Goal: Task Accomplishment & Management: Use online tool/utility

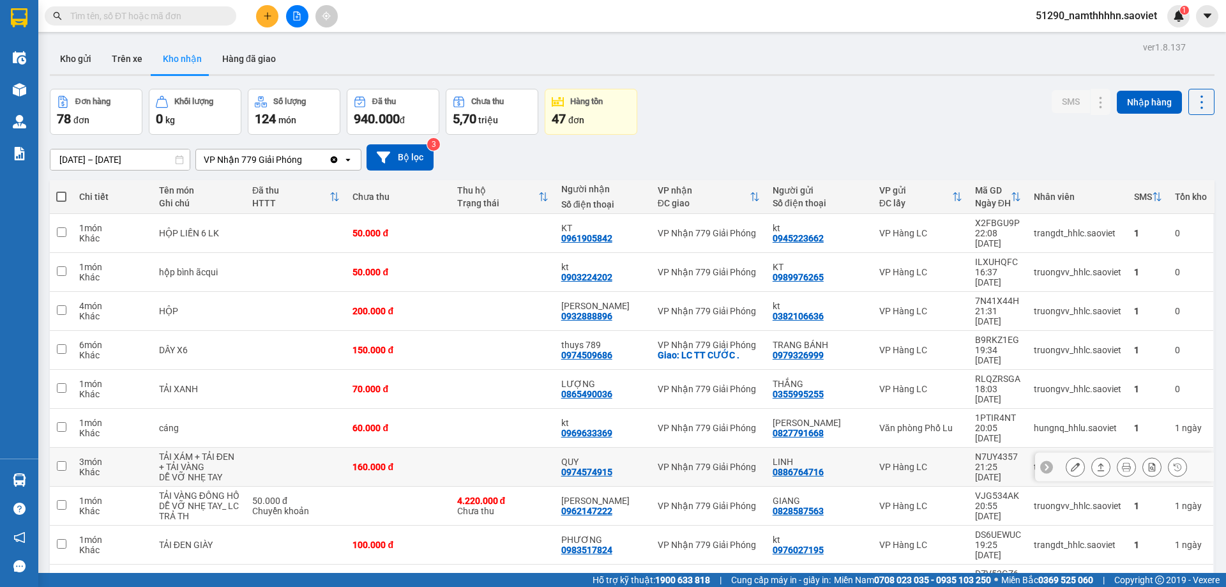
scroll to position [59, 0]
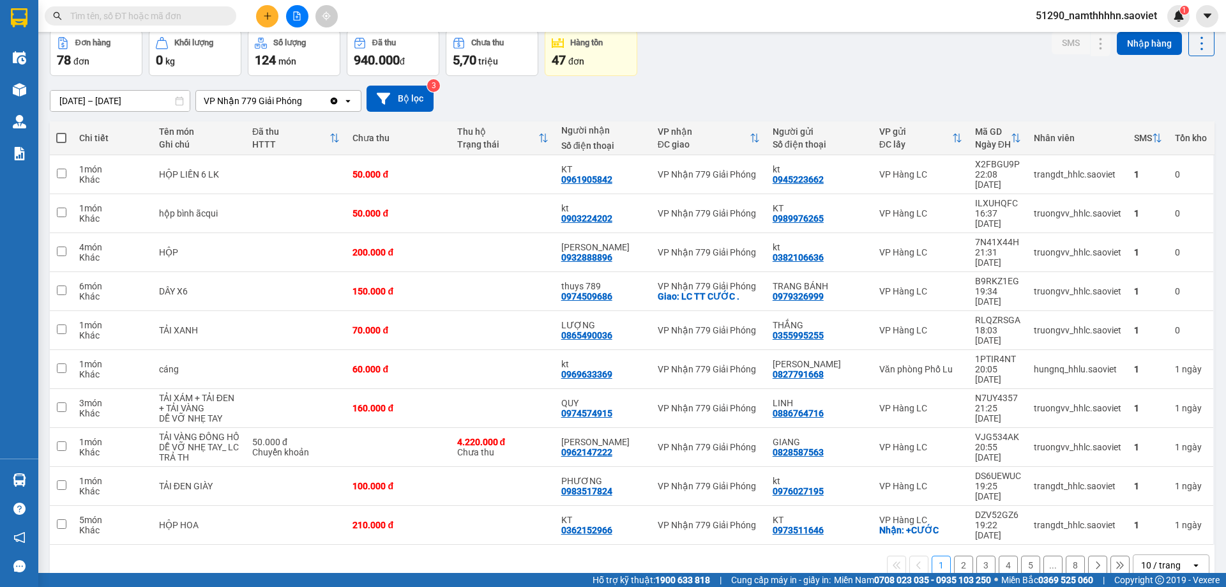
click at [109, 15] on input "text" at bounding box center [145, 16] width 151 height 14
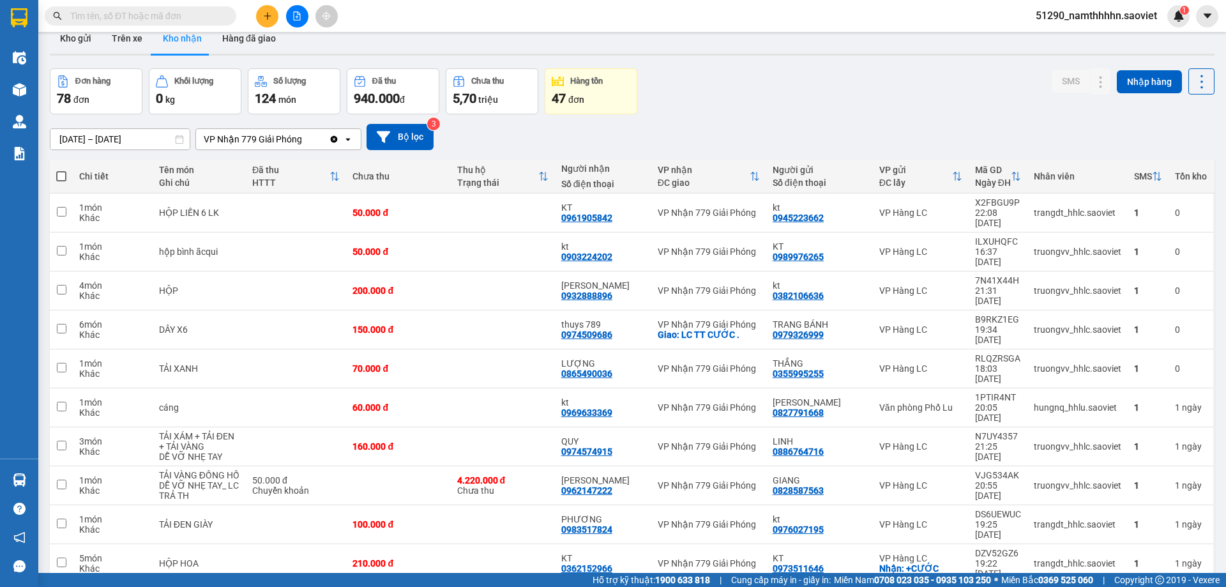
scroll to position [0, 0]
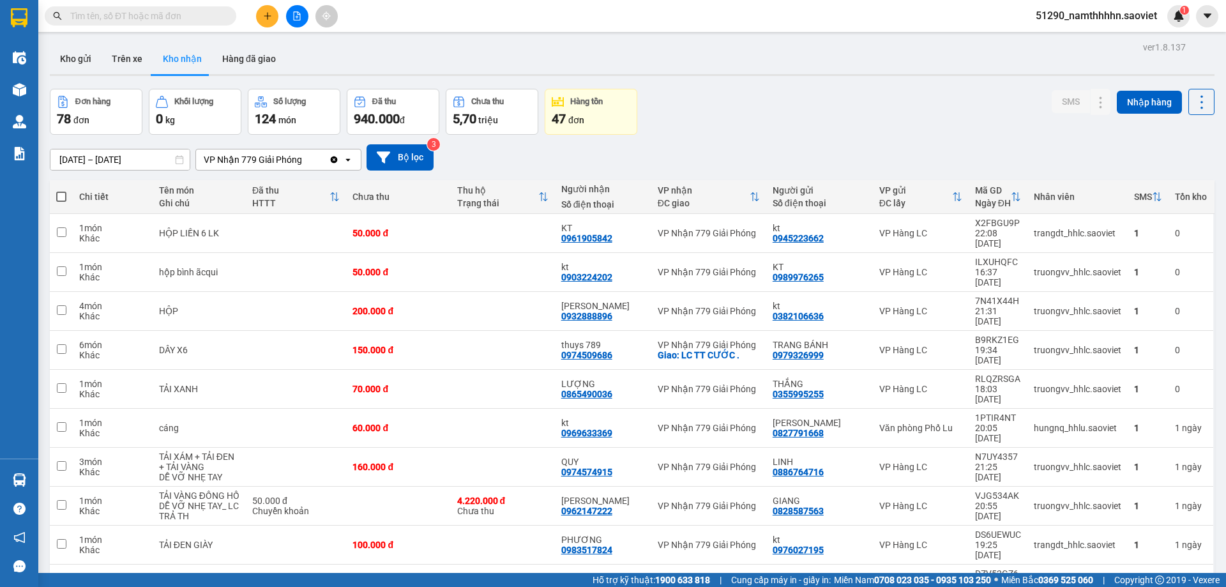
click at [245, 160] on div "VP Nhận 779 Giải Phóng" at bounding box center [253, 159] width 98 height 13
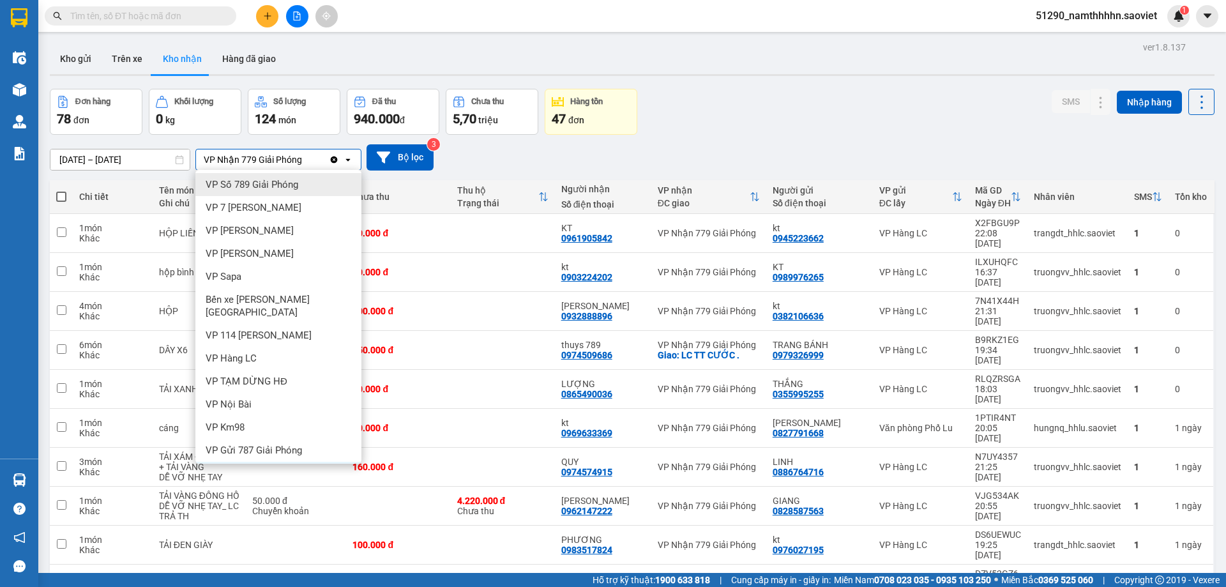
scroll to position [38, 0]
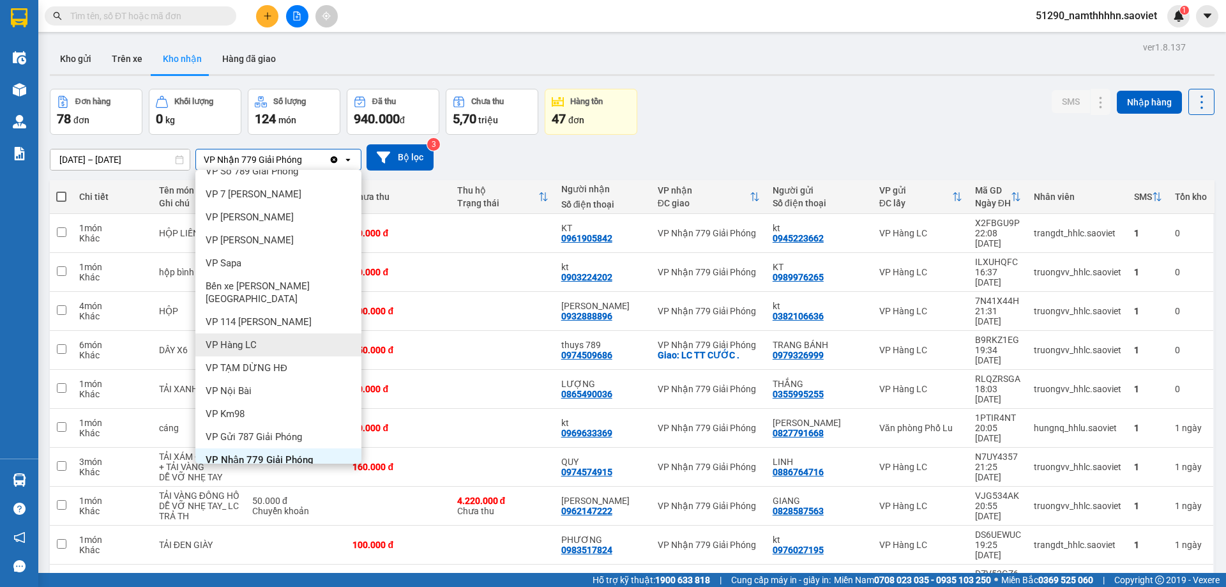
click at [240, 339] on span "VP Hàng LC" at bounding box center [231, 345] width 51 height 13
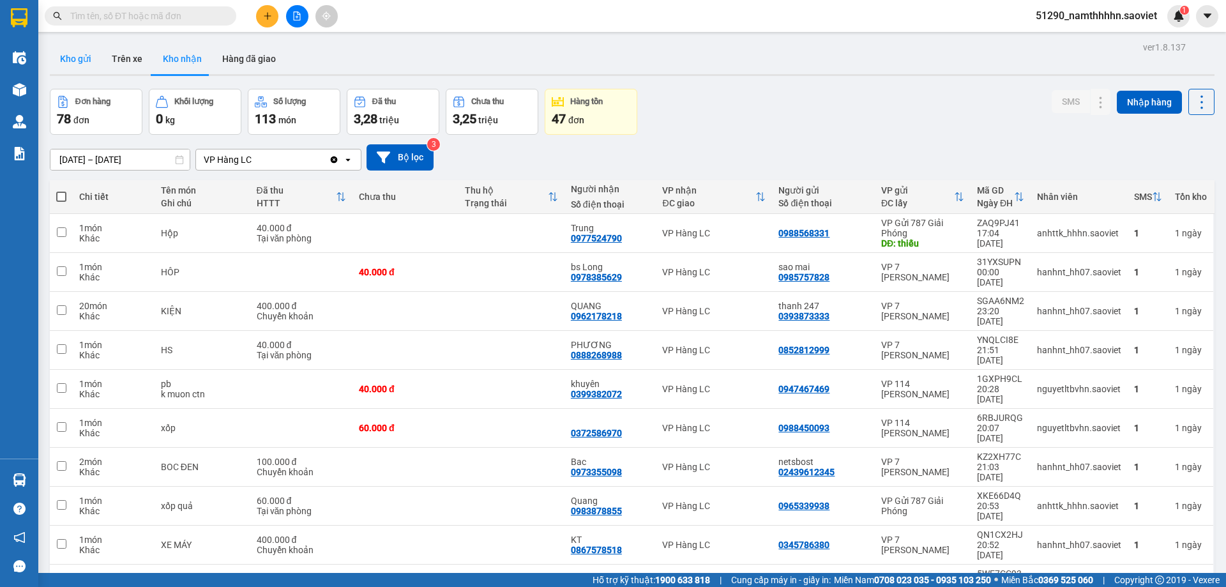
click at [87, 56] on button "Kho gửi" at bounding box center [76, 58] width 52 height 31
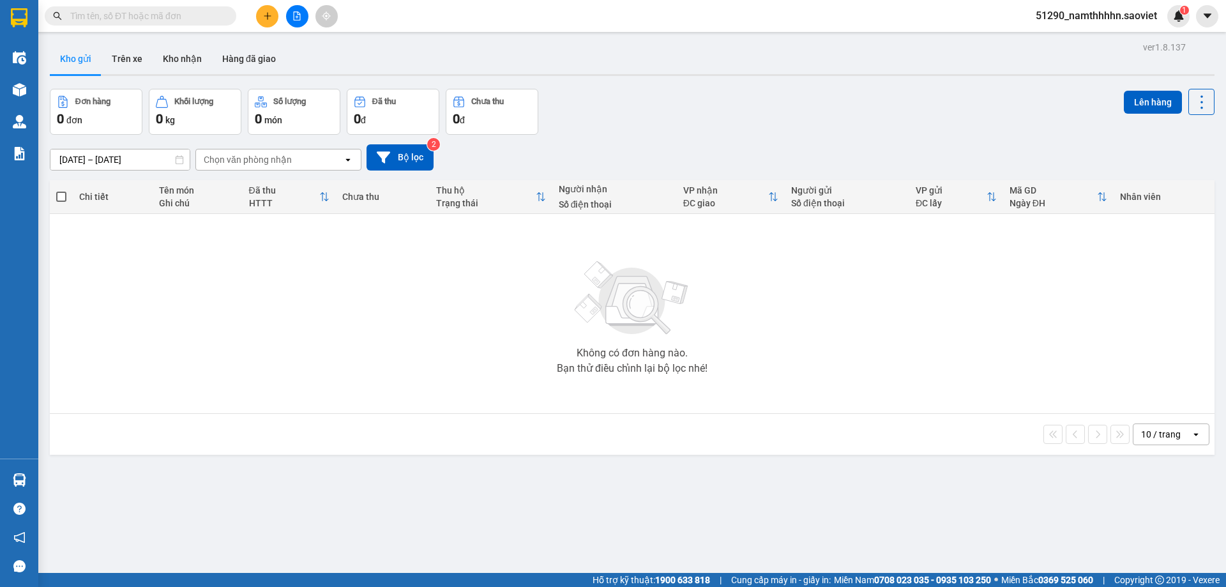
click at [252, 157] on div "Chọn văn phòng nhận" at bounding box center [248, 159] width 88 height 13
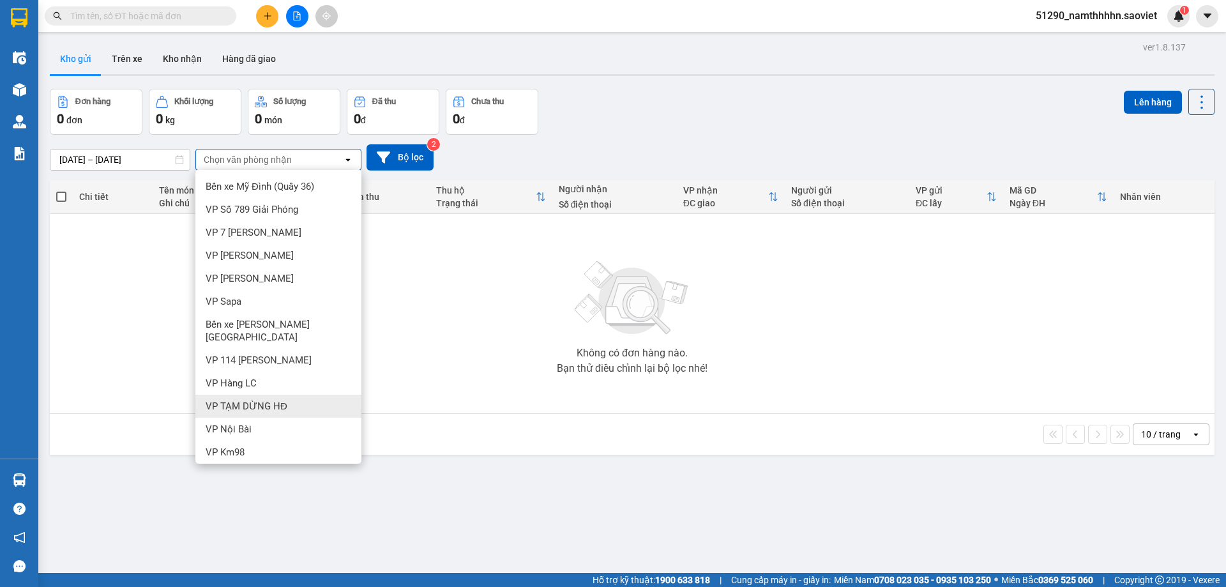
click at [235, 401] on div "VP TẠM DỪNG HĐ" at bounding box center [278, 406] width 166 height 23
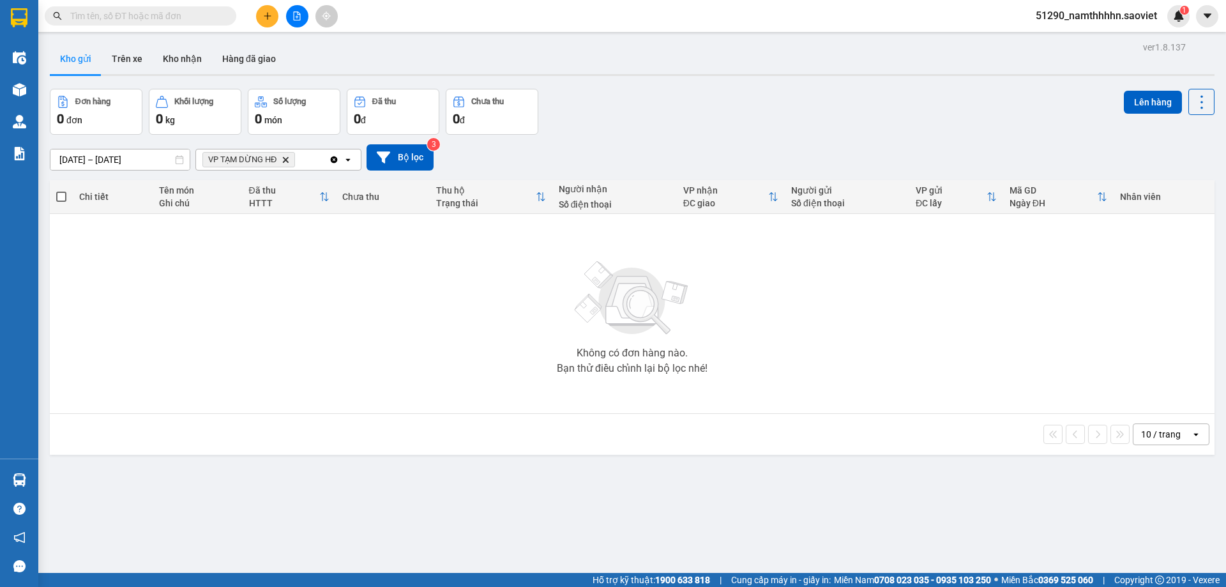
click at [291, 159] on span "VP TẠM DỪNG HĐ Delete" at bounding box center [248, 159] width 93 height 15
click at [287, 160] on icon "VP TẠM DỪNG HĐ, close by backspace" at bounding box center [286, 160] width 6 height 6
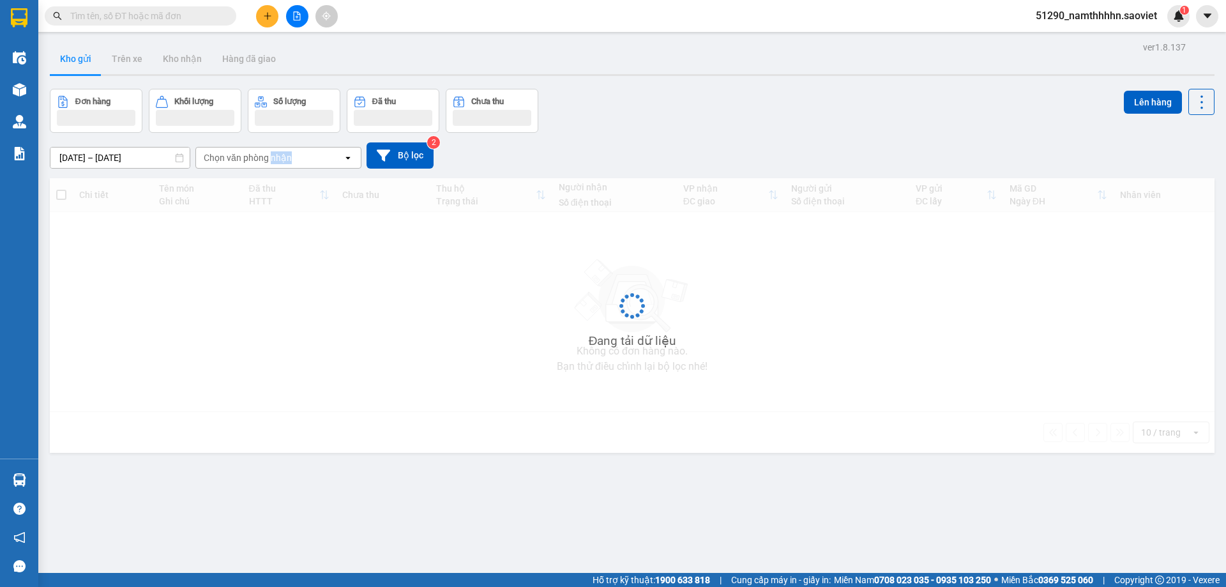
click at [286, 160] on div "Chọn văn phòng nhận" at bounding box center [248, 157] width 88 height 13
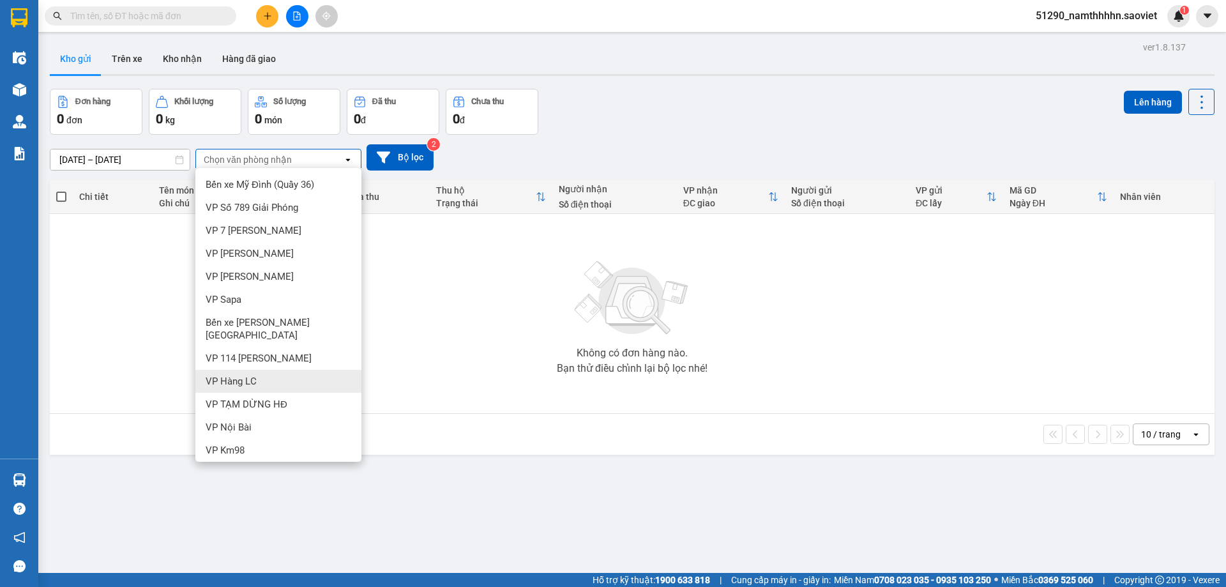
click at [240, 375] on span "VP Hàng LC" at bounding box center [231, 381] width 51 height 13
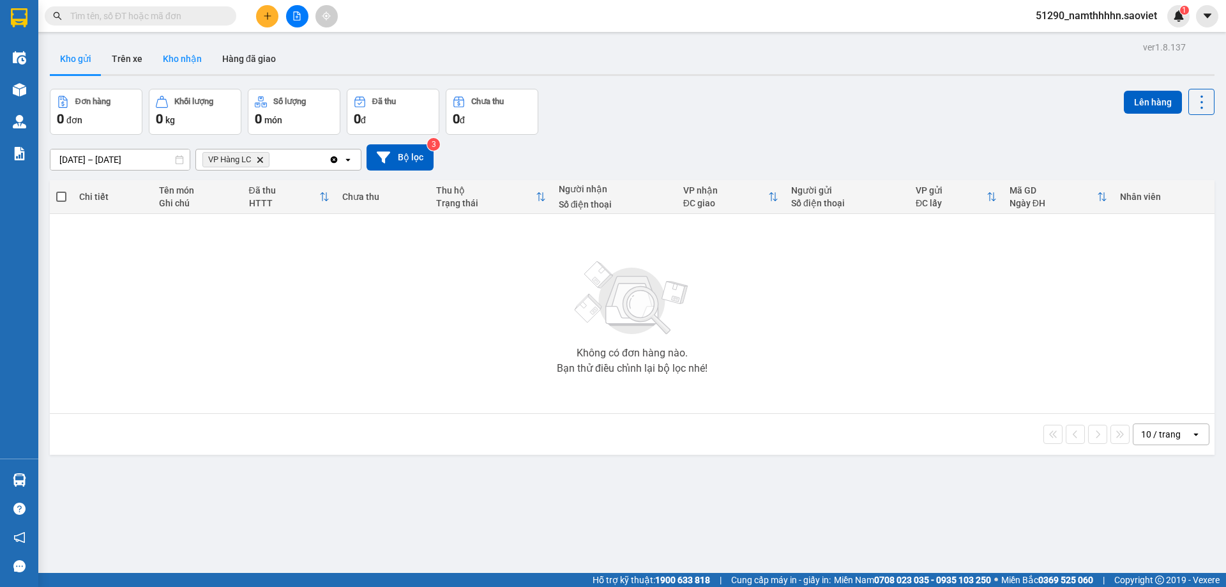
click at [163, 57] on button "Kho nhận" at bounding box center [182, 58] width 59 height 31
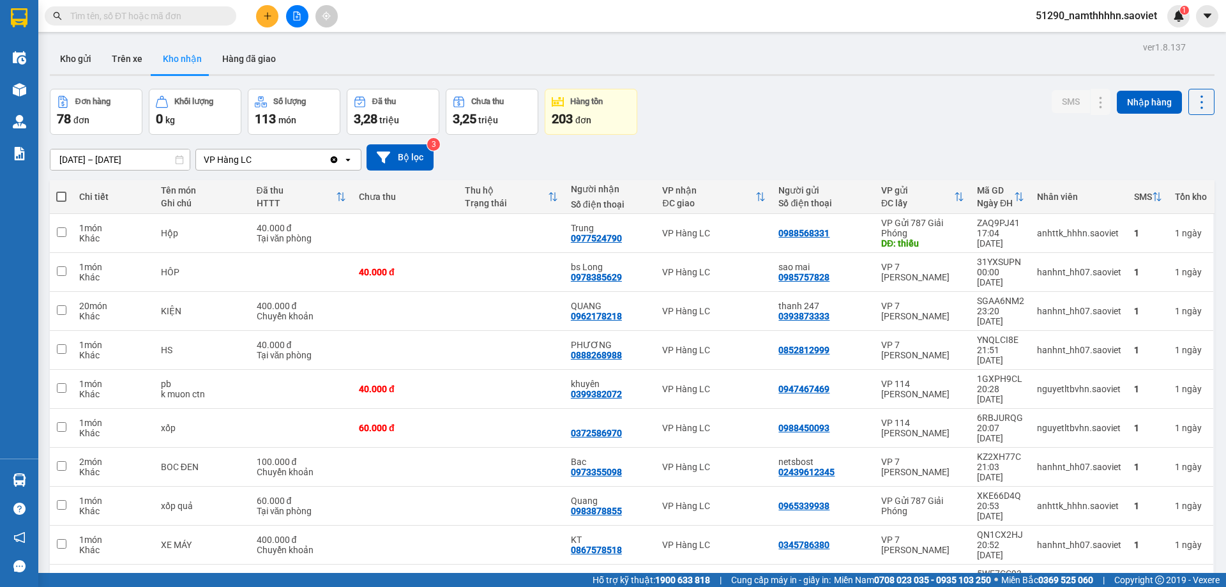
click at [256, 153] on div "VP Hàng LC" at bounding box center [262, 159] width 133 height 20
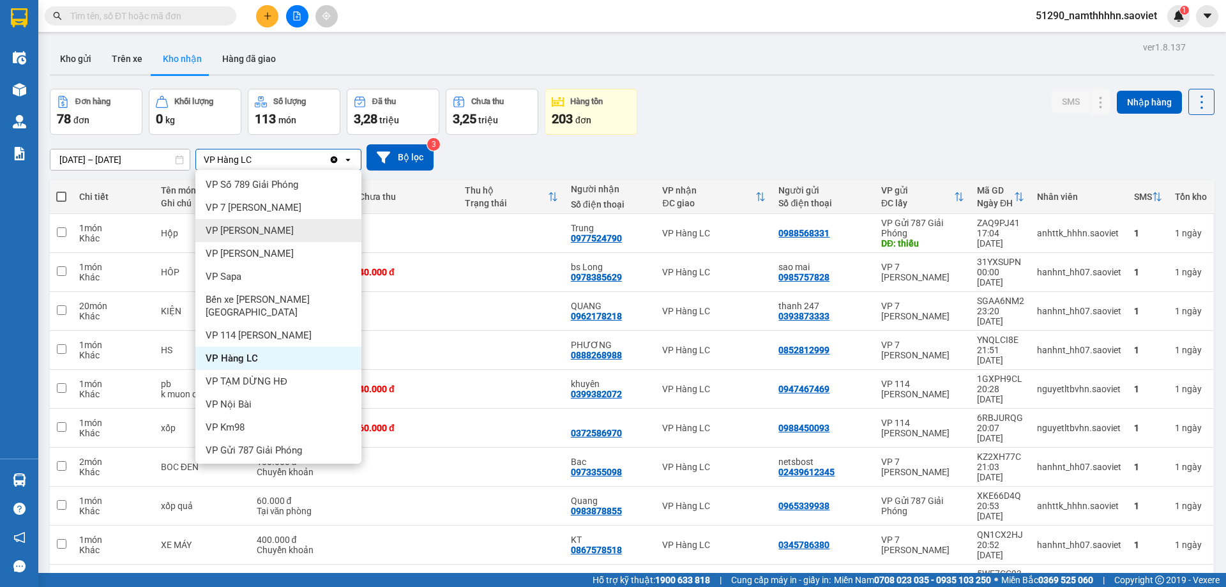
scroll to position [38, 0]
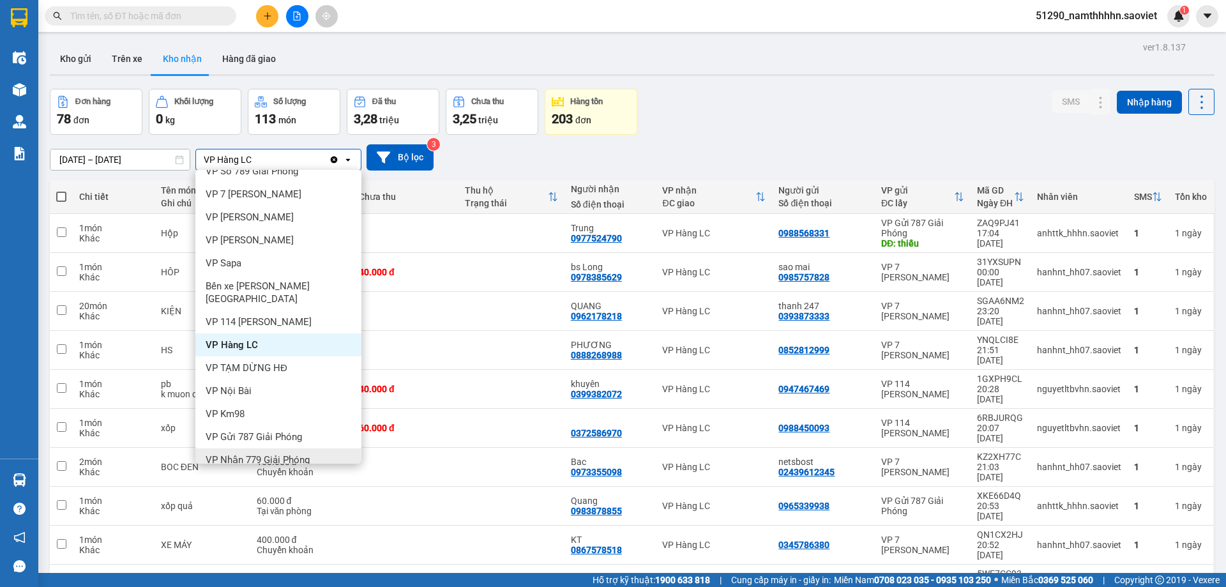
click at [266, 454] on span "VP Nhận 779 Giải Phóng" at bounding box center [258, 460] width 104 height 13
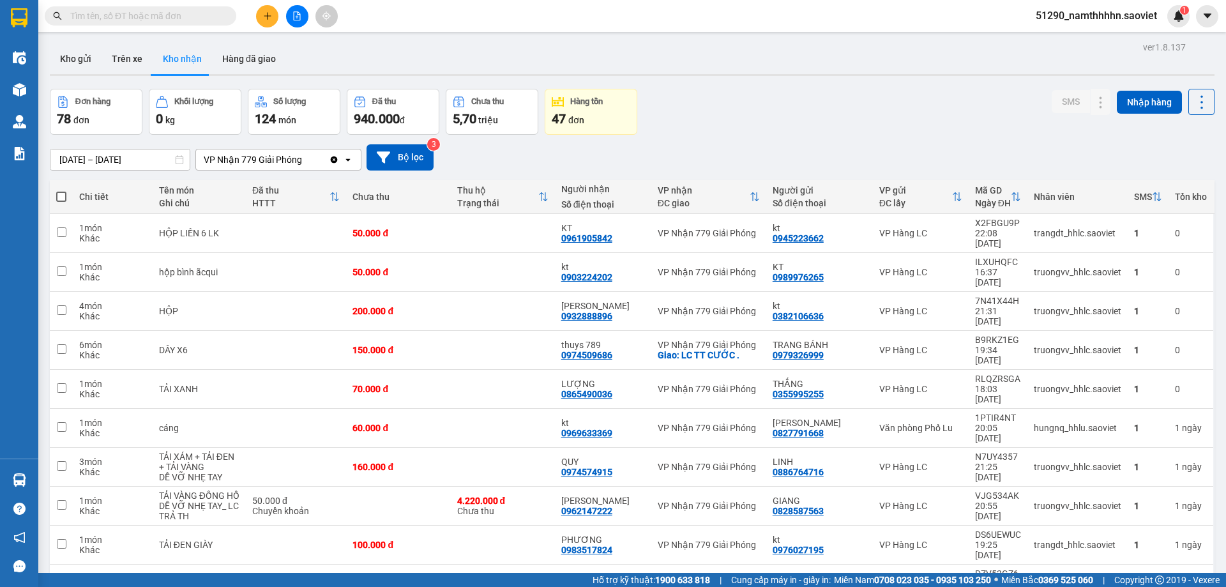
click at [151, 16] on input "text" at bounding box center [145, 16] width 151 height 14
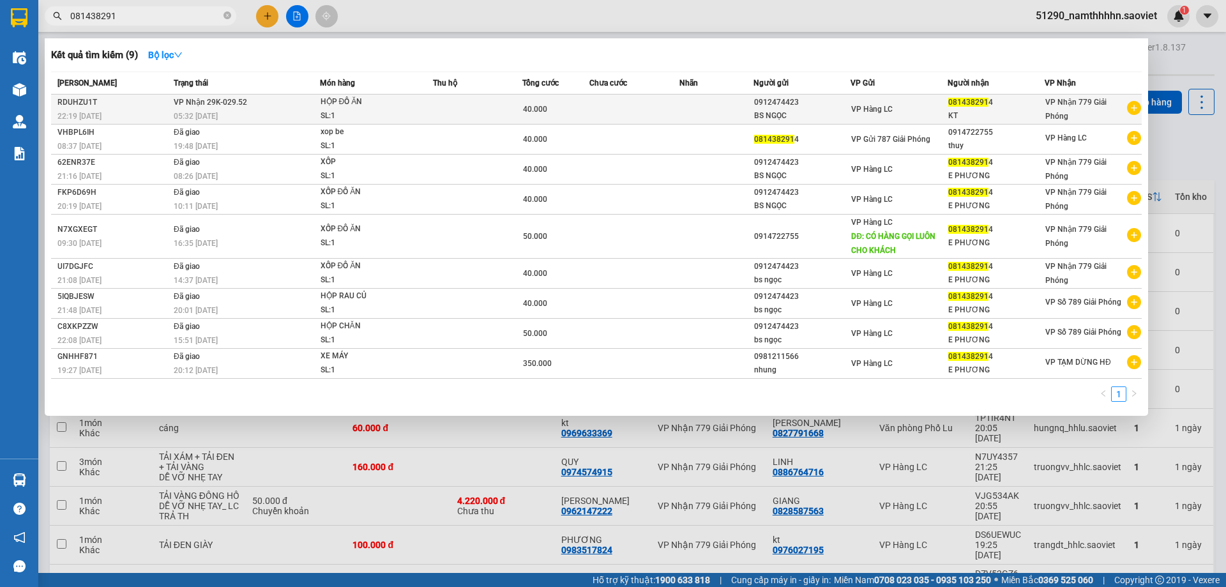
type input "081438291"
click at [508, 116] on td at bounding box center [477, 110] width 89 height 30
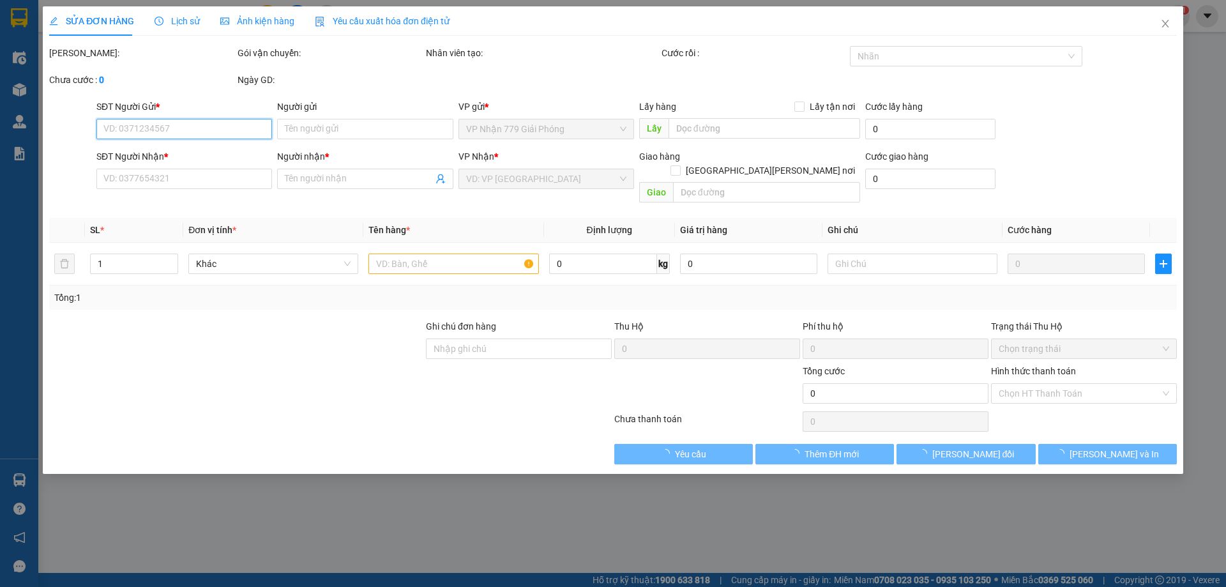
type input "0912474423"
type input "BS NGỌC"
type input "0814382914"
type input "KT"
type input "40.000"
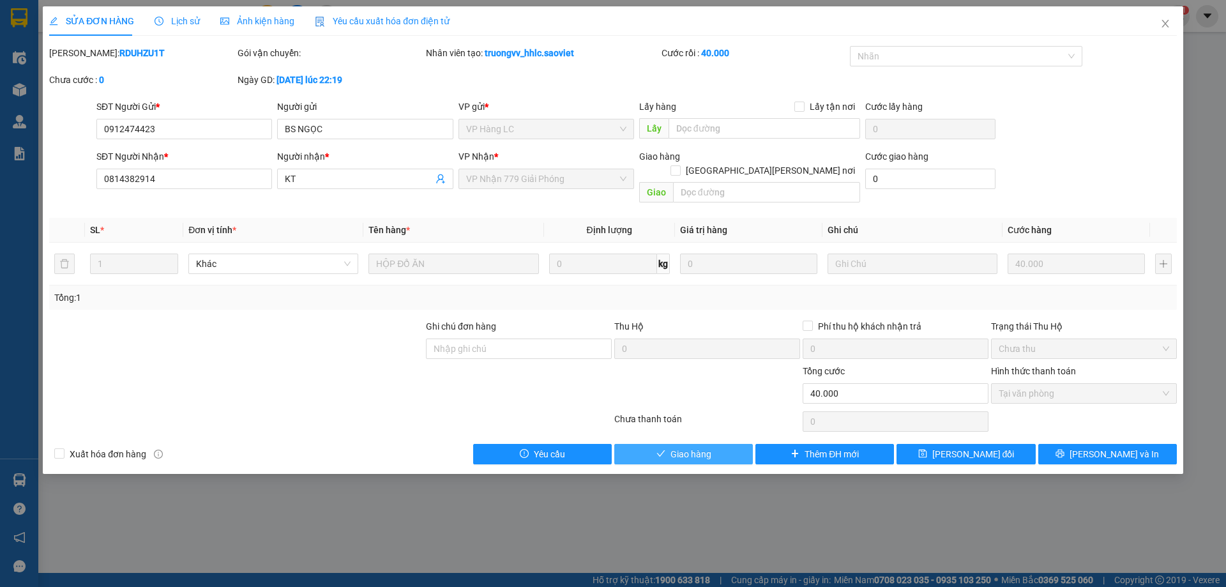
click at [702, 447] on span "Giao hàng" at bounding box center [691, 454] width 41 height 14
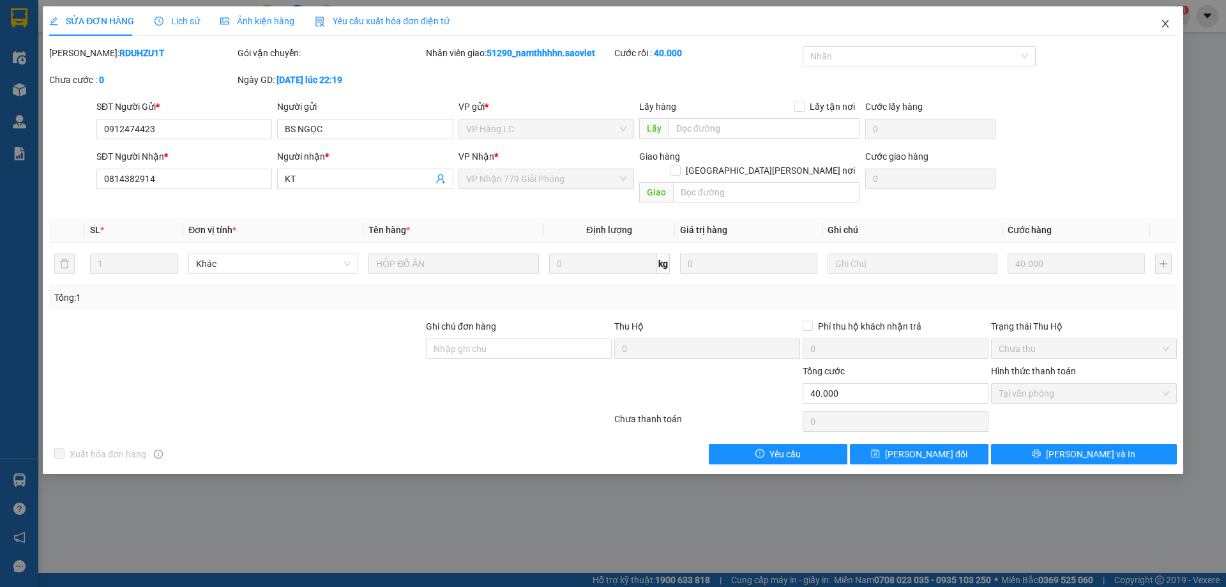
click at [1173, 29] on span "Close" at bounding box center [1166, 24] width 36 height 36
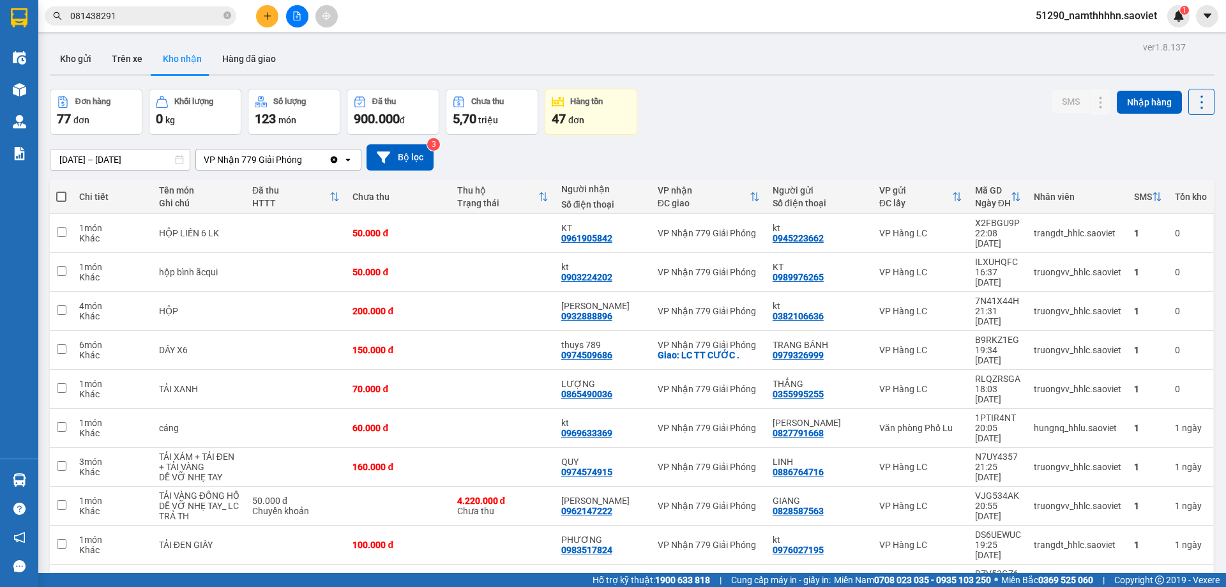
click at [153, 8] on span "081438291" at bounding box center [141, 15] width 192 height 19
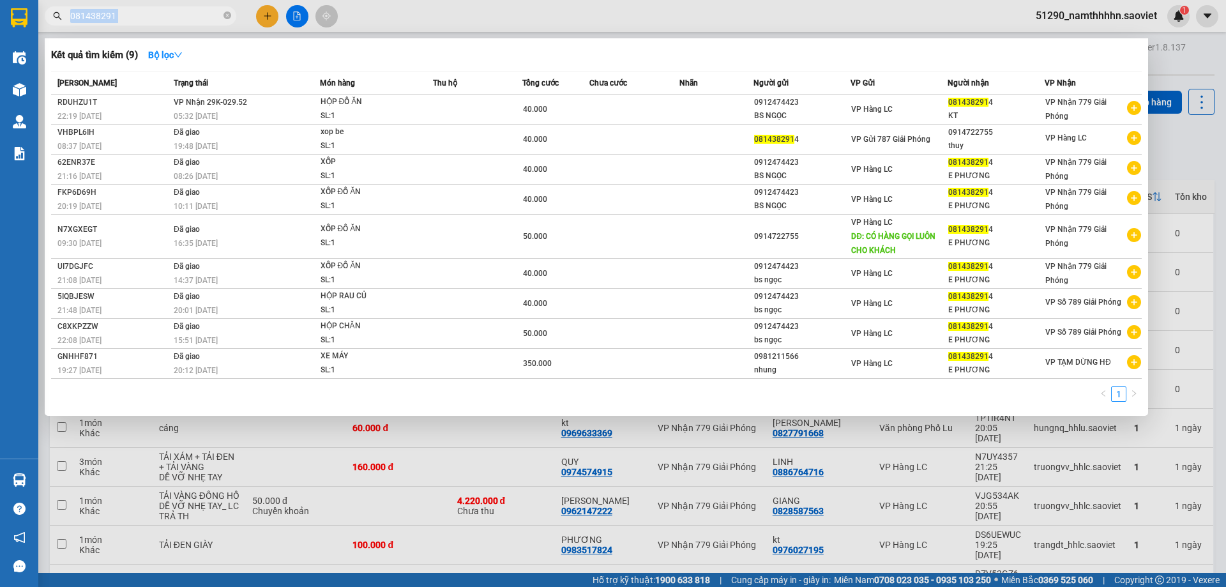
click at [153, 8] on span "081438291" at bounding box center [141, 15] width 192 height 19
click at [149, 13] on input "081438291" at bounding box center [145, 16] width 151 height 14
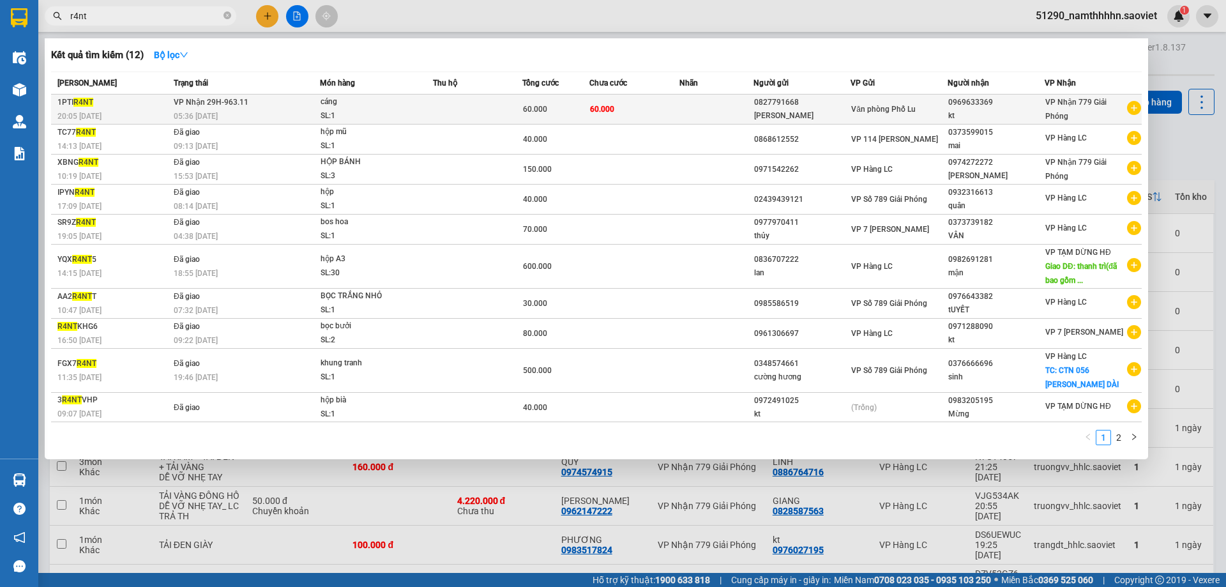
type input "r4nt"
click at [543, 107] on span "60.000" at bounding box center [535, 109] width 24 height 9
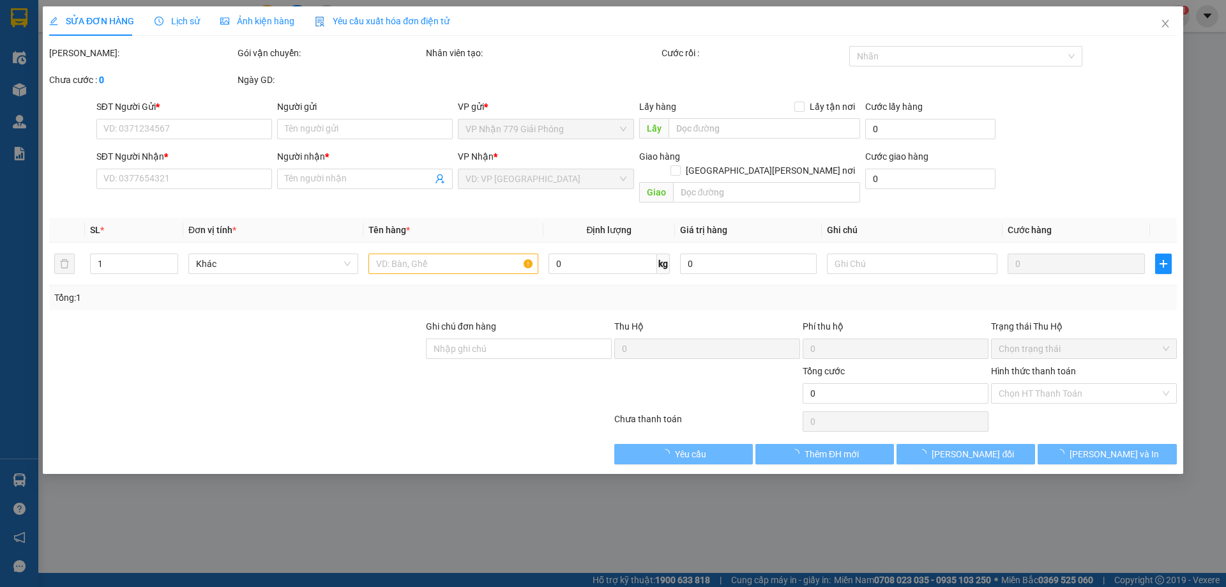
type input "0827791668"
type input "Anh Tuấn"
type input "0969633369"
type input "kt"
type input "60.000"
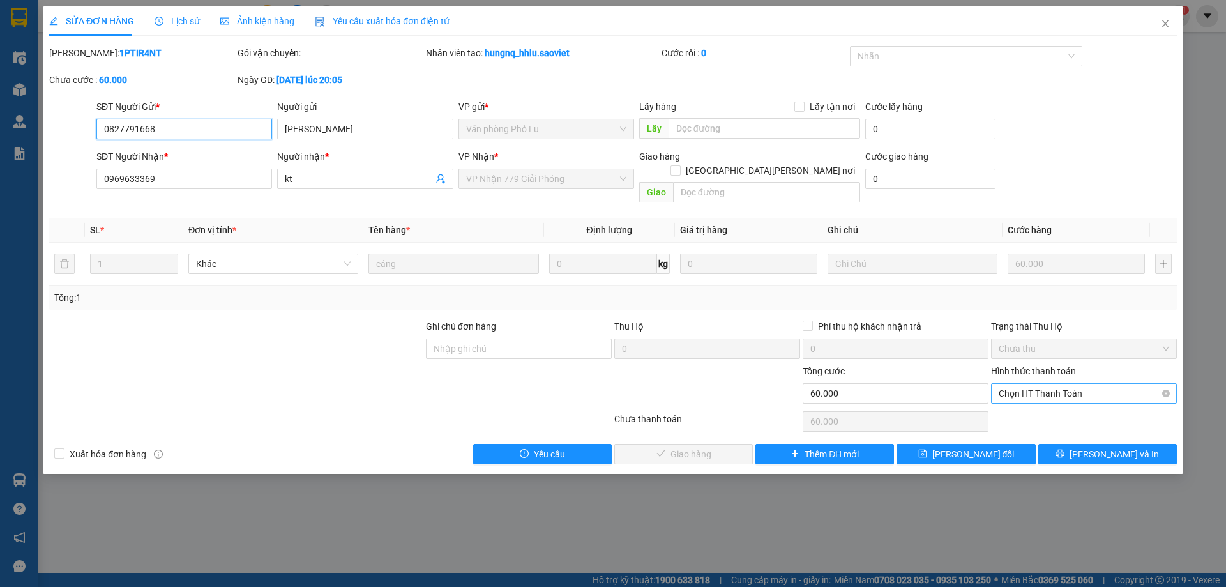
click at [1051, 384] on span "Chọn HT Thanh Toán" at bounding box center [1084, 393] width 171 height 19
click at [1026, 425] on div "Chuyển khoản" at bounding box center [1084, 425] width 171 height 14
type input "0"
click at [691, 447] on span "[PERSON_NAME] và Giao hàng" at bounding box center [725, 454] width 172 height 14
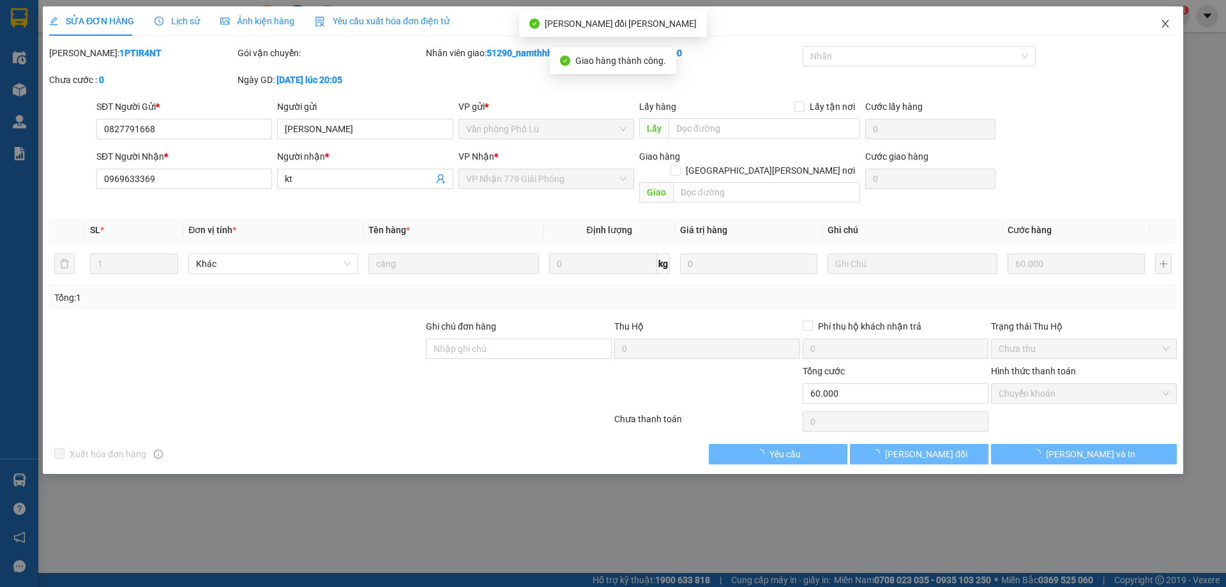
click at [1161, 22] on icon "close" at bounding box center [1166, 24] width 10 height 10
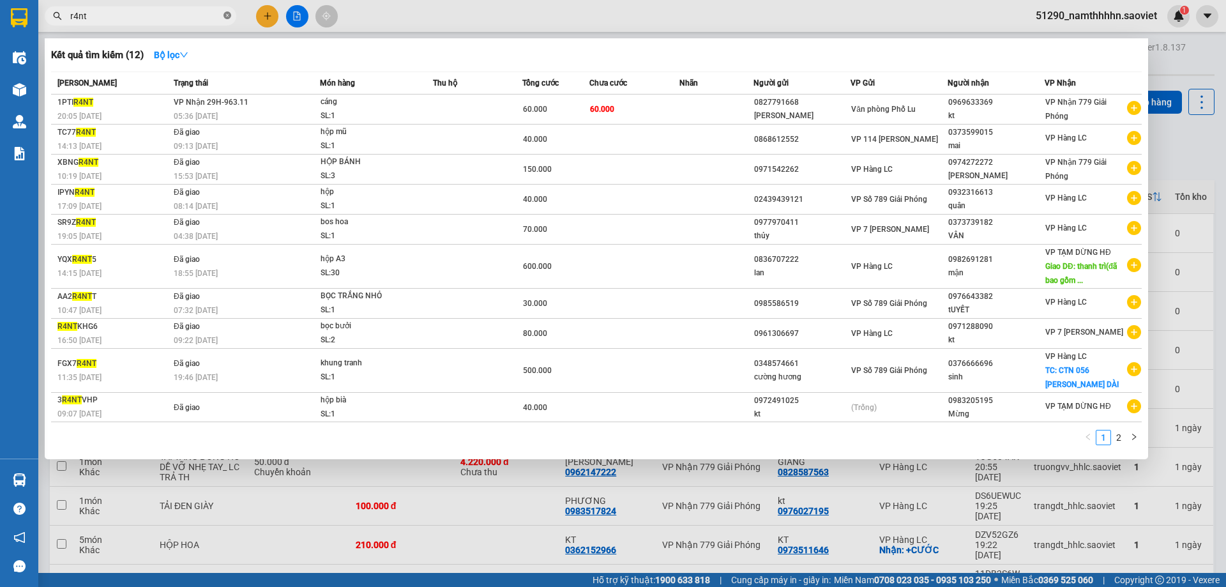
click at [225, 21] on span at bounding box center [228, 16] width 8 height 12
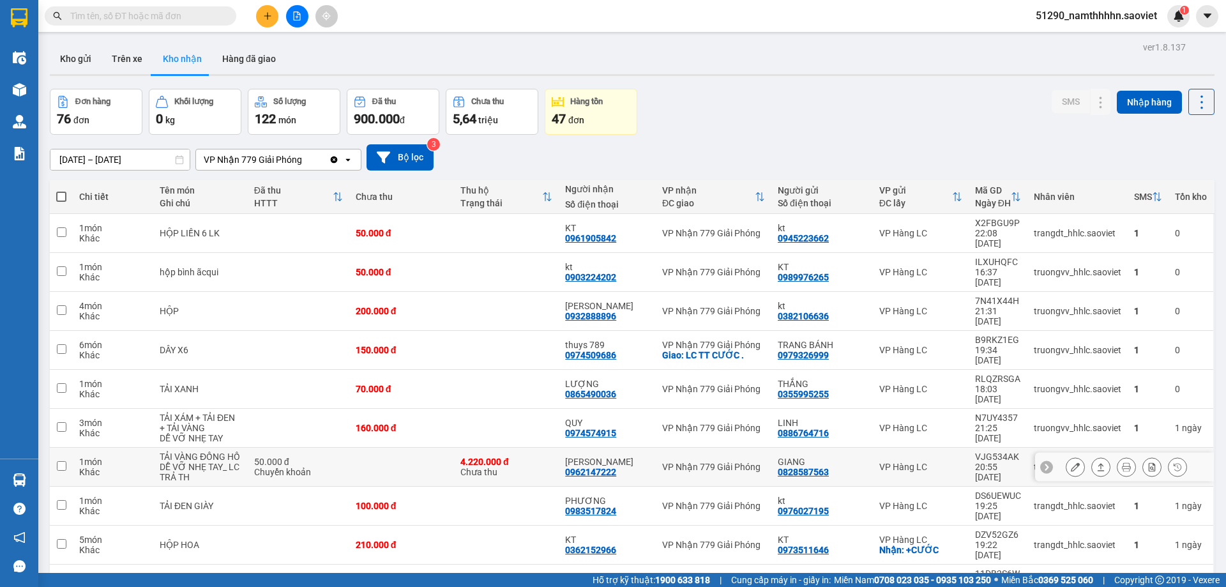
scroll to position [59, 0]
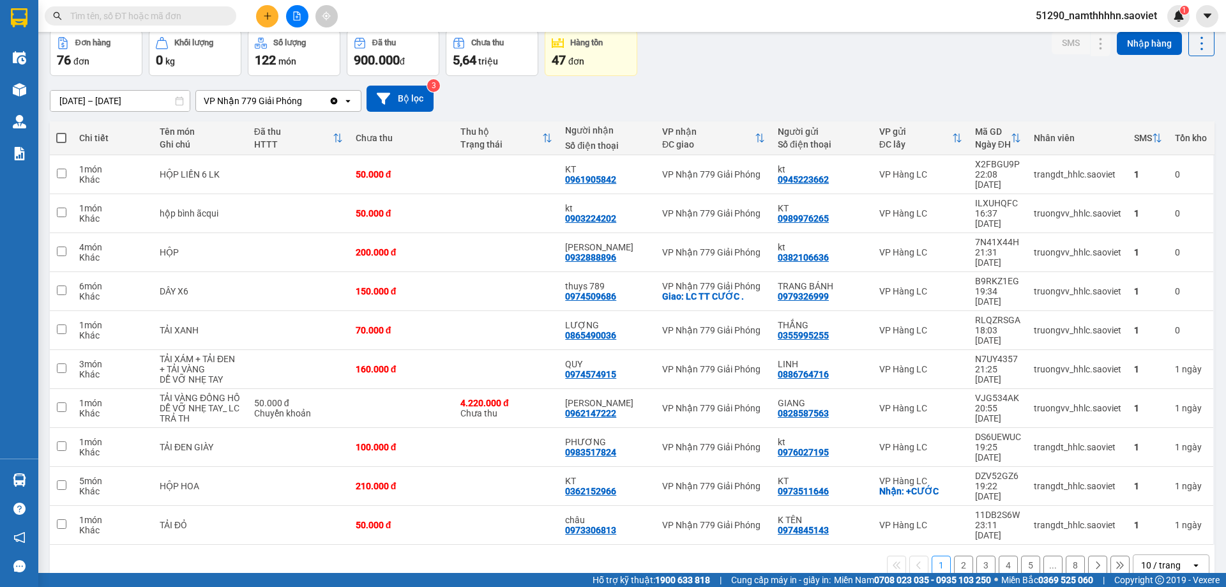
click at [172, 8] on span at bounding box center [141, 15] width 192 height 19
click at [168, 16] on input "text" at bounding box center [145, 16] width 151 height 14
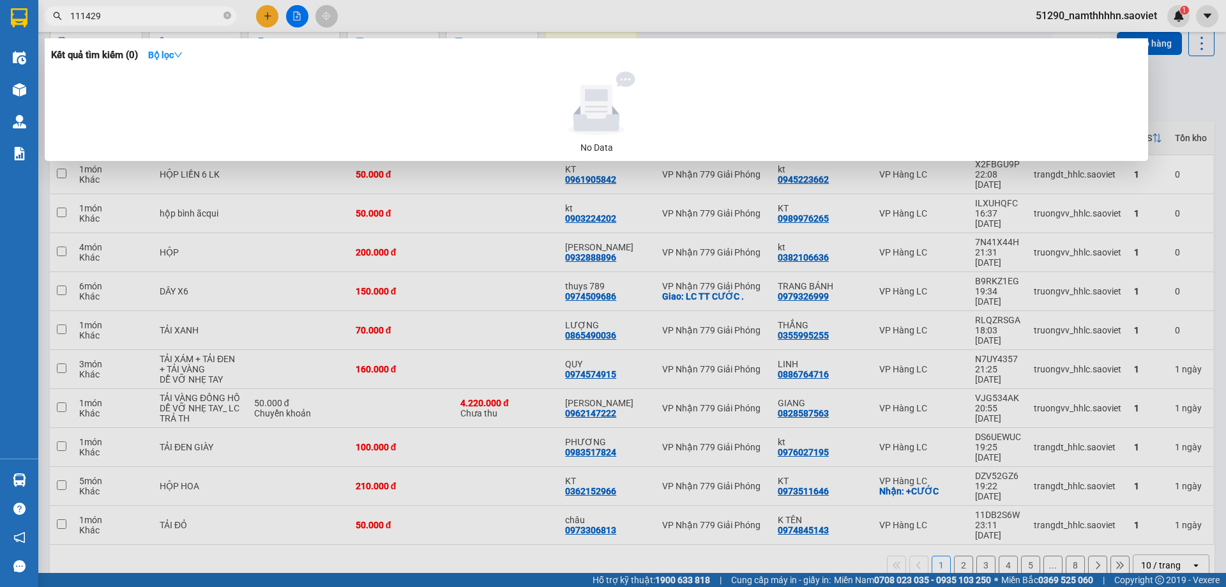
click at [91, 14] on input "111429" at bounding box center [145, 16] width 151 height 14
click at [113, 11] on input "1114329" at bounding box center [145, 16] width 151 height 14
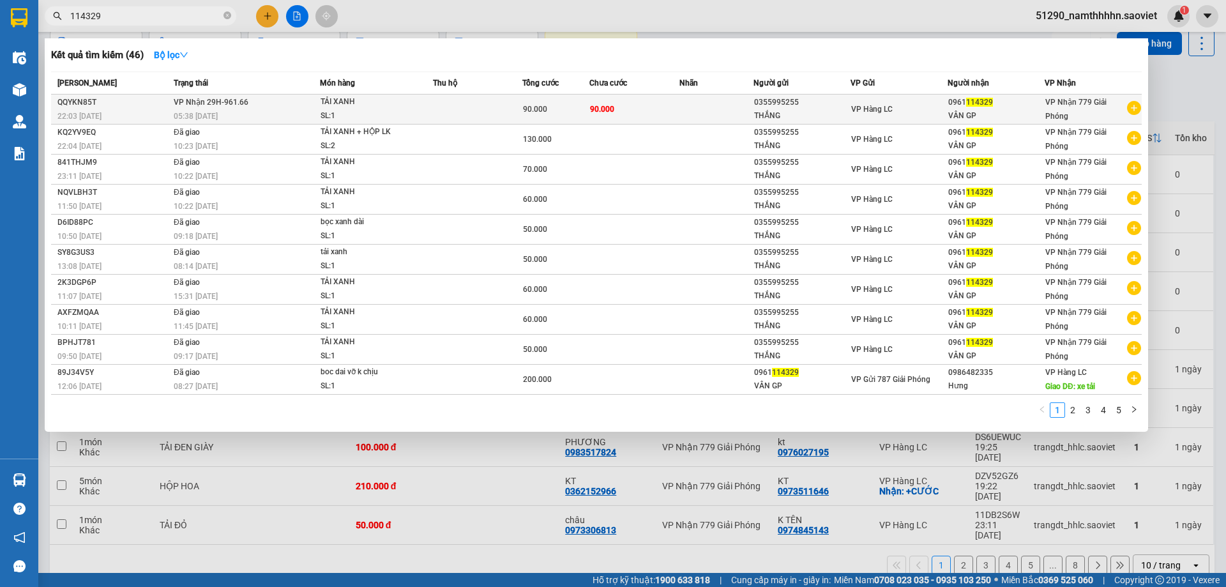
type input "114329"
click at [575, 114] on div "90.000" at bounding box center [556, 109] width 66 height 14
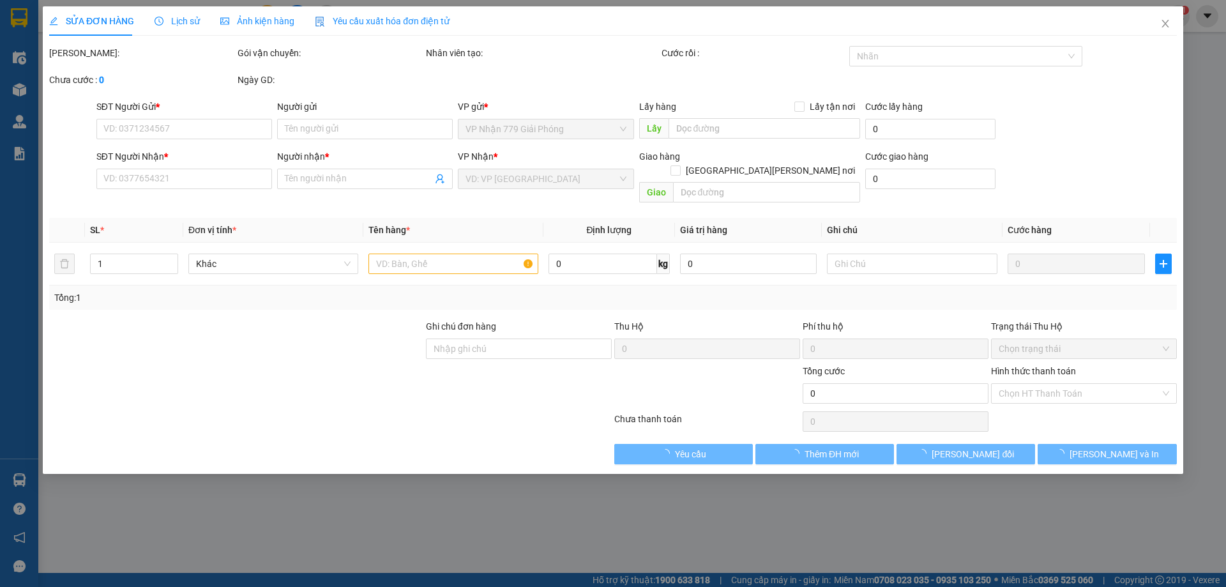
type input "0355995255"
type input "THẮNG"
type input "0961114329"
type input "VÂN GP"
type input "90.000"
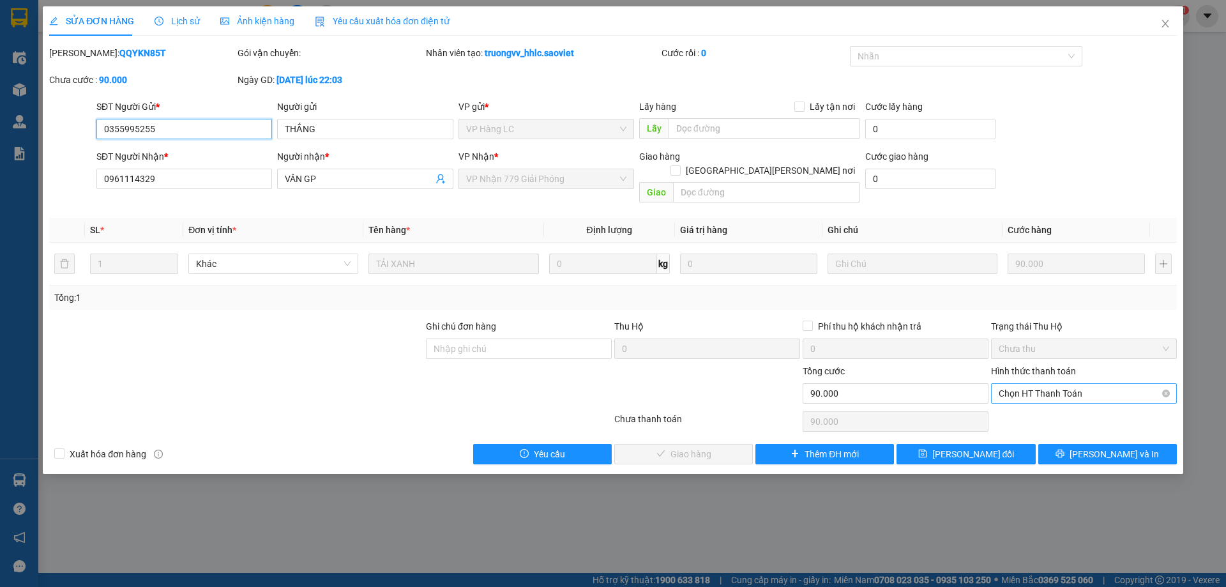
click at [1046, 384] on span "Chọn HT Thanh Toán" at bounding box center [1084, 393] width 171 height 19
click at [1041, 406] on div "Tại văn phòng" at bounding box center [1084, 405] width 171 height 14
type input "0"
click at [666, 447] on span "[PERSON_NAME] và Giao hàng" at bounding box center [725, 454] width 172 height 14
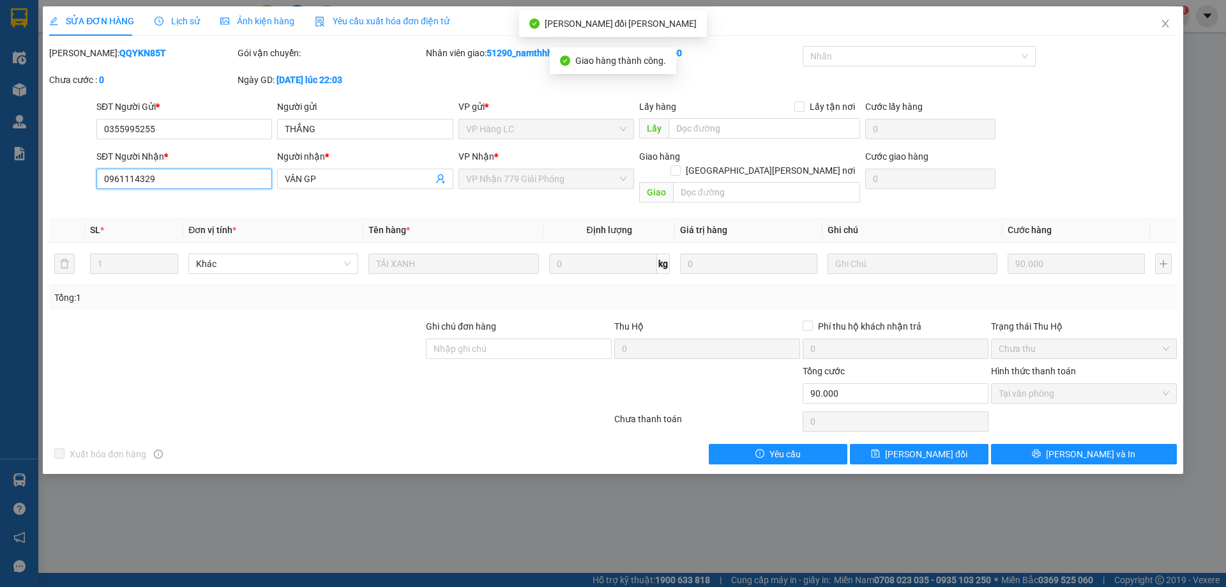
click at [132, 171] on input "0961114329" at bounding box center [184, 179] width 176 height 20
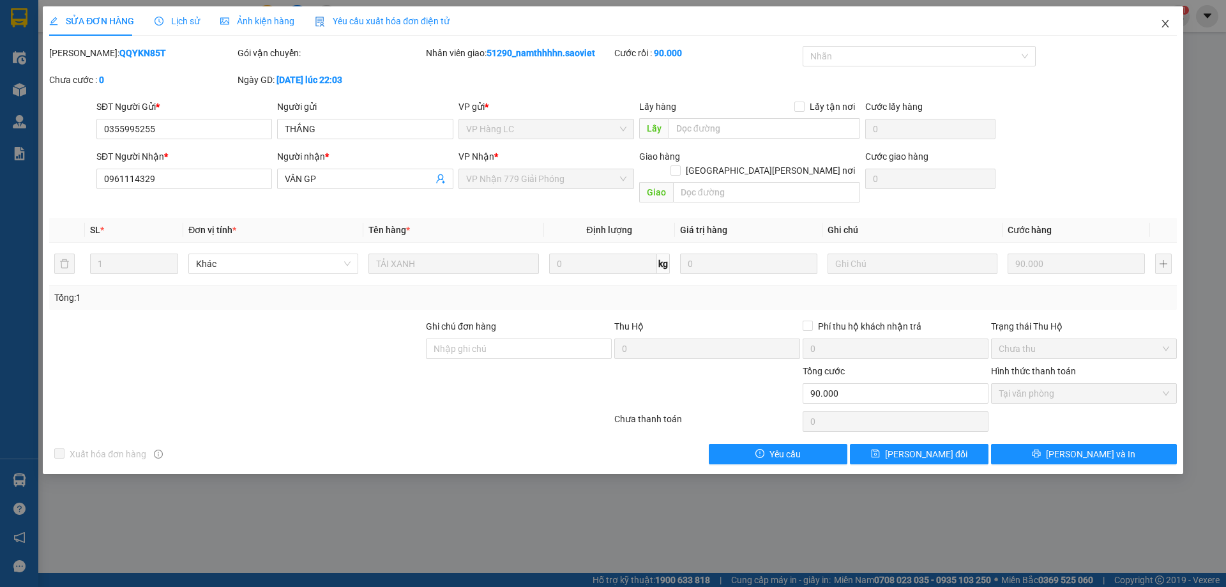
click at [1164, 26] on icon "close" at bounding box center [1166, 24] width 10 height 10
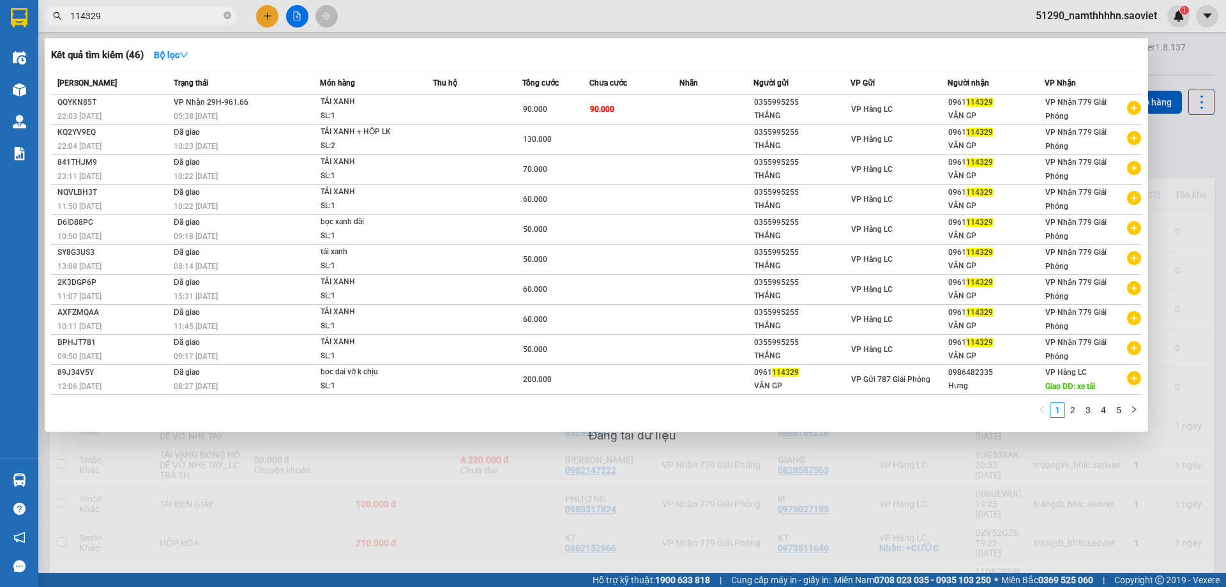
click at [150, 19] on input "114329" at bounding box center [145, 16] width 151 height 14
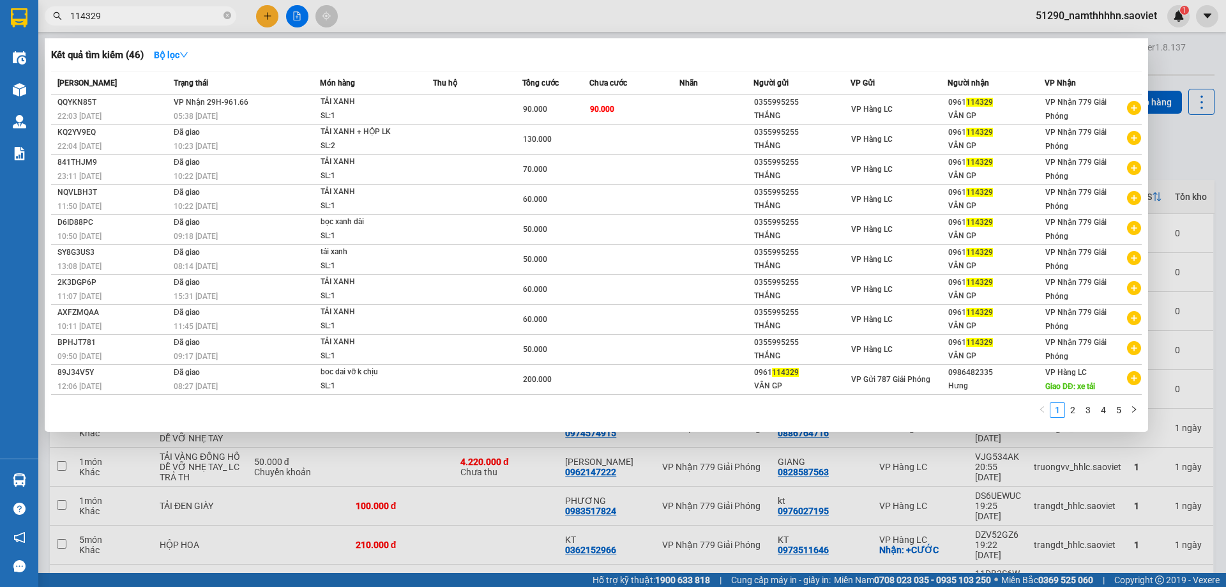
click at [150, 19] on input "114329" at bounding box center [145, 16] width 151 height 14
paste input "0961"
type input "0961114329"
click at [227, 21] on span at bounding box center [228, 16] width 8 height 12
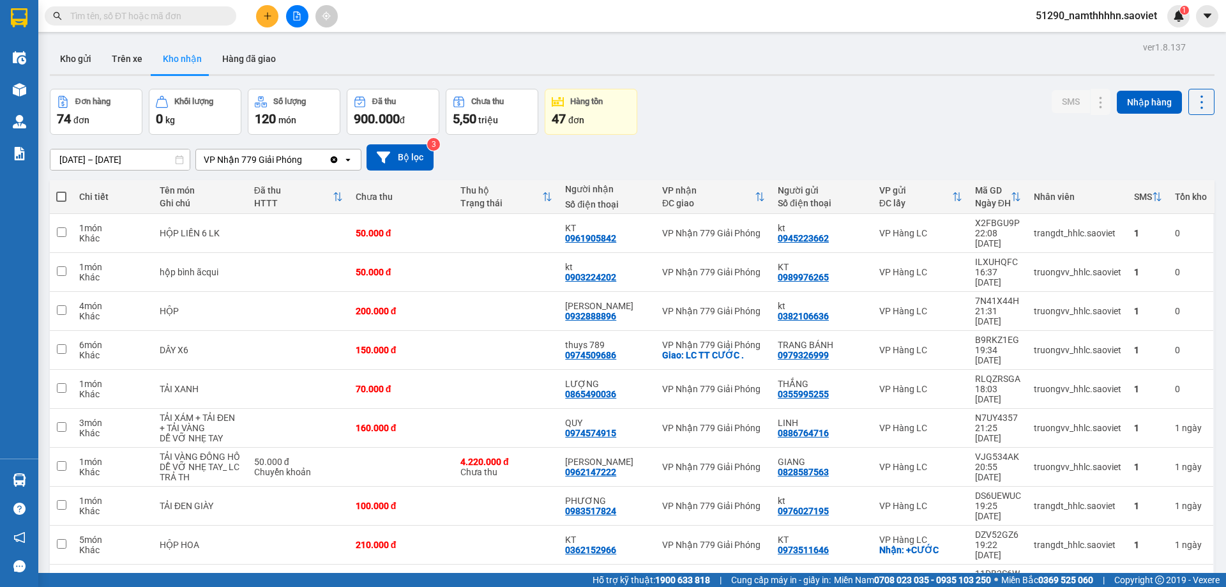
click at [183, 20] on input "text" at bounding box center [145, 16] width 151 height 14
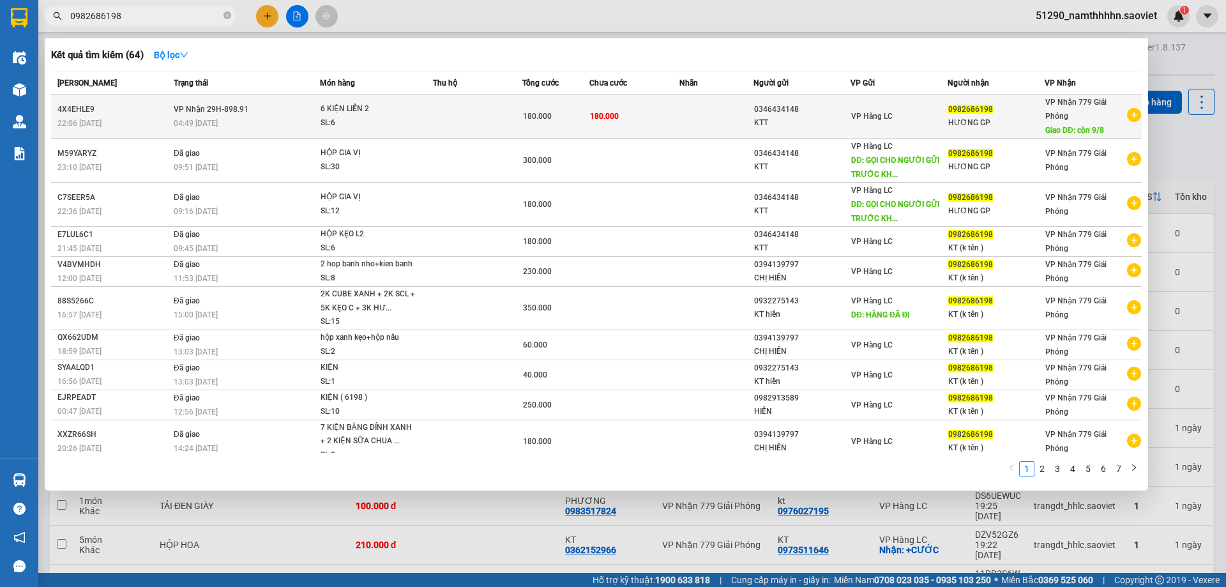
type input "0982686198"
click at [537, 118] on span "180.000" at bounding box center [537, 116] width 29 height 9
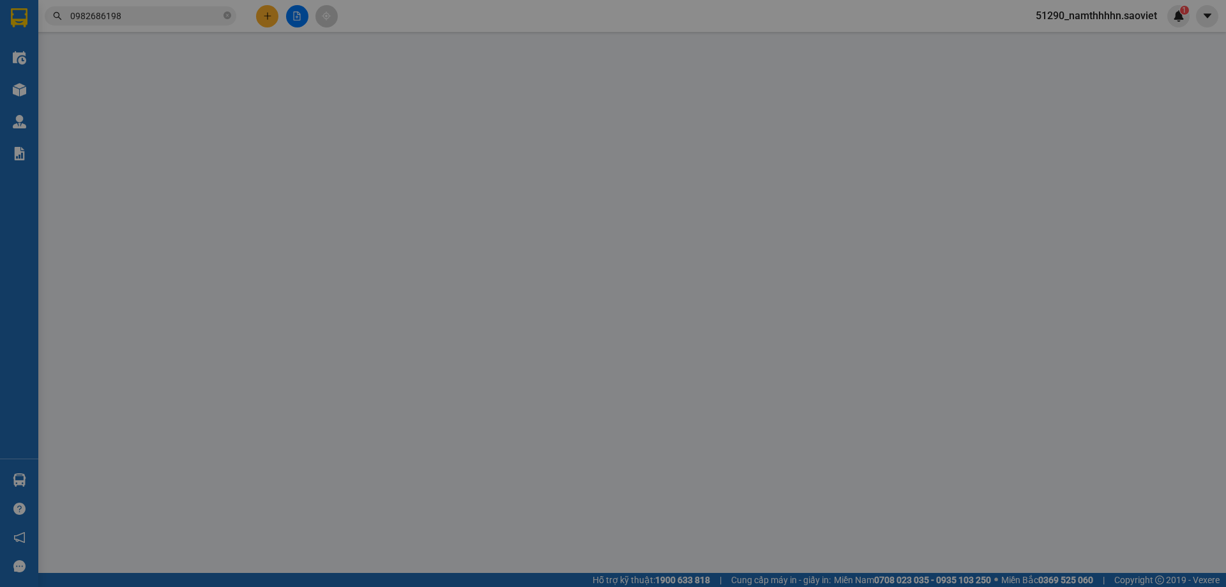
type input "0346434148"
type input "KTT"
type input "0982686198"
type input "HƯƠNG GP"
type input "còn 9/8"
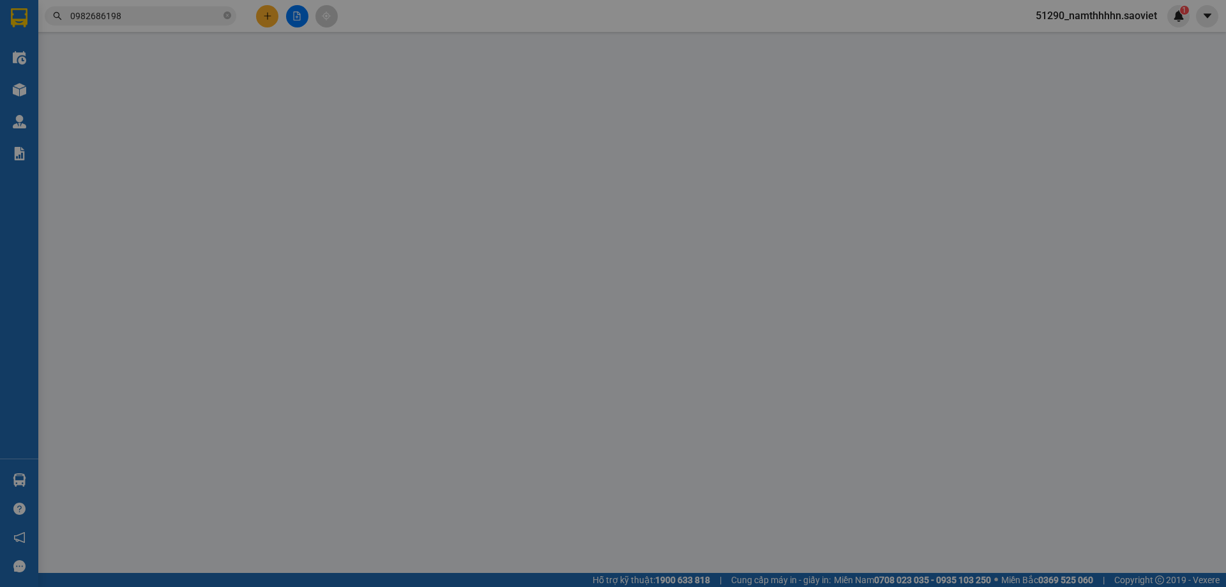
type input "180.000"
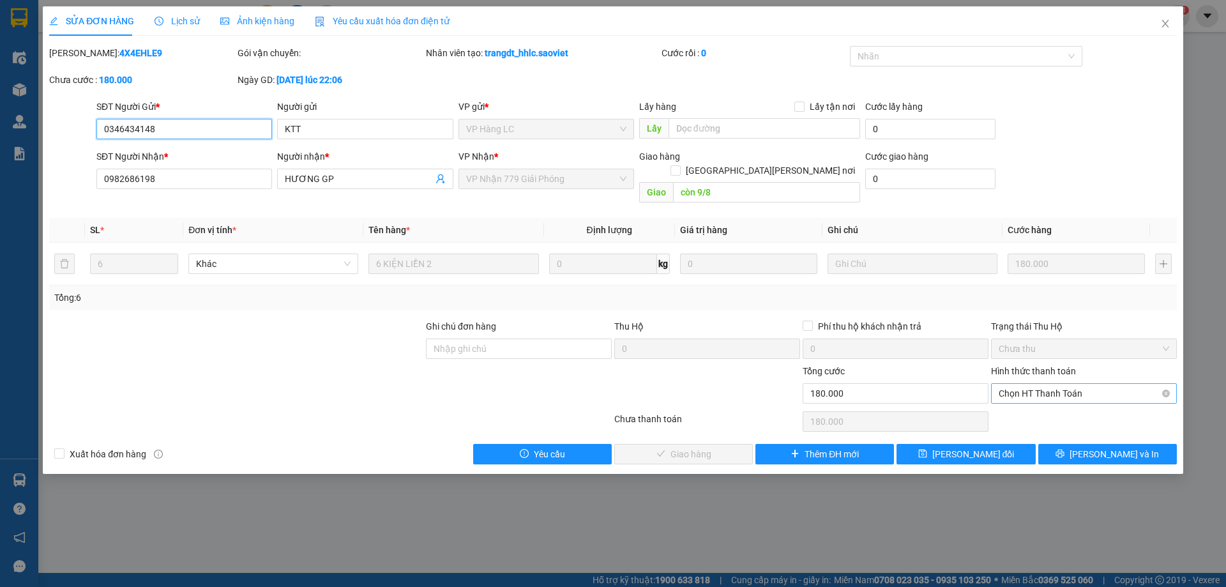
click at [1093, 384] on span "Chọn HT Thanh Toán" at bounding box center [1084, 393] width 171 height 19
click at [1064, 411] on div "Tại văn phòng" at bounding box center [1084, 405] width 171 height 14
type input "0"
click at [1051, 386] on span "Tại văn phòng" at bounding box center [1084, 393] width 171 height 19
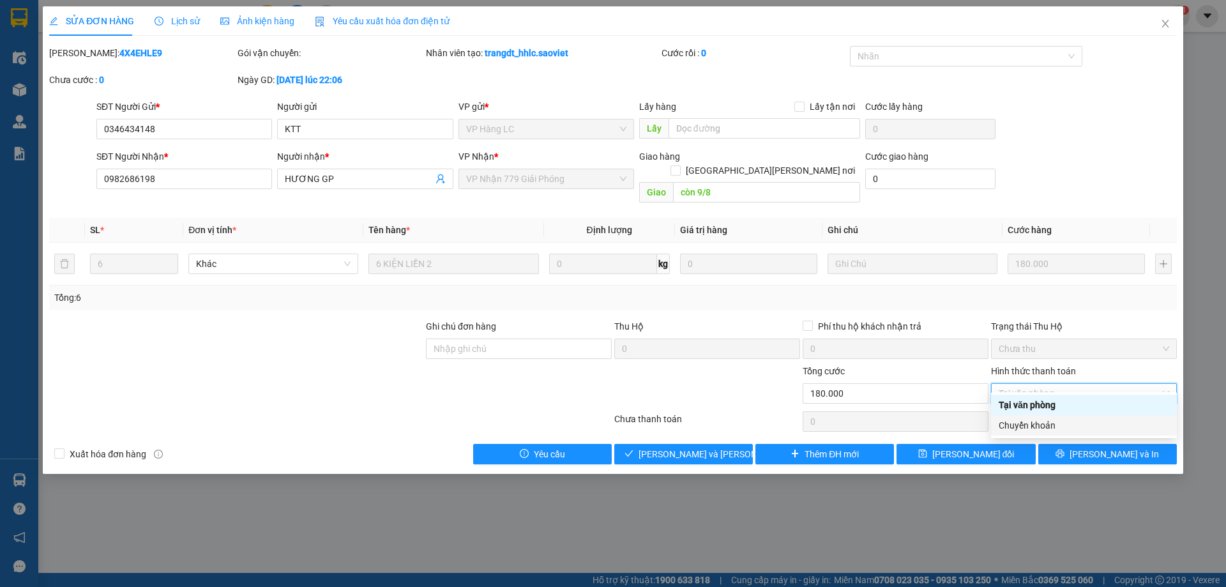
click at [1044, 430] on div "Chuyển khoản" at bounding box center [1084, 425] width 171 height 14
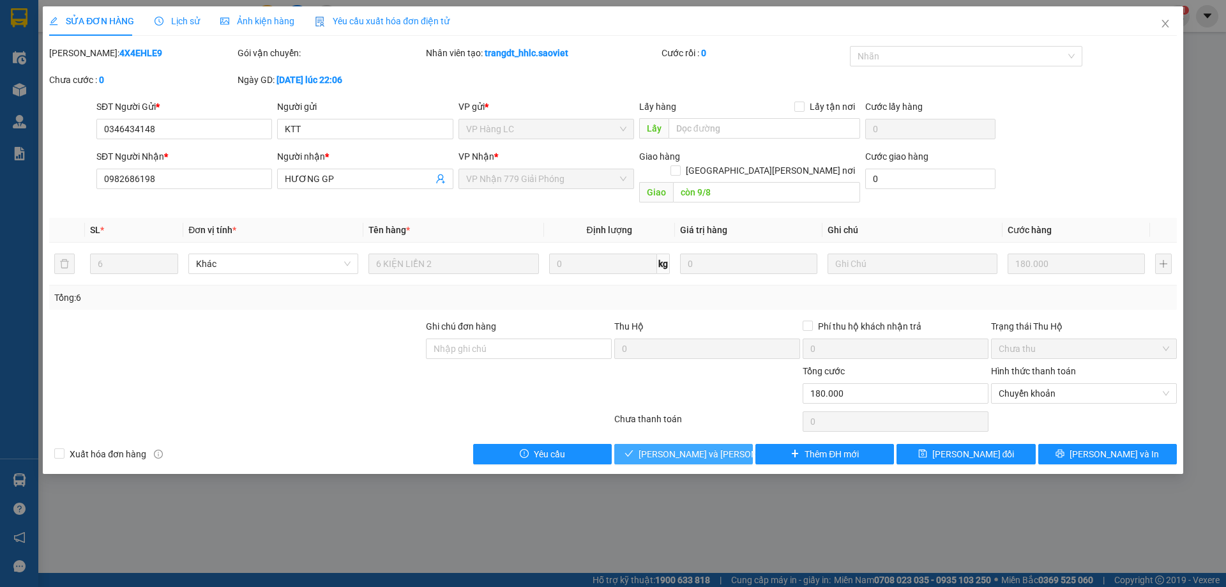
click at [706, 447] on span "[PERSON_NAME] và Giao hàng" at bounding box center [725, 454] width 172 height 14
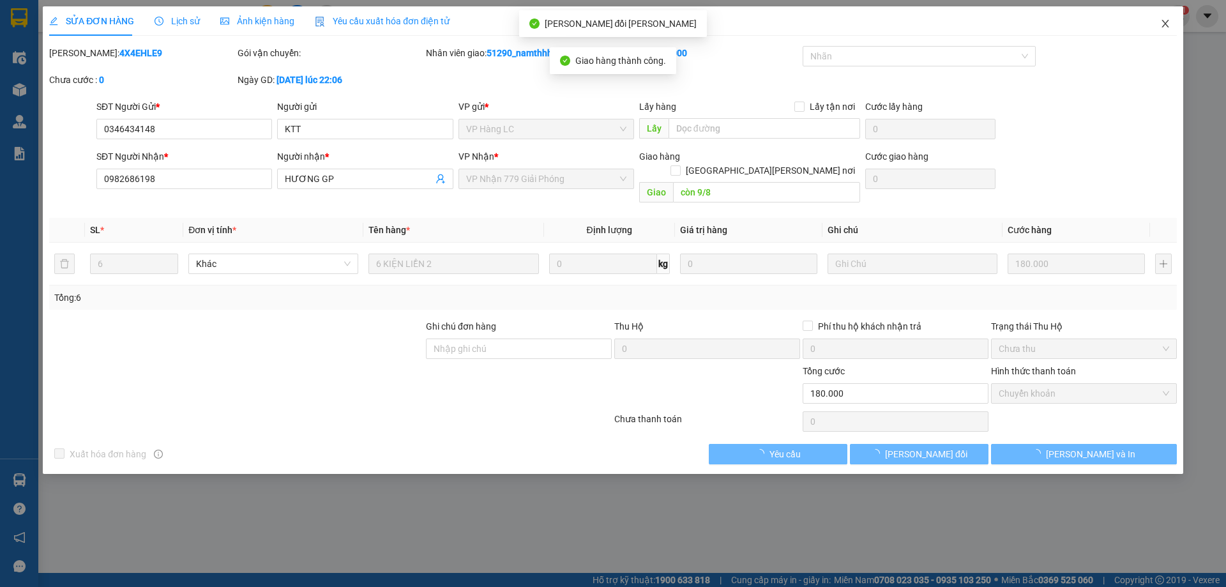
click at [1175, 24] on span "Close" at bounding box center [1166, 24] width 36 height 36
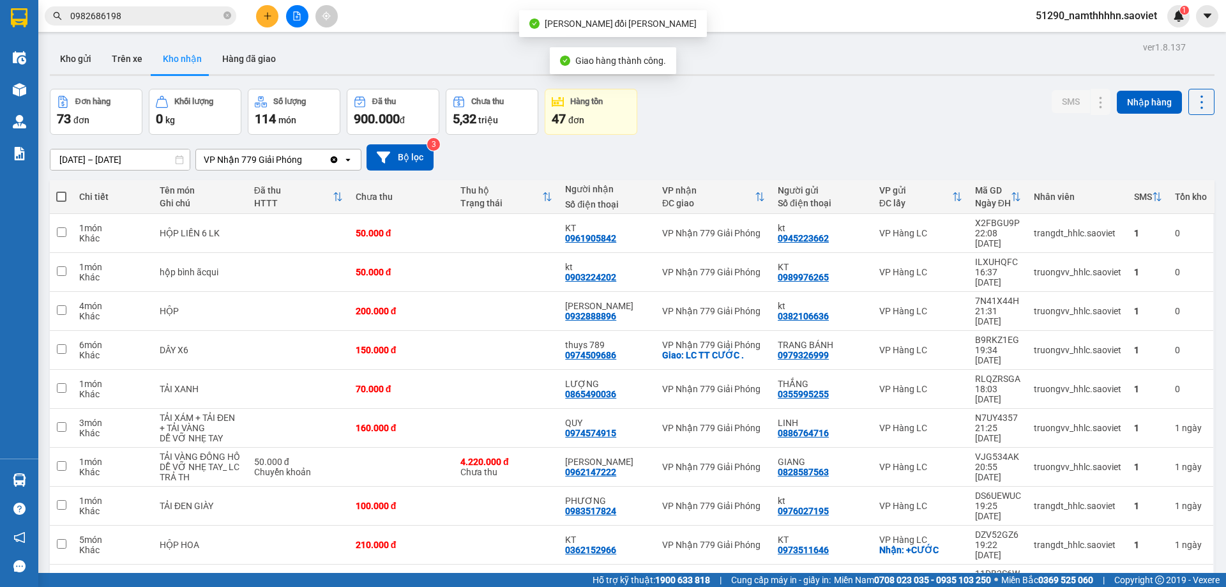
click at [171, 21] on input "0982686198" at bounding box center [145, 16] width 151 height 14
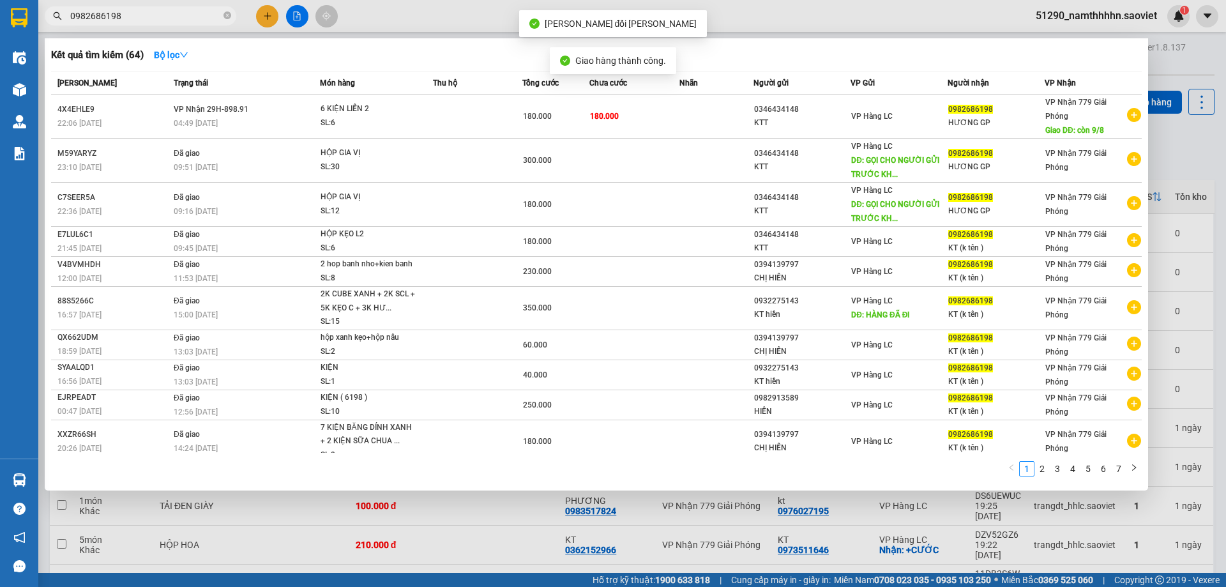
click at [171, 21] on input "0982686198" at bounding box center [145, 16] width 151 height 14
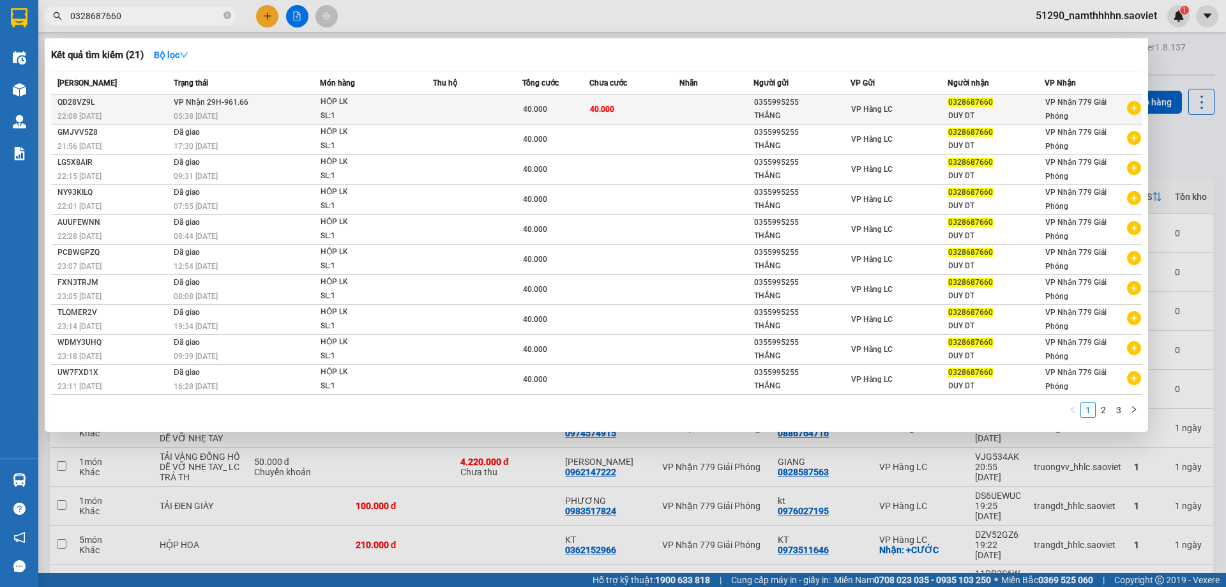
type input "0328687660"
click at [462, 96] on td at bounding box center [477, 110] width 89 height 30
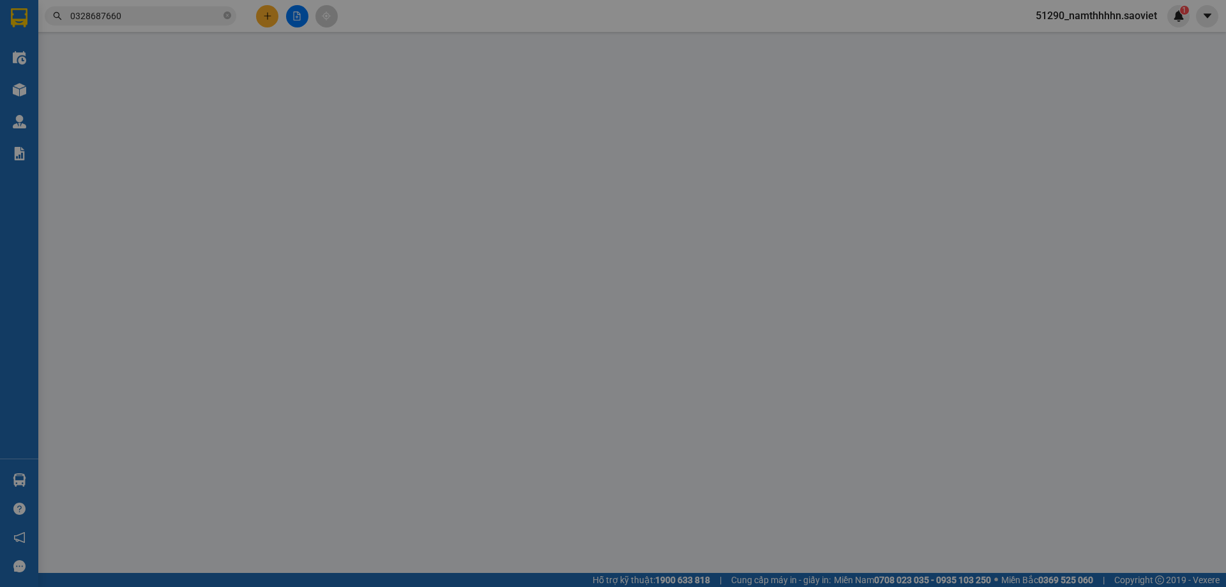
type input "0355995255"
type input "THẮNG"
type input "0328687660"
type input "DUY DT"
type input "40.000"
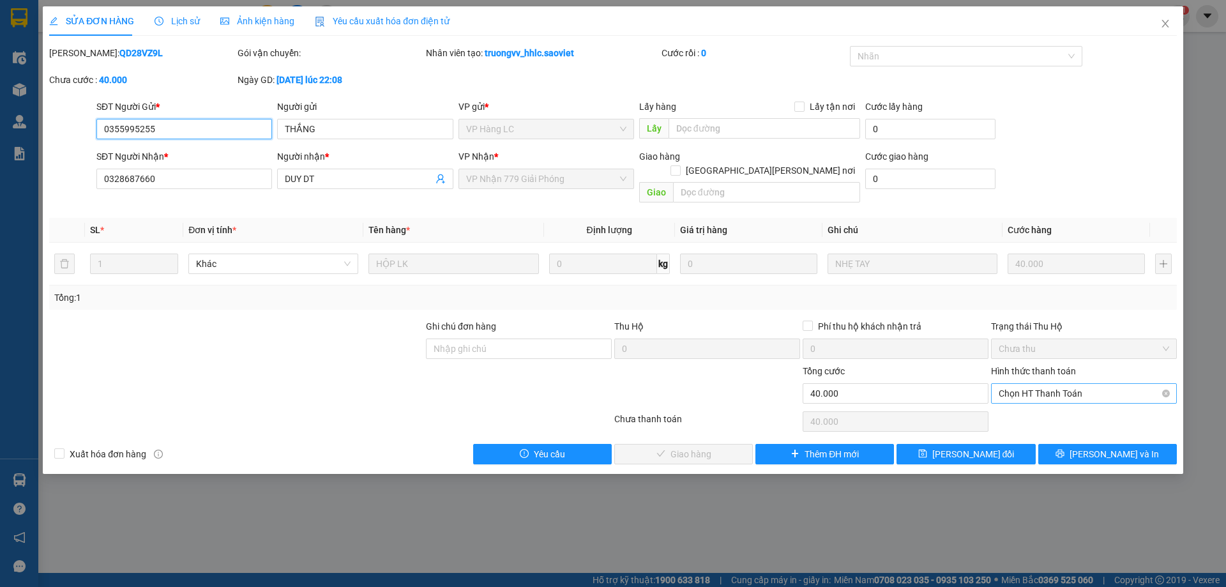
click at [1086, 384] on span "Chọn HT Thanh Toán" at bounding box center [1084, 393] width 171 height 19
click at [1032, 427] on div "Chuyển khoản" at bounding box center [1084, 425] width 171 height 14
type input "0"
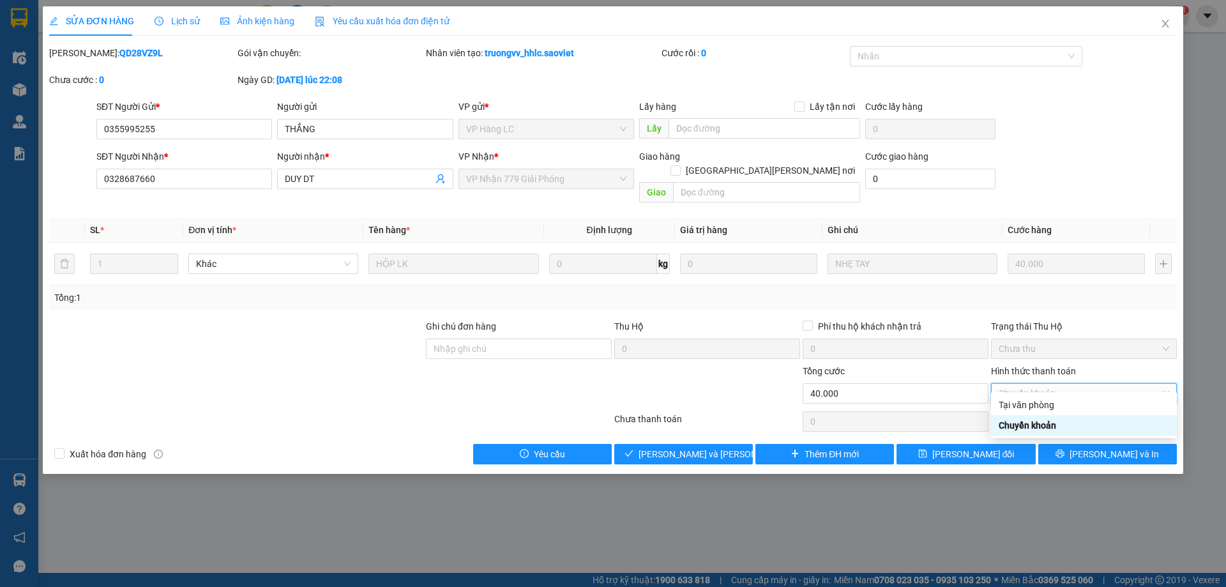
click at [1067, 421] on div "Chuyển khoản" at bounding box center [1084, 425] width 171 height 14
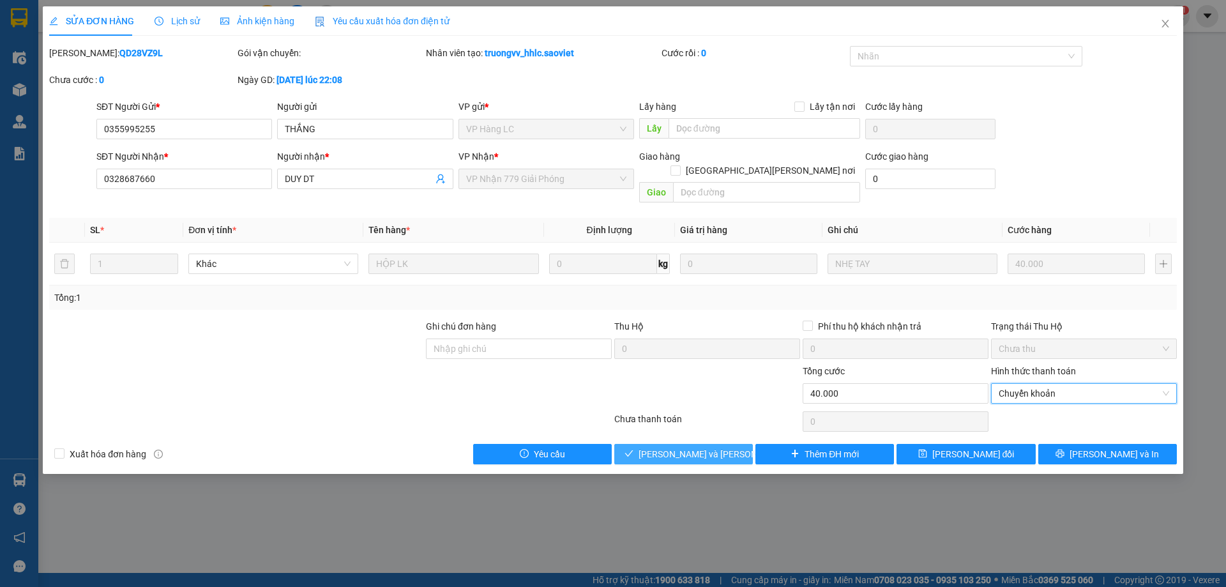
click at [667, 447] on span "[PERSON_NAME] và Giao hàng" at bounding box center [725, 454] width 172 height 14
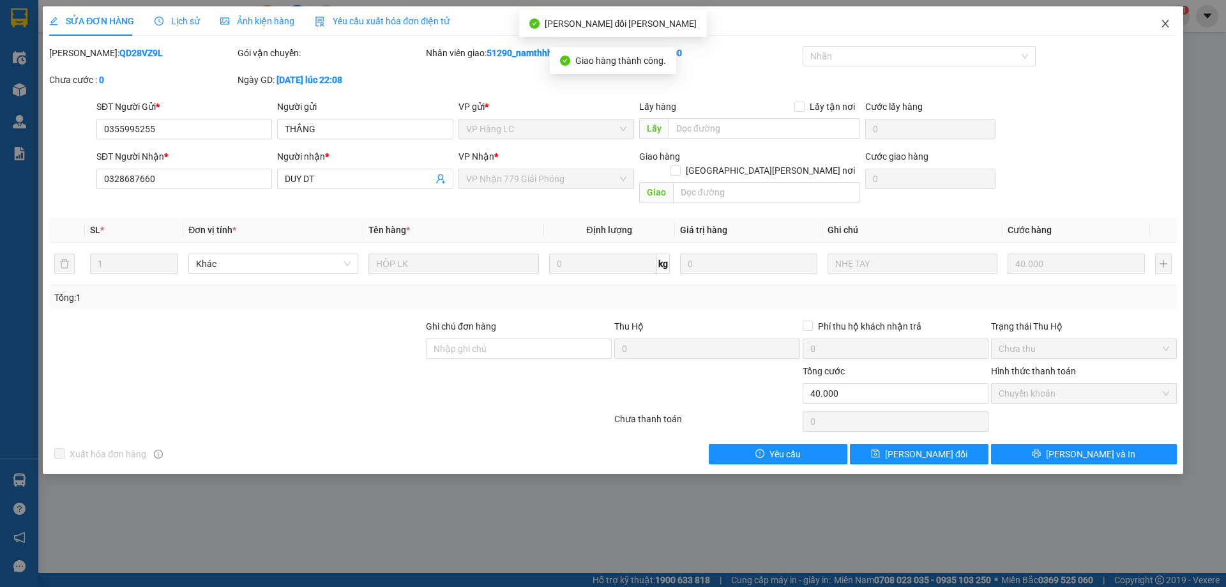
click at [1164, 26] on icon "close" at bounding box center [1166, 24] width 10 height 10
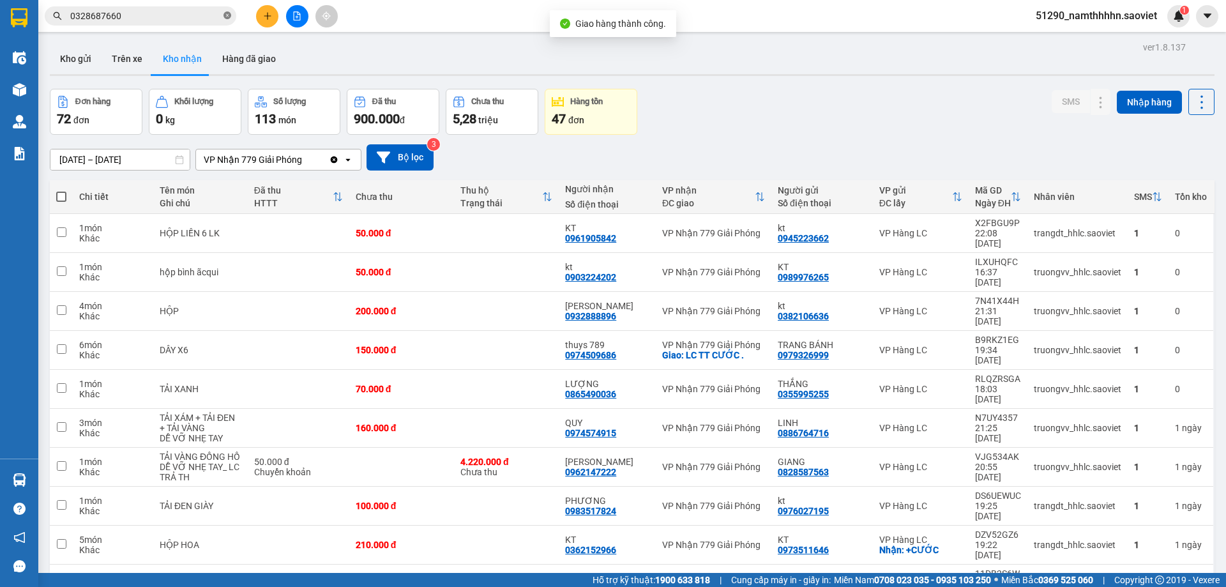
click at [229, 22] on span at bounding box center [228, 16] width 8 height 12
click at [155, 16] on input "text" at bounding box center [145, 16] width 151 height 14
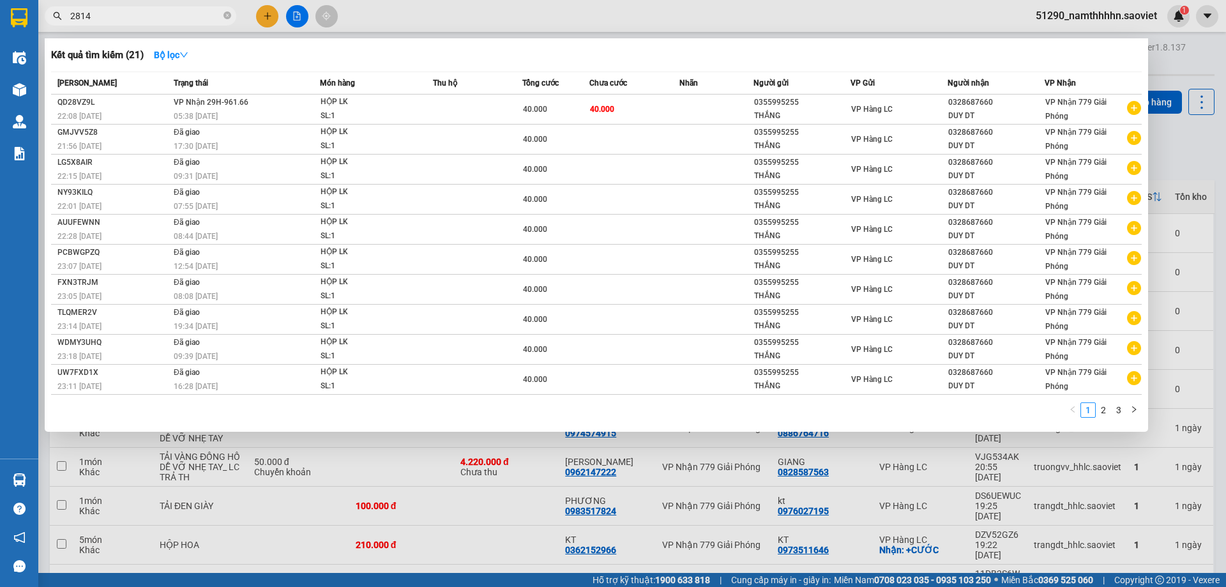
type input "28147"
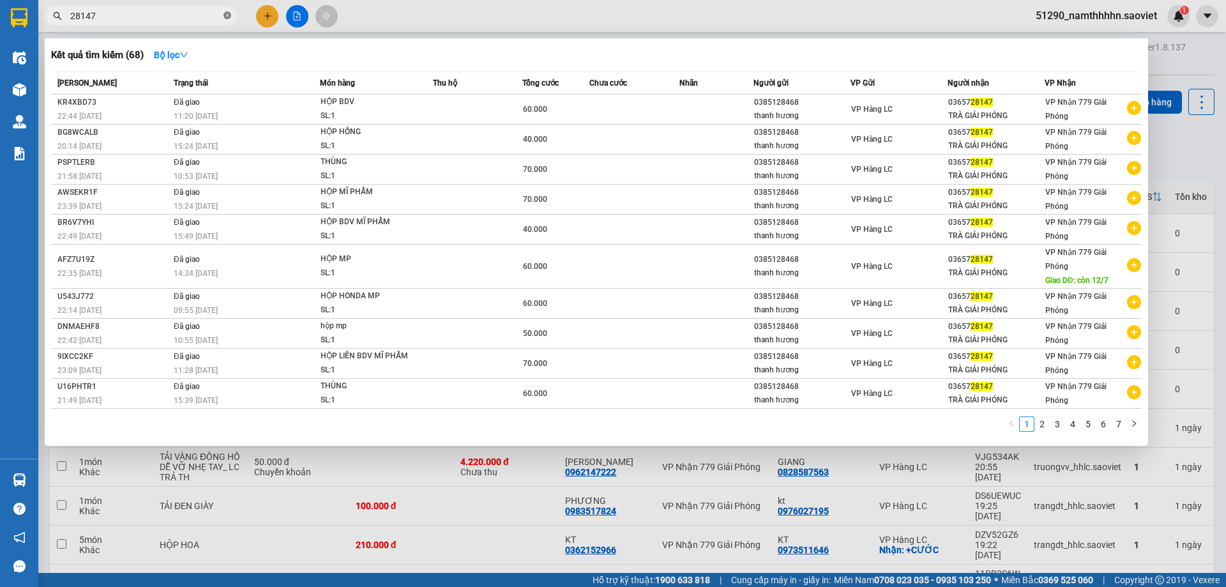
click at [224, 14] on icon "close-circle" at bounding box center [228, 15] width 8 height 8
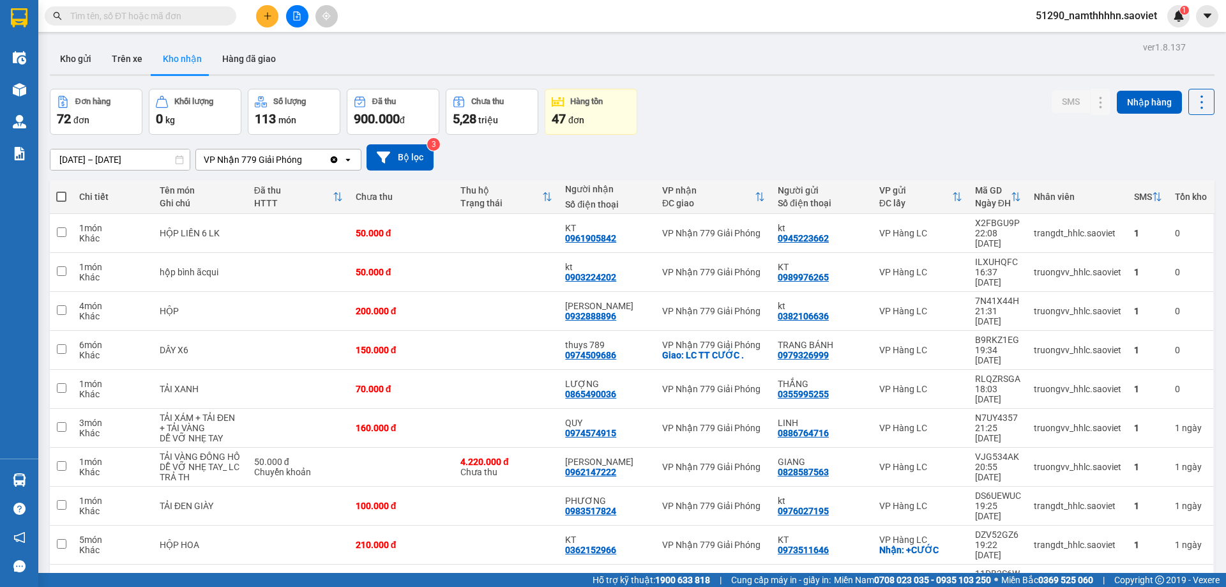
click at [192, 19] on input "text" at bounding box center [145, 16] width 151 height 14
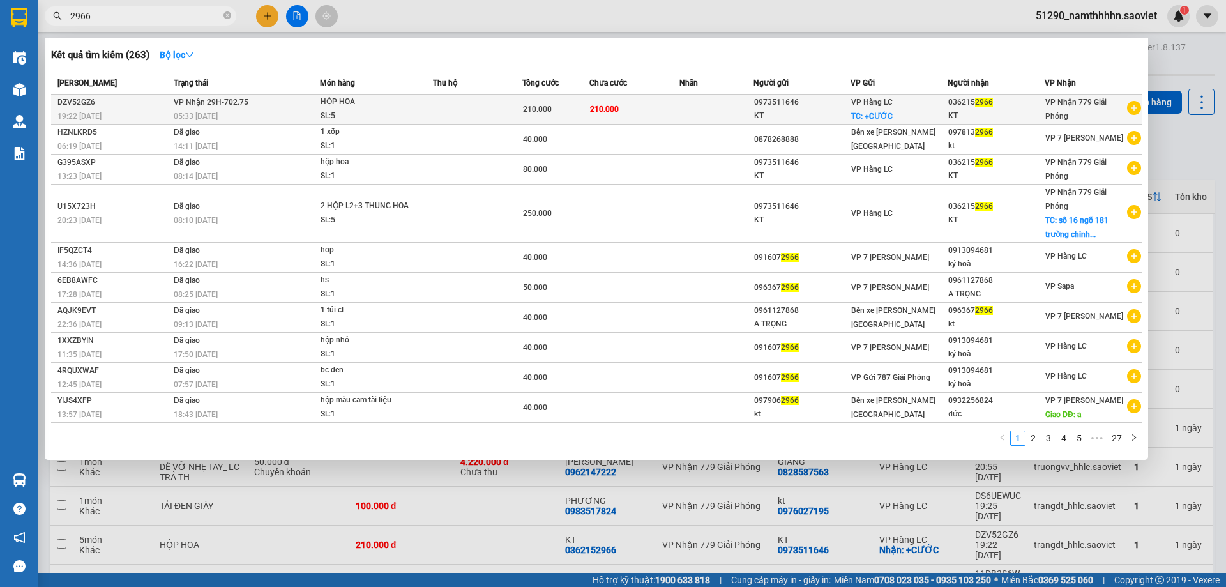
type input "2966"
click at [595, 115] on td "210.000" at bounding box center [634, 110] width 89 height 30
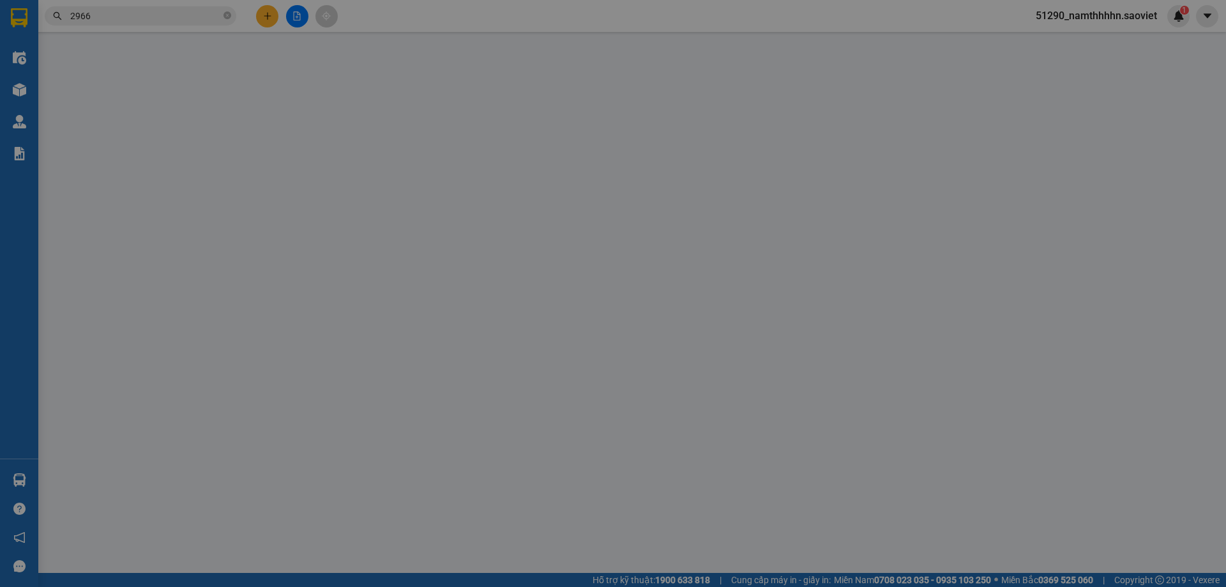
type input "0973511646"
type input "KT"
checkbox input "true"
type input "+CƯỚC"
type input "0362152966"
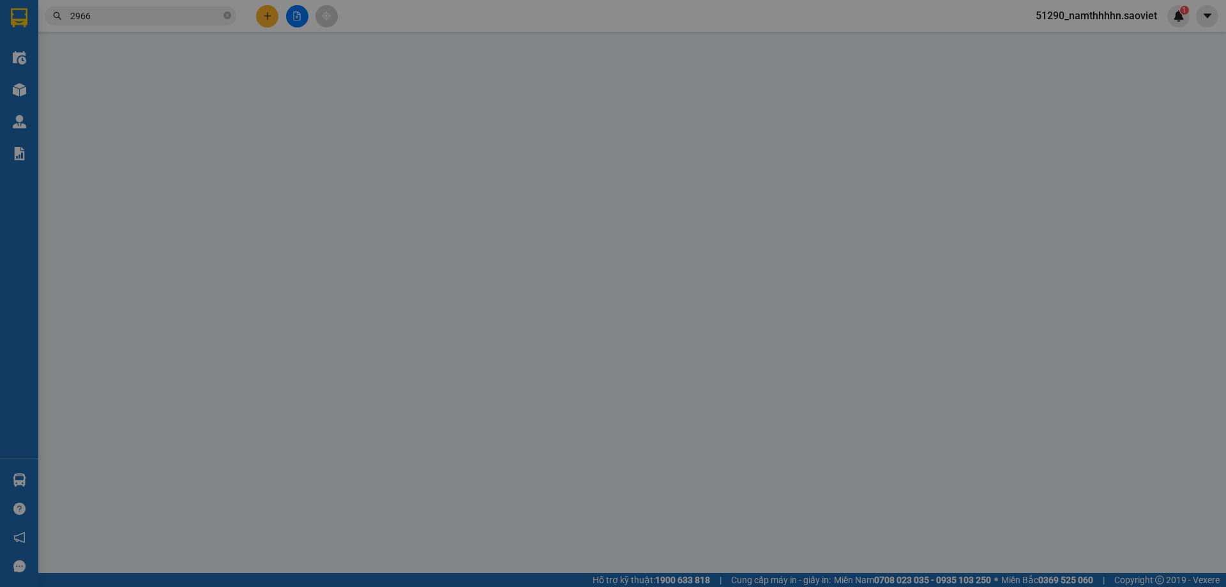
type input "KT"
type input "210.000"
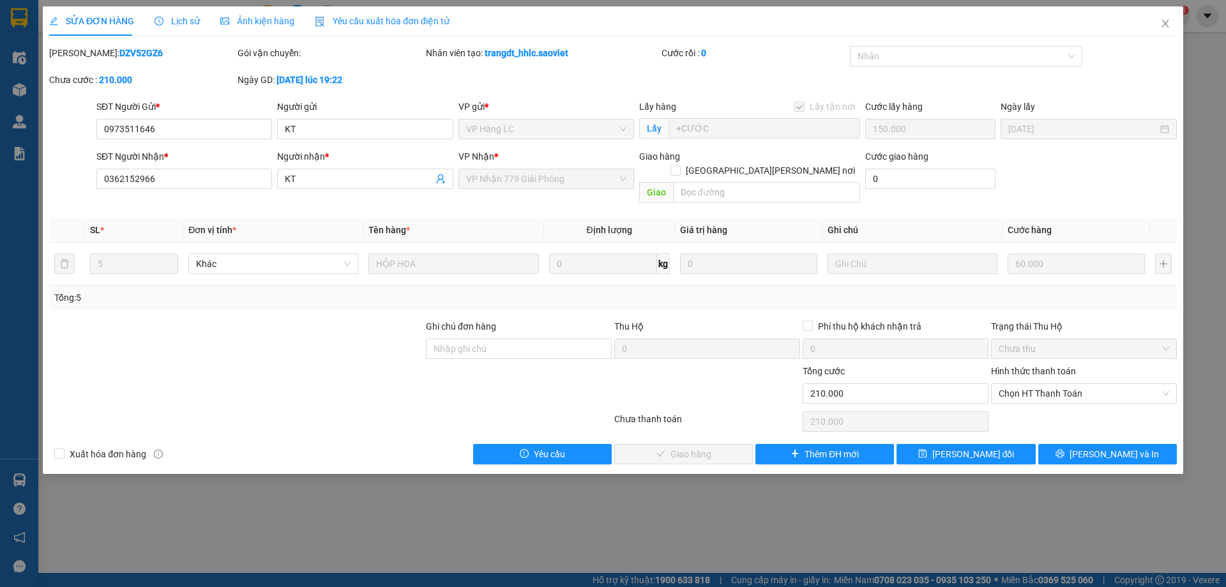
click at [164, 16] on span "Lịch sử" at bounding box center [177, 21] width 45 height 10
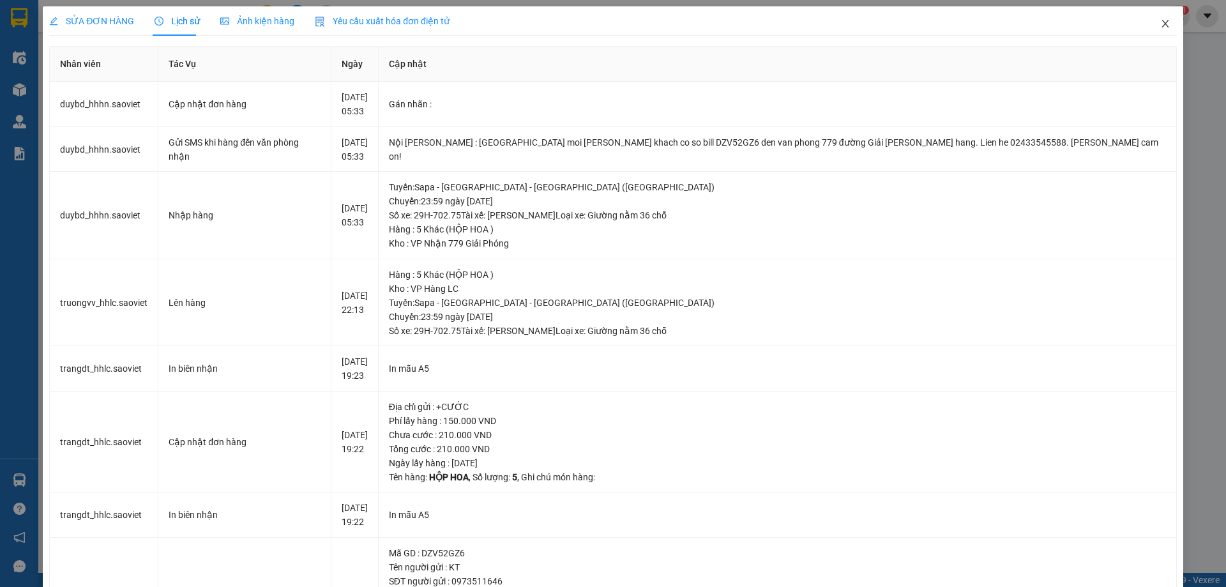
click at [1161, 27] on icon "close" at bounding box center [1166, 24] width 10 height 10
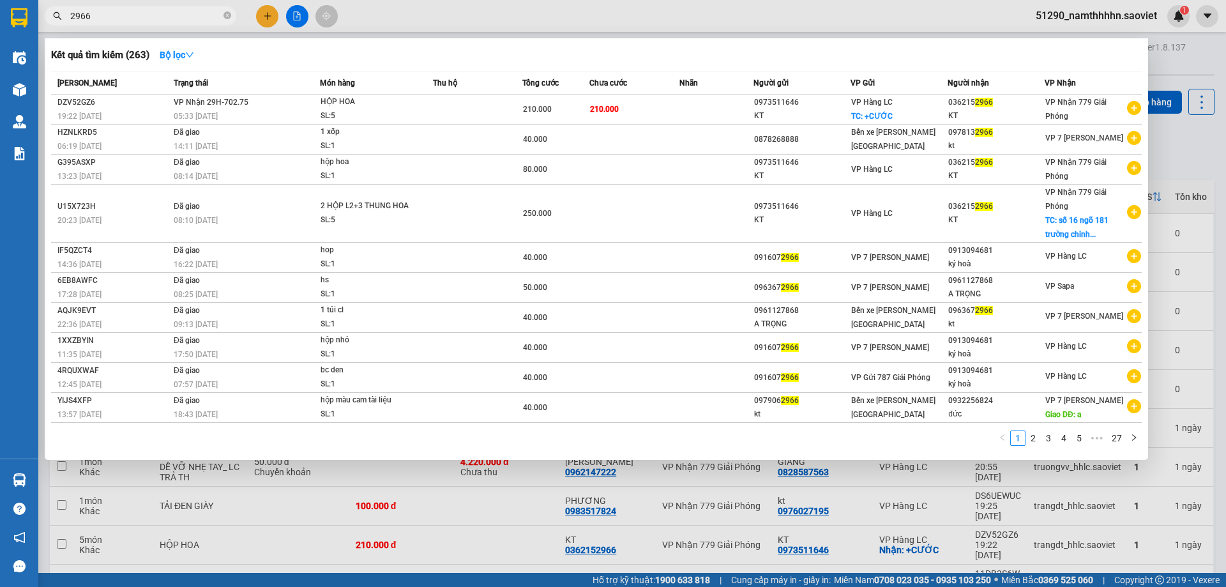
click at [139, 17] on input "2966" at bounding box center [145, 16] width 151 height 14
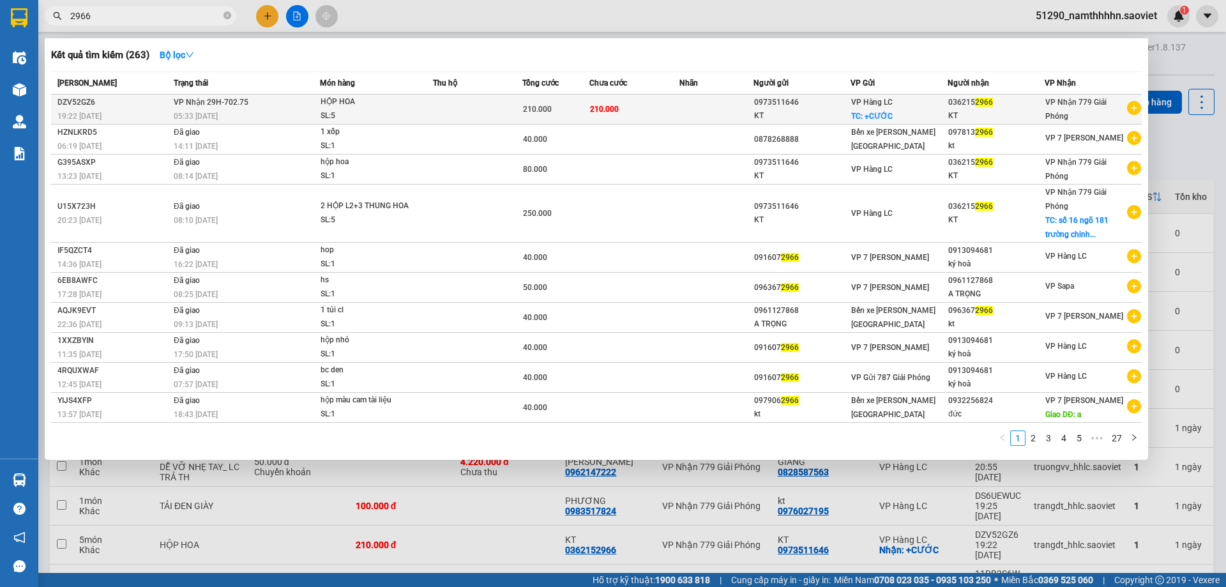
click at [409, 107] on div "HỘP HOA" at bounding box center [369, 102] width 96 height 14
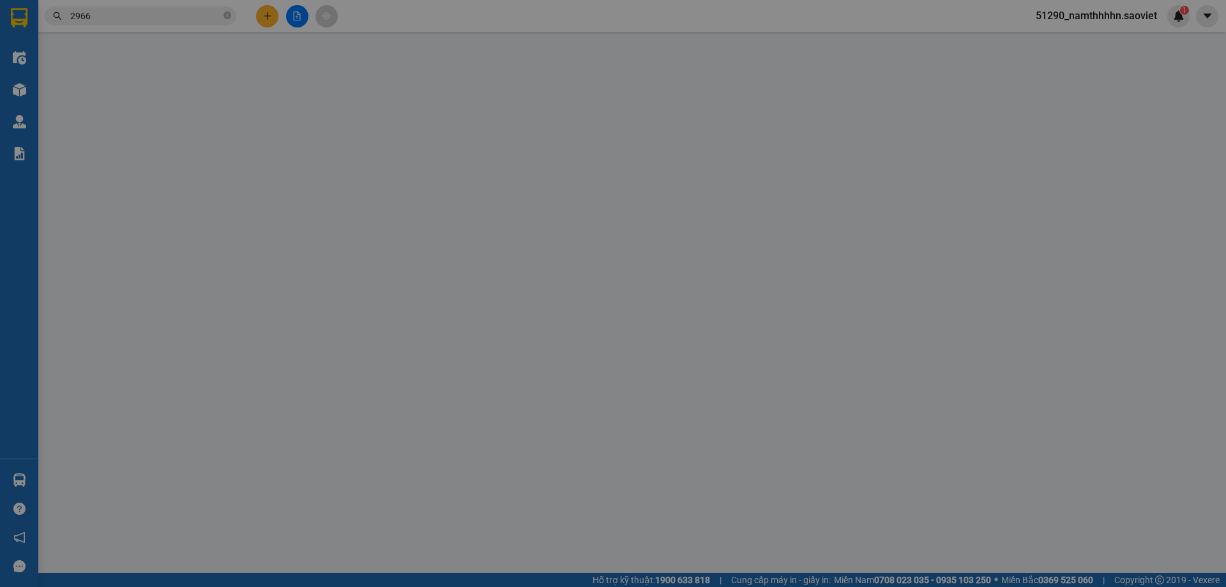
type input "0973511646"
type input "KT"
checkbox input "true"
type input "+CƯỚC"
type input "0362152966"
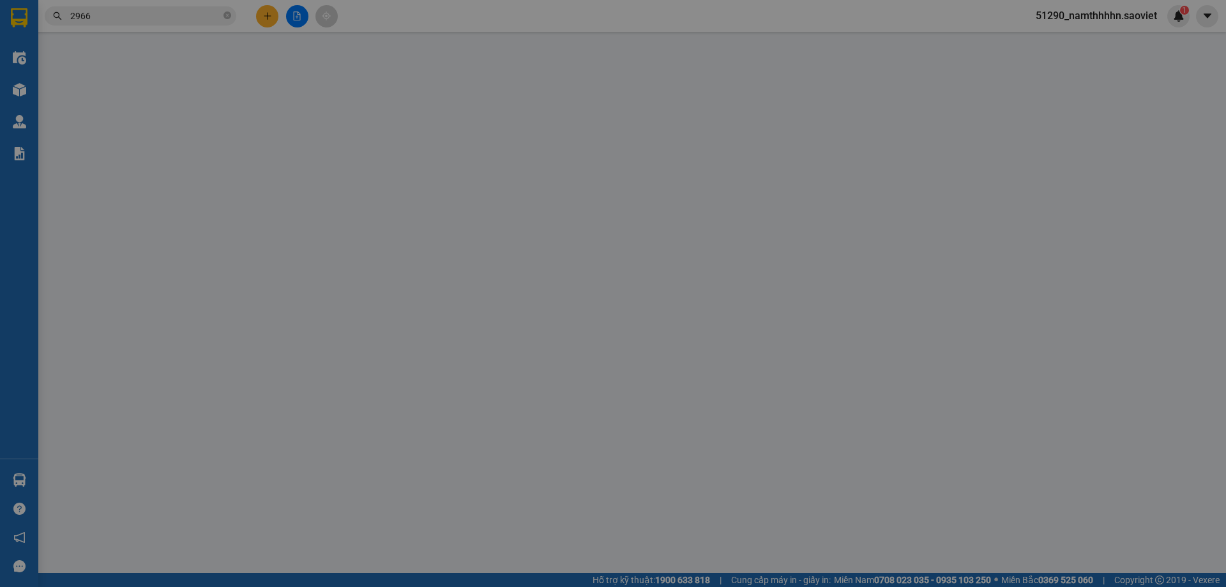
type input "KT"
type input "210.000"
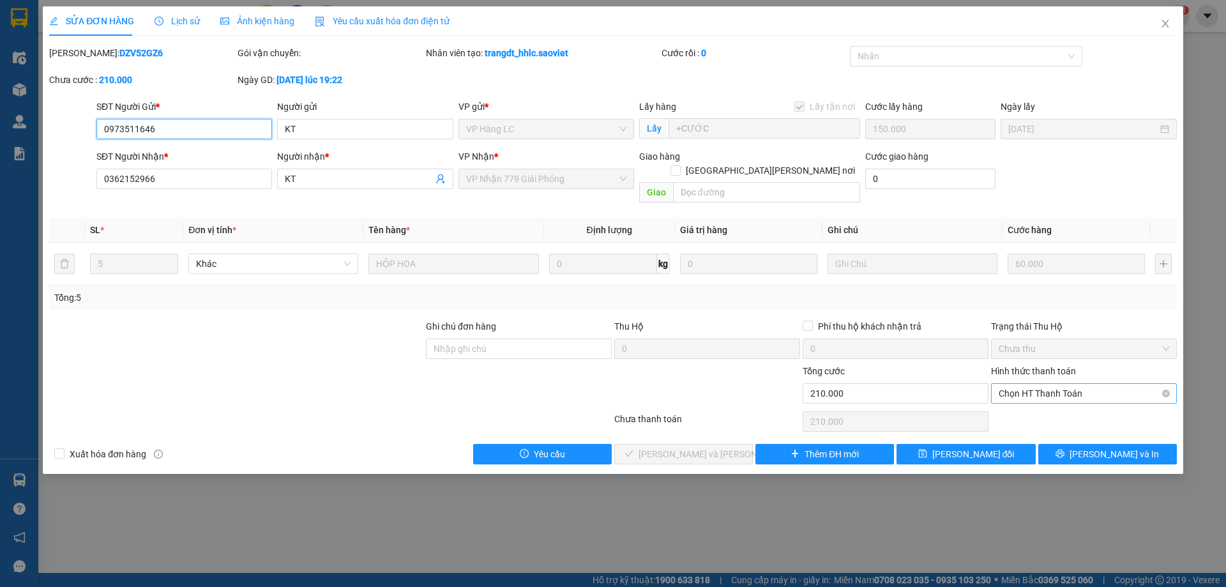
click at [1042, 384] on span "Chọn HT Thanh Toán" at bounding box center [1084, 393] width 171 height 19
click at [1023, 424] on div "Chuyển khoản" at bounding box center [1084, 425] width 171 height 14
type input "0"
click at [683, 447] on span "[PERSON_NAME] và Giao hàng" at bounding box center [725, 454] width 172 height 14
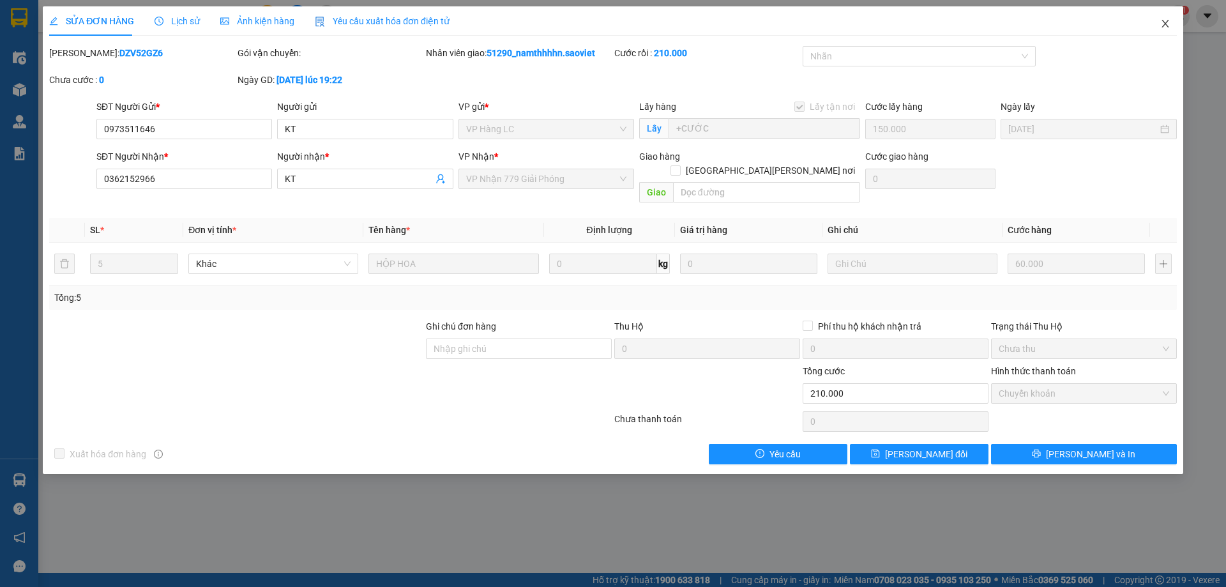
click at [1168, 17] on span "Close" at bounding box center [1166, 24] width 36 height 36
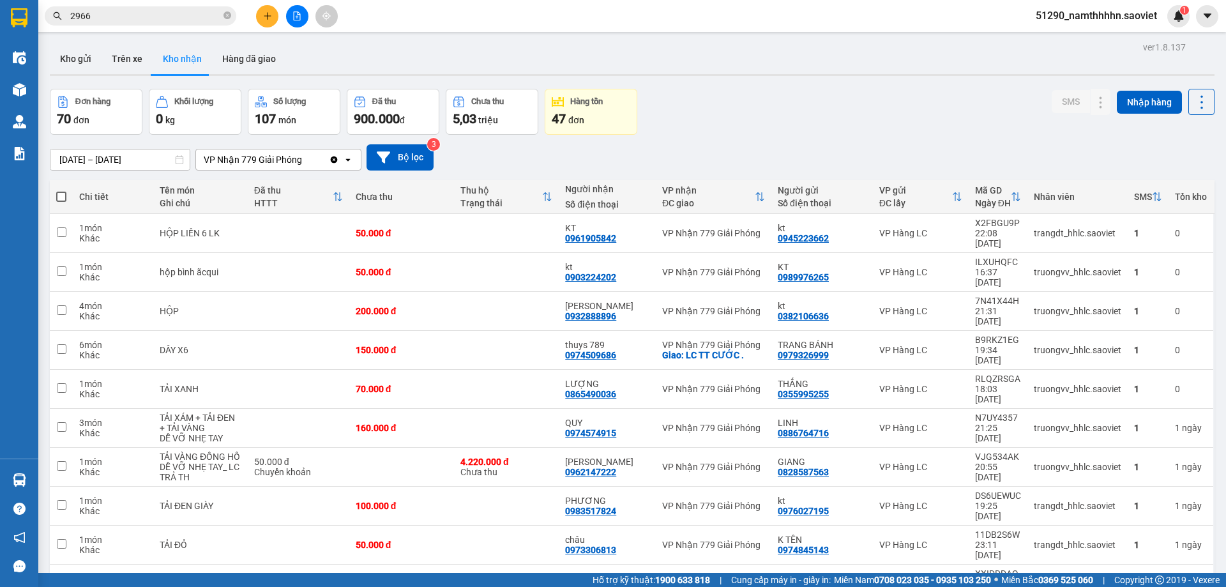
click at [230, 22] on span at bounding box center [228, 16] width 8 height 14
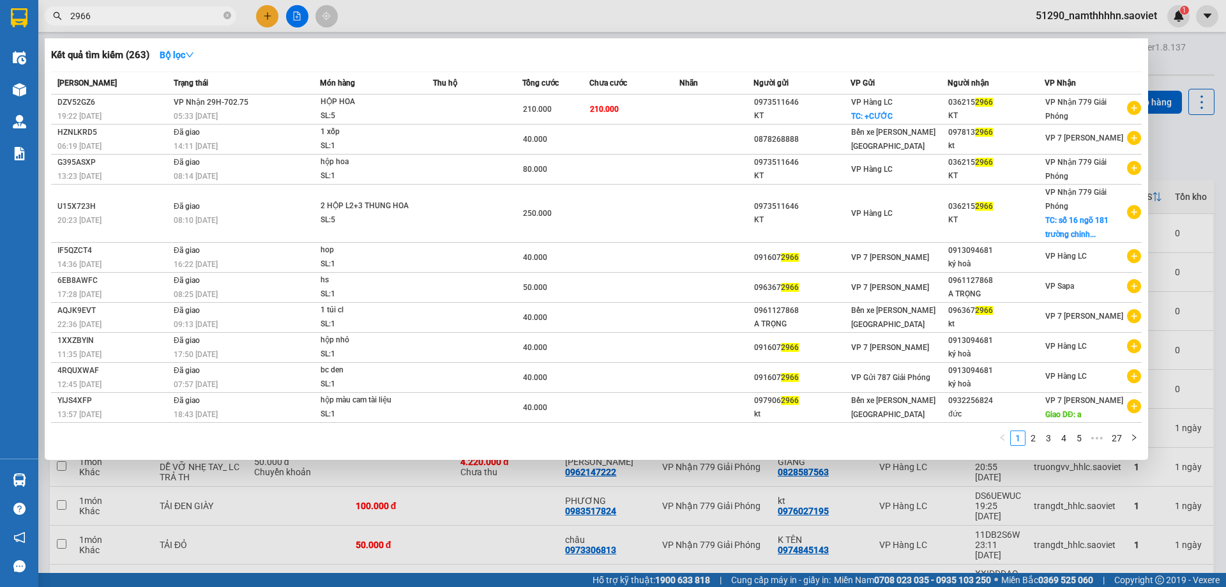
click at [230, 22] on span at bounding box center [228, 16] width 8 height 14
click at [230, 17] on icon "close-circle" at bounding box center [228, 15] width 8 height 8
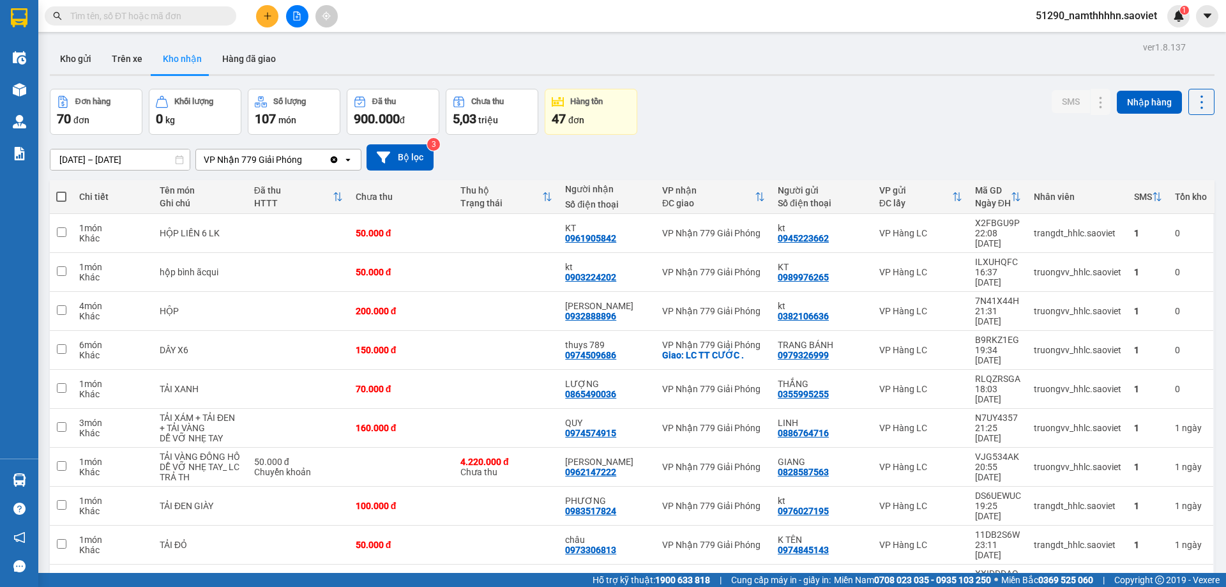
click at [140, 16] on input "text" at bounding box center [145, 16] width 151 height 14
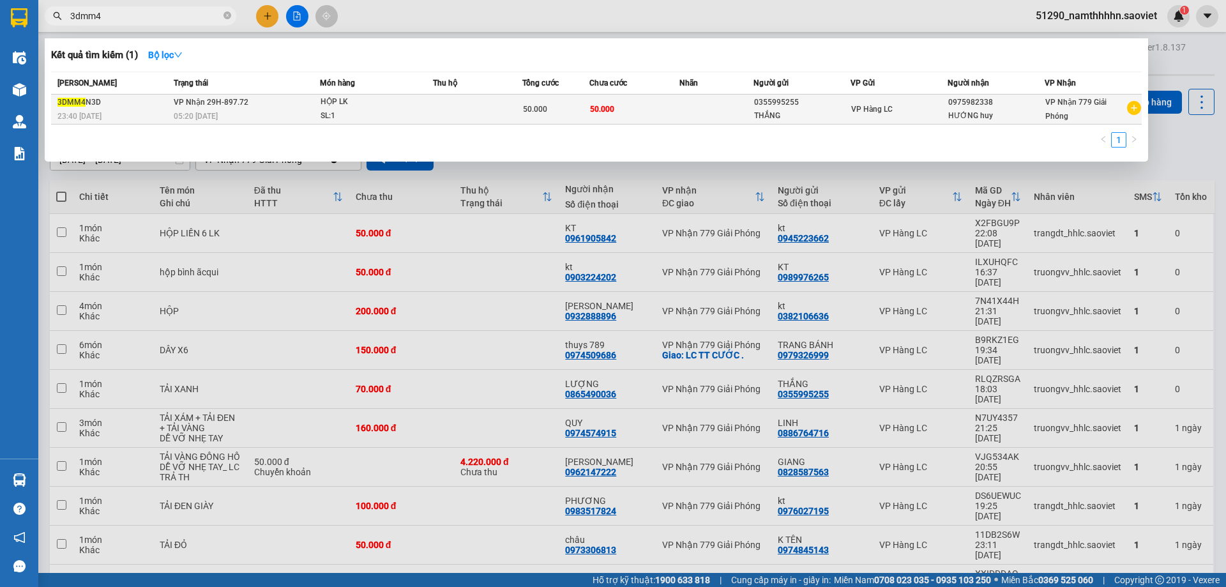
type input "3dmm4"
click at [416, 102] on span "HỘP LK SL: 1" at bounding box center [377, 108] width 112 height 27
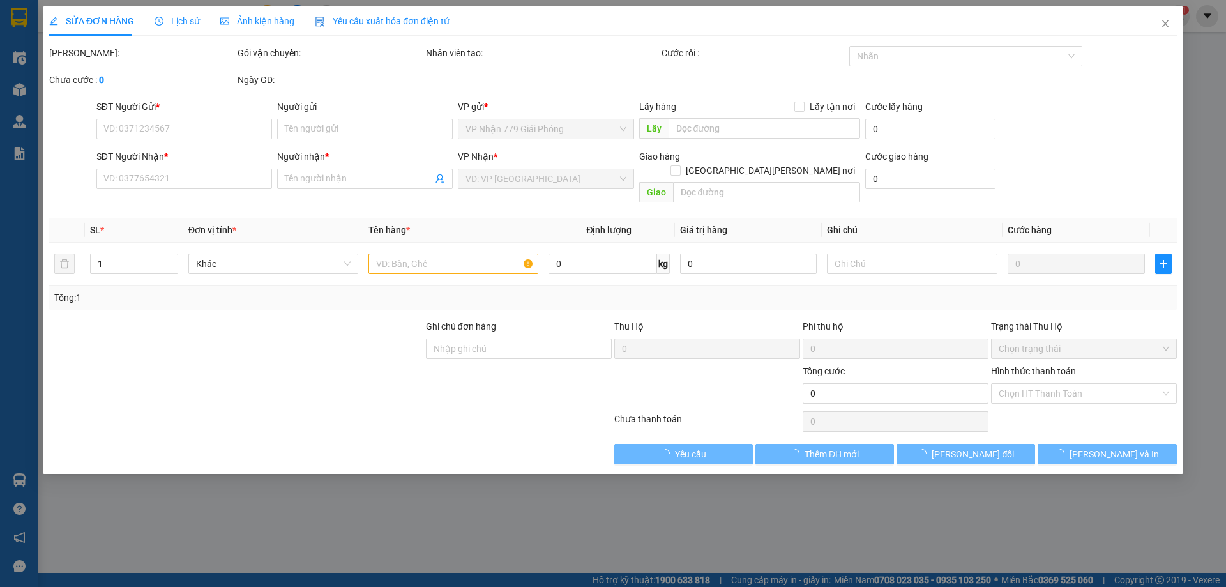
type input "0355995255"
type input "THẮNG"
type input "0975982338"
type input "HƯỚNG huy"
type input "50.000"
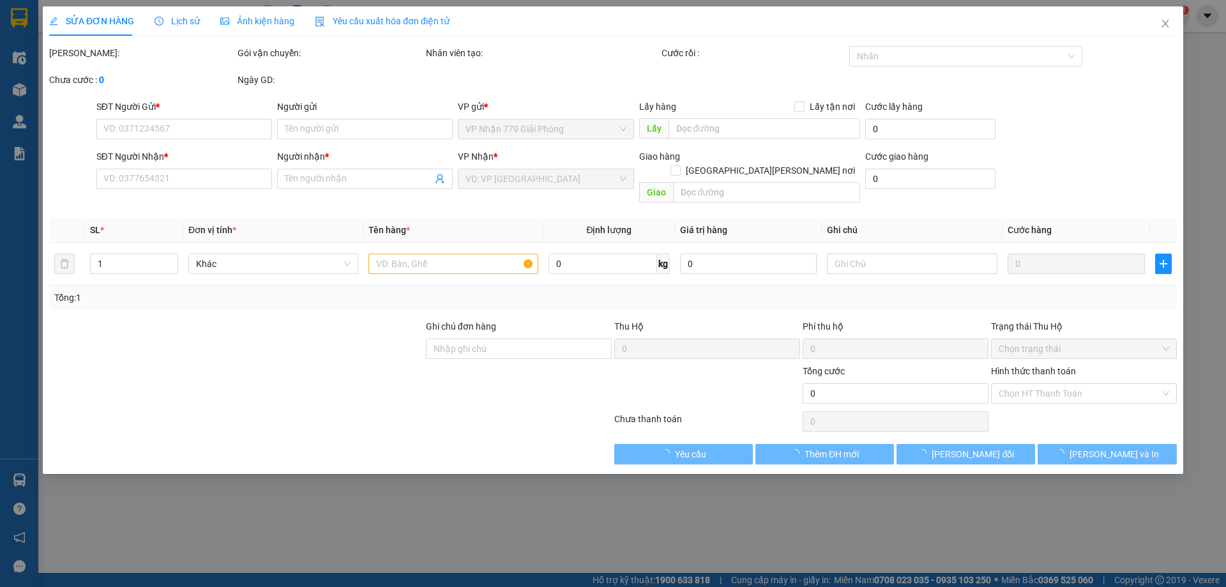
type input "50.000"
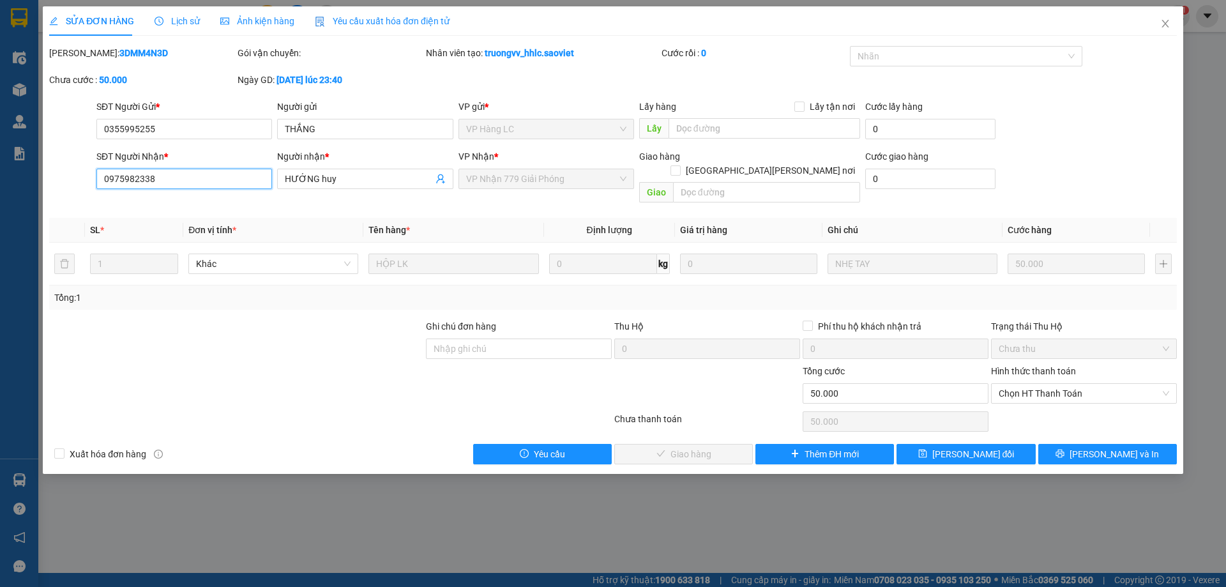
click at [153, 179] on input "0975982338" at bounding box center [184, 179] width 176 height 20
click at [1175, 15] on span "Close" at bounding box center [1166, 24] width 36 height 36
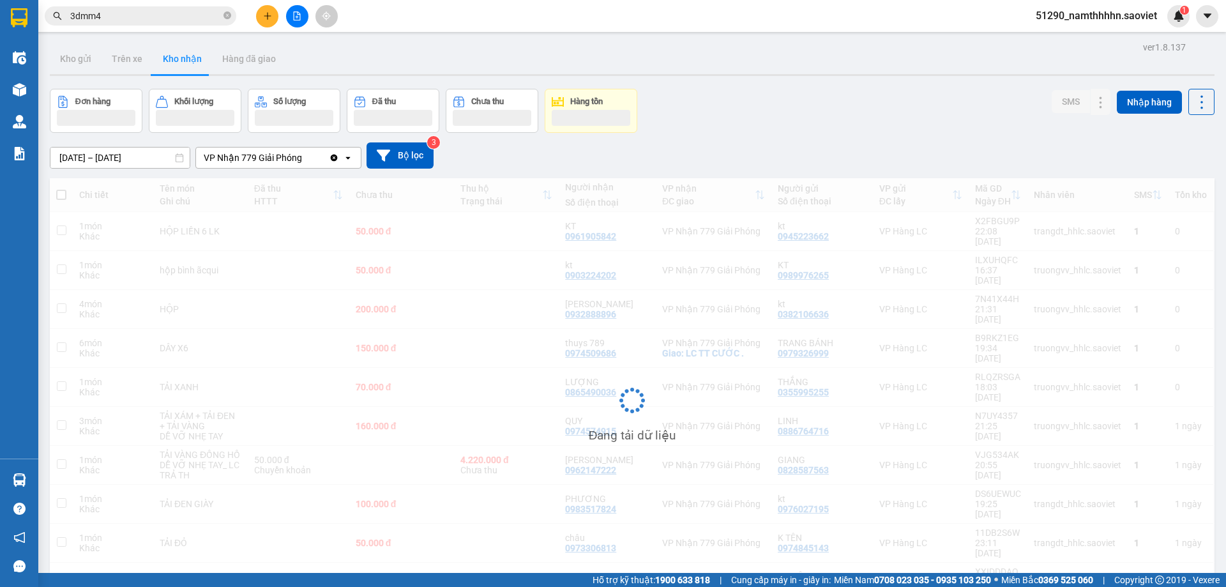
click at [111, 16] on input "3dmm4" at bounding box center [145, 16] width 151 height 14
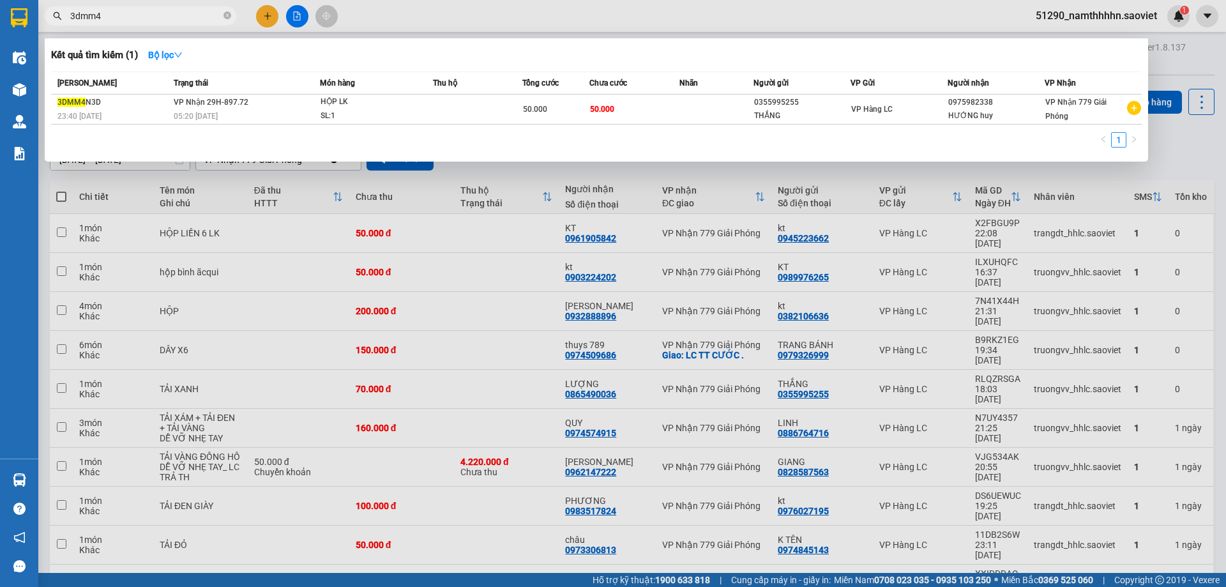
click at [111, 16] on input "3dmm4" at bounding box center [145, 16] width 151 height 14
paste input "0975982338"
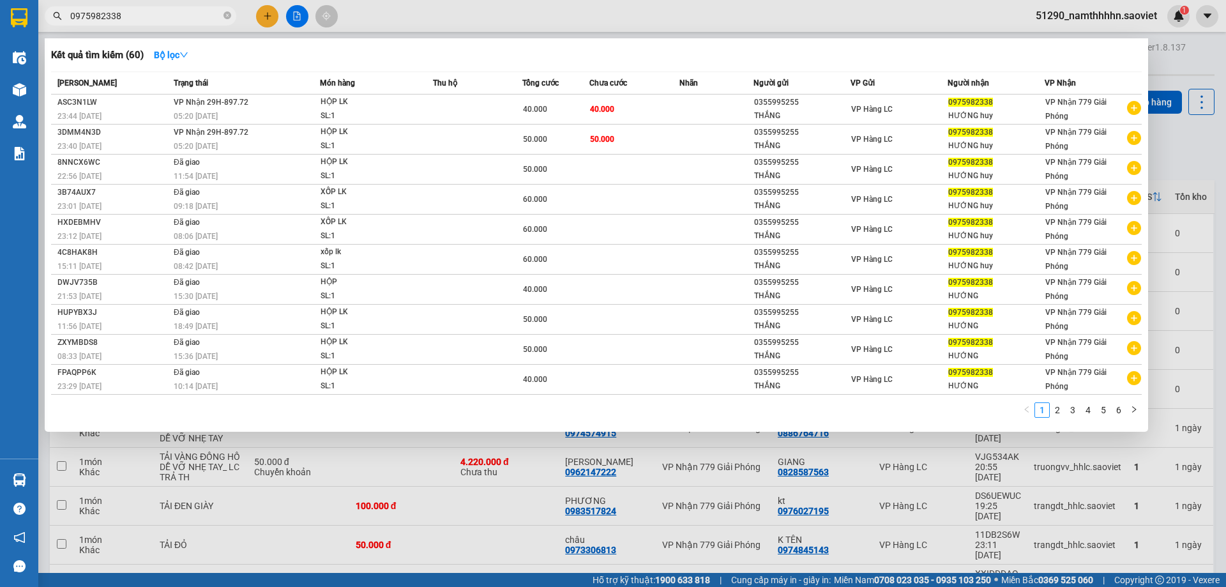
type input "0975982338"
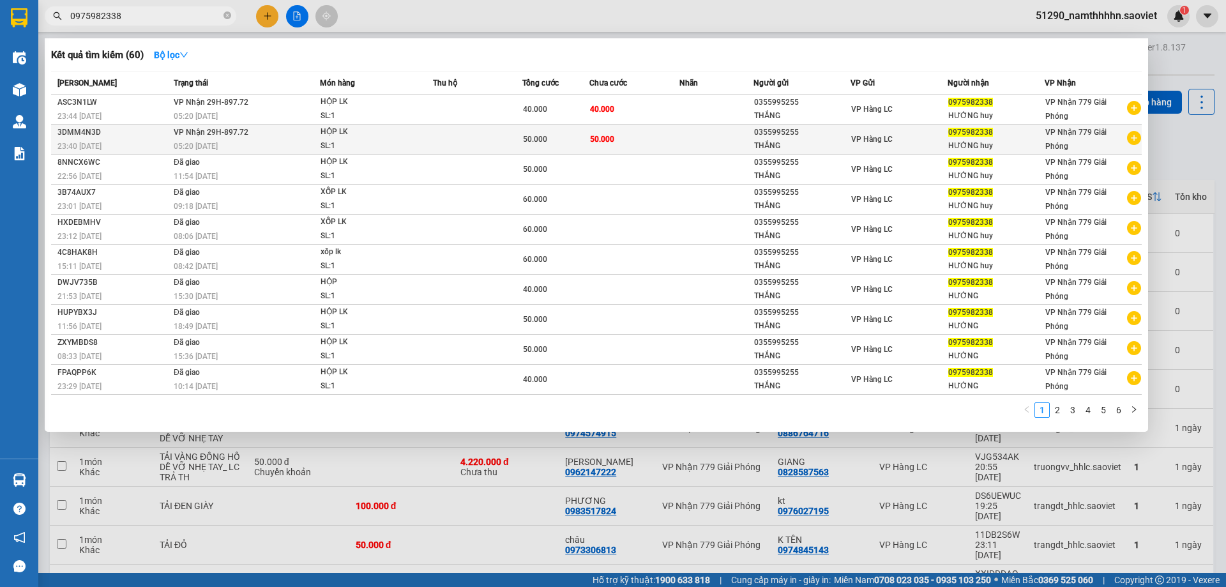
click at [570, 132] on td "50.000" at bounding box center [556, 140] width 67 height 30
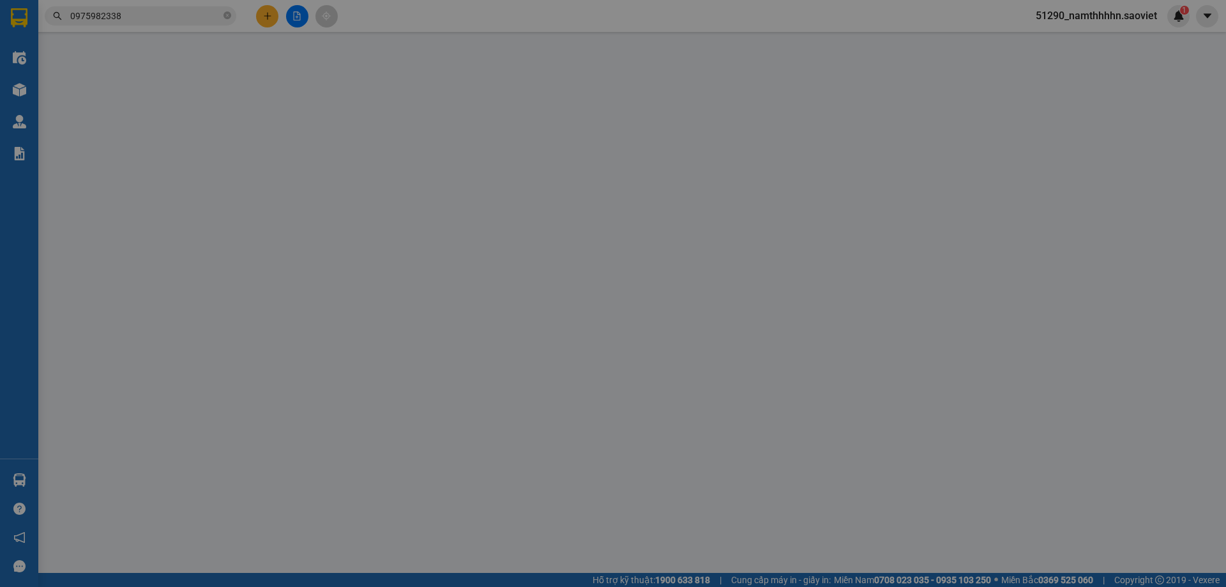
type input "0355995255"
type input "THẮNG"
type input "0975982338"
type input "HƯỚNG huy"
type input "50.000"
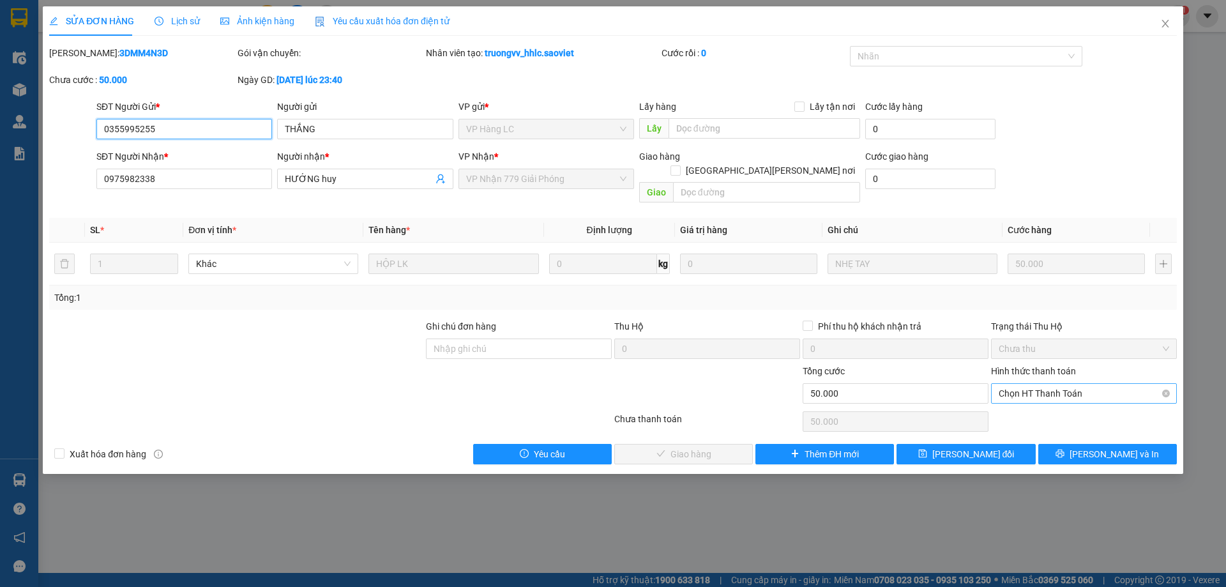
click at [1078, 384] on span "Chọn HT Thanh Toán" at bounding box center [1084, 393] width 171 height 19
click at [1069, 421] on div "Chuyển khoản" at bounding box center [1084, 425] width 171 height 14
type input "0"
click at [703, 447] on span "[PERSON_NAME] và Giao hàng" at bounding box center [725, 454] width 172 height 14
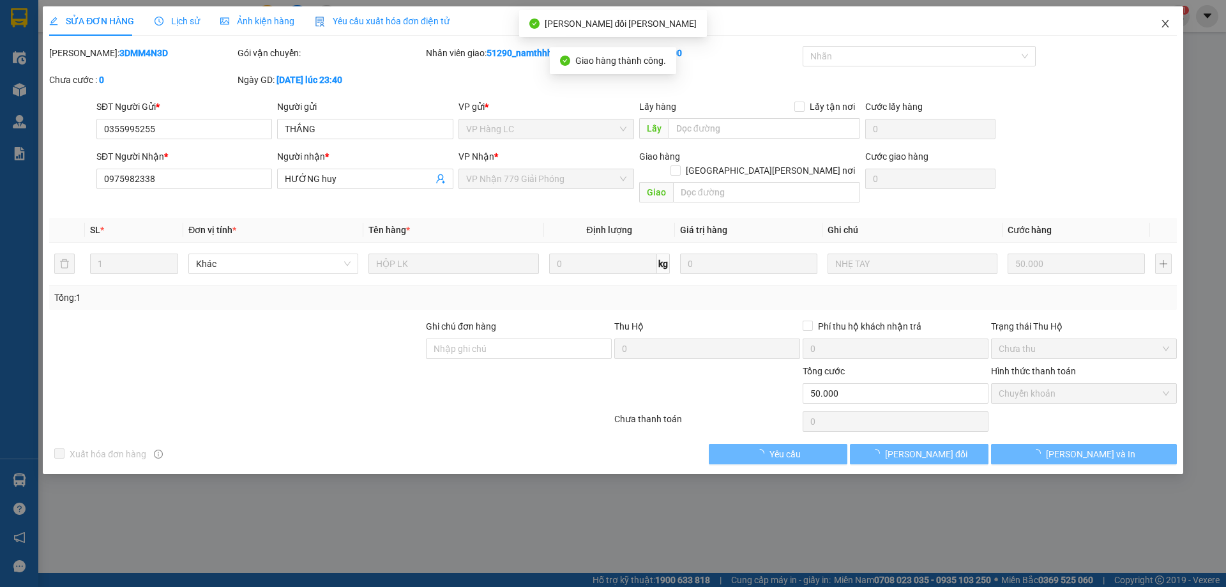
click at [1162, 29] on icon "close" at bounding box center [1166, 24] width 10 height 10
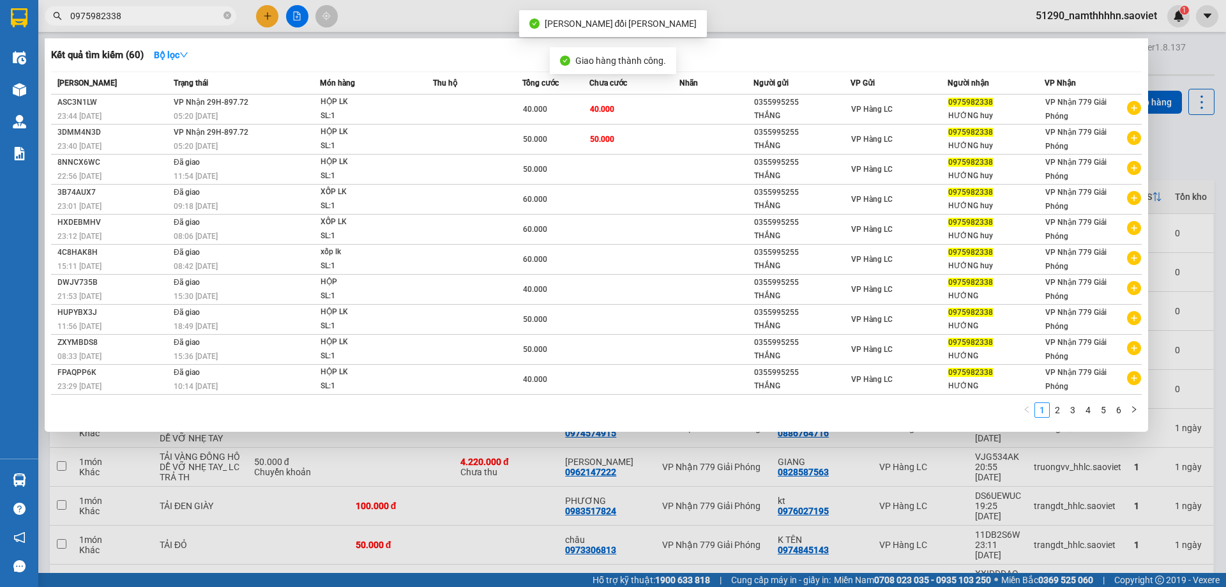
click at [121, 12] on input "0975982338" at bounding box center [145, 16] width 151 height 14
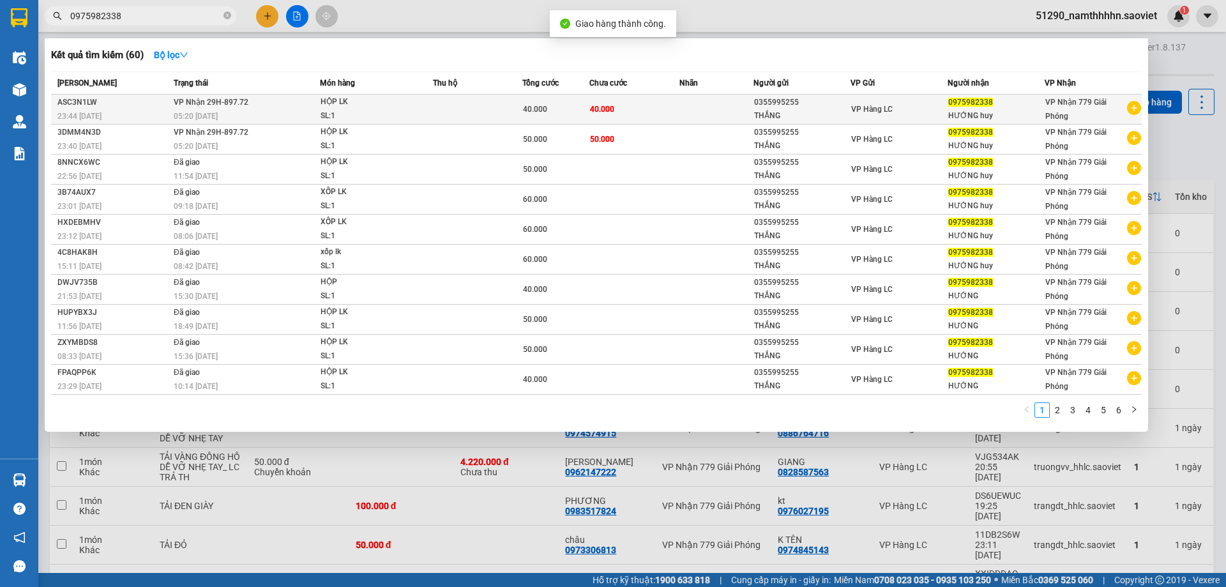
click at [605, 101] on td "40.000" at bounding box center [634, 110] width 89 height 30
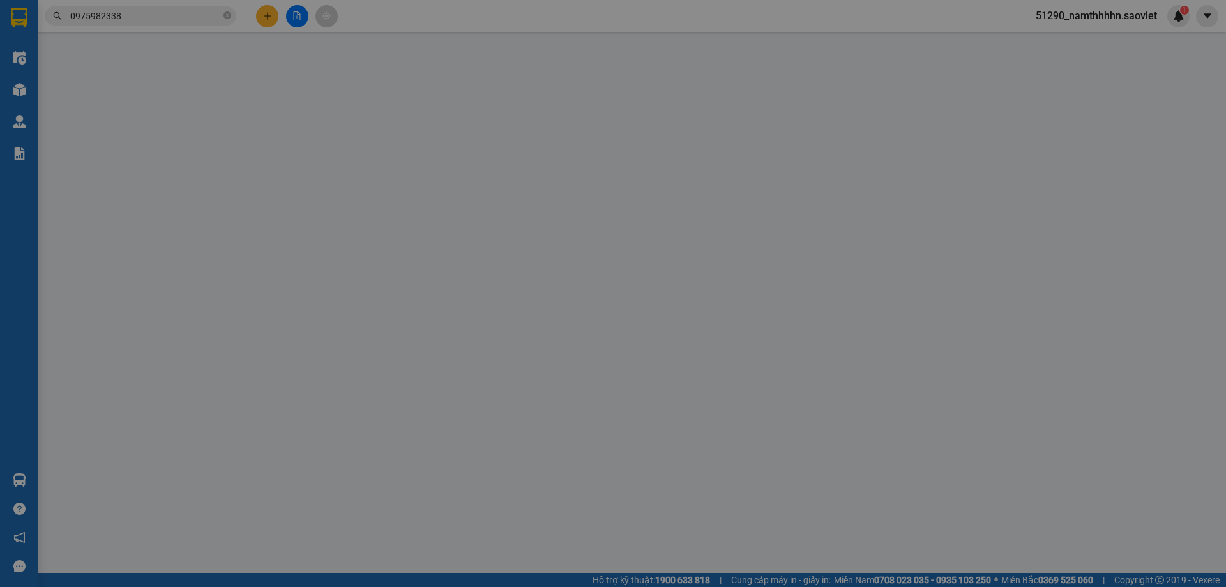
type input "0355995255"
type input "THẮNG"
type input "0975982338"
type input "HƯỚNG huy"
type input "40.000"
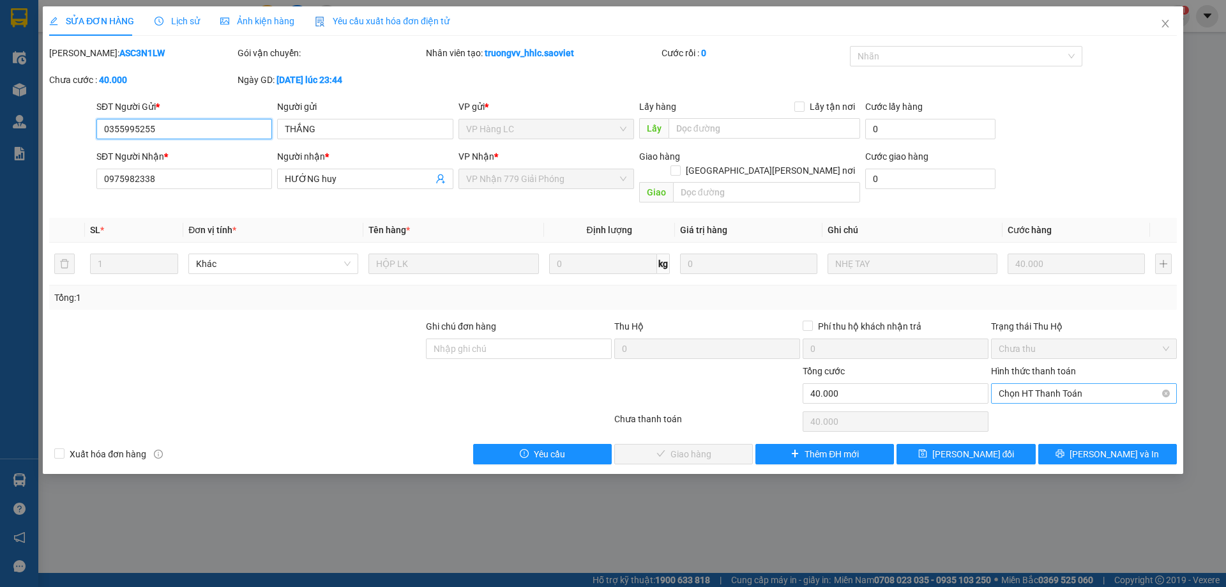
click at [1028, 384] on span "Chọn HT Thanh Toán" at bounding box center [1084, 393] width 171 height 19
click at [1029, 423] on div "Chuyển khoản" at bounding box center [1084, 425] width 171 height 14
type input "0"
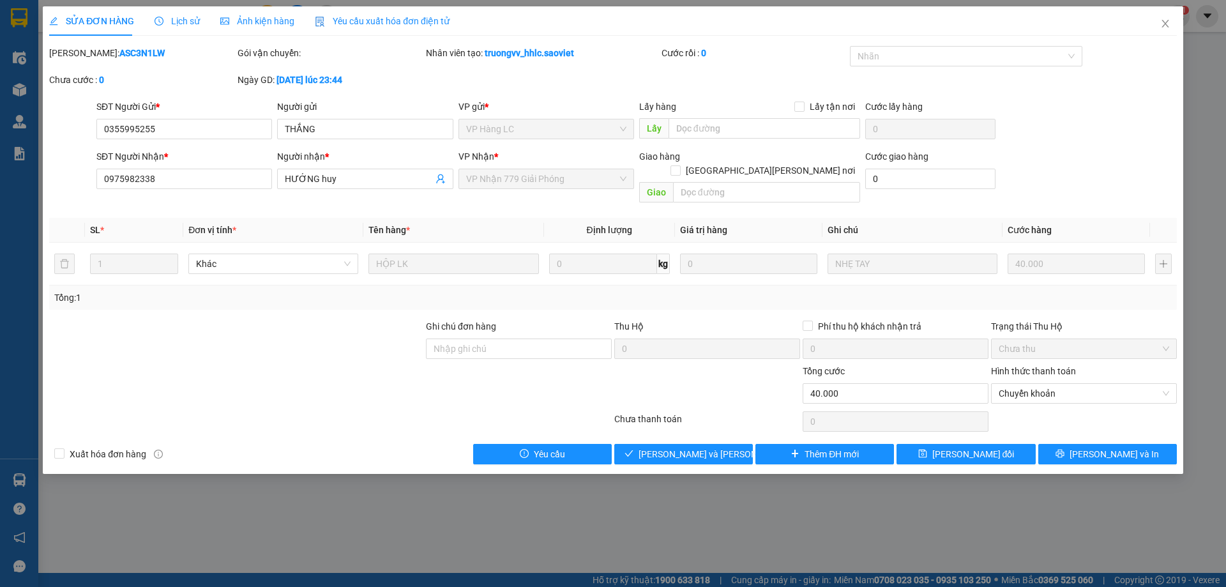
click at [666, 456] on div "SỬA ĐƠN HÀNG Lịch sử Ảnh kiện hàng Yêu cầu xuất hóa đơn điện tử Total Paid Fee …" at bounding box center [613, 240] width 1141 height 468
click at [676, 447] on span "[PERSON_NAME] và Giao hàng" at bounding box center [725, 454] width 172 height 14
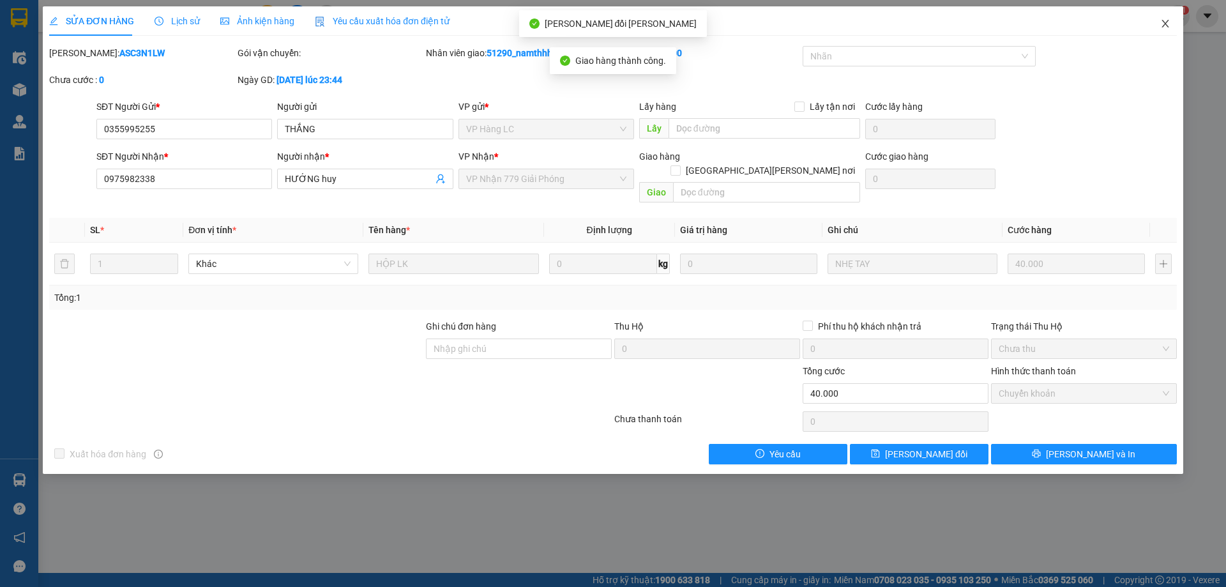
click at [1163, 27] on icon "close" at bounding box center [1165, 24] width 7 height 8
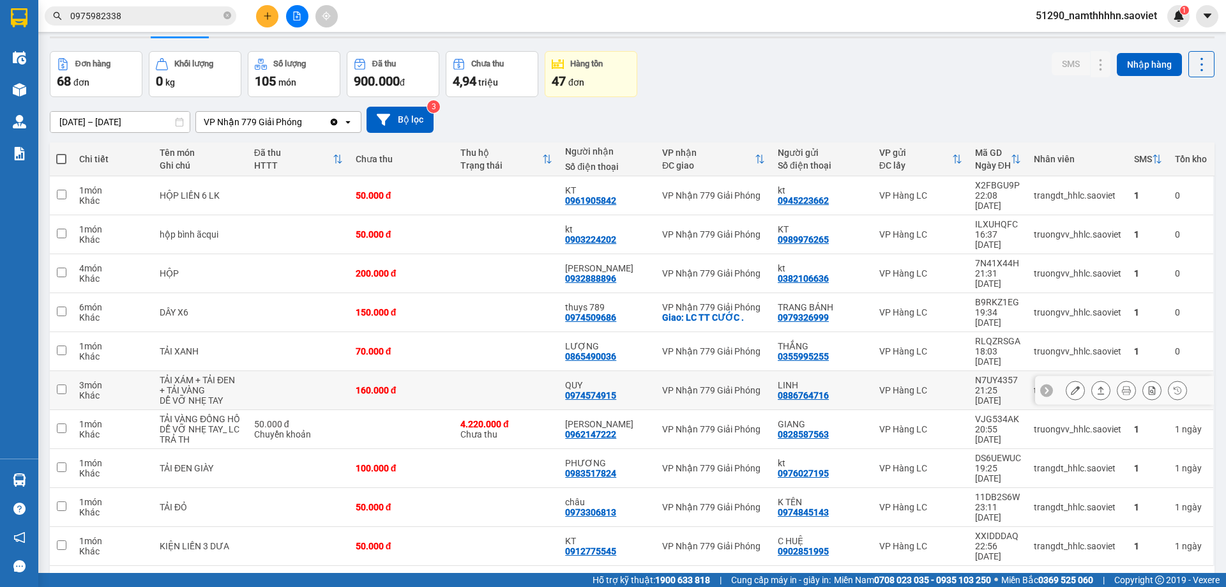
scroll to position [59, 0]
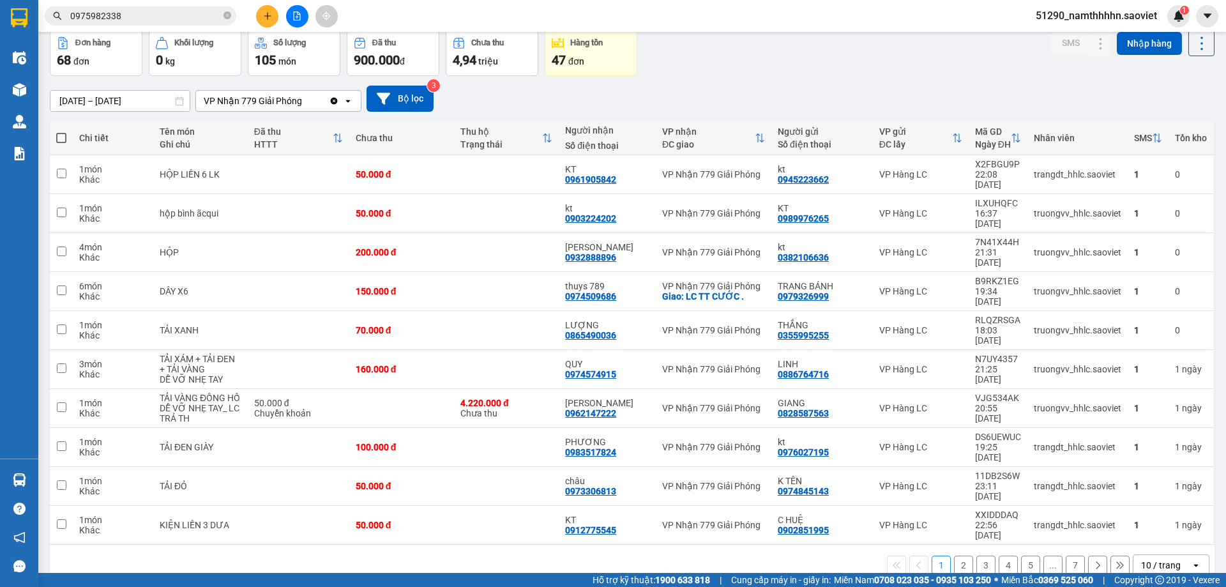
click at [954, 556] on button "2" at bounding box center [963, 565] width 19 height 19
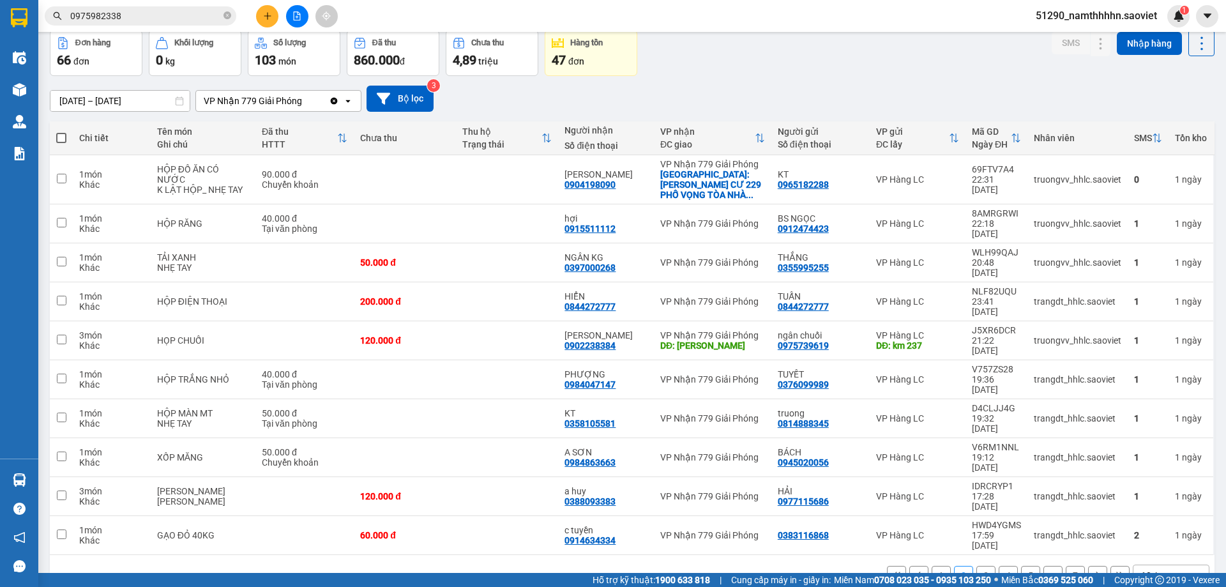
click at [977, 566] on button "3" at bounding box center [986, 575] width 19 height 19
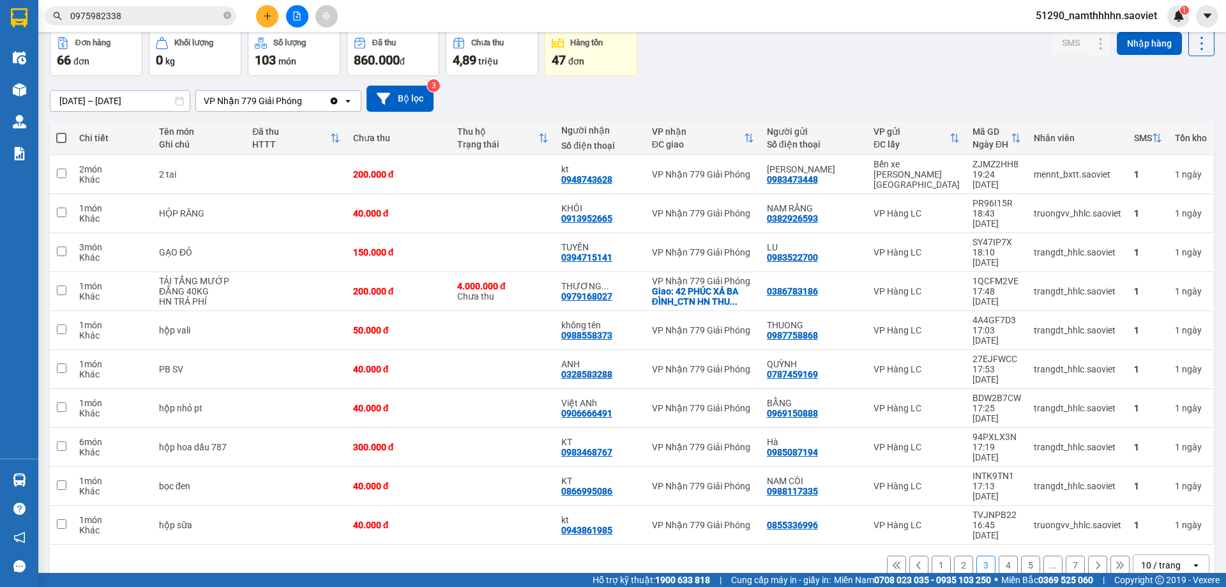
click at [999, 556] on button "4" at bounding box center [1008, 565] width 19 height 19
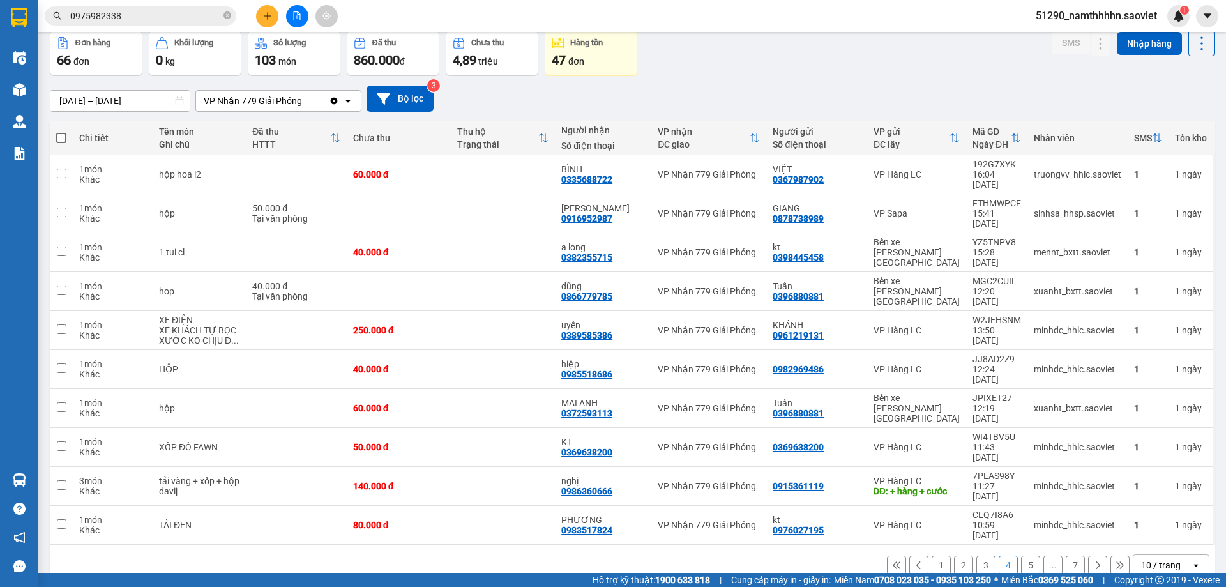
click at [1022, 556] on button "5" at bounding box center [1030, 565] width 19 height 19
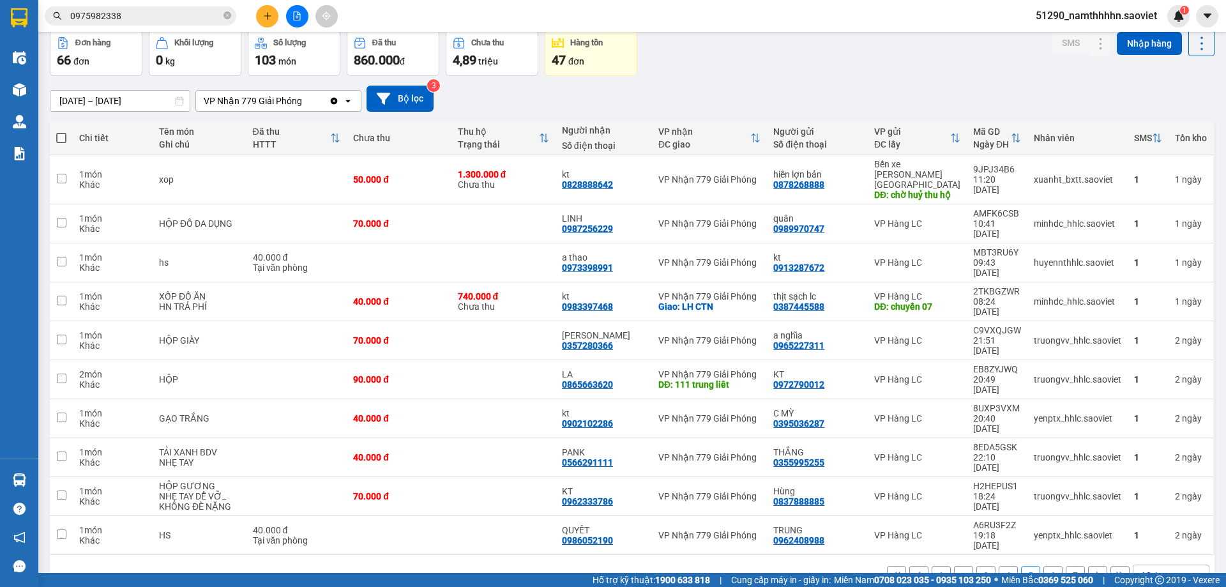
click at [1044, 566] on button "6" at bounding box center [1053, 575] width 19 height 19
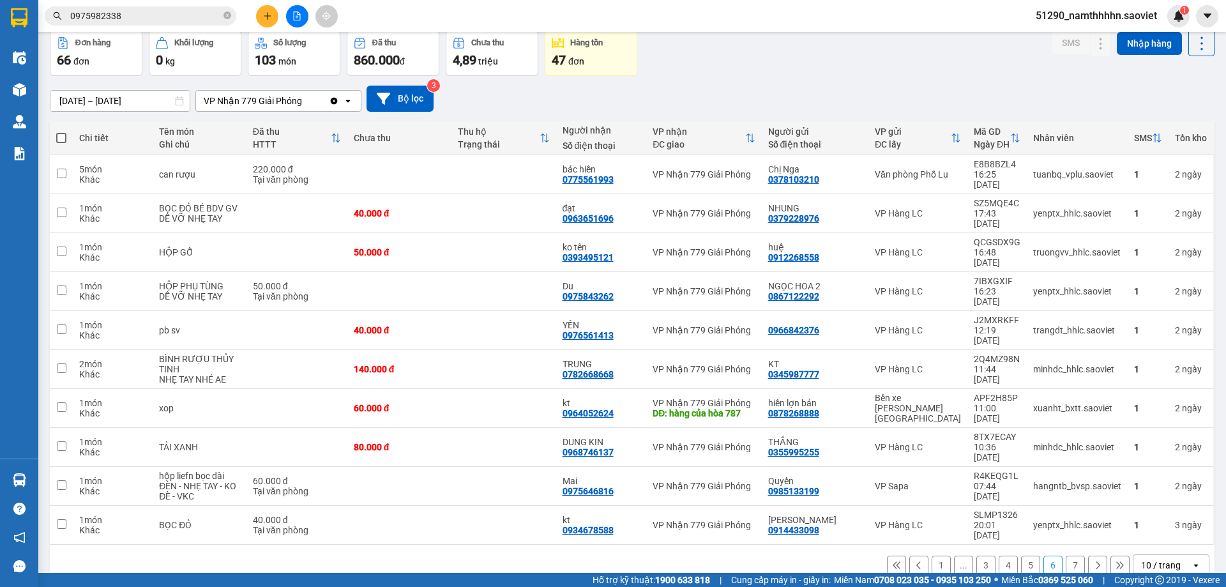
click at [1066, 556] on button "7" at bounding box center [1075, 565] width 19 height 19
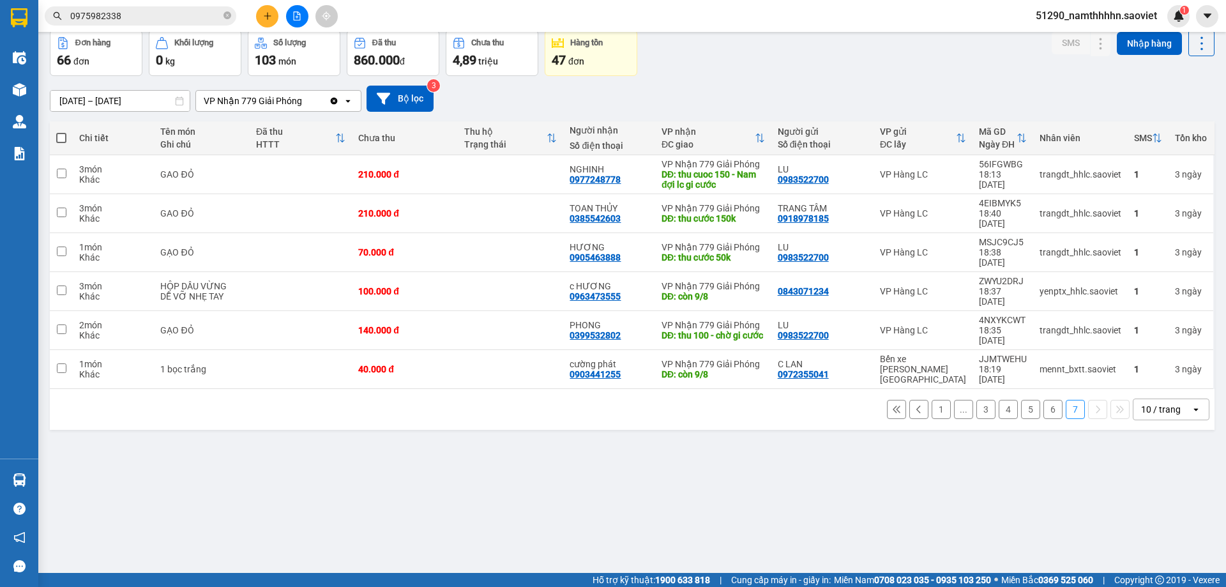
click at [932, 400] on button "1" at bounding box center [941, 409] width 19 height 19
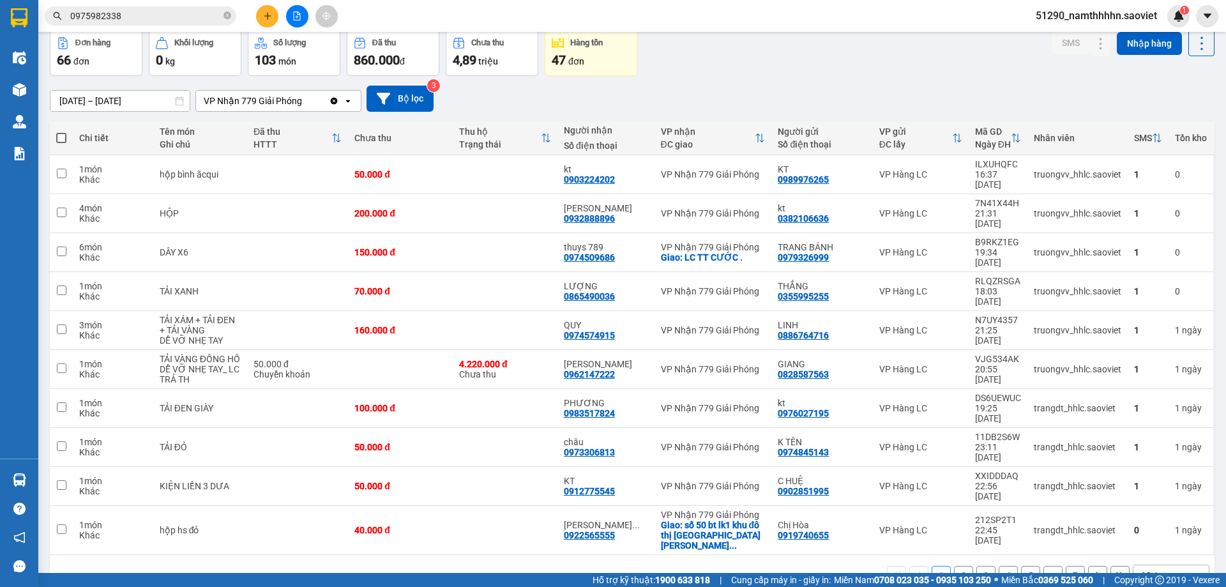
click at [172, 20] on input "0975982338" at bounding box center [145, 16] width 151 height 14
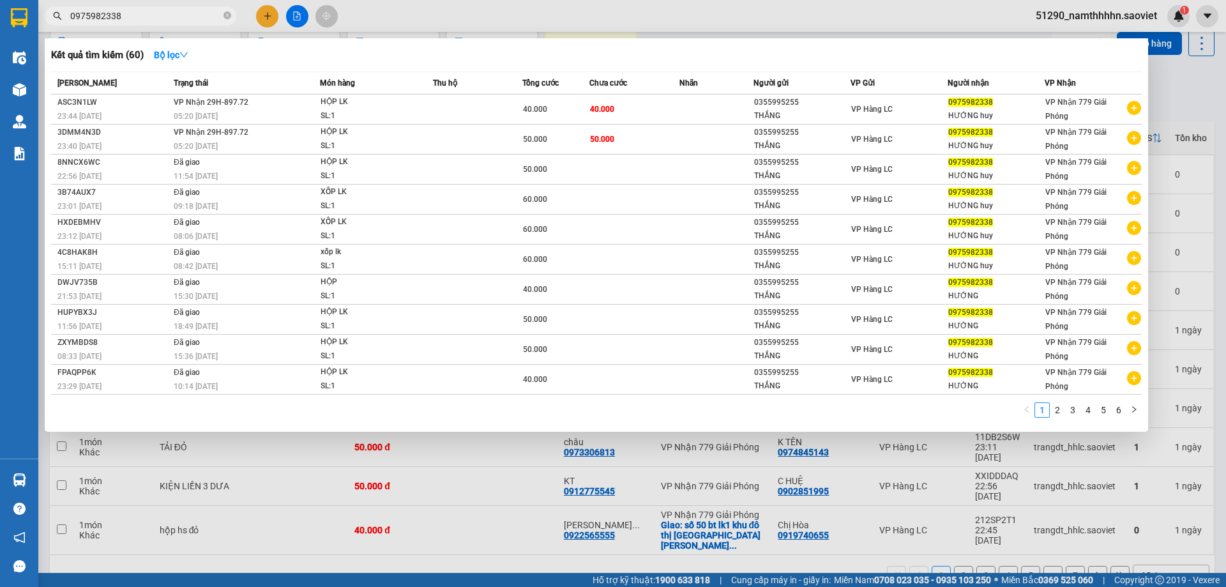
click at [172, 20] on input "0975982338" at bounding box center [145, 16] width 151 height 14
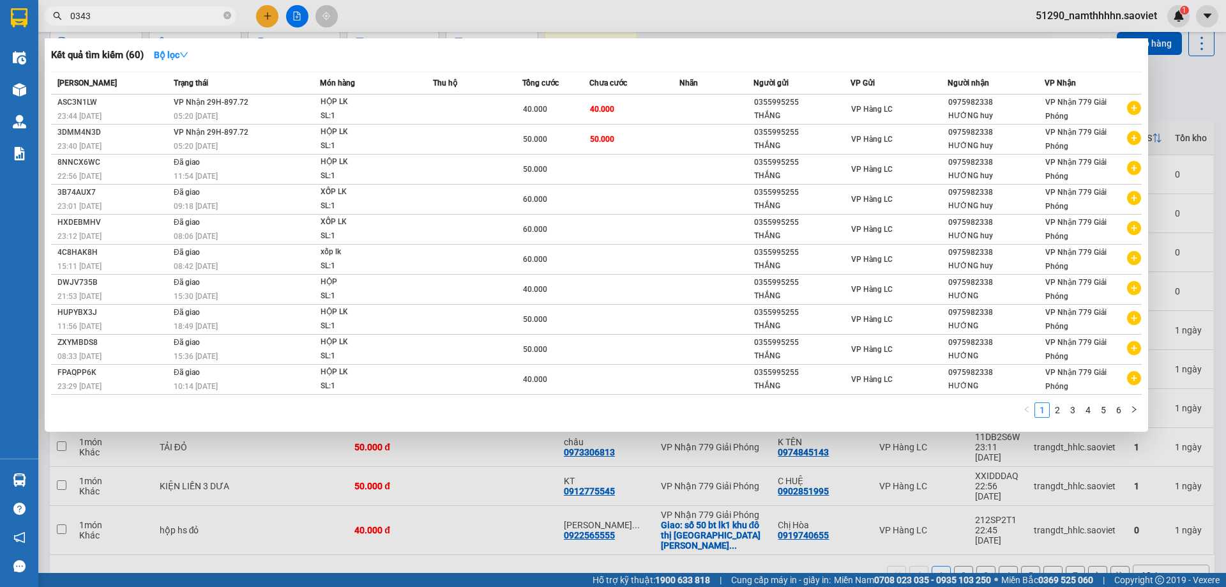
type input "03437"
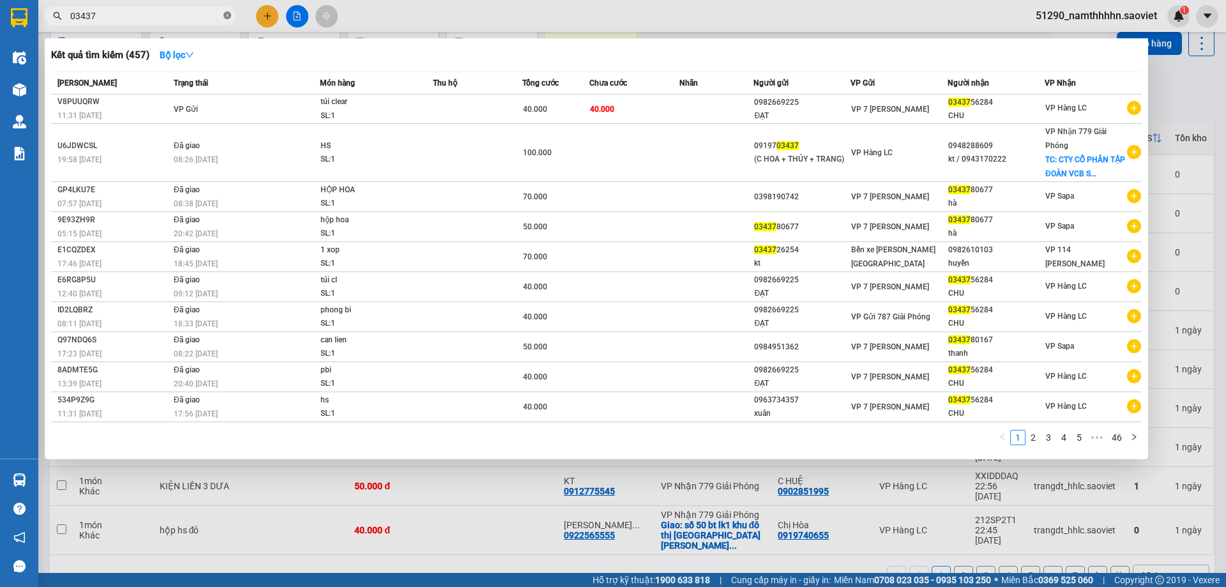
click at [229, 15] on icon "close-circle" at bounding box center [228, 15] width 8 height 8
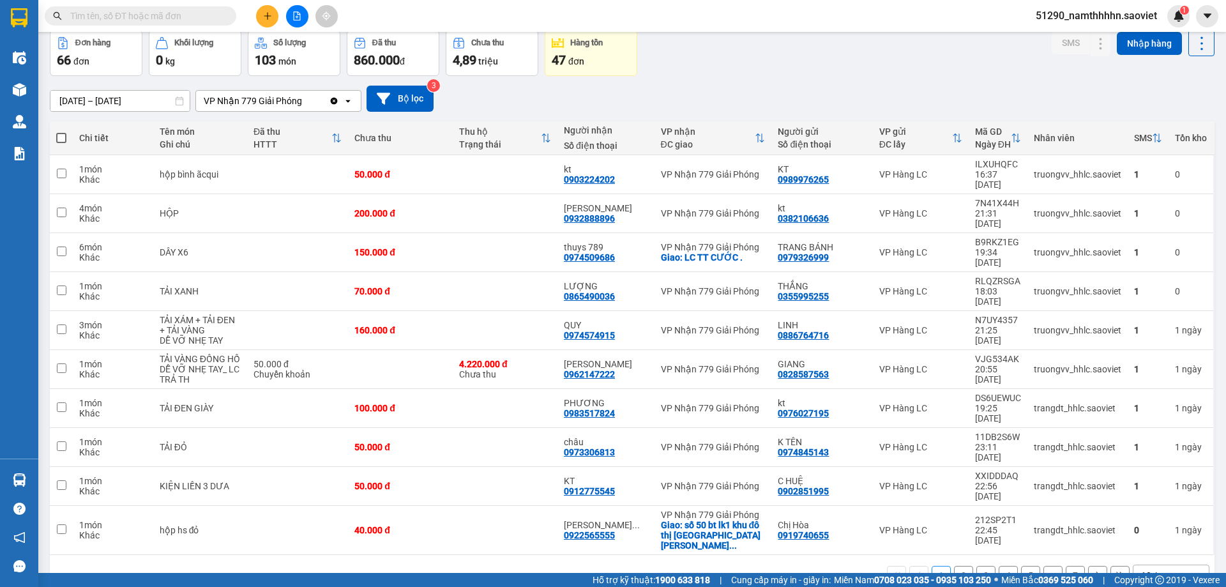
click at [155, 21] on input "text" at bounding box center [145, 16] width 151 height 14
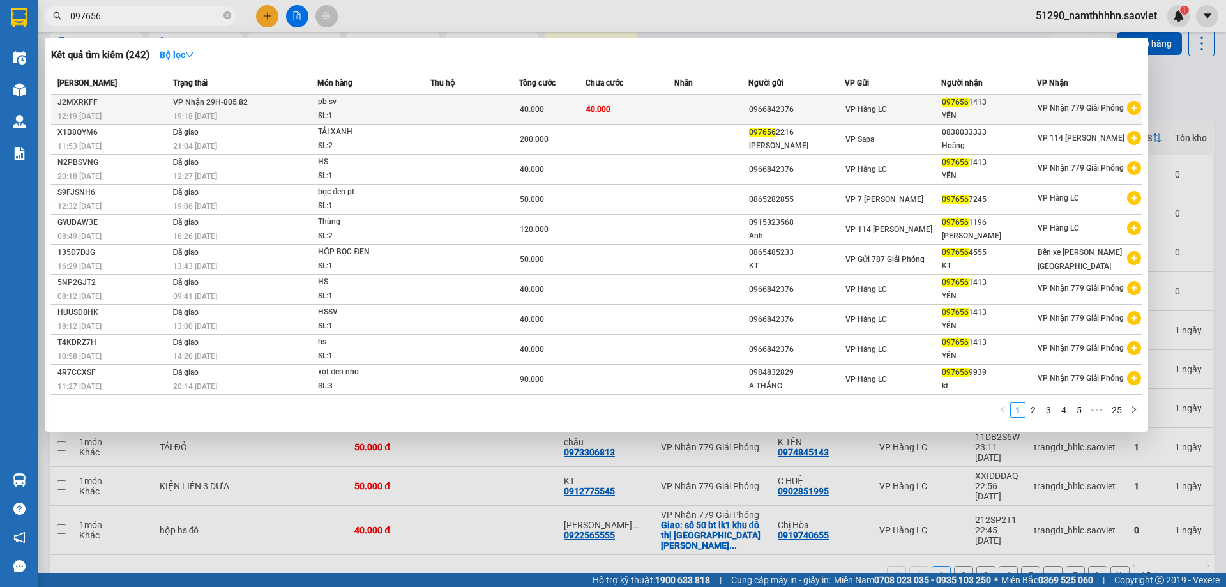
type input "097656"
click at [503, 109] on td at bounding box center [475, 110] width 89 height 30
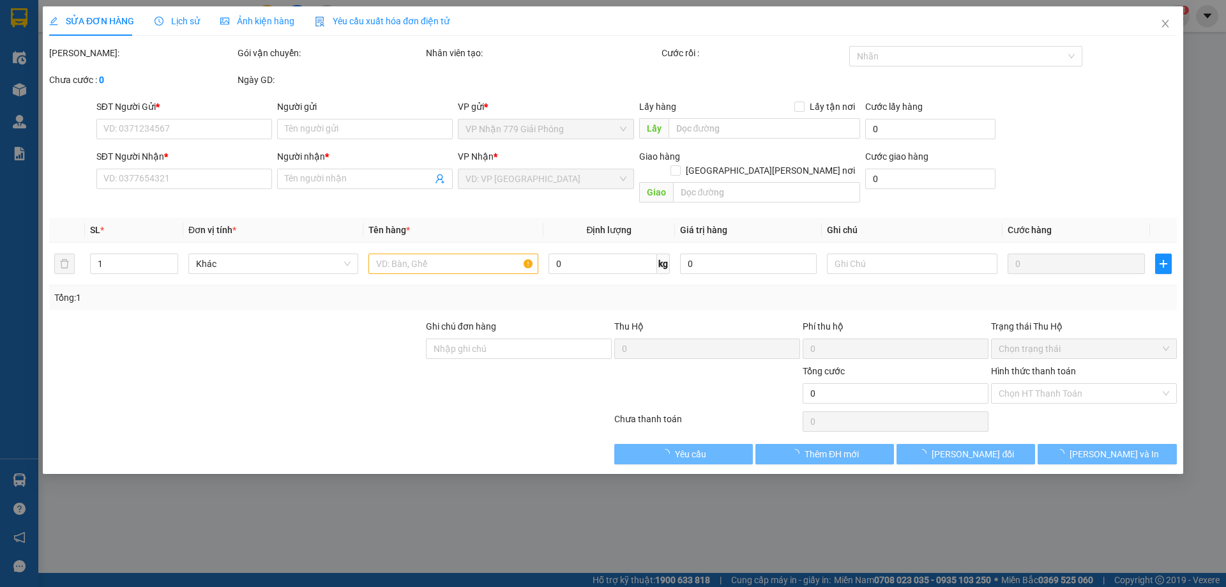
type input "0966842376"
type input "0976561413"
type input "YẾN"
type input "40.000"
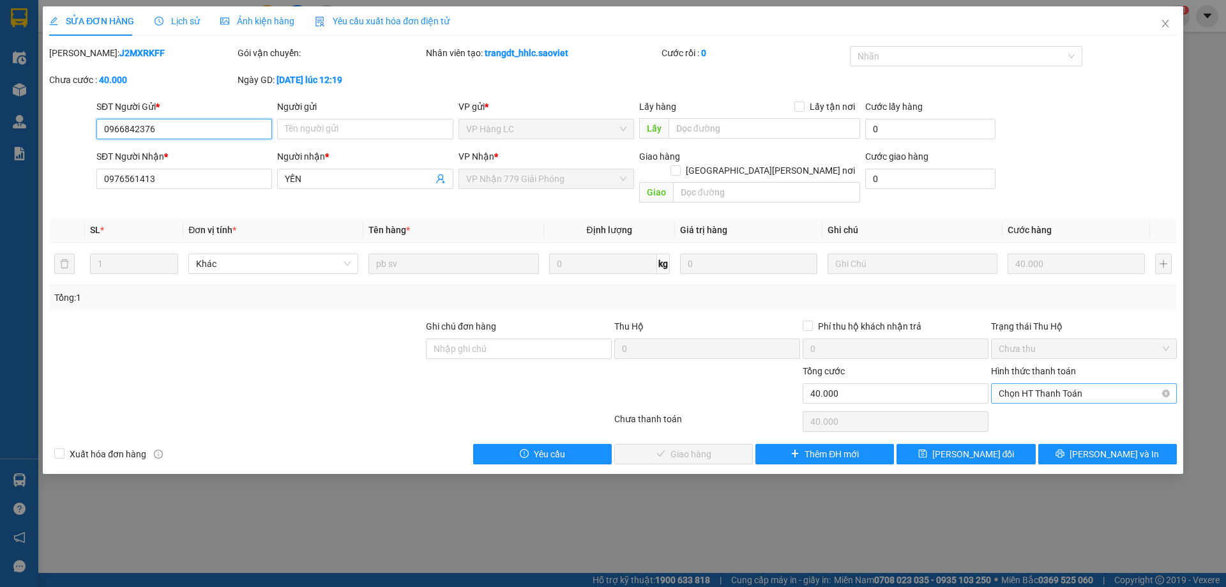
click at [1094, 384] on span "Chọn HT Thanh Toán" at bounding box center [1084, 393] width 171 height 19
click at [1057, 426] on div "Chuyển khoản" at bounding box center [1084, 425] width 171 height 14
type input "0"
click at [666, 447] on span "[PERSON_NAME] và Giao hàng" at bounding box center [725, 454] width 172 height 14
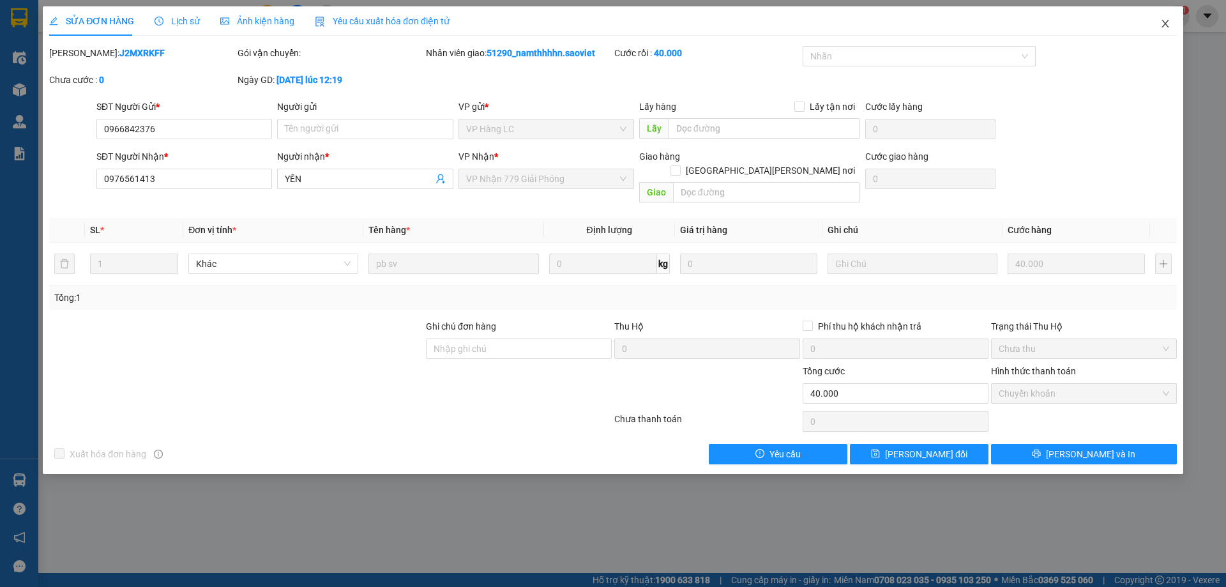
click at [1161, 22] on icon "close" at bounding box center [1166, 24] width 10 height 10
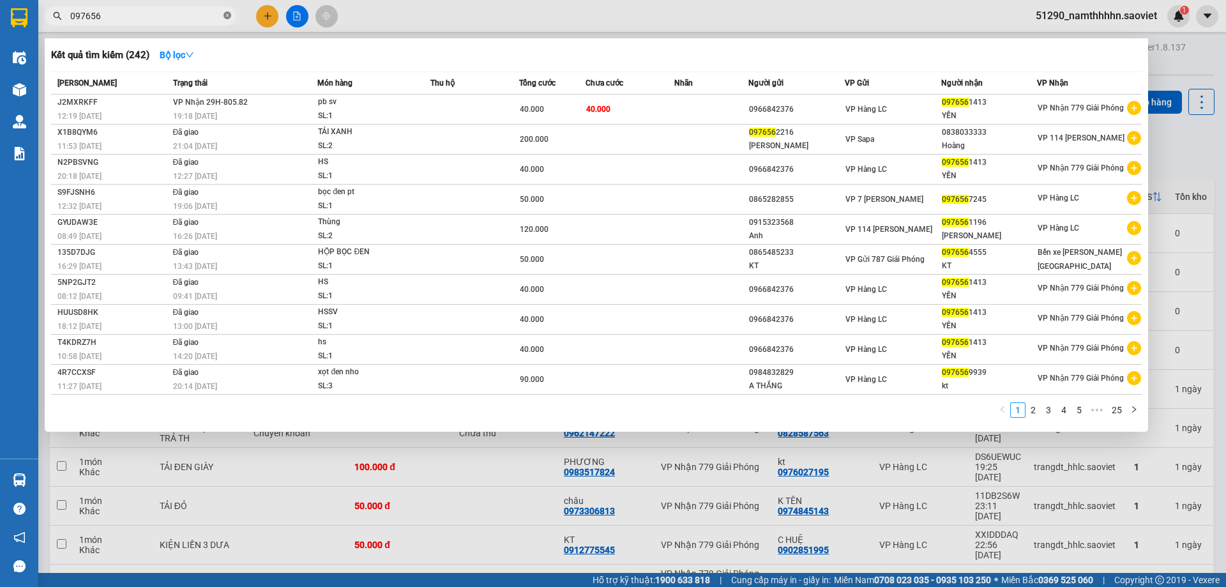
click at [230, 16] on icon "close-circle" at bounding box center [228, 15] width 8 height 8
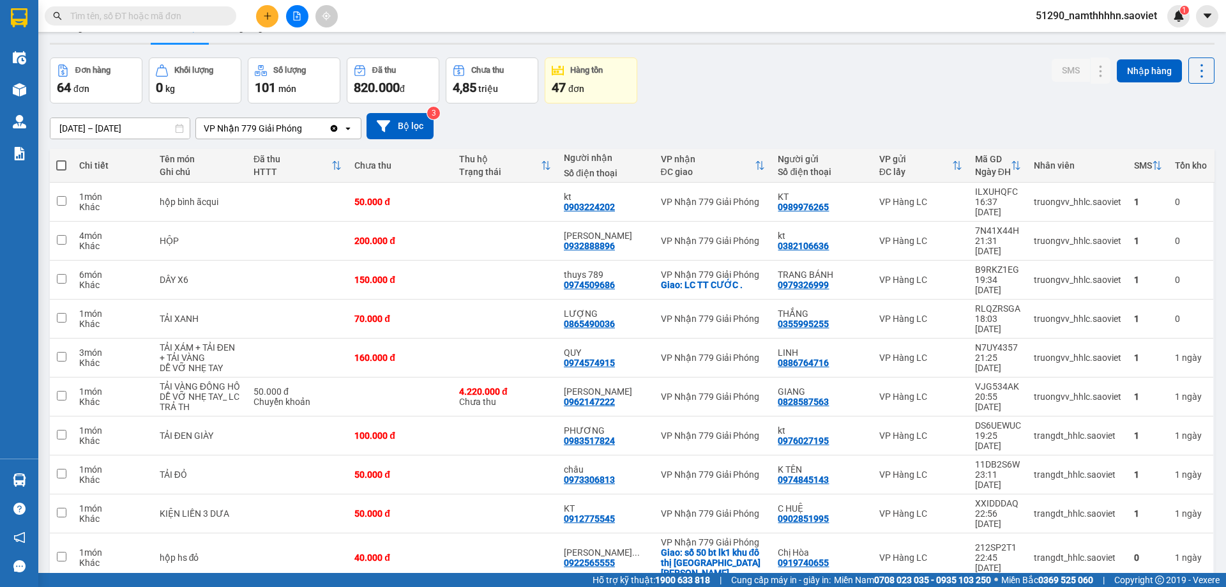
scroll to position [59, 0]
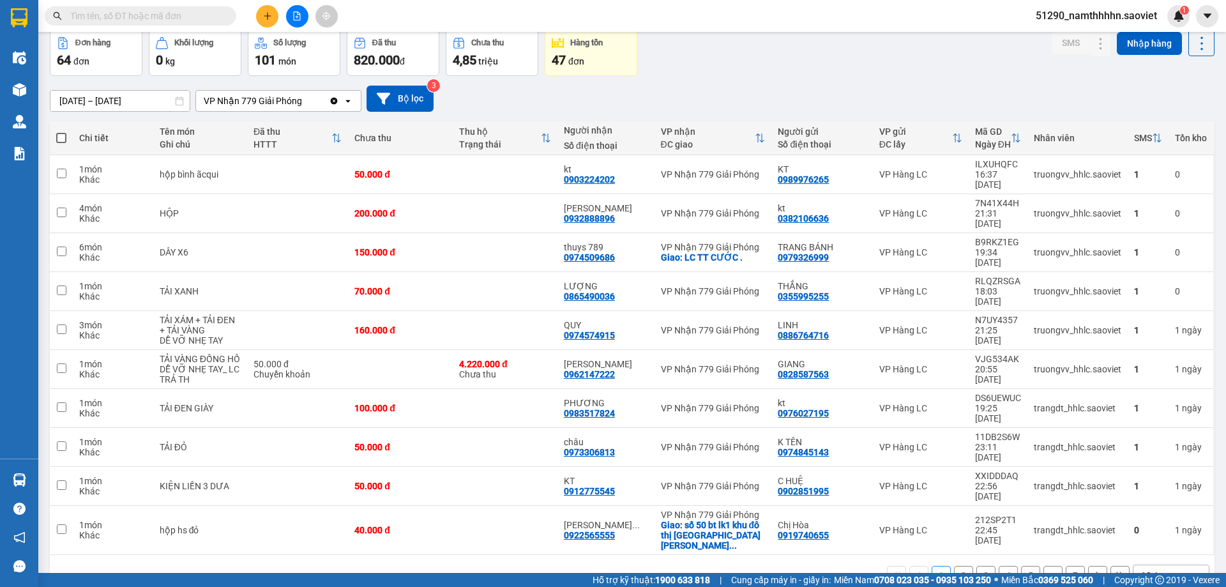
click at [147, 15] on input "text" at bounding box center [145, 16] width 151 height 14
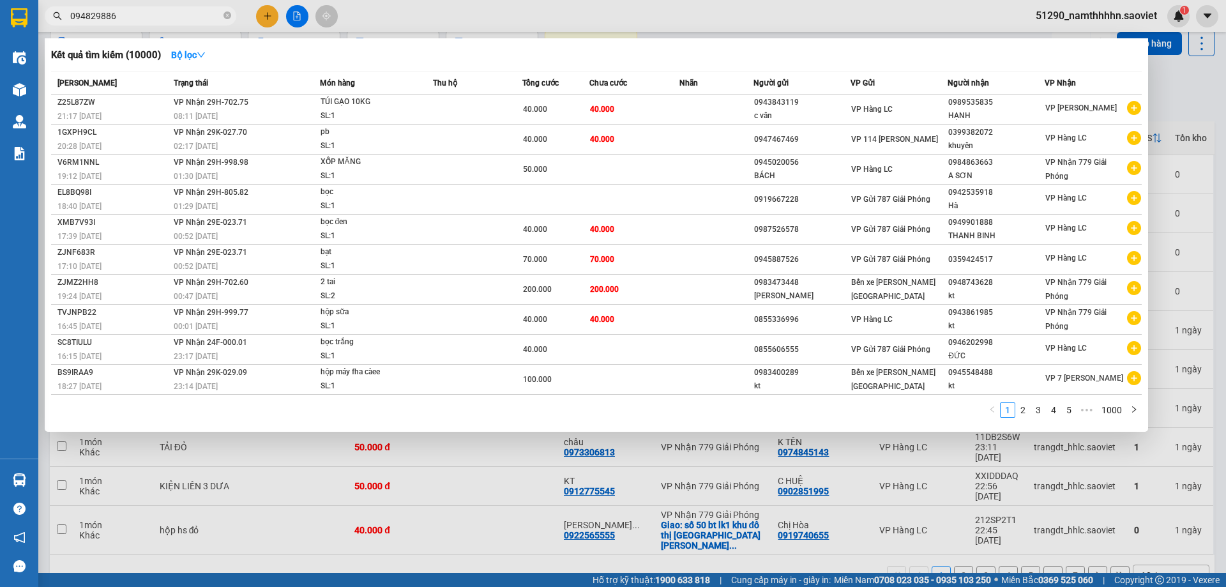
type input "0948298866"
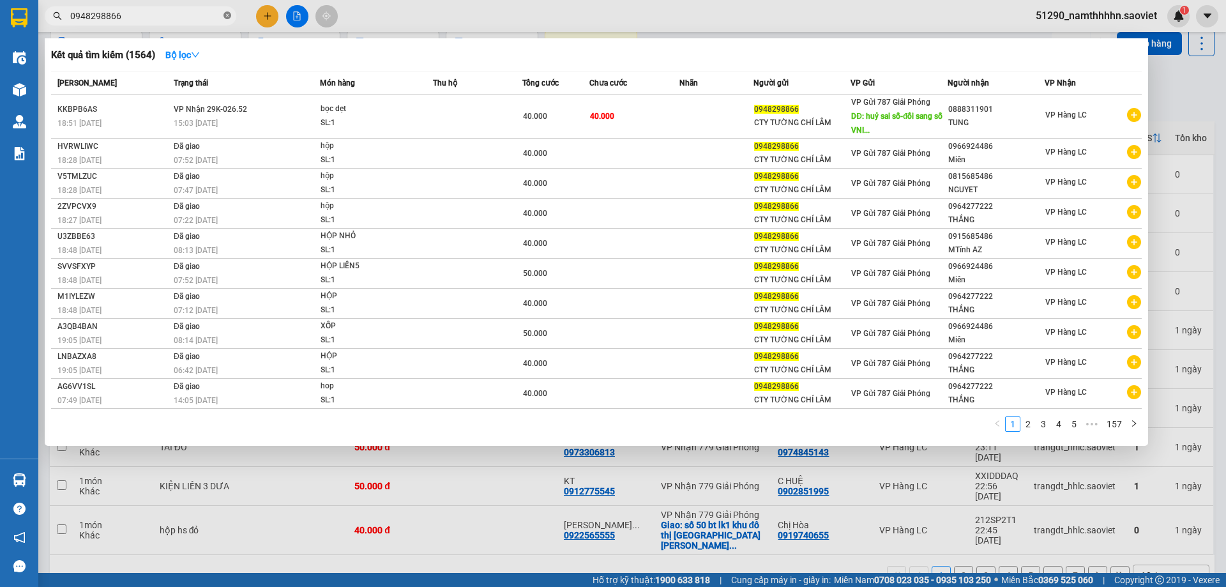
click at [226, 17] on icon "close-circle" at bounding box center [228, 15] width 8 height 8
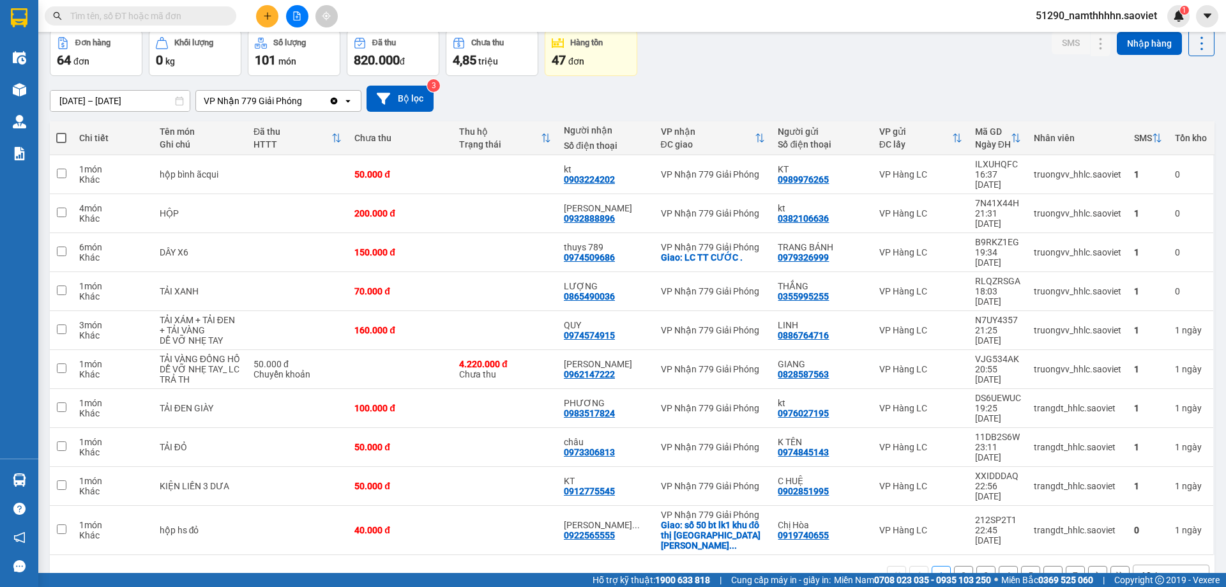
click at [158, 20] on input "text" at bounding box center [145, 16] width 151 height 14
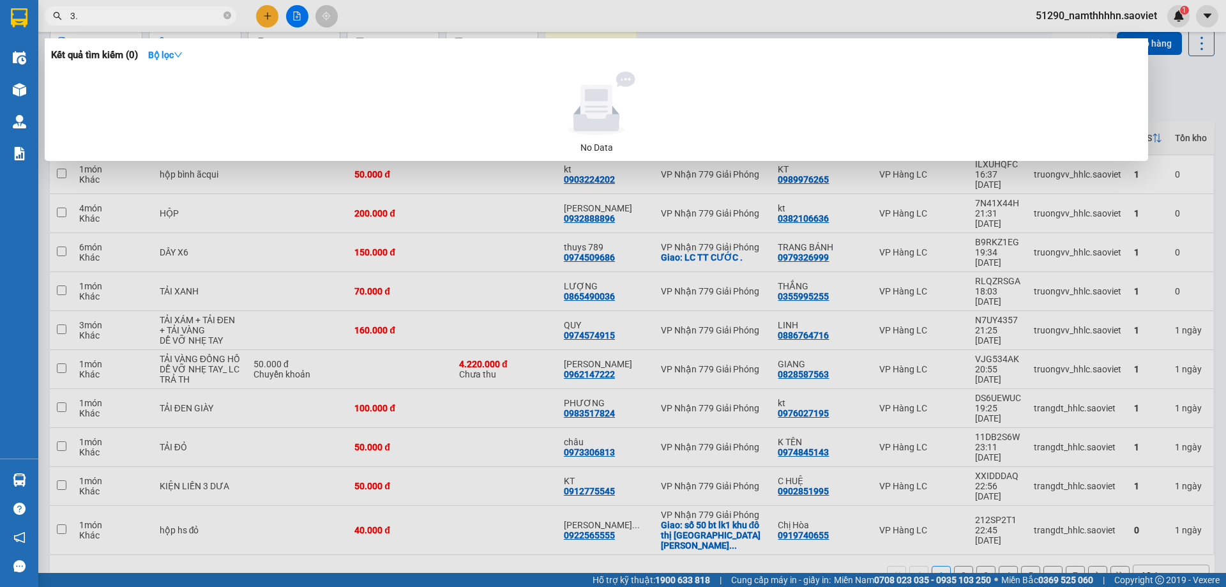
type input "3"
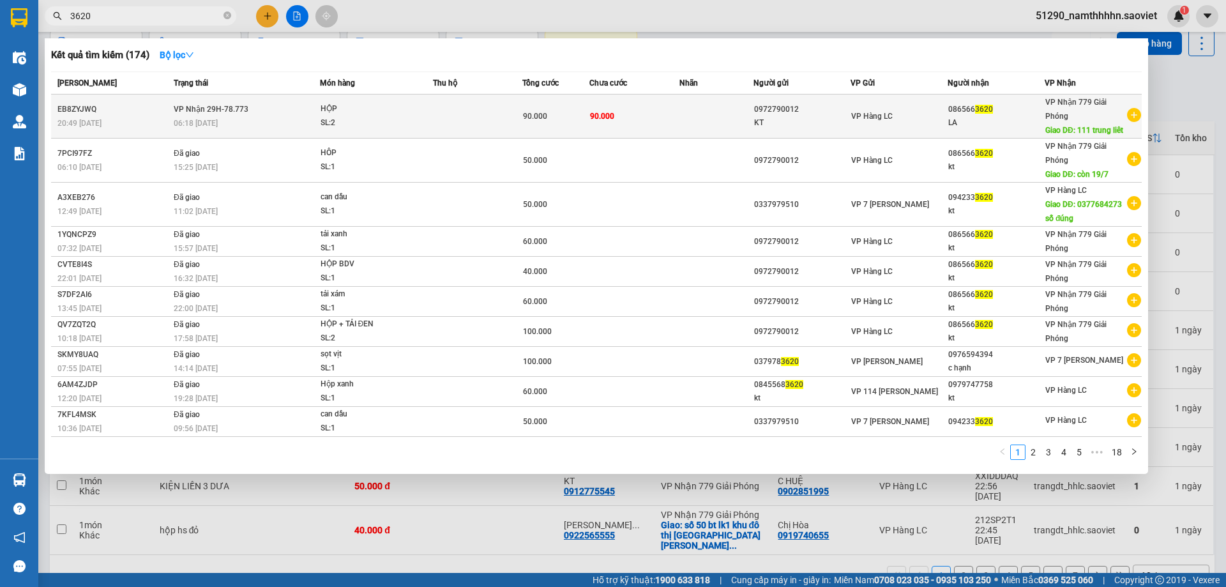
type input "3620"
click at [498, 111] on td at bounding box center [477, 117] width 89 height 44
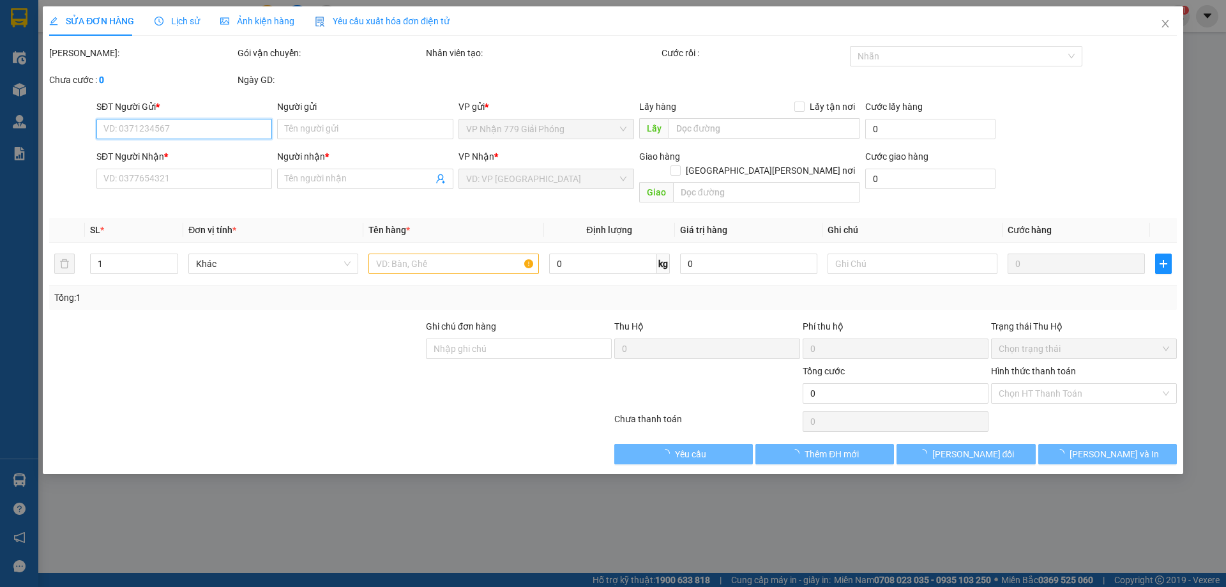
type input "0972790012"
type input "KT"
type input "0865663620"
type input "LA"
type input "111 trung liêt"
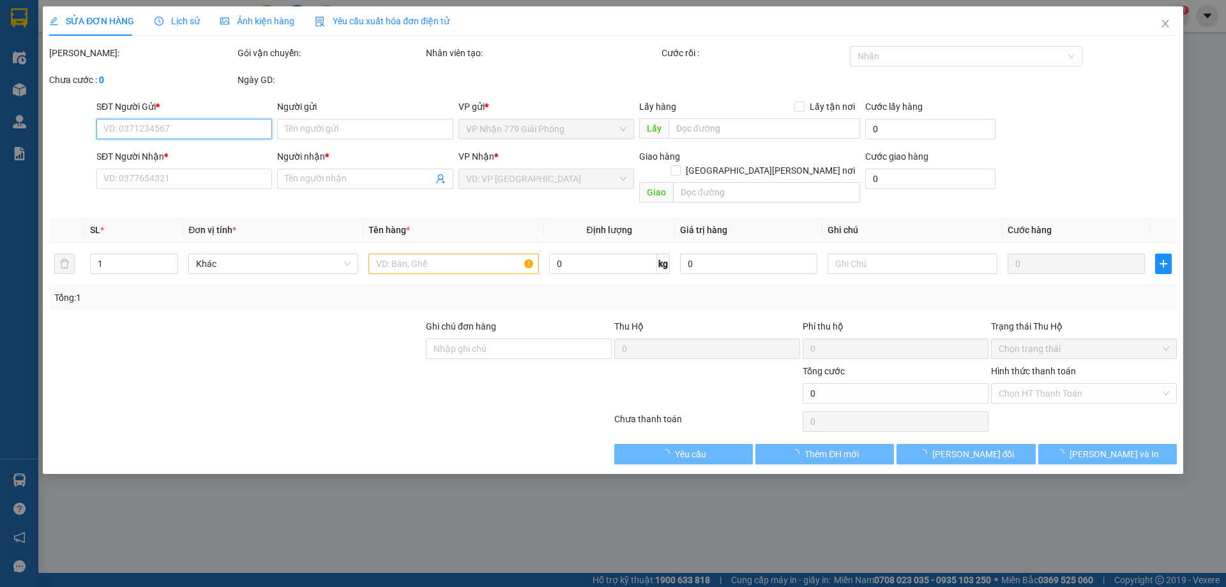
type input "90.000"
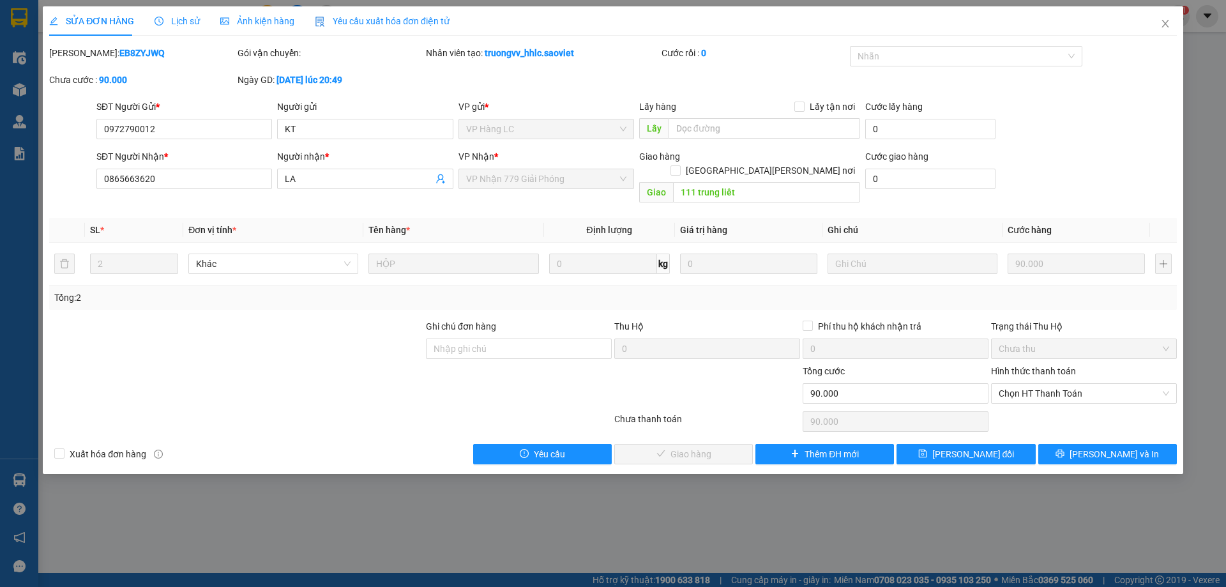
click at [1009, 367] on div "Hình thức thanh toán" at bounding box center [1084, 373] width 186 height 19
click at [1009, 388] on span "Chọn HT Thanh Toán" at bounding box center [1084, 393] width 171 height 19
click at [1013, 401] on div "Tại văn phòng" at bounding box center [1084, 405] width 171 height 14
type input "0"
click at [695, 447] on span "[PERSON_NAME] và Giao hàng" at bounding box center [725, 454] width 172 height 14
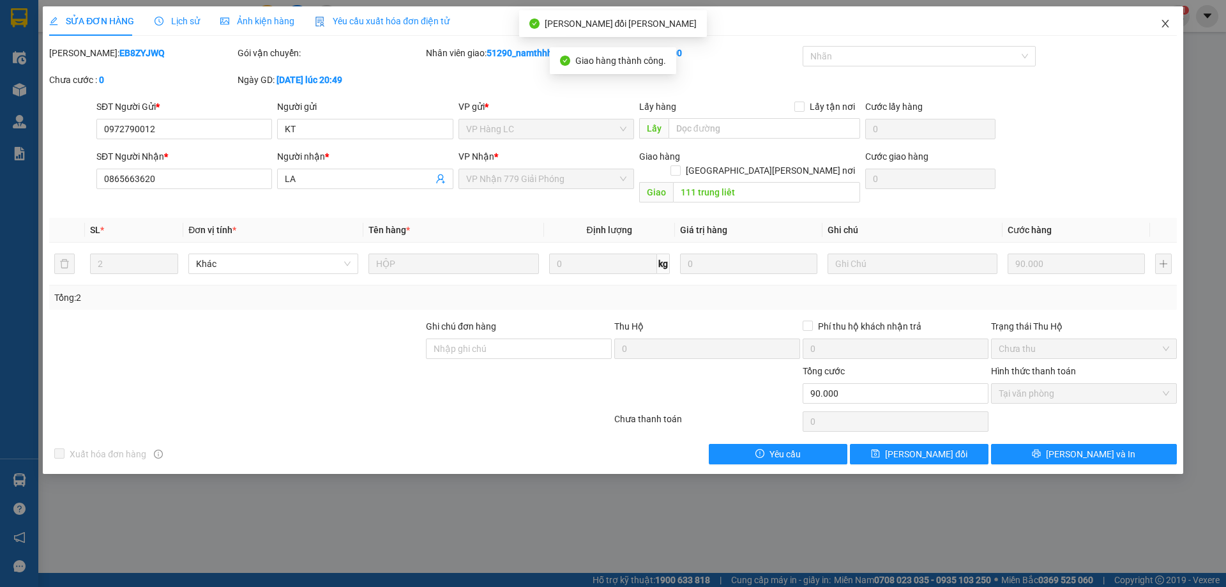
click at [1157, 17] on span "Close" at bounding box center [1166, 24] width 36 height 36
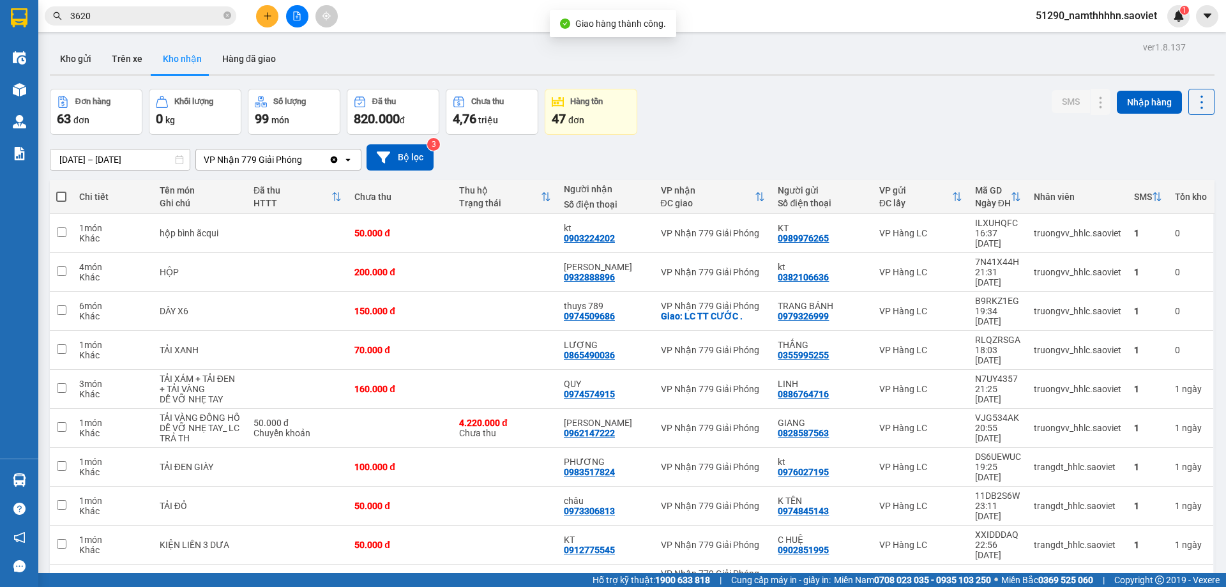
click at [164, 16] on input "3620" at bounding box center [145, 16] width 151 height 14
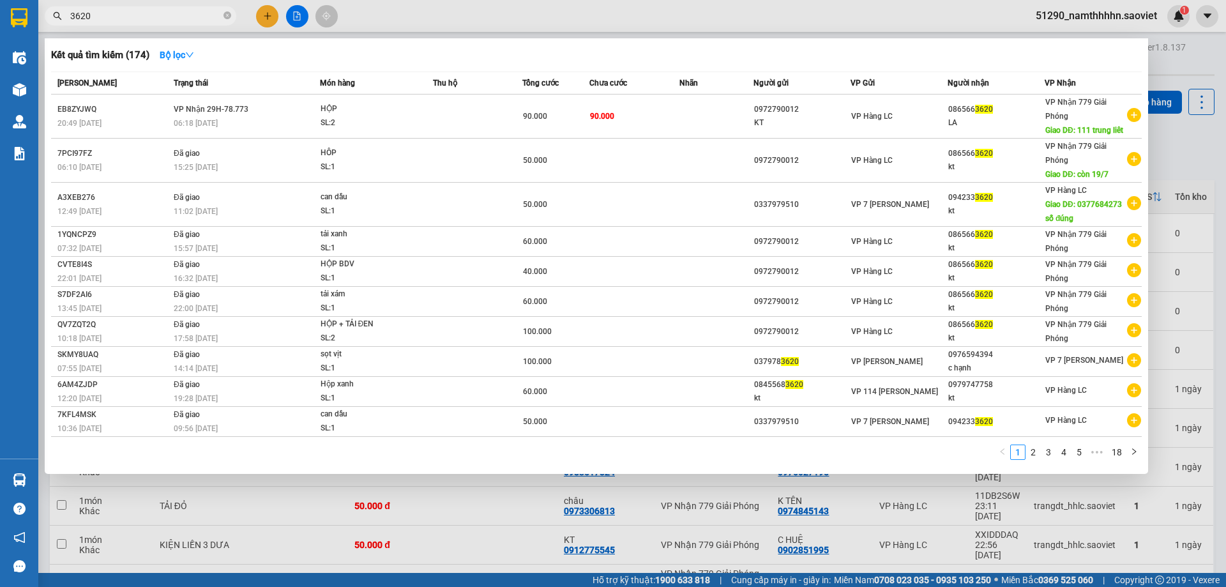
click at [165, 16] on input "3620" at bounding box center [145, 16] width 151 height 14
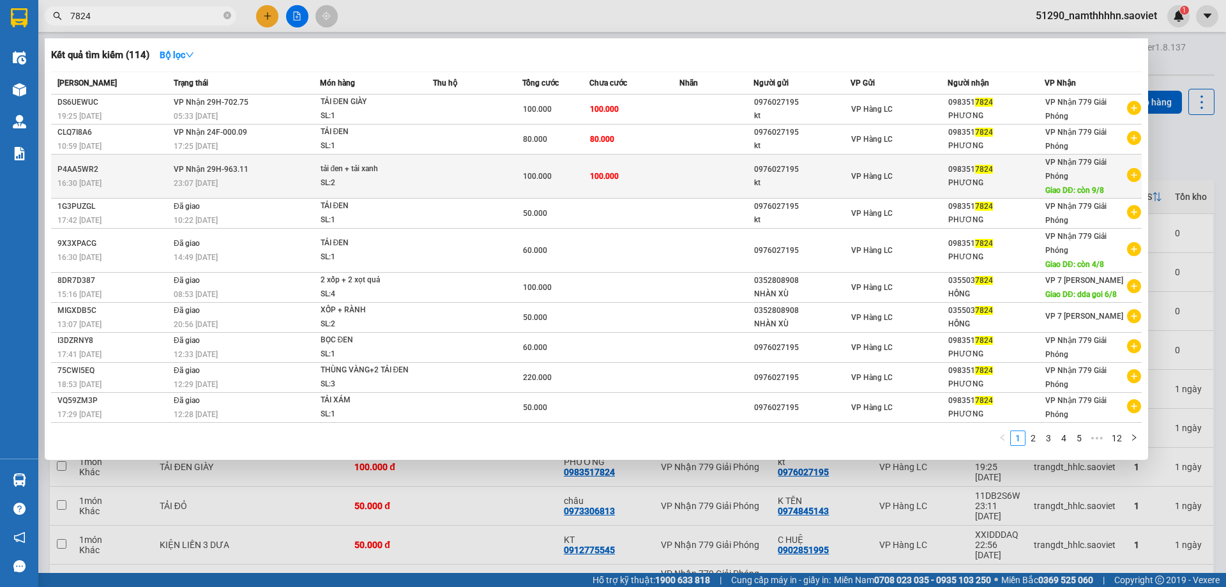
type input "7824"
click at [626, 174] on td "100.000" at bounding box center [634, 177] width 89 height 44
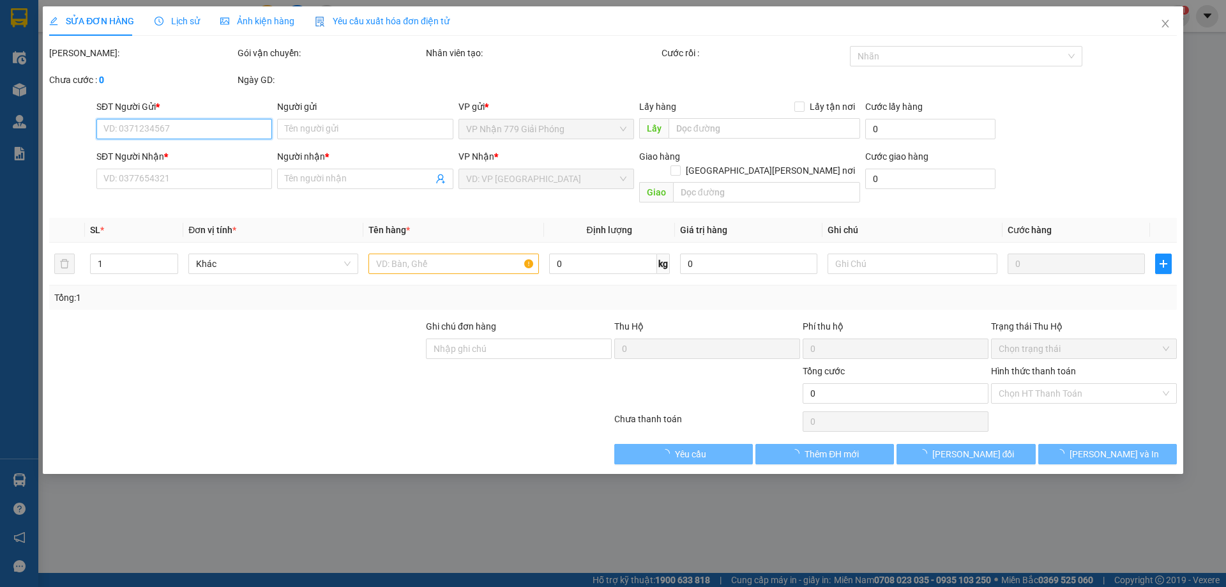
type input "0976027195"
type input "kt"
type input "0983517824"
type input "PHƯƠNG"
type input "còn 9/8"
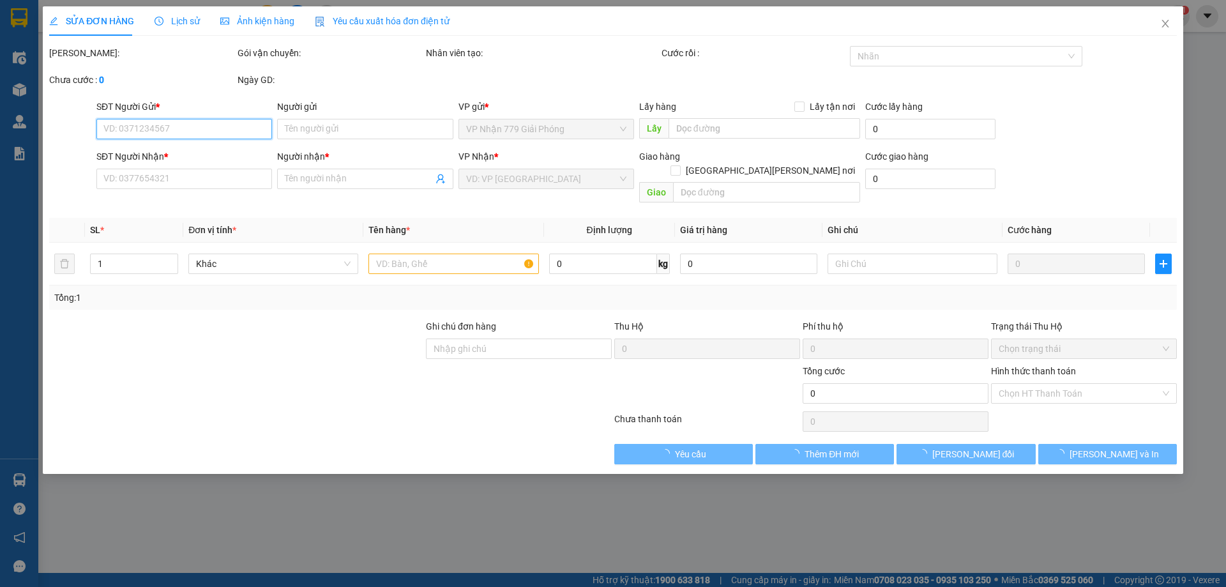
type input "100.000"
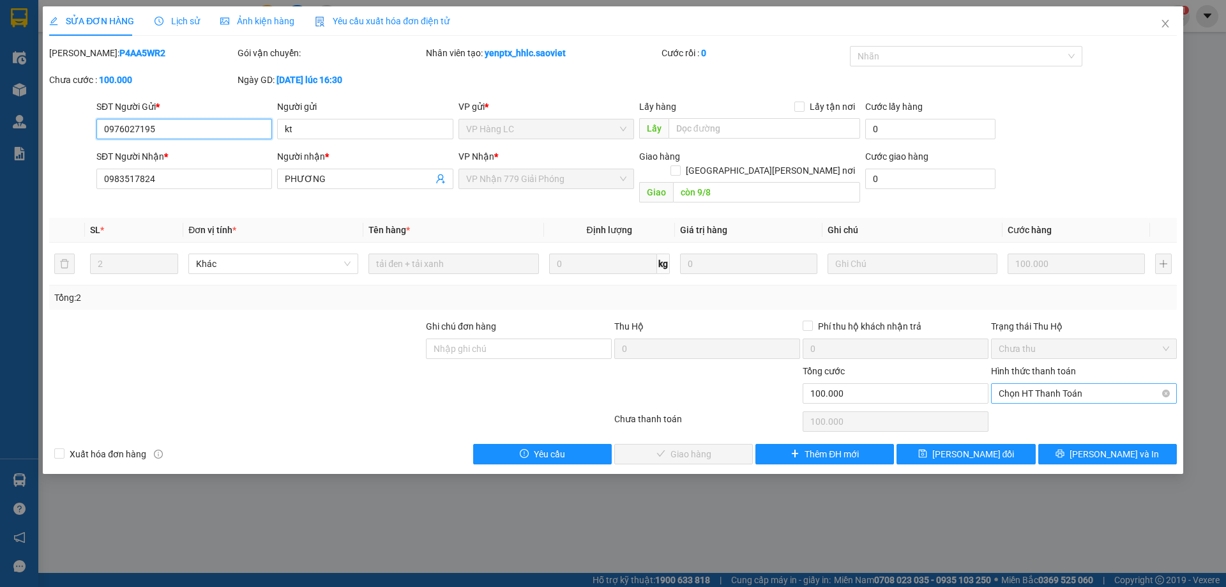
click at [1021, 384] on span "Chọn HT Thanh Toán" at bounding box center [1084, 393] width 171 height 19
click at [1015, 425] on div "Chuyển khoản" at bounding box center [1084, 425] width 171 height 14
type input "0"
click at [664, 447] on span "[PERSON_NAME] và Giao hàng" at bounding box center [725, 454] width 172 height 14
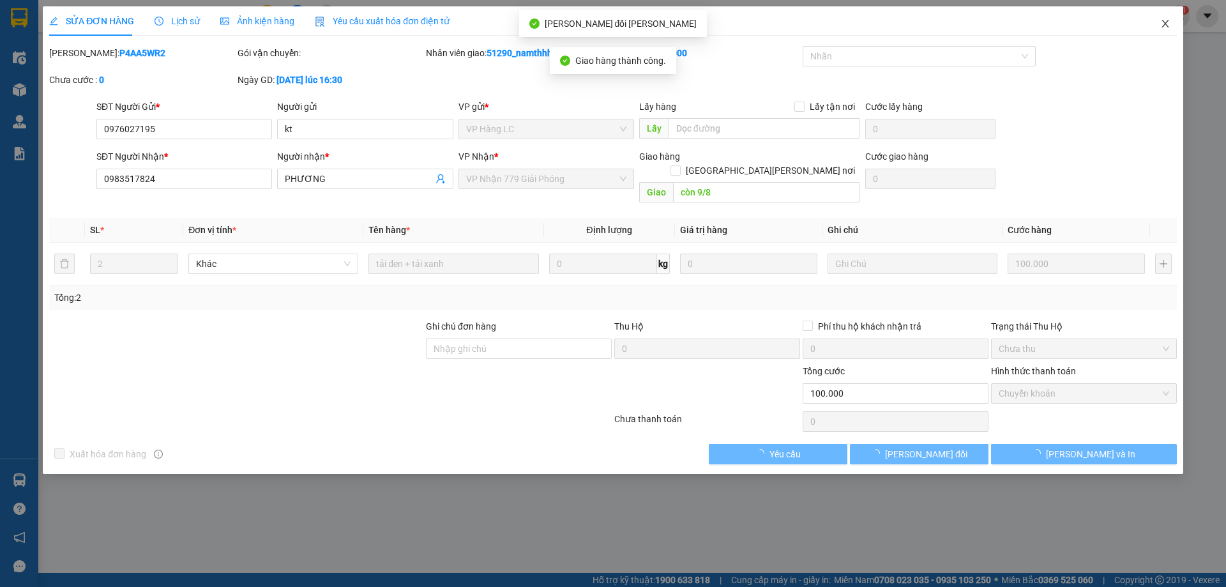
click at [1157, 27] on span "Close" at bounding box center [1166, 24] width 36 height 36
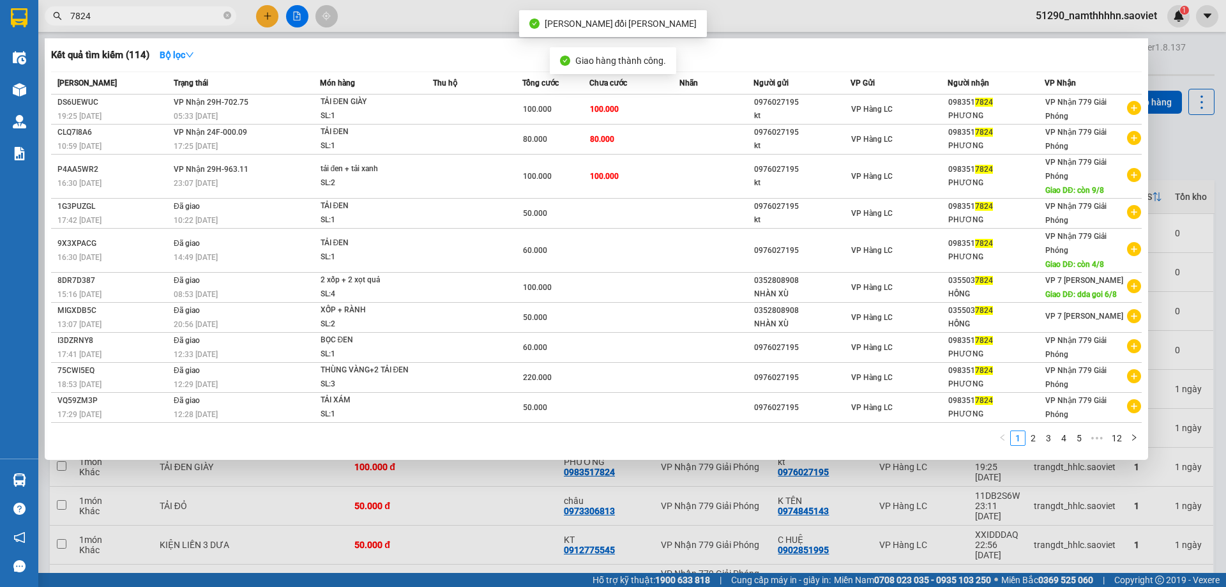
click at [190, 15] on input "7824" at bounding box center [145, 16] width 151 height 14
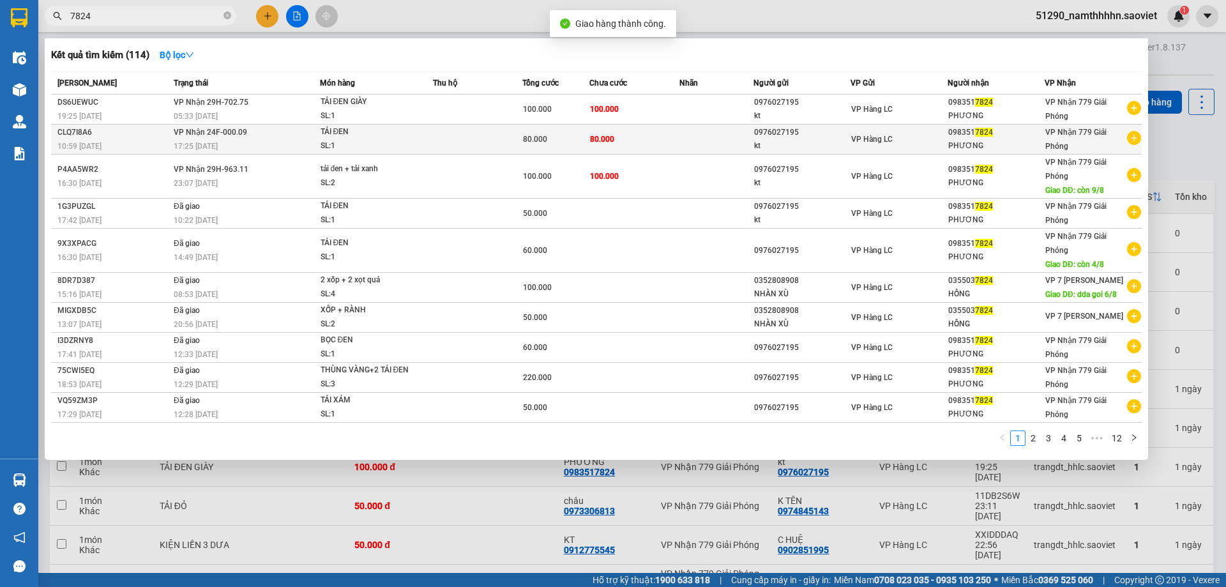
click at [680, 140] on td at bounding box center [717, 140] width 75 height 30
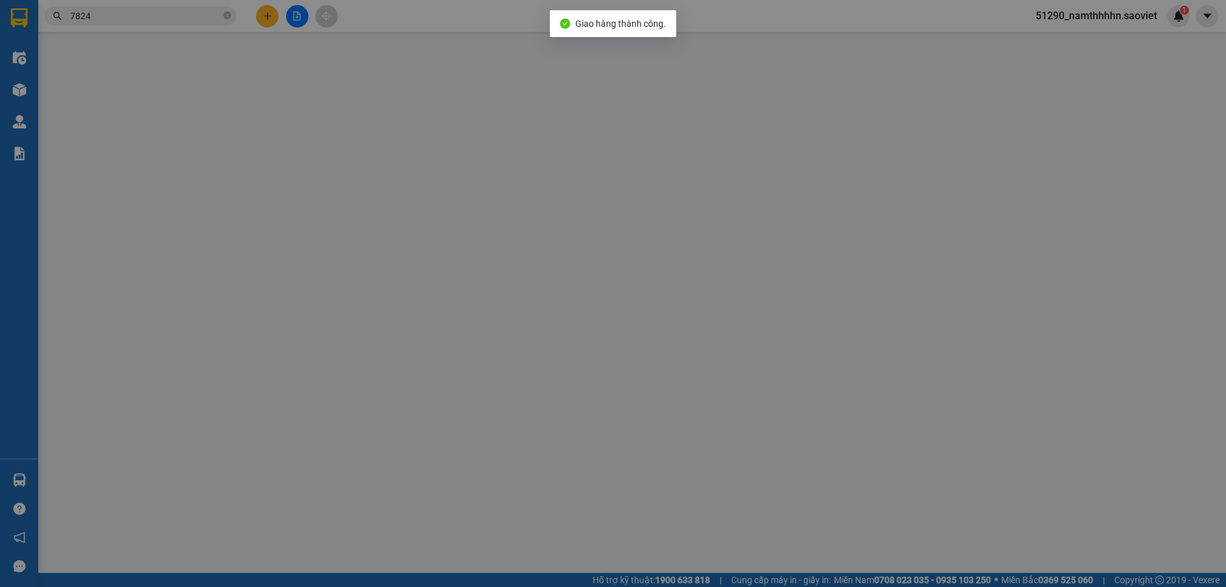
type input "0976027195"
type input "kt"
type input "0983517824"
type input "PHƯƠNG"
type input "80.000"
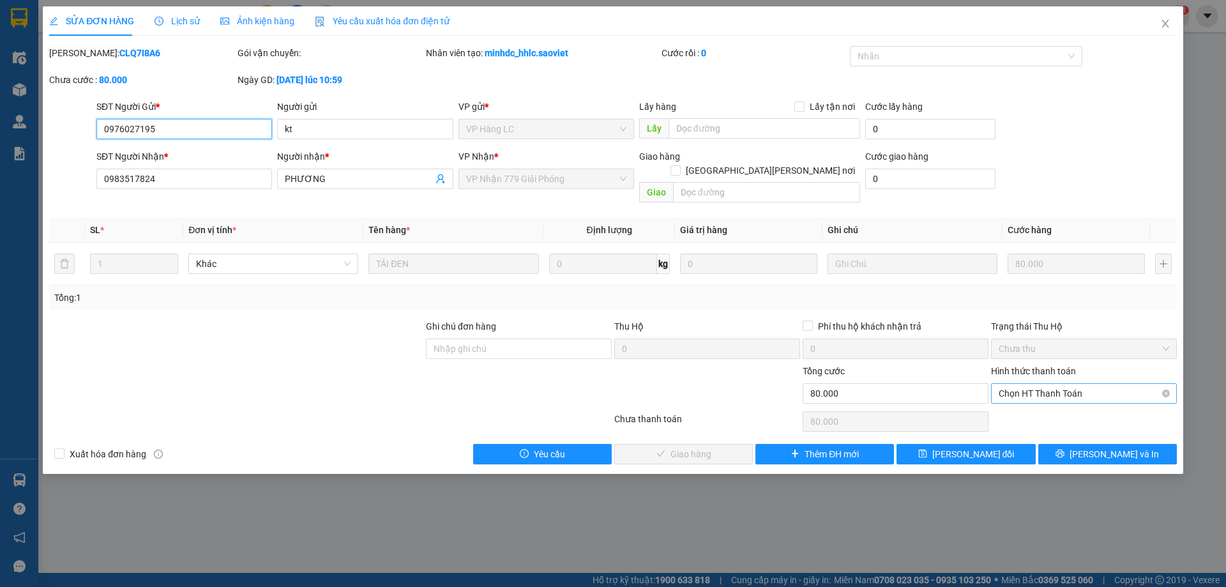
click at [1035, 384] on span "Chọn HT Thanh Toán" at bounding box center [1084, 393] width 171 height 19
click at [1030, 422] on div "Chuyển khoản" at bounding box center [1084, 425] width 171 height 14
type input "0"
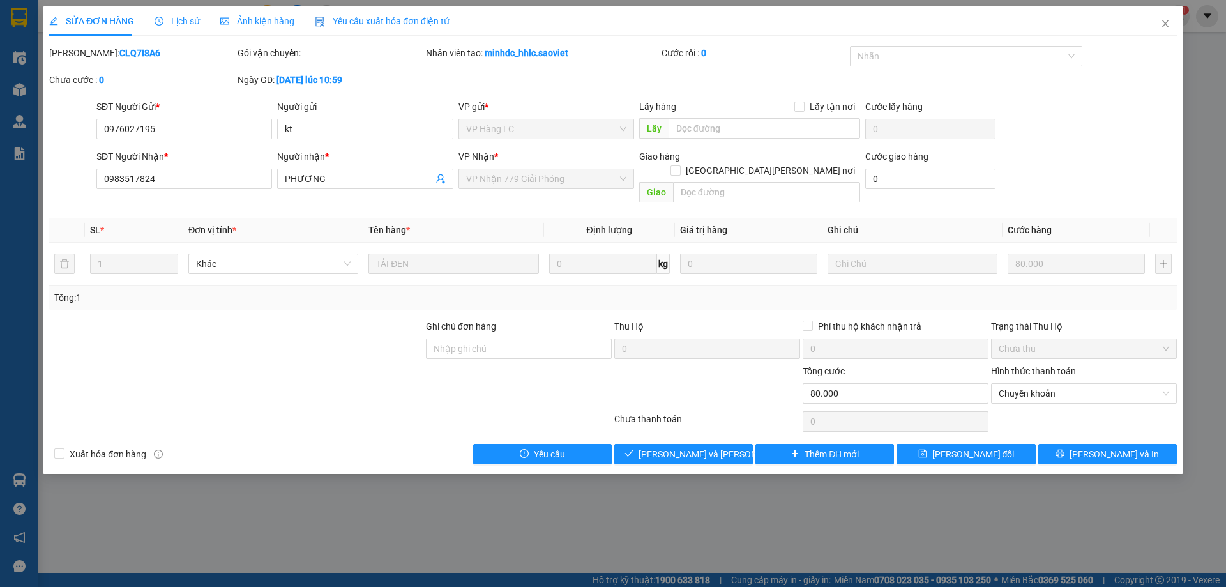
click at [697, 429] on div "Total Paid Fee 0 Total UnPaid Fee 80.000 Cash Collection Total Fee Mã ĐH: CLQ7I…" at bounding box center [613, 255] width 1128 height 418
click at [697, 444] on button "[PERSON_NAME] và [PERSON_NAME] hàng" at bounding box center [684, 454] width 139 height 20
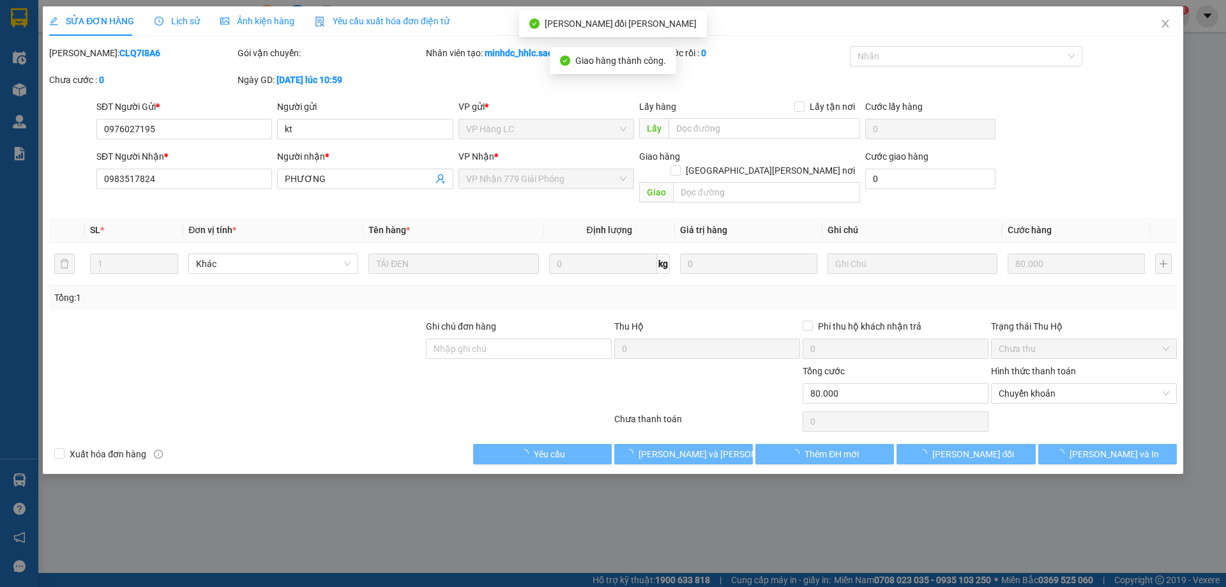
click at [1166, 31] on span "Close" at bounding box center [1166, 24] width 36 height 36
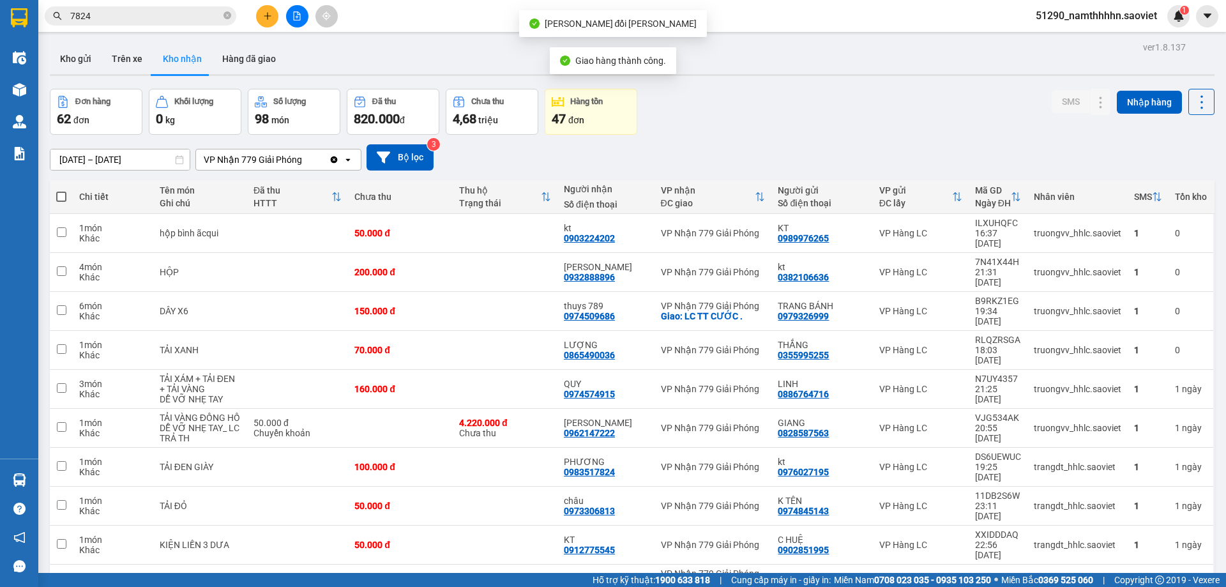
click at [161, 20] on input "7824" at bounding box center [145, 16] width 151 height 14
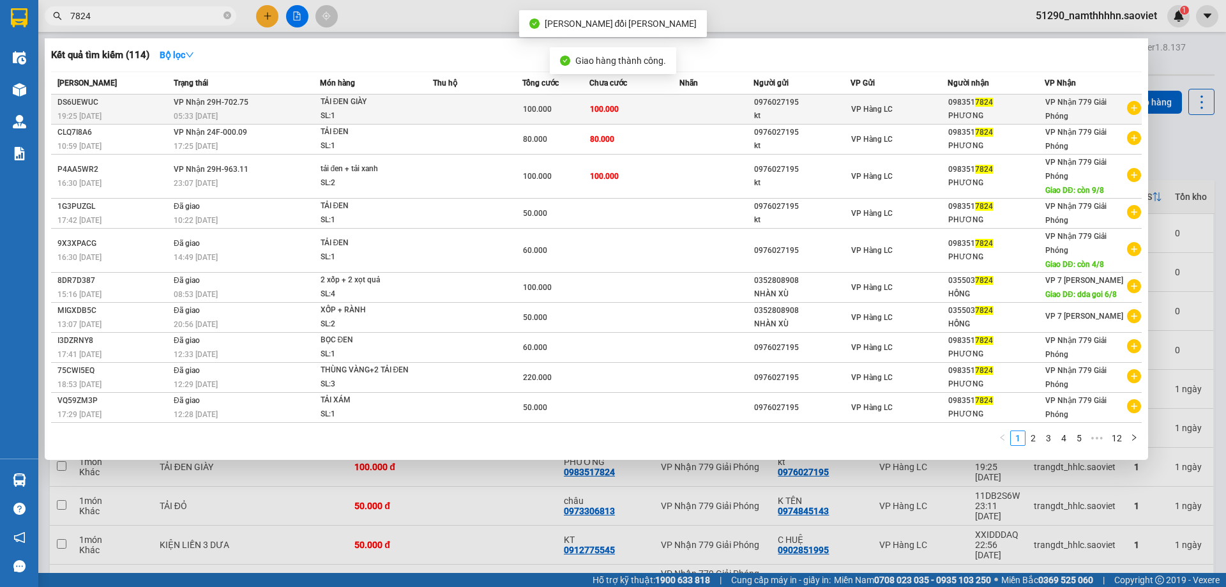
click at [675, 111] on td "100.000" at bounding box center [634, 110] width 89 height 30
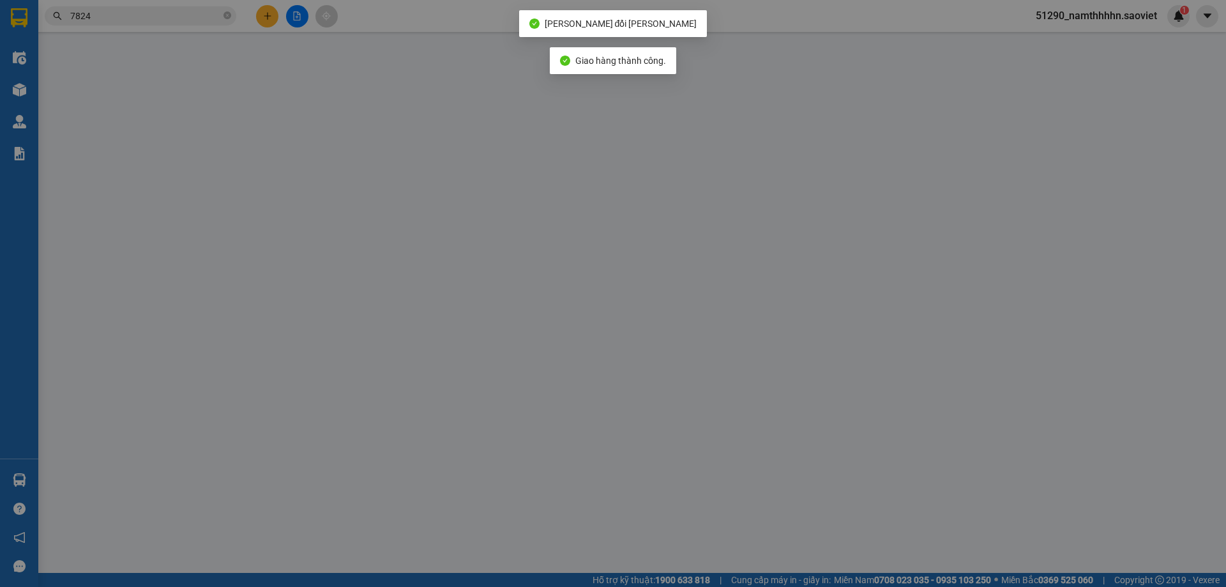
type input "0976027195"
type input "kt"
type input "0983517824"
type input "PHƯƠNG"
type input "100.000"
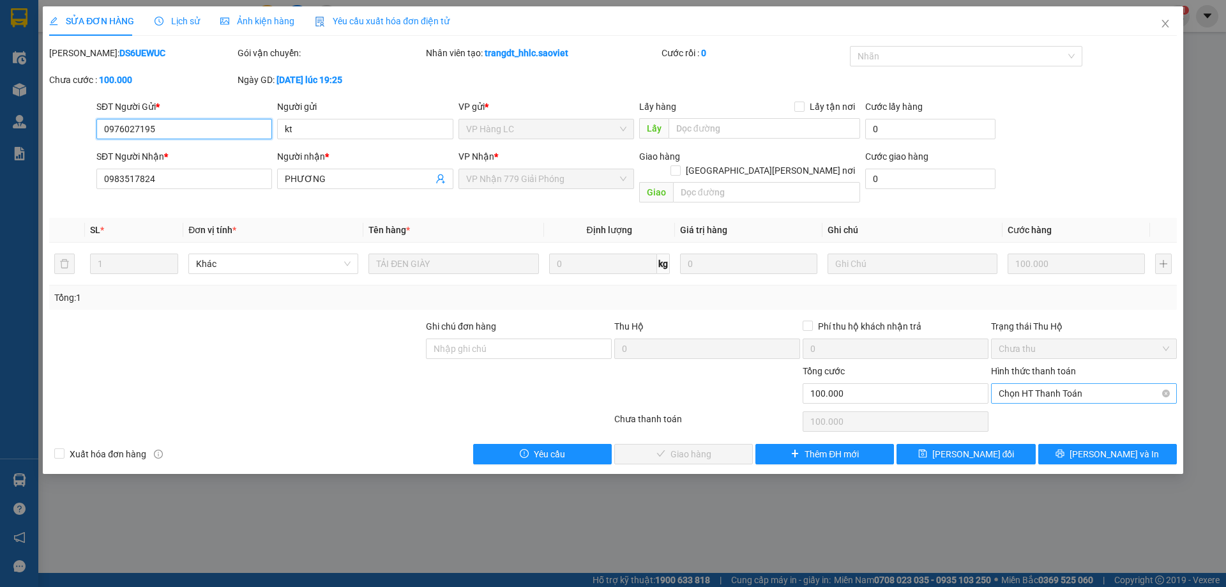
click at [1023, 387] on span "Chọn HT Thanh Toán" at bounding box center [1084, 393] width 171 height 19
click at [1027, 422] on div "Chuyển khoản" at bounding box center [1084, 425] width 171 height 14
type input "0"
click at [692, 447] on span "[PERSON_NAME] và [PERSON_NAME] hàng" at bounding box center [725, 454] width 172 height 14
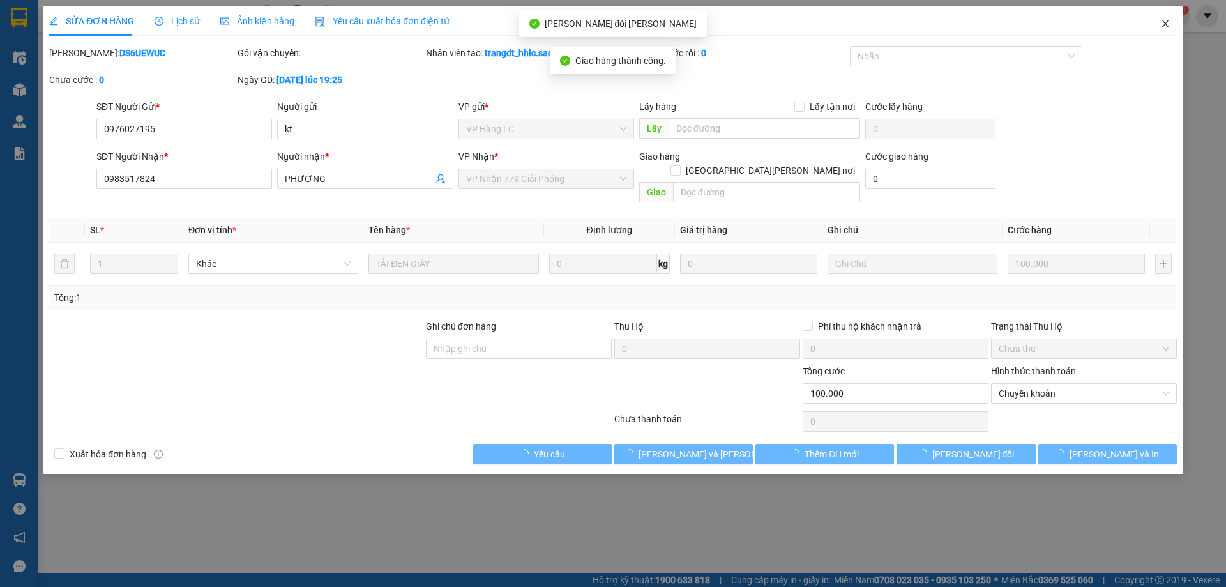
click at [1161, 26] on icon "close" at bounding box center [1166, 24] width 10 height 10
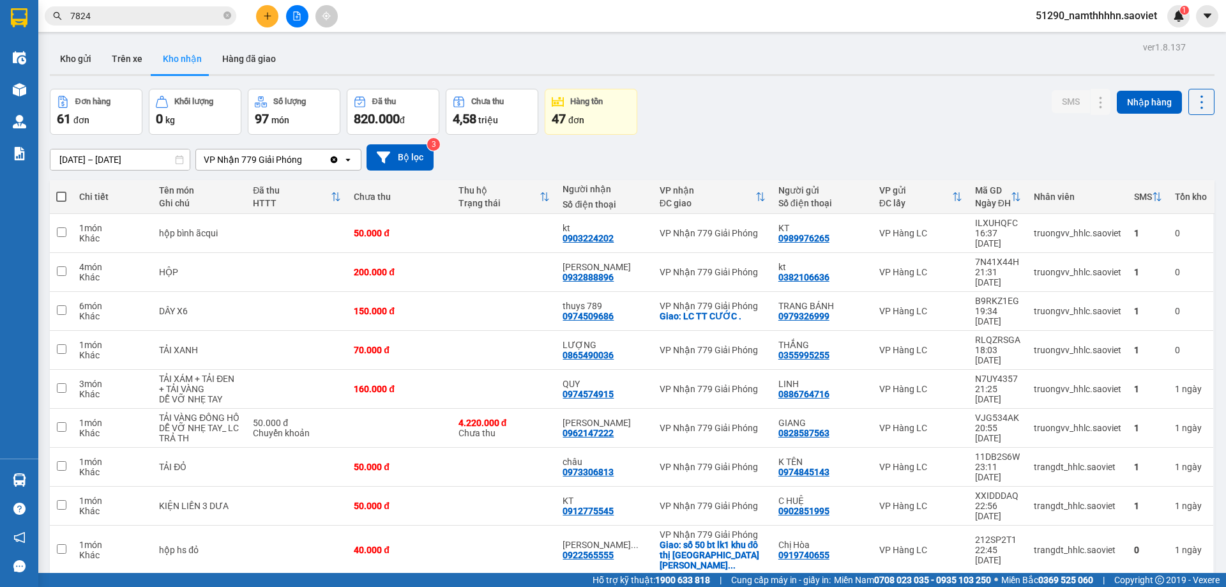
click at [152, 15] on input "7824" at bounding box center [145, 16] width 151 height 14
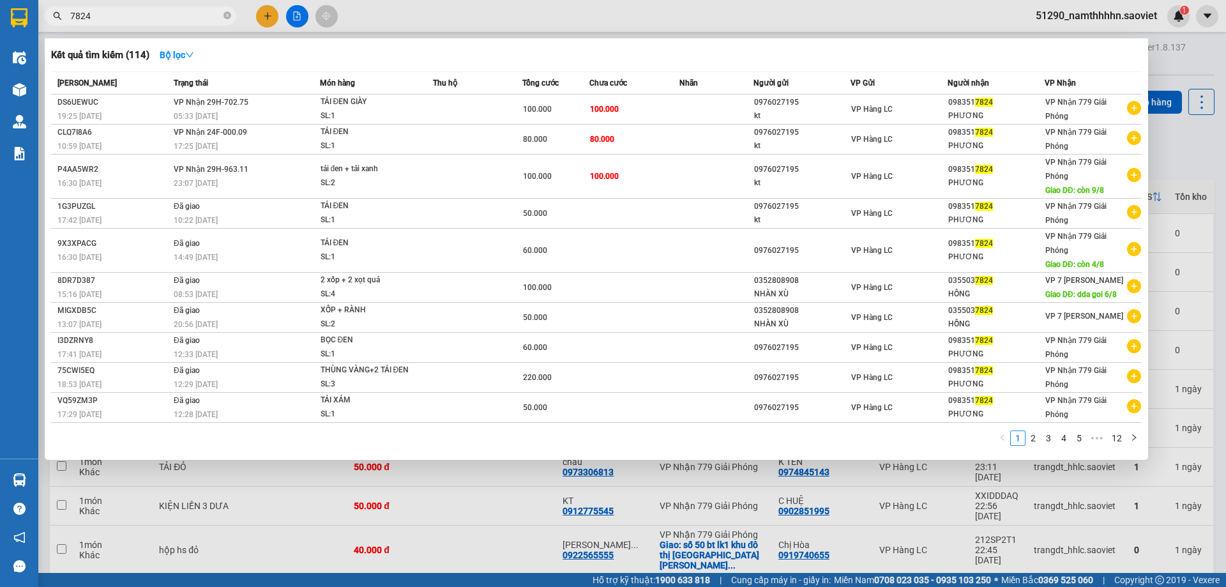
click at [152, 15] on input "7824" at bounding box center [145, 16] width 151 height 14
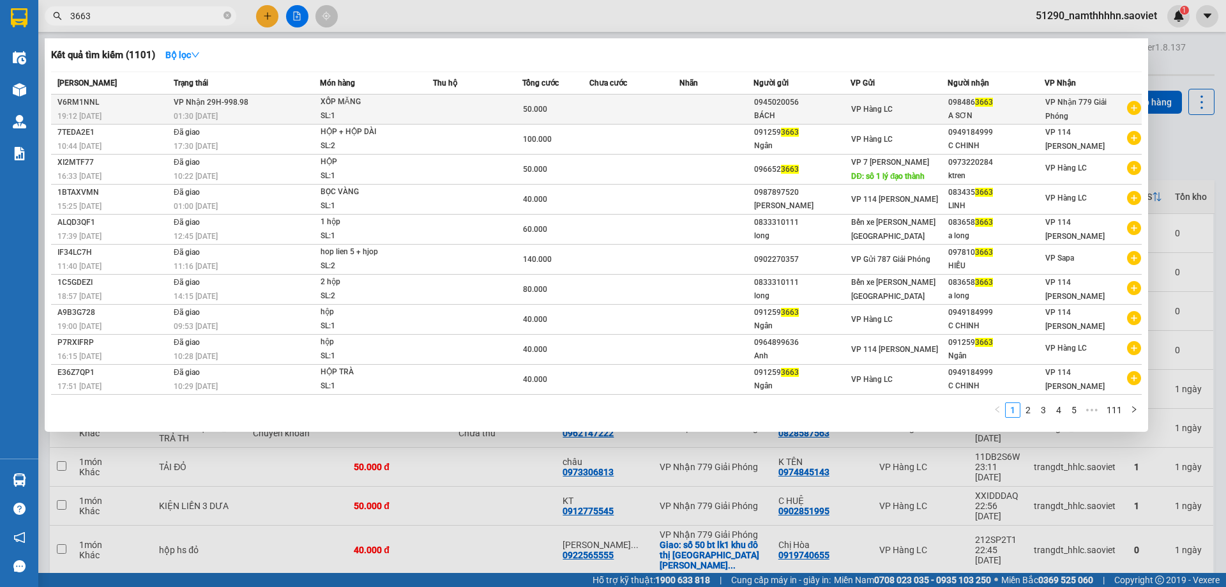
type input "3663"
click at [494, 98] on td at bounding box center [477, 110] width 89 height 30
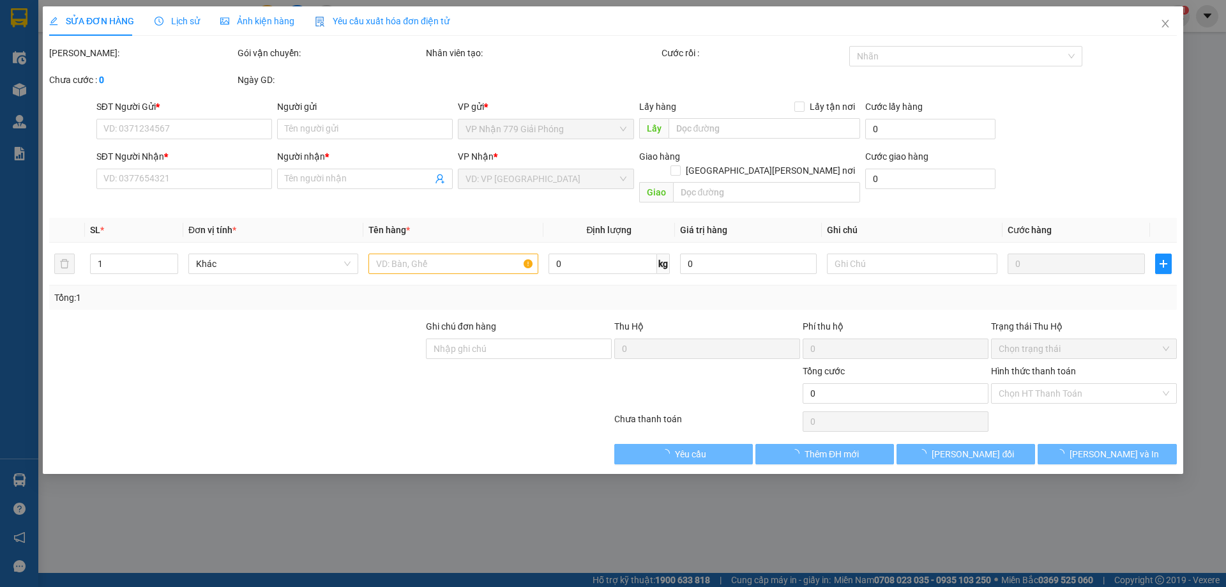
type input "0945020056"
type input "BÁCH"
type input "0984863663"
type input "A SƠN"
type input "50.000"
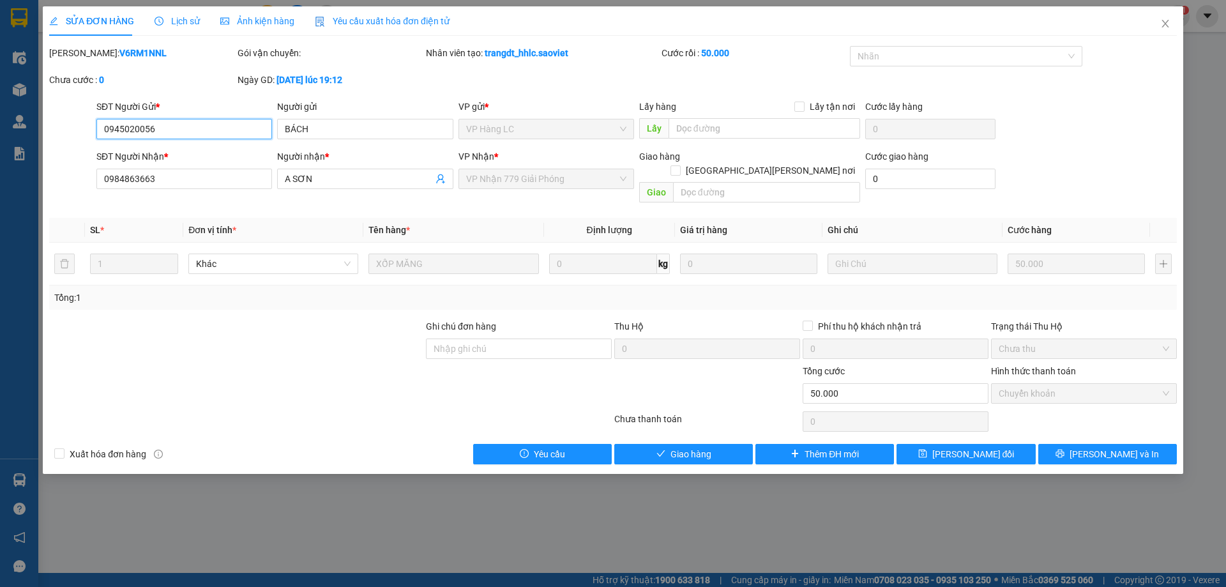
click at [190, 133] on input "0945020056" at bounding box center [184, 129] width 176 height 20
click at [1163, 26] on icon "close" at bounding box center [1166, 24] width 10 height 10
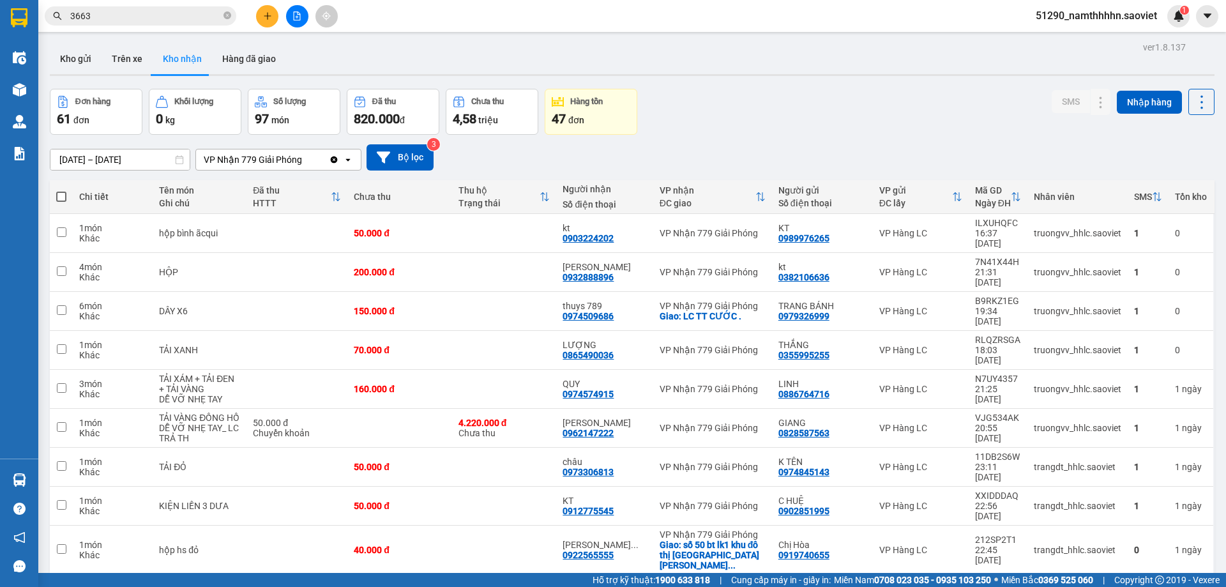
click at [144, 21] on input "3663" at bounding box center [145, 16] width 151 height 14
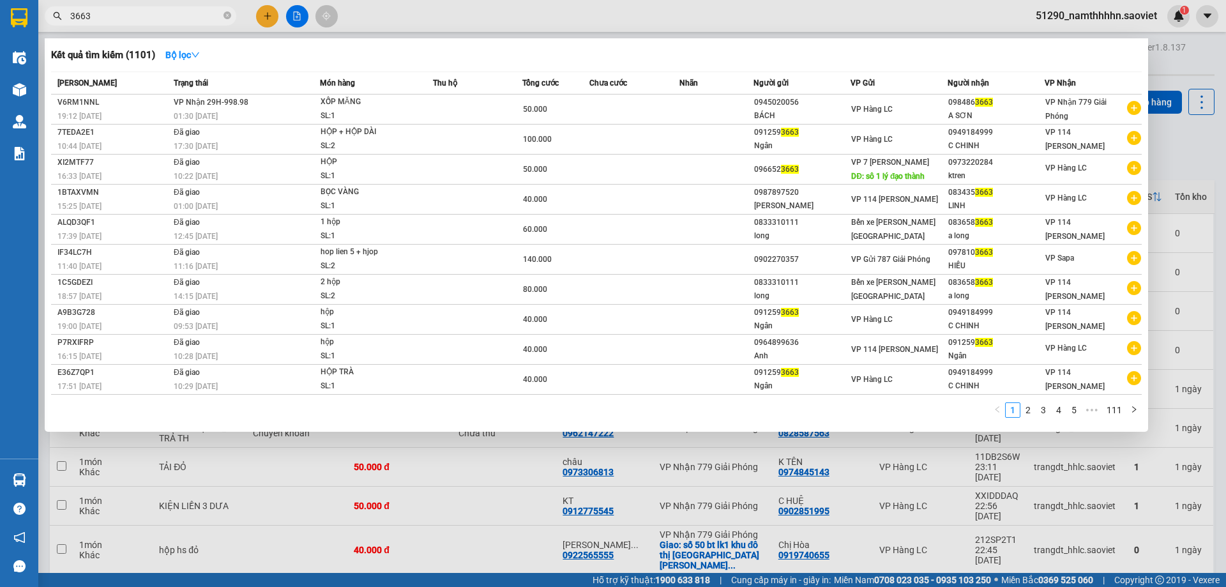
click at [144, 21] on input "3663" at bounding box center [145, 16] width 151 height 14
paste input "0945020056"
type input "0945020056"
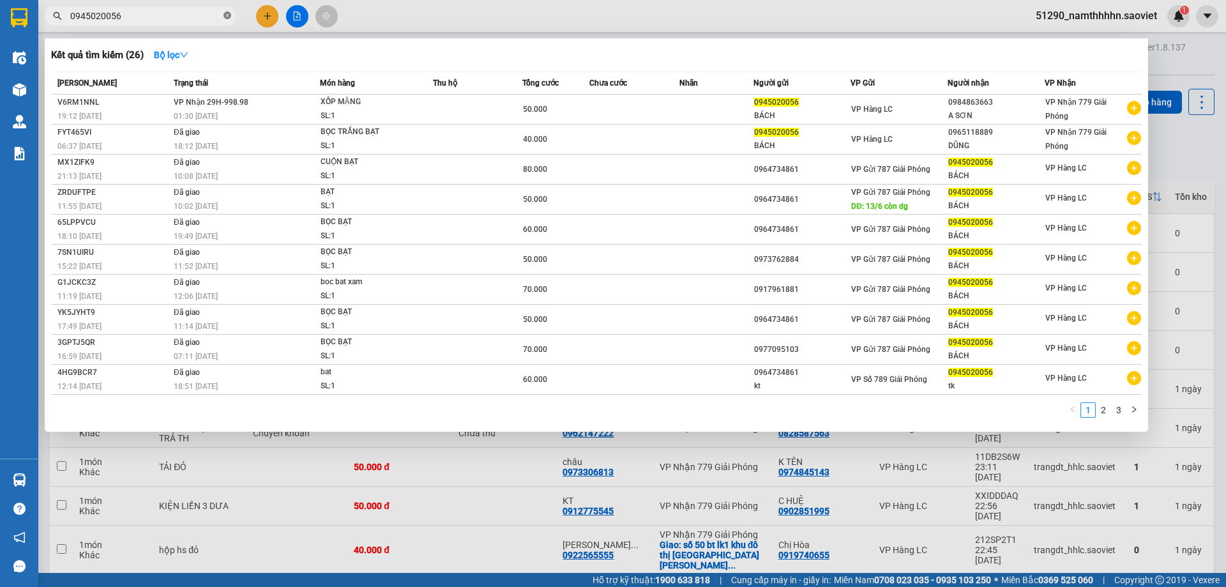
click at [226, 14] on icon "close-circle" at bounding box center [228, 15] width 8 height 8
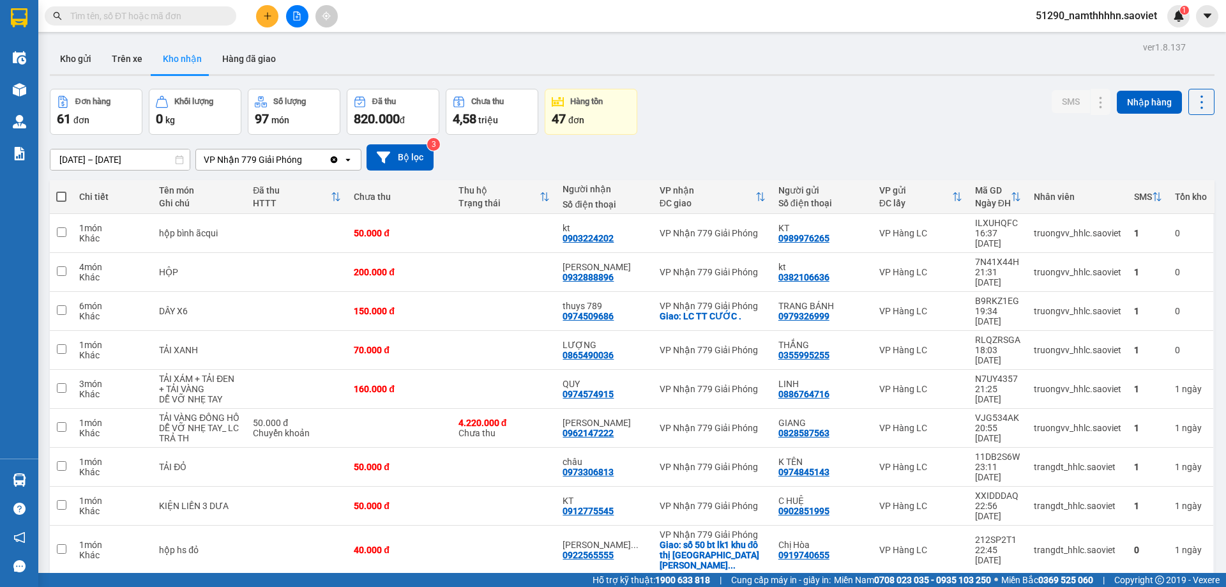
click at [197, 13] on input "text" at bounding box center [145, 16] width 151 height 14
click at [197, 14] on input "text" at bounding box center [145, 16] width 151 height 14
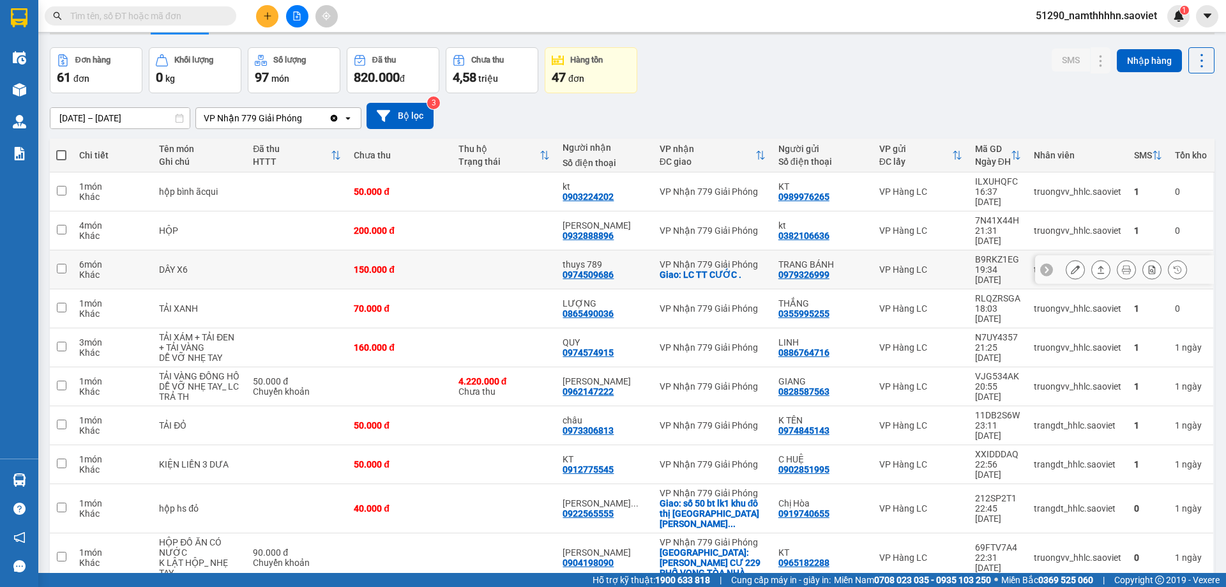
scroll to position [59, 0]
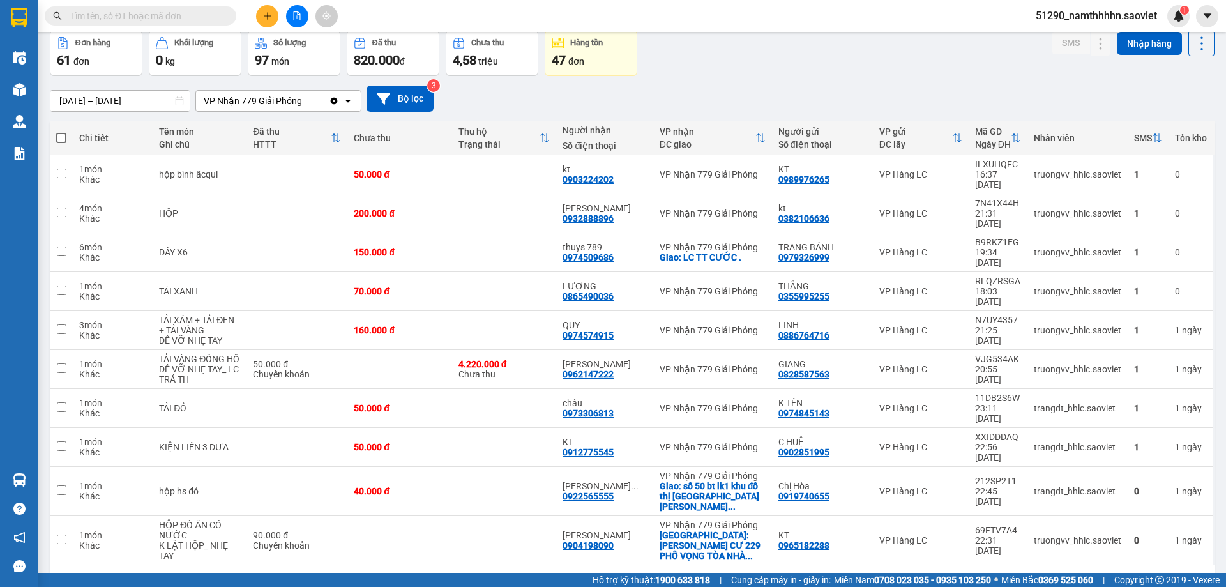
click at [956, 576] on button "2" at bounding box center [963, 585] width 19 height 19
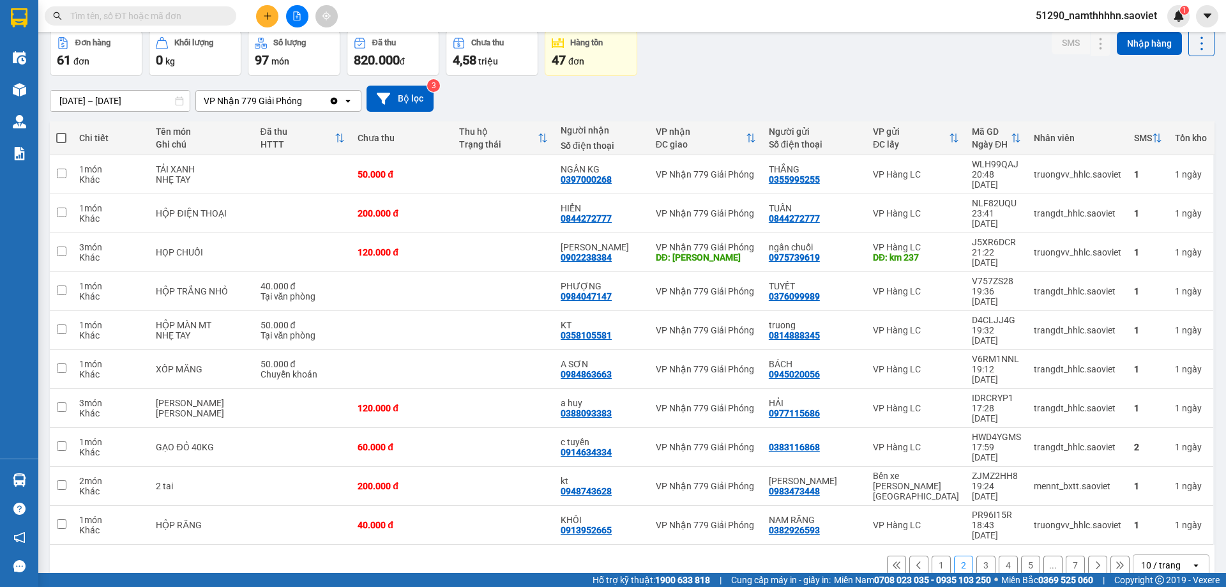
click at [977, 556] on button "3" at bounding box center [986, 565] width 19 height 19
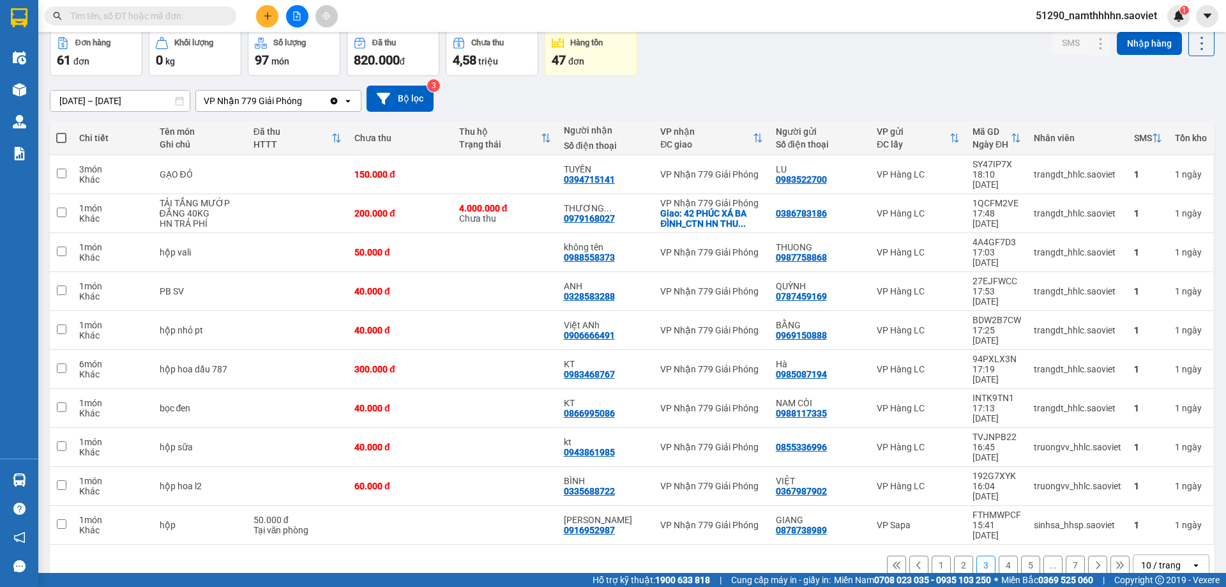
click at [1094, 561] on icon at bounding box center [1098, 565] width 9 height 9
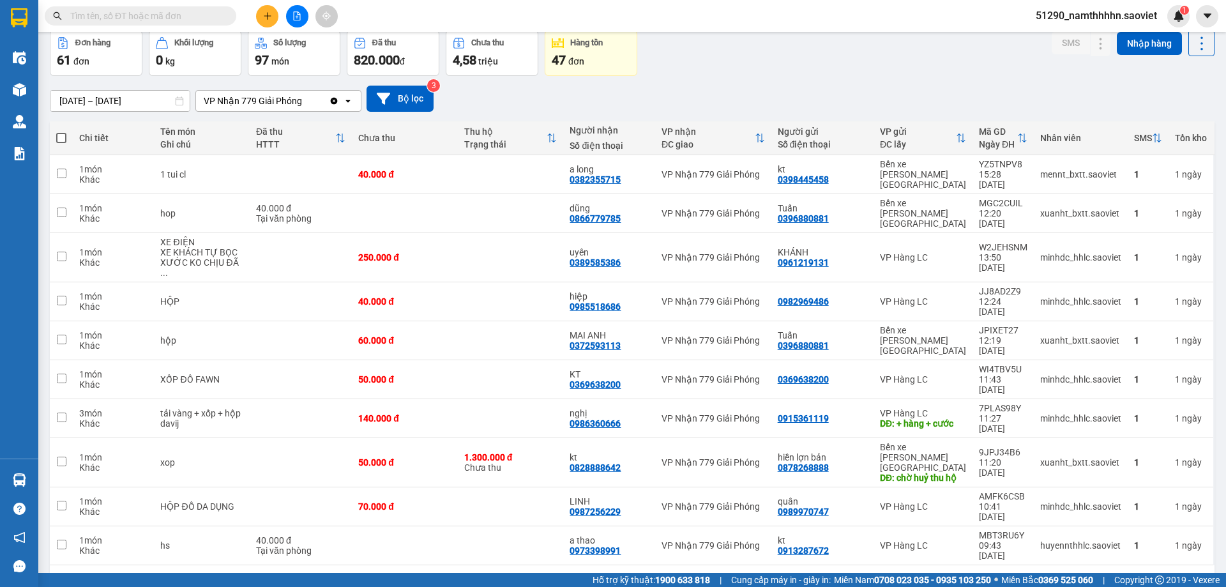
click at [1094, 576] on button at bounding box center [1098, 585] width 19 height 19
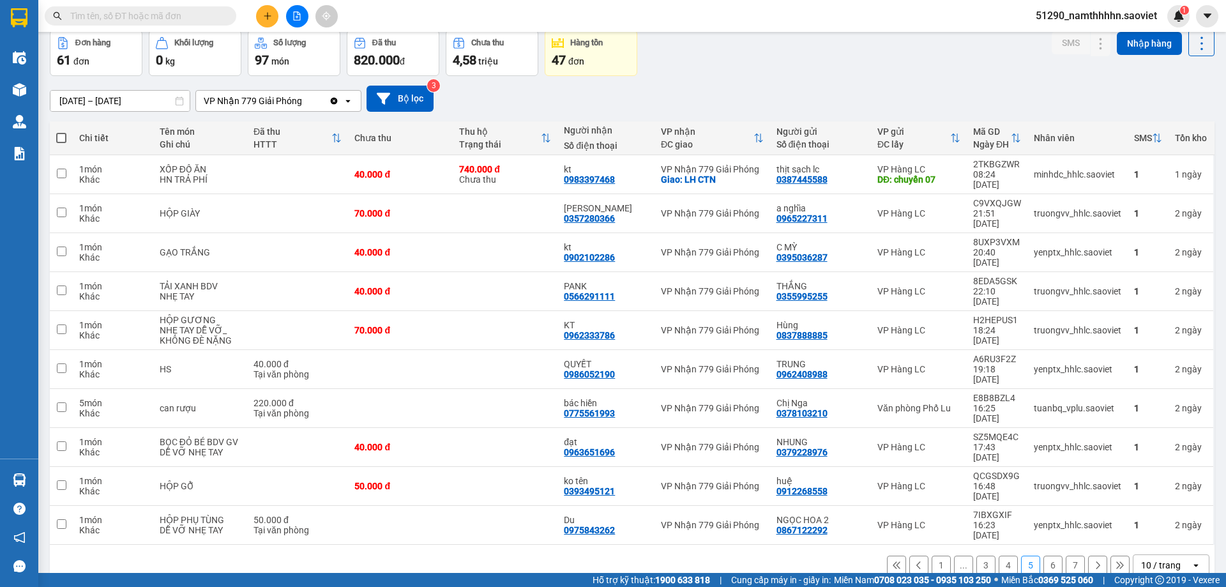
click at [935, 556] on button "1" at bounding box center [941, 565] width 19 height 19
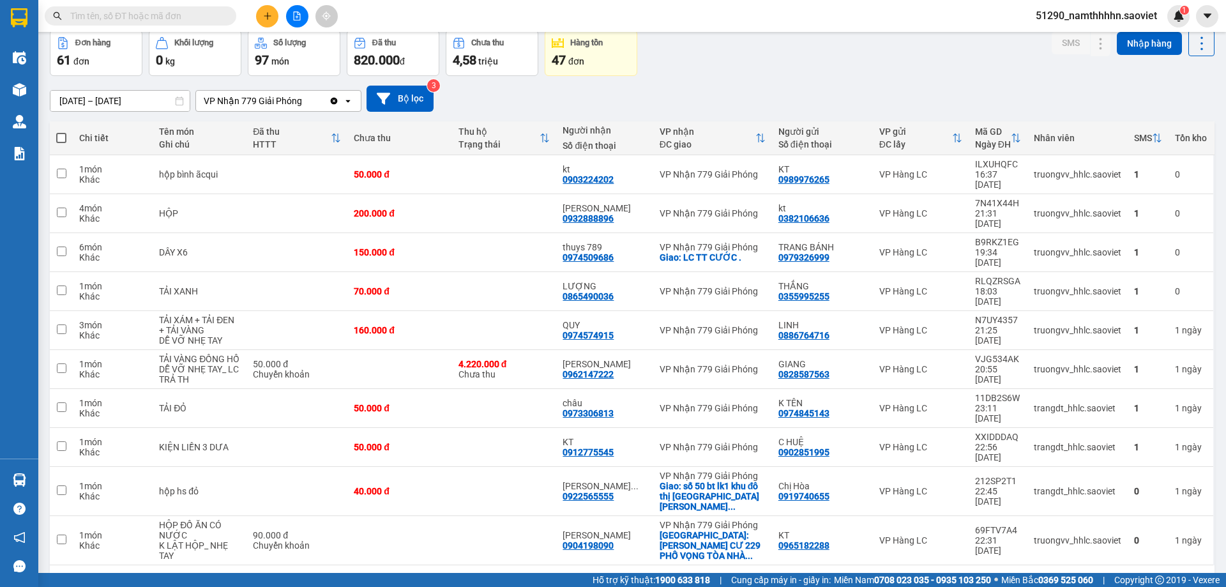
click at [158, 13] on input "text" at bounding box center [145, 16] width 151 height 14
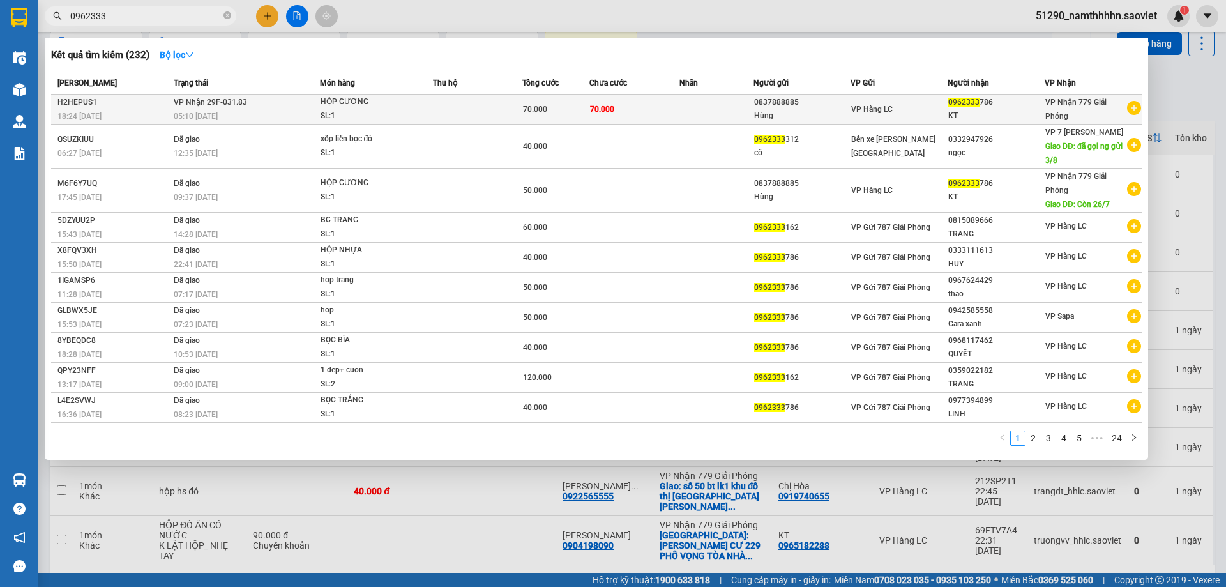
type input "0962333"
click at [485, 110] on td at bounding box center [477, 110] width 89 height 30
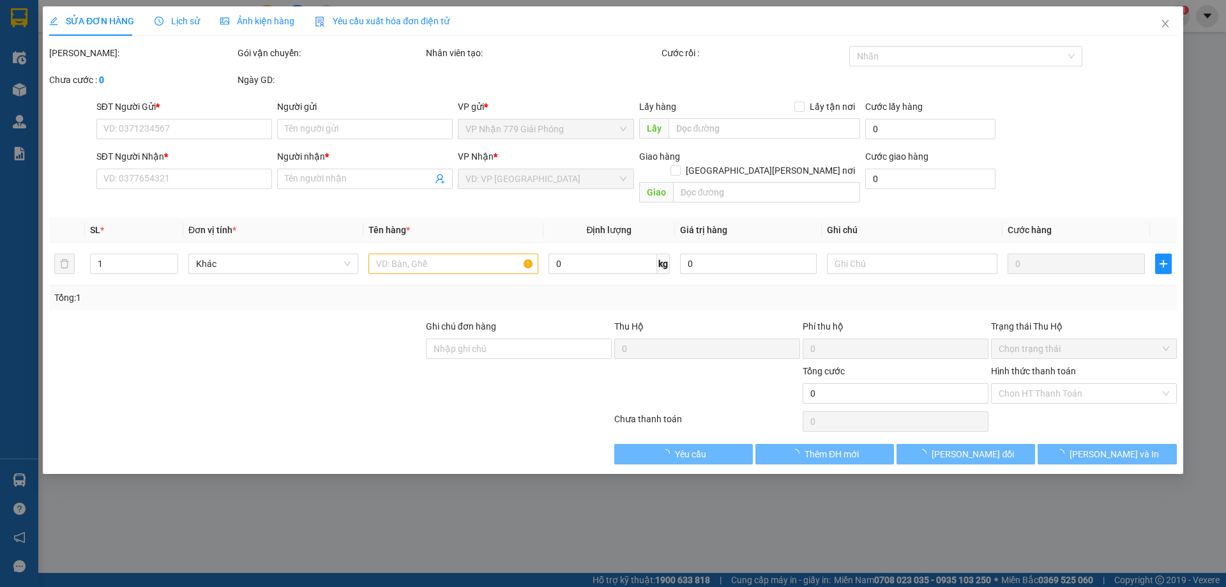
type input "0837888885"
type input "Hùng"
type input "0962333786"
type input "KT"
type input "70.000"
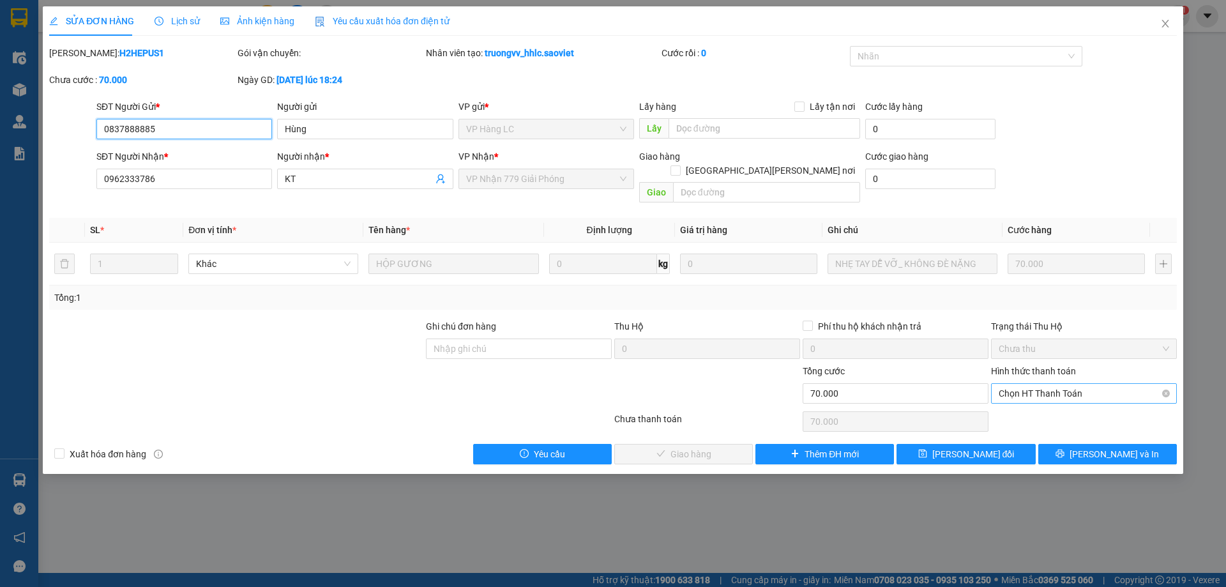
click at [1071, 387] on span "Chọn HT Thanh Toán" at bounding box center [1084, 393] width 171 height 19
click at [1035, 406] on div "Tại văn phòng" at bounding box center [1084, 405] width 171 height 14
type input "0"
click at [668, 447] on span "[PERSON_NAME] và [PERSON_NAME] hàng" at bounding box center [725, 454] width 172 height 14
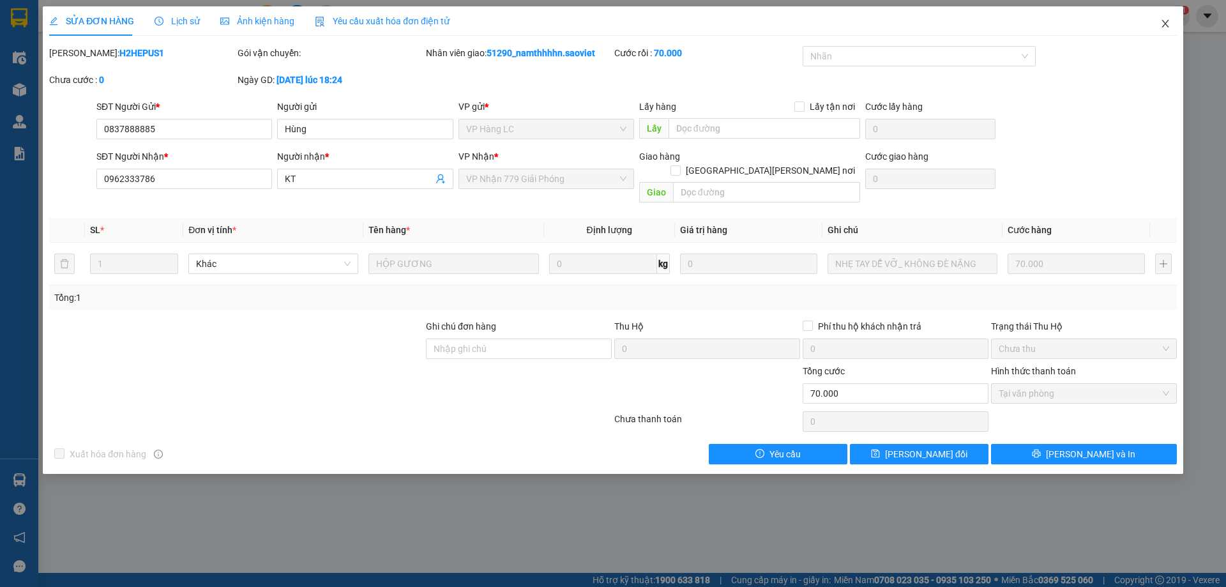
click at [1161, 24] on icon "close" at bounding box center [1166, 24] width 10 height 10
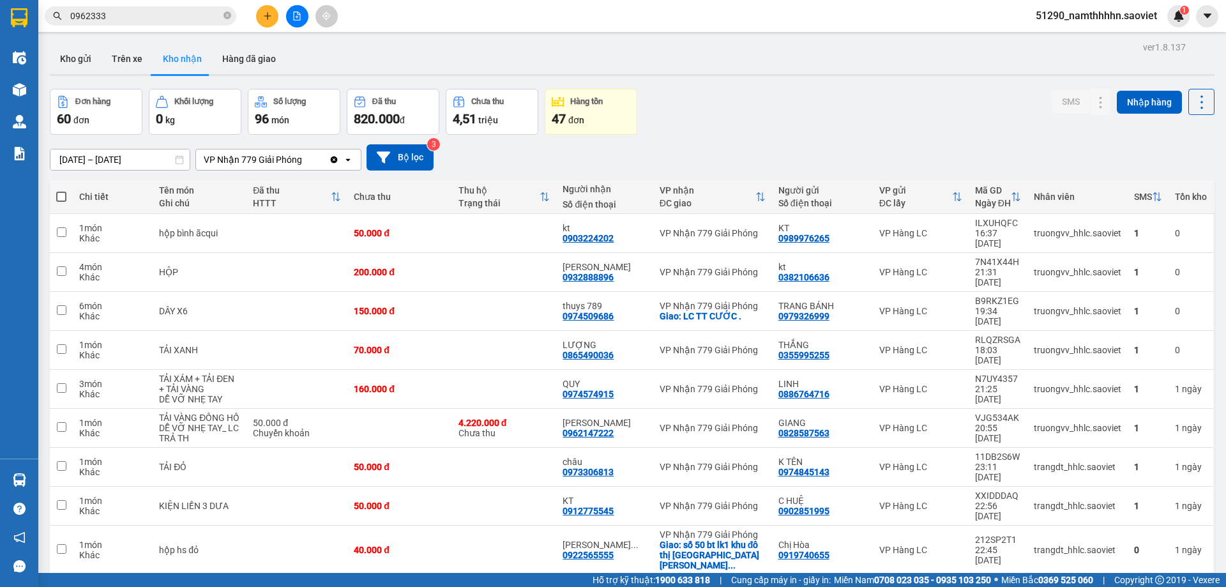
click at [222, 15] on span "0962333" at bounding box center [141, 15] width 192 height 19
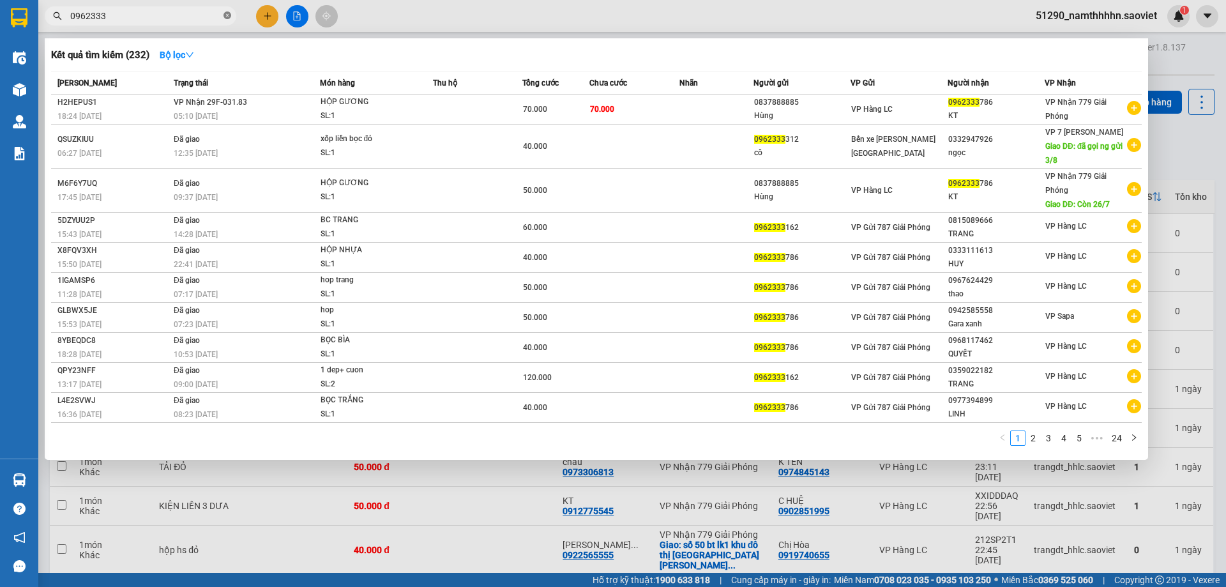
click at [225, 15] on icon "close-circle" at bounding box center [228, 15] width 8 height 8
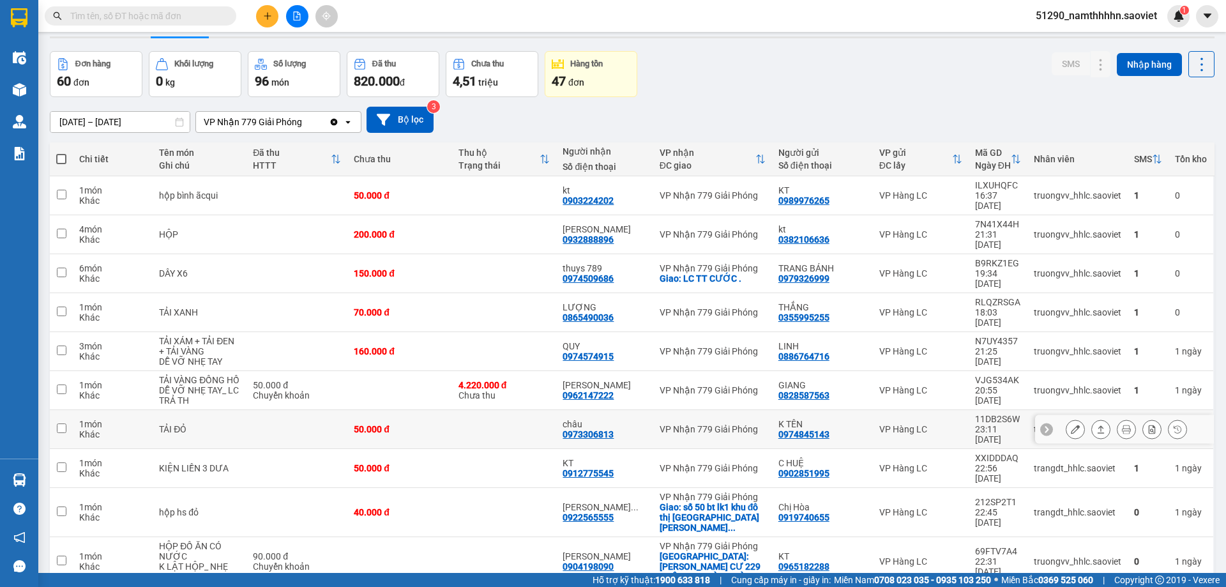
scroll to position [59, 0]
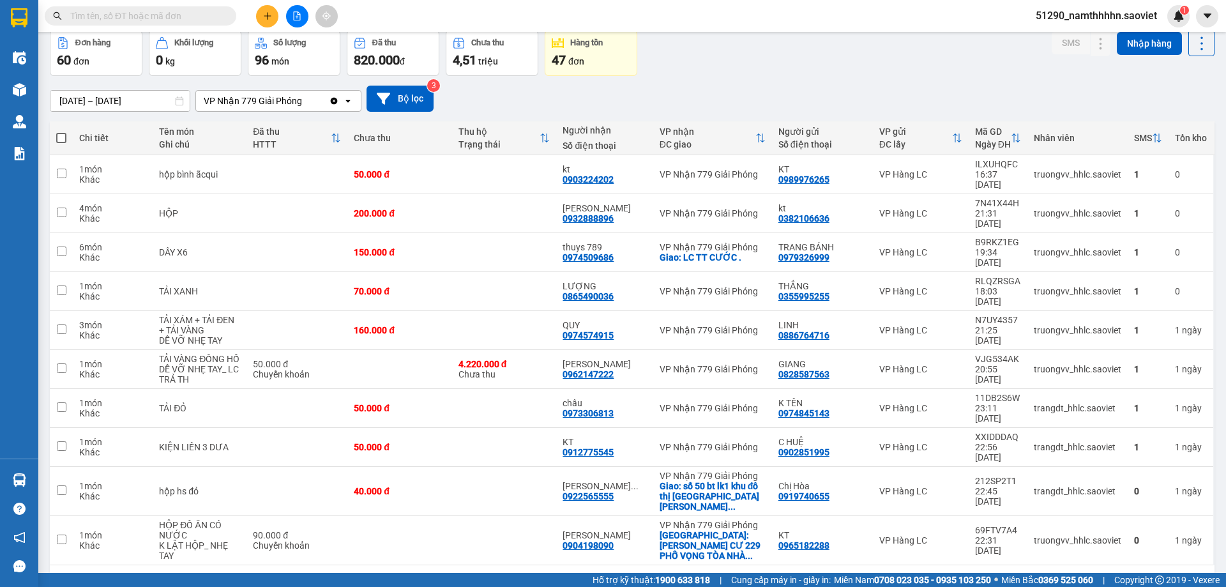
click at [77, 94] on input "09/08/2025 – 11/08/2025" at bounding box center [119, 101] width 139 height 20
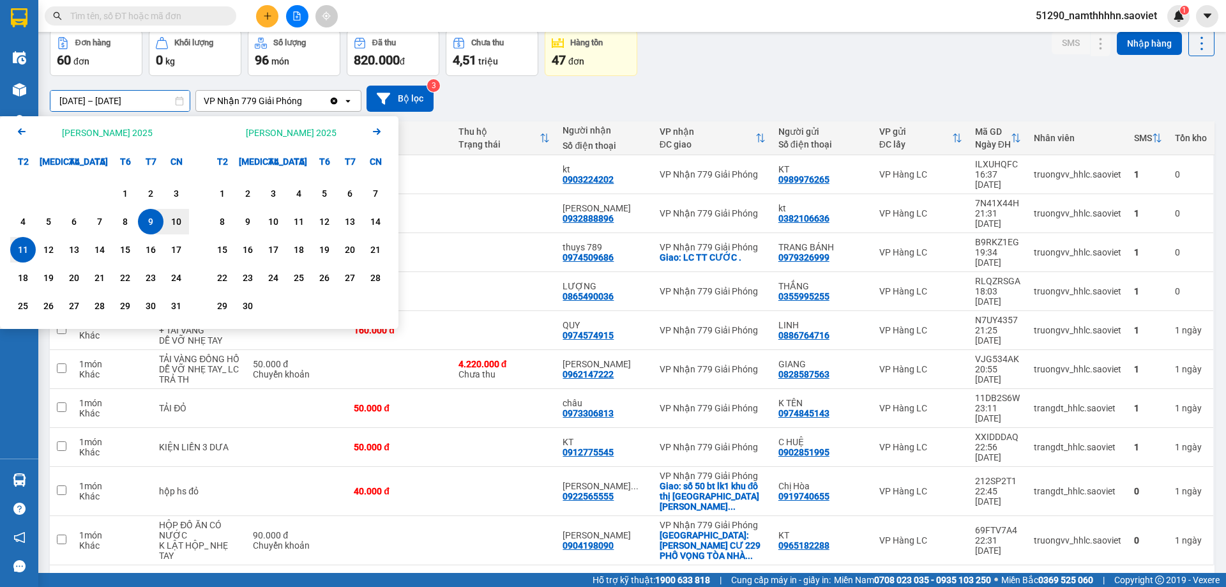
click at [18, 134] on icon "Arrow Left" at bounding box center [21, 131] width 15 height 15
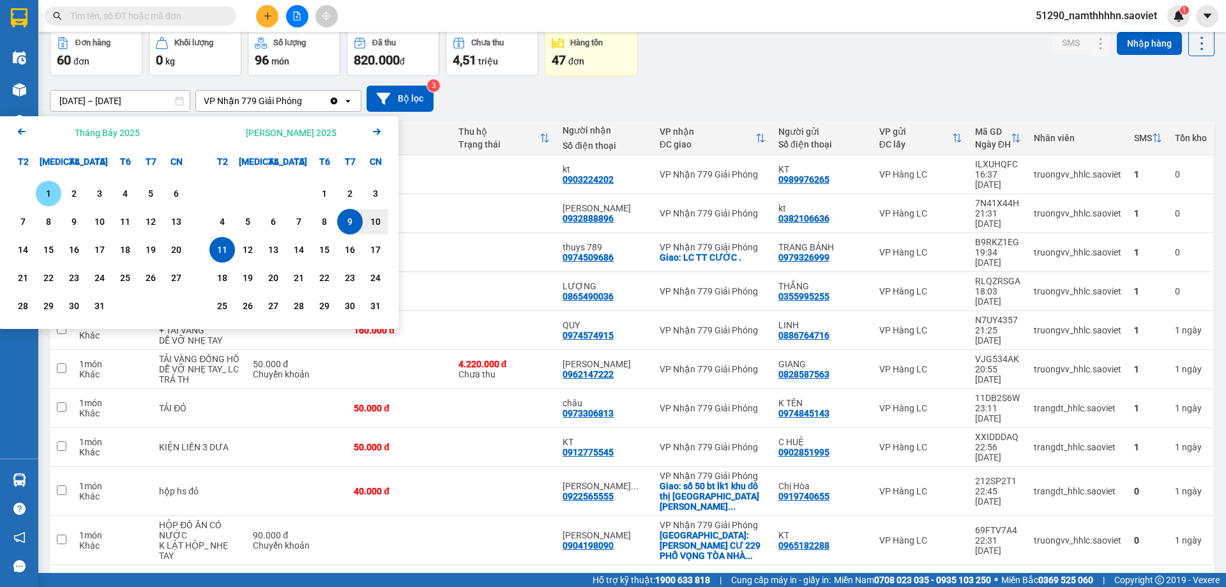
click at [18, 134] on icon "Arrow Left" at bounding box center [21, 131] width 15 height 15
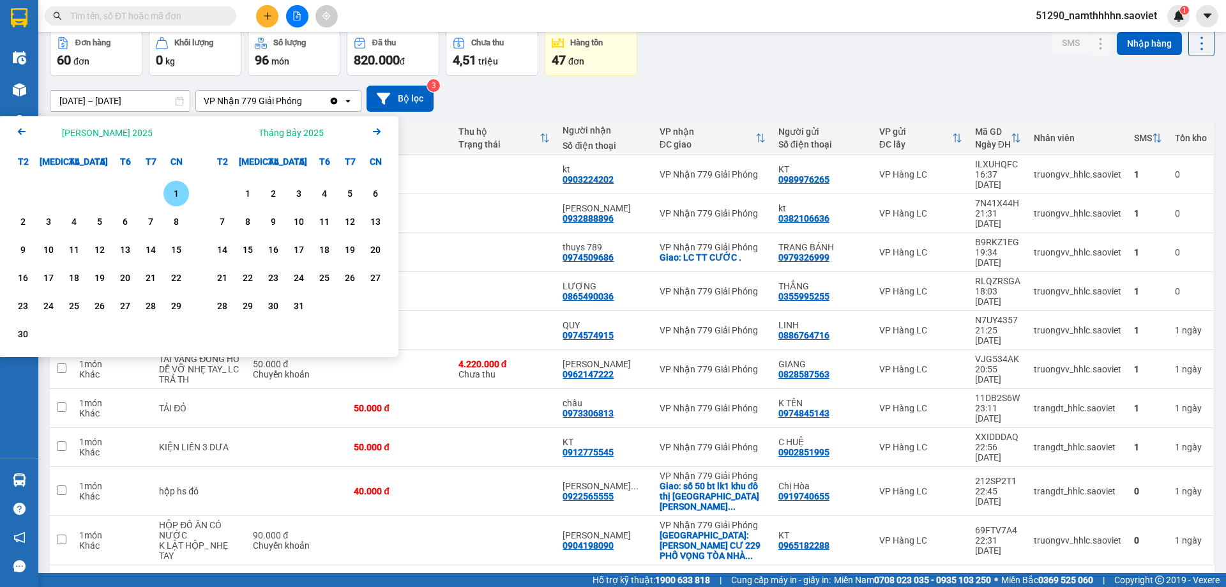
click at [18, 134] on icon "Arrow Left" at bounding box center [21, 131] width 15 height 15
click at [154, 191] on div "1" at bounding box center [151, 193] width 18 height 15
click at [374, 131] on icon "Next month." at bounding box center [377, 131] width 8 height 6
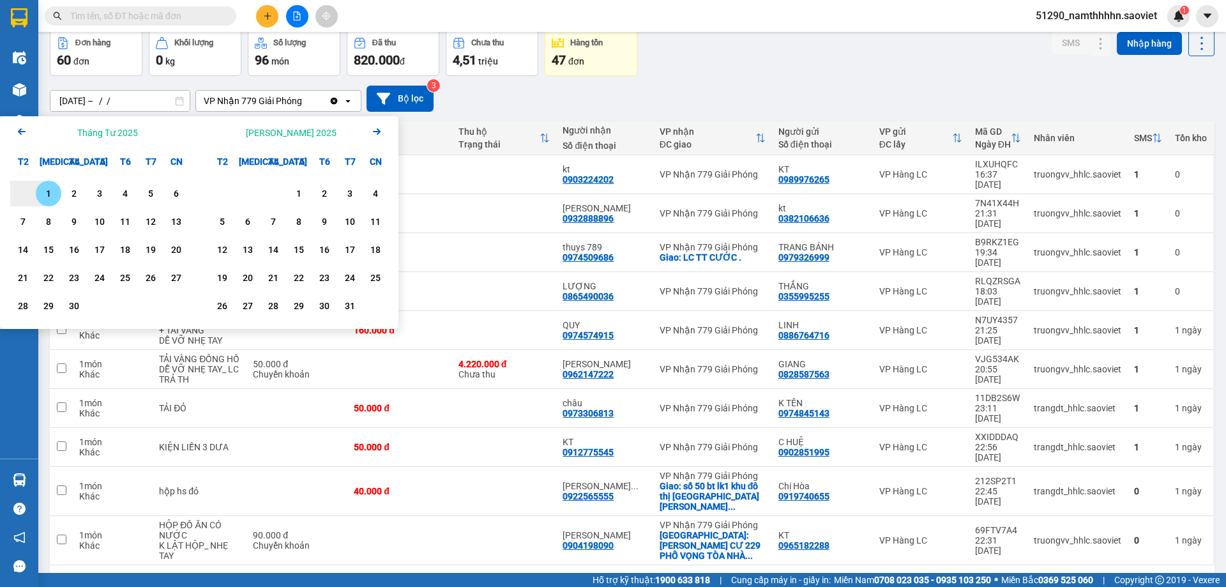
click at [374, 131] on icon "Next month." at bounding box center [377, 131] width 8 height 6
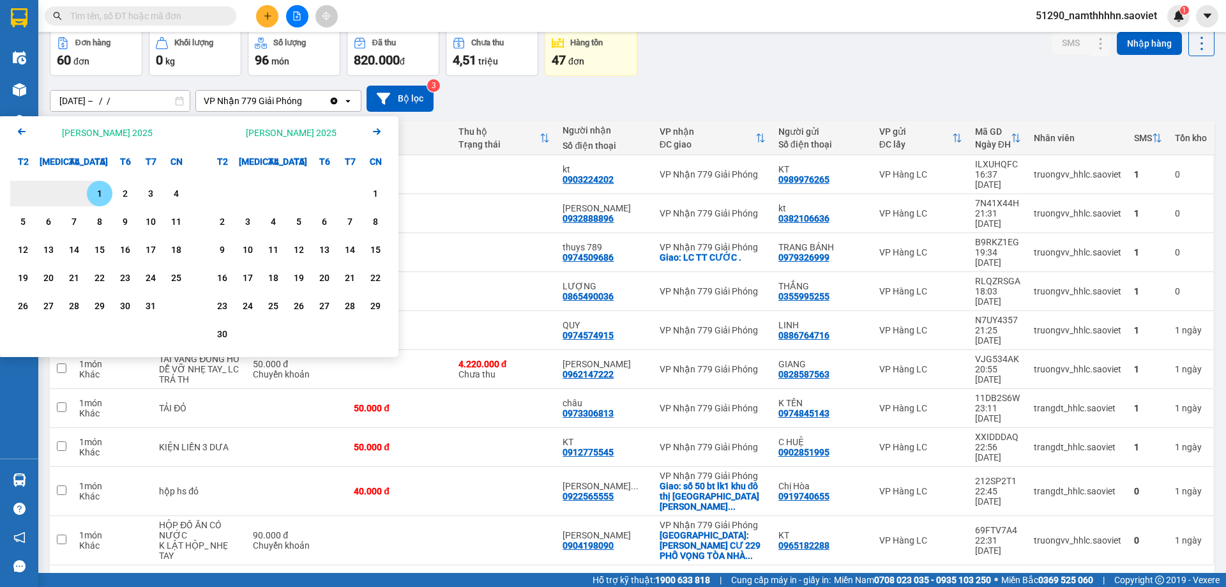
click at [374, 131] on icon "Next month." at bounding box center [377, 131] width 8 height 6
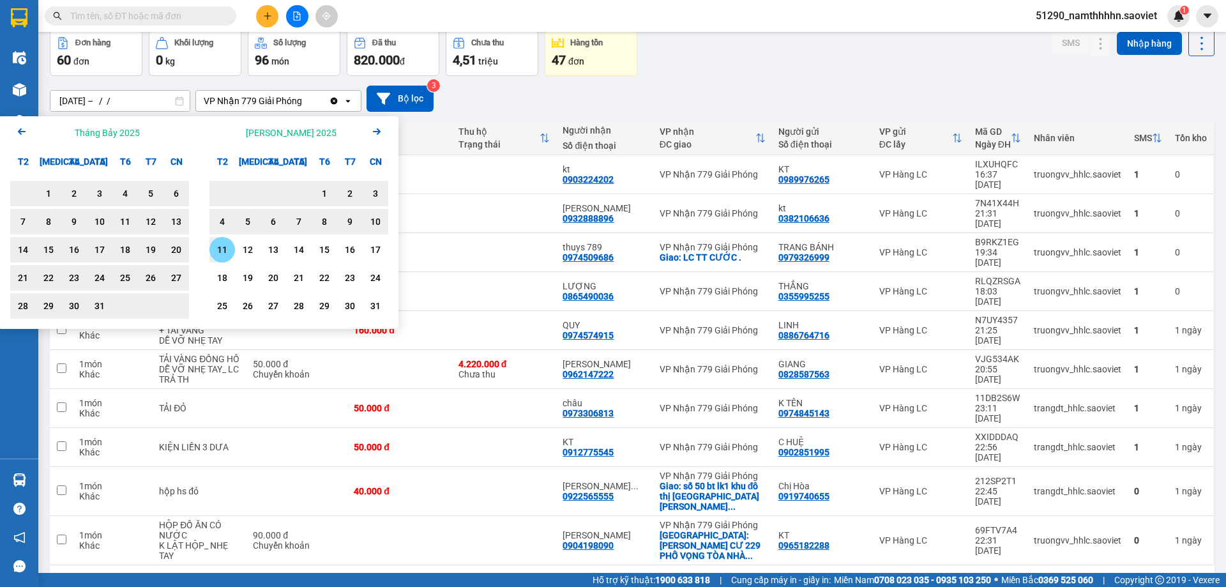
click at [228, 254] on div "11" at bounding box center [222, 249] width 18 height 15
type input "[DATE] – [DATE]"
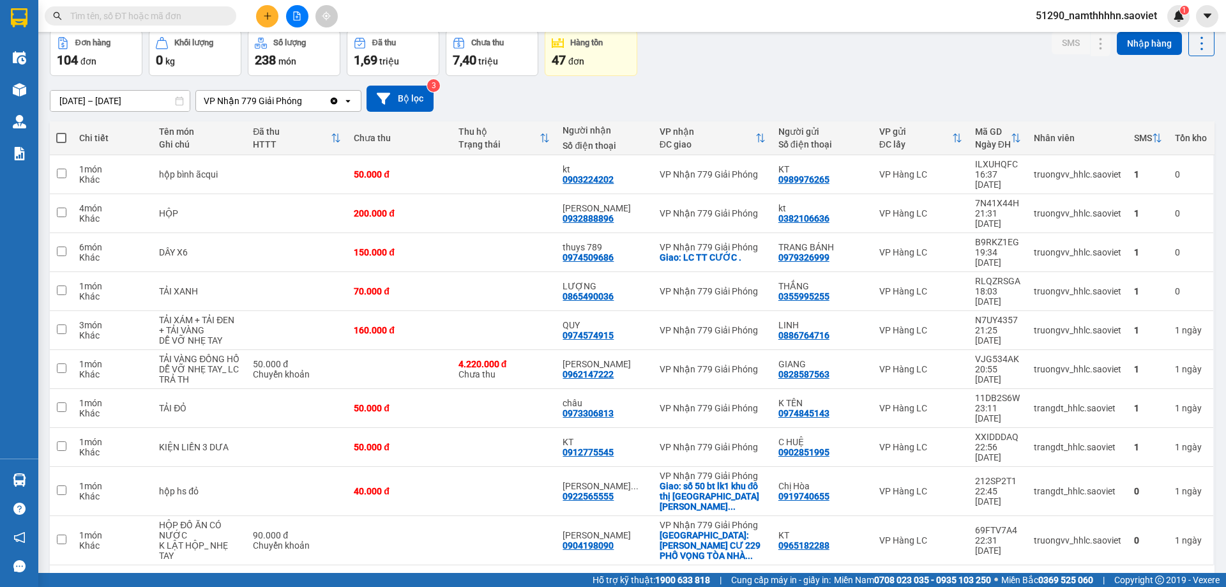
click at [1077, 575] on div "1 2 3 4 5 ... 11 10 / trang open" at bounding box center [632, 586] width 1155 height 22
click at [1073, 576] on button "11" at bounding box center [1075, 585] width 19 height 19
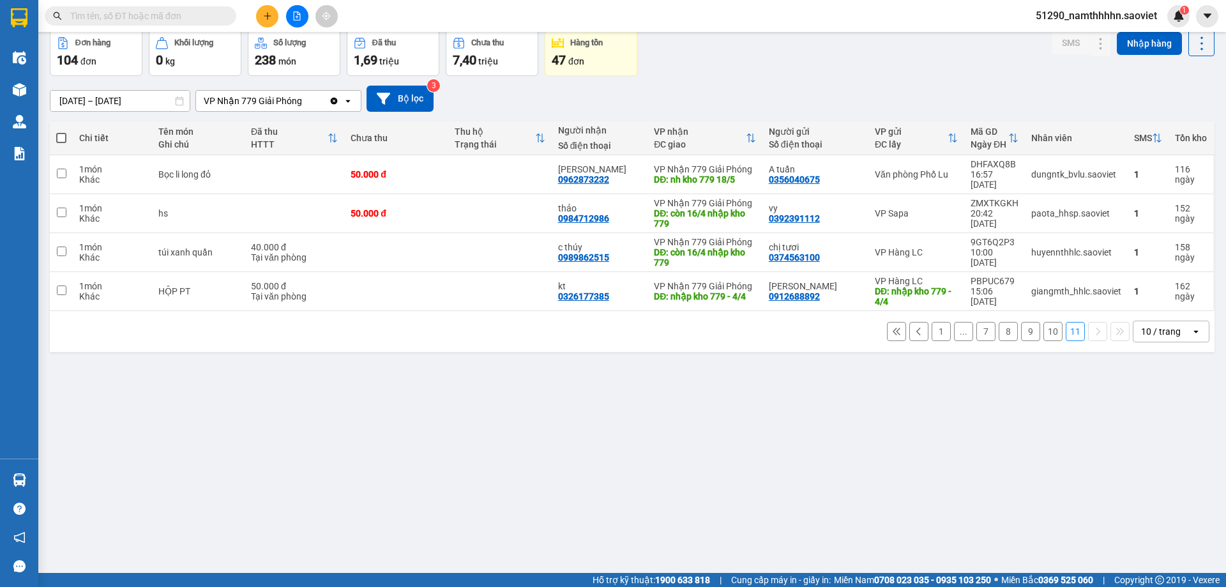
click at [1044, 322] on button "10" at bounding box center [1053, 331] width 19 height 19
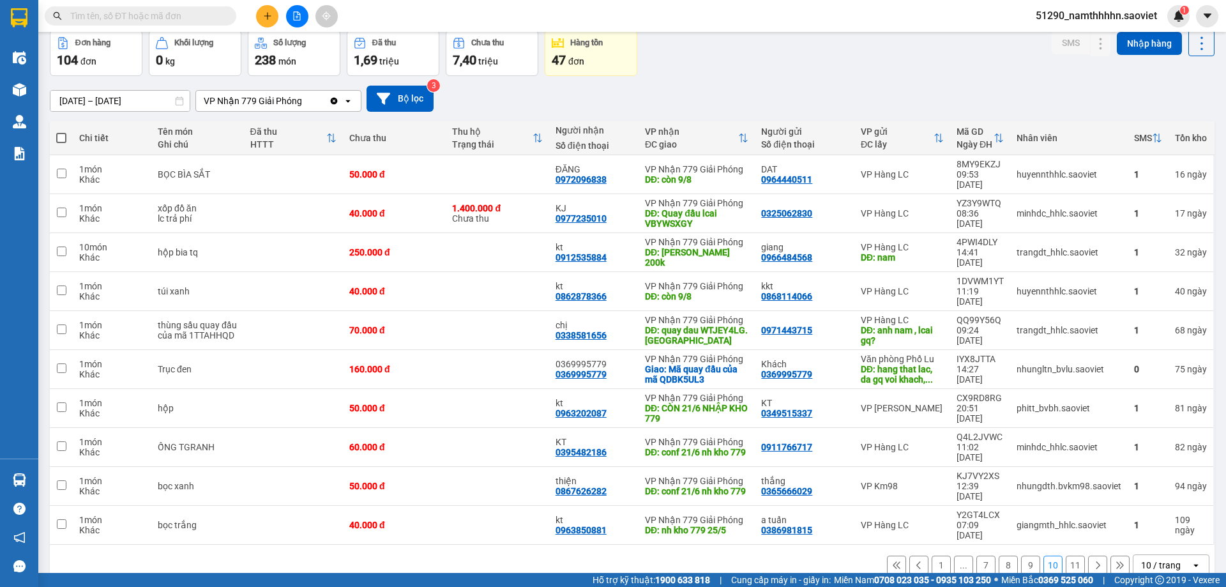
click at [1021, 556] on button "9" at bounding box center [1030, 565] width 19 height 19
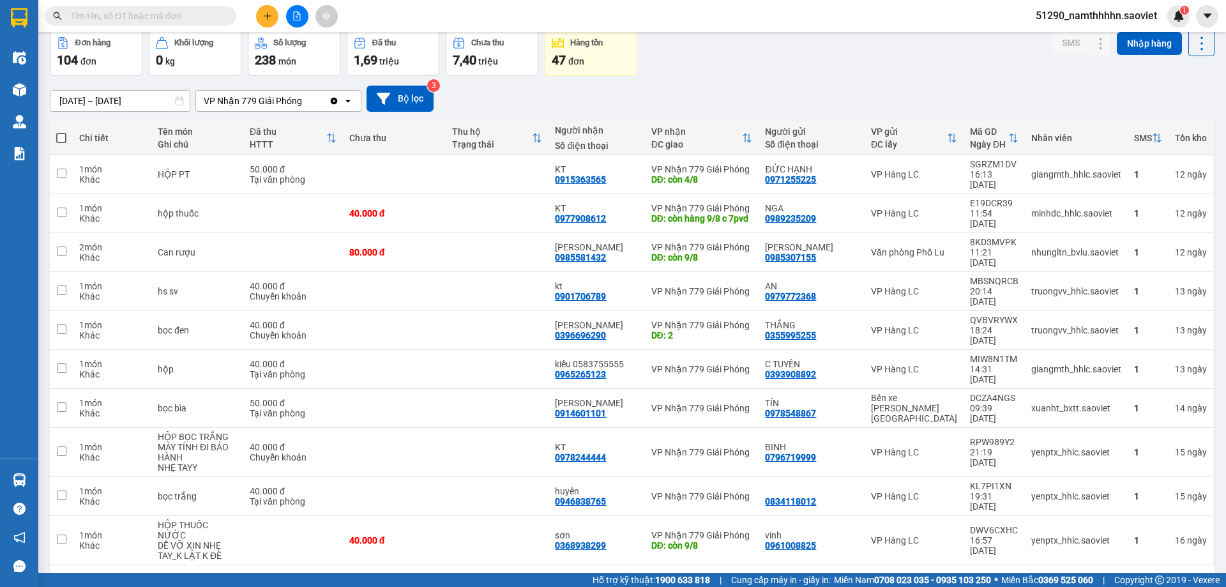
click at [1006, 576] on button "8" at bounding box center [1008, 585] width 19 height 19
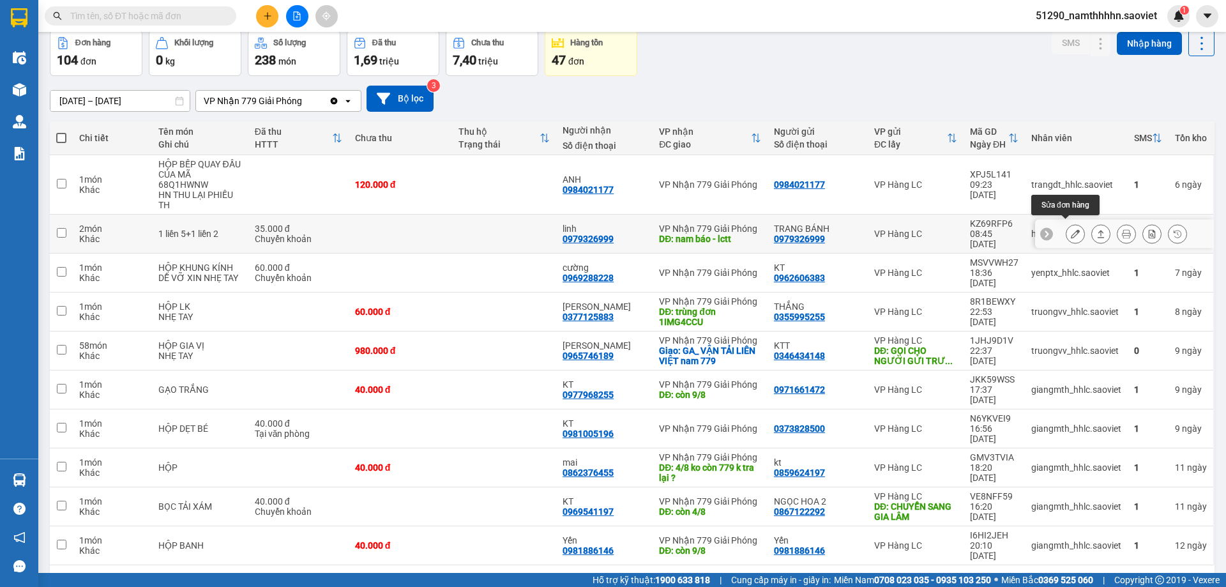
click at [1071, 229] on icon at bounding box center [1075, 233] width 9 height 9
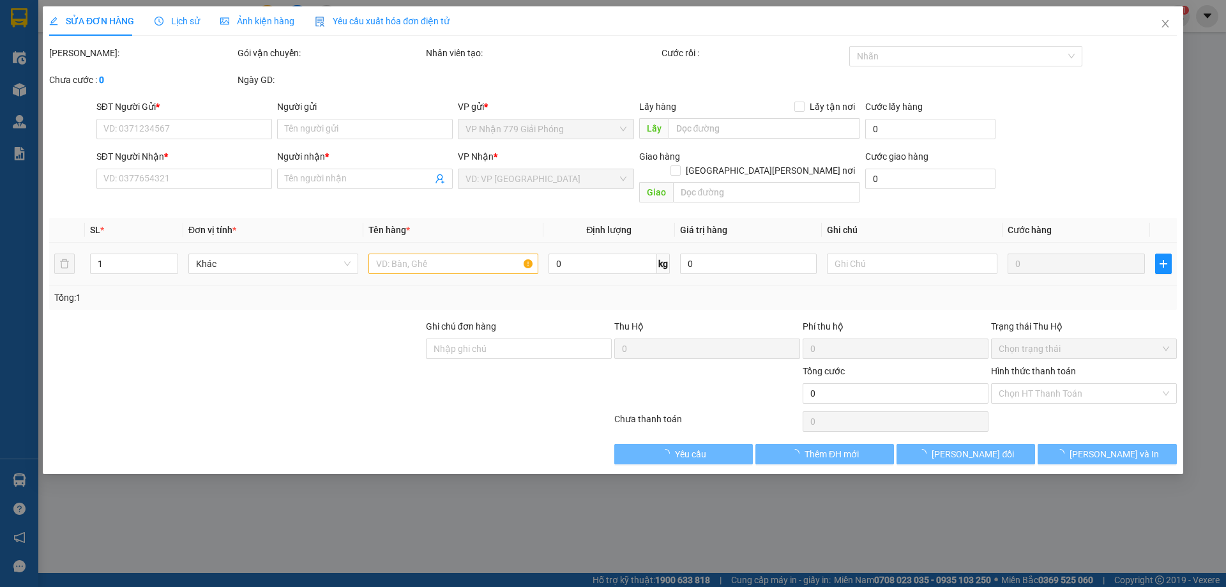
type input "0979326999"
type input "TRANG BÁNH"
type input "0979326999"
type input "linh"
type input "nam báo - lctt"
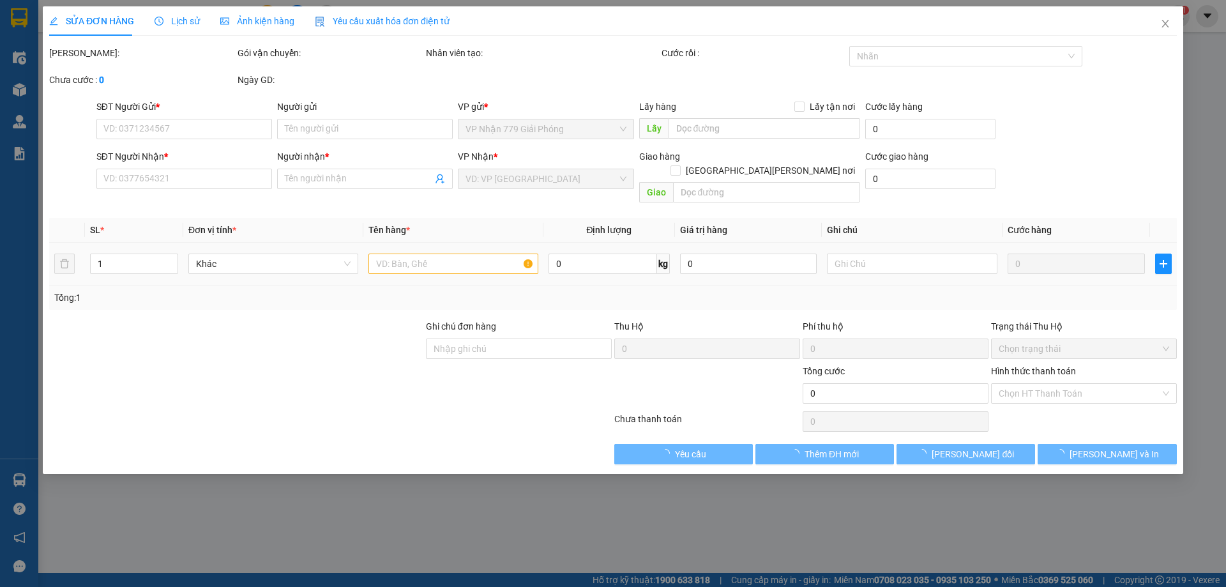
type input "35.000"
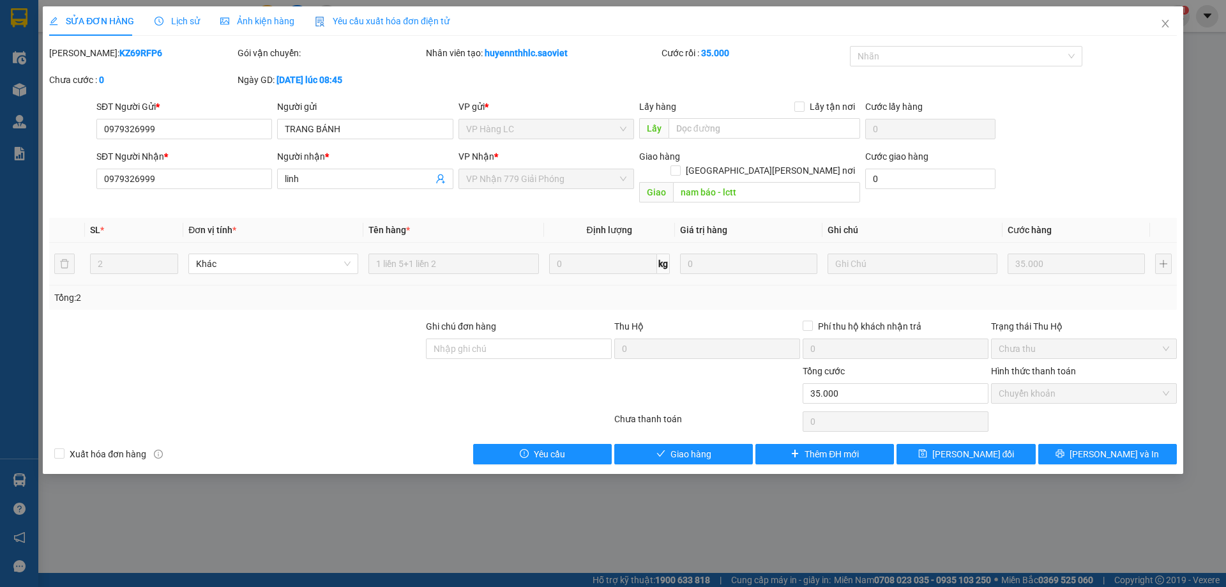
click at [184, 19] on span "Lịch sử" at bounding box center [177, 21] width 45 height 10
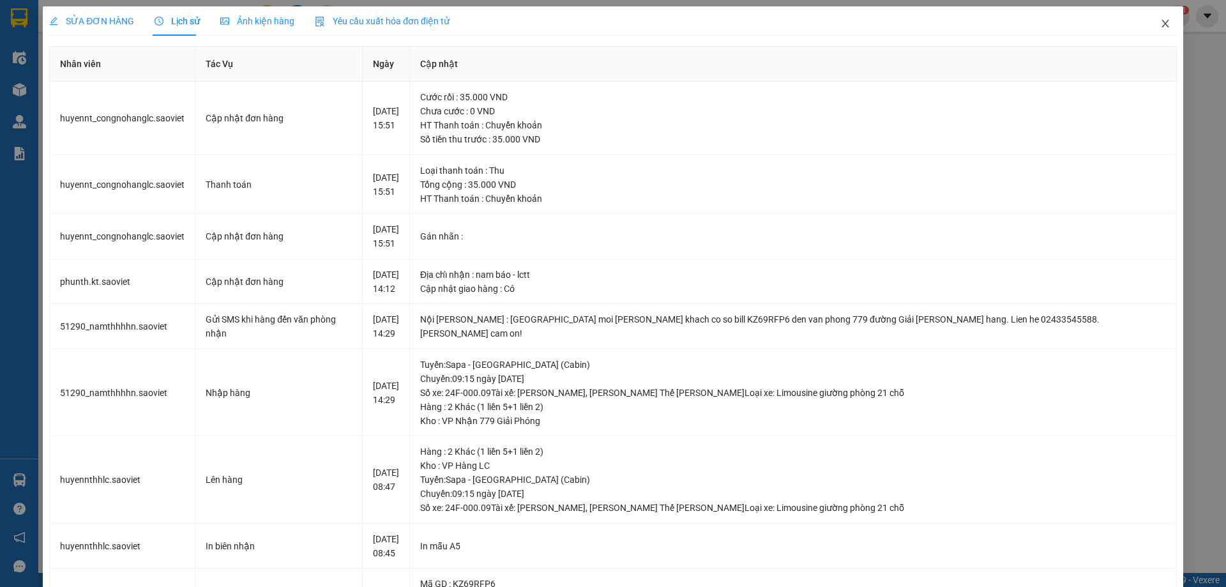
click at [1161, 19] on icon "close" at bounding box center [1166, 24] width 10 height 10
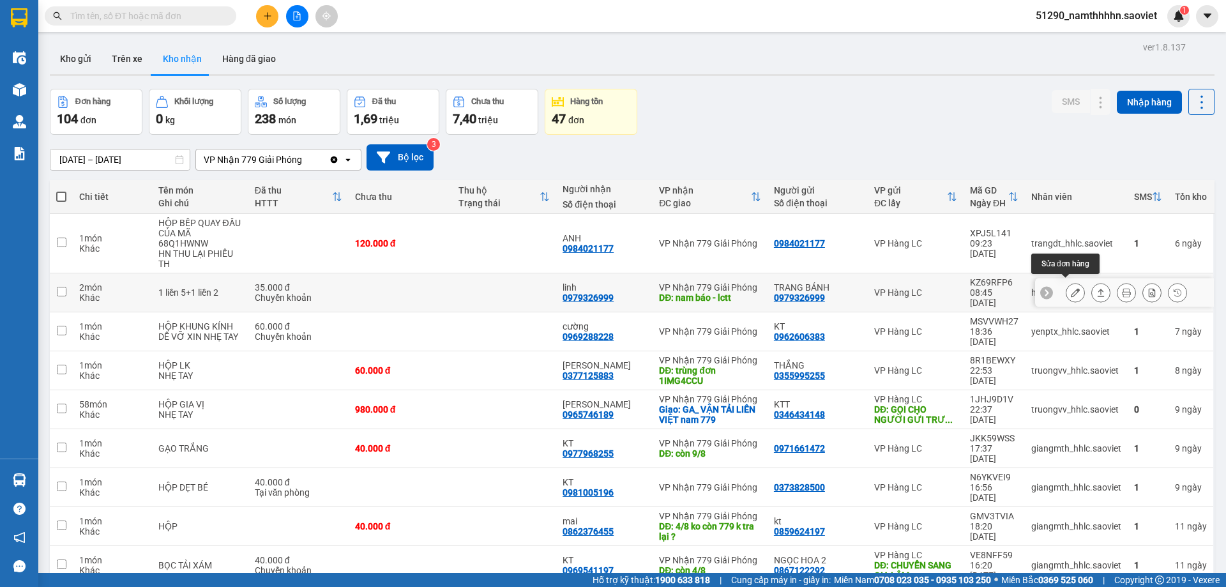
click at [1071, 288] on icon at bounding box center [1075, 292] width 9 height 9
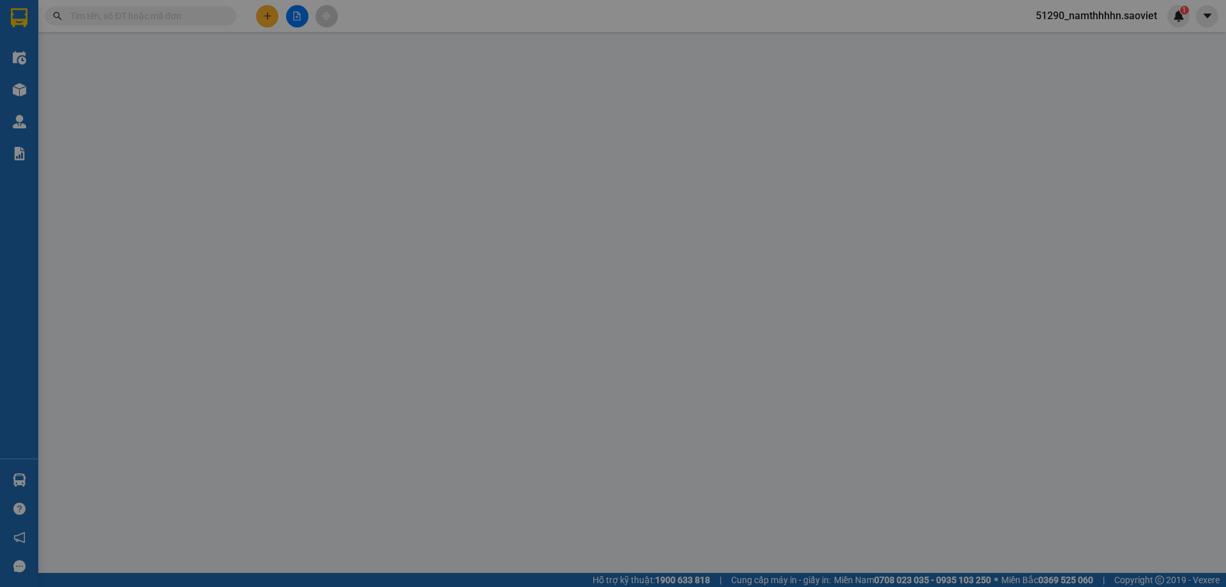
type input "0979326999"
type input "TRANG BÁNH"
type input "0979326999"
type input "linh"
type input "nam báo - lctt"
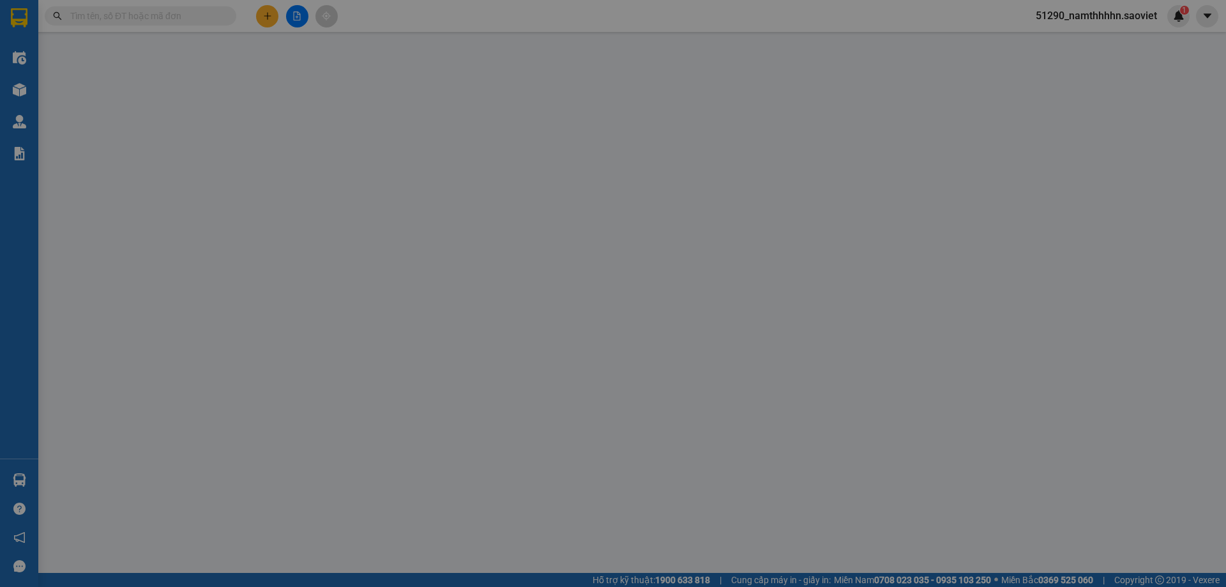
type input "35.000"
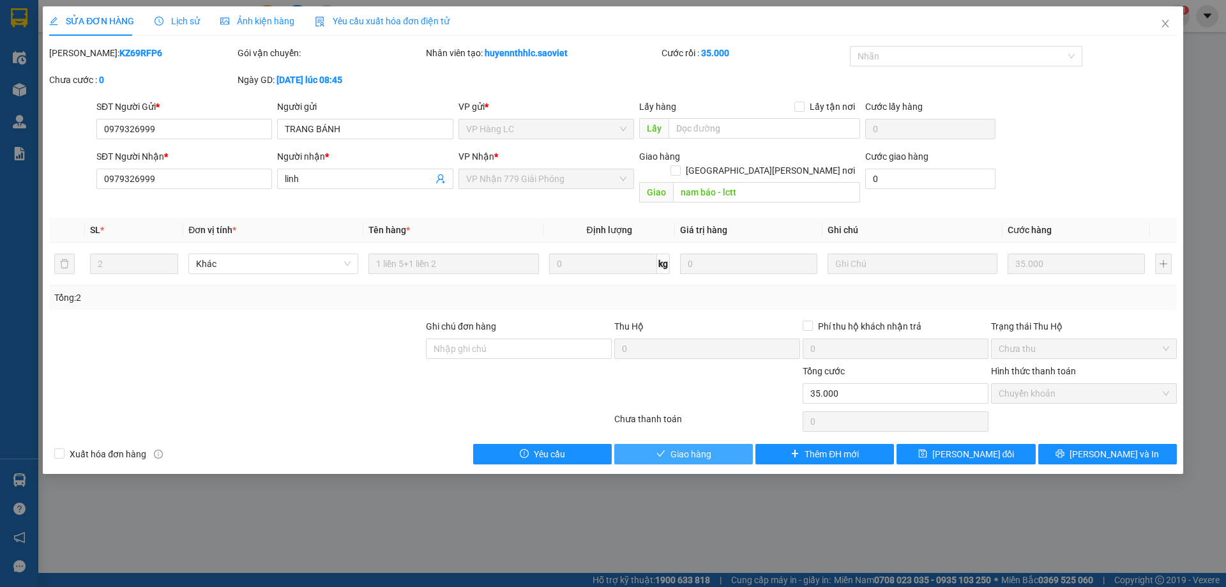
click at [676, 447] on span "Giao hàng" at bounding box center [691, 454] width 41 height 14
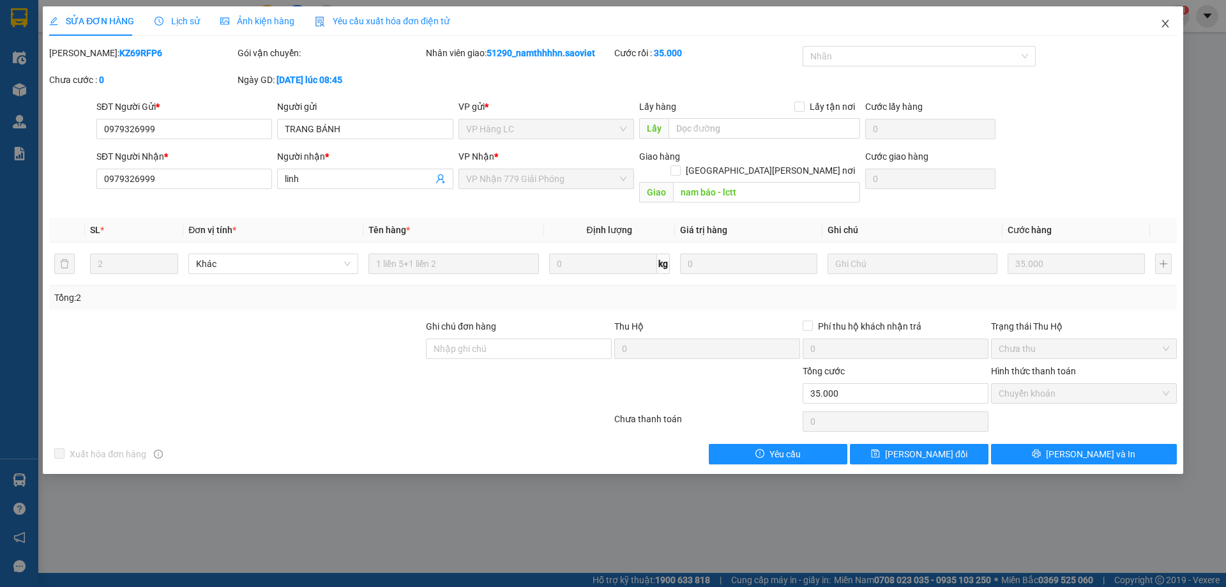
click at [1161, 27] on icon "close" at bounding box center [1166, 24] width 10 height 10
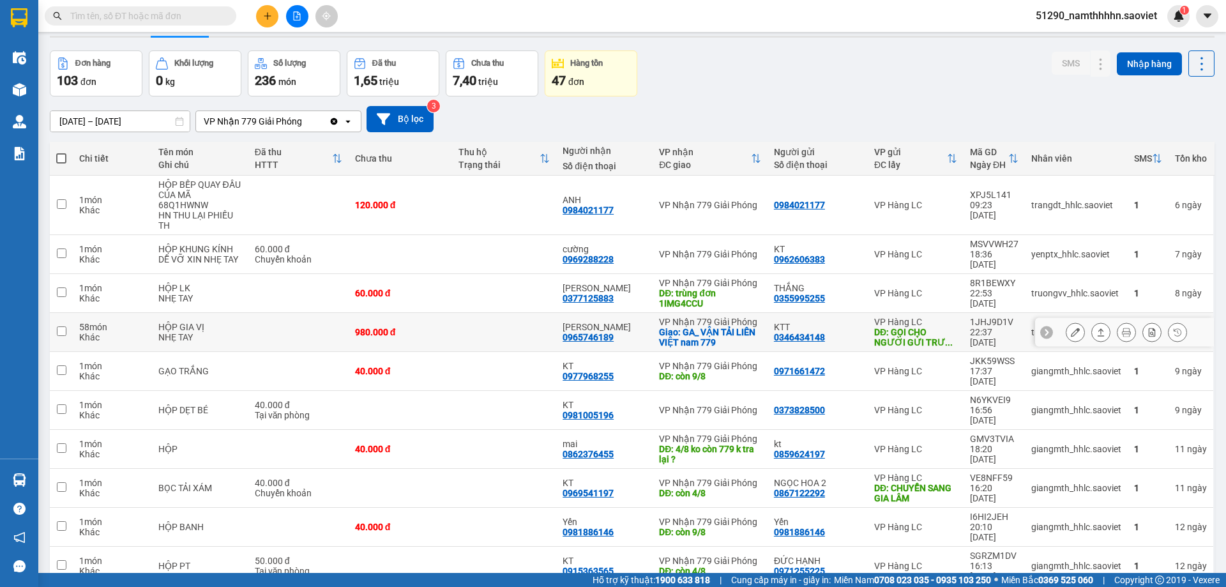
scroll to position [59, 0]
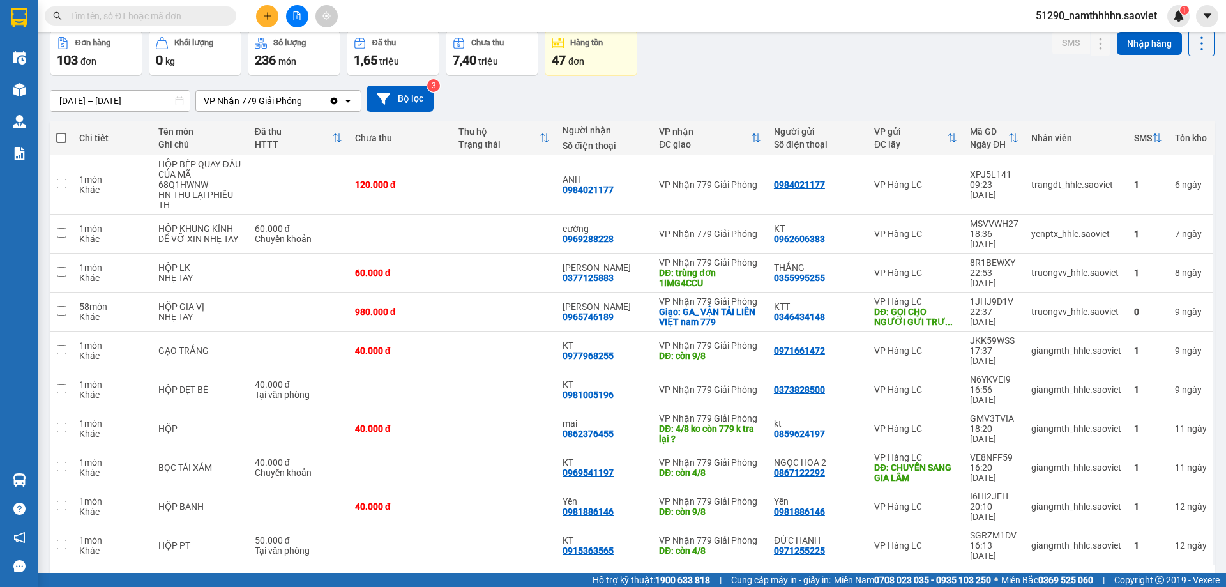
click at [1004, 576] on button "7" at bounding box center [1008, 585] width 19 height 19
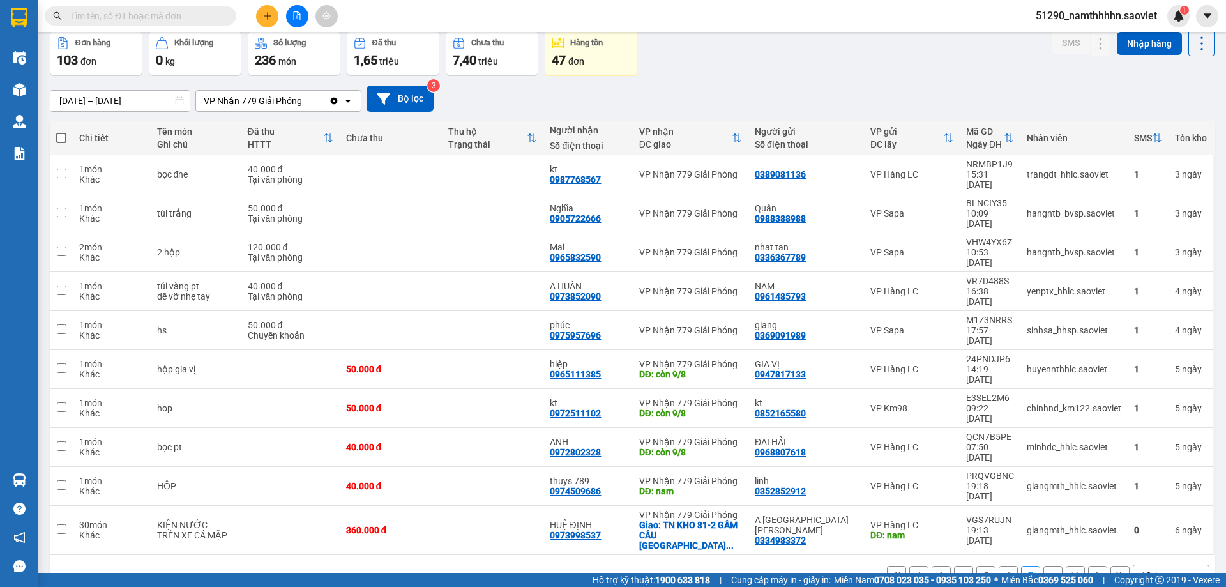
click at [1001, 566] on button "6" at bounding box center [1008, 575] width 19 height 19
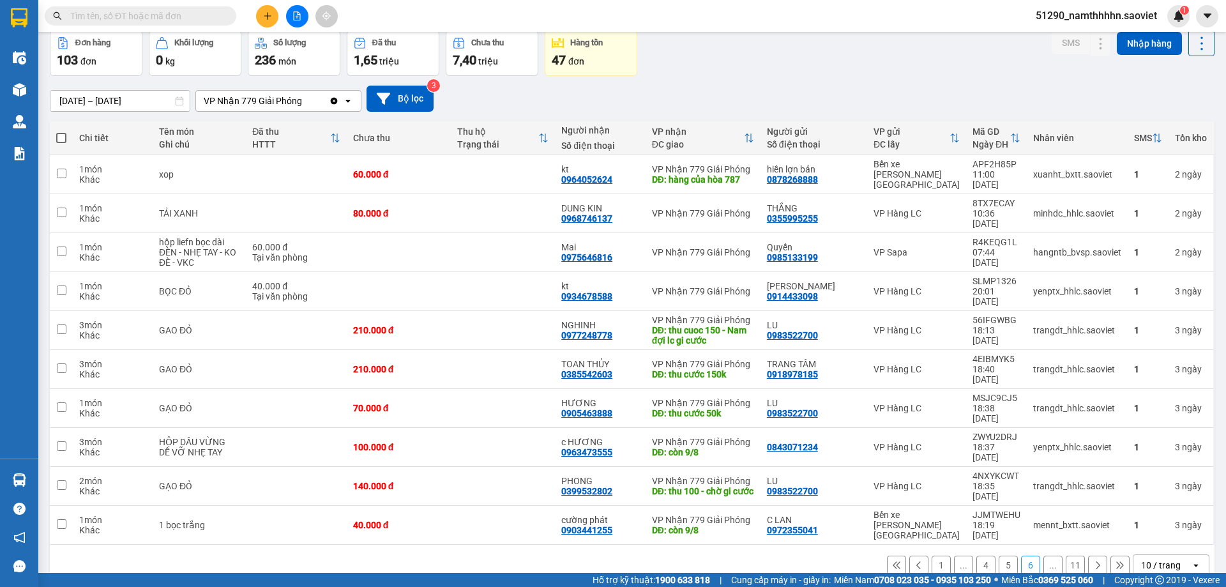
click at [932, 556] on button "1" at bounding box center [941, 565] width 19 height 19
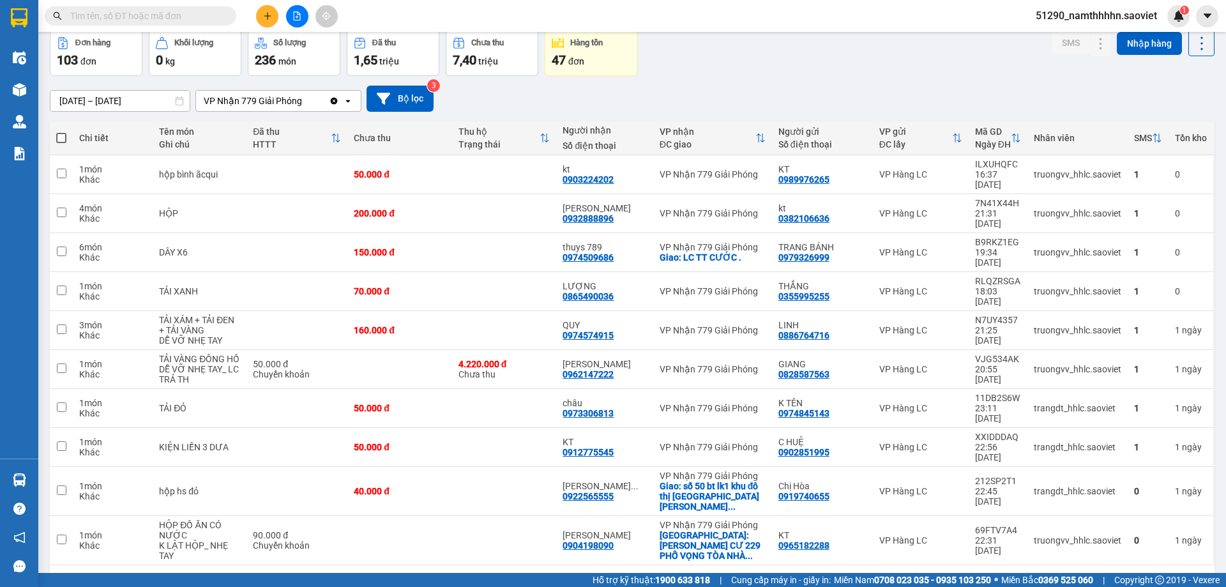
click at [174, 13] on input "text" at bounding box center [145, 16] width 151 height 14
click at [172, 13] on input "text" at bounding box center [145, 16] width 151 height 14
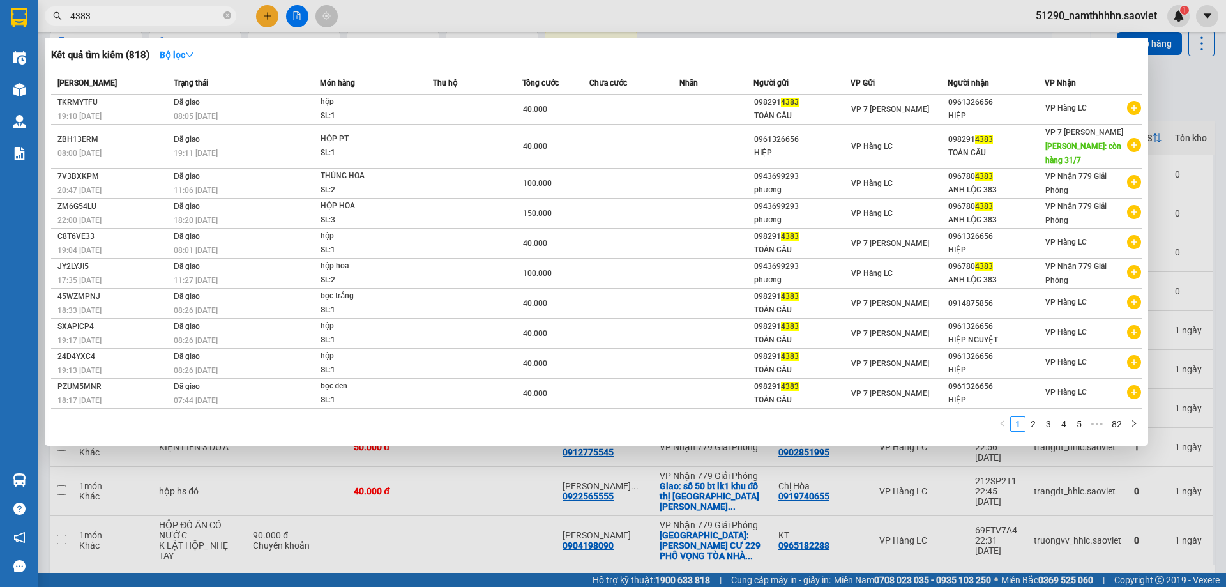
type input "4383"
click at [225, 17] on span "4383" at bounding box center [141, 15] width 192 height 19
click at [225, 17] on icon "close-circle" at bounding box center [228, 15] width 8 height 8
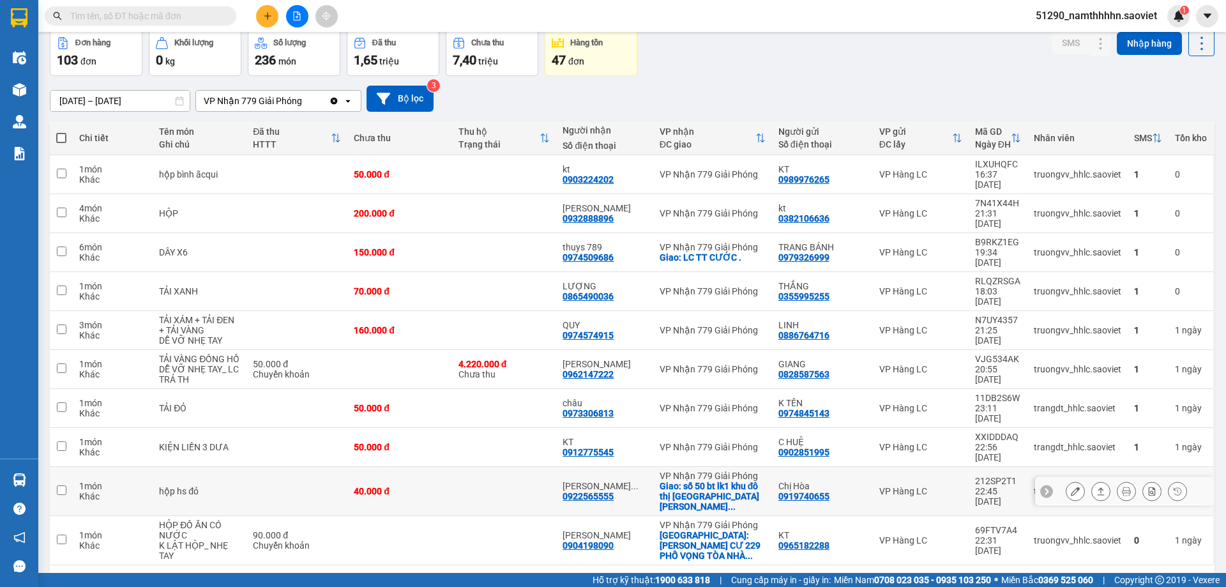
click at [521, 467] on td at bounding box center [504, 491] width 105 height 49
checkbox input "true"
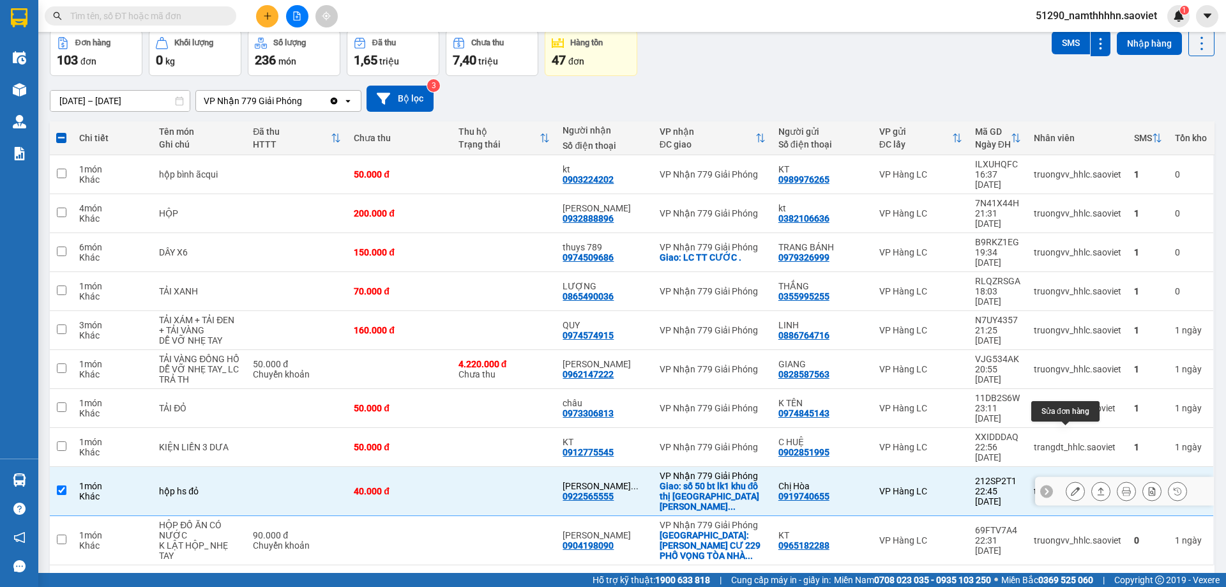
click at [1071, 487] on icon at bounding box center [1075, 491] width 9 height 9
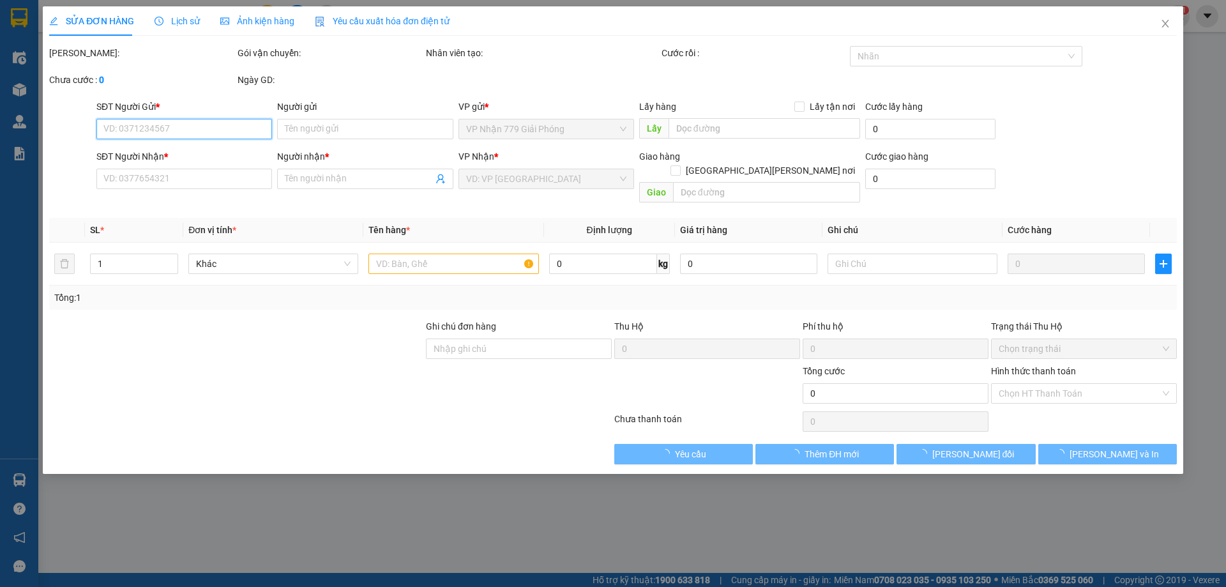
type input "0919740655"
type input "Chị Hòa"
type input "0922565555"
type input "phan anh 0823004742"
checkbox input "true"
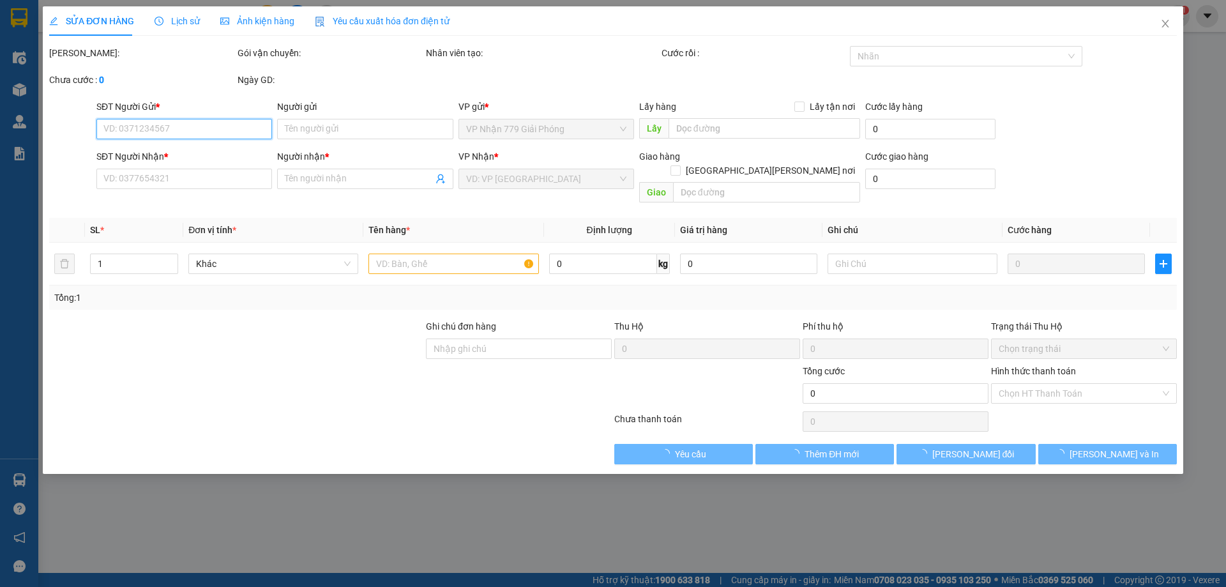
type input "số 50 bt lk1 khu đô thị Đại Thanh-Thanh Trì"
type input "40.000"
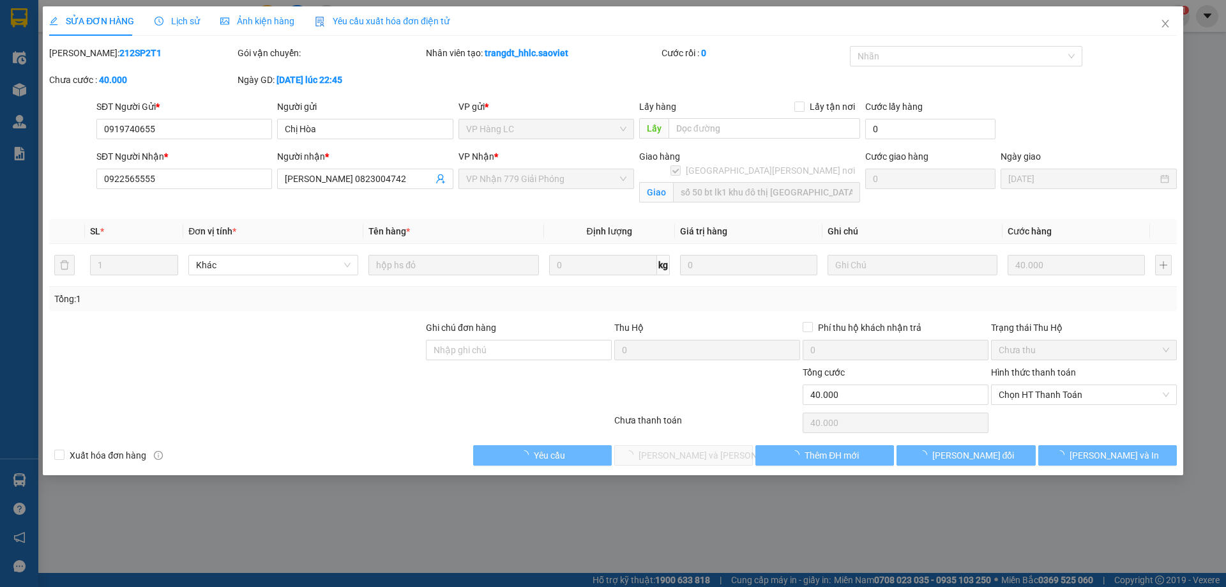
click at [188, 20] on span "Lịch sử" at bounding box center [177, 21] width 45 height 10
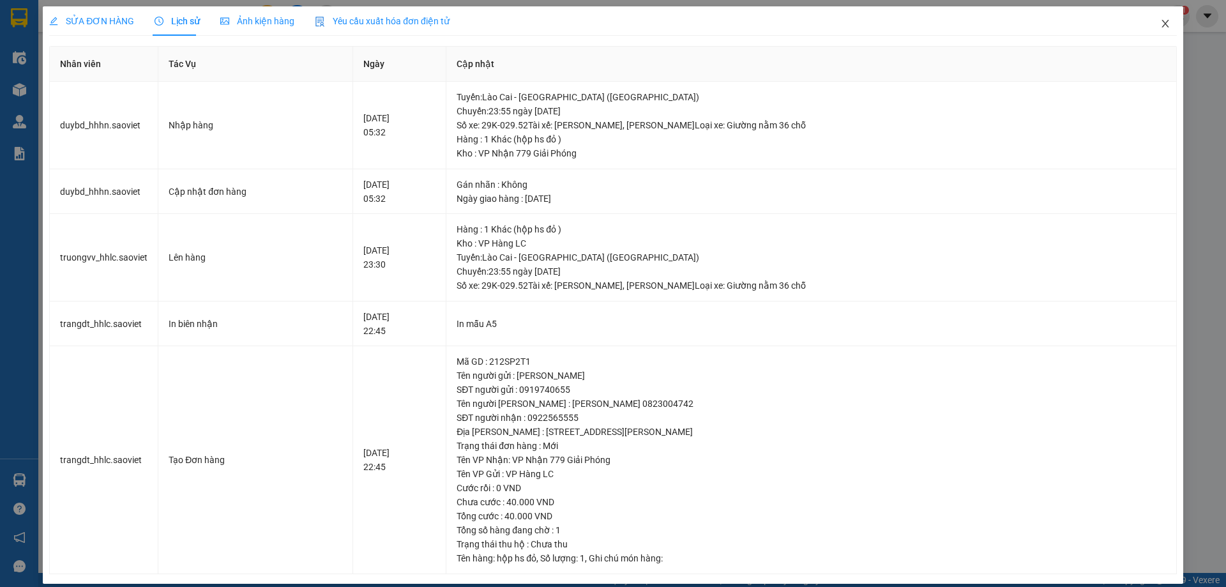
click at [1163, 20] on span "Close" at bounding box center [1166, 24] width 36 height 36
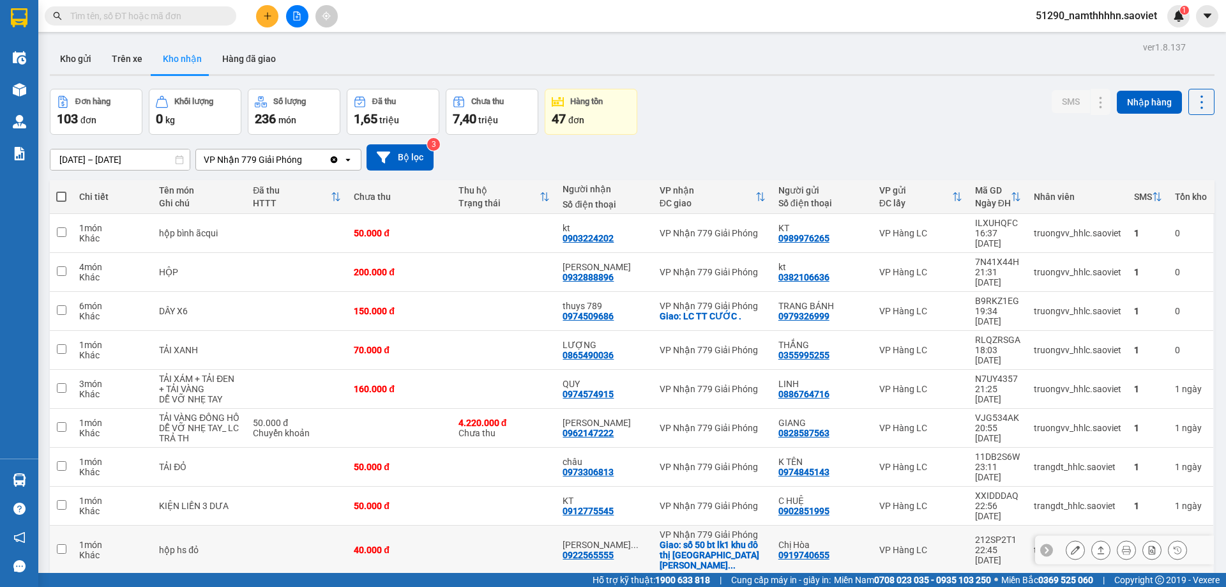
click at [505, 526] on td at bounding box center [504, 550] width 105 height 49
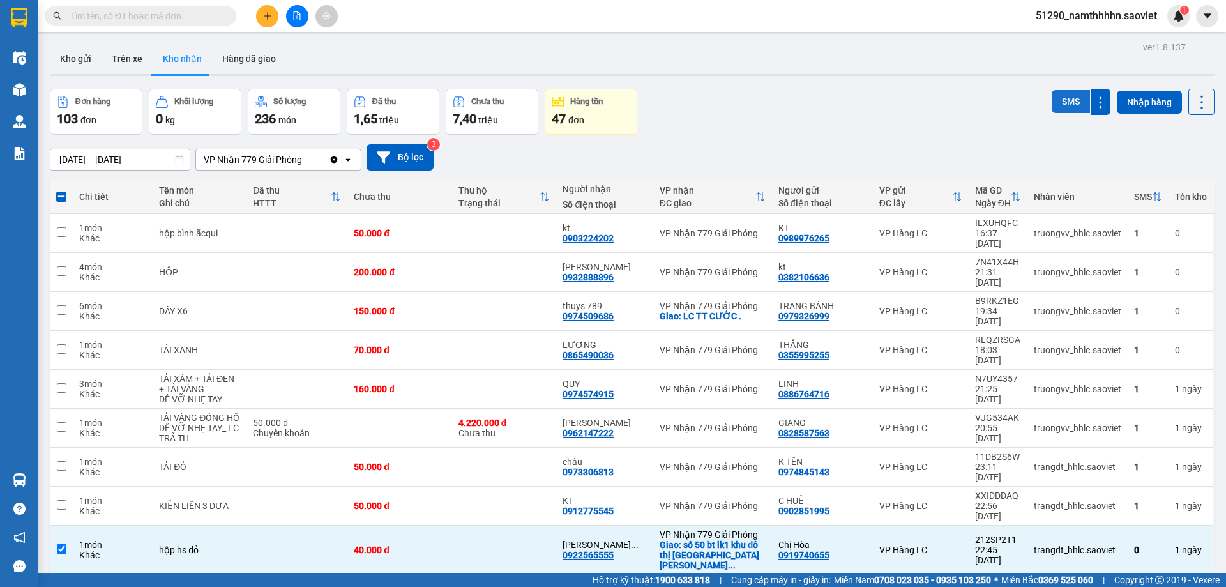
click at [1060, 108] on button "SMS" at bounding box center [1071, 101] width 38 height 23
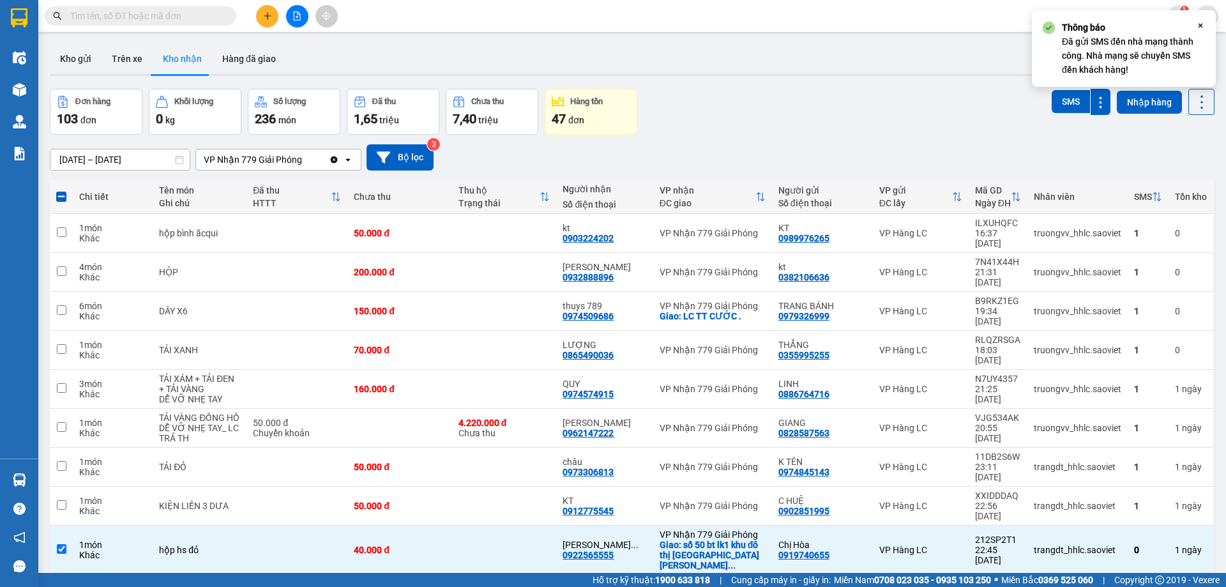
click at [1200, 29] on icon "Close" at bounding box center [1201, 25] width 10 height 10
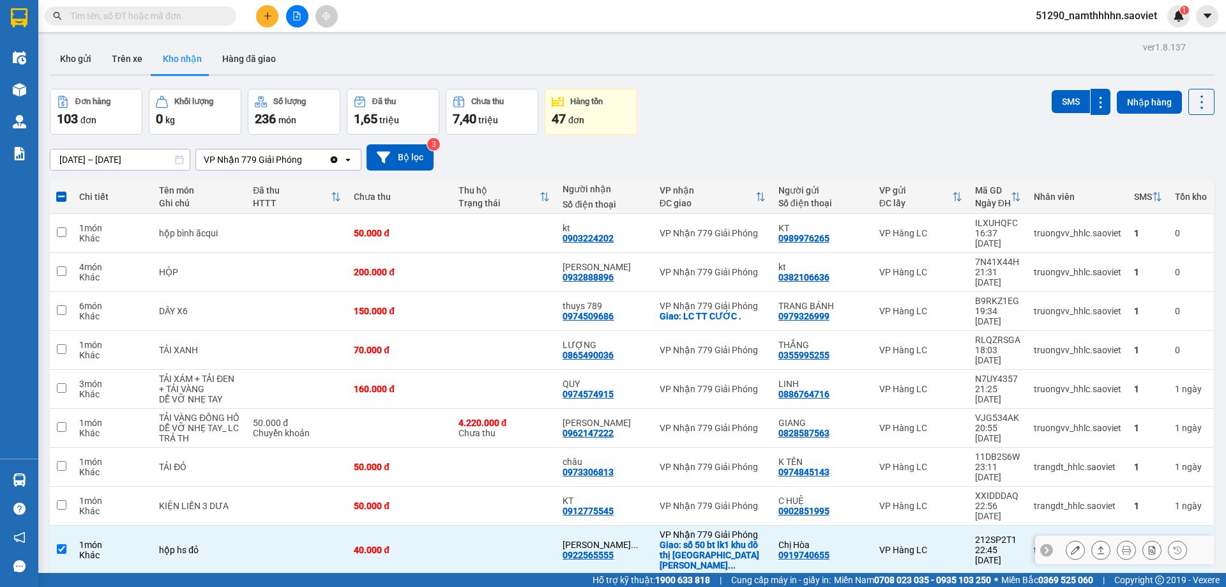
click at [429, 545] on div "40.000 đ" at bounding box center [400, 550] width 92 height 10
checkbox input "false"
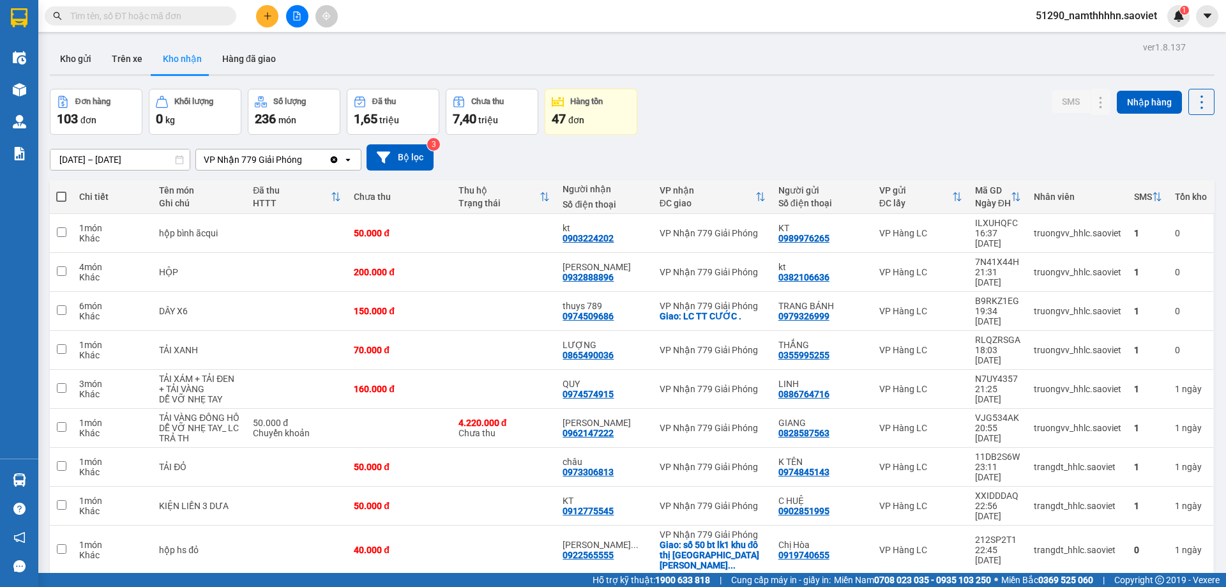
click at [150, 17] on input "text" at bounding box center [145, 16] width 151 height 14
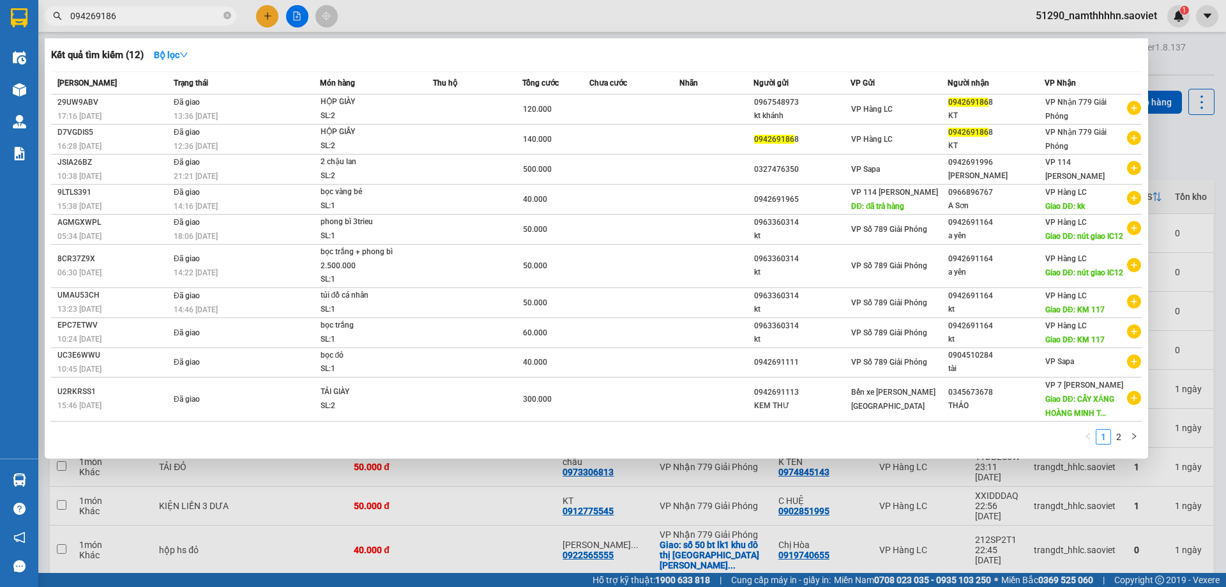
type input "0942691868"
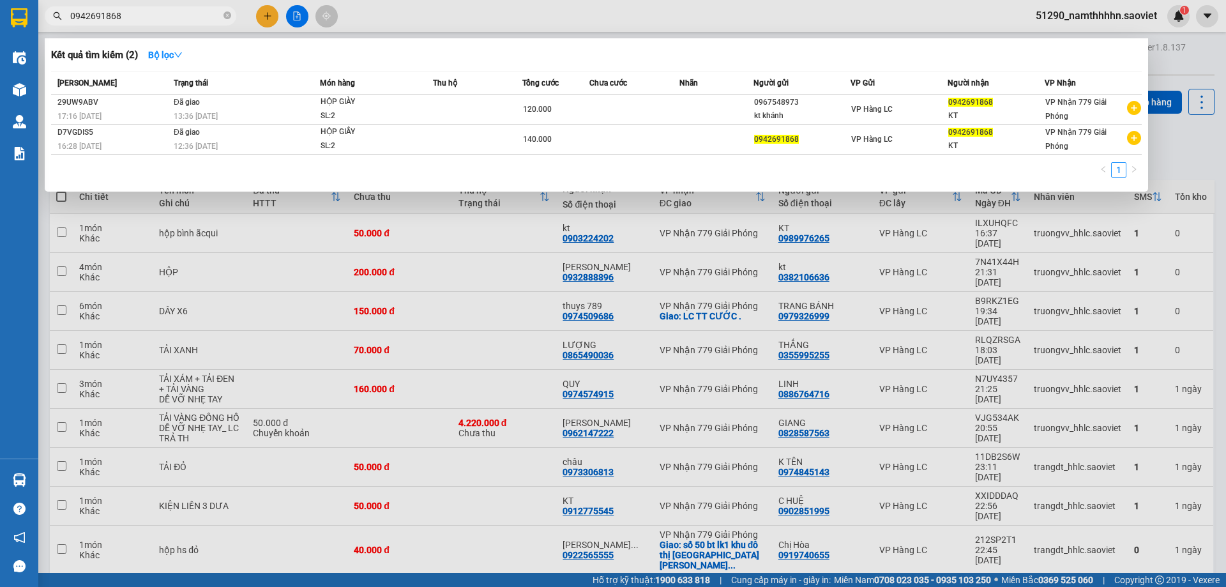
click at [229, 13] on icon "close-circle" at bounding box center [228, 15] width 8 height 8
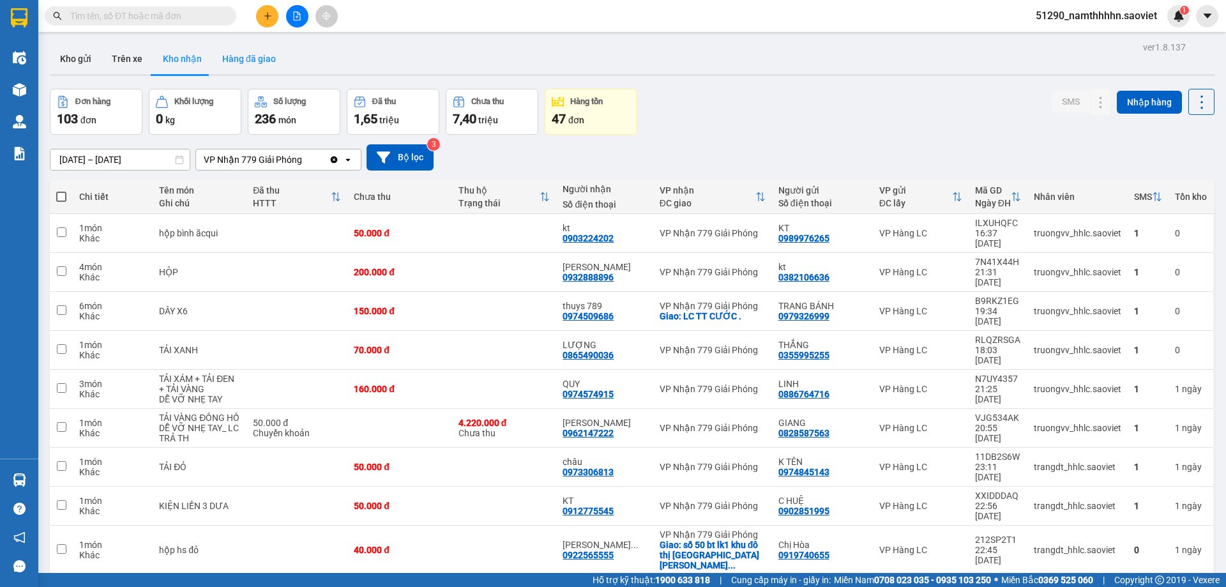
click at [256, 57] on button "Hàng đã giao" at bounding box center [249, 58] width 74 height 31
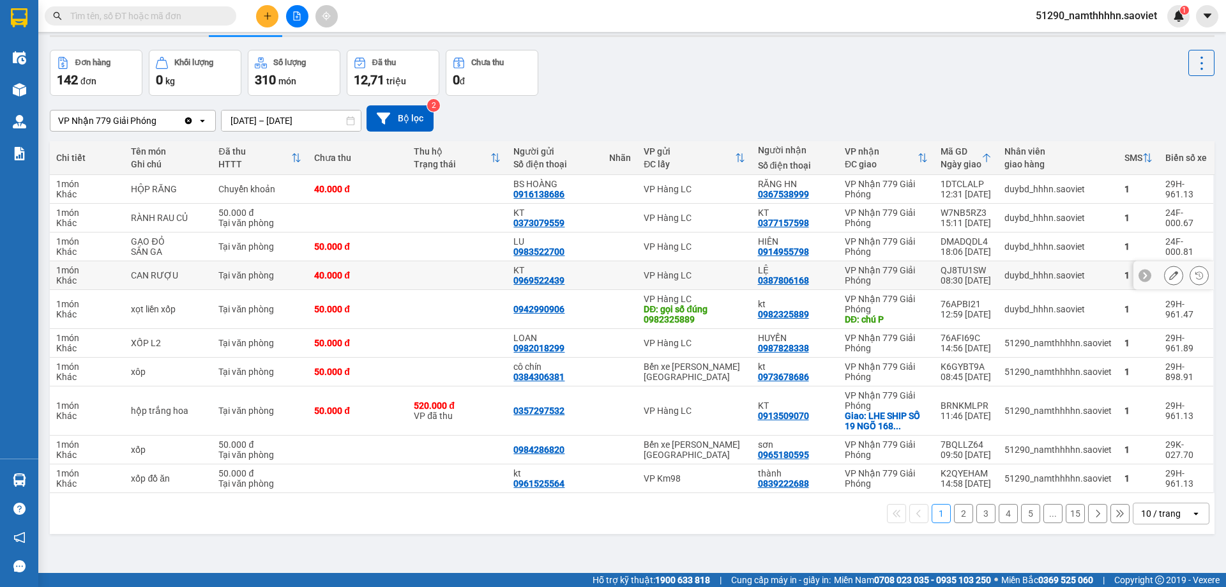
scroll to position [59, 0]
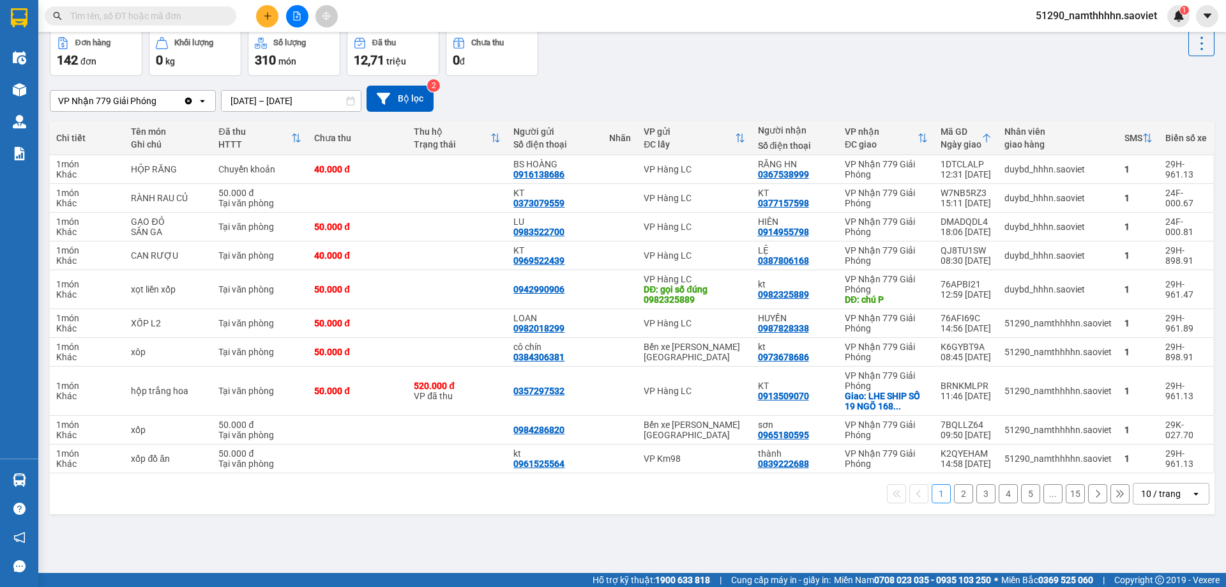
click at [1021, 495] on button "5" at bounding box center [1030, 493] width 19 height 19
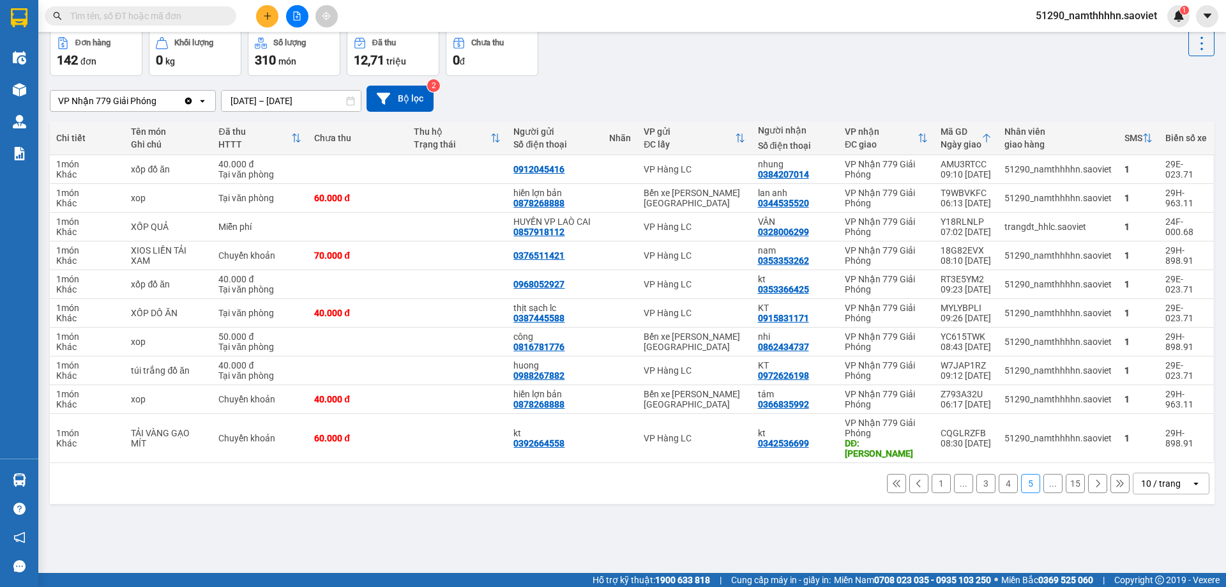
scroll to position [0, 0]
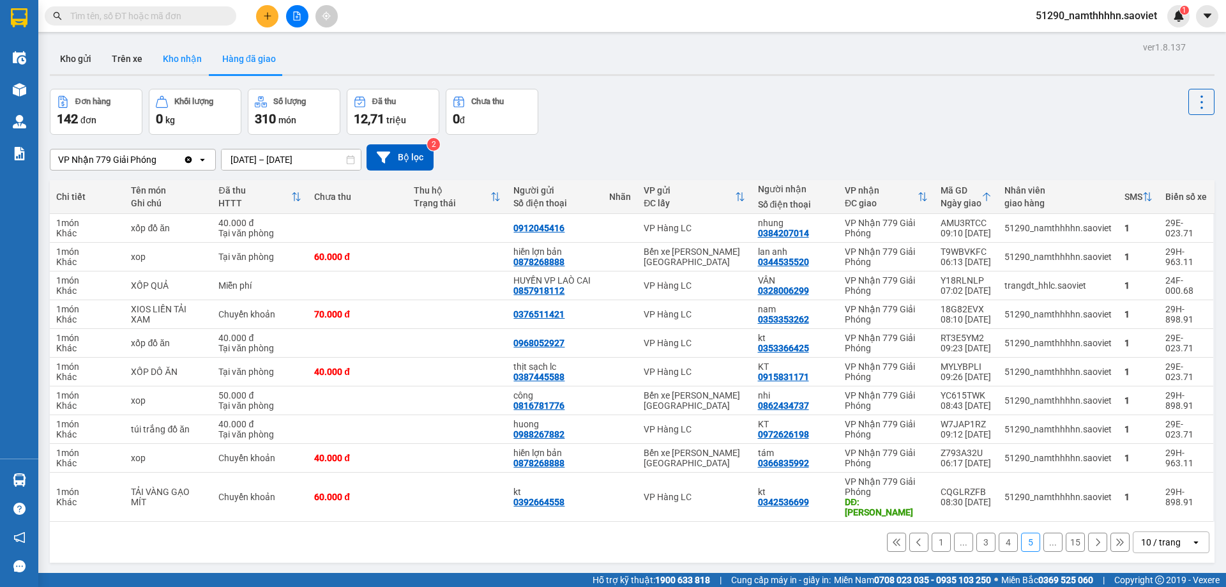
click at [171, 49] on button "Kho nhận" at bounding box center [182, 58] width 59 height 31
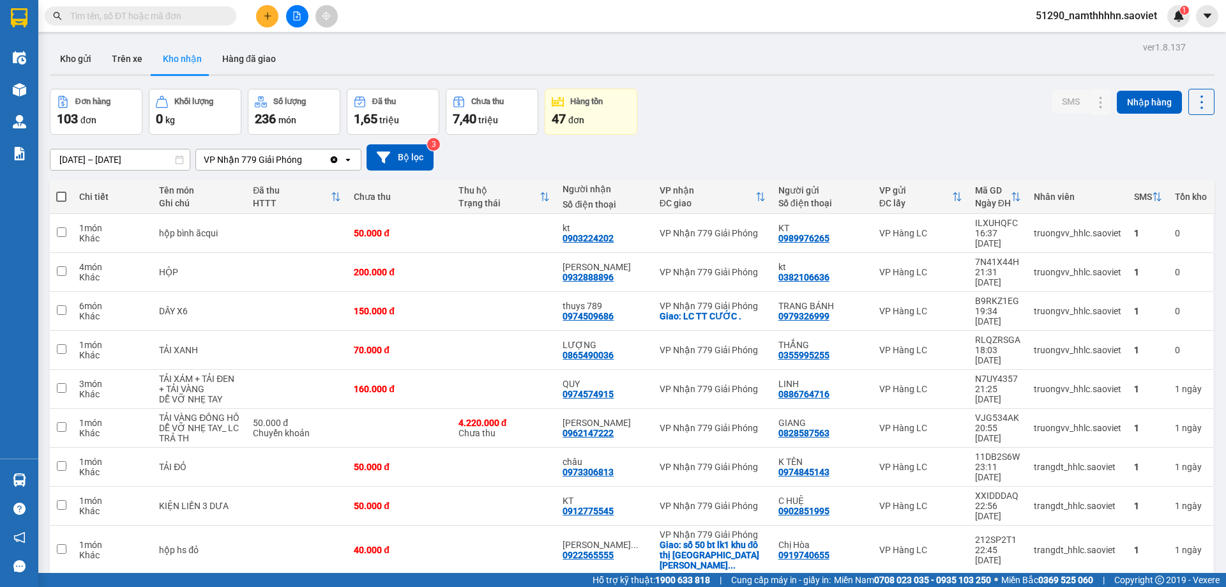
click at [137, 17] on input "text" at bounding box center [145, 16] width 151 height 14
click at [138, 17] on input "text" at bounding box center [145, 16] width 151 height 14
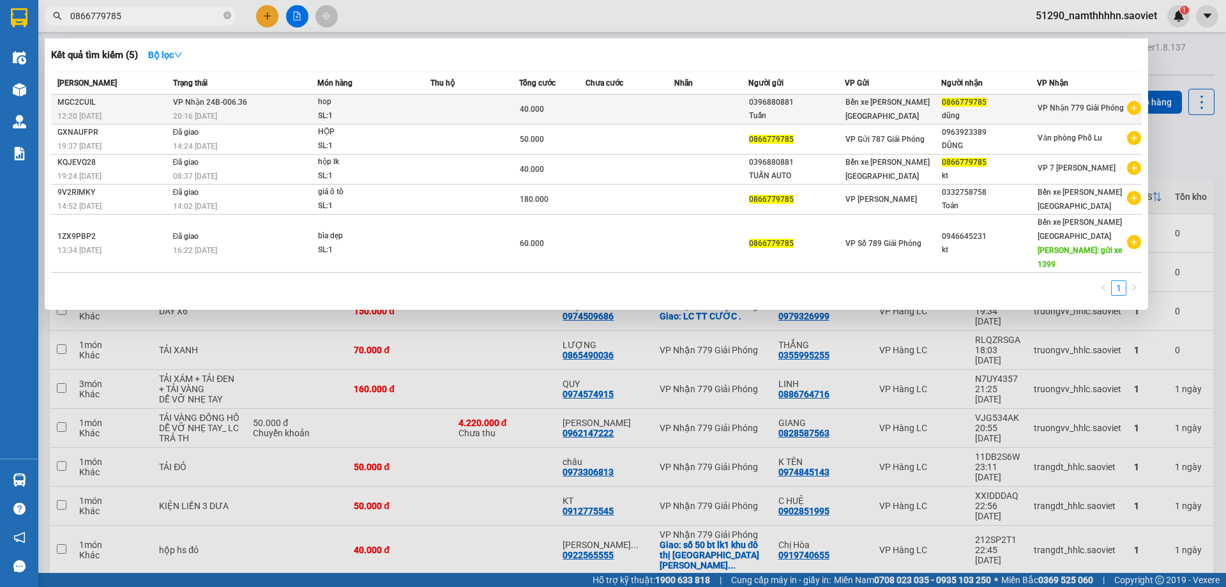
type input "0866779785"
click at [638, 105] on td at bounding box center [630, 110] width 89 height 30
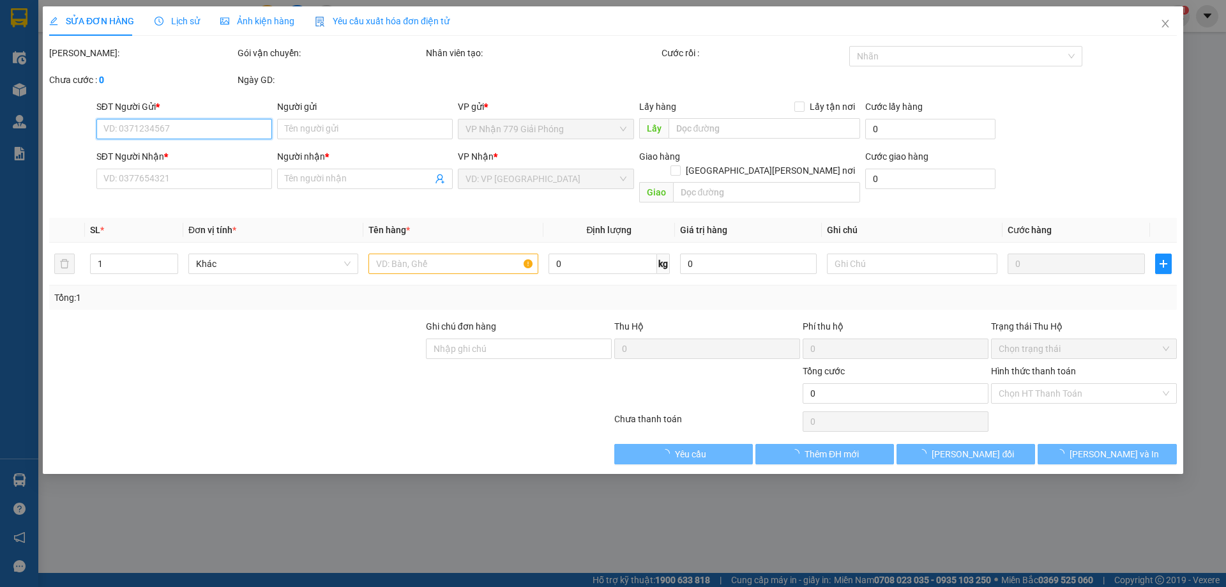
type input "0396880881"
type input "Tuấn"
type input "0866779785"
type input "dũng"
type input "40.000"
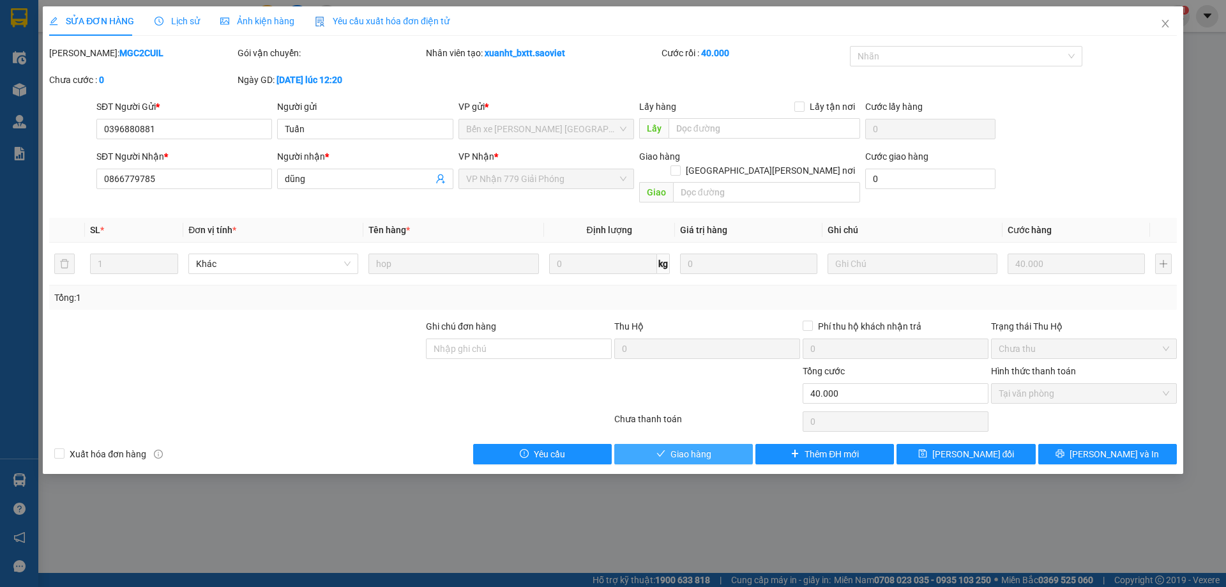
click at [714, 447] on button "Giao hàng" at bounding box center [684, 454] width 139 height 20
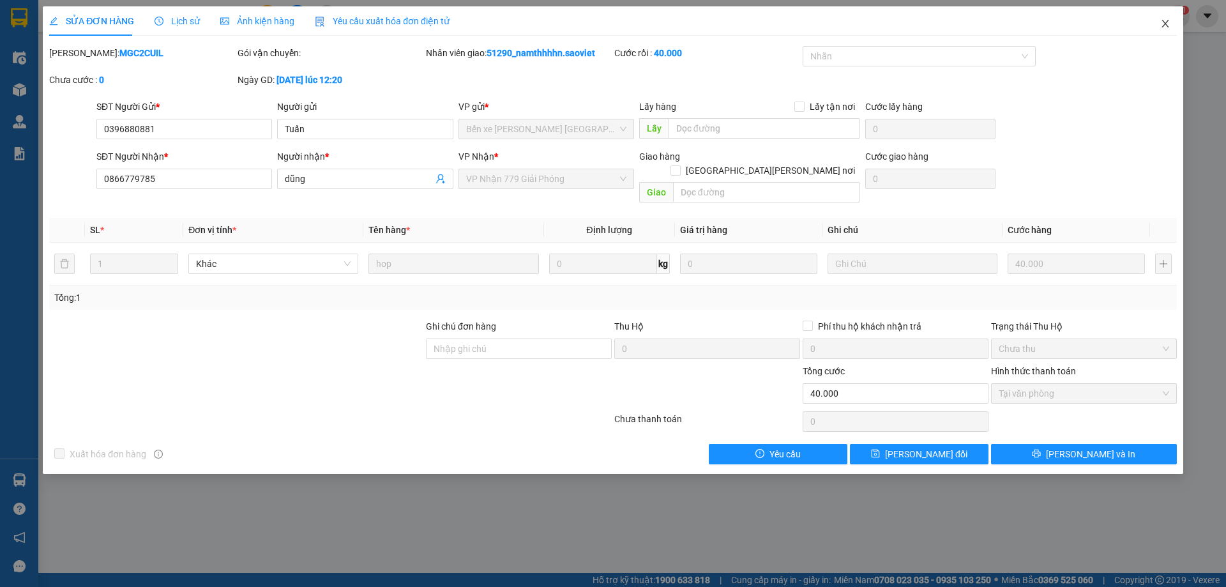
click at [1165, 24] on icon "close" at bounding box center [1166, 24] width 10 height 10
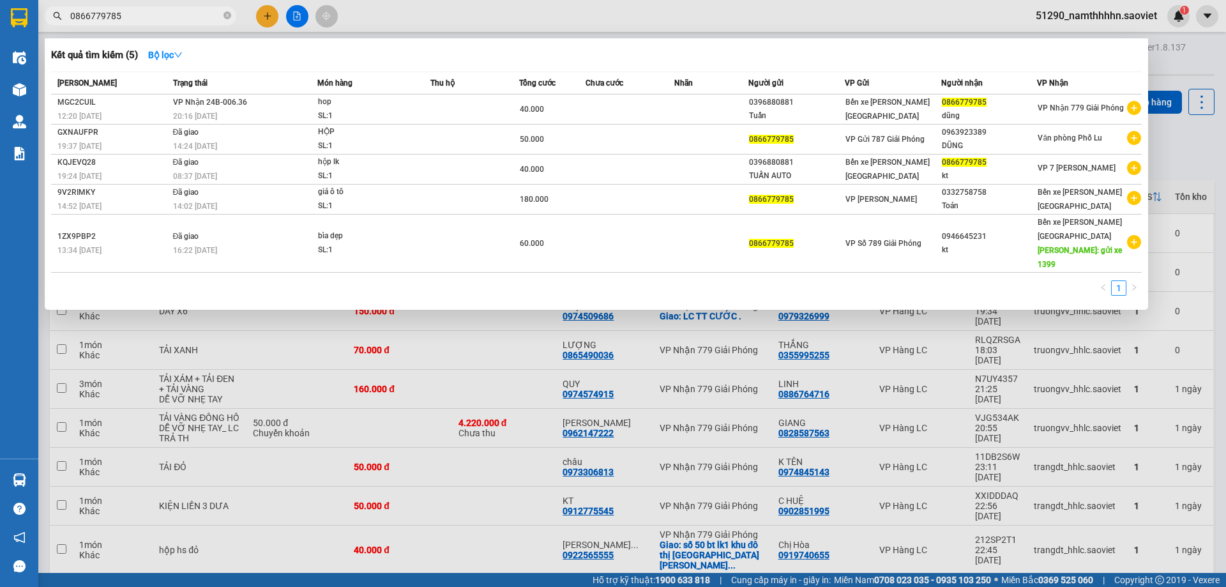
click at [172, 15] on input "0866779785" at bounding box center [145, 16] width 151 height 14
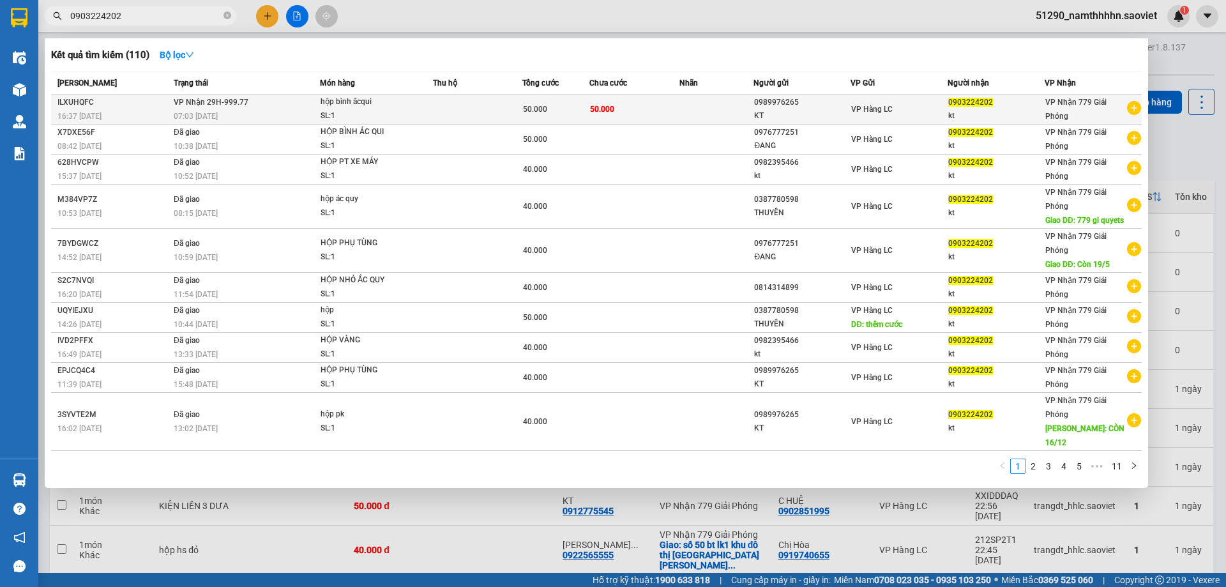
type input "0903224202"
click at [665, 110] on td "50.000" at bounding box center [634, 110] width 89 height 30
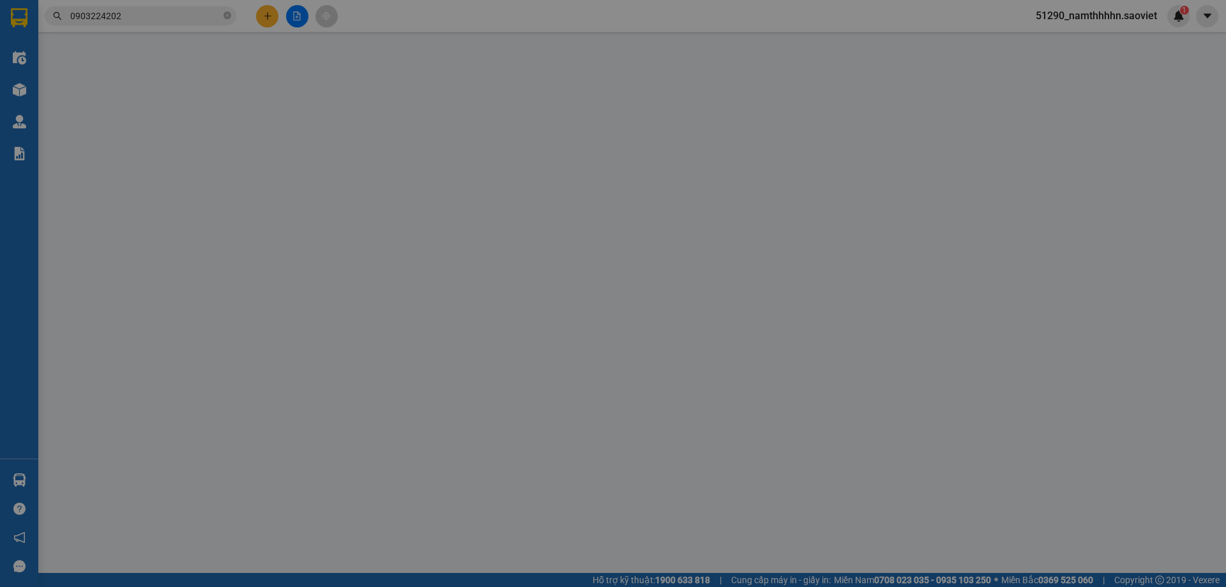
type input "0989976265"
type input "KT"
type input "0903224202"
type input "kt"
type input "50.000"
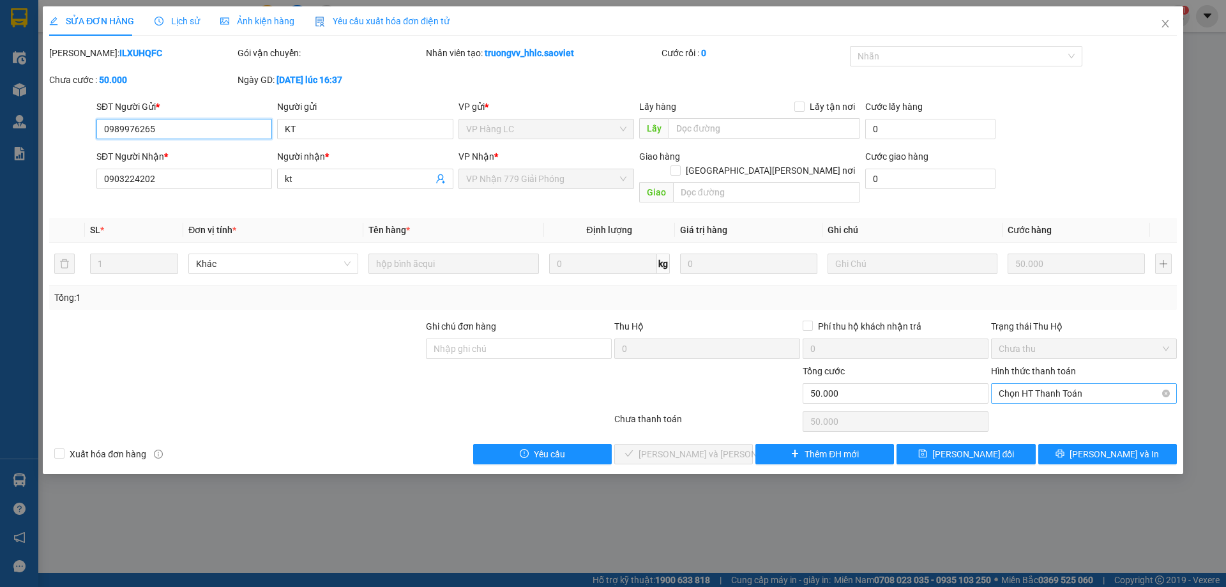
click at [1036, 384] on span "Chọn HT Thanh Toán" at bounding box center [1084, 393] width 171 height 19
click at [1023, 402] on div "Tại văn phòng" at bounding box center [1084, 405] width 171 height 14
type input "0"
click at [708, 447] on span "[PERSON_NAME] và Giao hàng" at bounding box center [725, 454] width 172 height 14
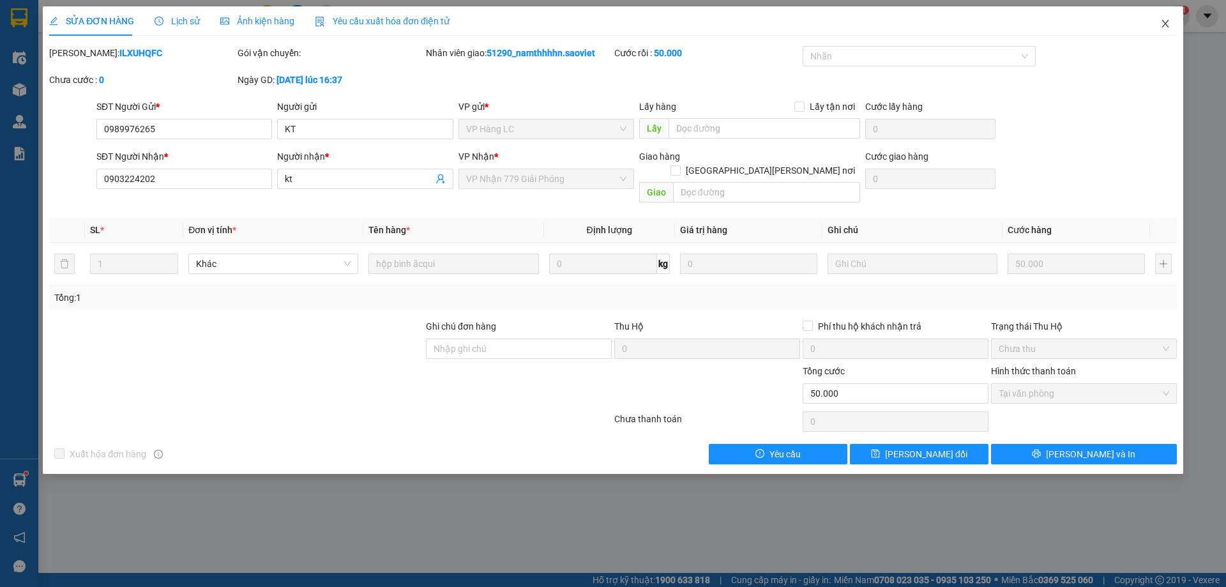
drag, startPoint x: 1158, startPoint y: 23, endPoint x: 1165, endPoint y: 22, distance: 6.5
click at [1161, 23] on span "Close" at bounding box center [1166, 24] width 36 height 36
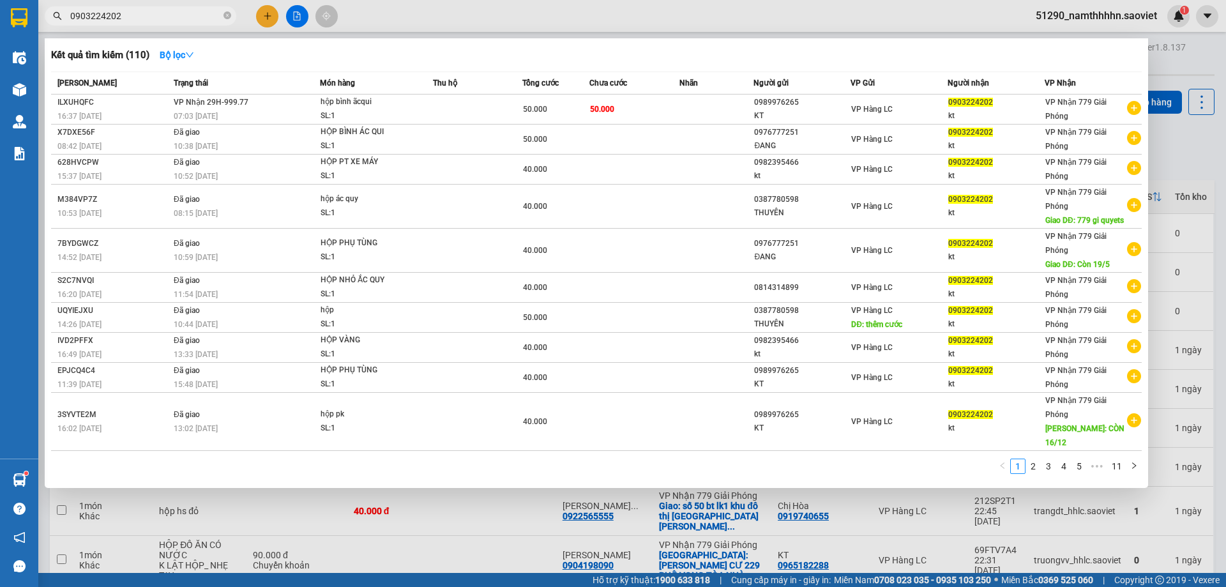
click at [169, 10] on input "0903224202" at bounding box center [145, 16] width 151 height 14
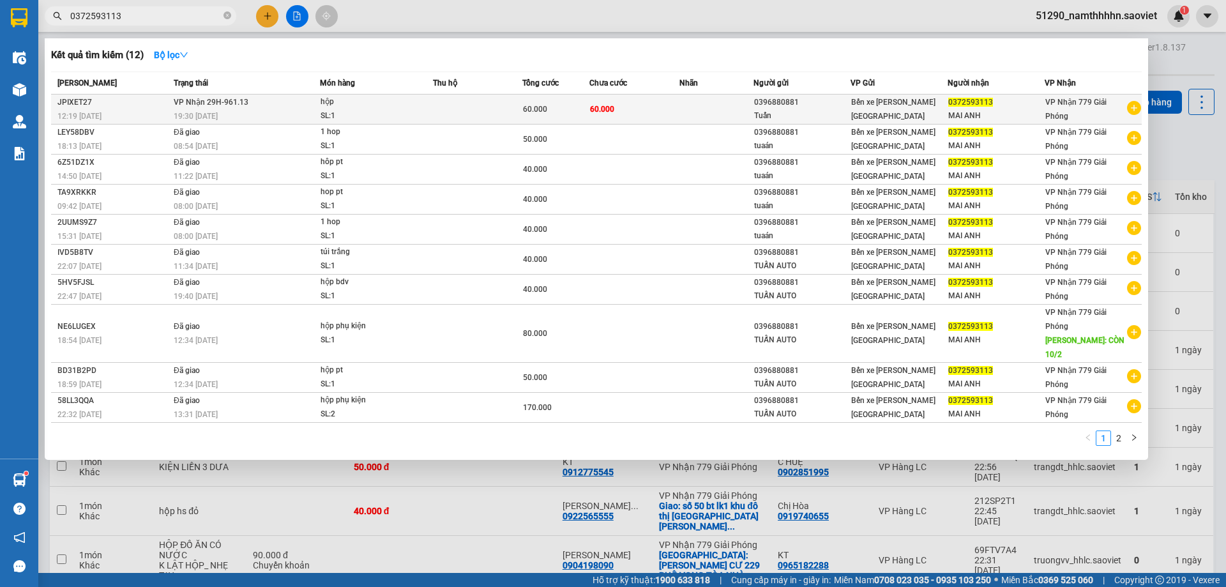
type input "0372593113"
click at [768, 108] on div "0396880881" at bounding box center [802, 102] width 96 height 13
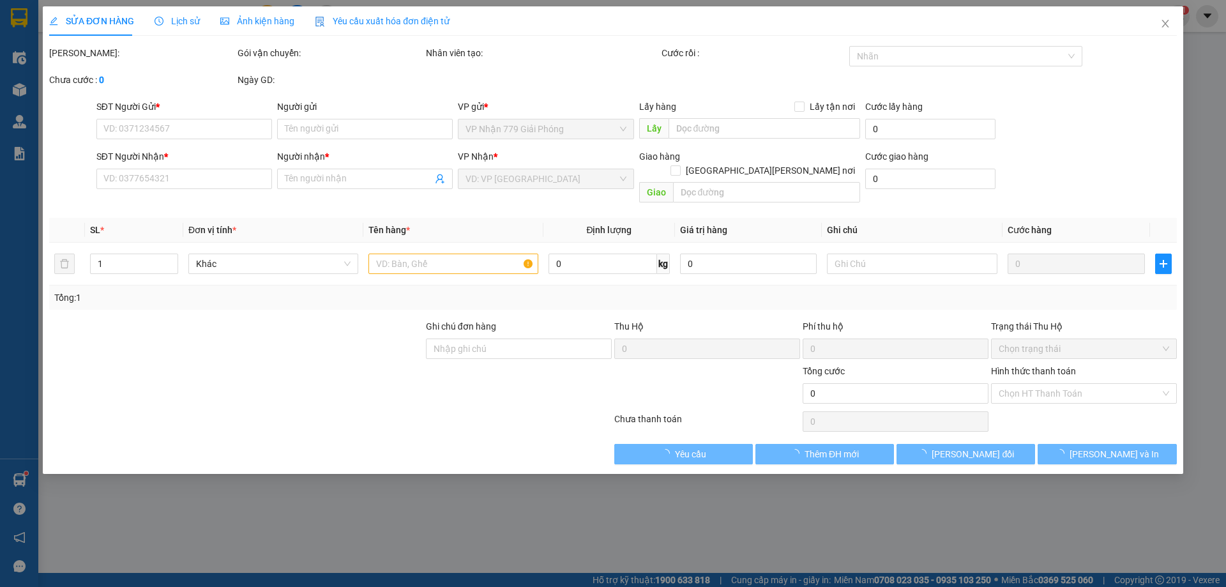
type input "0396880881"
type input "Tuấn"
type input "0372593113"
type input "MAI ANH"
type input "60.000"
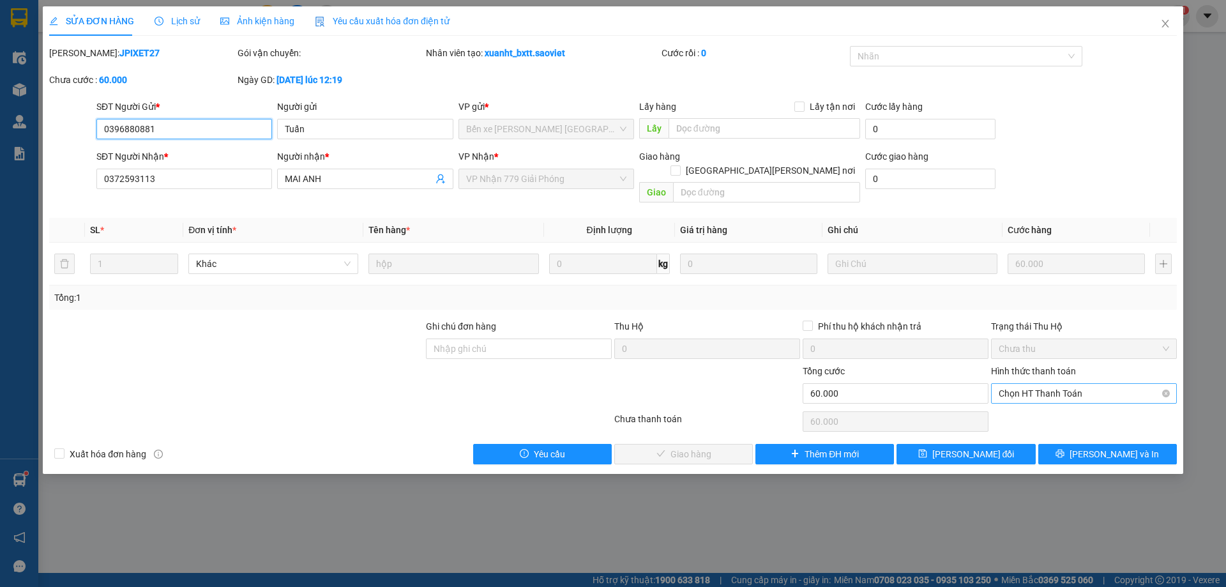
click at [1071, 384] on span "Chọn HT Thanh Toán" at bounding box center [1084, 393] width 171 height 19
click at [1044, 407] on div "Tại văn phòng" at bounding box center [1084, 405] width 171 height 14
type input "0"
click at [705, 447] on span "[PERSON_NAME] và Giao hàng" at bounding box center [725, 454] width 172 height 14
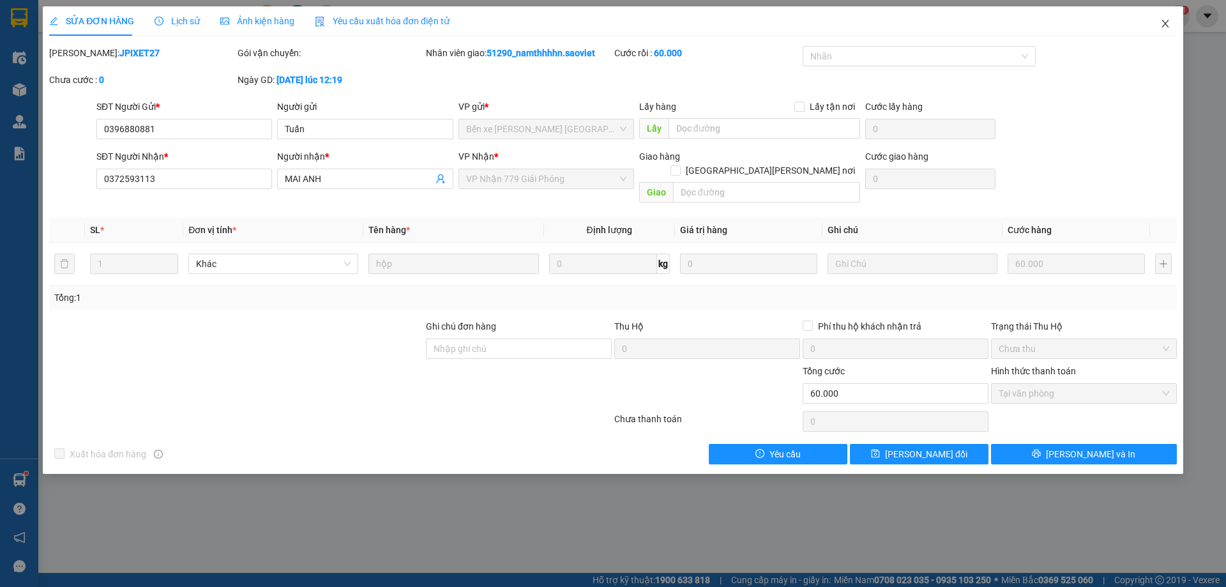
click at [1172, 26] on span "Close" at bounding box center [1166, 24] width 36 height 36
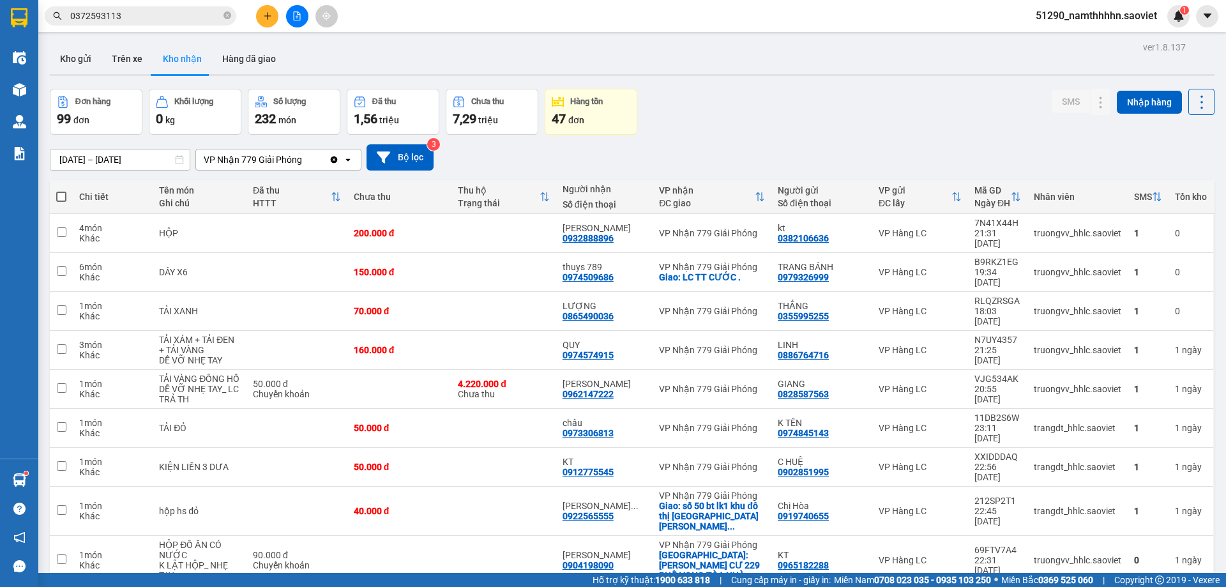
click at [193, 22] on input "0372593113" at bounding box center [145, 16] width 151 height 14
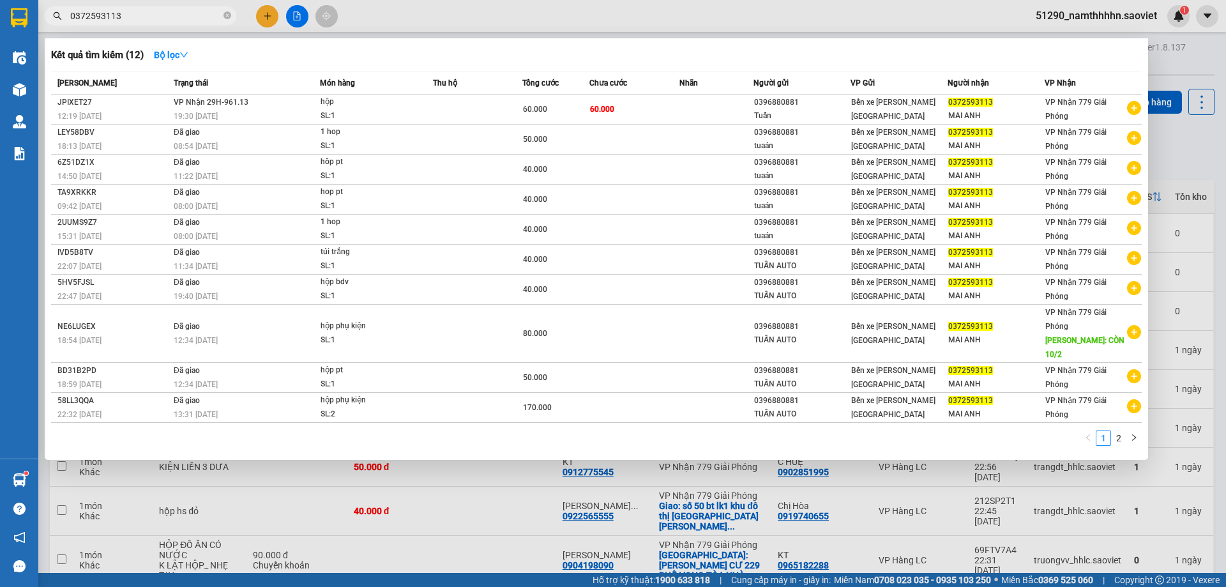
click at [193, 22] on input "0372593113" at bounding box center [145, 16] width 151 height 14
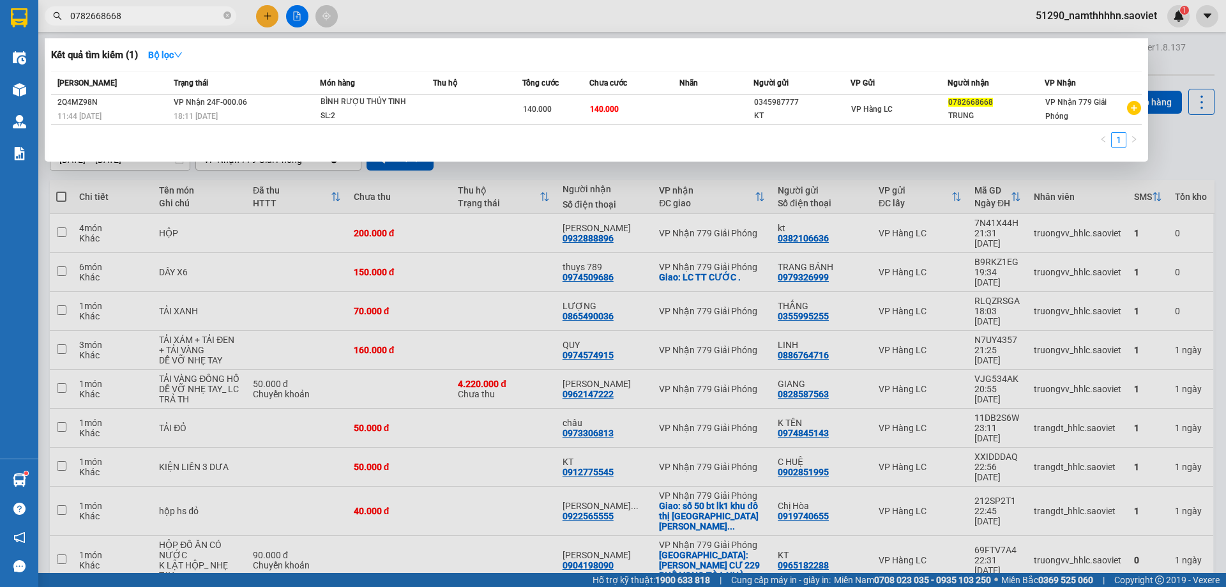
type input "0782668668"
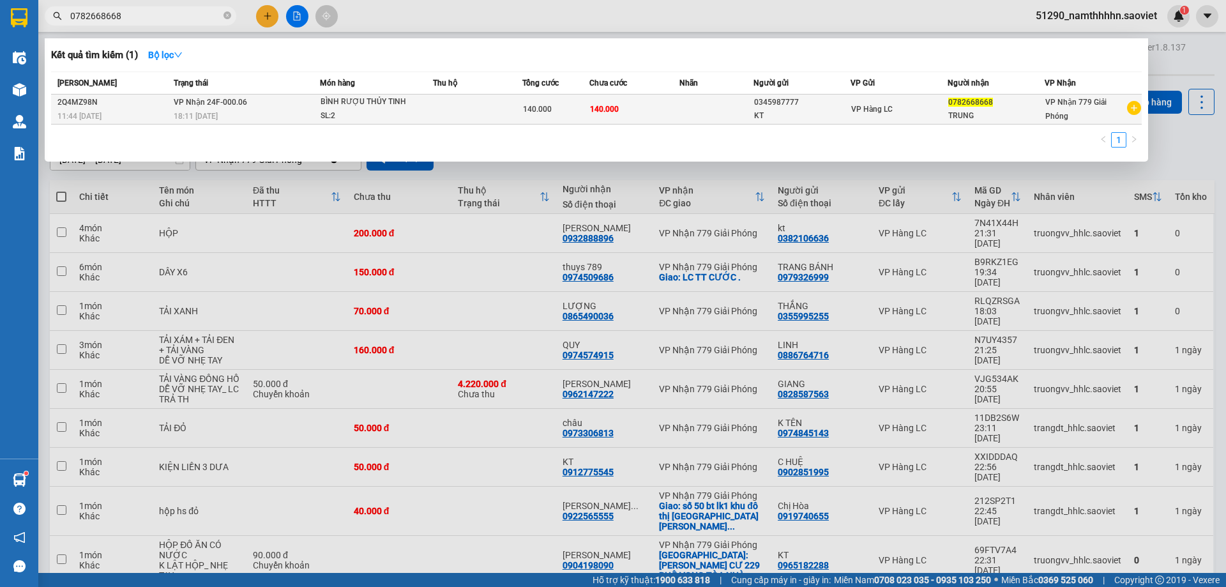
click at [581, 119] on td "140.000" at bounding box center [556, 110] width 67 height 30
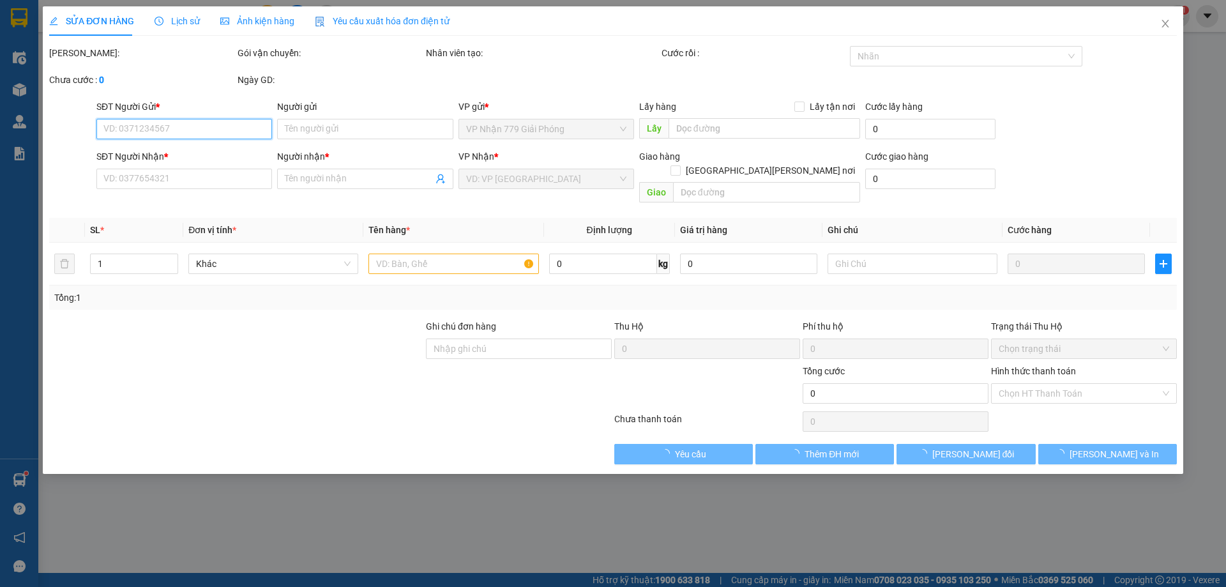
type input "0345987777"
type input "KT"
type input "0782668668"
type input "TRUNG"
type input "140.000"
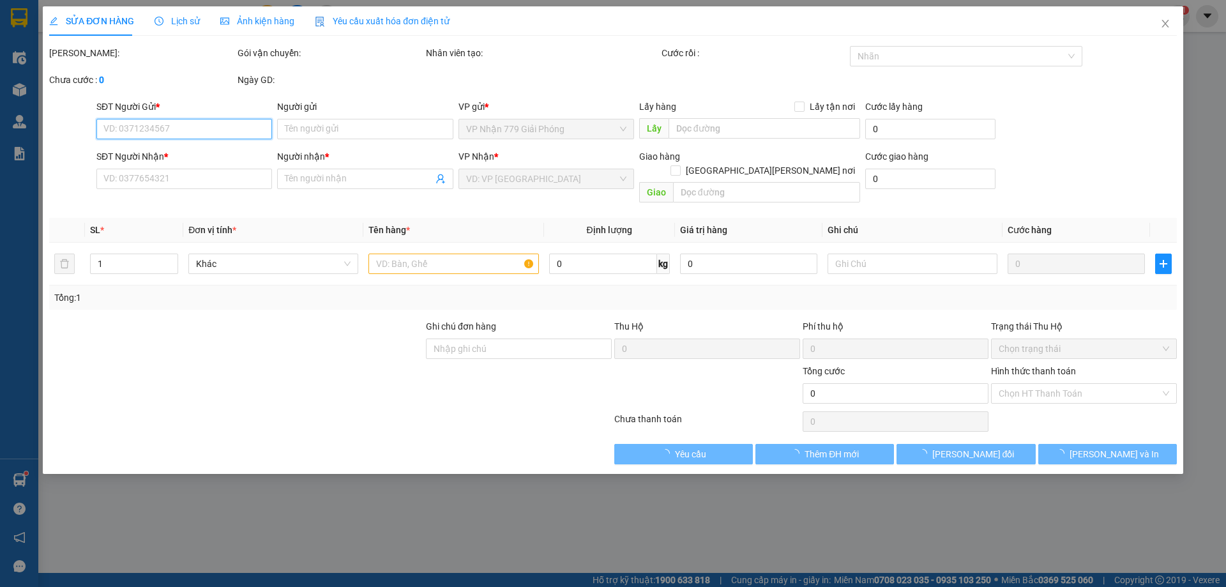
type input "140.000"
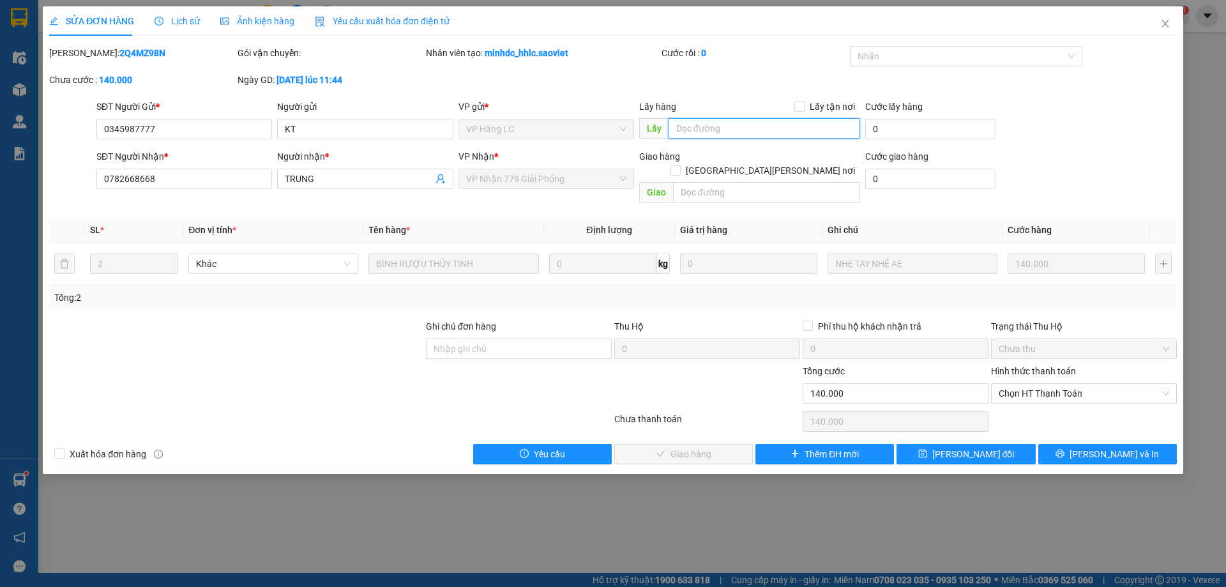
click at [712, 132] on input "text" at bounding box center [765, 128] width 192 height 20
type input "36 hoang cau"
click at [977, 447] on span "[PERSON_NAME] thay đổi" at bounding box center [974, 454] width 82 height 14
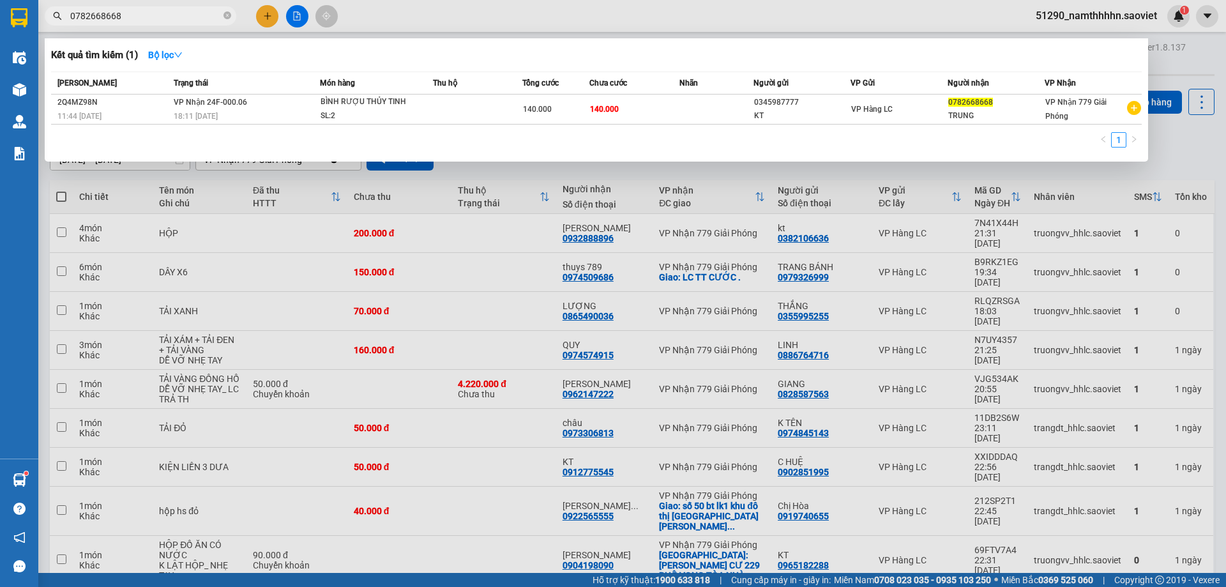
click at [234, 18] on span "0782668668" at bounding box center [141, 15] width 192 height 19
click at [228, 16] on icon "close-circle" at bounding box center [228, 15] width 8 height 8
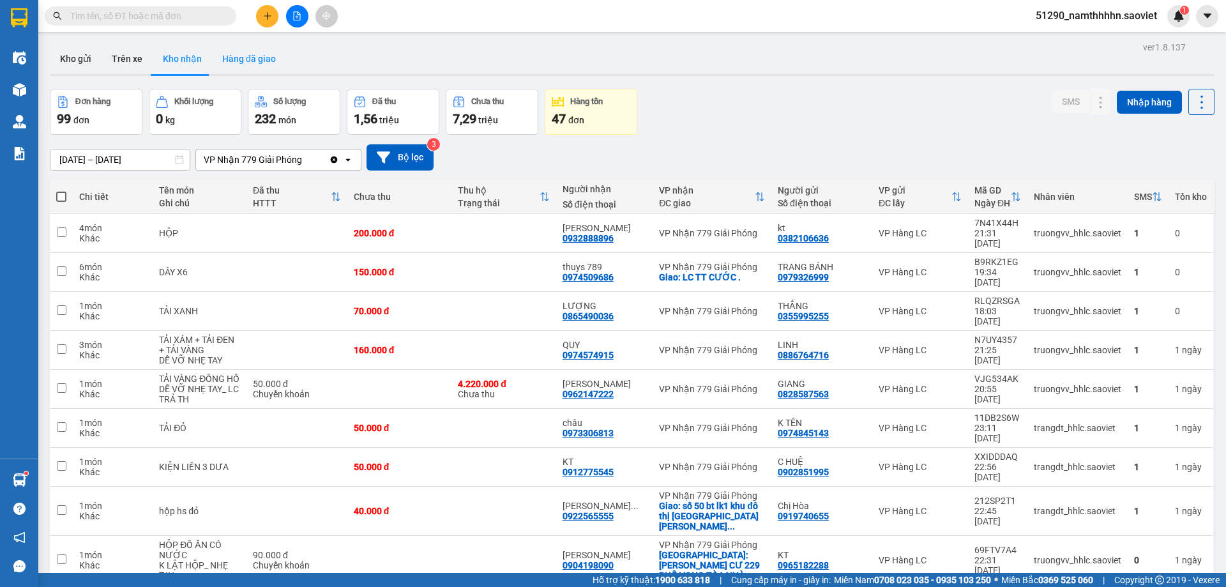
click at [253, 61] on button "Hàng đã giao" at bounding box center [249, 58] width 74 height 31
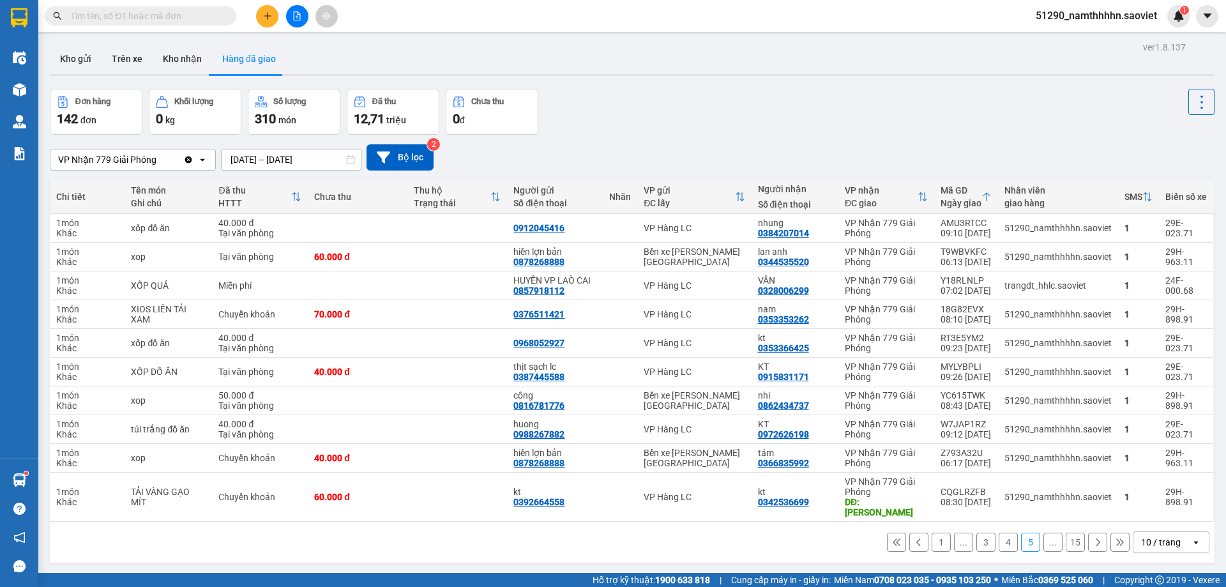
click at [932, 533] on button "1" at bounding box center [941, 542] width 19 height 19
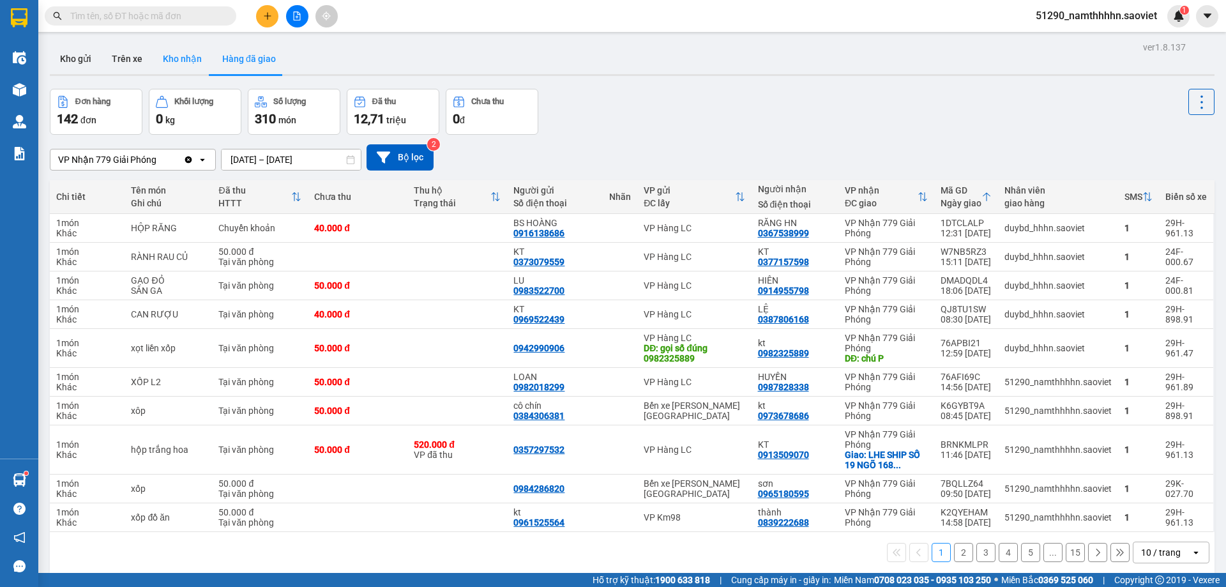
click at [162, 47] on button "Kho nhận" at bounding box center [182, 58] width 59 height 31
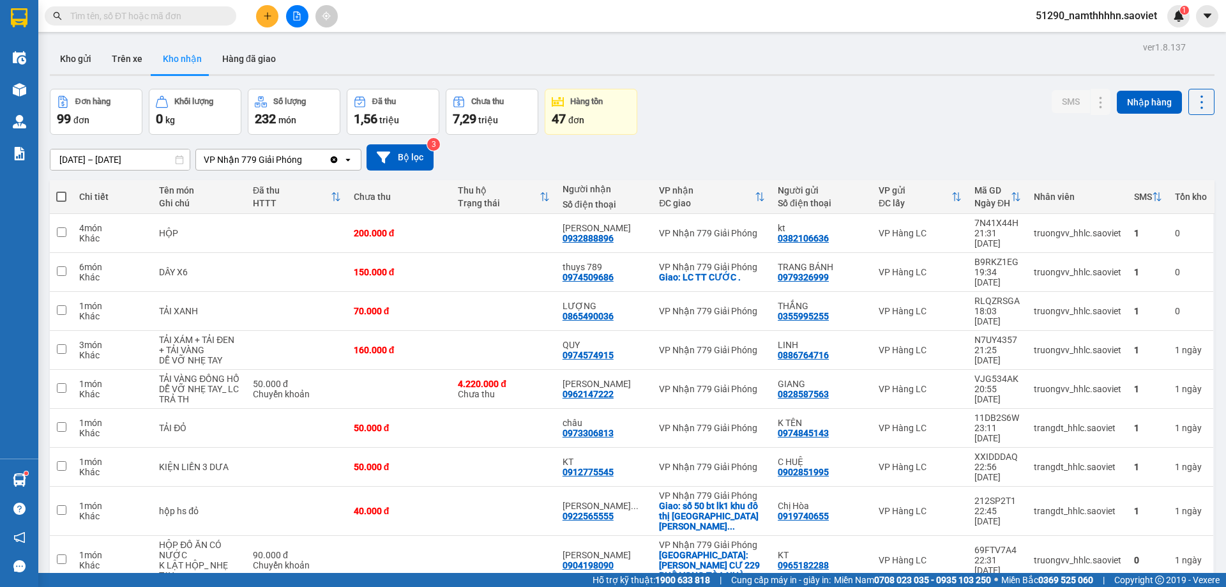
click at [163, 19] on input "text" at bounding box center [145, 16] width 151 height 14
click at [164, 19] on input "text" at bounding box center [145, 16] width 151 height 14
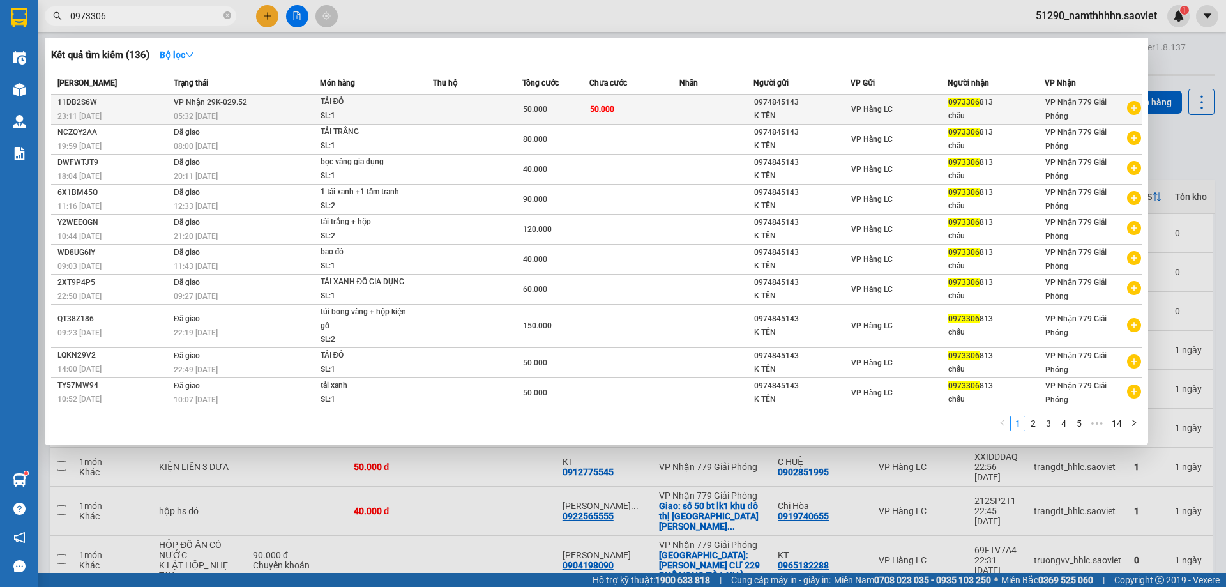
type input "0973306"
click at [616, 109] on td "50.000" at bounding box center [634, 110] width 89 height 30
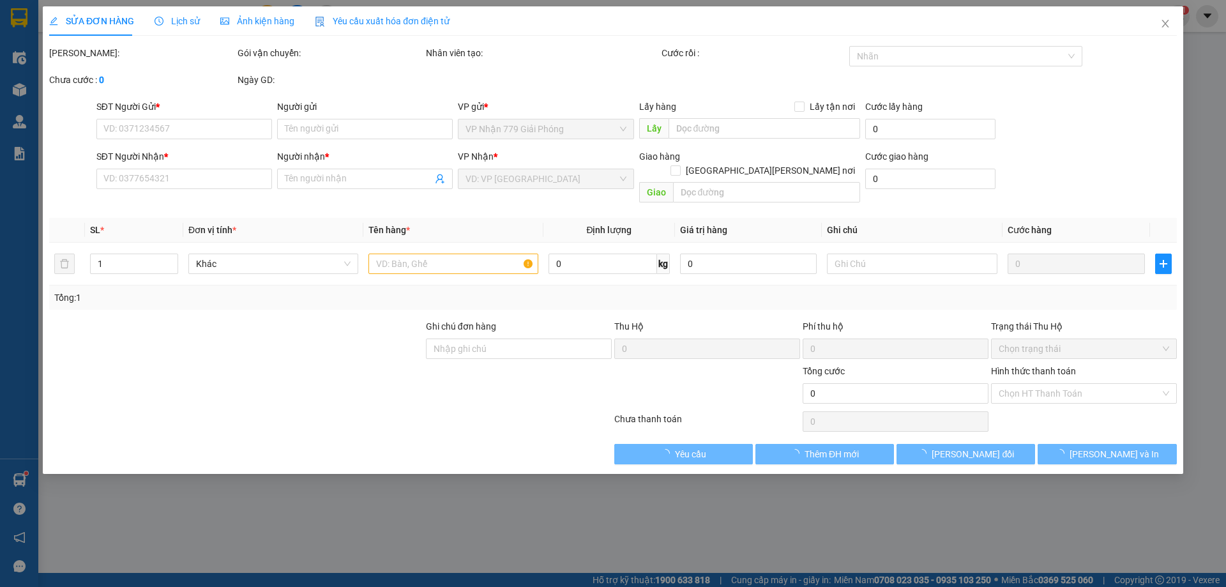
type input "0974845143"
type input "K TÊN"
type input "0973306813"
type input "châu"
type input "50.000"
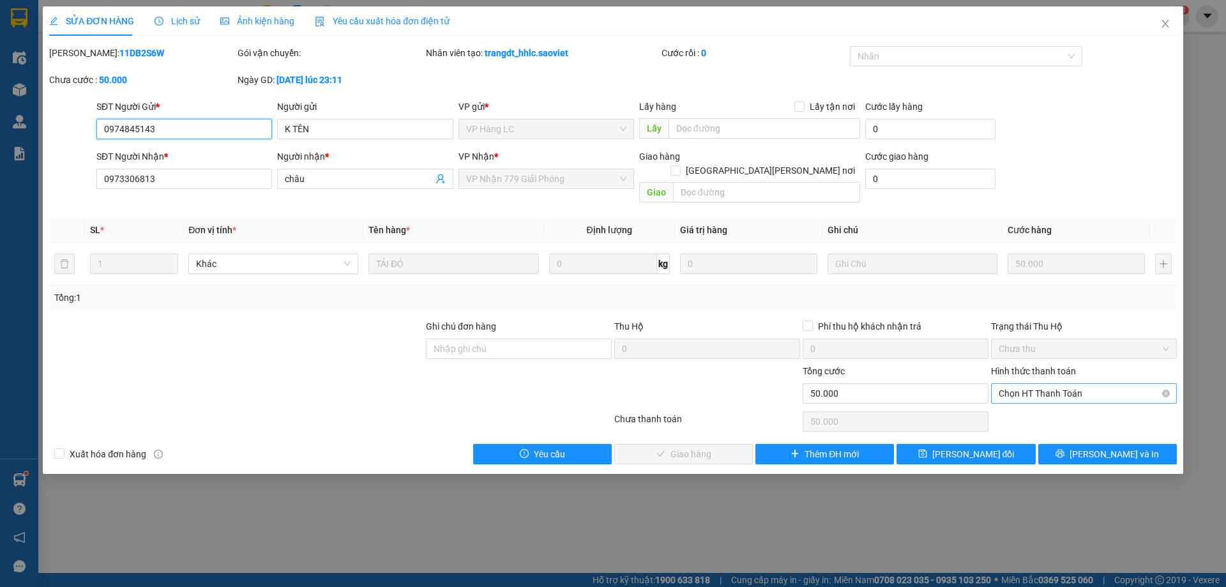
click at [1017, 384] on span "Chọn HT Thanh Toán" at bounding box center [1084, 393] width 171 height 19
click at [1011, 419] on div "Chuyển khoản" at bounding box center [1084, 425] width 171 height 14
type input "0"
click at [702, 447] on span "[PERSON_NAME] và Giao hàng" at bounding box center [725, 454] width 172 height 14
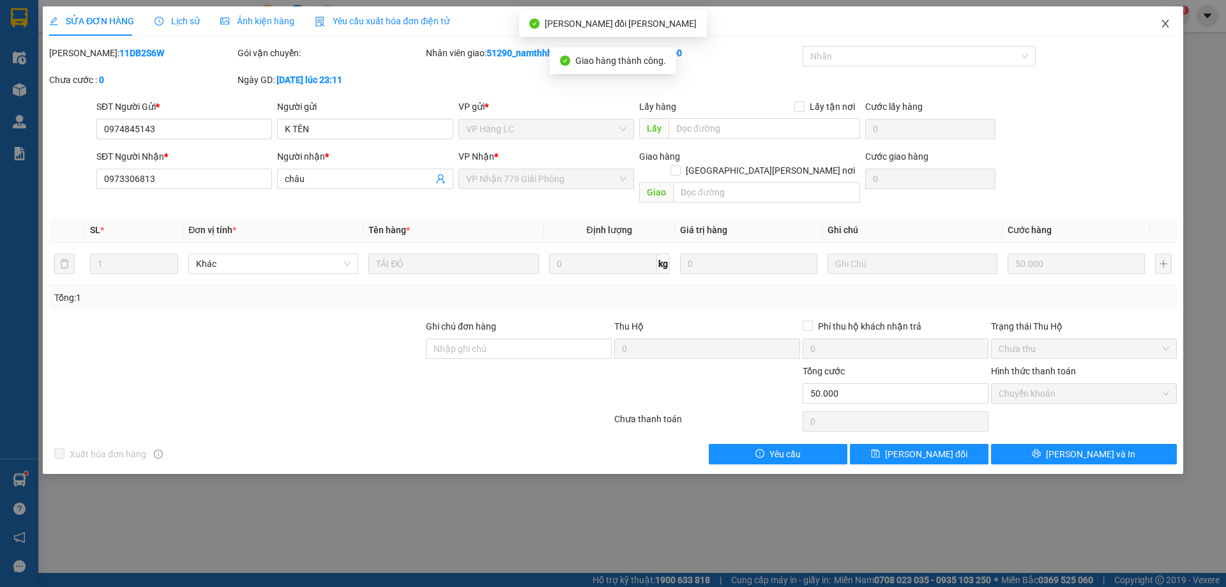
click at [1173, 25] on span "Close" at bounding box center [1166, 24] width 36 height 36
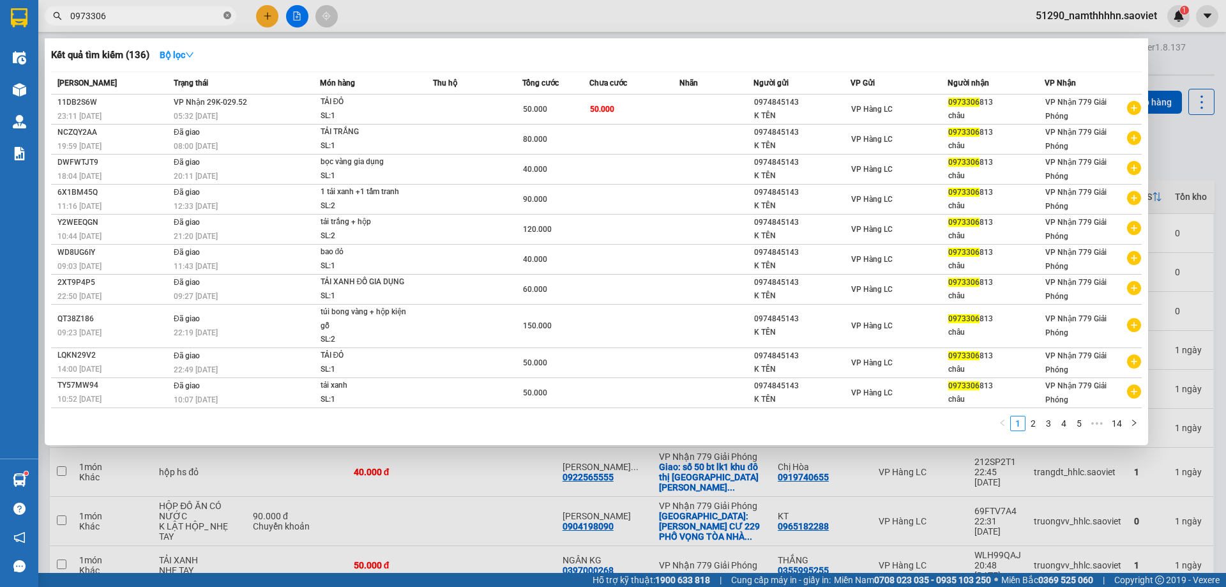
click at [228, 13] on icon "close-circle" at bounding box center [228, 15] width 8 height 8
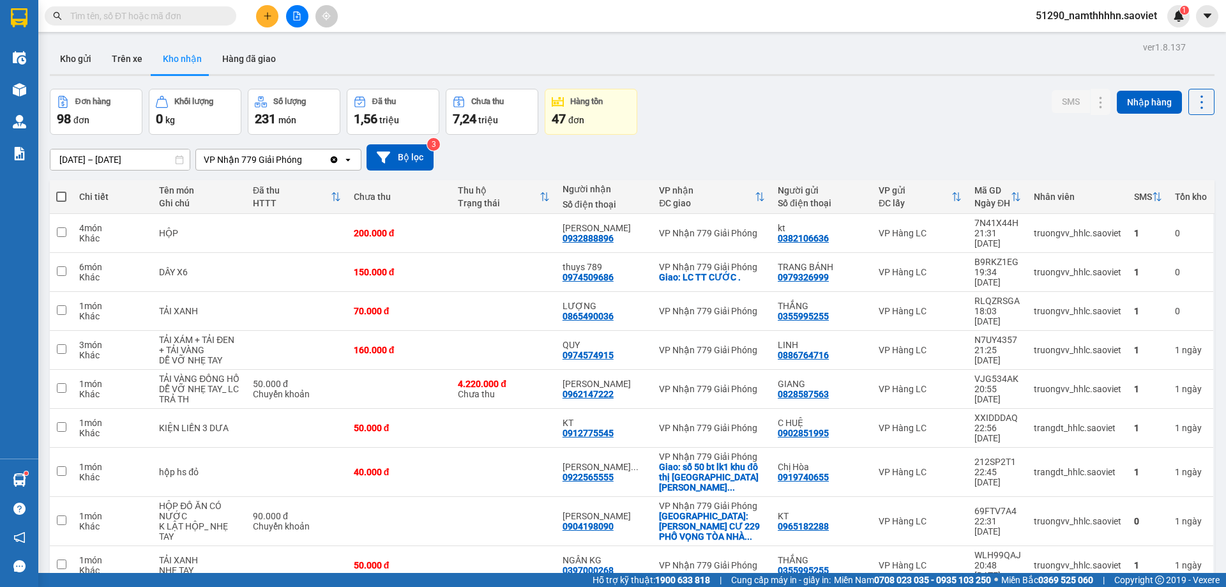
click at [207, 11] on input "text" at bounding box center [145, 16] width 151 height 14
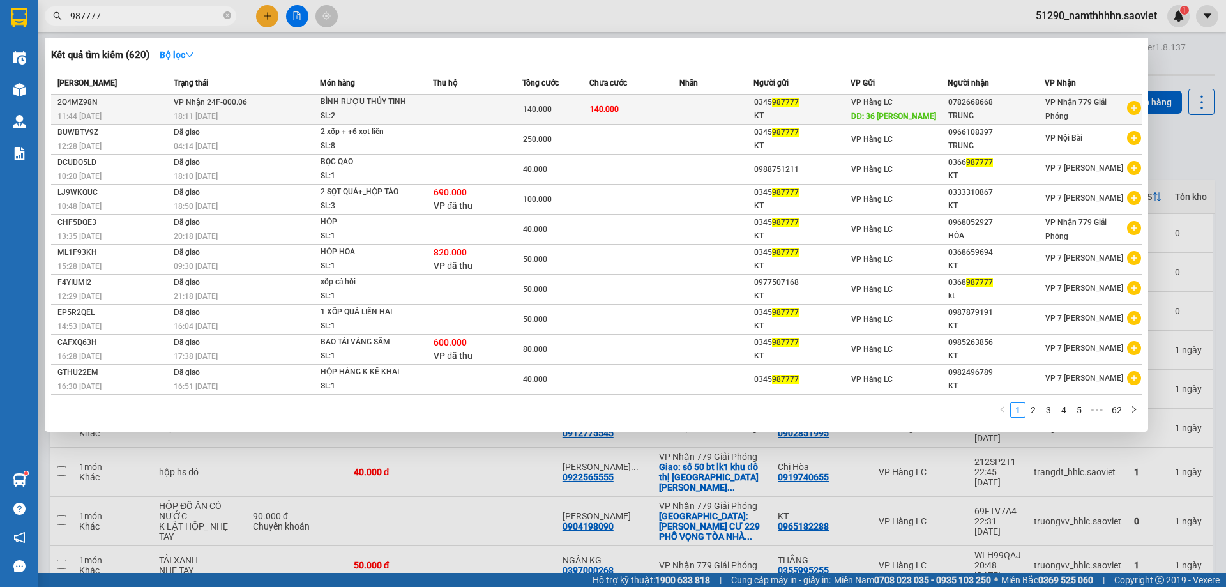
type input "987777"
click at [694, 101] on td at bounding box center [717, 110] width 75 height 30
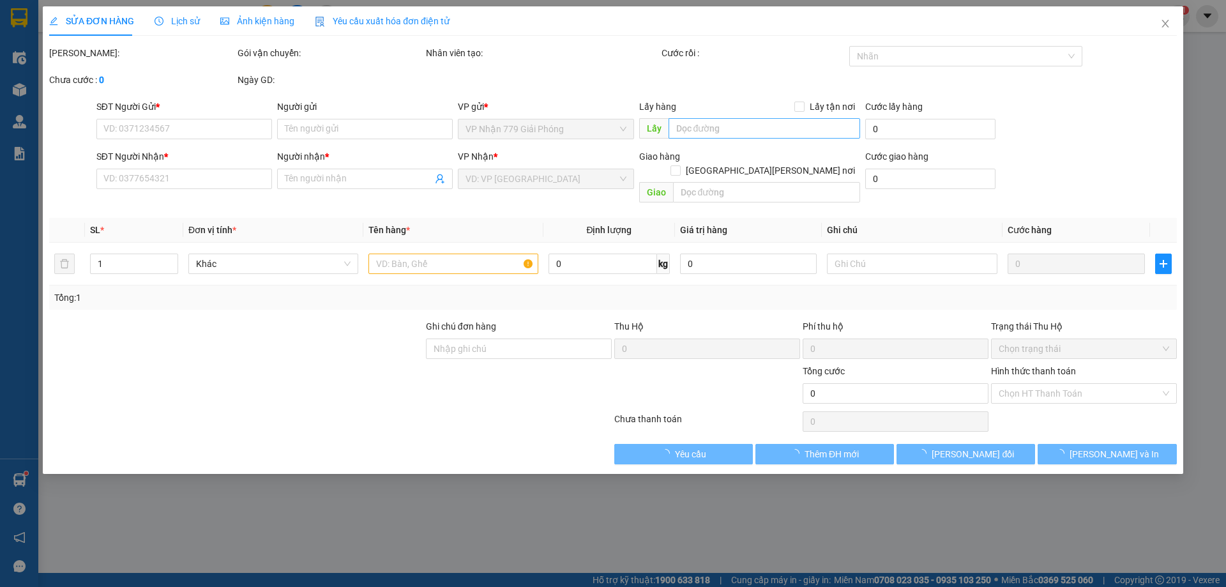
type input "0345987777"
type input "KT"
type input "36 hoang cau"
type input "0782668668"
type input "TRUNG"
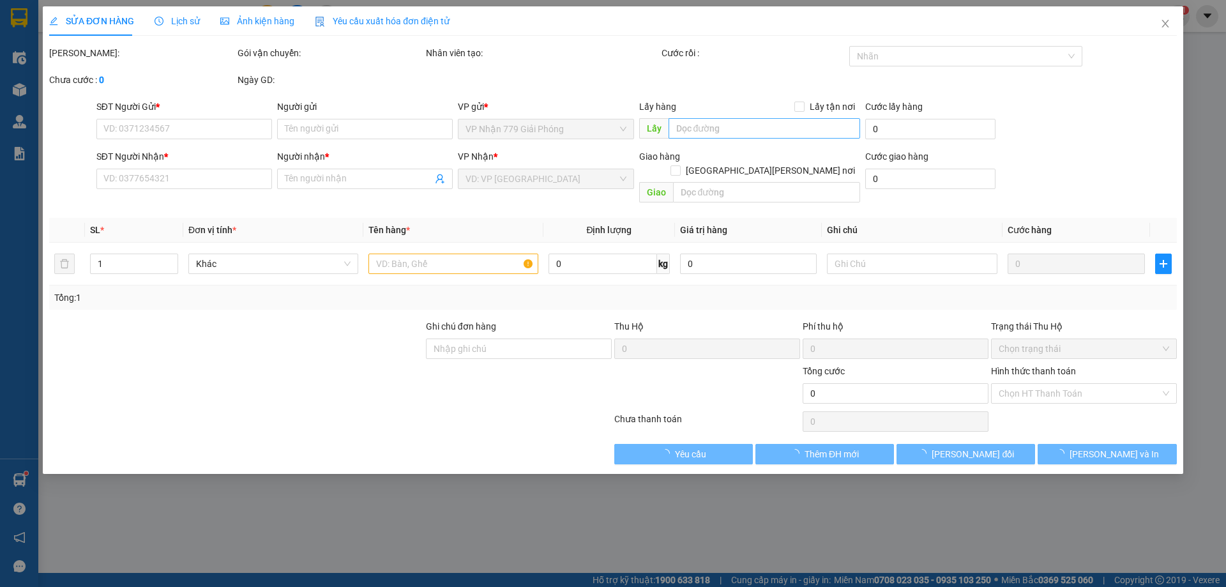
type input "140.000"
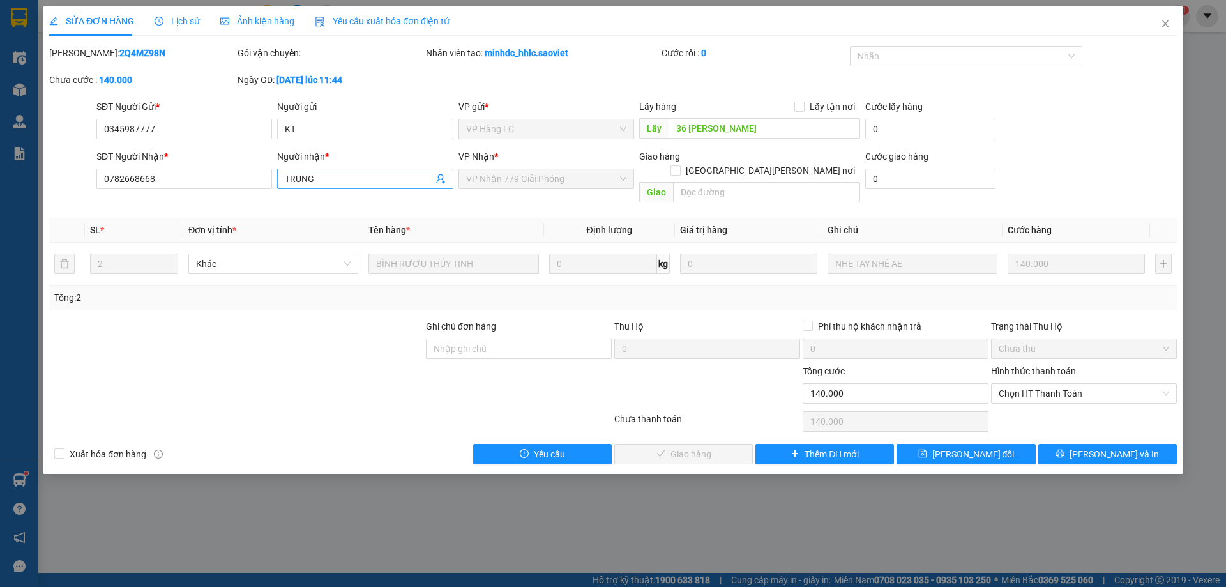
click at [368, 178] on input "TRUNG" at bounding box center [359, 179] width 148 height 14
type input "TRUNG 0976433697"
click at [966, 447] on span "[PERSON_NAME] thay đổi" at bounding box center [974, 454] width 82 height 14
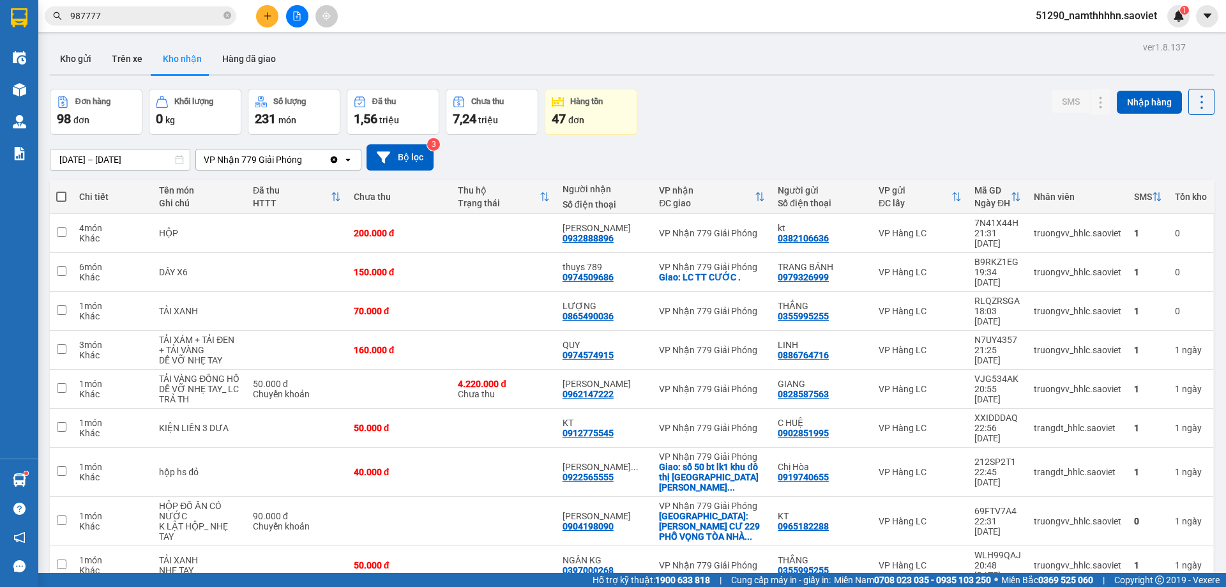
click at [199, 18] on input "987777" at bounding box center [145, 16] width 151 height 14
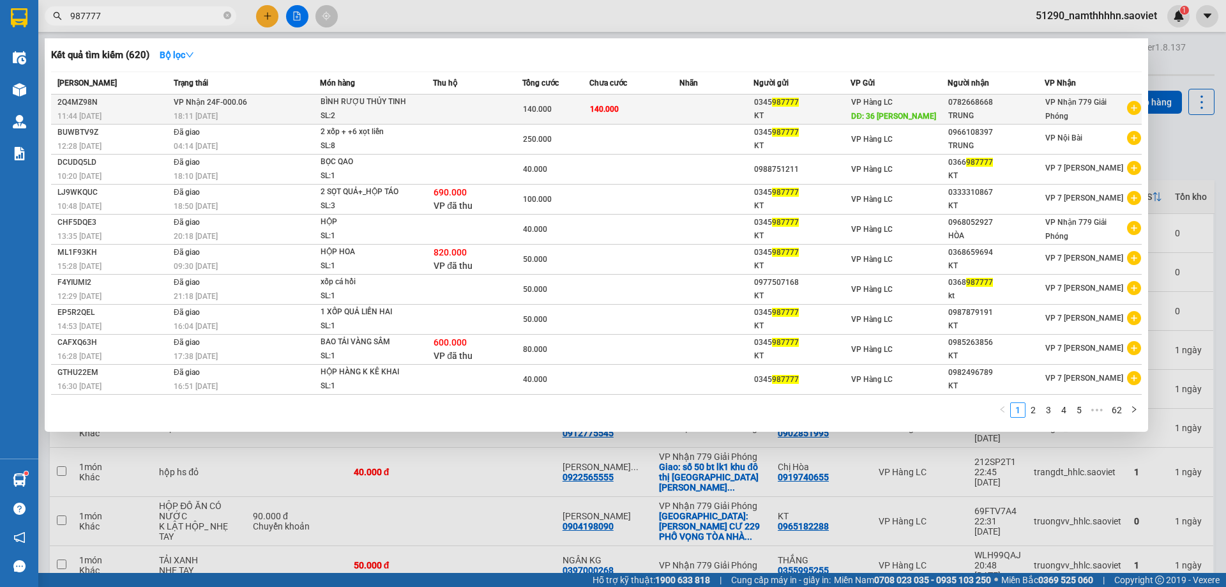
click at [640, 104] on td "140.000" at bounding box center [634, 110] width 89 height 30
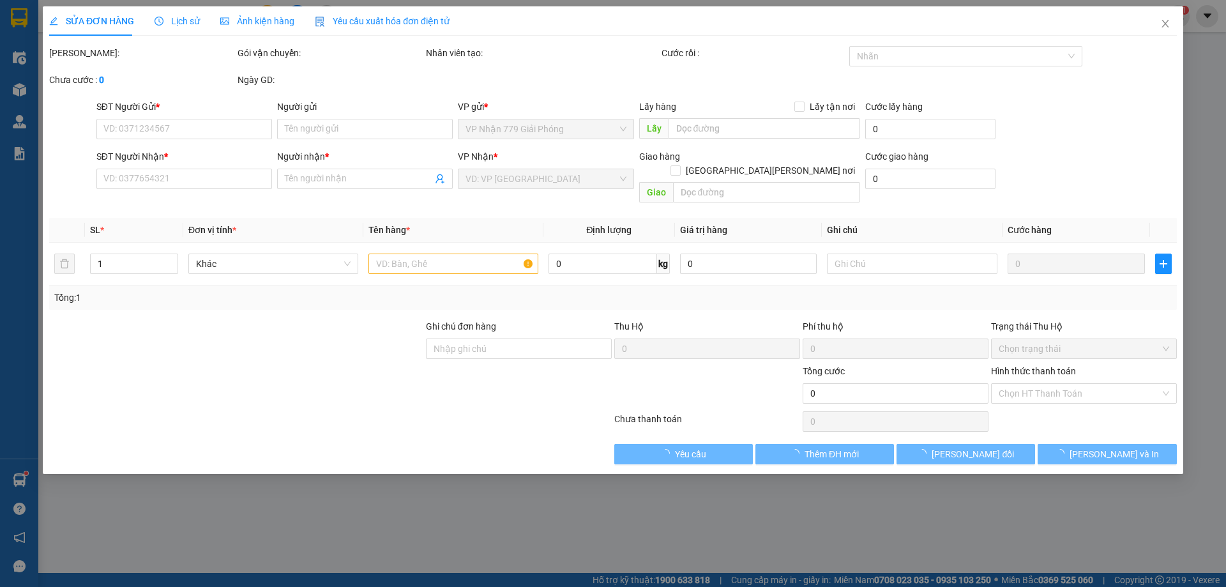
type input "0345987777"
type input "KT"
type input "36 hoang cau"
type input "0782668668"
type input "TRUNG 0976433697"
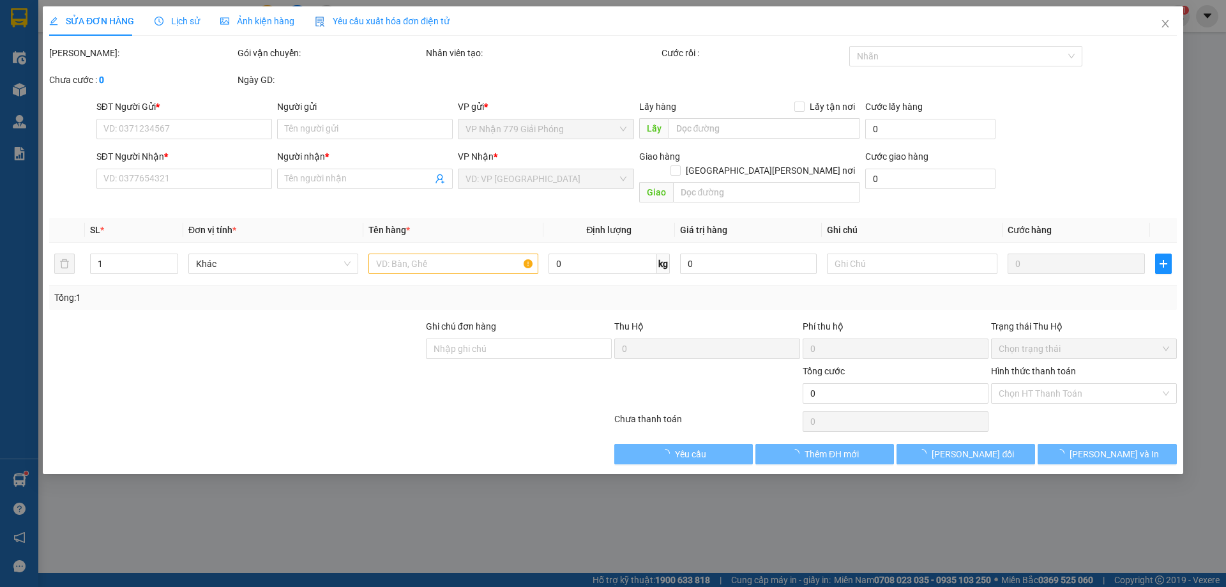
type input "140.000"
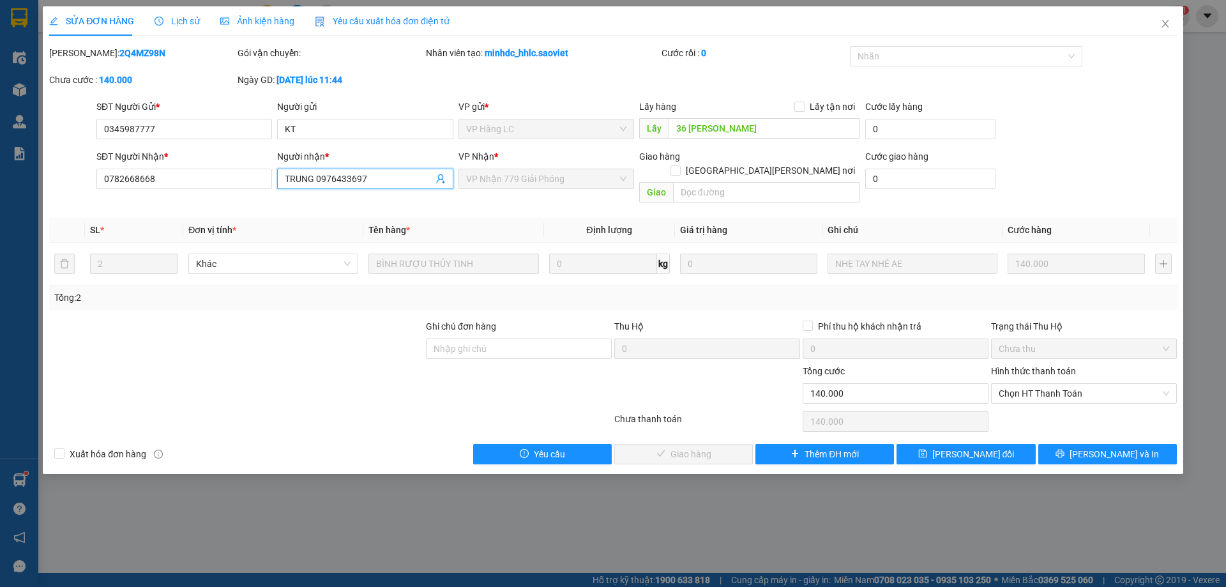
click at [390, 183] on input "TRUNG 0976433697" at bounding box center [359, 179] width 148 height 14
click at [979, 444] on button "[PERSON_NAME] thay đổi" at bounding box center [966, 454] width 139 height 20
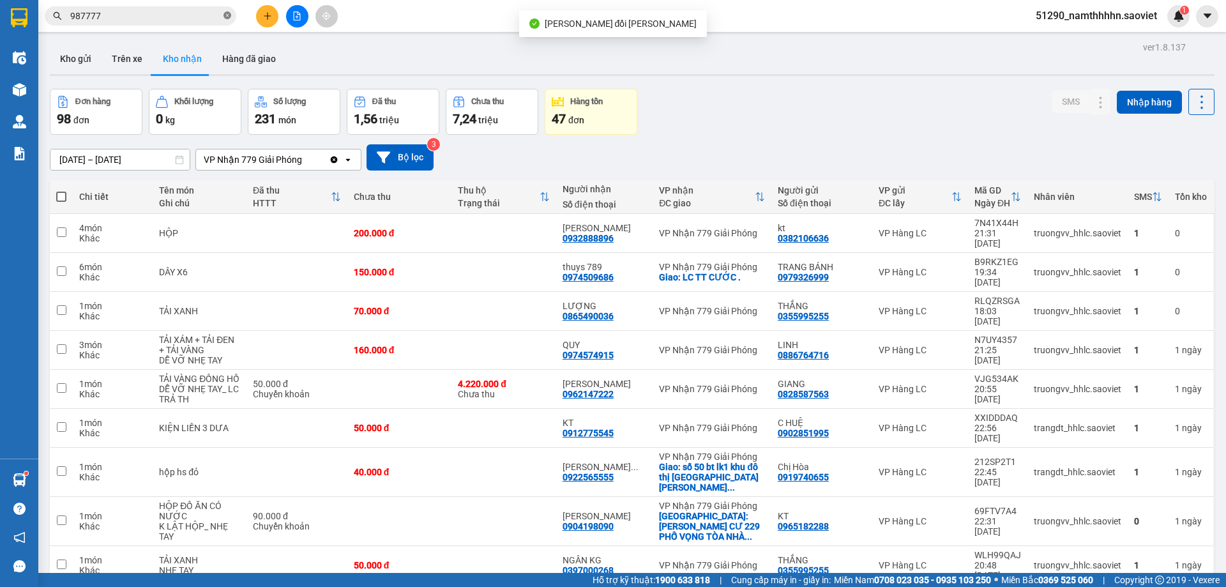
click at [224, 11] on span at bounding box center [228, 16] width 8 height 12
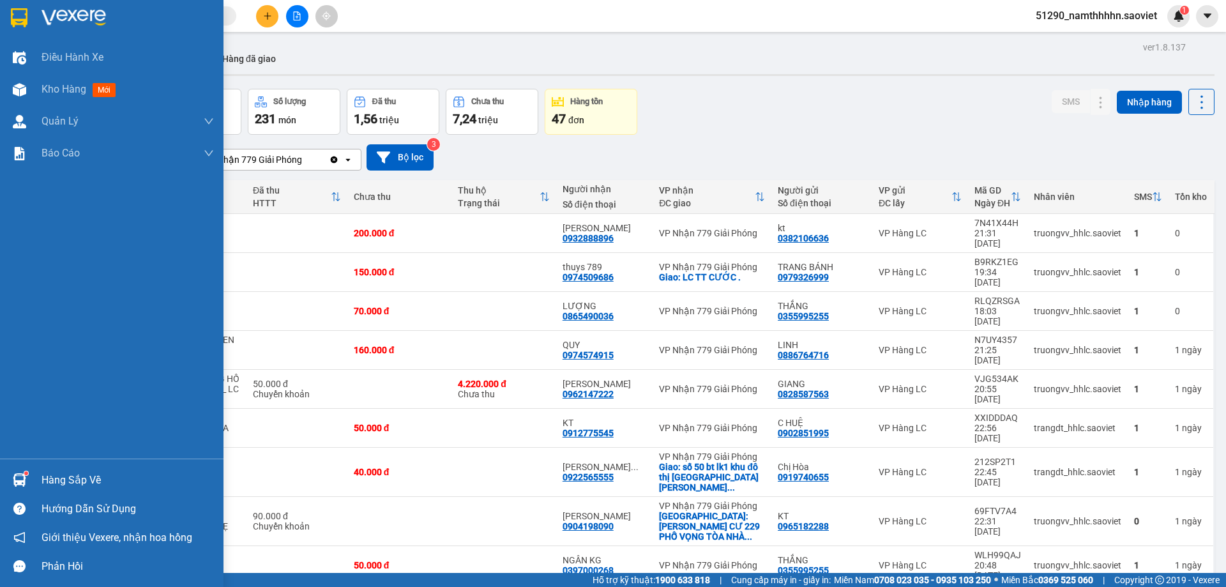
click at [59, 477] on div "Hàng sắp về" at bounding box center [128, 480] width 172 height 19
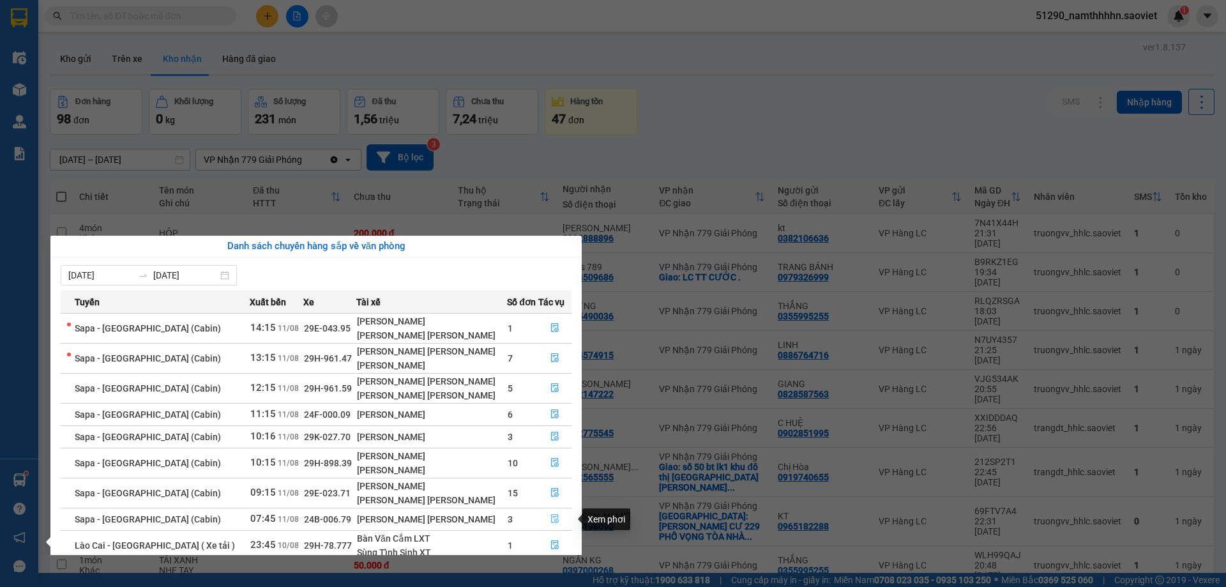
click at [552, 523] on icon "file-done" at bounding box center [556, 519] width 8 height 9
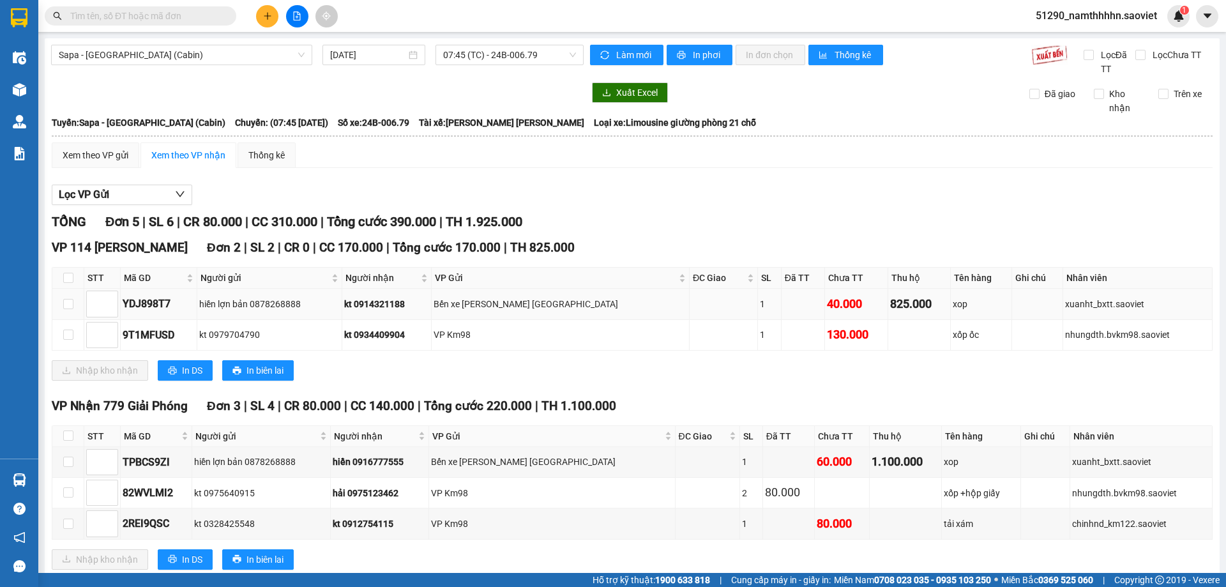
scroll to position [33, 0]
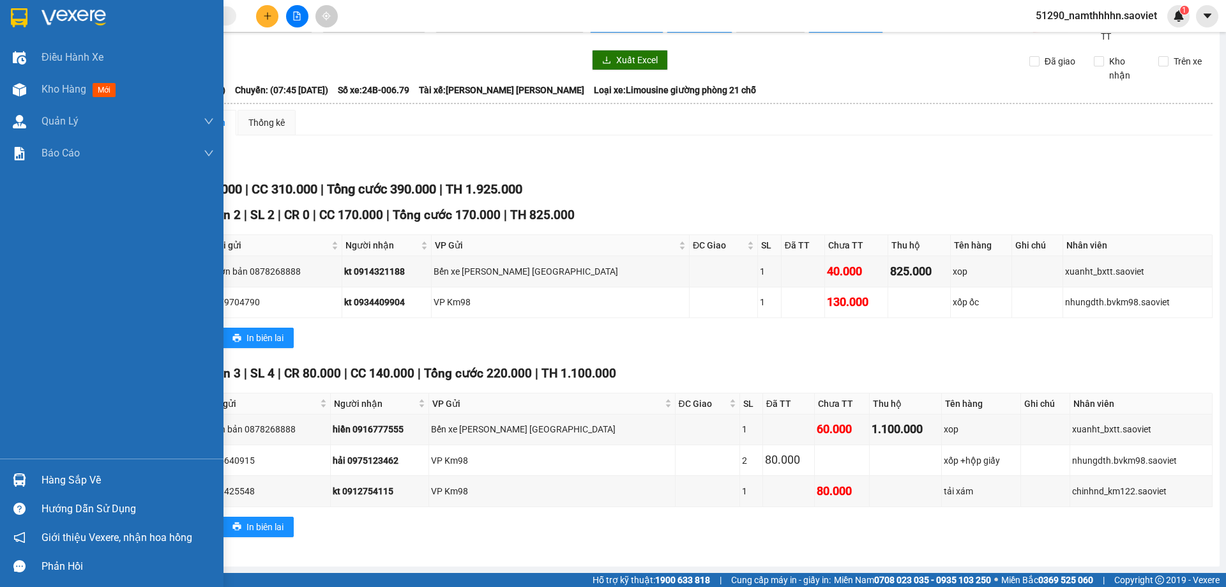
click at [54, 480] on div "Hàng sắp về" at bounding box center [128, 480] width 172 height 19
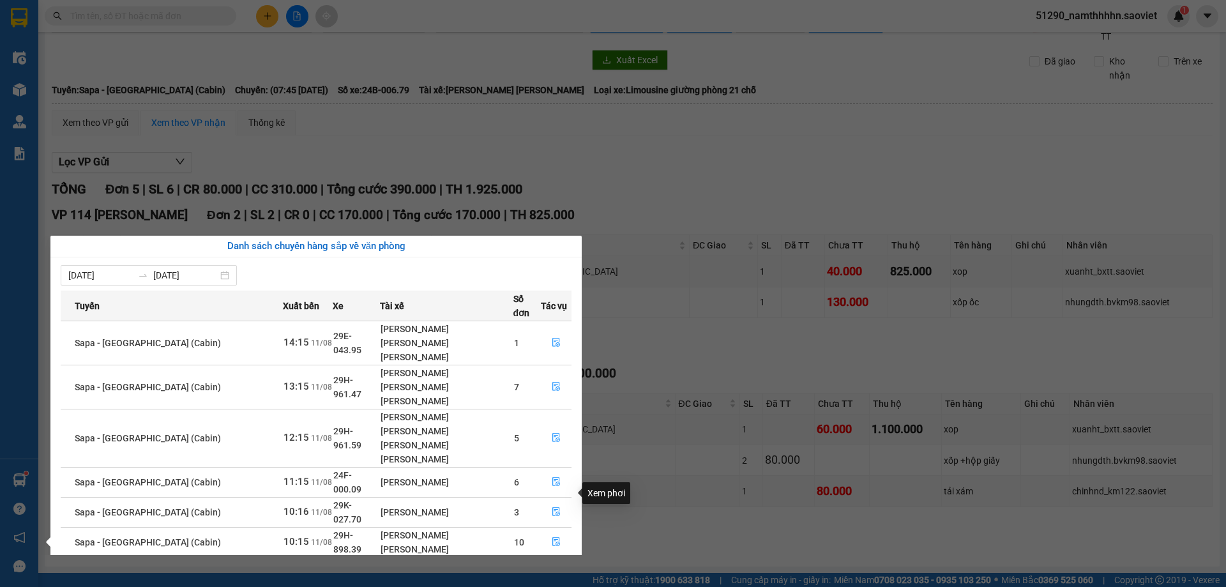
click at [553, 575] on icon "file-done" at bounding box center [557, 579] width 8 height 9
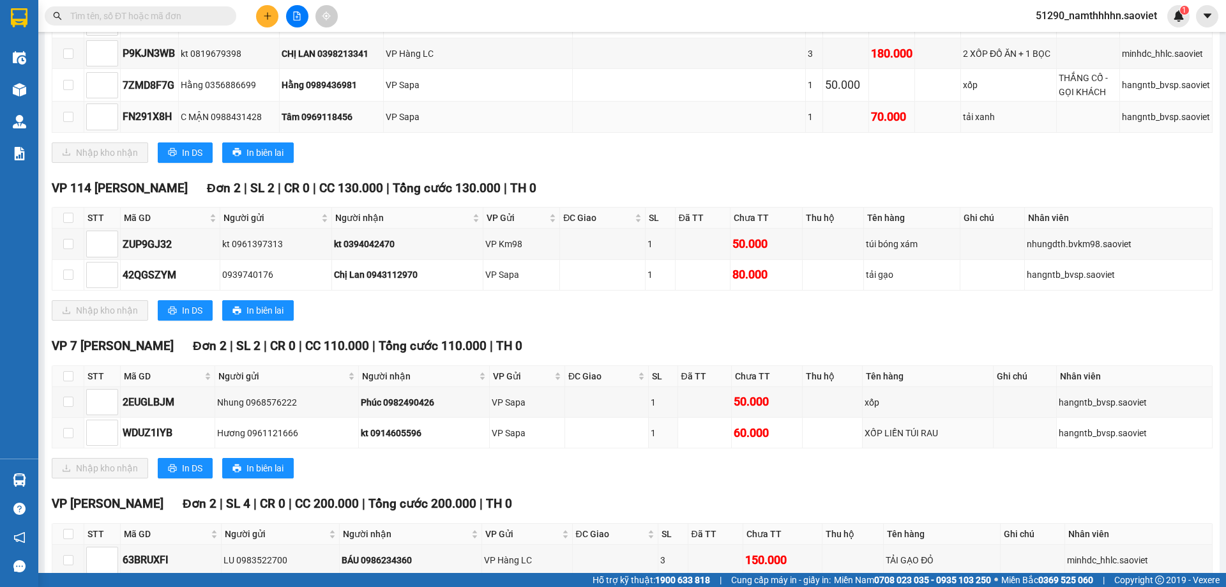
scroll to position [851, 0]
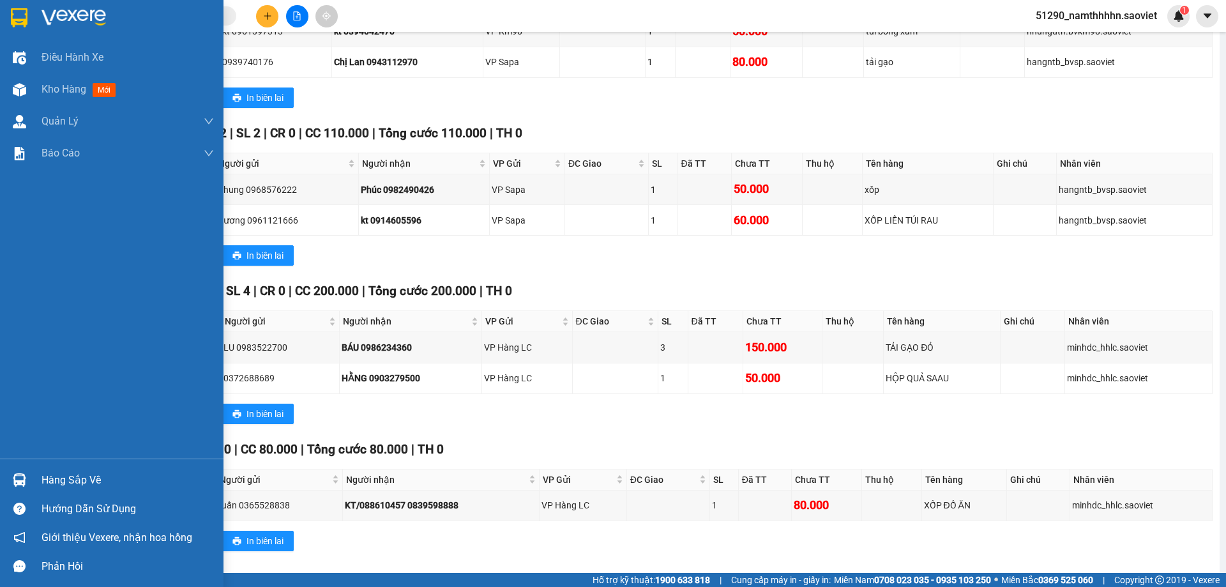
click at [43, 489] on div "Hàng sắp về" at bounding box center [128, 480] width 172 height 19
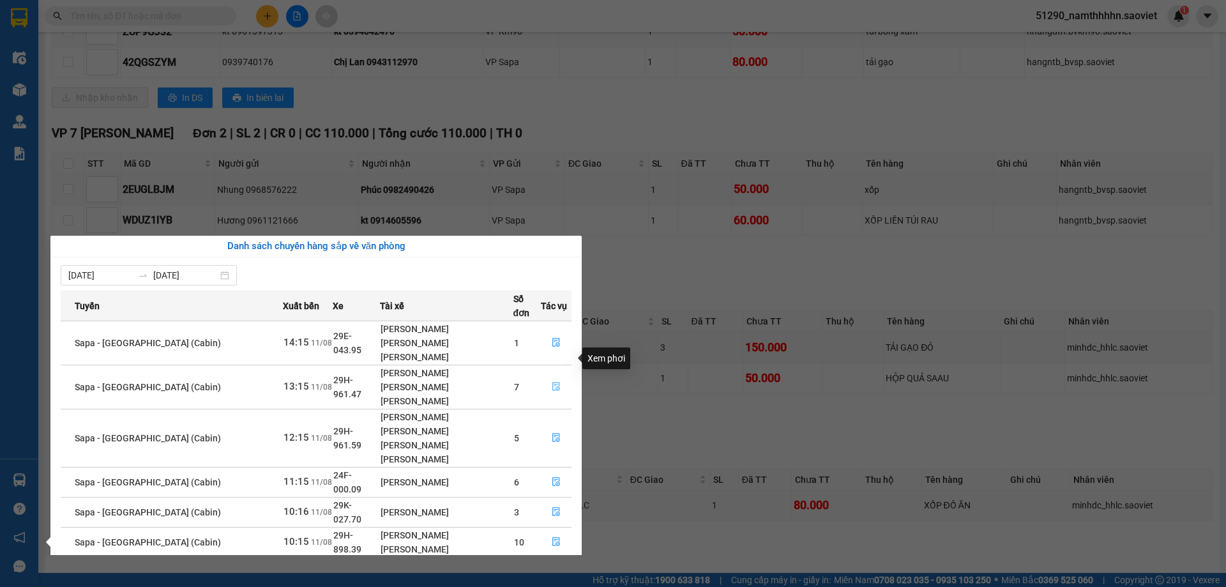
click at [552, 382] on icon "file-done" at bounding box center [556, 386] width 9 height 9
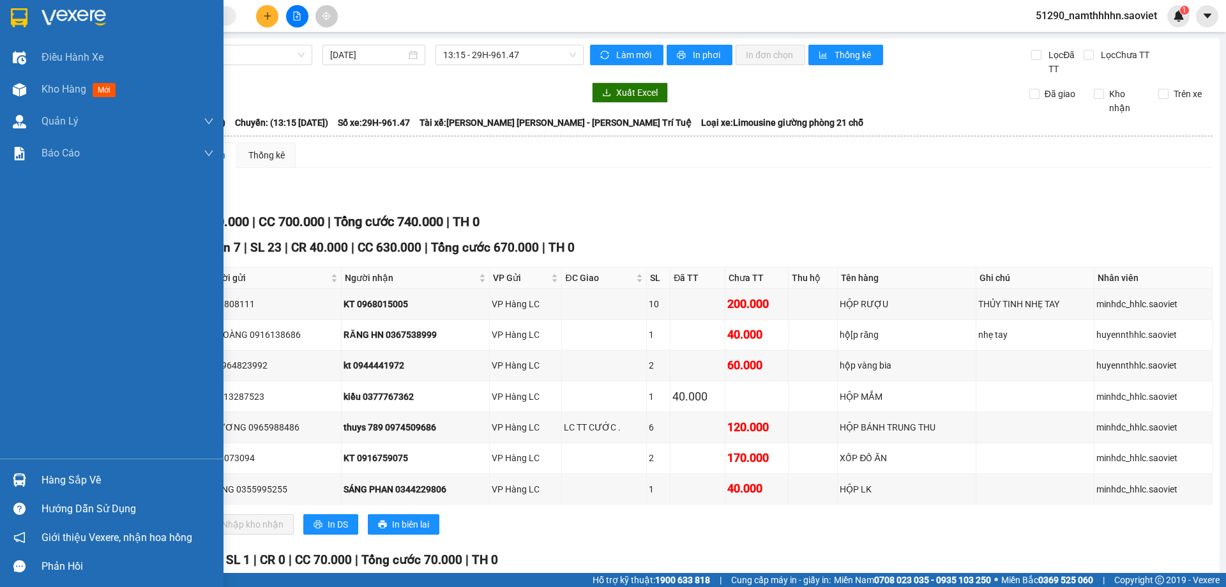
click at [26, 477] on img at bounding box center [19, 479] width 13 height 13
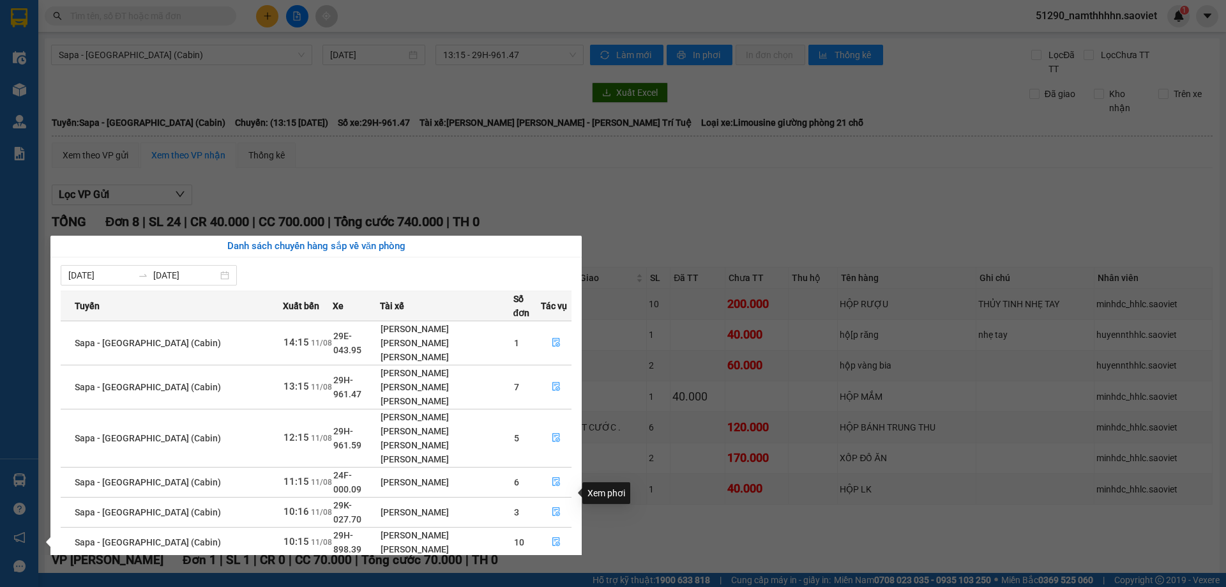
click at [554, 574] on icon "file-done" at bounding box center [556, 578] width 9 height 9
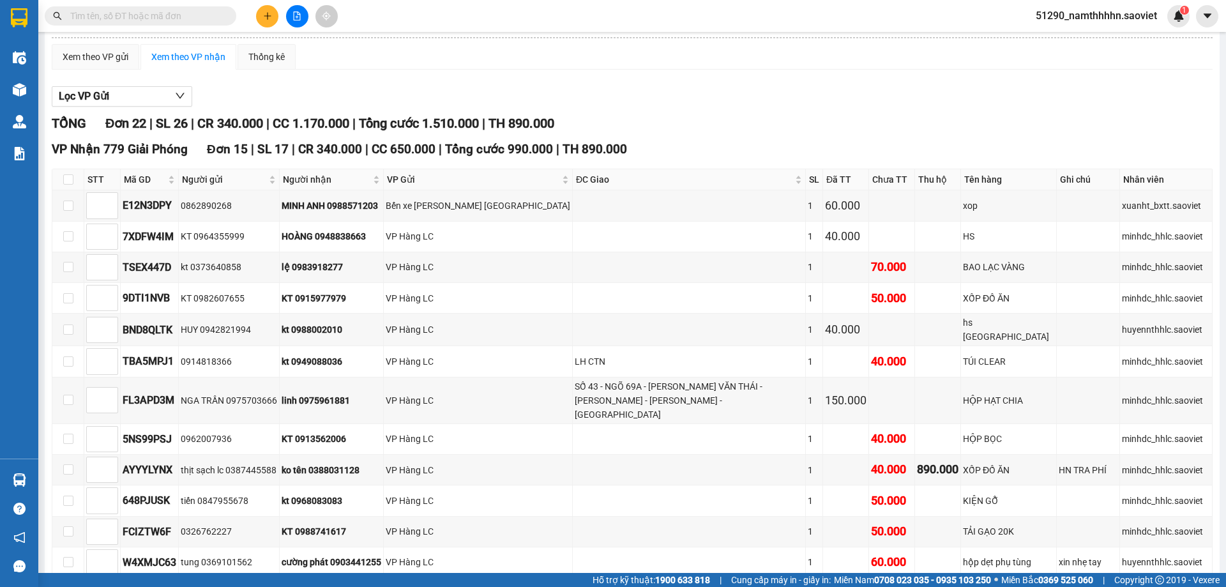
scroll to position [213, 0]
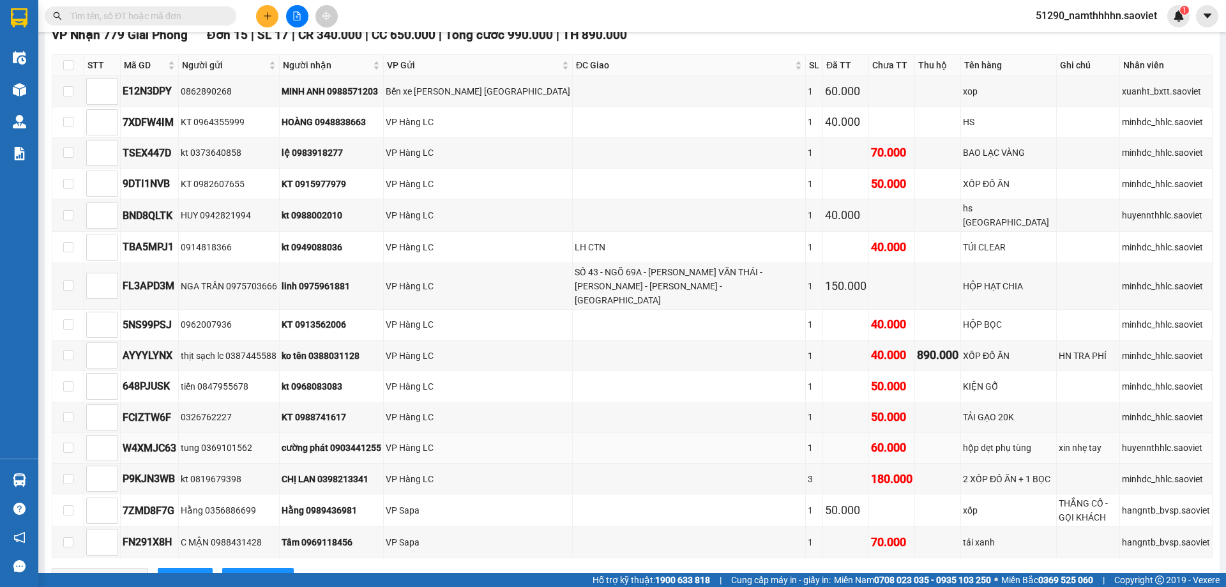
click at [363, 441] on div "cường phát 0903441255" at bounding box center [332, 448] width 100 height 14
copy div "0903441255"
click at [132, 12] on input "text" at bounding box center [145, 16] width 151 height 14
paste input "0903441255"
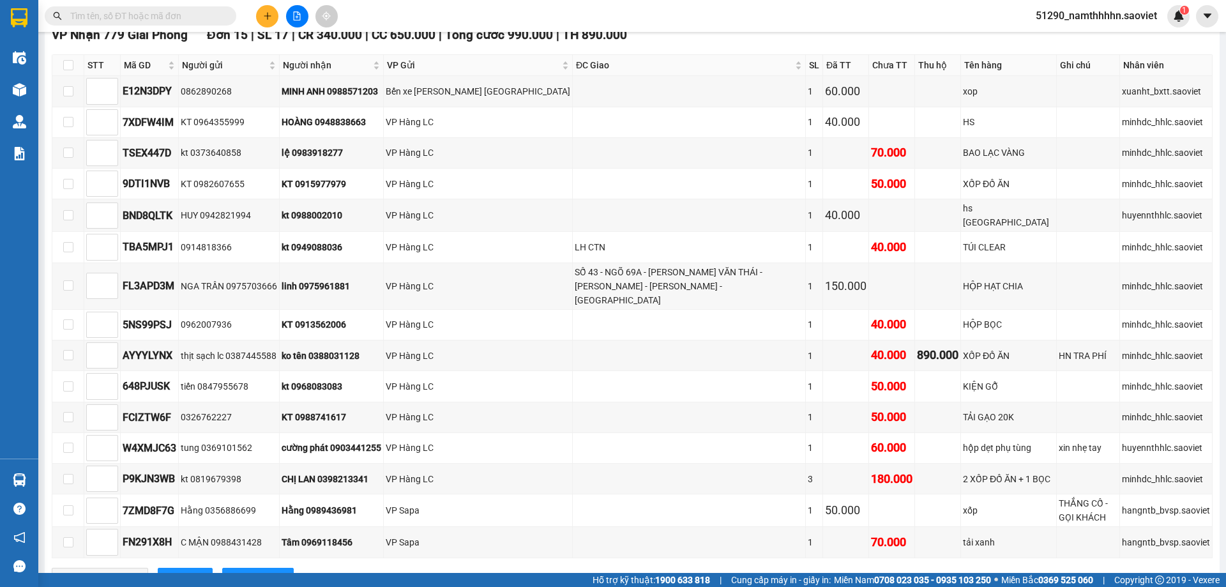
type input "0903441255"
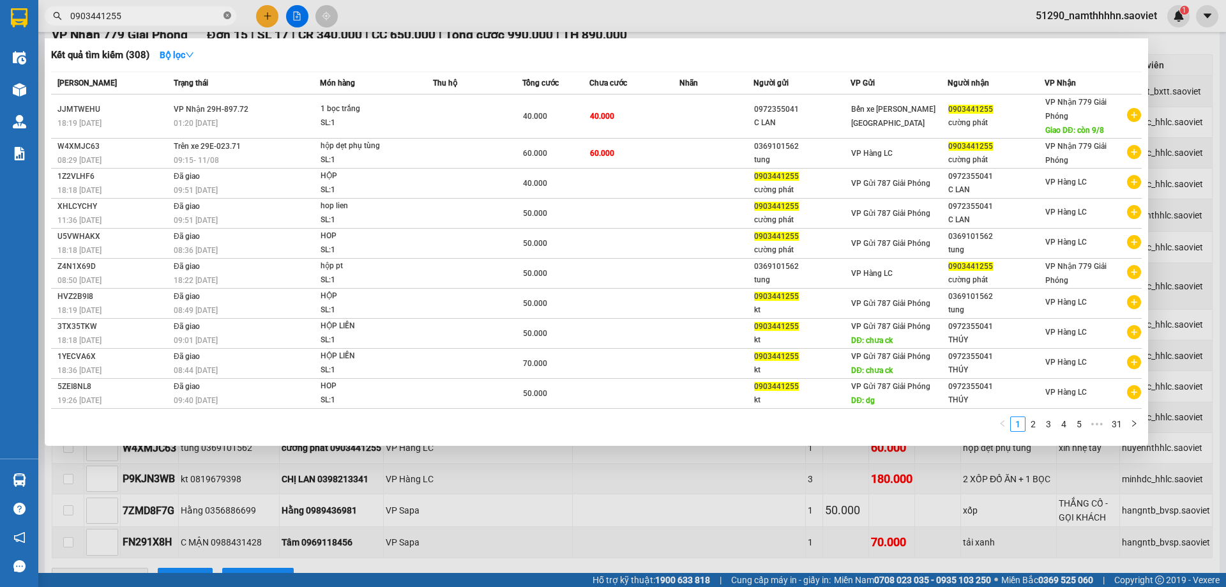
click at [227, 12] on icon "close-circle" at bounding box center [228, 15] width 8 height 8
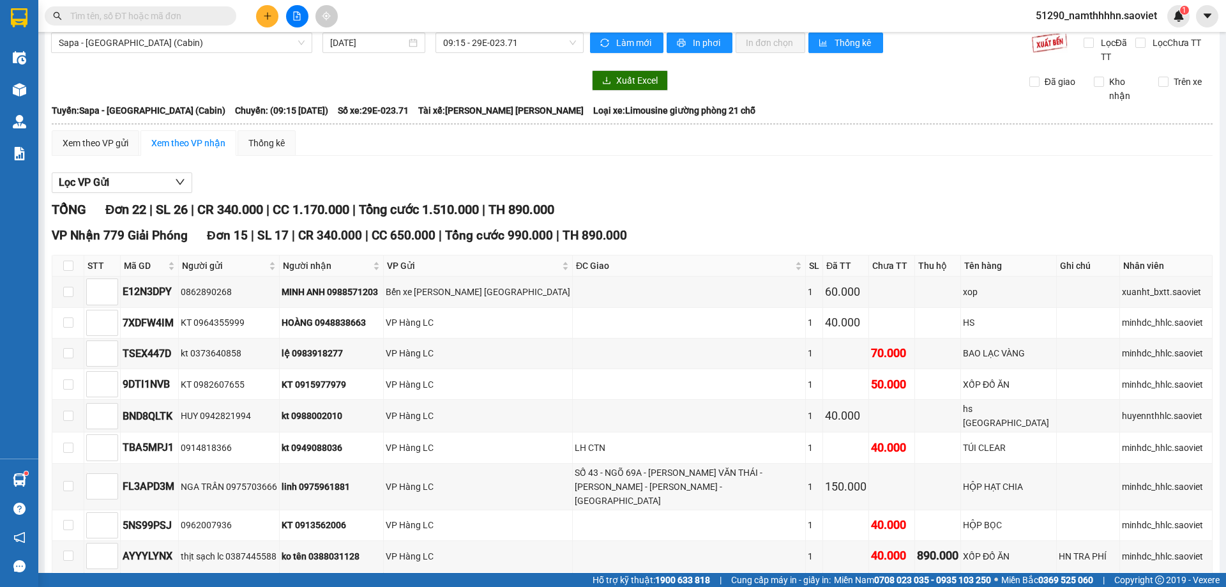
scroll to position [0, 0]
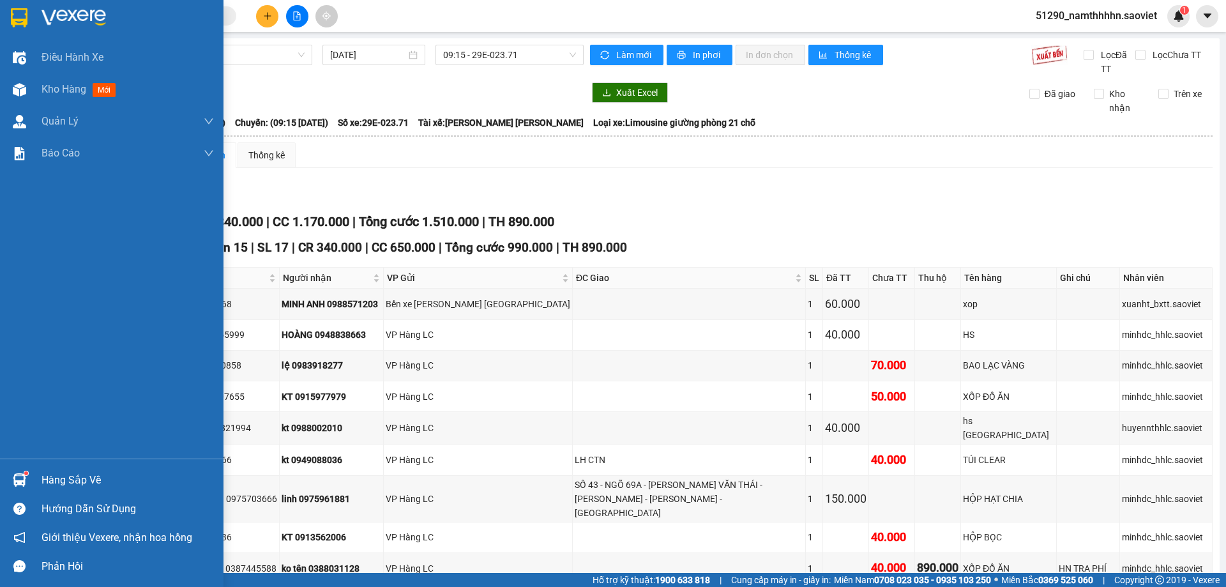
click at [44, 476] on div "Hàng sắp về" at bounding box center [128, 480] width 172 height 19
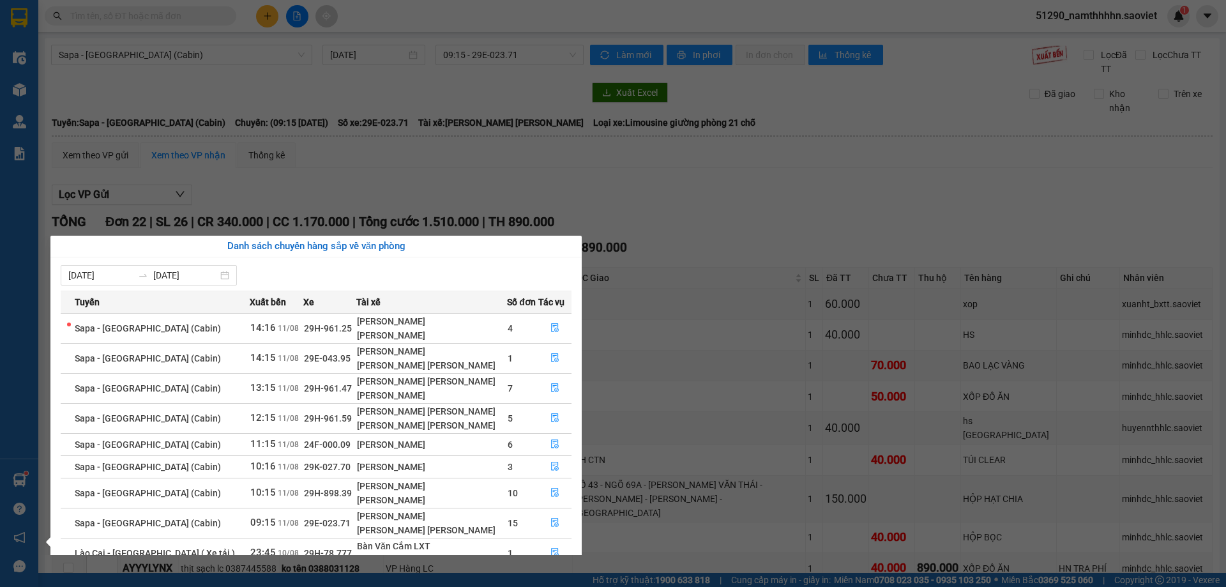
scroll to position [82, 0]
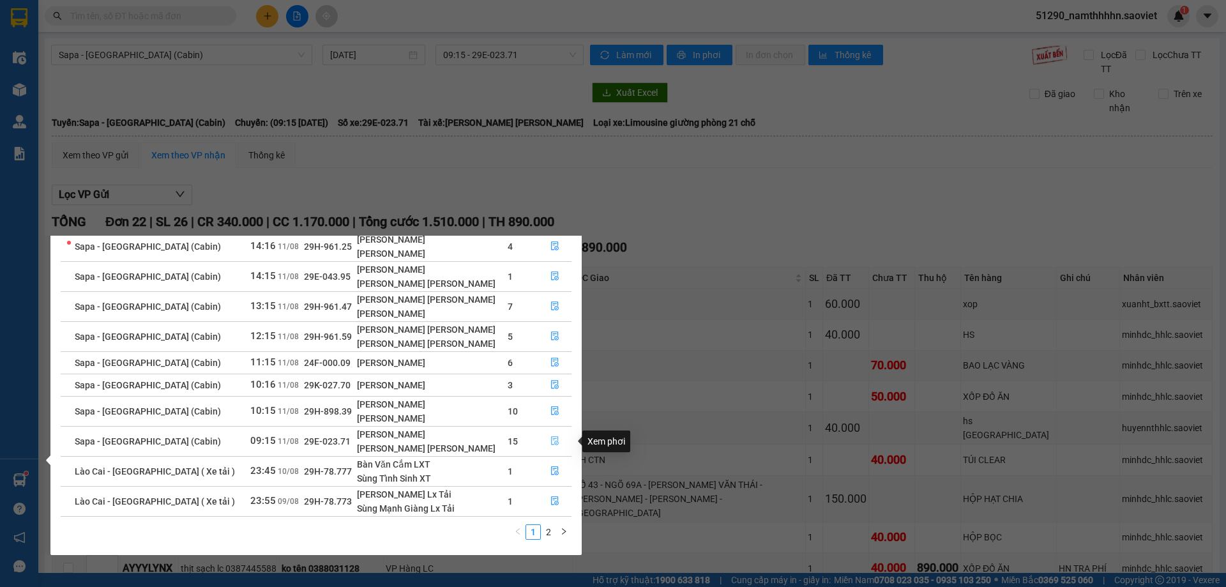
click at [551, 444] on icon "file-done" at bounding box center [555, 440] width 9 height 9
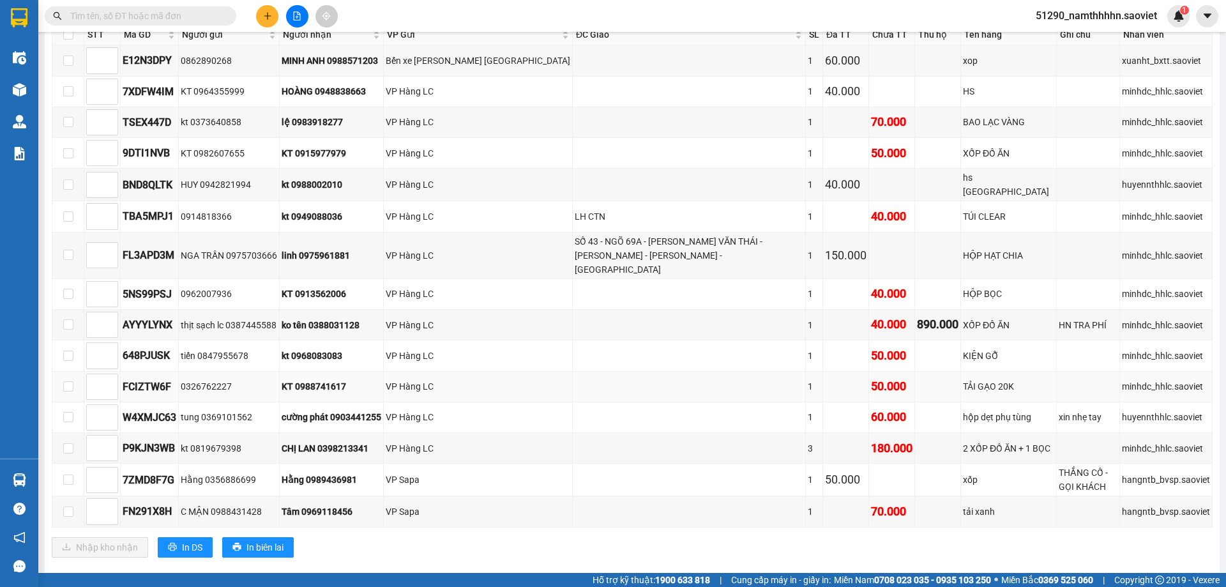
scroll to position [213, 0]
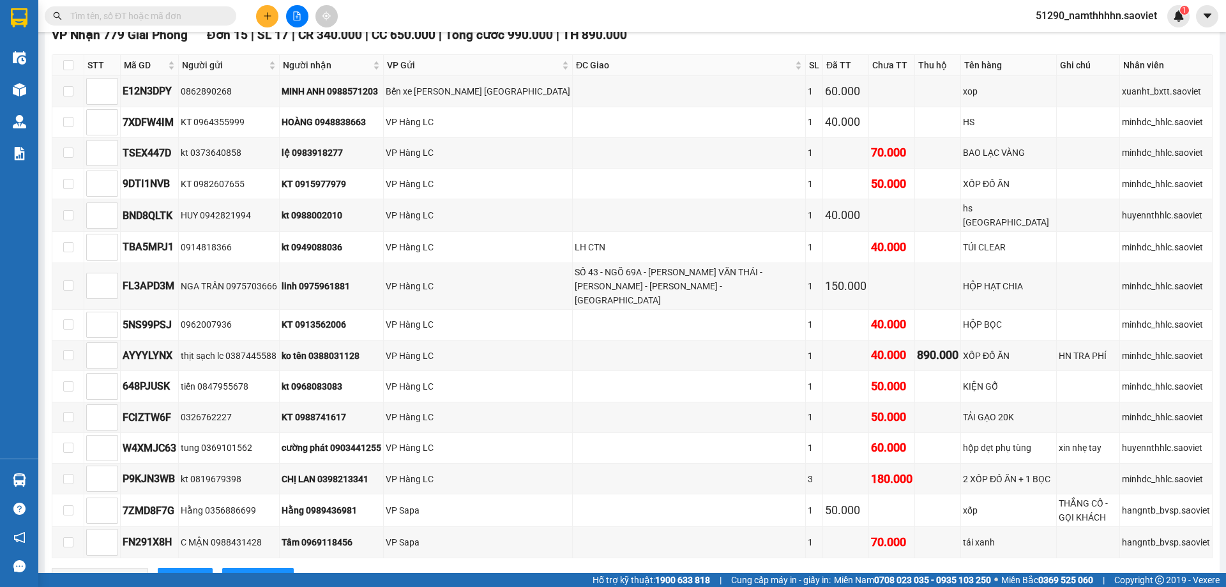
click at [132, 15] on input "text" at bounding box center [145, 16] width 151 height 14
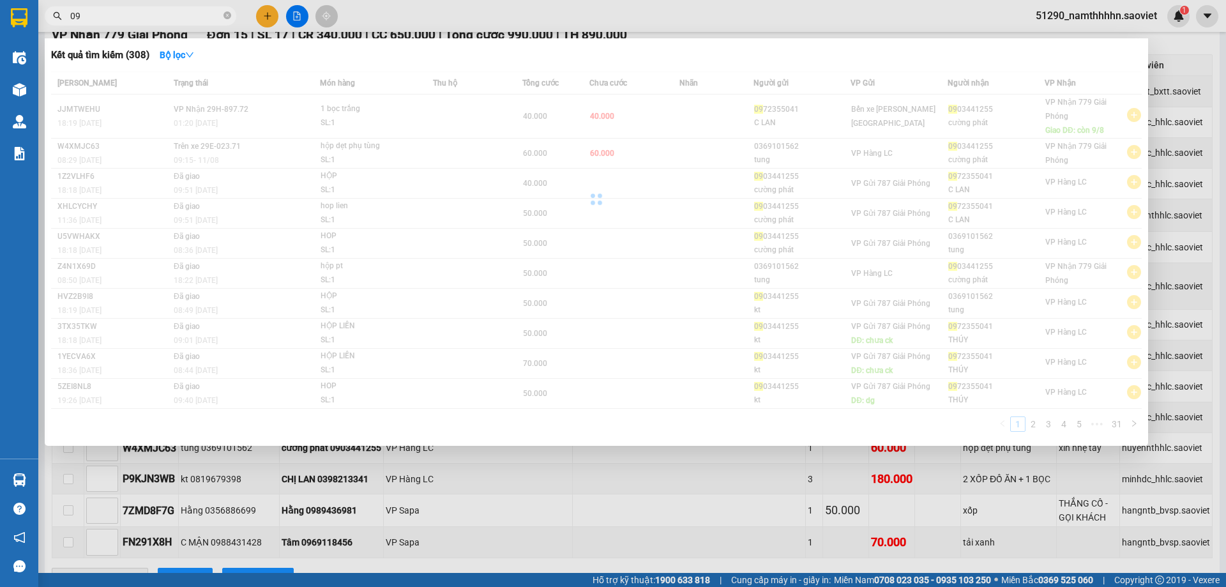
type input "0"
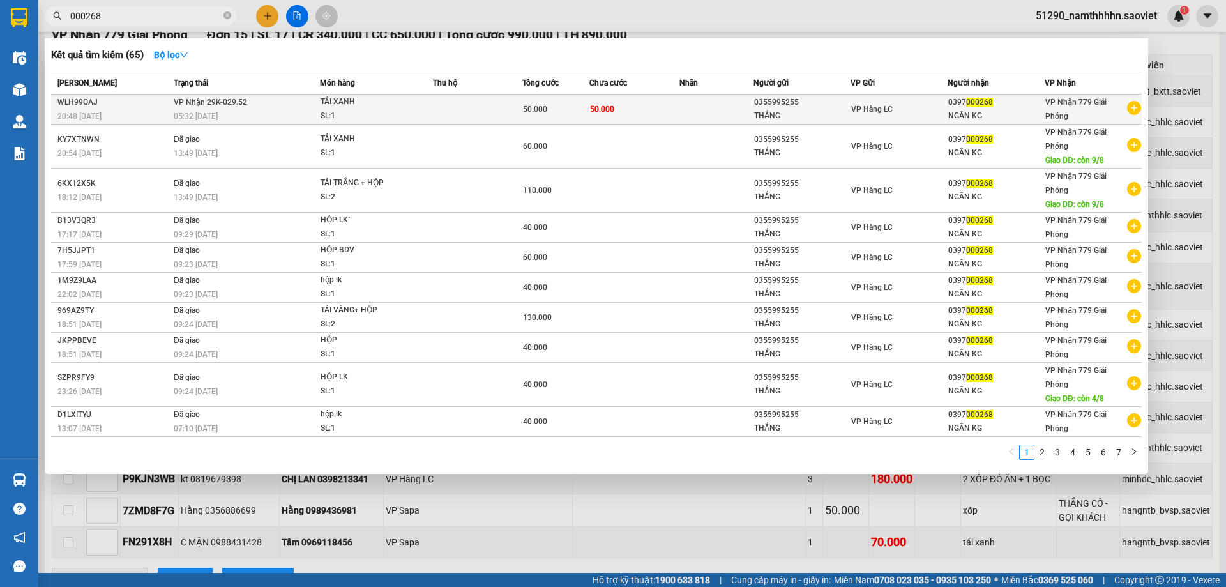
type input "000268"
click at [571, 109] on div "50.000" at bounding box center [556, 109] width 66 height 14
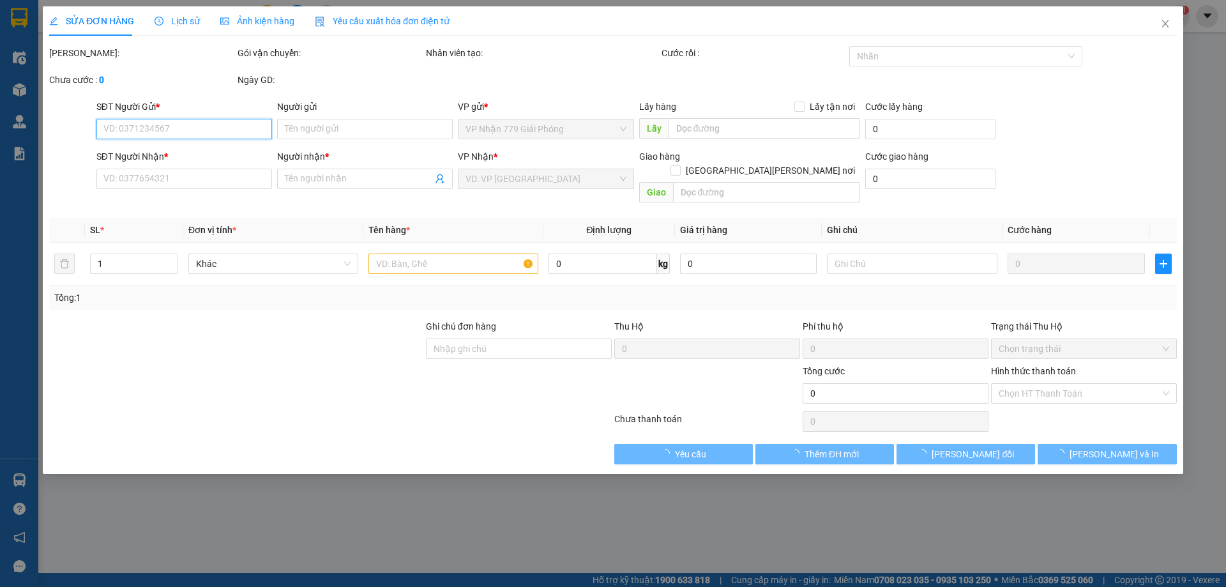
type input "0355995255"
type input "THẮNG"
type input "0397000268"
type input "NGÂN KG"
type input "50.000"
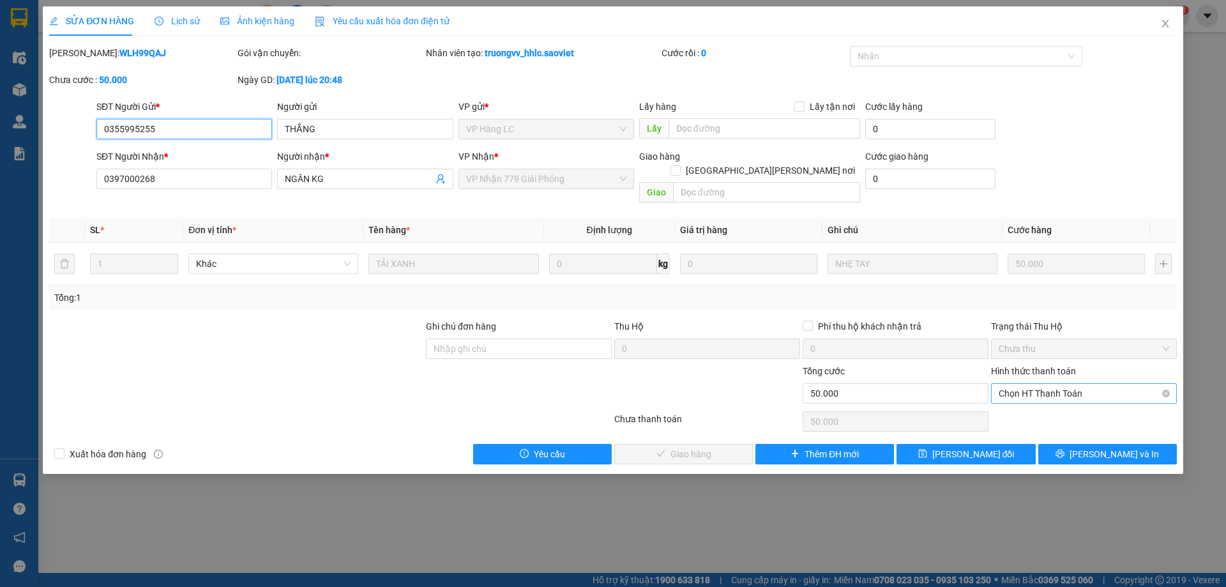
click at [1039, 384] on span "Chọn HT Thanh Toán" at bounding box center [1084, 393] width 171 height 19
click at [1005, 422] on div "Chuyển khoản" at bounding box center [1084, 425] width 171 height 14
type input "0"
click at [634, 449] on icon "check" at bounding box center [629, 453] width 9 height 9
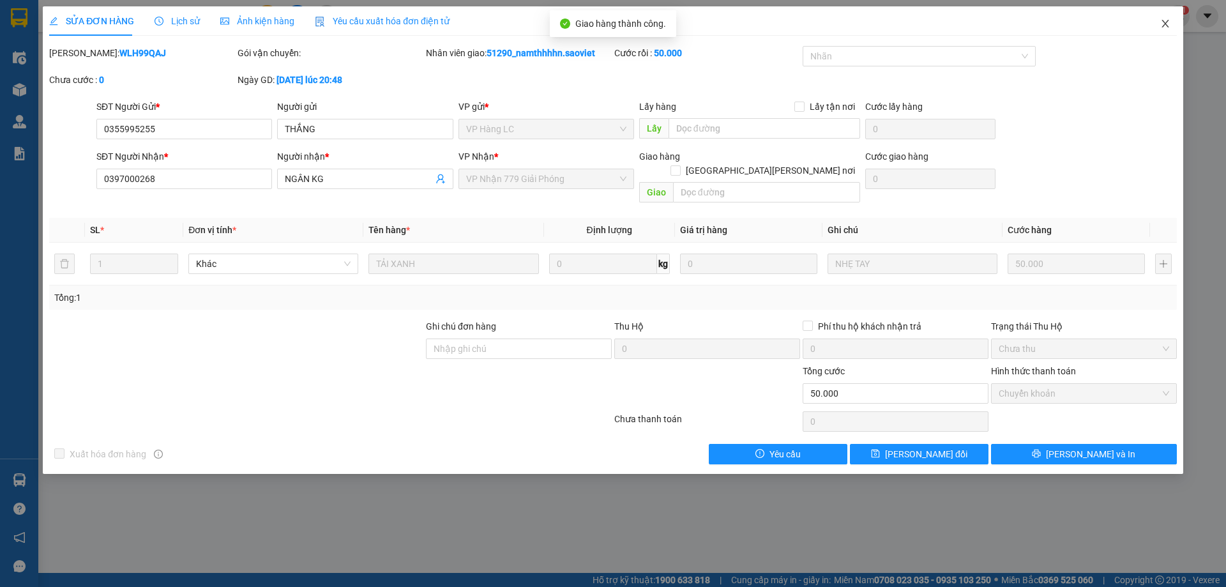
click at [1166, 22] on icon "close" at bounding box center [1166, 24] width 10 height 10
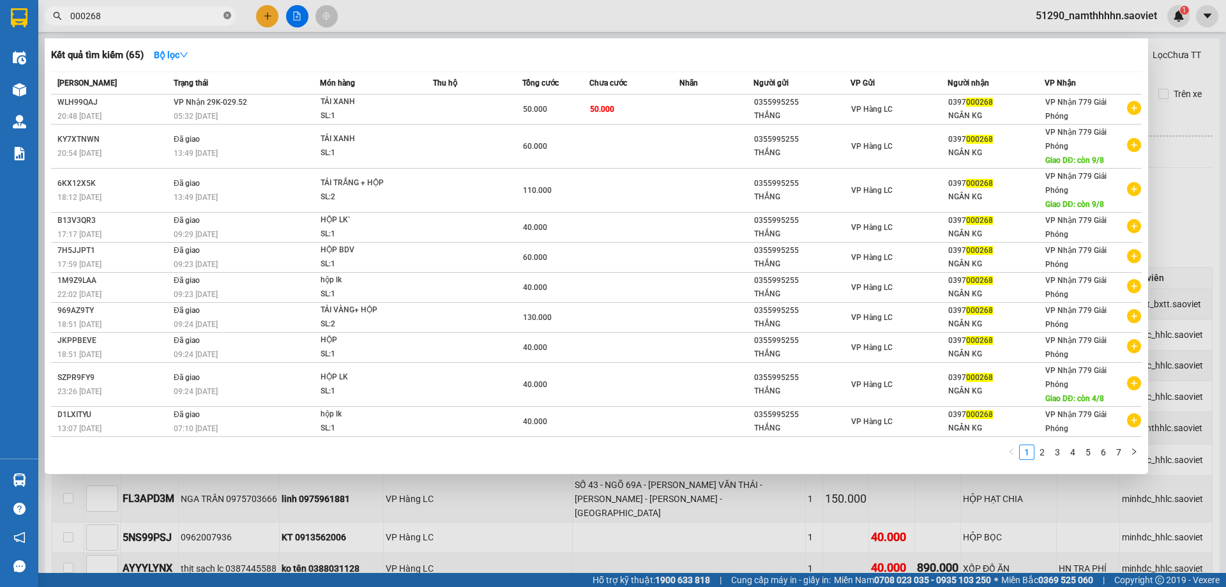
click at [230, 13] on icon "close-circle" at bounding box center [228, 15] width 8 height 8
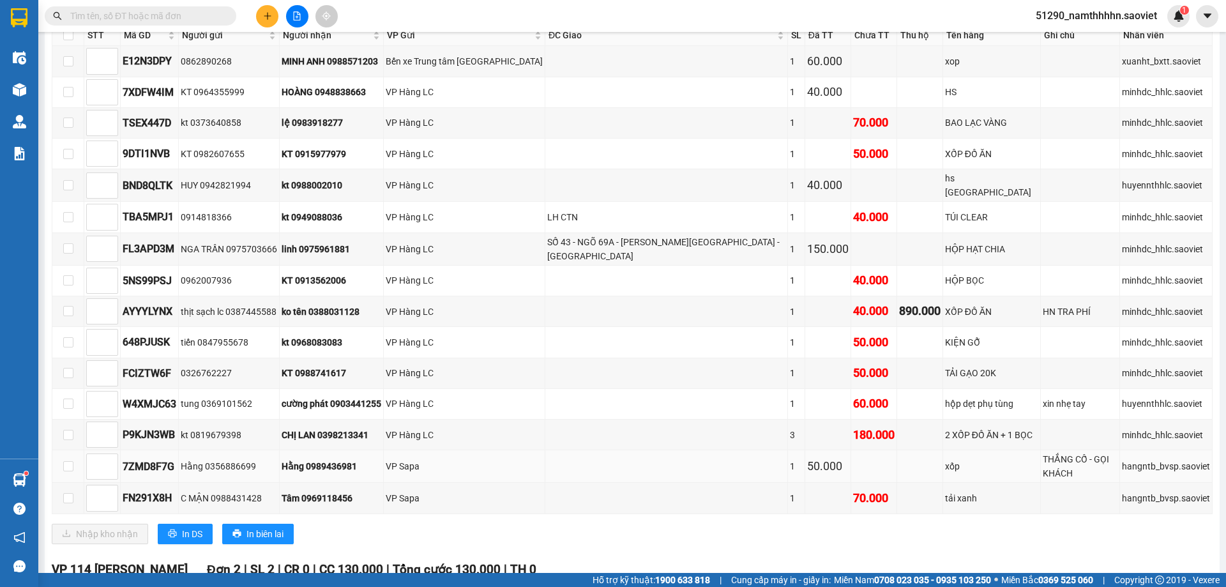
scroll to position [212, 0]
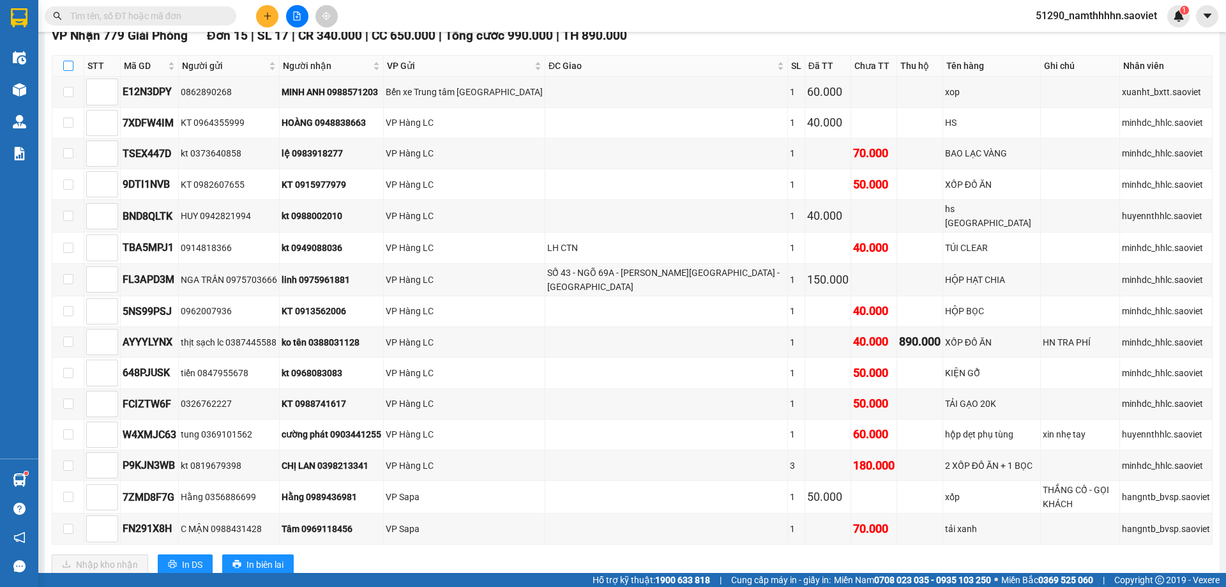
click at [65, 64] on input "checkbox" at bounding box center [68, 66] width 10 height 10
checkbox input "true"
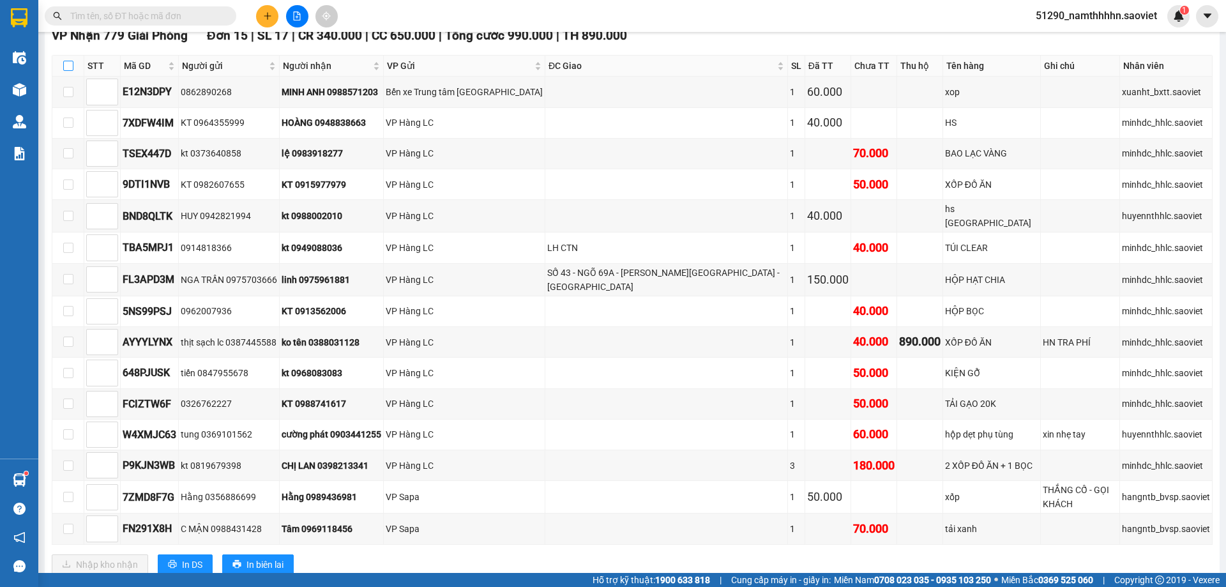
checkbox input "true"
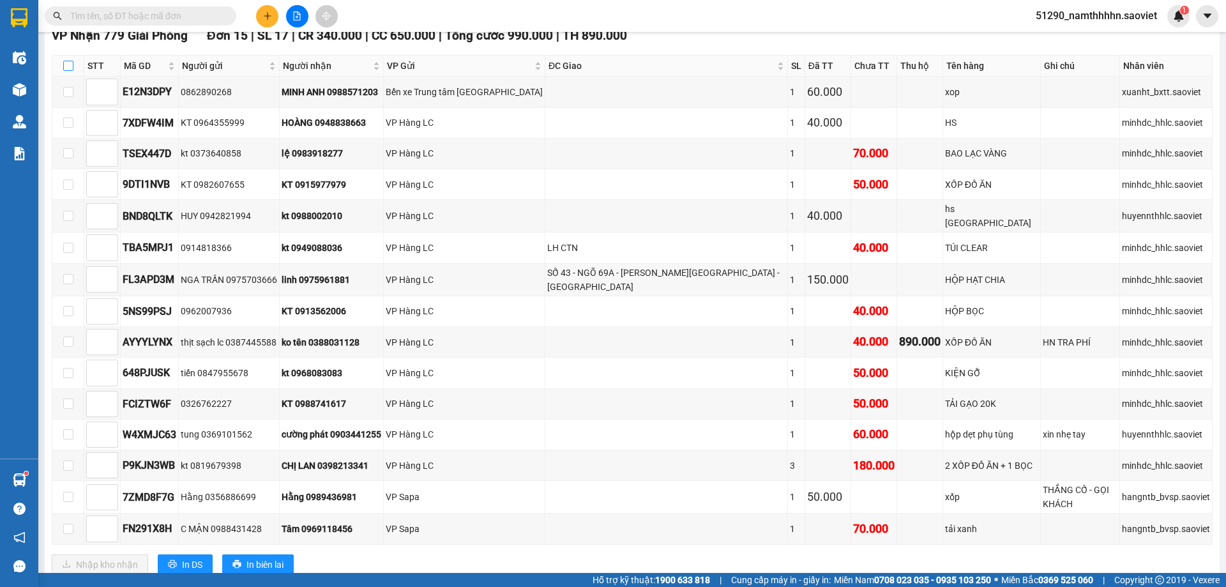
checkbox input "true"
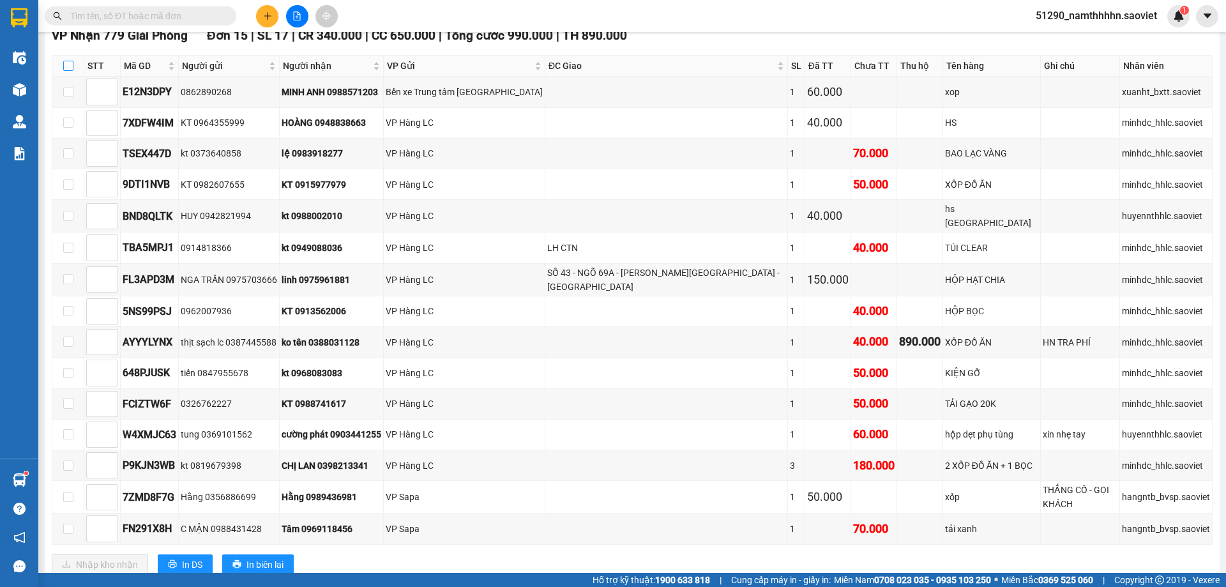
checkbox input "true"
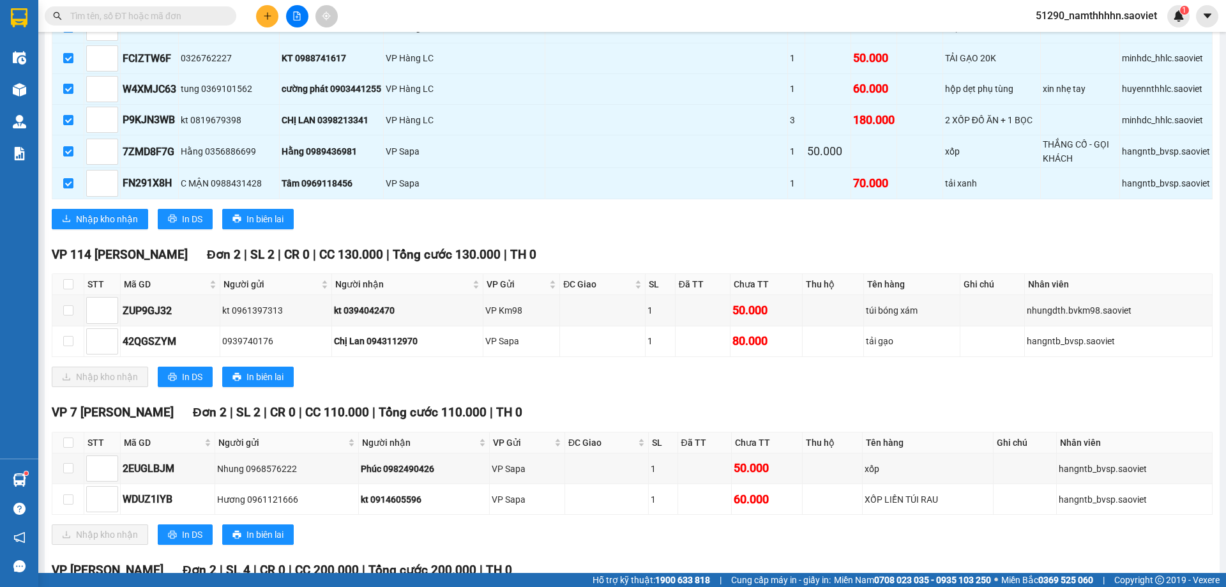
scroll to position [638, 0]
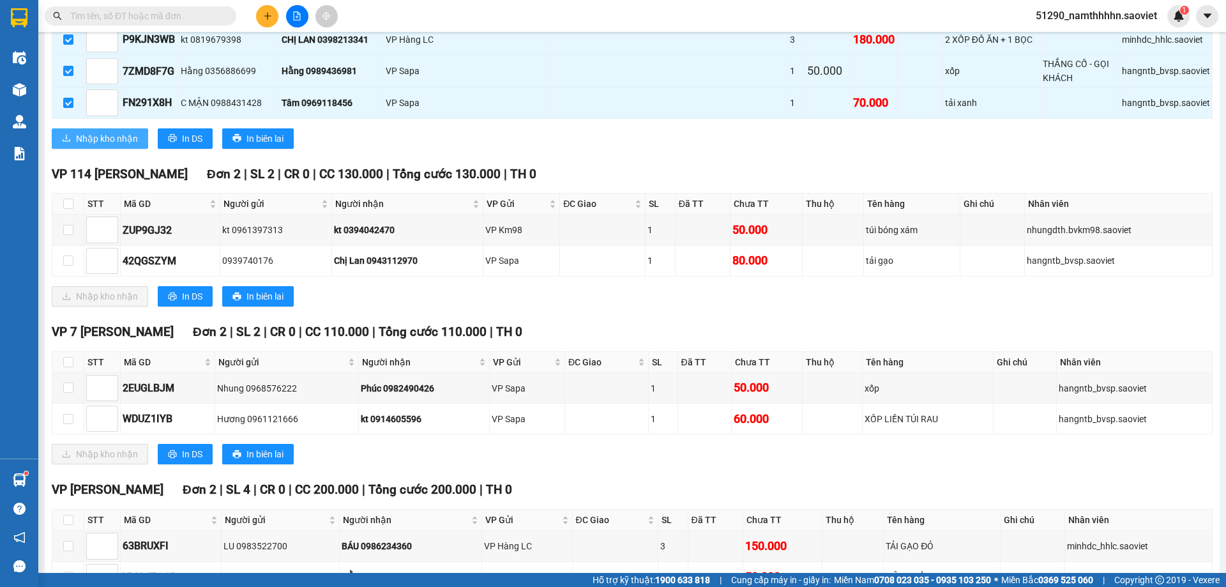
click at [121, 141] on span "Nhập kho nhận" at bounding box center [107, 139] width 62 height 14
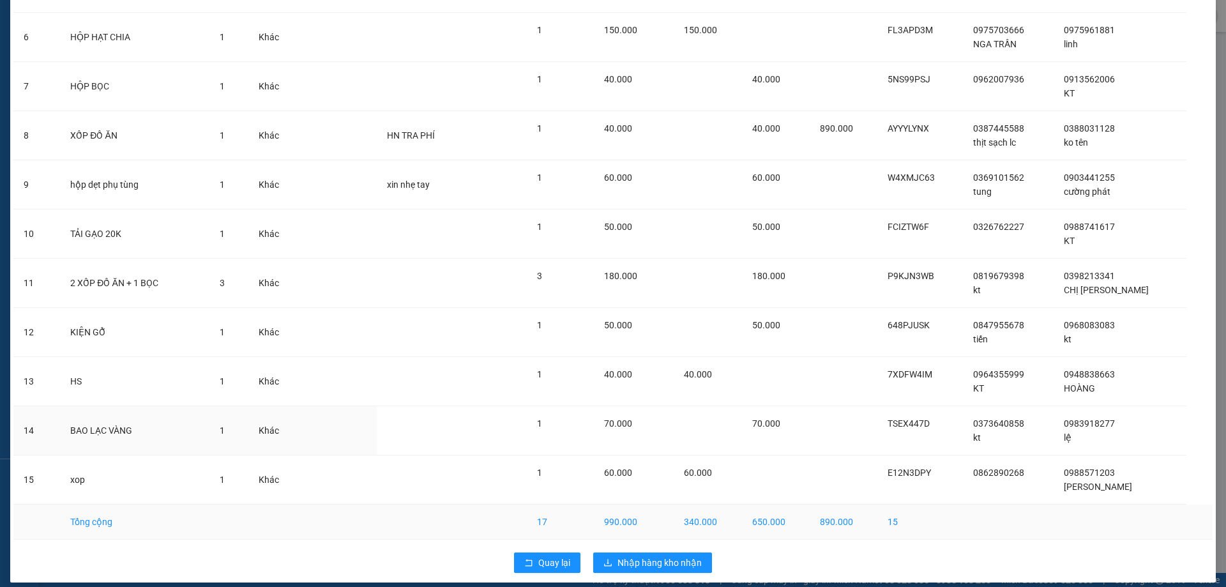
scroll to position [351, 0]
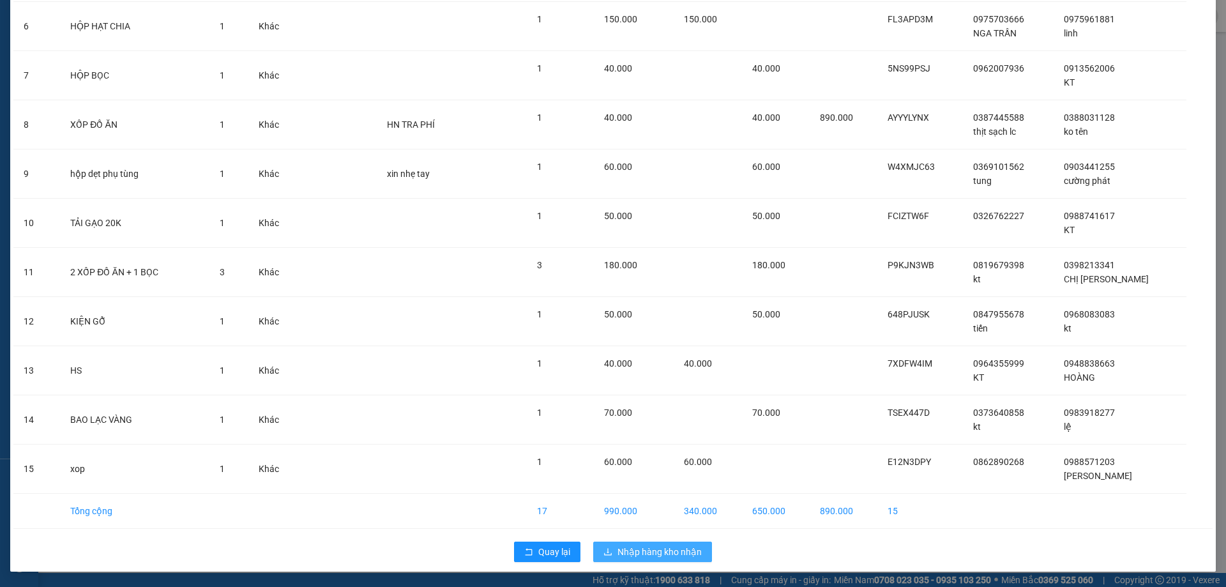
click at [680, 551] on span "Nhập hàng kho nhận" at bounding box center [660, 552] width 84 height 14
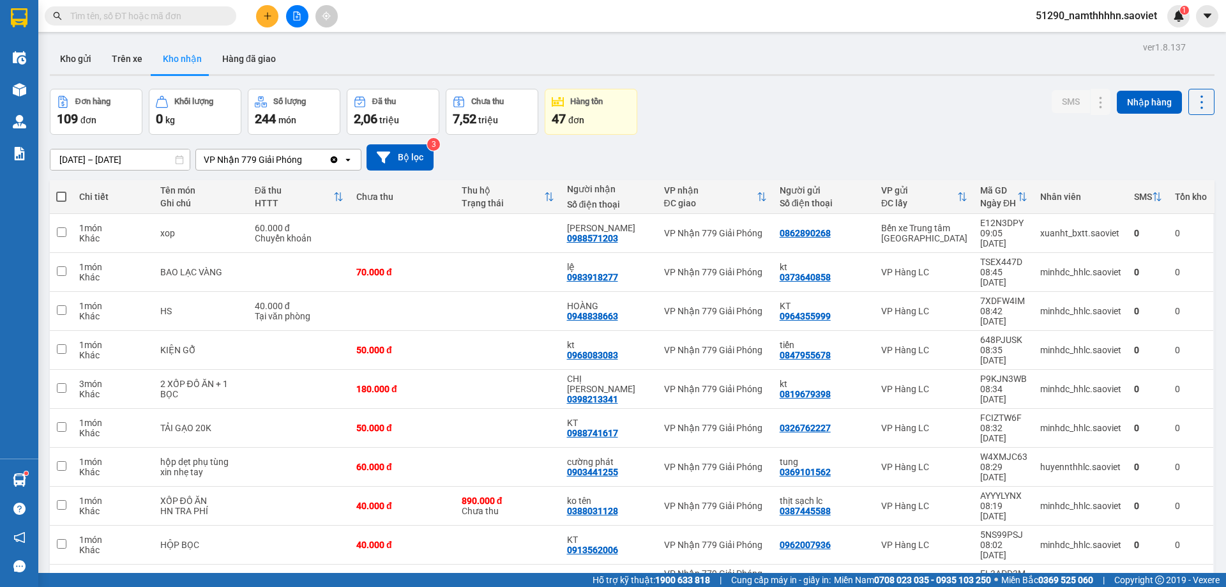
drag, startPoint x: 63, startPoint y: 195, endPoint x: 70, endPoint y: 208, distance: 14.3
click at [63, 194] on span at bounding box center [61, 197] width 10 height 10
click at [61, 190] on input "checkbox" at bounding box center [61, 190] width 0 height 0
checkbox input "true"
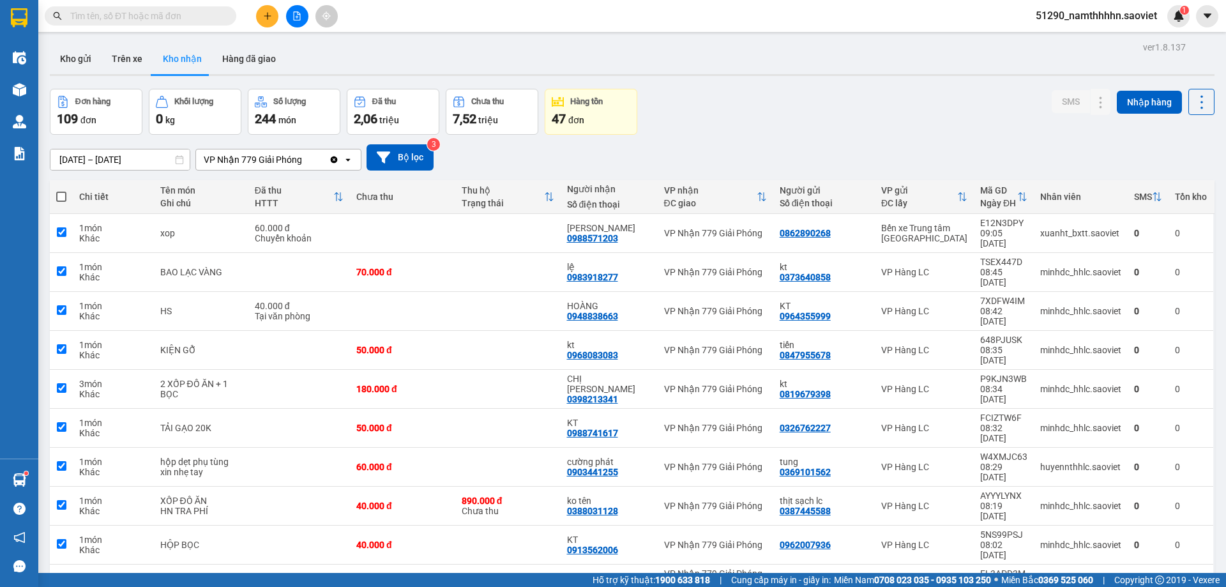
checkbox input "true"
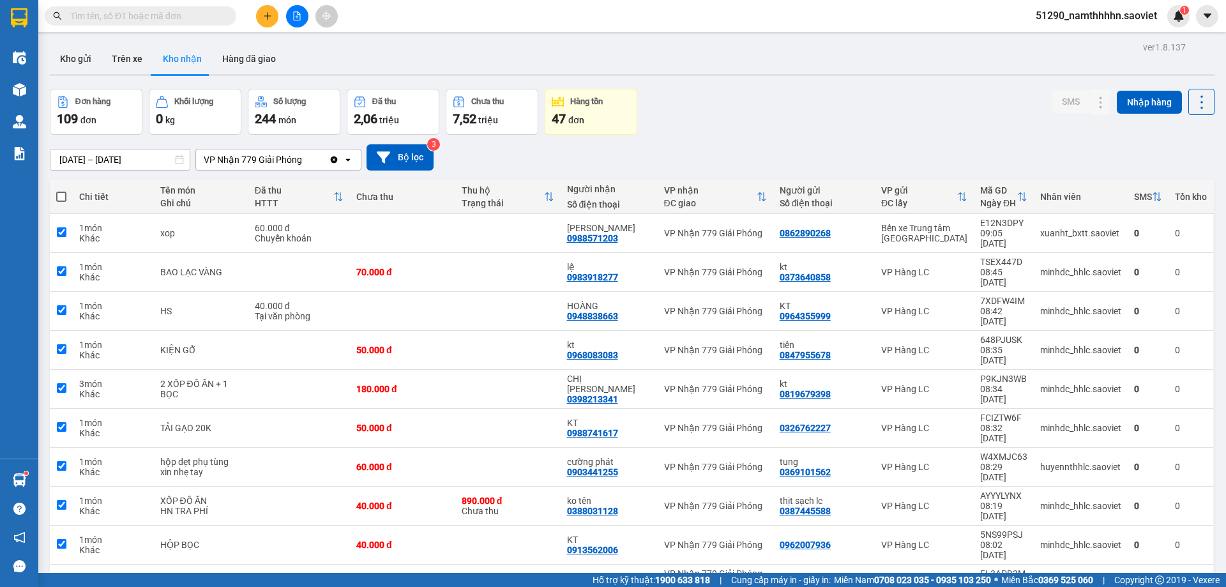
checkbox input "true"
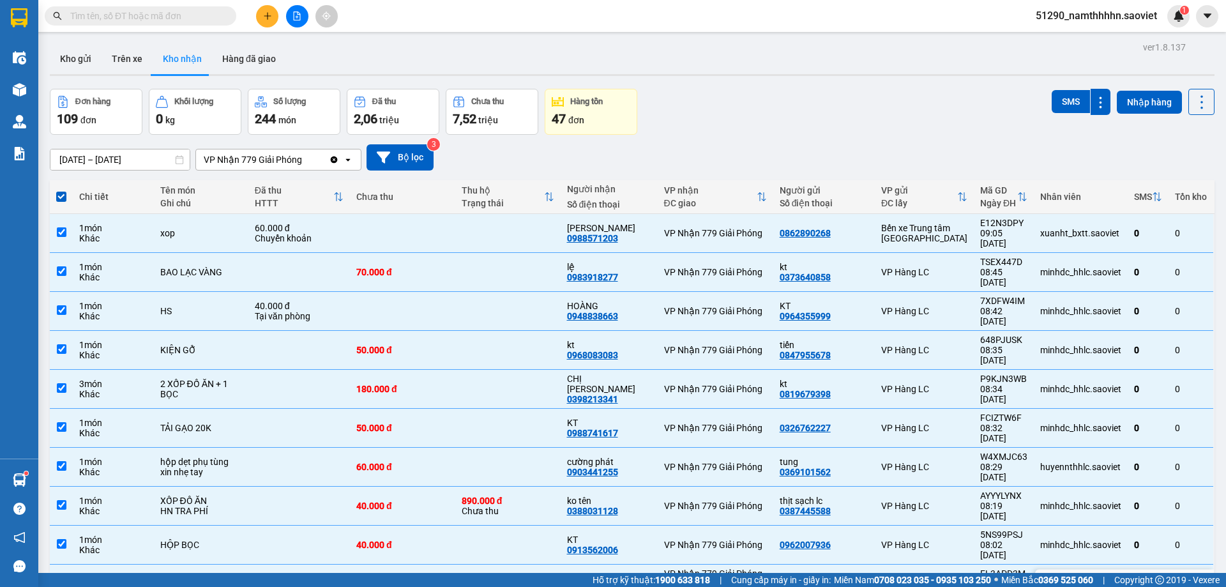
click at [513, 565] on td at bounding box center [507, 584] width 105 height 39
checkbox input "false"
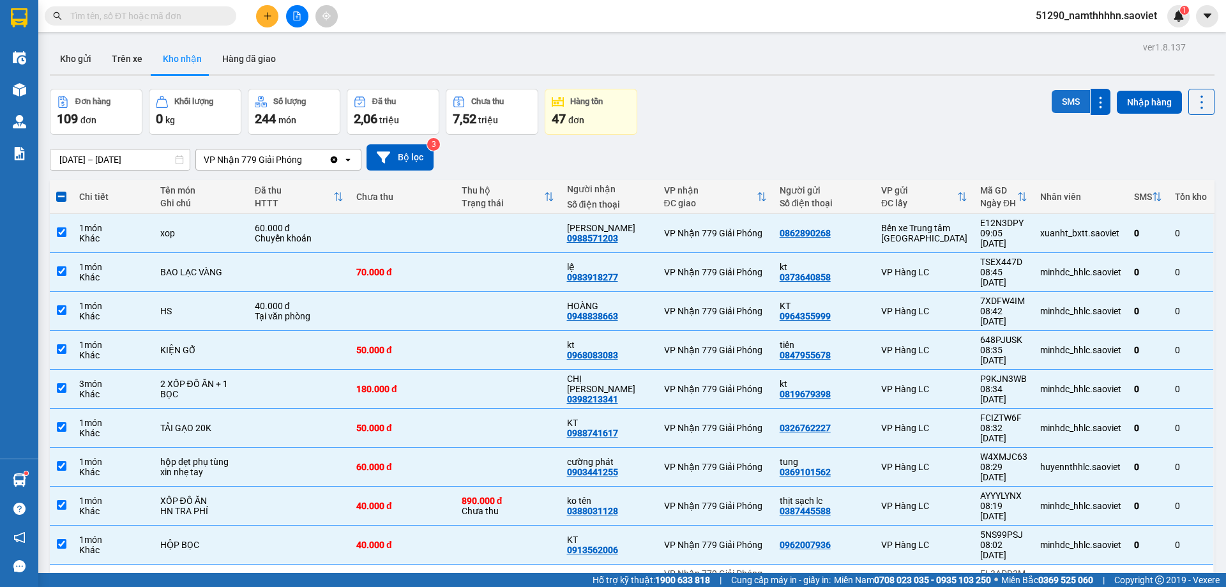
click at [1058, 98] on button "SMS" at bounding box center [1071, 101] width 38 height 23
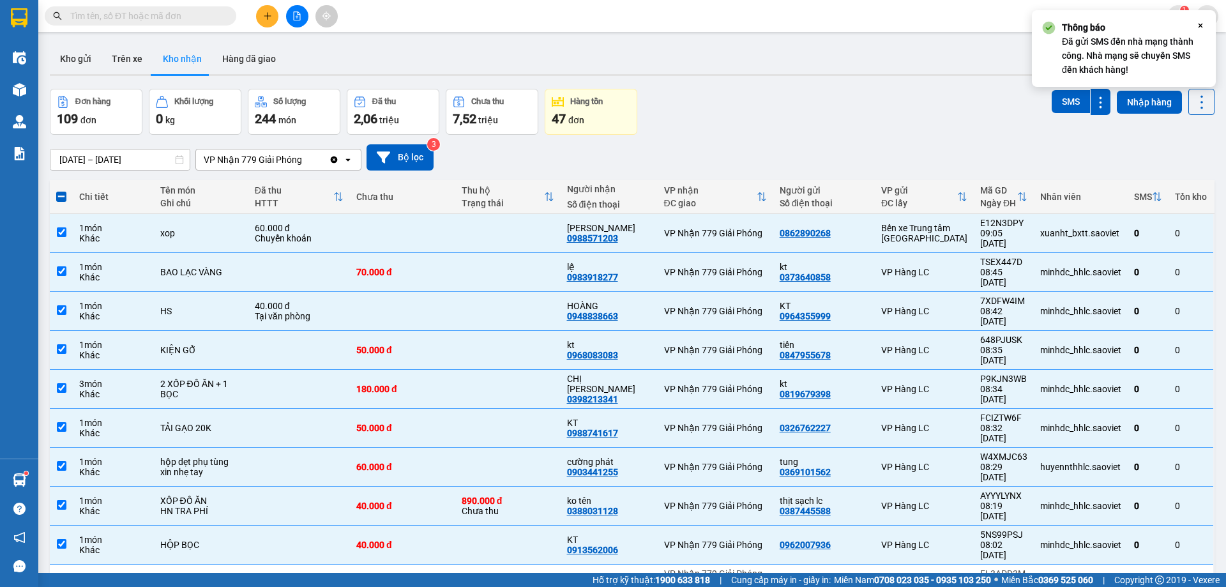
click at [1202, 26] on icon "Close" at bounding box center [1201, 25] width 10 height 10
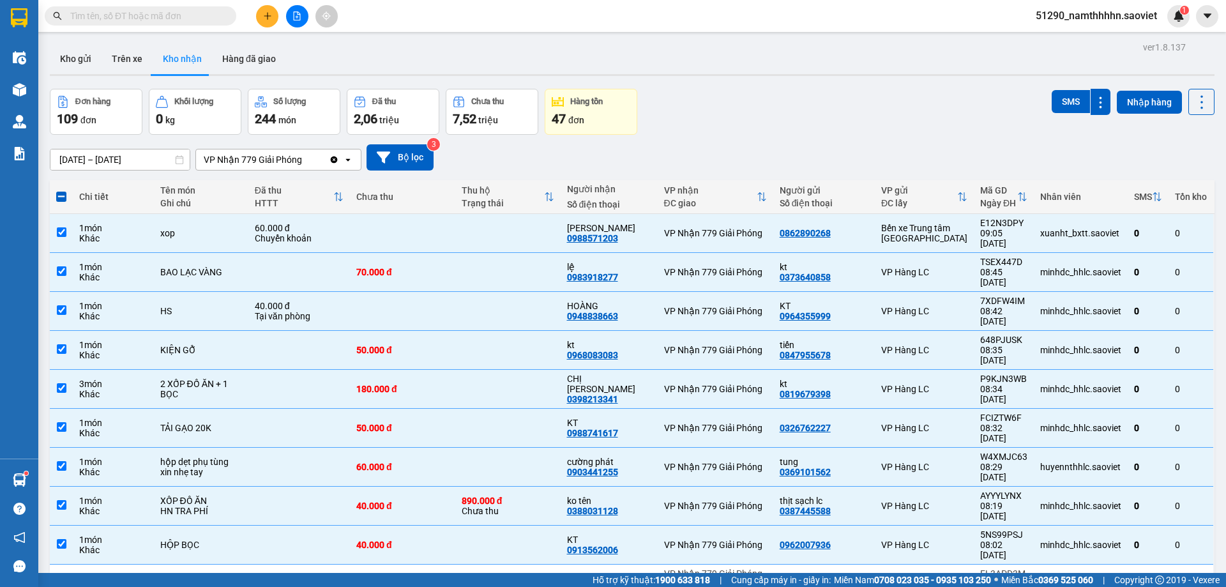
checkbox input "false"
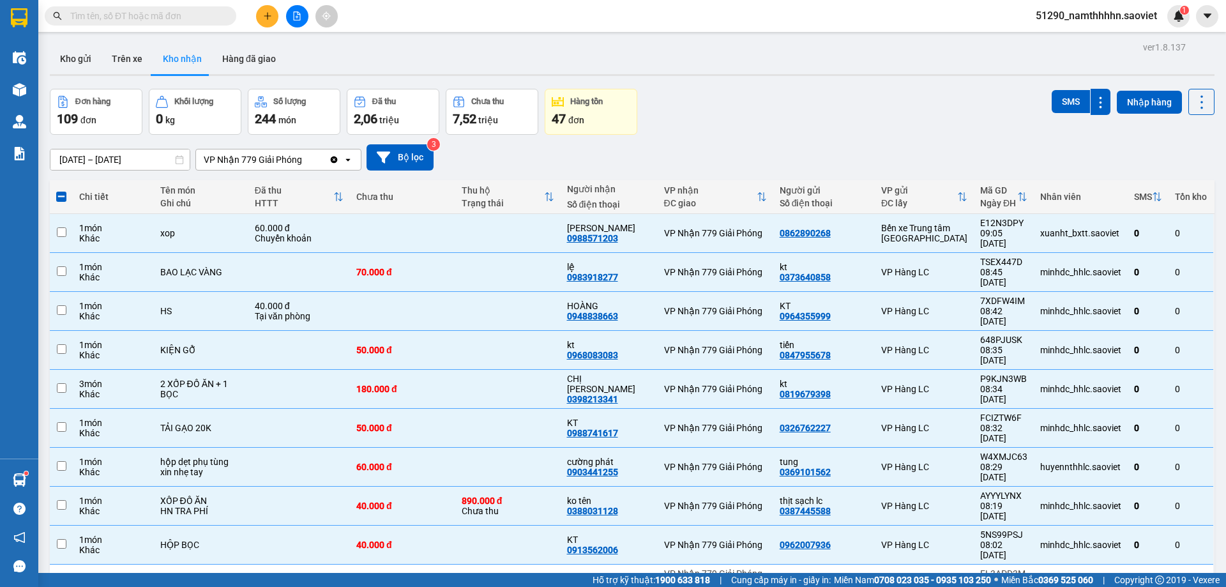
checkbox input "false"
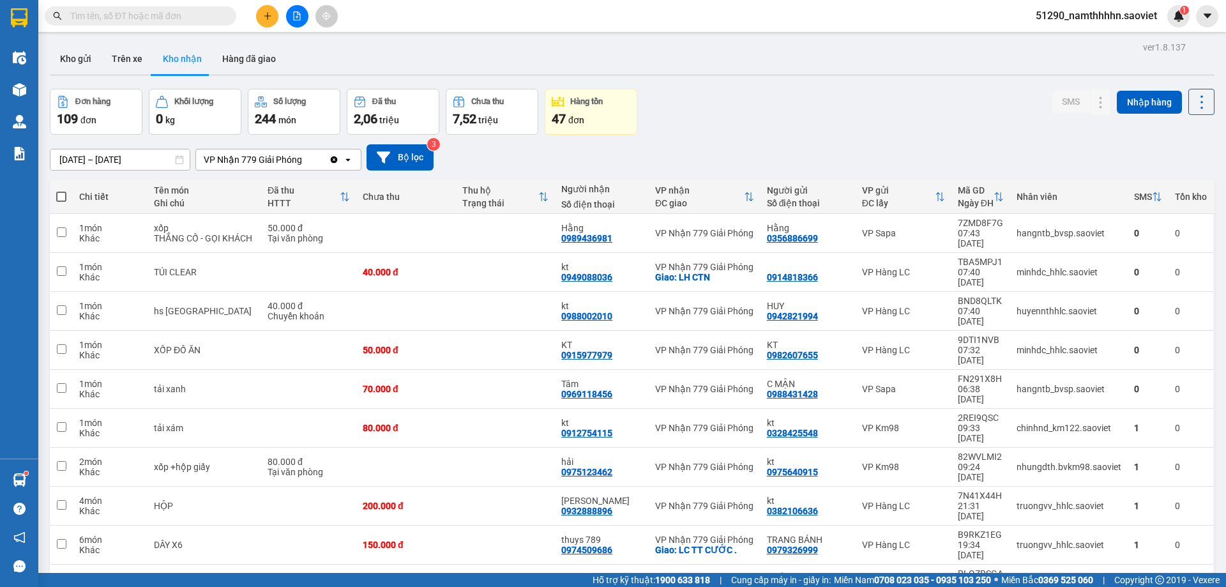
click at [60, 197] on span at bounding box center [61, 197] width 10 height 10
click at [61, 190] on input "checkbox" at bounding box center [61, 190] width 0 height 0
checkbox input "true"
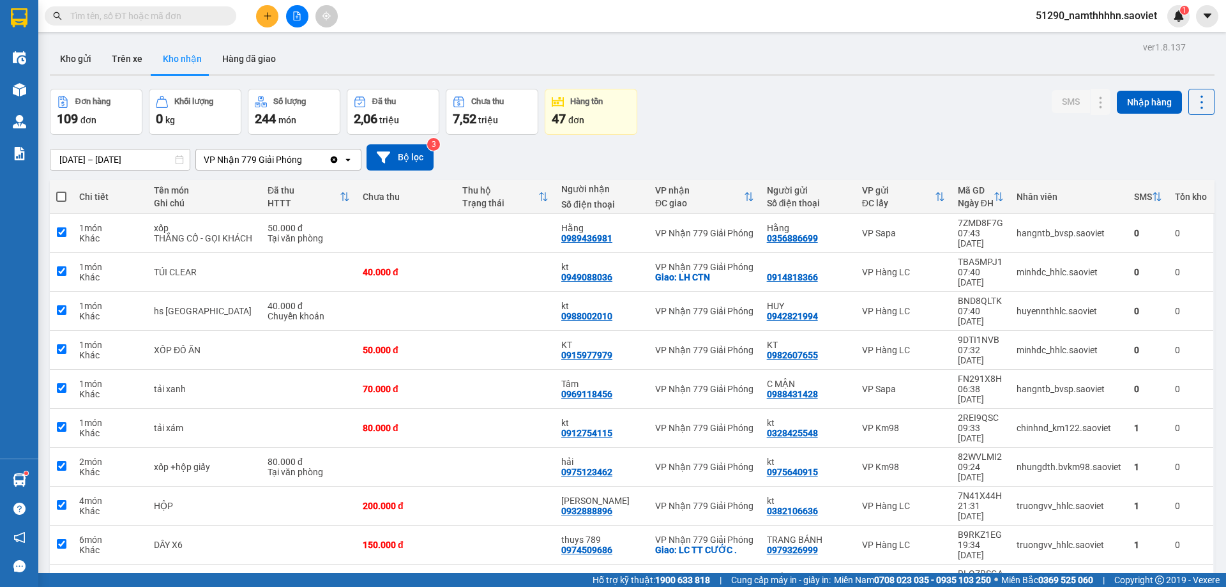
checkbox input "true"
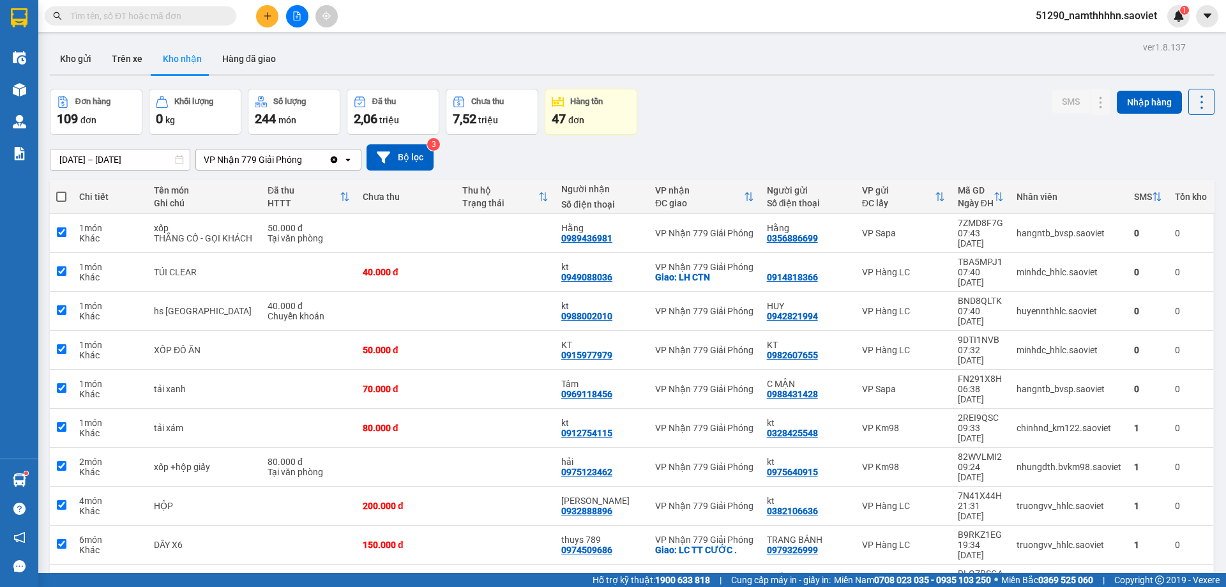
checkbox input "true"
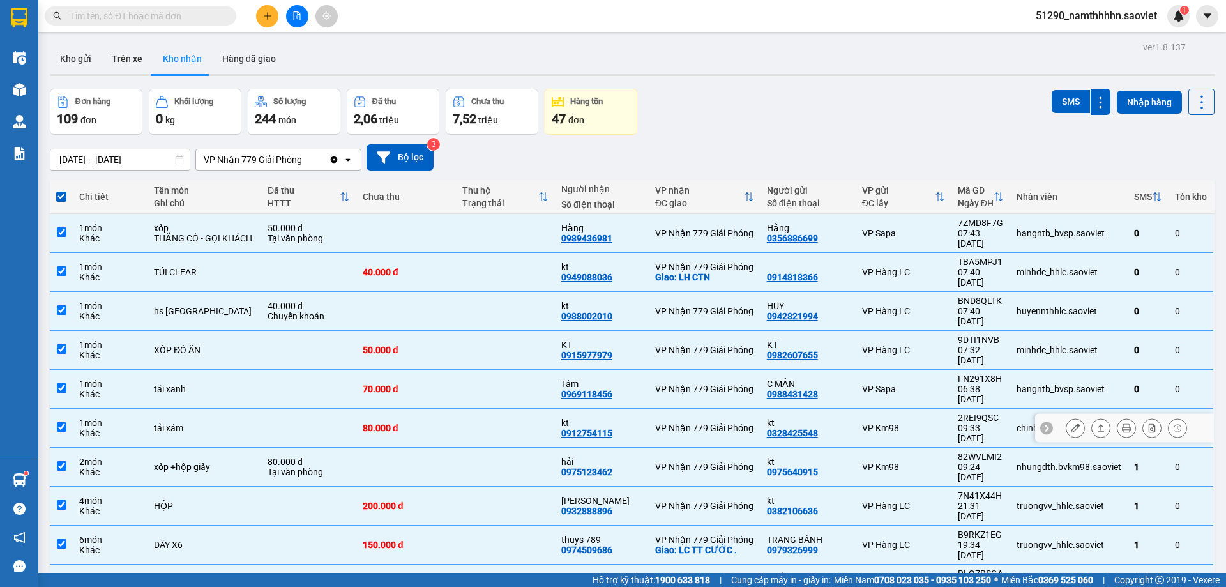
click at [524, 409] on td at bounding box center [506, 428] width 100 height 39
checkbox input "false"
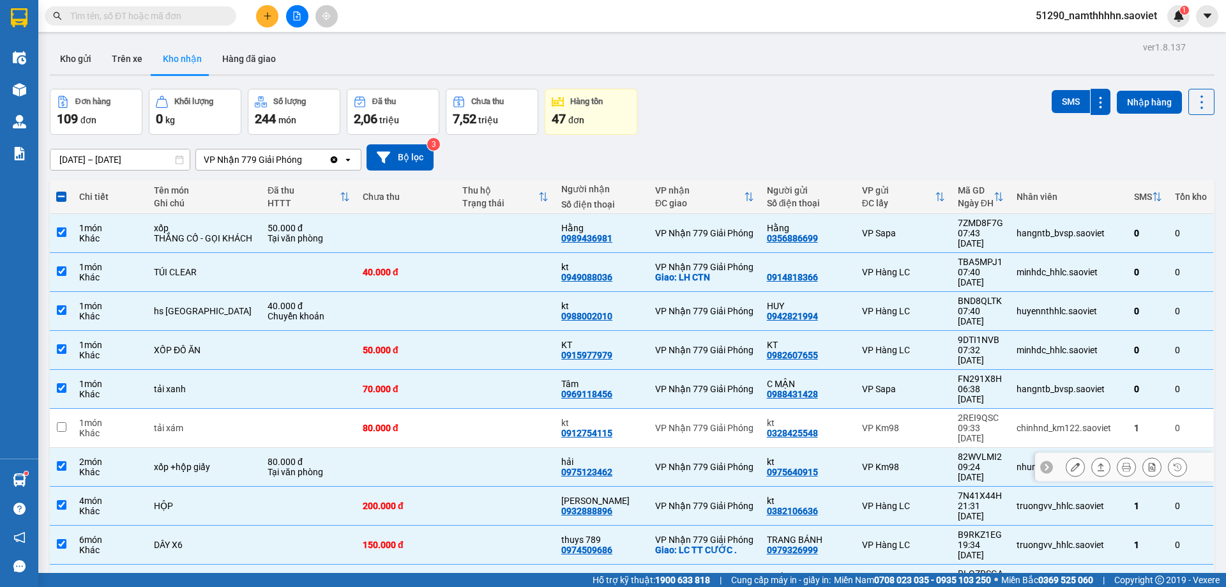
click at [531, 448] on td at bounding box center [506, 467] width 100 height 39
checkbox input "false"
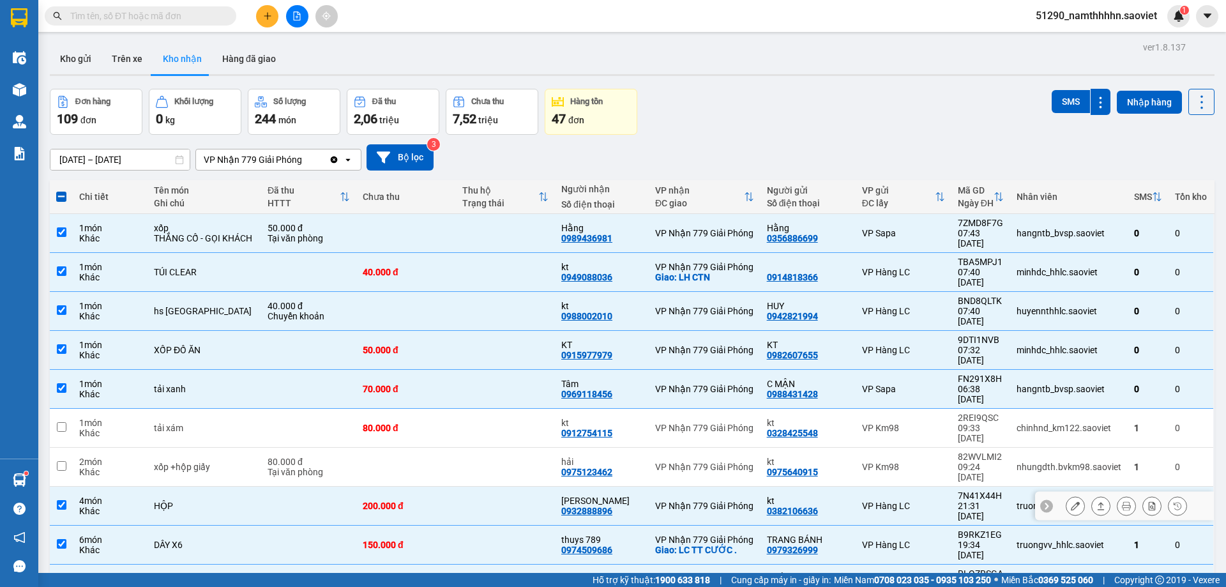
click at [515, 487] on td at bounding box center [506, 506] width 100 height 39
checkbox input "false"
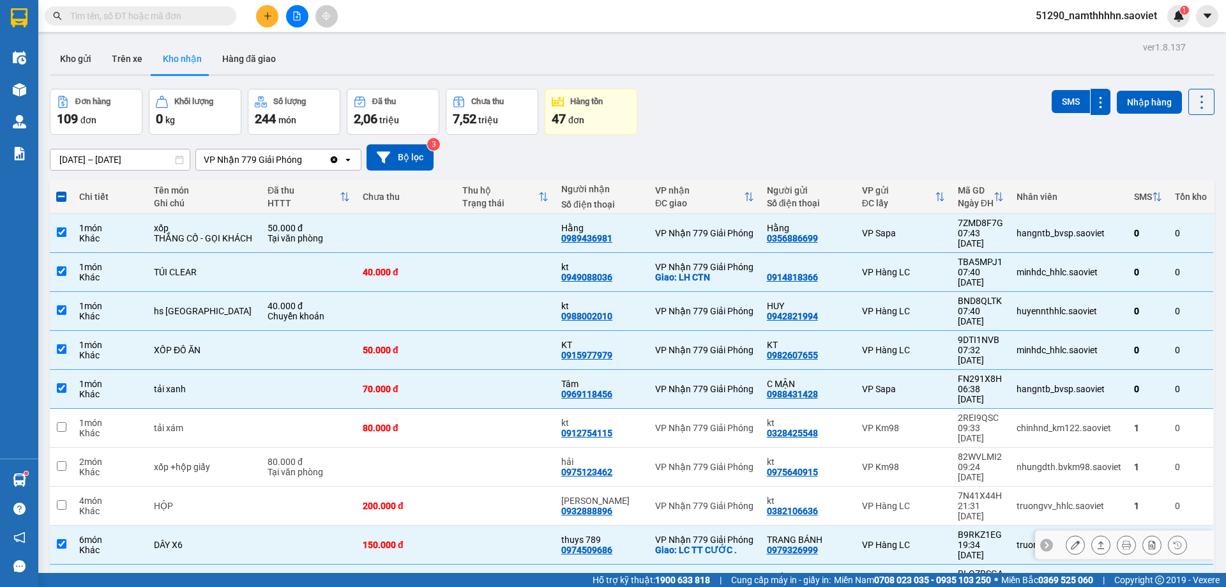
click at [516, 526] on td at bounding box center [506, 545] width 100 height 39
checkbox input "false"
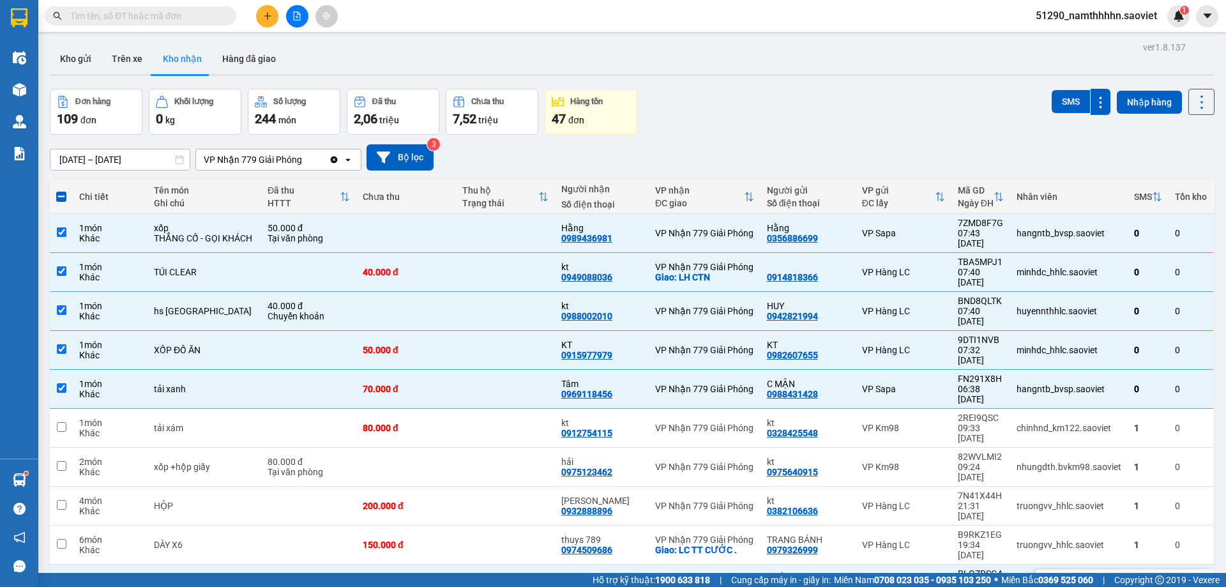
click at [517, 565] on td at bounding box center [506, 584] width 100 height 39
checkbox input "false"
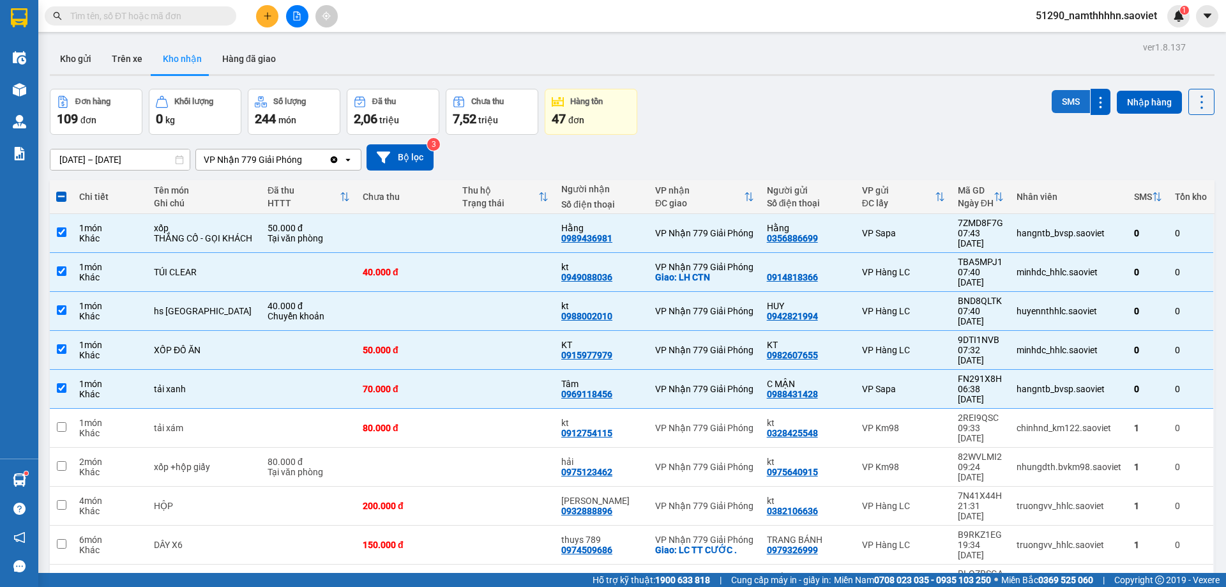
click at [1057, 100] on button "SMS" at bounding box center [1071, 101] width 38 height 23
click at [64, 194] on span at bounding box center [61, 197] width 10 height 10
click at [61, 190] on input "checkbox" at bounding box center [61, 190] width 0 height 0
checkbox input "true"
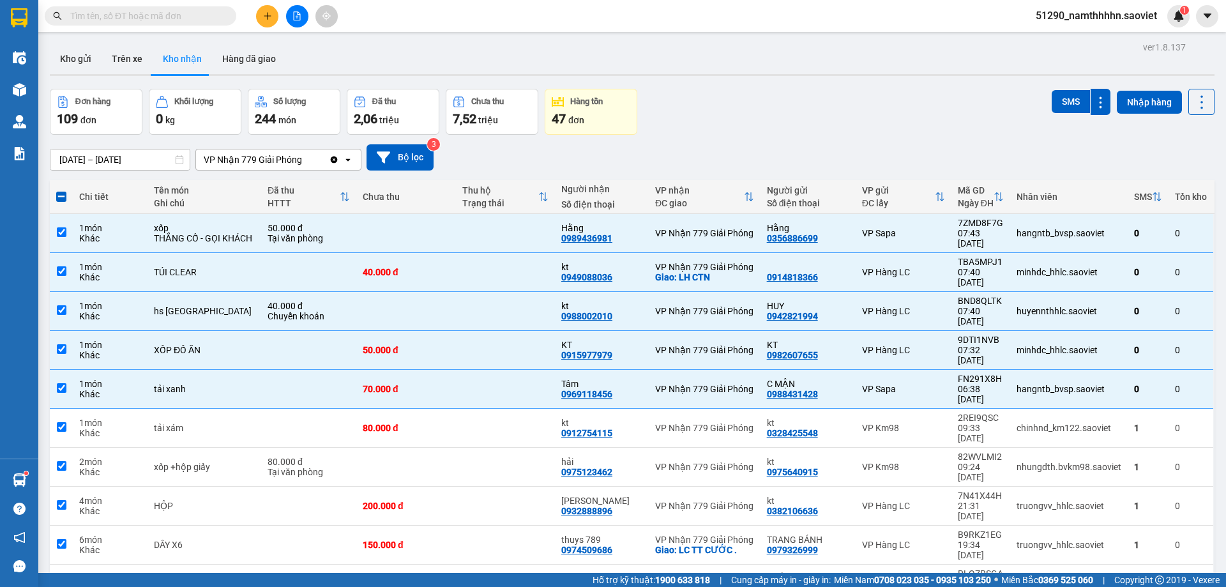
checkbox input "true"
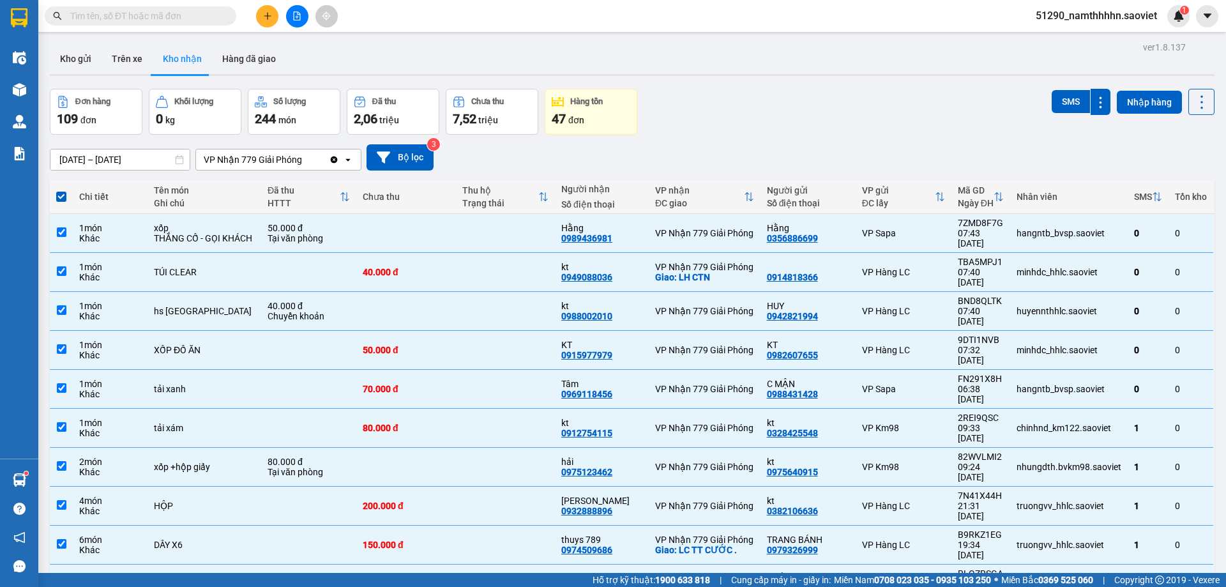
click at [64, 194] on span at bounding box center [61, 197] width 10 height 10
click at [61, 190] on input "checkbox" at bounding box center [61, 190] width 0 height 0
checkbox input "false"
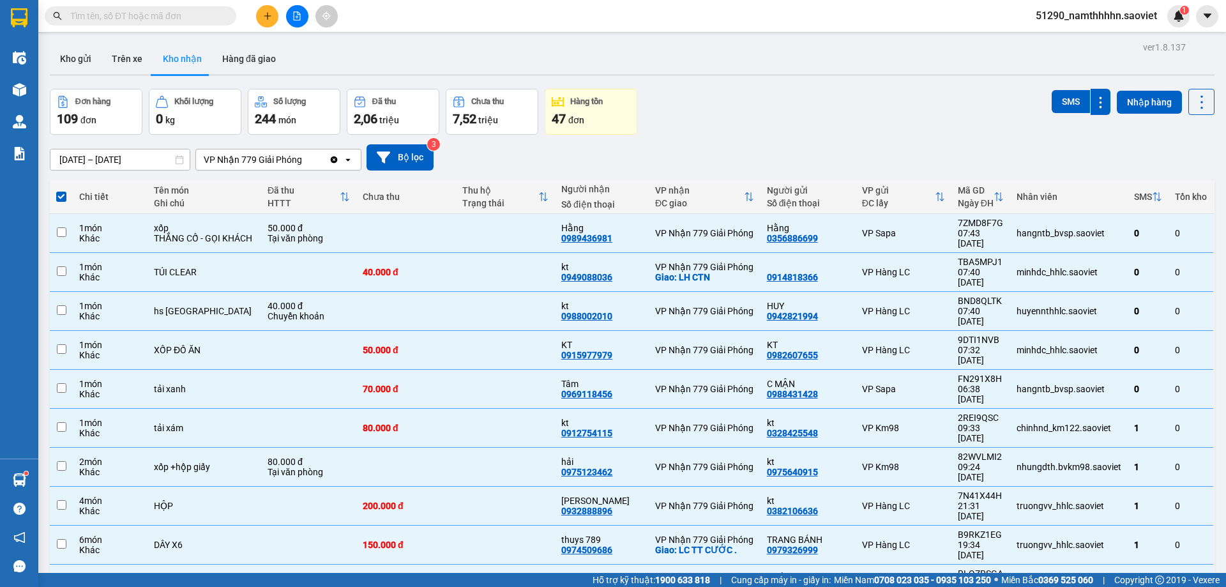
checkbox input "false"
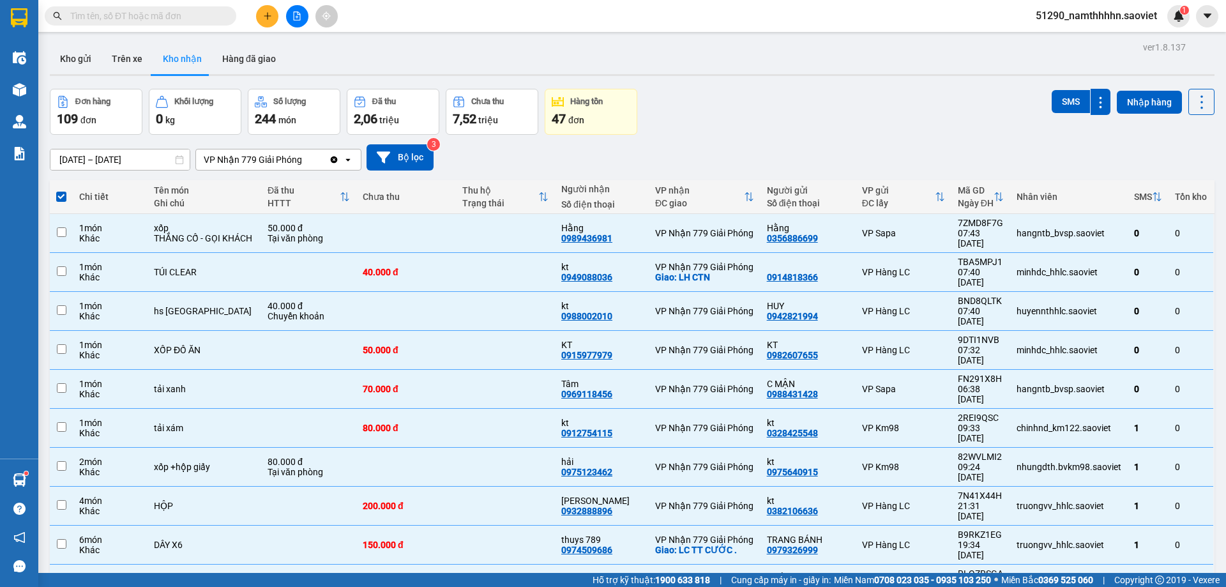
checkbox input "false"
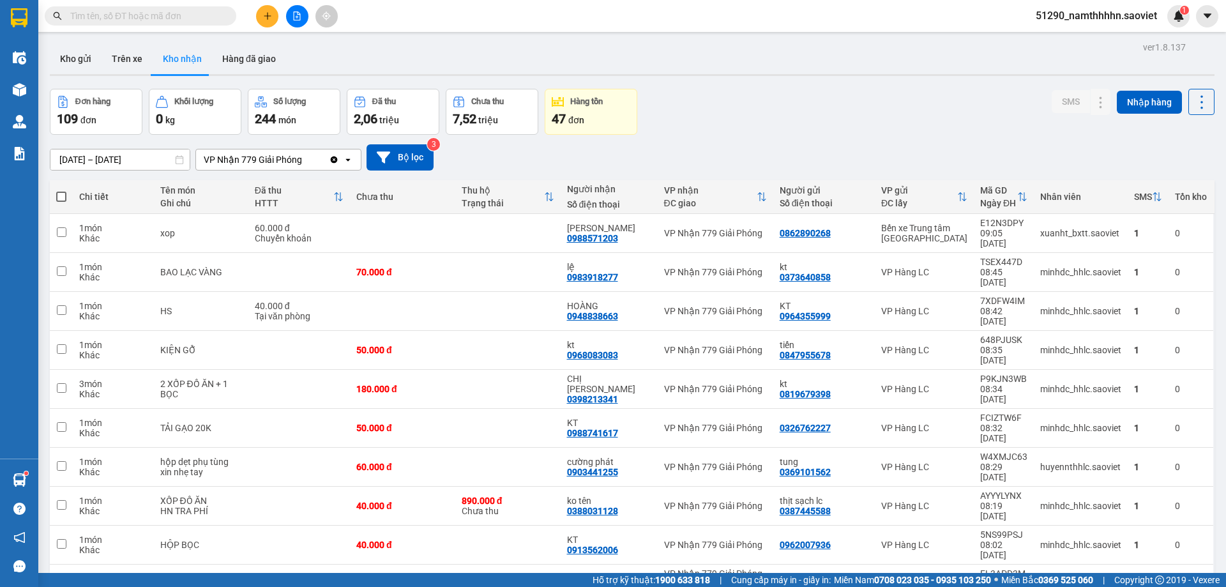
click at [180, 15] on input "text" at bounding box center [145, 16] width 151 height 14
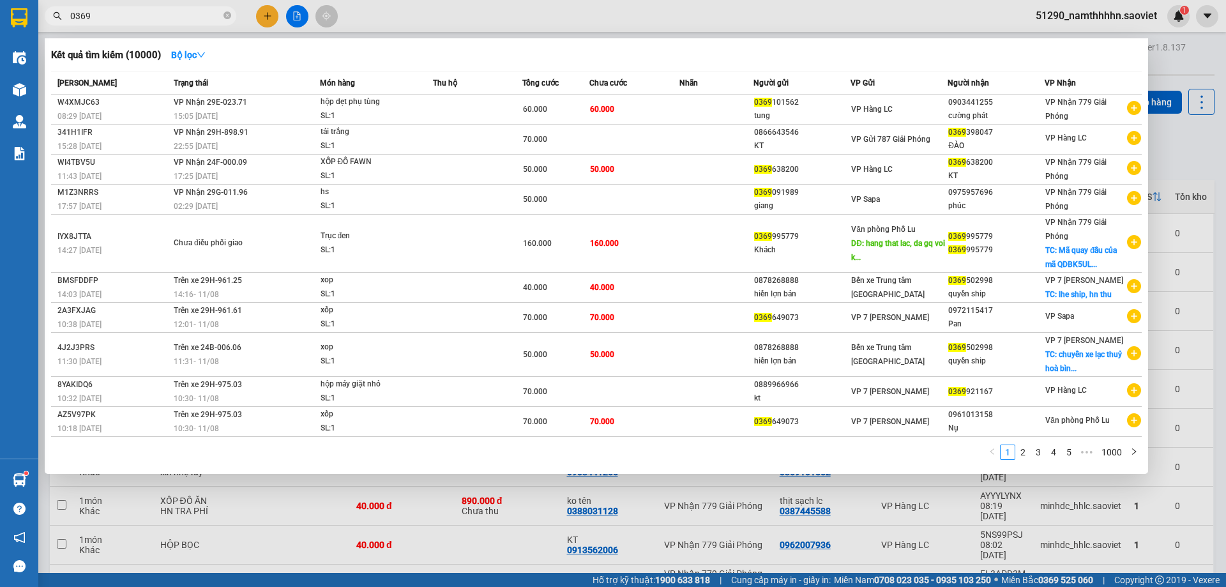
click at [180, 15] on input "0369" at bounding box center [145, 16] width 151 height 14
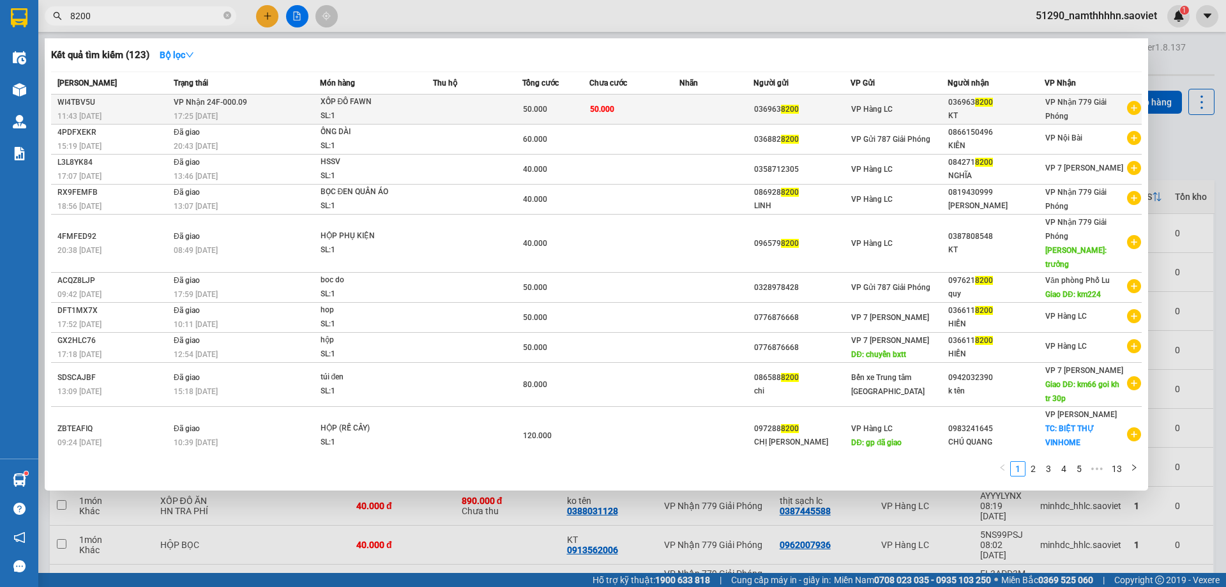
type input "8200"
click at [680, 107] on td at bounding box center [717, 110] width 75 height 30
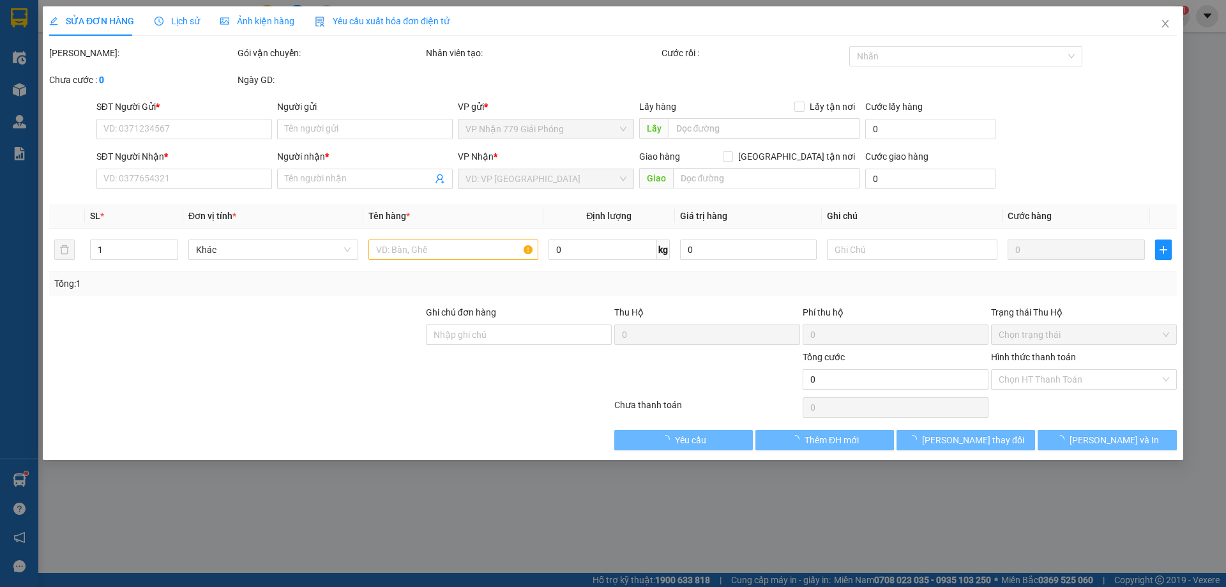
type input "0369638200"
type input "KT"
type input "50.000"
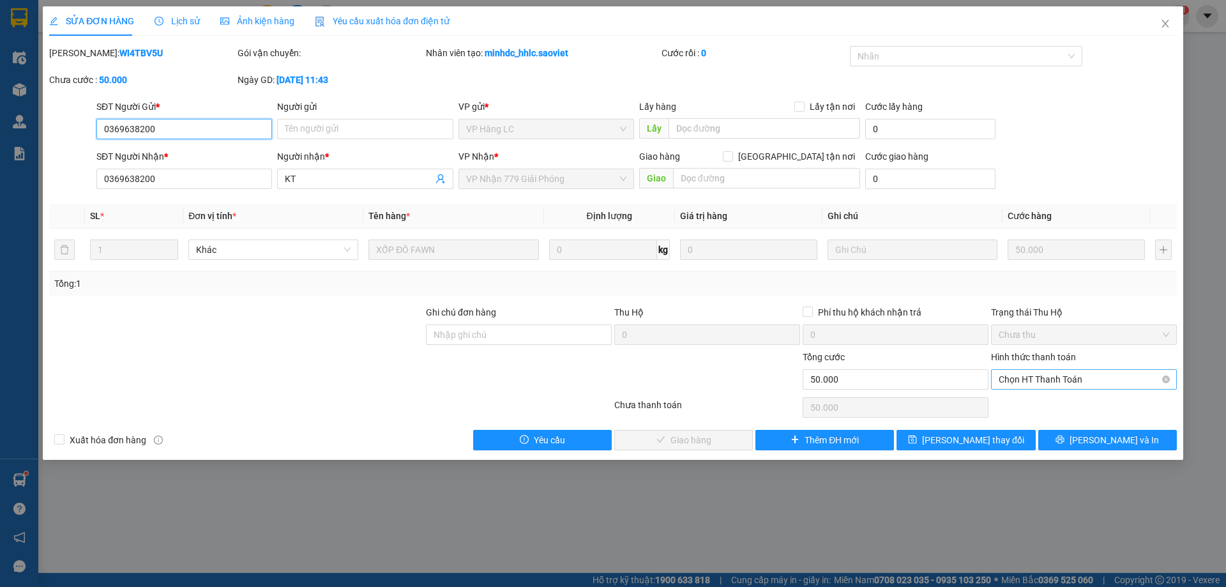
click at [1042, 380] on span "Chọn HT Thanh Toán" at bounding box center [1084, 379] width 171 height 19
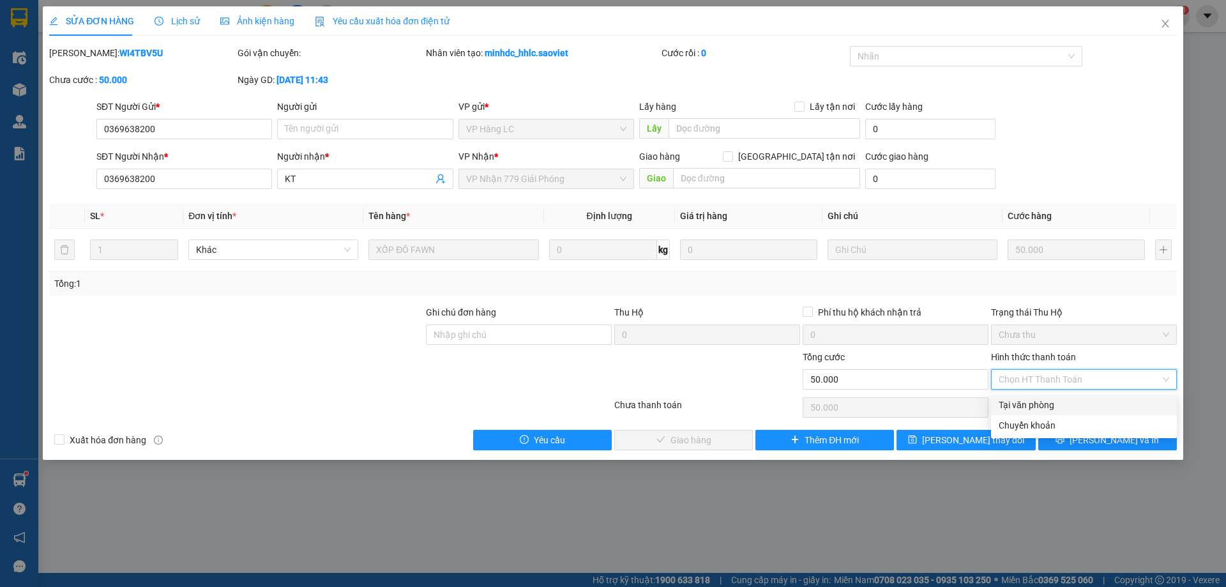
drag, startPoint x: 1044, startPoint y: 402, endPoint x: 1018, endPoint y: 406, distance: 26.5
click at [1044, 401] on div "Tại văn phòng" at bounding box center [1084, 405] width 171 height 14
type input "0"
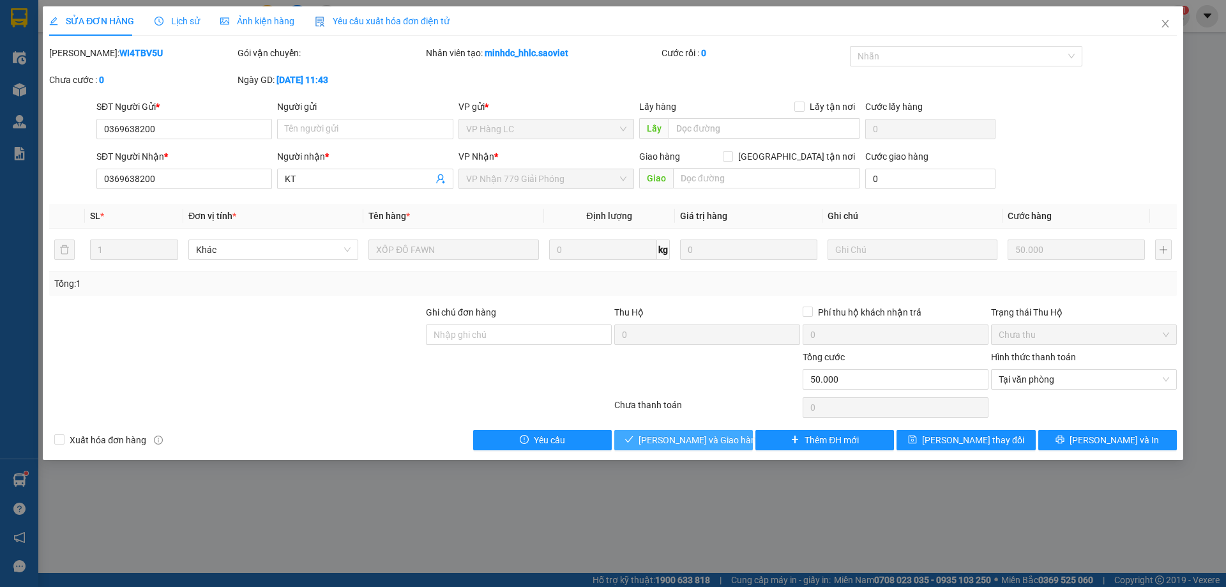
click at [676, 445] on span "[PERSON_NAME] và Giao hàng" at bounding box center [700, 440] width 123 height 14
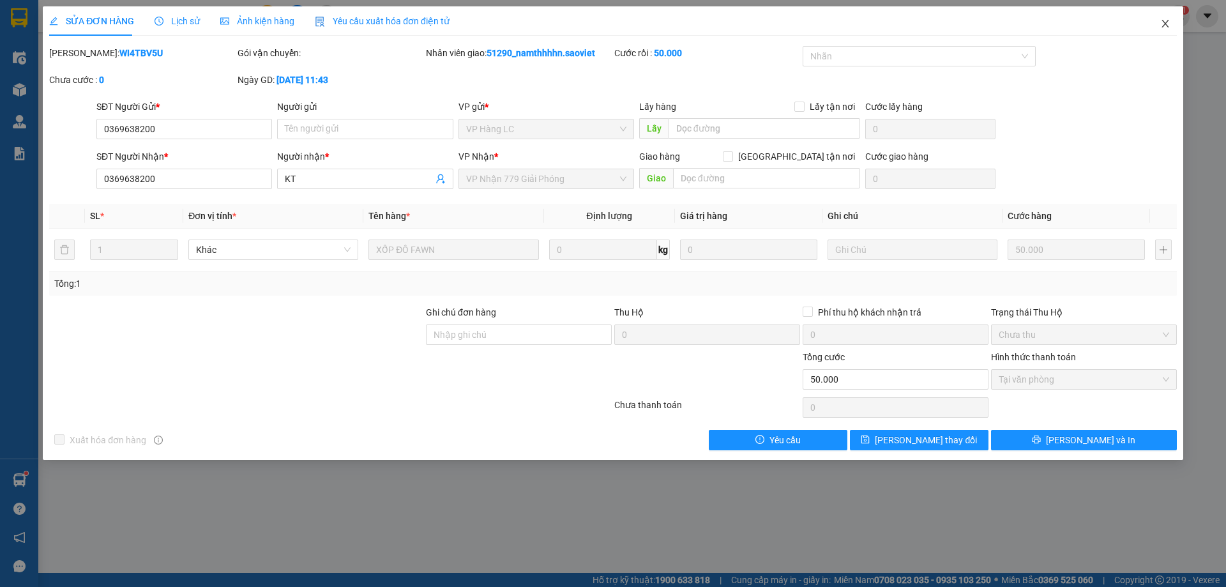
click at [1168, 26] on icon "close" at bounding box center [1166, 24] width 10 height 10
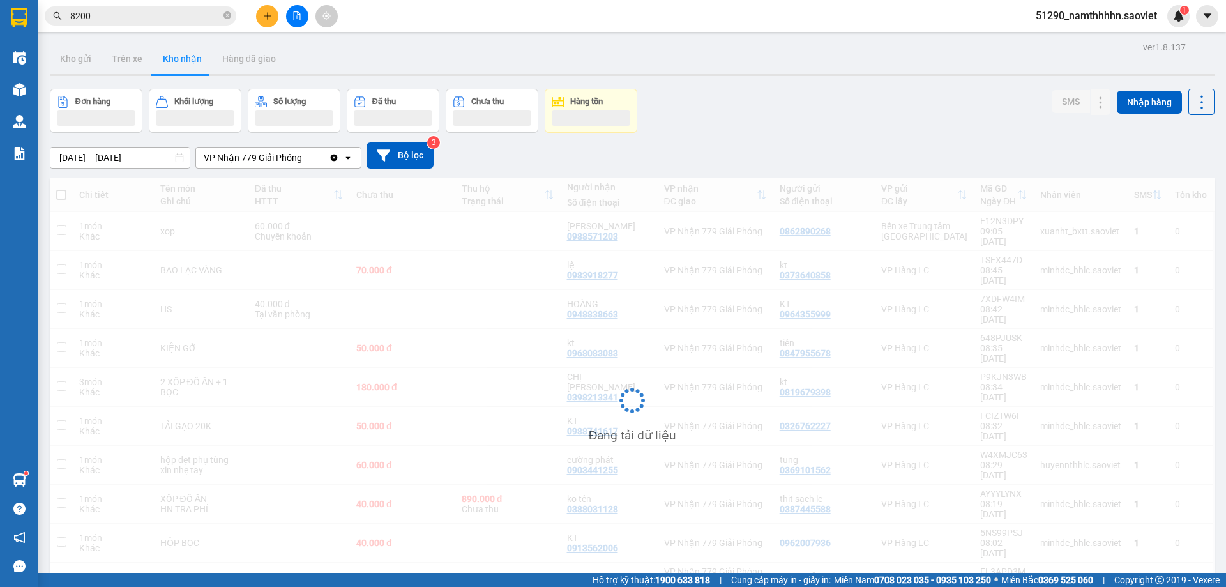
click at [192, 20] on input "8200" at bounding box center [145, 16] width 151 height 14
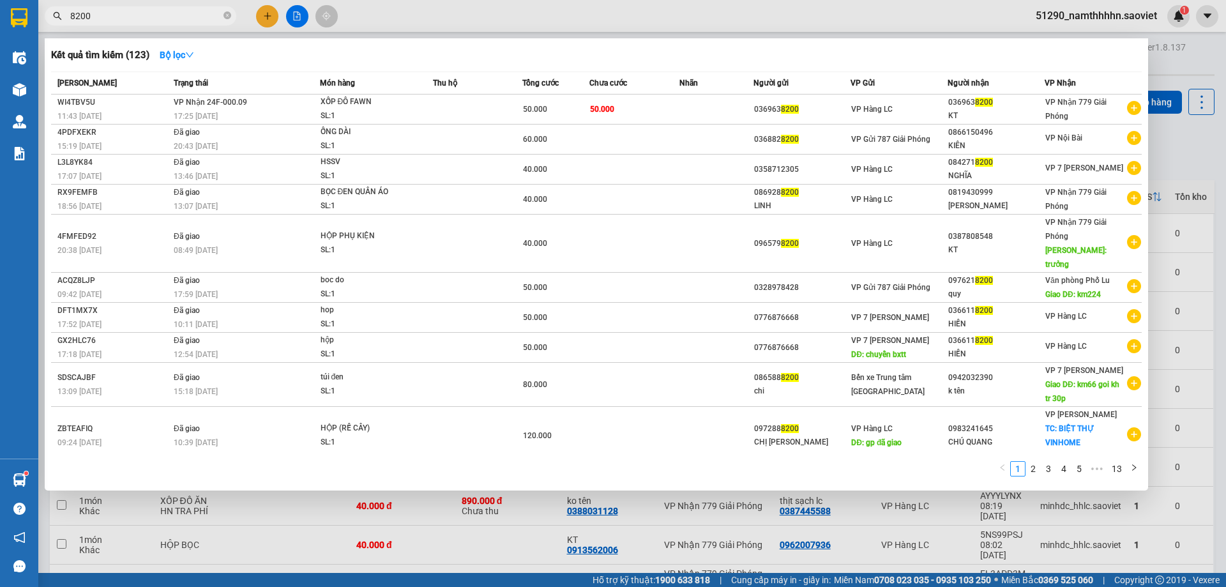
click at [192, 20] on input "8200" at bounding box center [145, 16] width 151 height 14
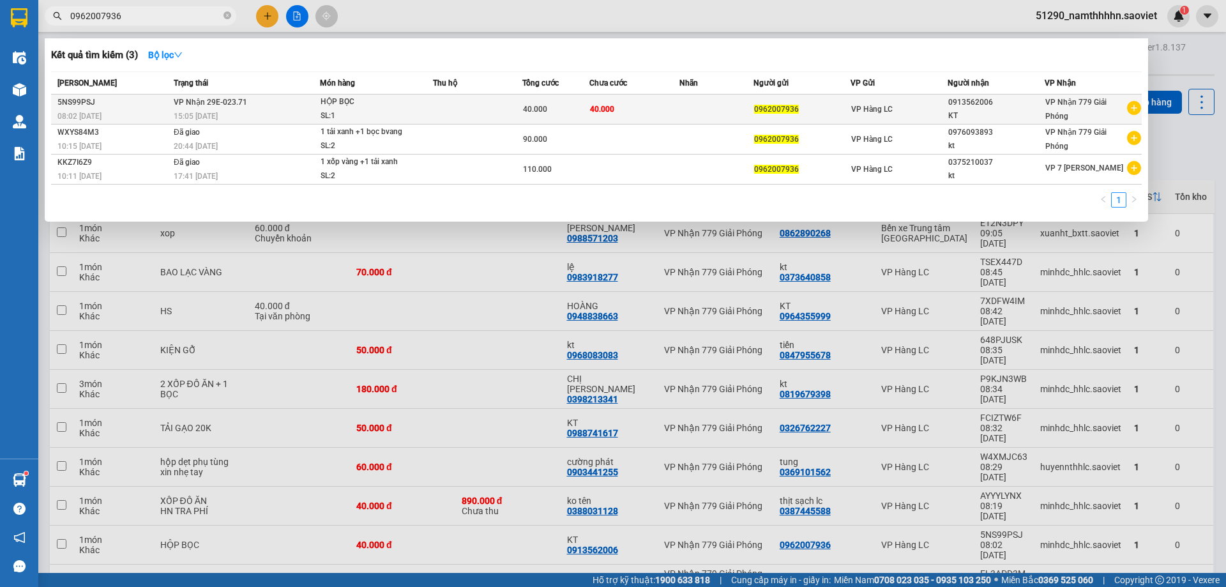
type input "0962007936"
click at [362, 105] on div "HỘP BỌC" at bounding box center [369, 102] width 96 height 14
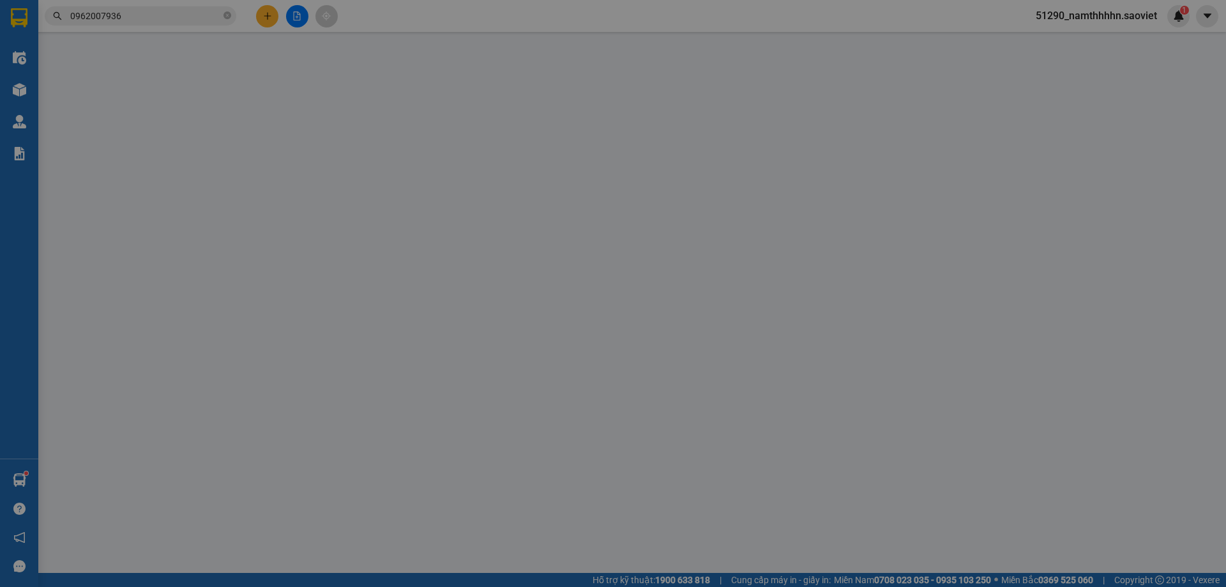
type input "0962007936"
type input "0913562006"
type input "KT"
type input "40.000"
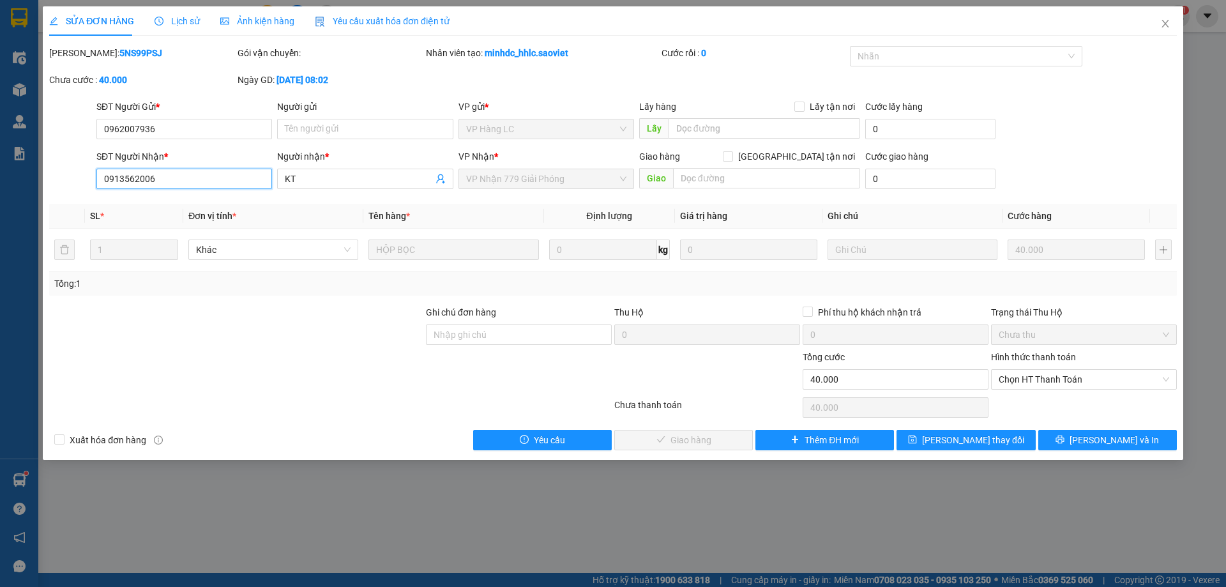
click at [206, 188] on input "0913562006" at bounding box center [184, 179] width 176 height 20
click at [1155, 22] on span "Close" at bounding box center [1166, 24] width 36 height 36
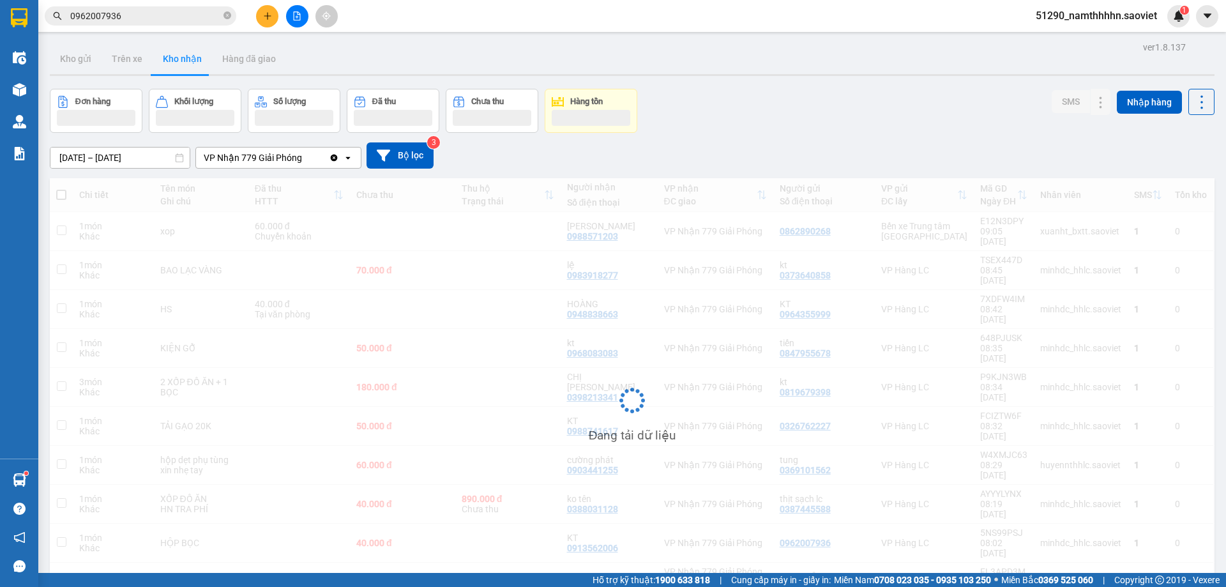
click at [192, 17] on input "0962007936" at bounding box center [145, 16] width 151 height 14
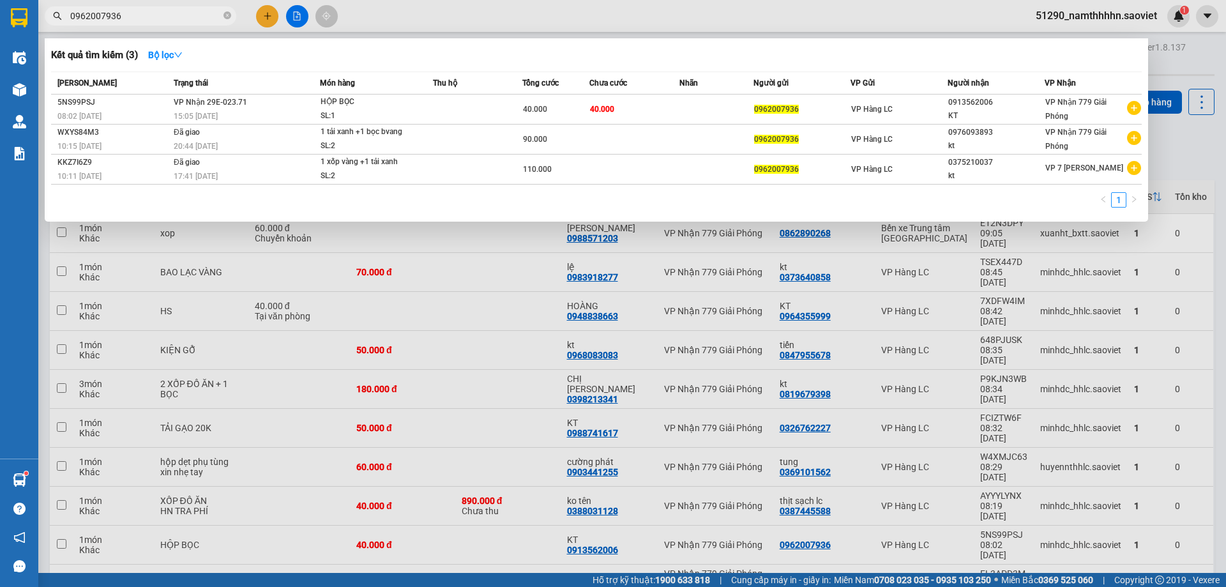
click at [192, 17] on input "0962007936" at bounding box center [145, 16] width 151 height 14
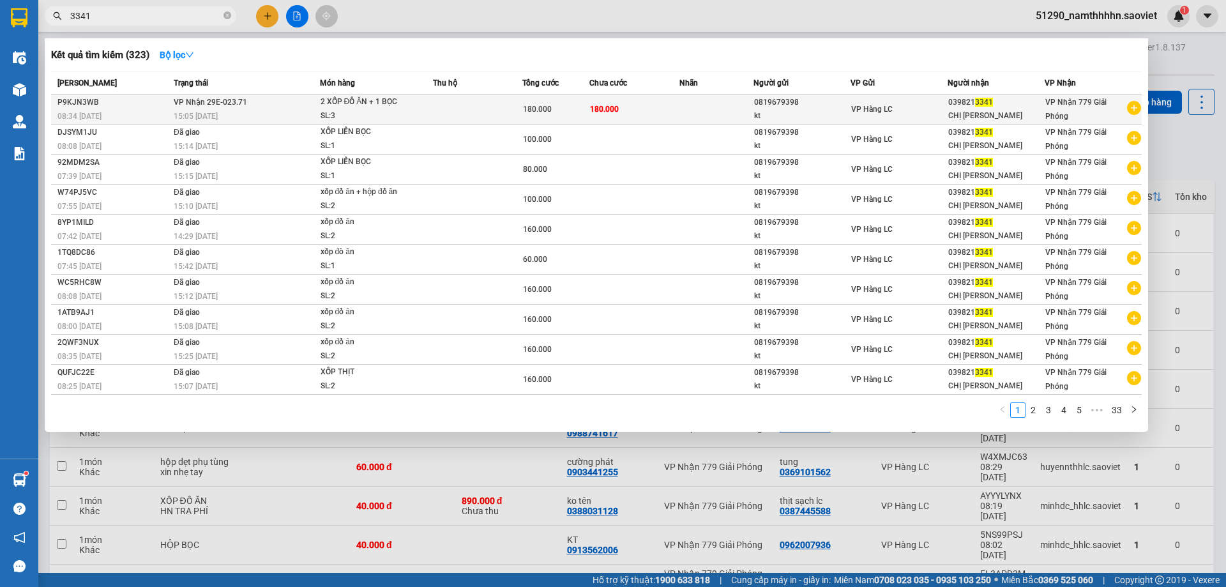
type input "3341"
click at [561, 111] on div "180.000" at bounding box center [556, 109] width 66 height 14
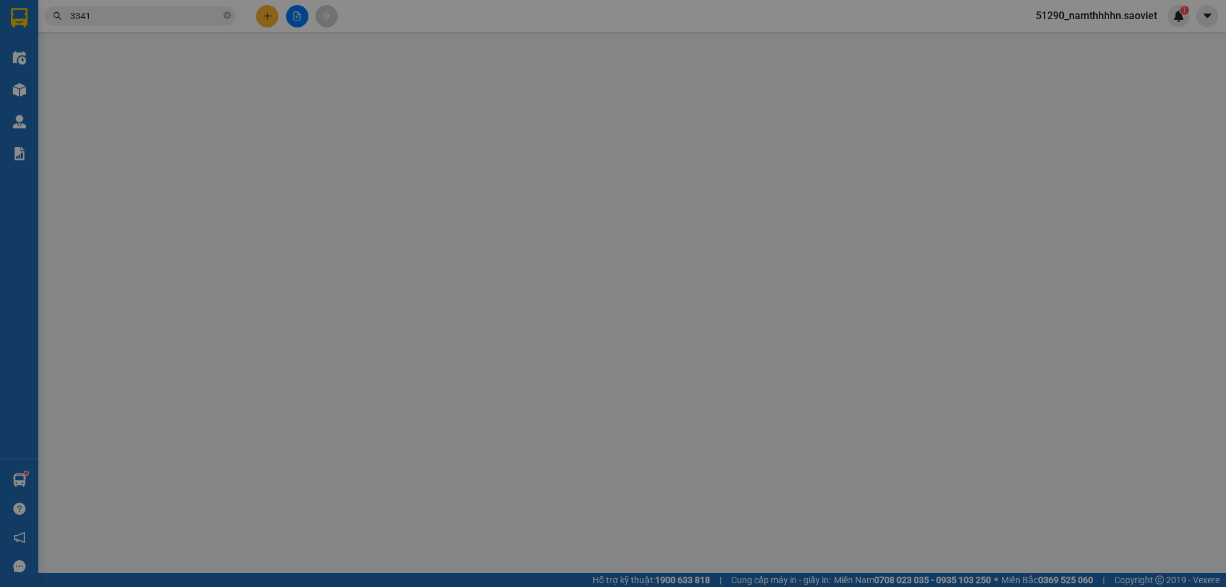
type input "0819679398"
type input "kt"
type input "0398213341"
type input "CHỊ [PERSON_NAME]"
type input "180.000"
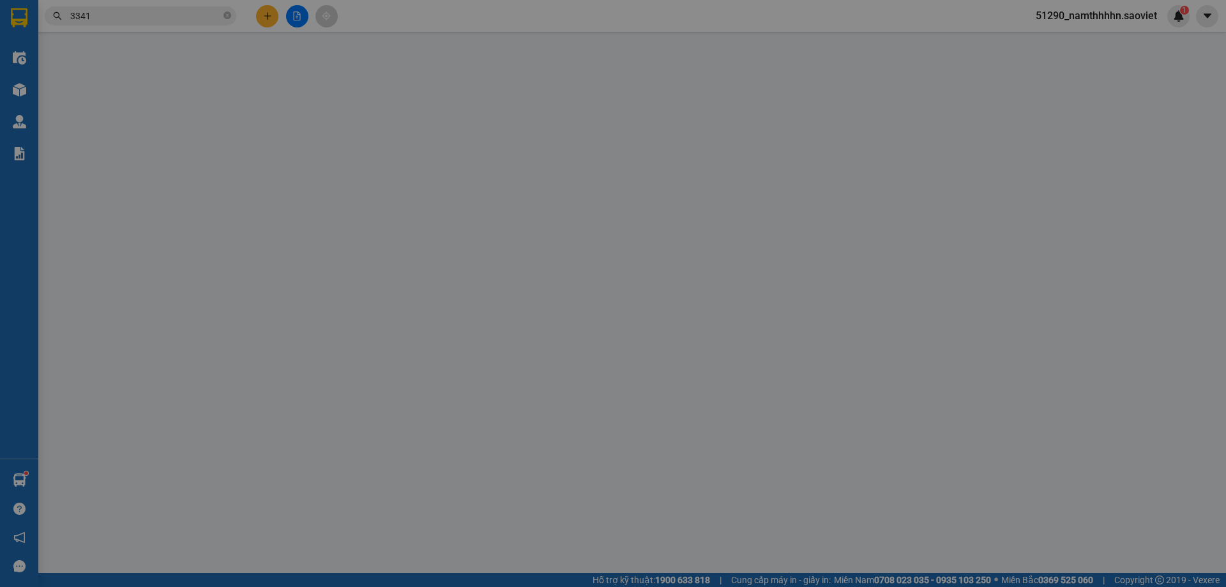
type input "180.000"
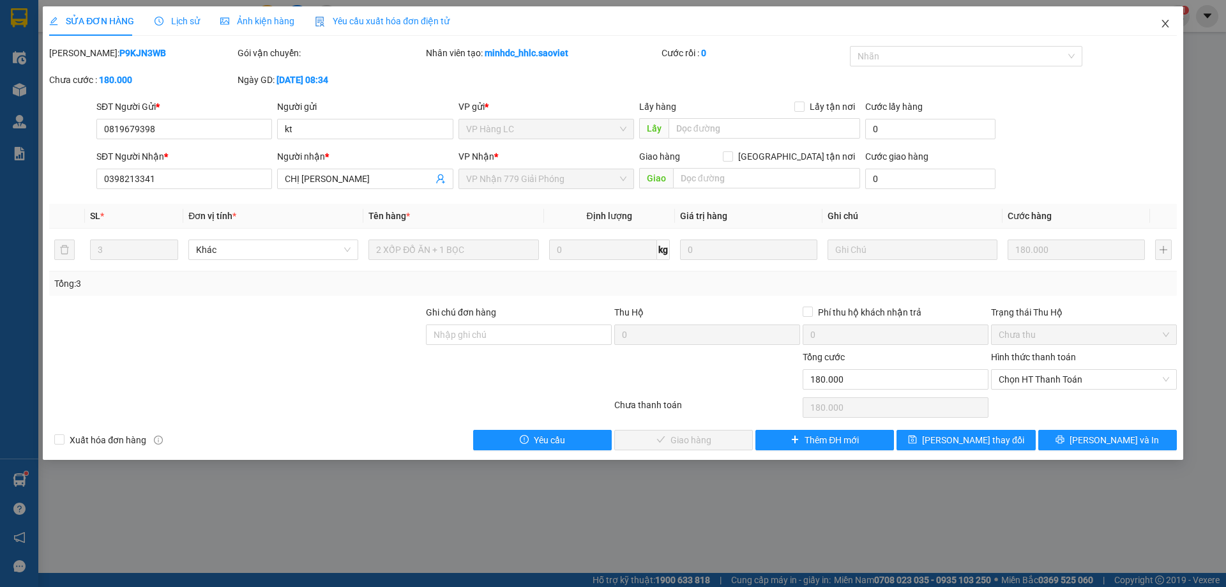
click at [1162, 29] on icon "close" at bounding box center [1166, 24] width 10 height 10
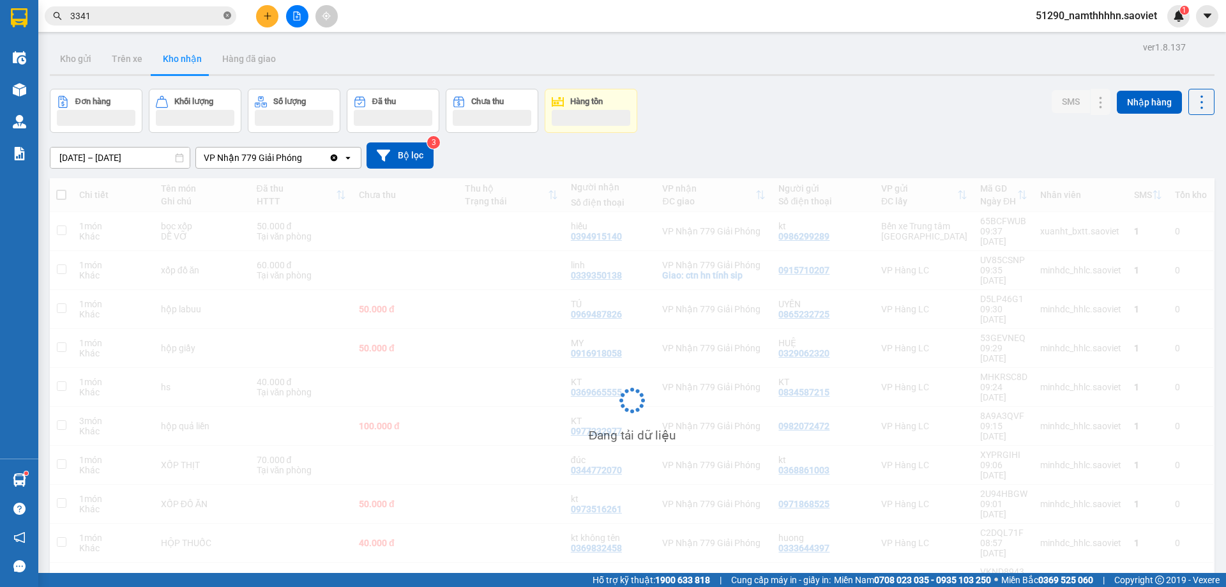
click at [224, 19] on span "3341" at bounding box center [141, 15] width 192 height 19
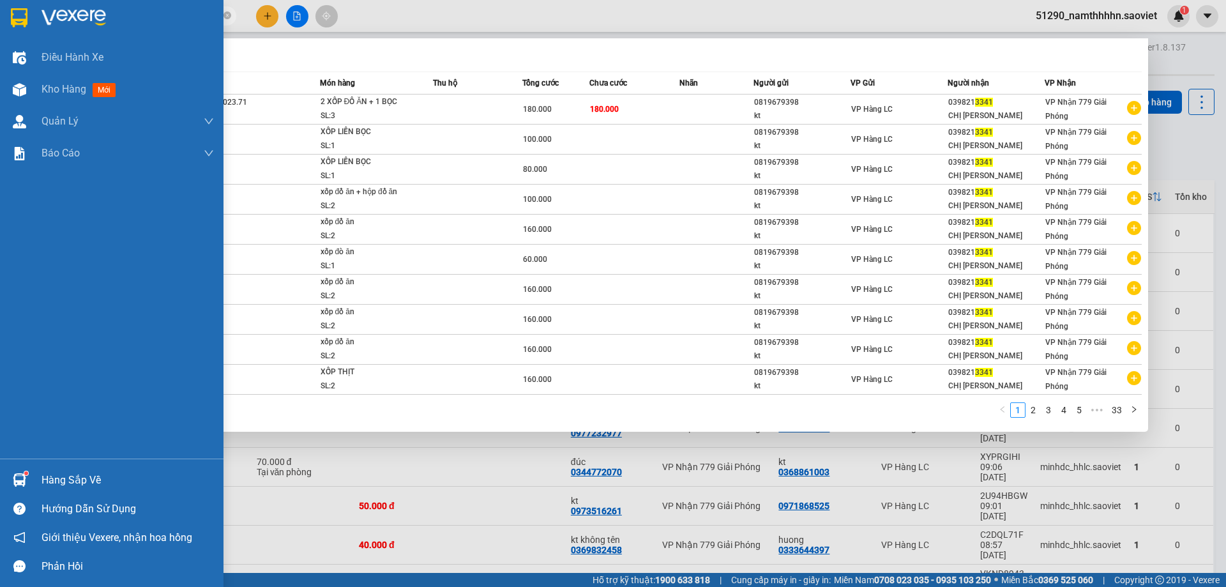
click at [41, 477] on div "Hàng sắp về" at bounding box center [112, 480] width 224 height 29
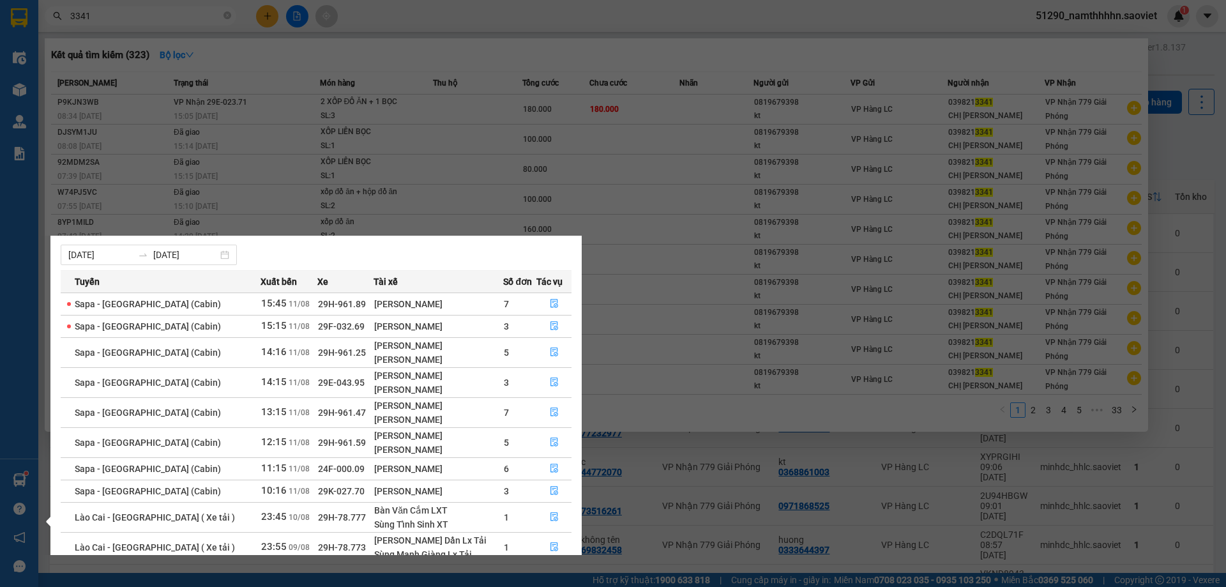
scroll to position [66, 0]
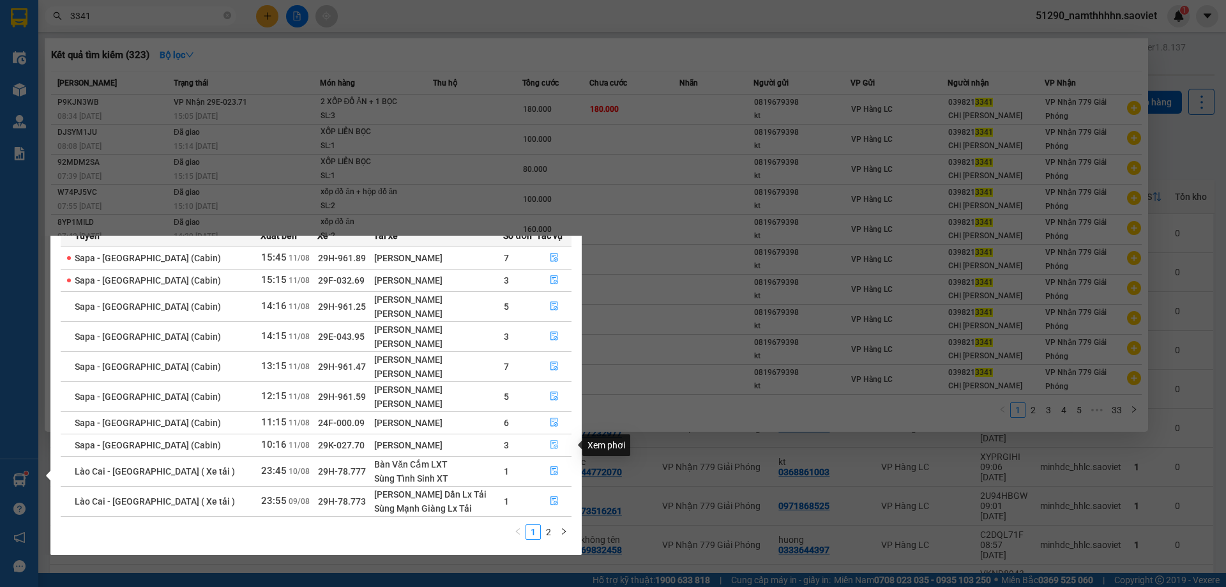
click at [550, 445] on icon "file-done" at bounding box center [554, 444] width 9 height 9
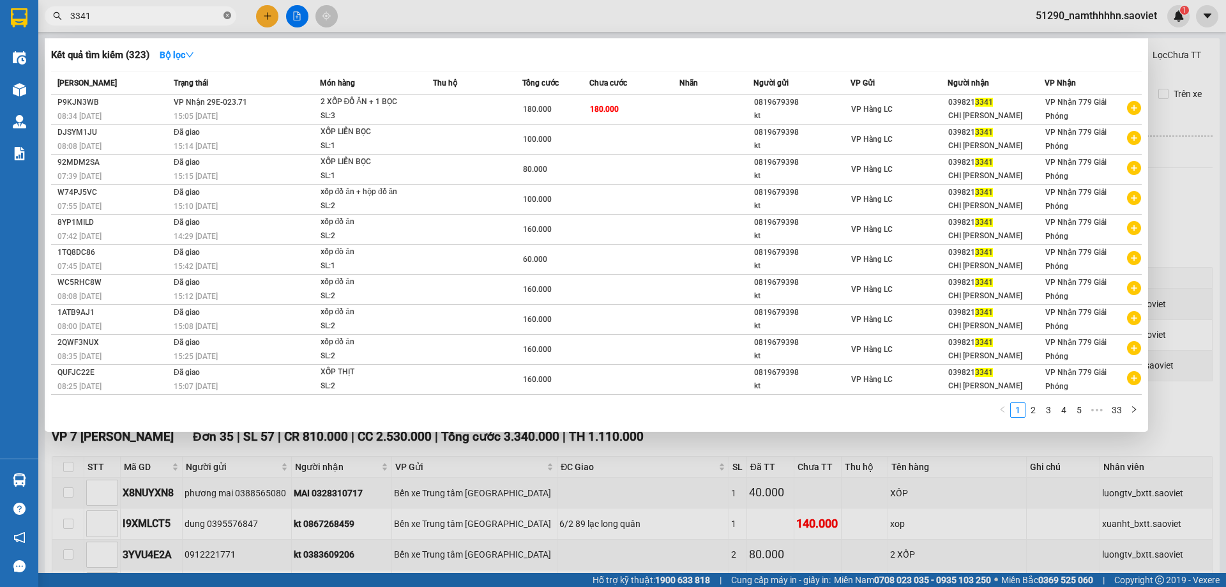
click at [225, 11] on span at bounding box center [228, 16] width 8 height 12
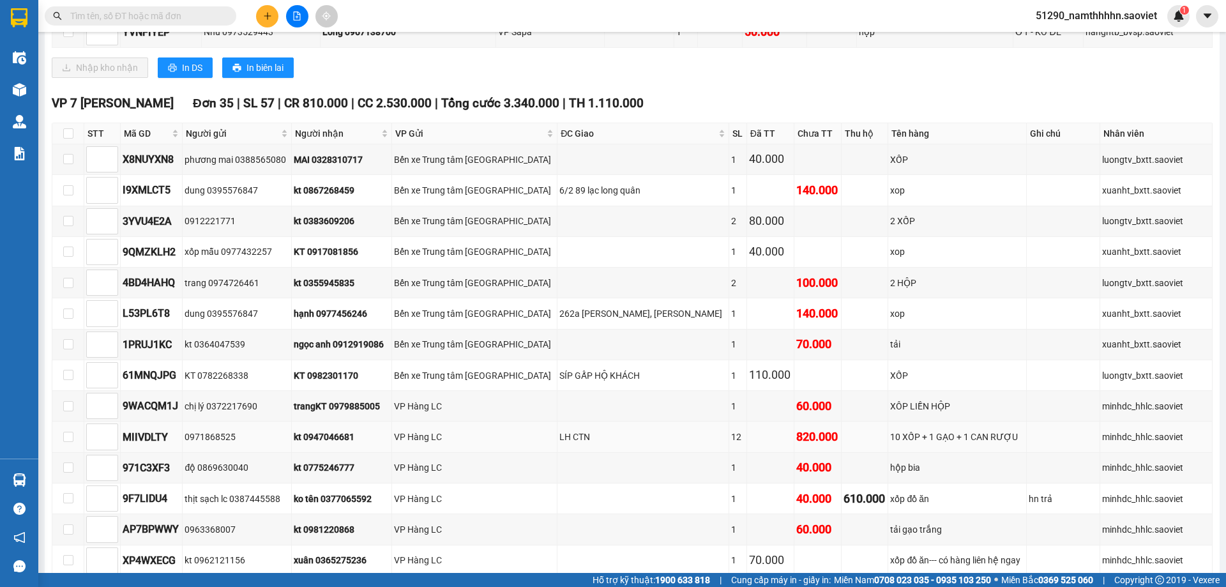
scroll to position [112, 0]
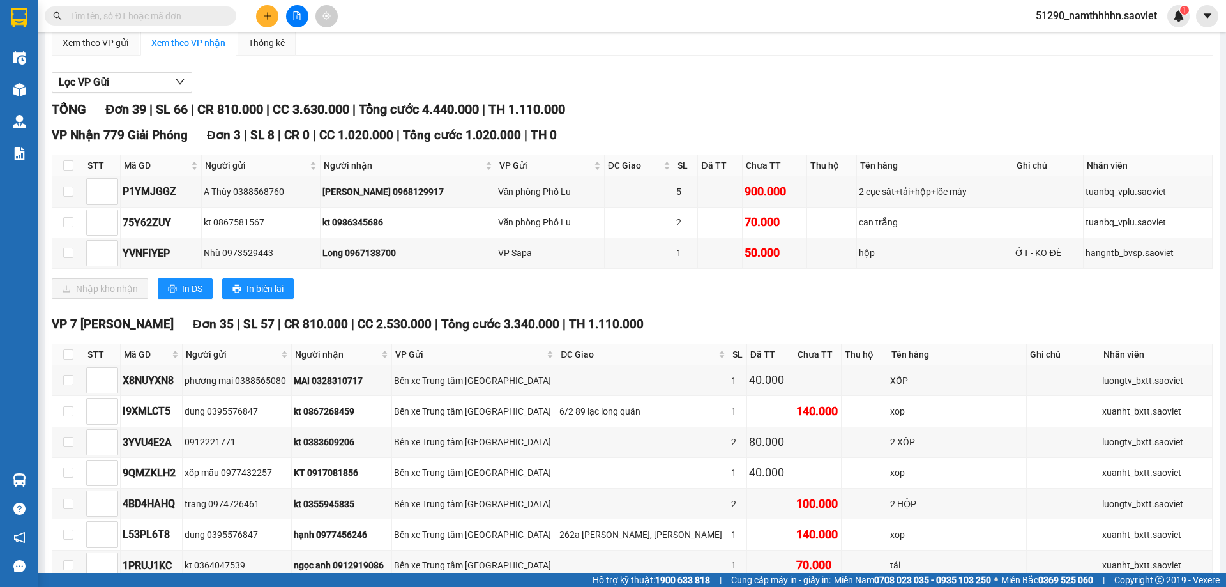
click at [176, 19] on input "text" at bounding box center [145, 16] width 151 height 14
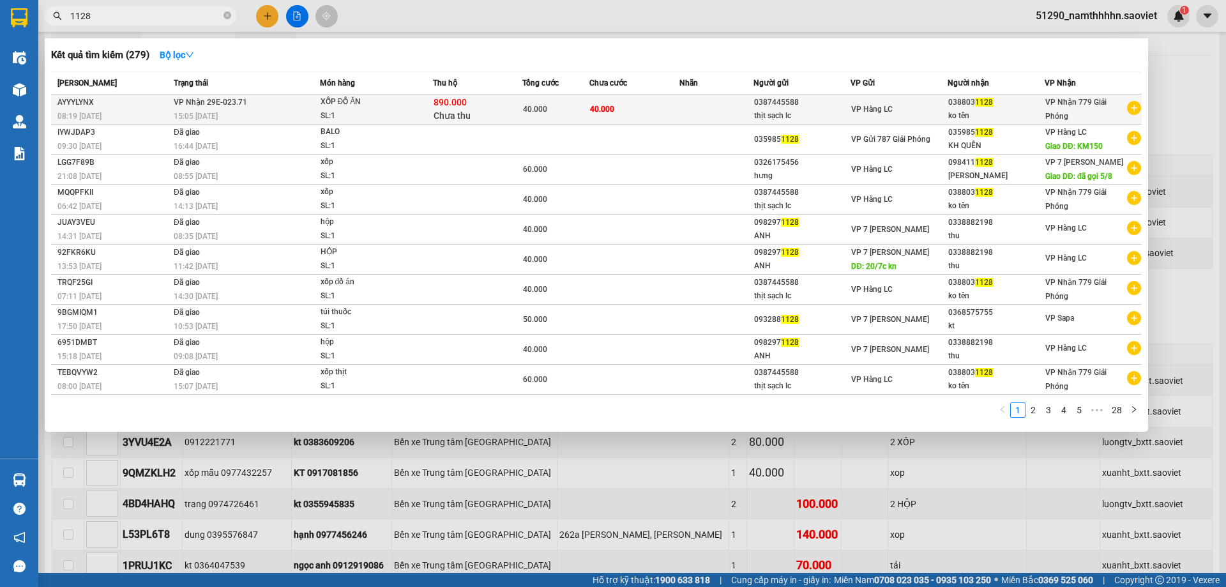
type input "1128"
click at [668, 107] on td "40.000" at bounding box center [634, 110] width 89 height 30
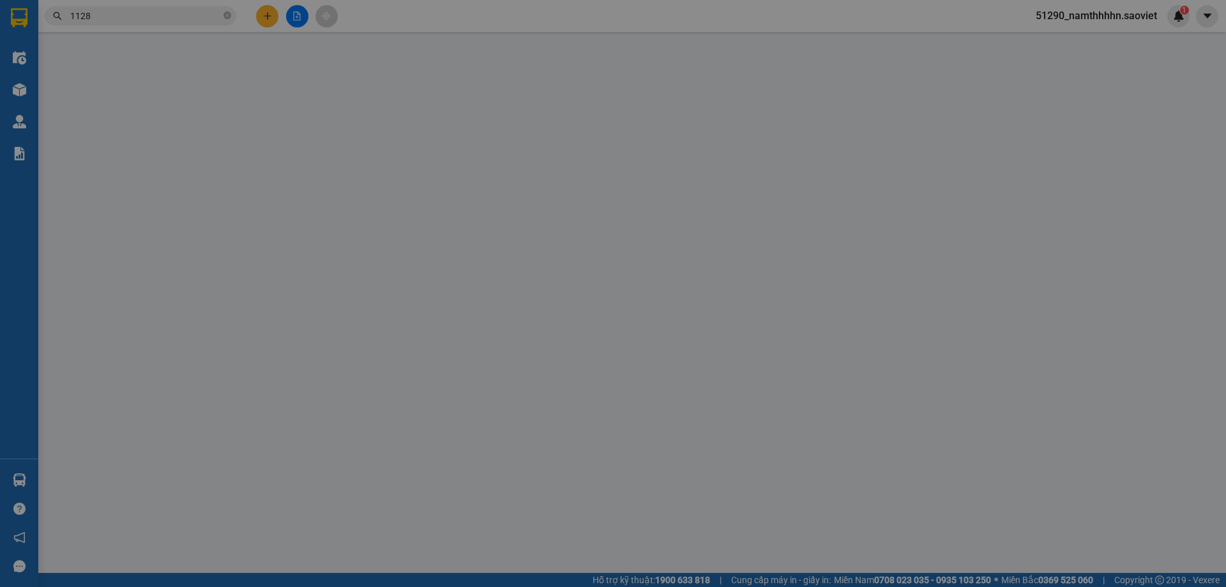
type input "0387445588"
type input "thịt sạch lc"
type input "0388031128"
type input "ko tên"
type input "890.000"
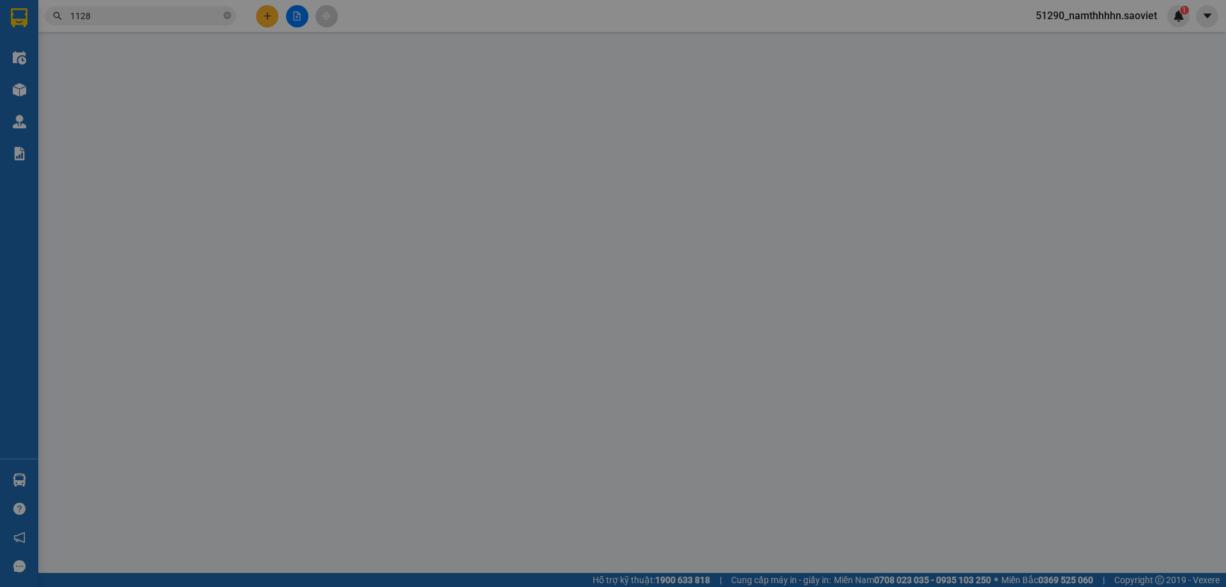
type input "15.000"
type input "40.000"
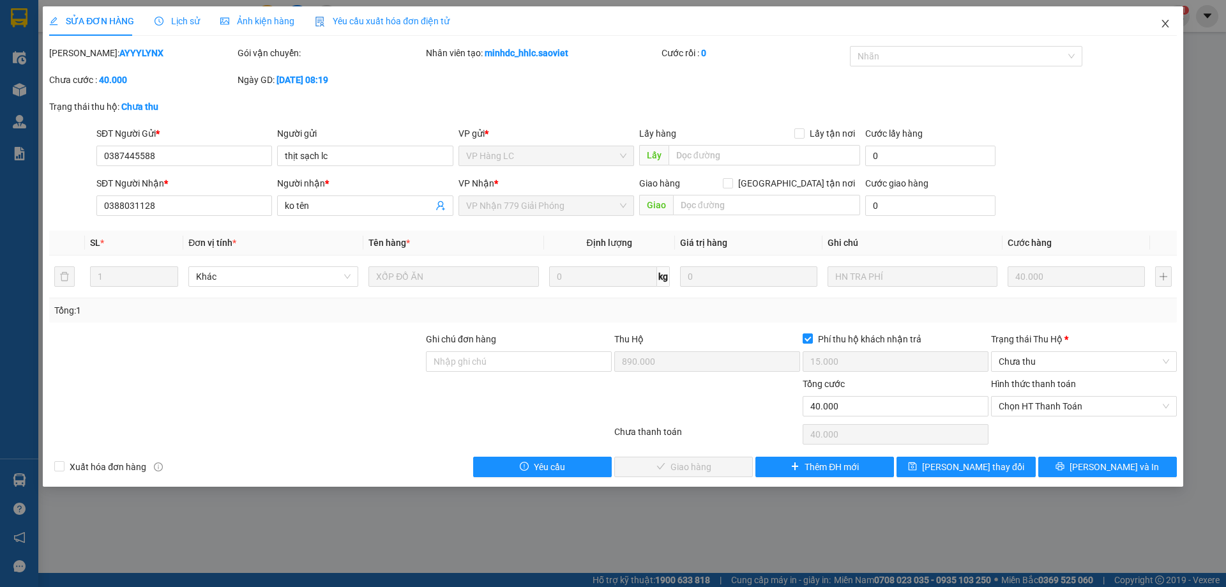
click at [1167, 26] on icon "close" at bounding box center [1165, 24] width 7 height 8
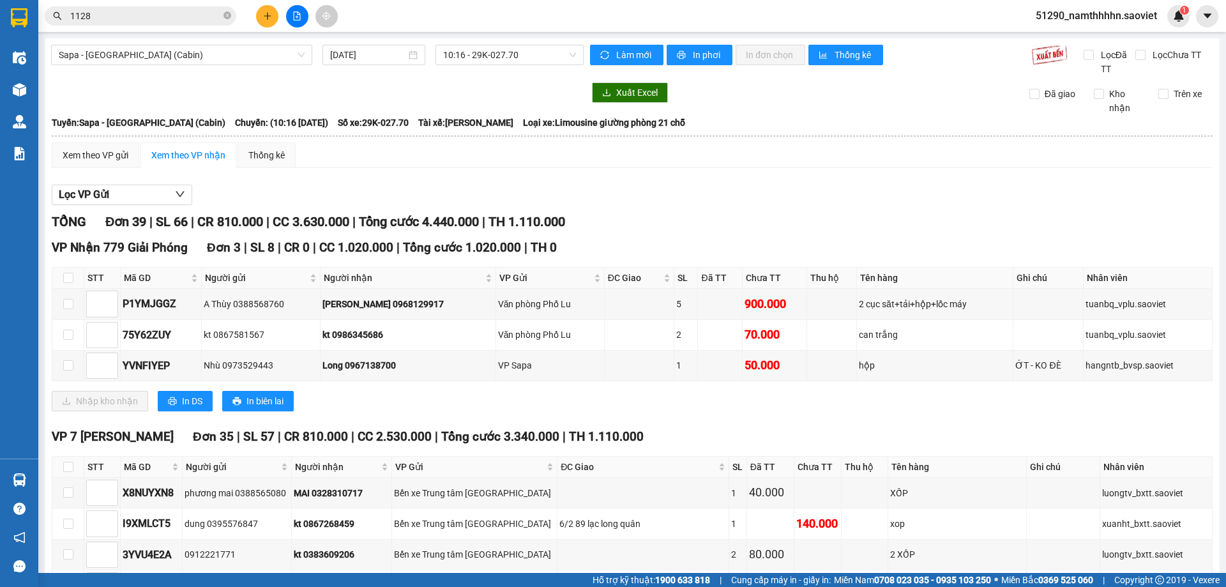
click at [1184, 102] on div "Trên xe" at bounding box center [1181, 101] width 65 height 28
click at [1180, 98] on span "Trên xe" at bounding box center [1188, 94] width 38 height 14
click at [1169, 98] on input "Trên xe" at bounding box center [1164, 94] width 10 height 10
checkbox input "true"
click at [207, 19] on input "1128" at bounding box center [145, 16] width 151 height 14
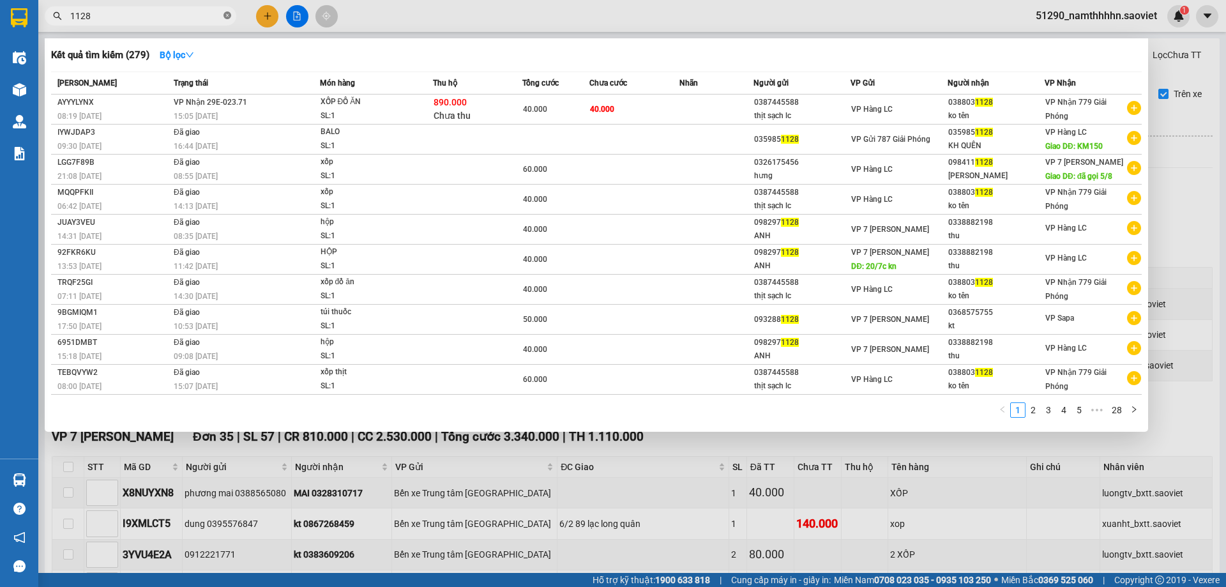
click at [227, 19] on icon "close-circle" at bounding box center [228, 15] width 8 height 8
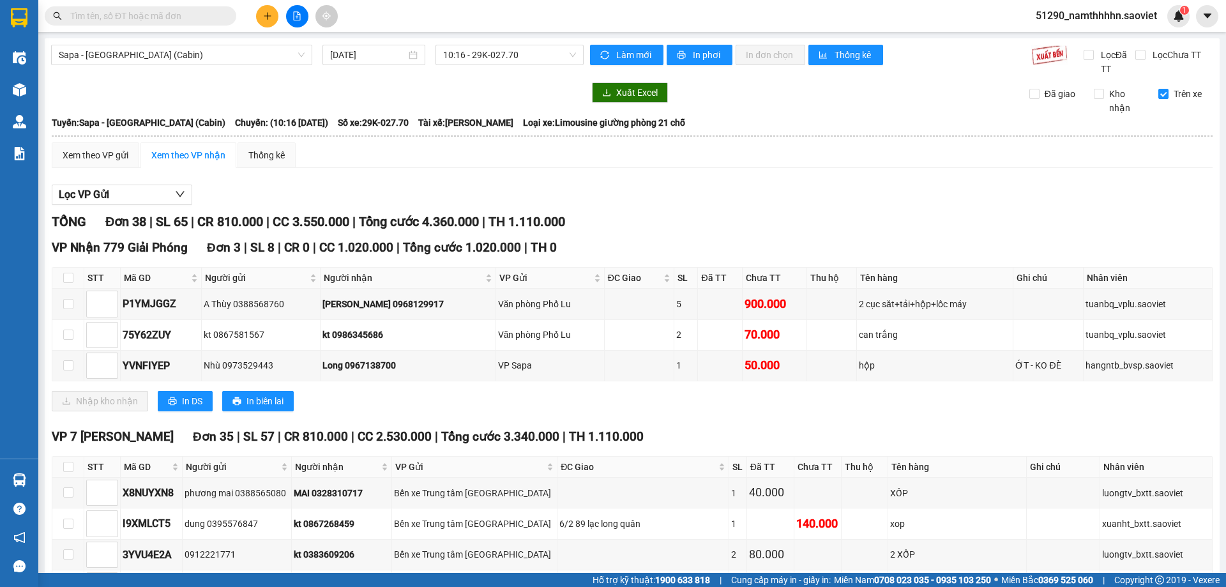
click at [122, 22] on input "text" at bounding box center [145, 16] width 151 height 14
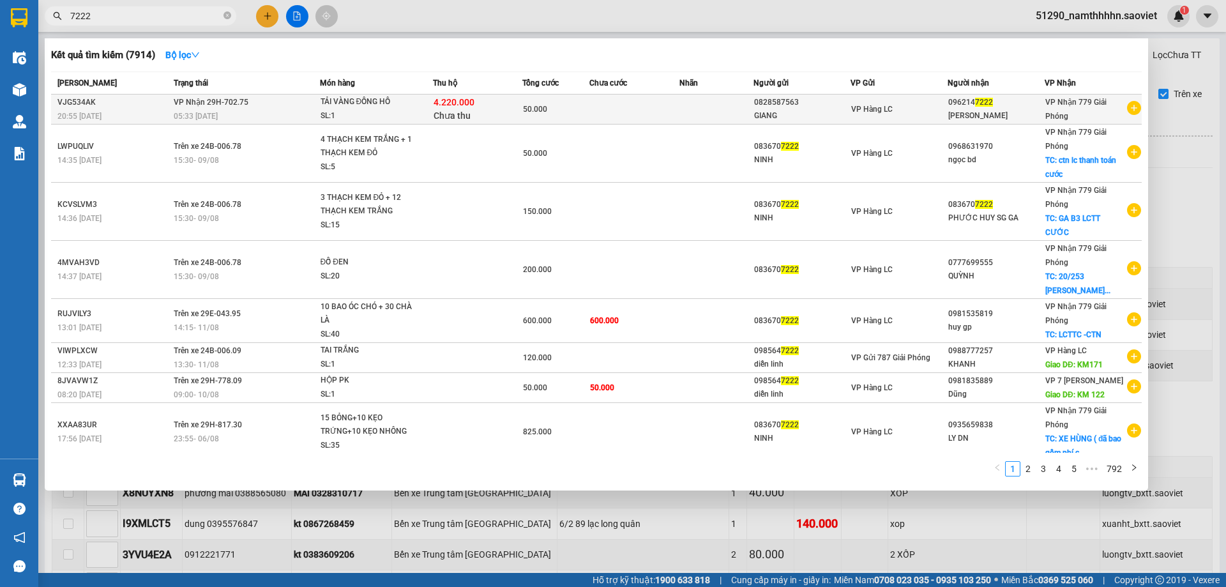
type input "7222"
click at [570, 111] on div "50.000" at bounding box center [556, 109] width 66 height 14
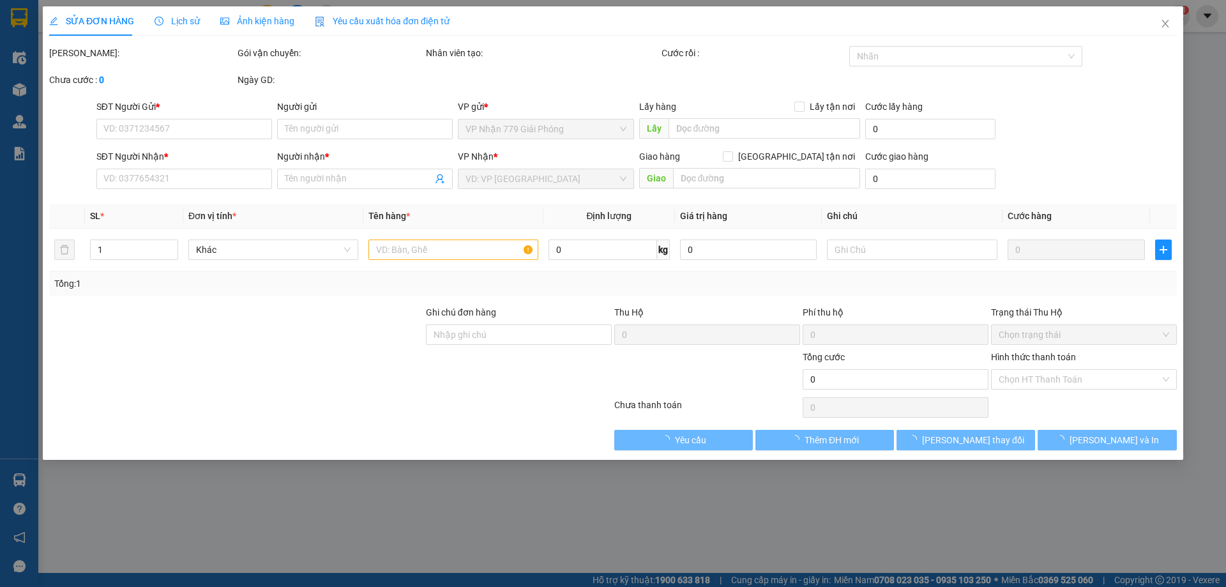
type input "0828587563"
type input "GIANG"
type input "0962147222"
type input "[PERSON_NAME]"
type input "4.220.000"
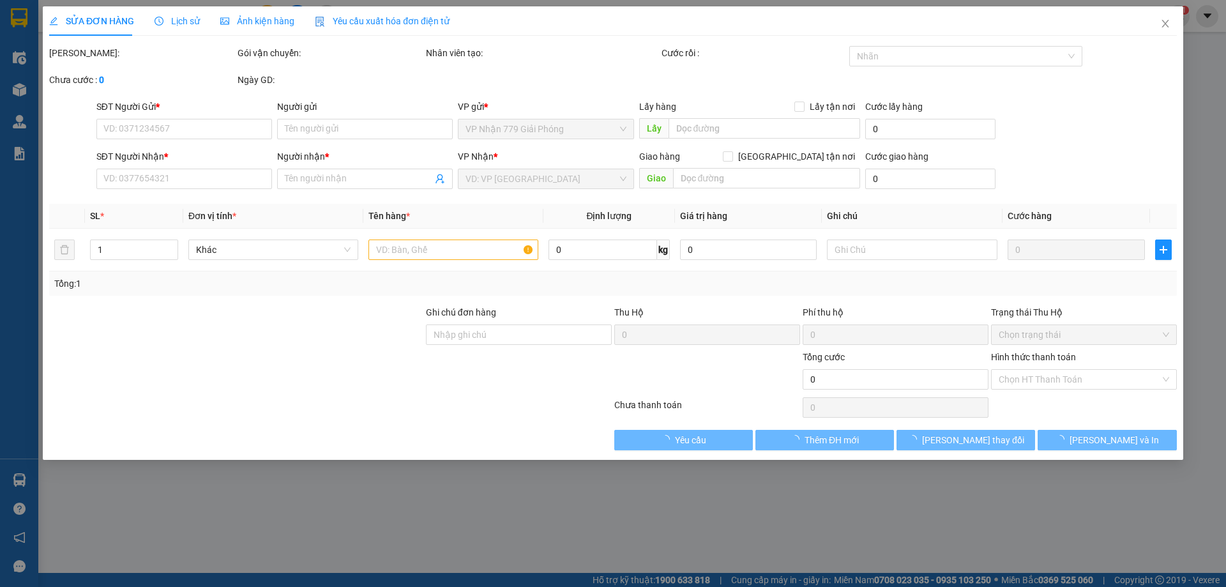
type input "40.000"
type input "50.000"
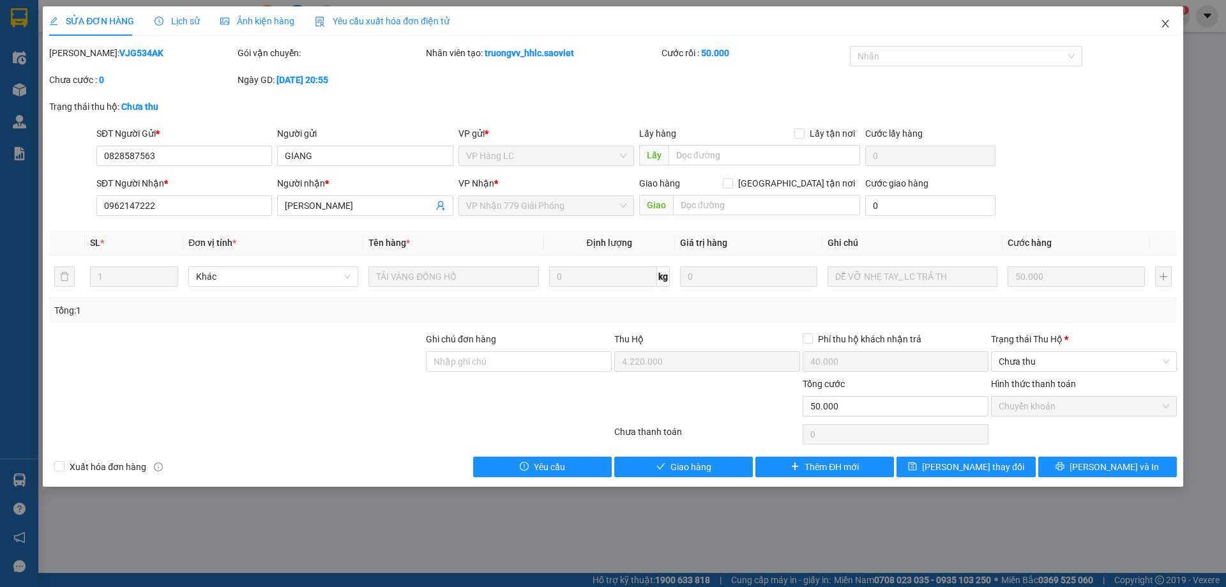
click at [1169, 19] on icon "close" at bounding box center [1166, 24] width 10 height 10
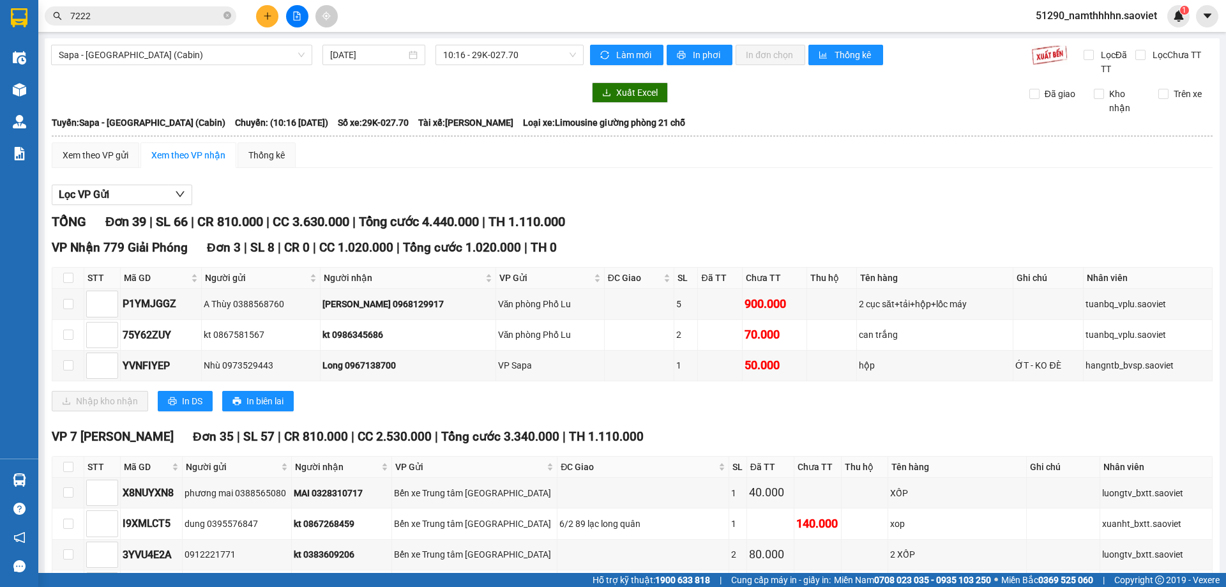
click at [123, 14] on input "7222" at bounding box center [145, 16] width 151 height 14
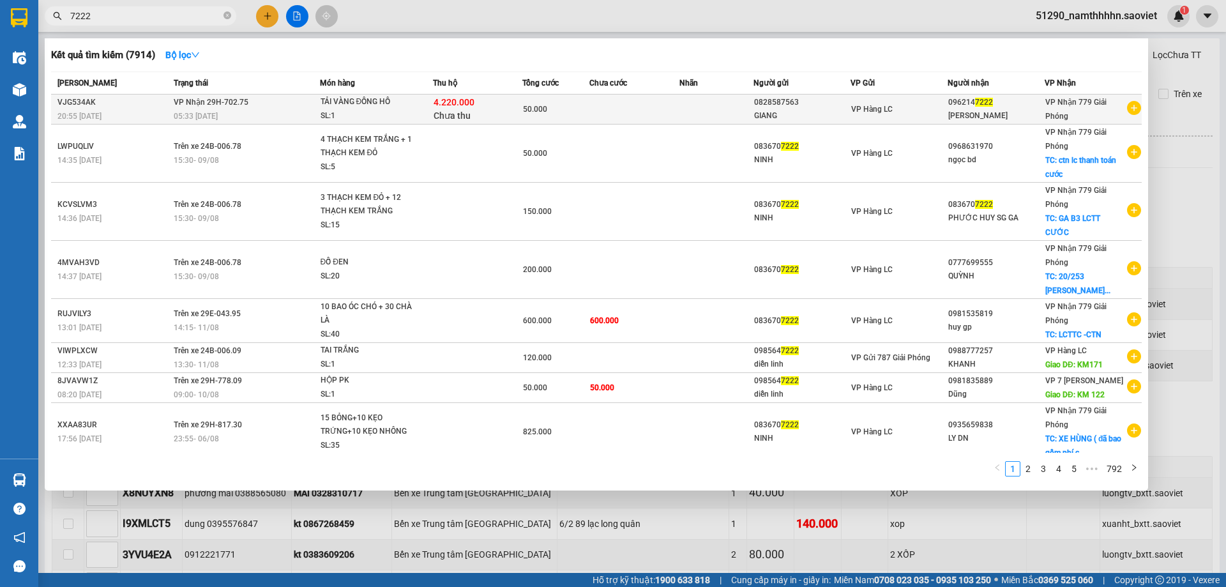
click at [543, 112] on span "50.000" at bounding box center [535, 109] width 24 height 9
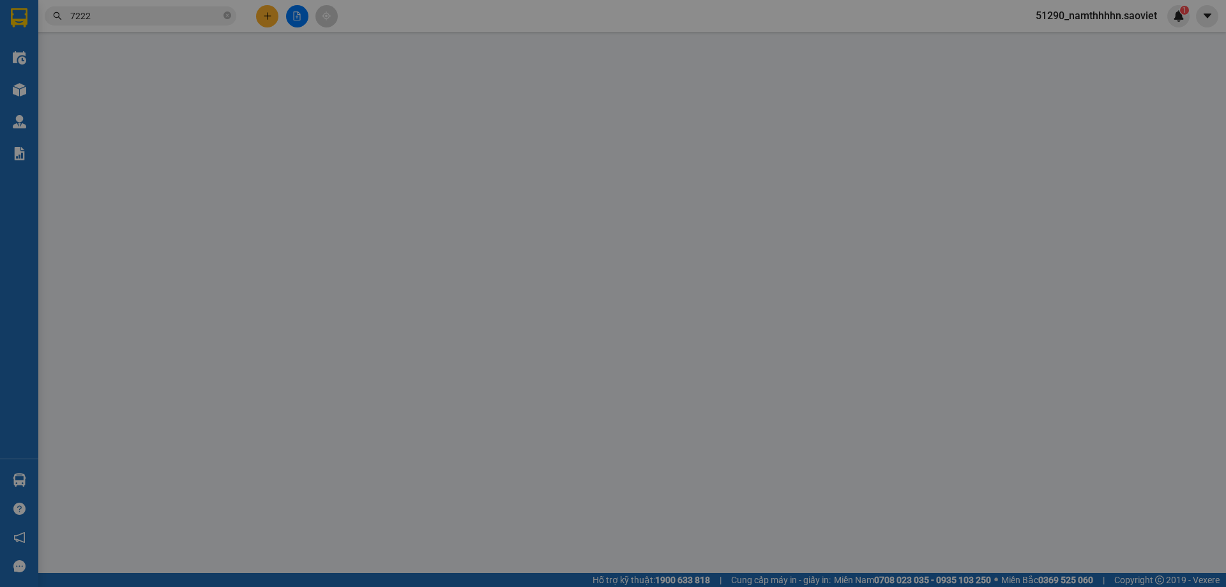
type input "0828587563"
type input "GIANG"
type input "0962147222"
type input "[PERSON_NAME]"
type input "4.220.000"
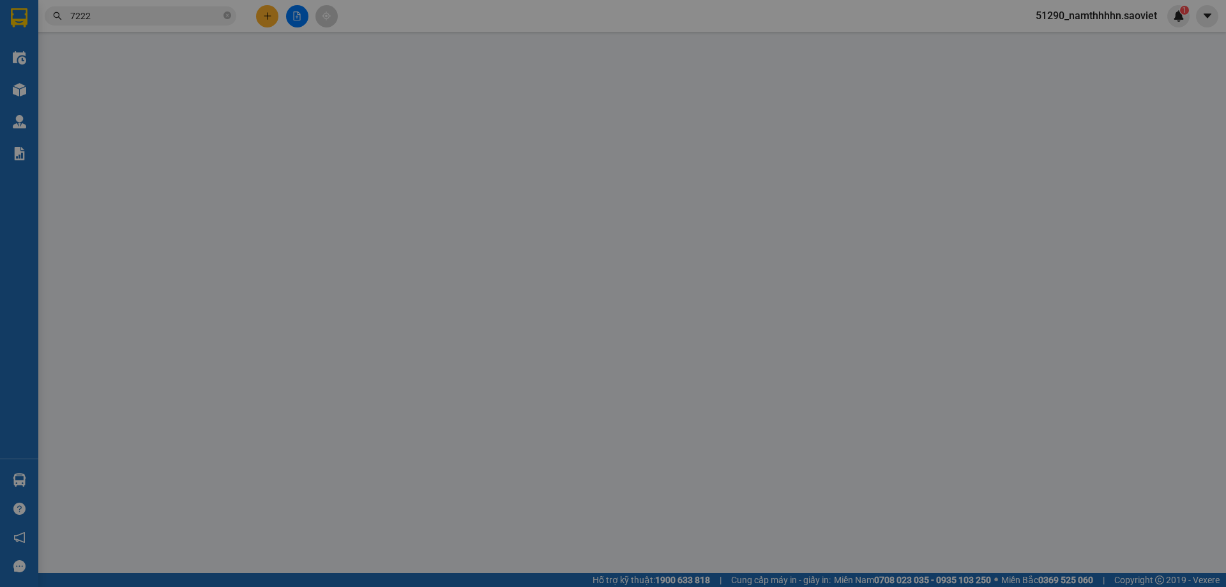
type input "40.000"
type input "50.000"
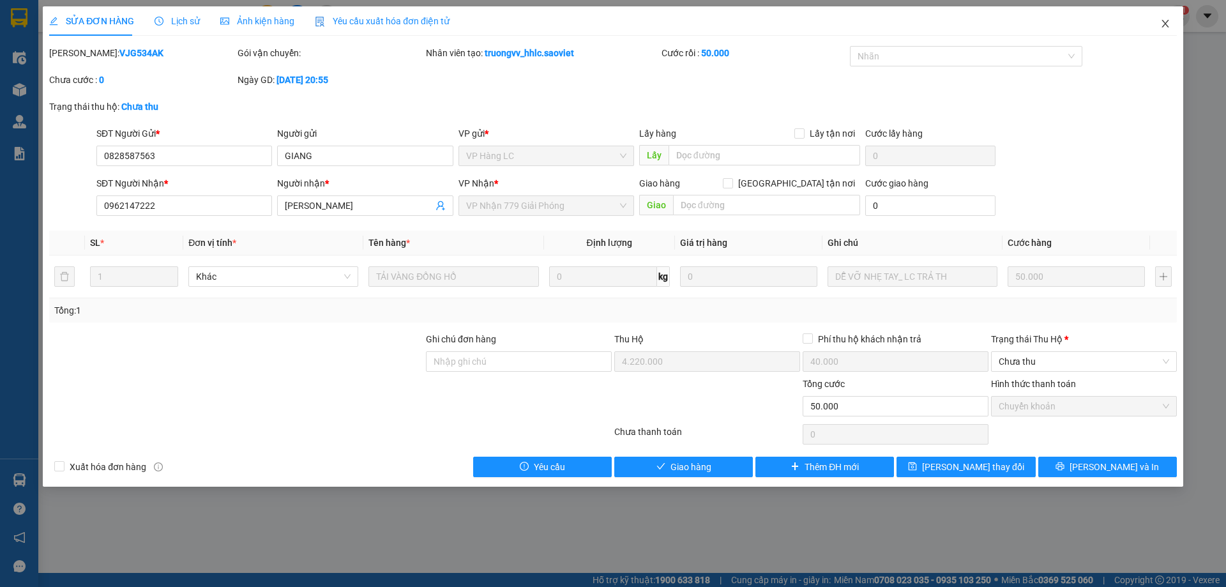
click at [1161, 28] on icon "close" at bounding box center [1166, 24] width 10 height 10
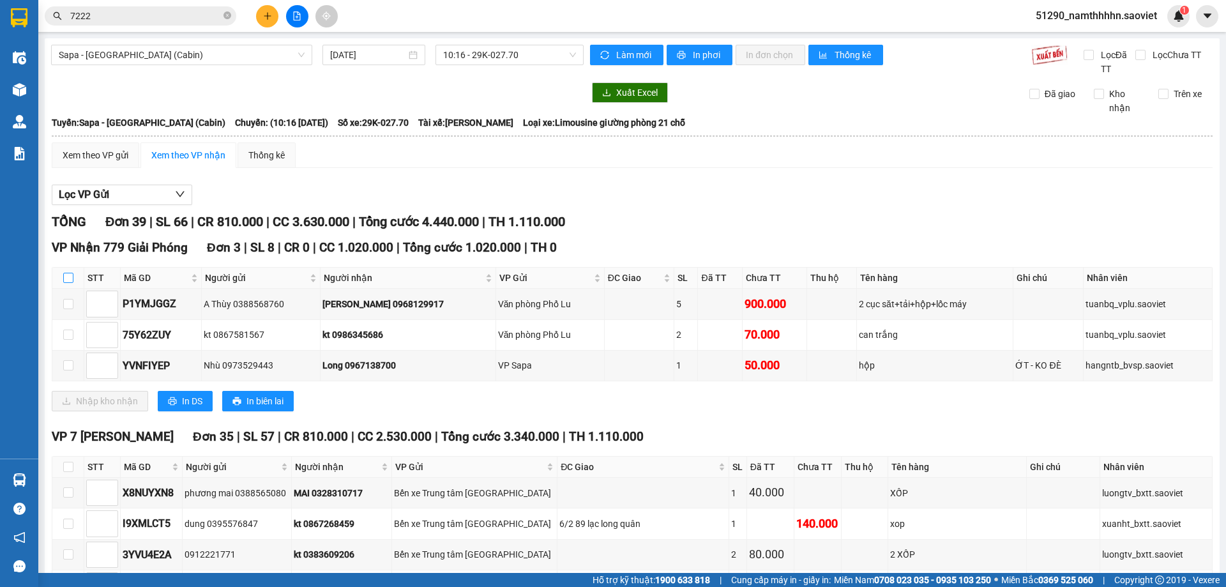
click at [66, 280] on input "checkbox" at bounding box center [68, 278] width 10 height 10
checkbox input "true"
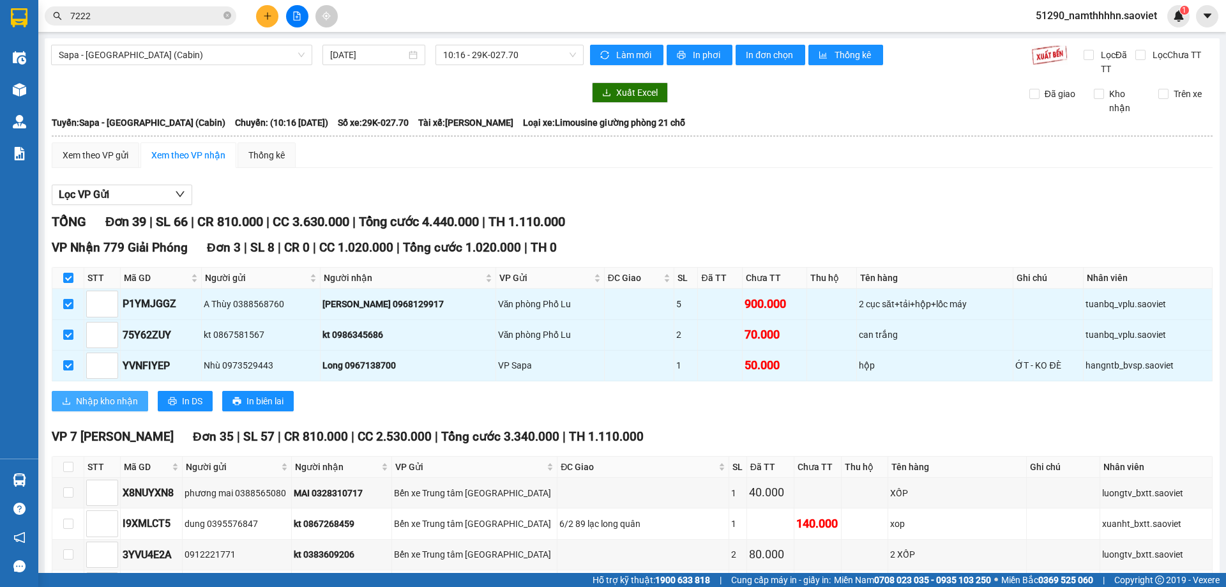
click at [142, 393] on button "Nhập kho nhận" at bounding box center [100, 401] width 96 height 20
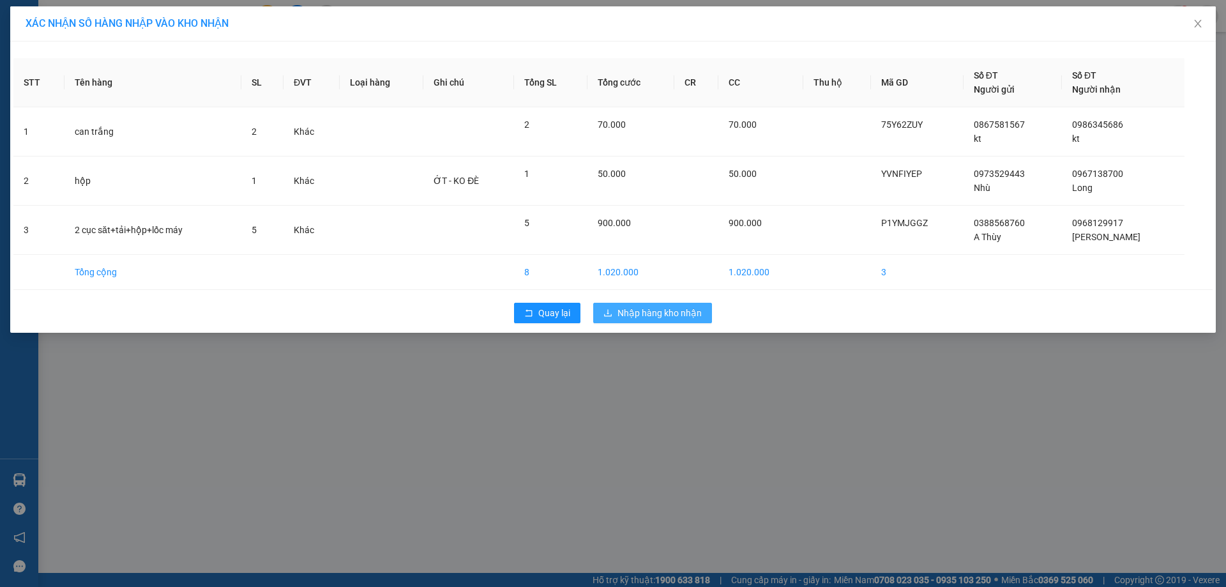
click at [646, 304] on button "Nhập hàng kho nhận" at bounding box center [652, 313] width 119 height 20
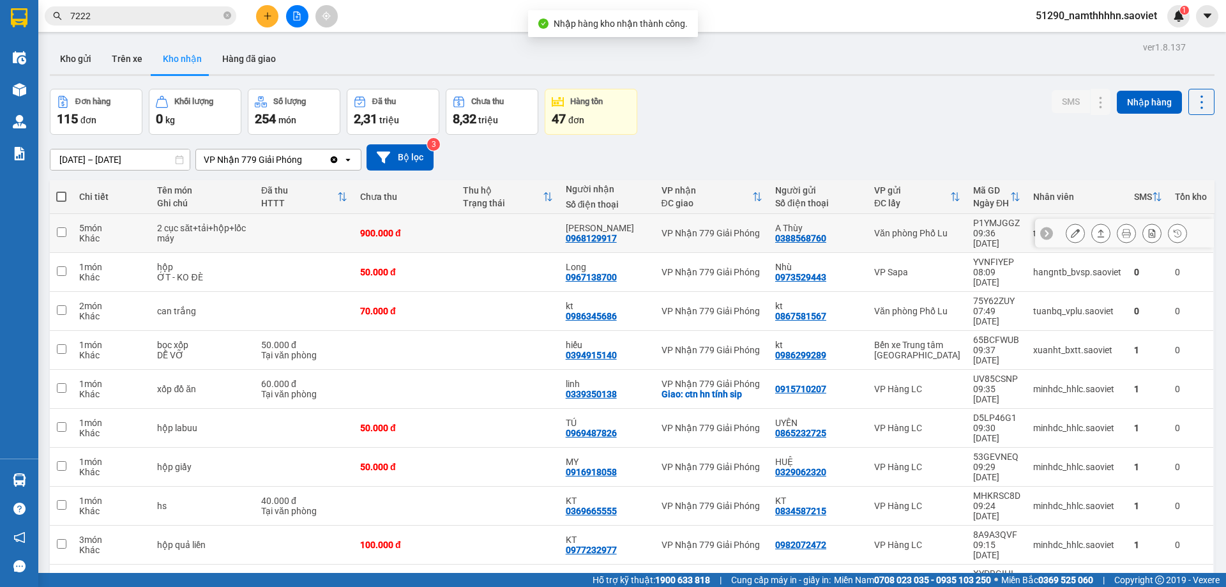
click at [540, 226] on td at bounding box center [508, 233] width 103 height 39
checkbox input "true"
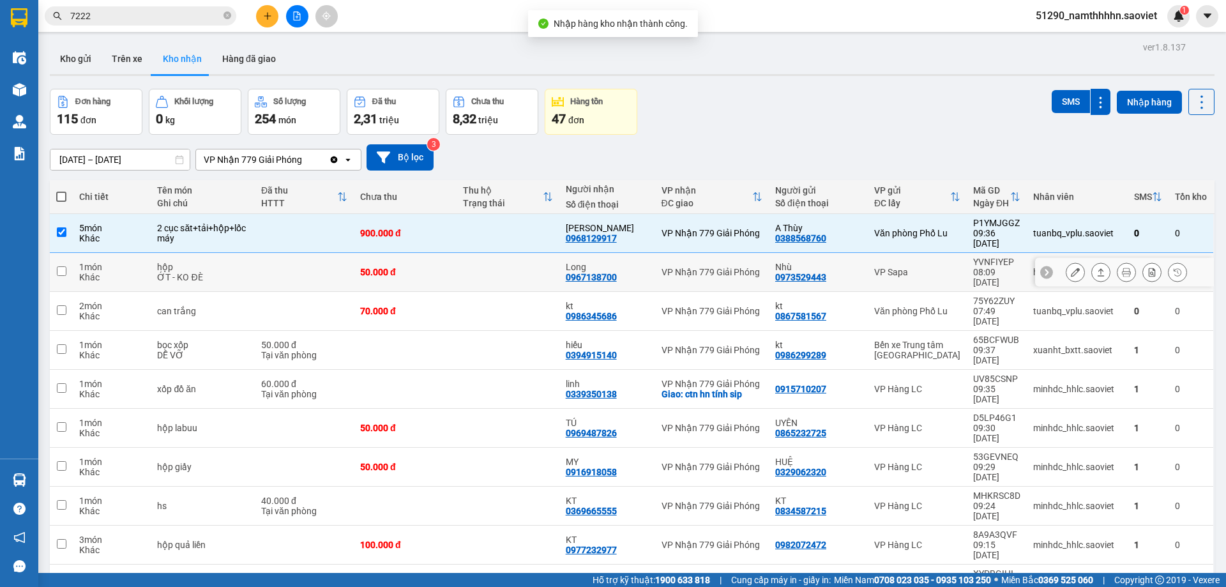
click at [533, 261] on td at bounding box center [508, 272] width 103 height 39
checkbox input "true"
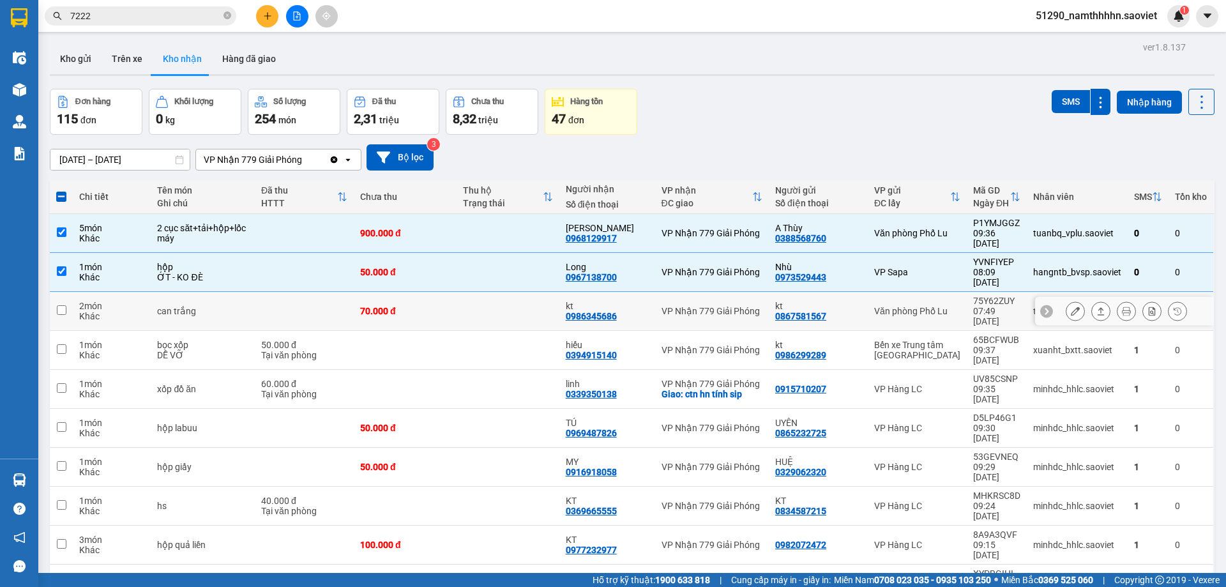
click at [536, 292] on td at bounding box center [508, 311] width 103 height 39
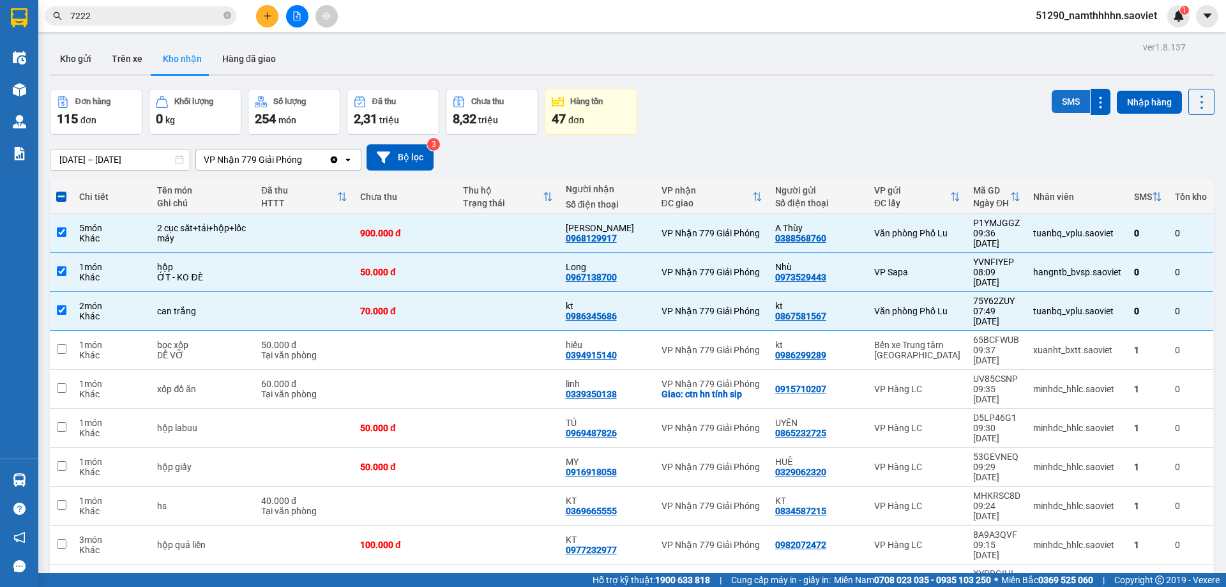
click at [1057, 100] on button "SMS" at bounding box center [1071, 101] width 38 height 23
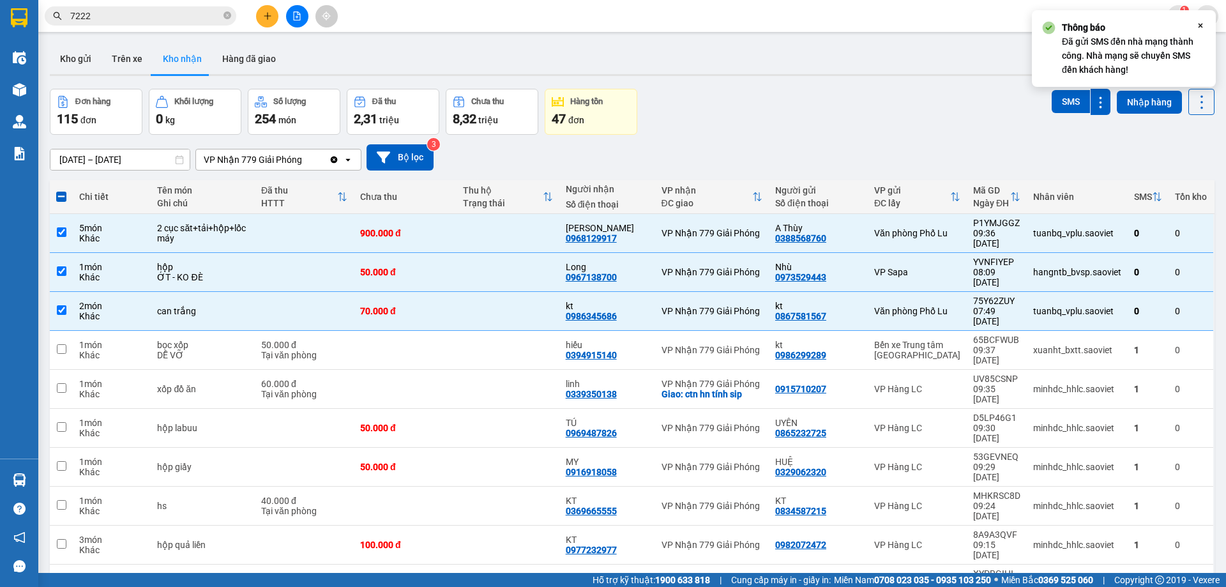
click at [1200, 26] on icon at bounding box center [1201, 26] width 4 height 4
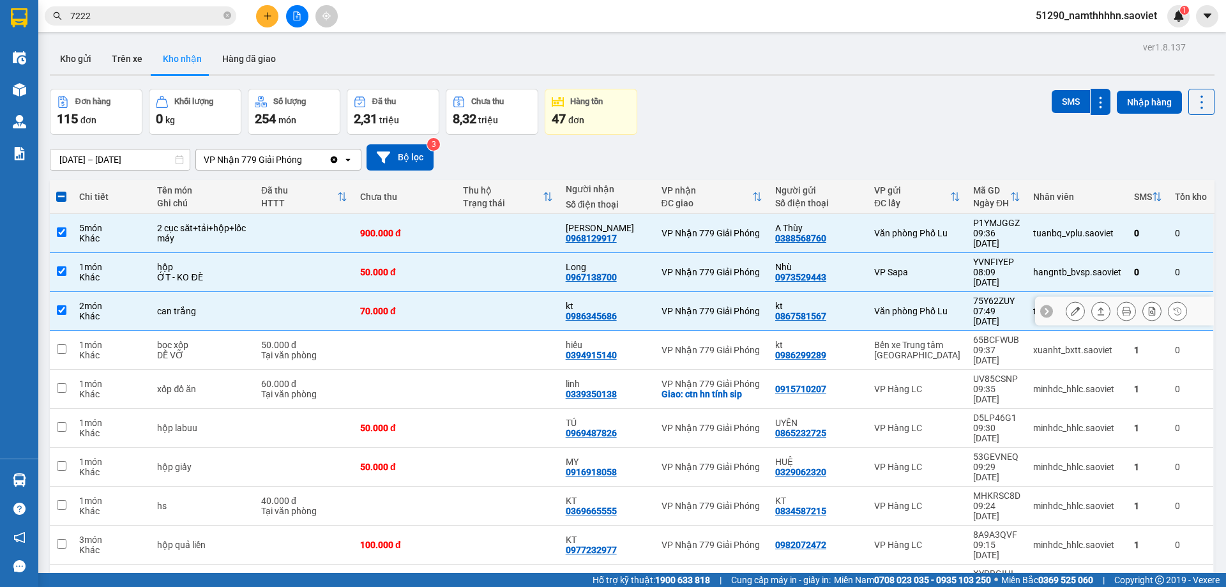
click at [525, 292] on td at bounding box center [508, 311] width 103 height 39
checkbox input "false"
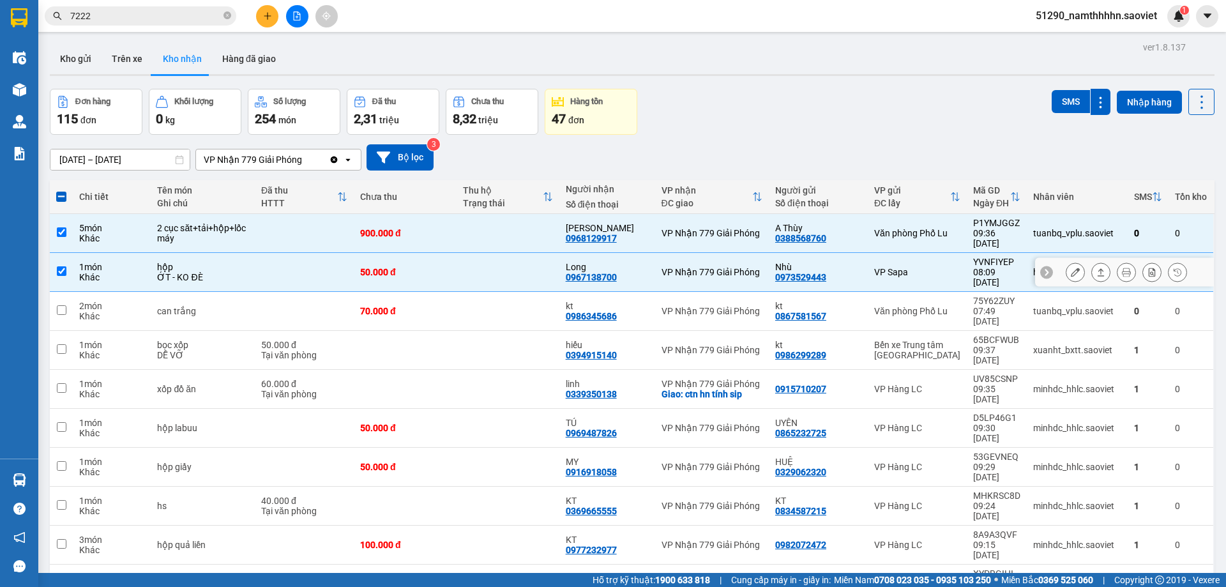
click at [531, 259] on td at bounding box center [508, 272] width 103 height 39
checkbox input "false"
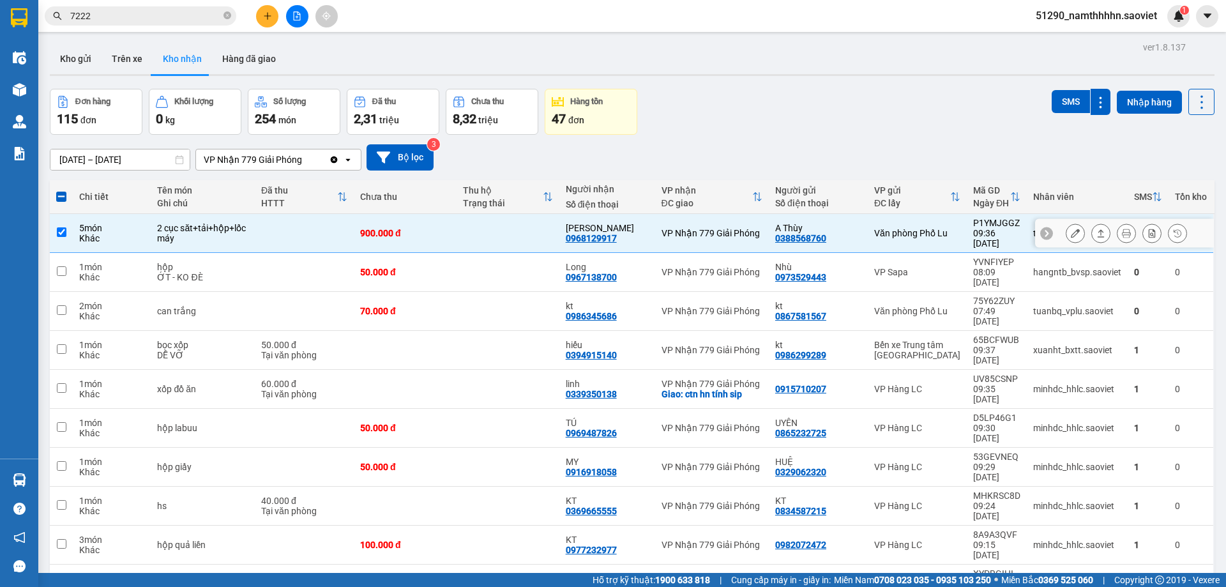
click at [535, 225] on td at bounding box center [508, 233] width 103 height 39
checkbox input "false"
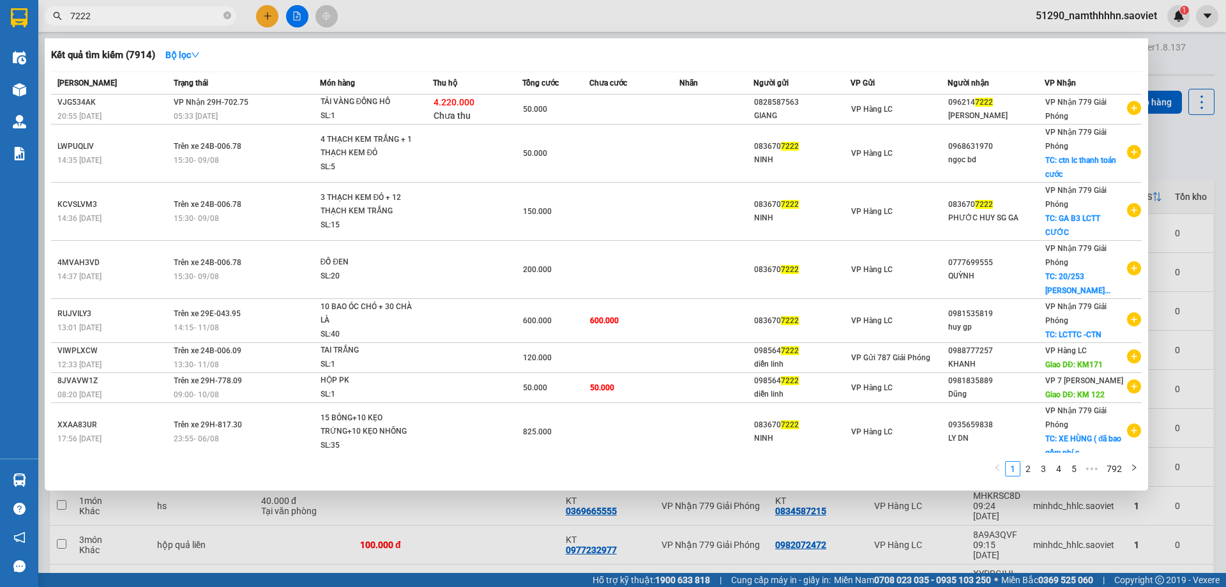
click at [194, 11] on input "7222" at bounding box center [145, 16] width 151 height 14
click at [225, 17] on icon "close-circle" at bounding box center [228, 15] width 8 height 8
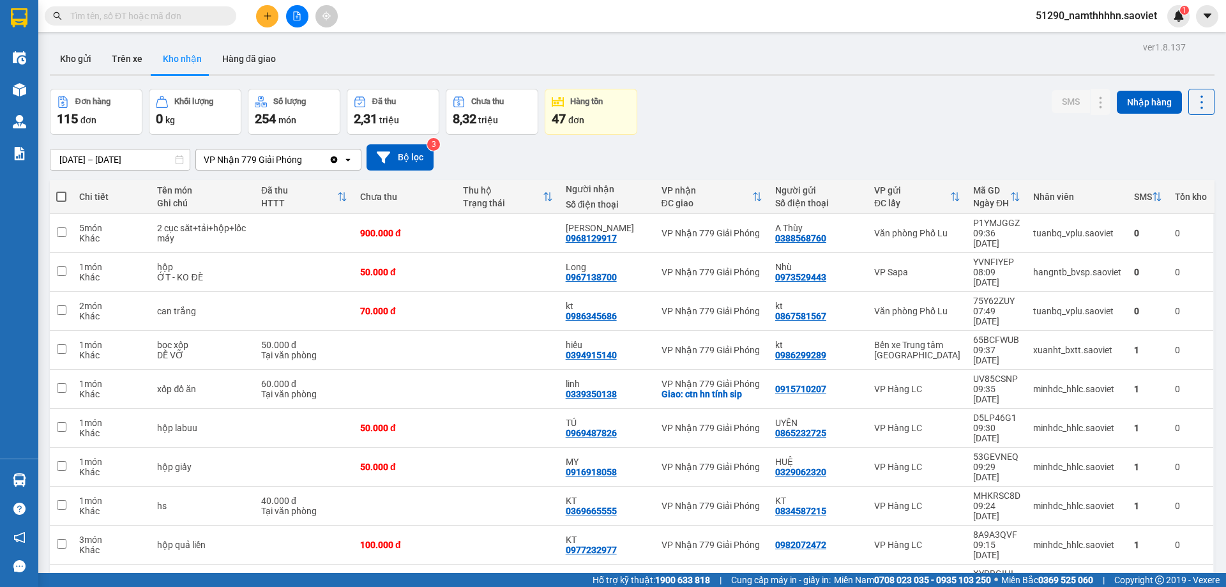
click at [219, 17] on input "text" at bounding box center [145, 16] width 151 height 14
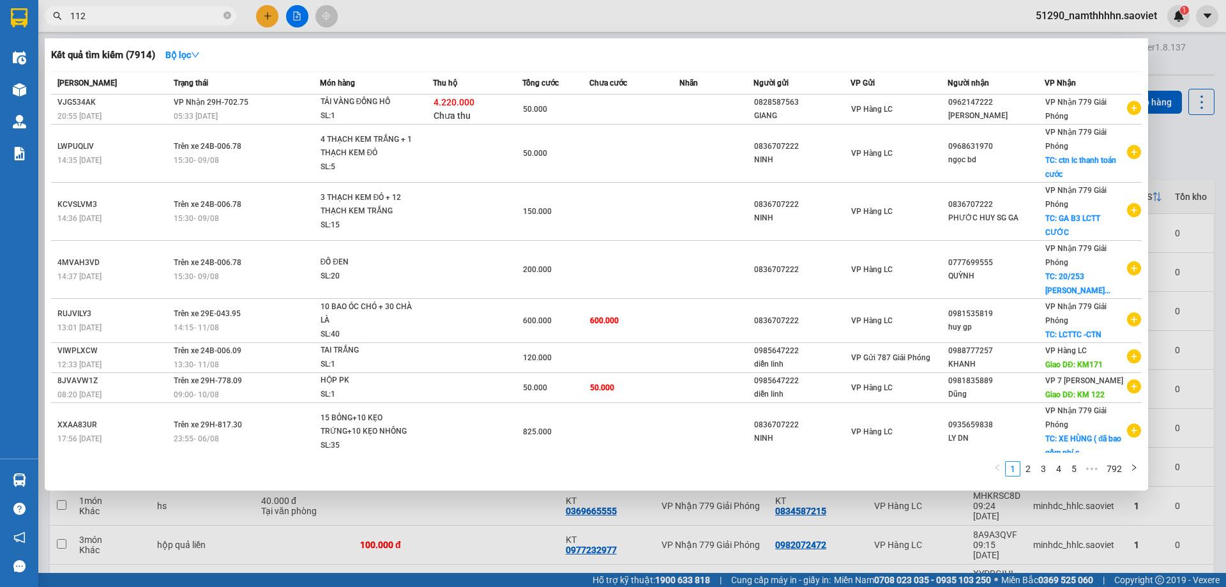
type input "1128"
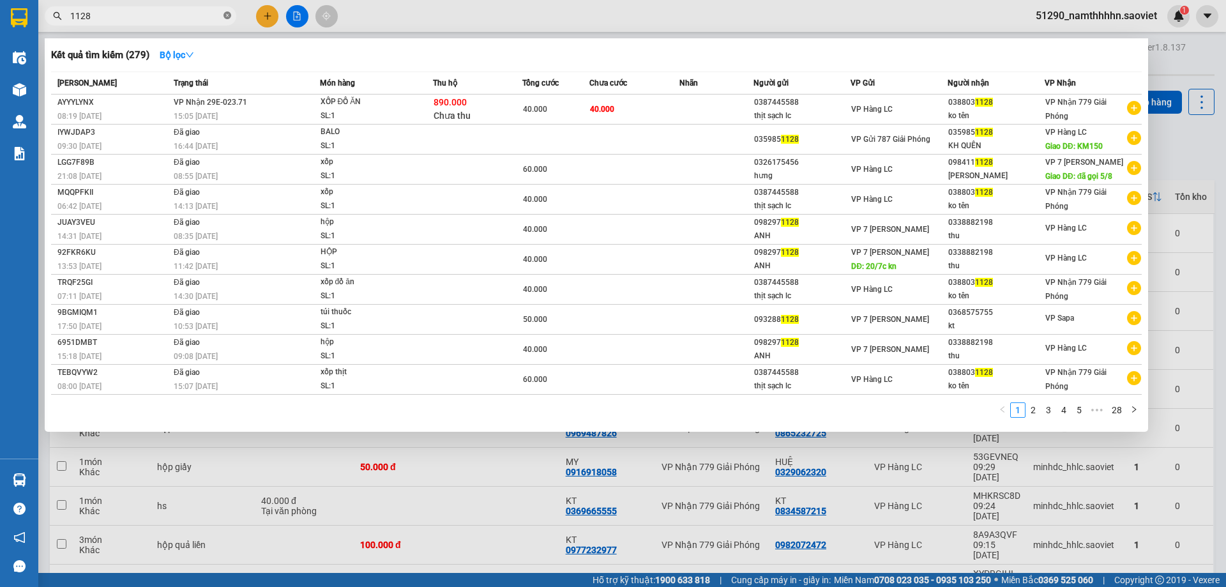
click at [231, 17] on icon "close-circle" at bounding box center [228, 15] width 8 height 8
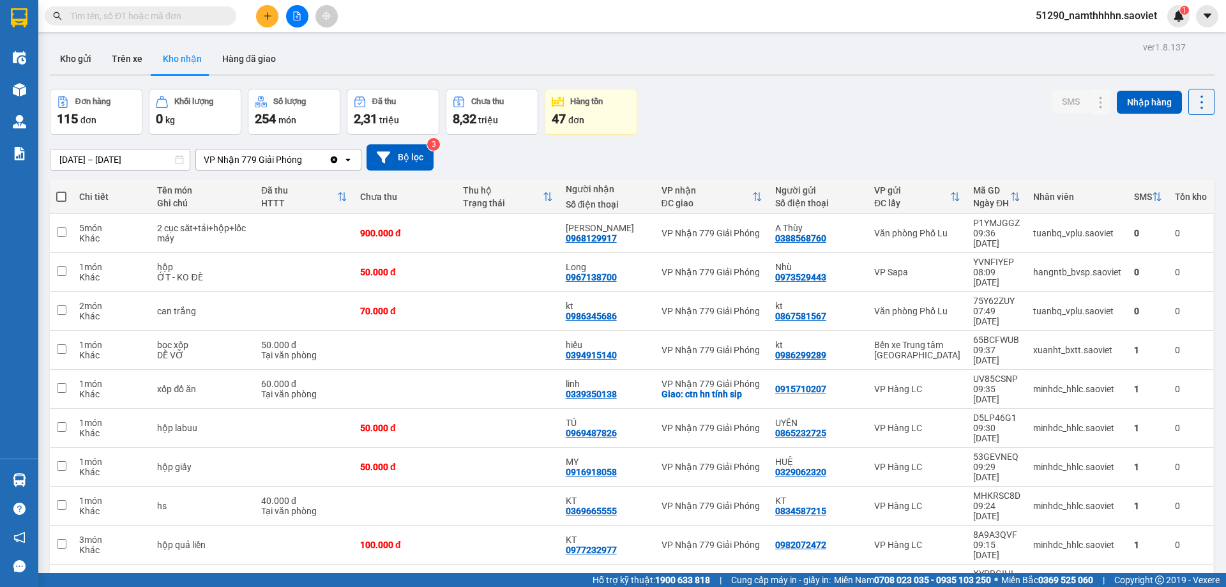
click at [167, 17] on input "text" at bounding box center [145, 16] width 151 height 14
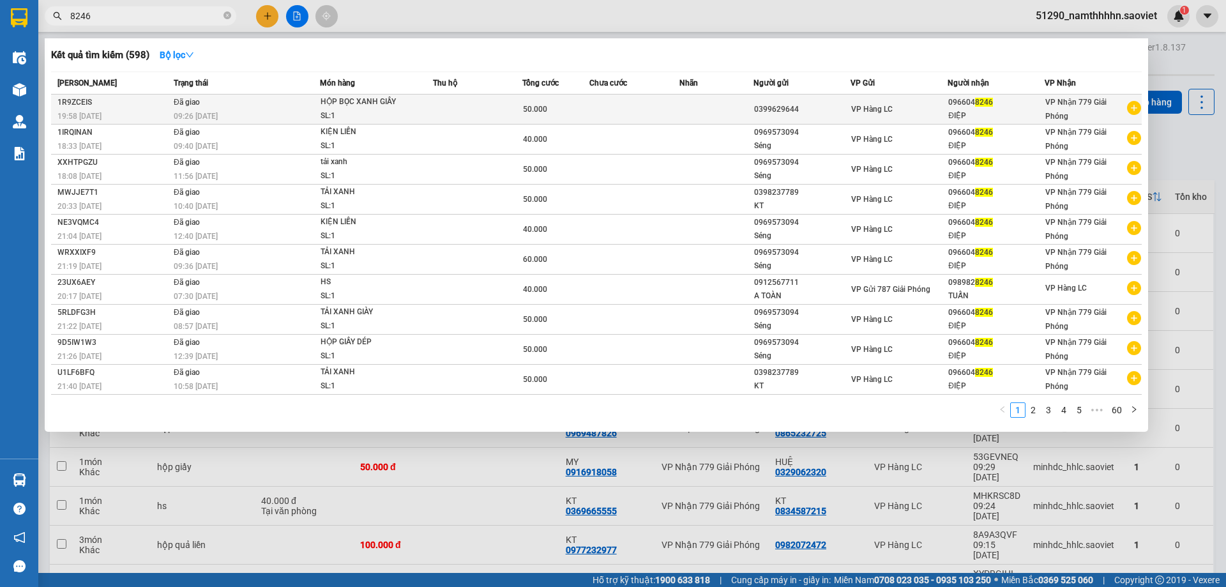
type input "8246"
click at [450, 113] on td at bounding box center [477, 110] width 89 height 30
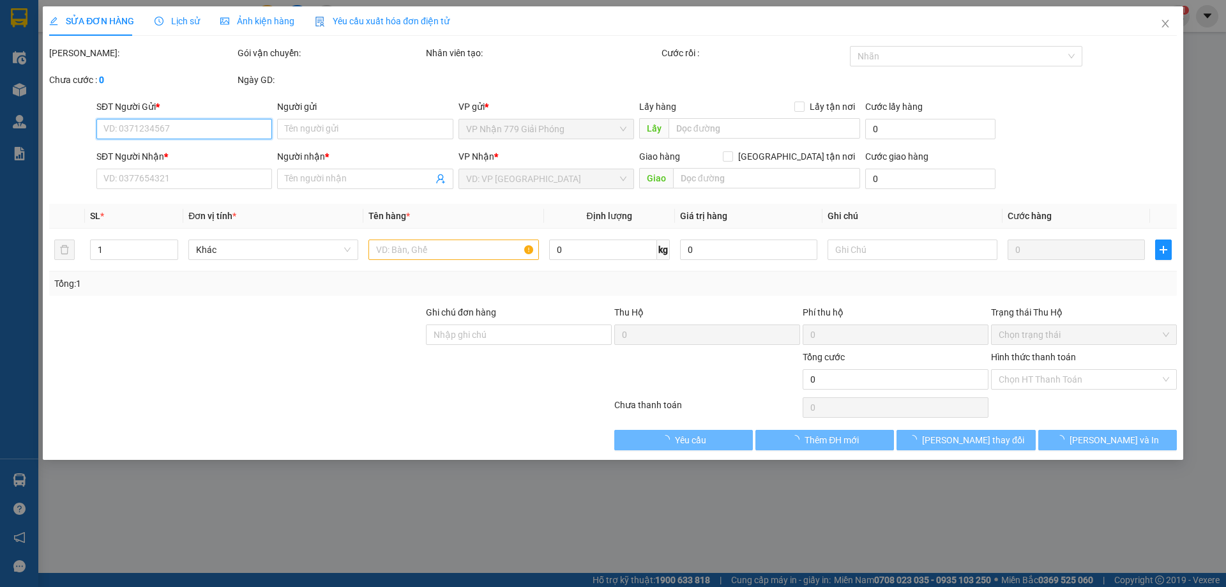
type input "0399629644"
type input "0966048246"
type input "ĐIỆP"
type input "50.000"
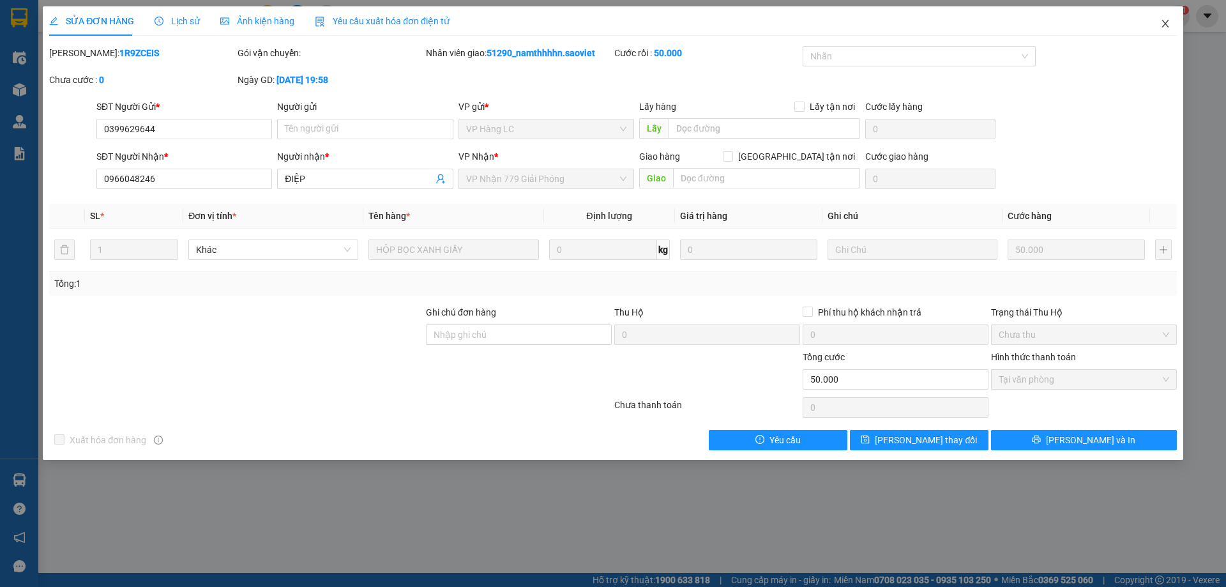
click at [1170, 24] on icon "close" at bounding box center [1166, 24] width 10 height 10
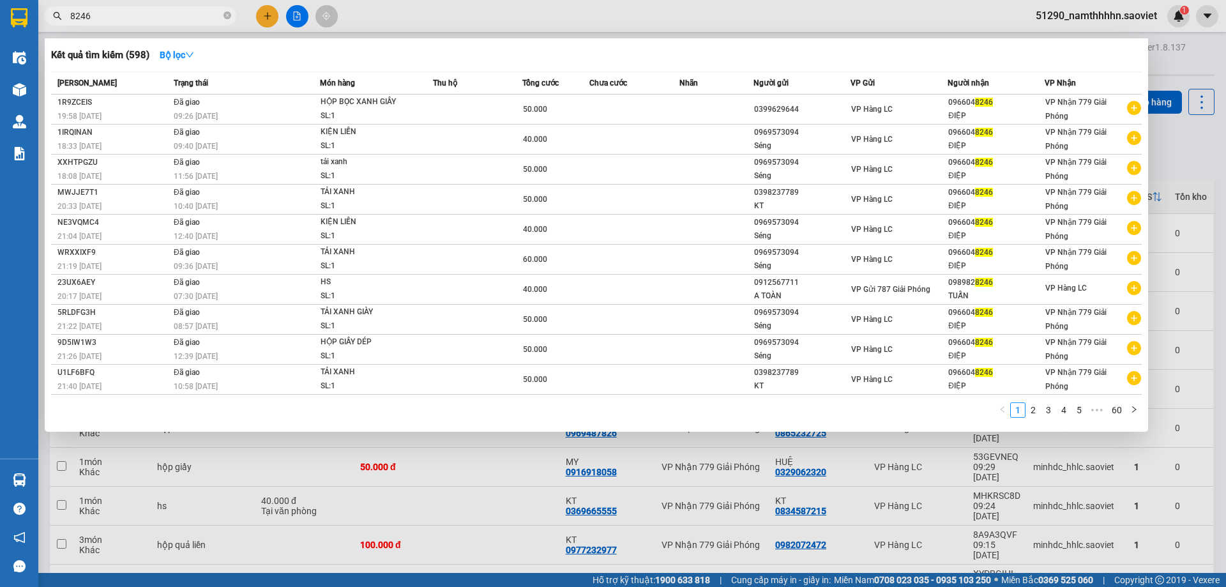
click at [231, 20] on span "8246" at bounding box center [141, 15] width 192 height 19
click at [227, 18] on icon "close-circle" at bounding box center [228, 15] width 8 height 8
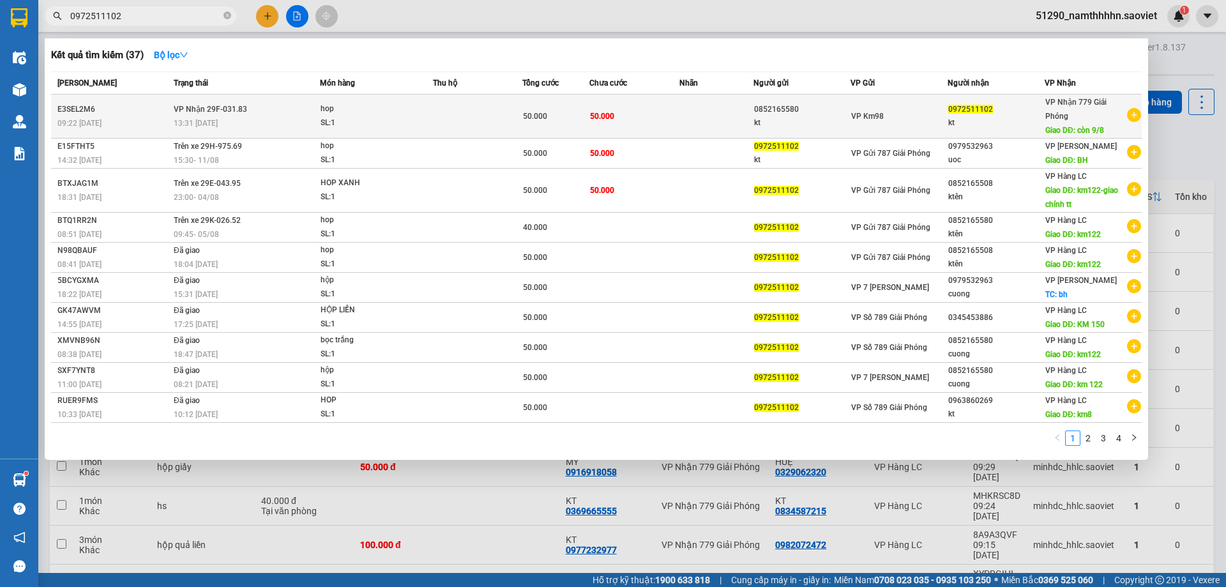
type input "0972511102"
click at [615, 109] on td "50.000" at bounding box center [634, 117] width 89 height 44
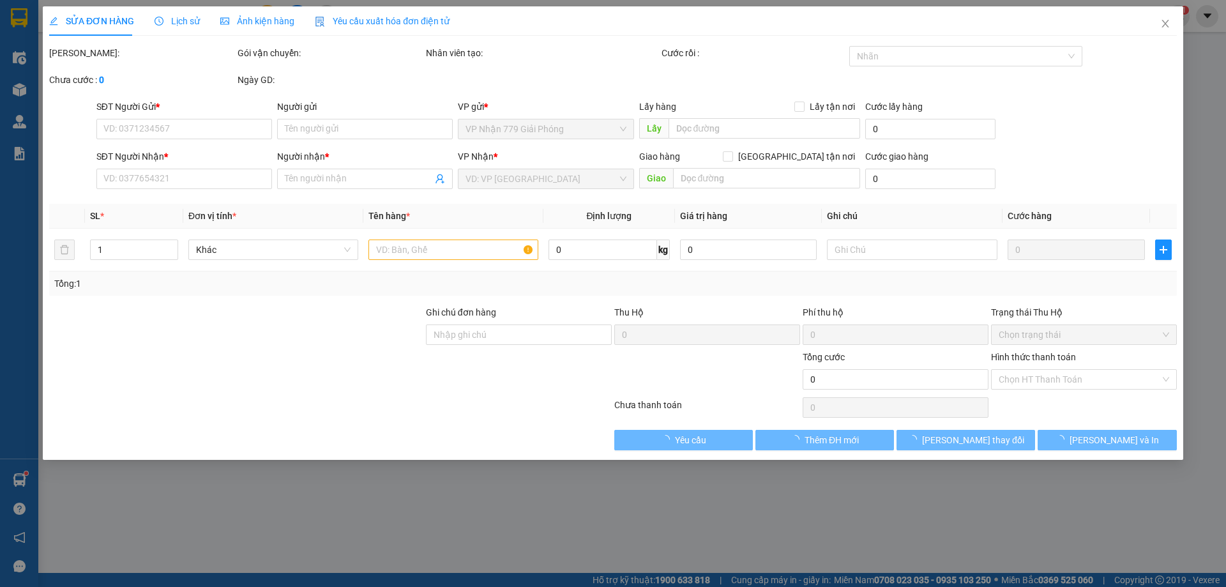
type input "0852165580"
type input "kt"
type input "0972511102"
type input "kt"
type input "còn 9/8"
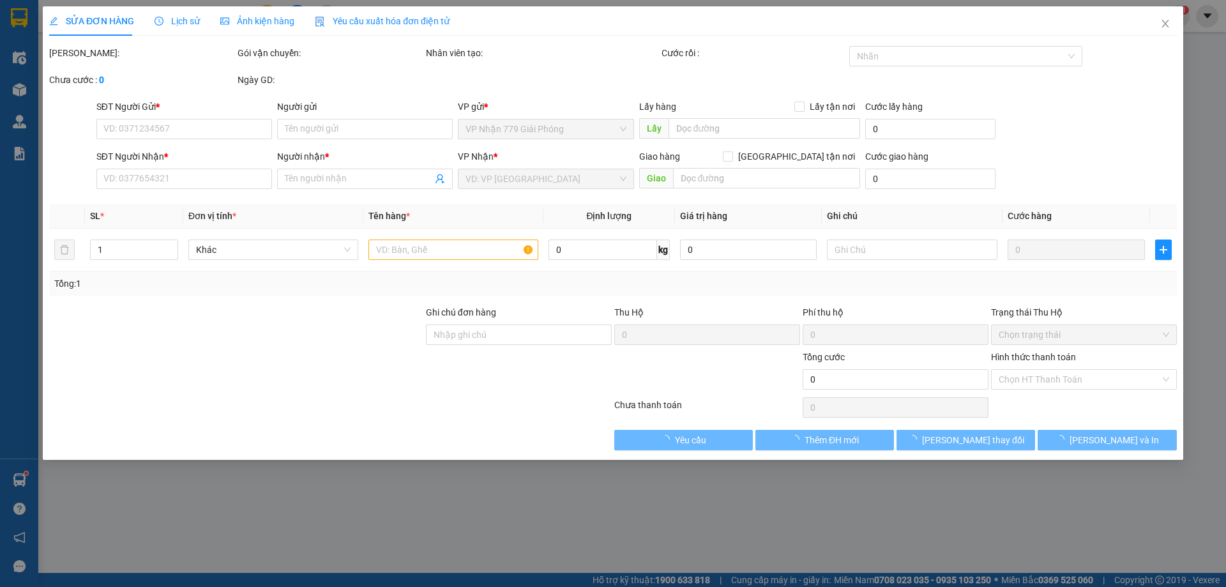
type input "50.000"
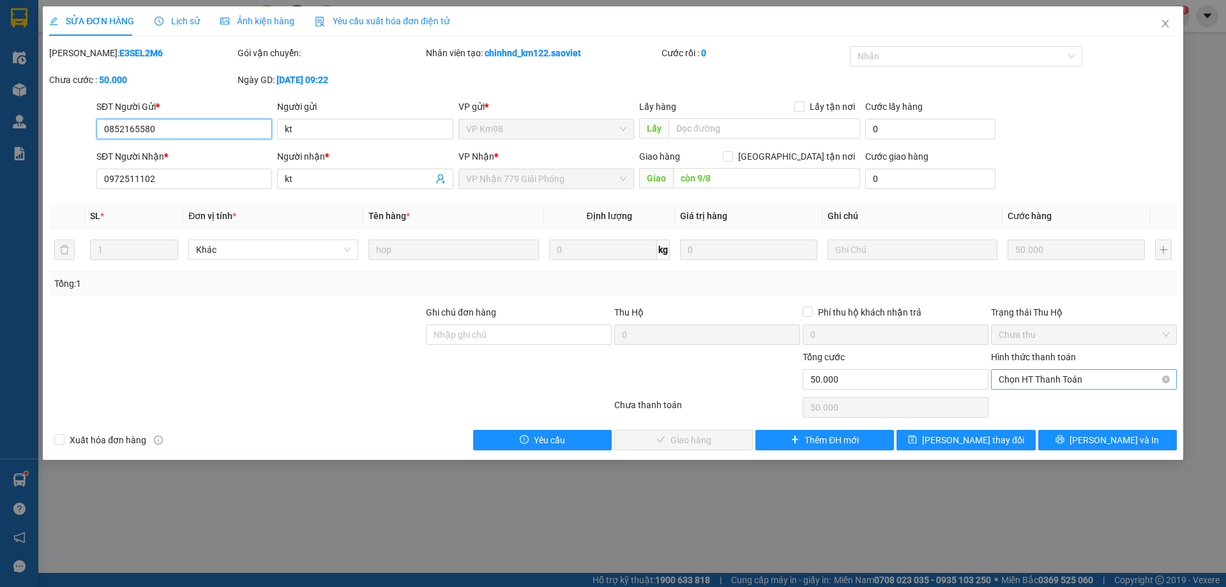
click at [1055, 371] on span "Chọn HT Thanh Toán" at bounding box center [1084, 379] width 171 height 19
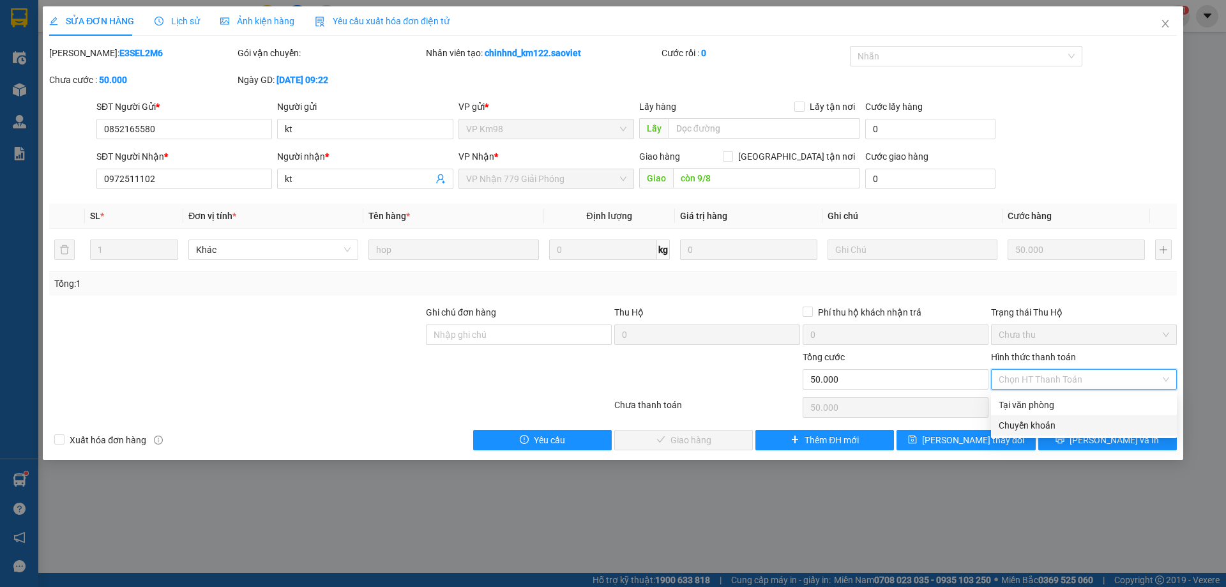
click at [1037, 431] on div "Chuyển khoản" at bounding box center [1084, 425] width 171 height 14
type input "0"
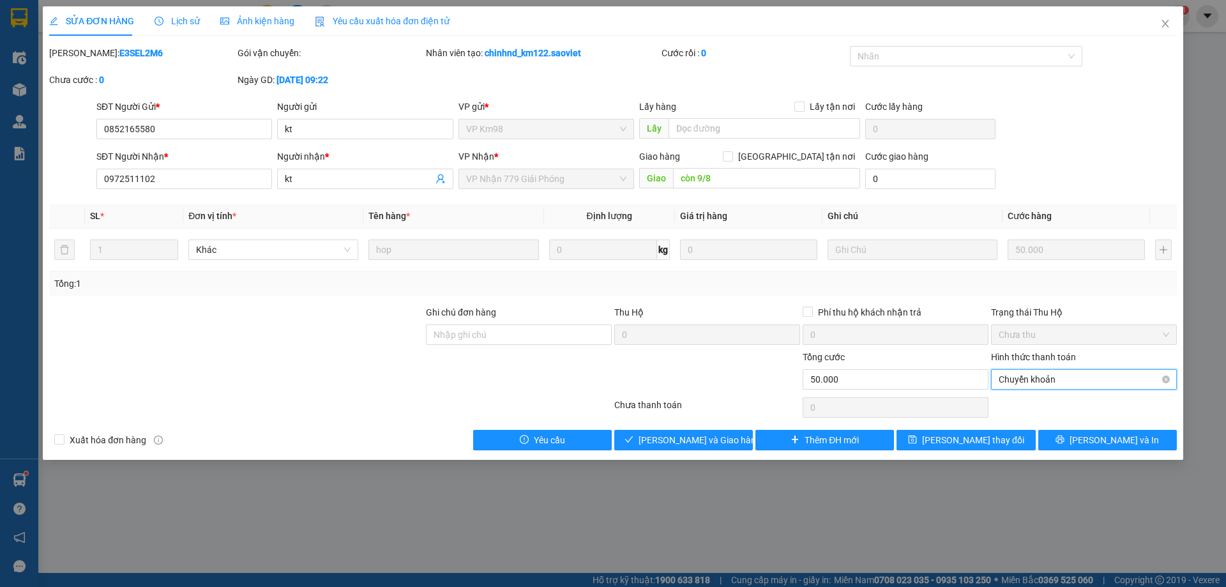
click at [1011, 380] on span "Chuyển khoản" at bounding box center [1084, 379] width 171 height 19
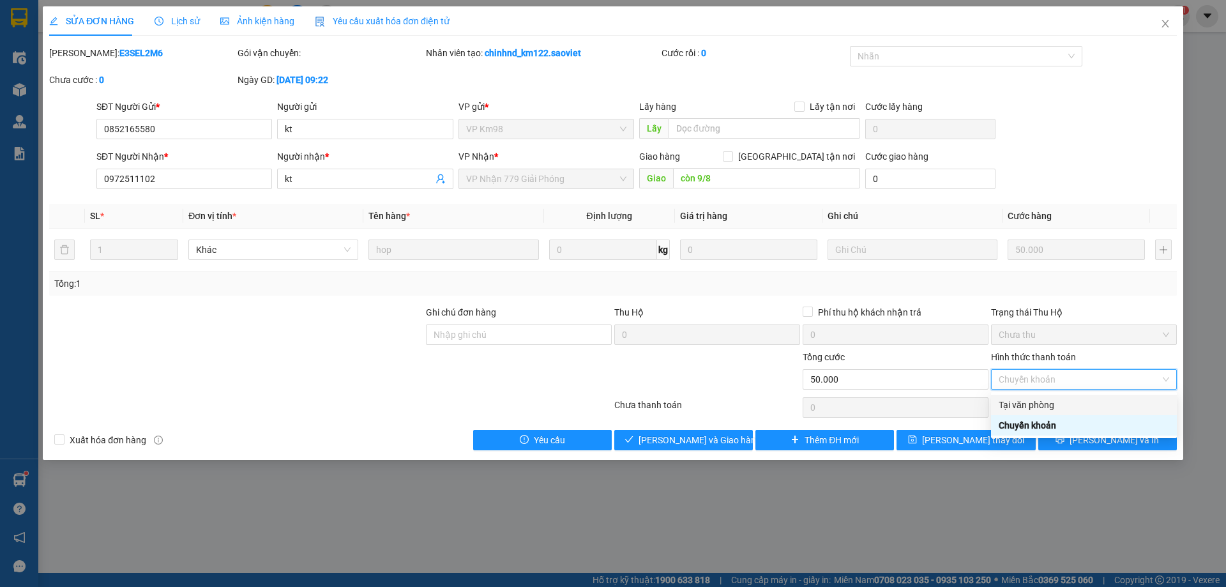
click at [1011, 402] on div "Tại văn phòng" at bounding box center [1084, 405] width 171 height 14
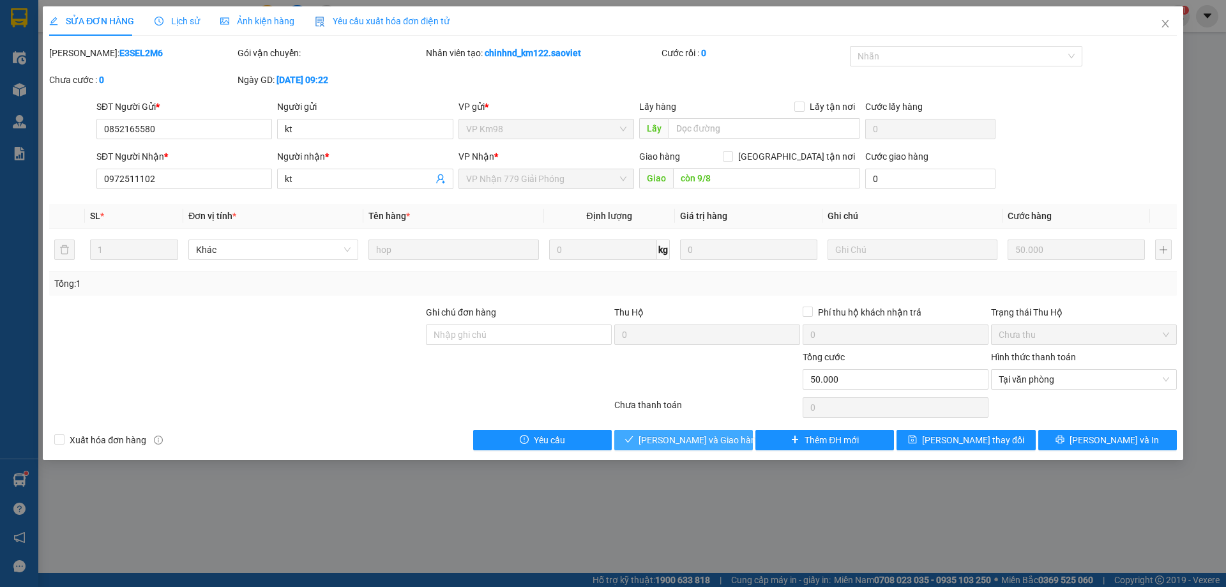
click at [685, 442] on span "[PERSON_NAME] và [PERSON_NAME] hàng" at bounding box center [700, 440] width 123 height 14
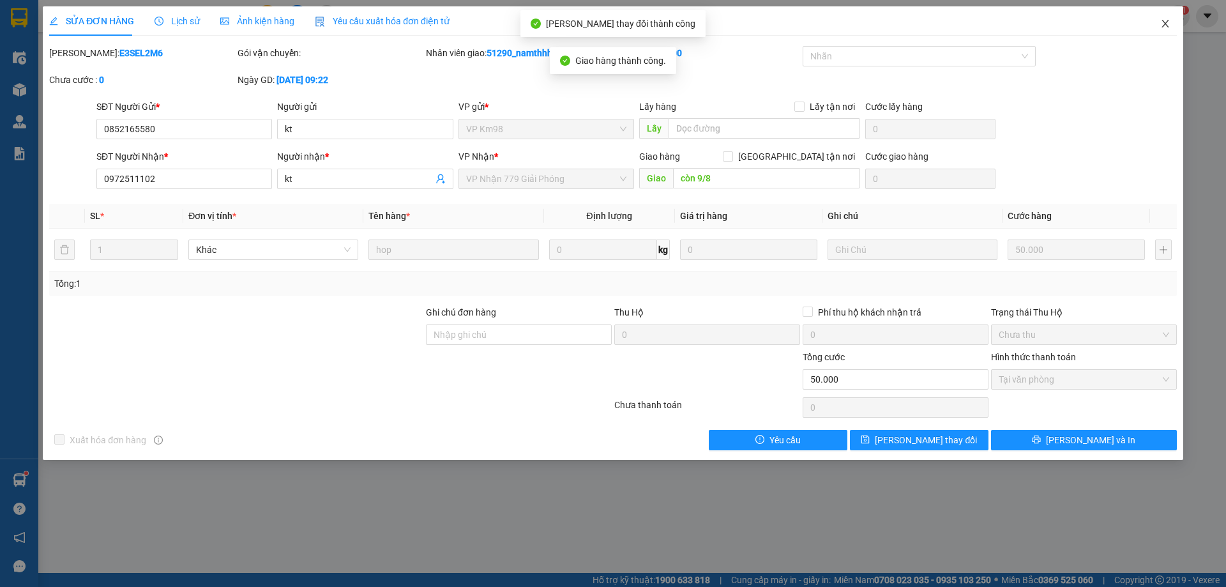
click at [1163, 16] on span "Close" at bounding box center [1166, 24] width 36 height 36
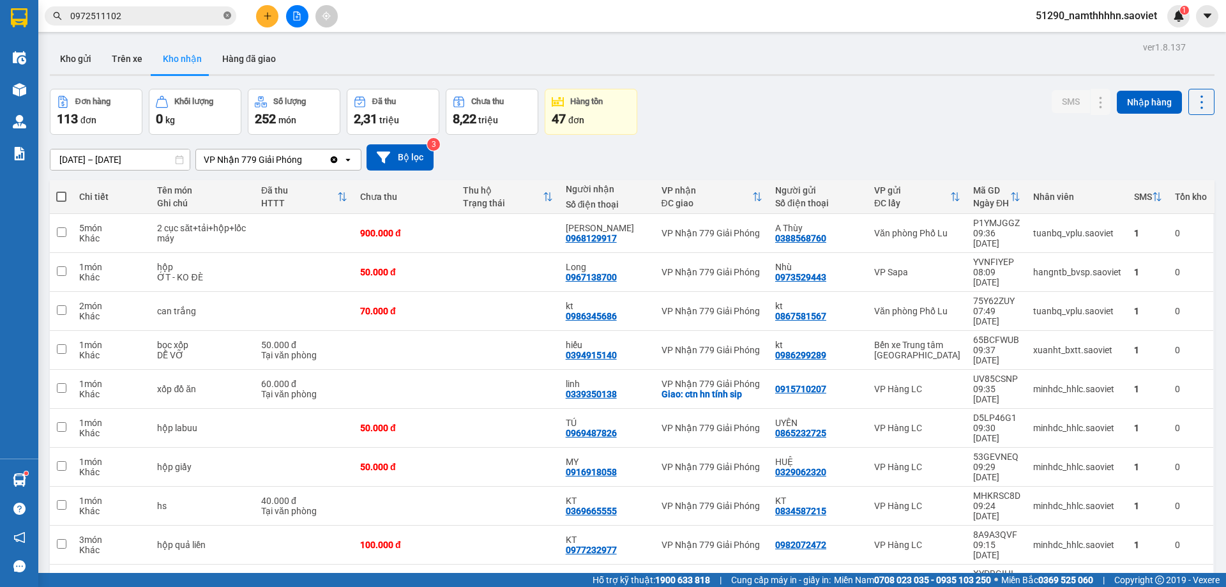
click at [231, 15] on icon "close-circle" at bounding box center [228, 15] width 8 height 8
click at [1071, 540] on icon at bounding box center [1075, 544] width 9 height 9
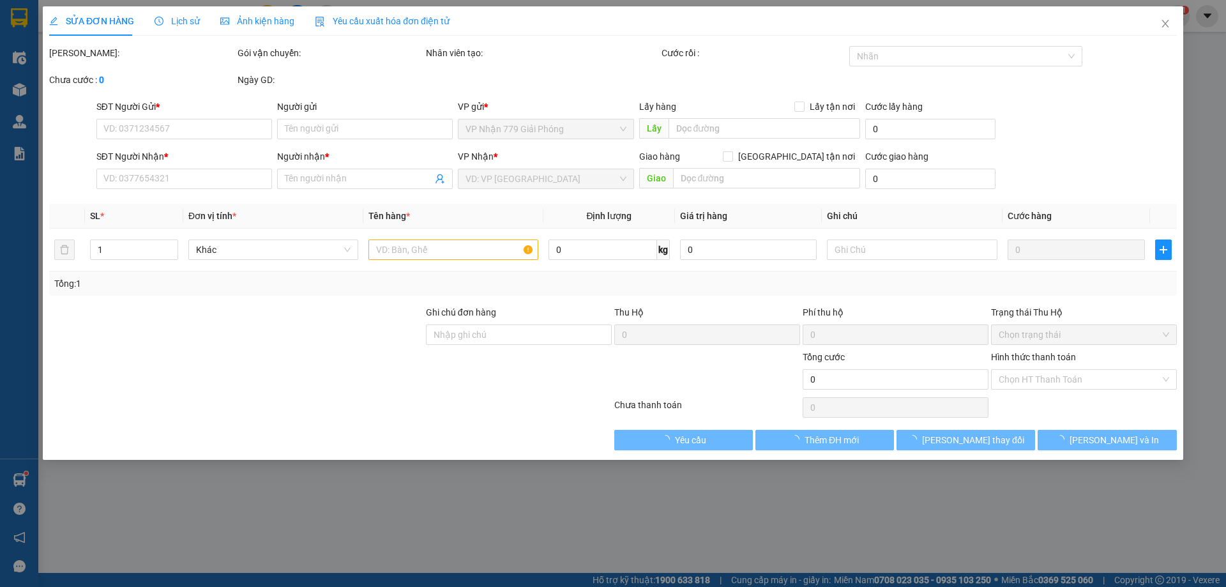
type input "0982072472"
type input "0977232977"
type input "KT"
type input "100.000"
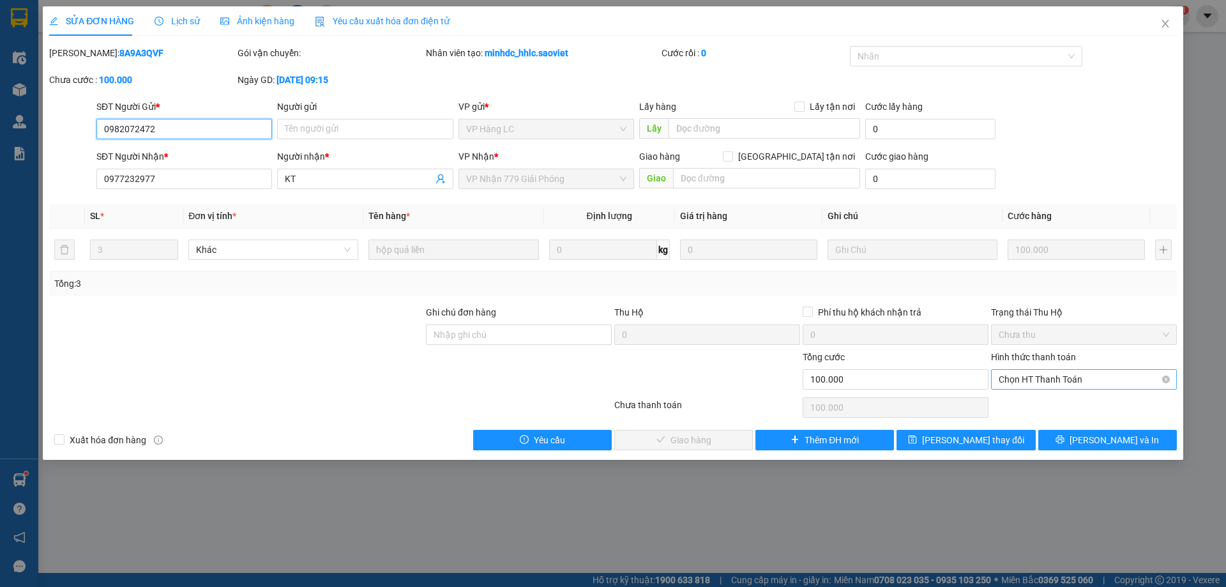
click at [1069, 379] on span "Chọn HT Thanh Toán" at bounding box center [1084, 379] width 171 height 19
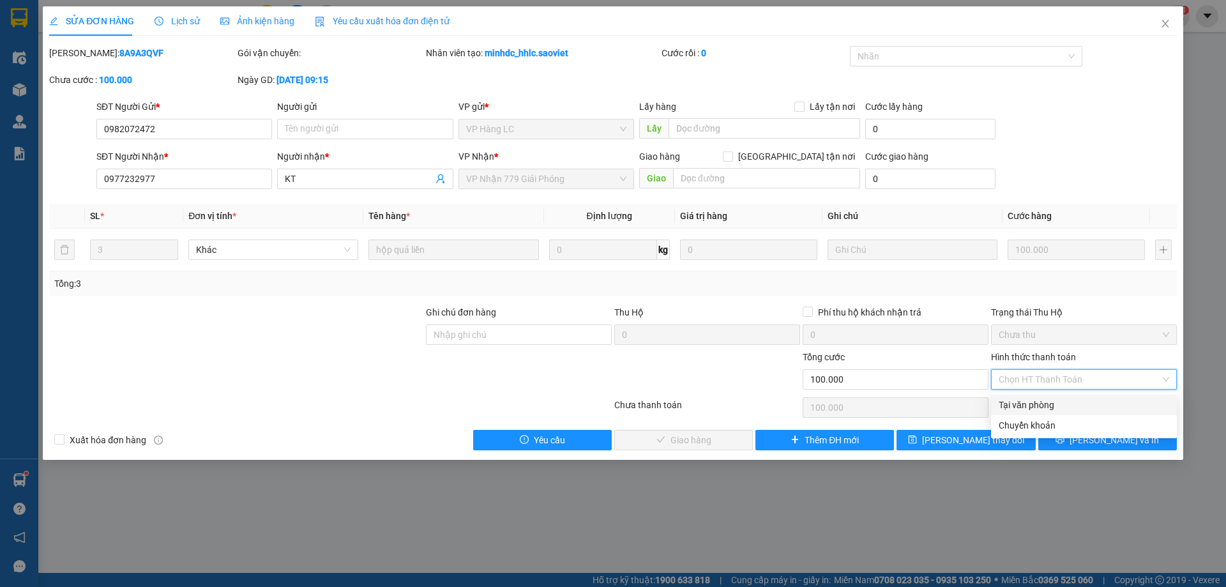
click at [1035, 411] on div "Tại văn phòng" at bounding box center [1084, 405] width 171 height 14
type input "0"
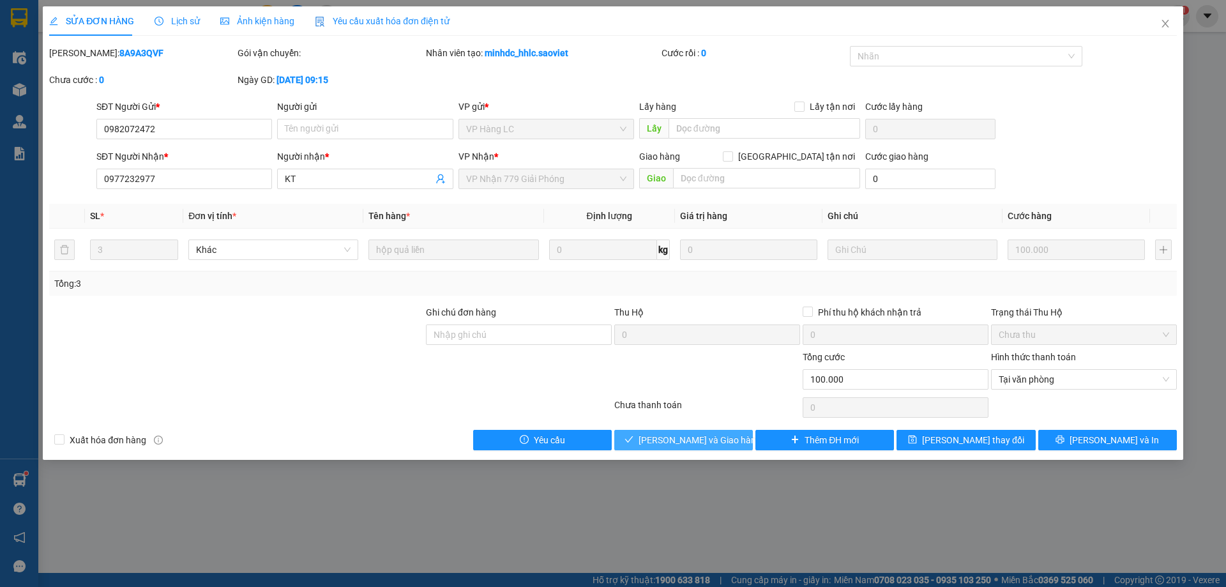
click at [663, 437] on span "[PERSON_NAME] và [PERSON_NAME] hàng" at bounding box center [700, 440] width 123 height 14
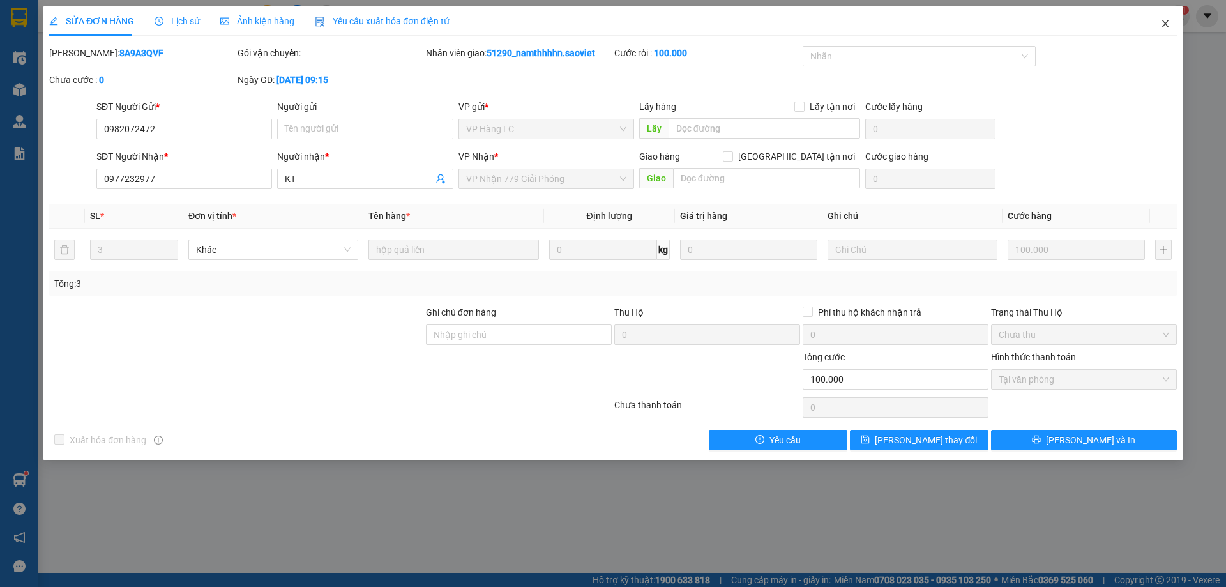
click at [1164, 31] on span "Close" at bounding box center [1166, 24] width 36 height 36
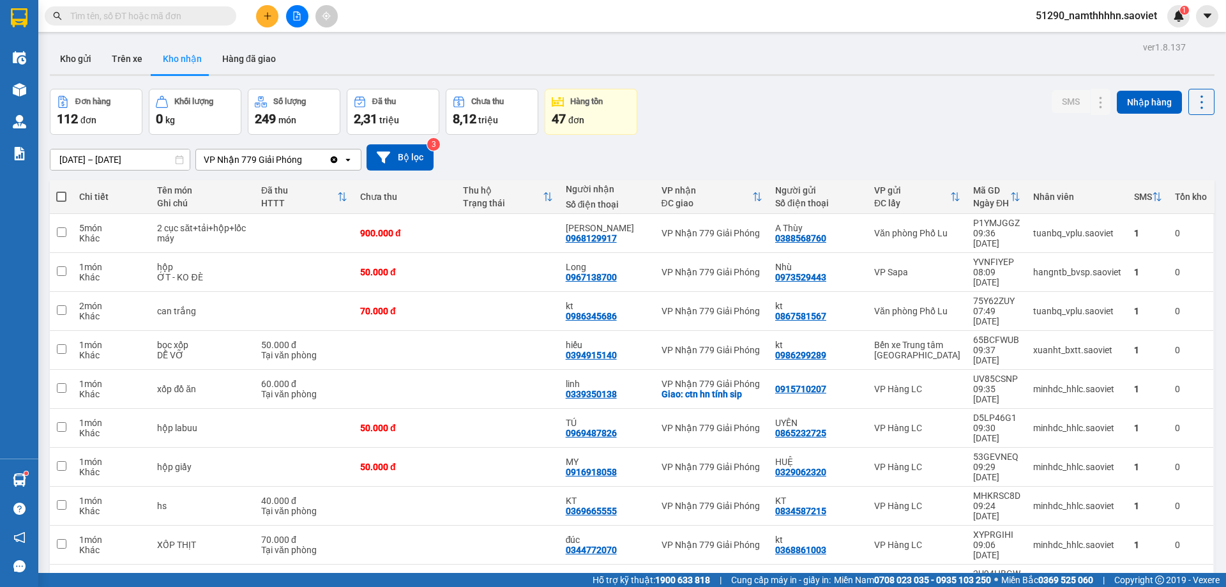
click at [198, 17] on input "text" at bounding box center [145, 16] width 151 height 14
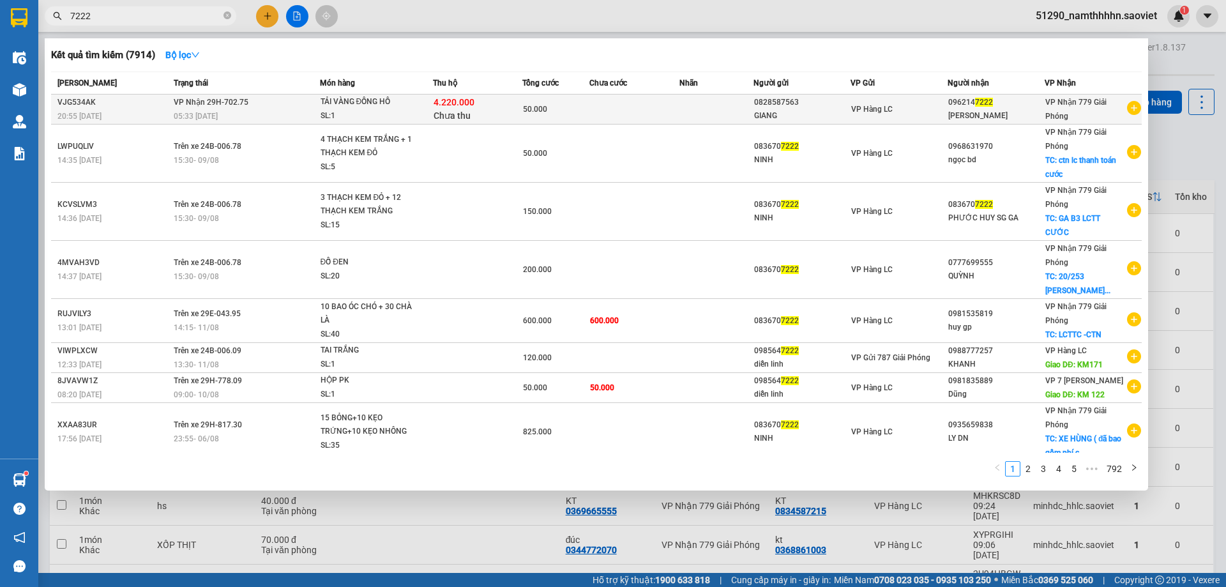
type input "7222"
click at [555, 111] on div "50.000" at bounding box center [556, 109] width 66 height 14
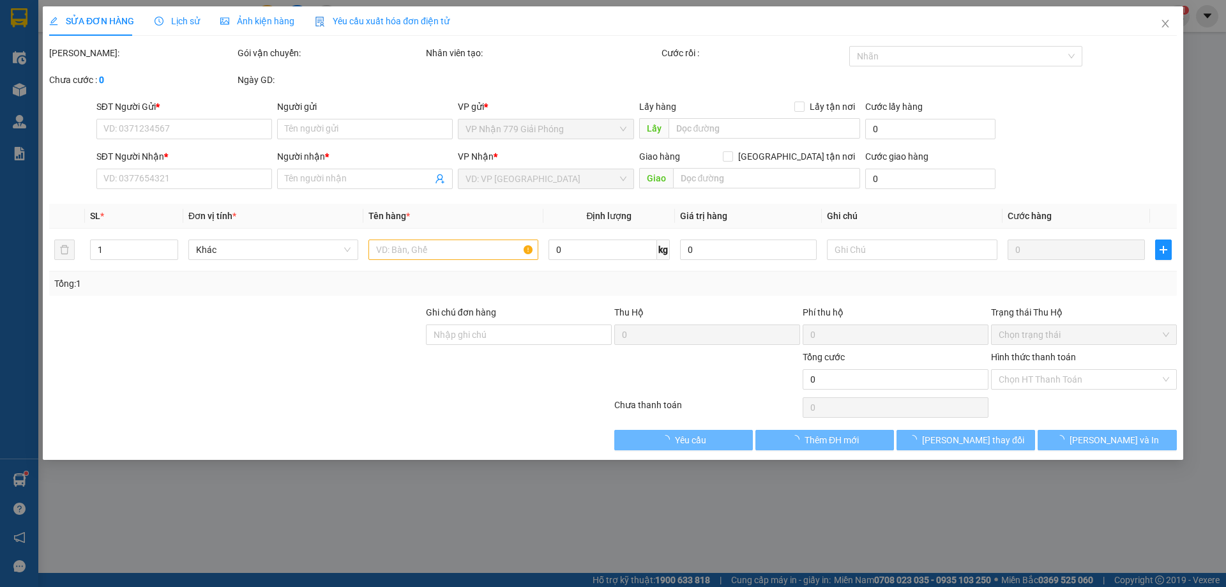
type input "0828587563"
type input "GIANG"
type input "0962147222"
type input "BẢO KHÁNH"
type input "4.220.000"
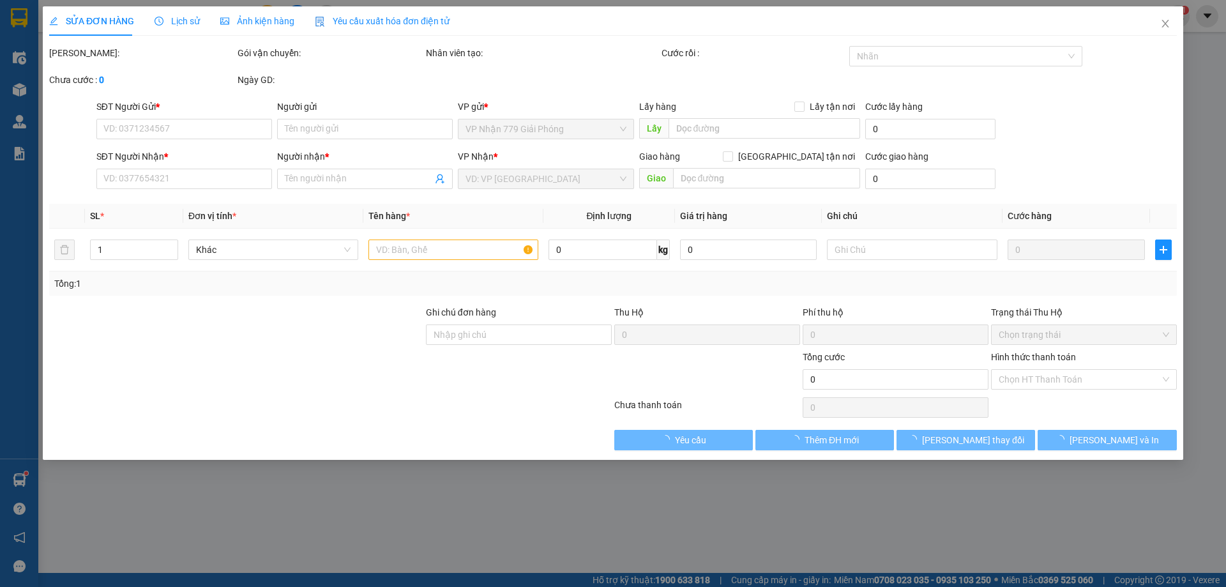
type input "40.000"
type input "50.000"
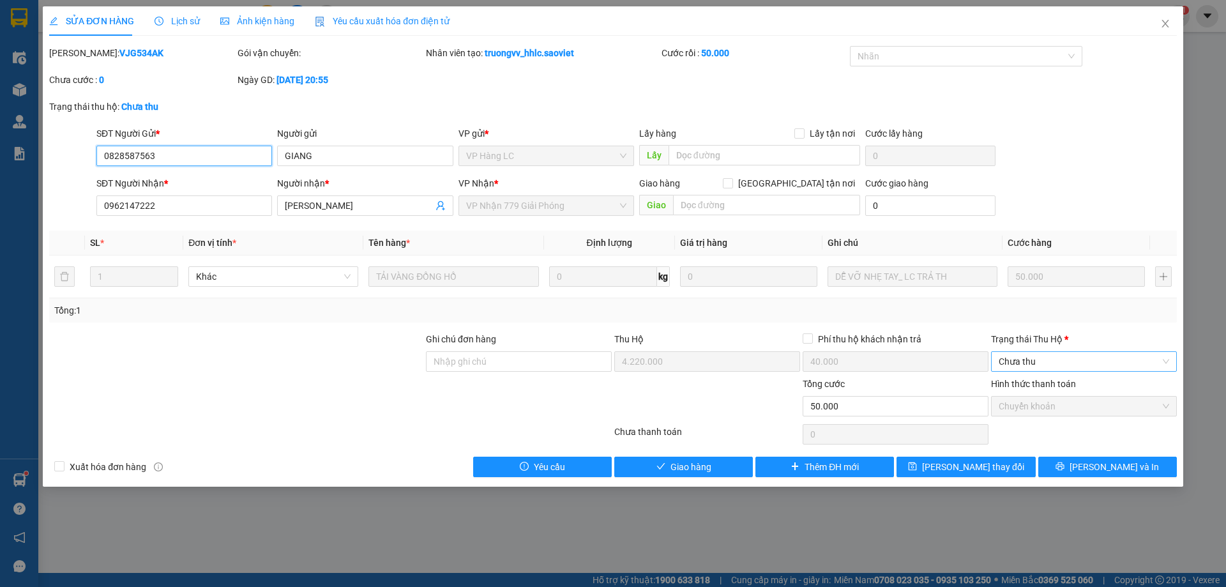
click at [1036, 369] on span "Chưa thu" at bounding box center [1084, 361] width 171 height 19
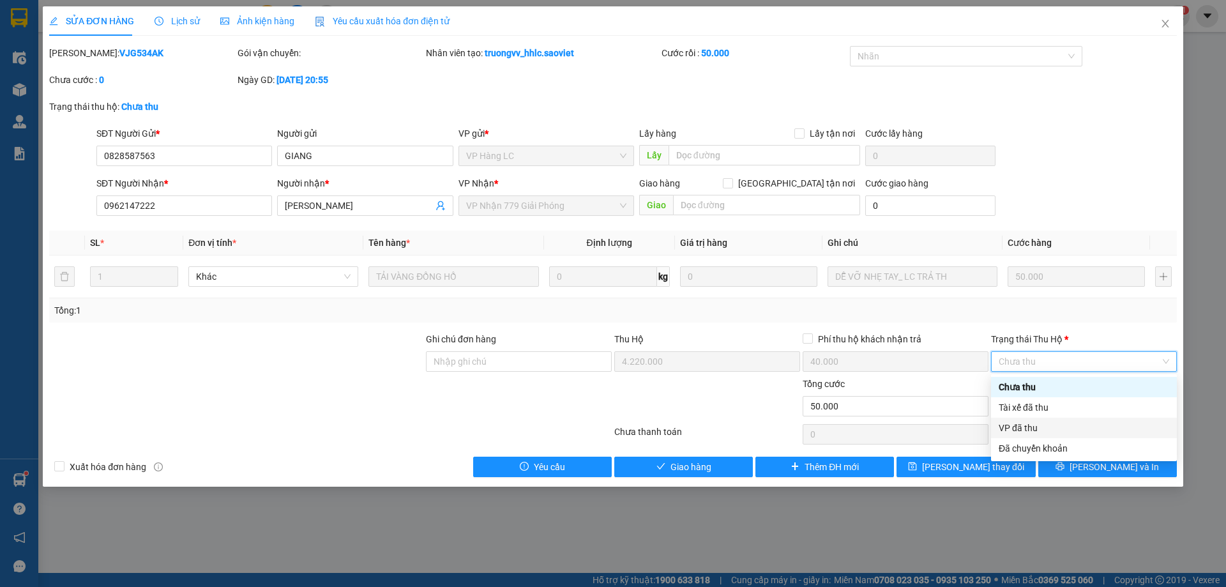
click at [1021, 424] on div "VP đã thu" at bounding box center [1084, 428] width 171 height 14
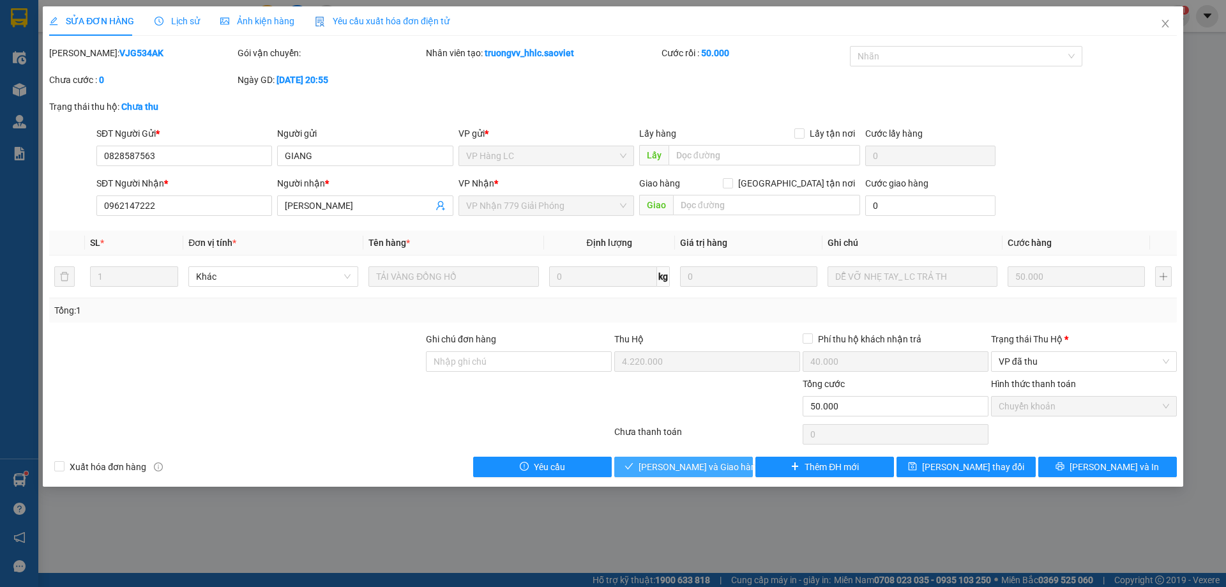
click at [699, 461] on span "[PERSON_NAME] và [PERSON_NAME] hàng" at bounding box center [700, 467] width 123 height 14
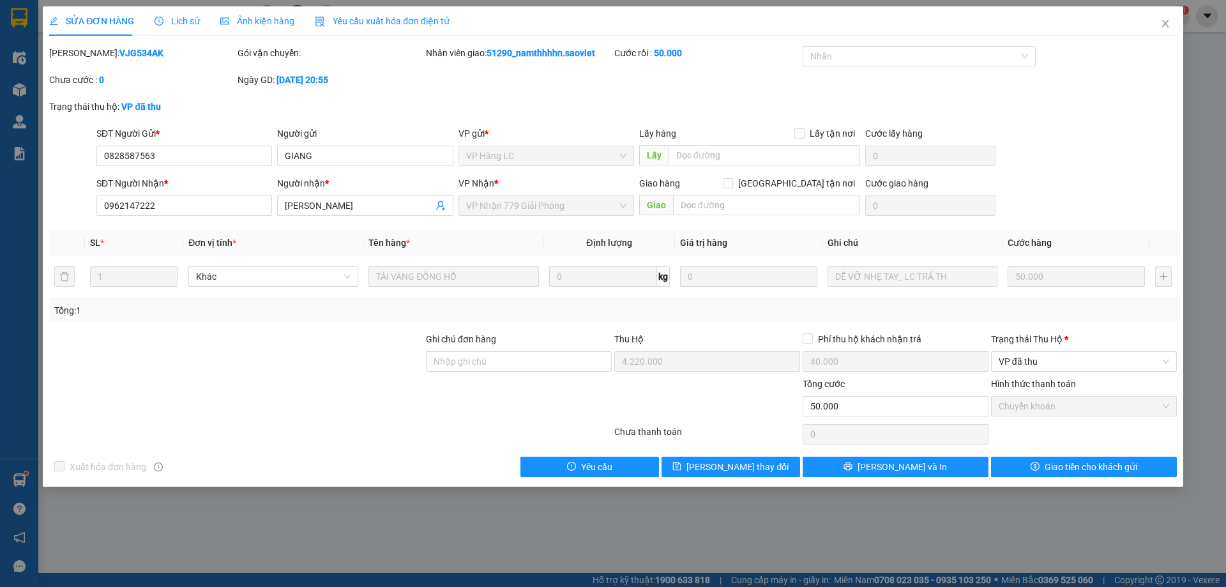
click at [119, 56] on b "VJG534AK" at bounding box center [141, 53] width 44 height 10
copy b "VJG534AK"
click at [159, 153] on input "0828587563" at bounding box center [184, 156] width 176 height 20
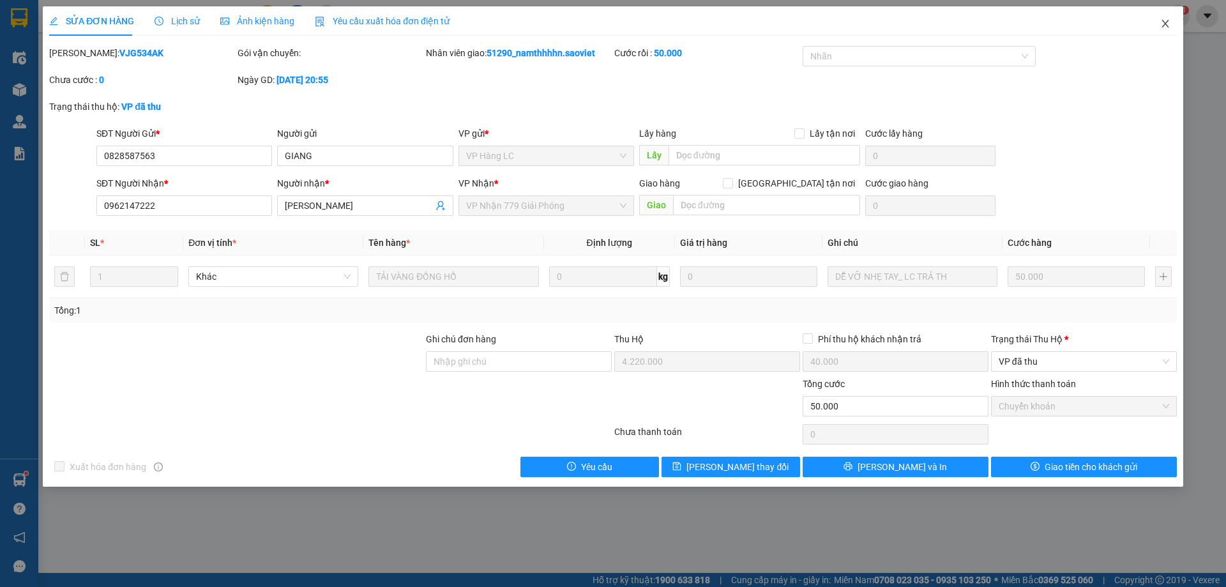
click at [1161, 20] on icon "close" at bounding box center [1166, 24] width 10 height 10
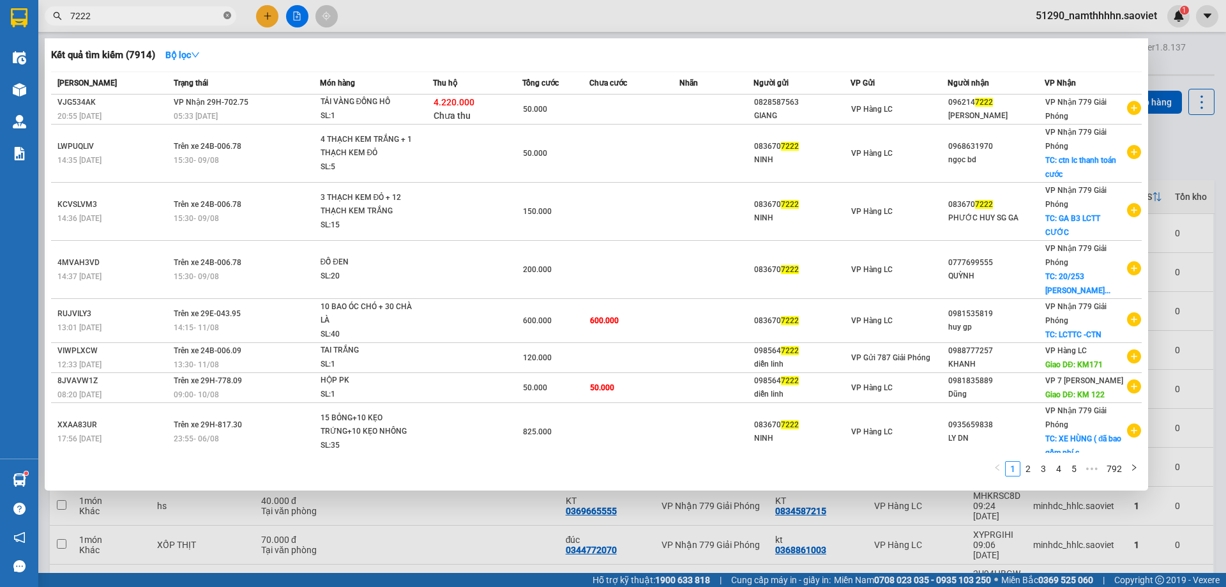
click at [225, 17] on icon "close-circle" at bounding box center [228, 15] width 8 height 8
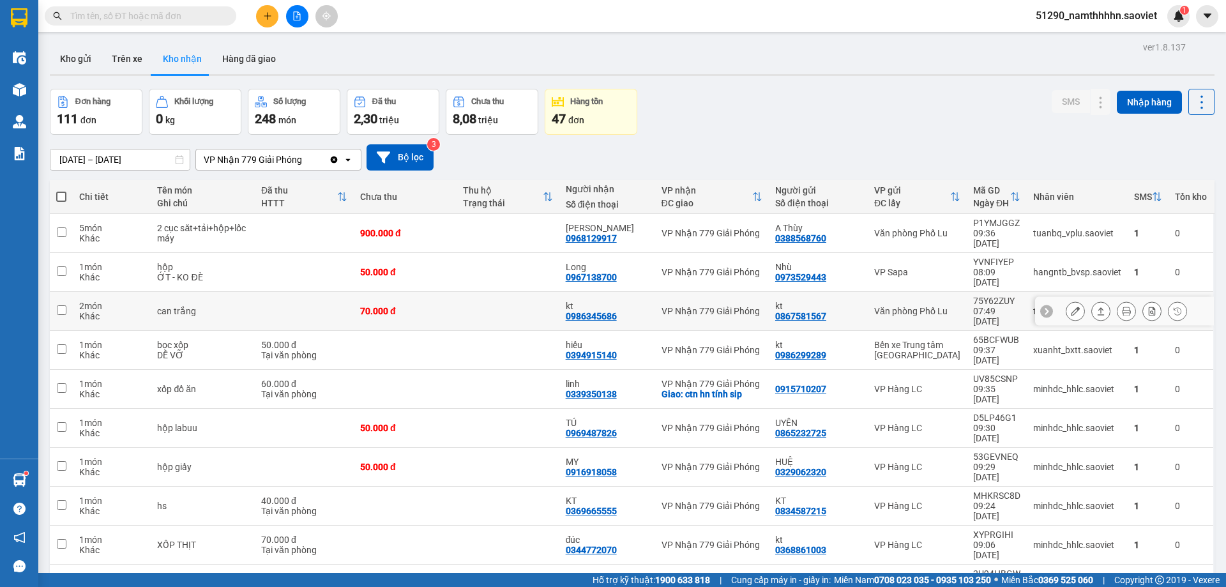
scroll to position [59, 0]
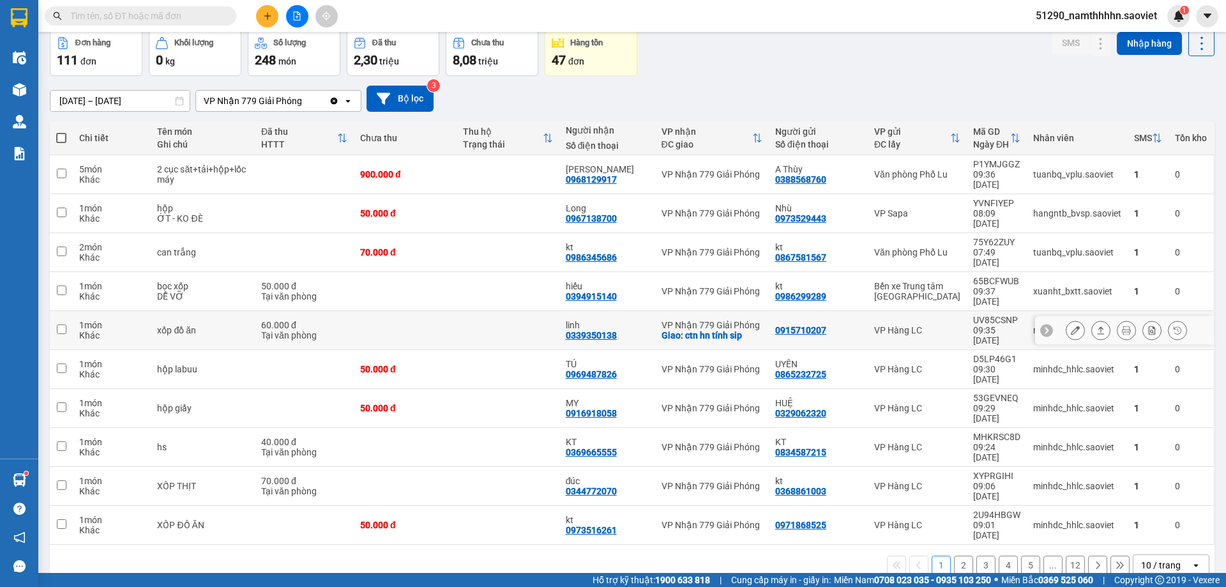
click at [597, 311] on td "linh 0339350138" at bounding box center [608, 330] width 96 height 39
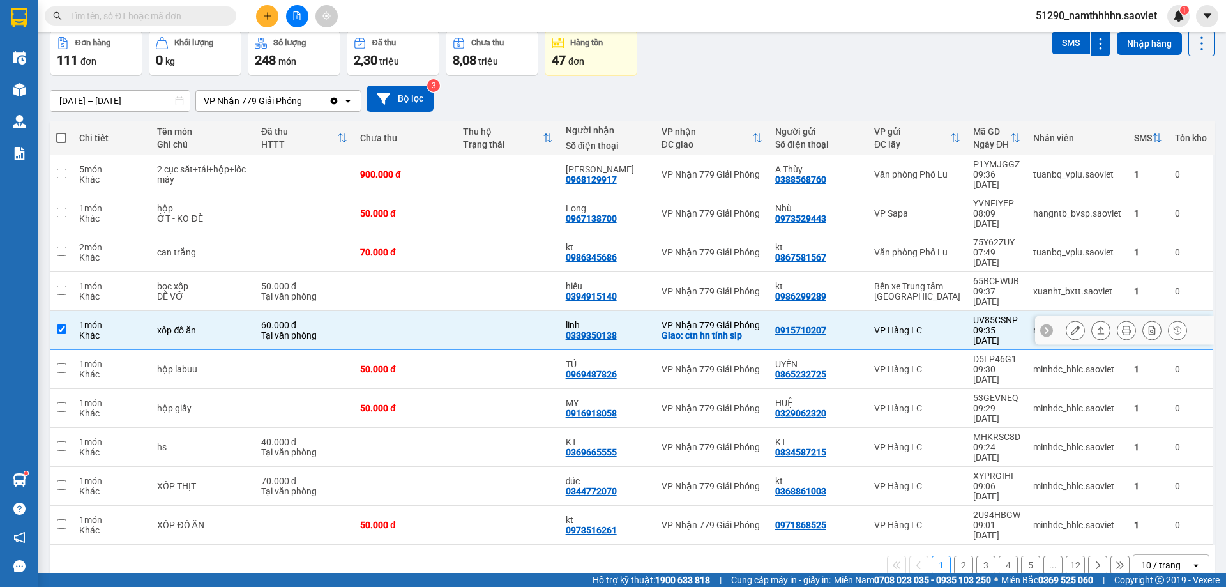
click at [597, 311] on td "linh 0339350138" at bounding box center [608, 330] width 96 height 39
checkbox input "false"
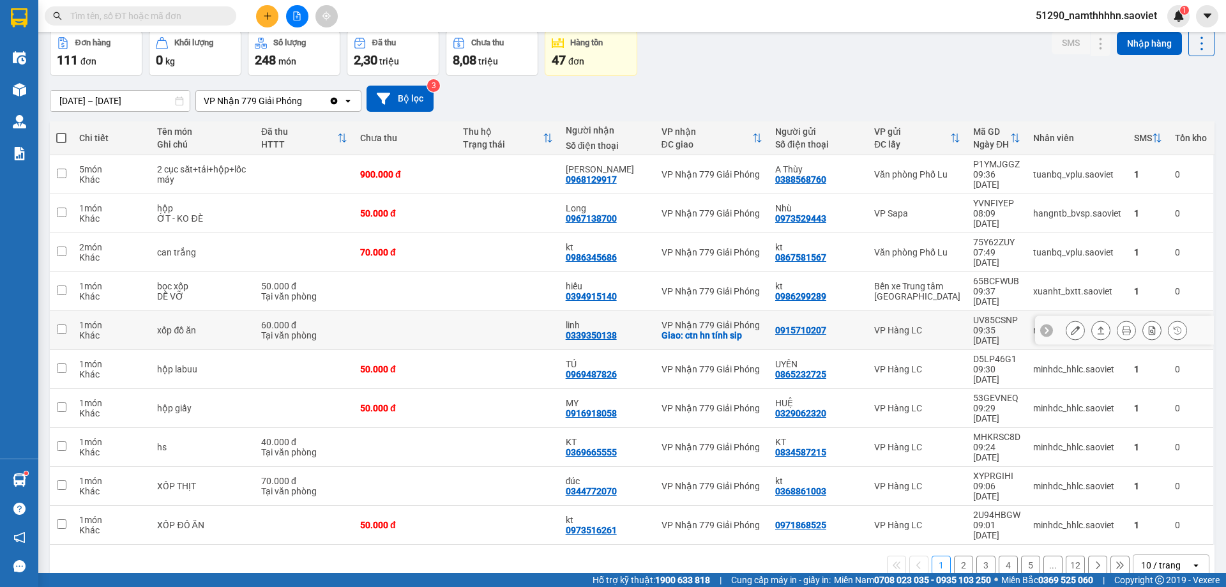
click at [610, 330] on div "0339350138" at bounding box center [591, 335] width 51 height 10
copy div "0339350138"
click at [176, 10] on input "text" at bounding box center [145, 16] width 151 height 14
paste input "0339350138"
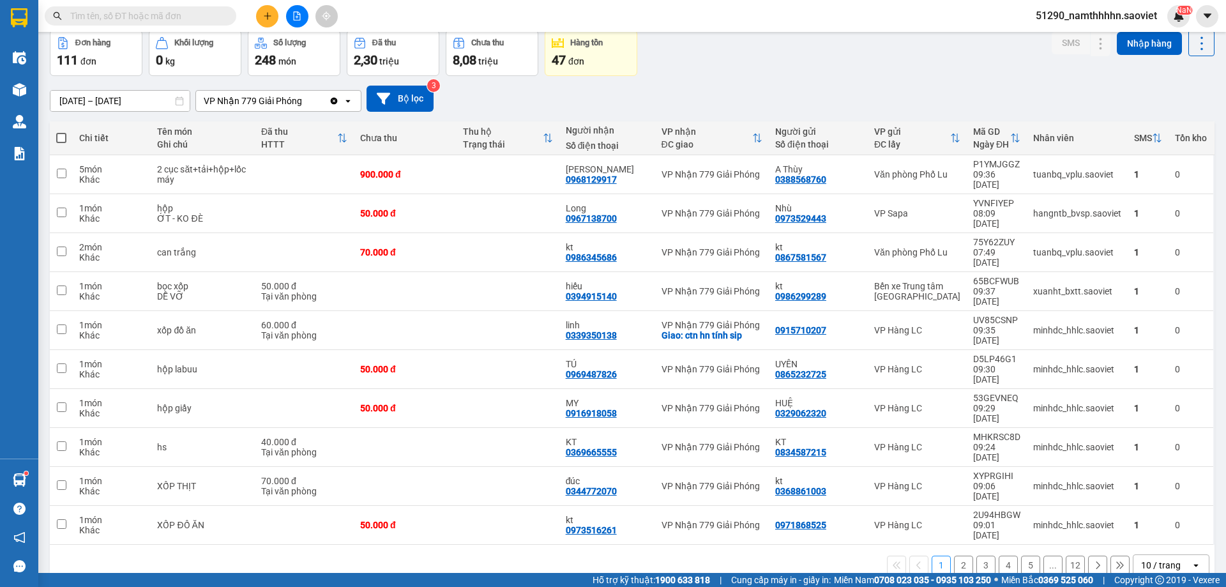
type input "0339350138"
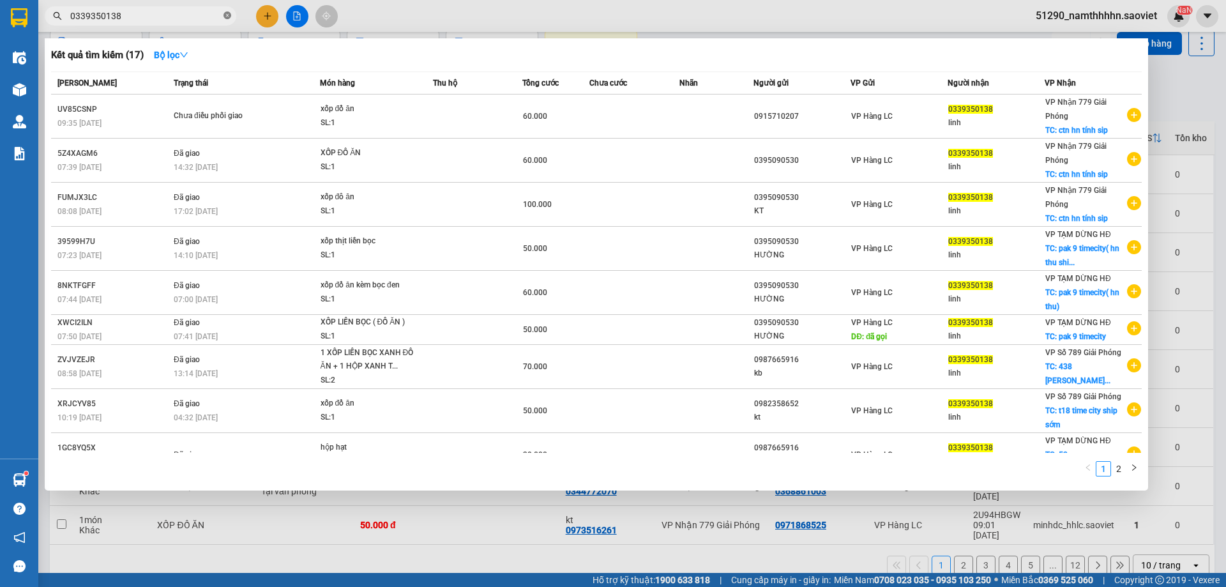
click at [228, 13] on icon "close-circle" at bounding box center [228, 15] width 8 height 8
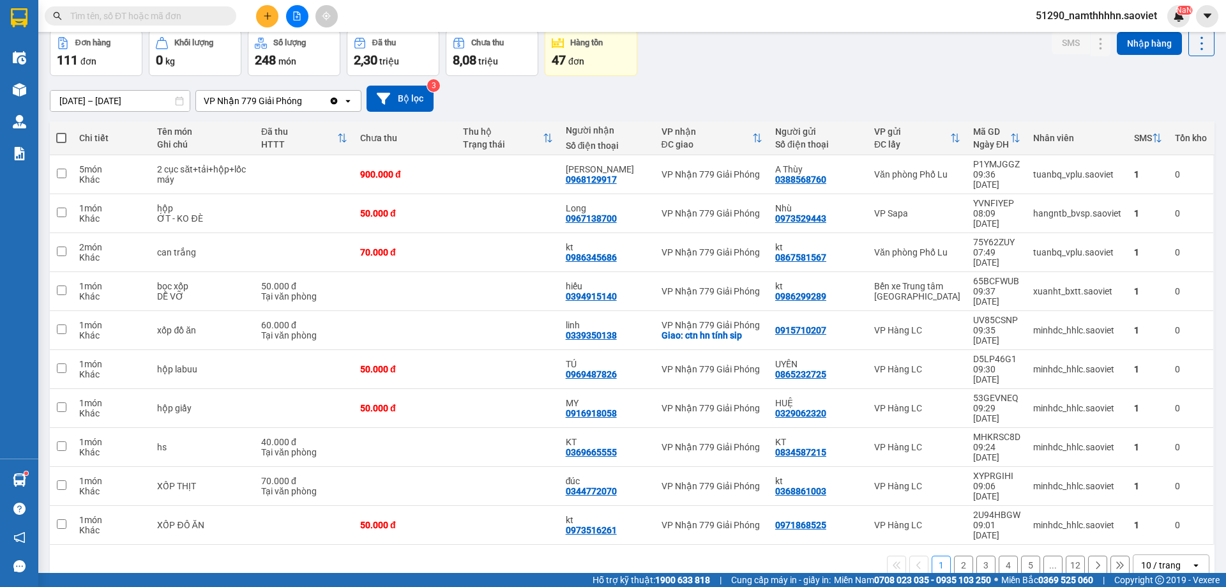
click at [954, 556] on button "2" at bounding box center [963, 565] width 19 height 19
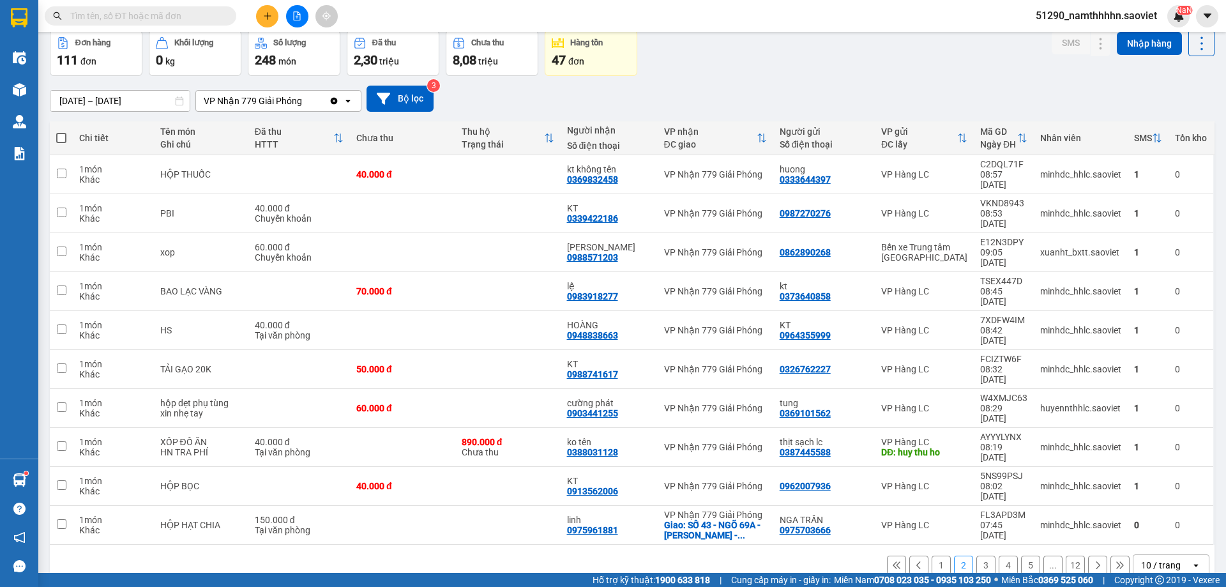
click at [932, 556] on button "1" at bounding box center [941, 565] width 19 height 19
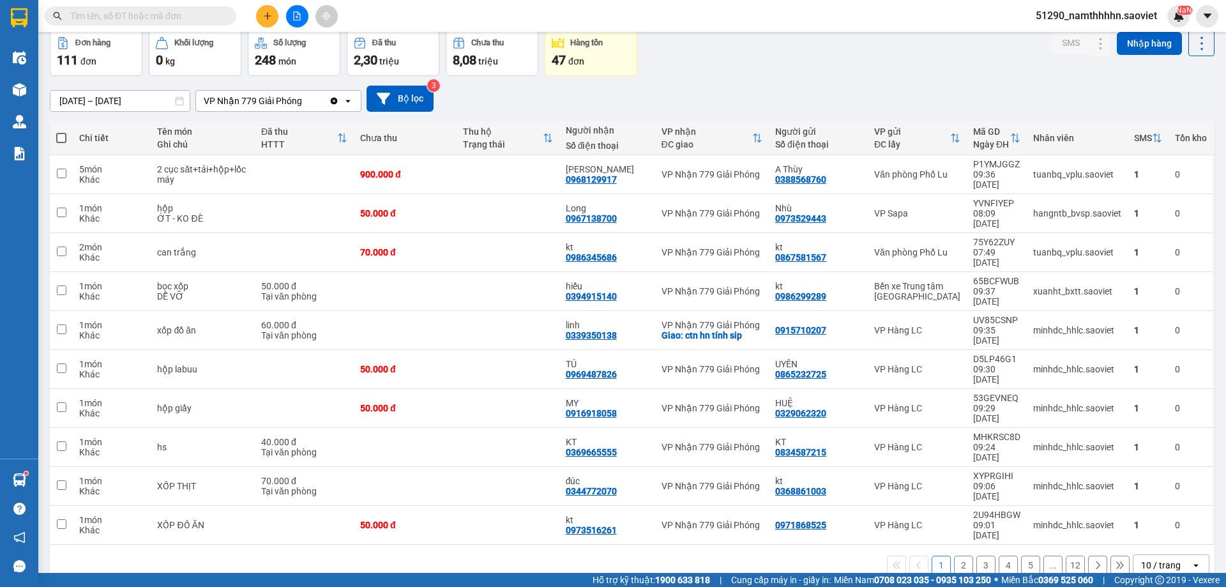
click at [954, 556] on button "2" at bounding box center [963, 565] width 19 height 19
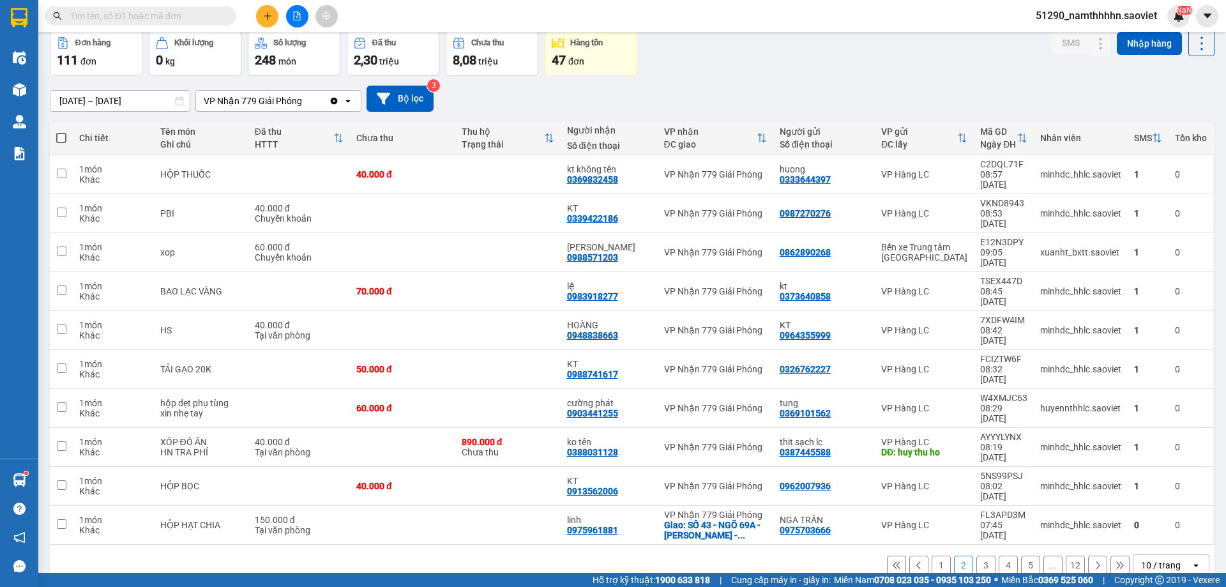
click at [977, 556] on button "3" at bounding box center [986, 565] width 19 height 19
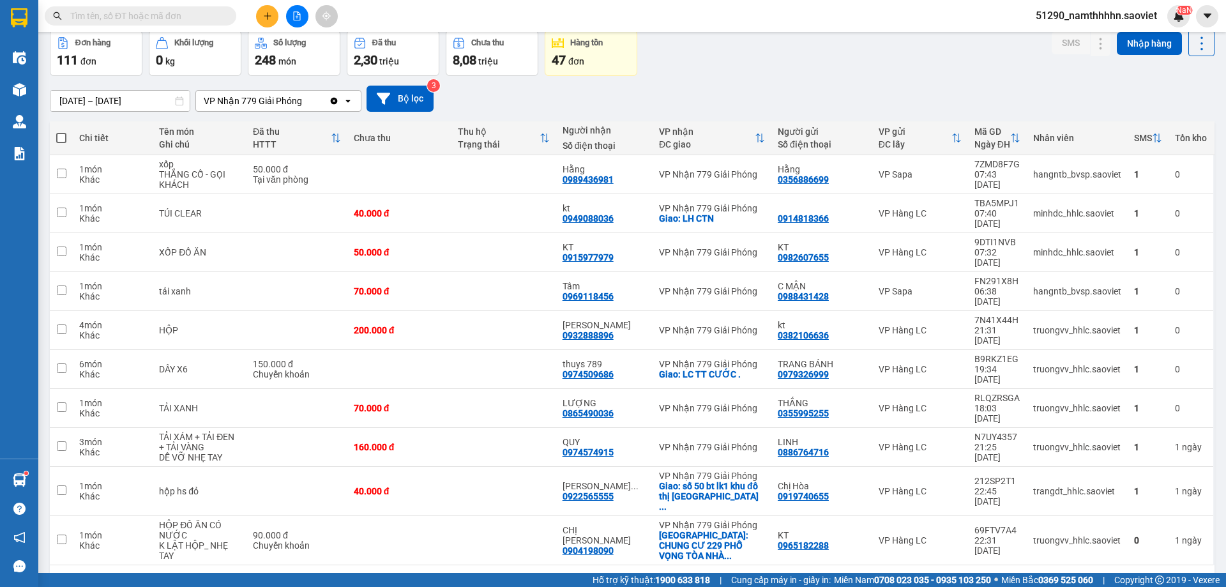
click at [999, 576] on button "4" at bounding box center [1008, 585] width 19 height 19
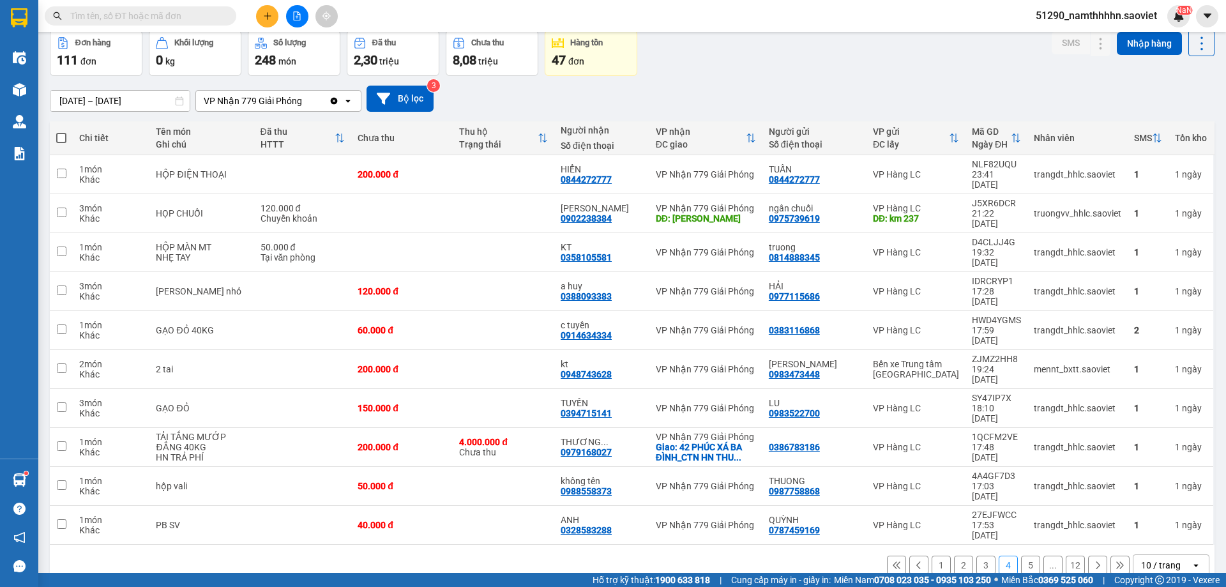
click at [938, 556] on button "1" at bounding box center [941, 565] width 19 height 19
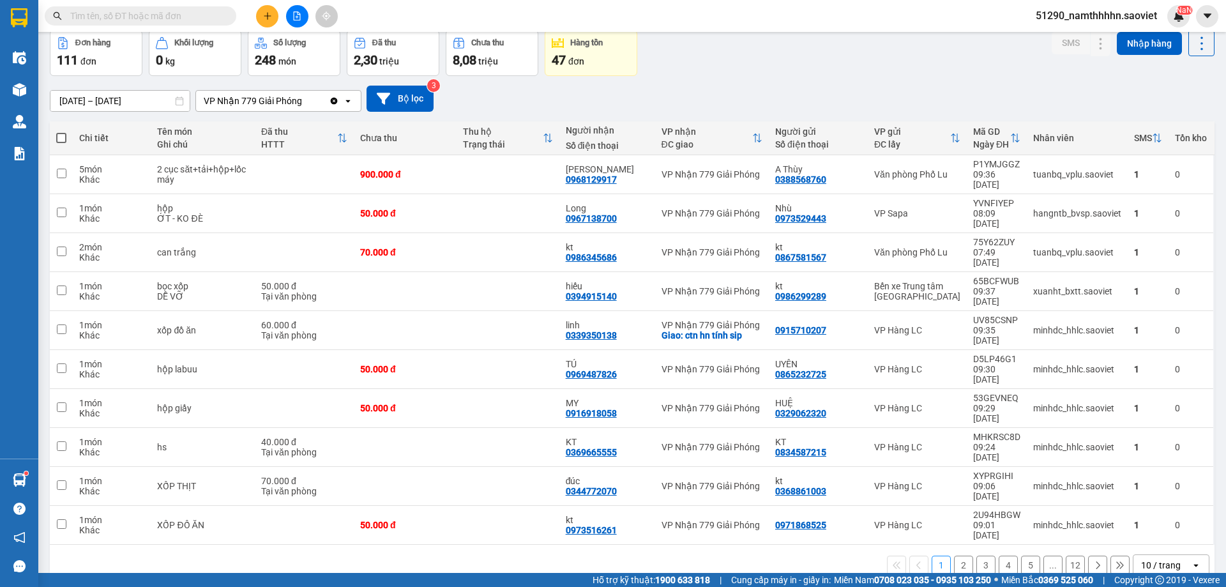
click at [121, 11] on input "text" at bounding box center [145, 16] width 151 height 14
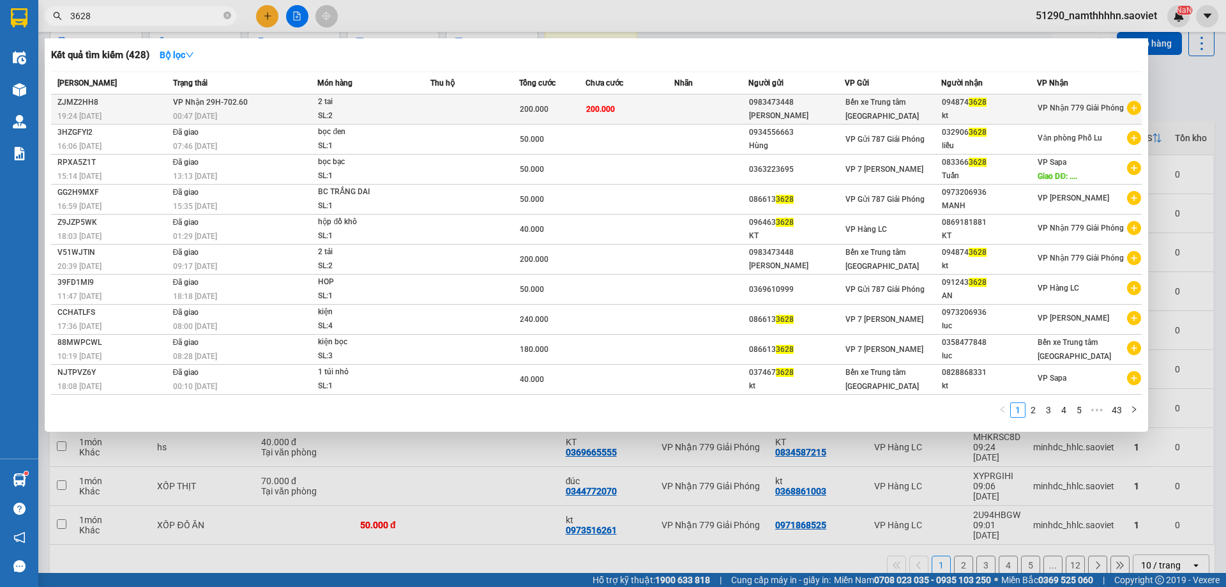
type input "3628"
click at [385, 119] on div "SL: 2" at bounding box center [366, 116] width 96 height 14
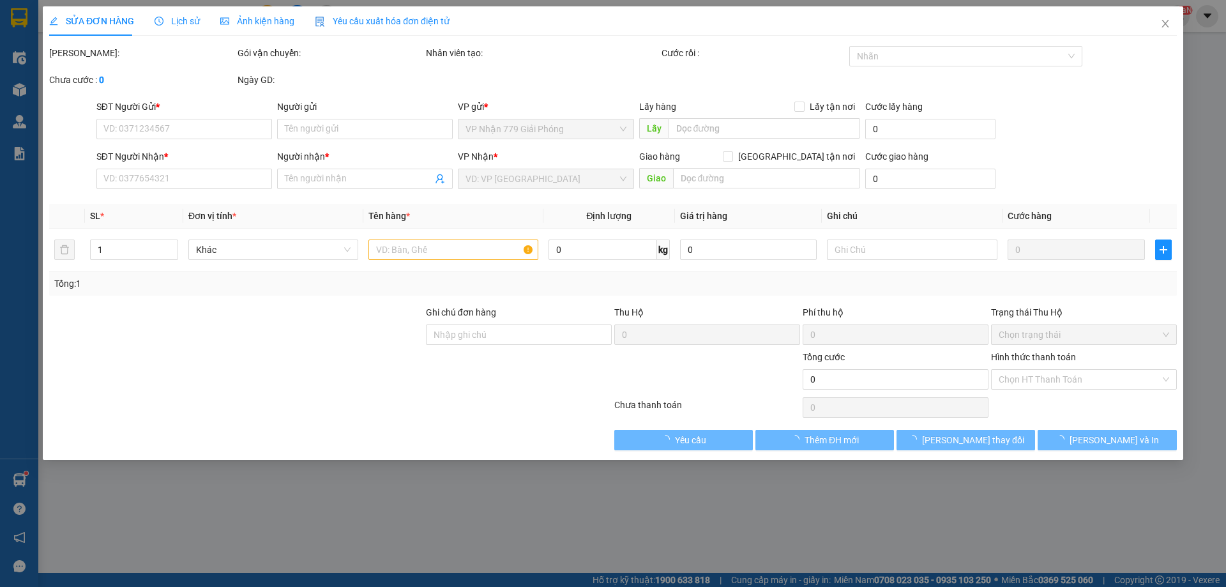
type input "0983473448"
type input "HUYỀN DOÃN"
type input "0948743628"
type input "kt"
type input "200.000"
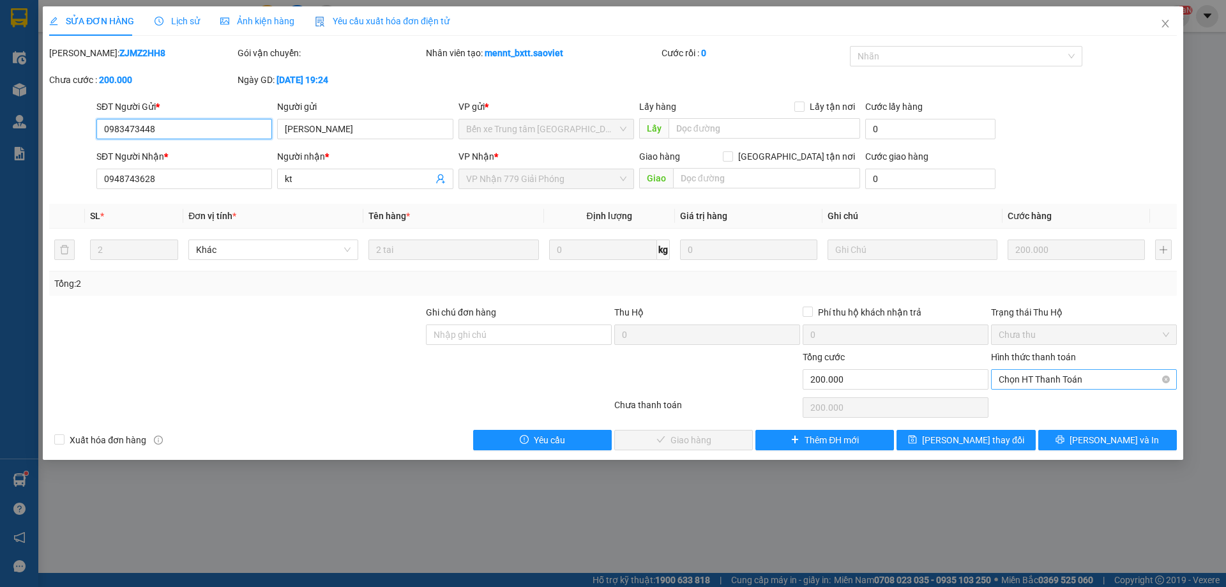
click at [1043, 381] on span "Chọn HT Thanh Toán" at bounding box center [1084, 379] width 171 height 19
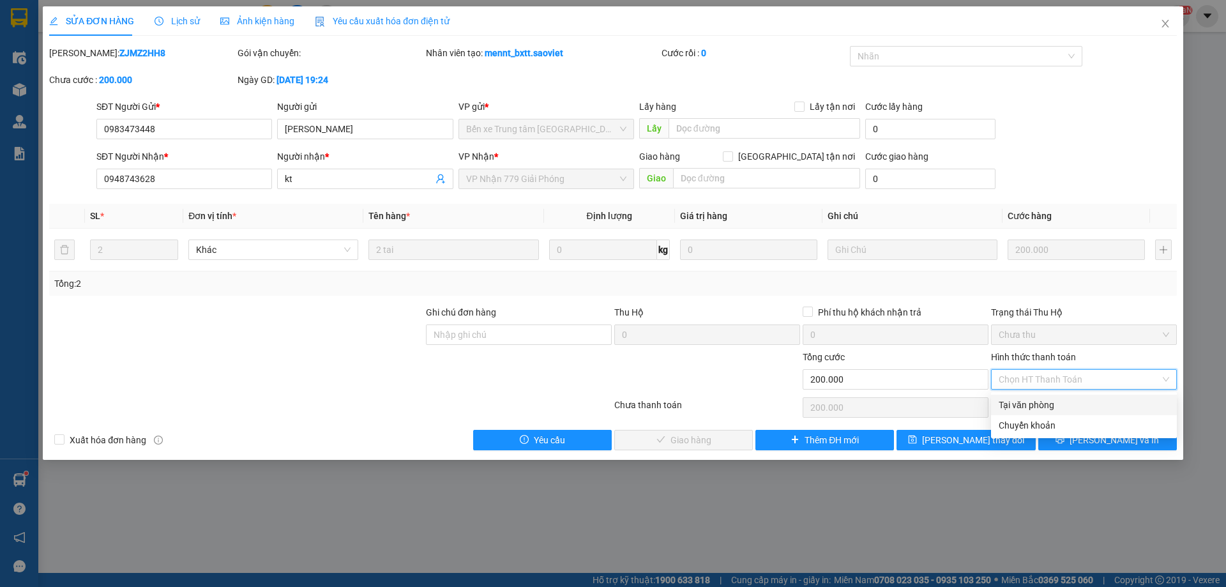
click at [1025, 400] on div "Tại văn phòng" at bounding box center [1084, 405] width 171 height 14
type input "0"
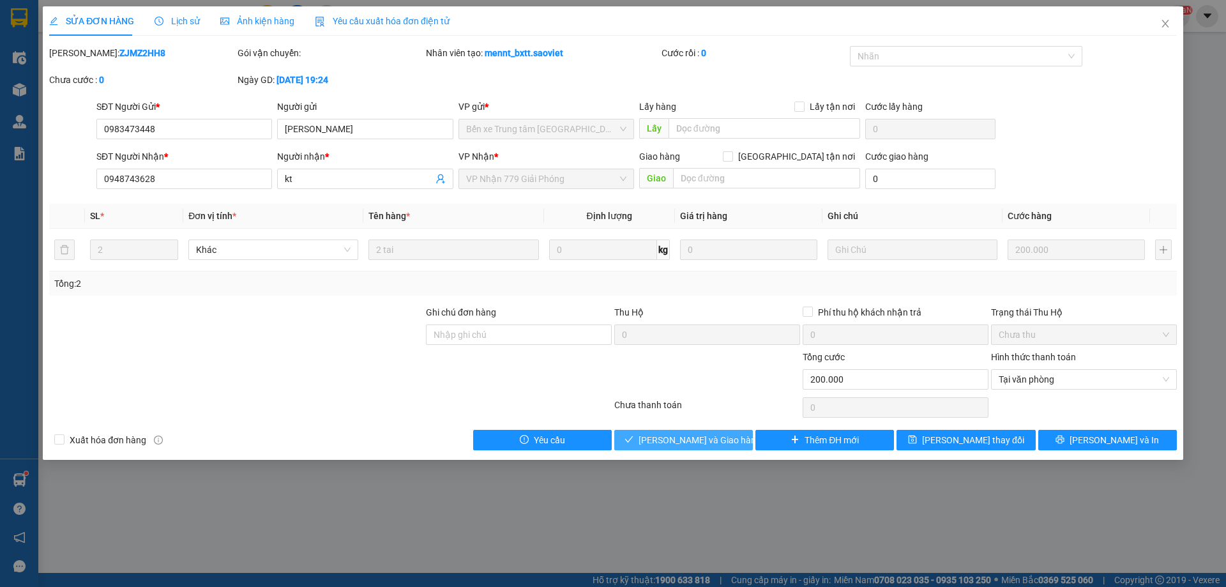
click at [674, 440] on span "[PERSON_NAME] và [PERSON_NAME] hàng" at bounding box center [700, 440] width 123 height 14
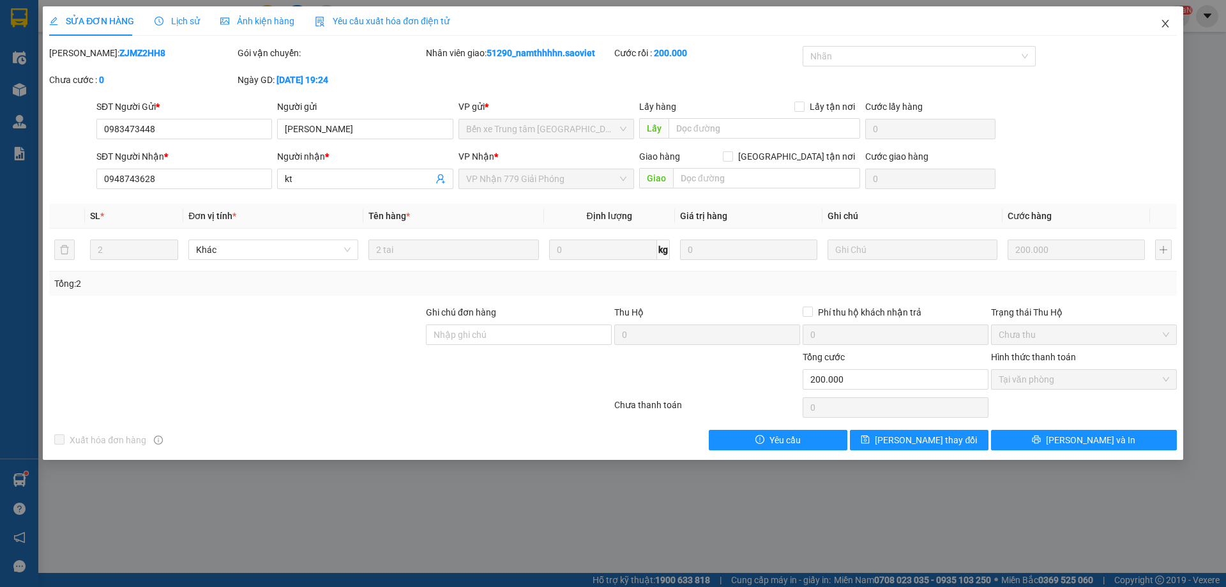
click at [1167, 24] on icon "close" at bounding box center [1166, 24] width 10 height 10
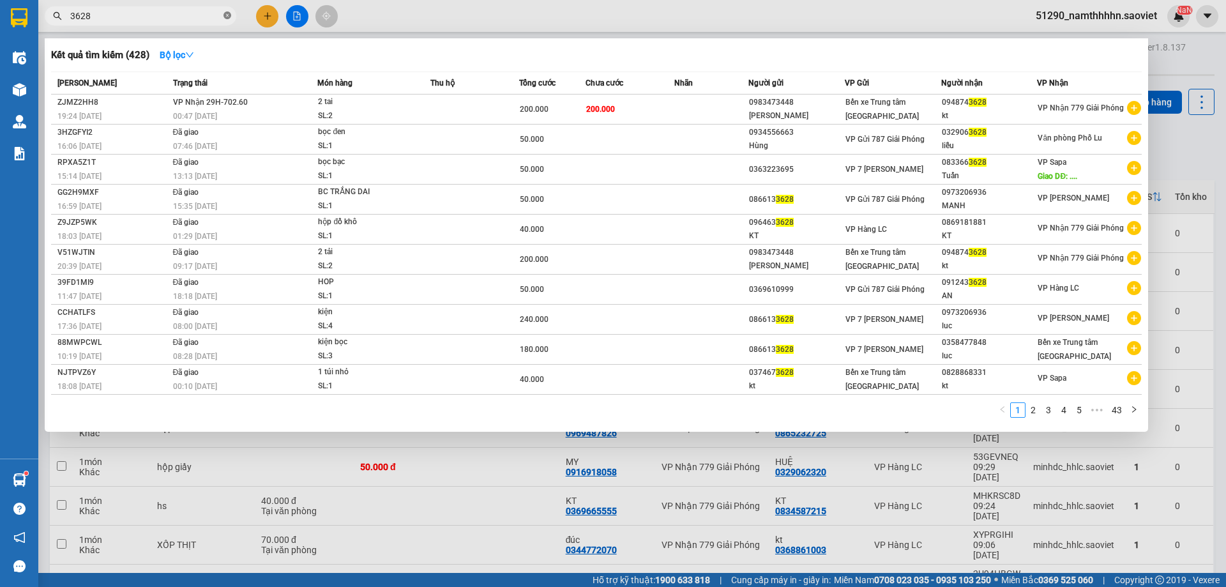
click at [227, 13] on icon "close-circle" at bounding box center [228, 15] width 8 height 8
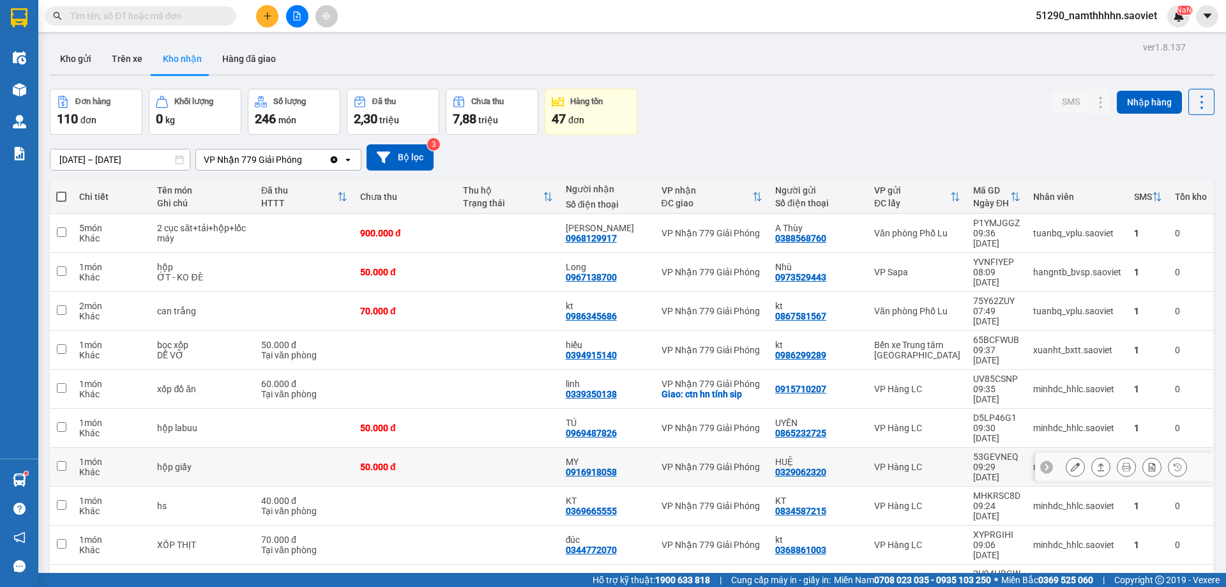
scroll to position [59, 0]
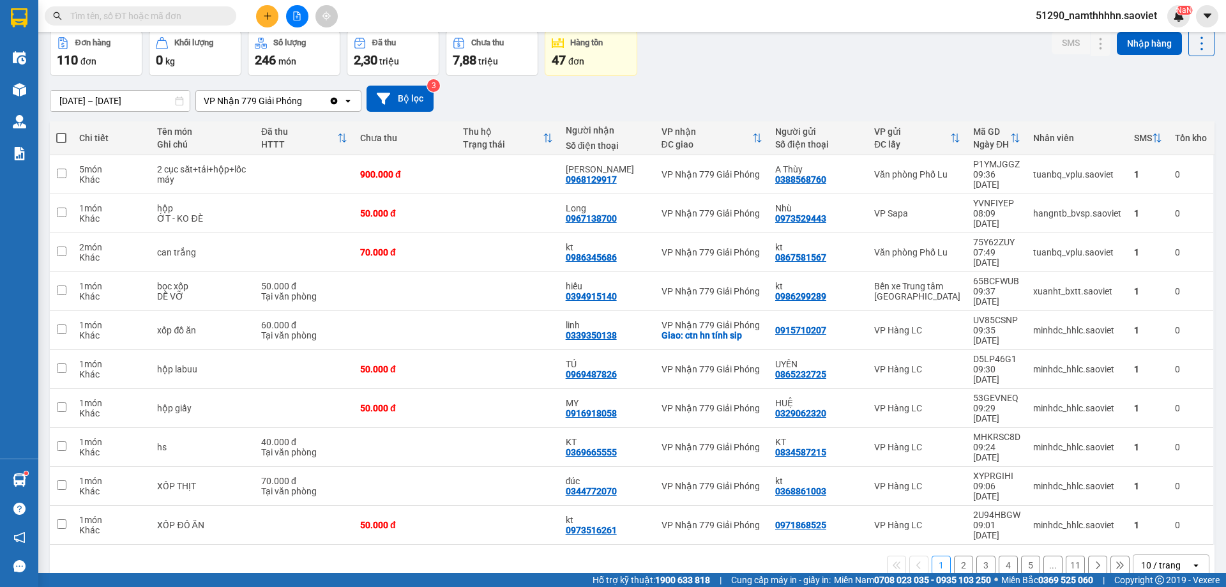
click at [139, 17] on input "text" at bounding box center [145, 16] width 151 height 14
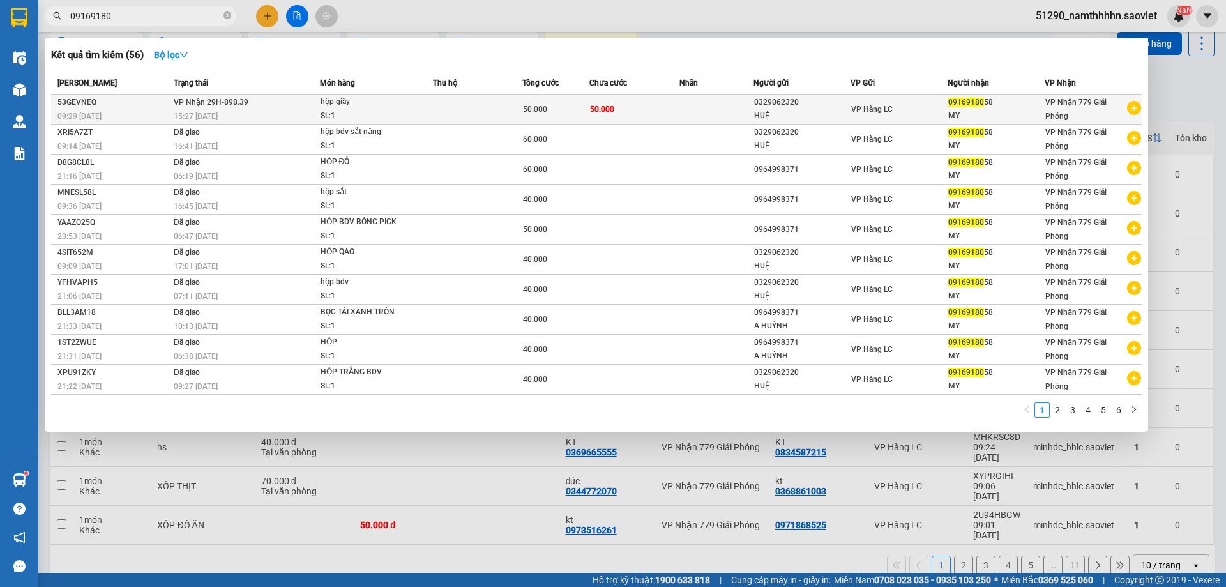
type input "09169180"
click at [547, 99] on td "50.000" at bounding box center [556, 110] width 67 height 30
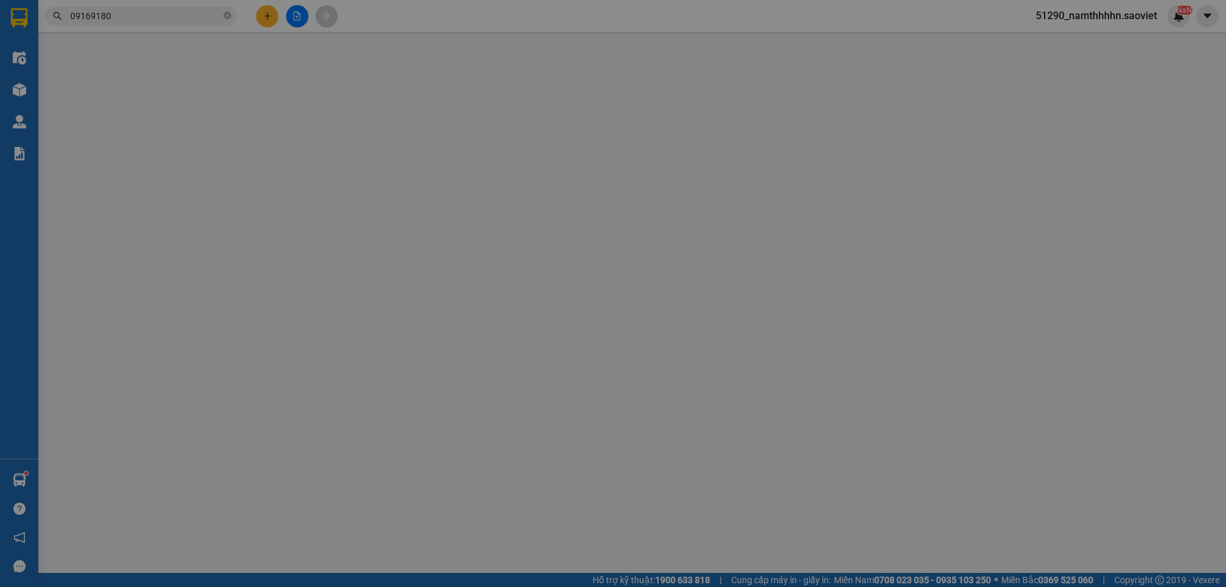
type input "0329062320"
type input "HUỆ"
type input "0916918058"
type input "MY"
type input "50.000"
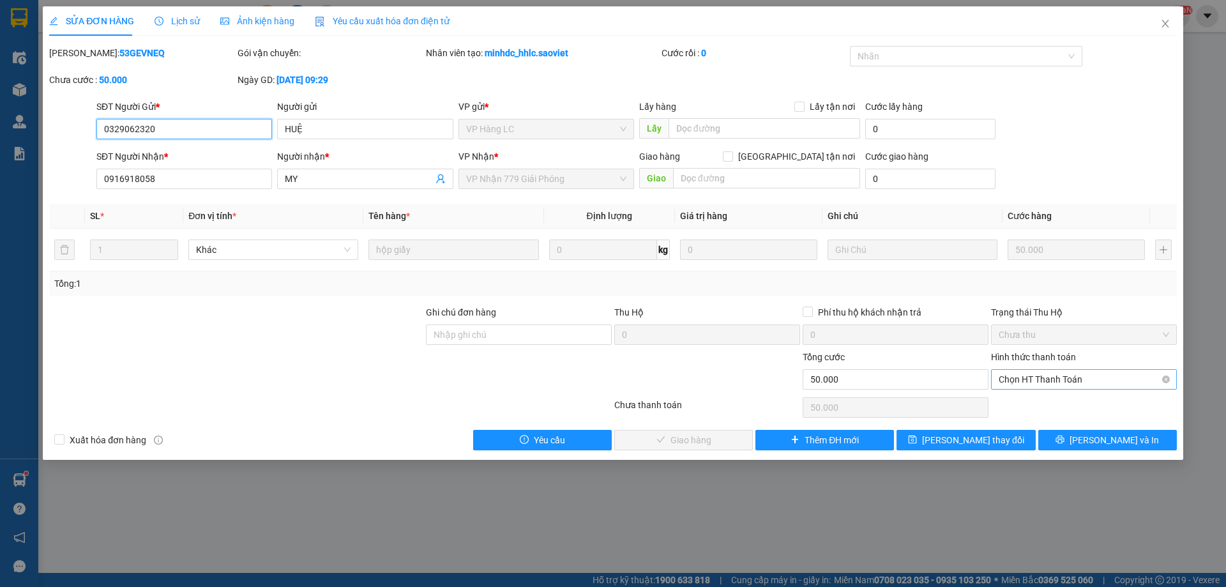
click at [1002, 376] on span "Chọn HT Thanh Toán" at bounding box center [1084, 379] width 171 height 19
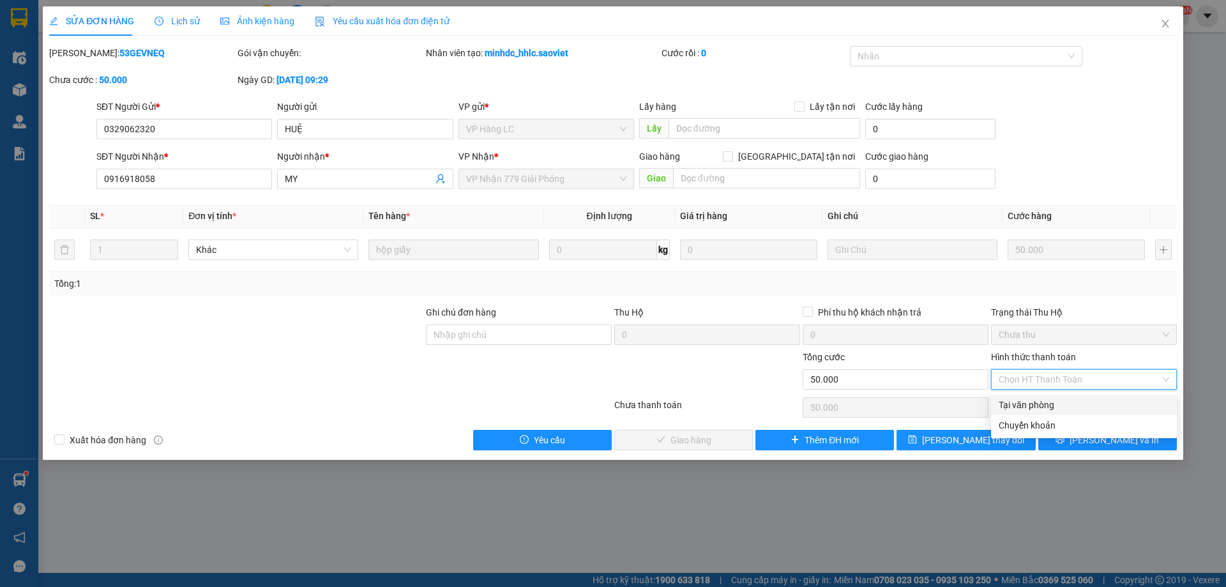
click at [1006, 400] on div "Tại văn phòng" at bounding box center [1084, 405] width 171 height 14
type input "0"
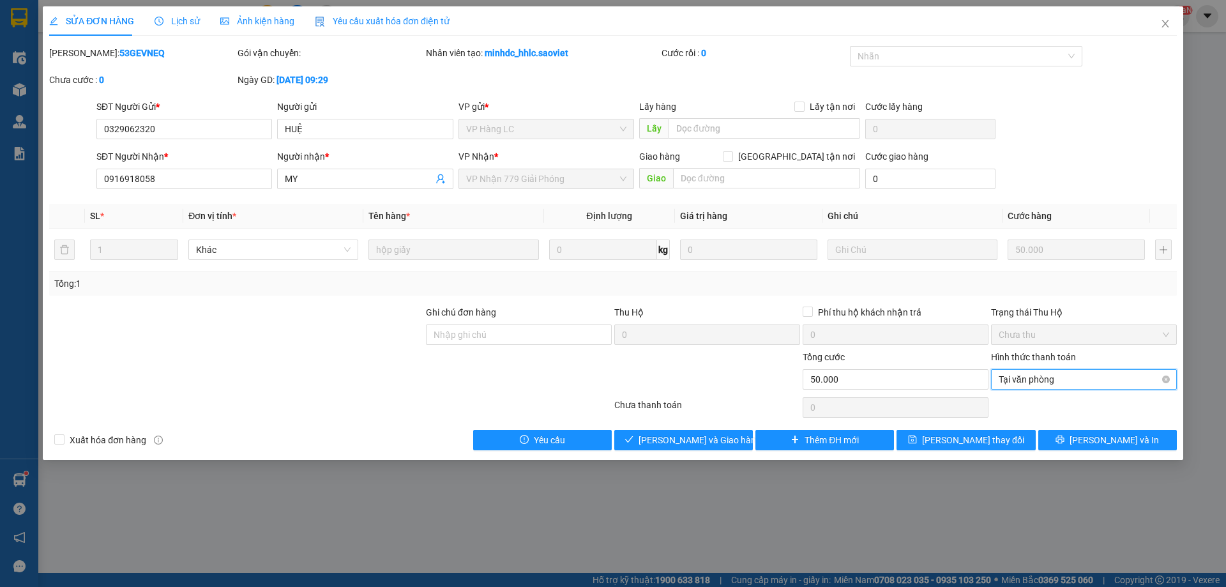
click at [1016, 376] on span "Tại văn phòng" at bounding box center [1084, 379] width 171 height 19
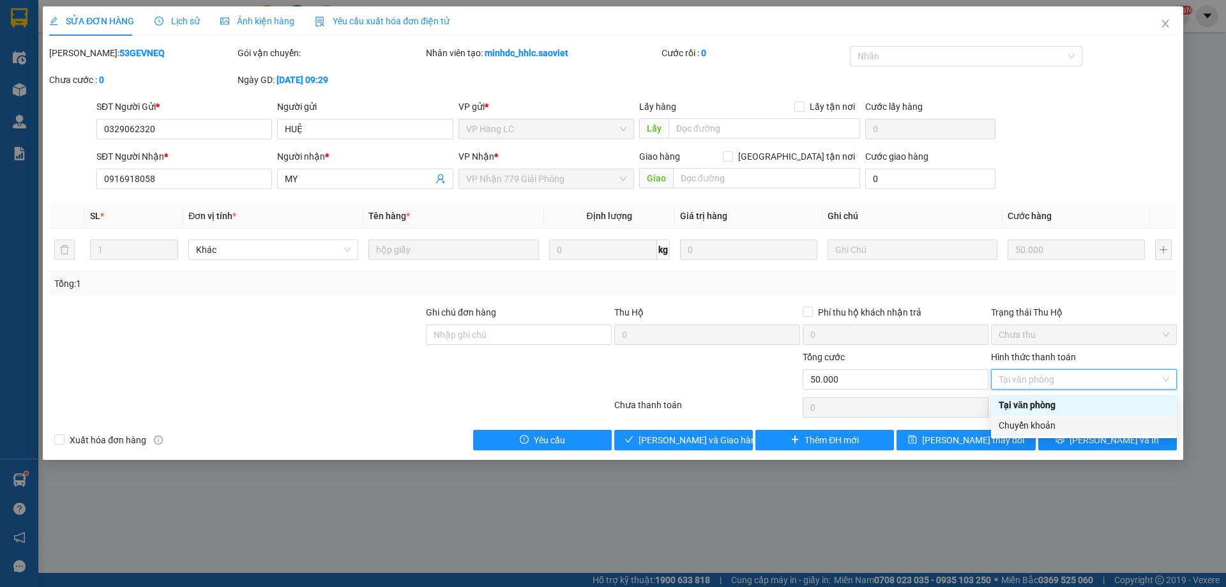
click at [1012, 420] on div "Chuyển khoản" at bounding box center [1084, 425] width 171 height 14
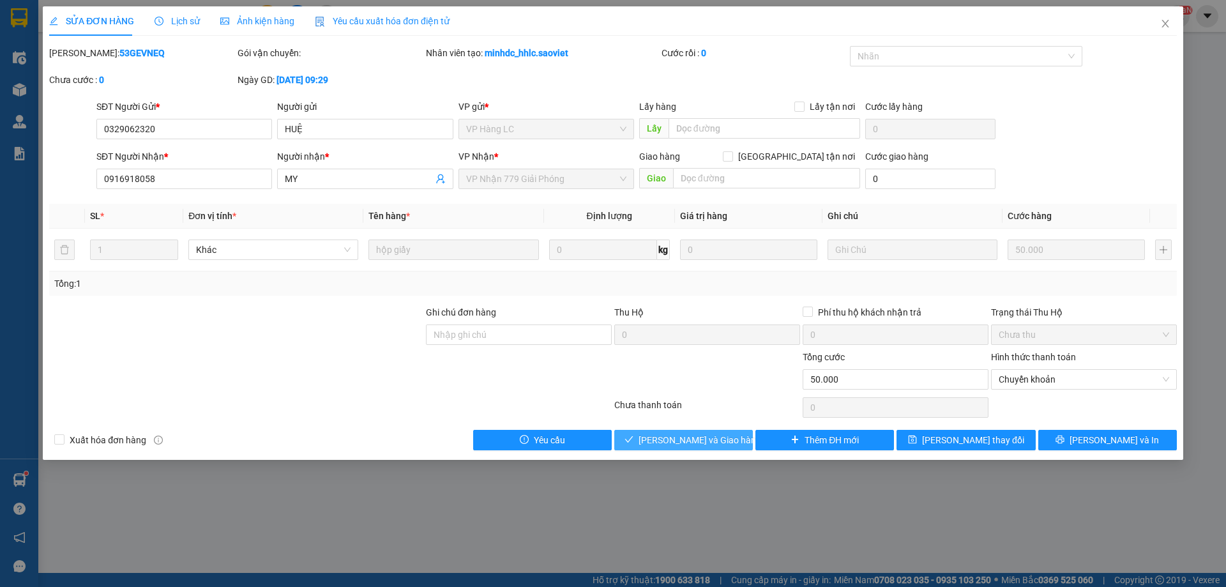
click at [669, 441] on span "[PERSON_NAME] và [PERSON_NAME] hàng" at bounding box center [700, 440] width 123 height 14
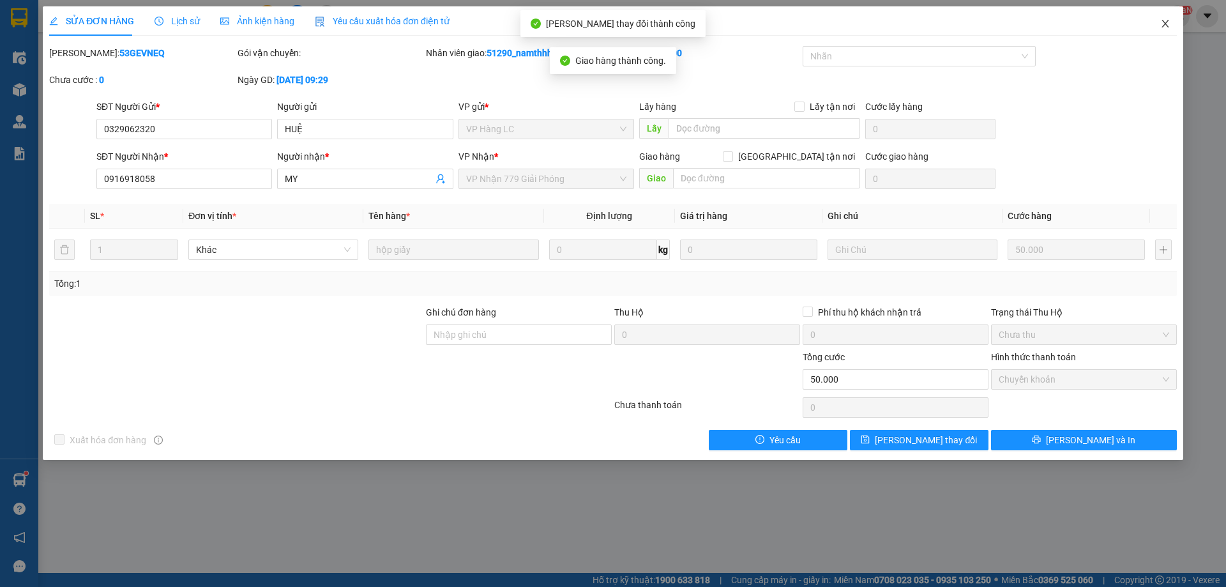
click at [1164, 26] on icon "close" at bounding box center [1166, 24] width 10 height 10
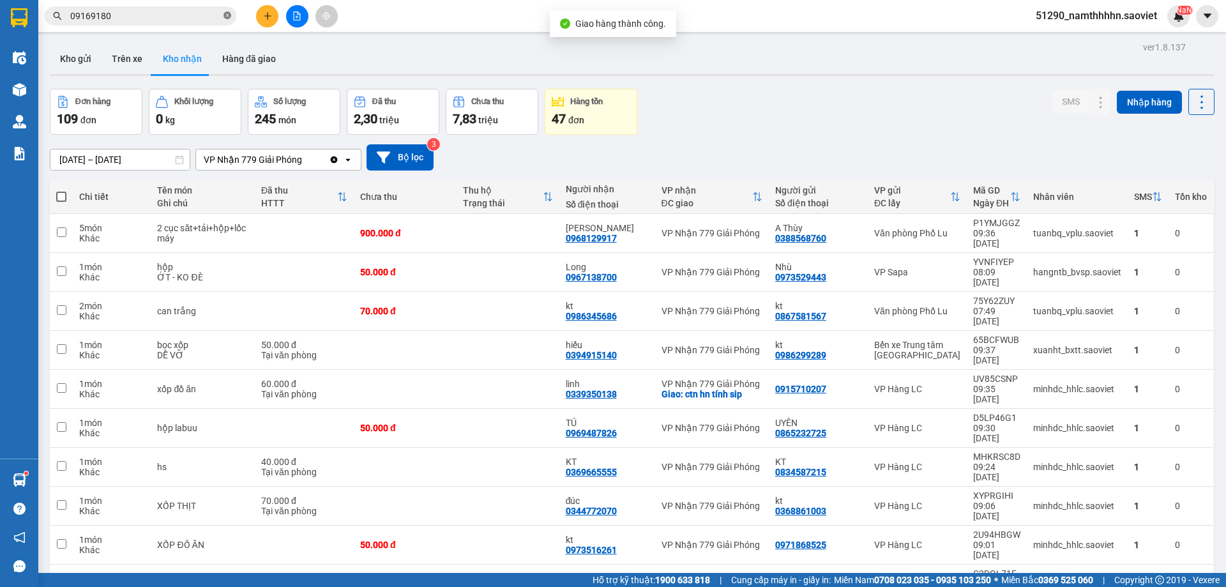
click at [231, 15] on icon "close-circle" at bounding box center [228, 15] width 8 height 8
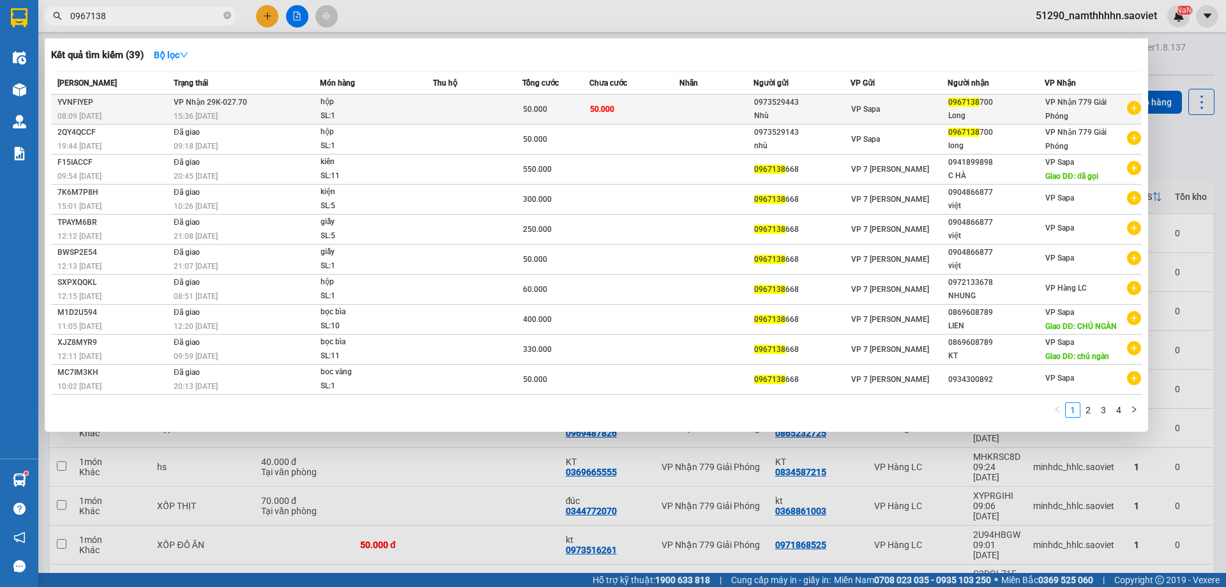
type input "0967138"
click at [531, 108] on span "50.000" at bounding box center [535, 109] width 24 height 9
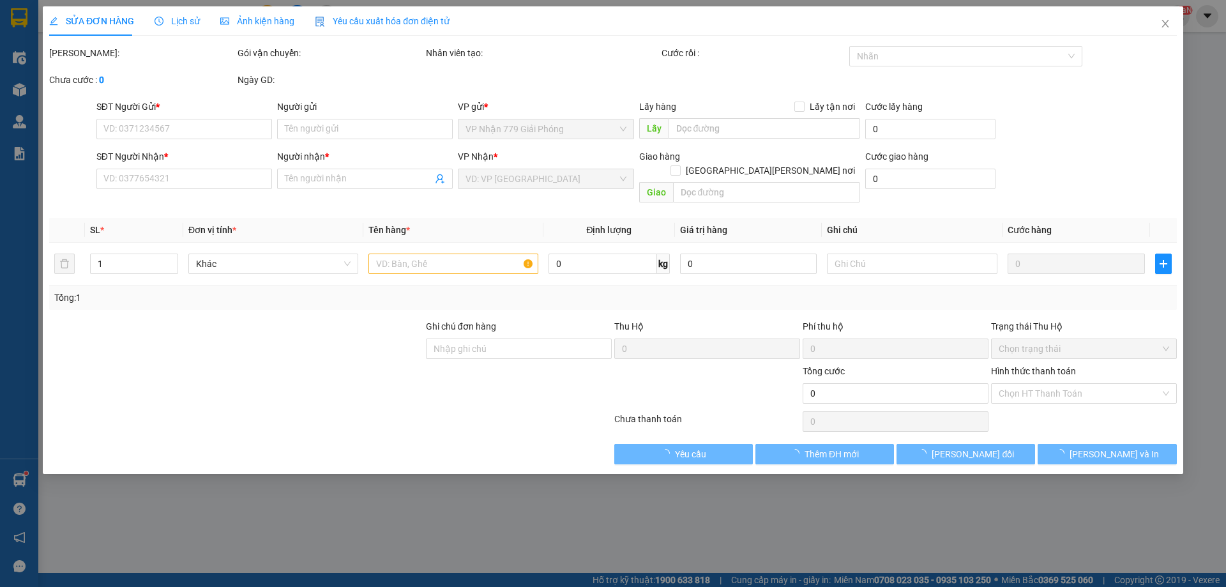
type input "0973529443"
type input "Nhù"
type input "0967138700"
type input "Long"
type input "50.000"
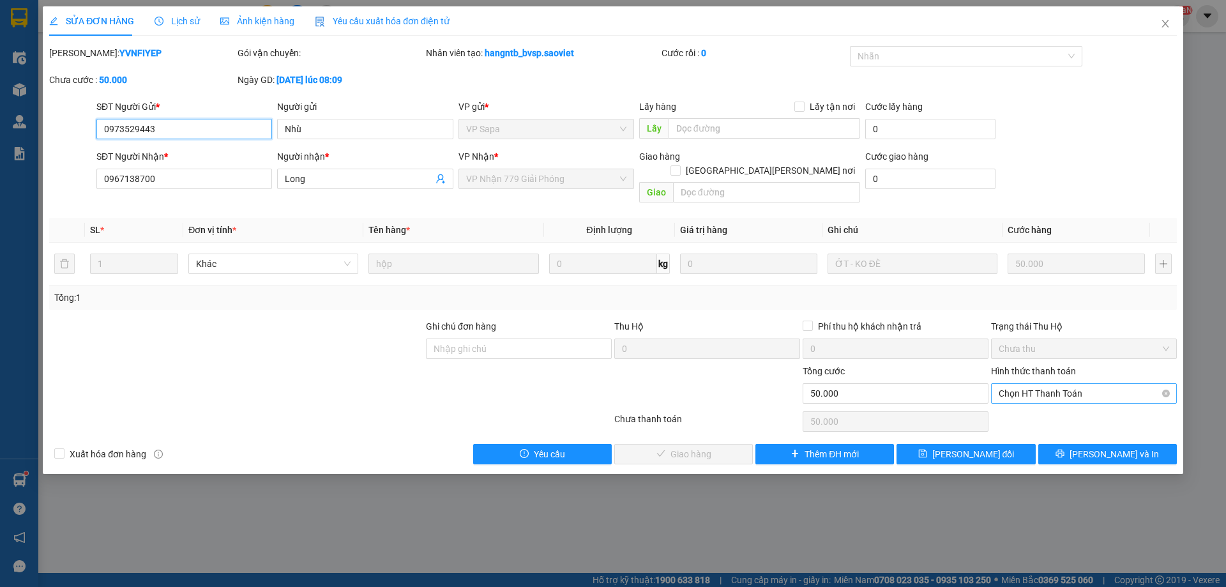
click at [1043, 384] on span "Chọn HT Thanh Toán" at bounding box center [1084, 393] width 171 height 19
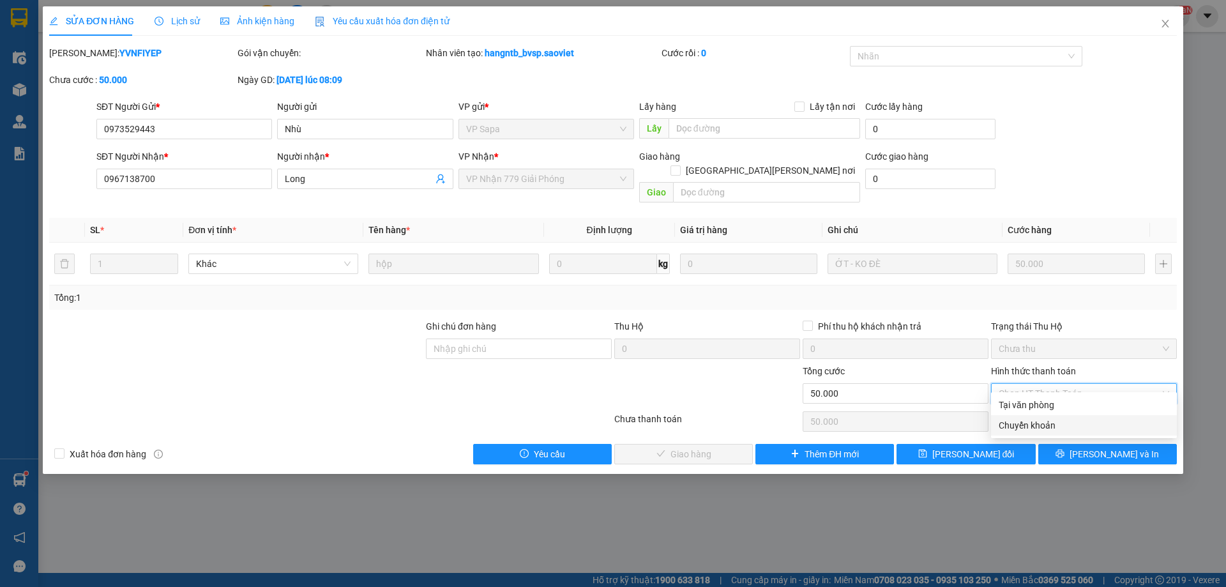
click at [1031, 422] on div "Chuyển khoản" at bounding box center [1084, 425] width 171 height 14
type input "0"
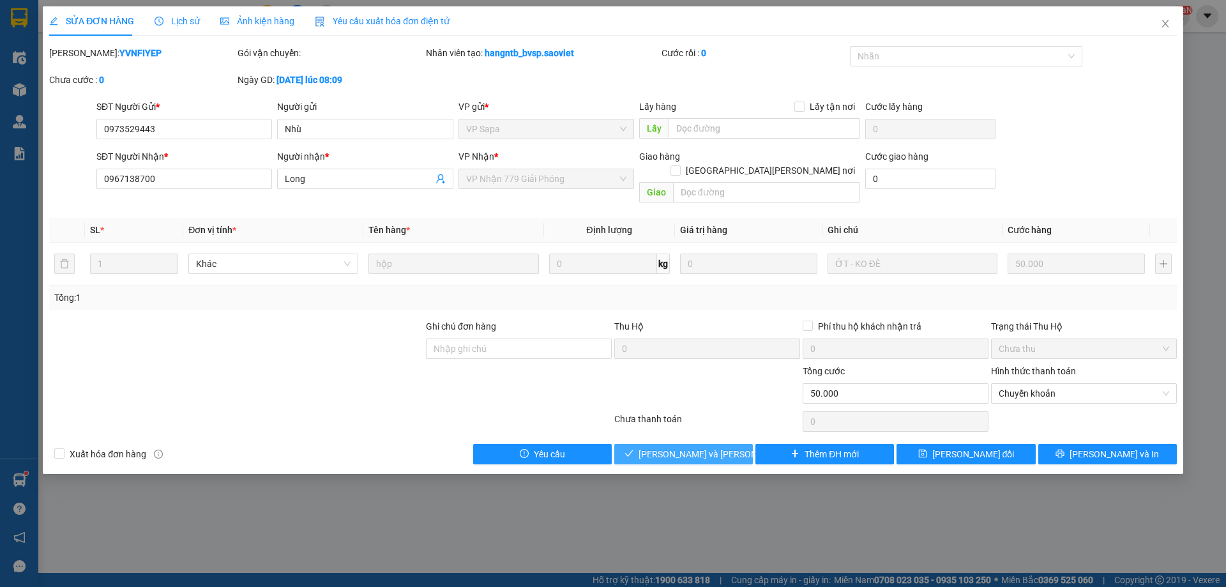
click at [691, 447] on span "[PERSON_NAME] và Giao hàng" at bounding box center [725, 454] width 172 height 14
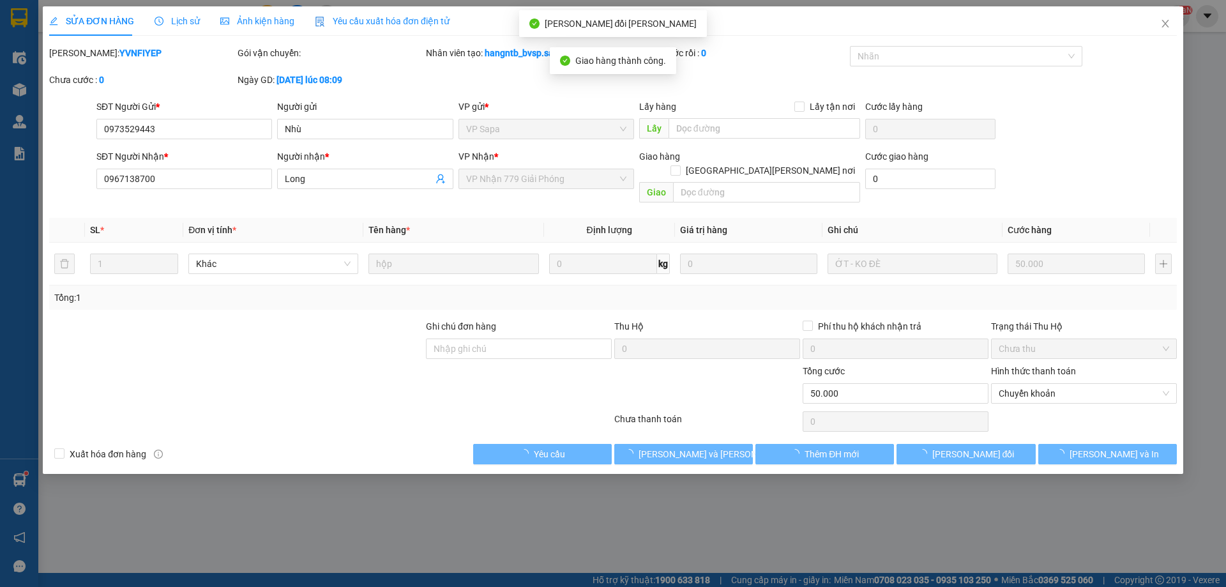
click at [1163, 19] on icon "close" at bounding box center [1166, 24] width 10 height 10
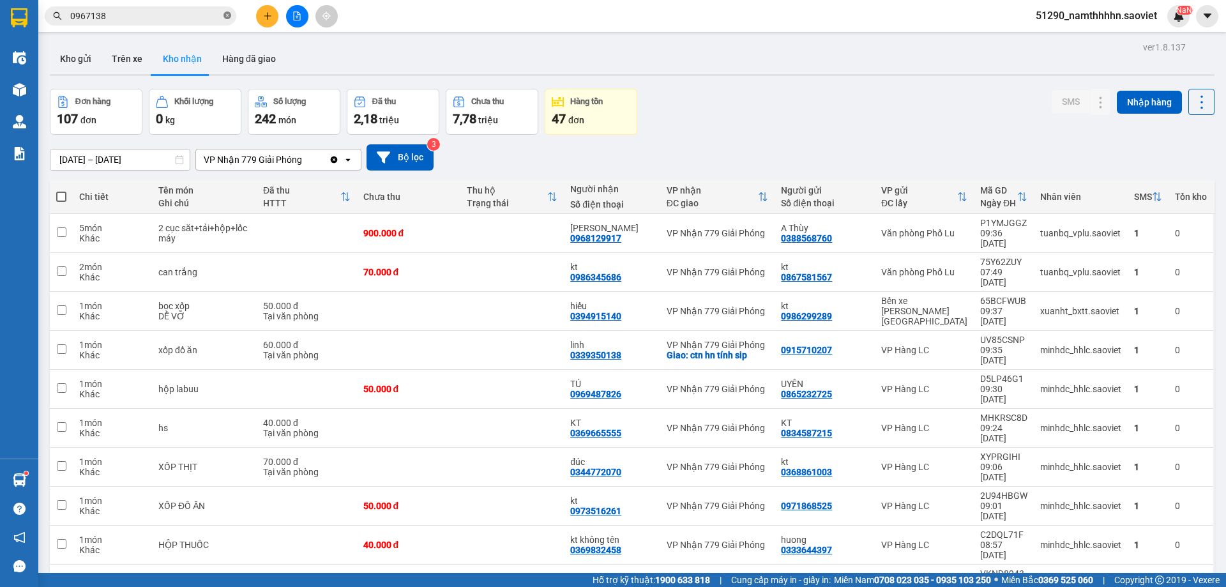
click at [224, 17] on icon "close-circle" at bounding box center [228, 15] width 8 height 8
click at [165, 13] on input "text" at bounding box center [145, 16] width 151 height 14
paste input "0888150222"
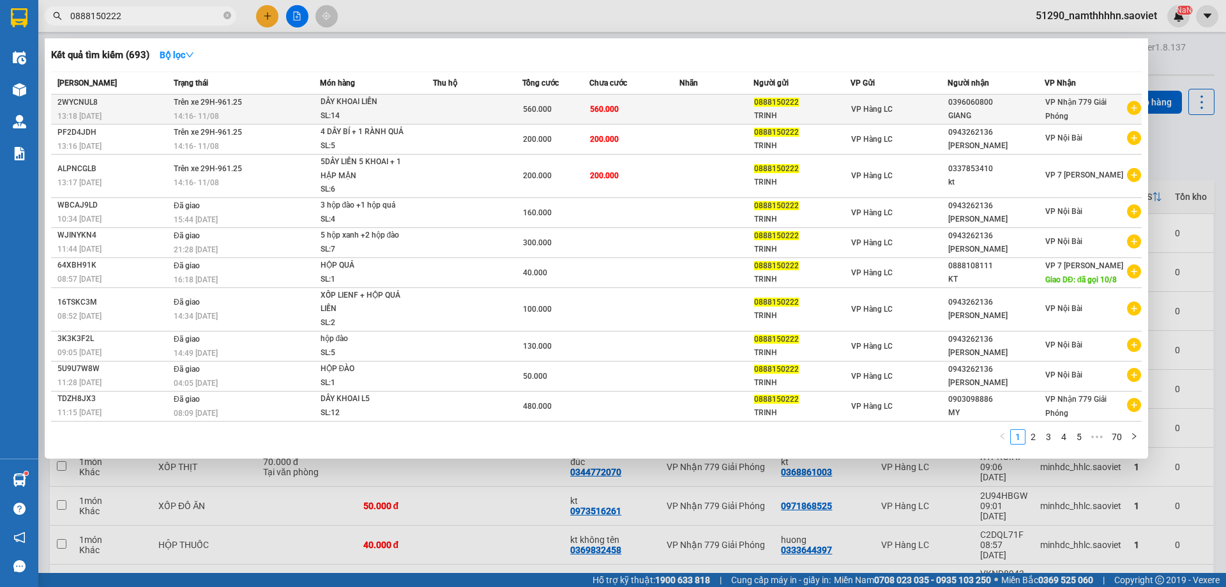
type input "0888150222"
click at [623, 107] on td "560.000" at bounding box center [634, 110] width 89 height 30
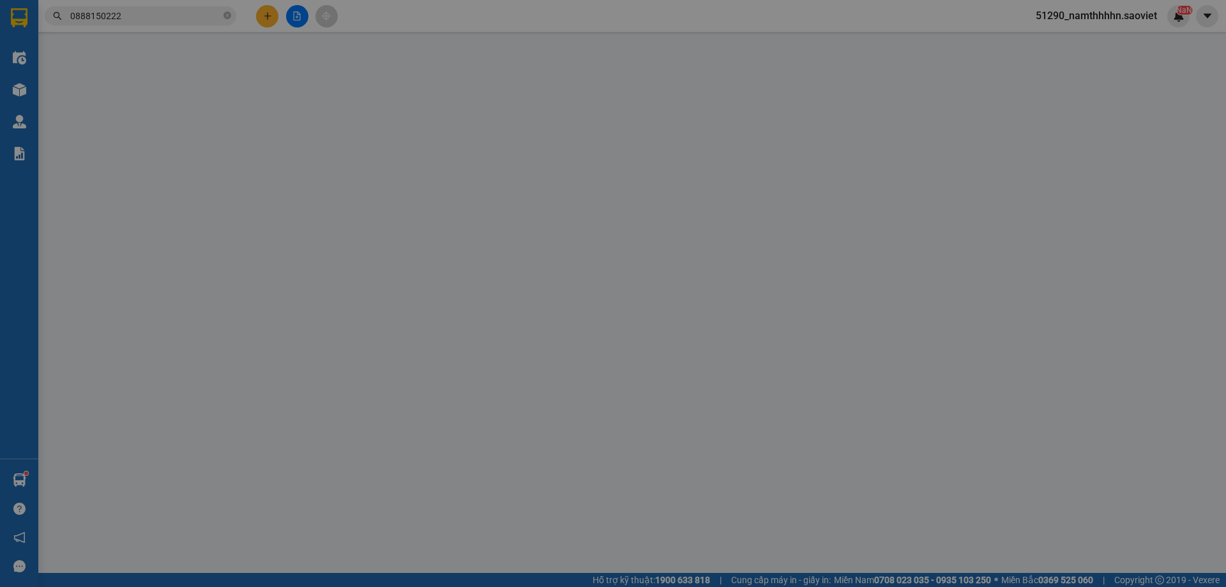
type input "0888150222"
type input "TRINH"
type input "0396060800"
type input "GIANG"
type input "560.000"
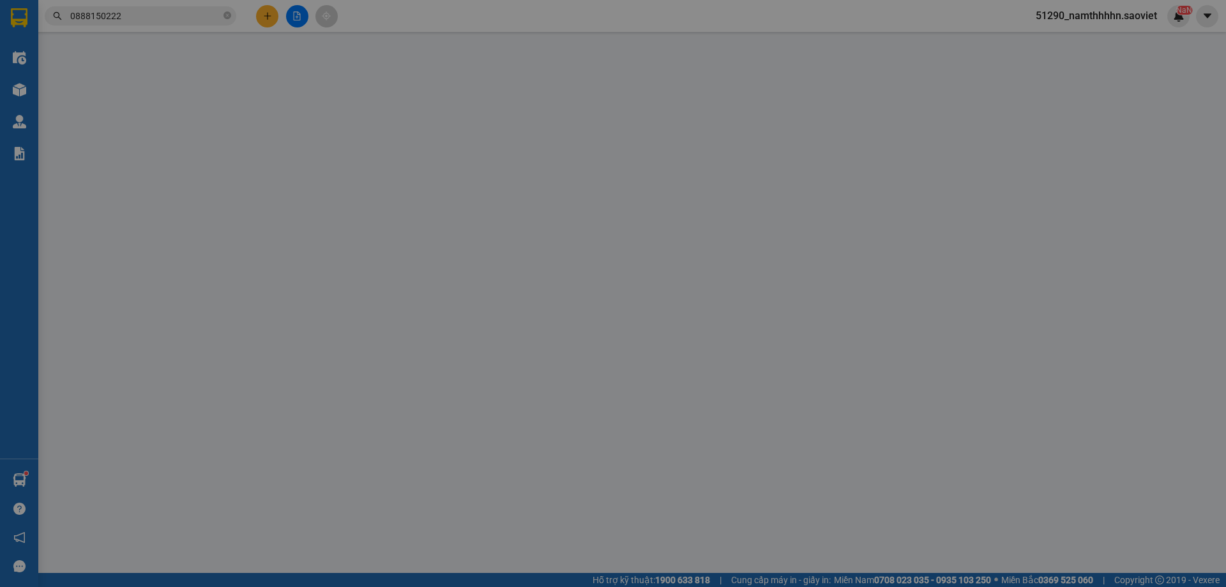
type input "560.000"
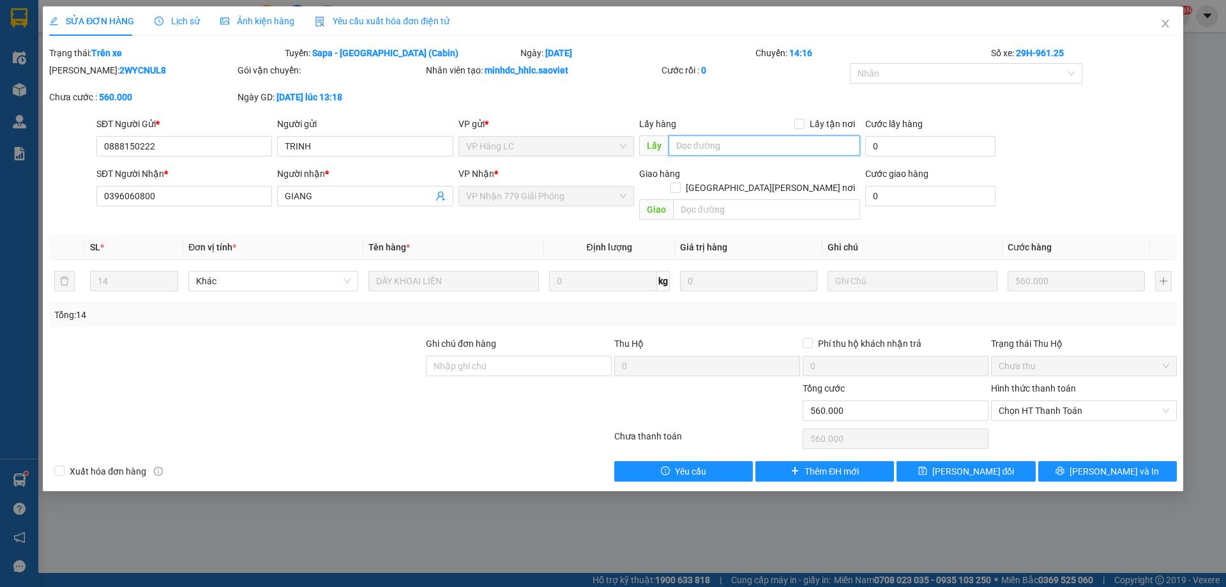
click at [714, 150] on input "text" at bounding box center [765, 145] width 192 height 20
type input "co goi khach luon"
click at [967, 464] on span "[PERSON_NAME] thay đổi" at bounding box center [974, 471] width 82 height 14
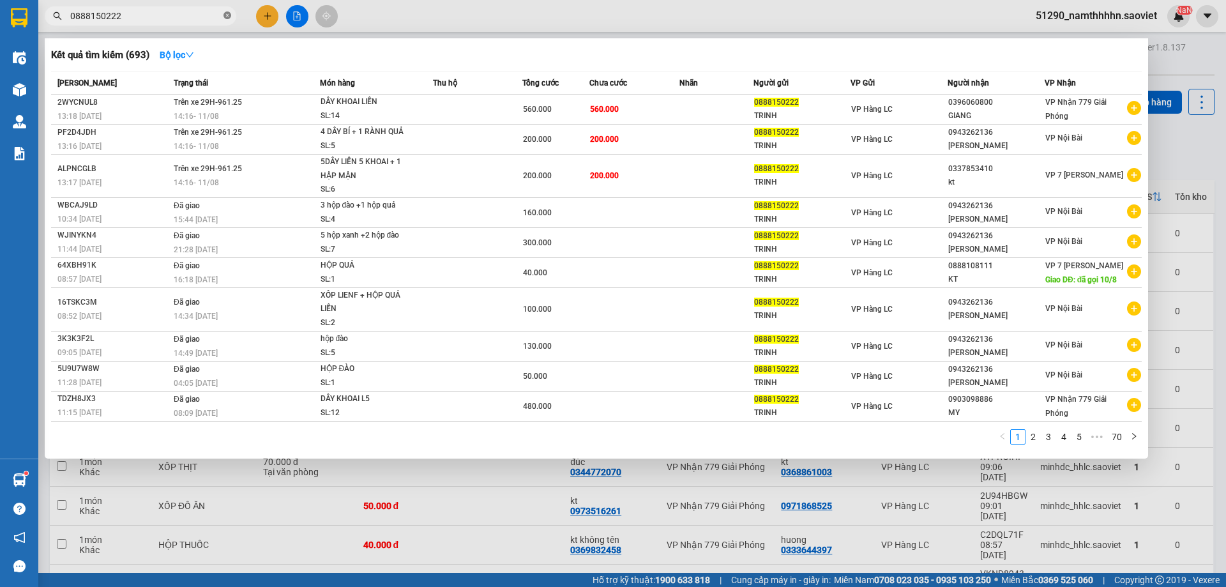
click at [228, 17] on icon "close-circle" at bounding box center [228, 15] width 8 height 8
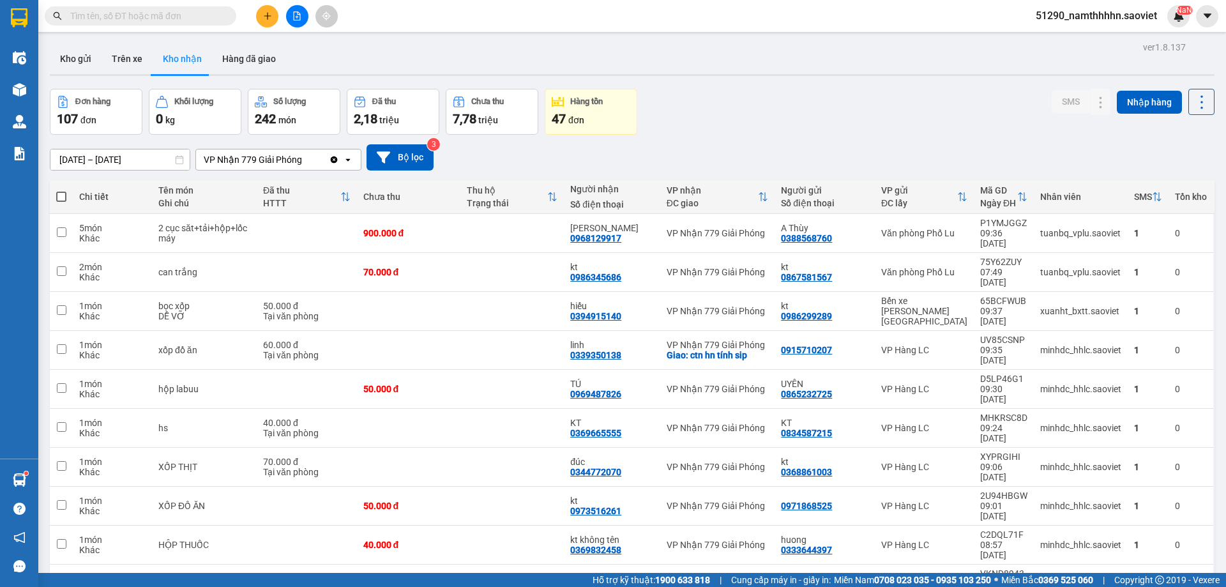
click at [116, 165] on div "ver 1.8.137 Kho gửi Trên xe Kho nhận Hàng đã giao Đơn hàng 107 đơn Khối lượng 0…" at bounding box center [632, 343] width 1175 height 611
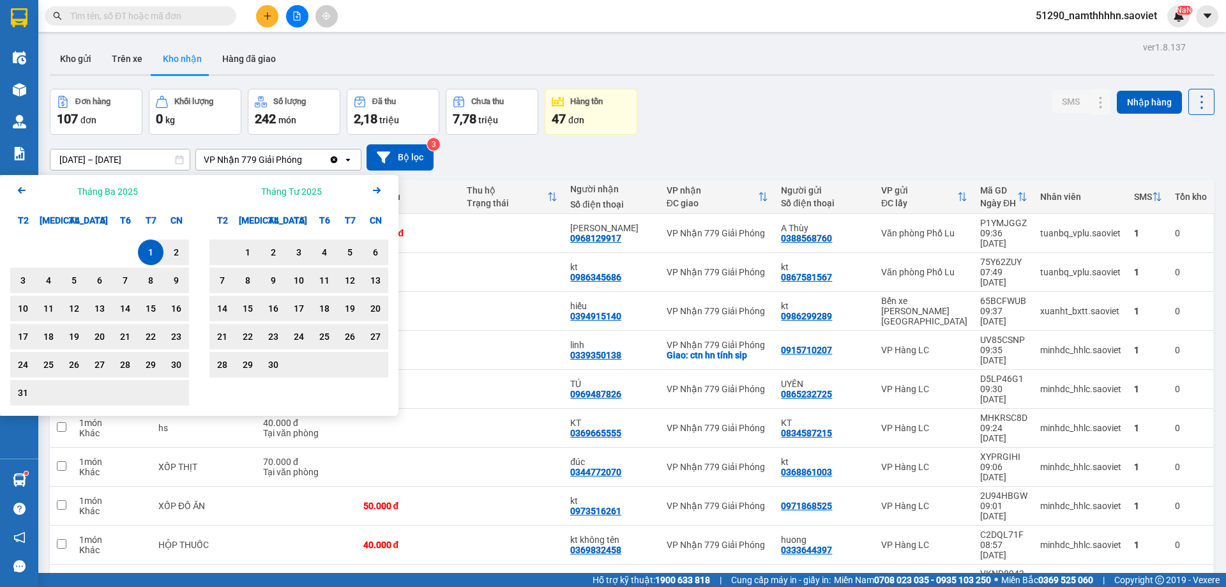
click at [377, 190] on icon "Next month." at bounding box center [377, 190] width 8 height 6
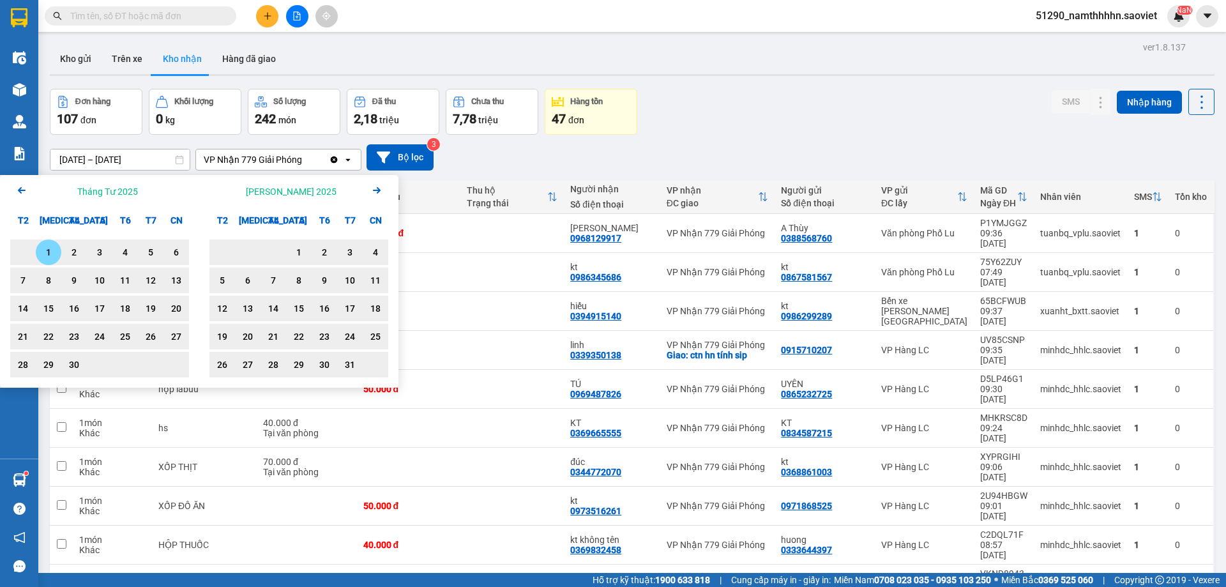
click at [377, 190] on icon "Next month." at bounding box center [377, 190] width 8 height 6
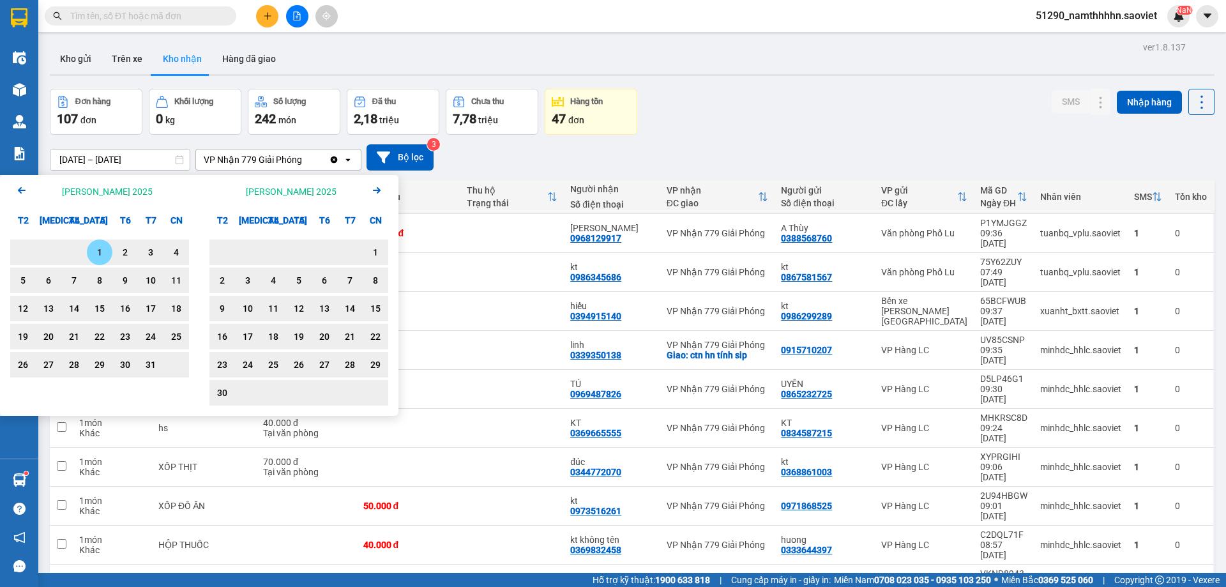
click at [377, 190] on icon "Next month." at bounding box center [377, 190] width 8 height 6
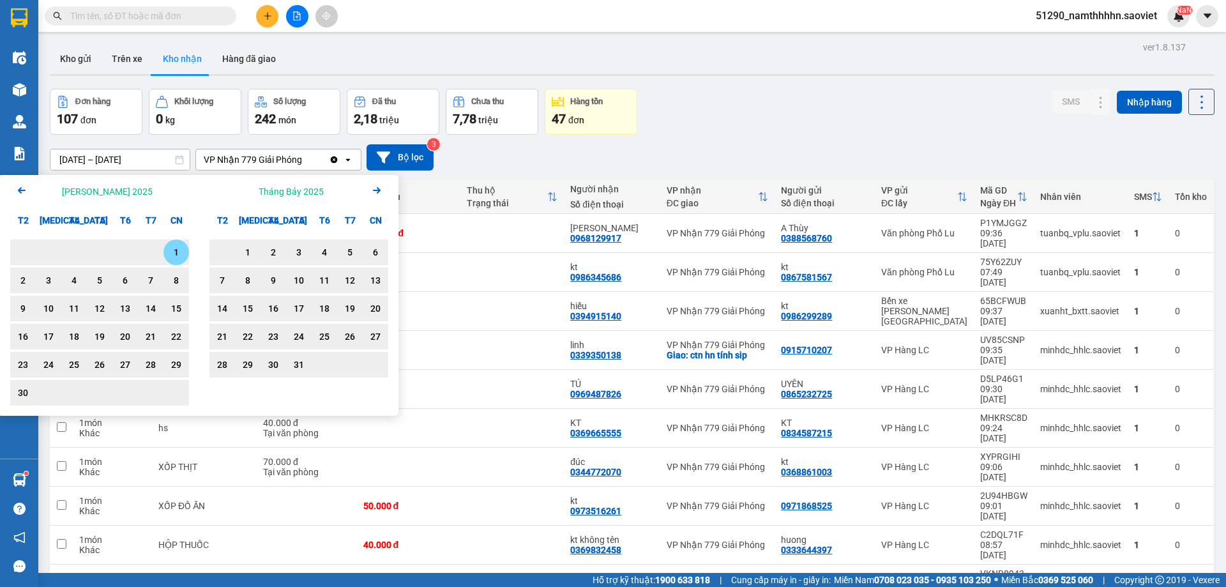
click at [377, 190] on icon "Next month." at bounding box center [377, 190] width 8 height 6
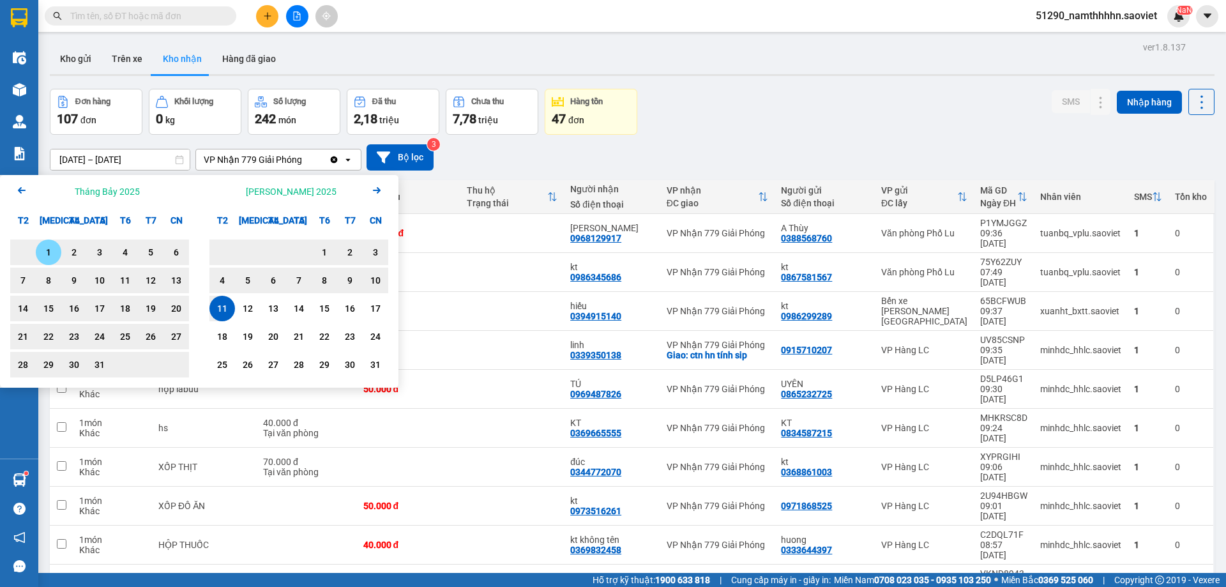
click at [377, 190] on icon "Next month." at bounding box center [377, 190] width 8 height 6
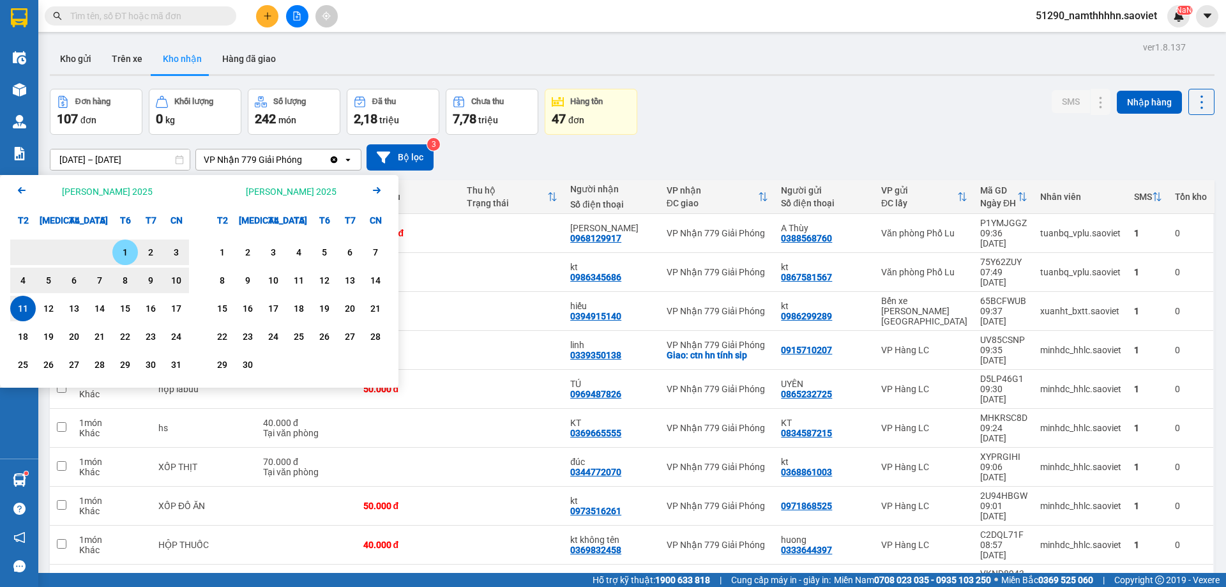
click at [124, 252] on div "1" at bounding box center [125, 252] width 18 height 15
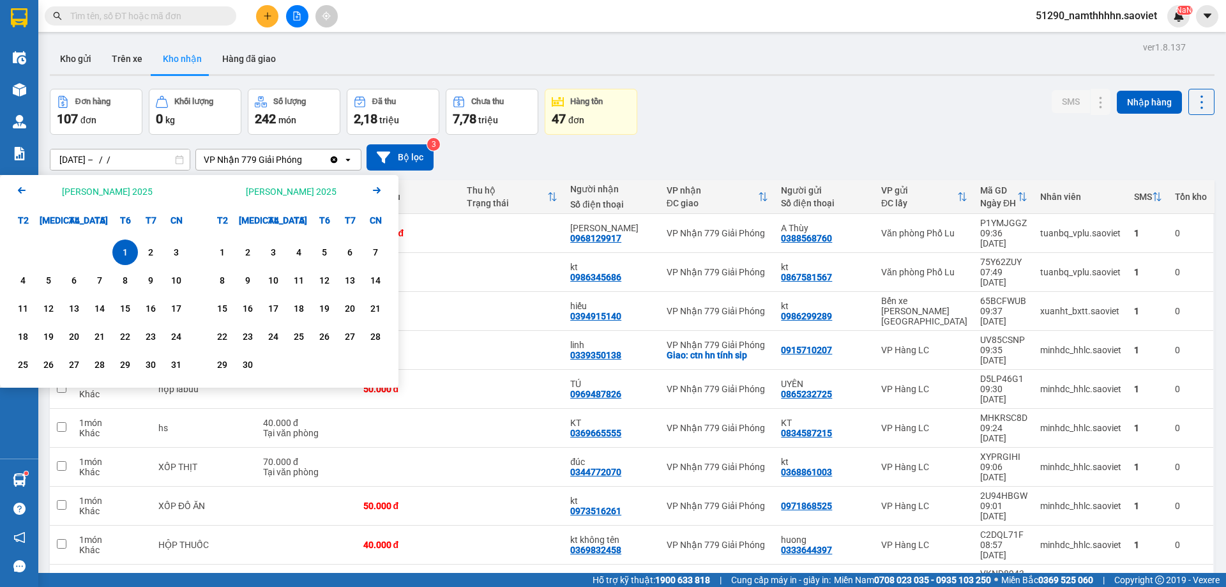
click at [23, 187] on icon "Arrow Left" at bounding box center [21, 190] width 15 height 15
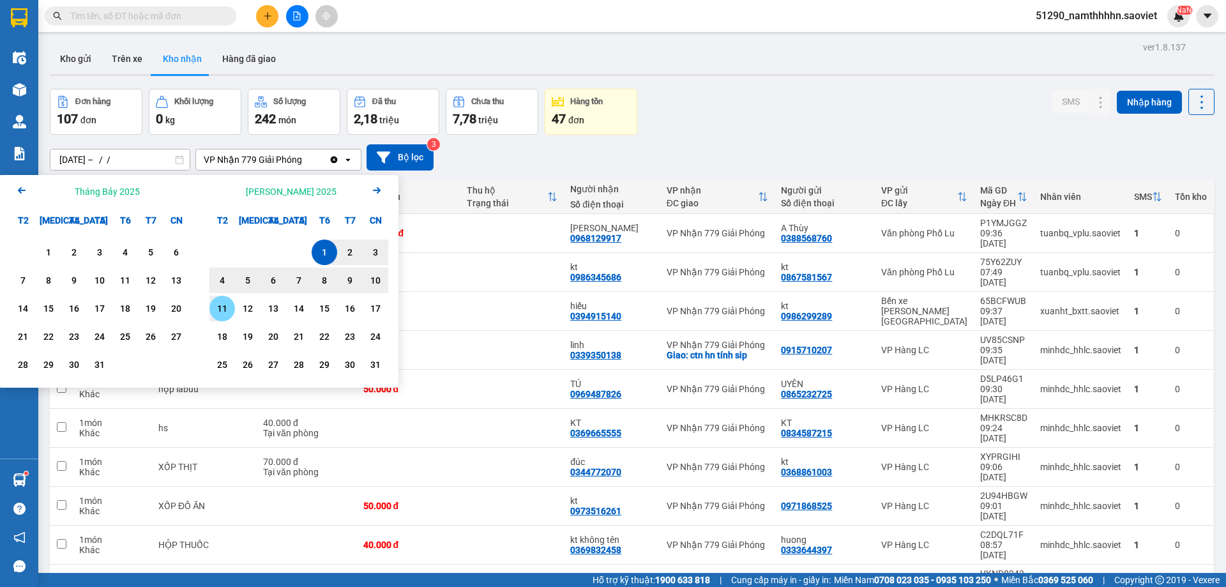
click at [225, 309] on div "11" at bounding box center [222, 308] width 18 height 15
type input "01/08/2025 – 11/08/2025"
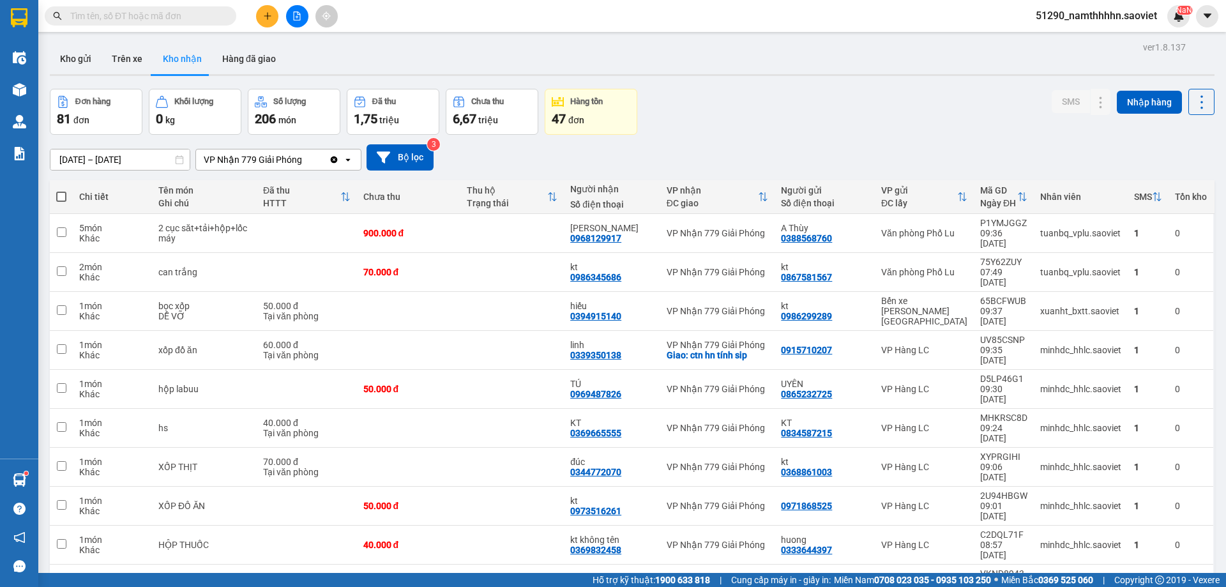
click at [166, 25] on span at bounding box center [141, 15] width 192 height 19
click at [167, 18] on input "text" at bounding box center [145, 16] width 151 height 14
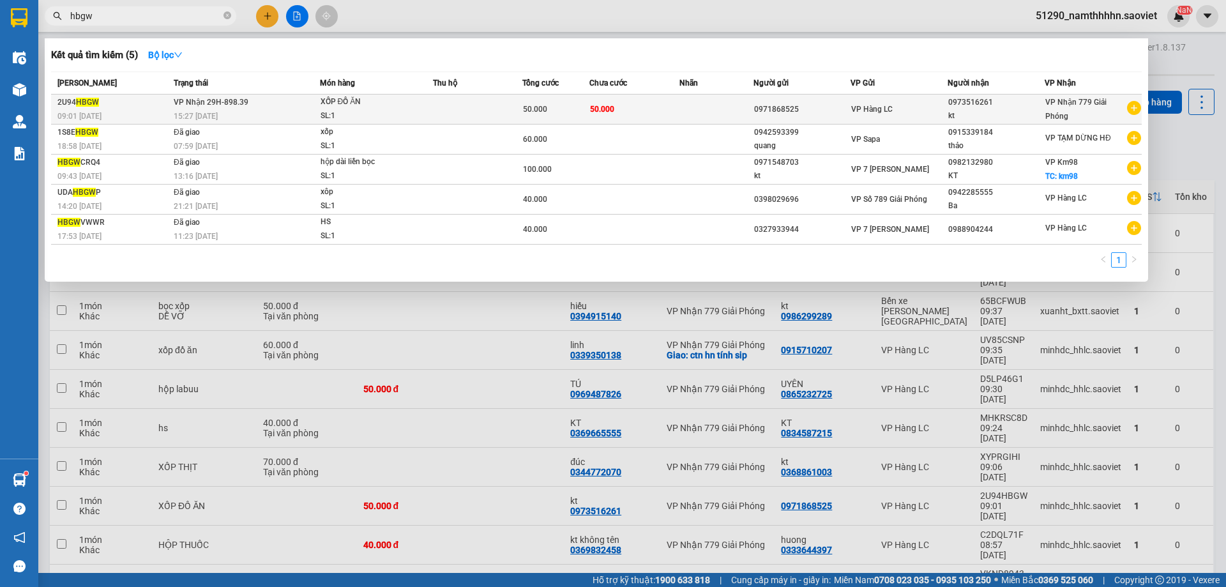
type input "hbgw"
click at [628, 115] on td "50.000" at bounding box center [634, 110] width 89 height 30
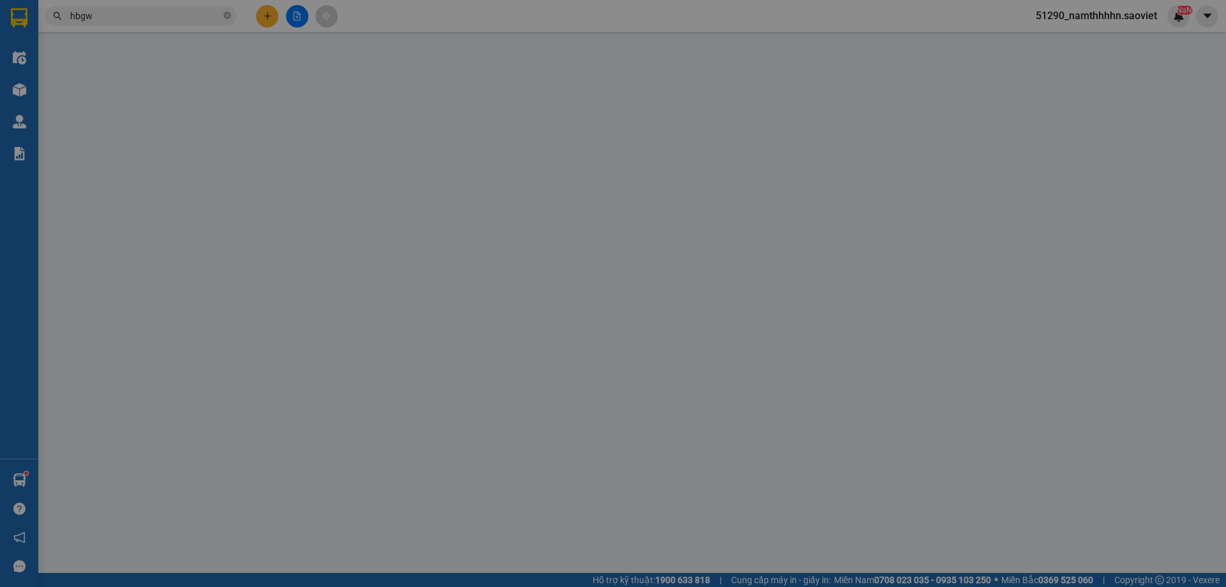
type input "0971868525"
type input "0973516261"
type input "kt"
type input "50.000"
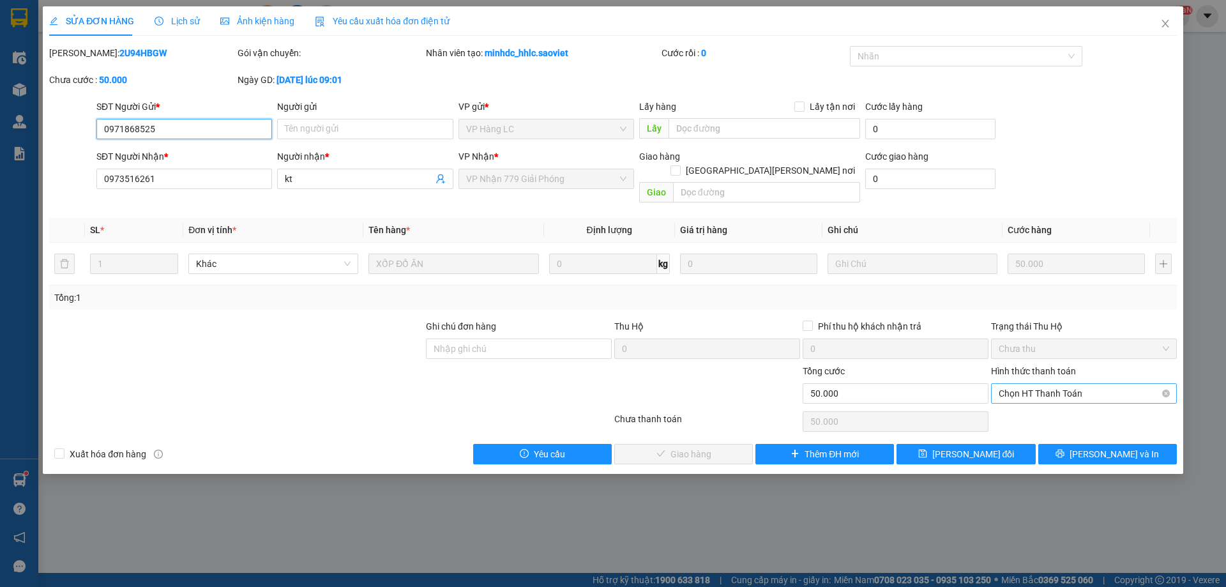
click at [1042, 384] on span "Chọn HT Thanh Toán" at bounding box center [1084, 393] width 171 height 19
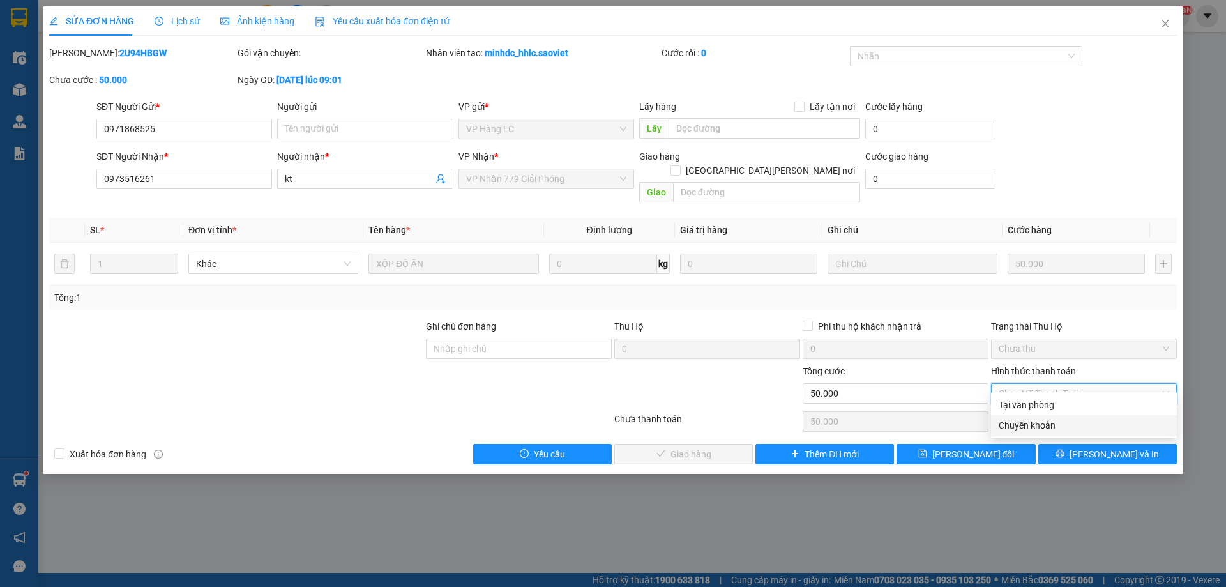
click at [1027, 429] on div "Chuyển khoản" at bounding box center [1084, 425] width 171 height 14
type input "0"
click at [1063, 429] on div "Chuyển khoản" at bounding box center [1084, 425] width 171 height 14
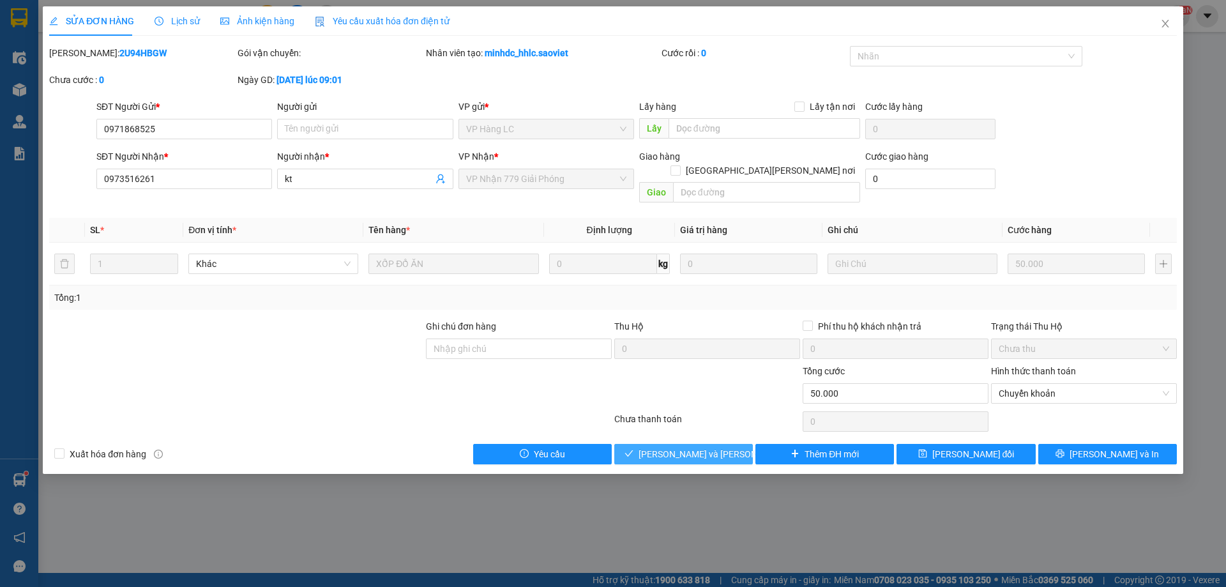
click at [700, 447] on span "[PERSON_NAME] và Giao hàng" at bounding box center [725, 454] width 172 height 14
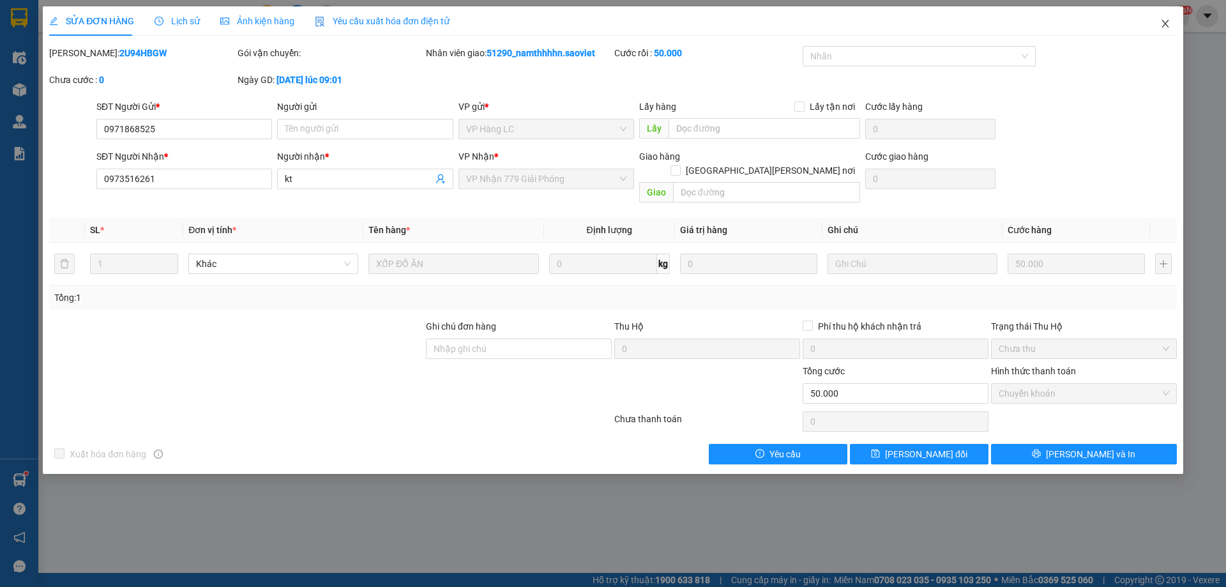
click at [1164, 26] on icon "close" at bounding box center [1166, 24] width 10 height 10
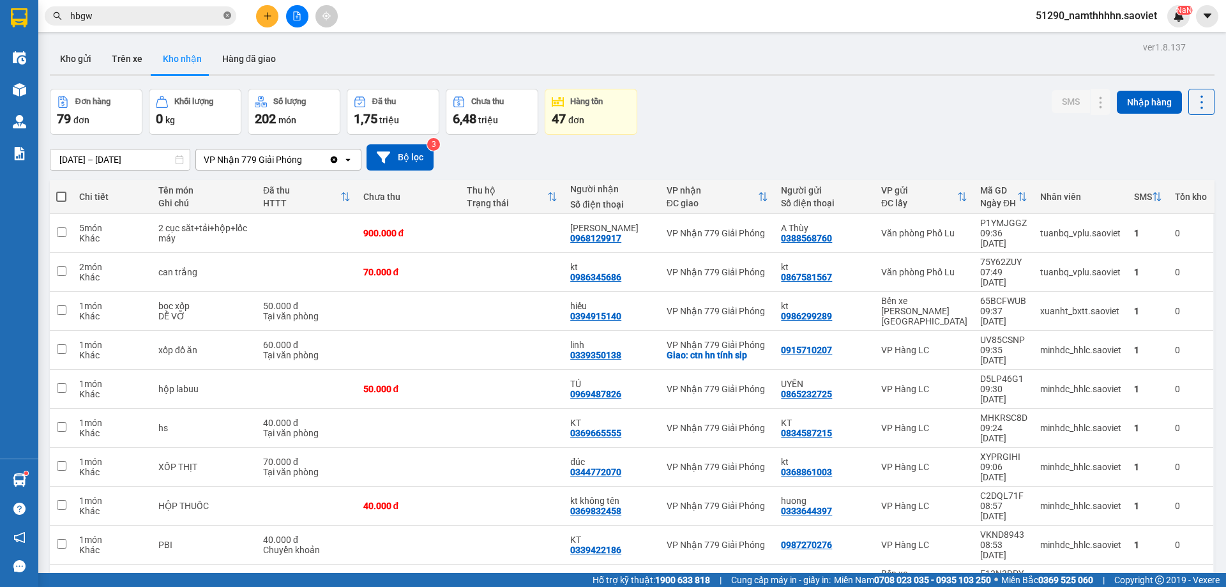
click at [224, 15] on icon "close-circle" at bounding box center [228, 15] width 8 height 8
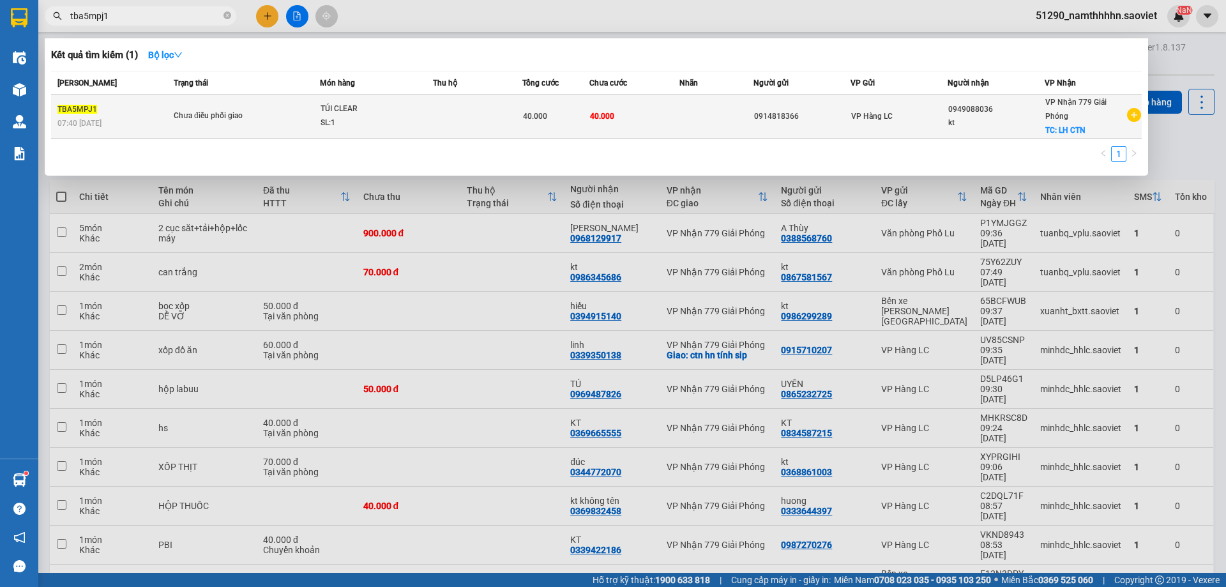
type input "tba5mpj1"
click at [358, 109] on div "TÚI CLEAR" at bounding box center [369, 109] width 96 height 14
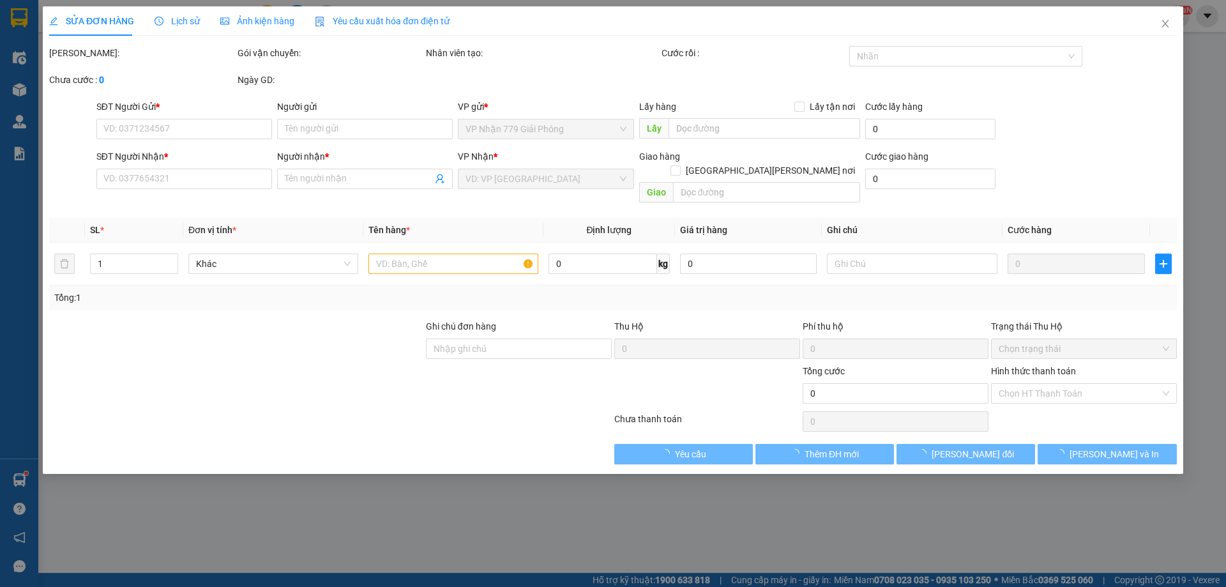
type input "0914818366"
type input "0949088036"
type input "kt"
checkbox input "true"
type input "LH CTN"
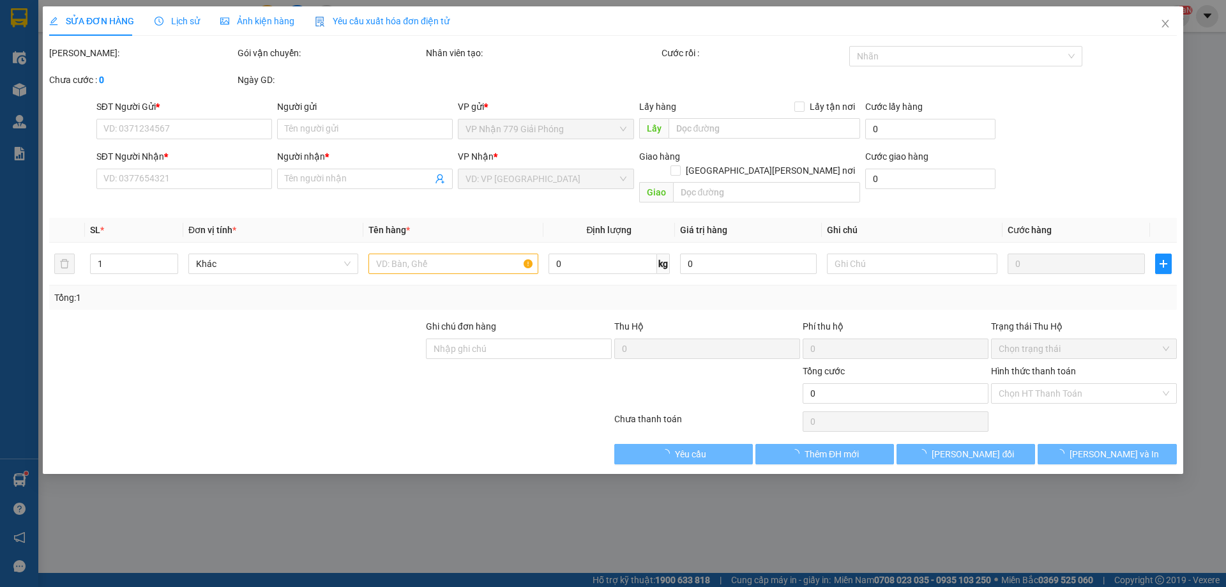
type input "40.000"
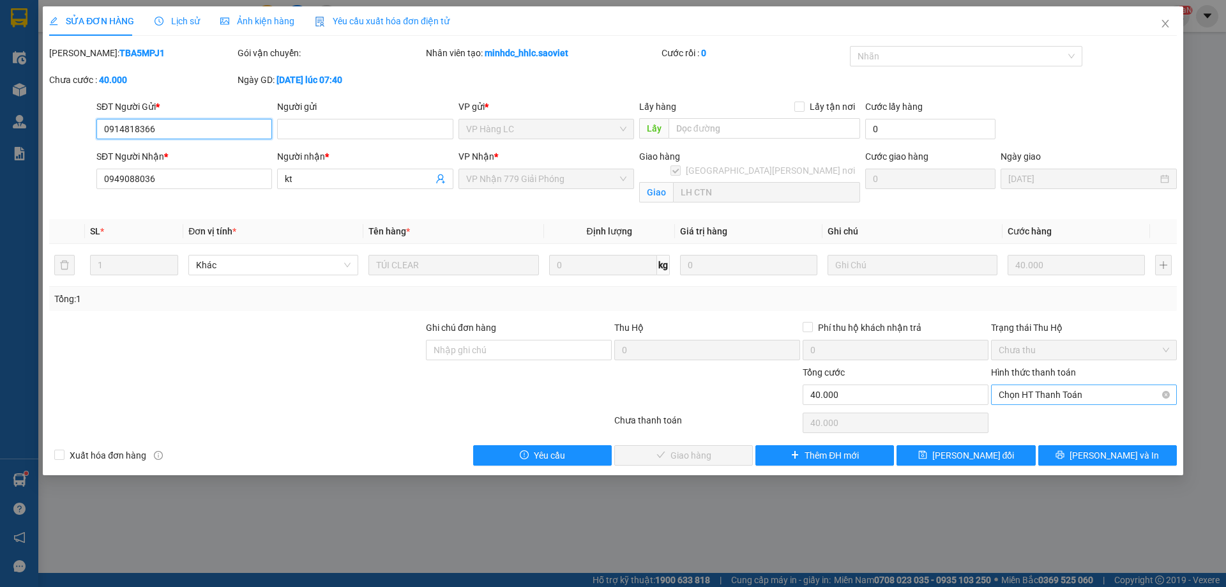
click at [1080, 400] on span "Chọn HT Thanh Toán" at bounding box center [1084, 394] width 171 height 19
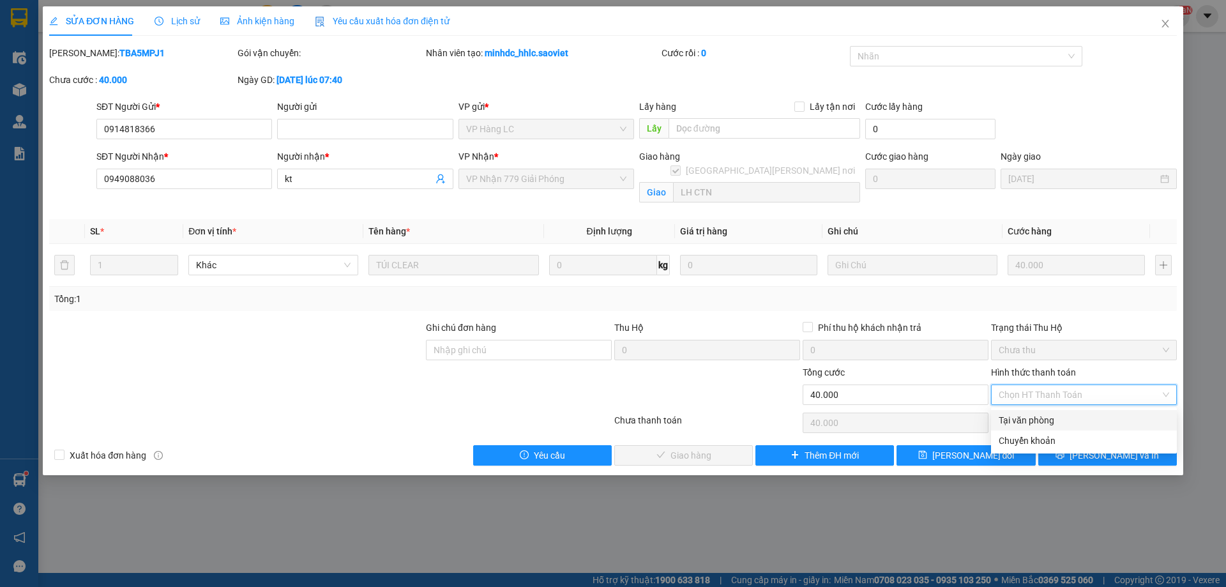
click at [1055, 424] on div "Tại văn phòng" at bounding box center [1084, 420] width 171 height 14
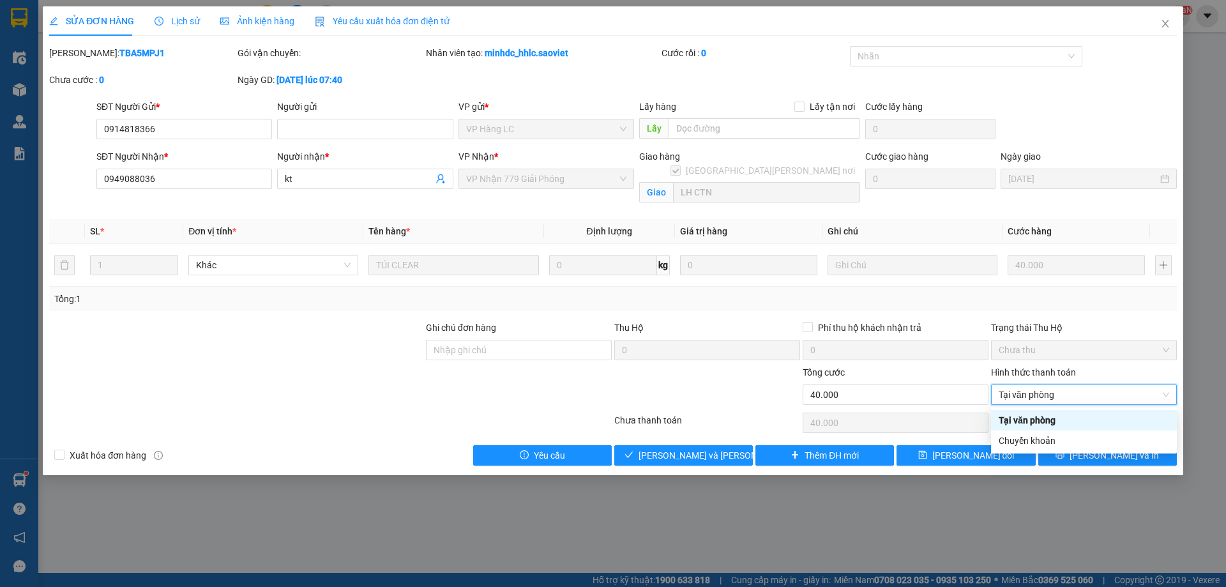
type input "0"
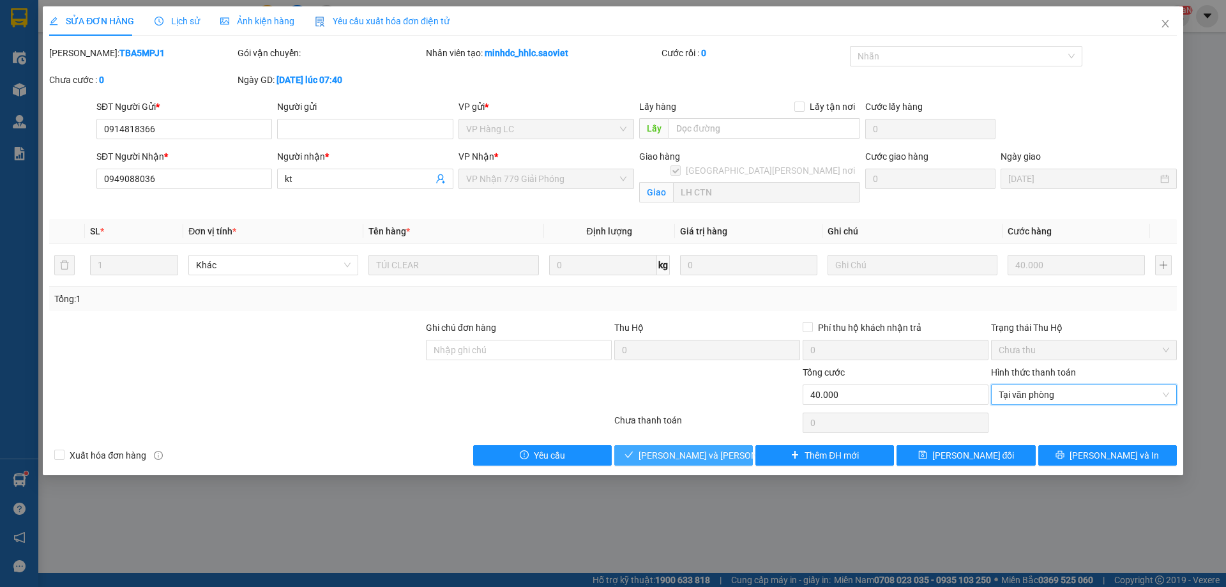
click at [676, 462] on span "[PERSON_NAME] và Giao hàng" at bounding box center [725, 455] width 172 height 14
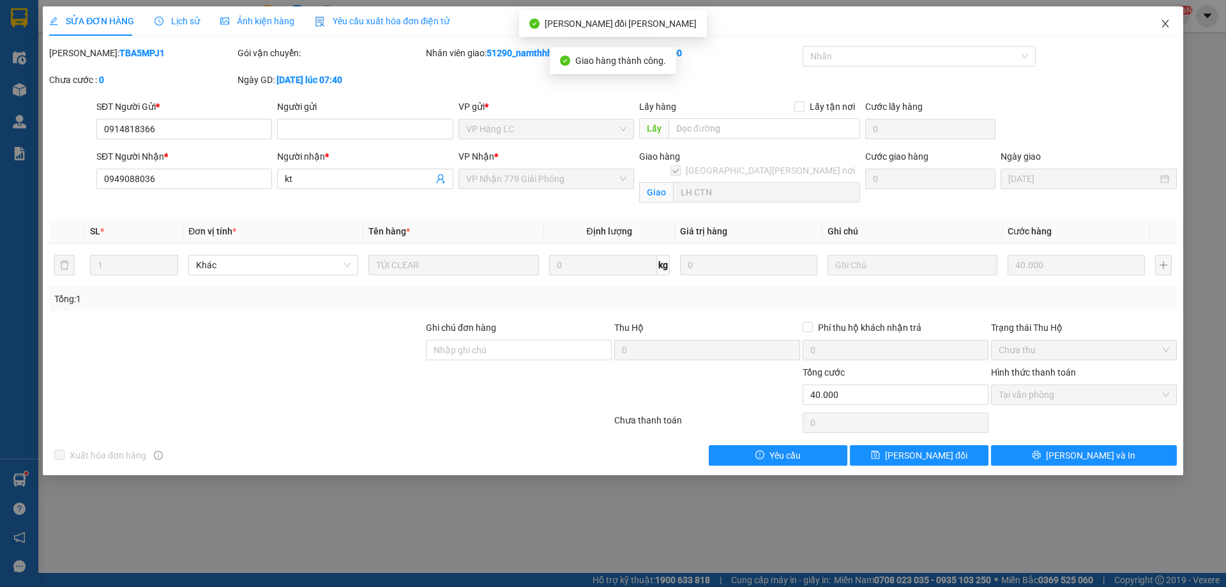
click at [1159, 27] on span "Close" at bounding box center [1166, 24] width 36 height 36
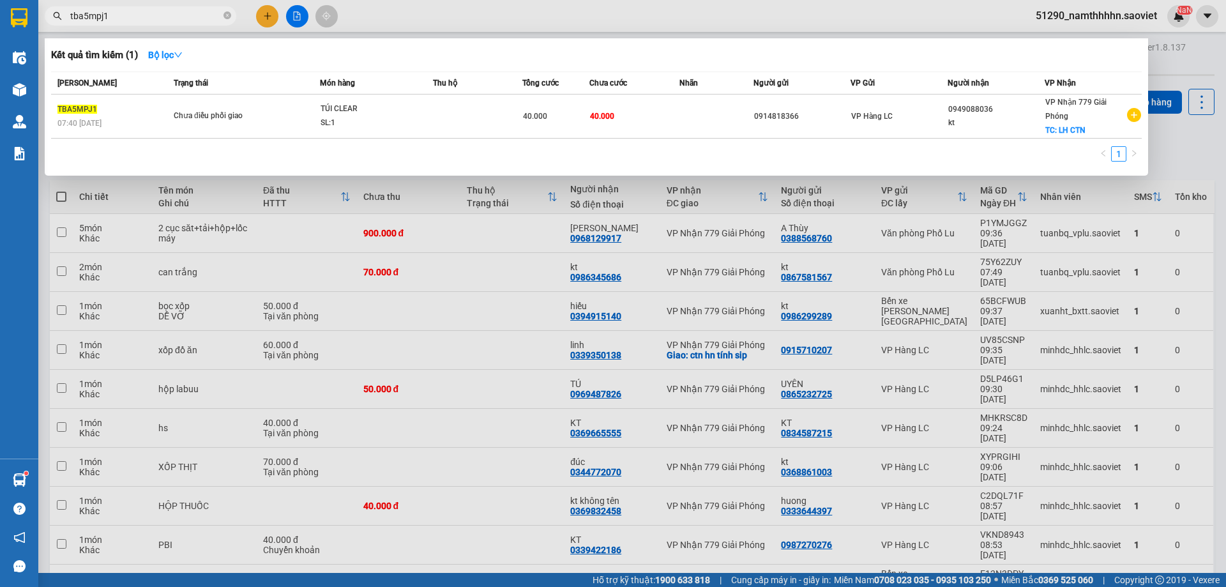
click at [189, 18] on input "tba5mpj1" at bounding box center [145, 16] width 151 height 14
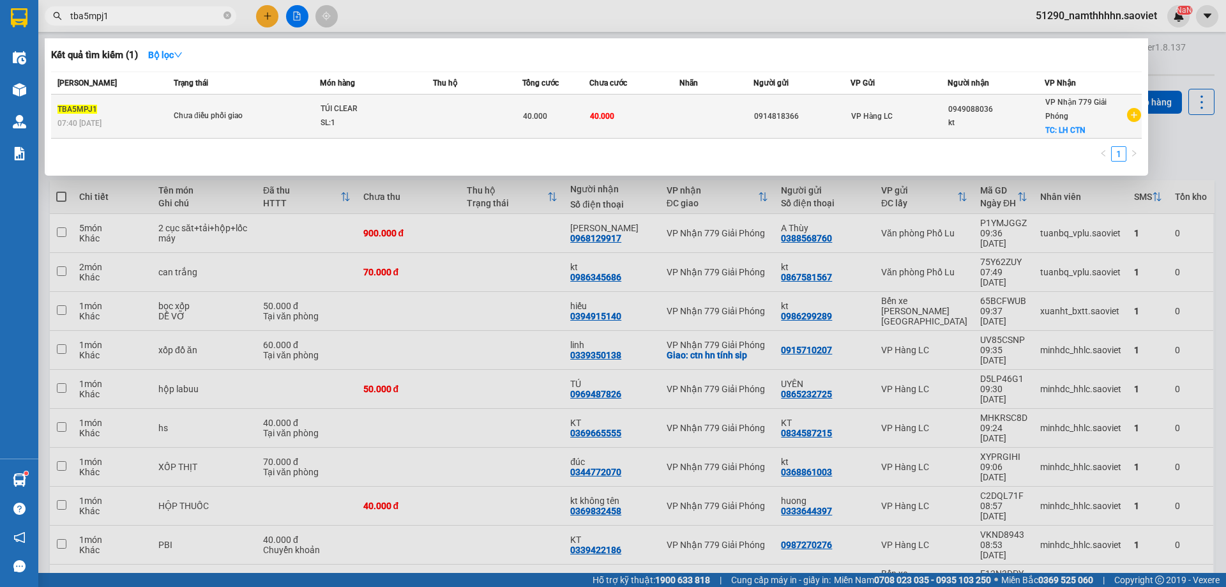
click at [489, 103] on td at bounding box center [477, 117] width 89 height 44
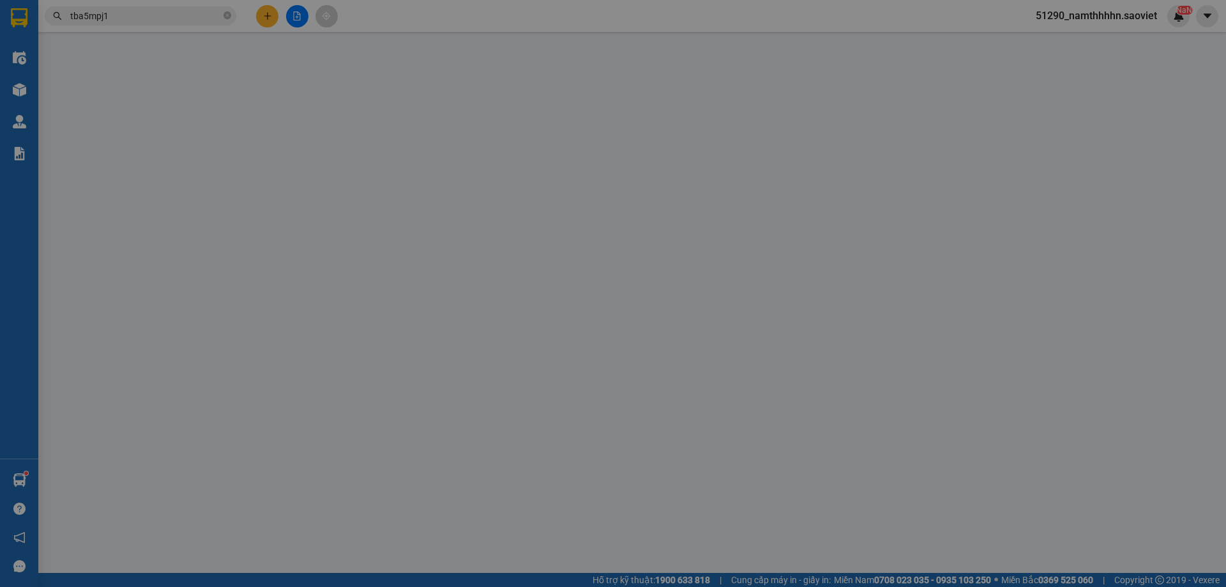
type input "0914818366"
type input "0949088036"
type input "kt"
checkbox input "true"
type input "LH CTN"
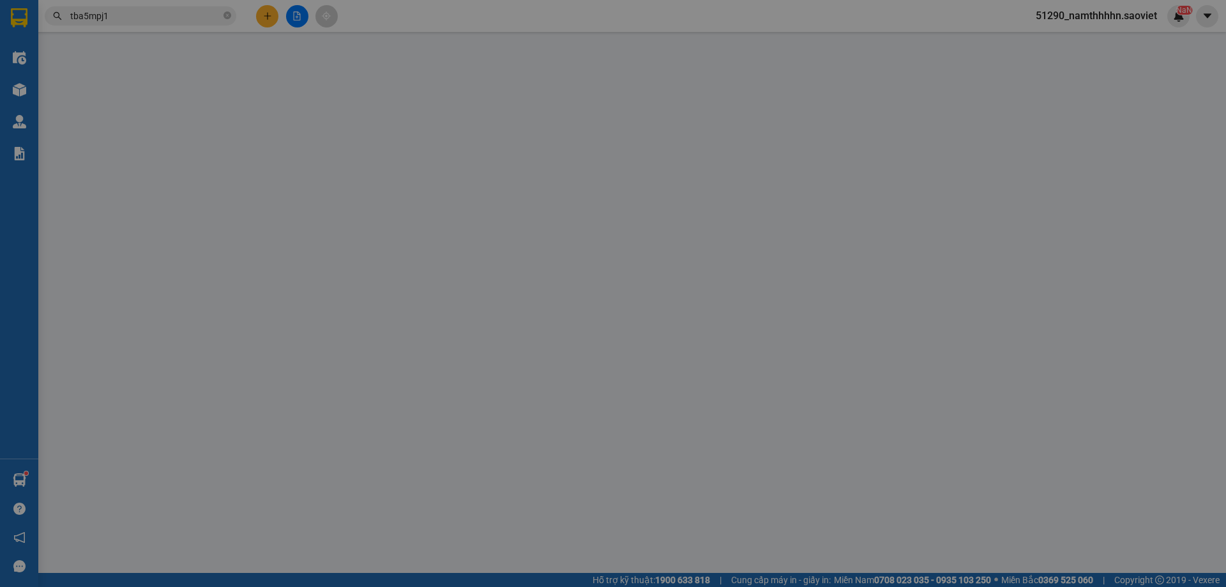
type input "40.000"
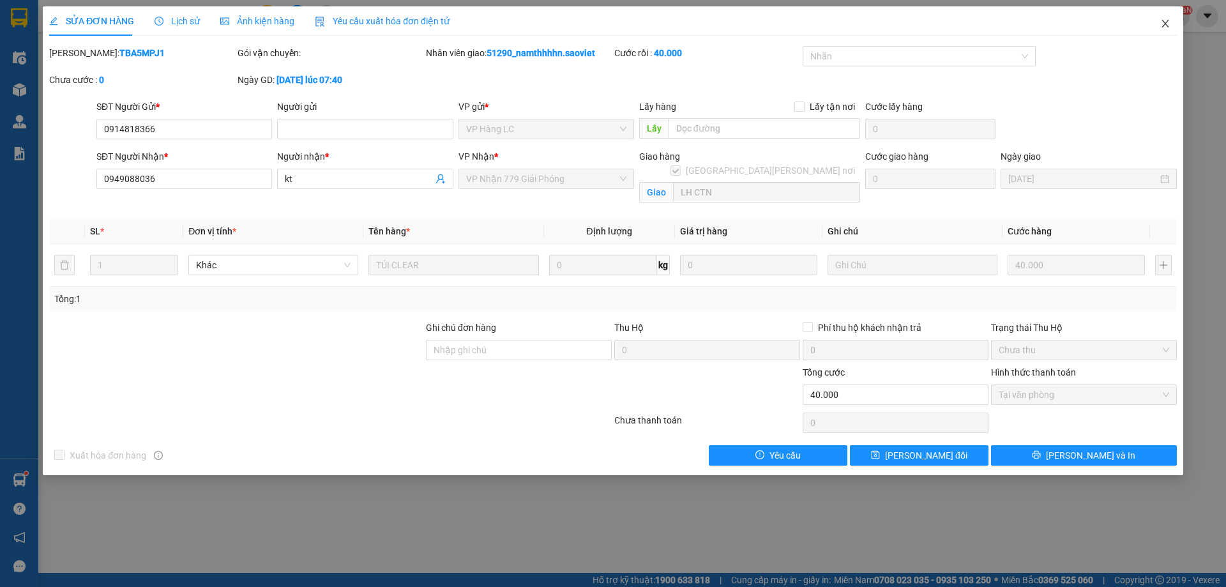
click at [1161, 36] on span "Close" at bounding box center [1166, 24] width 36 height 36
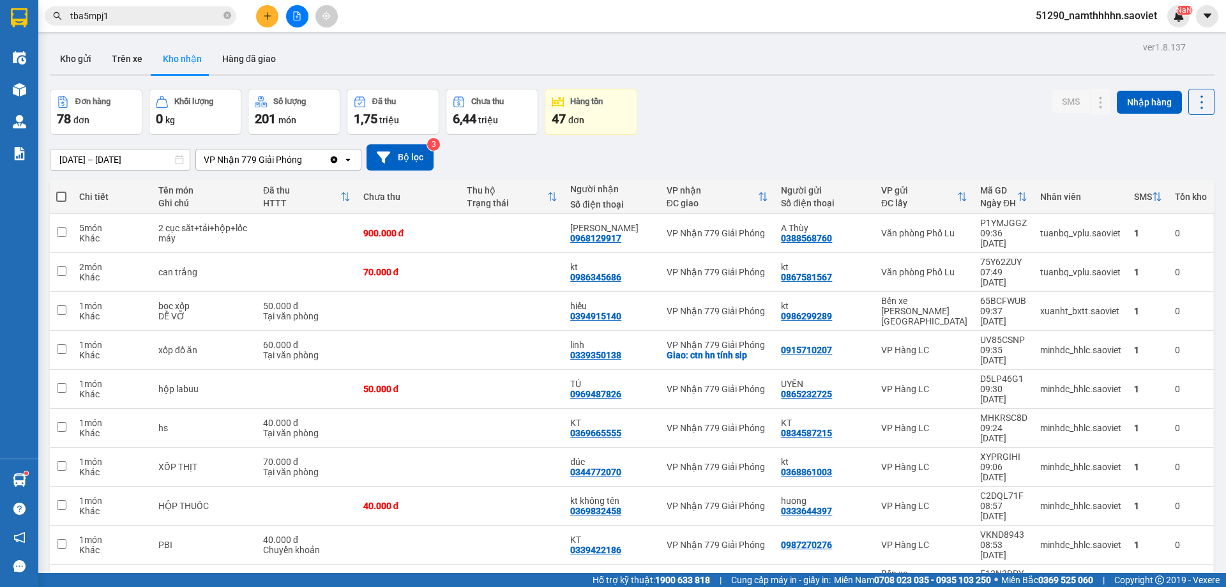
click at [215, 19] on input "tba5mpj1" at bounding box center [145, 16] width 151 height 14
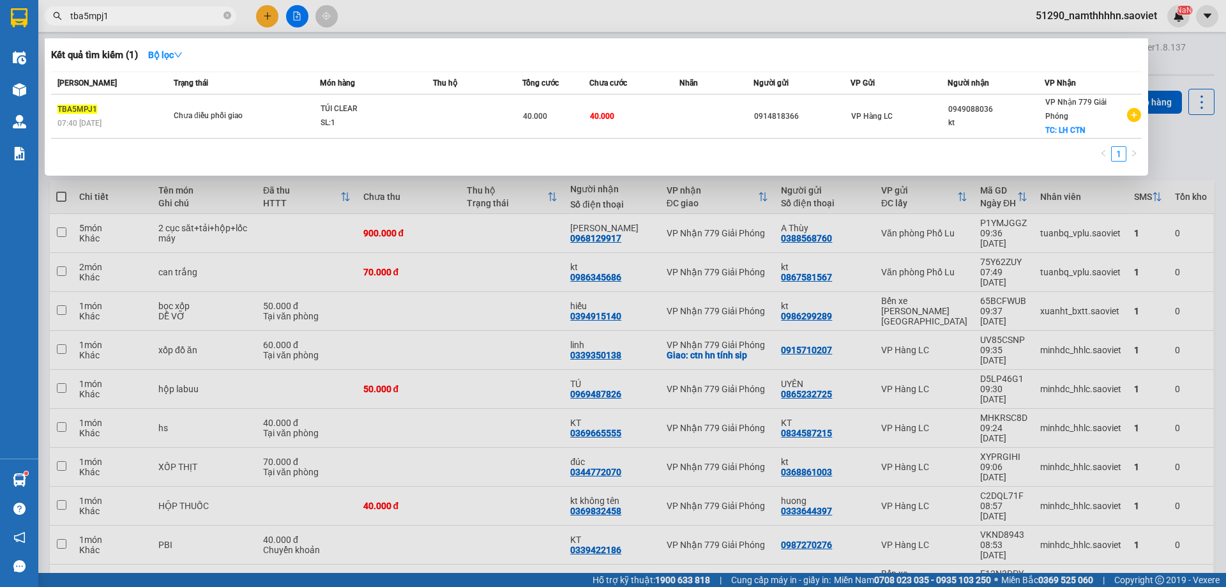
click at [215, 19] on input "tba5mpj1" at bounding box center [145, 16] width 151 height 14
type input "8686"
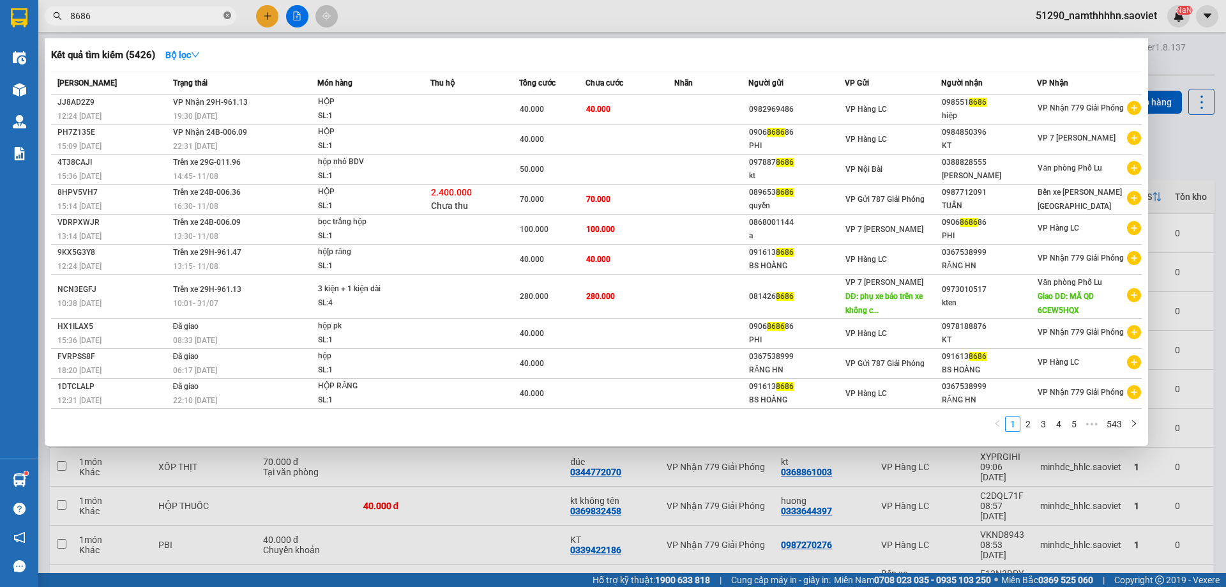
click at [228, 17] on icon "close-circle" at bounding box center [228, 15] width 8 height 8
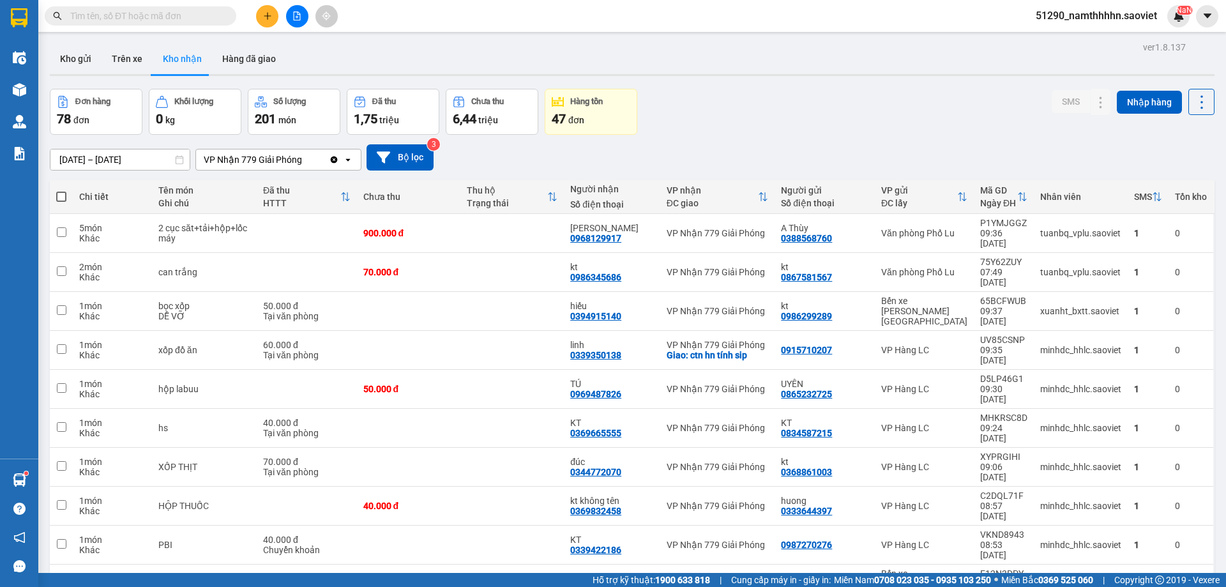
click at [201, 21] on input "text" at bounding box center [145, 16] width 151 height 14
click at [185, 15] on input "text" at bounding box center [145, 16] width 151 height 14
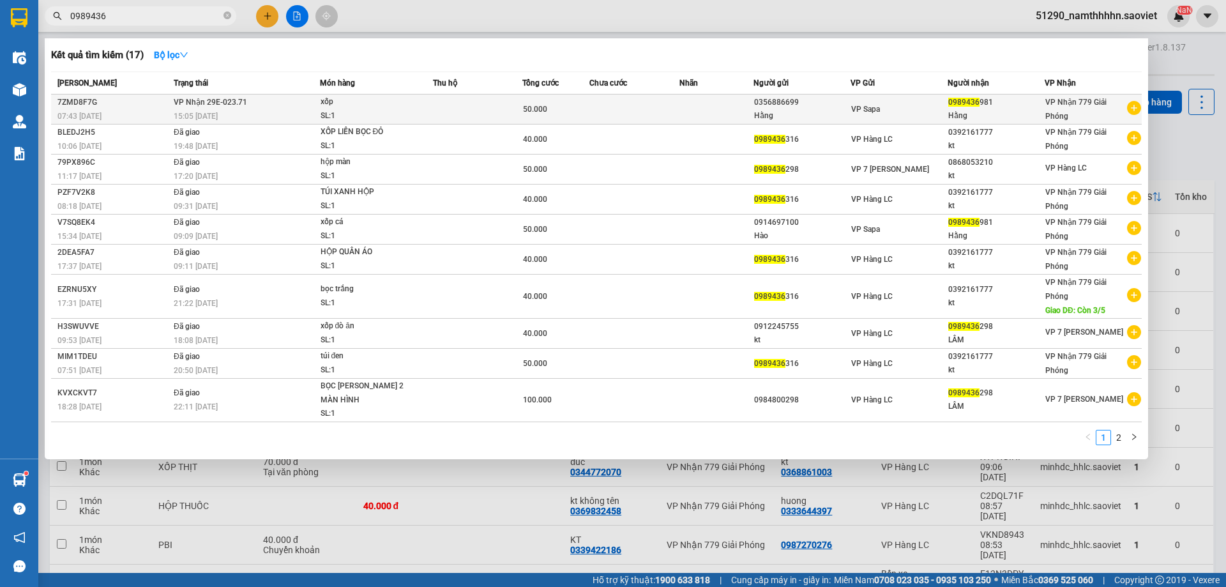
type input "0989436"
click at [450, 114] on td at bounding box center [477, 110] width 89 height 30
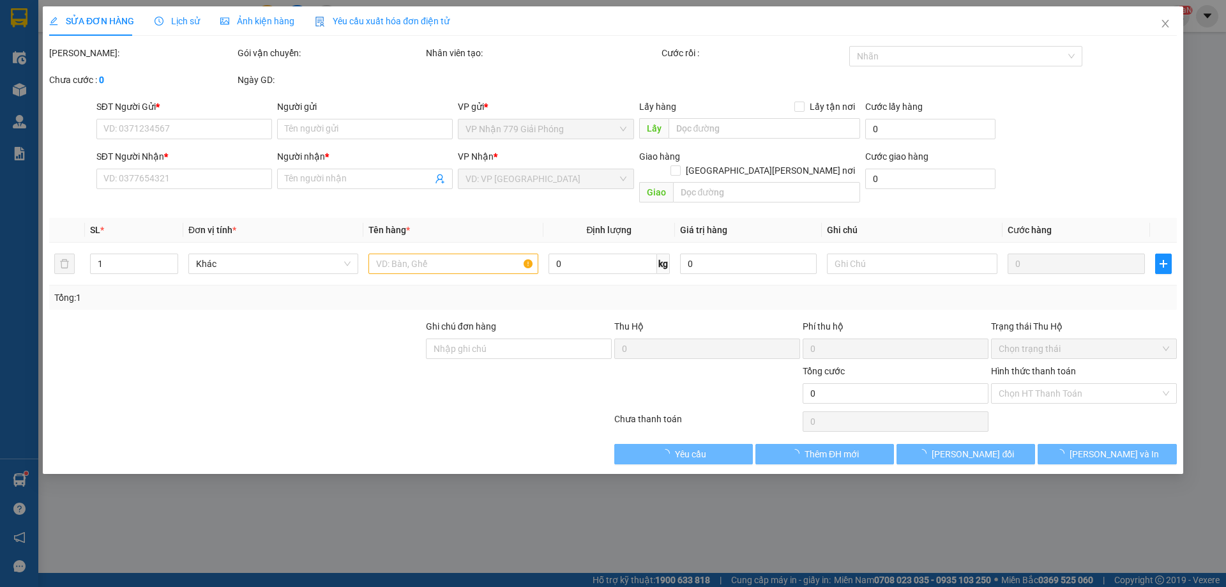
type input "0356886699"
type input "Hằng"
type input "0989436981"
type input "Hằng"
type input "50.000"
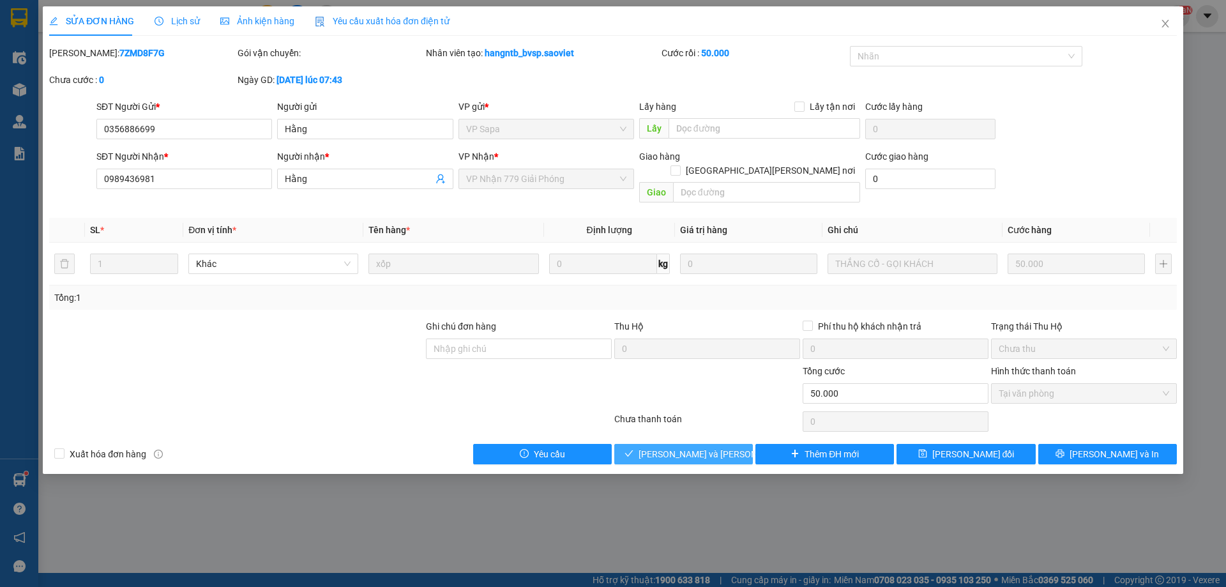
click at [698, 447] on span "[PERSON_NAME] và Giao hàng" at bounding box center [725, 454] width 172 height 14
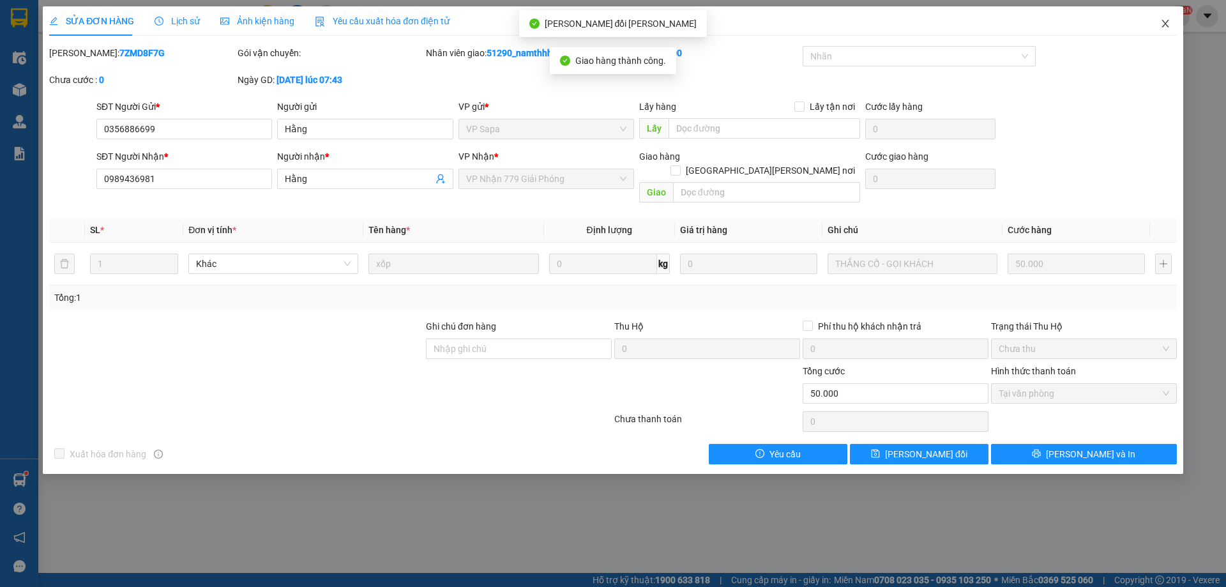
click at [1166, 25] on icon "close" at bounding box center [1165, 24] width 7 height 8
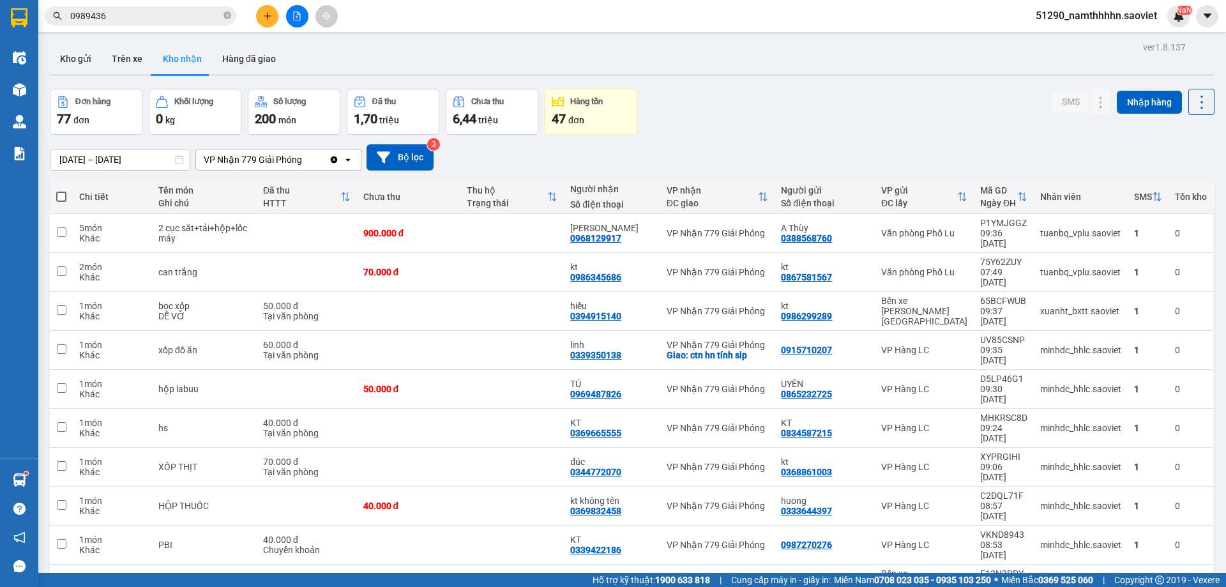
click at [164, 13] on input "0989436" at bounding box center [145, 16] width 151 height 14
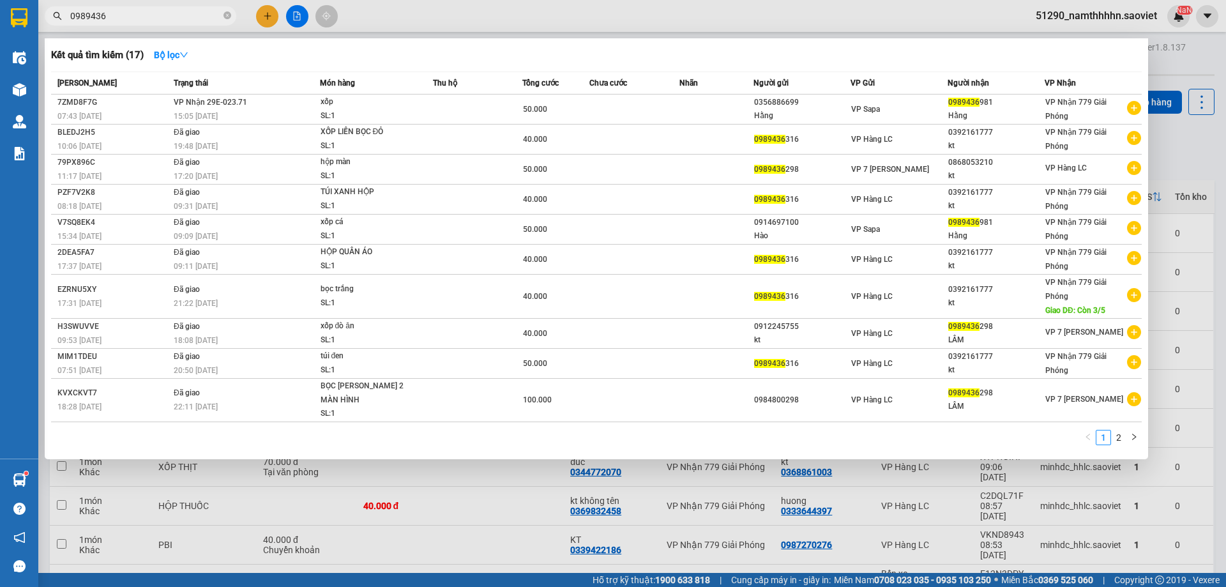
click at [164, 13] on input "0989436" at bounding box center [145, 16] width 151 height 14
click at [227, 19] on icon "close-circle" at bounding box center [228, 15] width 8 height 8
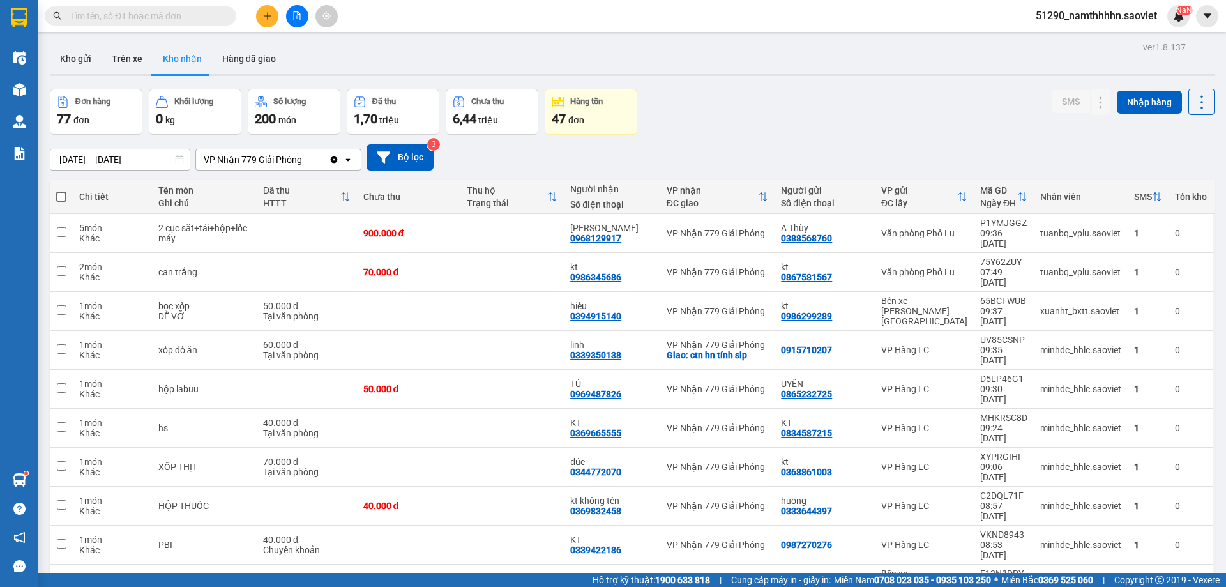
click at [194, 17] on input "text" at bounding box center [145, 16] width 151 height 14
click at [153, 9] on input "text" at bounding box center [145, 16] width 151 height 14
click at [151, 12] on input "text" at bounding box center [145, 16] width 151 height 14
click at [141, 15] on input "text" at bounding box center [145, 16] width 151 height 14
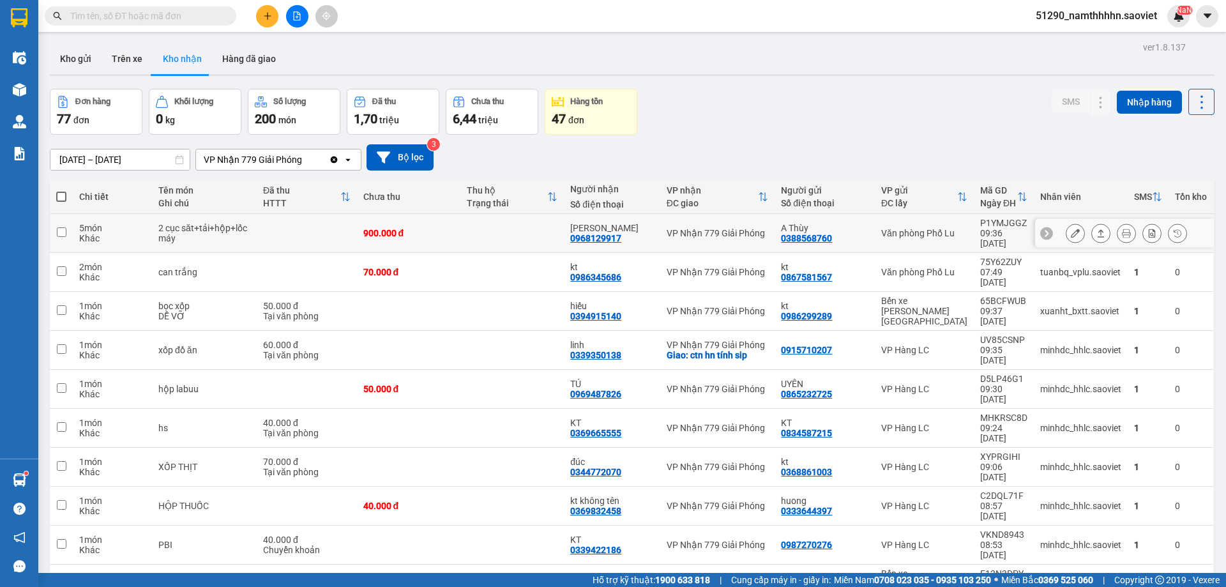
type input "0"
click at [1071, 231] on icon at bounding box center [1075, 233] width 9 height 9
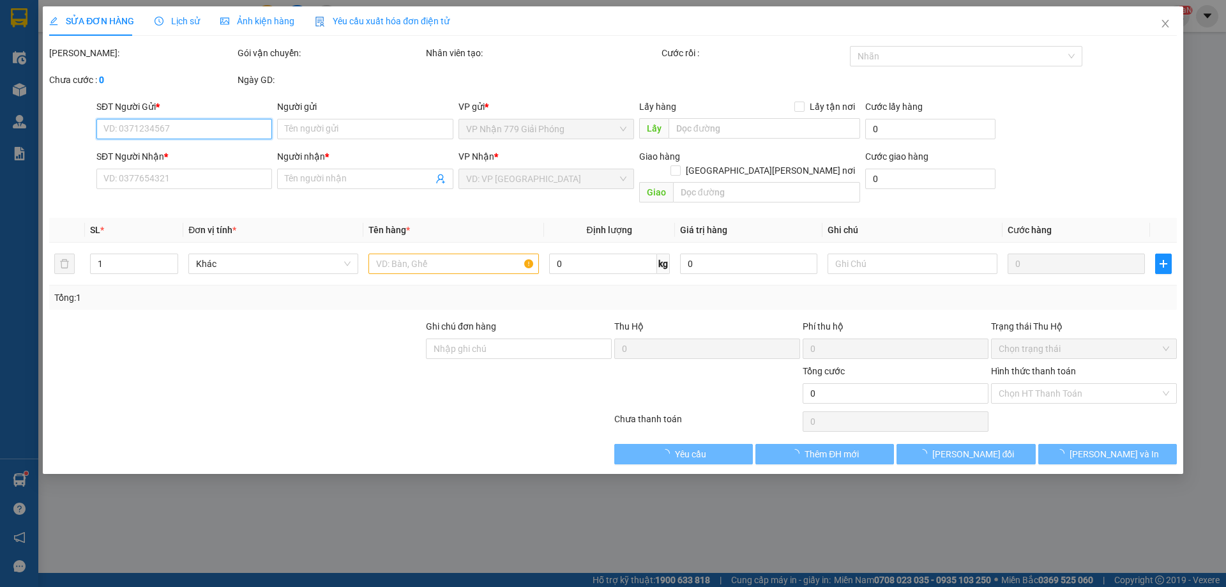
type input "0388568760"
type input "A Thùy"
type input "0968129917"
type input "[PERSON_NAME]"
type input "900.000"
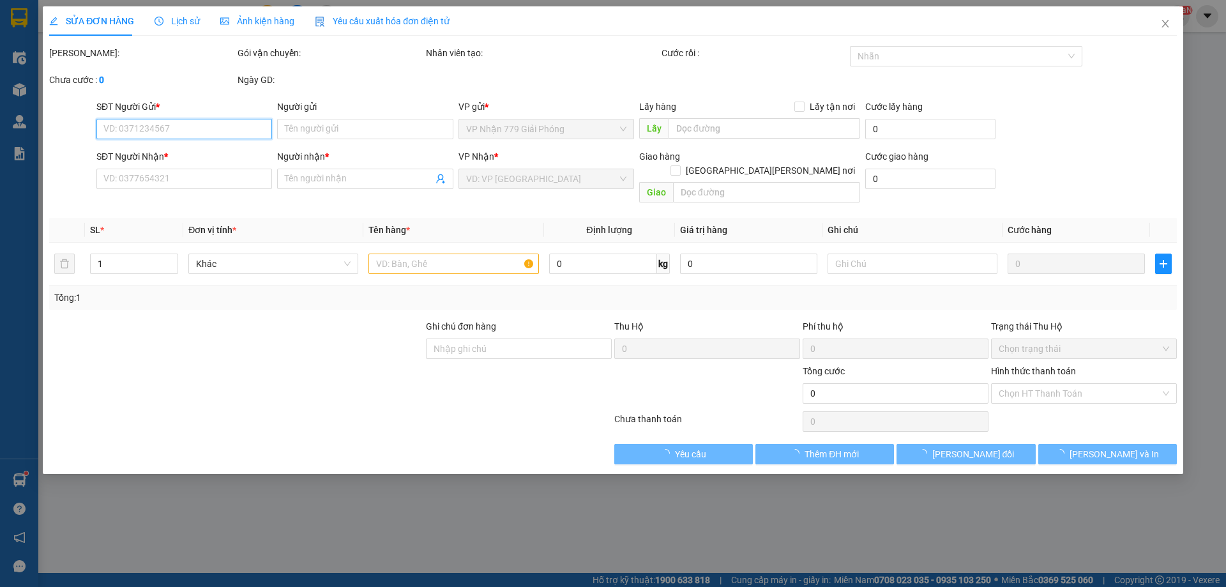
type input "900.000"
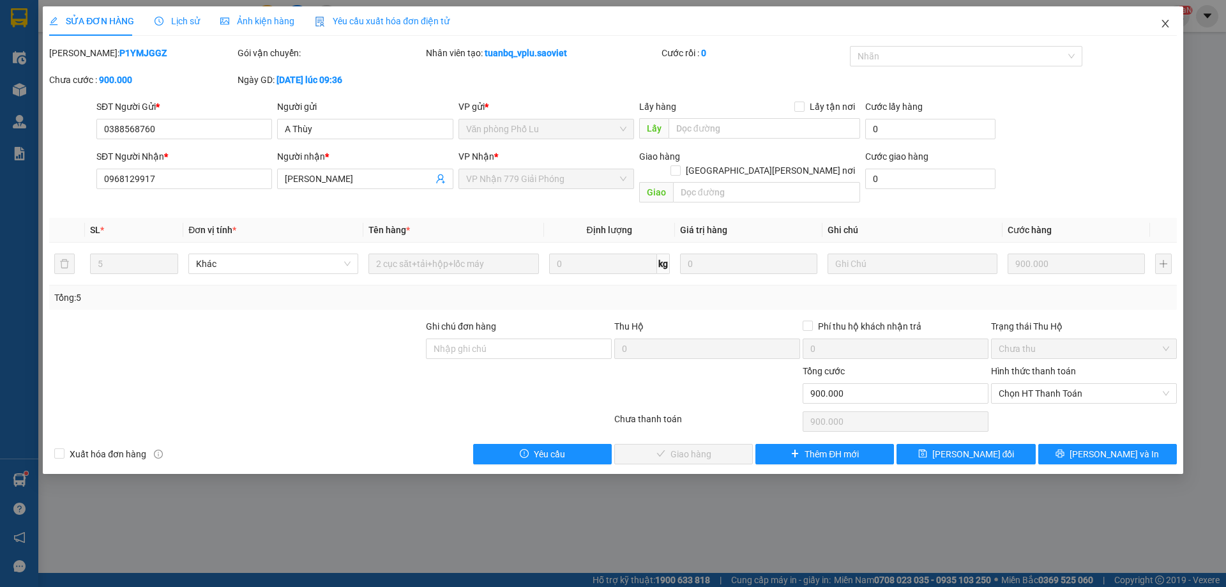
click at [1170, 27] on icon "close" at bounding box center [1166, 24] width 10 height 10
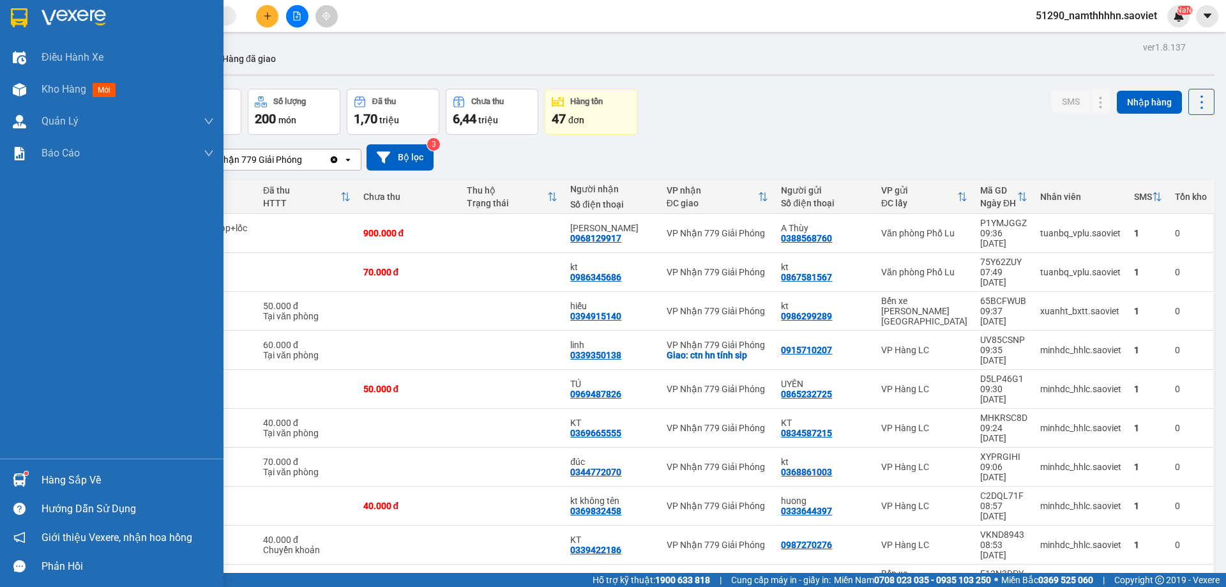
click at [48, 481] on div "Hàng sắp về" at bounding box center [128, 480] width 172 height 19
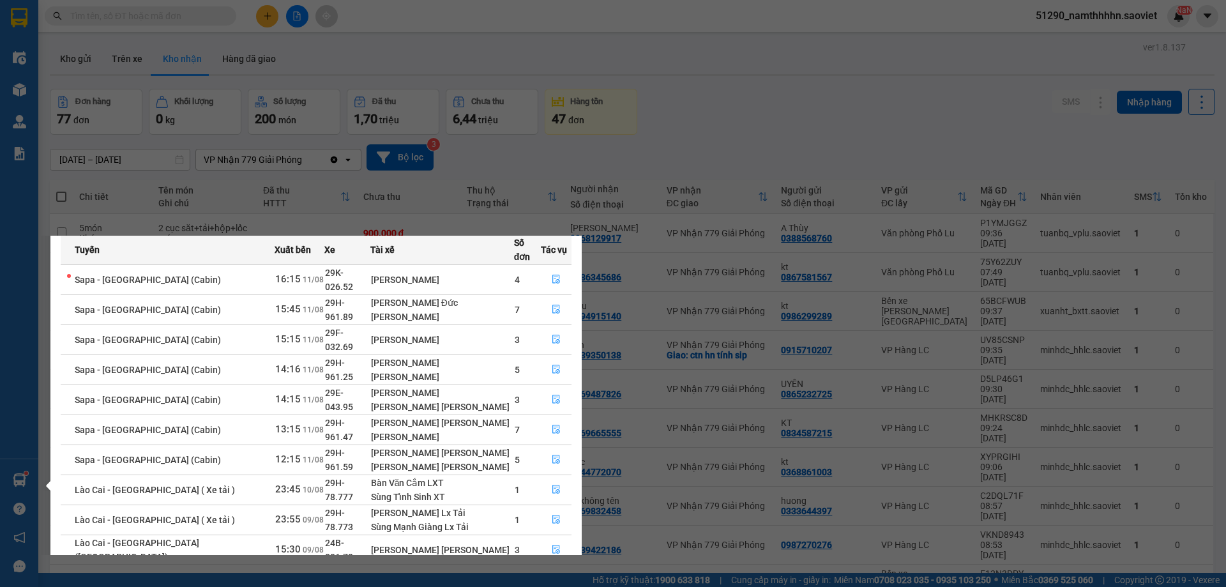
scroll to position [66, 0]
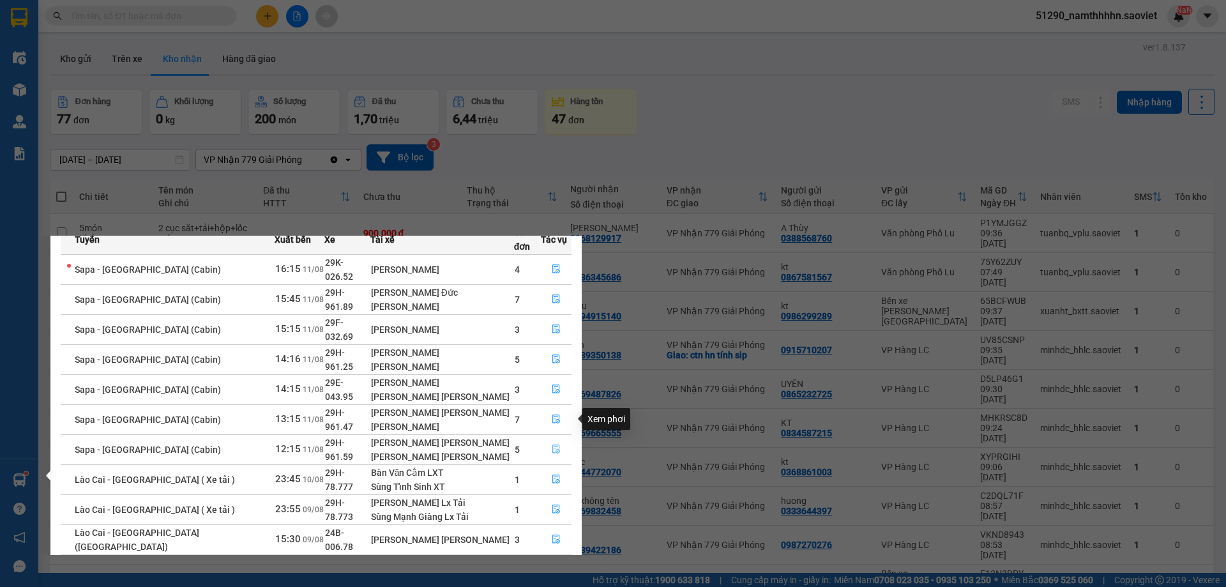
click at [553, 445] on icon "file-done" at bounding box center [557, 449] width 8 height 9
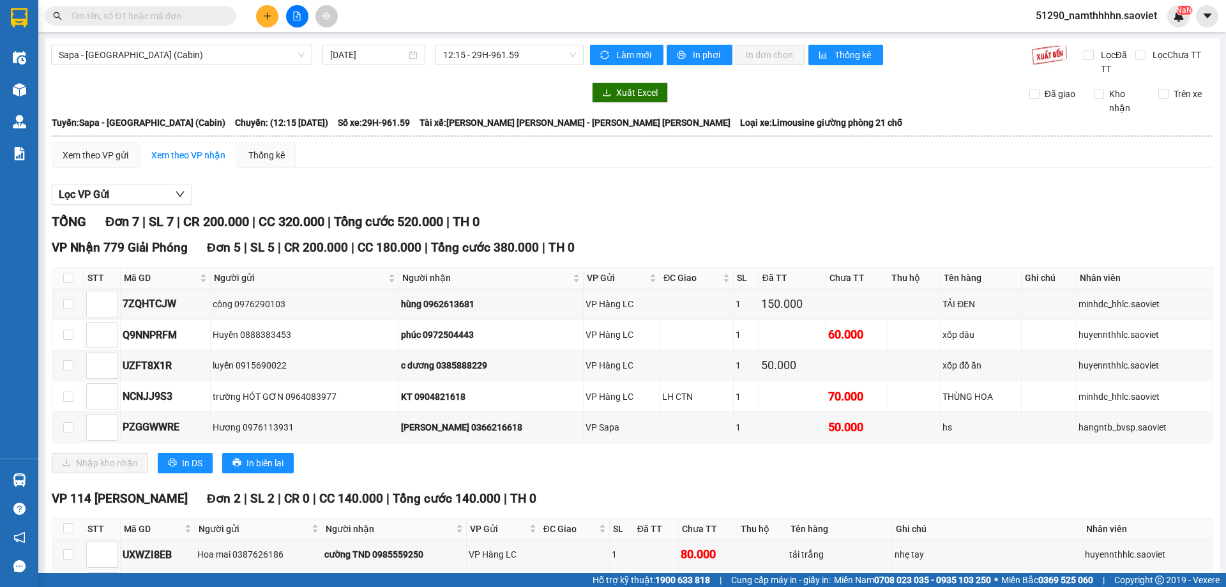
click at [129, 20] on input "text" at bounding box center [145, 16] width 151 height 14
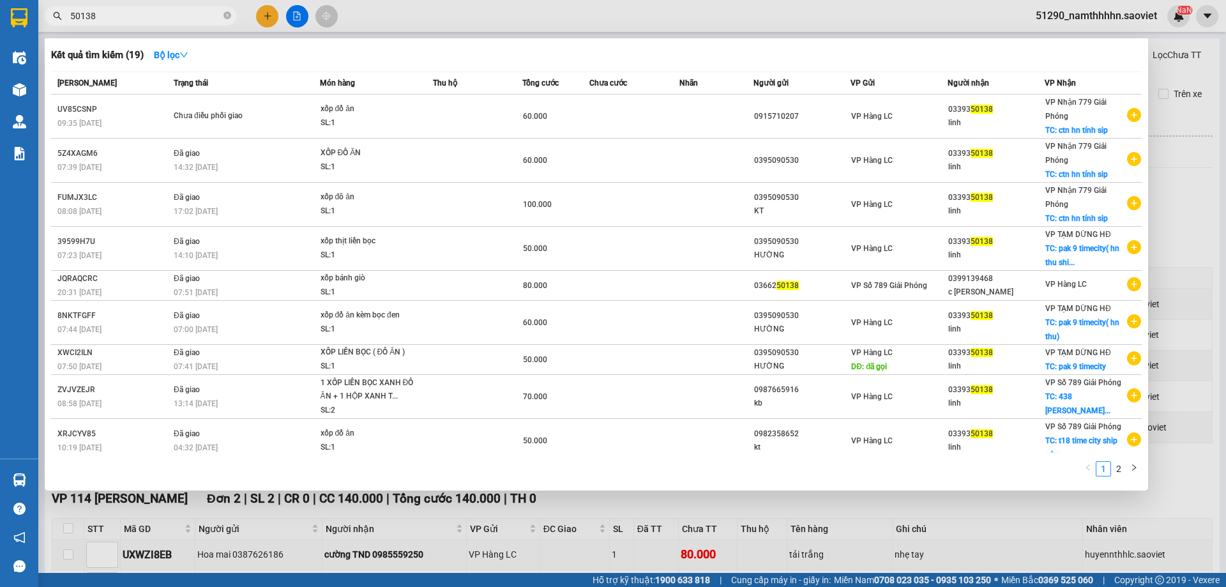
type input "50138"
click at [222, 19] on span "50138" at bounding box center [141, 15] width 192 height 19
click at [225, 18] on icon "close-circle" at bounding box center [228, 15] width 8 height 8
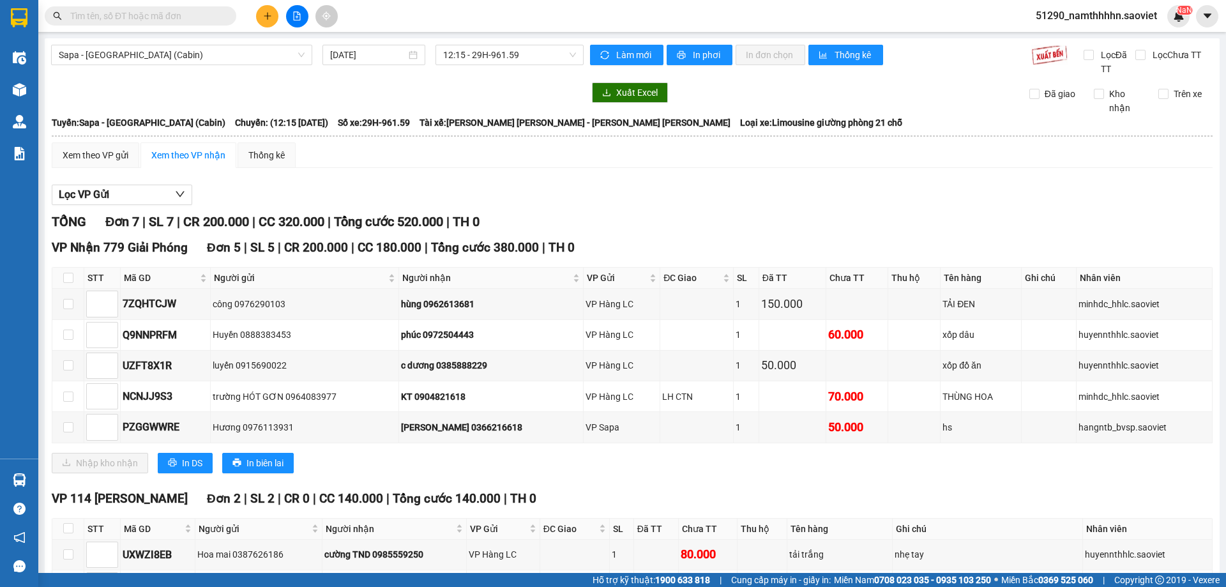
paste input "69FTV7A4"
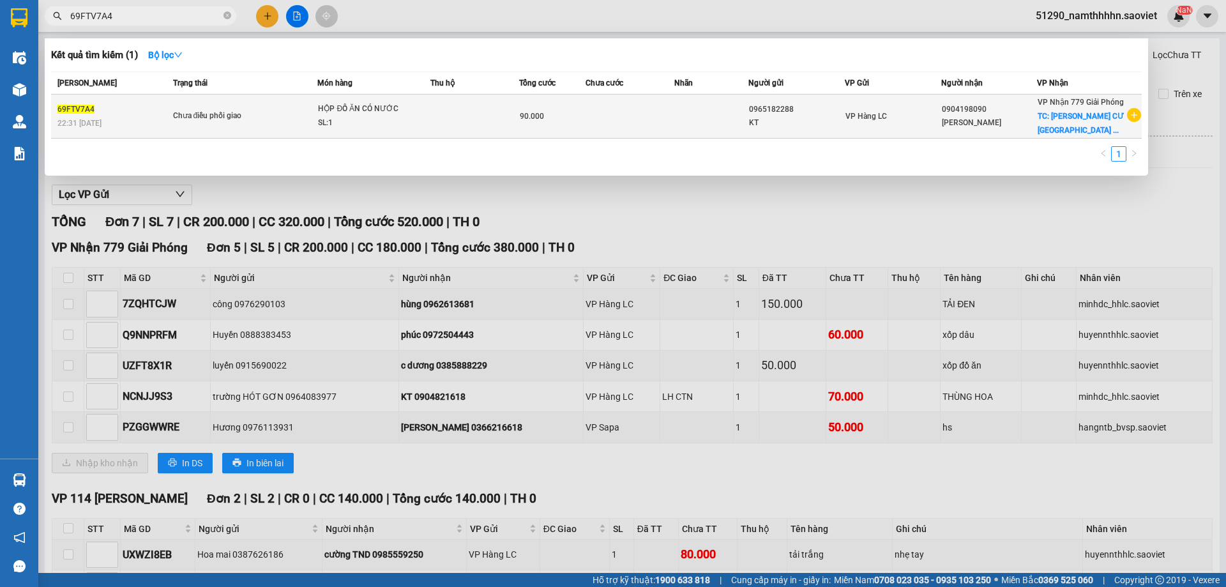
type input "69FTV7A4"
click at [479, 121] on td at bounding box center [475, 117] width 89 height 44
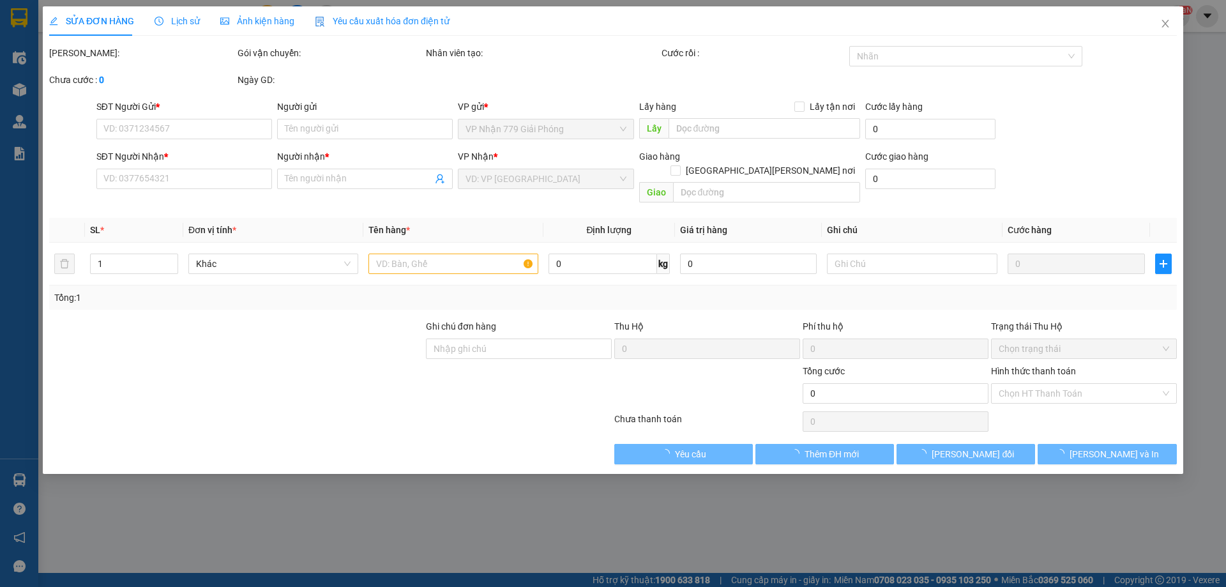
type input "0965182288"
type input "KT"
type input "0904198090"
type input "CHỊ [PERSON_NAME]"
checkbox input "true"
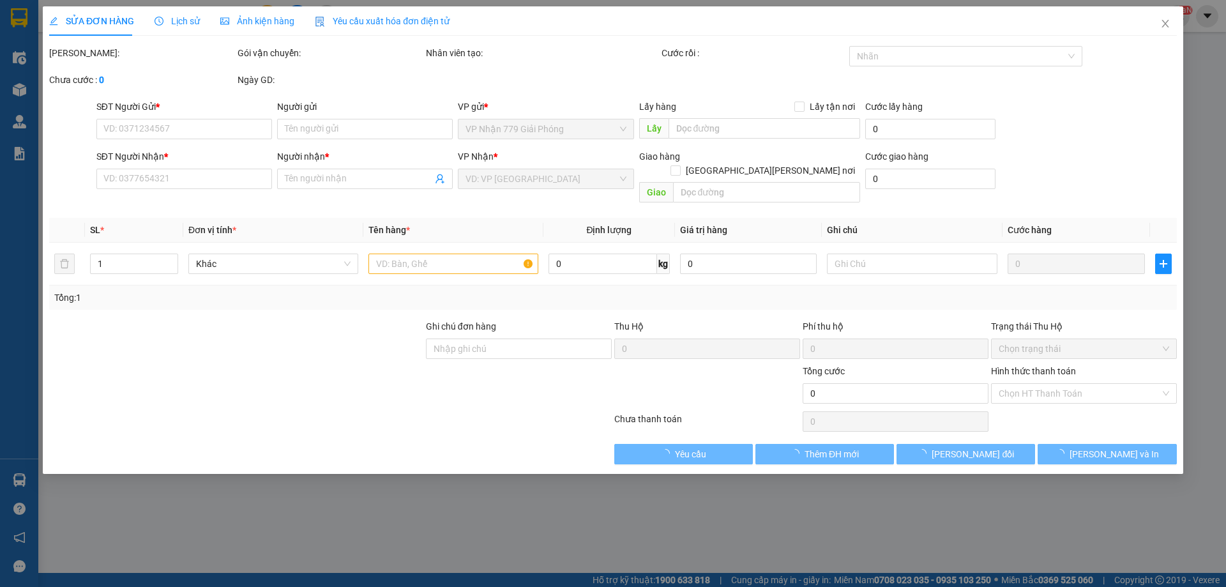
type input "CHUNG CƯ 229 PHỐ VỌNG TÒA NHÀ A1_ ĐÔNG TÂM _ HAI BÀ TRƯNG"
type input "90.000"
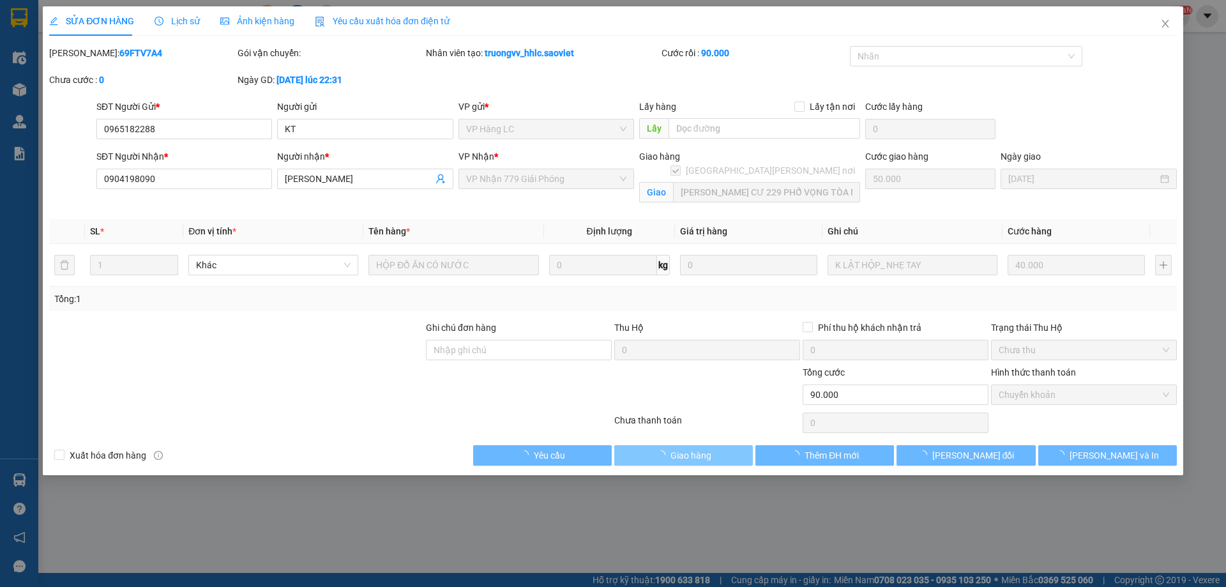
drag, startPoint x: 675, startPoint y: 443, endPoint x: 694, endPoint y: 447, distance: 19.5
click at [675, 443] on div "Total Paid Fee 90.000 Total UnPaid Fee 0 Cash Collection Total Fee Mã ĐH: 69FTV…" at bounding box center [613, 256] width 1128 height 420
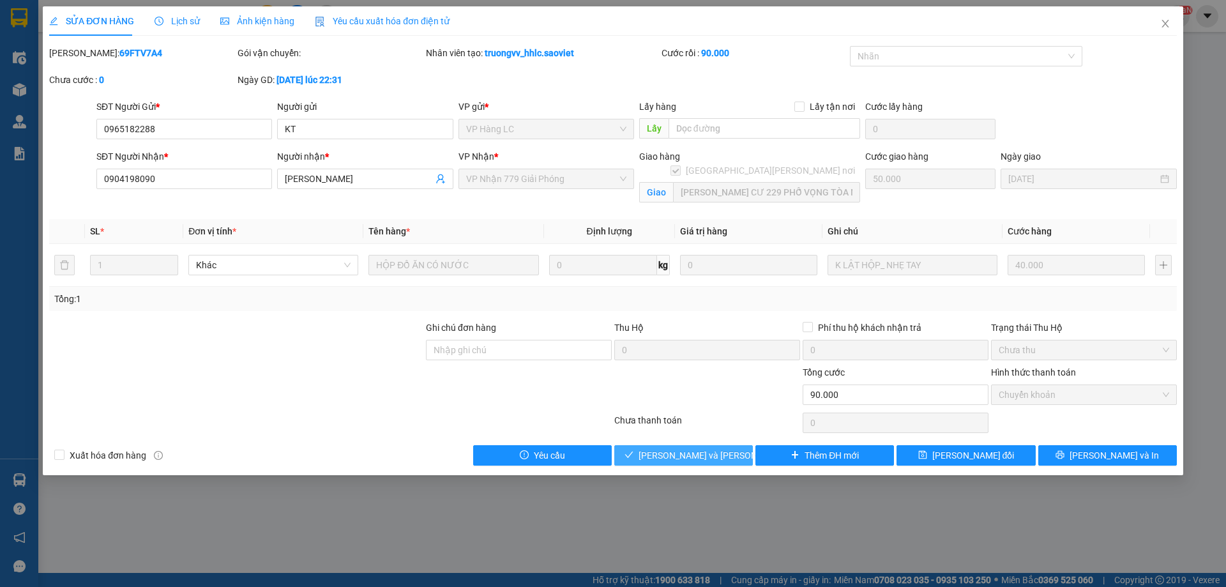
drag, startPoint x: 696, startPoint y: 445, endPoint x: 697, endPoint y: 458, distance: 12.8
click at [699, 449] on button "[PERSON_NAME] và Giao hàng" at bounding box center [684, 455] width 139 height 20
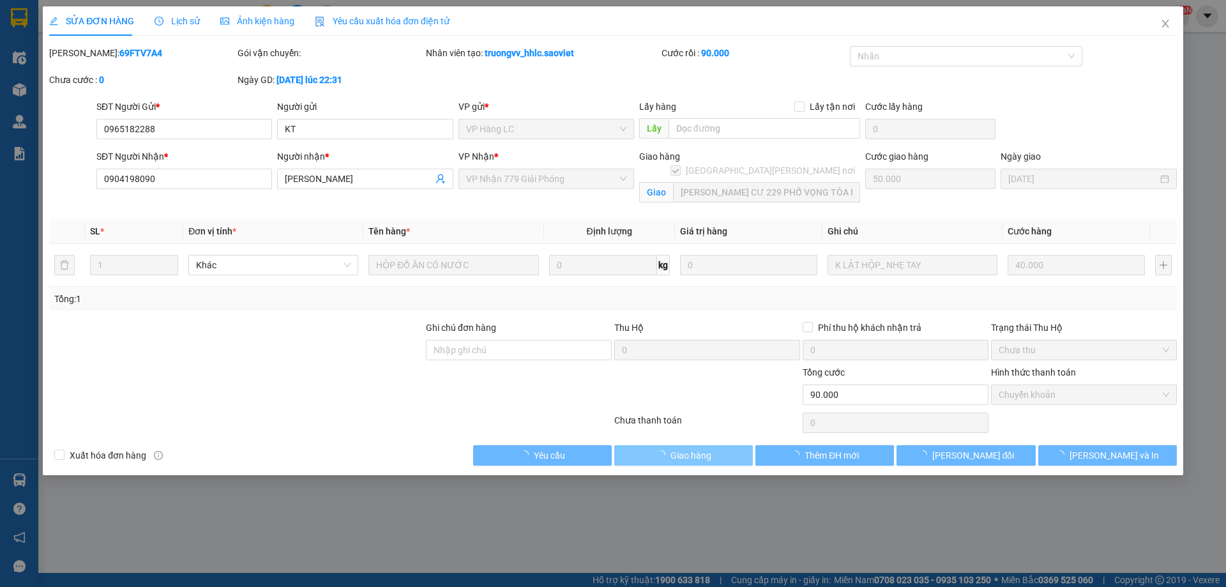
drag, startPoint x: 697, startPoint y: 458, endPoint x: 701, endPoint y: 452, distance: 6.9
click at [698, 456] on span "Giao hàng" at bounding box center [691, 455] width 41 height 14
click at [700, 454] on span "Giao hàng" at bounding box center [691, 455] width 41 height 14
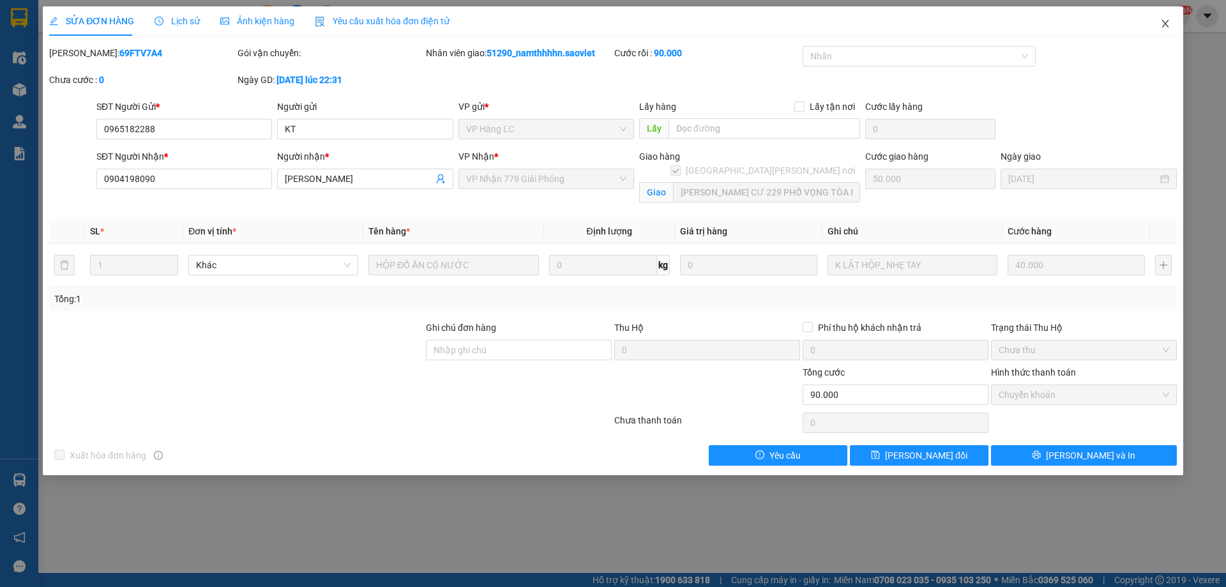
click at [1175, 30] on span "Close" at bounding box center [1166, 24] width 36 height 36
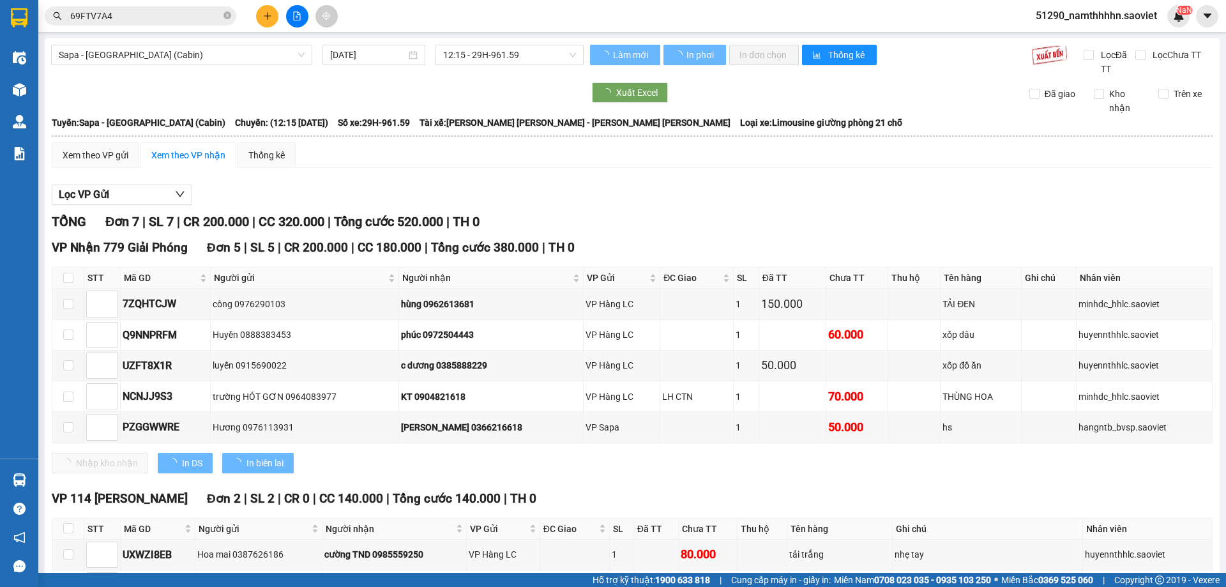
click at [187, 16] on input "69FTV7A4" at bounding box center [145, 16] width 151 height 14
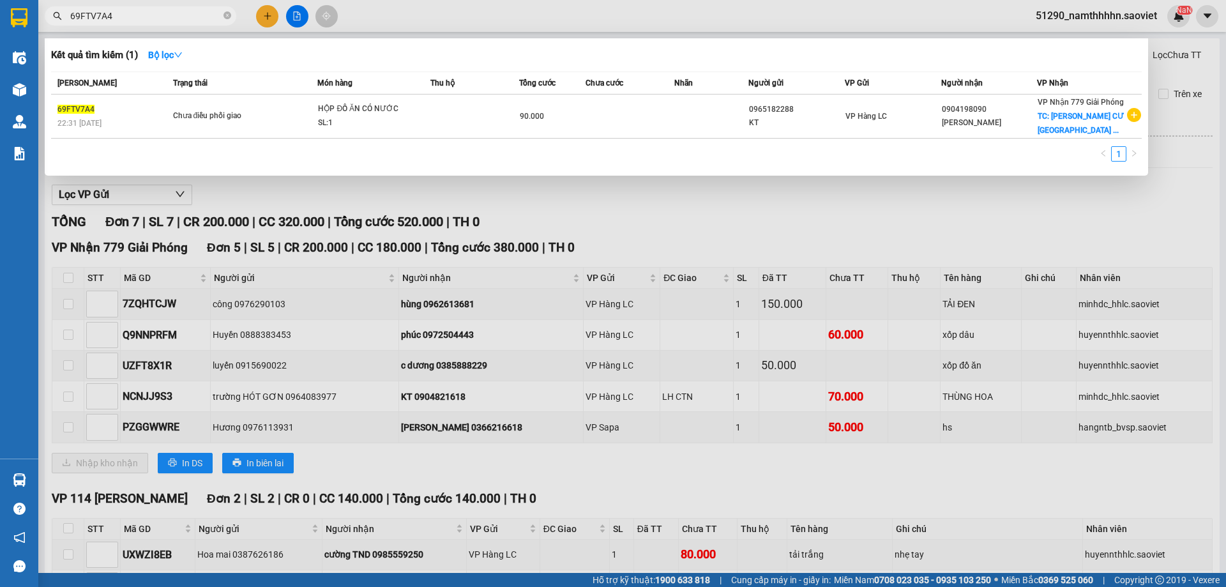
click at [187, 16] on input "69FTV7A4" at bounding box center [145, 16] width 151 height 14
paste input "J5XR6DCR"
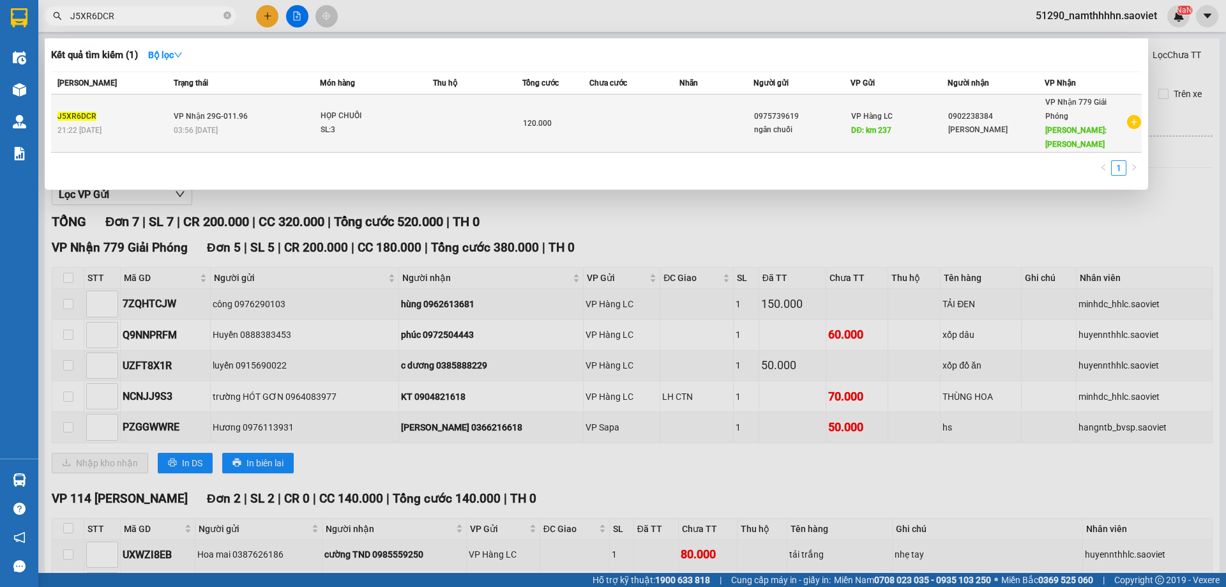
type input "J5XR6DCR"
click at [587, 118] on div "120.000" at bounding box center [556, 123] width 66 height 14
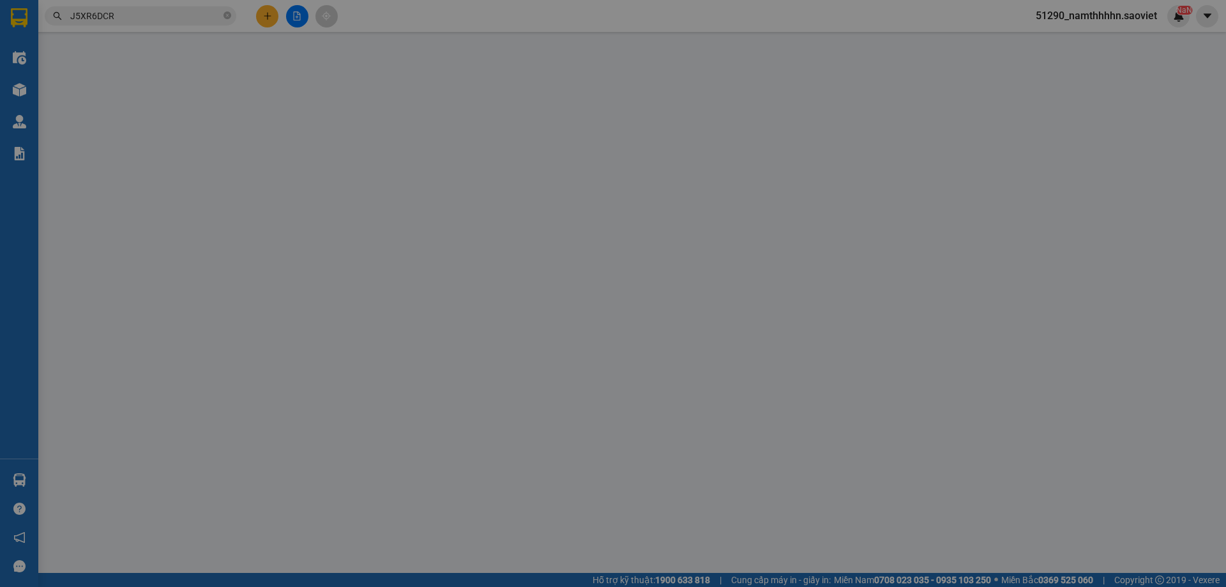
type input "0975739619"
type input "ngân chuối"
type input "km 237"
type input "0902238384"
type input "[PERSON_NAME]"
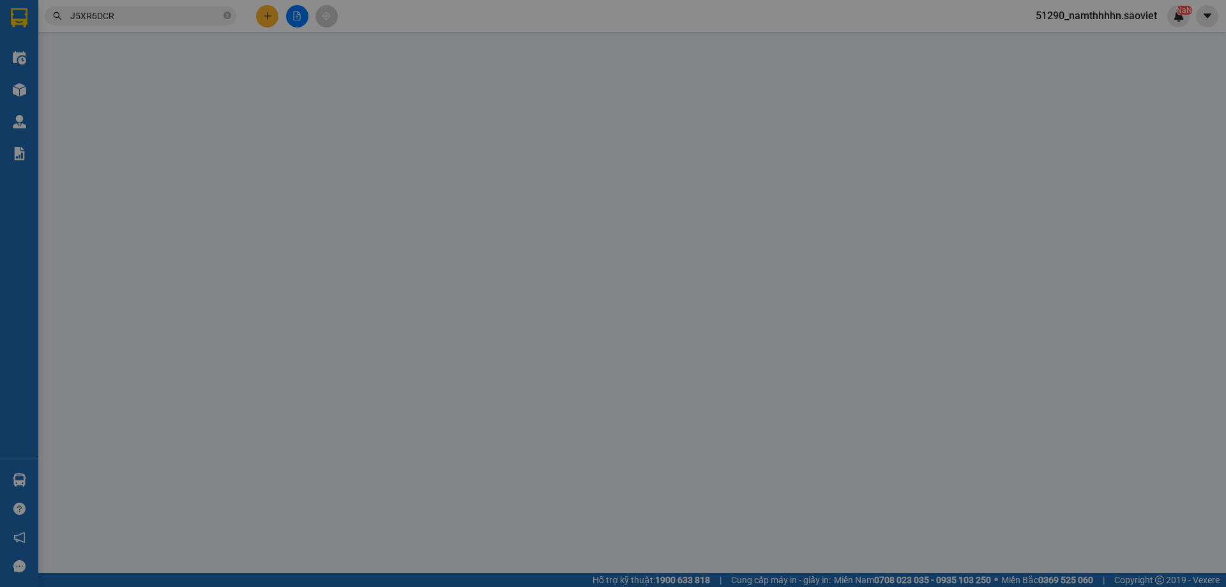
type input "Trương Lctt"
type input "120.000"
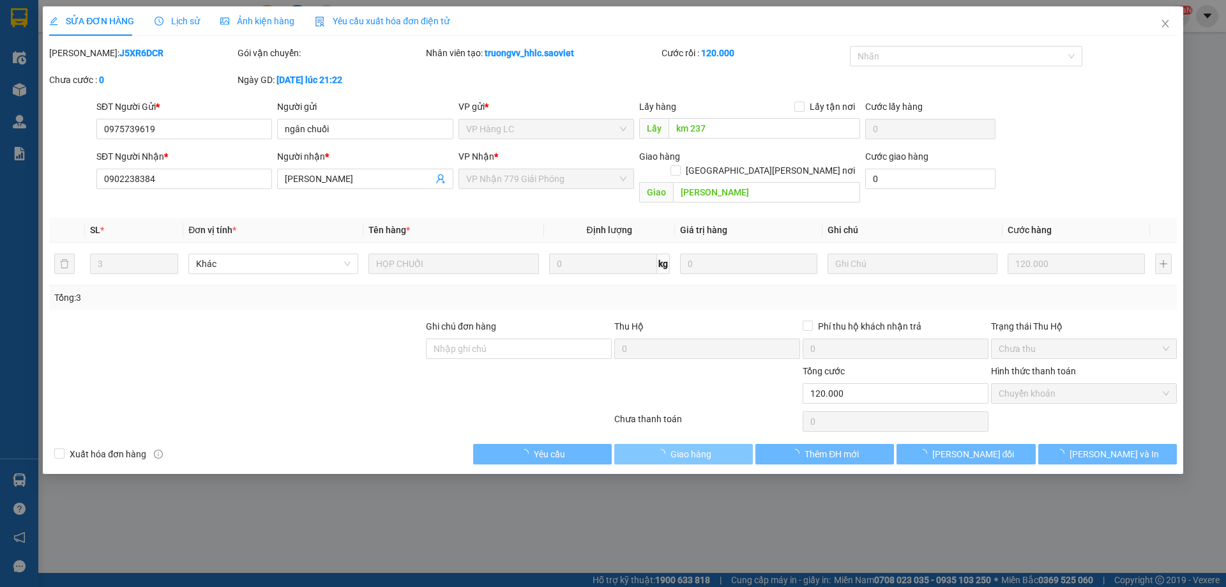
click at [666, 445] on button "Giao hàng" at bounding box center [684, 454] width 139 height 20
click at [666, 447] on span "[PERSON_NAME] và Giao hàng" at bounding box center [725, 454] width 172 height 14
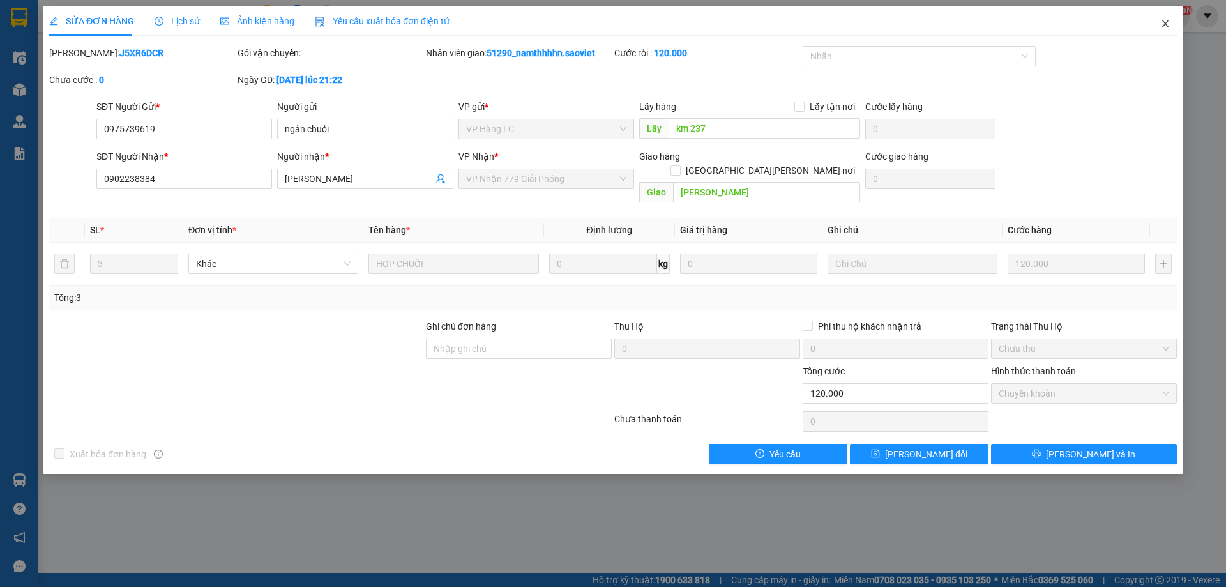
click at [1168, 15] on span "Close" at bounding box center [1166, 24] width 36 height 36
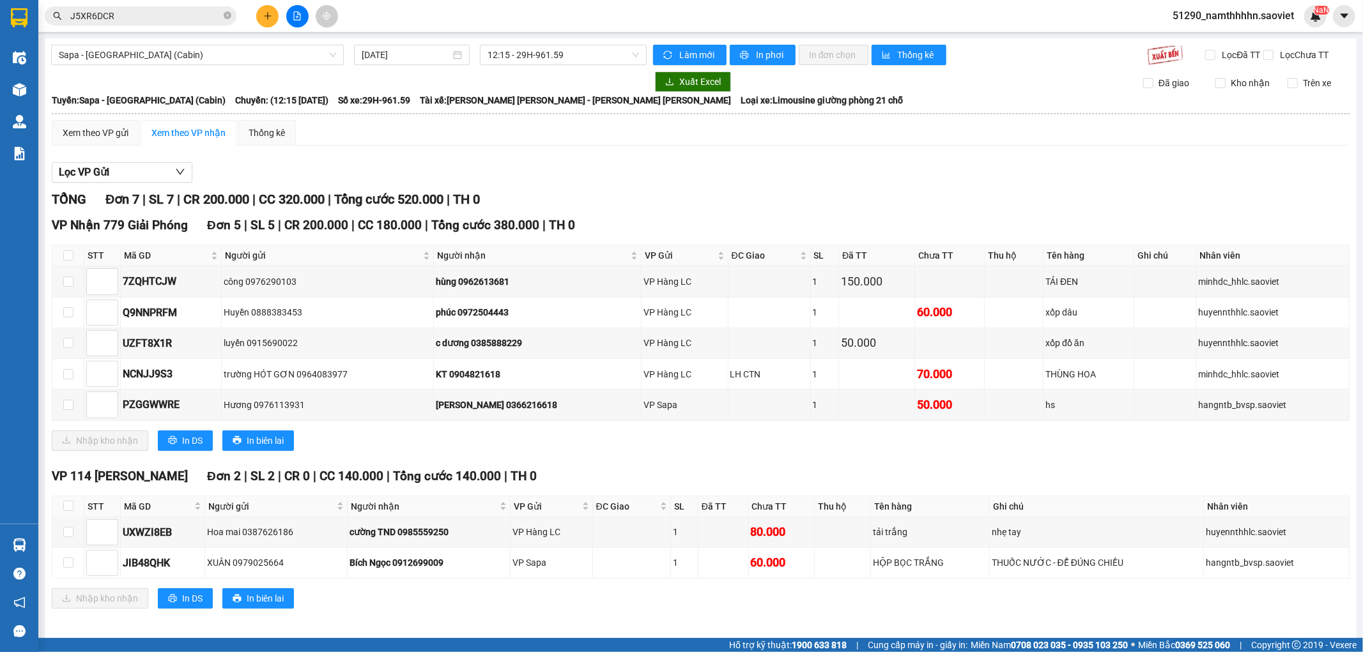
click at [170, 16] on input "J5XR6DCR" at bounding box center [145, 16] width 151 height 14
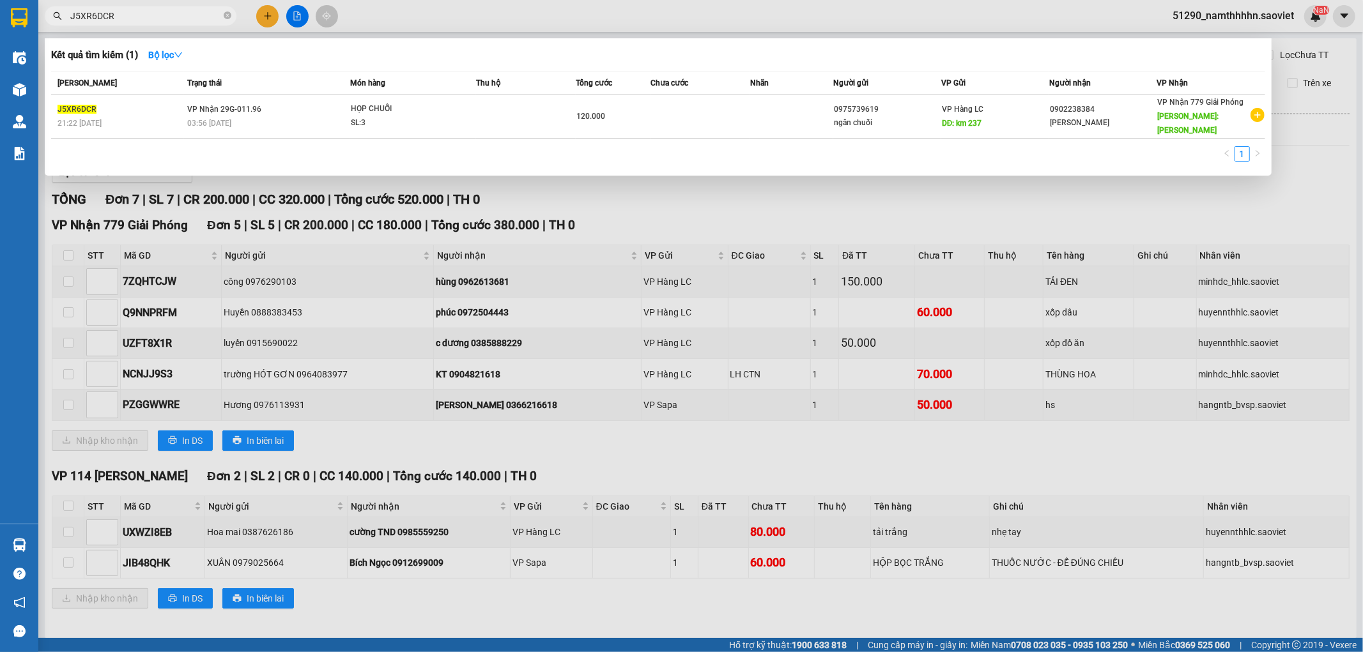
click at [170, 16] on input "J5XR6DCR" at bounding box center [145, 16] width 151 height 14
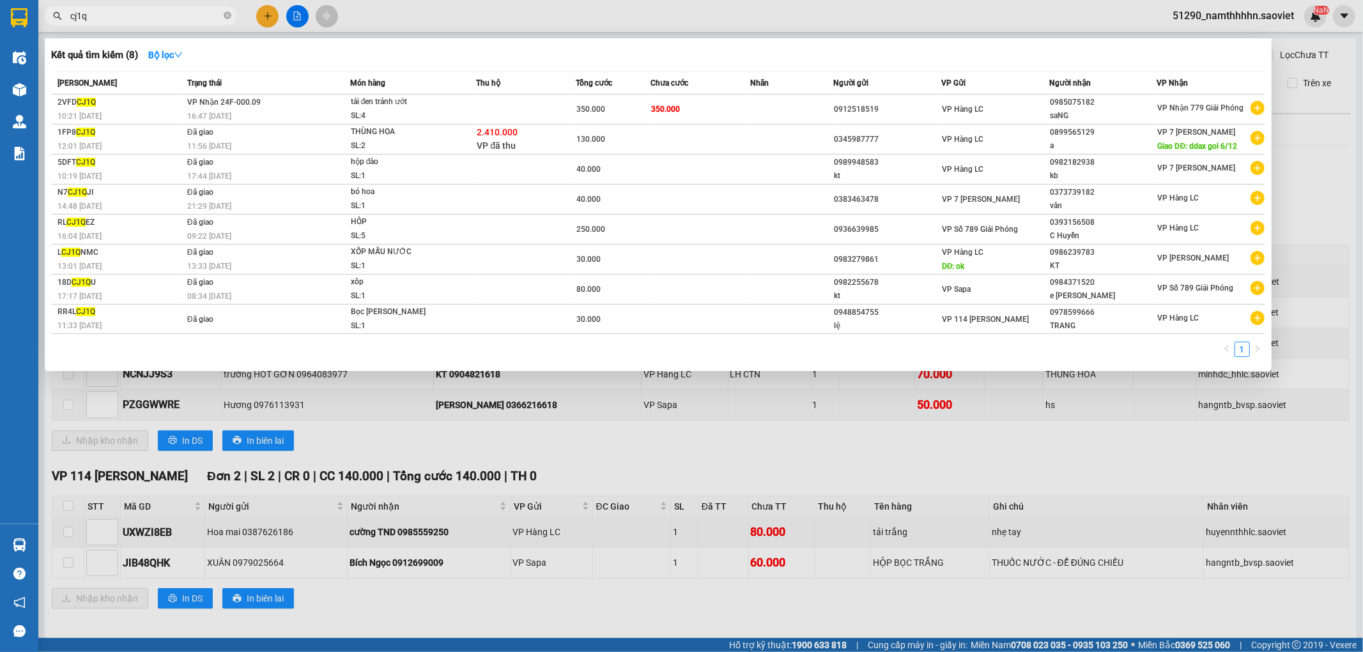
click at [167, 20] on input "cj1q" at bounding box center [145, 16] width 151 height 14
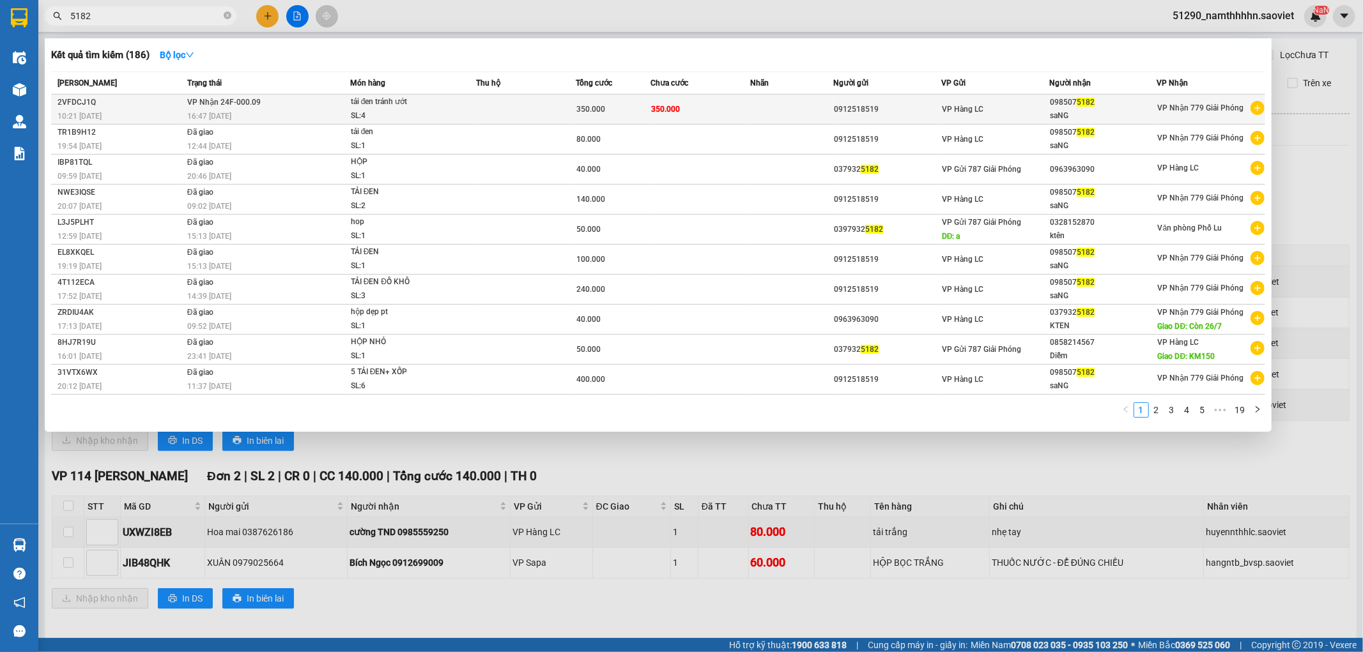
type input "5182"
click at [579, 109] on span "350.000" at bounding box center [590, 109] width 29 height 9
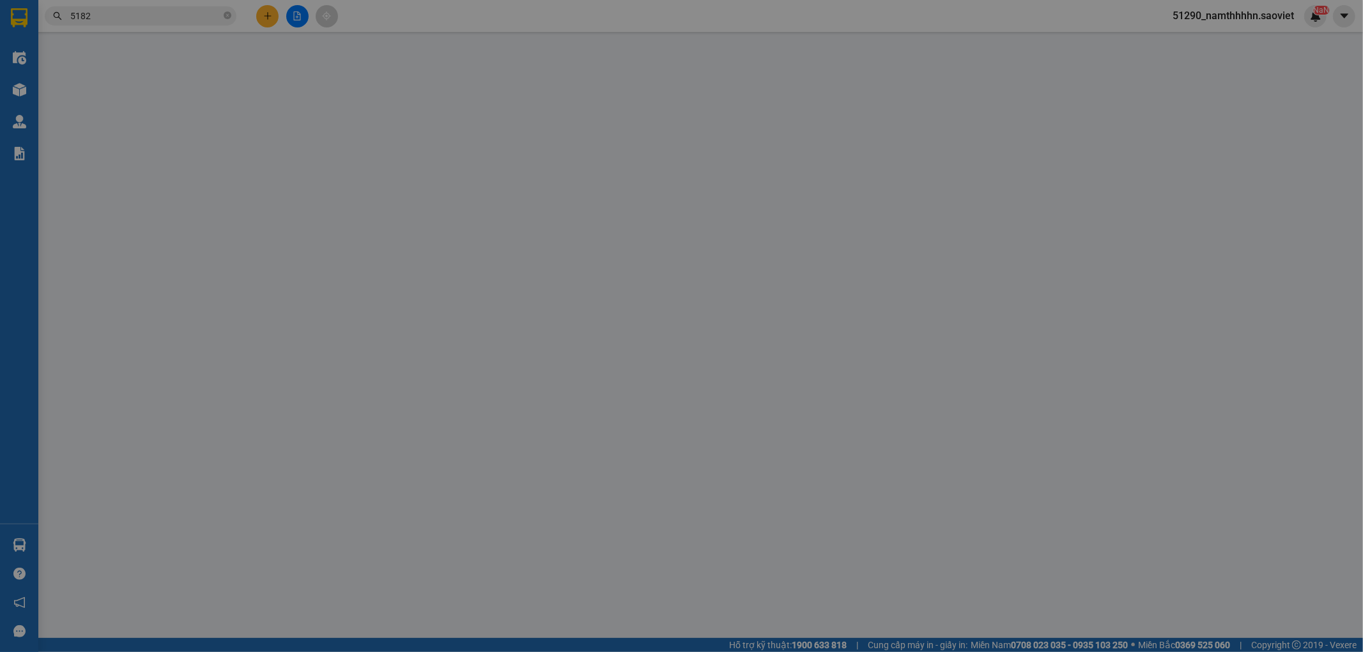
type input "0912518519"
type input "0985075182"
type input "saNG"
type input "350.000"
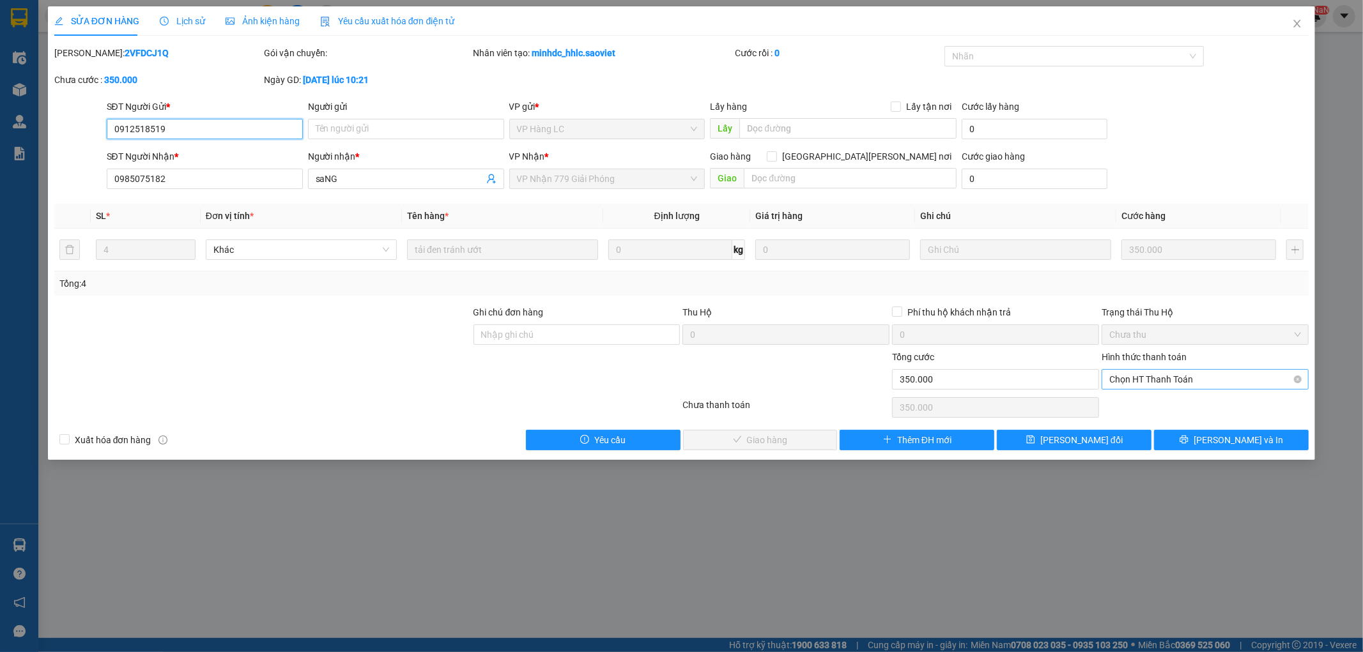
click at [1196, 370] on span "Chọn HT Thanh Toán" at bounding box center [1205, 379] width 192 height 19
click at [1157, 424] on div "Chuyển khoản" at bounding box center [1206, 425] width 192 height 14
type input "0"
click at [797, 443] on span "[PERSON_NAME] và Giao hàng" at bounding box center [793, 440] width 172 height 14
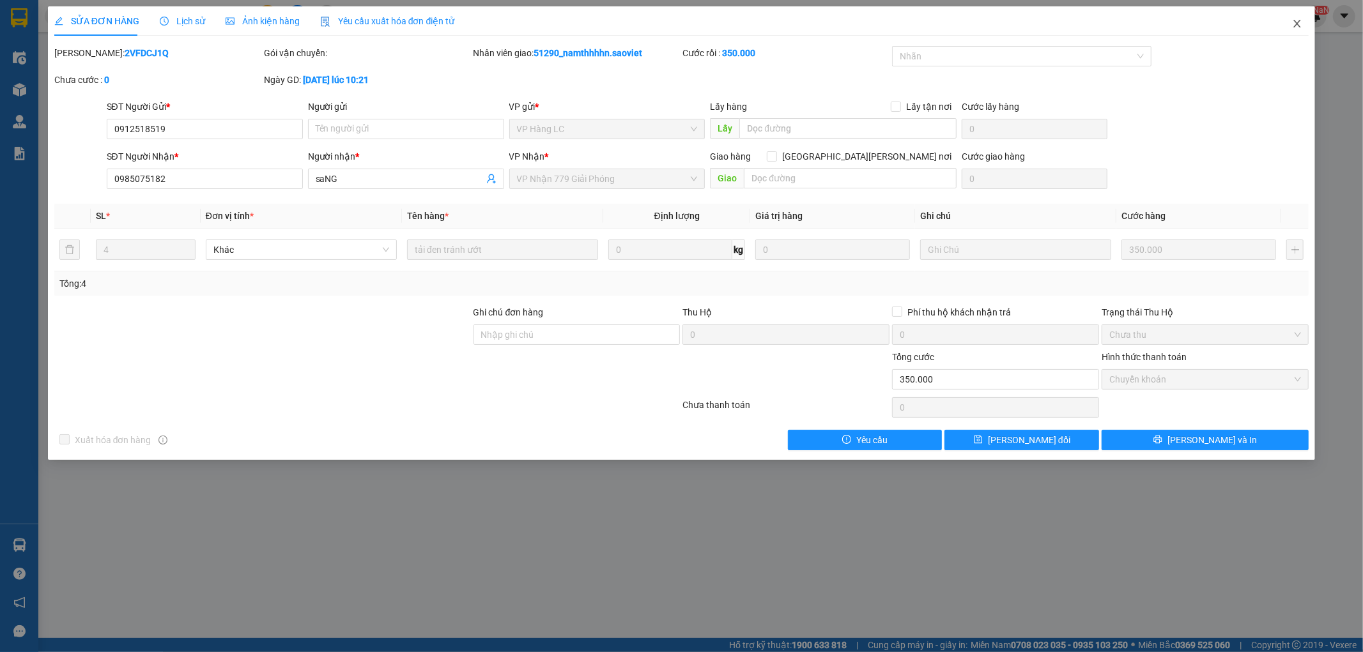
click at [1226, 10] on span "Close" at bounding box center [1297, 24] width 36 height 36
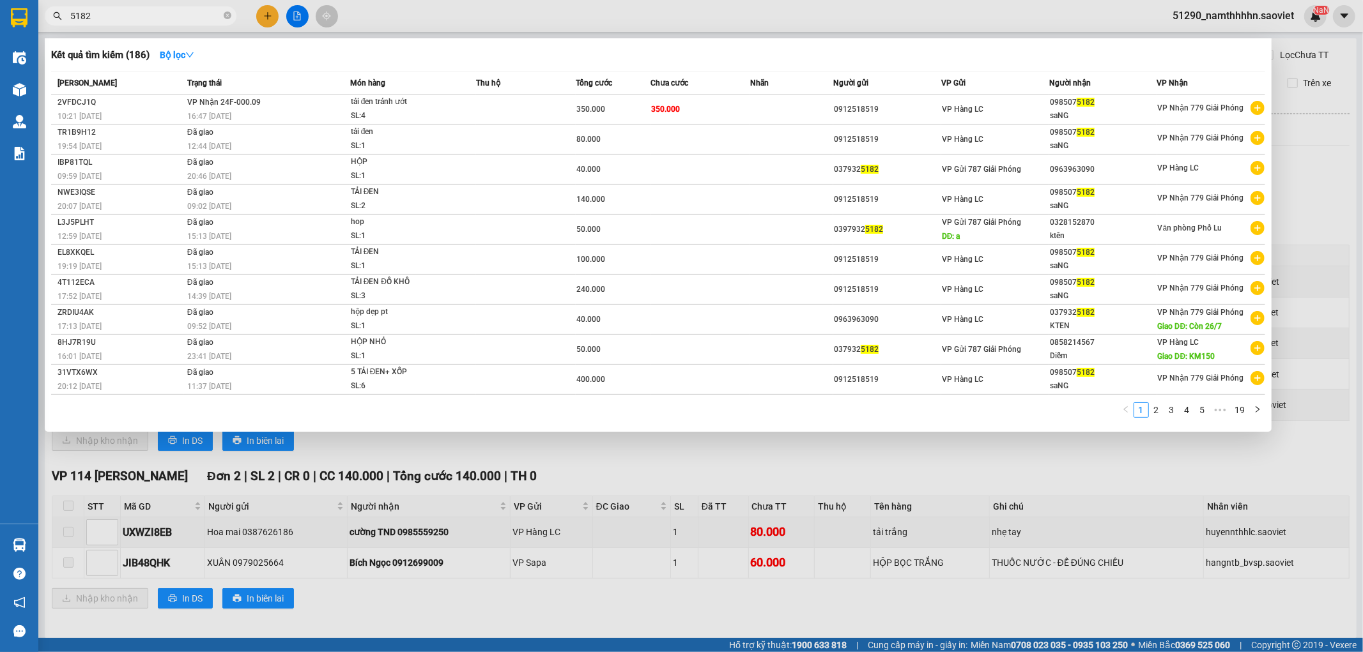
click at [132, 15] on input "5182" at bounding box center [145, 16] width 151 height 14
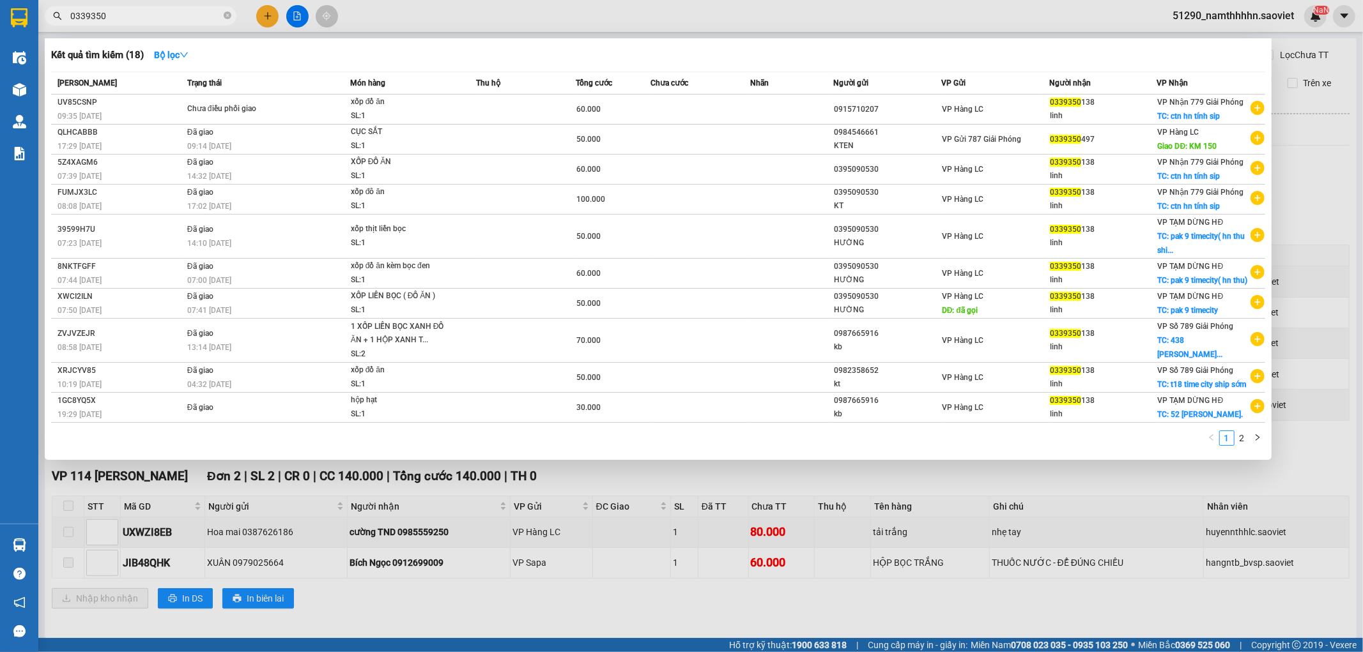
click at [153, 16] on input "0339350" at bounding box center [145, 16] width 151 height 14
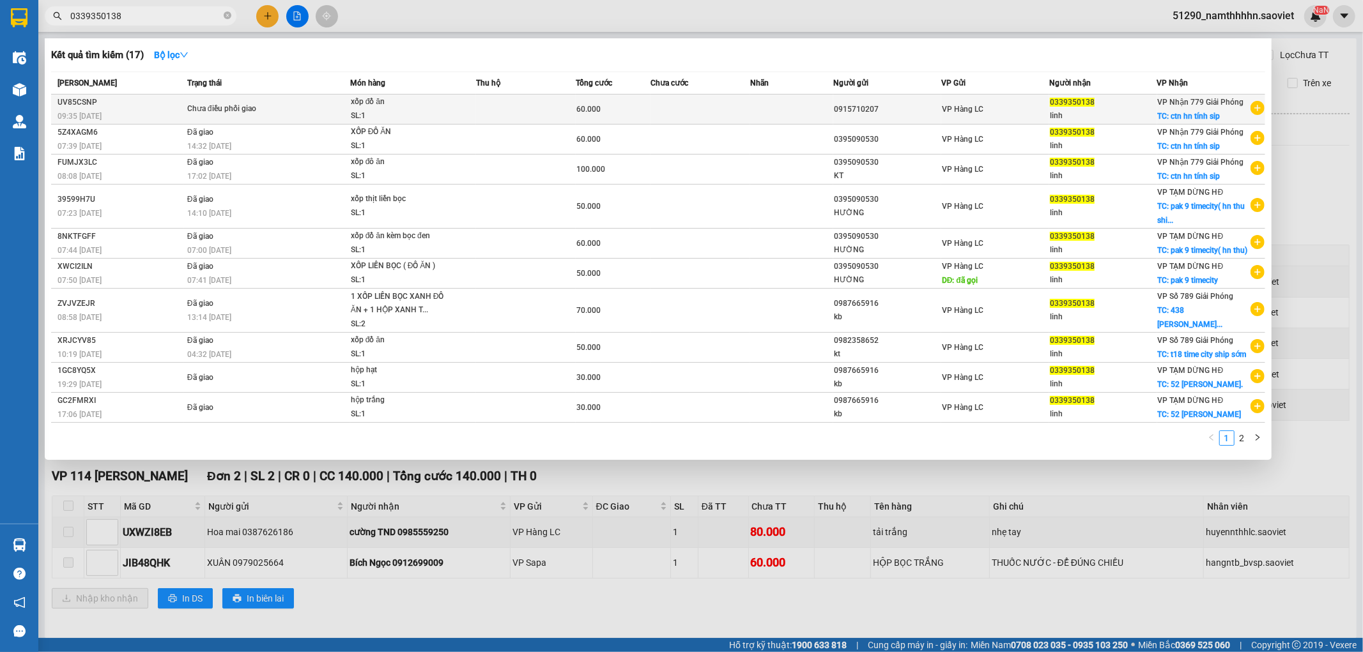
type input "0339350138"
click at [704, 102] on td at bounding box center [700, 110] width 100 height 30
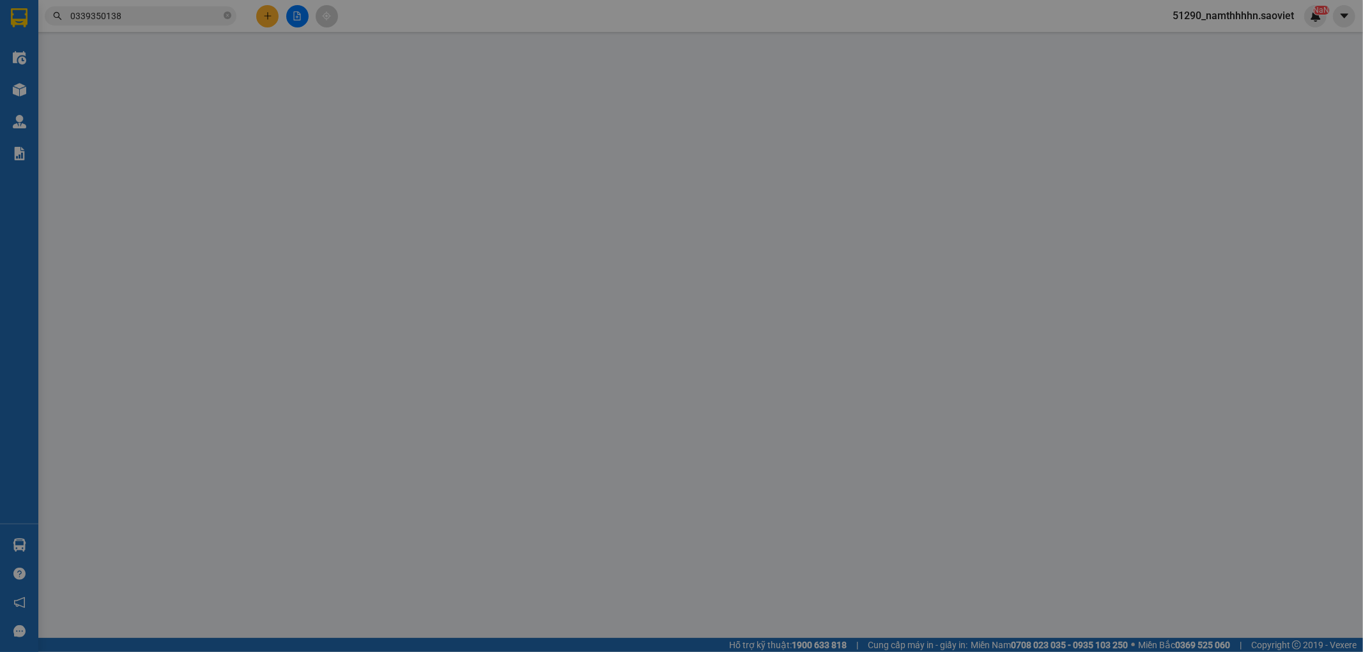
type input "0915710207"
type input "0339350138"
type input "linh"
checkbox input "true"
type input "ctn hn tính sip"
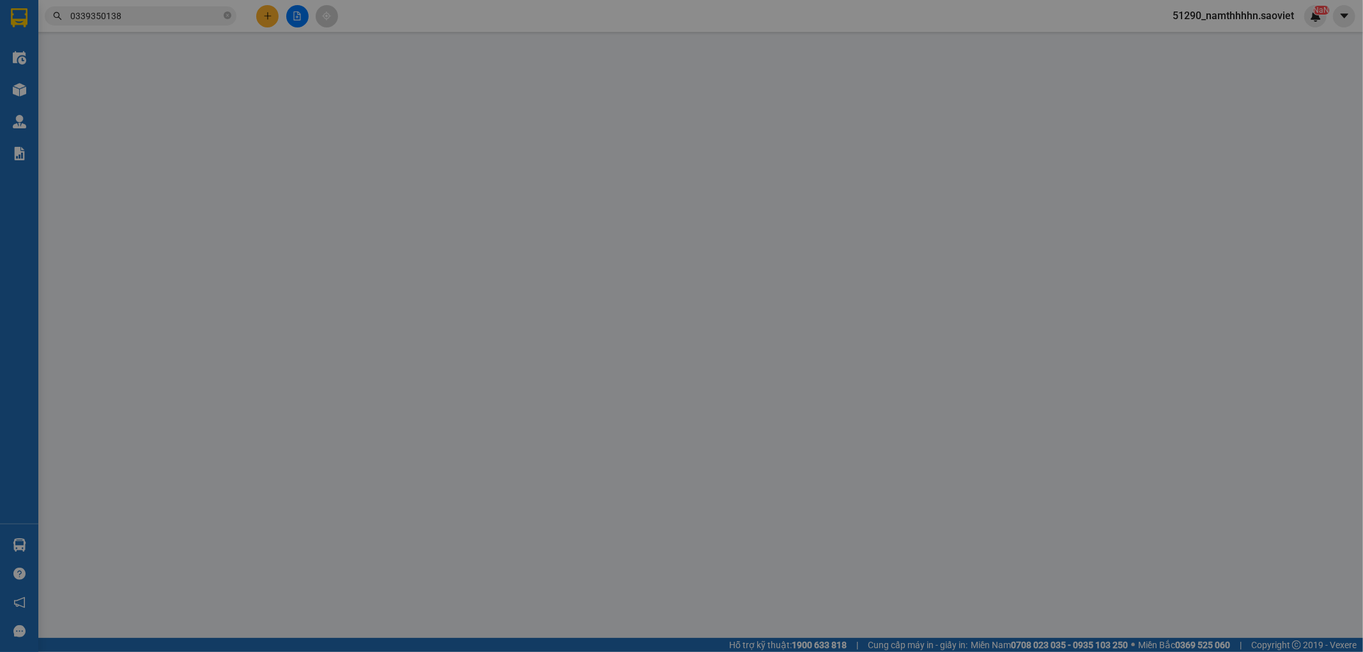
type input "60.000"
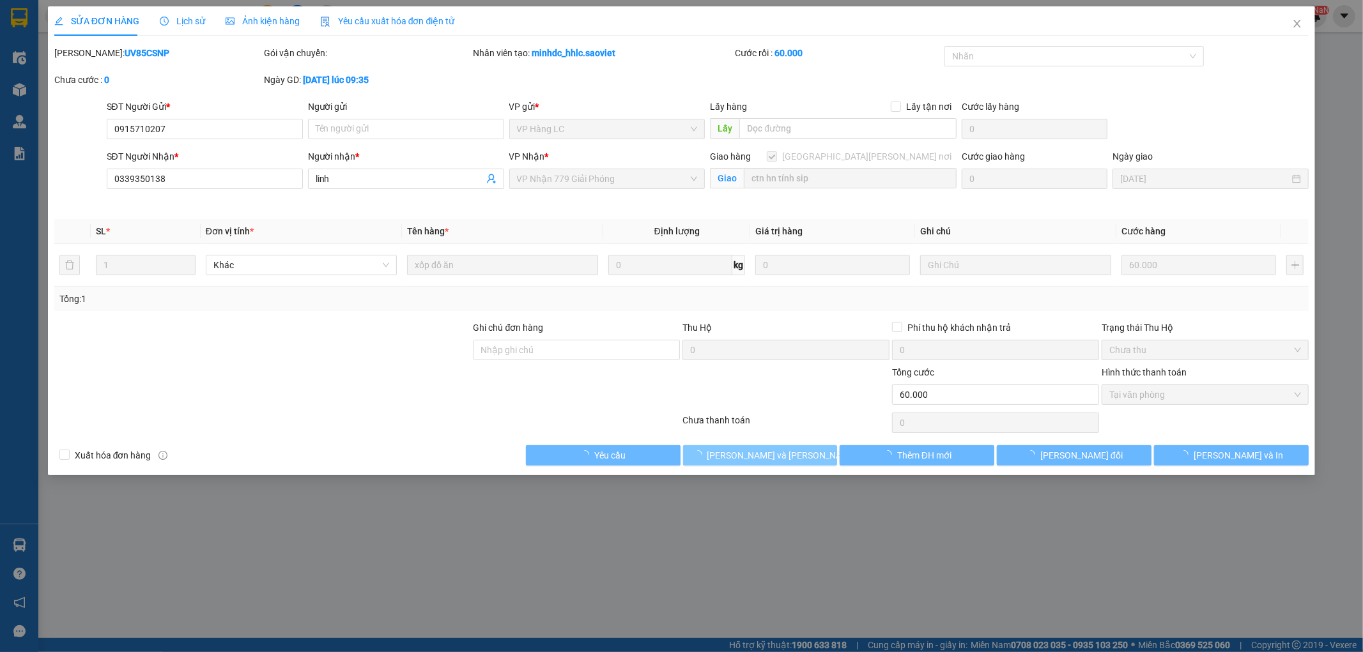
click at [780, 465] on button "[PERSON_NAME] và Giao hàng" at bounding box center [760, 455] width 155 height 20
click at [777, 457] on span "[PERSON_NAME] và Giao hàng" at bounding box center [793, 455] width 172 height 14
click at [777, 457] on span "Giao hàng" at bounding box center [767, 455] width 41 height 14
click at [1226, 36] on span "Close" at bounding box center [1297, 24] width 36 height 36
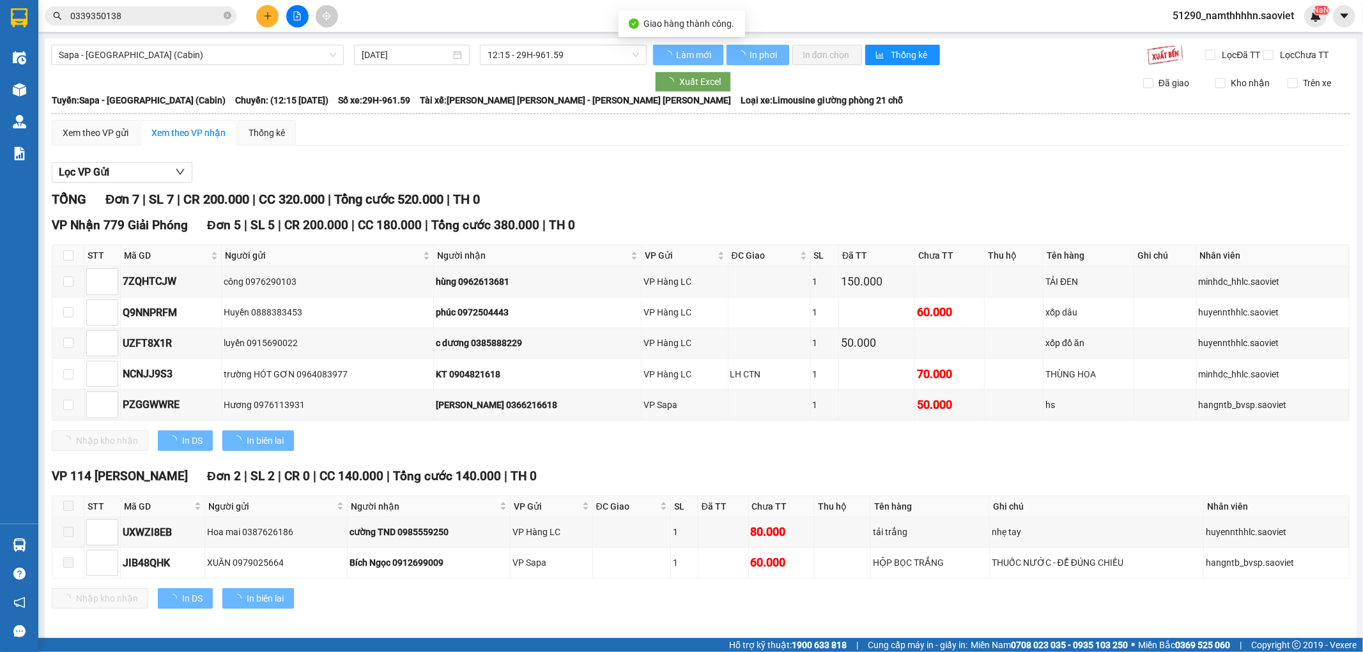
click at [1226, 24] on div "51290_namthhhhn.saoviet NaN" at bounding box center [1244, 16] width 164 height 22
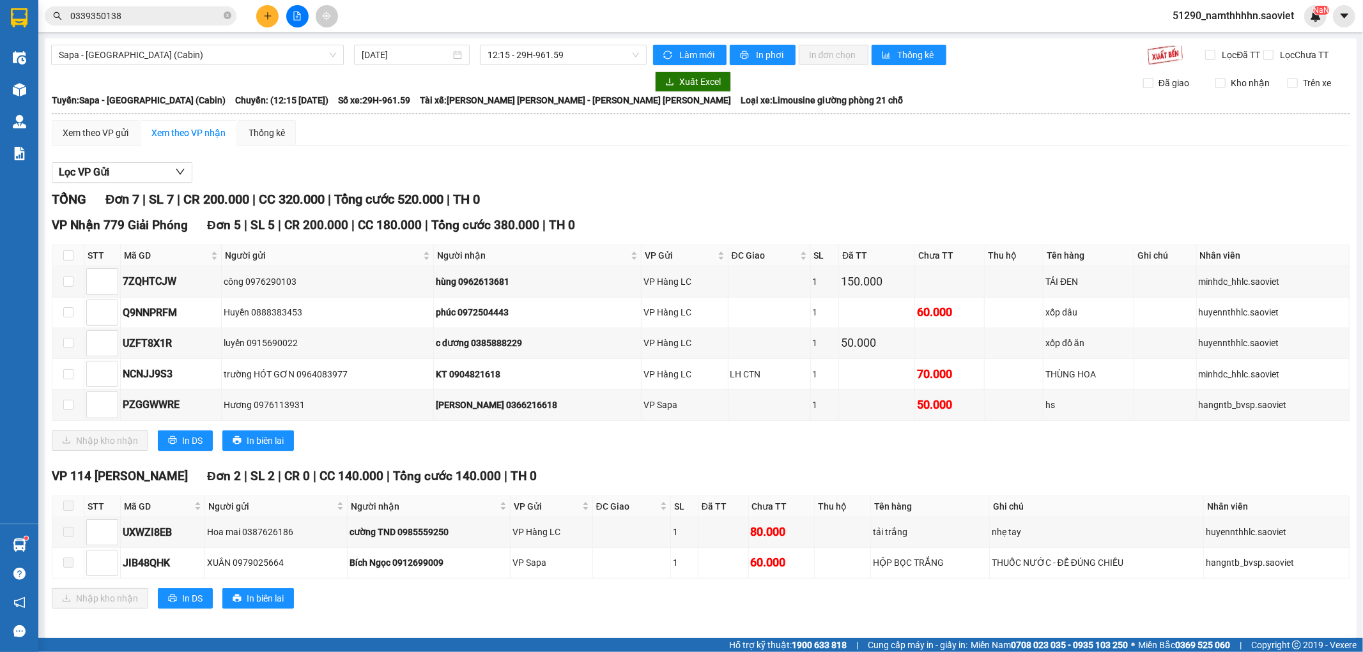
click at [146, 26] on div "Kết quả tìm kiếm ( 17 ) Bộ lọc Mã ĐH Trạng thái Món hàng Thu hộ Tổng cước Chưa …" at bounding box center [124, 16] width 249 height 22
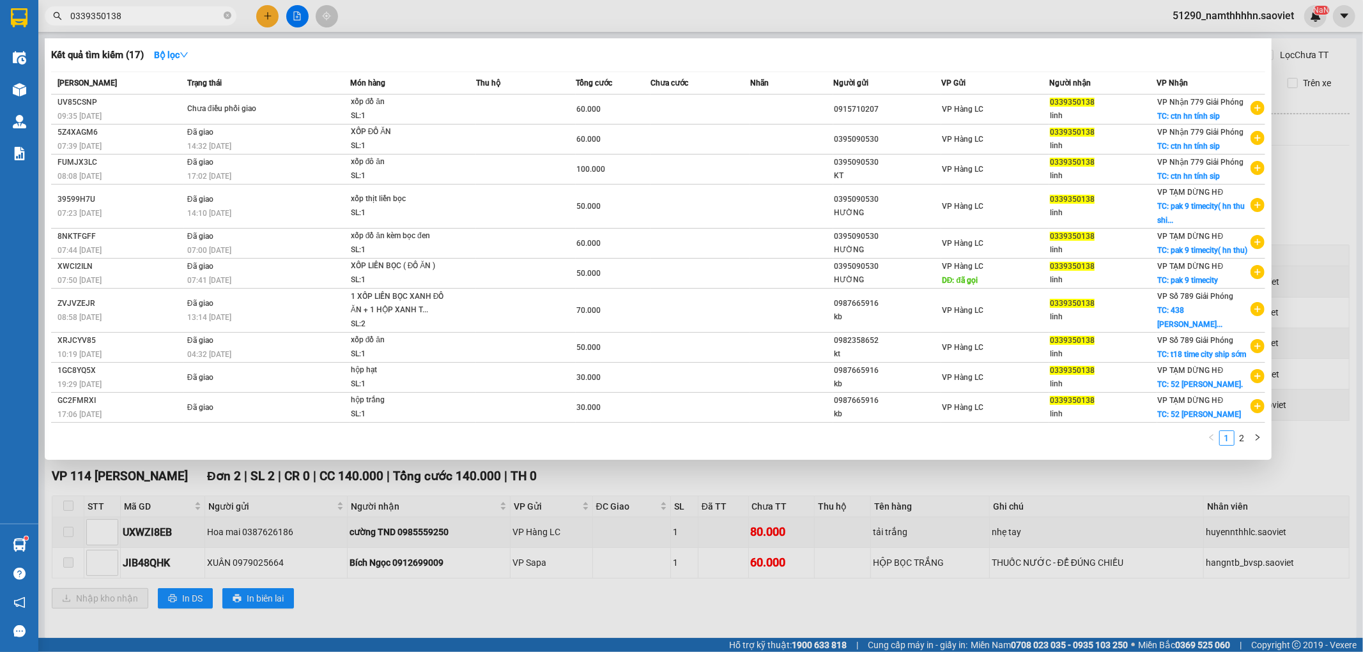
click at [185, 9] on input "0339350138" at bounding box center [145, 16] width 151 height 14
click at [603, 20] on div at bounding box center [681, 326] width 1363 height 652
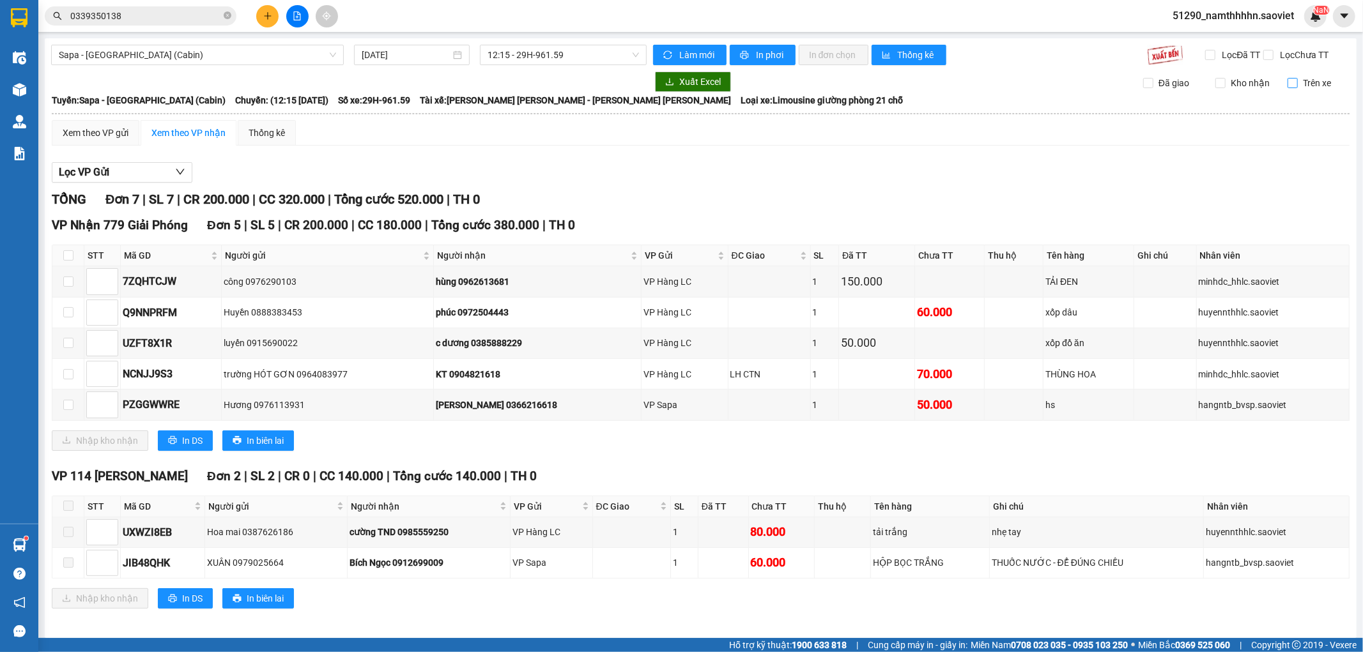
click at [1226, 90] on span "Trên xe" at bounding box center [1316, 83] width 38 height 14
click at [1226, 88] on input "Trên xe" at bounding box center [1292, 83] width 10 height 10
checkbox input "true"
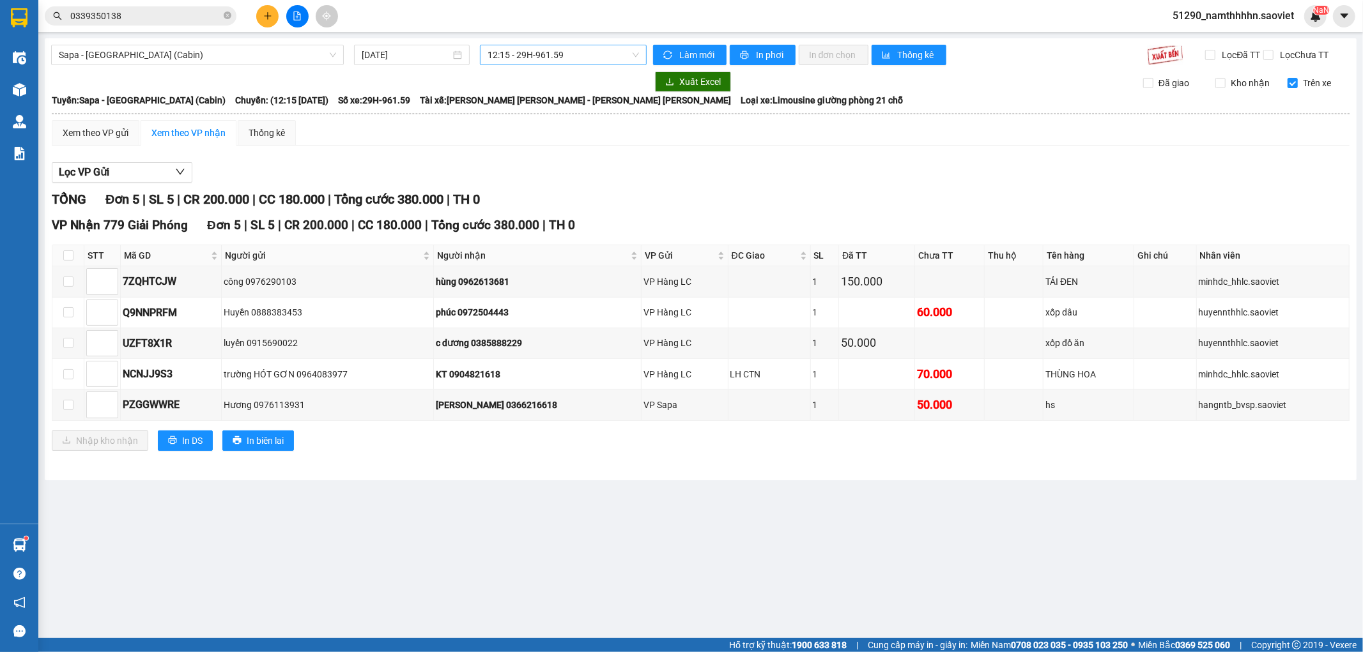
click at [560, 51] on span "12:15 - 29H-961.59" at bounding box center [562, 54] width 151 height 19
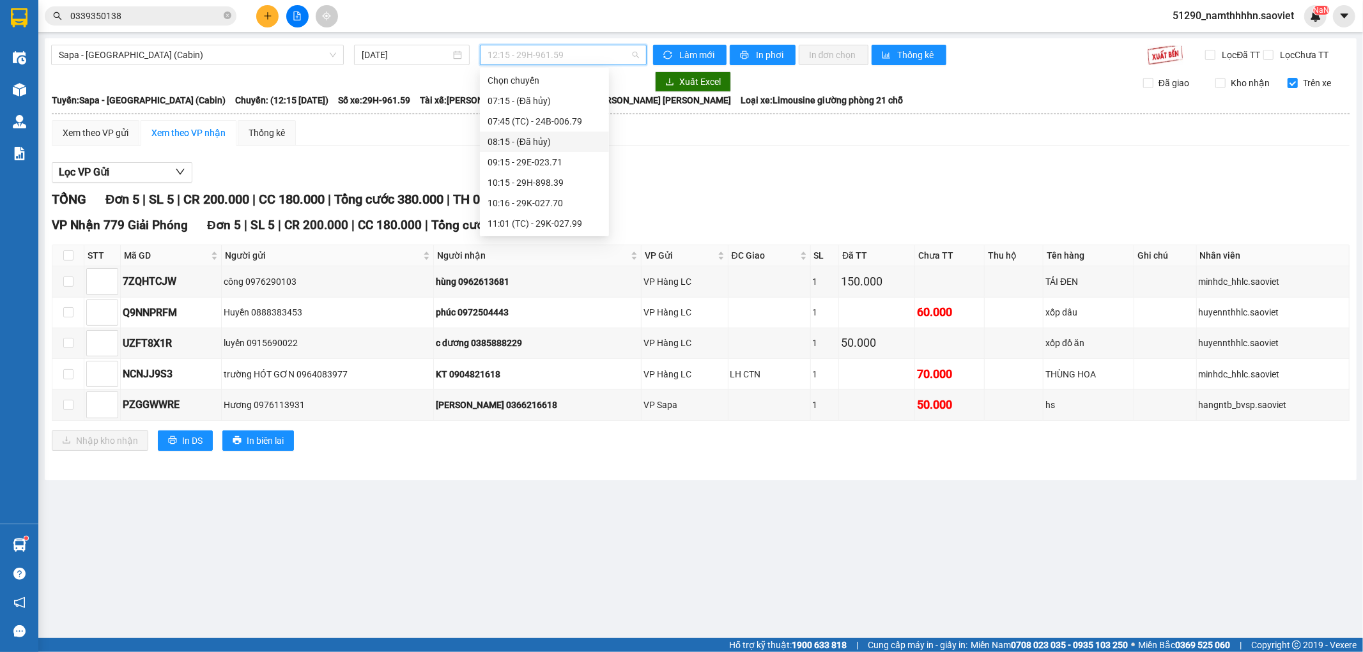
scroll to position [61, 0]
drag, startPoint x: 573, startPoint y: 205, endPoint x: 569, endPoint y: 189, distance: 16.4
click at [569, 189] on div "Chọn chuyến 07:15 - (Đã hủy) 07:45 (TC) - 24B-006.79 08:15 - (Đã hủy) 09:15 - 2…" at bounding box center [544, 357] width 129 height 695
click at [569, 188] on div "11:15 - 24F-000.09" at bounding box center [544, 183] width 114 height 14
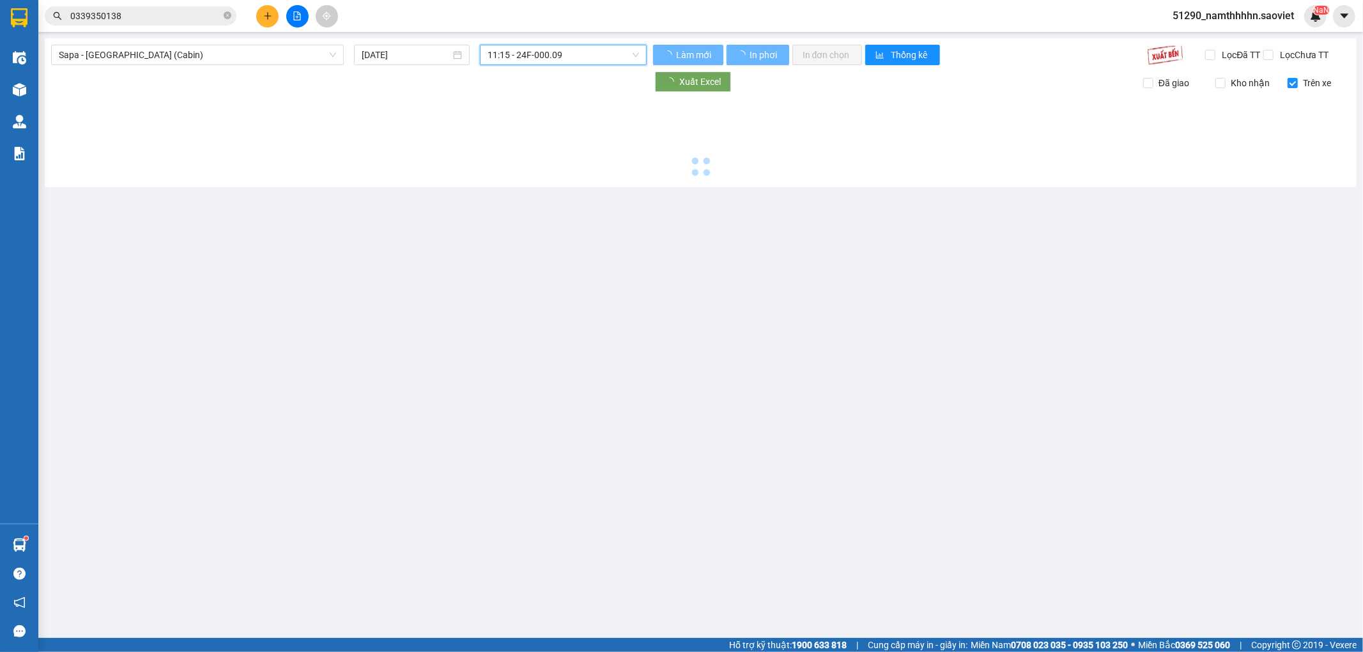
click at [551, 59] on span "11:15 - 24F-000.09" at bounding box center [562, 54] width 151 height 19
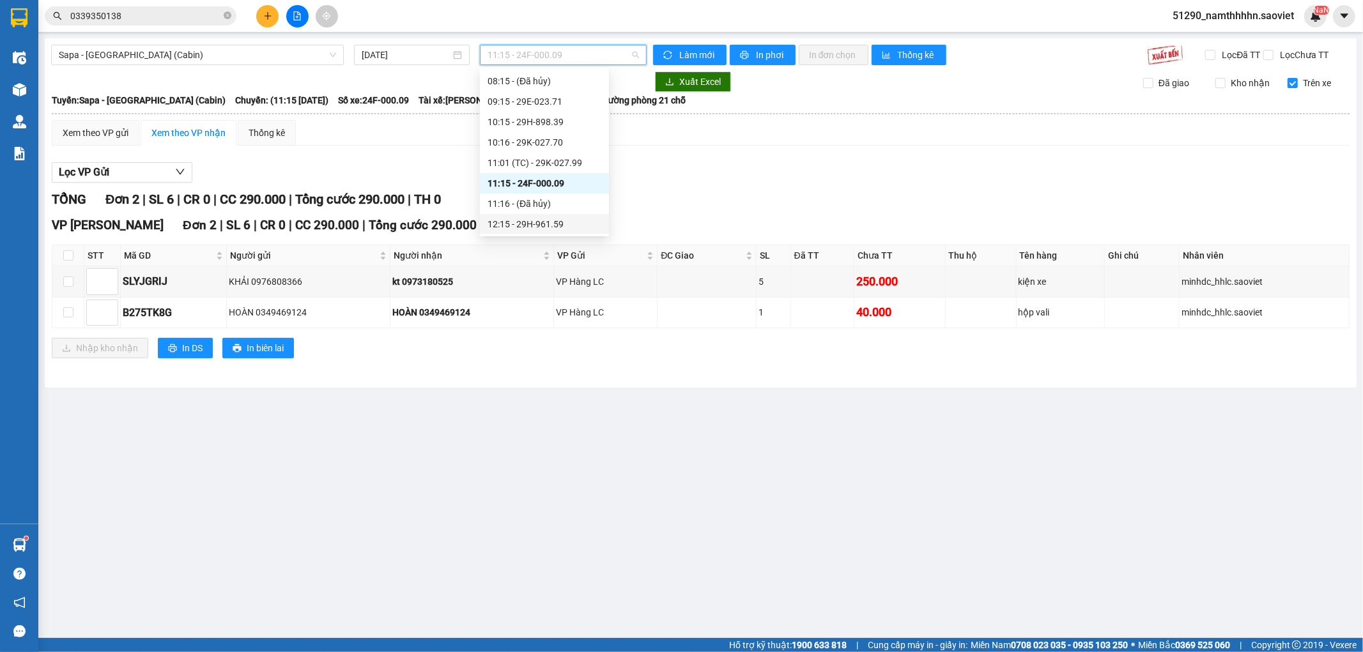
click at [580, 227] on div "12:15 - 29H-961.59" at bounding box center [544, 224] width 114 height 14
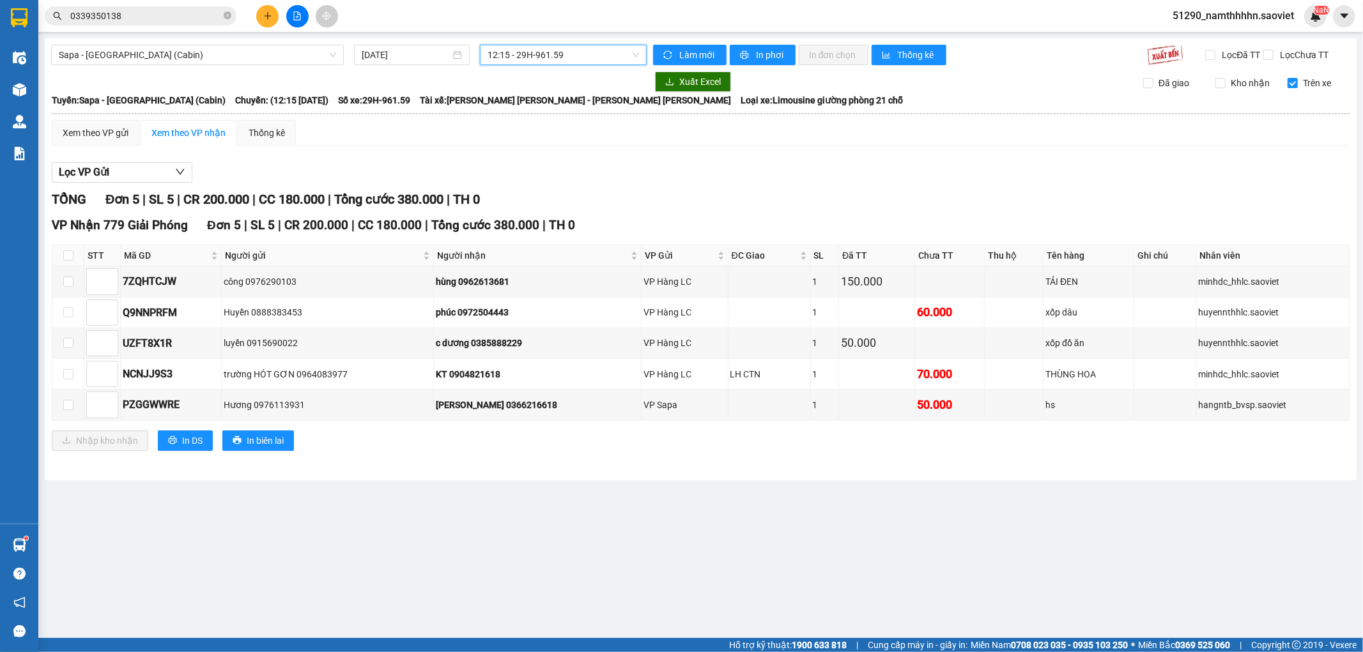
click at [543, 64] on span "12:15 - 29H-961.59" at bounding box center [562, 54] width 151 height 19
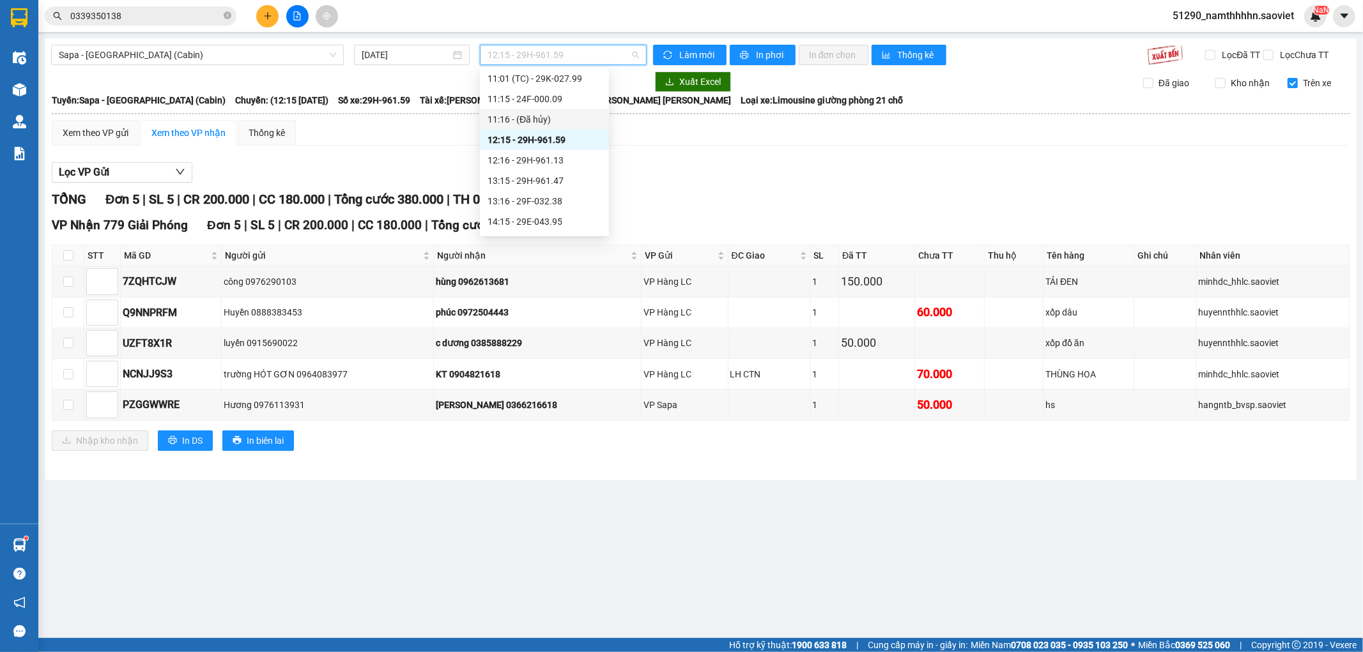
scroll to position [180, 0]
click at [567, 119] on div "12:16 - 29H-961.13" at bounding box center [544, 126] width 114 height 14
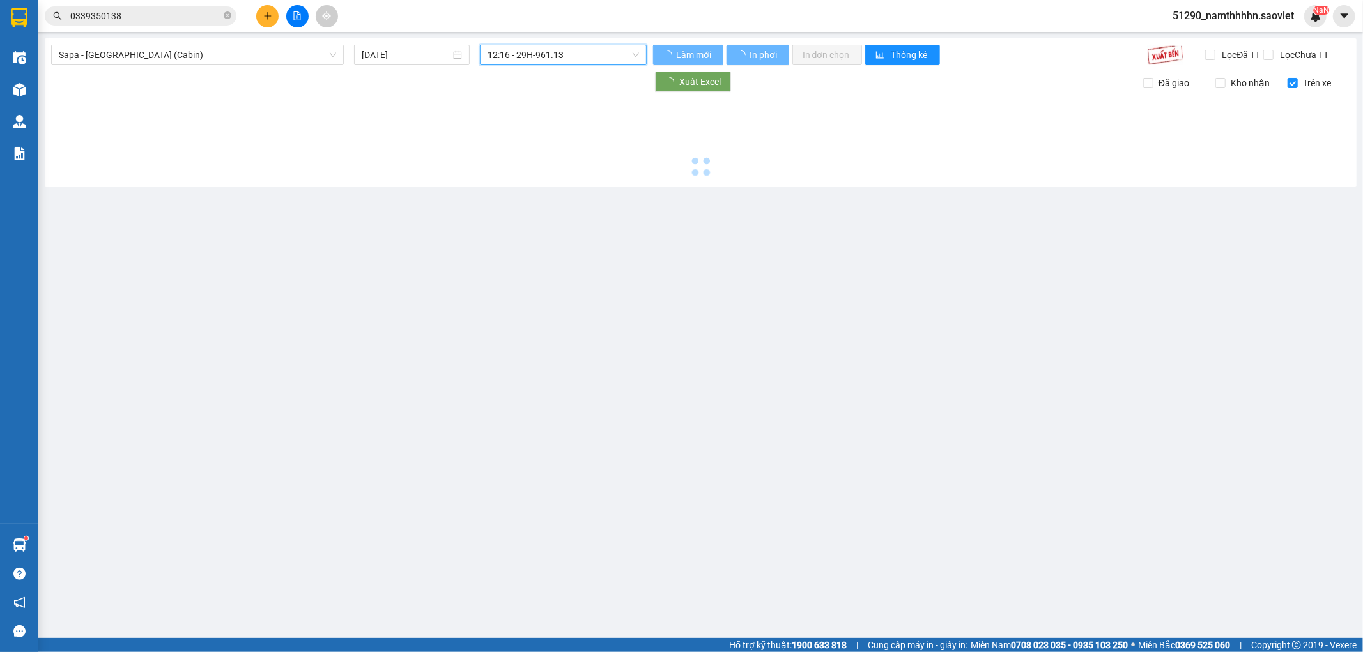
click at [523, 43] on div "Sapa - Hà Nội (Cabin) 11/08/2025 12:16 12:16 - 29H-961.13 Làm mới In phơi In đơ…" at bounding box center [700, 112] width 1311 height 149
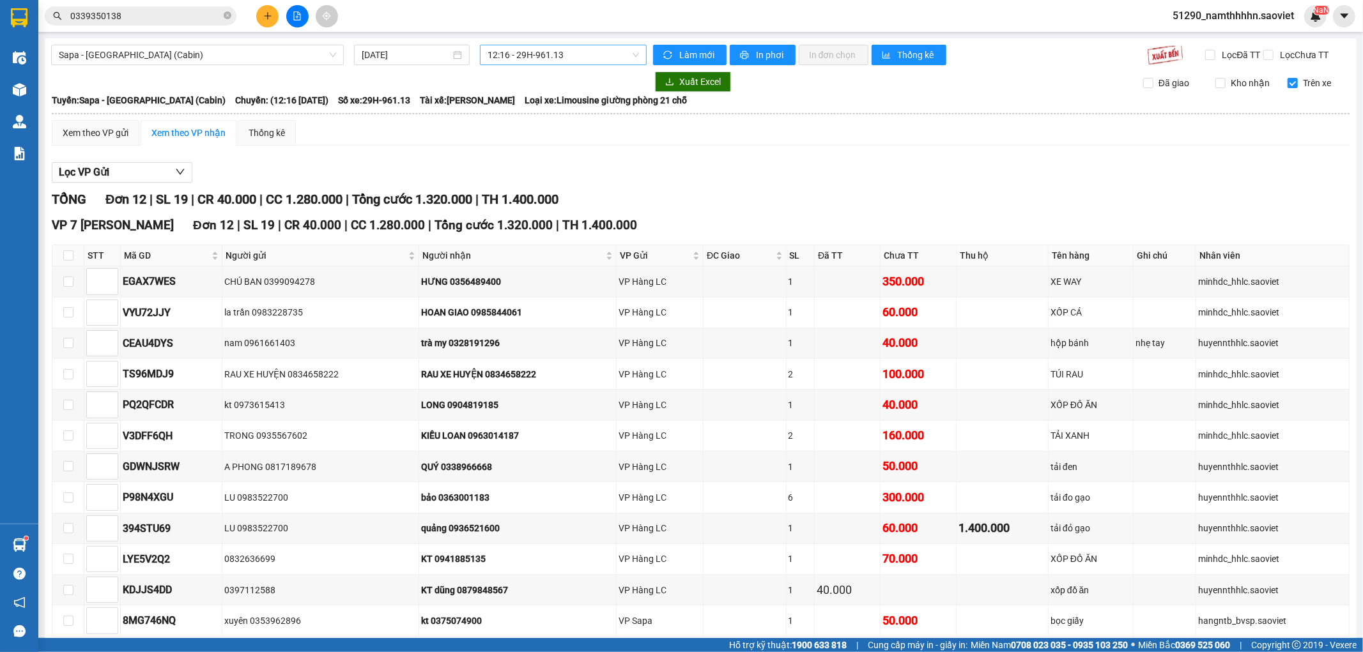
click at [523, 54] on span "12:16 - 29H-961.13" at bounding box center [562, 54] width 151 height 19
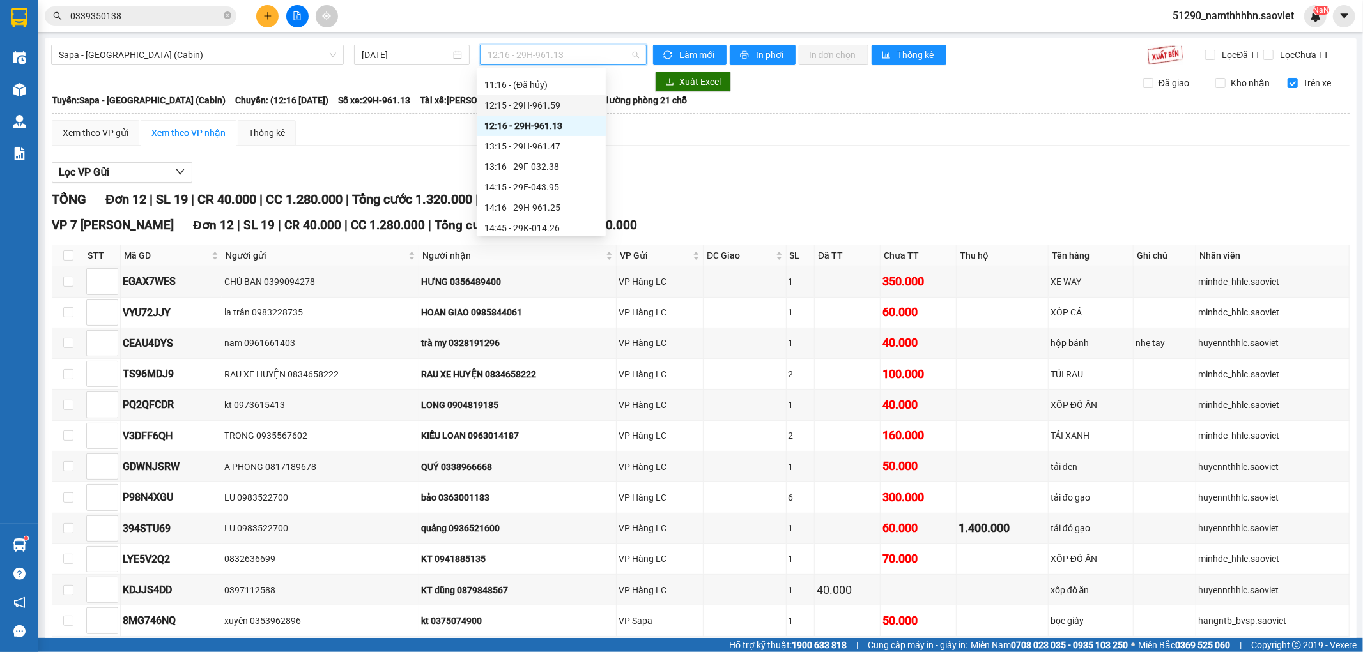
scroll to position [78, 0]
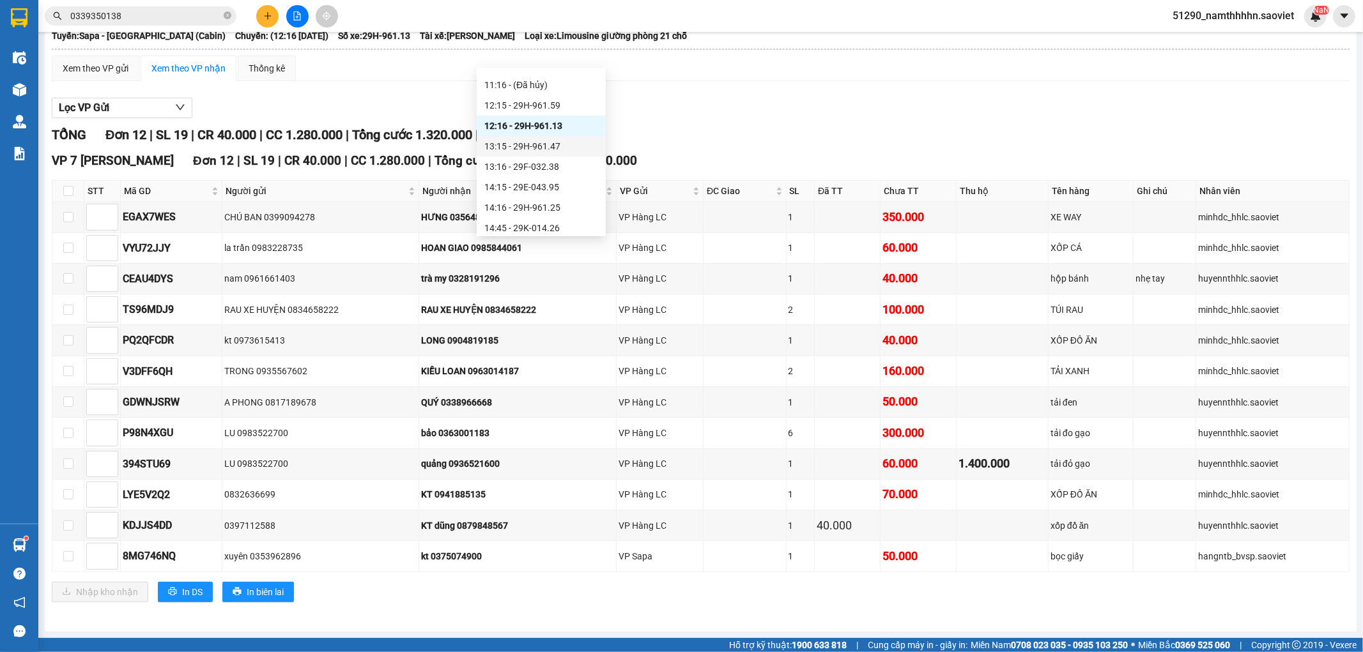
click at [537, 149] on div "13:15 - 29H-961.47" at bounding box center [541, 146] width 114 height 14
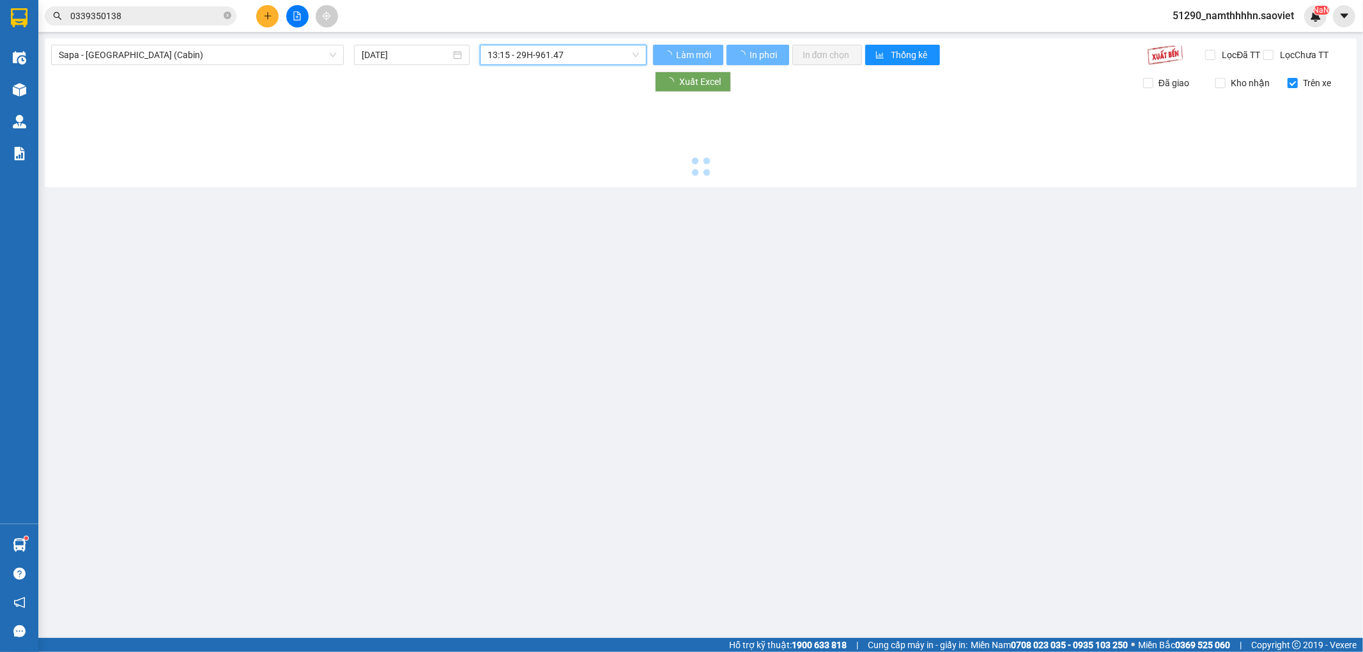
scroll to position [0, 0]
click at [528, 72] on div at bounding box center [348, 82] width 595 height 20
click at [528, 63] on span "13:15 - 29H-961.47" at bounding box center [562, 54] width 151 height 19
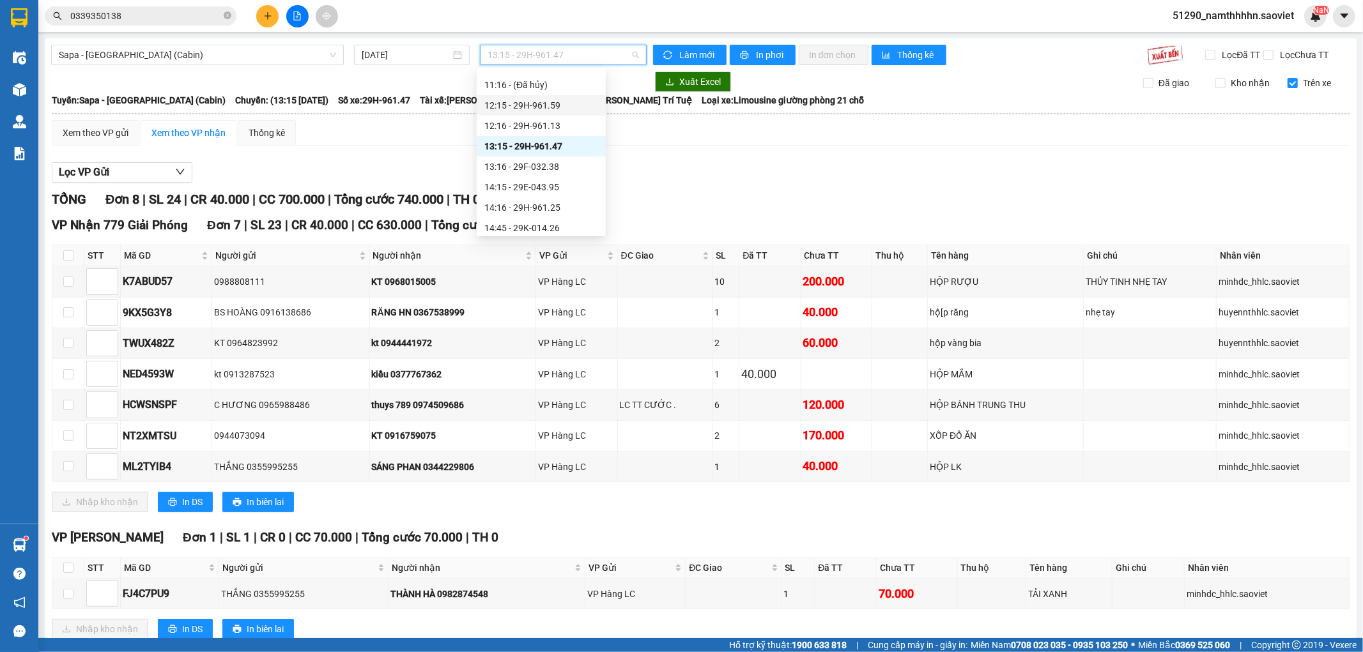
click at [569, 105] on div "12:15 - 29H-961.59" at bounding box center [541, 105] width 114 height 14
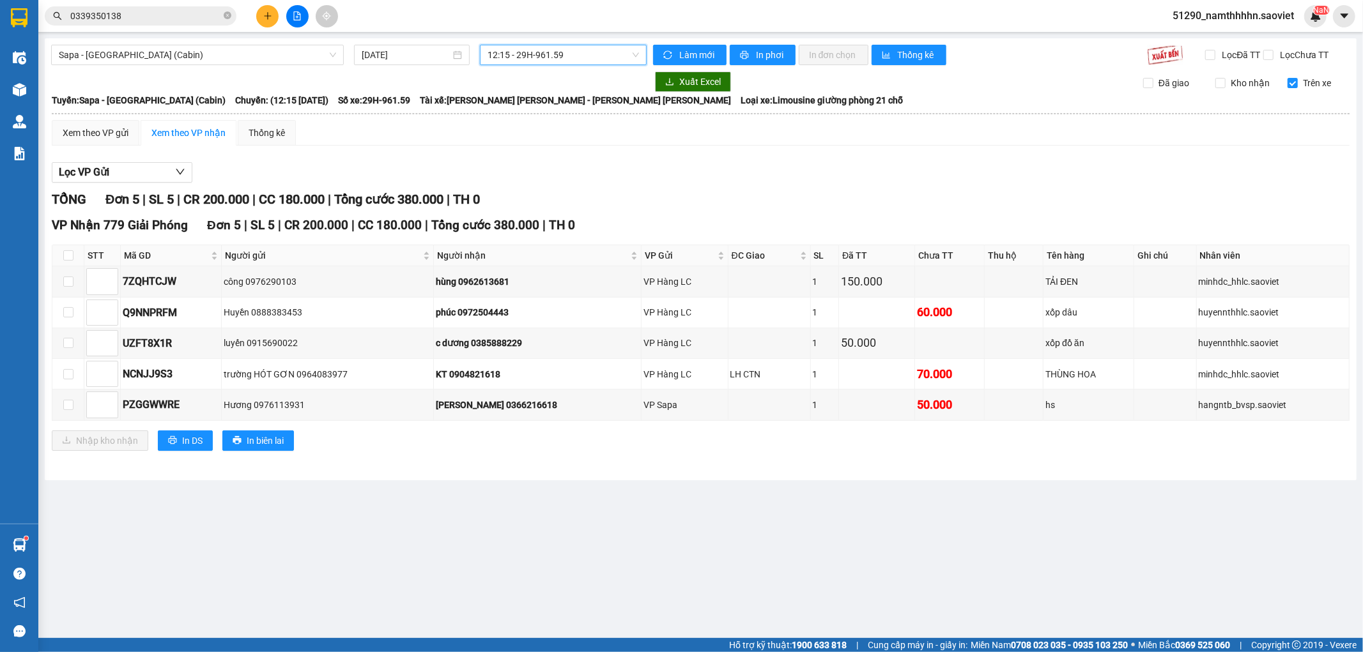
click at [149, 17] on input "0339350138" at bounding box center [145, 16] width 151 height 14
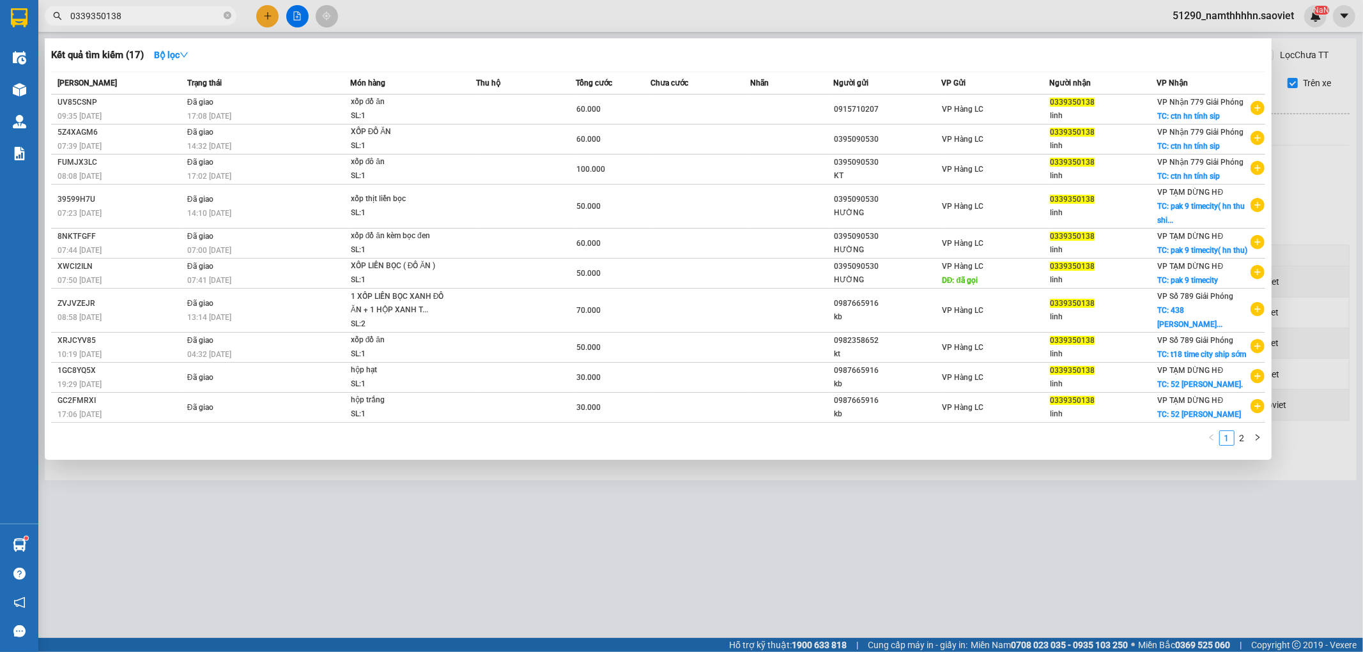
click at [149, 17] on input "0339350138" at bounding box center [145, 16] width 151 height 14
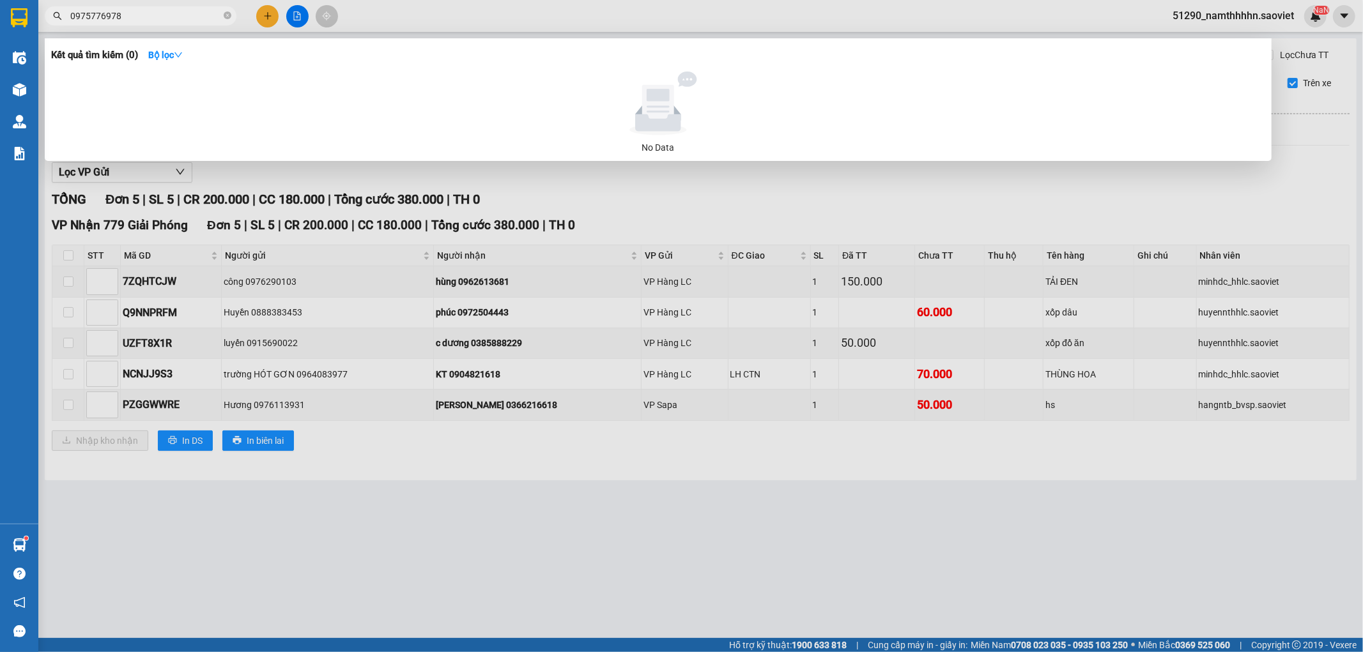
click at [149, 14] on input "0975776978" at bounding box center [145, 16] width 151 height 14
type input "0975776978"
click at [516, 427] on div at bounding box center [681, 326] width 1363 height 652
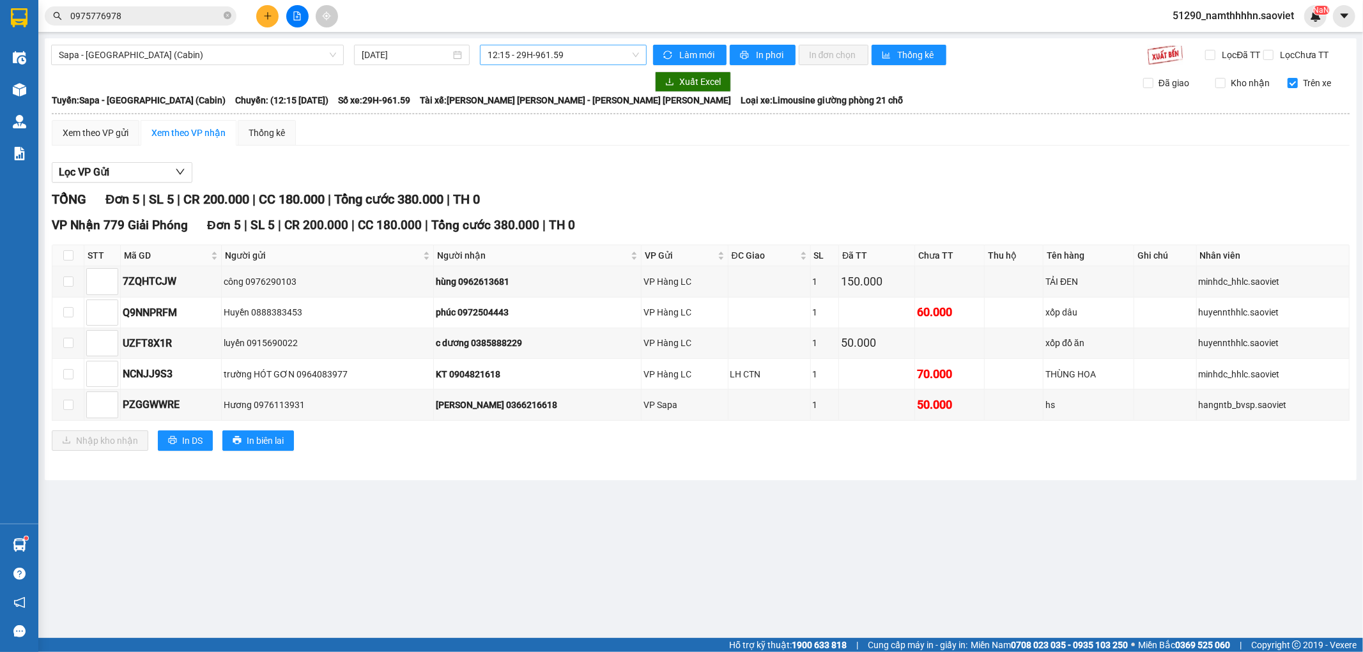
click at [518, 55] on span "12:15 - 29H-961.59" at bounding box center [562, 54] width 151 height 19
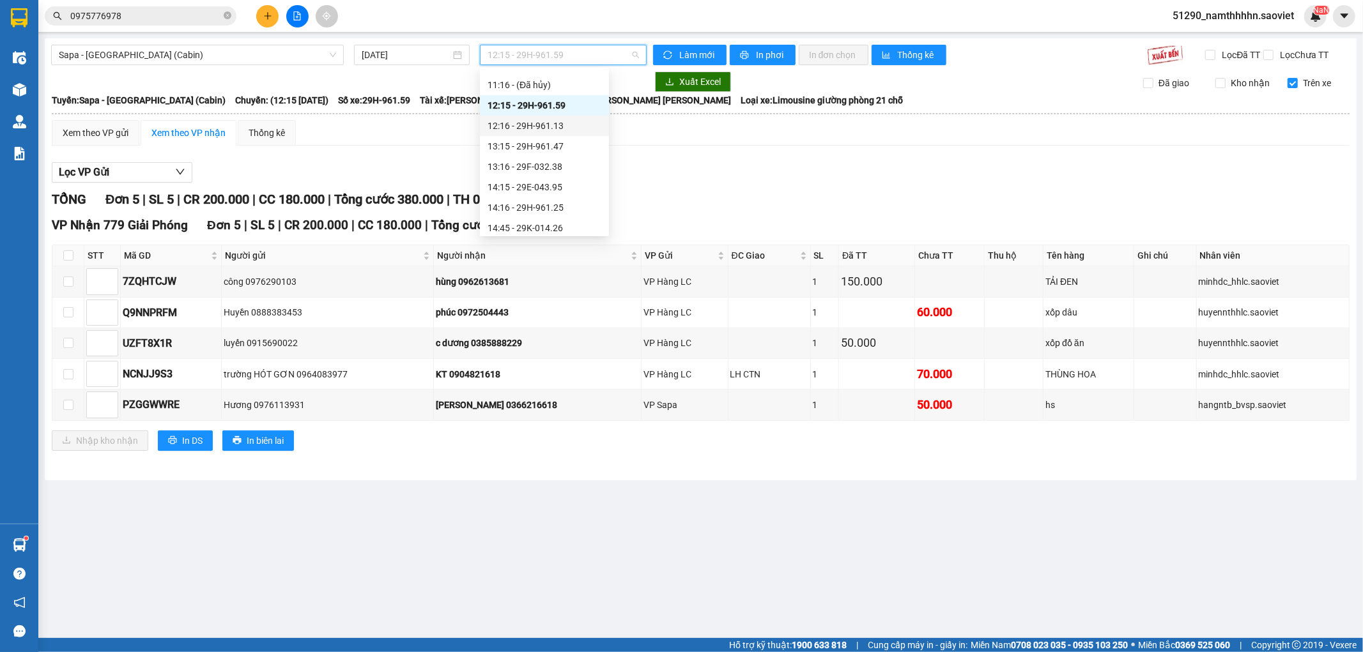
click at [572, 114] on div "Chọn chuyến 07:15 - (Đã hủy) 07:45 (TC) - 24B-006.79 08:15 - (Đã hủy) 09:15 - 2…" at bounding box center [544, 238] width 129 height 695
click at [540, 130] on div "12:16 - 29H-961.13" at bounding box center [544, 126] width 114 height 14
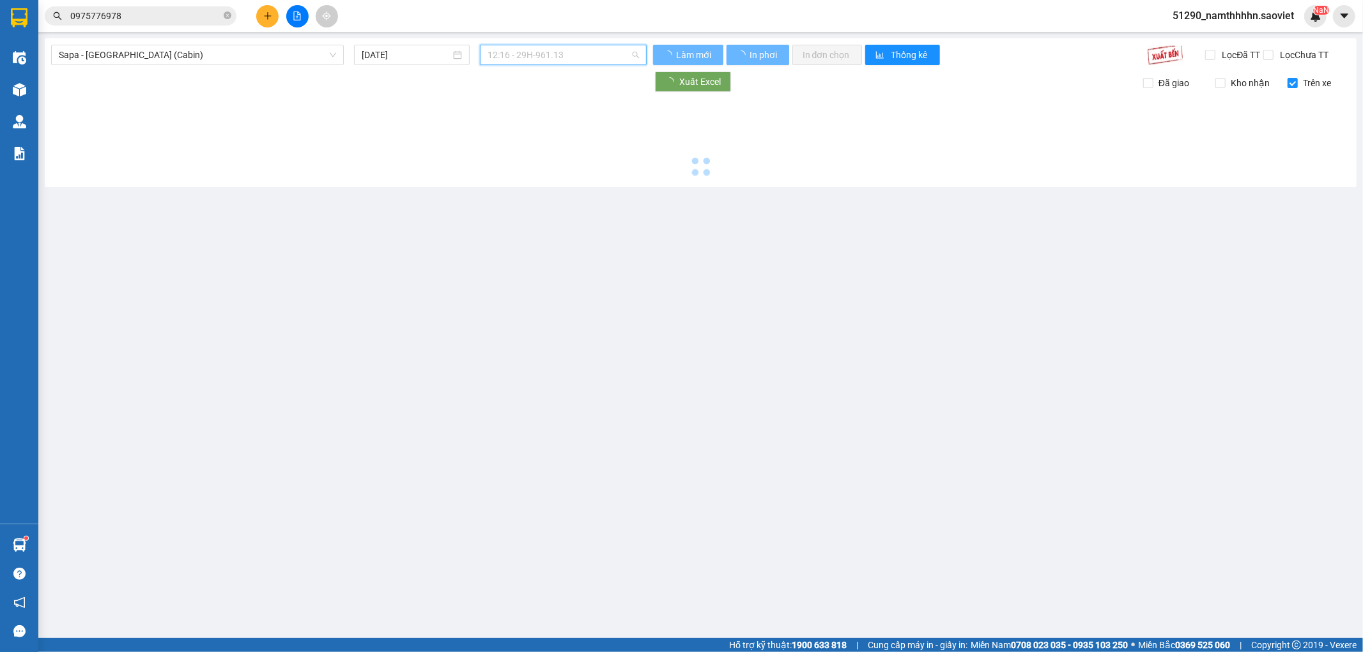
click at [529, 56] on span "12:16 - 29H-961.13" at bounding box center [562, 54] width 151 height 19
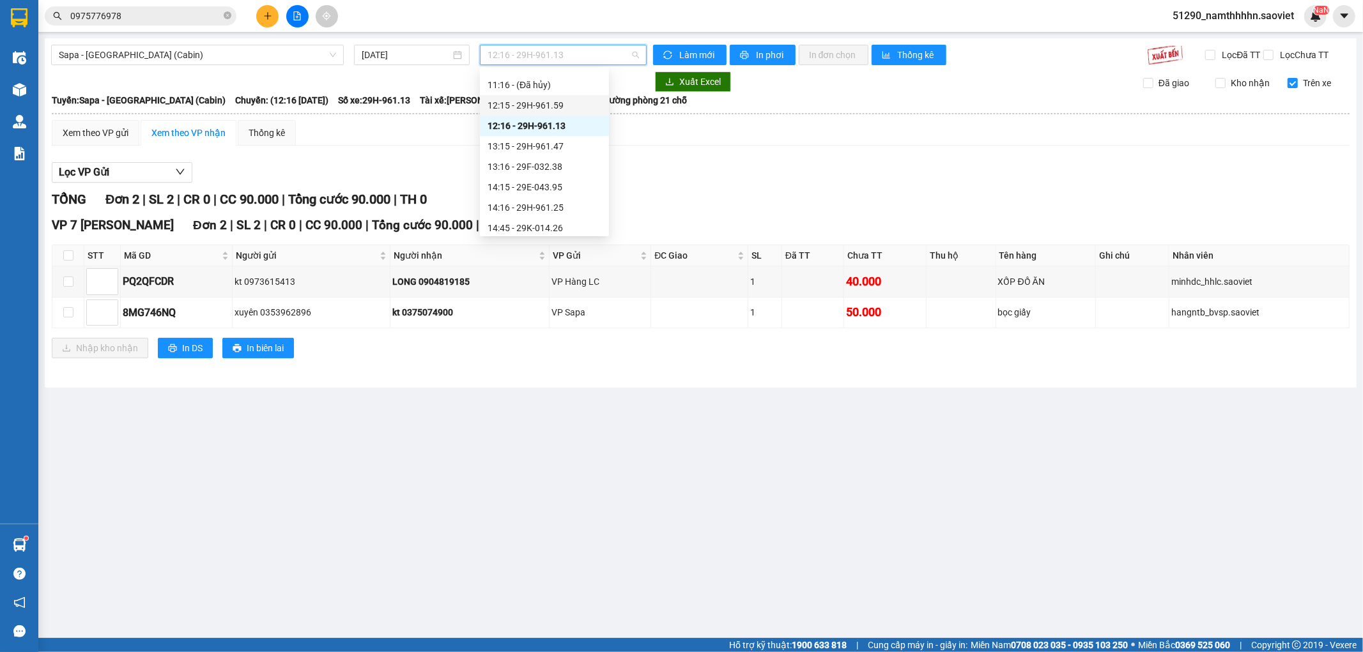
click at [560, 101] on div "12:15 - 29H-961.59" at bounding box center [544, 105] width 114 height 14
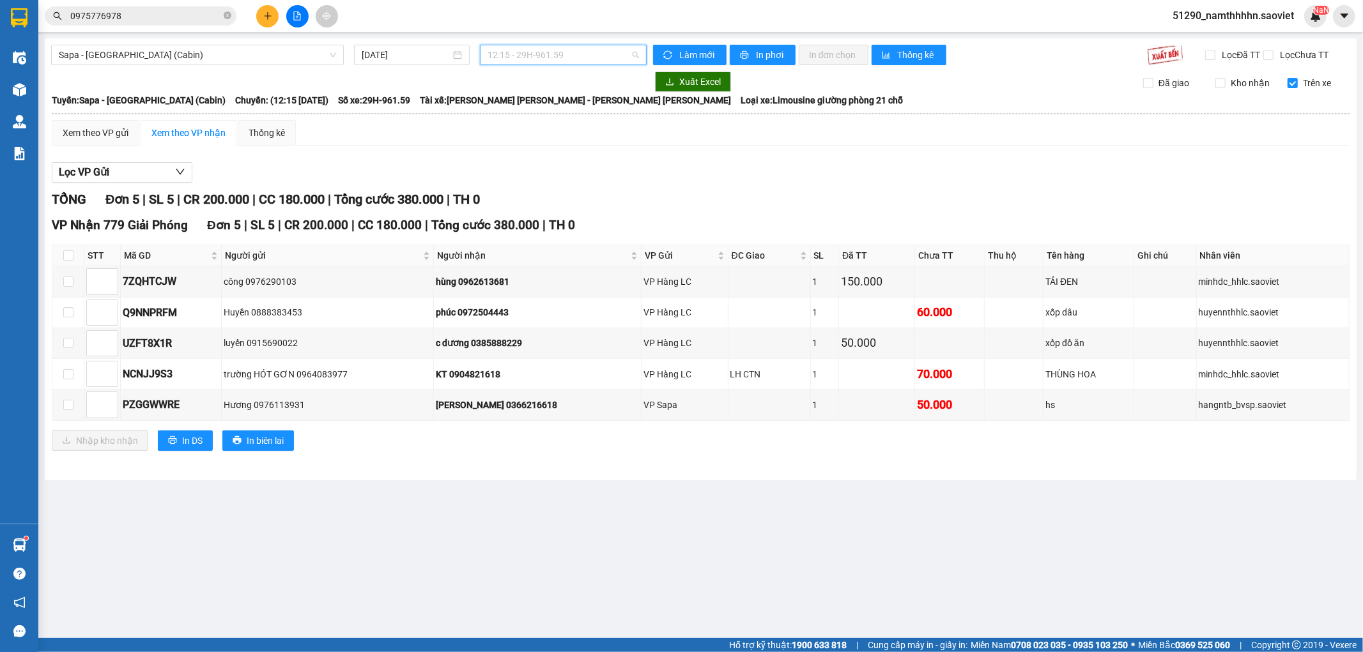
click at [547, 56] on span "12:15 - 29H-961.59" at bounding box center [562, 54] width 151 height 19
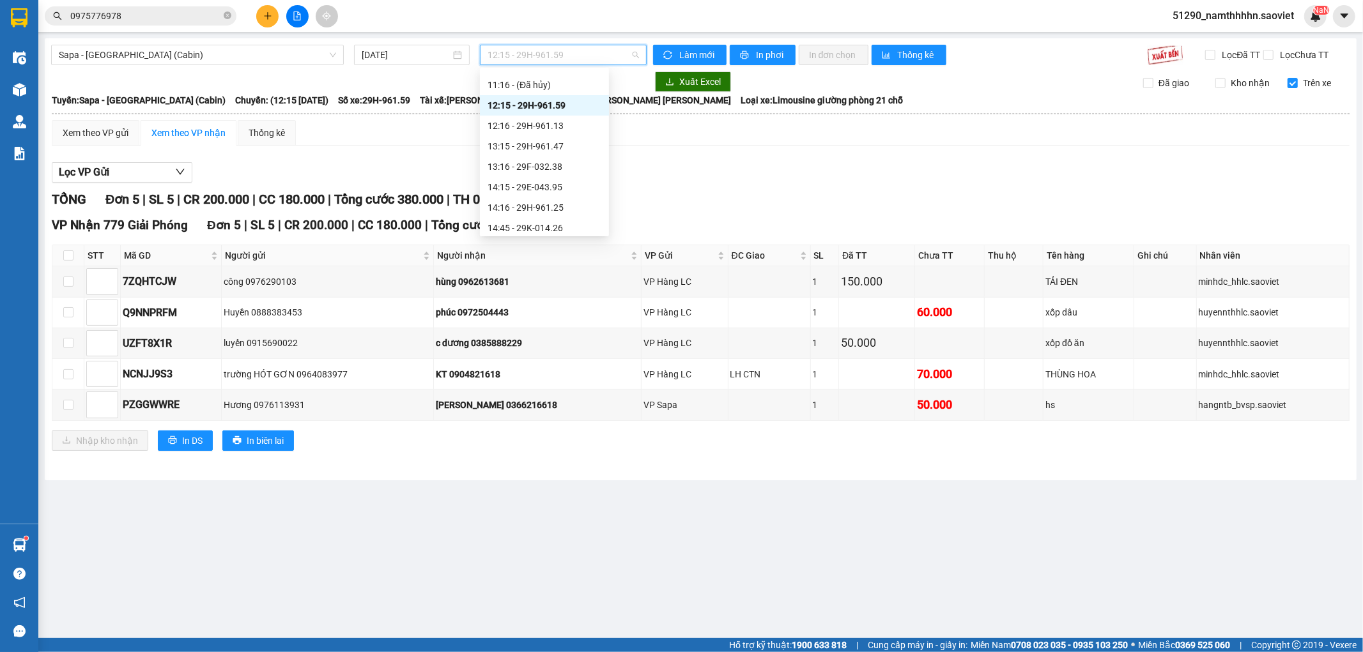
click at [549, 60] on span "12:15 - 29H-961.59" at bounding box center [562, 54] width 151 height 19
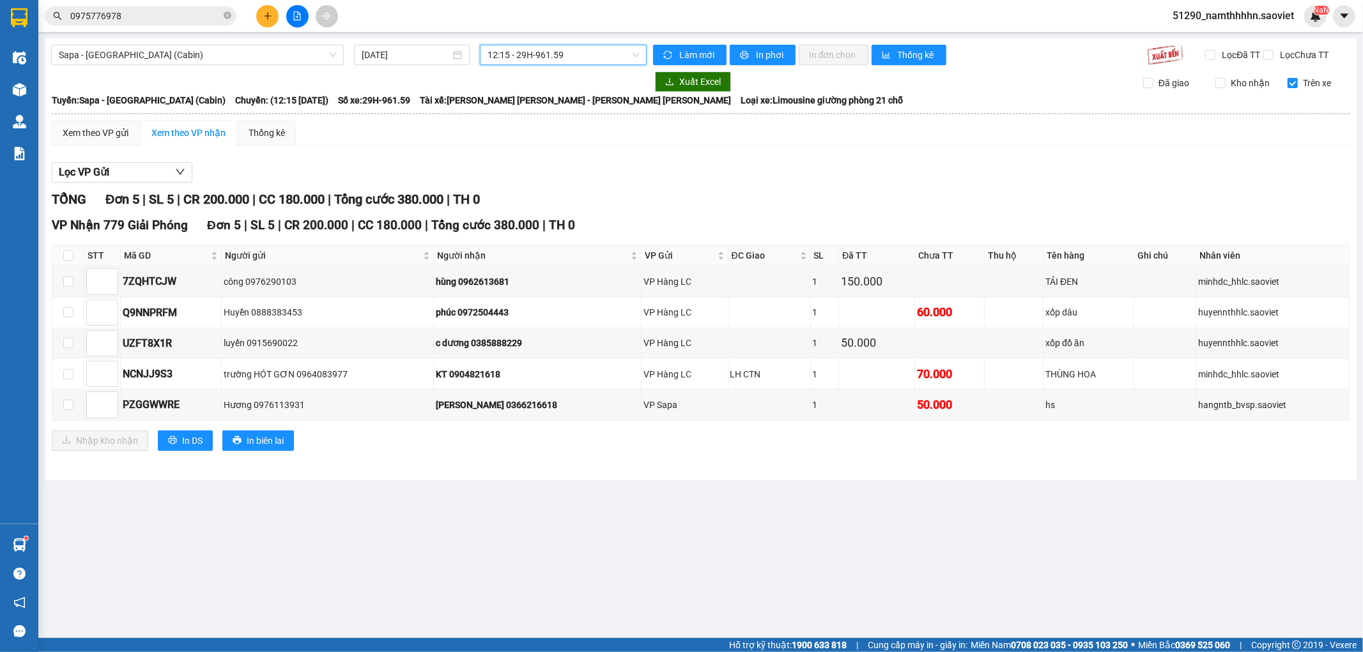
click at [527, 63] on span "12:15 - 29H-961.59" at bounding box center [562, 54] width 151 height 19
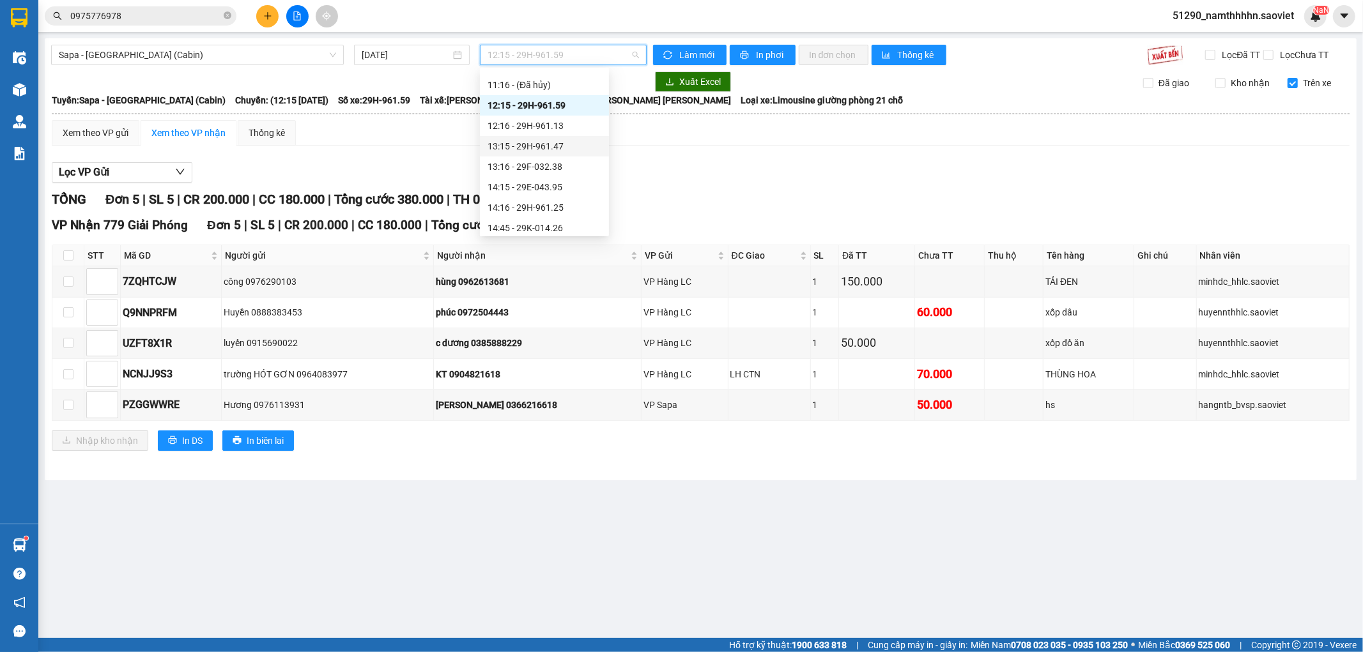
click at [577, 147] on div "13:15 - 29H-961.47" at bounding box center [544, 146] width 114 height 14
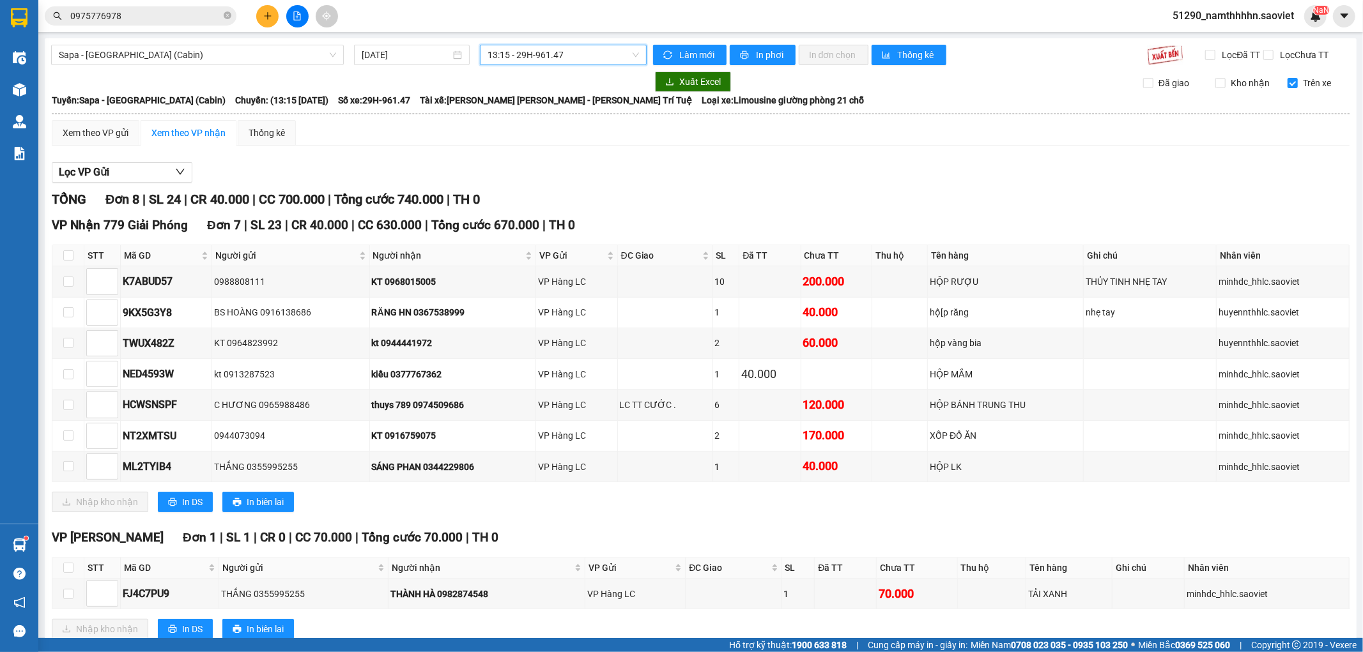
click at [567, 53] on span "13:15 - 29H-961.47" at bounding box center [562, 54] width 151 height 19
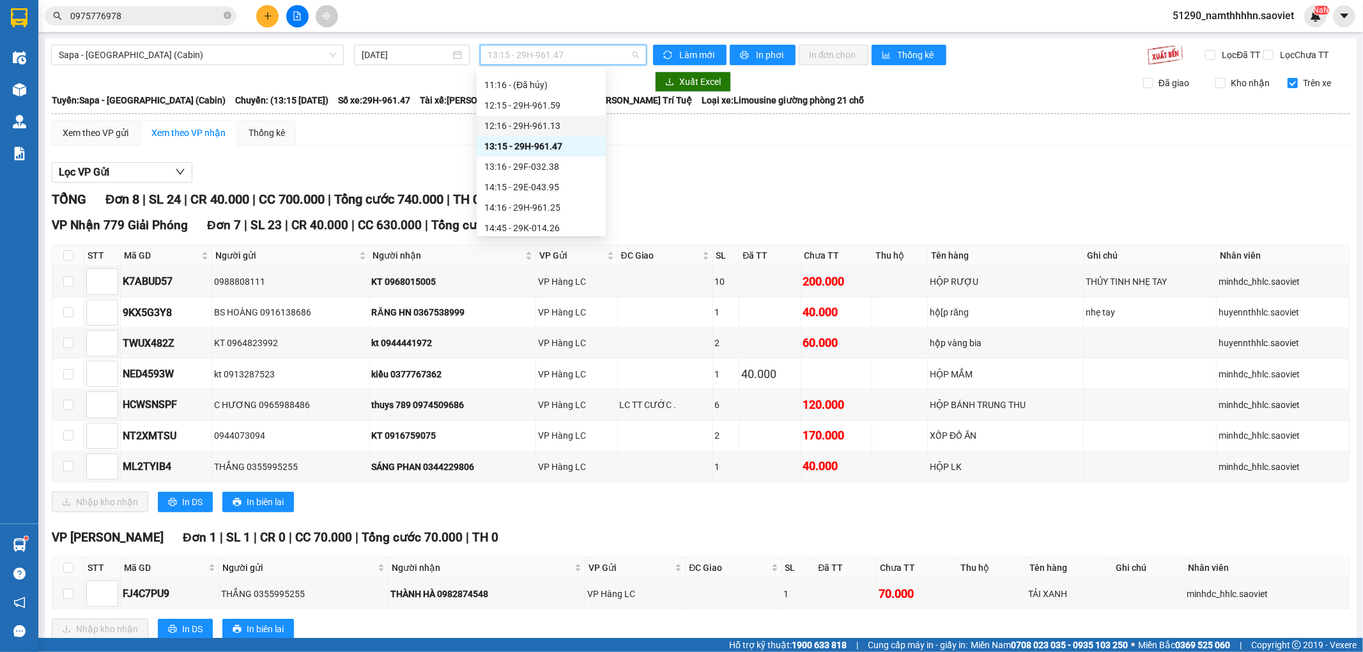
click at [589, 119] on div "12:16 - 29H-961.13" at bounding box center [541, 126] width 114 height 14
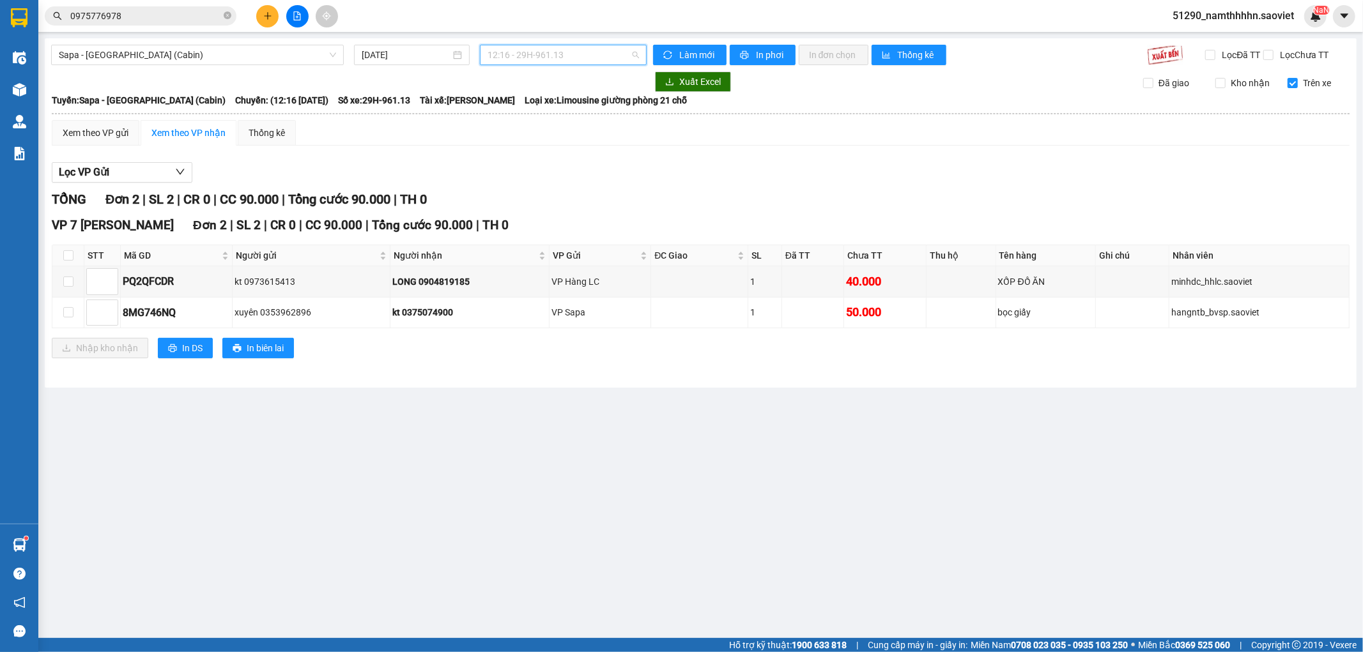
click at [560, 55] on span "12:16 - 29H-961.13" at bounding box center [562, 54] width 151 height 19
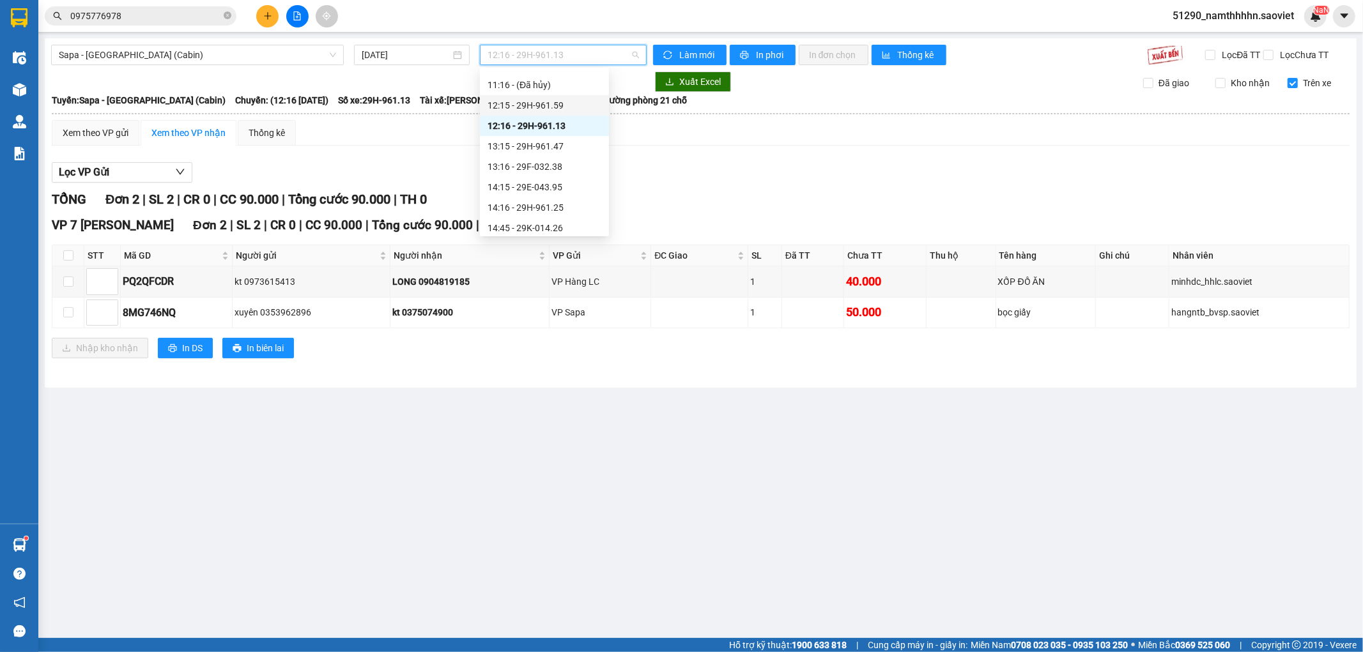
click at [553, 100] on div "12:15 - 29H-961.59" at bounding box center [544, 105] width 114 height 14
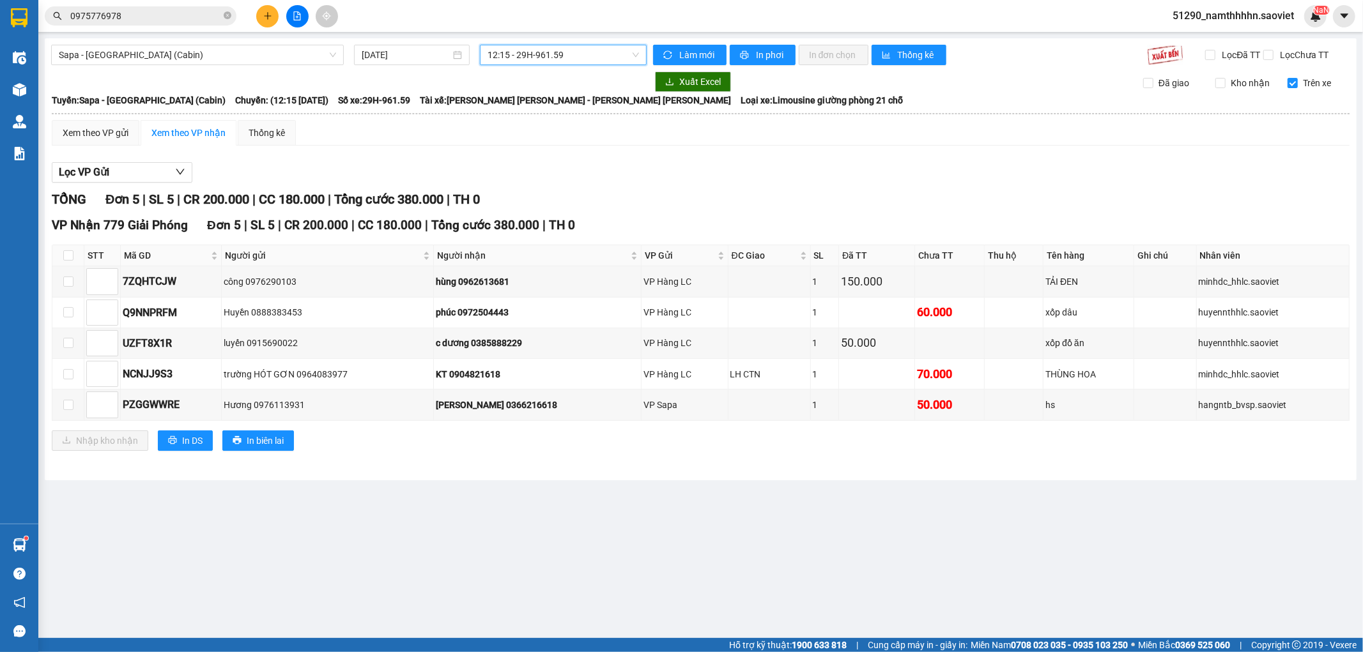
click at [515, 66] on div "Sapa - Hà Nội (Cabin) 11/08/2025 12:15 12:15 - 29H-961.59 Làm mới In phơi In đơ…" at bounding box center [700, 259] width 1311 height 442
click at [519, 56] on span "12:15 - 29H-961.59" at bounding box center [562, 54] width 151 height 19
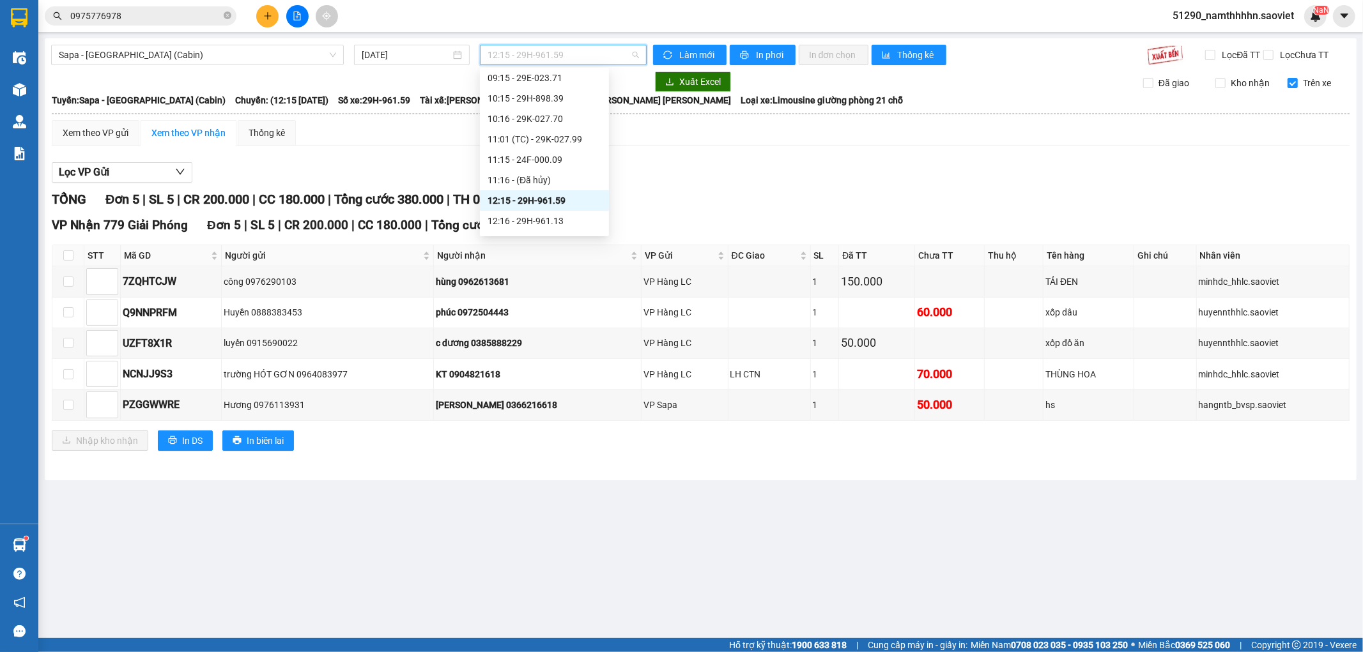
scroll to position [61, 0]
click at [558, 162] on div "11:01 (TC) - 29K-027.99" at bounding box center [544, 163] width 114 height 14
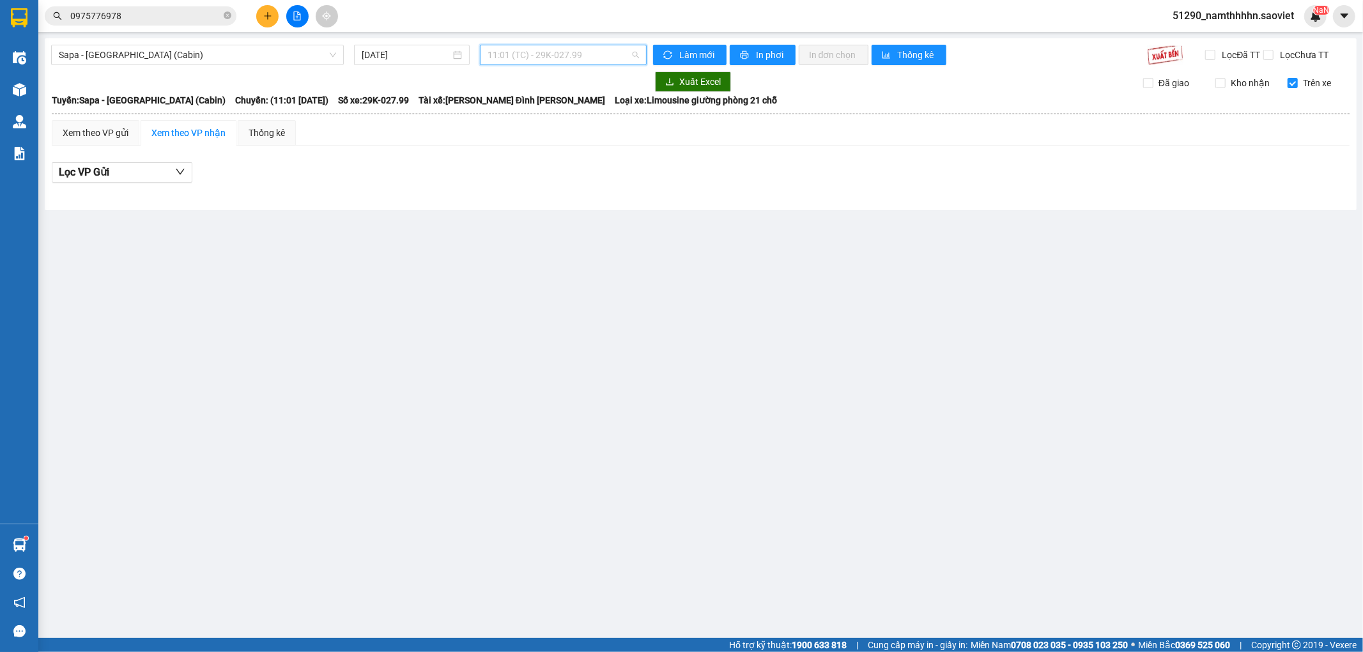
click at [524, 51] on span "11:01 (TC) - 29K-027.99" at bounding box center [562, 54] width 151 height 19
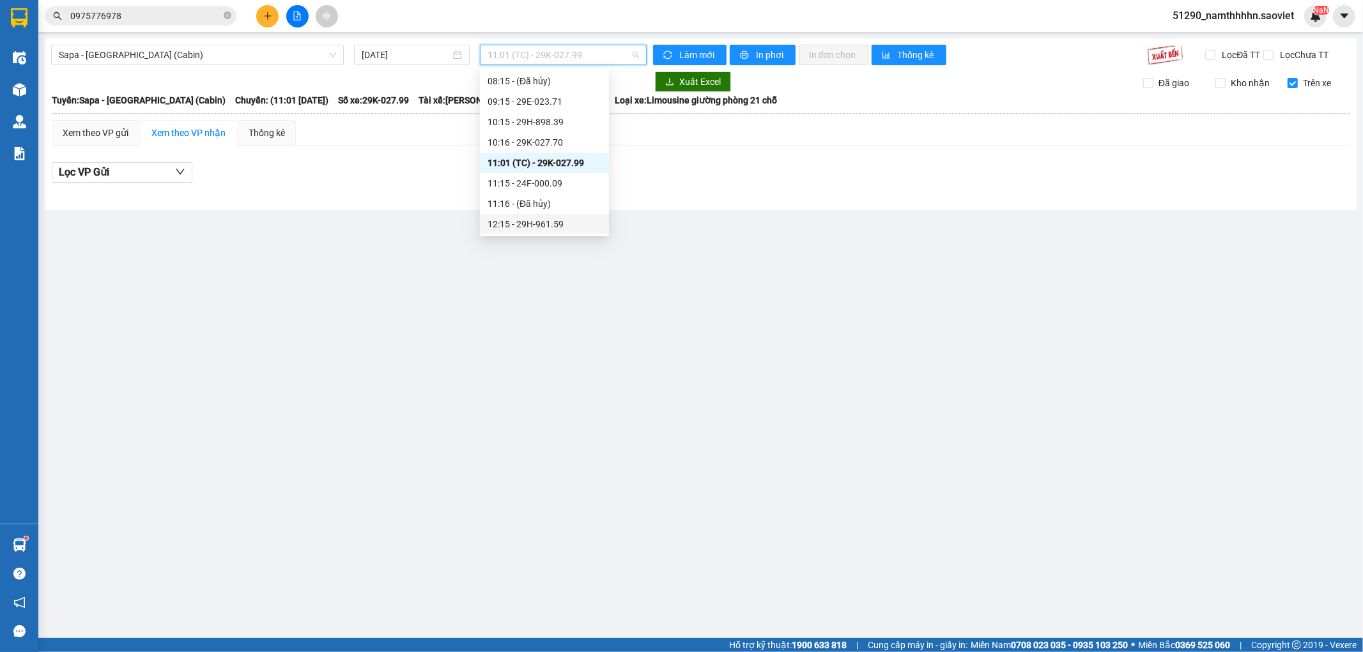
click at [579, 214] on div "12:15 - 29H-961.59" at bounding box center [544, 224] width 129 height 20
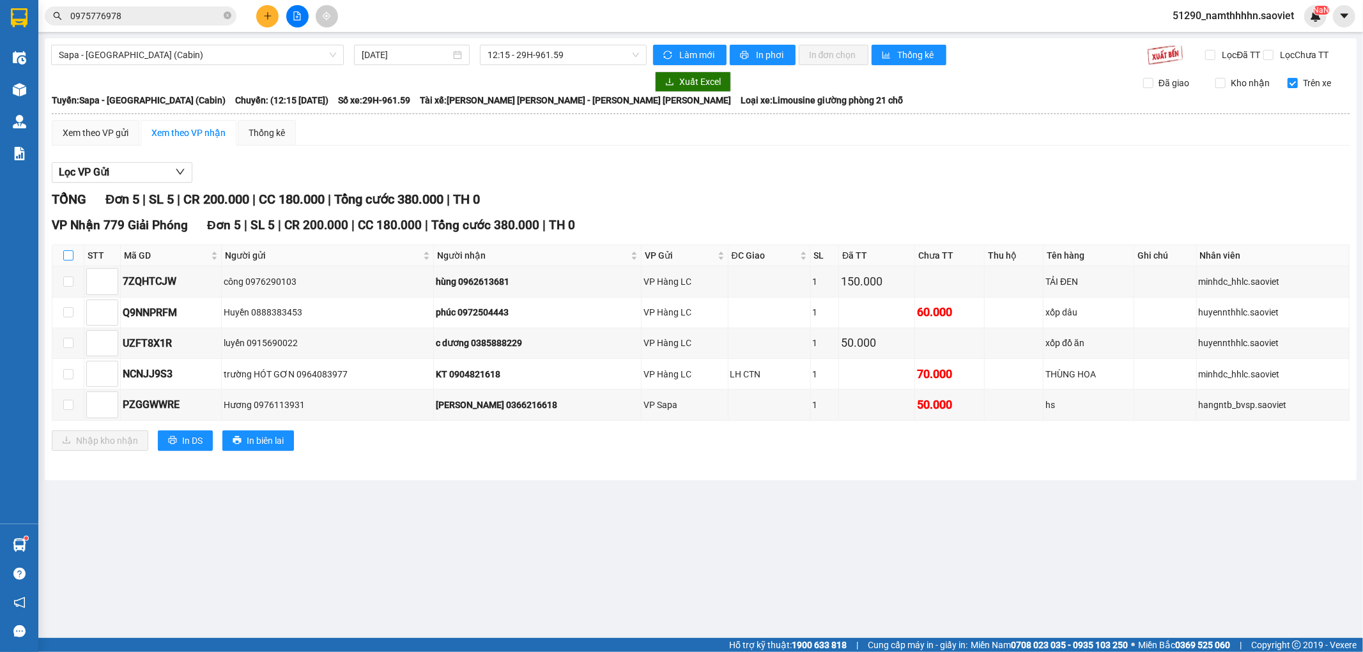
click at [71, 261] on input "checkbox" at bounding box center [68, 255] width 10 height 10
checkbox input "true"
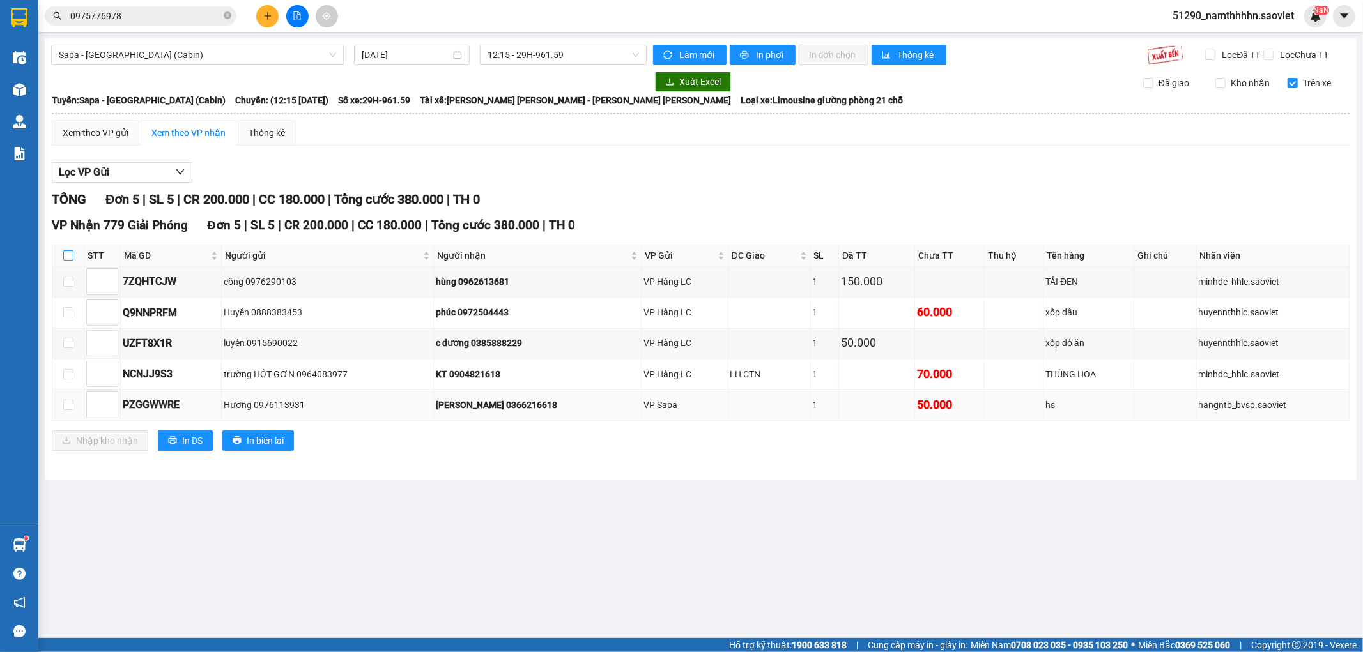
checkbox input "true"
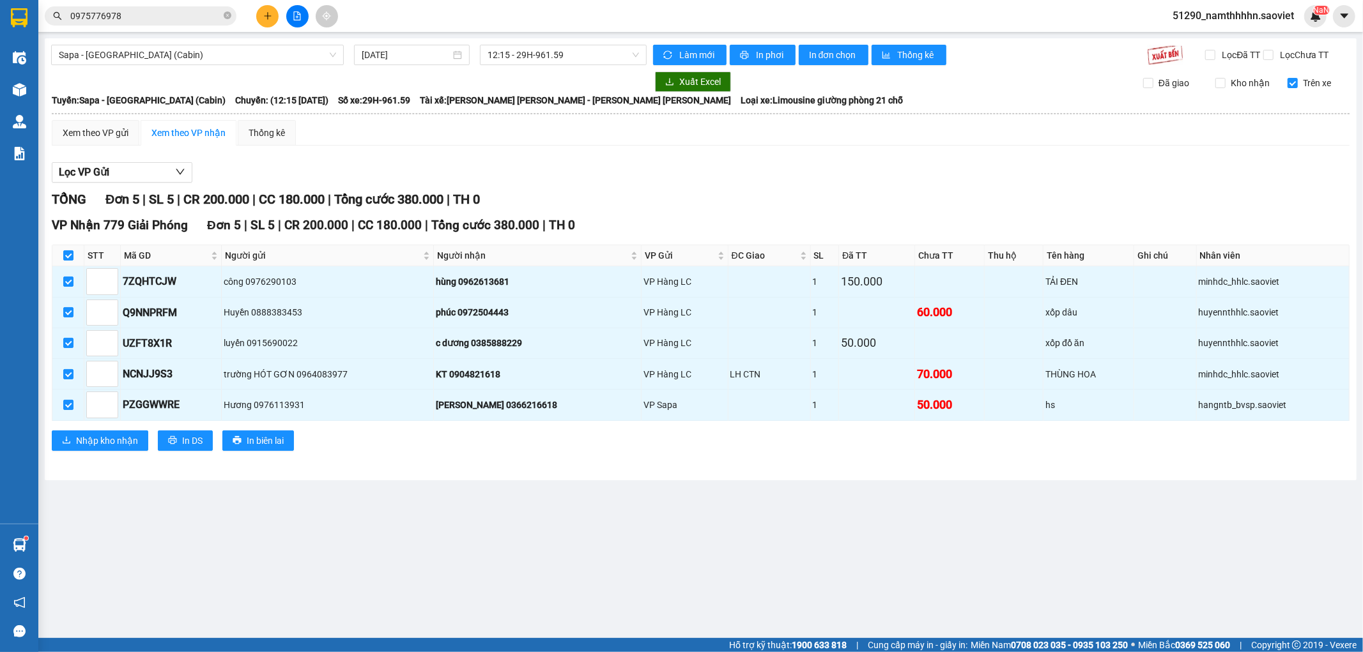
click at [105, 424] on div "VP Nhận 779 Giải Phóng Đơn 5 | SL 5 | CR 200.000 | CC 180.000 | Tổng cước 380.0…" at bounding box center [700, 338] width 1297 height 244
click at [107, 434] on span "Nhập kho nhận" at bounding box center [107, 441] width 62 height 14
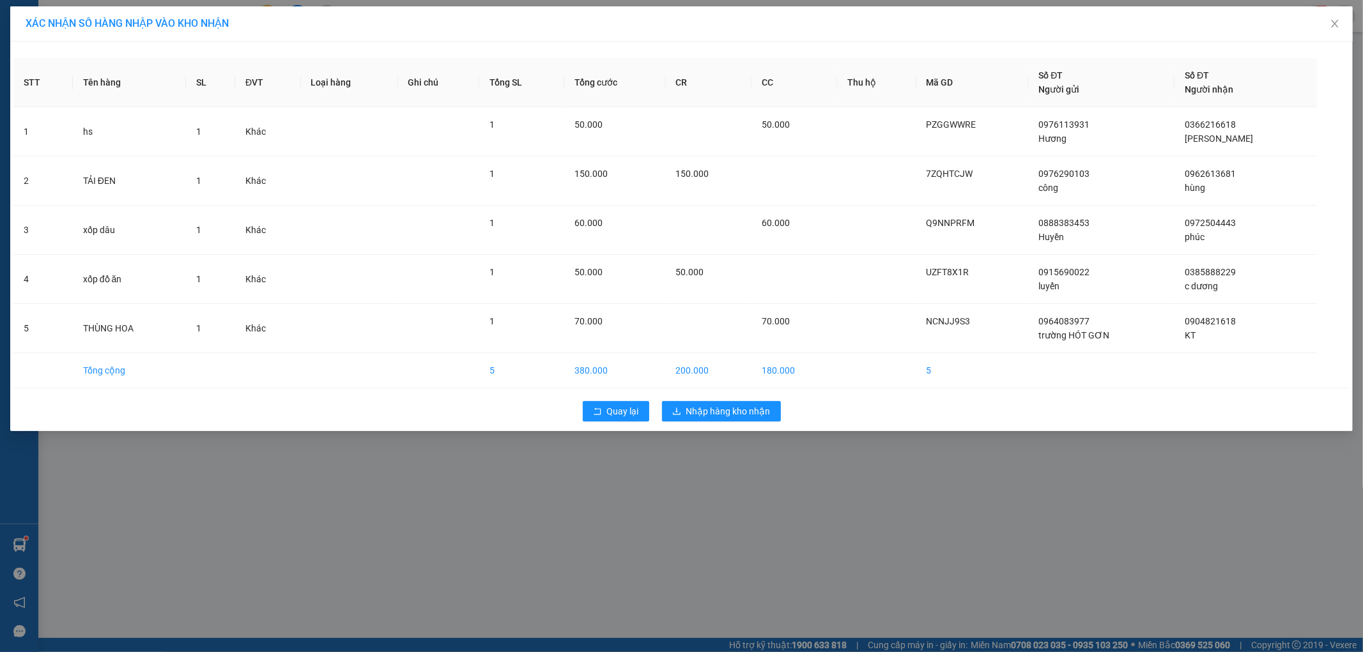
click at [729, 425] on div "Quay lại Nhập hàng kho nhận" at bounding box center [681, 411] width 1336 height 33
click at [730, 410] on span "Nhập hàng kho nhận" at bounding box center [728, 411] width 84 height 14
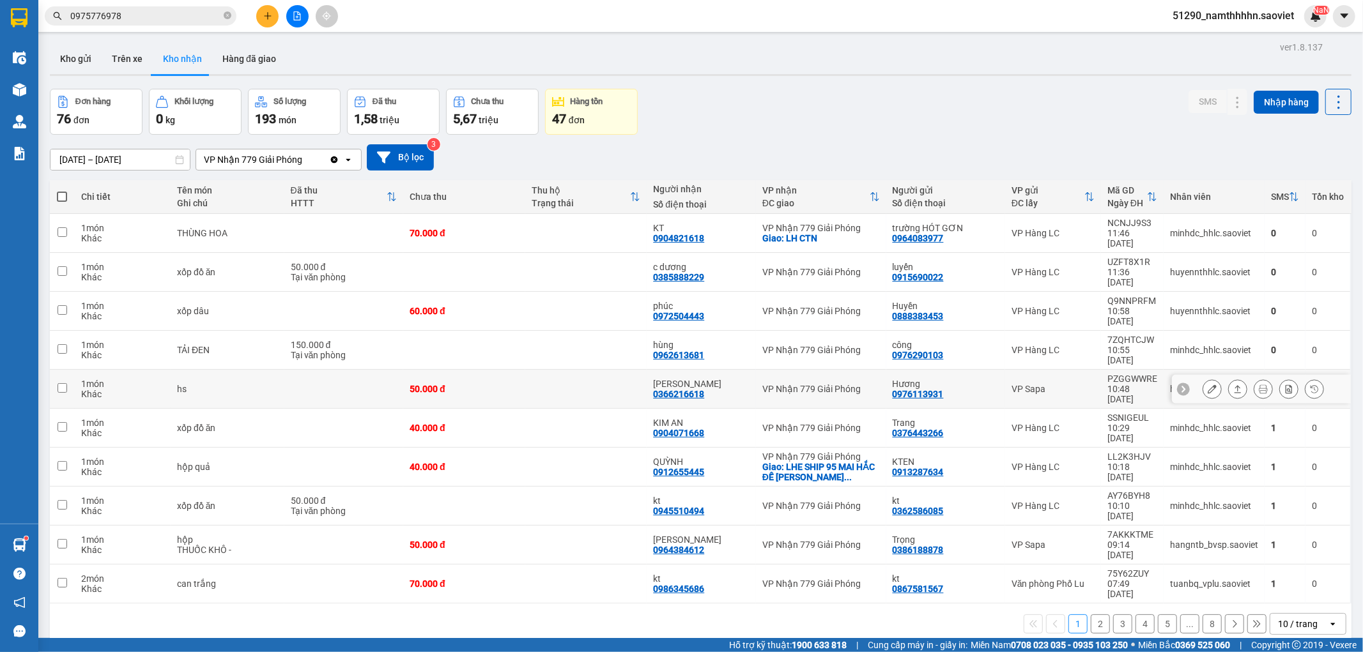
click at [1016, 384] on div "VP Sapa" at bounding box center [1052, 389] width 83 height 10
checkbox input "true"
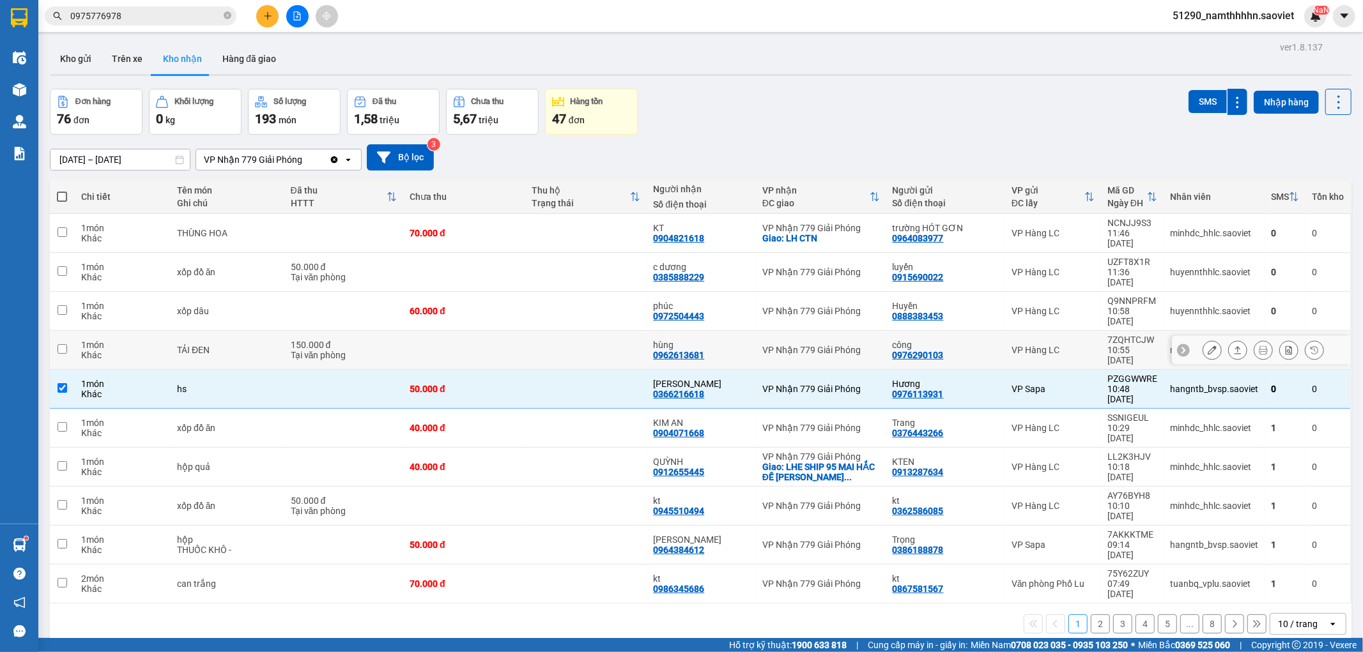
click at [1011, 345] on div "VP Hàng LC" at bounding box center [1052, 350] width 83 height 10
checkbox input "true"
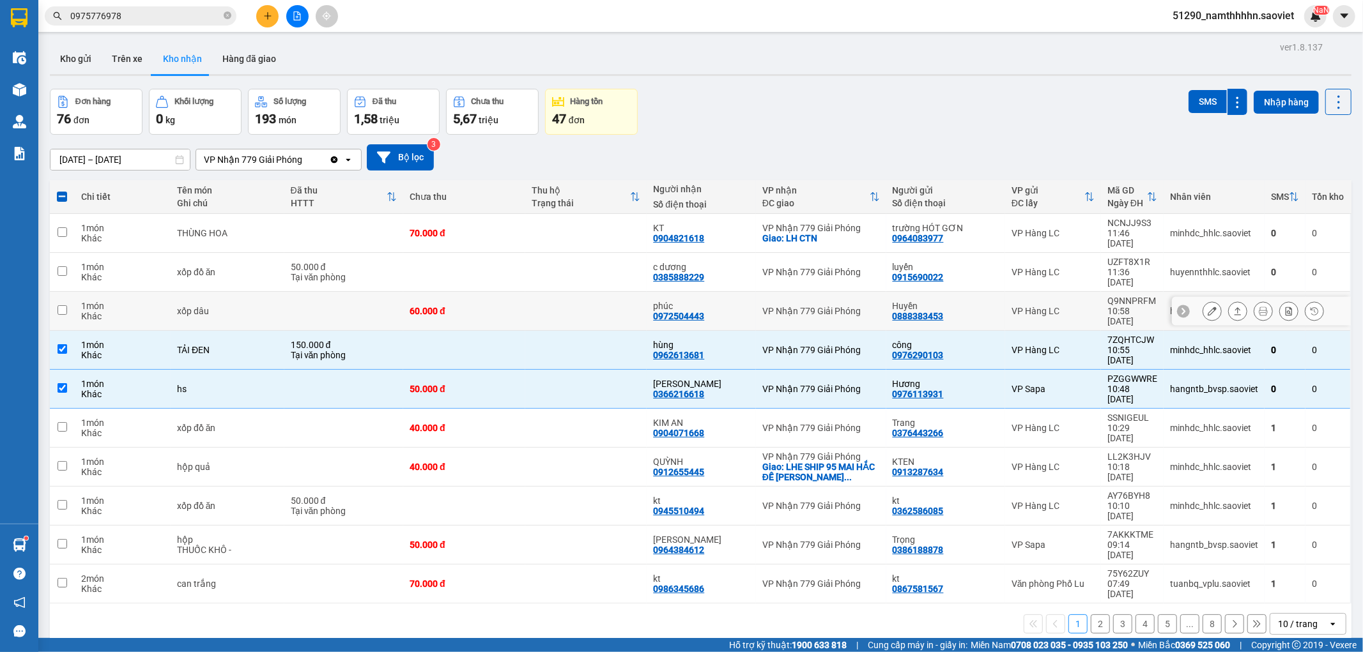
click at [1005, 268] on td "VP Hàng LC" at bounding box center [1053, 272] width 96 height 39
checkbox input "true"
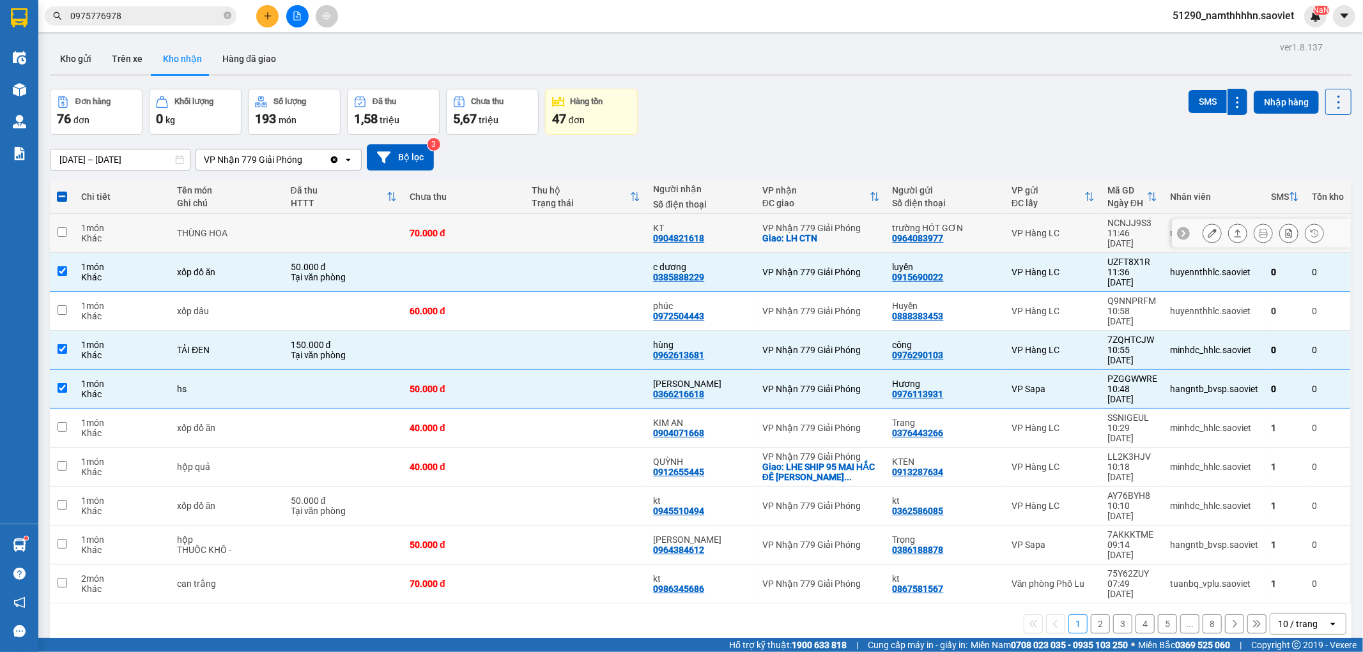
click at [1005, 231] on td "VP Hàng LC" at bounding box center [1053, 233] width 96 height 39
checkbox input "true"
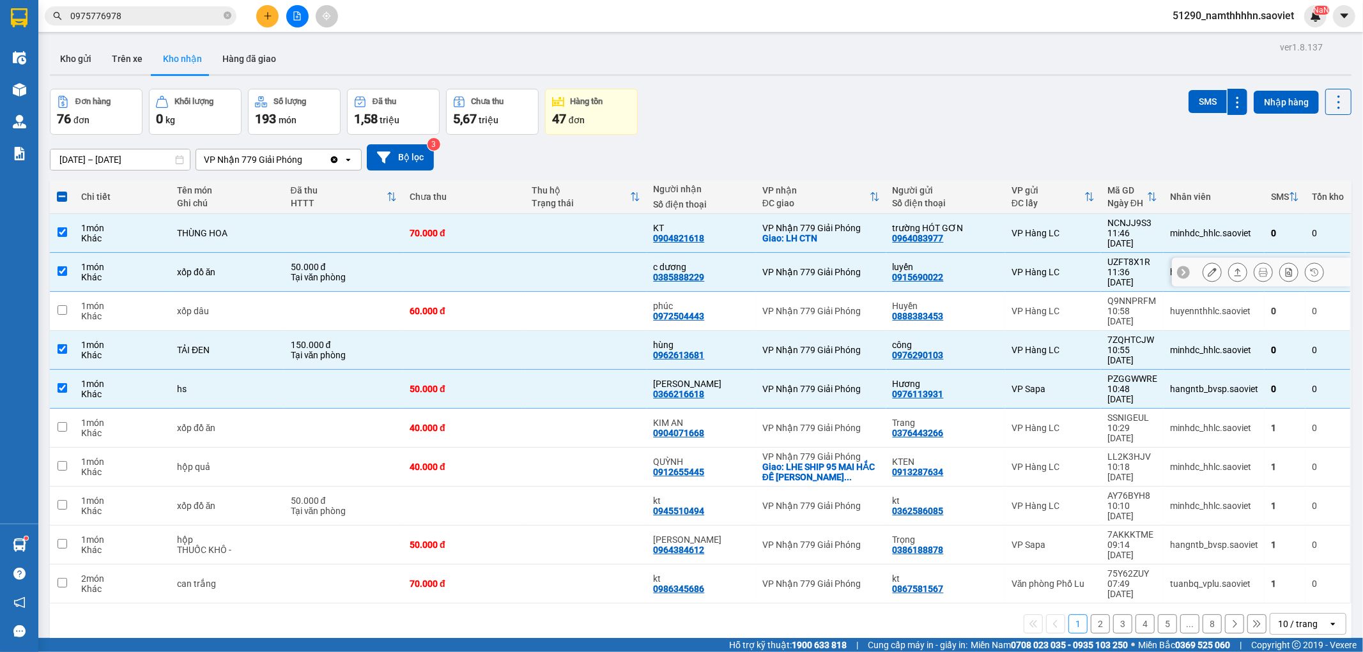
click at [991, 292] on td "Huyền 0888383453" at bounding box center [945, 311] width 119 height 39
checkbox input "true"
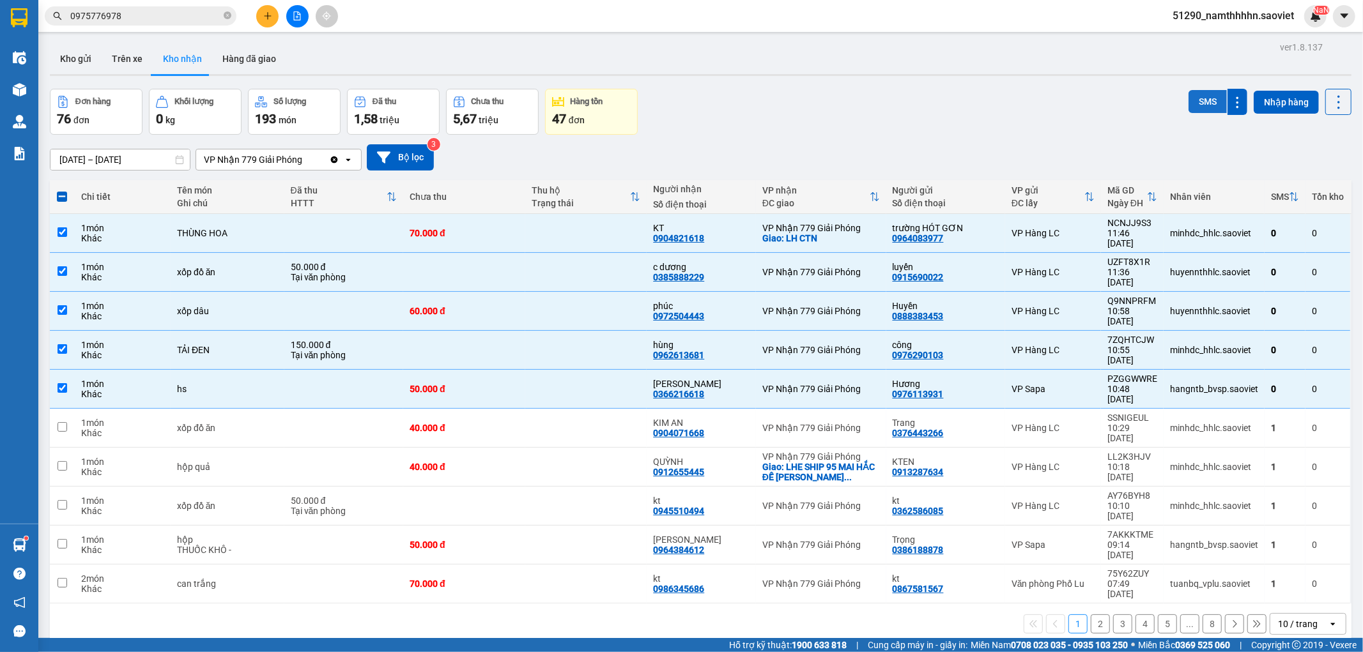
click at [1190, 103] on button "SMS" at bounding box center [1207, 101] width 38 height 23
click at [293, 14] on icon "file-add" at bounding box center [297, 15] width 9 height 9
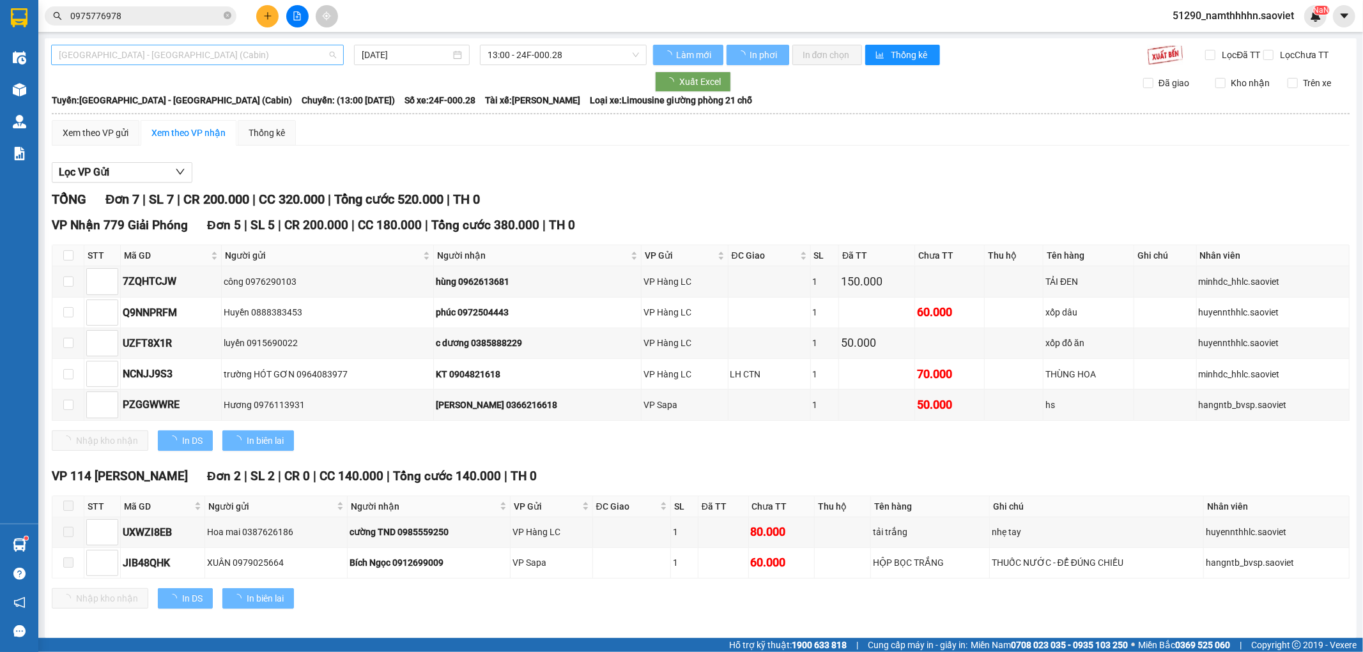
click at [137, 59] on span "Hà Nội - Lào Cai (Cabin)" at bounding box center [197, 54] width 277 height 19
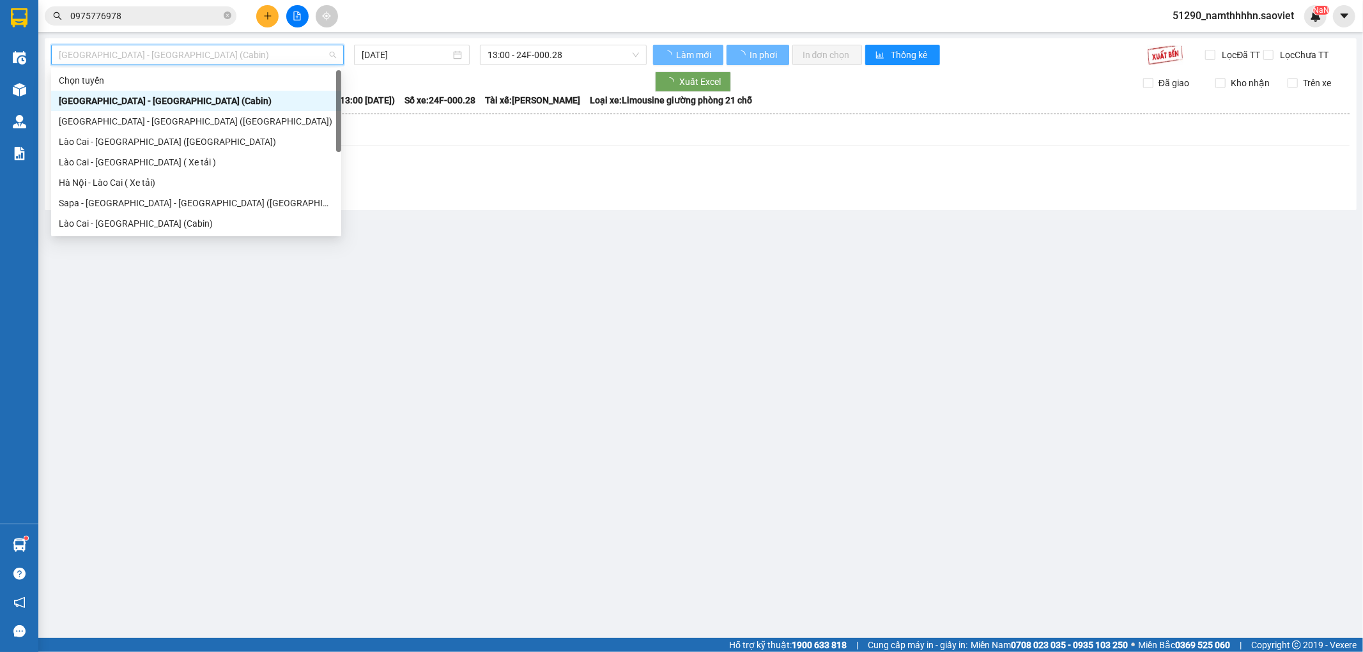
scroll to position [102, 0]
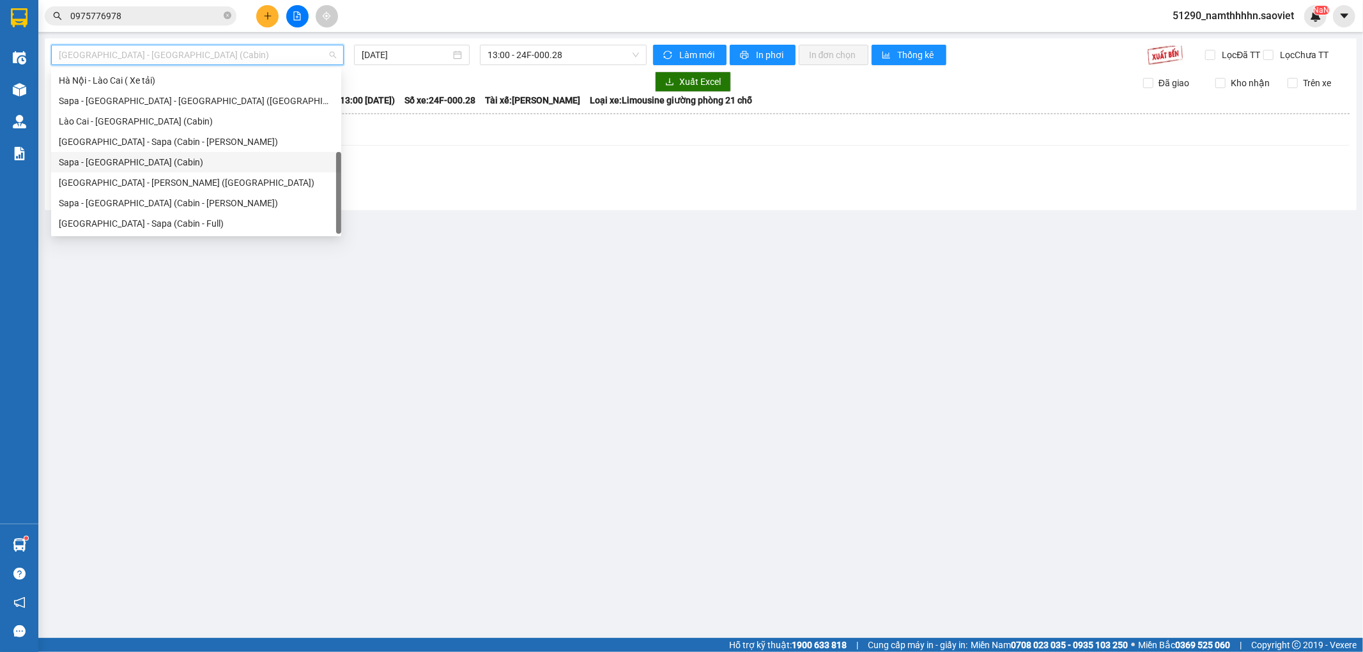
click at [135, 164] on div "Sapa - [GEOGRAPHIC_DATA] (Cabin)" at bounding box center [196, 162] width 275 height 14
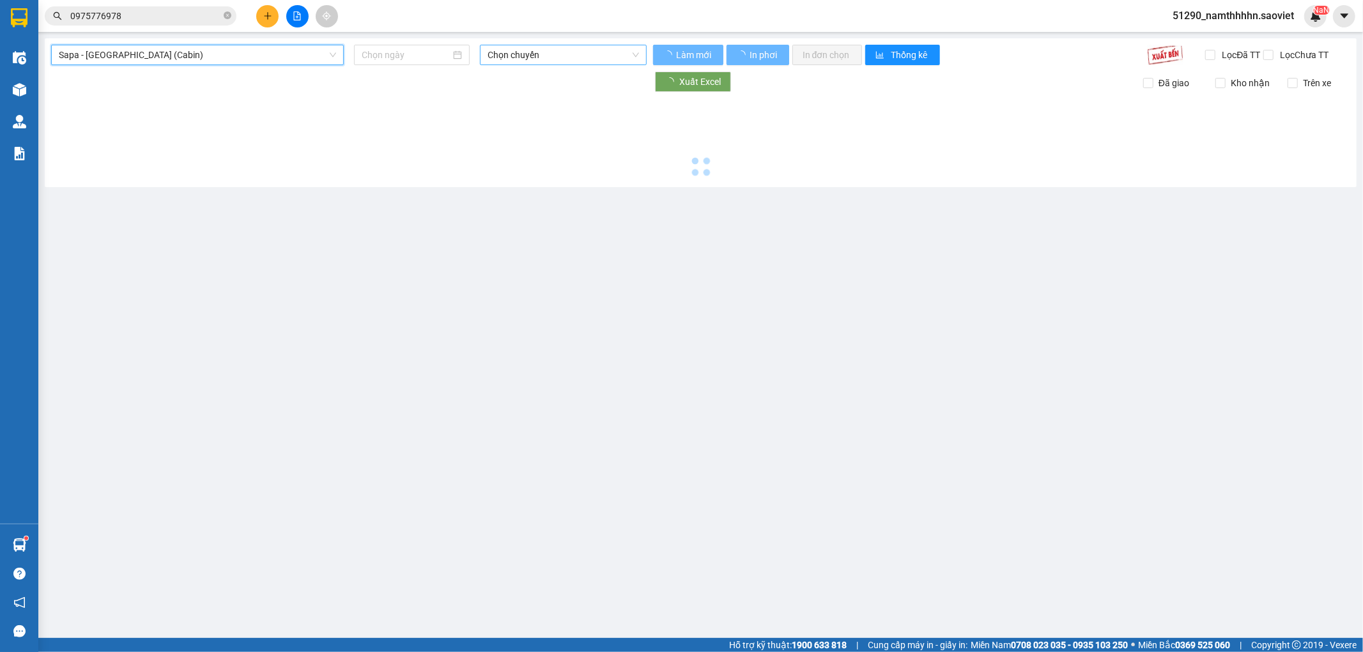
type input "[DATE]"
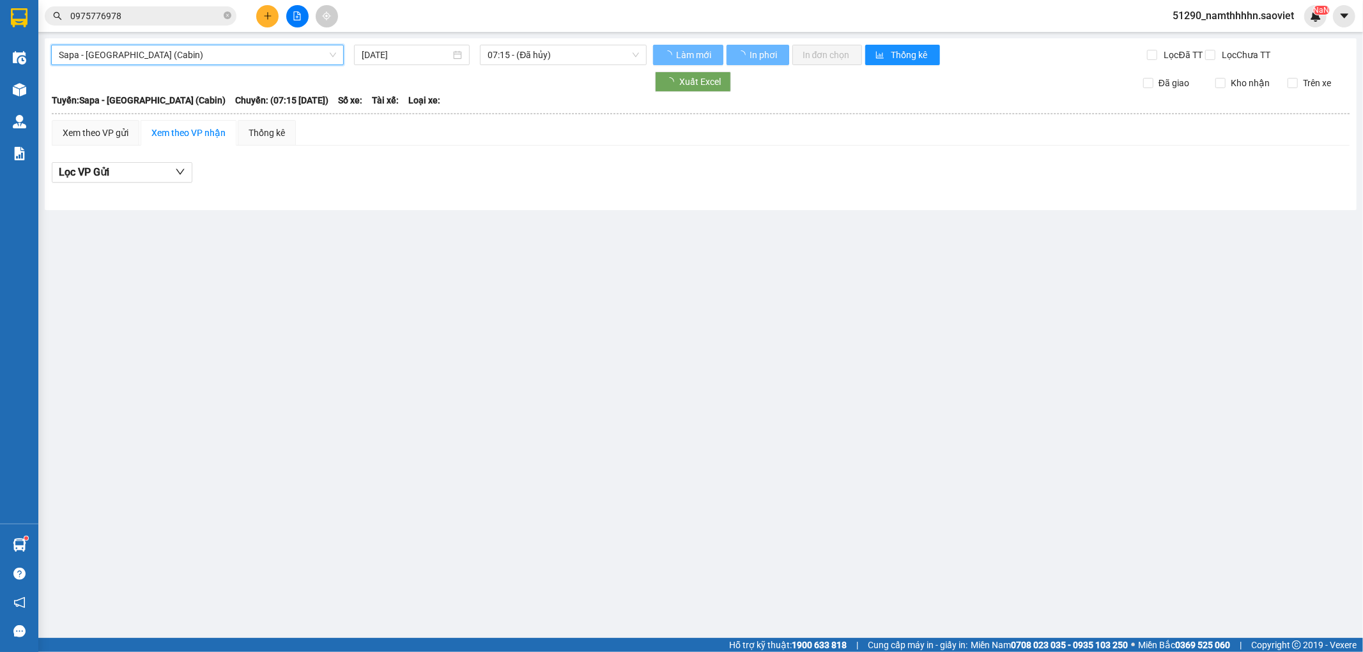
click at [588, 40] on div "Sapa - Hà Nội (Cabin) Sapa - Hà Nội (Cabin) 11/08/2025 07:15 - (Đã hủy) Làm mới…" at bounding box center [700, 124] width 1311 height 172
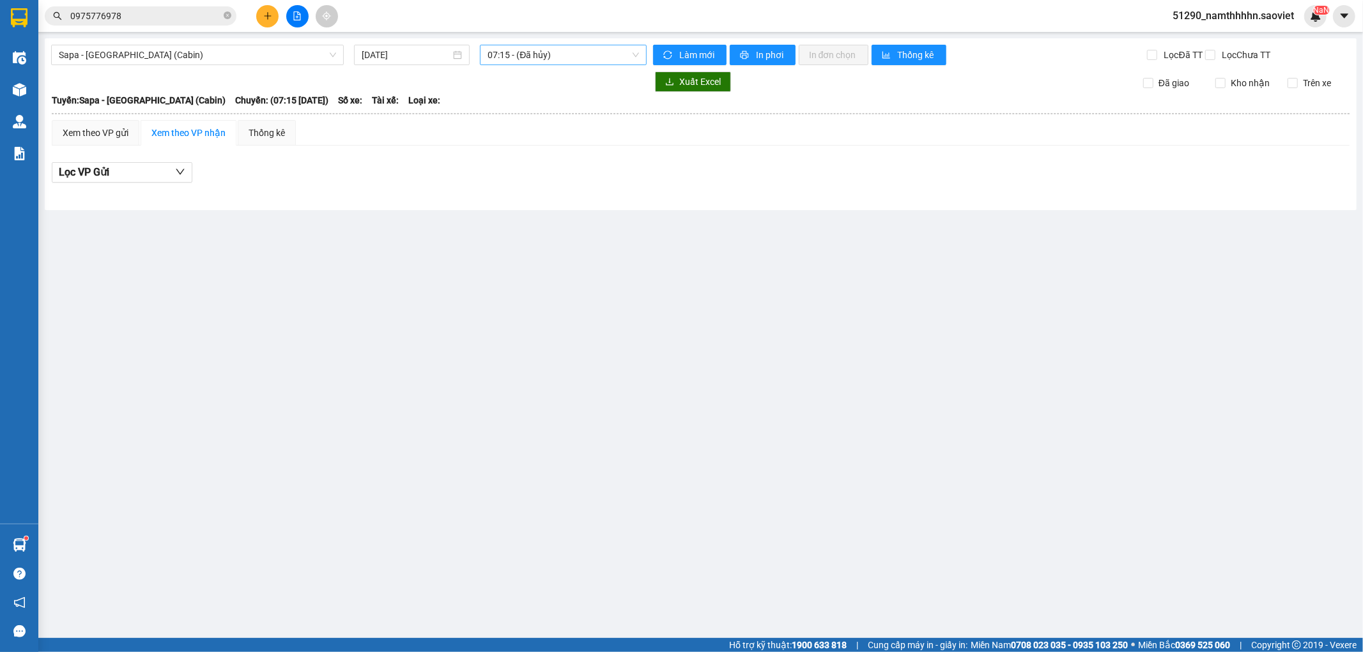
click at [583, 46] on span "07:15 - (Đã hủy)" at bounding box center [562, 54] width 151 height 19
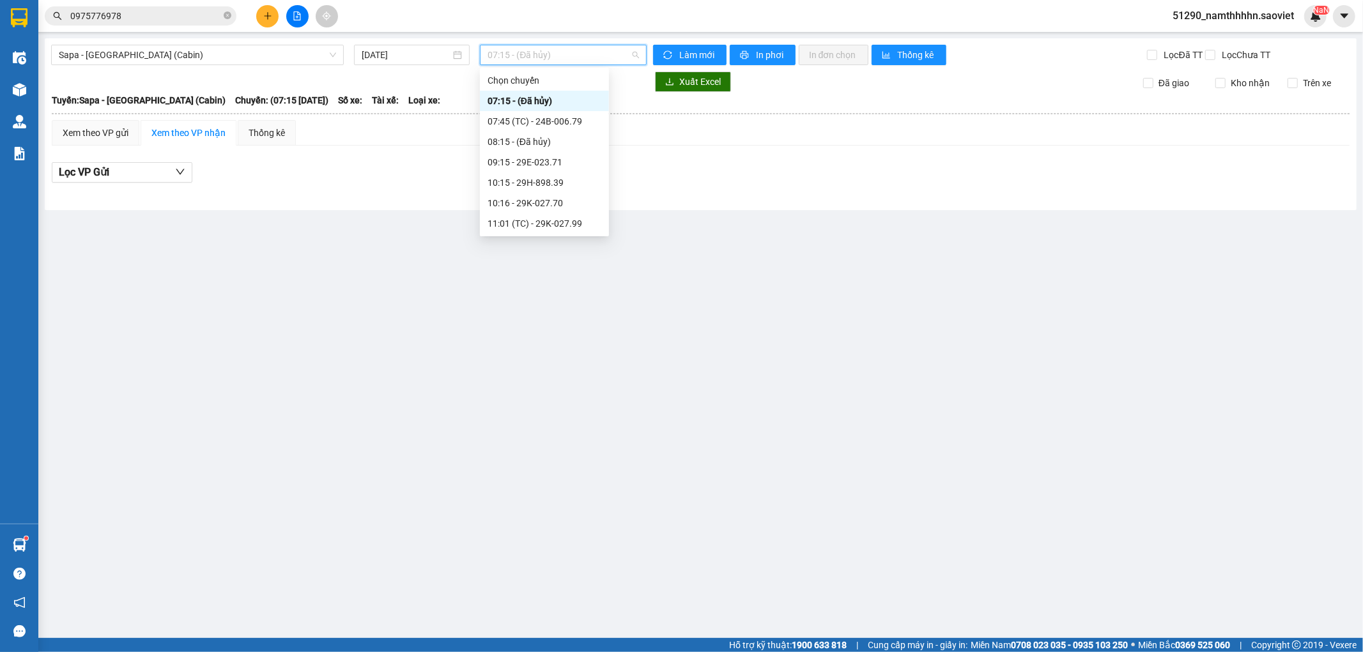
click at [579, 61] on span "07:15 - (Đã hủy)" at bounding box center [562, 54] width 151 height 19
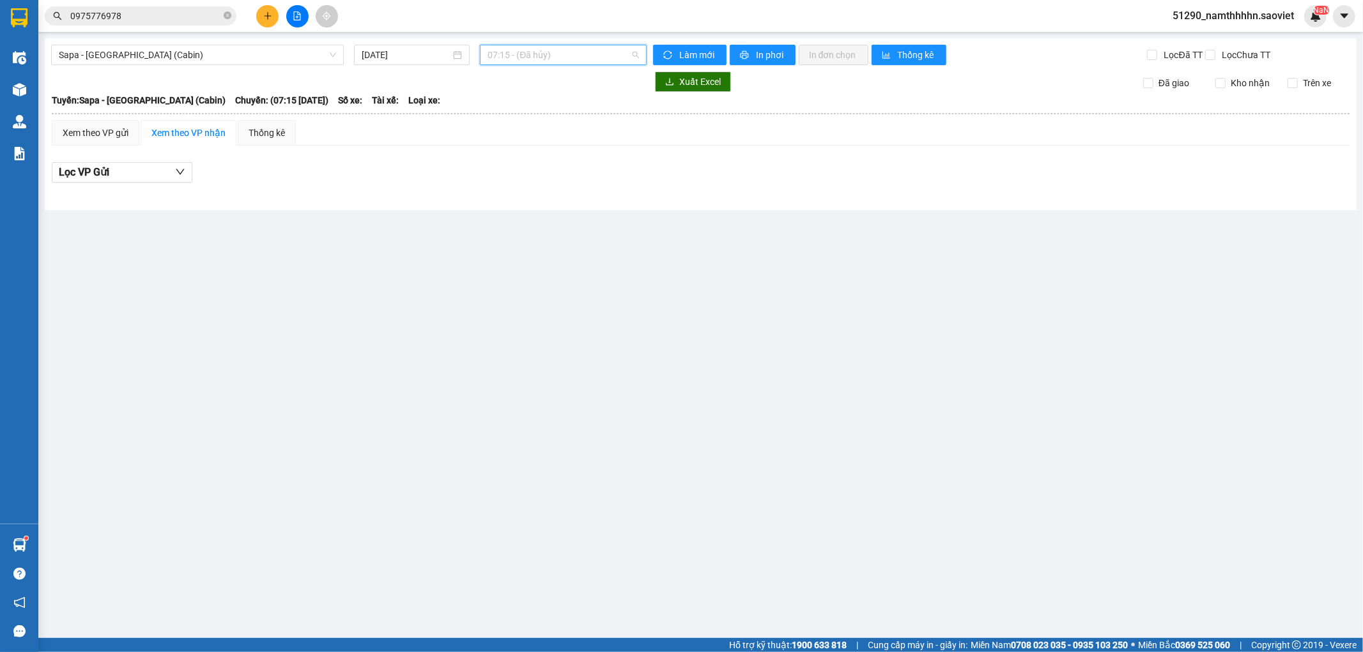
click at [576, 47] on span "07:15 - (Đã hủy)" at bounding box center [562, 54] width 151 height 19
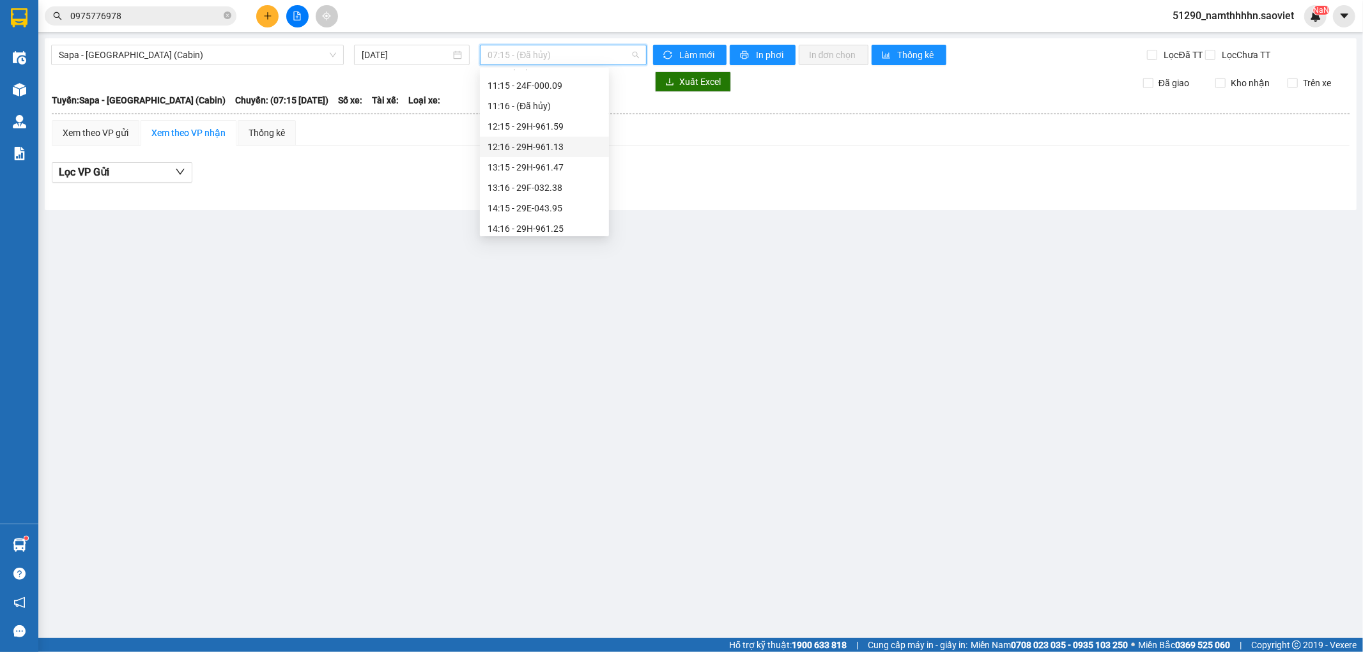
scroll to position [174, 0]
click at [557, 110] on div "12:15 - 29H-961.59" at bounding box center [544, 110] width 114 height 14
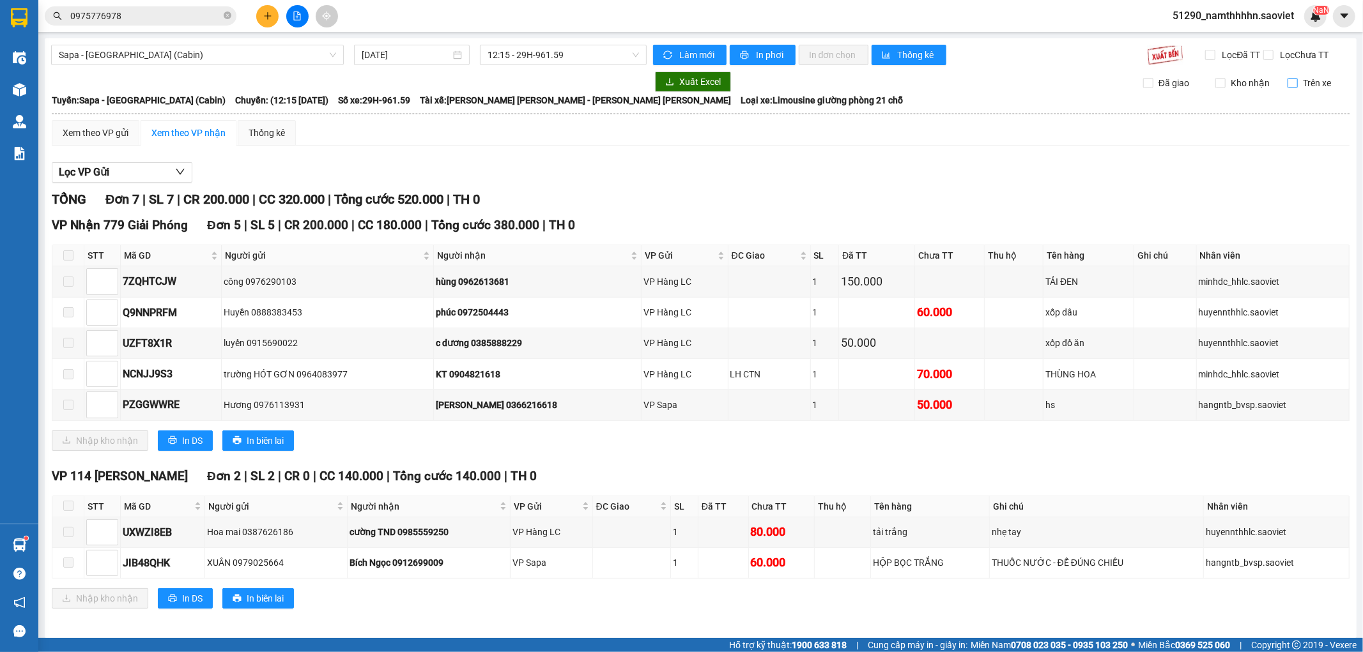
click at [1226, 90] on span "Trên xe" at bounding box center [1316, 83] width 38 height 14
click at [1226, 88] on input "Trên xe" at bounding box center [1292, 83] width 10 height 10
checkbox input "true"
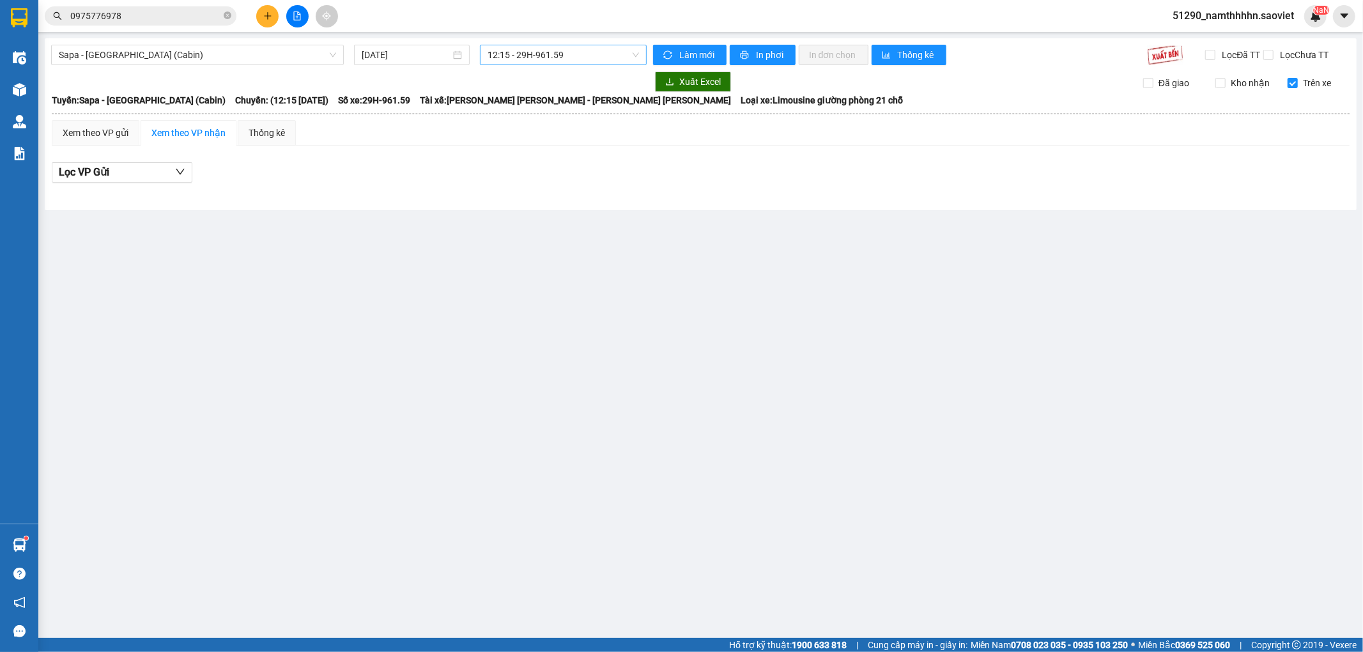
click at [629, 55] on span "12:15 - 29H-961.59" at bounding box center [562, 54] width 151 height 19
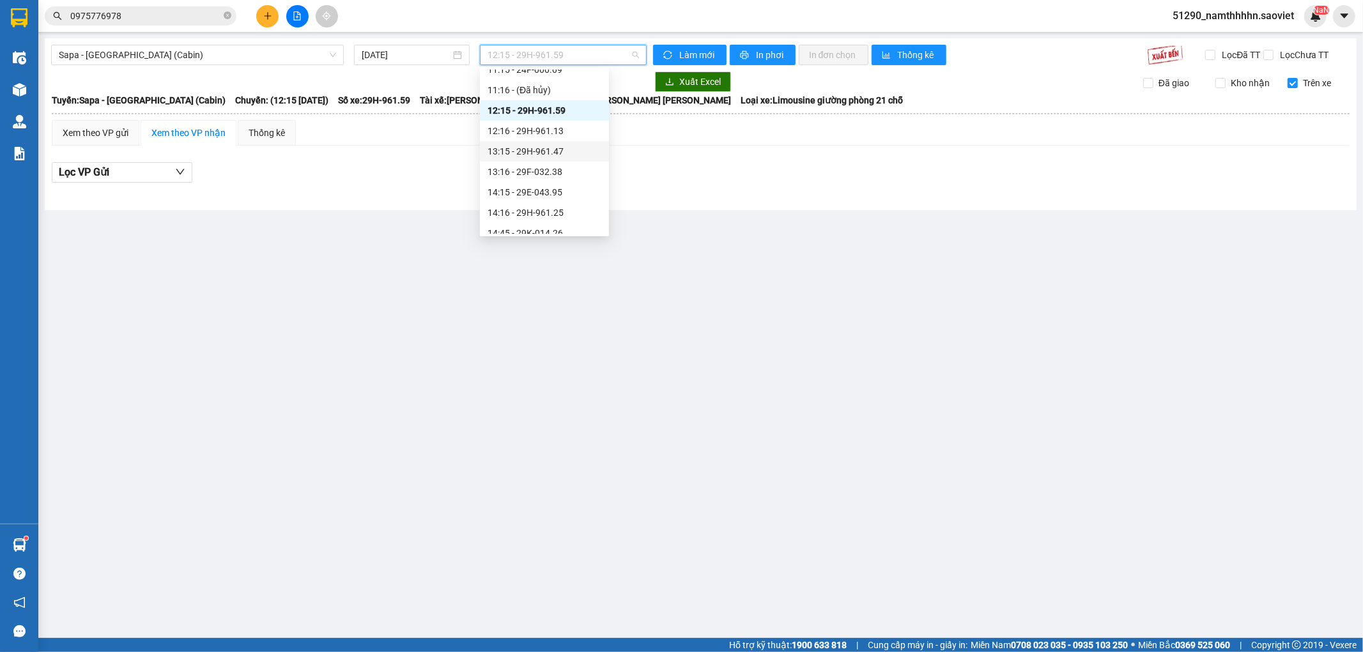
click at [572, 137] on div "12:16 - 29H-961.13" at bounding box center [544, 131] width 114 height 14
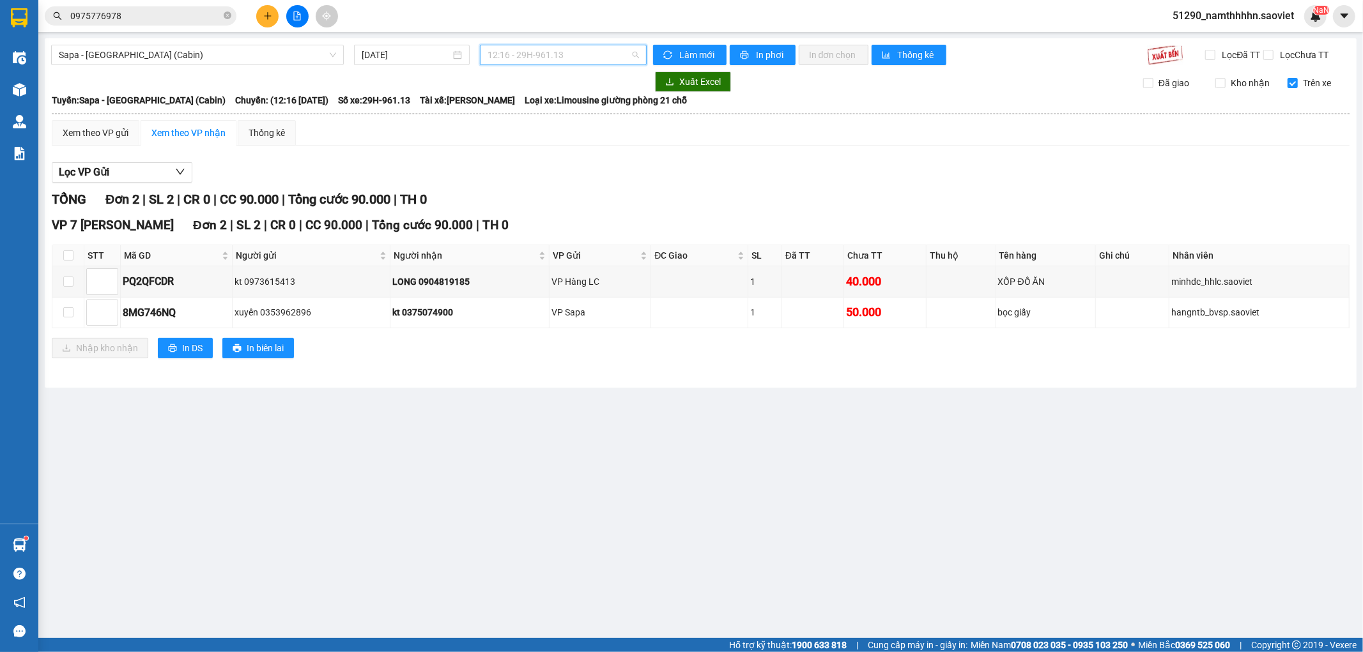
click at [565, 59] on span "12:16 - 29H-961.13" at bounding box center [562, 54] width 151 height 19
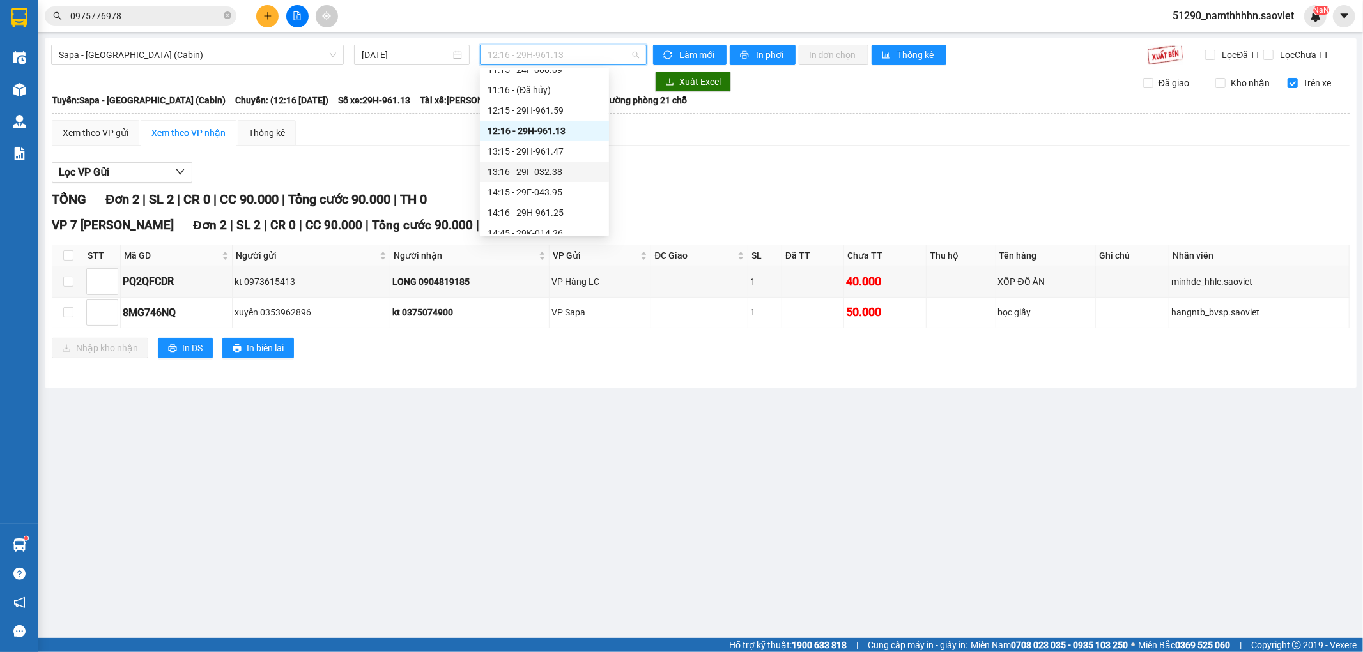
click at [579, 158] on div "13:15 - 29H-961.47" at bounding box center [544, 151] width 129 height 20
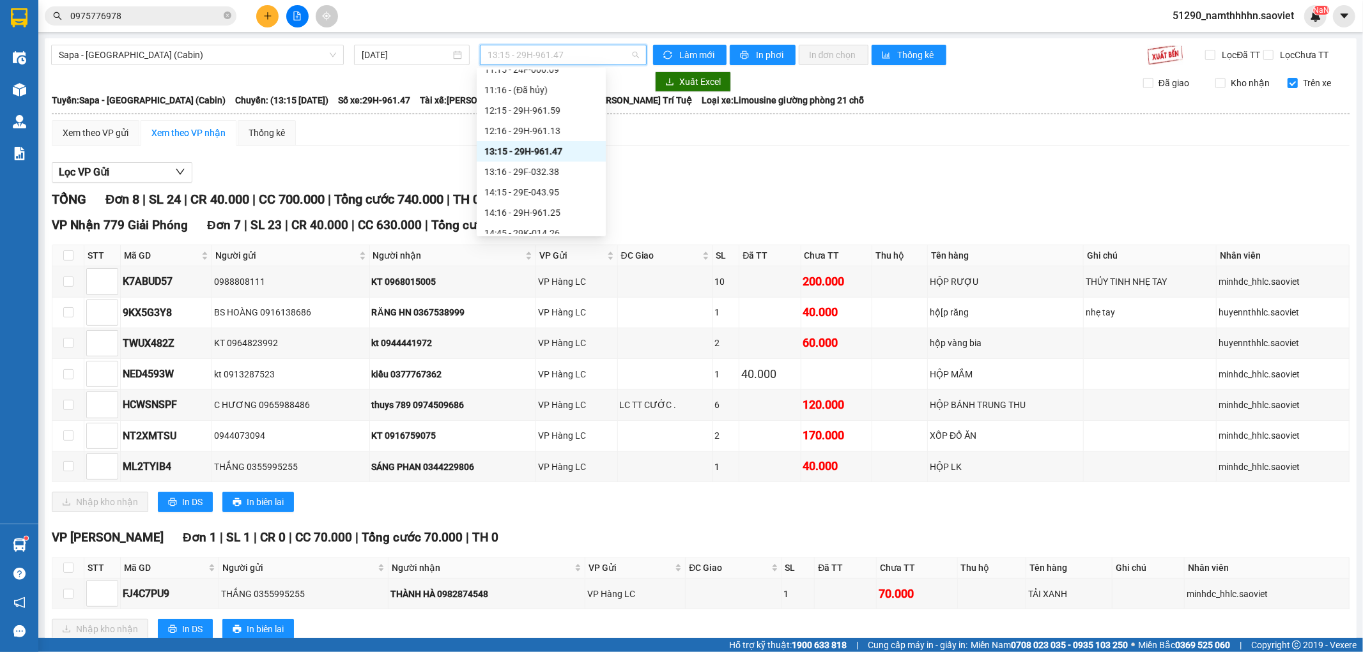
click at [553, 50] on span "13:15 - 29H-961.47" at bounding box center [562, 54] width 151 height 19
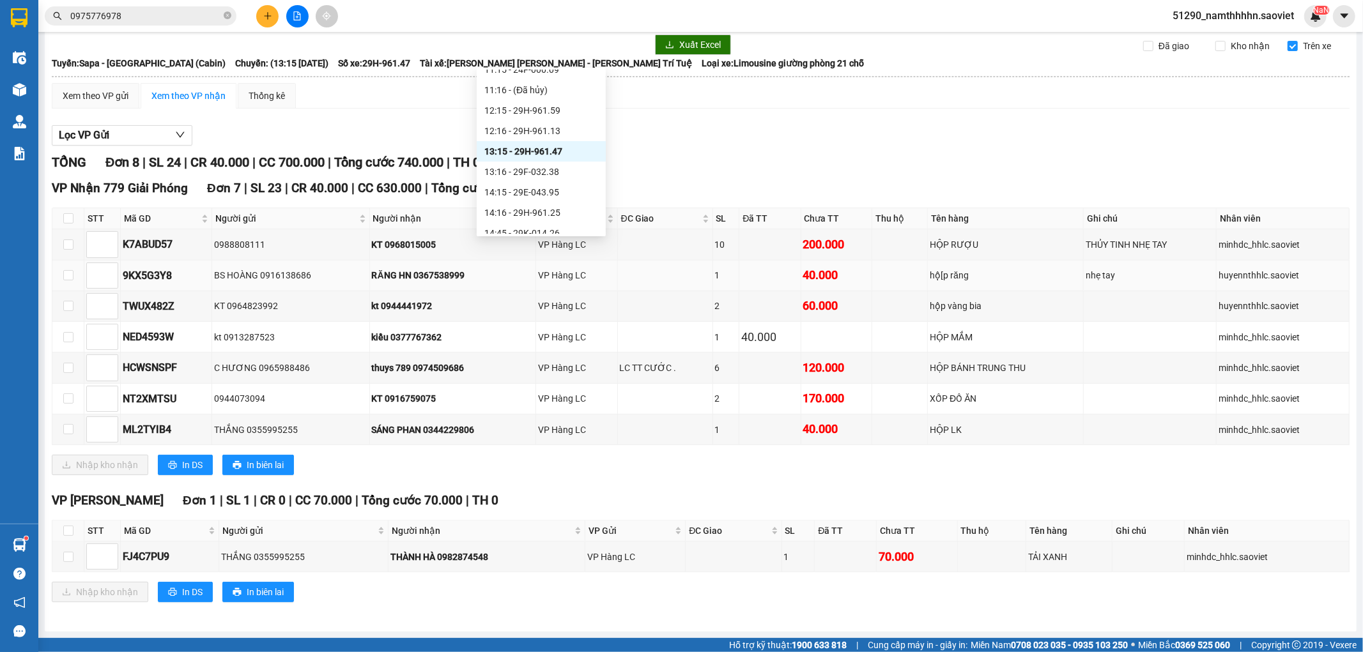
click at [834, 273] on div "40.000" at bounding box center [836, 275] width 67 height 18
click at [135, 24] on span "0975776978" at bounding box center [141, 15] width 192 height 19
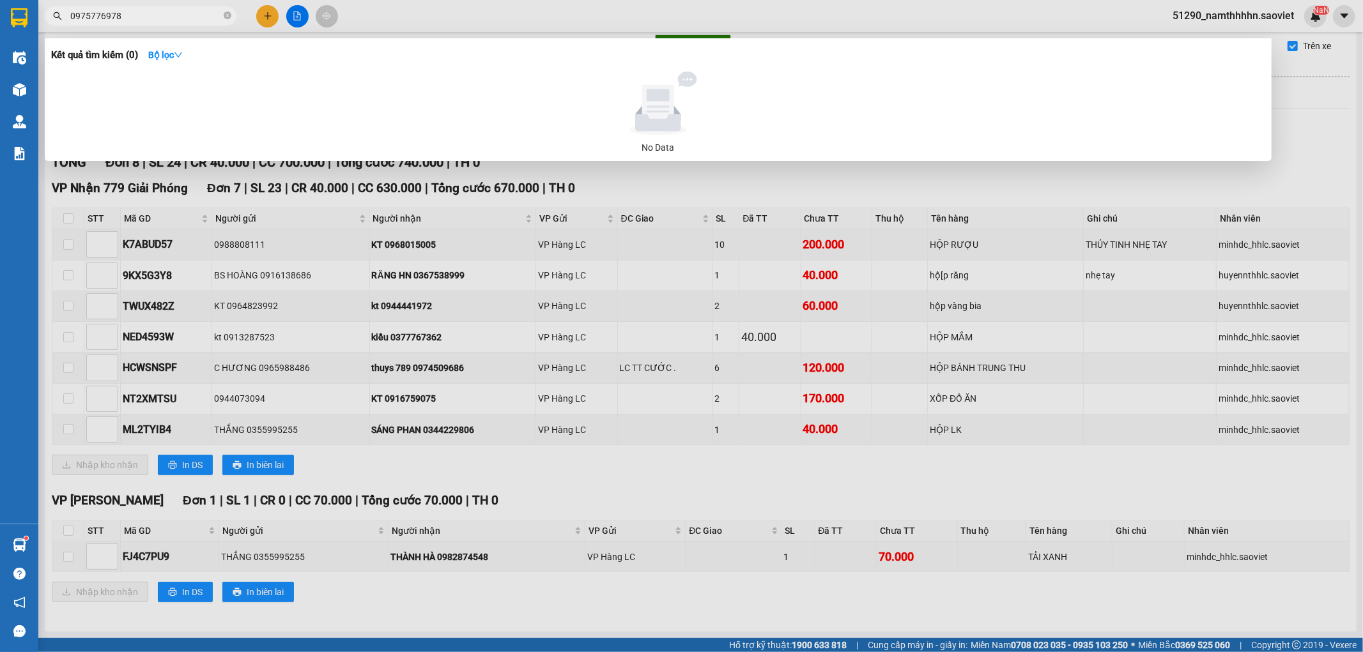
click at [139, 19] on input "0975776978" at bounding box center [145, 16] width 151 height 14
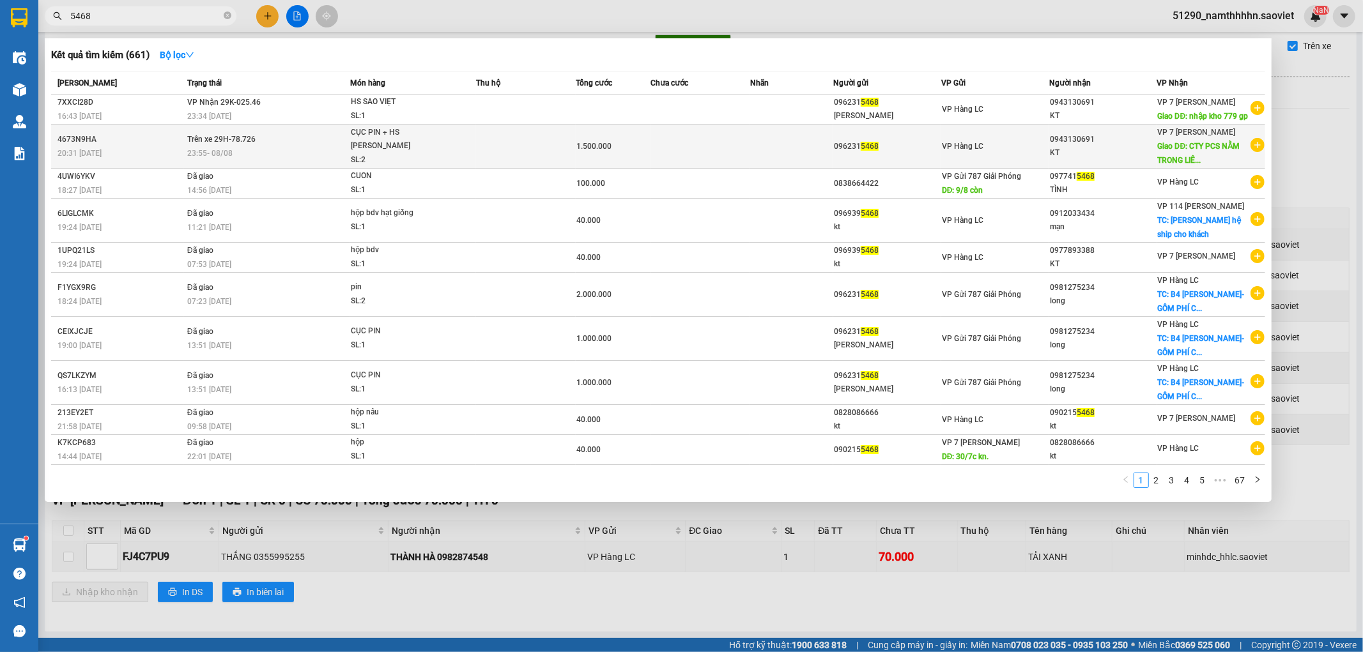
type input "5468"
click at [639, 153] on div "1.500.000" at bounding box center [612, 146] width 73 height 14
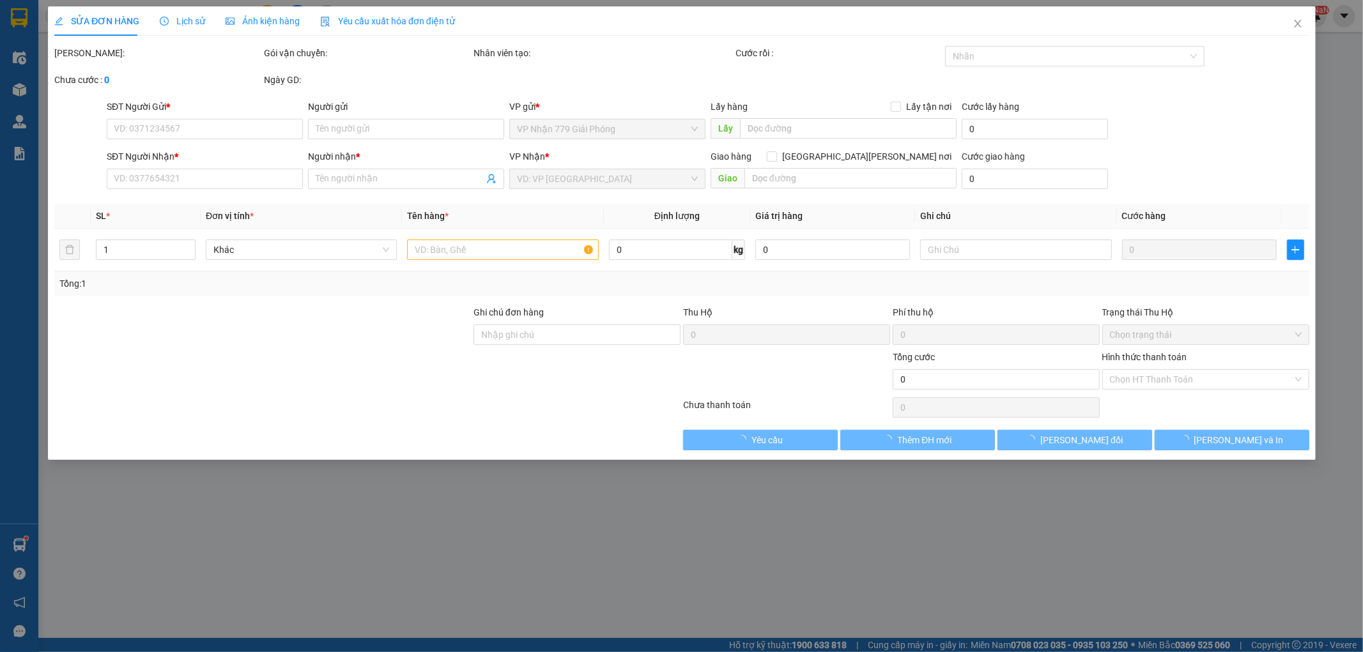
type input "0962315468"
type input "0943130691"
type input "KT"
type input "CTY PCS NẰM TRONG LIÊN ĐOÀN BÓNG ĐÁ VIỆT NAM ĐƯỜNG LÊ QUANG ĐẠO PHÚ ĐÔ NAM TỪ L…"
type input "700.000"
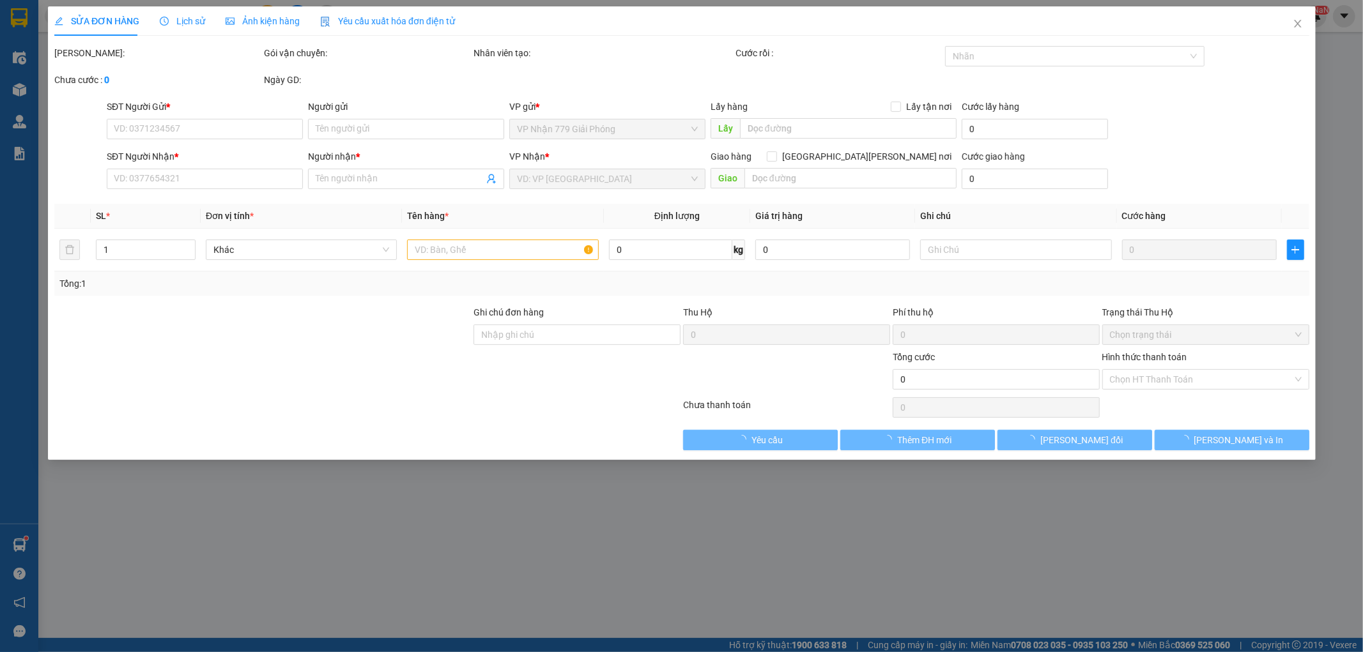
type input "1.500.000"
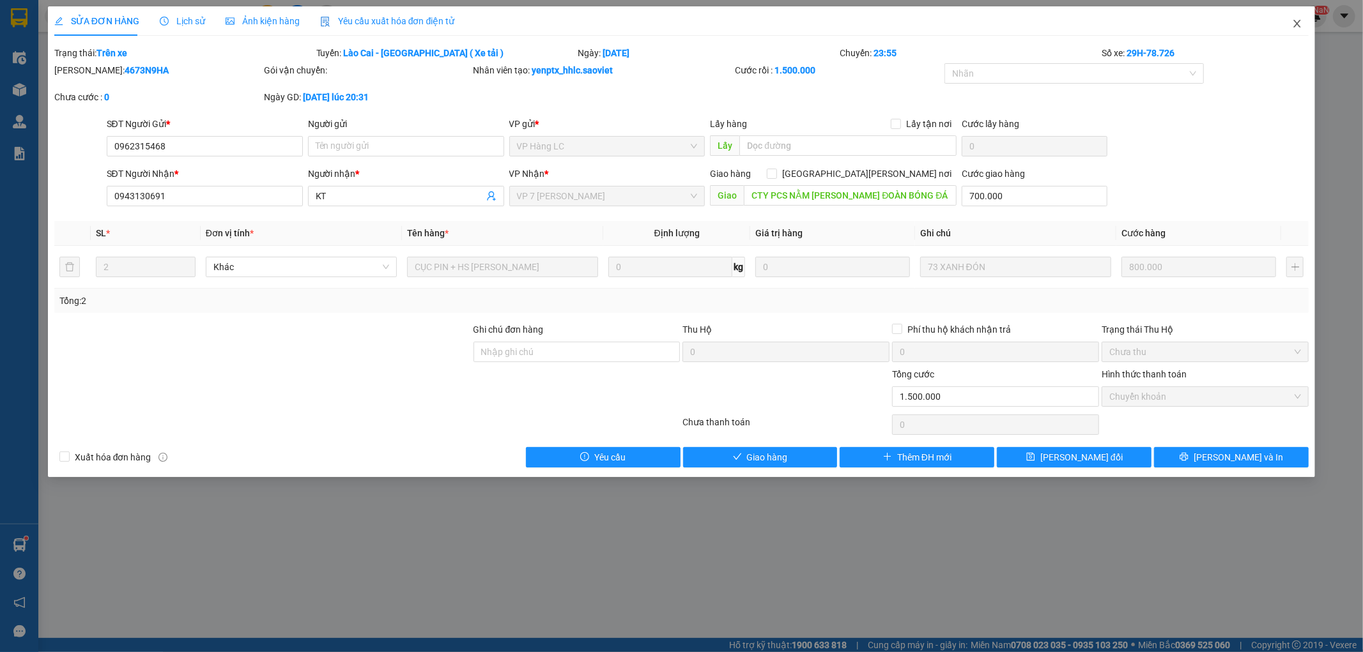
click at [1226, 29] on span "Close" at bounding box center [1297, 24] width 36 height 36
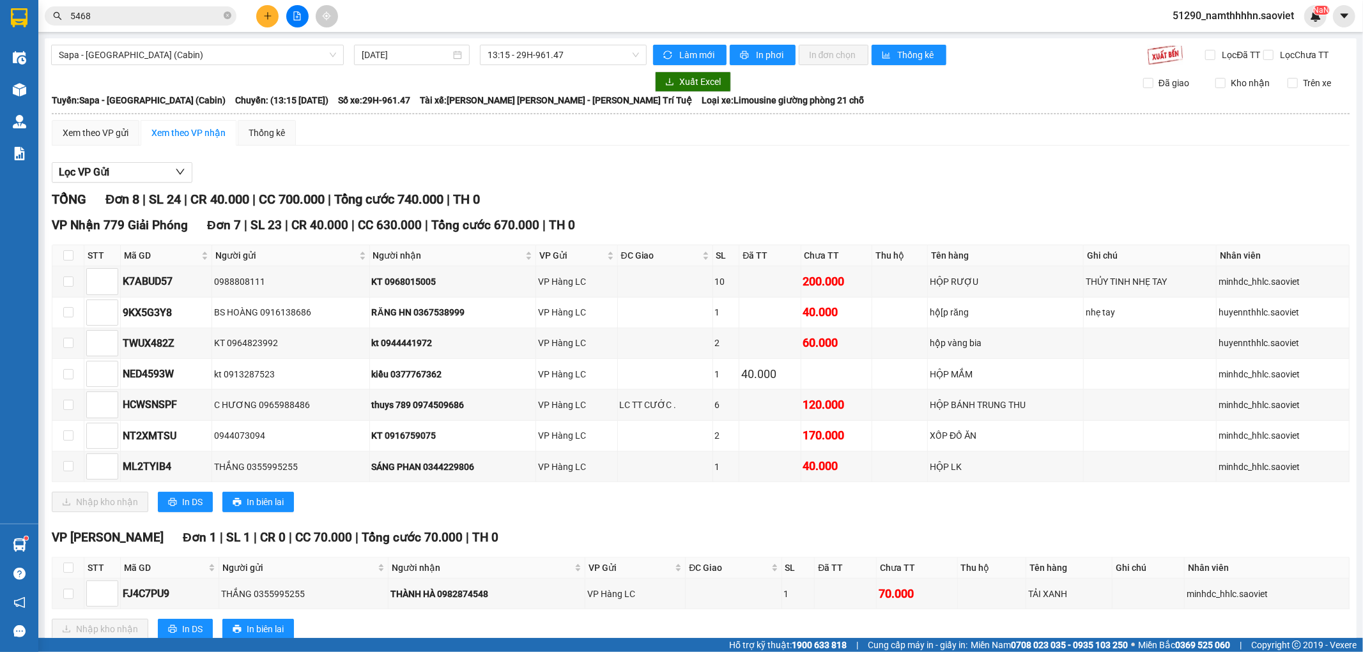
click at [194, 20] on input "5468" at bounding box center [145, 16] width 151 height 14
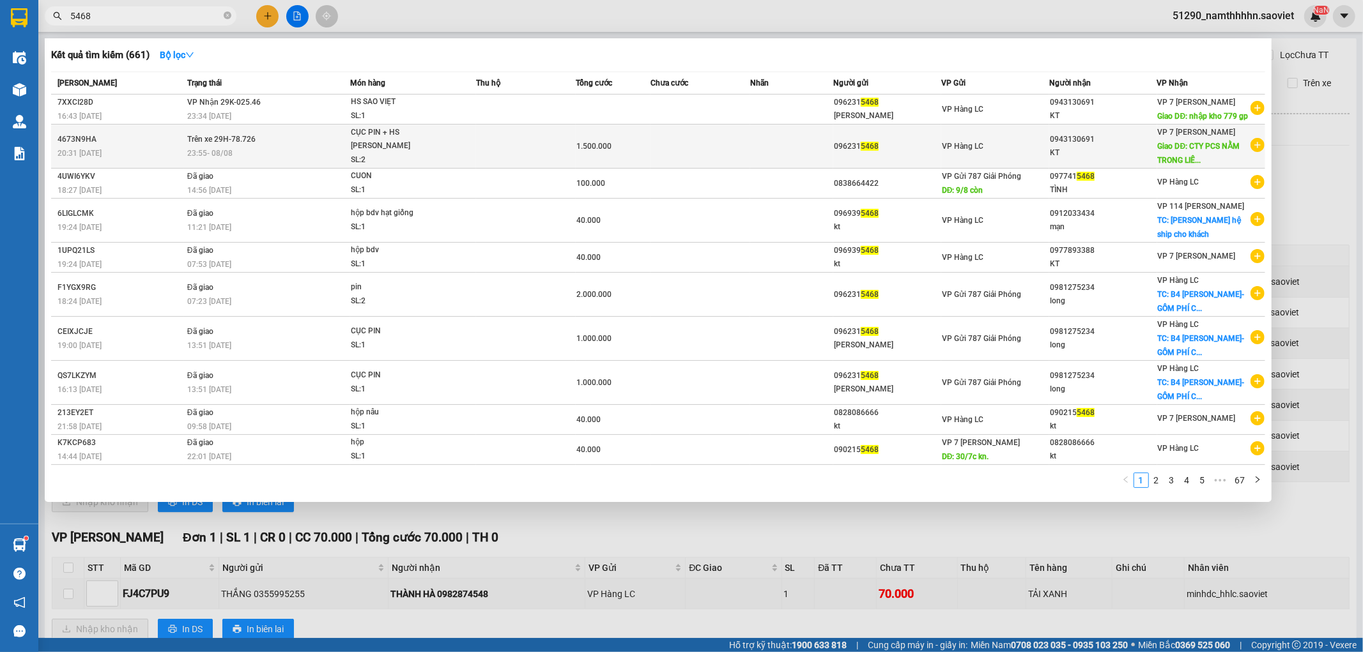
click at [507, 160] on td at bounding box center [526, 147] width 100 height 44
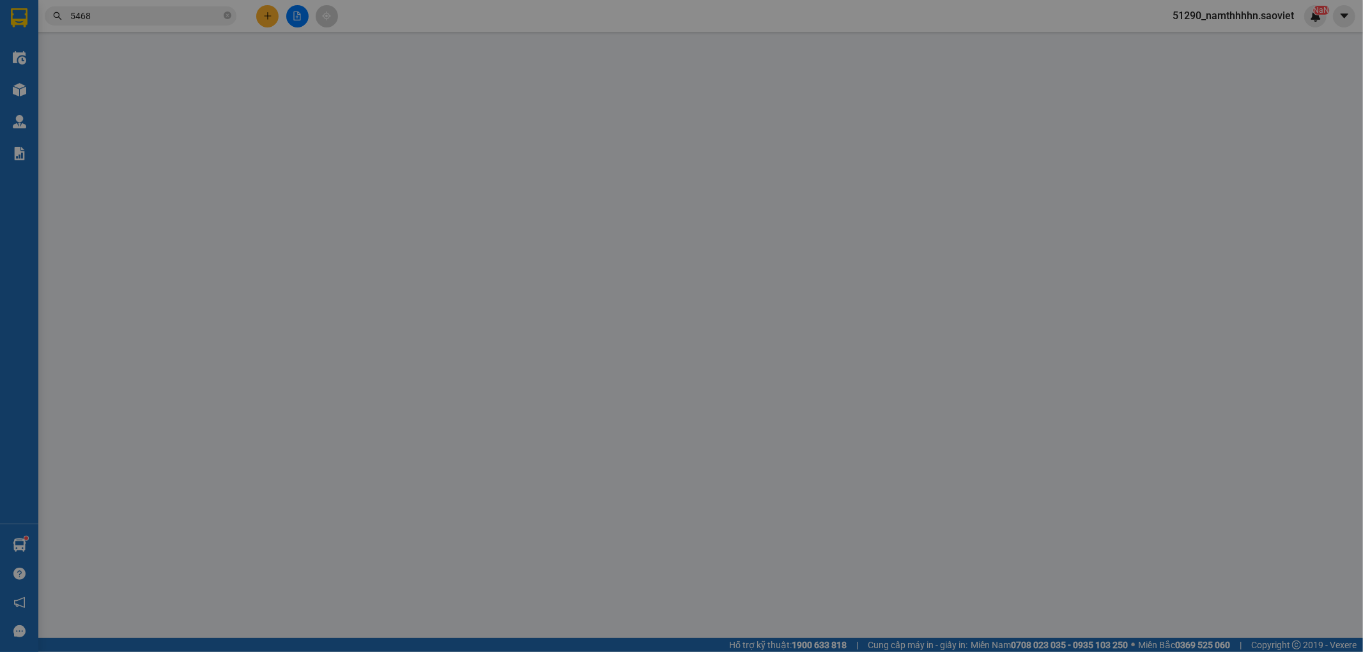
type input "0962315468"
type input "0943130691"
type input "KT"
type input "CTY PCS NẰM TRONG LIÊN ĐOÀN BÓNG ĐÁ VIỆT NAM ĐƯỜNG LÊ QUANG ĐẠO PHÚ ĐÔ NAM TỪ L…"
type input "700.000"
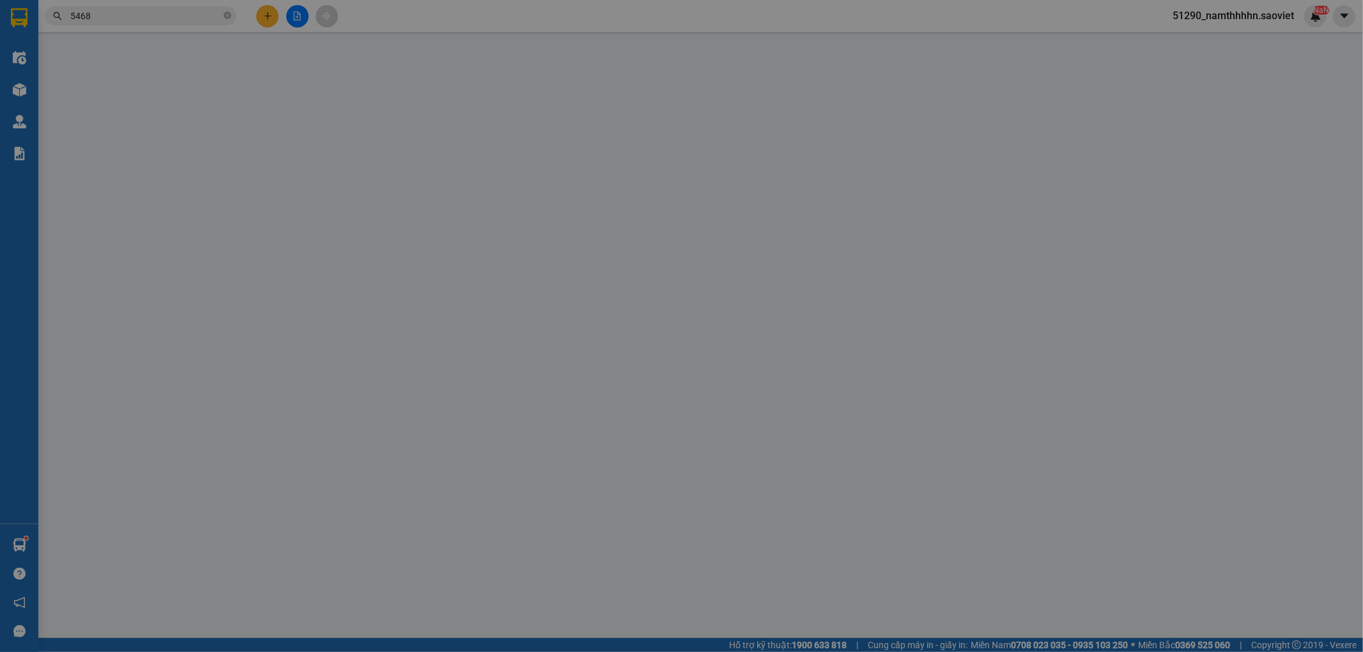
type input "1.500.000"
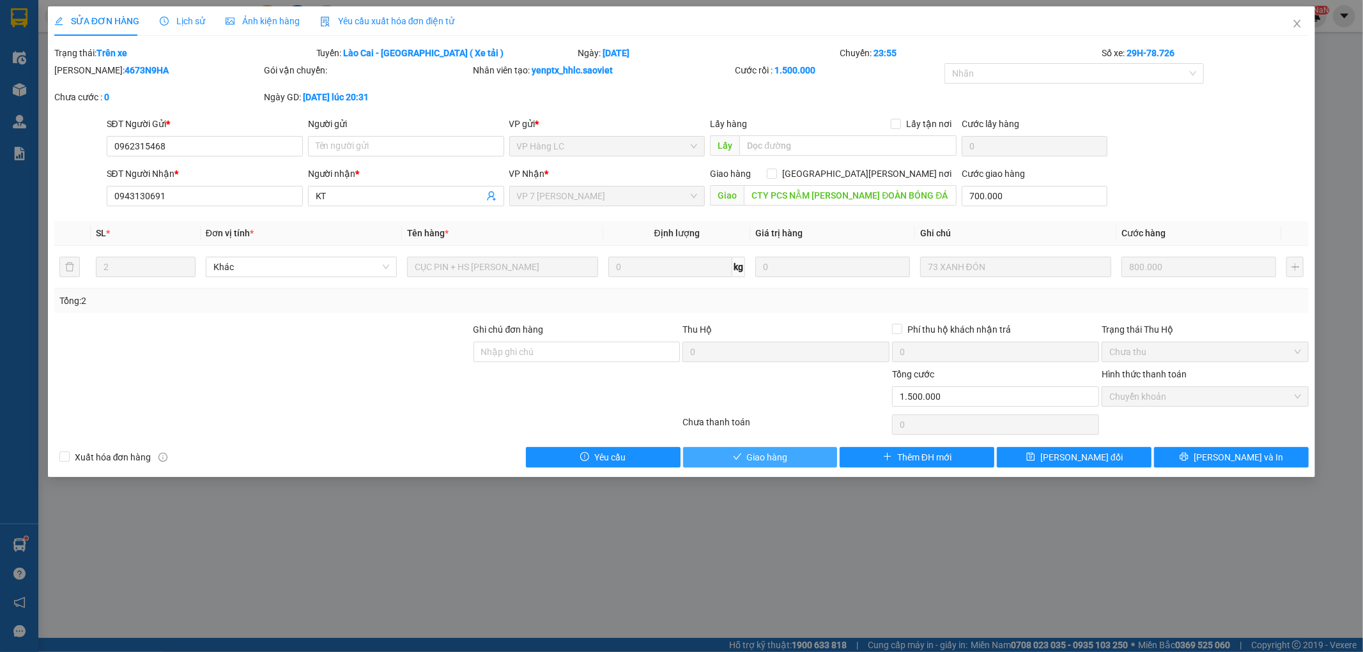
click at [776, 457] on span "Giao hàng" at bounding box center [767, 457] width 41 height 14
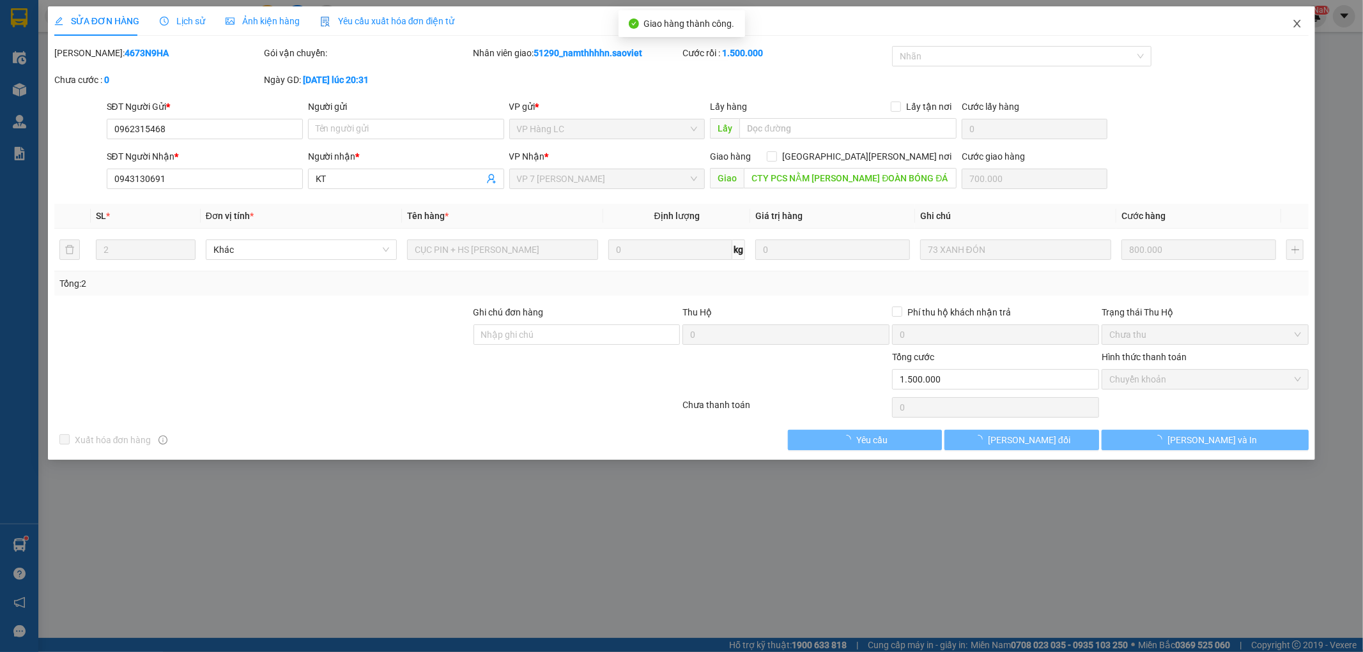
click at [1226, 24] on icon "close" at bounding box center [1297, 24] width 7 height 8
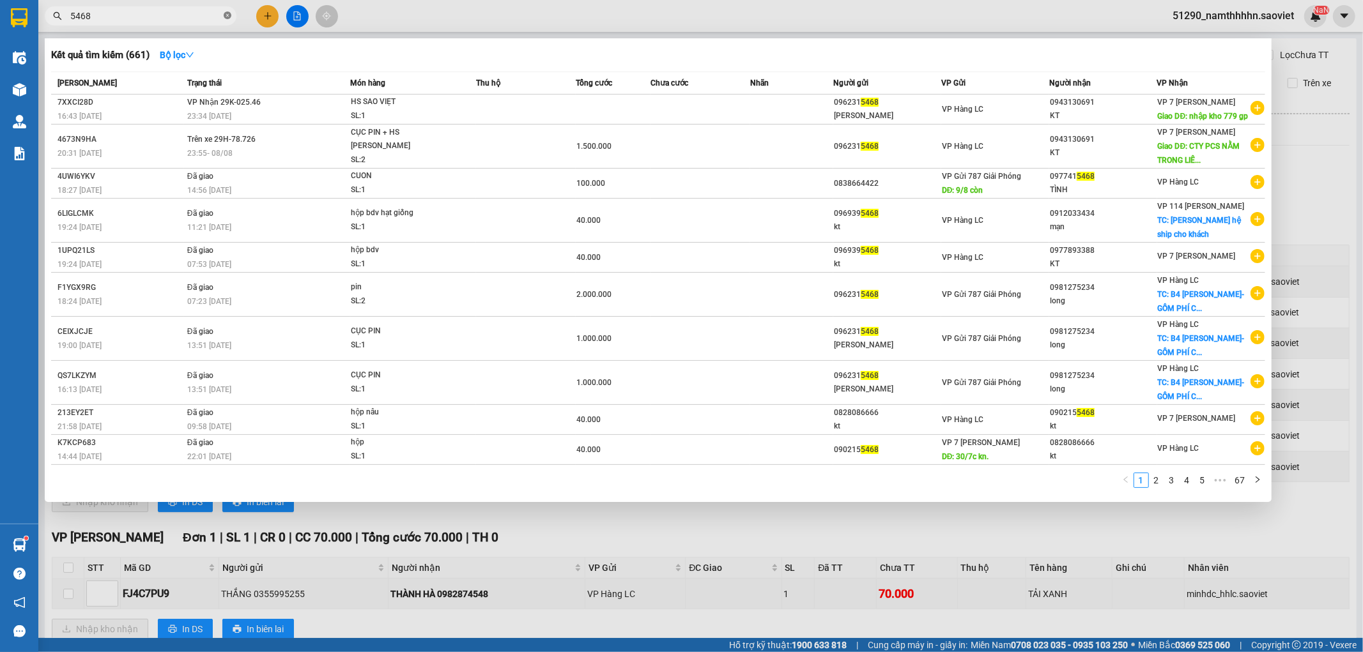
click at [227, 13] on icon "close-circle" at bounding box center [228, 15] width 8 height 8
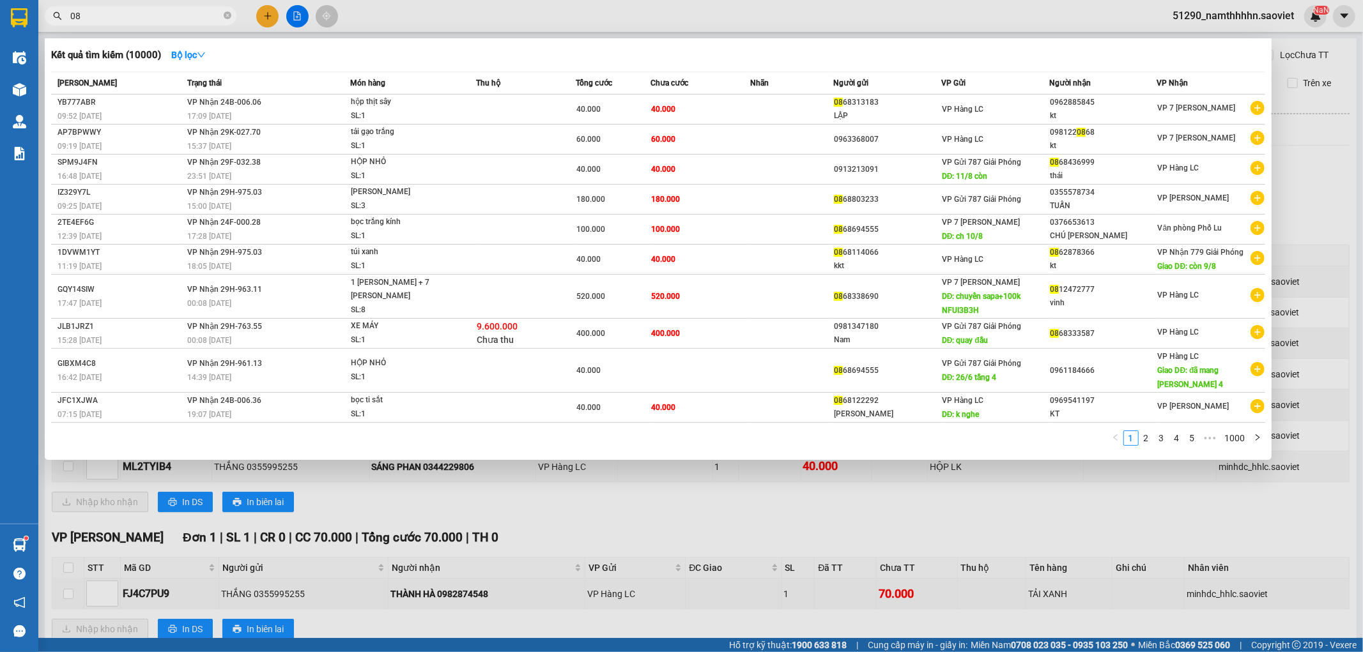
type input "0"
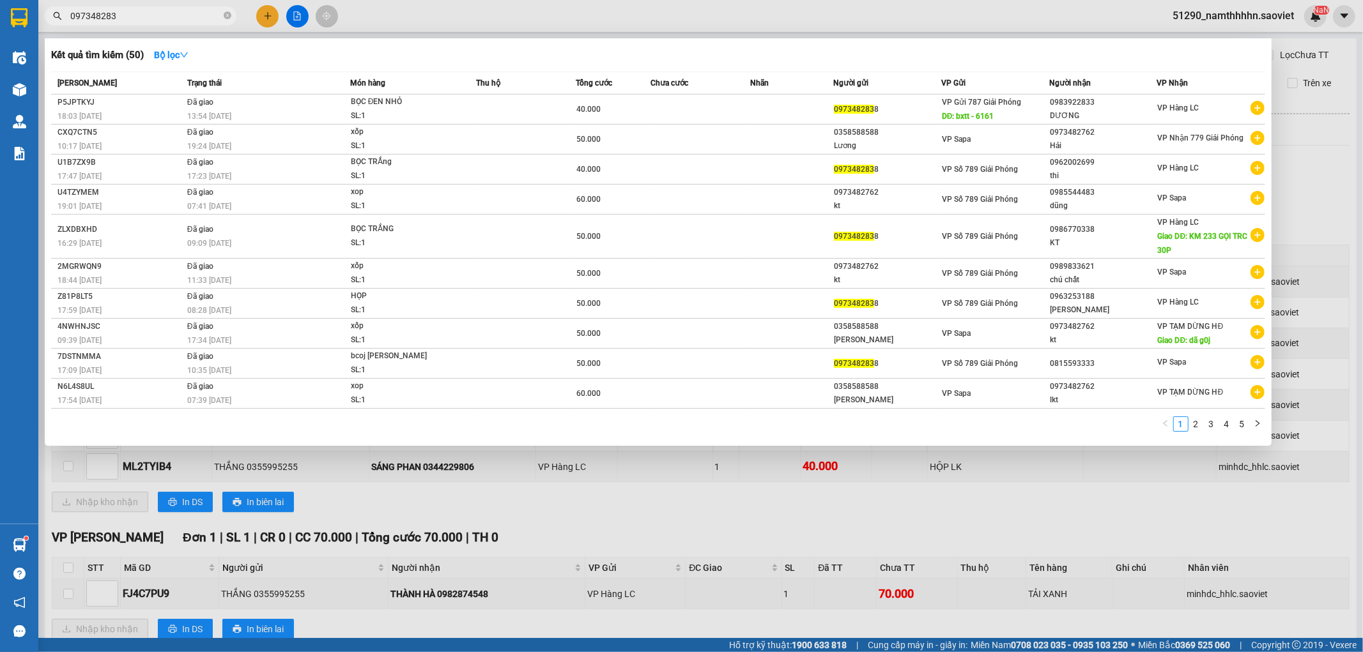
type input "0973482838"
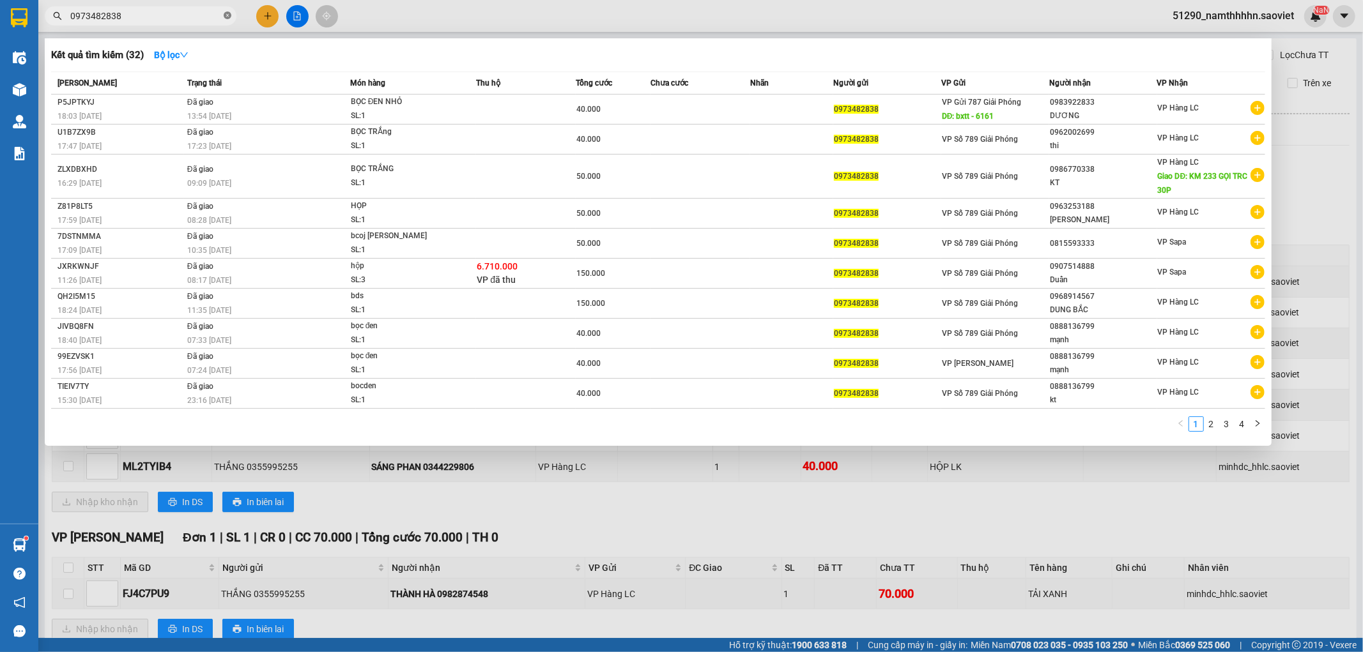
click at [226, 11] on icon "close-circle" at bounding box center [228, 15] width 8 height 8
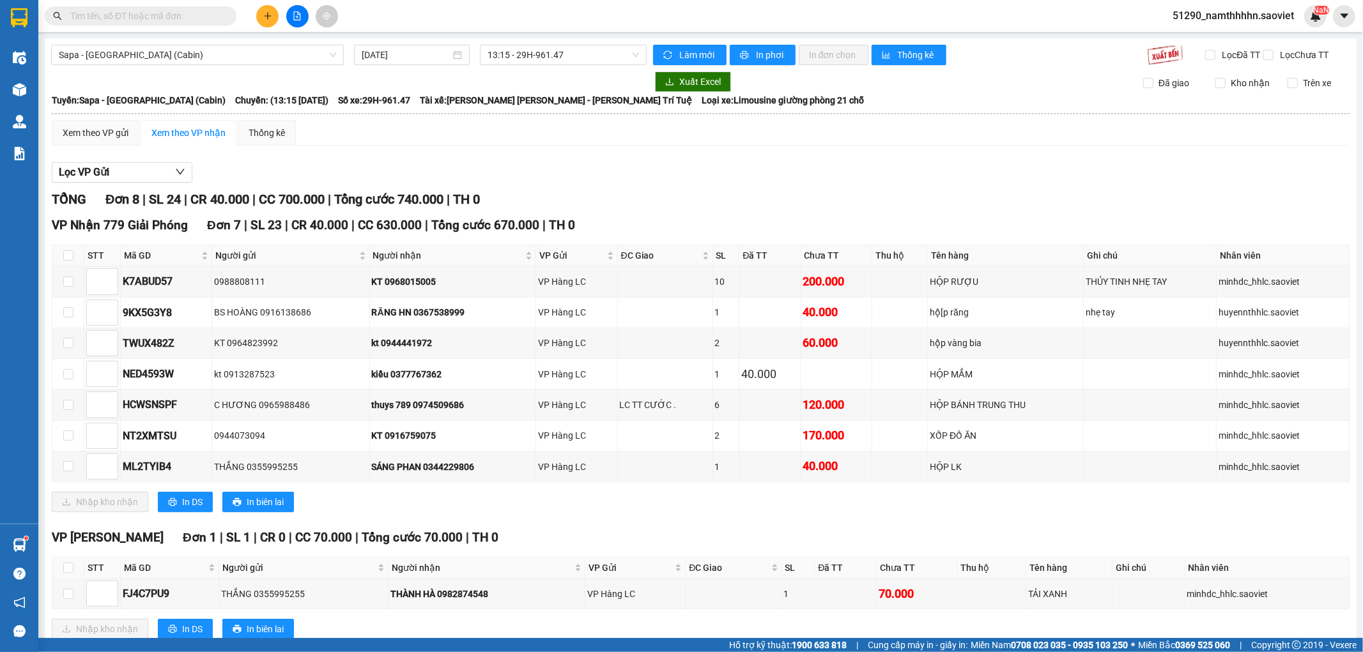
click at [175, 8] on span at bounding box center [141, 15] width 192 height 19
click at [165, 16] on input "text" at bounding box center [145, 16] width 151 height 14
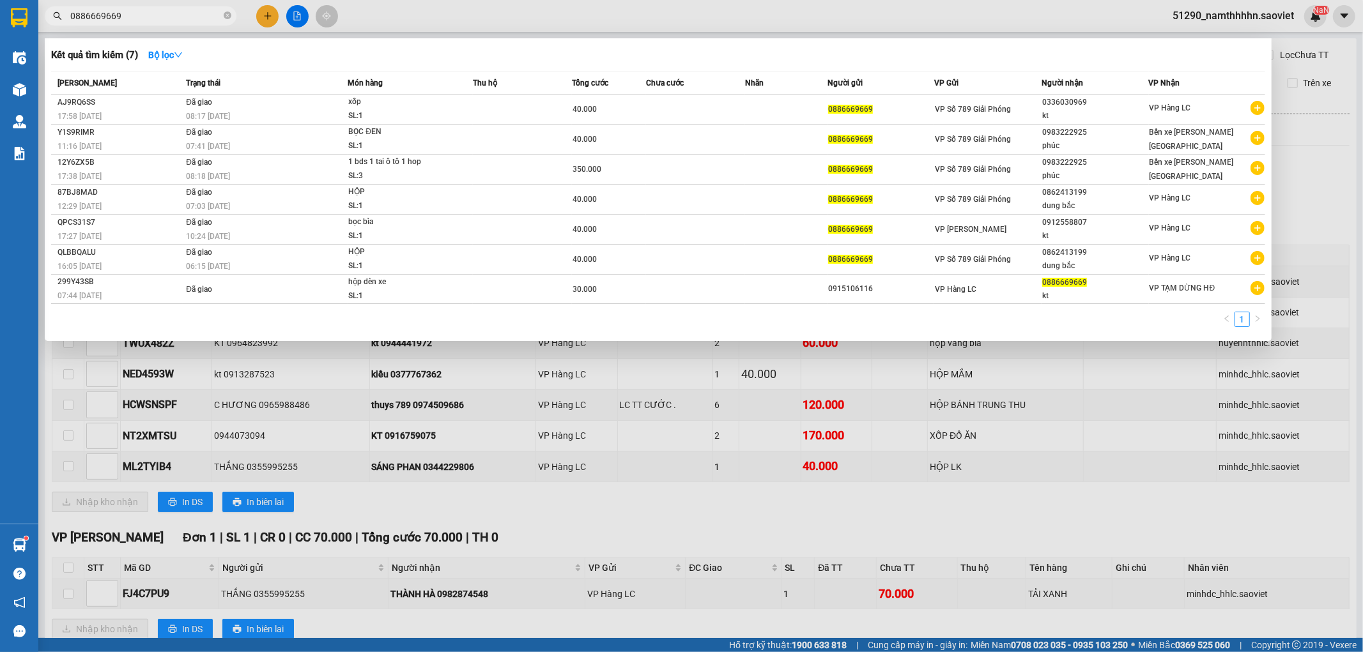
type input "0886669669"
click at [227, 17] on icon "close-circle" at bounding box center [228, 15] width 8 height 8
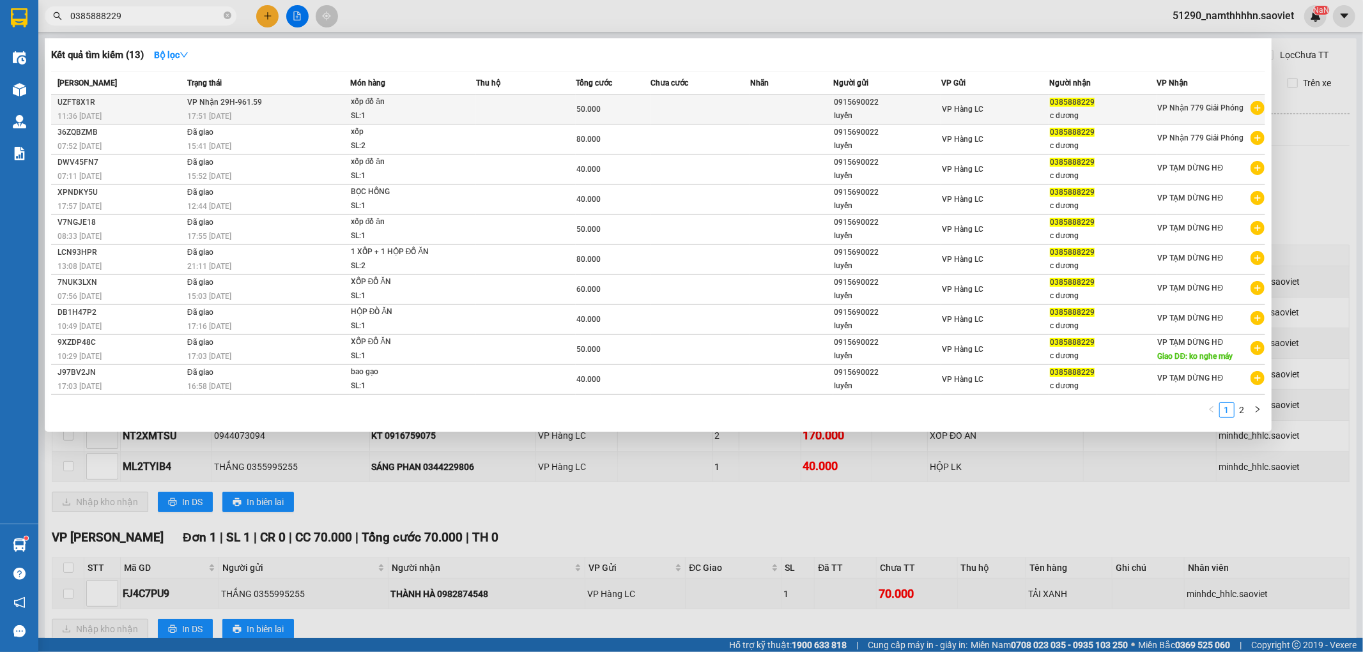
type input "0385888229"
click at [394, 106] on div "xốp đồ ăn" at bounding box center [399, 102] width 96 height 14
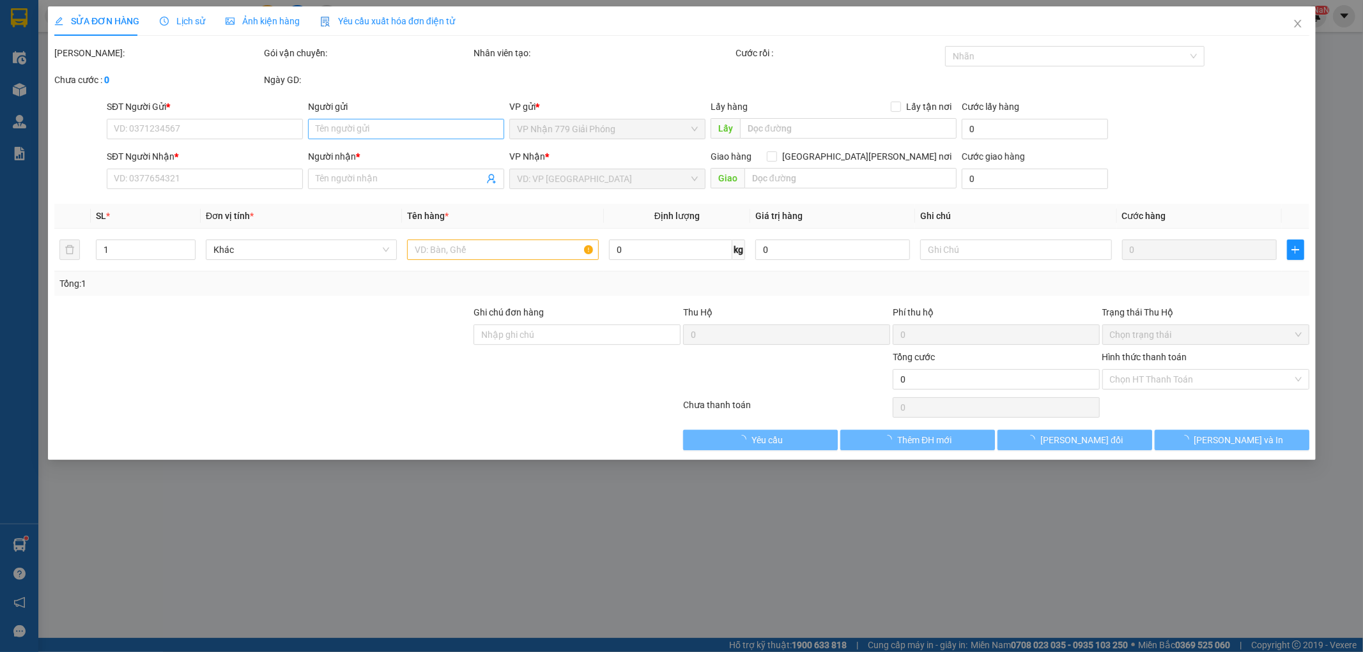
type input "0915690022"
type input "luyến"
type input "0385888229"
type input "c dương"
type input "50.000"
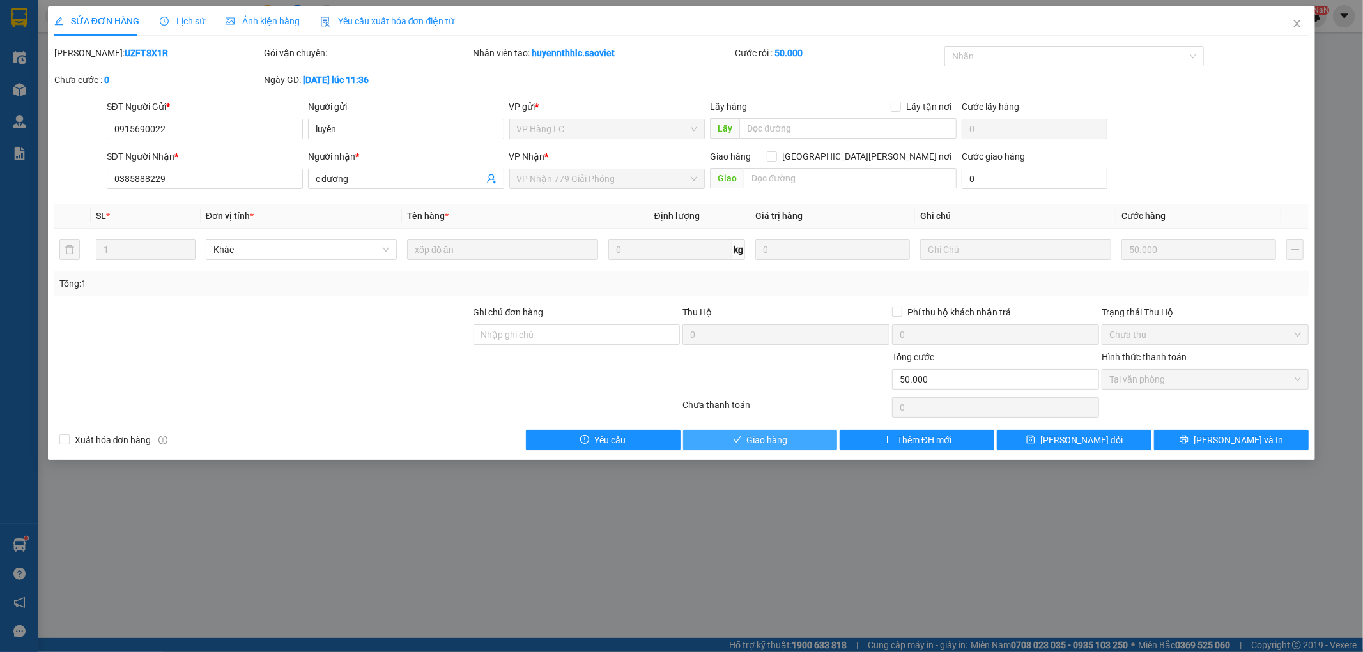
click at [767, 450] on button "Giao hàng" at bounding box center [760, 440] width 155 height 20
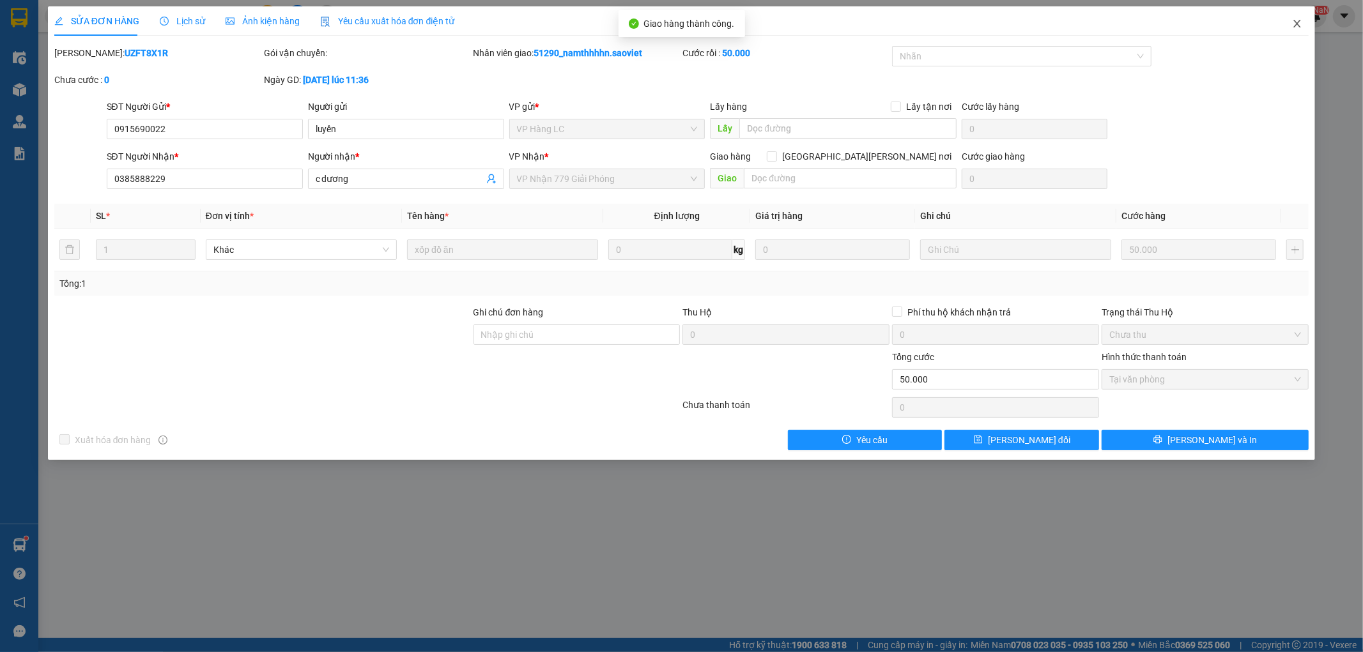
click at [1226, 22] on span "Close" at bounding box center [1297, 24] width 36 height 36
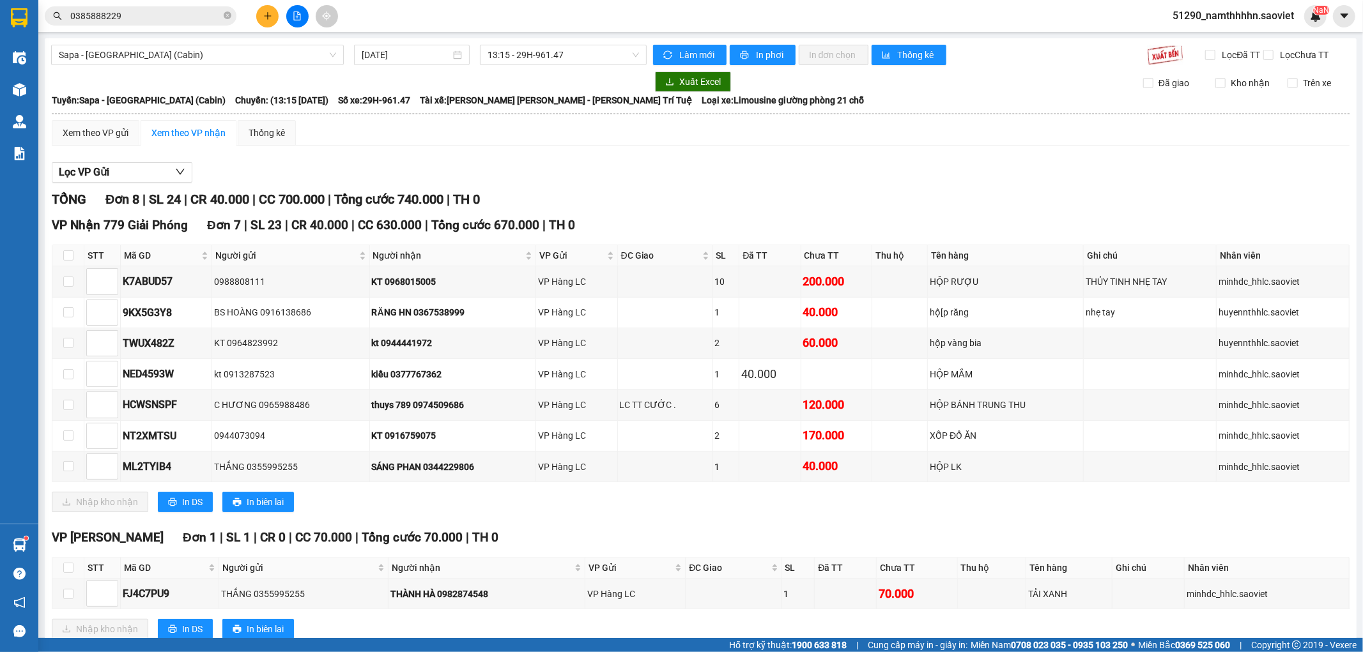
click at [224, 17] on icon "close-circle" at bounding box center [228, 15] width 8 height 8
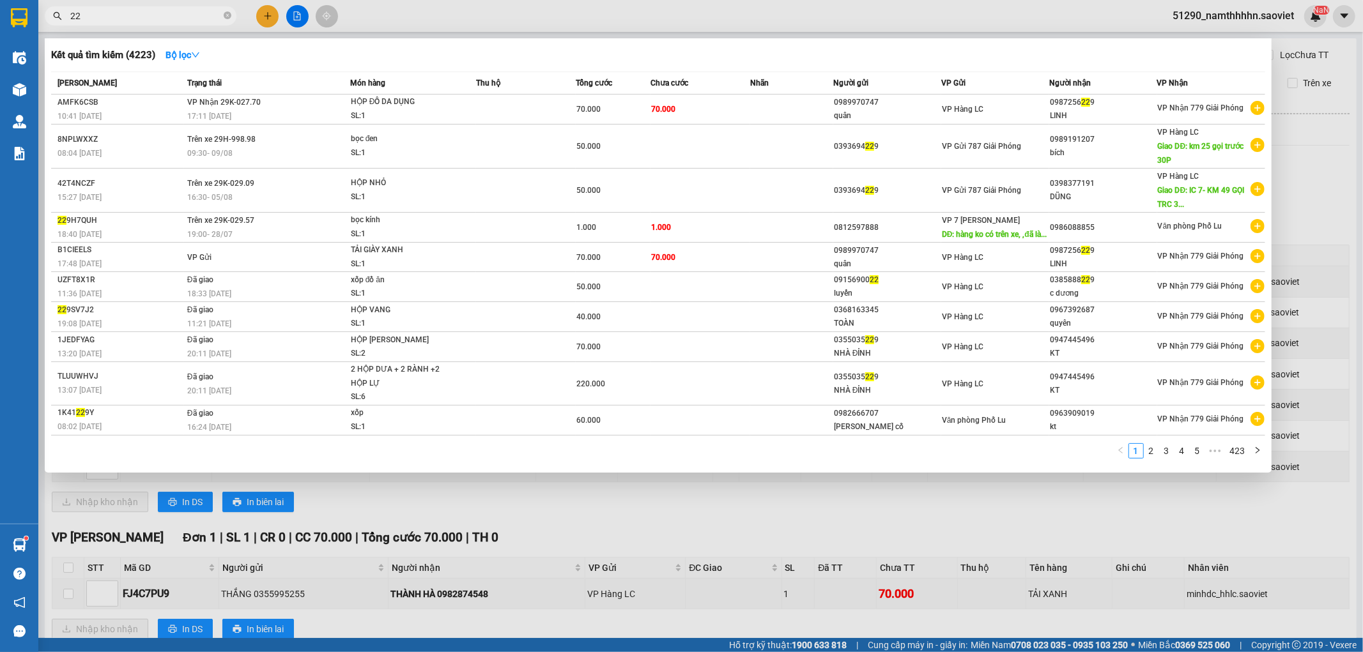
type input "2"
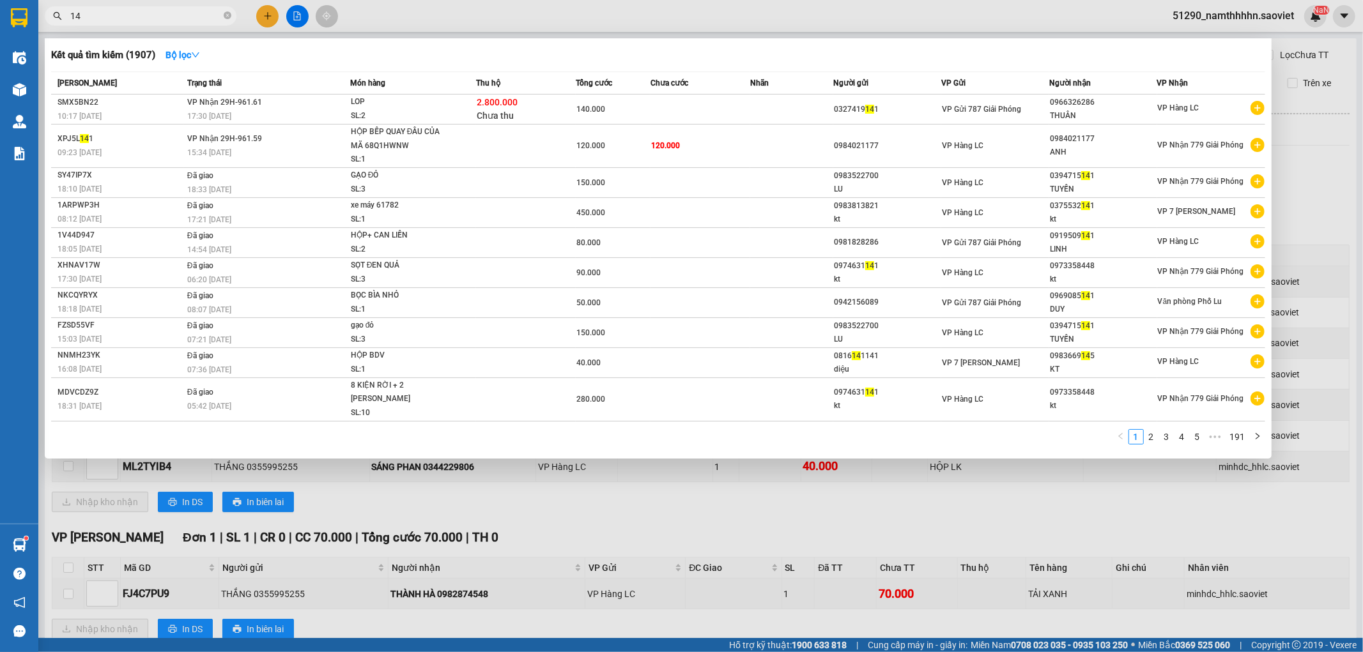
type input "1"
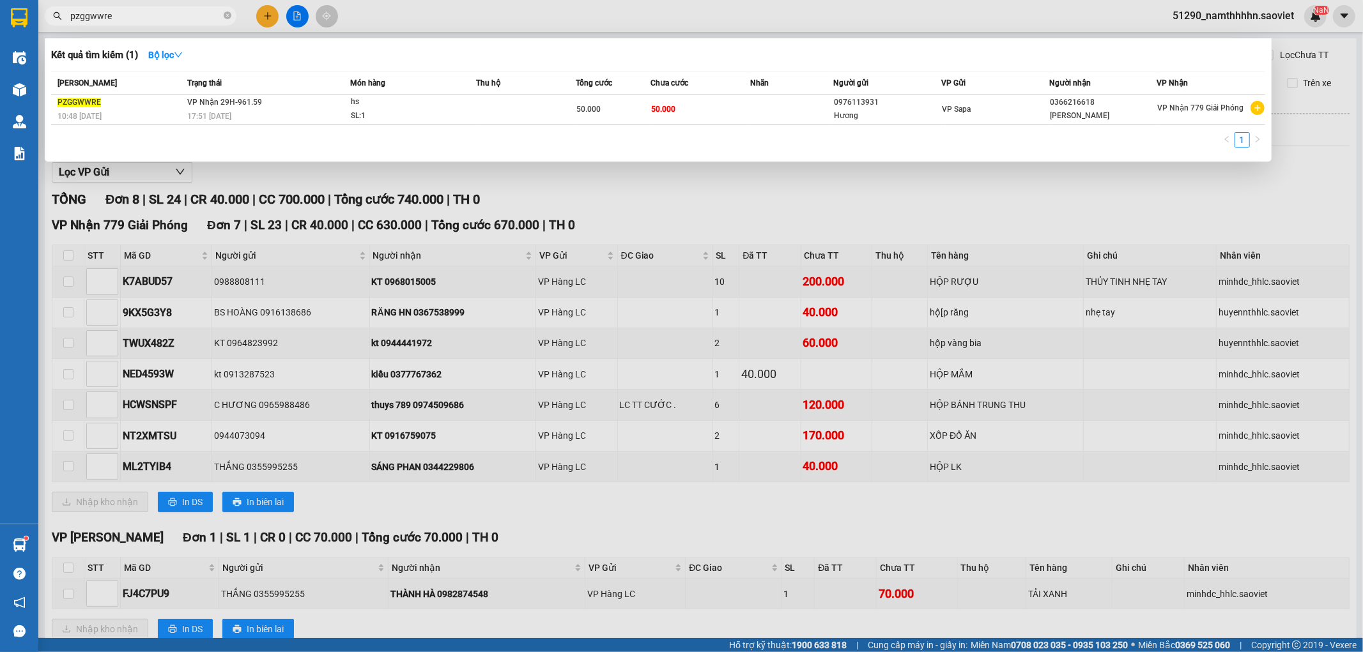
type input "pzggwwre"
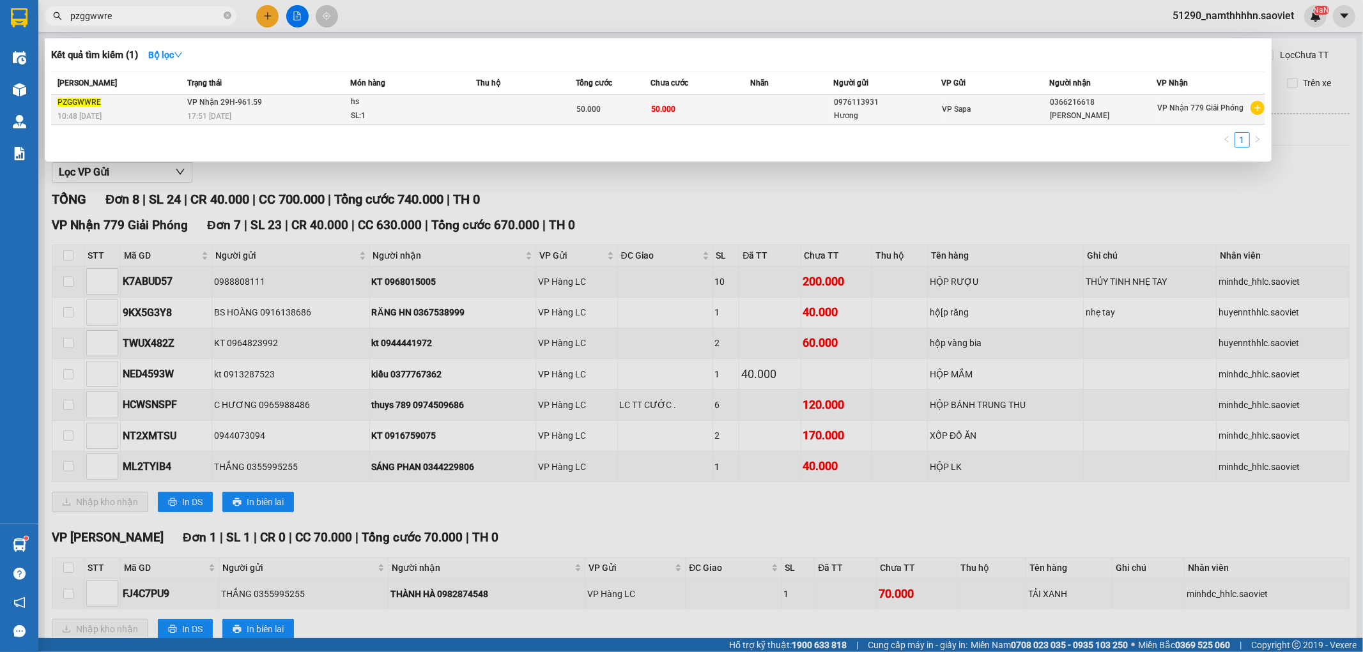
click at [451, 123] on span "hs SL: 1" at bounding box center [413, 108] width 125 height 27
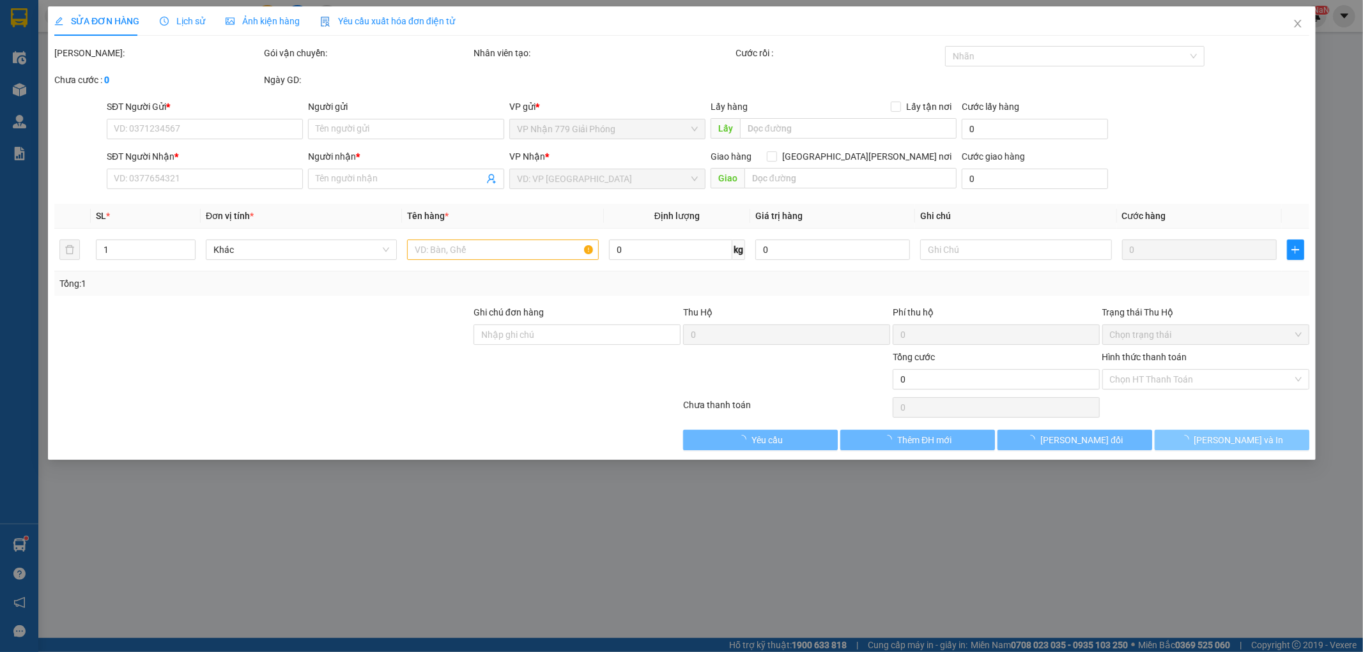
type input "0976113931"
type input "Hương"
type input "0366216618"
type input "Mai Linh"
type input "50.000"
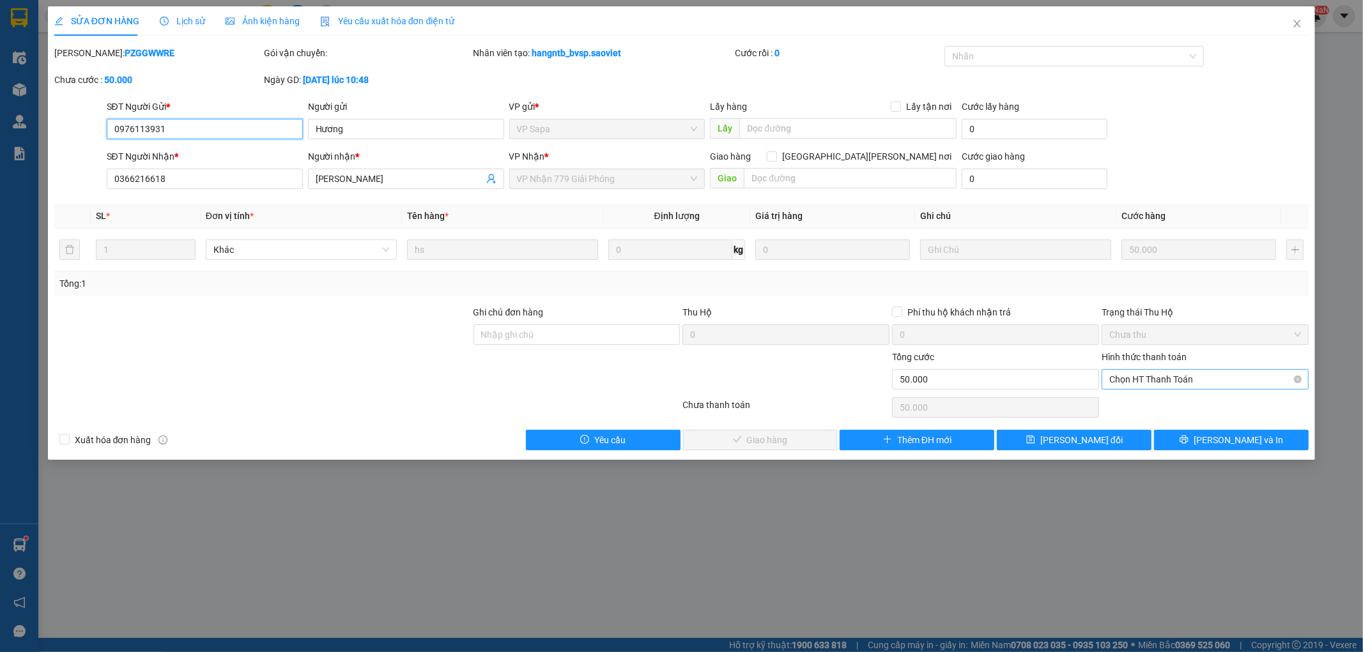
click at [1166, 375] on span "Chọn HT Thanh Toán" at bounding box center [1205, 379] width 192 height 19
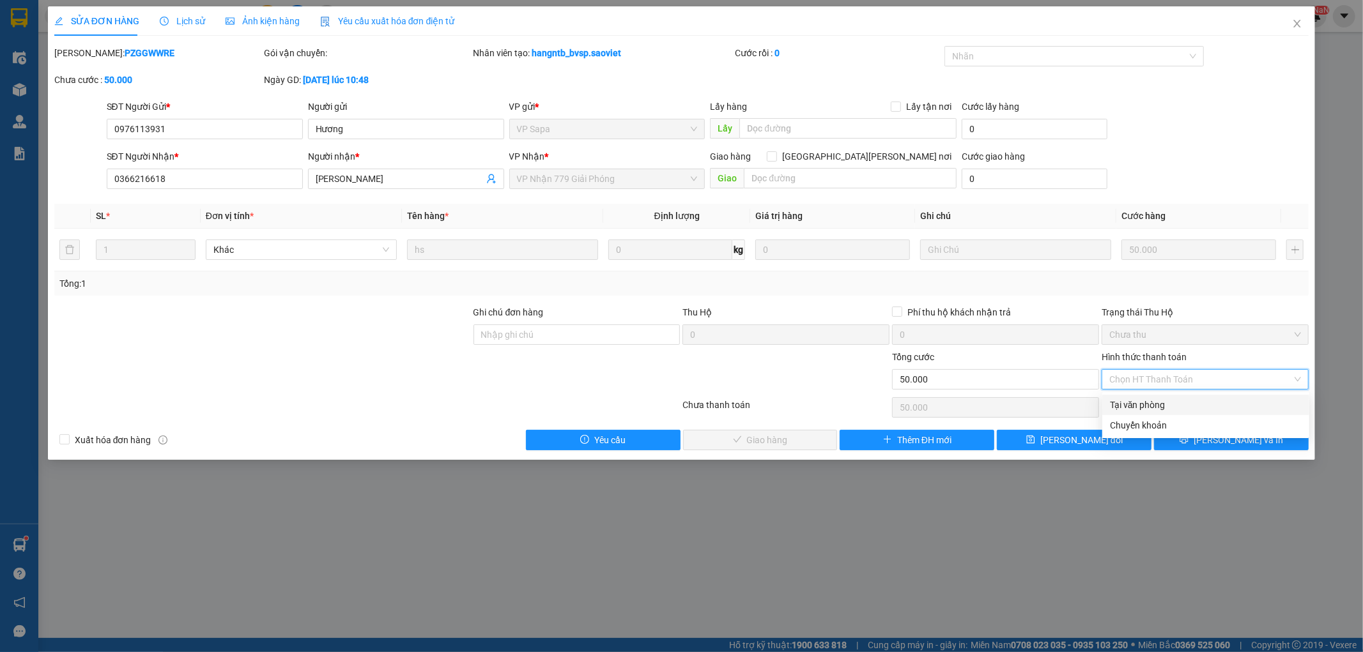
click at [1126, 403] on div "Tại văn phòng" at bounding box center [1206, 405] width 192 height 14
type input "0"
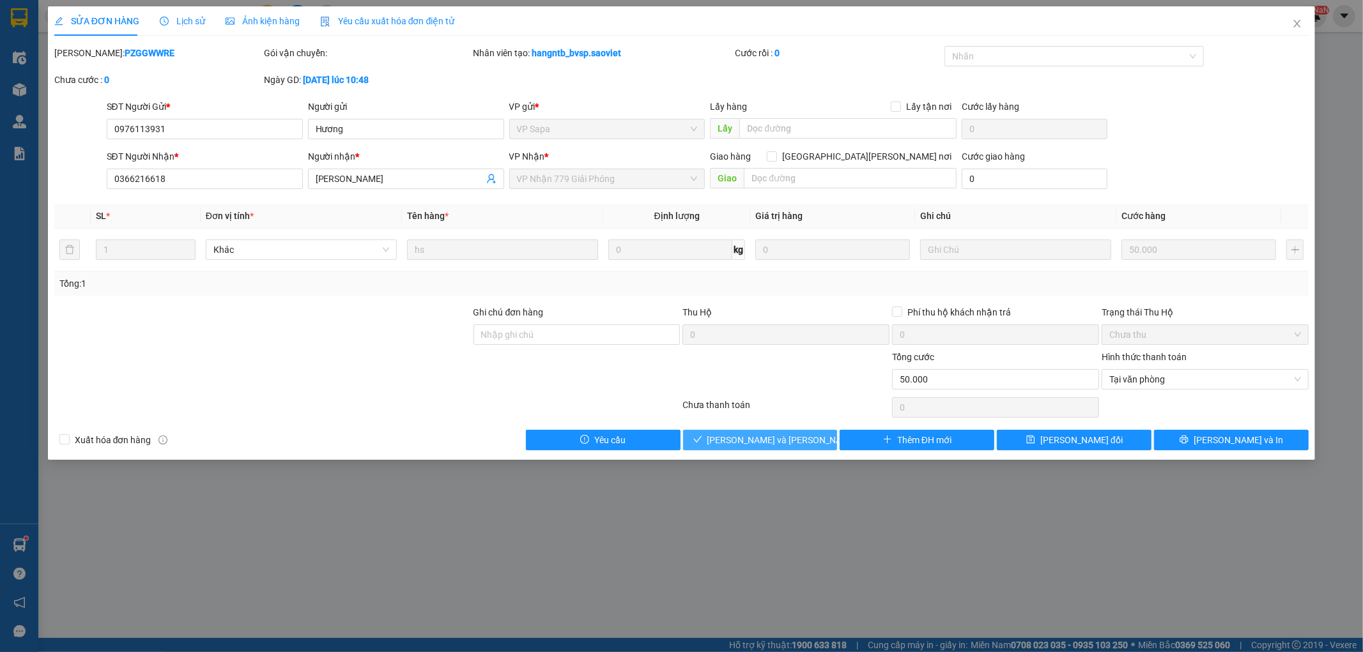
click at [788, 430] on button "[PERSON_NAME] và [PERSON_NAME] hàng" at bounding box center [760, 440] width 155 height 20
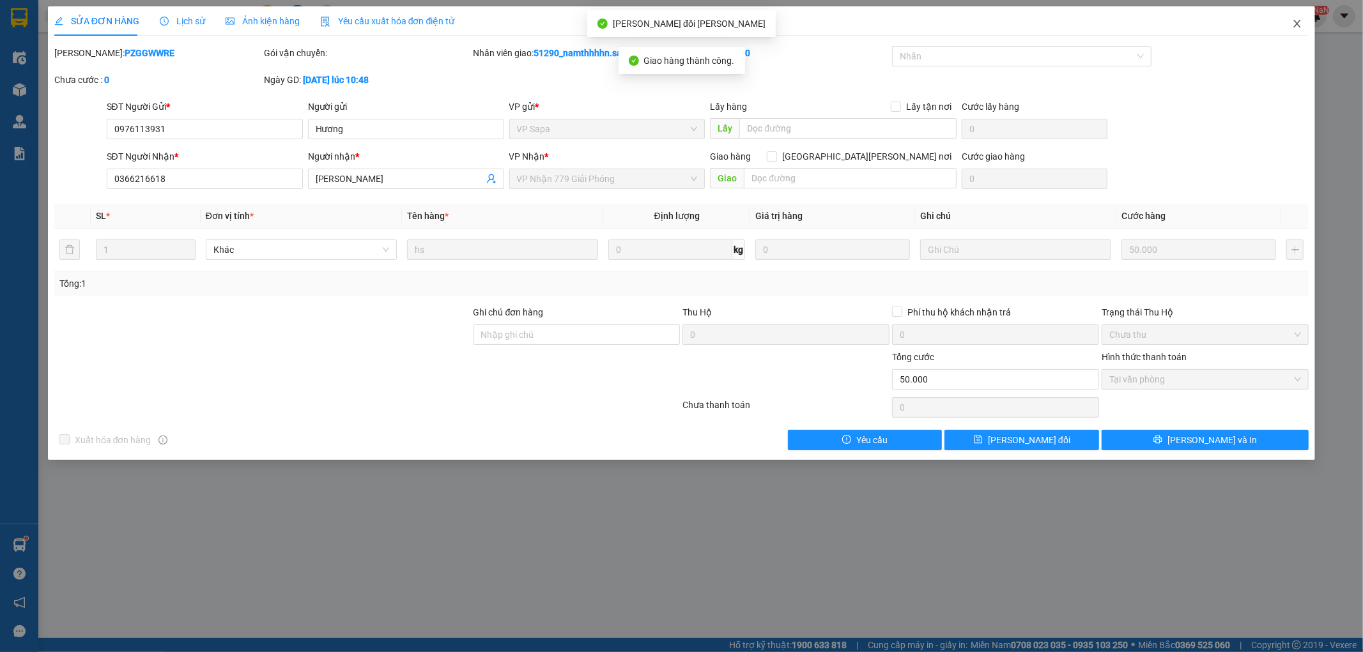
click at [1226, 24] on span "Close" at bounding box center [1297, 24] width 36 height 36
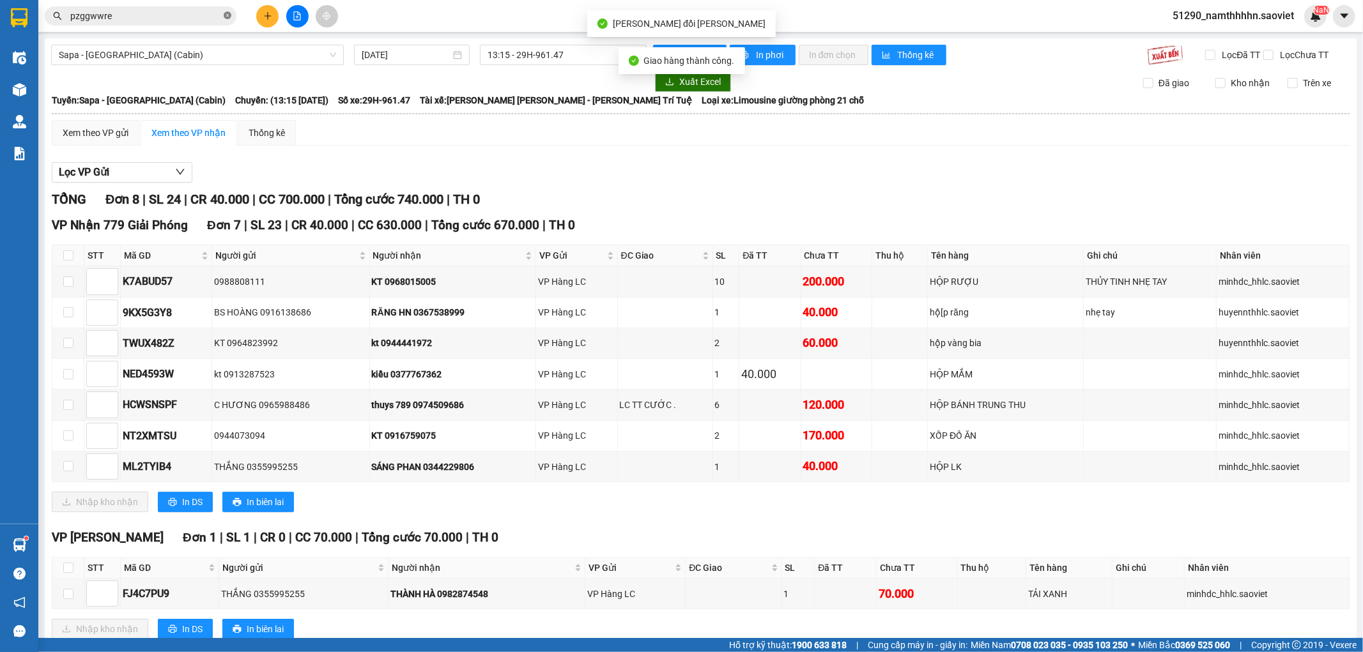
click at [224, 16] on icon "close-circle" at bounding box center [228, 15] width 8 height 8
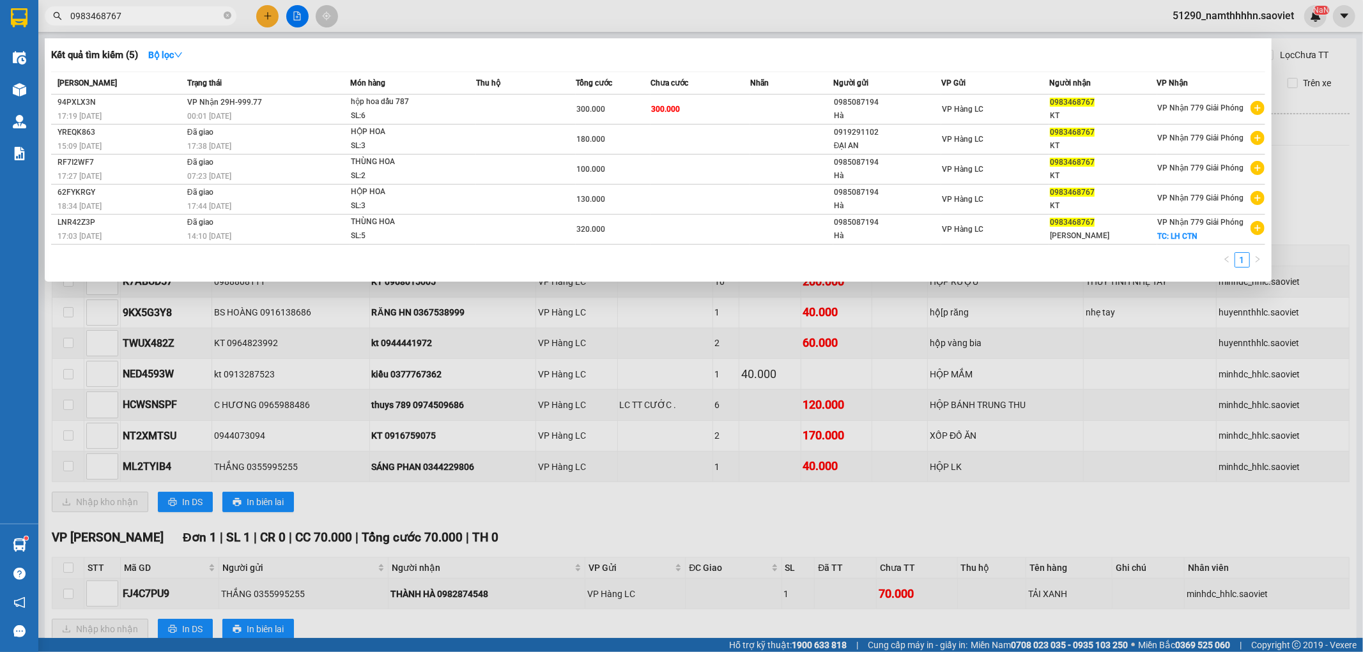
type input "0983468767"
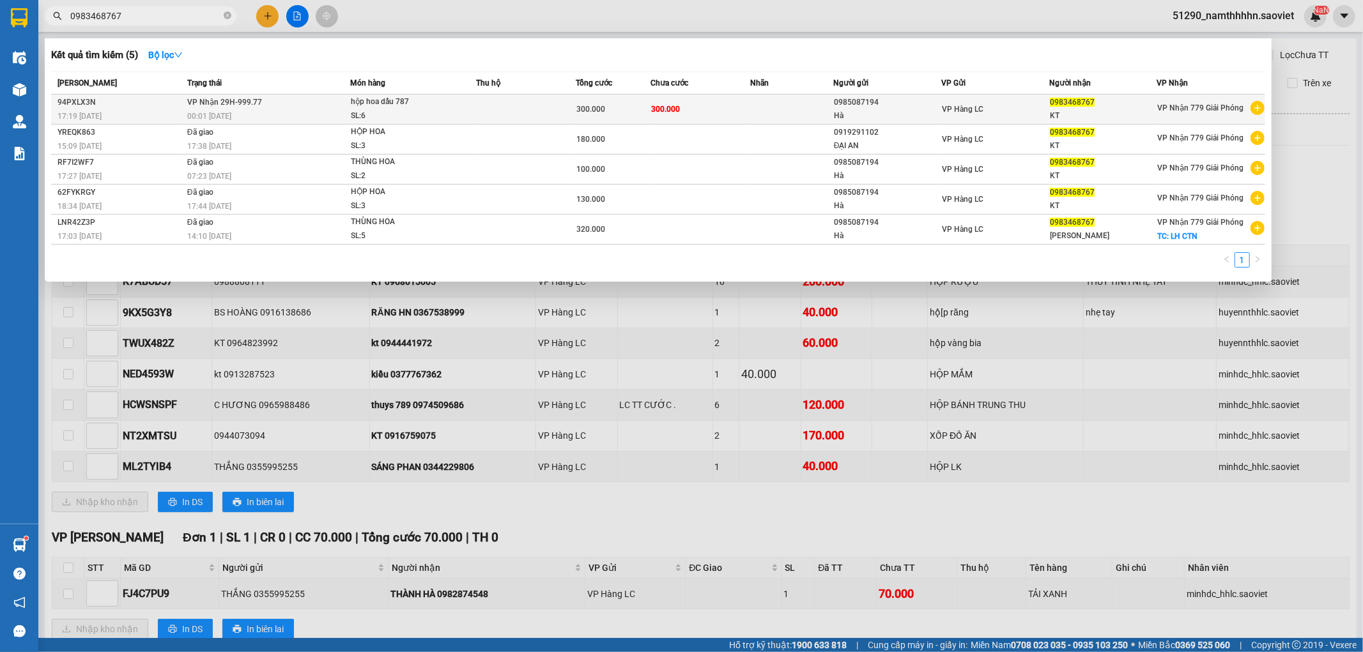
click at [233, 105] on span "VP Nhận 29H-999.77" at bounding box center [224, 102] width 75 height 9
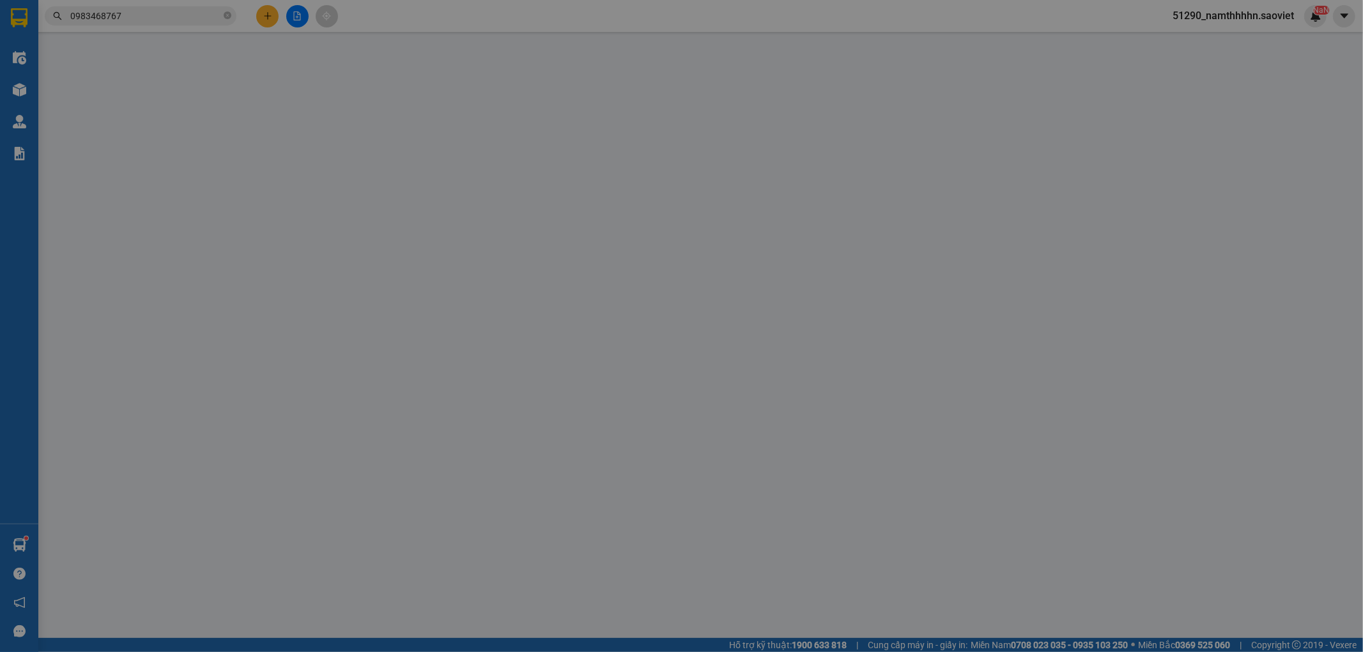
type input "0985087194"
type input "Hà"
type input "0983468767"
type input "KT"
type input "300.000"
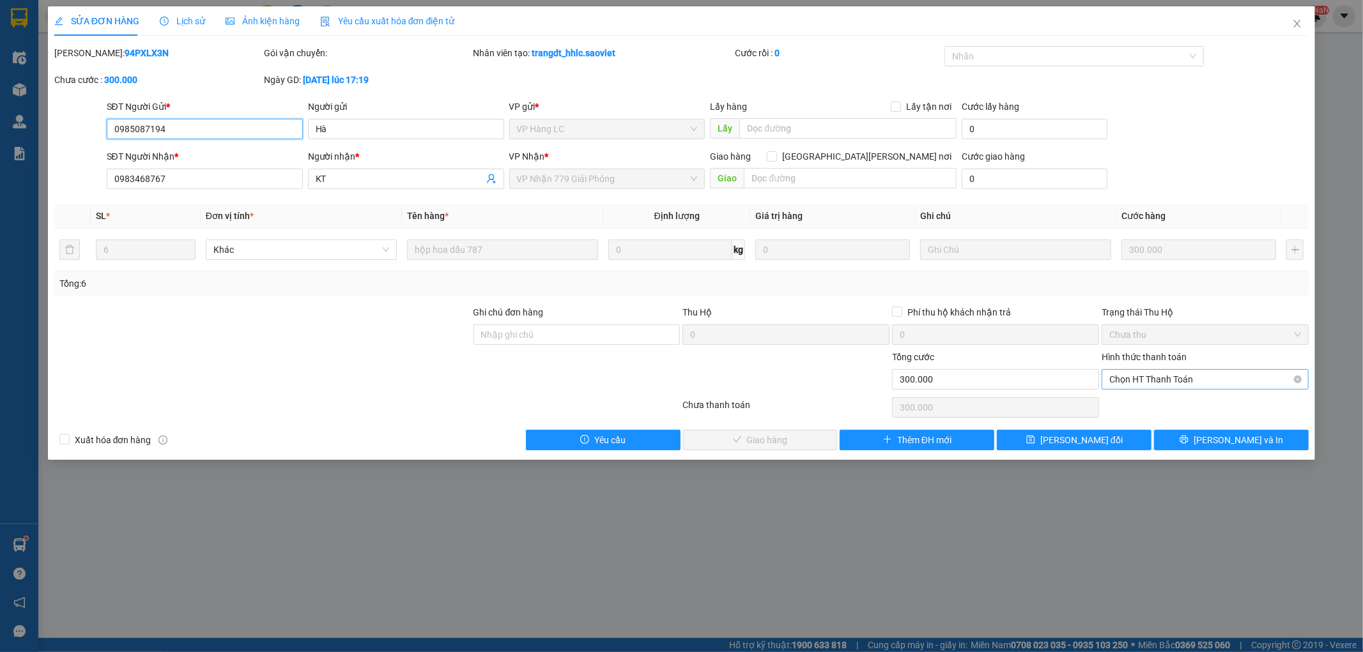
click at [1222, 380] on span "Chọn HT Thanh Toán" at bounding box center [1205, 379] width 192 height 19
click at [1155, 425] on div "Chuyển khoản" at bounding box center [1206, 425] width 192 height 14
type input "0"
click at [796, 443] on span "[PERSON_NAME] và [PERSON_NAME] hàng" at bounding box center [793, 440] width 172 height 14
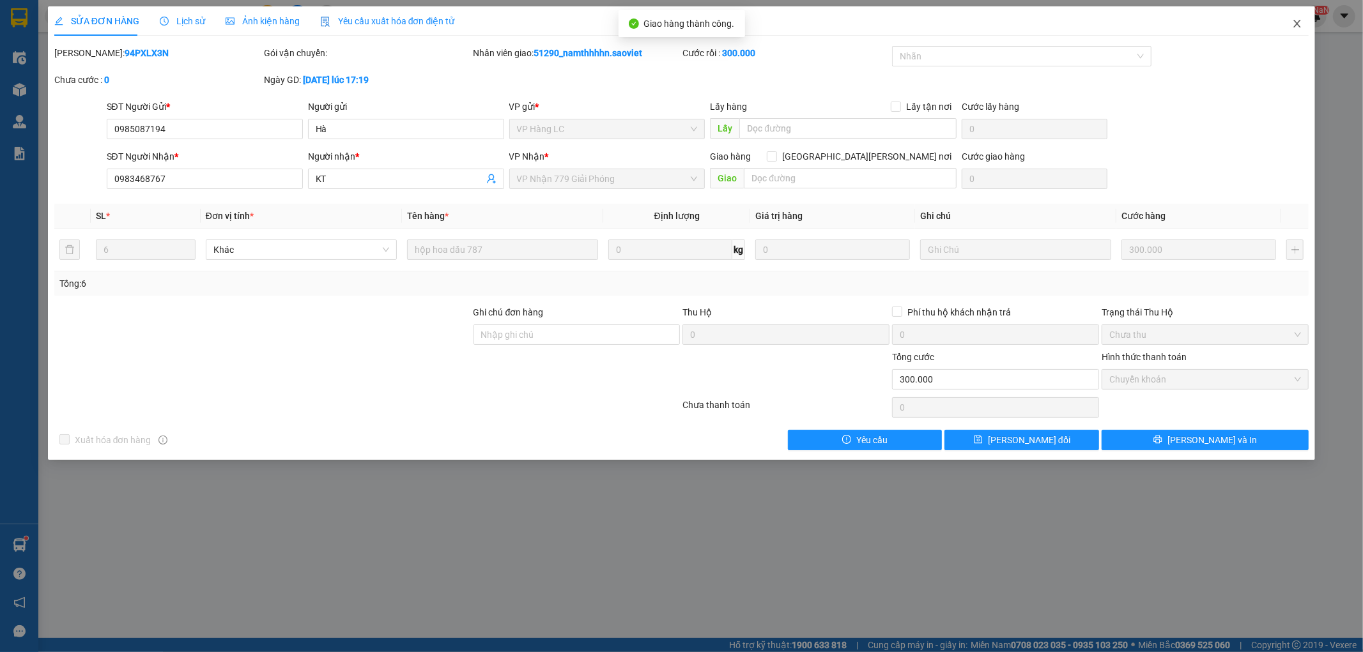
click at [1226, 23] on icon "close" at bounding box center [1297, 24] width 10 height 10
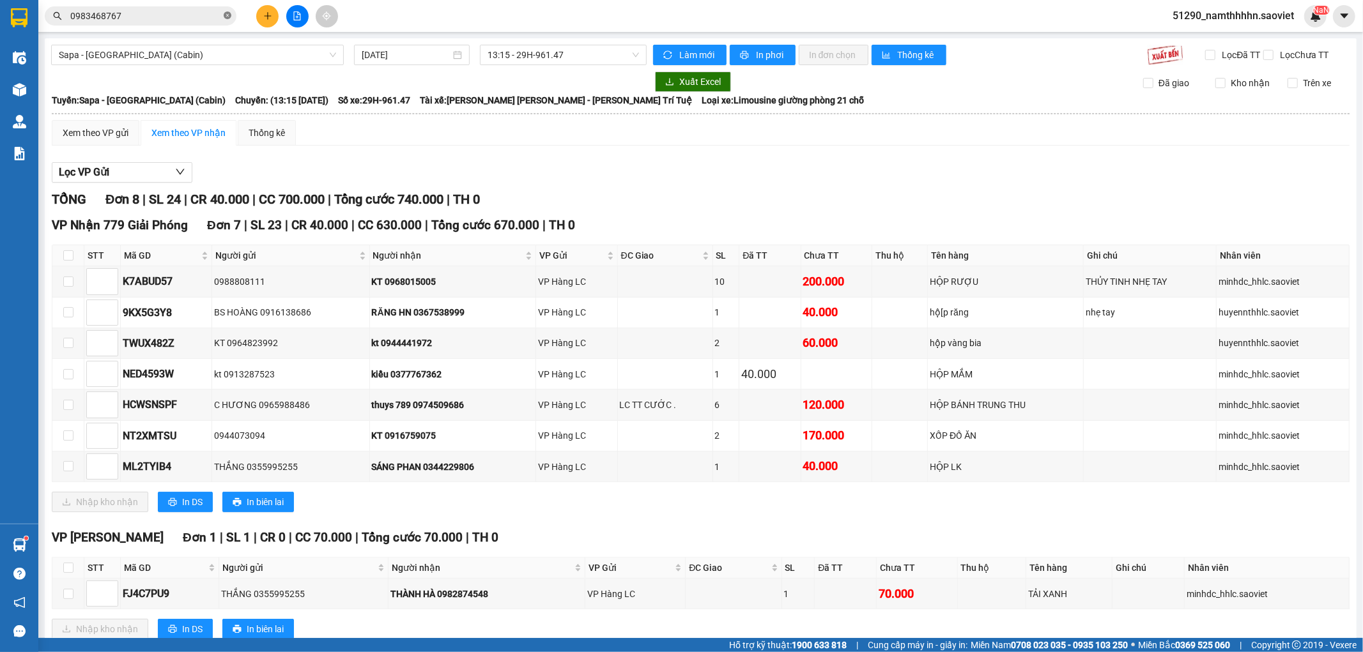
click at [228, 15] on icon "close-circle" at bounding box center [228, 15] width 8 height 8
click at [144, 5] on div "Kết quả tìm kiếm ( 5 ) Bộ lọc Mã ĐH Trạng thái Món hàng Thu hộ Tổng cước Chưa c…" at bounding box center [124, 16] width 249 height 22
click at [194, 509] on span "In DS" at bounding box center [192, 502] width 20 height 14
click at [65, 261] on input "checkbox" at bounding box center [68, 255] width 10 height 10
checkbox input "true"
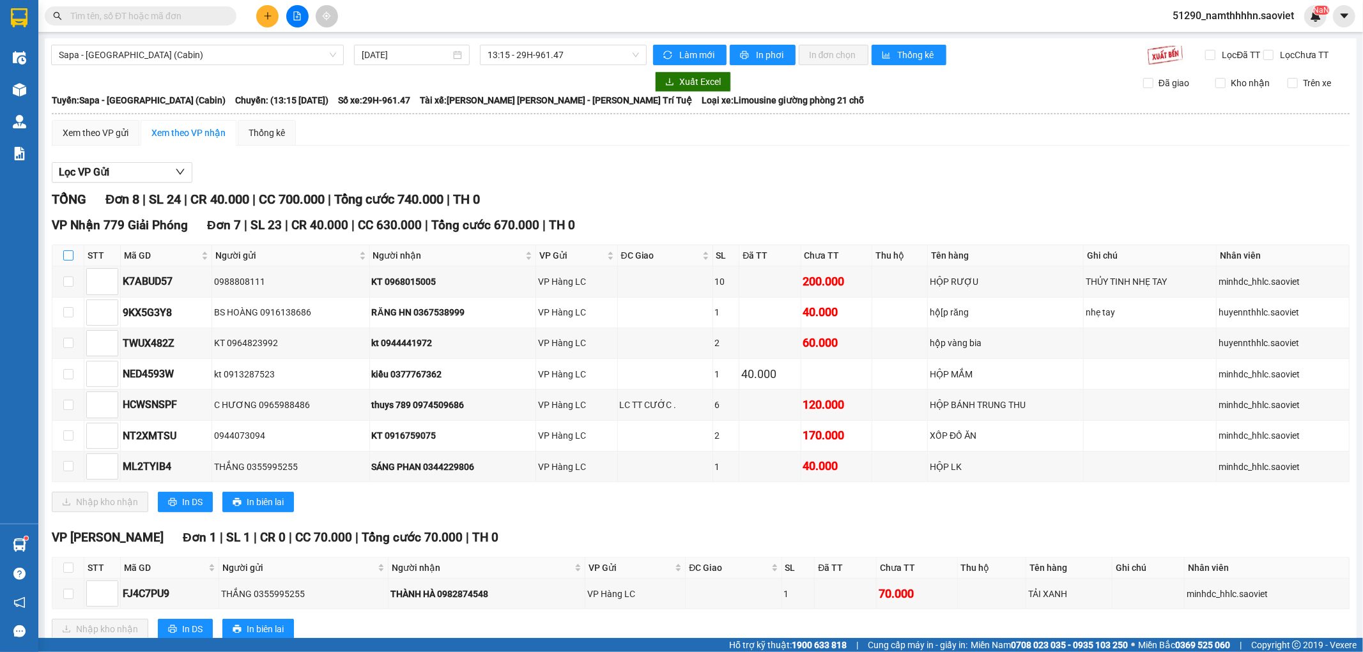
checkbox input "true"
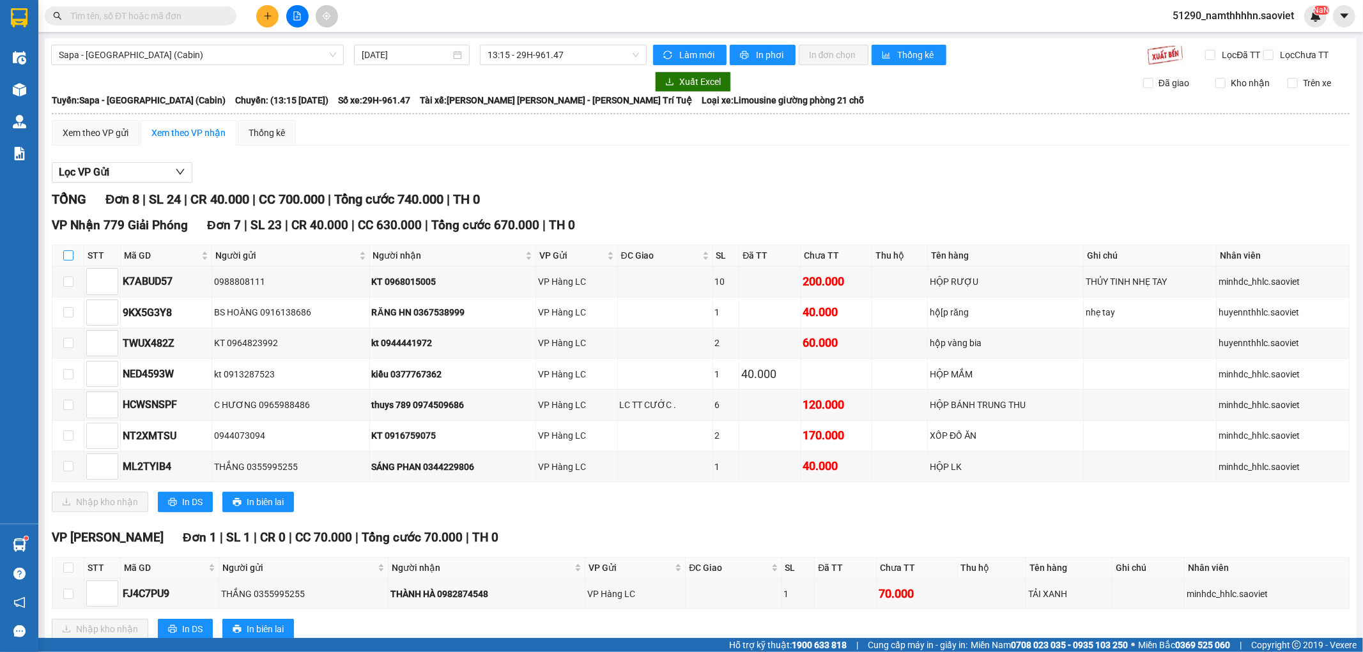
checkbox input "true"
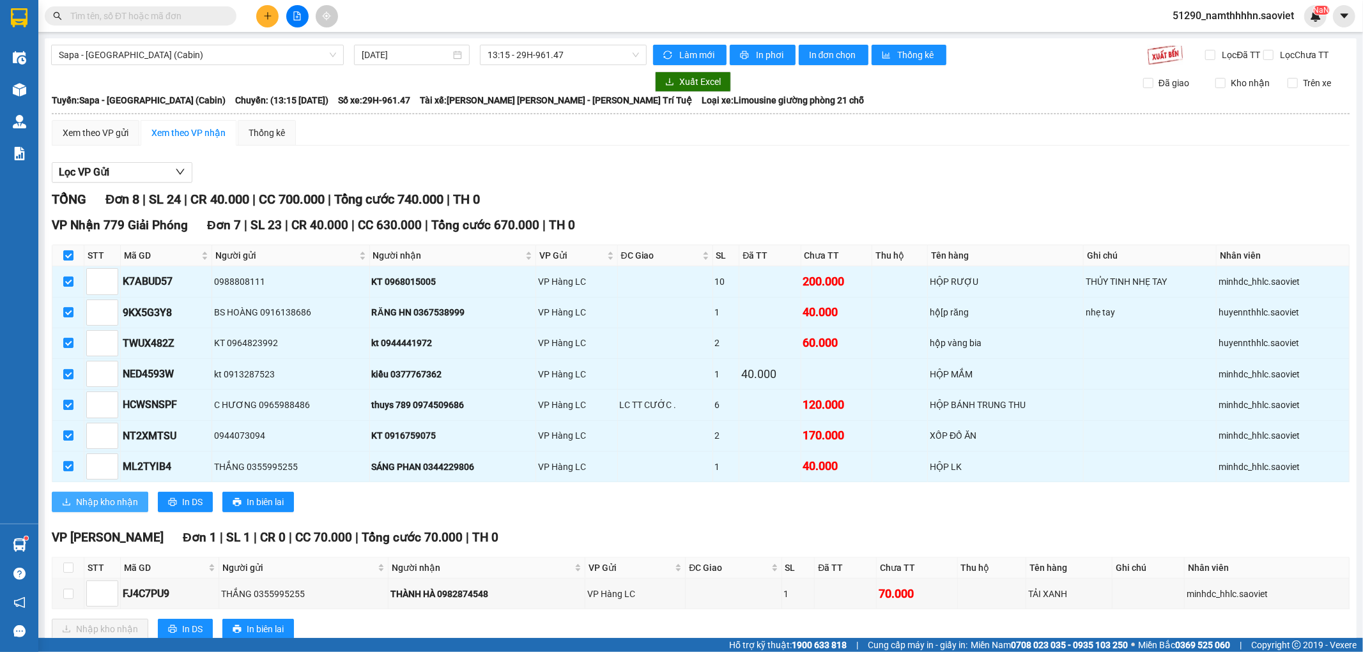
click at [105, 509] on span "Nhập kho nhận" at bounding box center [107, 502] width 62 height 14
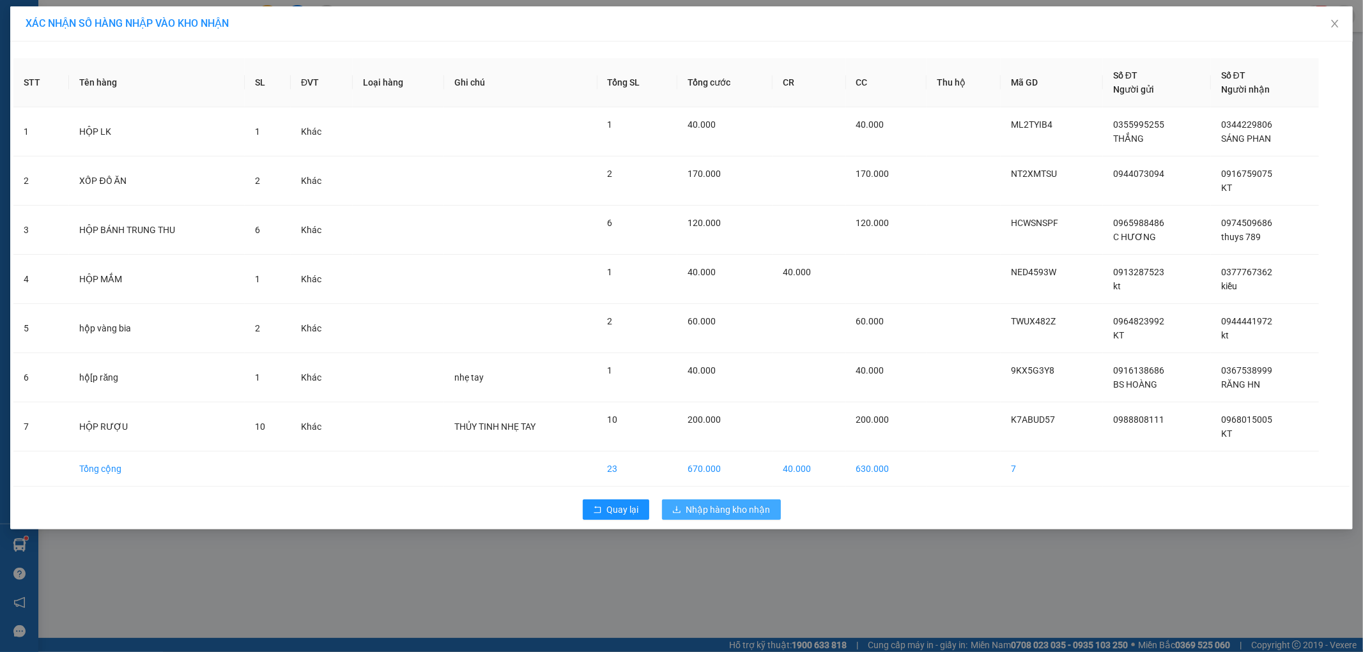
click at [775, 516] on button "Nhập hàng kho nhận" at bounding box center [721, 510] width 119 height 20
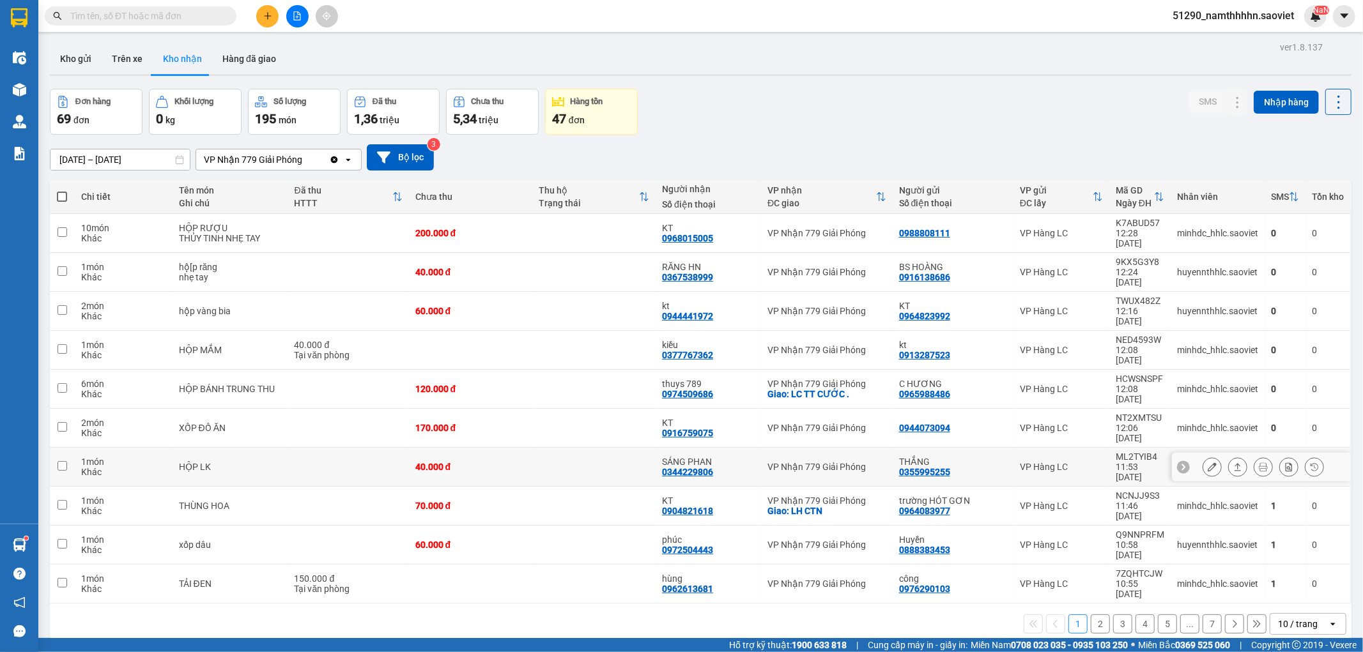
click at [499, 462] on div "40.000 đ" at bounding box center [470, 467] width 111 height 10
checkbox input "true"
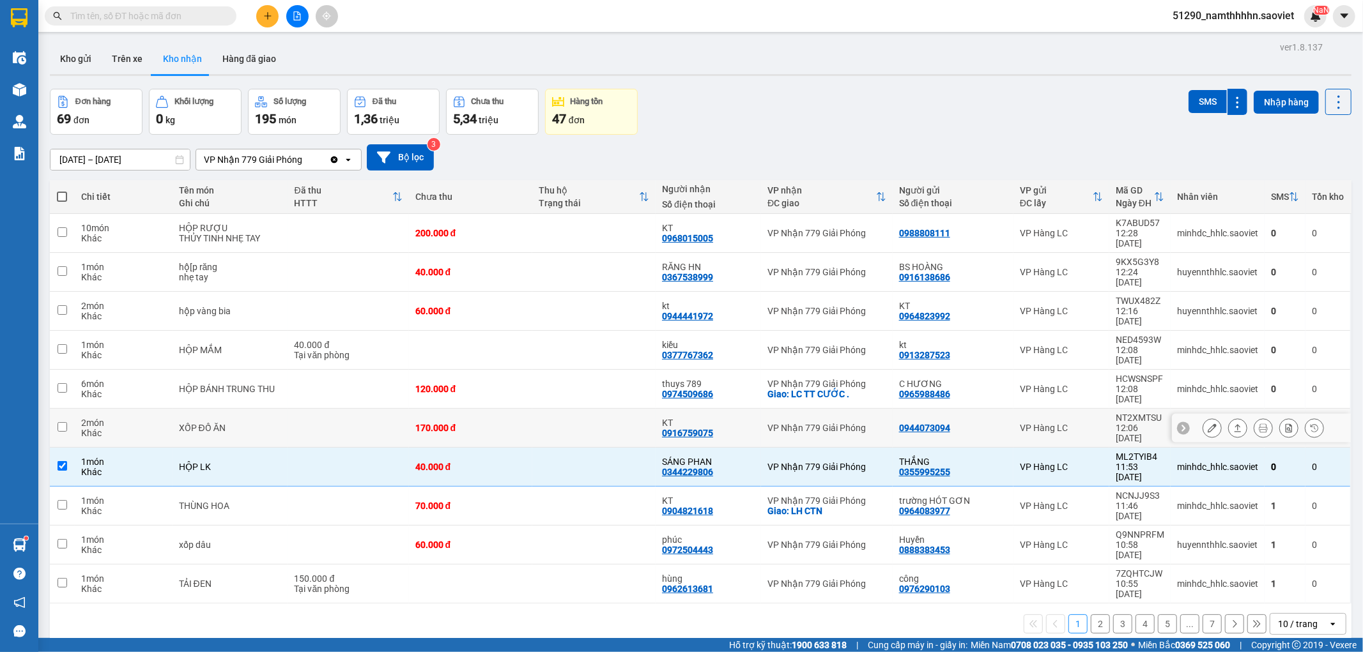
click at [490, 409] on td "170.000 đ" at bounding box center [470, 428] width 123 height 39
checkbox input "true"
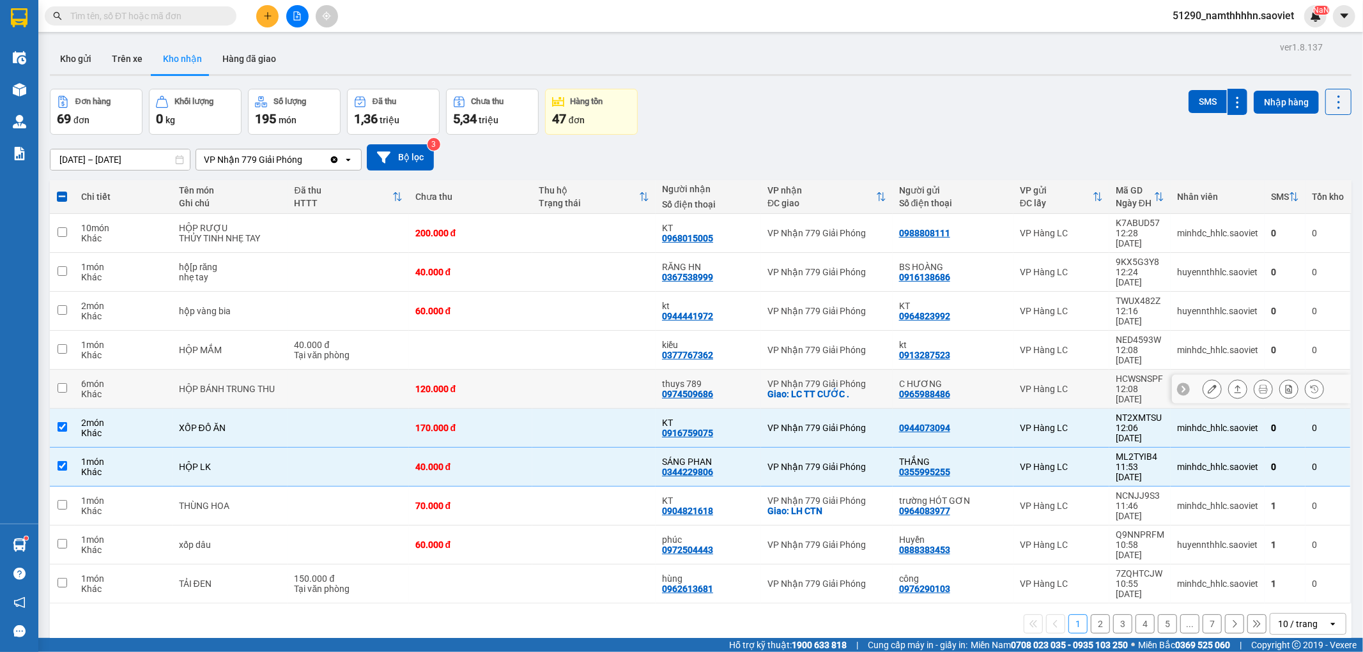
click at [492, 384] on div "120.000 đ" at bounding box center [470, 389] width 111 height 10
checkbox input "true"
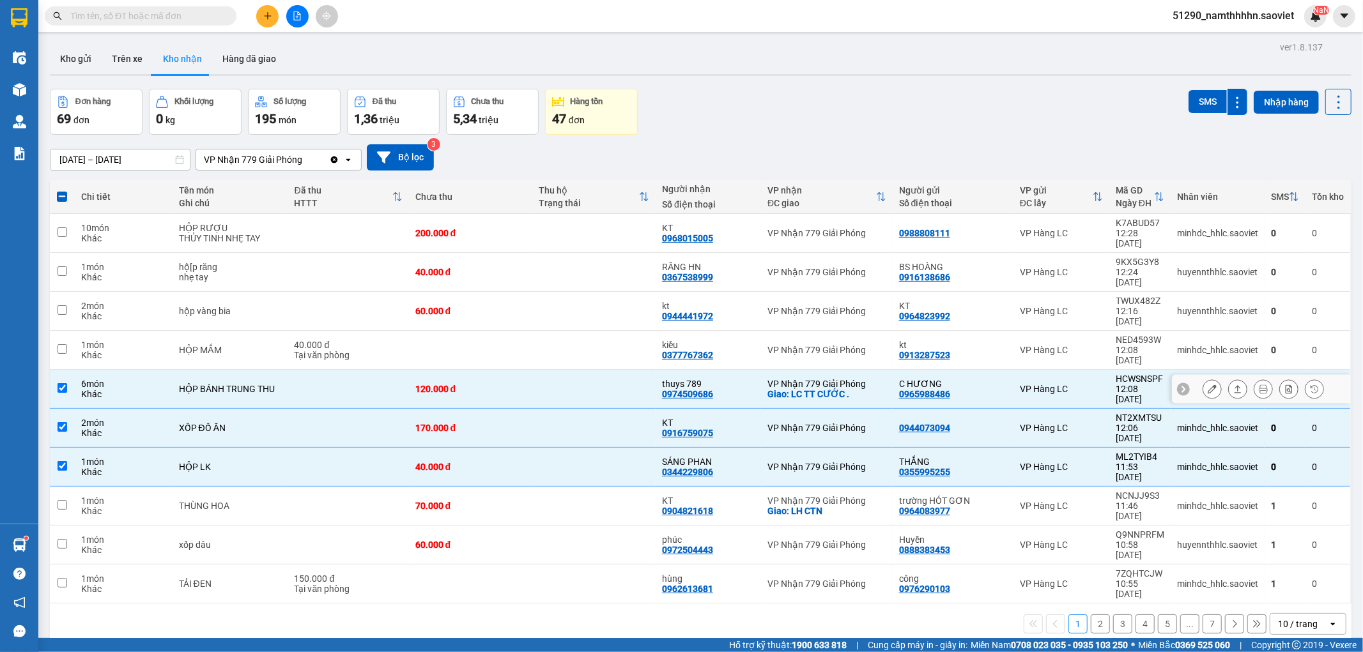
click at [492, 331] on td at bounding box center [470, 350] width 123 height 39
checkbox input "true"
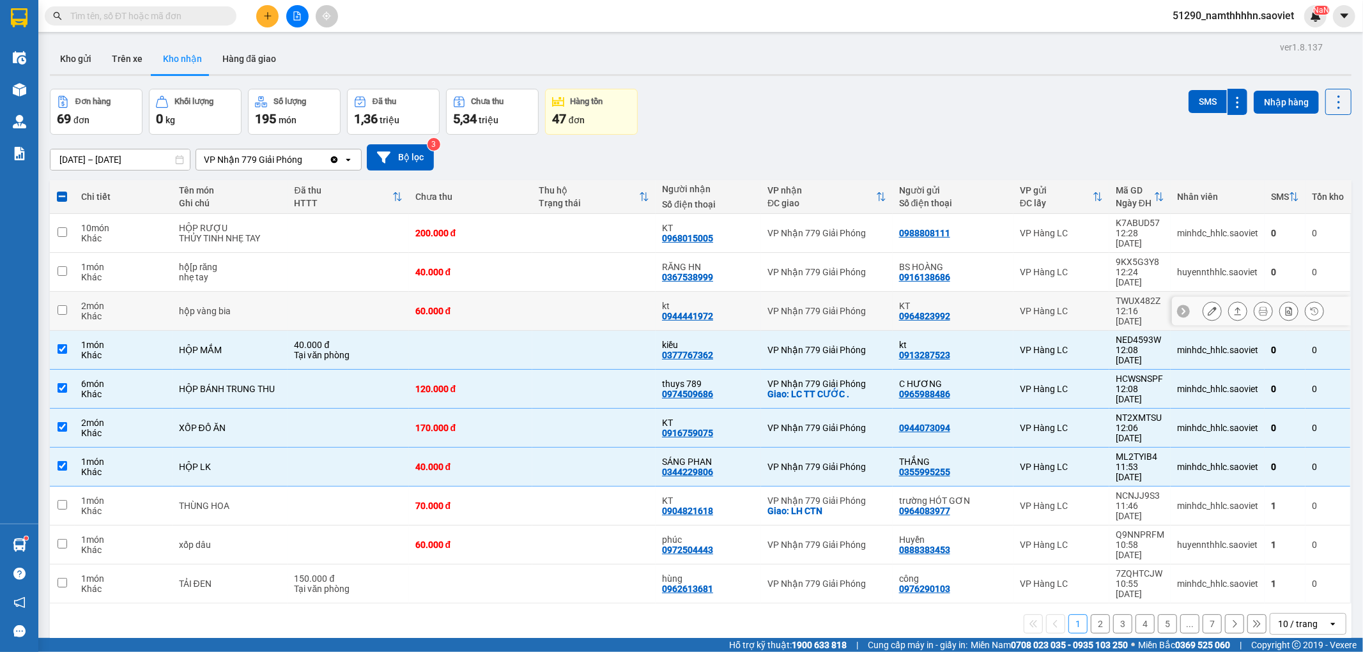
click at [500, 292] on td "60.000 đ" at bounding box center [470, 311] width 123 height 39
checkbox input "true"
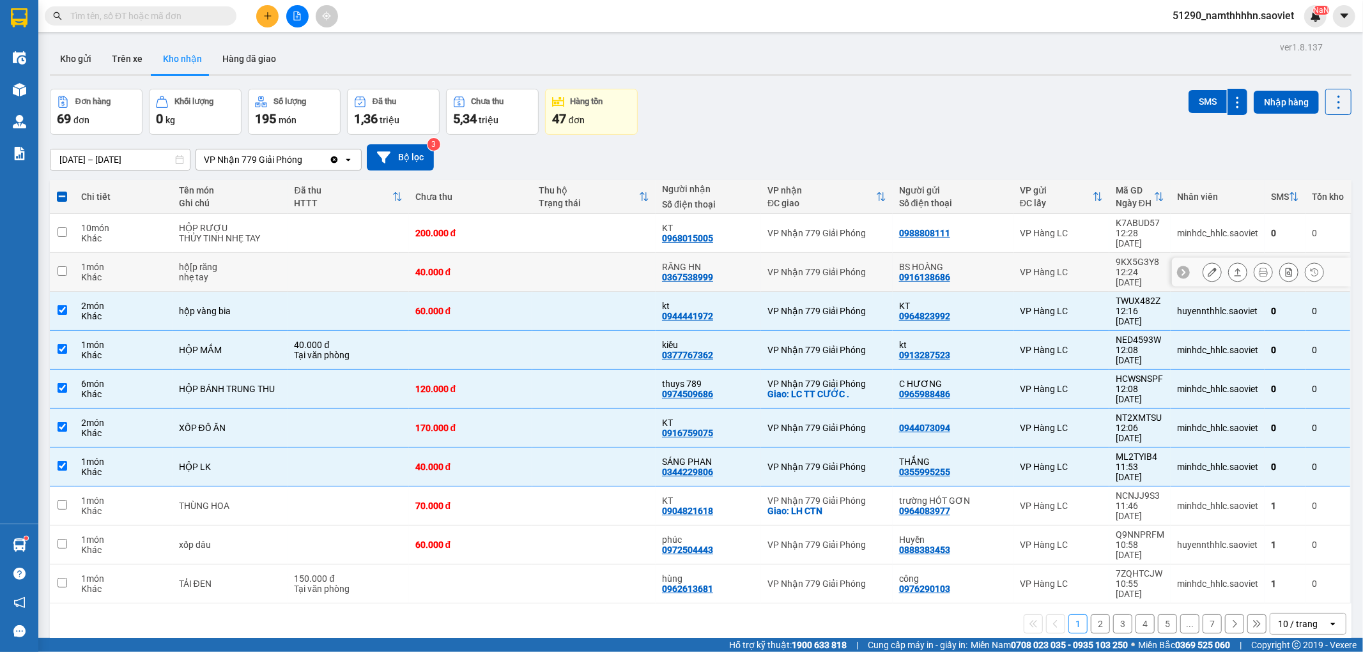
click at [499, 263] on td "40.000 đ" at bounding box center [470, 272] width 123 height 39
checkbox input "true"
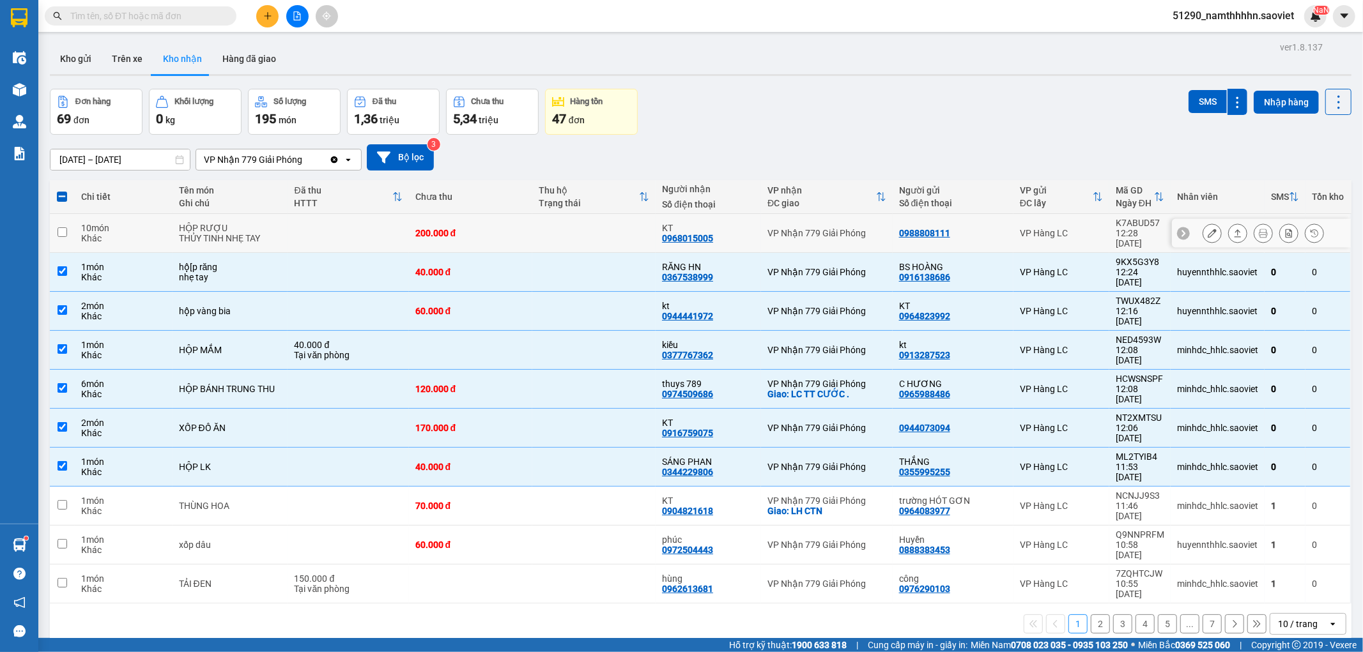
click at [490, 238] on td "200.000 đ" at bounding box center [470, 233] width 123 height 39
checkbox input "true"
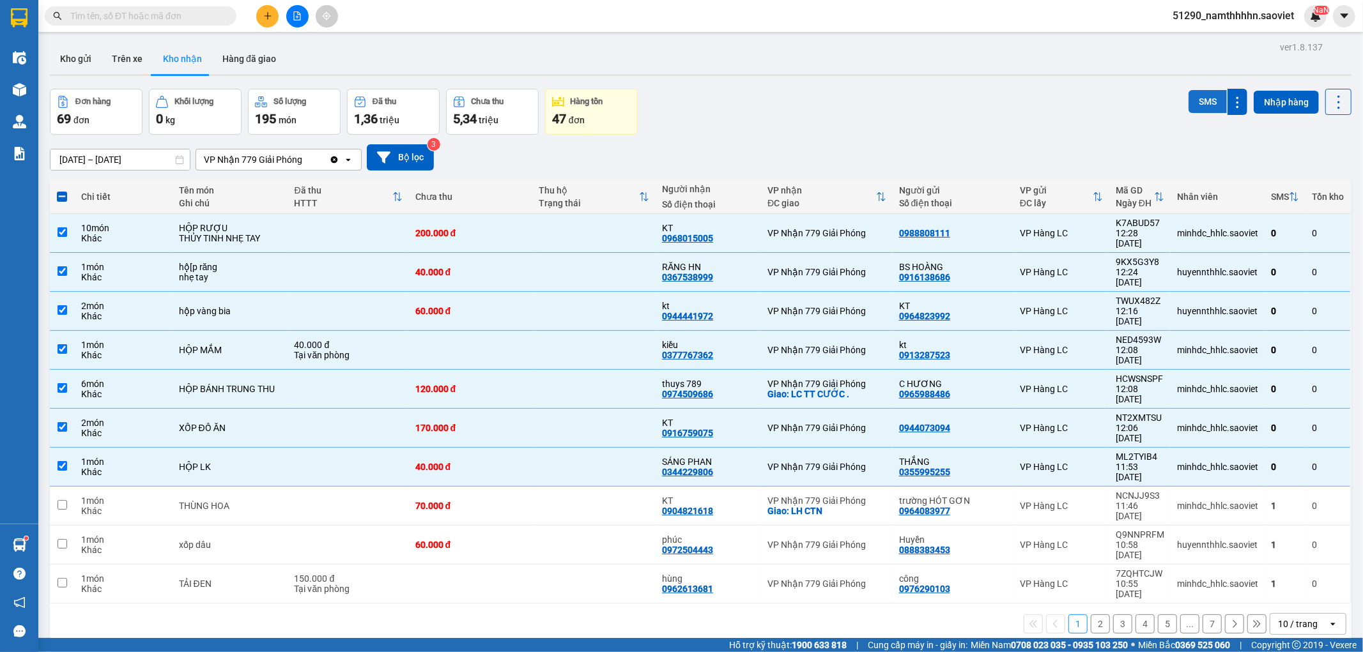
click at [1209, 100] on button "SMS" at bounding box center [1207, 101] width 38 height 23
click at [161, 10] on input "text" at bounding box center [145, 16] width 151 height 14
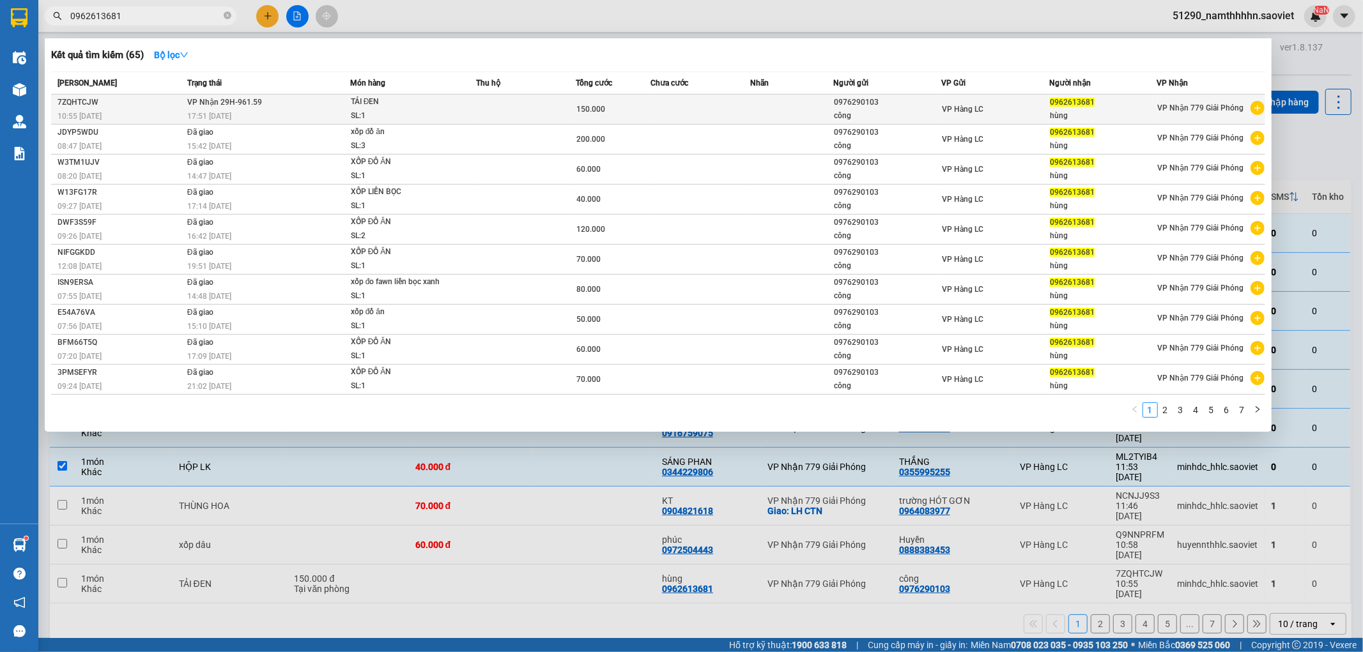
type input "0962613681"
click at [561, 110] on td at bounding box center [526, 110] width 100 height 30
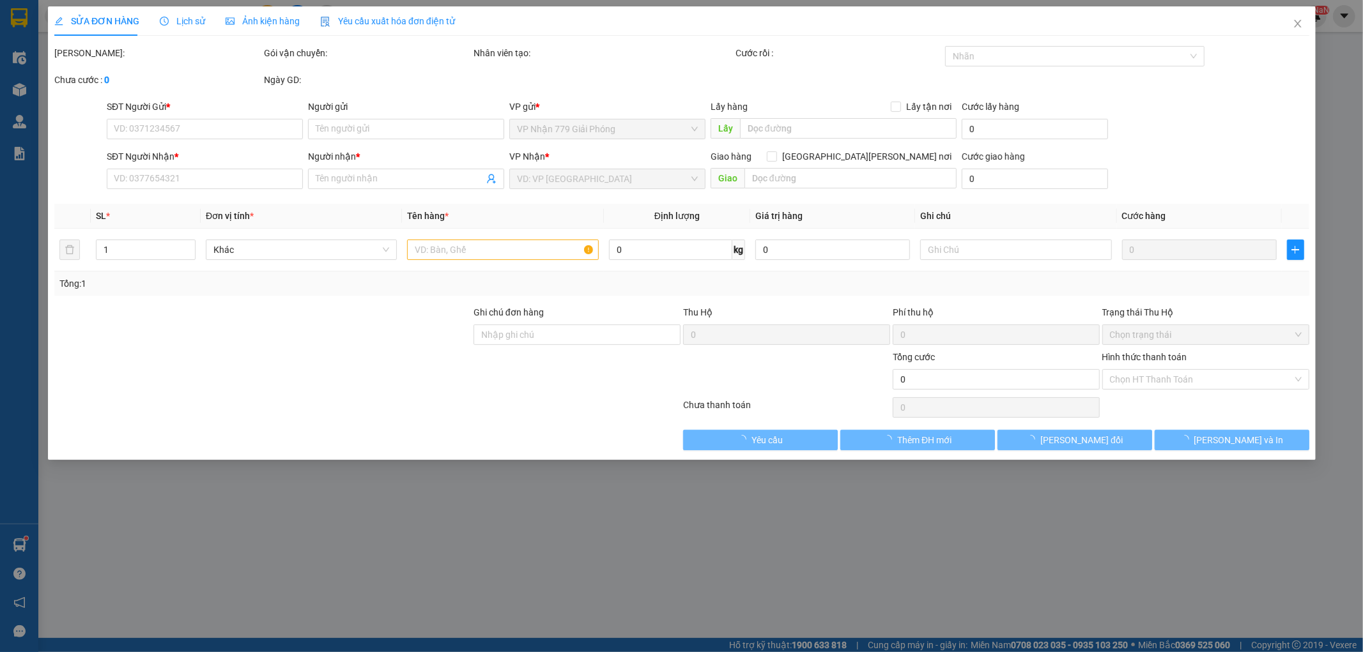
type input "0976290103"
type input "công"
type input "0962613681"
type input "hùng"
type input "150.000"
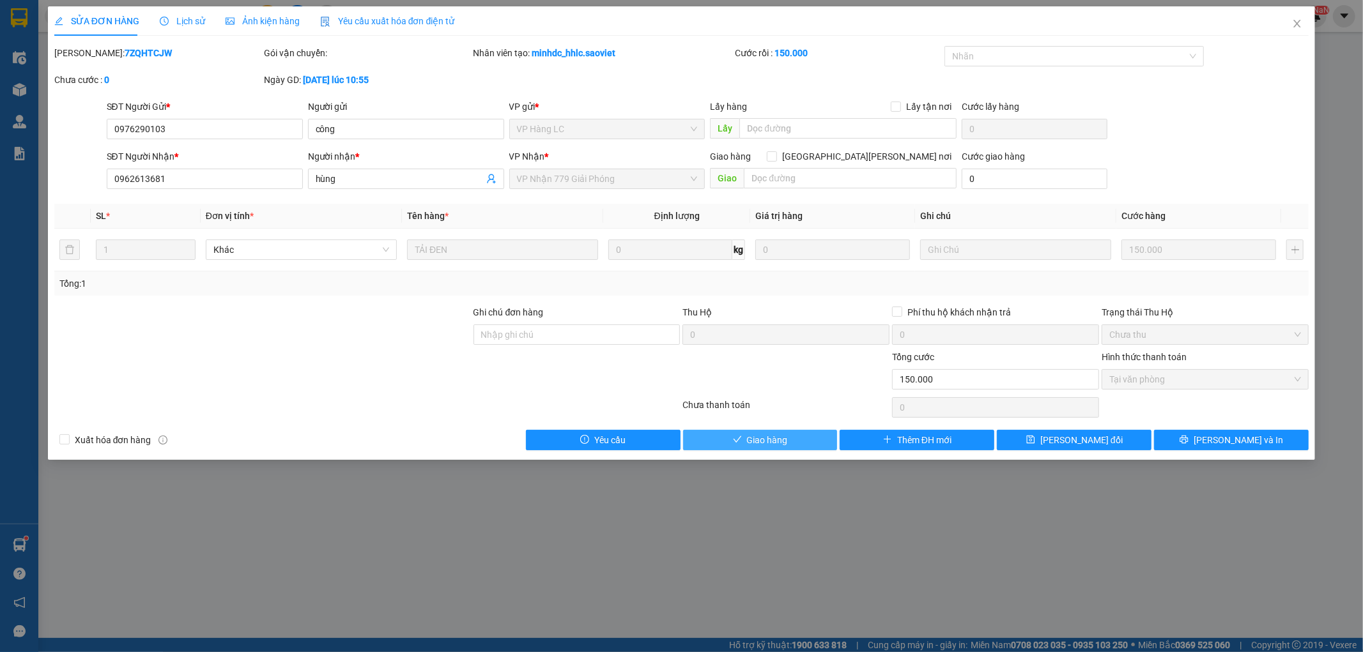
click at [719, 431] on button "Giao hàng" at bounding box center [760, 440] width 155 height 20
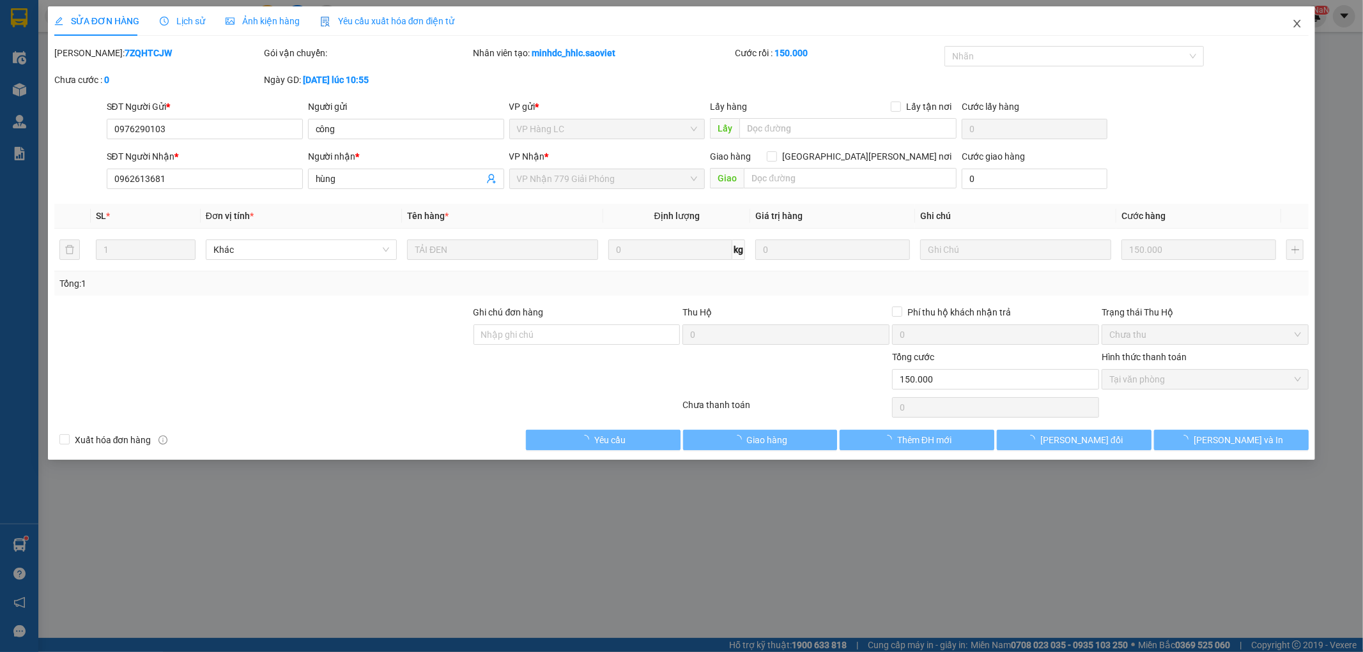
click at [1294, 22] on icon "close" at bounding box center [1297, 24] width 7 height 8
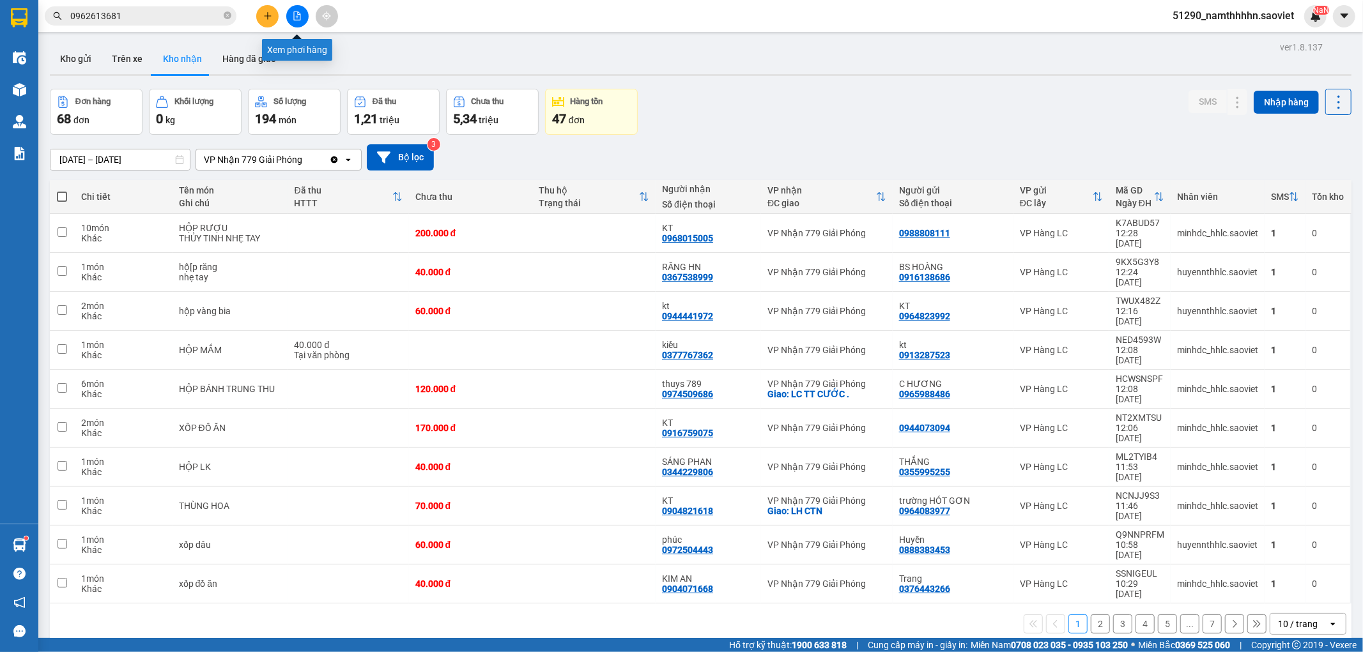
click at [299, 8] on button at bounding box center [297, 16] width 22 height 22
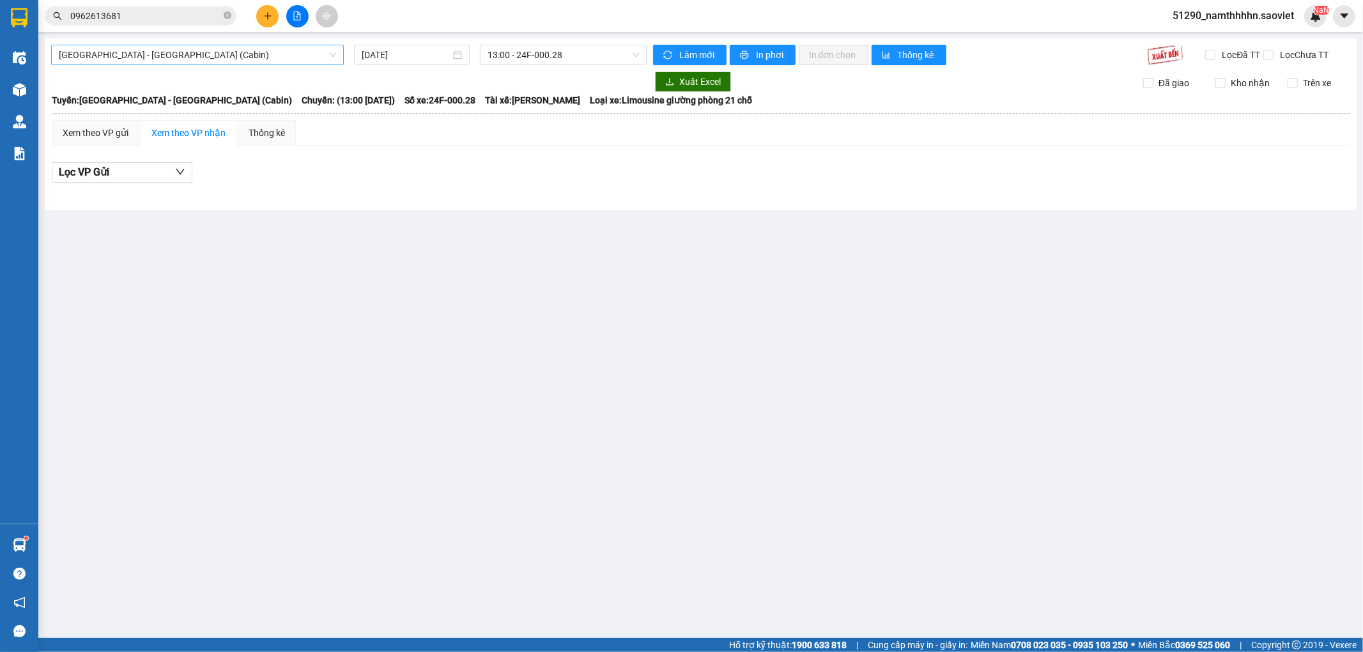
click at [222, 56] on span "[GEOGRAPHIC_DATA] - [GEOGRAPHIC_DATA] (Cabin)" at bounding box center [197, 54] width 277 height 19
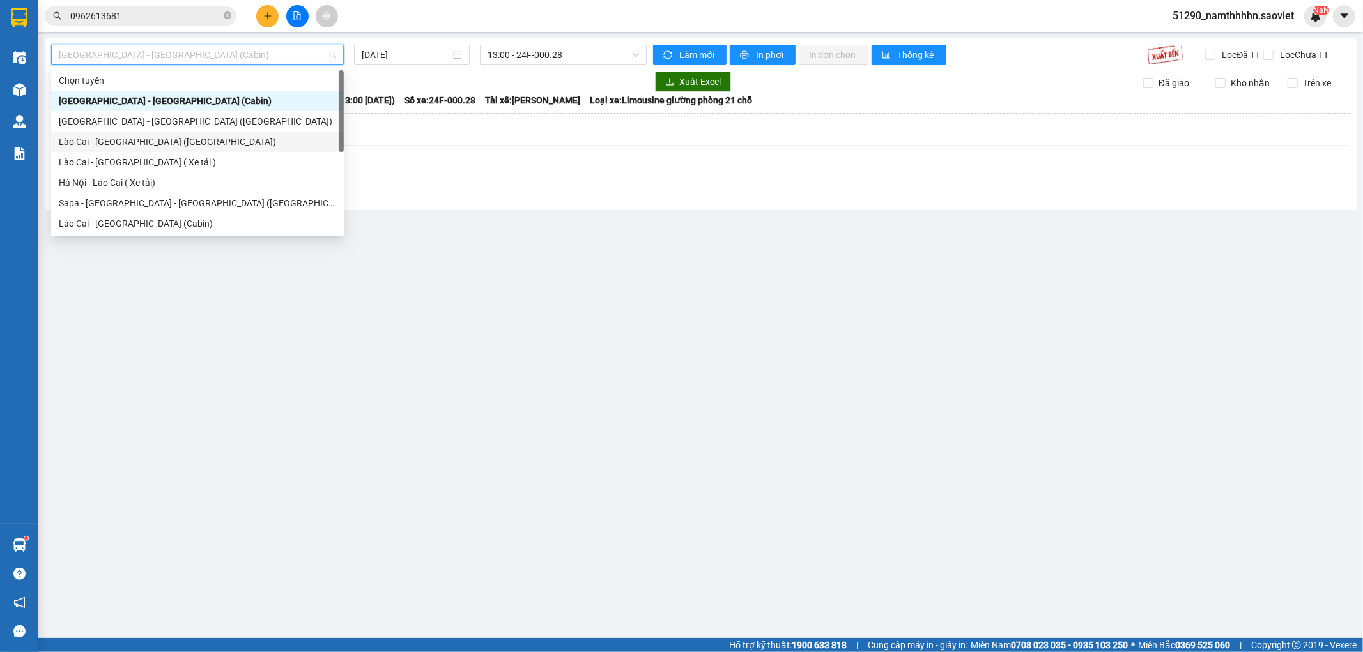
scroll to position [102, 0]
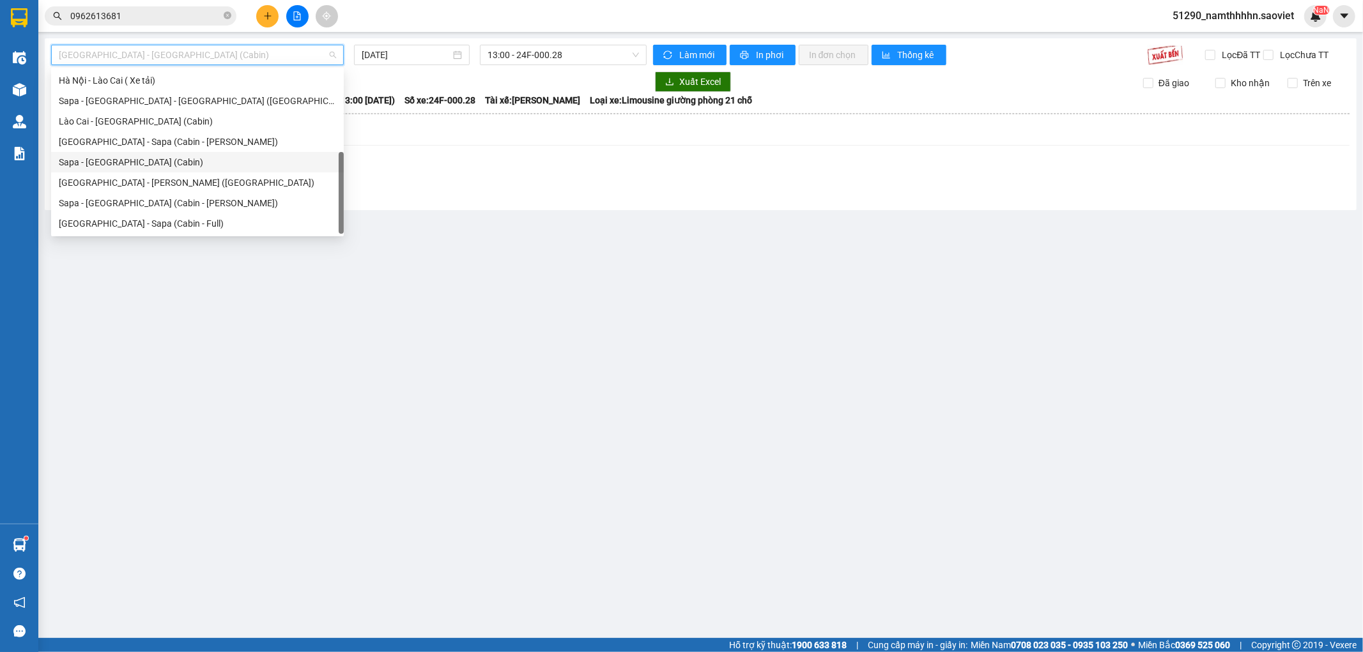
click at [180, 163] on div "Sapa - [GEOGRAPHIC_DATA] (Cabin)" at bounding box center [197, 162] width 277 height 14
type input "[DATE]"
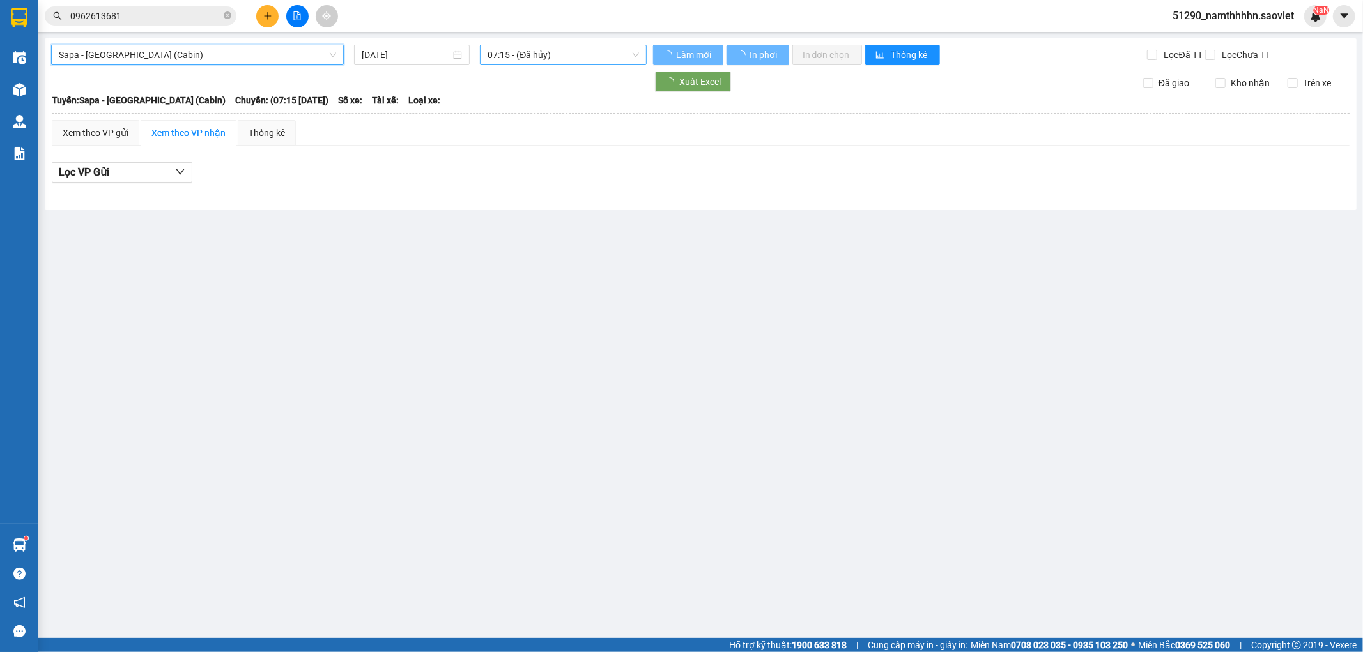
click at [595, 53] on span "07:15 - (Đã hủy)" at bounding box center [562, 54] width 151 height 19
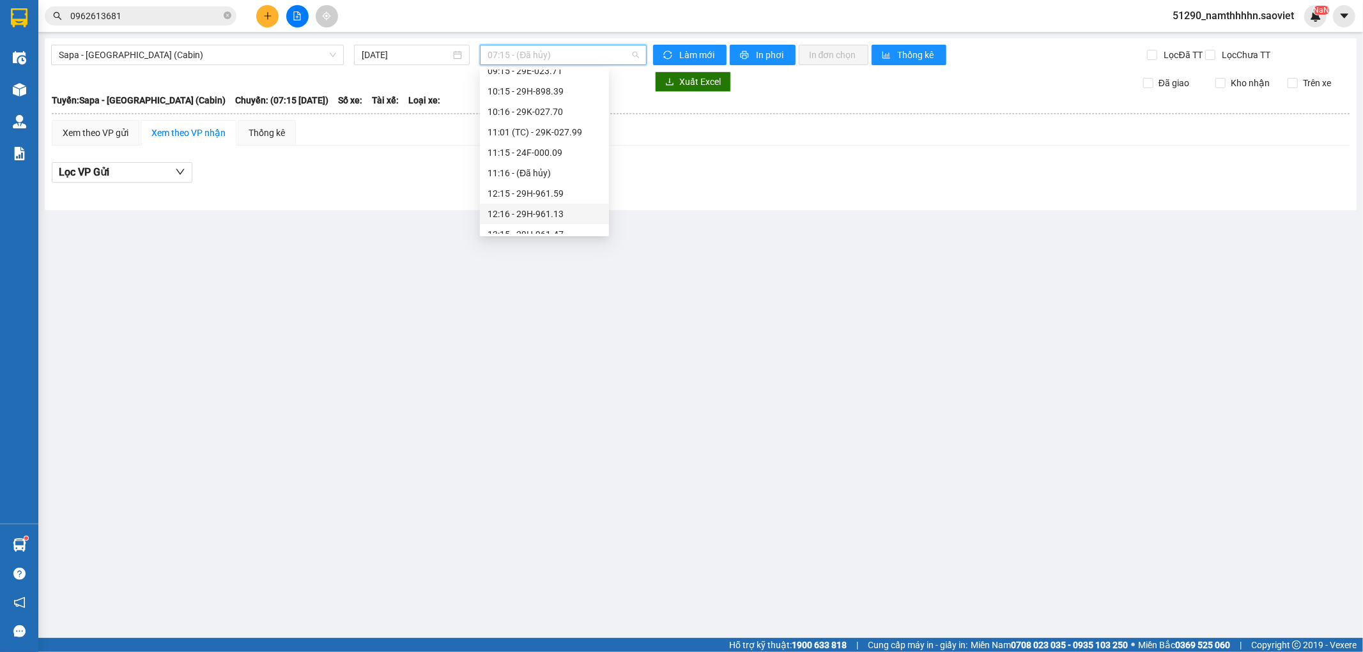
scroll to position [118, 0]
click at [595, 224] on div "13:16 - 29F-032.38" at bounding box center [544, 228] width 114 height 14
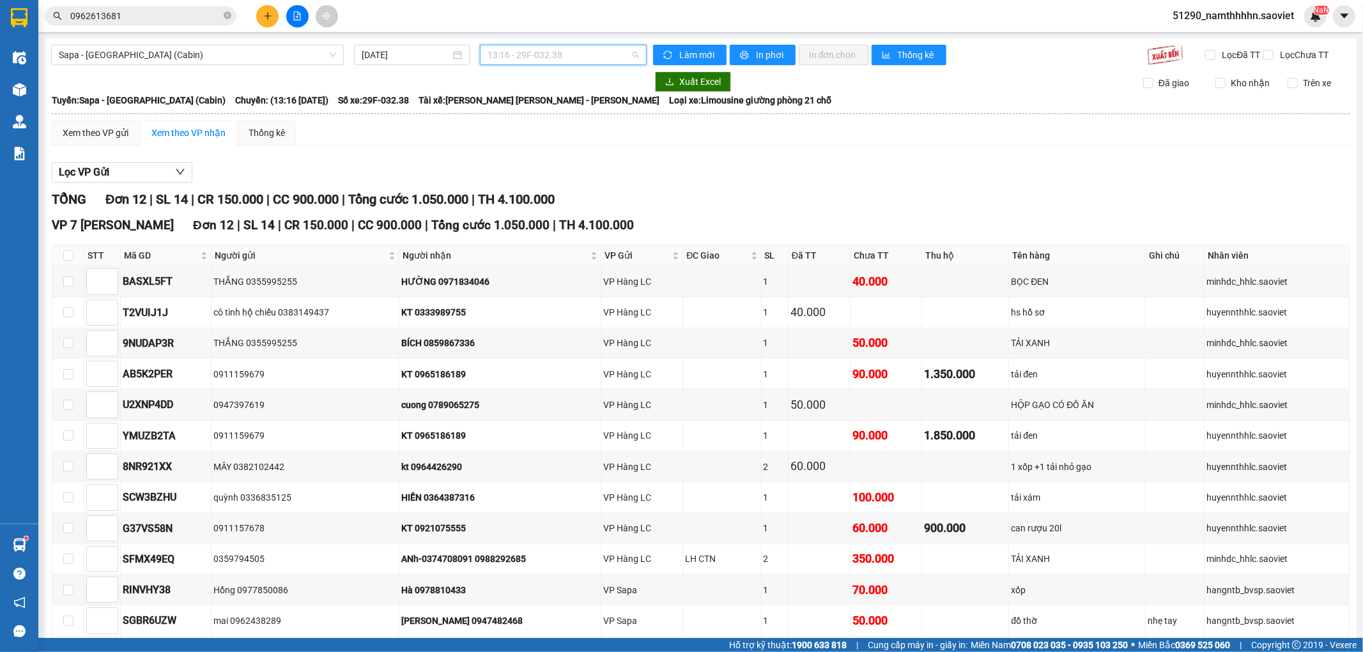
click at [561, 51] on span "13:16 - 29F-032.38" at bounding box center [562, 54] width 151 height 19
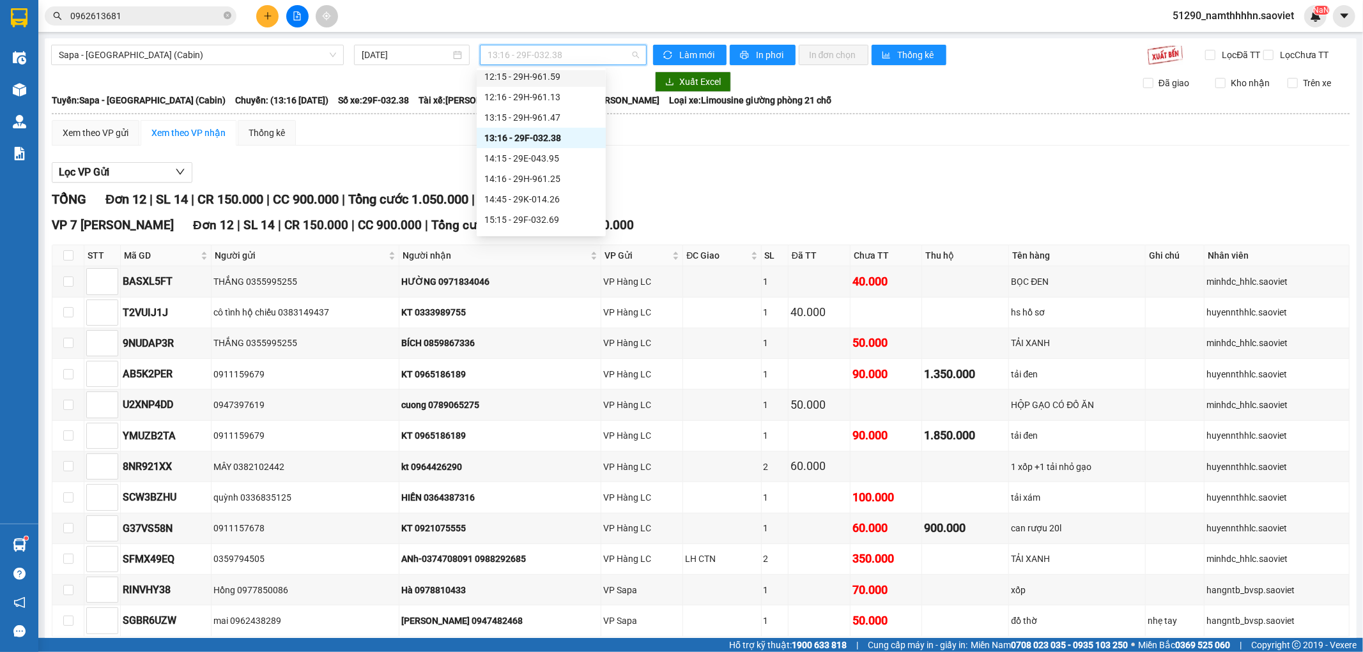
scroll to position [241, 0]
click at [563, 126] on div "14:15 - 29E-043.95" at bounding box center [541, 126] width 114 height 14
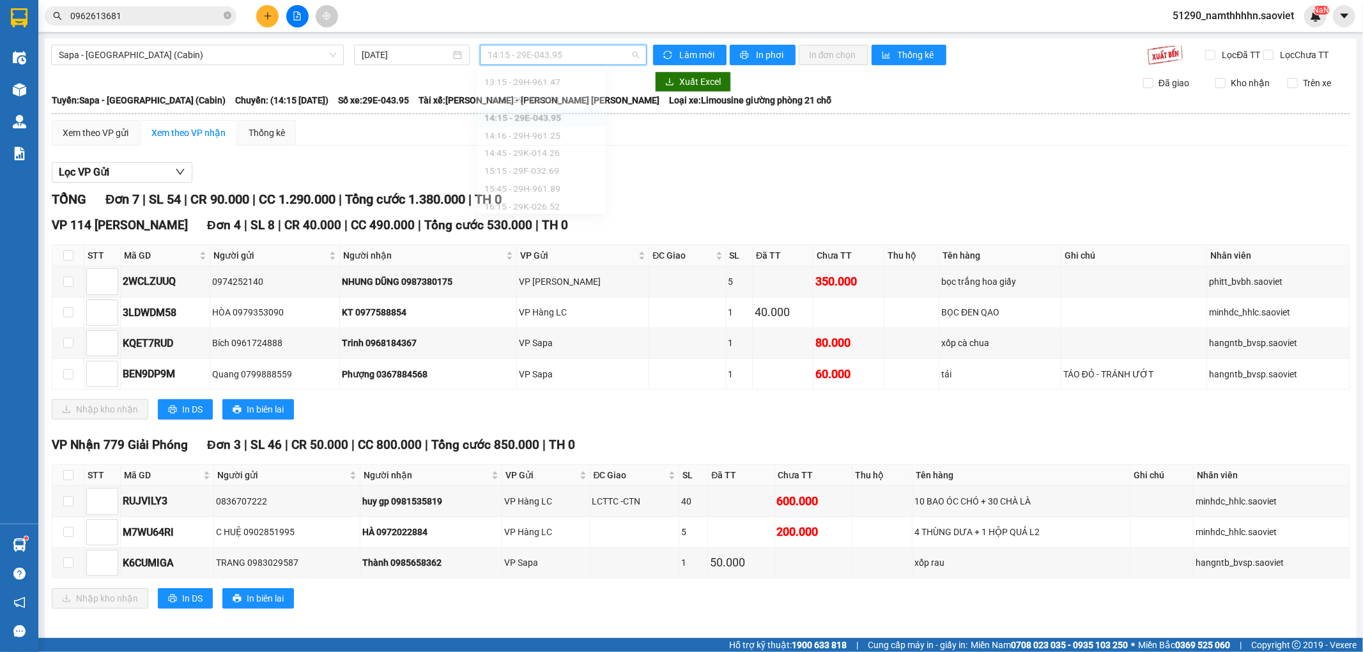
click at [557, 47] on span "14:15 - 29E-043.95" at bounding box center [562, 54] width 151 height 19
click at [551, 139] on div "14:16 - 29H-961.25" at bounding box center [541, 146] width 114 height 14
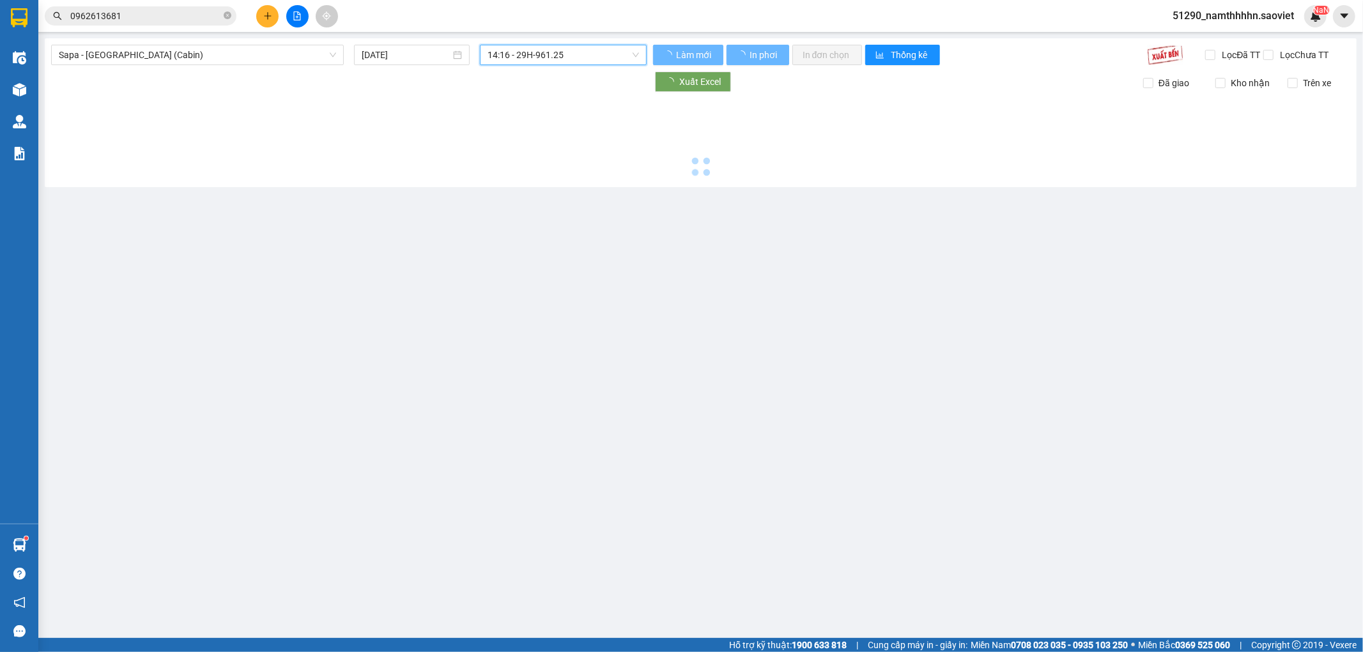
click at [543, 65] on div "Sapa - [GEOGRAPHIC_DATA] (Cabin) [DATE] 14:16 14:16 - 29H-961.25" at bounding box center [348, 55] width 595 height 20
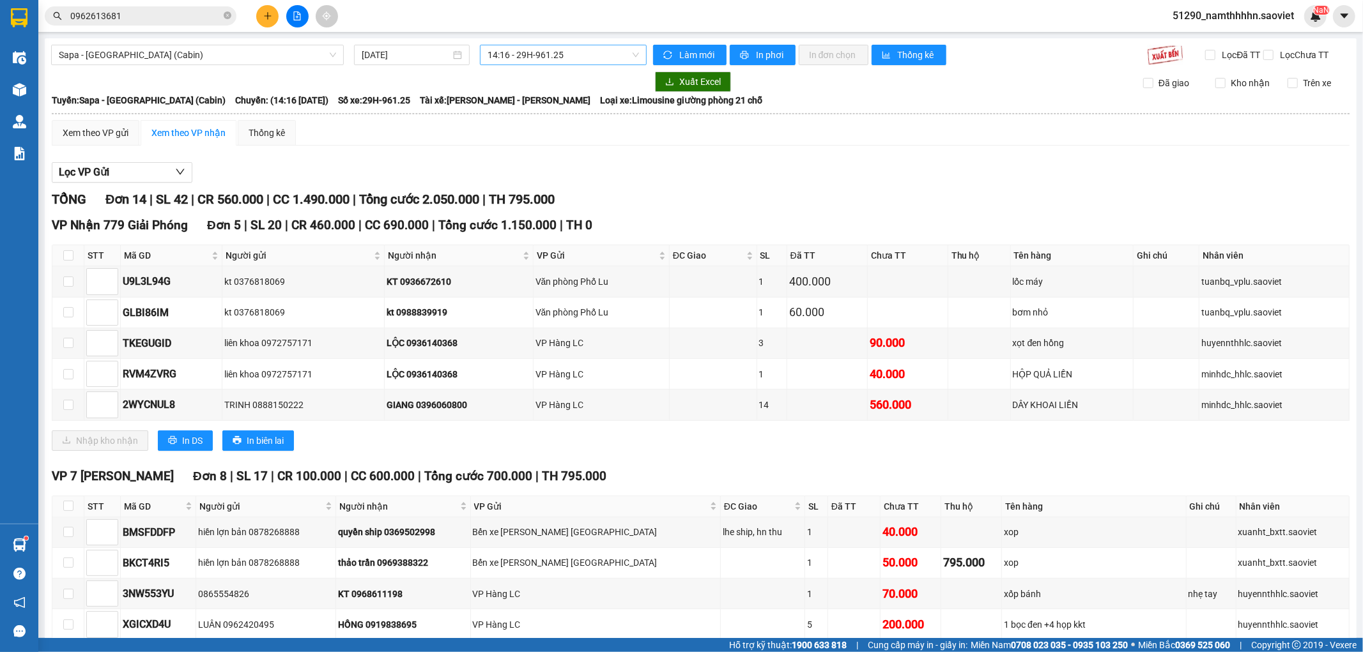
click at [539, 59] on span "14:16 - 29H-961.25" at bounding box center [562, 54] width 151 height 19
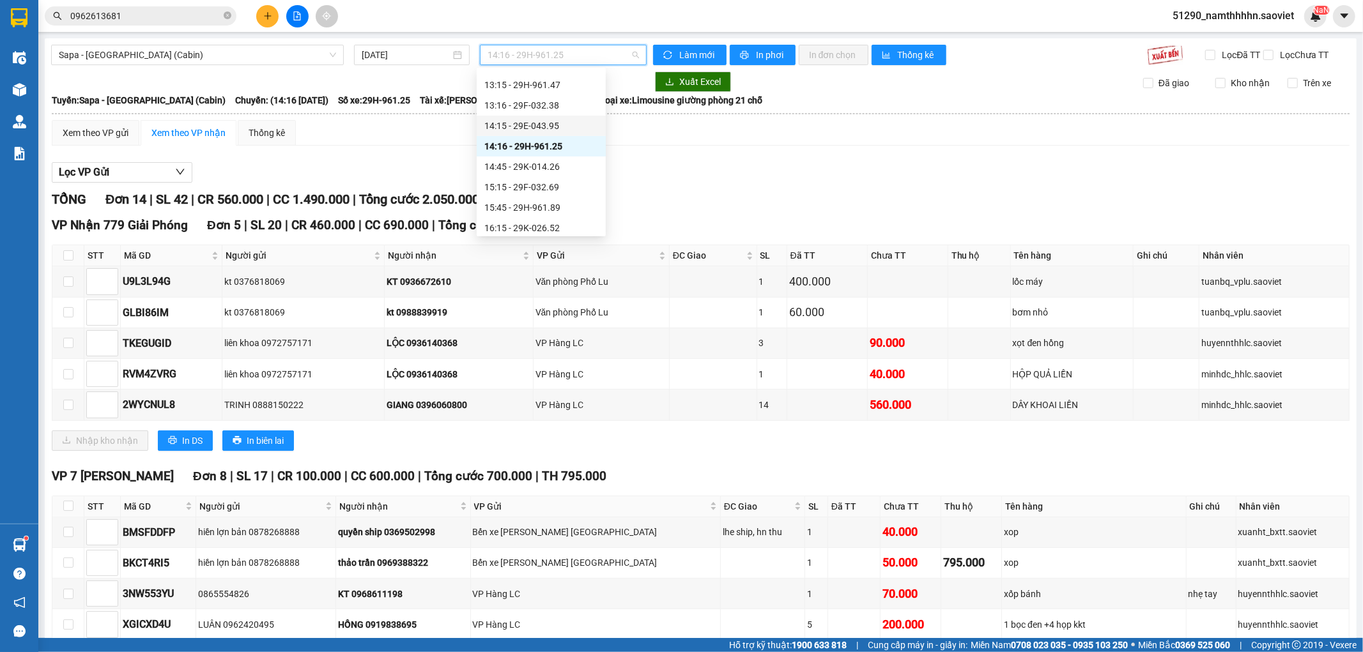
click at [540, 130] on div "14:15 - 29E-043.95" at bounding box center [541, 126] width 114 height 14
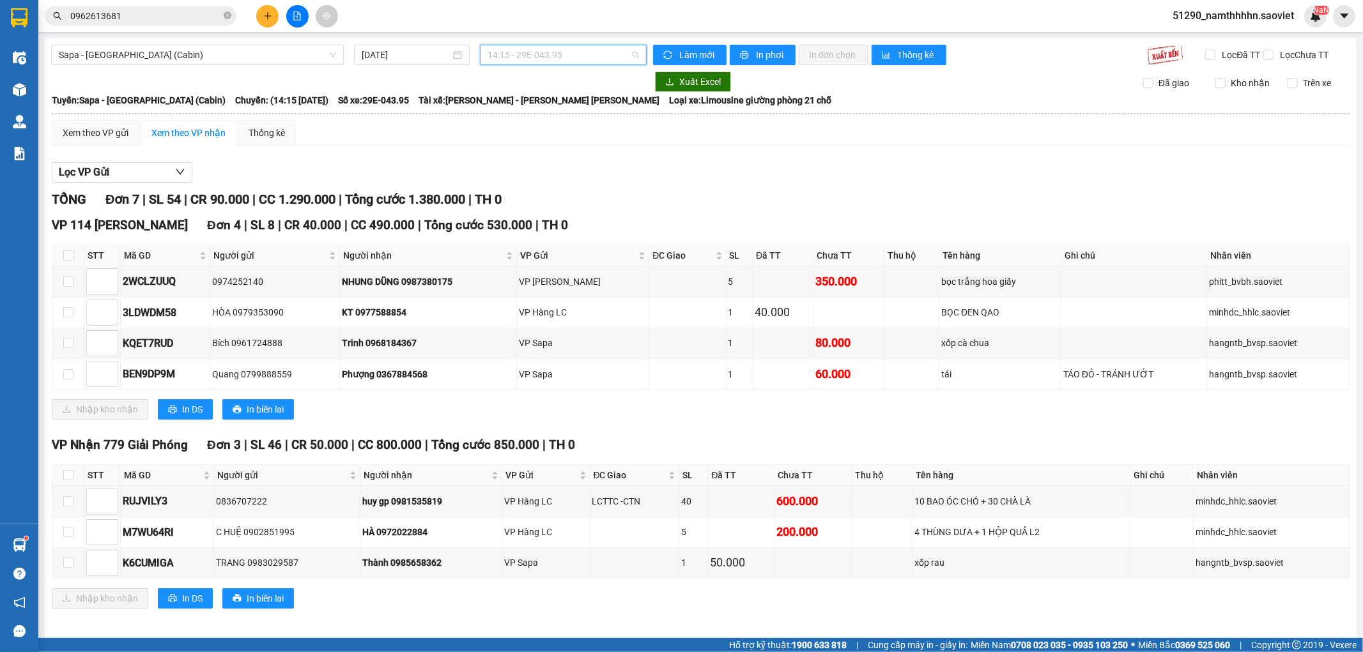
click at [539, 55] on span "14:15 - 29E-043.95" at bounding box center [562, 54] width 151 height 19
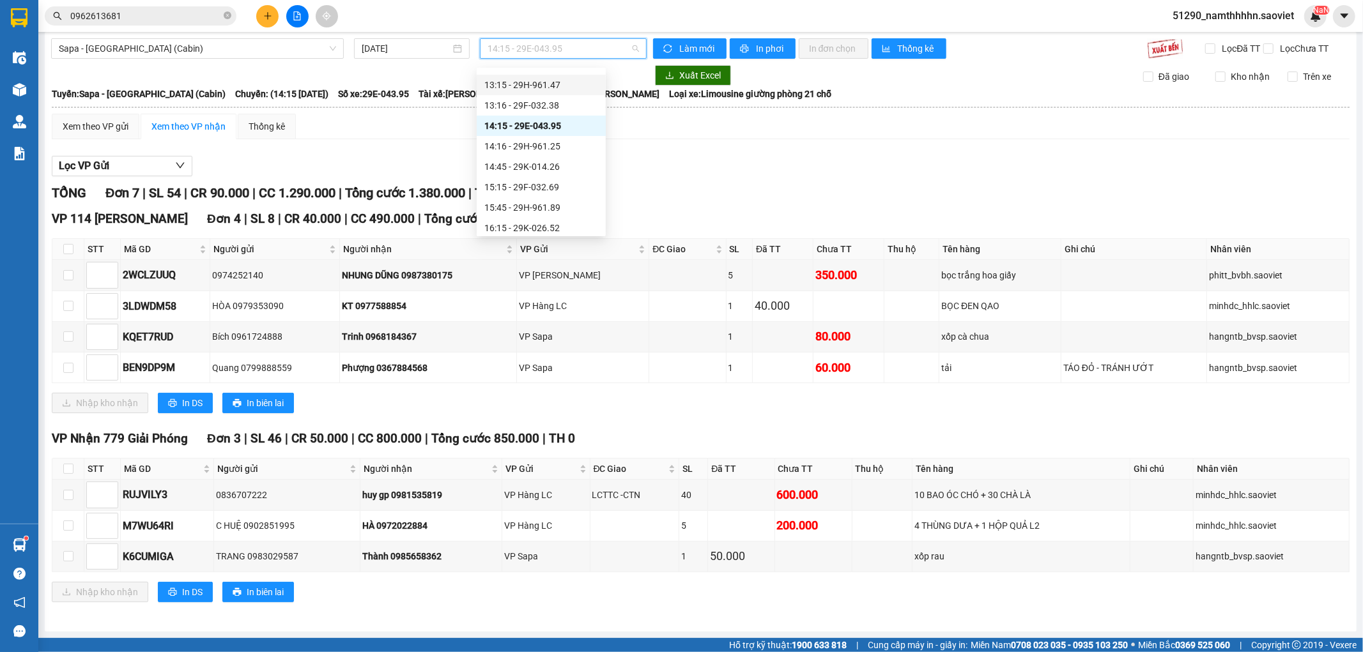
scroll to position [19, 0]
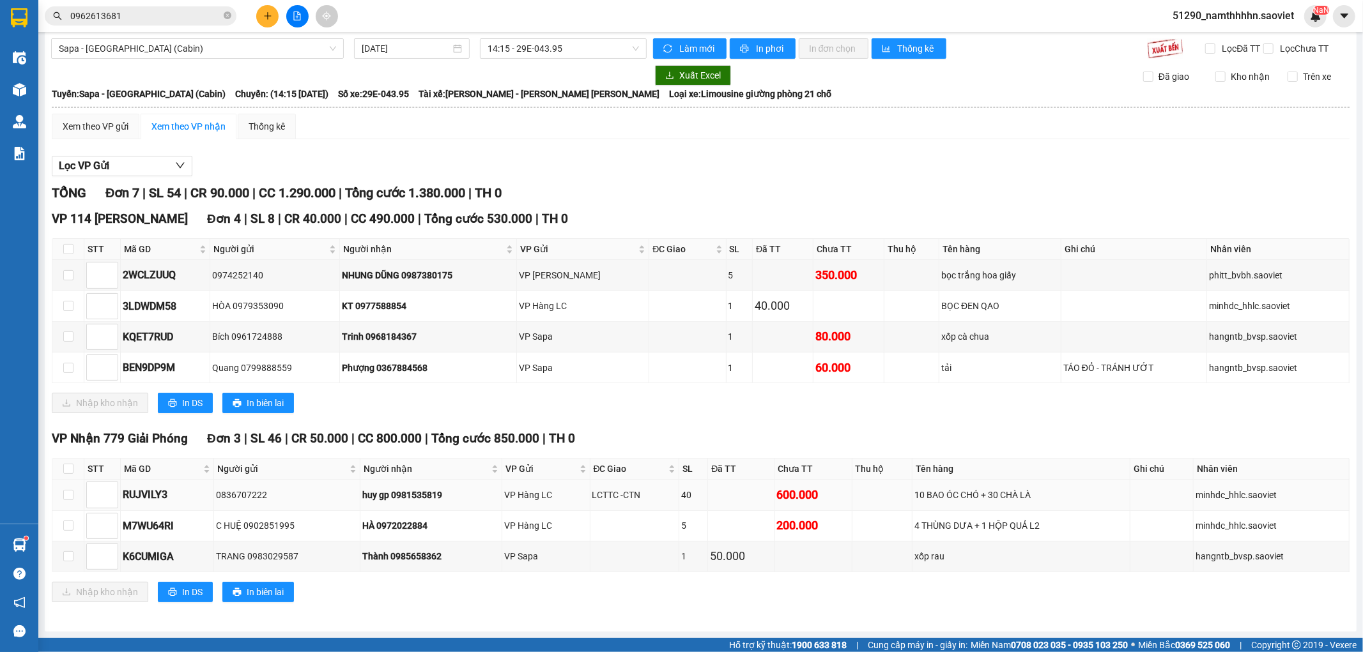
click at [425, 498] on div "huy gp 0981535819" at bounding box center [430, 495] width 137 height 14
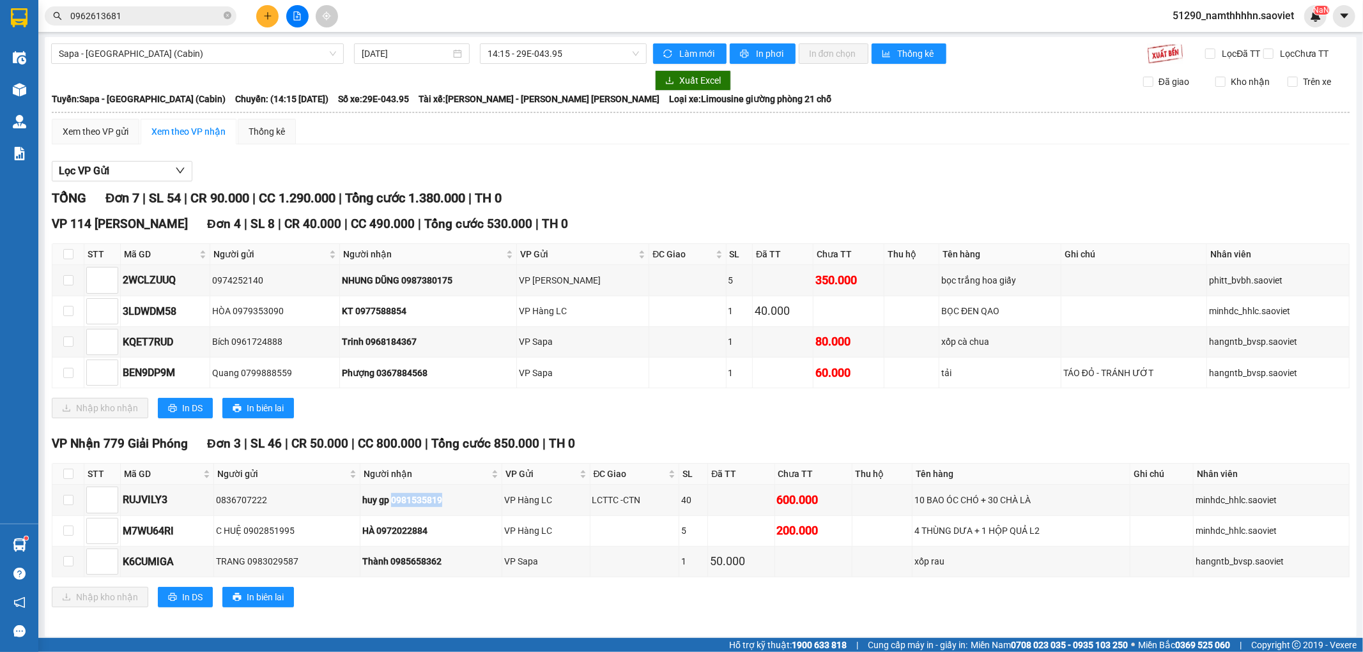
scroll to position [0, 0]
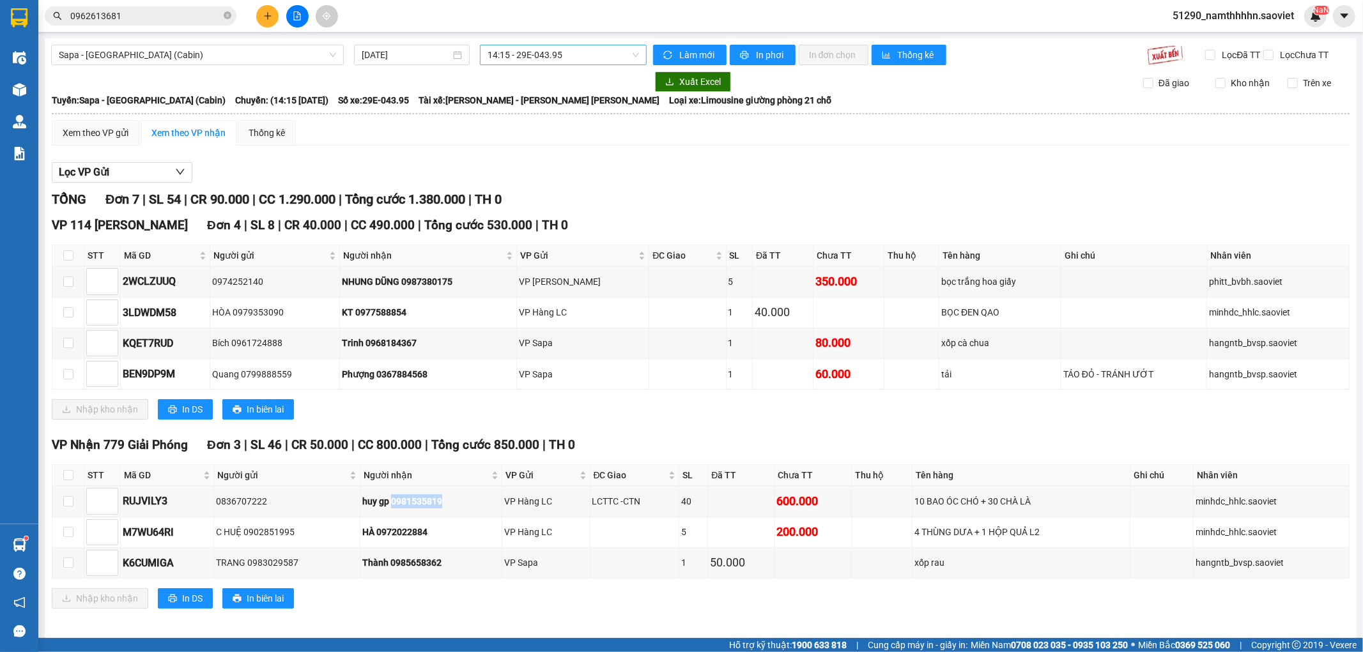
click at [525, 54] on span "14:15 - 29E-043.95" at bounding box center [562, 54] width 151 height 19
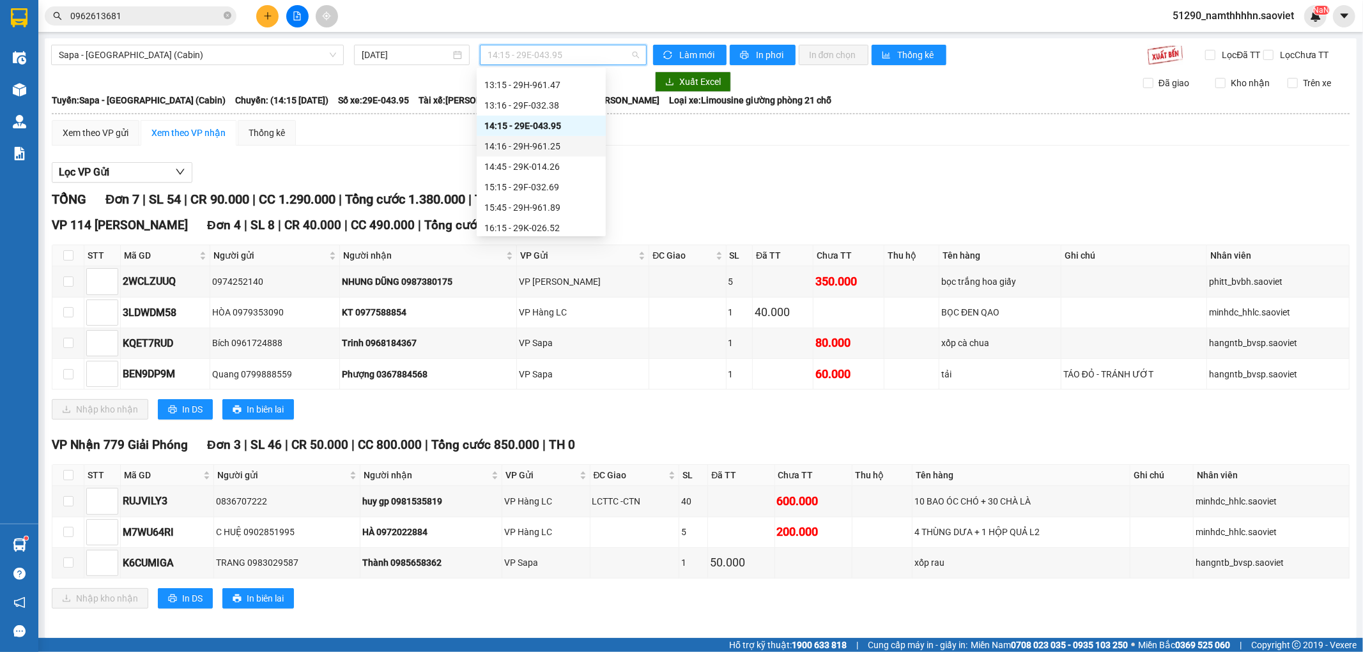
click at [531, 148] on div "14:16 - 29H-961.25" at bounding box center [541, 146] width 114 height 14
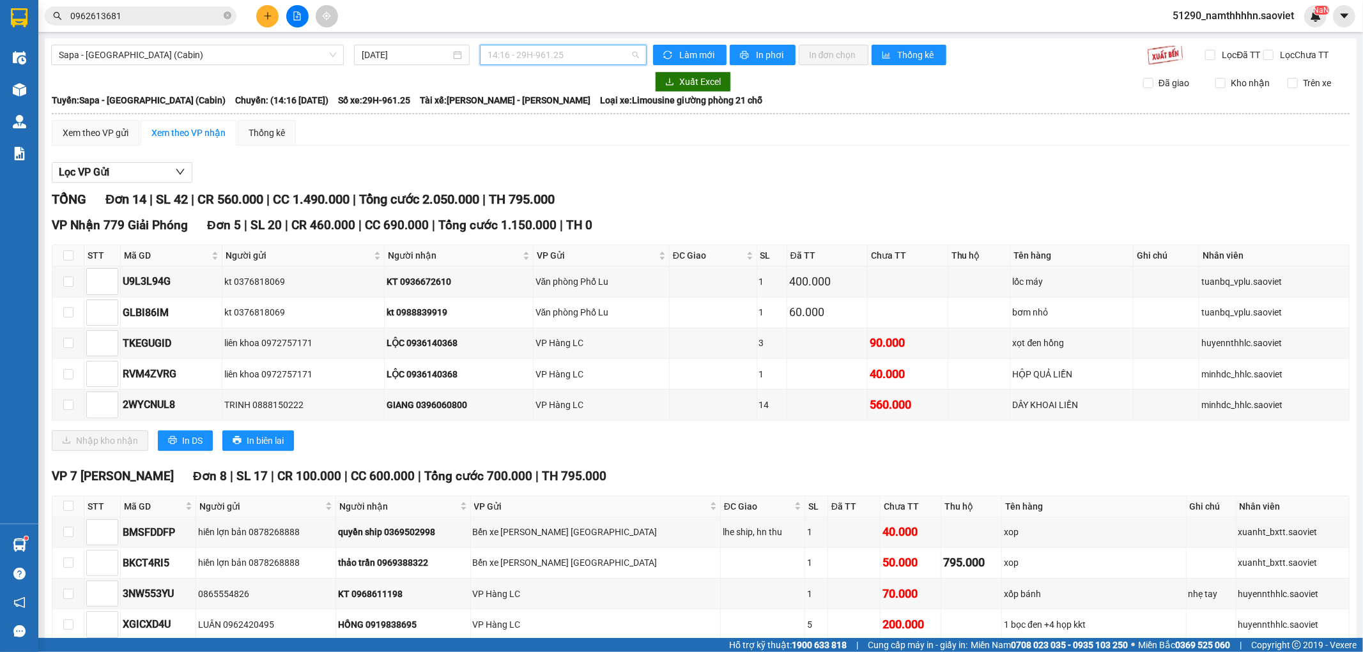
click at [494, 50] on span "14:16 - 29H-961.25" at bounding box center [562, 54] width 151 height 19
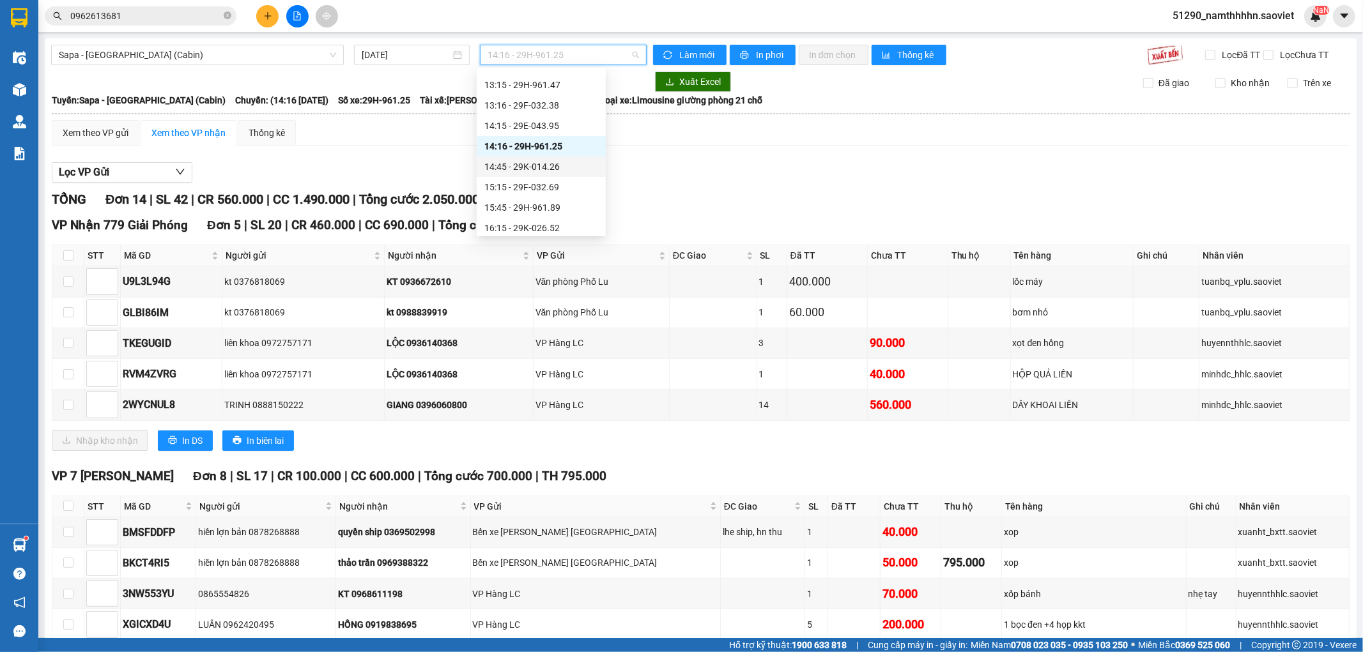
click at [521, 157] on div "14:45 - 29K-014.26" at bounding box center [541, 167] width 129 height 20
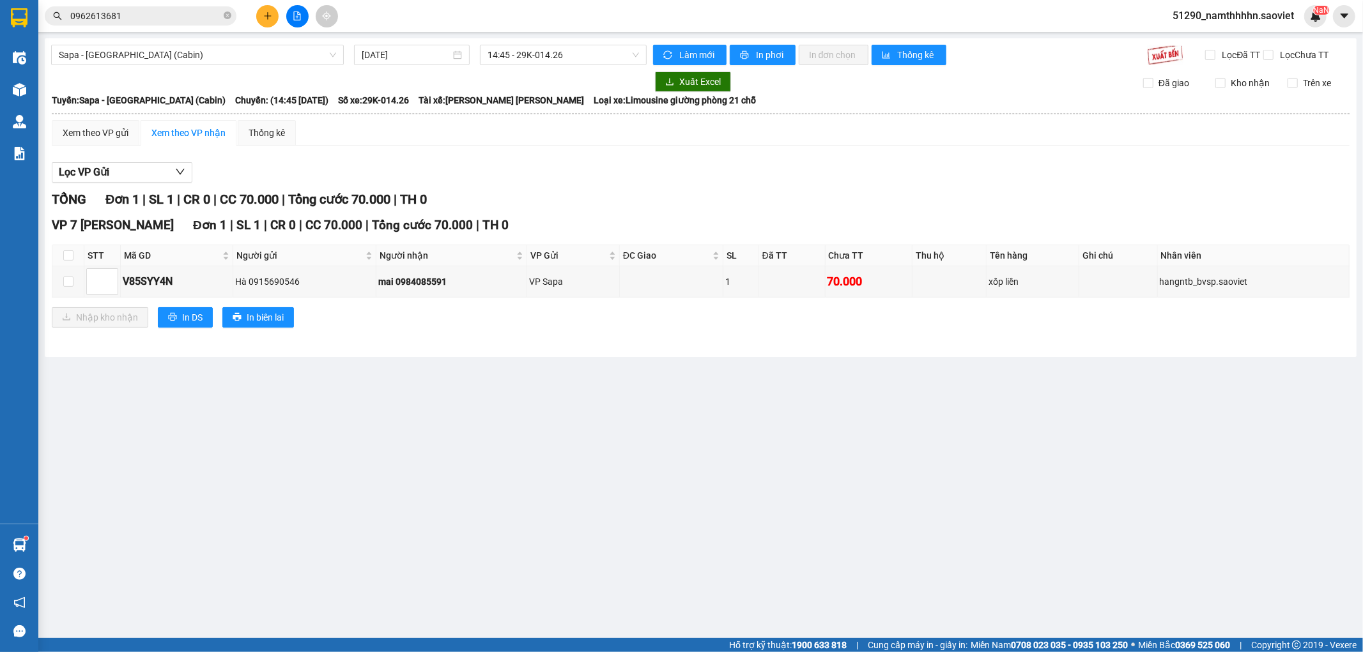
click at [546, 38] on div "Sapa - [GEOGRAPHIC_DATA] (Cabin) [DATE] 14:45 - 29K-014.26 [PERSON_NAME] mới In…" at bounding box center [700, 197] width 1311 height 319
click at [539, 61] on span "14:45 - 29K-014.26" at bounding box center [562, 54] width 151 height 19
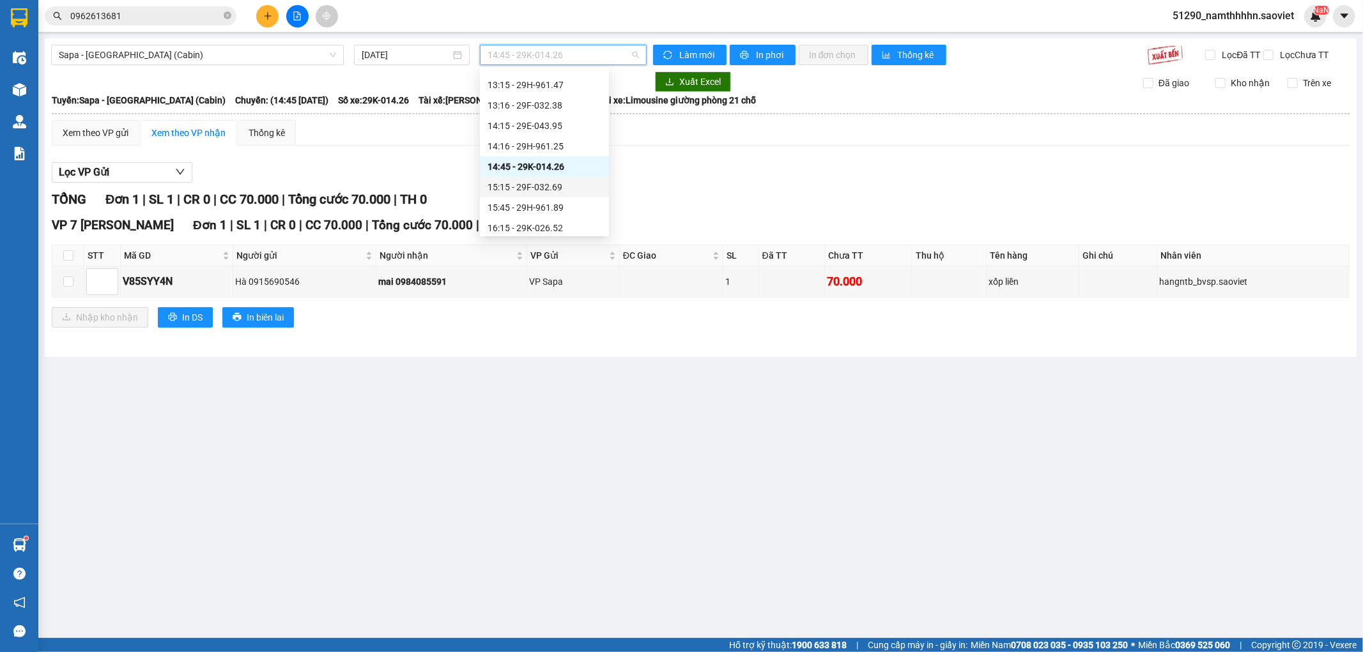
click at [521, 187] on div "15:15 - 29F-032.69" at bounding box center [544, 187] width 114 height 14
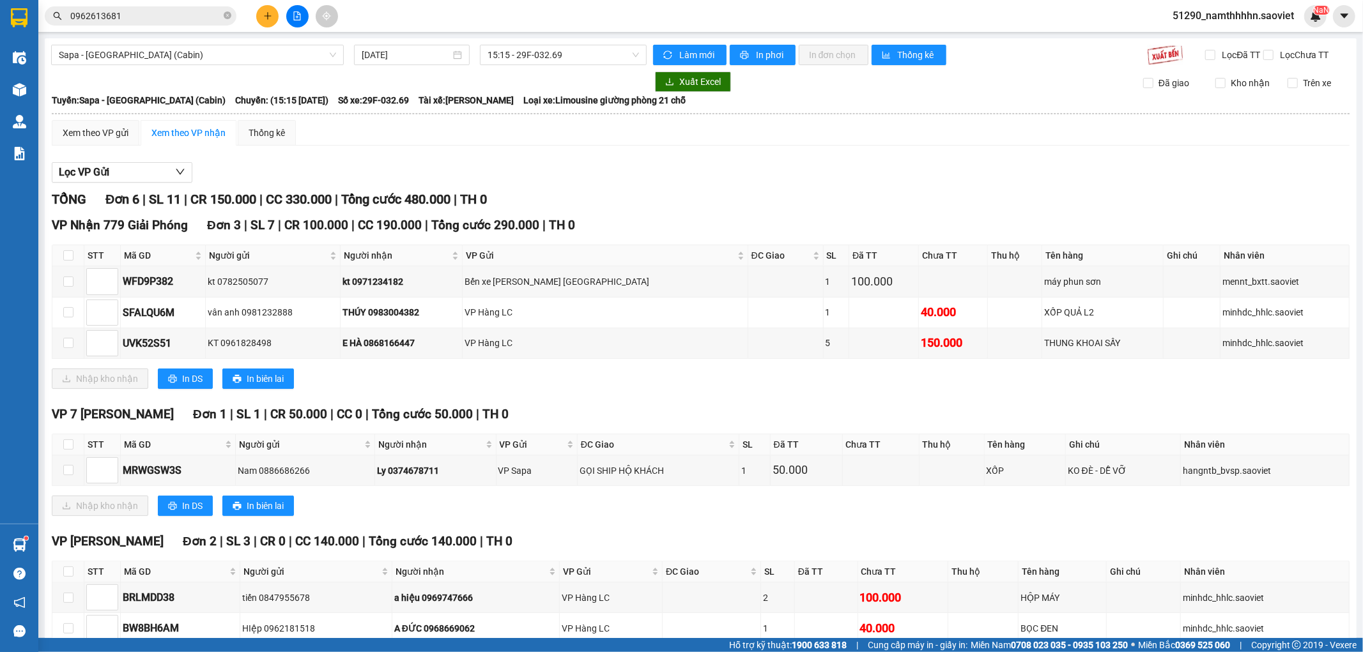
click at [540, 43] on div "Sapa - [GEOGRAPHIC_DATA] (Cabin) [DATE] 15:15 - 29F-032.69 [PERSON_NAME] mới In…" at bounding box center [700, 371] width 1311 height 666
click at [574, 65] on div "Sapa - [GEOGRAPHIC_DATA] (Cabin) [DATE] 15:15 - 29F-032.69" at bounding box center [348, 55] width 595 height 20
click at [571, 55] on span "15:15 - 29F-032.69" at bounding box center [562, 54] width 151 height 19
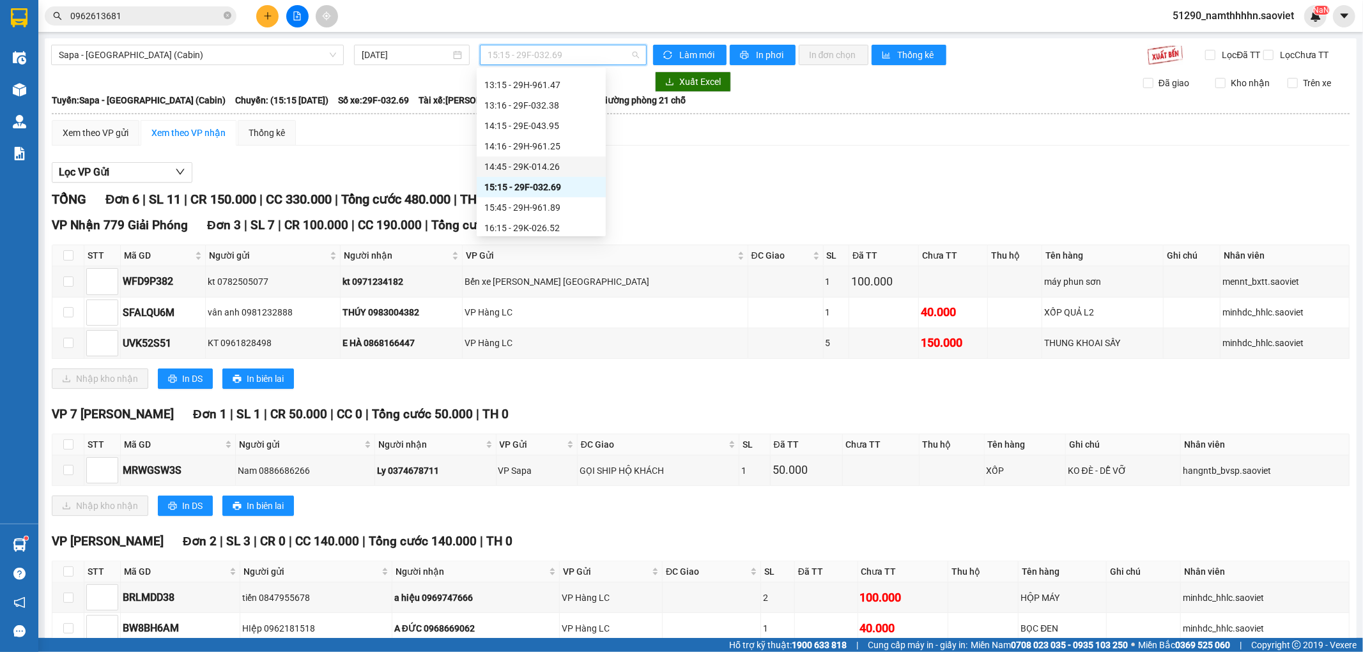
click at [566, 163] on div "14:45 - 29K-014.26" at bounding box center [541, 167] width 114 height 14
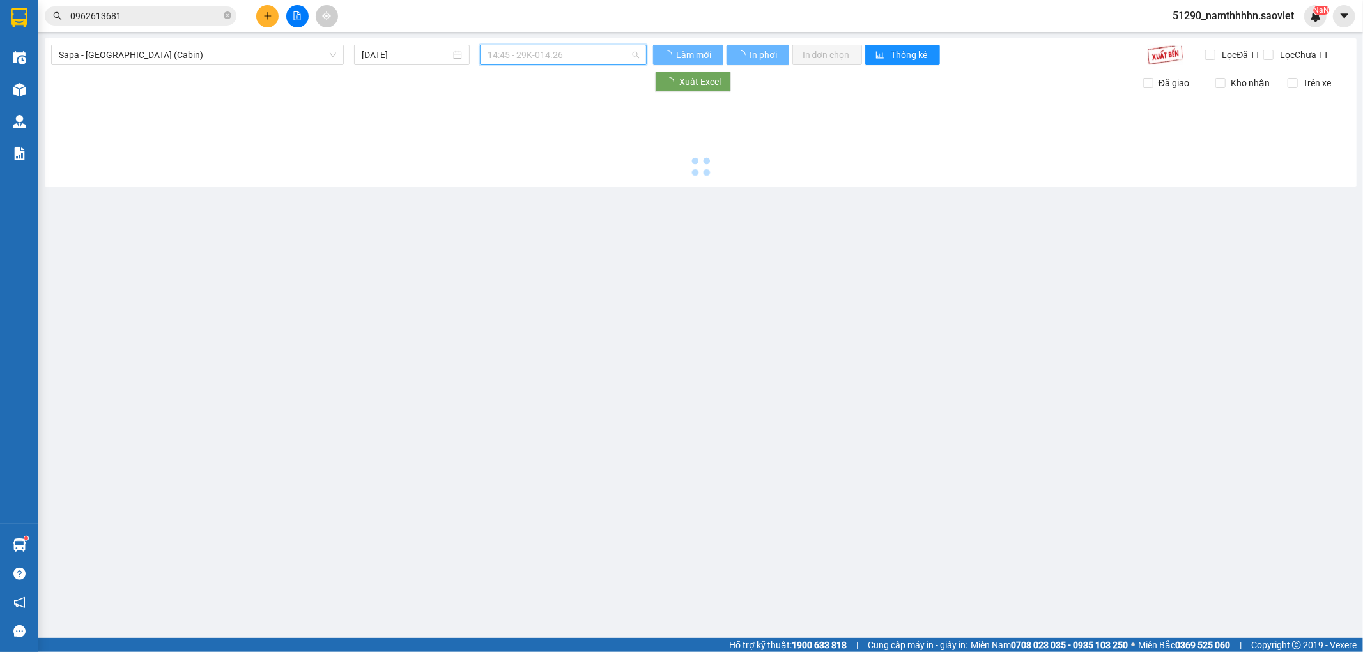
click at [580, 61] on span "14:45 - 29K-014.26" at bounding box center [562, 54] width 151 height 19
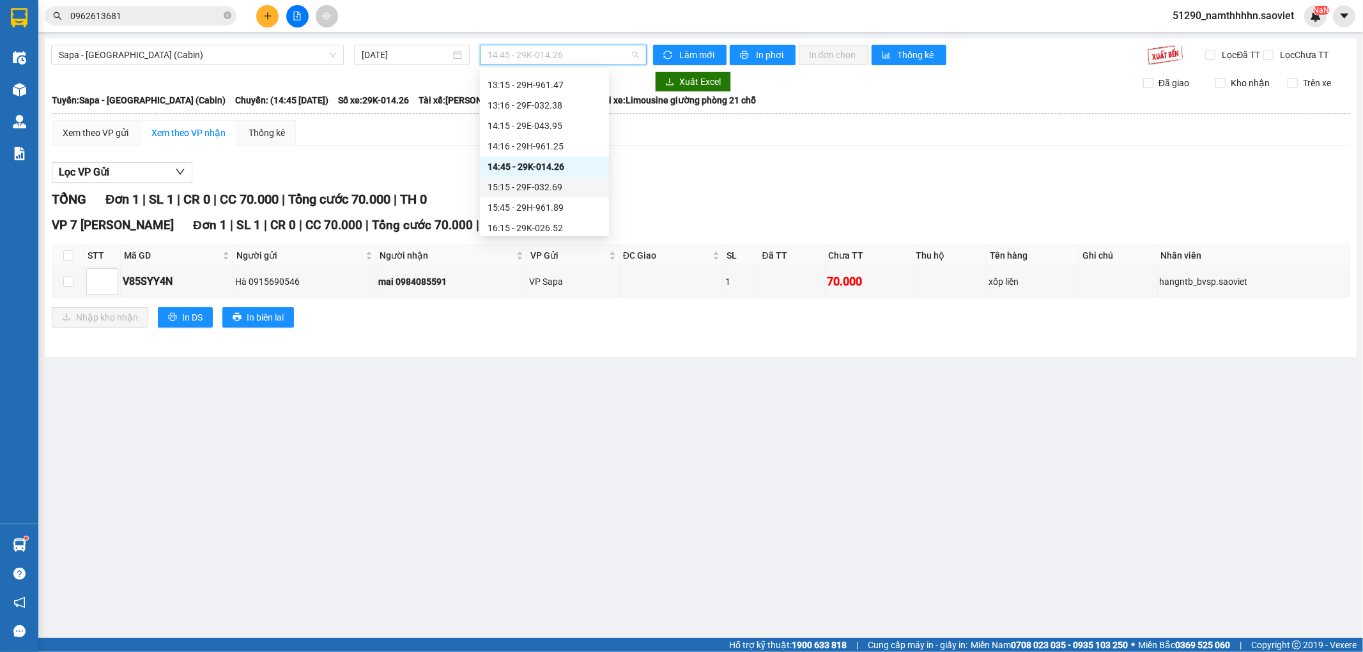
click at [566, 185] on div "15:15 - 29F-032.69" at bounding box center [544, 187] width 114 height 14
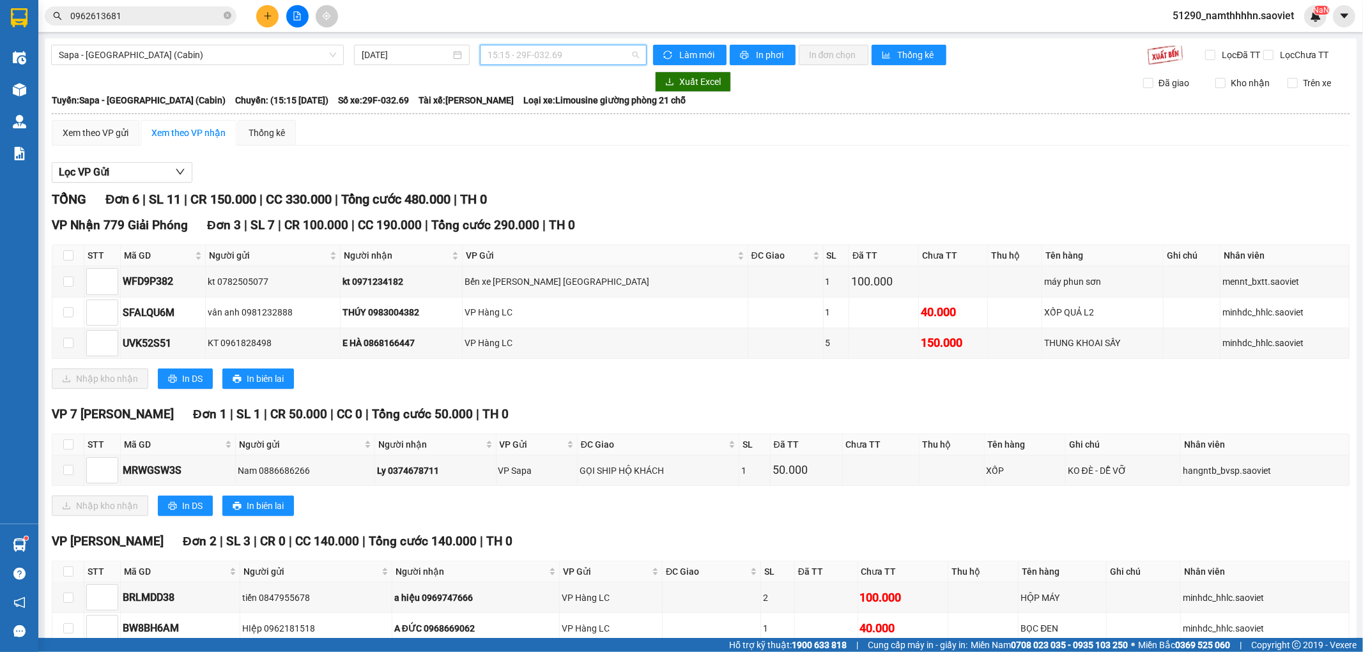
click at [564, 57] on span "15:15 - 29F-032.69" at bounding box center [562, 54] width 151 height 19
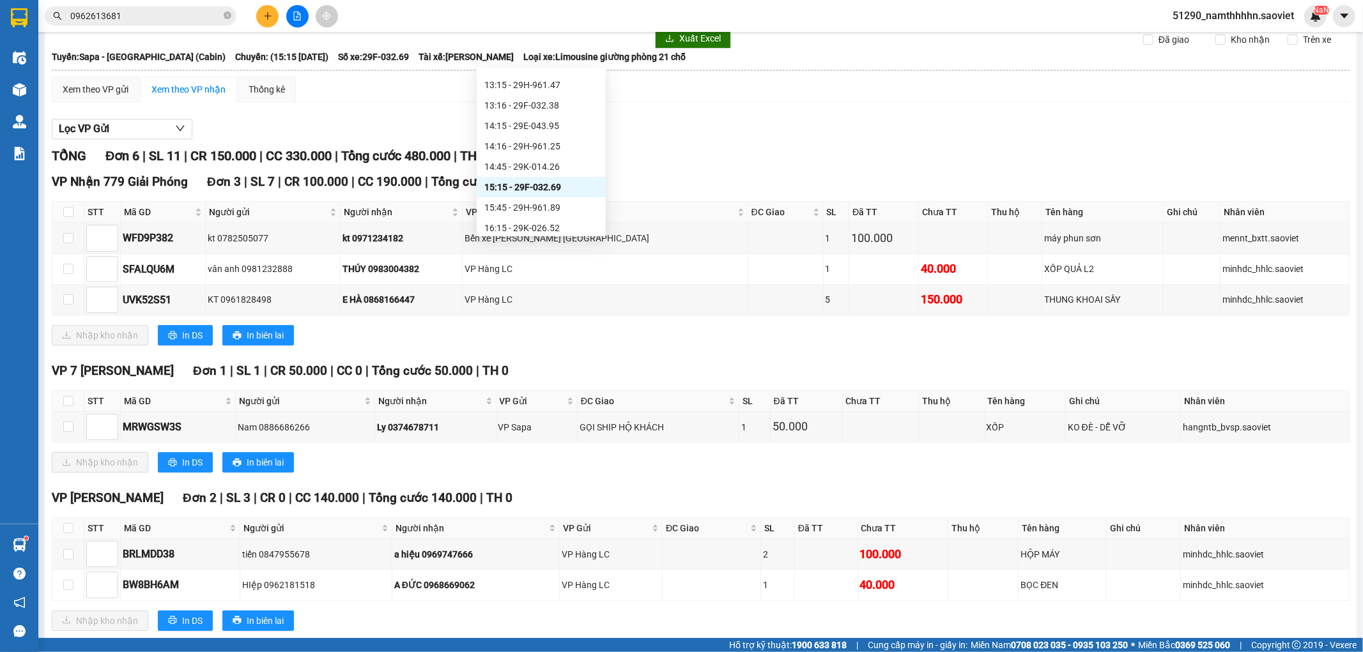
scroll to position [84, 0]
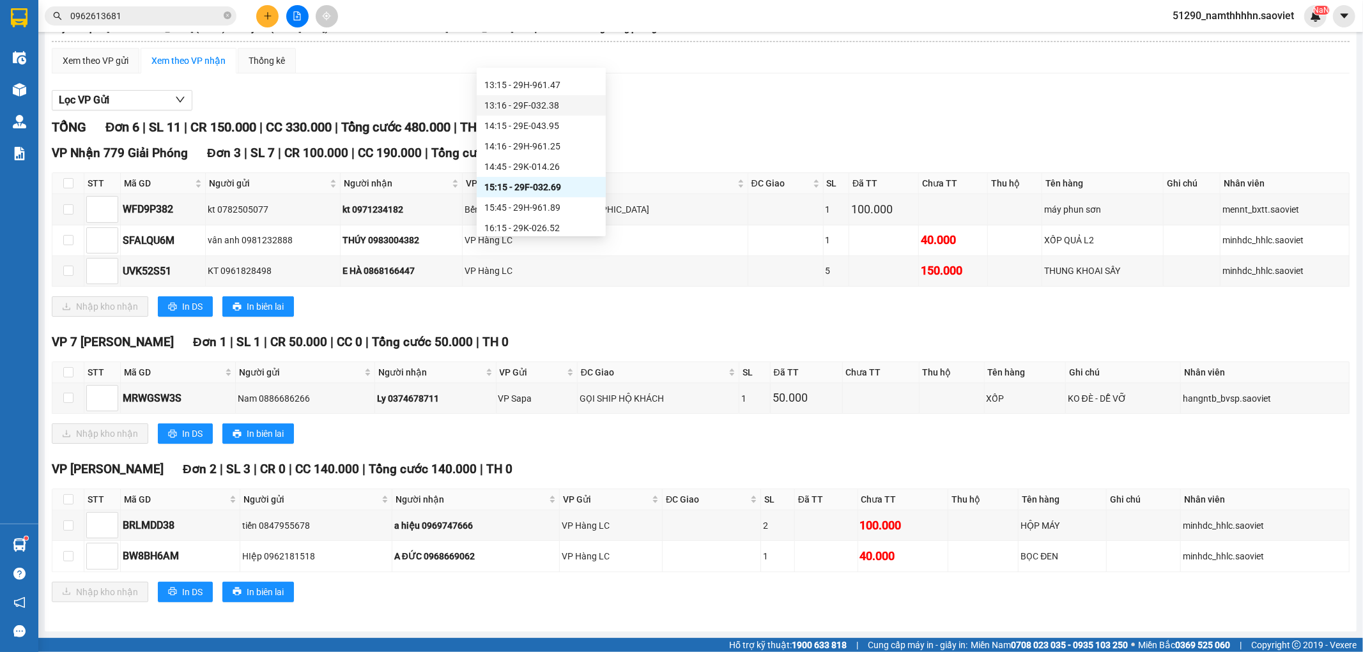
click at [542, 100] on div "13:16 - 29F-032.38" at bounding box center [541, 105] width 114 height 14
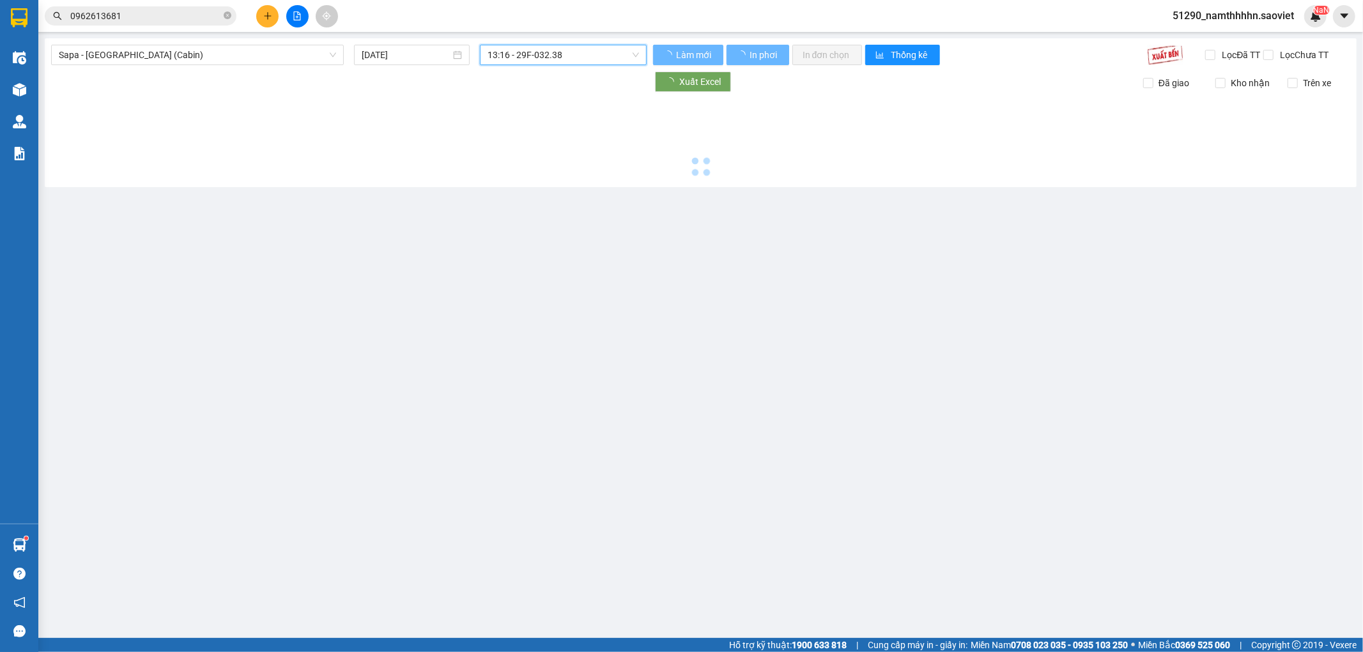
scroll to position [0, 0]
click at [572, 54] on span "13:16 - 29F-032.38" at bounding box center [562, 54] width 151 height 19
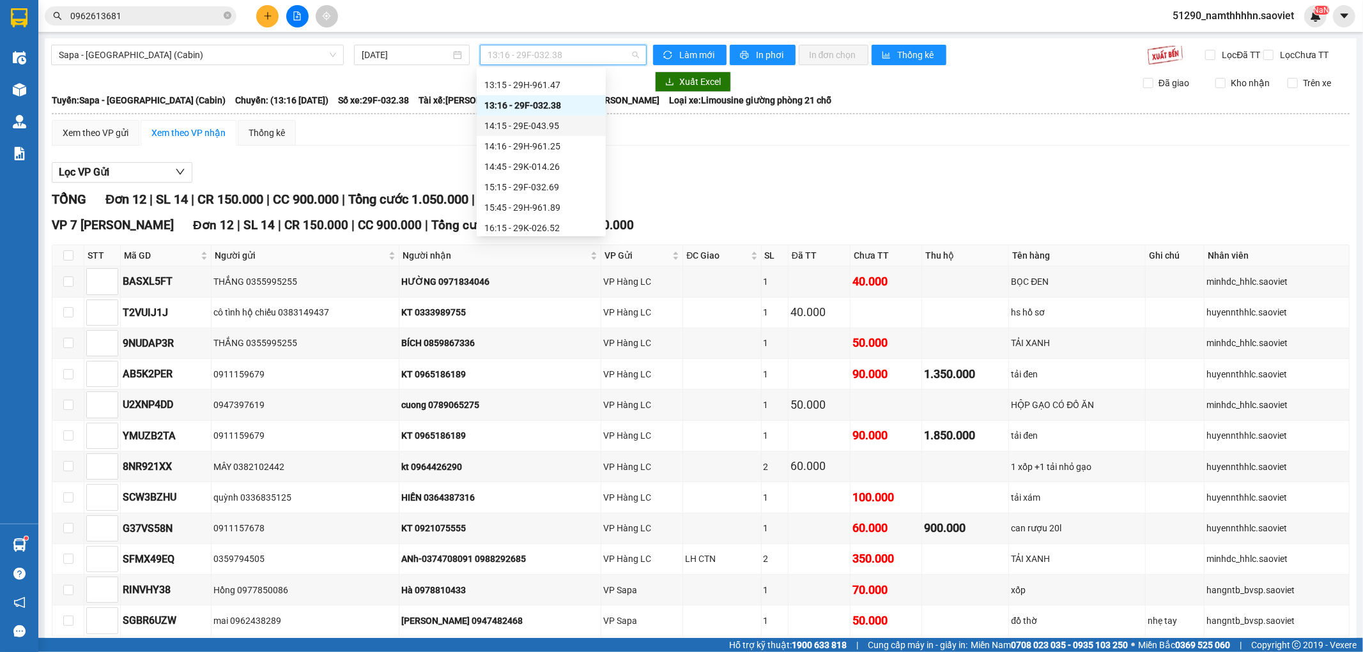
click at [556, 130] on div "14:15 - 29E-043.95" at bounding box center [541, 126] width 114 height 14
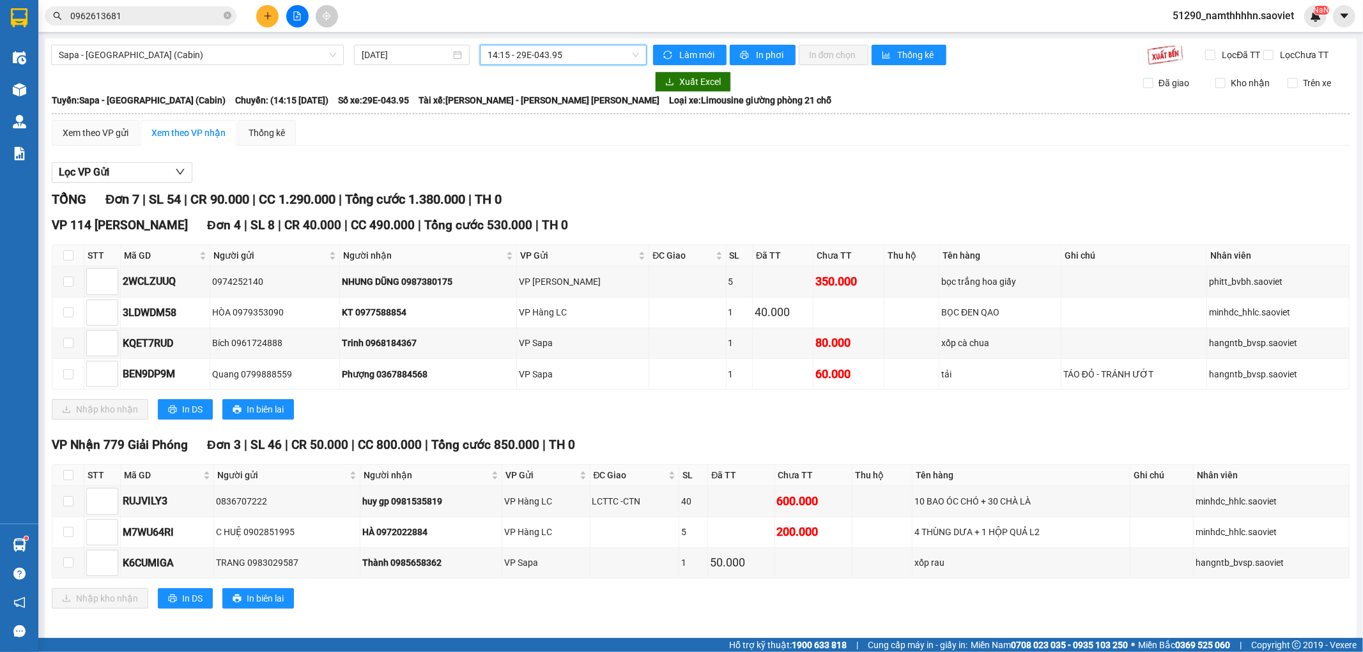
click at [562, 53] on span "14:15 - 29E-043.95" at bounding box center [562, 54] width 151 height 19
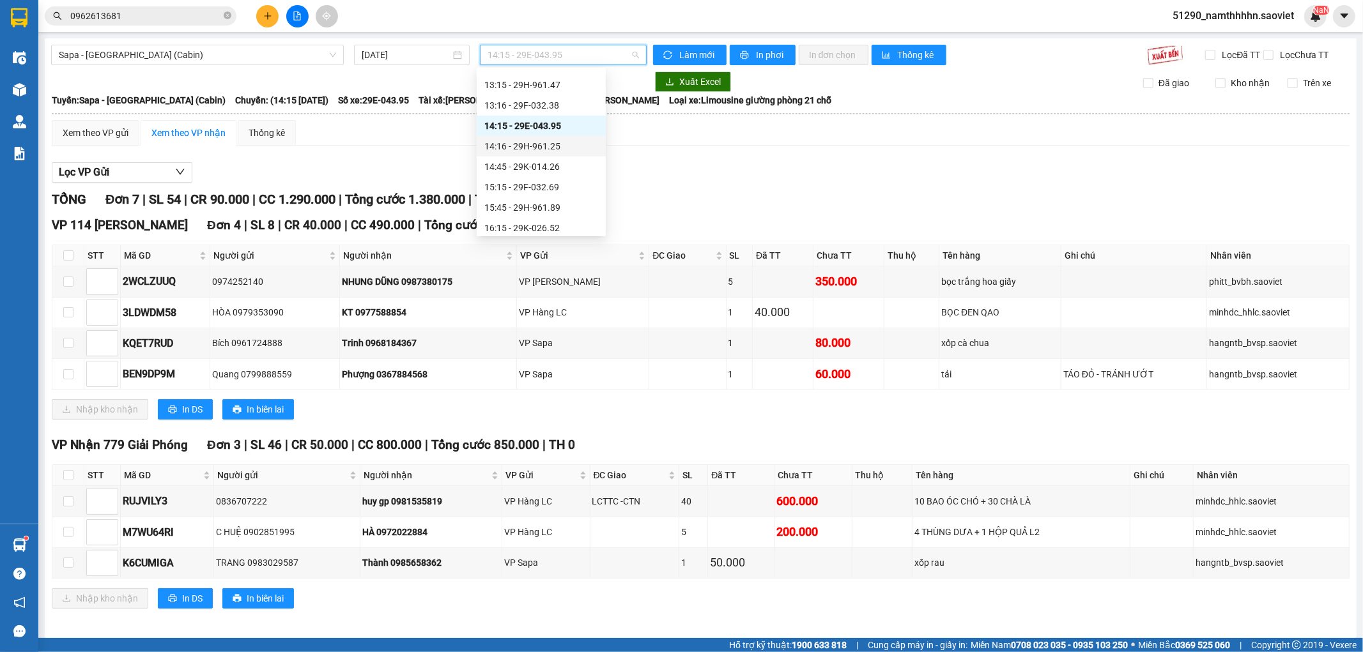
click at [577, 145] on div "14:16 - 29H-961.25" at bounding box center [541, 146] width 114 height 14
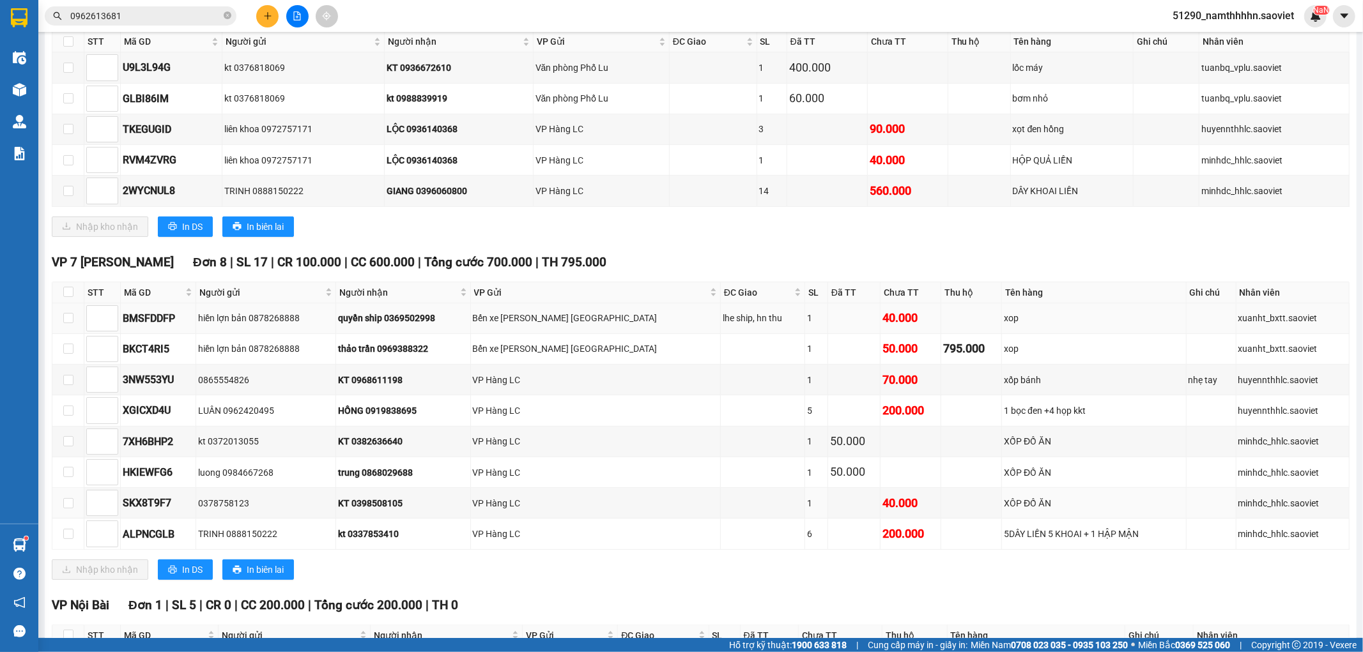
scroll to position [96, 0]
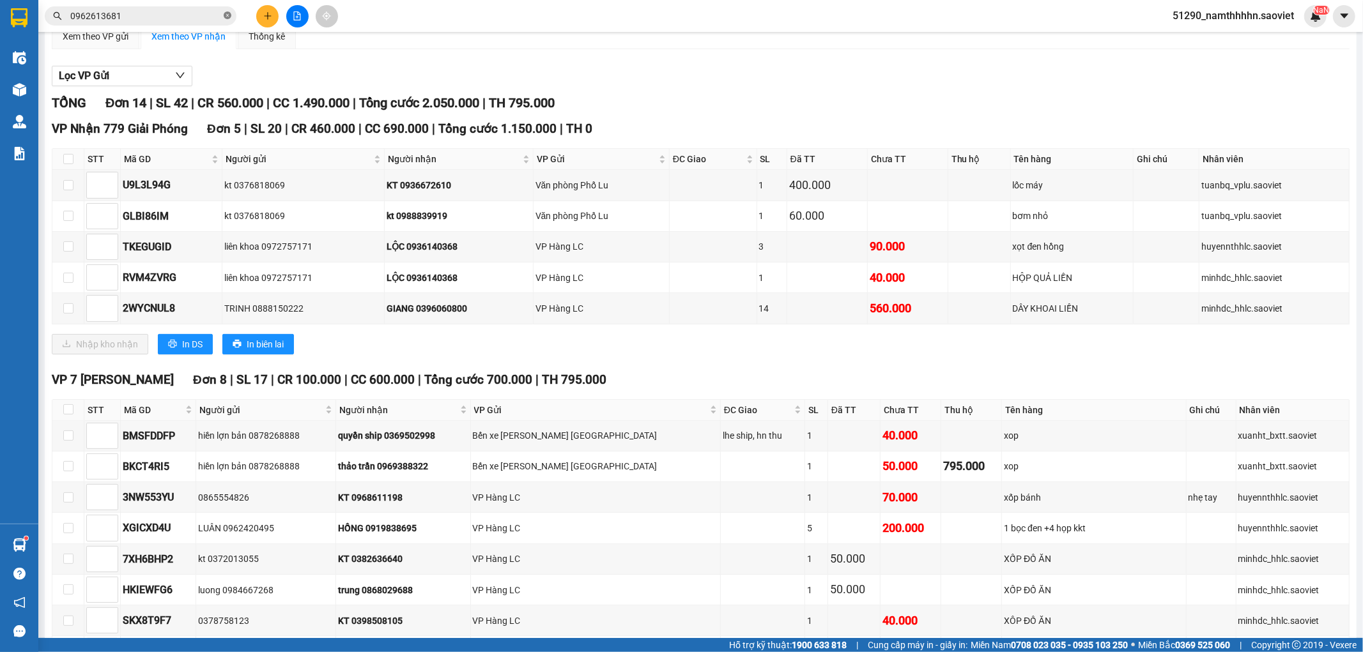
click at [227, 11] on icon "close-circle" at bounding box center [228, 15] width 8 height 8
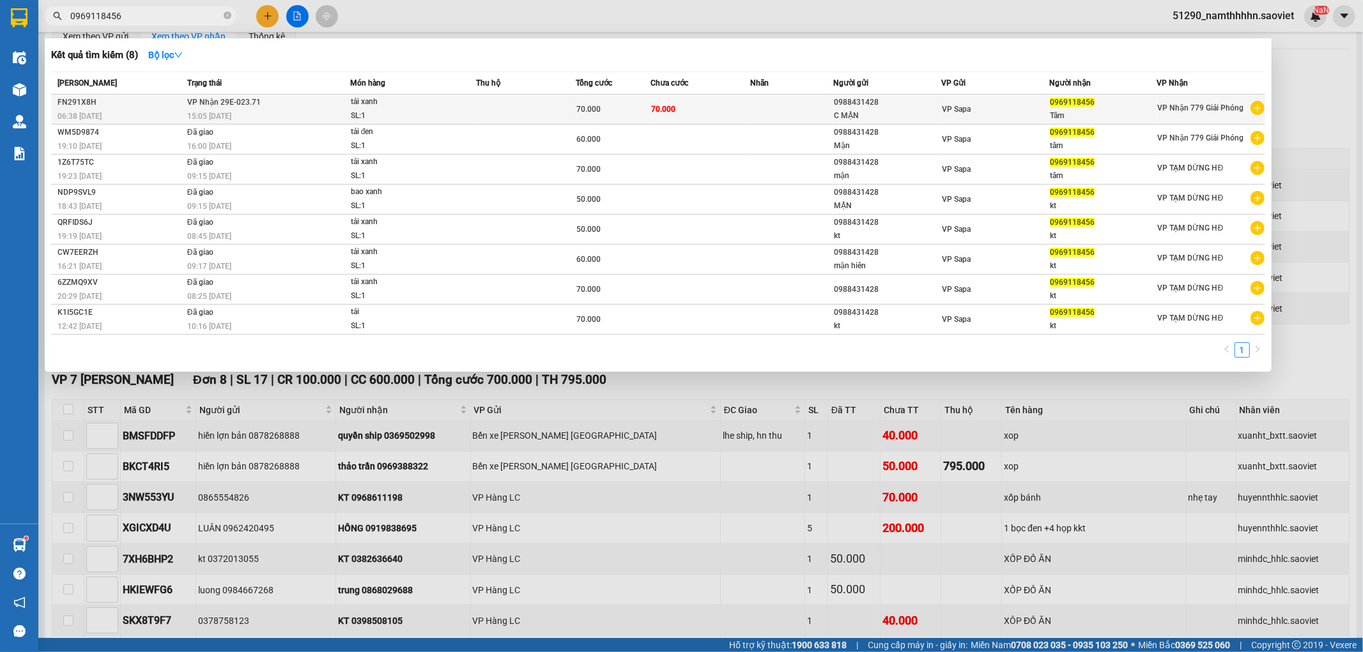
type input "0969118456"
click at [289, 99] on td "[PERSON_NAME] 29E-023.71 15:05 [DATE]" at bounding box center [267, 110] width 166 height 30
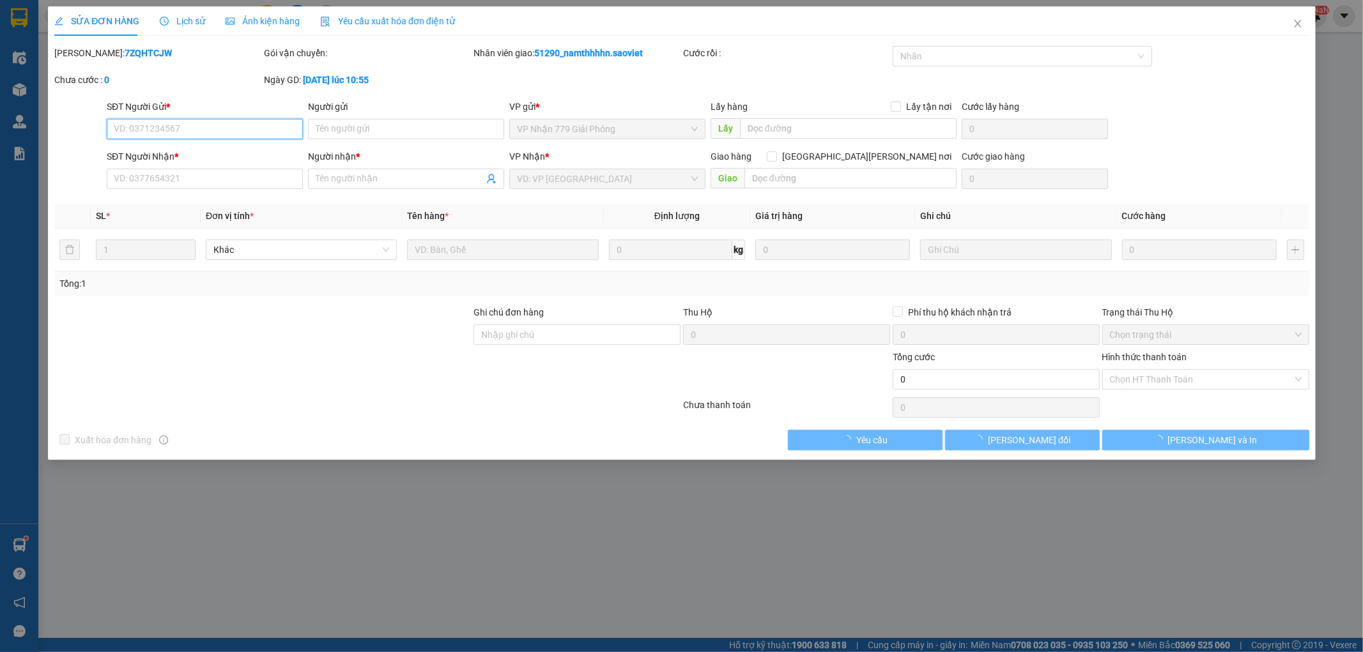
type input "0988431428"
type input "C MẬN"
type input "0969118456"
type input "Tâm"
type input "70.000"
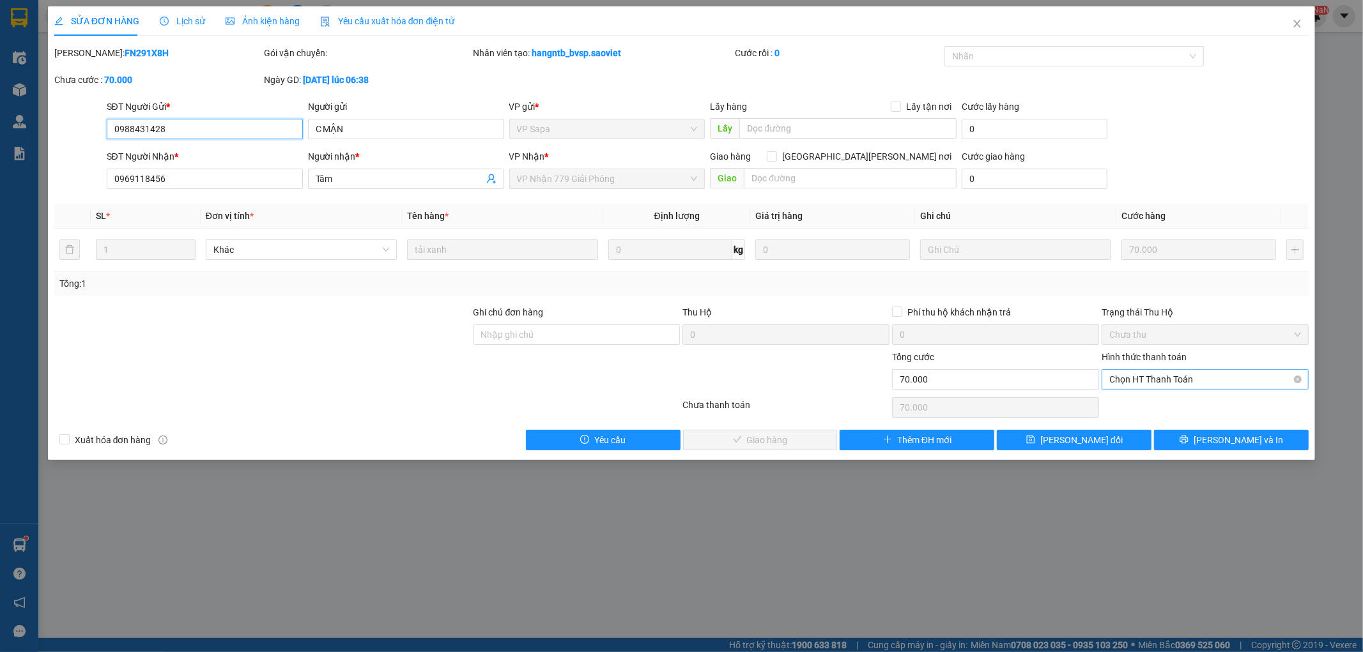
click at [1148, 372] on span "Chọn HT Thanh Toán" at bounding box center [1205, 379] width 192 height 19
click at [1163, 417] on div "Chuyển khoản" at bounding box center [1205, 425] width 207 height 20
type input "0"
click at [819, 436] on button "[PERSON_NAME] và [PERSON_NAME] hàng" at bounding box center [760, 440] width 155 height 20
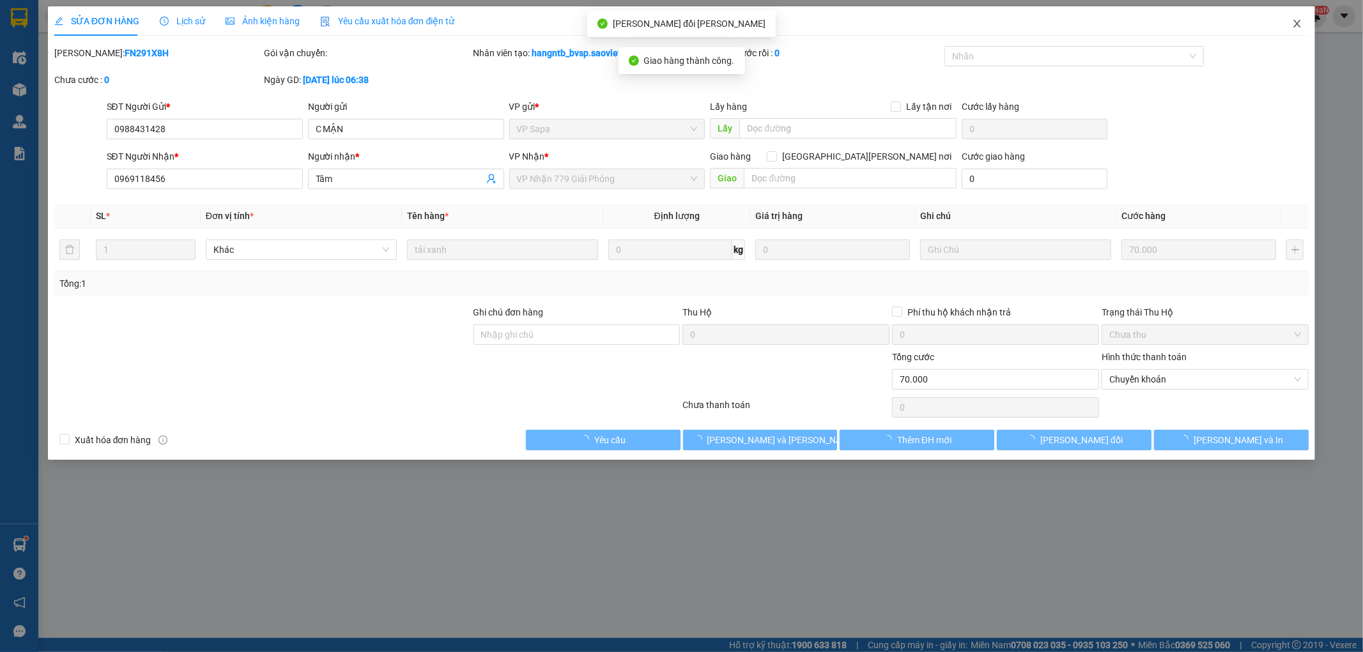
click at [1310, 15] on span "Close" at bounding box center [1297, 24] width 36 height 36
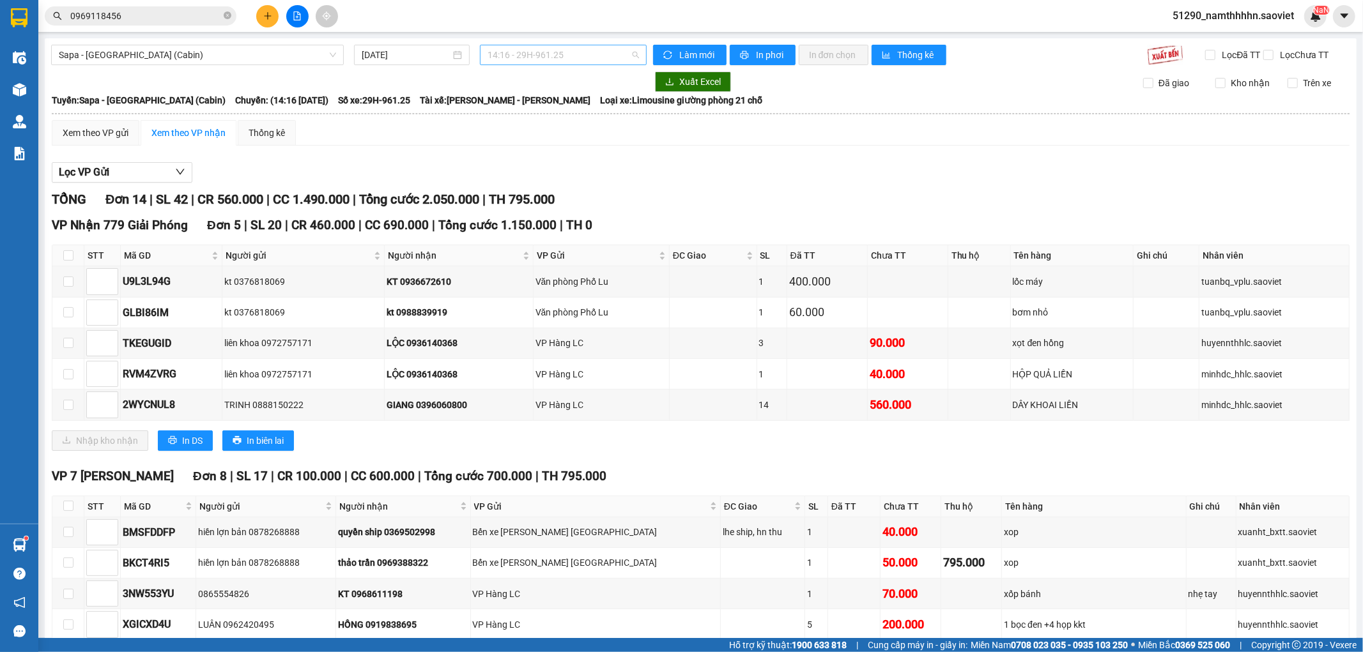
click at [572, 58] on span "14:16 - 29H-961.25" at bounding box center [562, 54] width 151 height 19
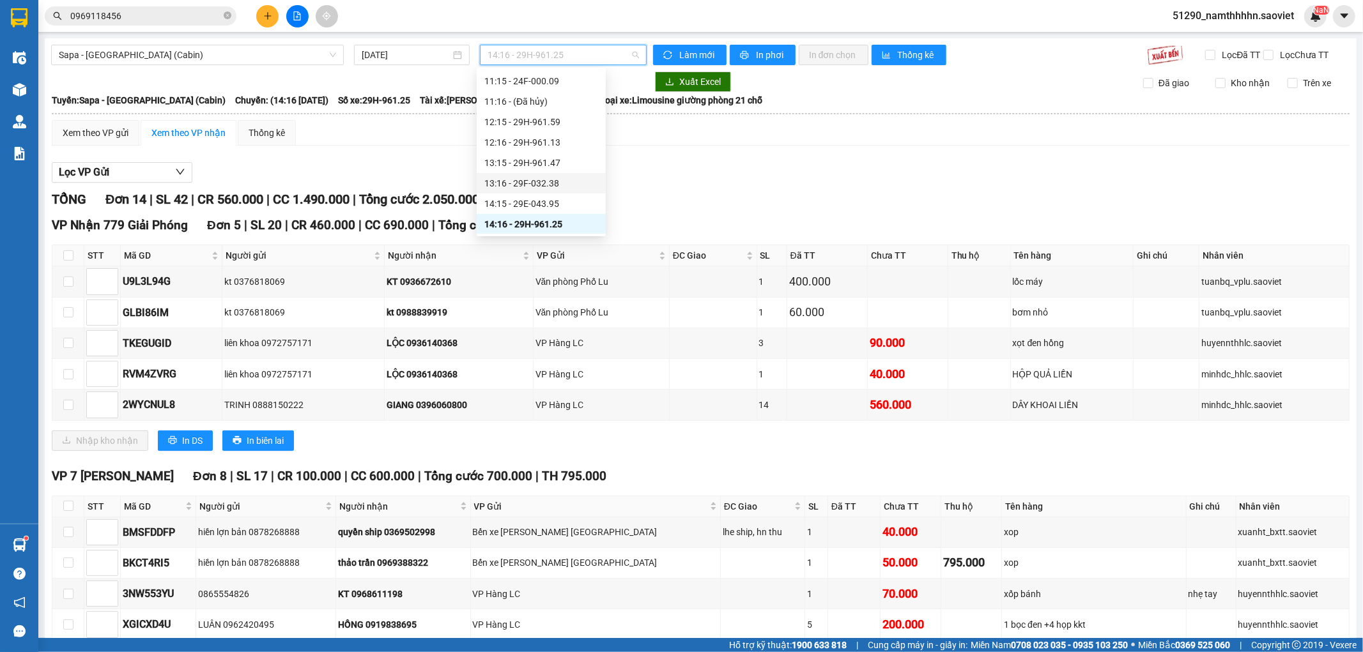
scroll to position [282, 0]
click at [554, 86] on div "14:15 - 29E-043.95" at bounding box center [541, 85] width 114 height 14
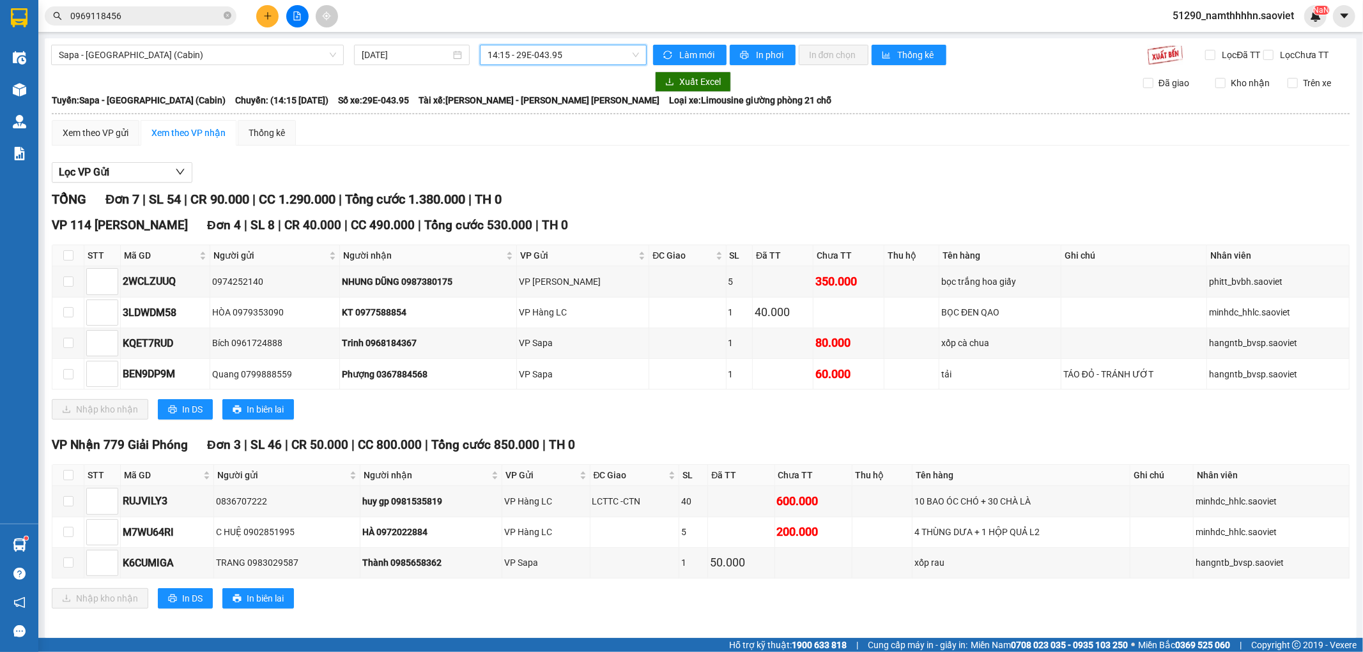
scroll to position [19, 0]
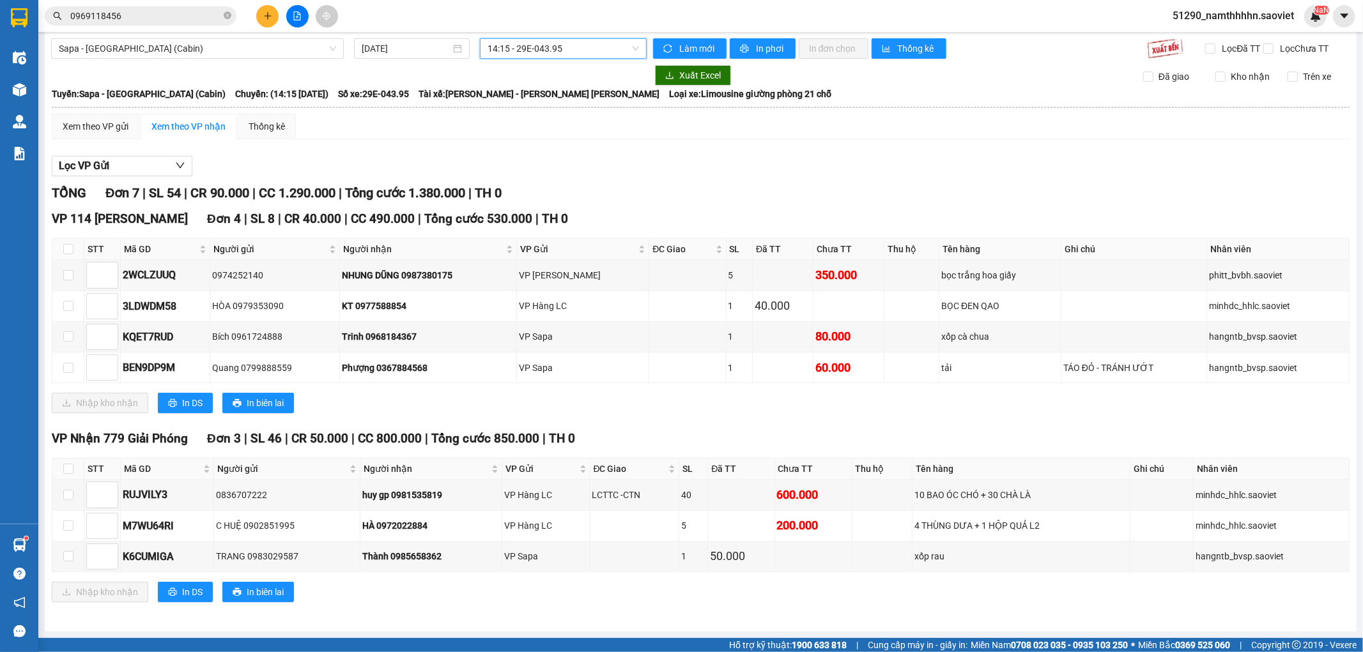
click at [187, 9] on input "0969118456" at bounding box center [145, 16] width 151 height 14
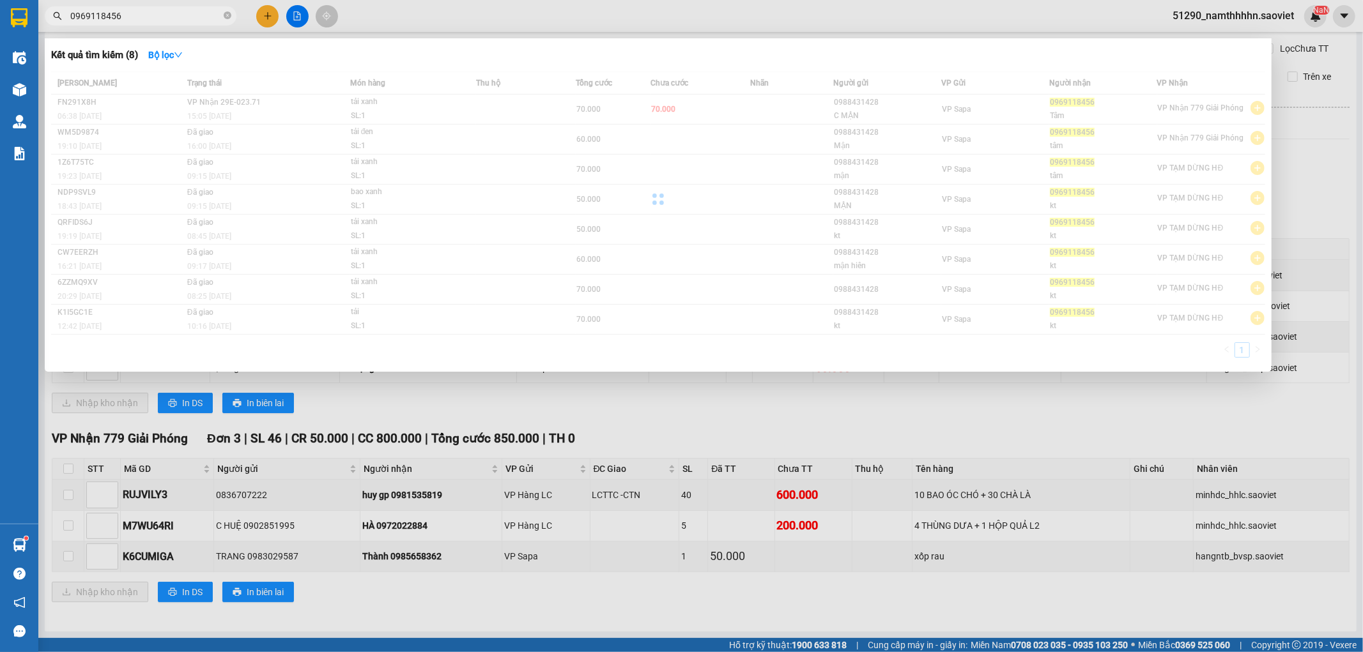
click at [187, 9] on input "0969118456" at bounding box center [145, 16] width 151 height 14
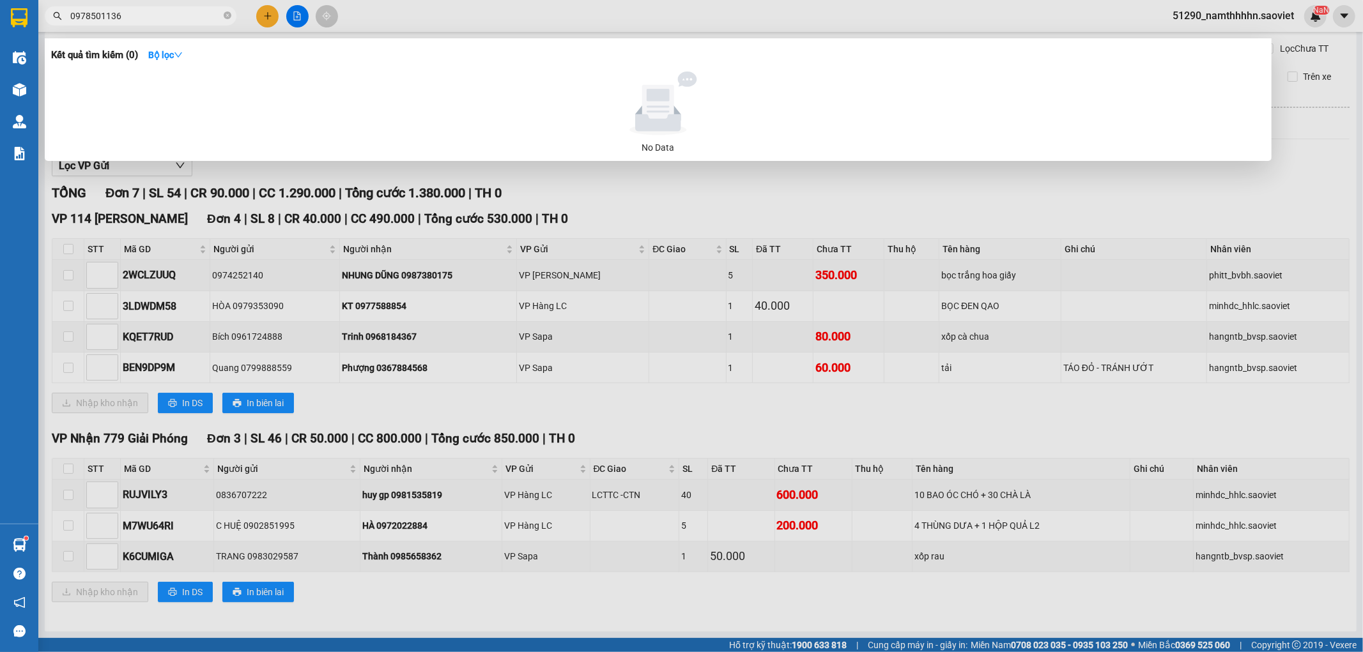
click at [187, 9] on input "0978501136" at bounding box center [145, 16] width 151 height 14
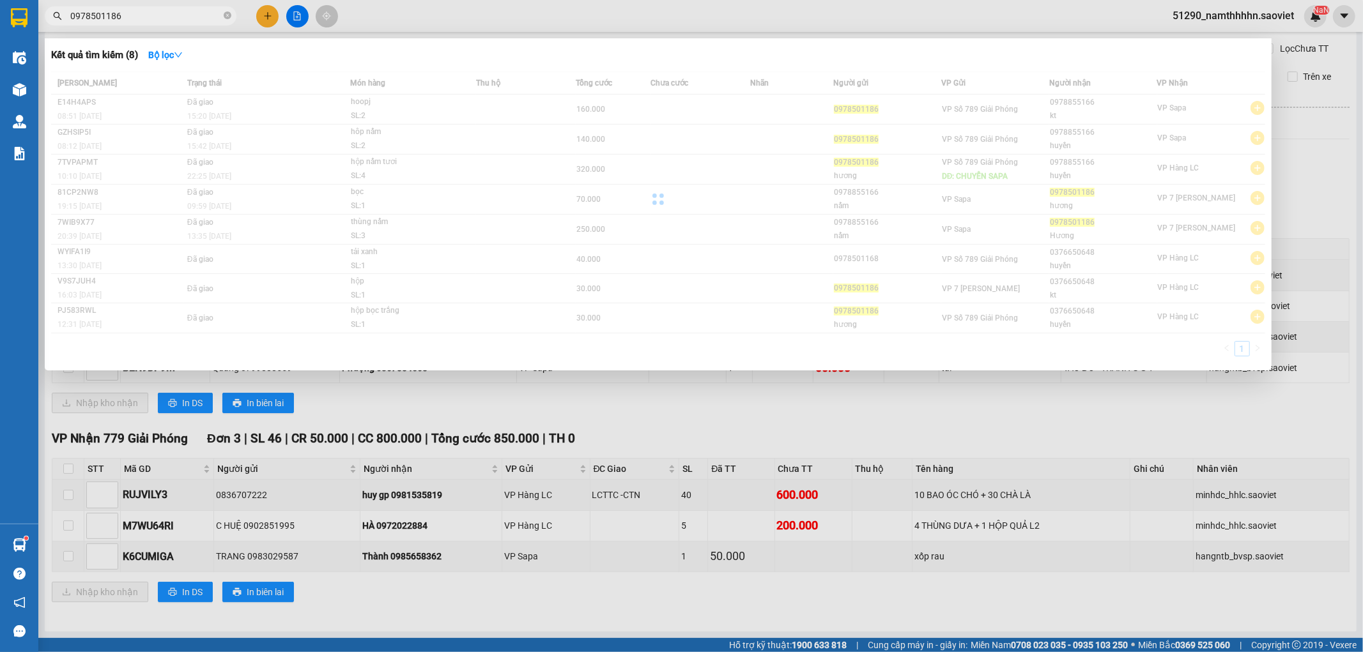
click at [759, 527] on div at bounding box center [681, 326] width 1363 height 652
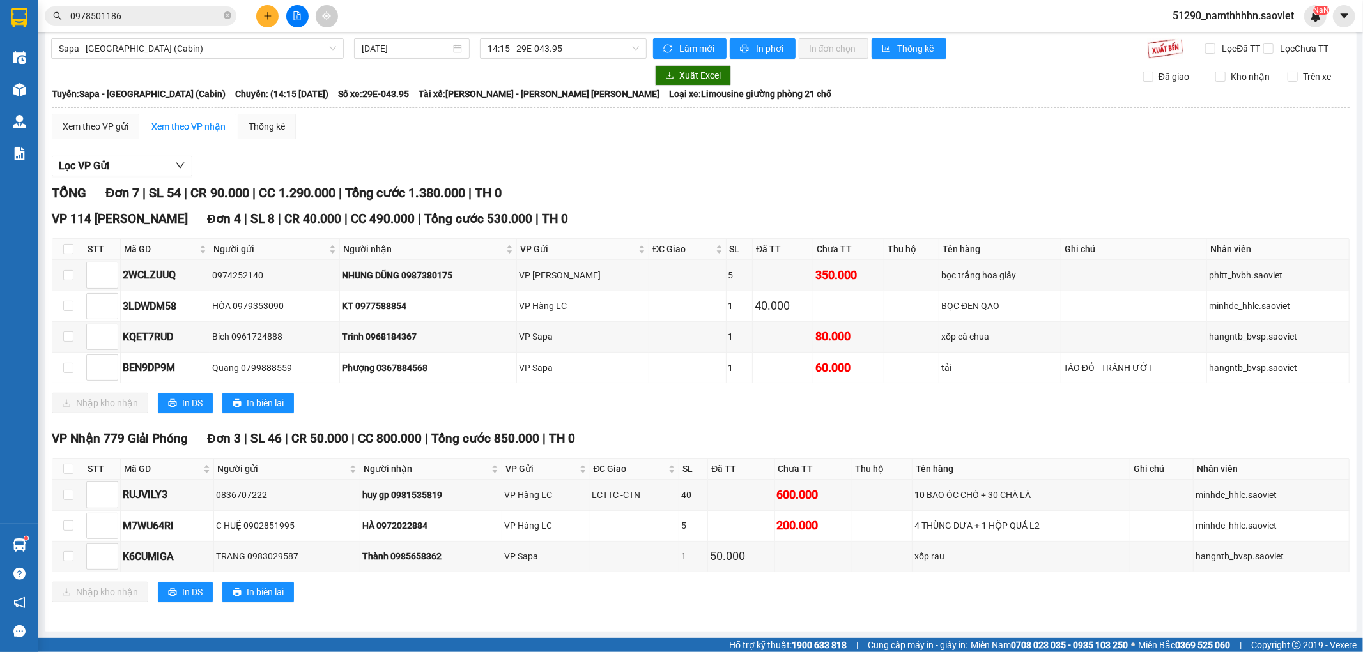
click at [165, 28] on div "Kết quả [PERSON_NAME] ( 7 ) Bộ lọc Mã ĐH Trạng thái Món hàng Thu hộ Tổng [PERSO…" at bounding box center [681, 16] width 1363 height 32
click at [164, 20] on input "0978501186" at bounding box center [145, 16] width 151 height 14
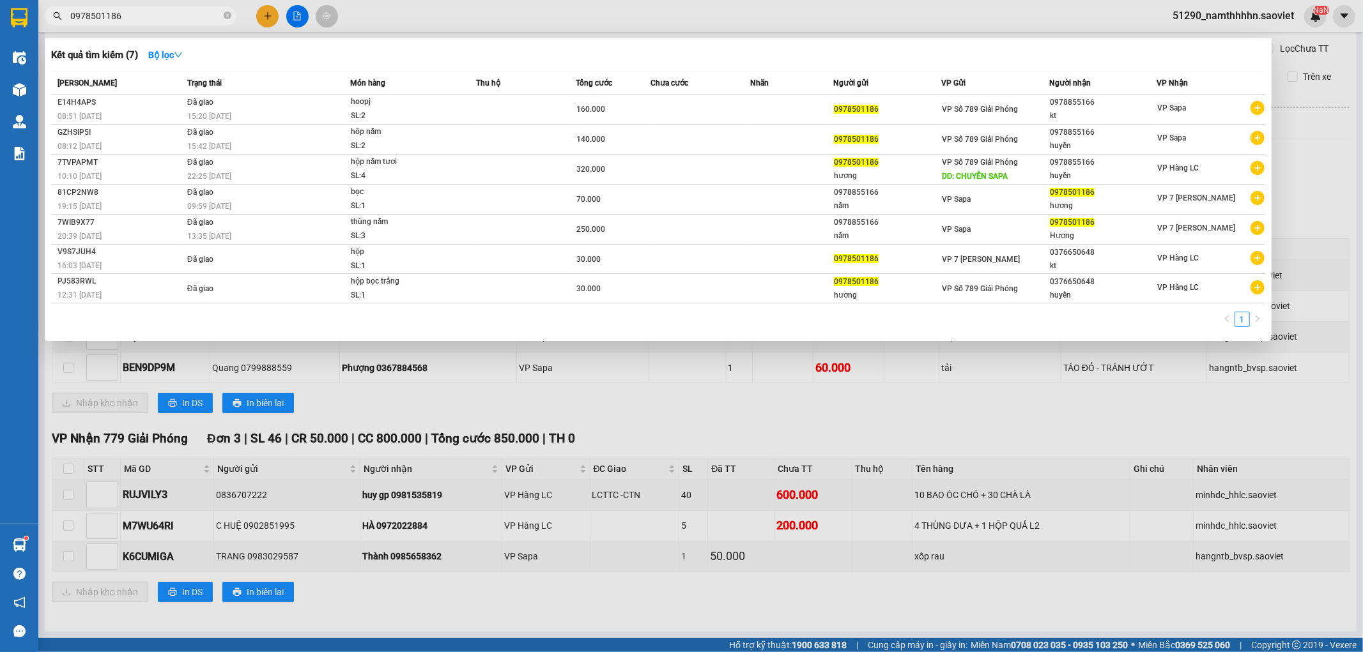
click at [164, 20] on input "0978501186" at bounding box center [145, 16] width 151 height 14
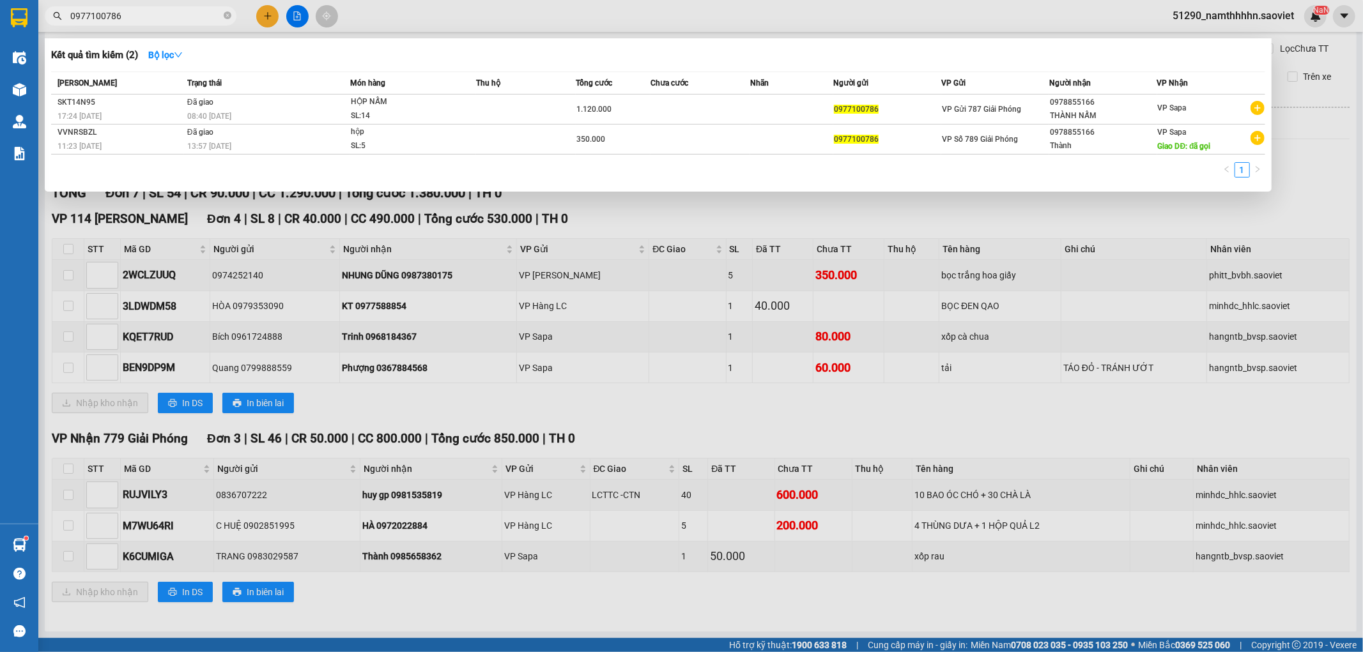
type input "0977100786"
click at [146, 16] on input "0977100786" at bounding box center [145, 16] width 151 height 14
click at [230, 19] on icon "close-circle" at bounding box center [228, 15] width 8 height 8
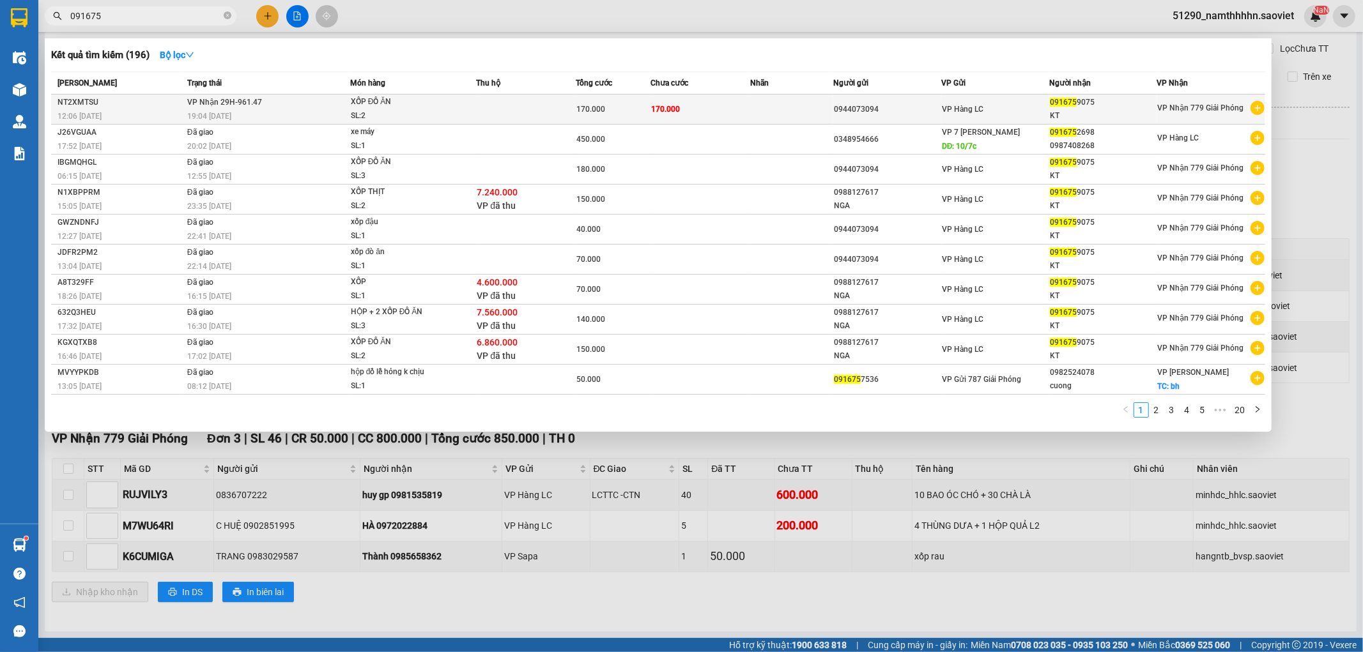
type input "091675"
click at [623, 117] on td "170.000" at bounding box center [613, 110] width 75 height 30
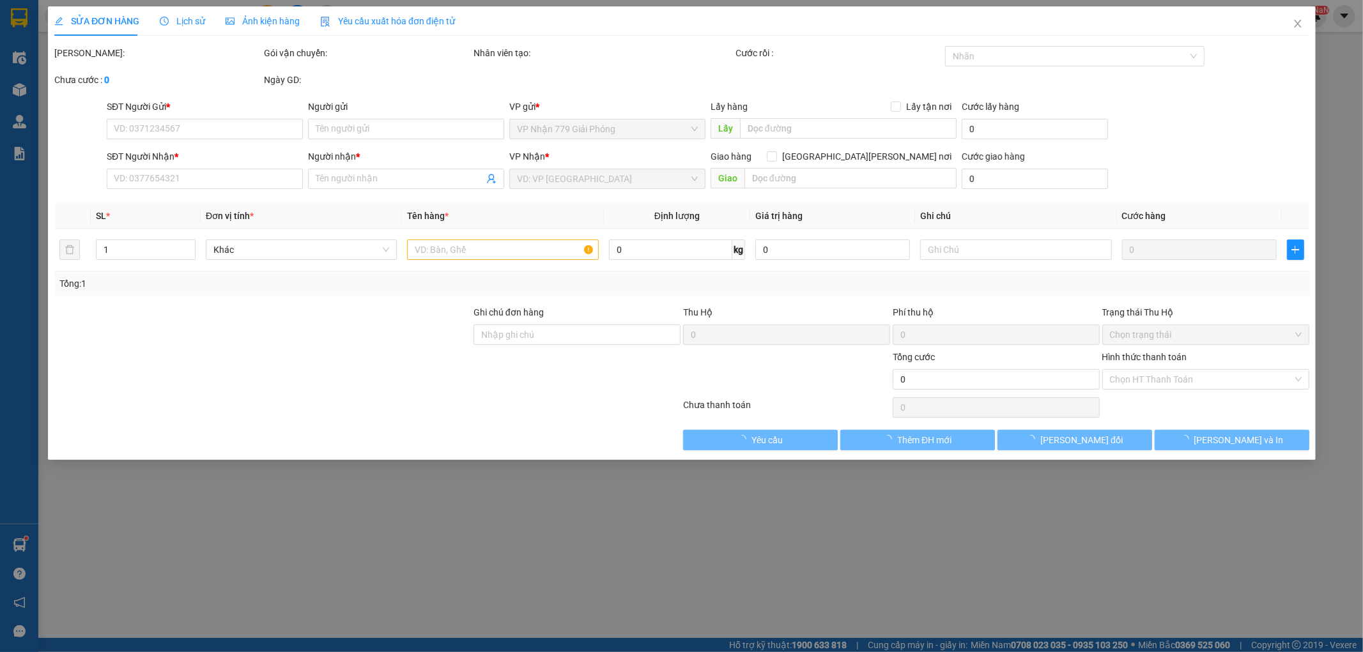
type input "0944073094"
type input "0916759075"
type input "KT"
type input "170.000"
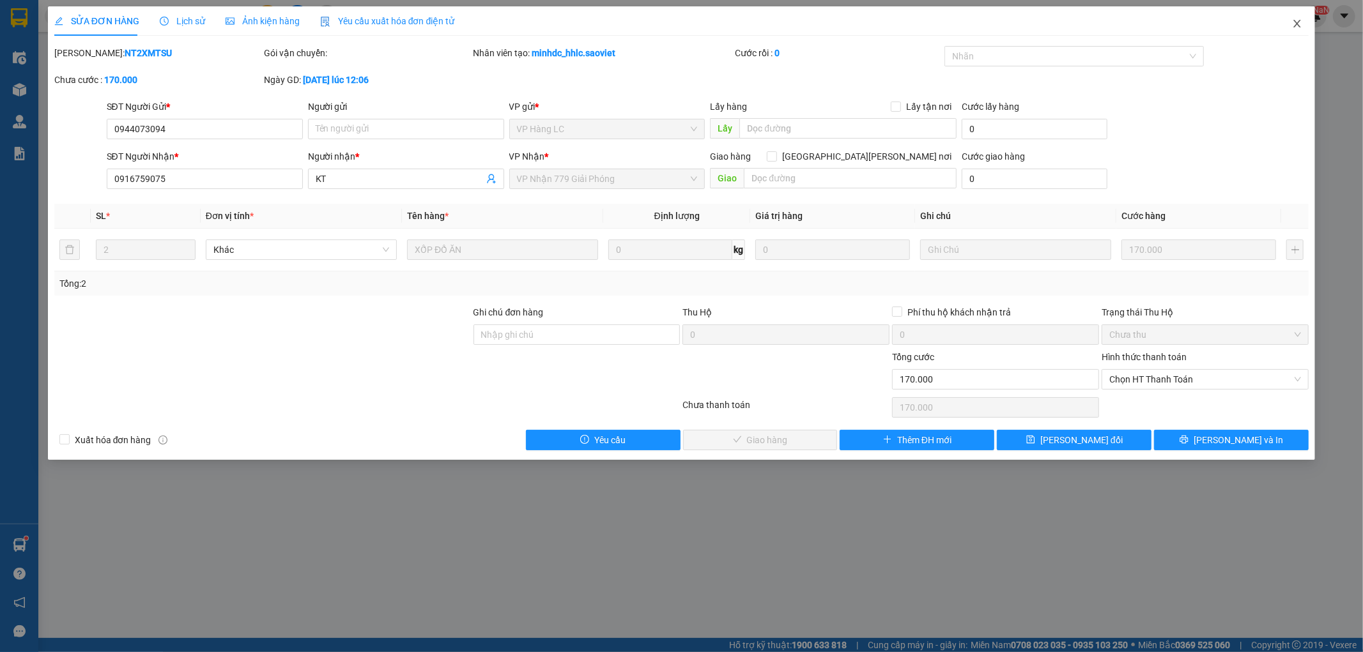
click at [1294, 24] on icon "close" at bounding box center [1297, 24] width 10 height 10
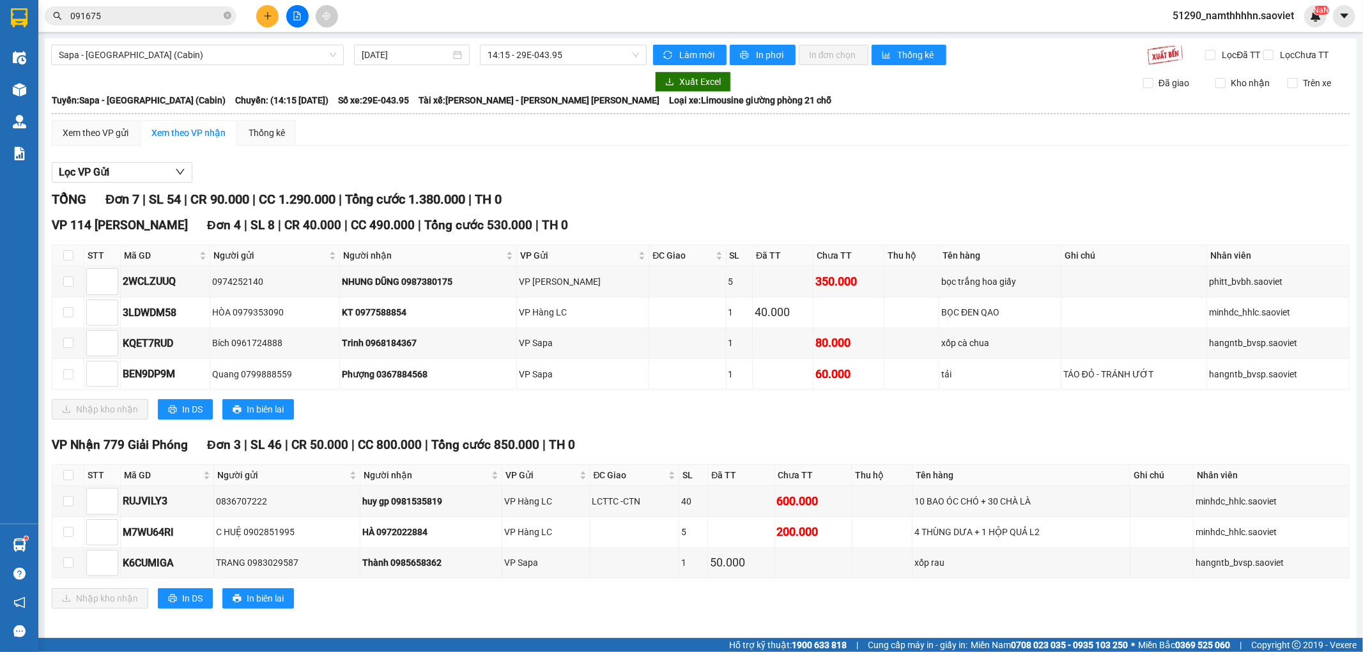
click at [120, 22] on input "091675" at bounding box center [145, 16] width 151 height 14
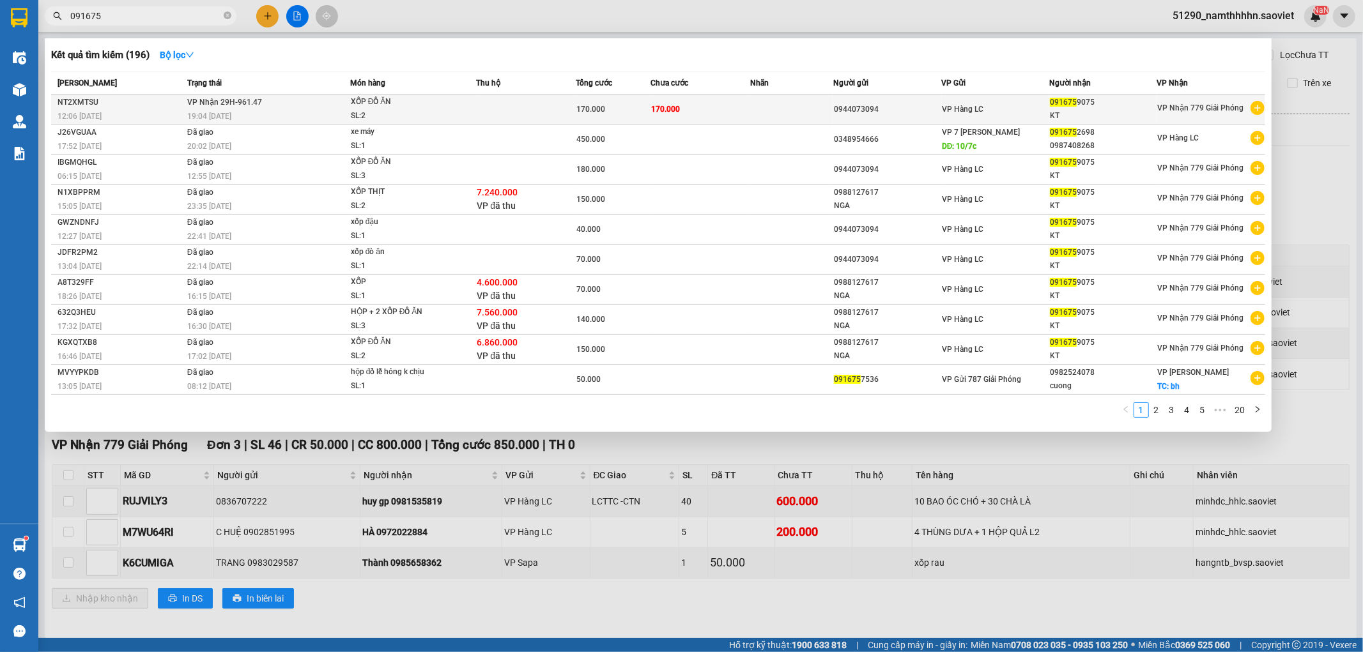
click at [591, 105] on span "170.000" at bounding box center [590, 109] width 29 height 9
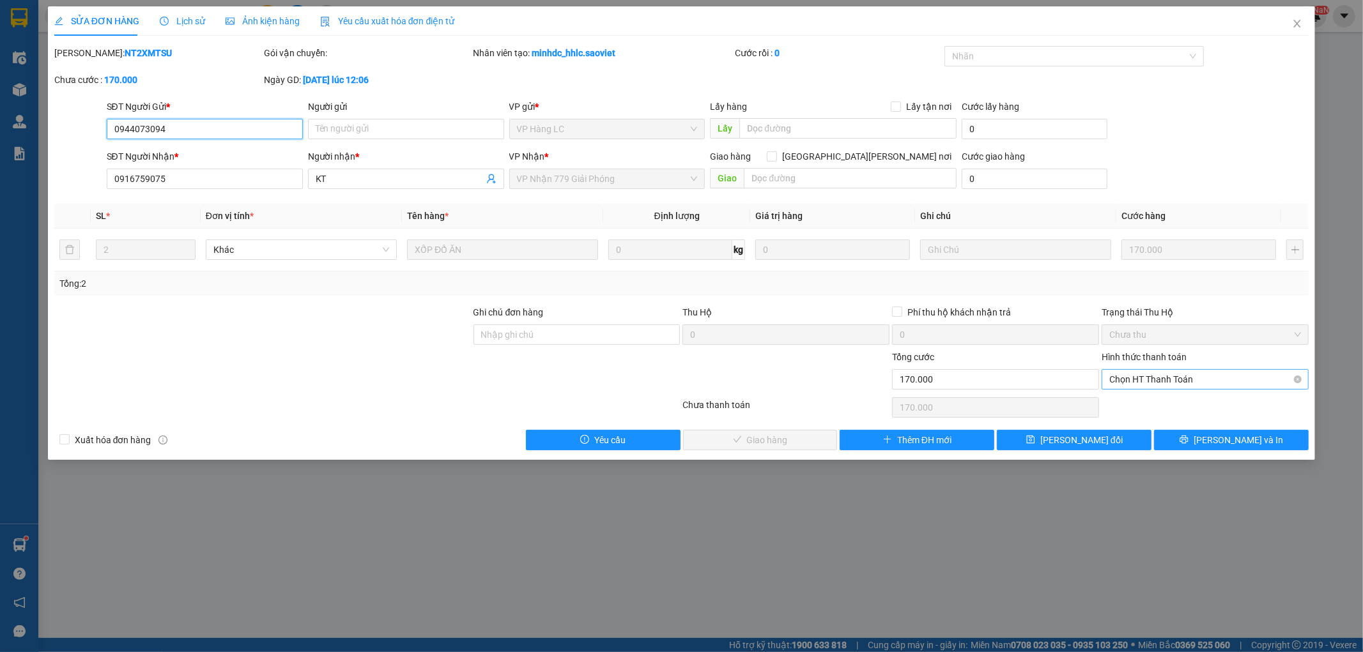
click at [1193, 374] on span "Chọn HT Thanh Toán" at bounding box center [1205, 379] width 192 height 19
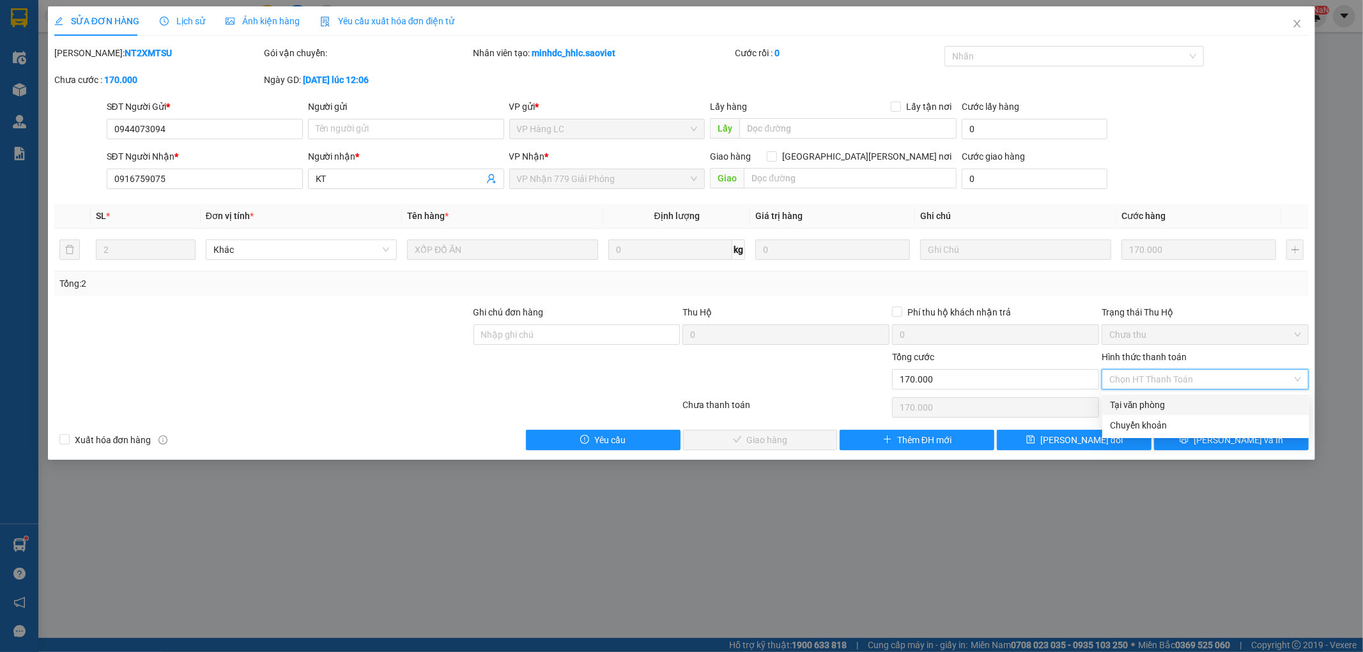
click at [1140, 404] on div "Tại văn phòng" at bounding box center [1206, 405] width 192 height 14
type input "0"
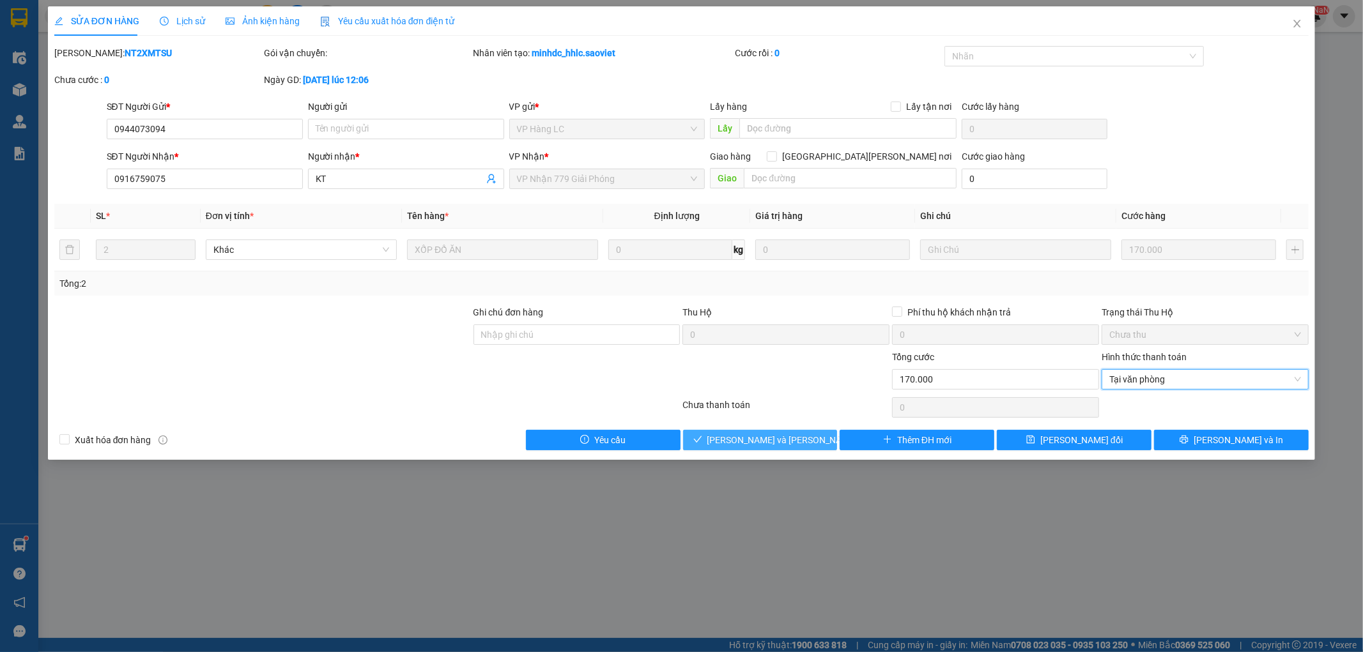
click at [768, 444] on span "[PERSON_NAME] và [PERSON_NAME] hàng" at bounding box center [793, 440] width 172 height 14
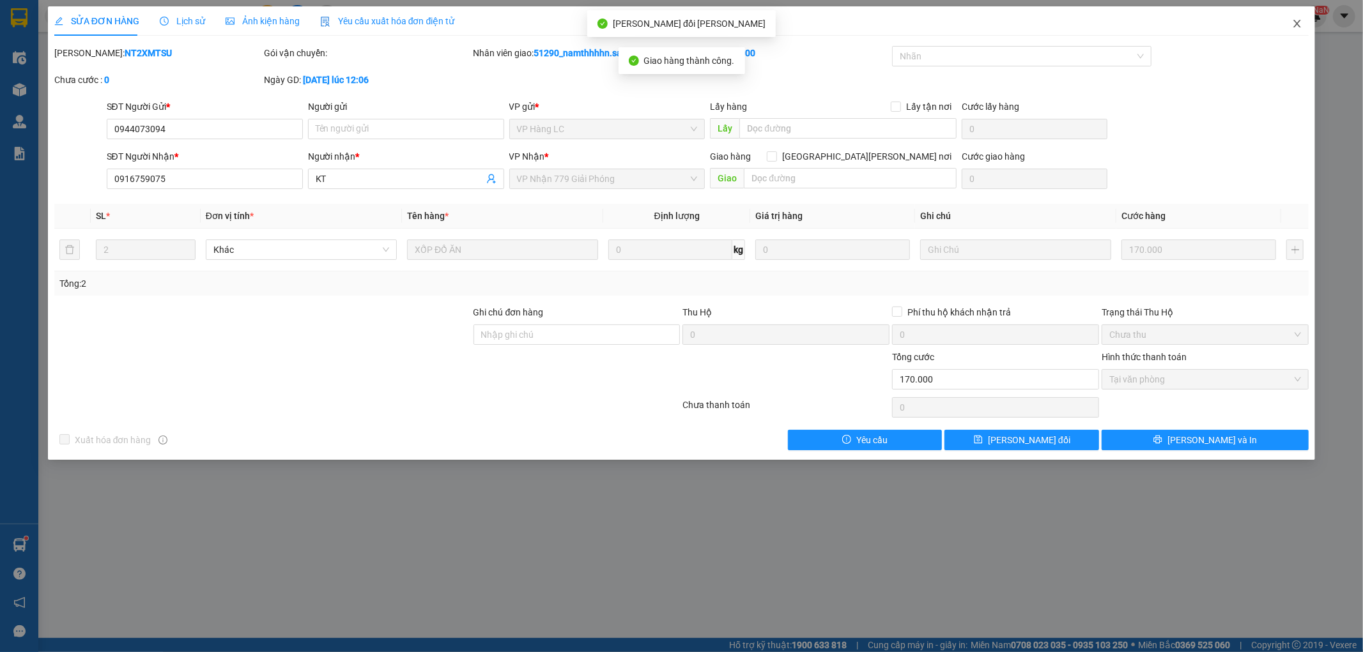
click at [1302, 26] on span "Close" at bounding box center [1297, 24] width 36 height 36
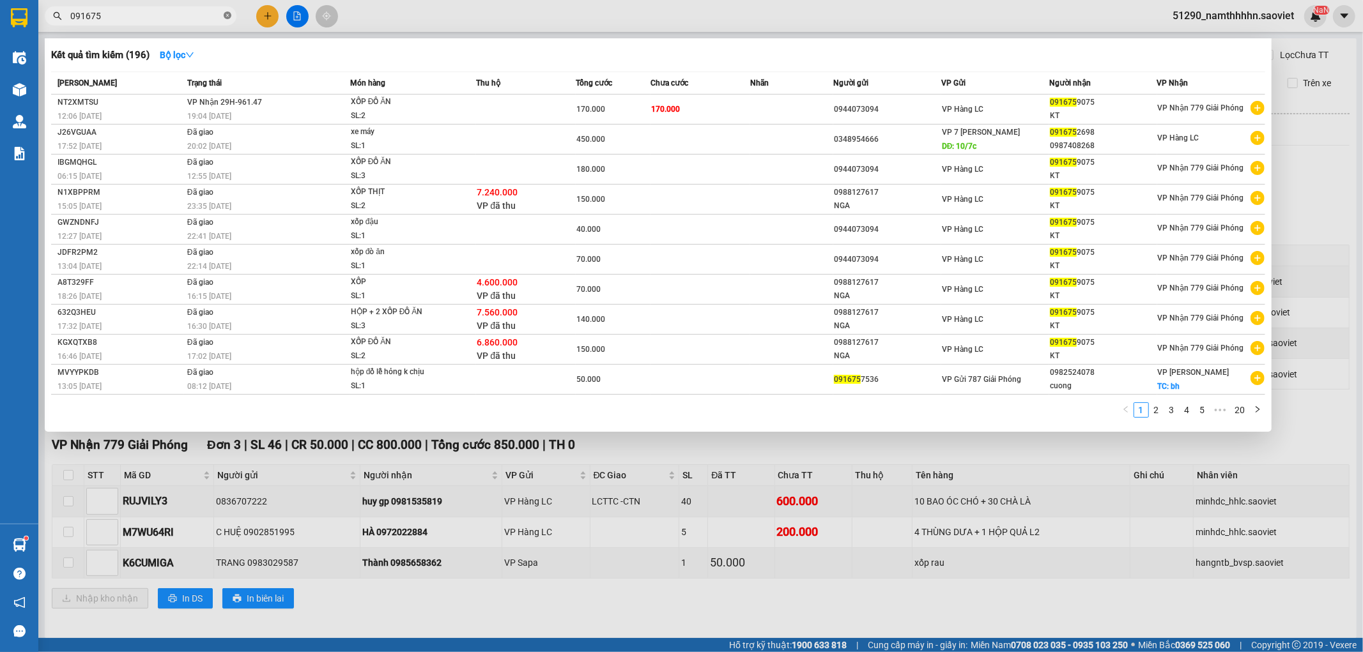
click at [231, 17] on icon "close-circle" at bounding box center [228, 15] width 8 height 8
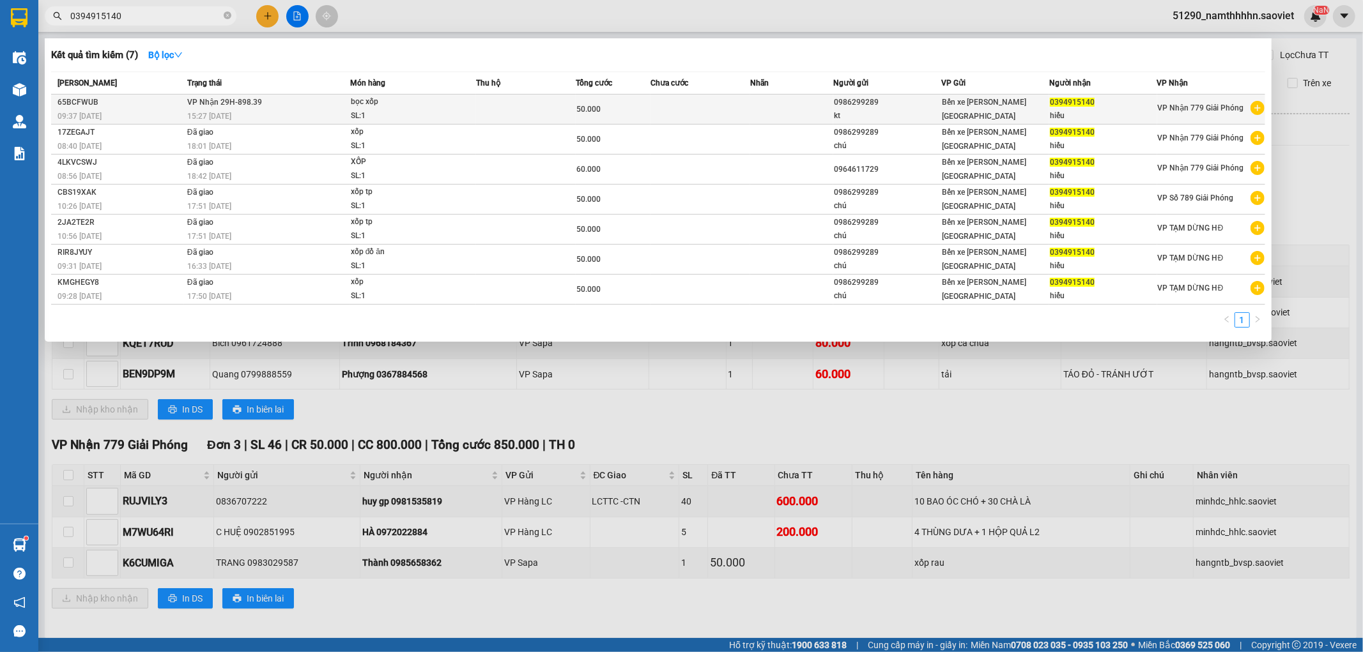
type input "0394915140"
click at [445, 109] on div "SL: 1" at bounding box center [399, 116] width 96 height 14
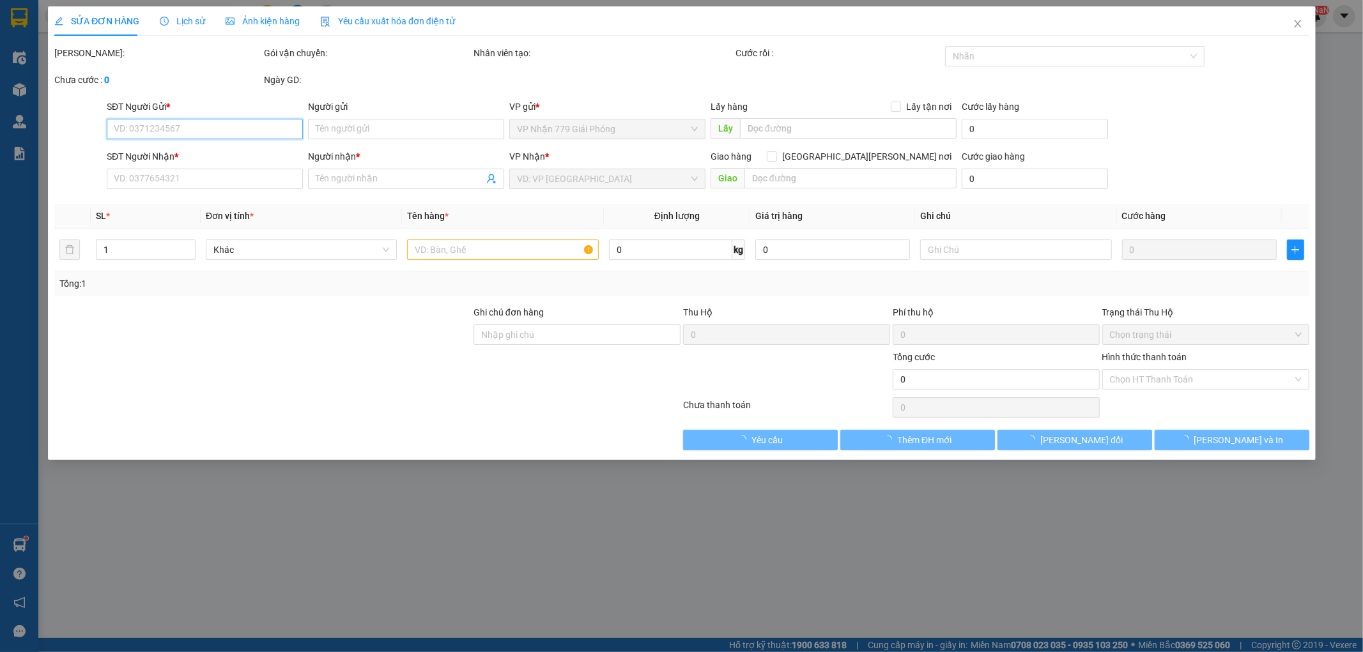
type input "0986299289"
type input "kt"
type input "0394915140"
type input "hiếu"
type input "50.000"
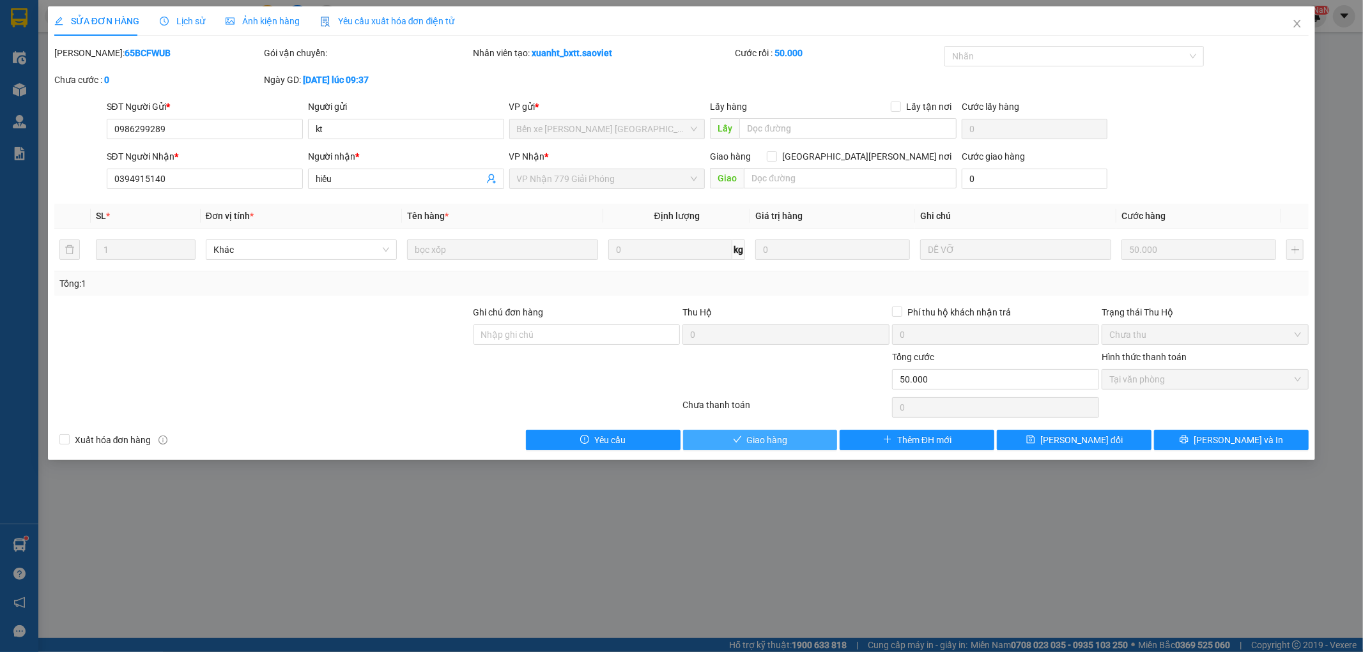
click at [767, 432] on button "Giao hàng" at bounding box center [760, 440] width 155 height 20
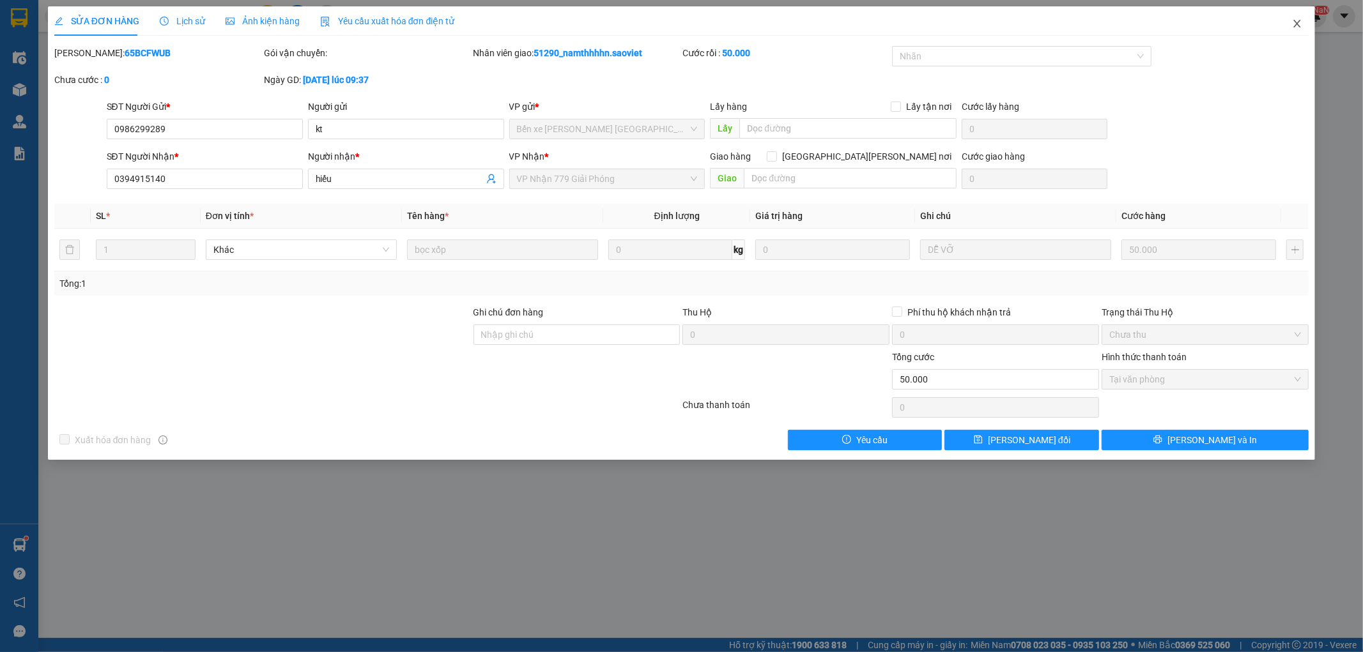
click at [1310, 15] on span "Close" at bounding box center [1297, 24] width 36 height 36
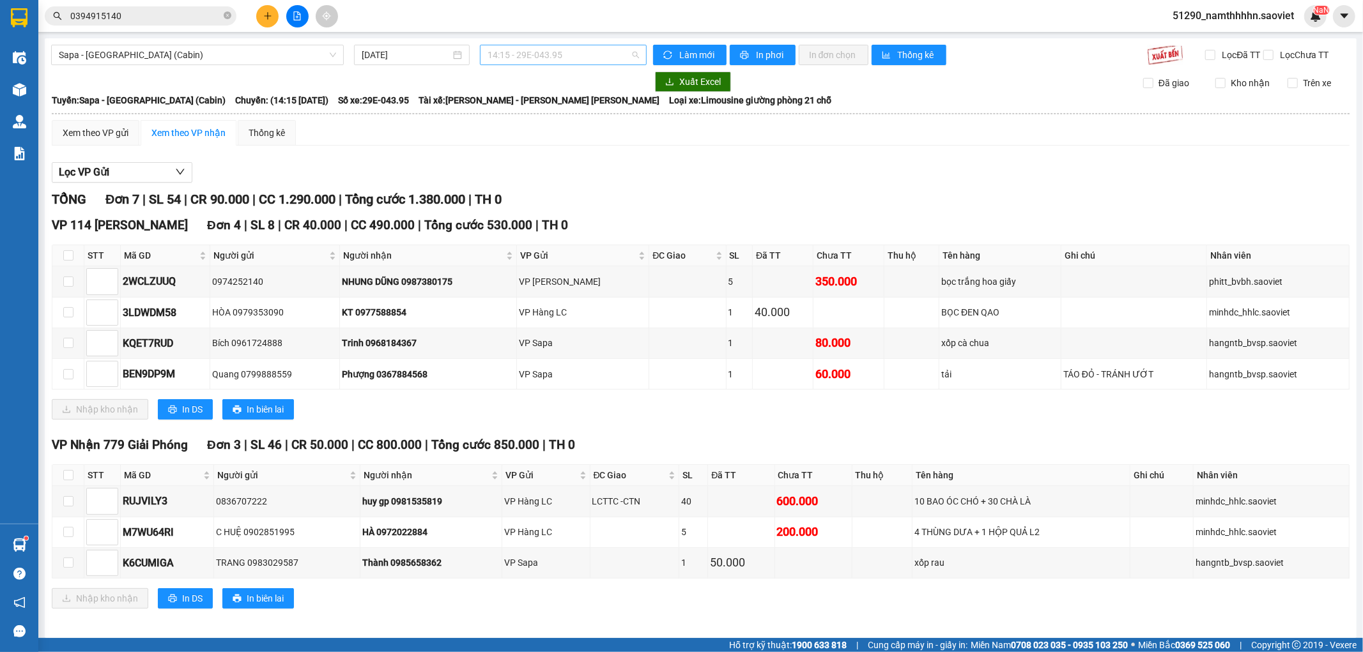
click at [545, 61] on span "14:15 - 29E-043.95" at bounding box center [562, 54] width 151 height 19
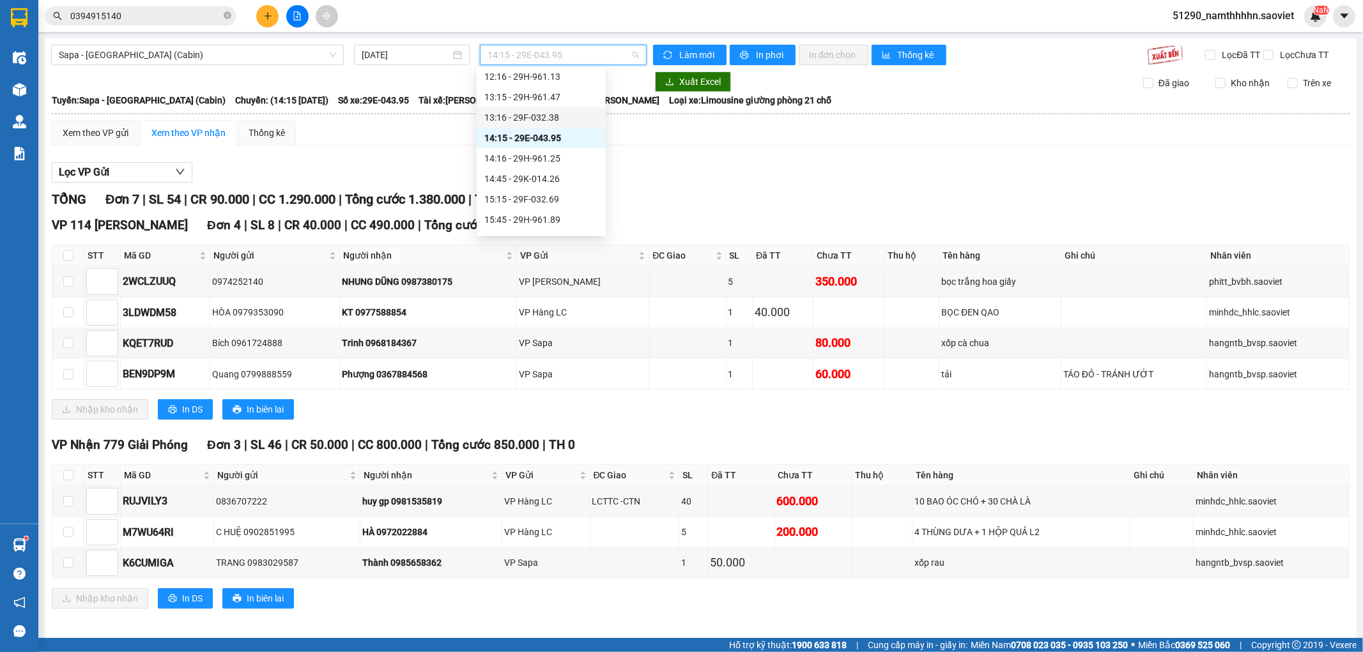
scroll to position [262, 0]
click at [556, 125] on div "14:16 - 29H-961.25" at bounding box center [541, 125] width 114 height 14
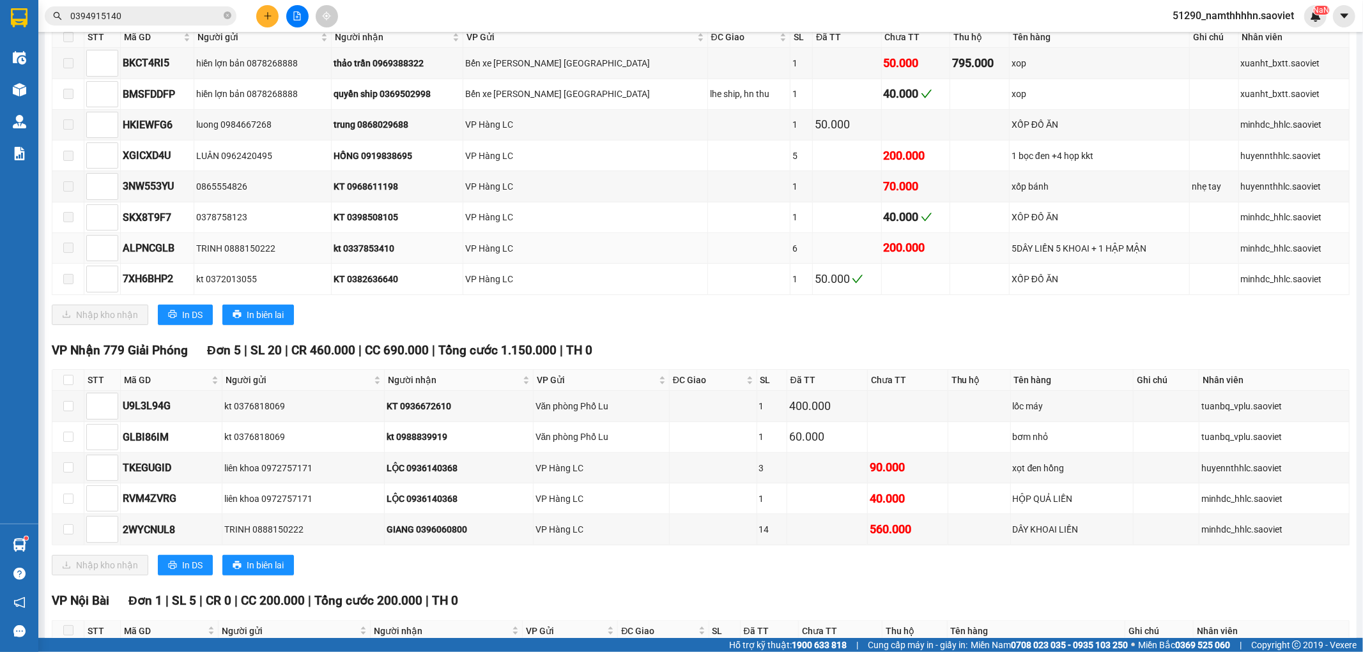
scroll to position [333, 0]
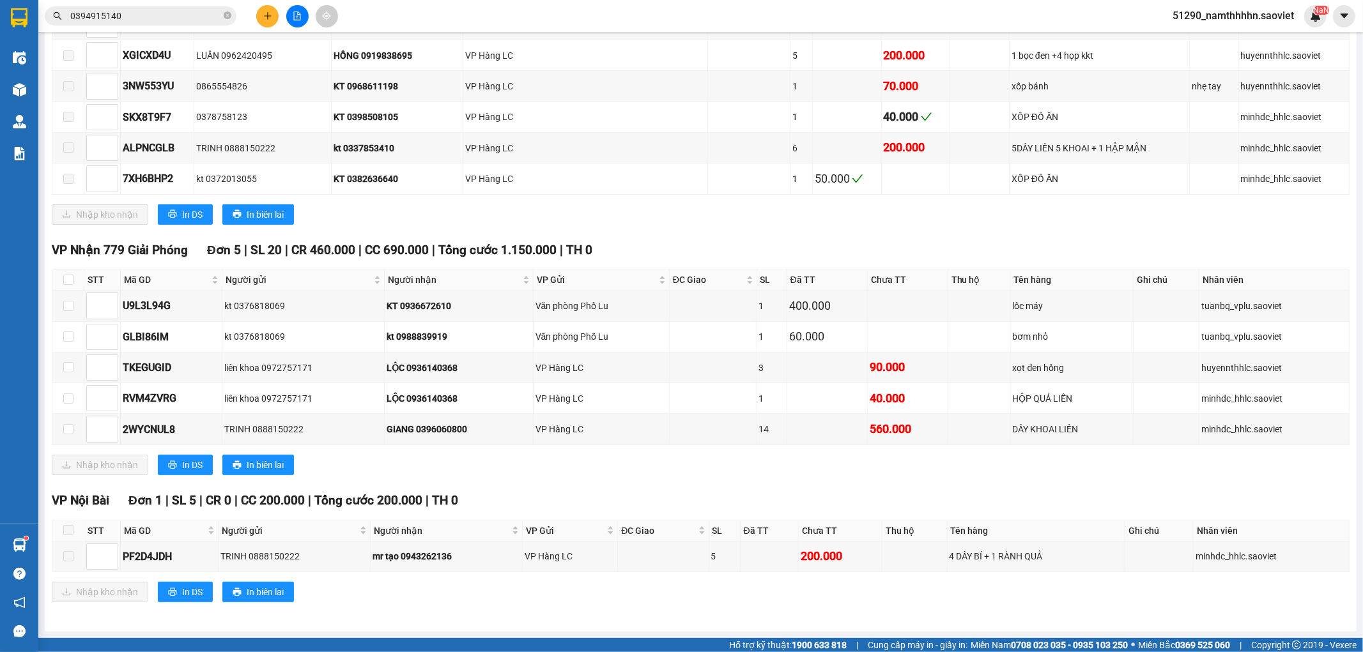
click at [157, 5] on div "Kết quả [PERSON_NAME] ( 7 ) Bộ lọc Mã ĐH Trạng thái Món hàng Thu hộ Tổng [PERSO…" at bounding box center [124, 16] width 249 height 22
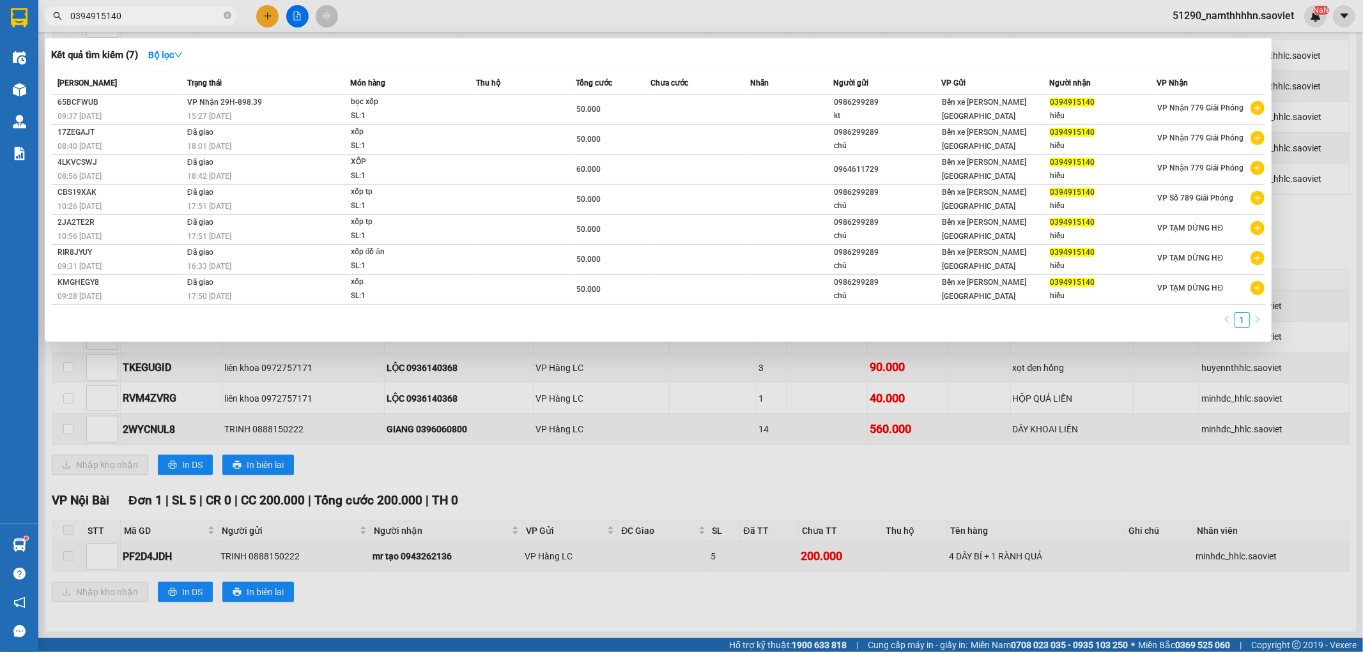
click at [163, 22] on input "0394915140" at bounding box center [145, 16] width 151 height 14
click at [162, 22] on input "0394915140" at bounding box center [145, 16] width 151 height 14
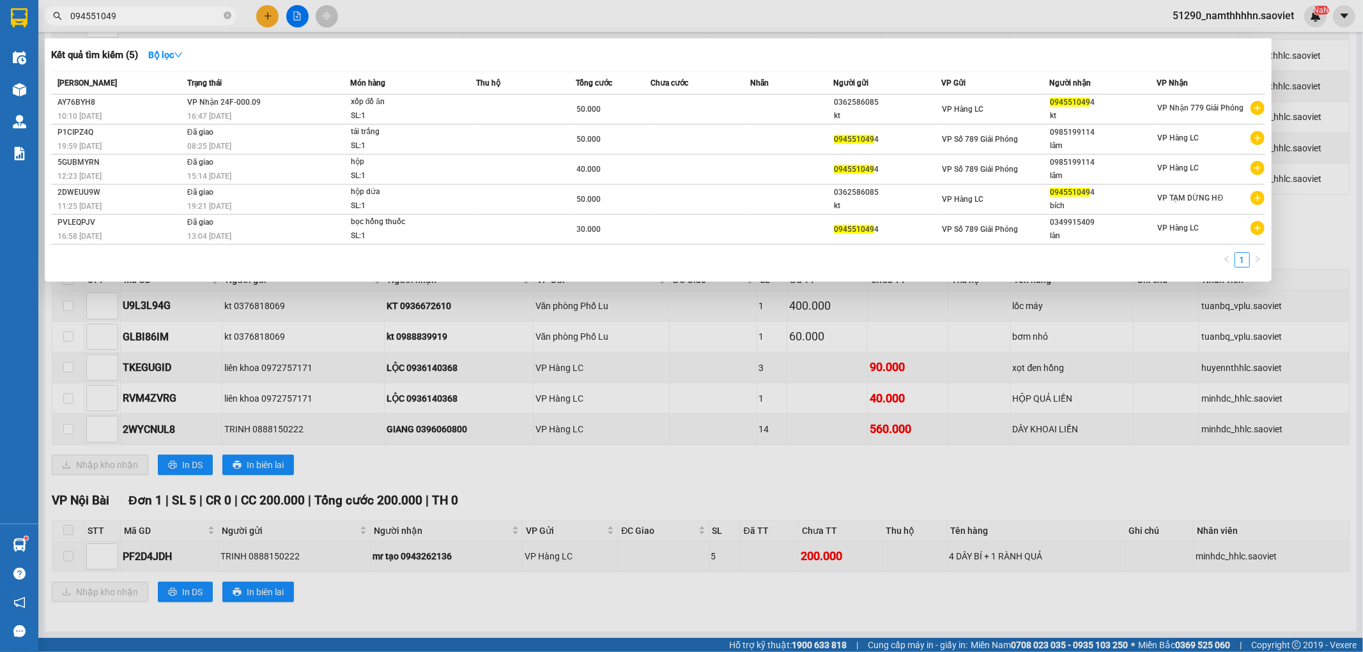
type input "094551049"
click at [195, 93] on th "Trạng thái" at bounding box center [267, 83] width 166 height 22
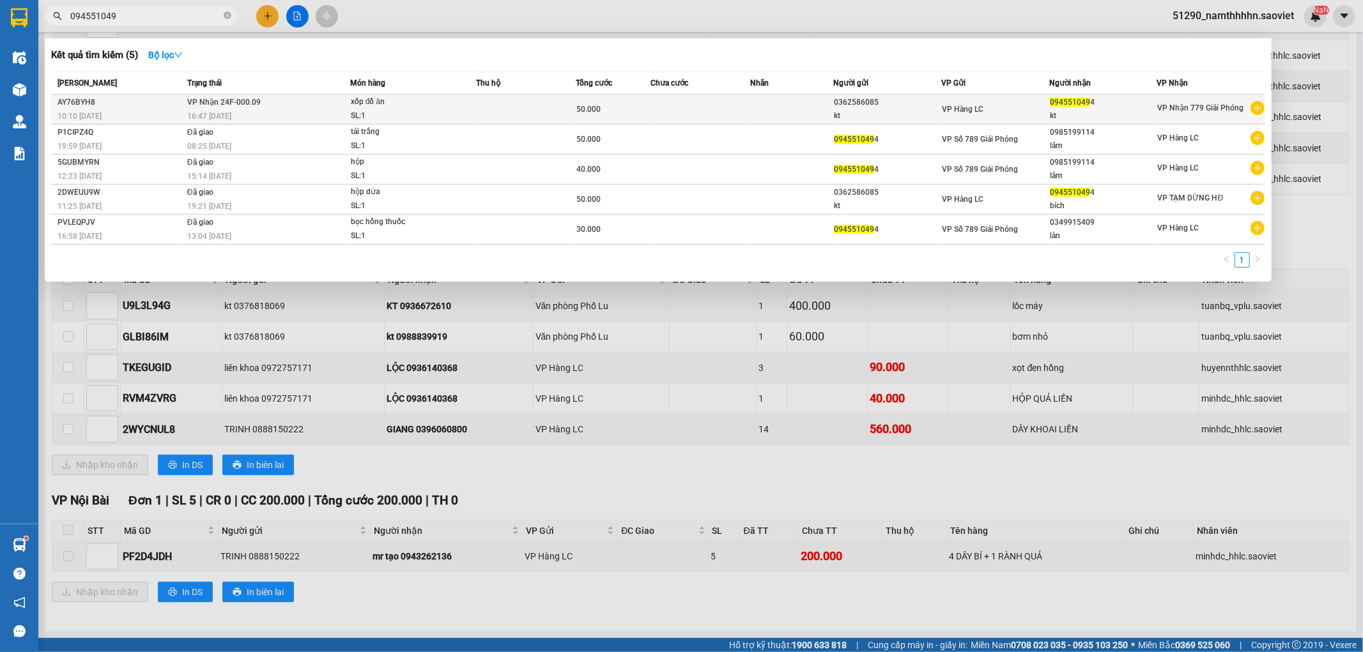
click at [196, 99] on span "VP Nhận 24F-000.09" at bounding box center [223, 102] width 73 height 9
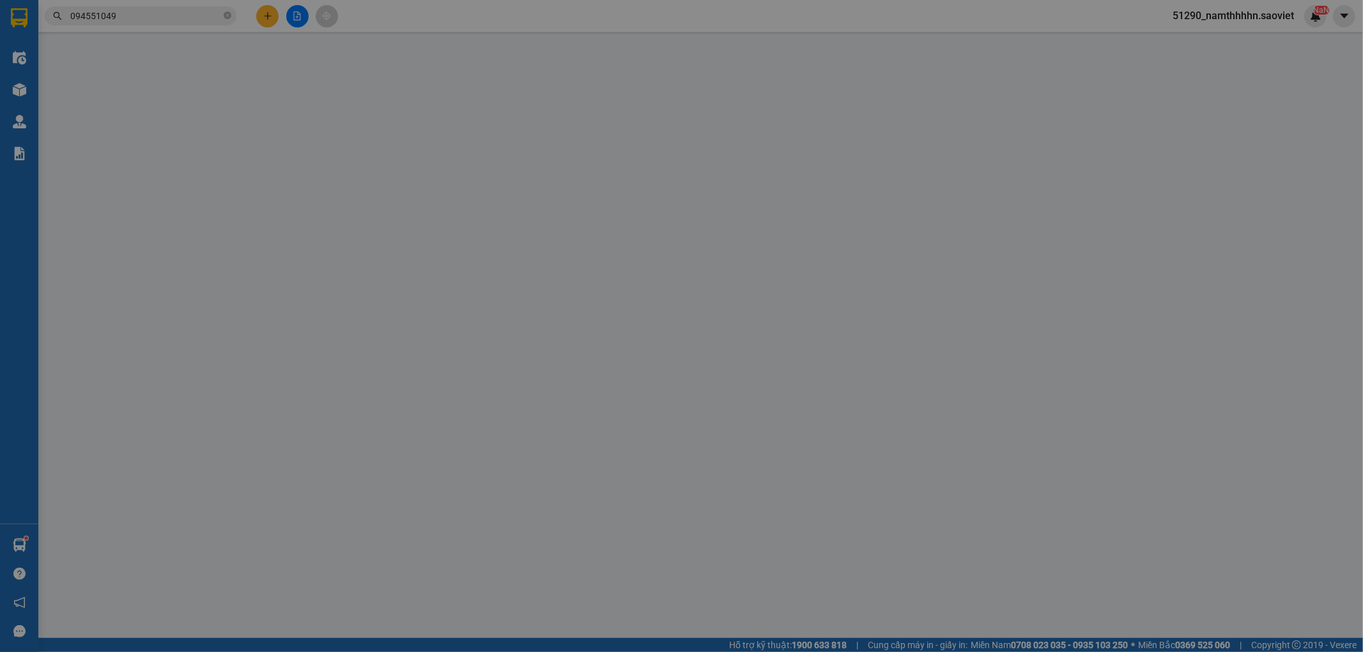
type input "0362586085"
type input "kt"
type input "0945510494"
type input "kt"
type input "50.000"
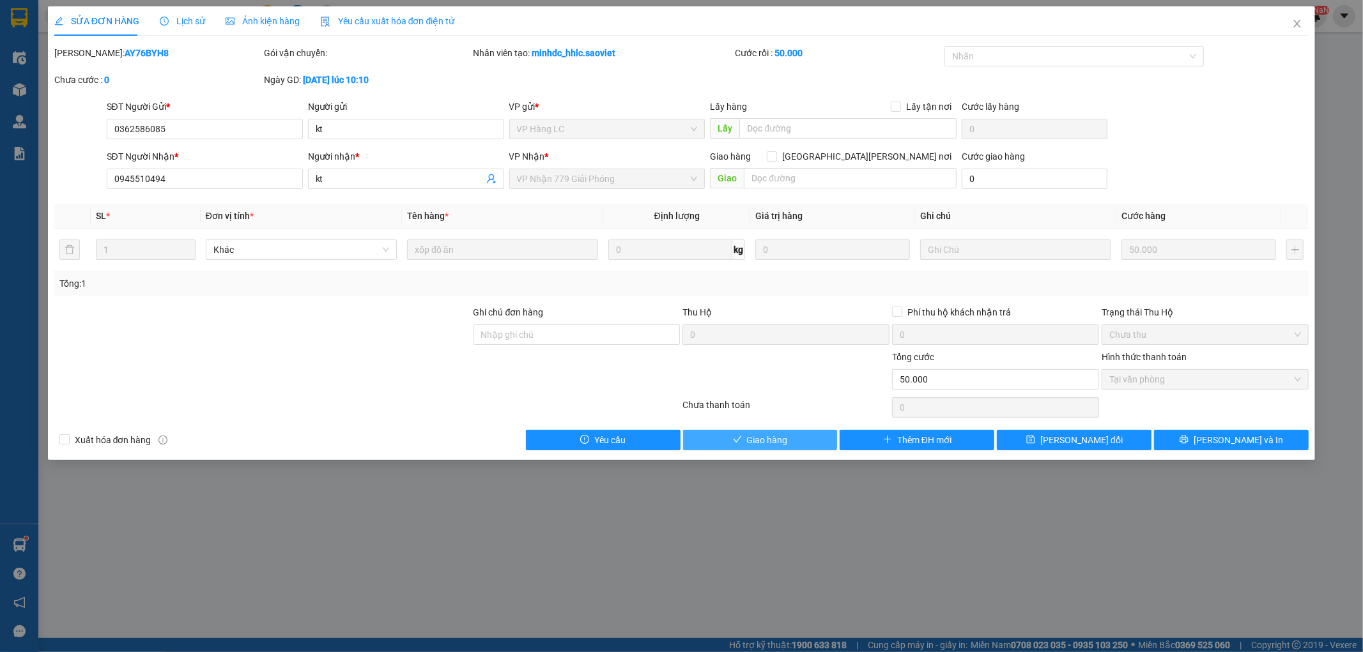
click at [788, 432] on button "Giao hàng" at bounding box center [760, 440] width 155 height 20
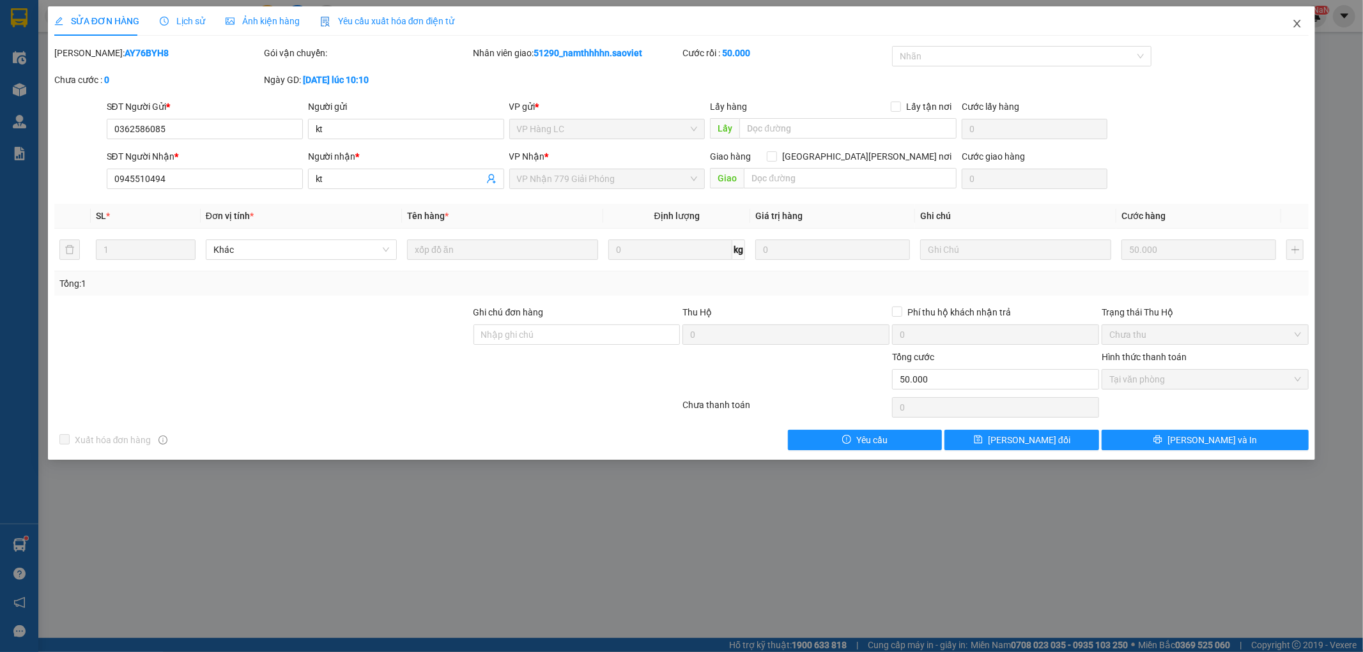
click at [1292, 24] on icon "close" at bounding box center [1297, 24] width 10 height 10
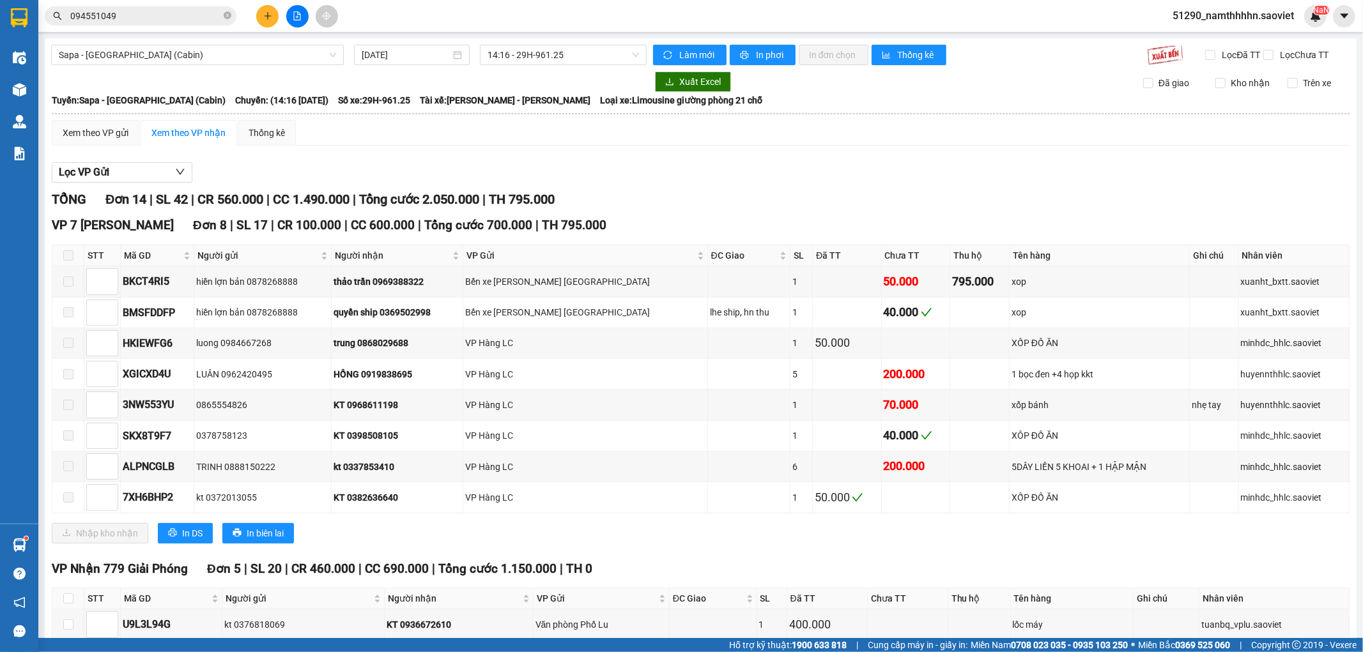
click at [147, 14] on input "094551049" at bounding box center [145, 16] width 151 height 14
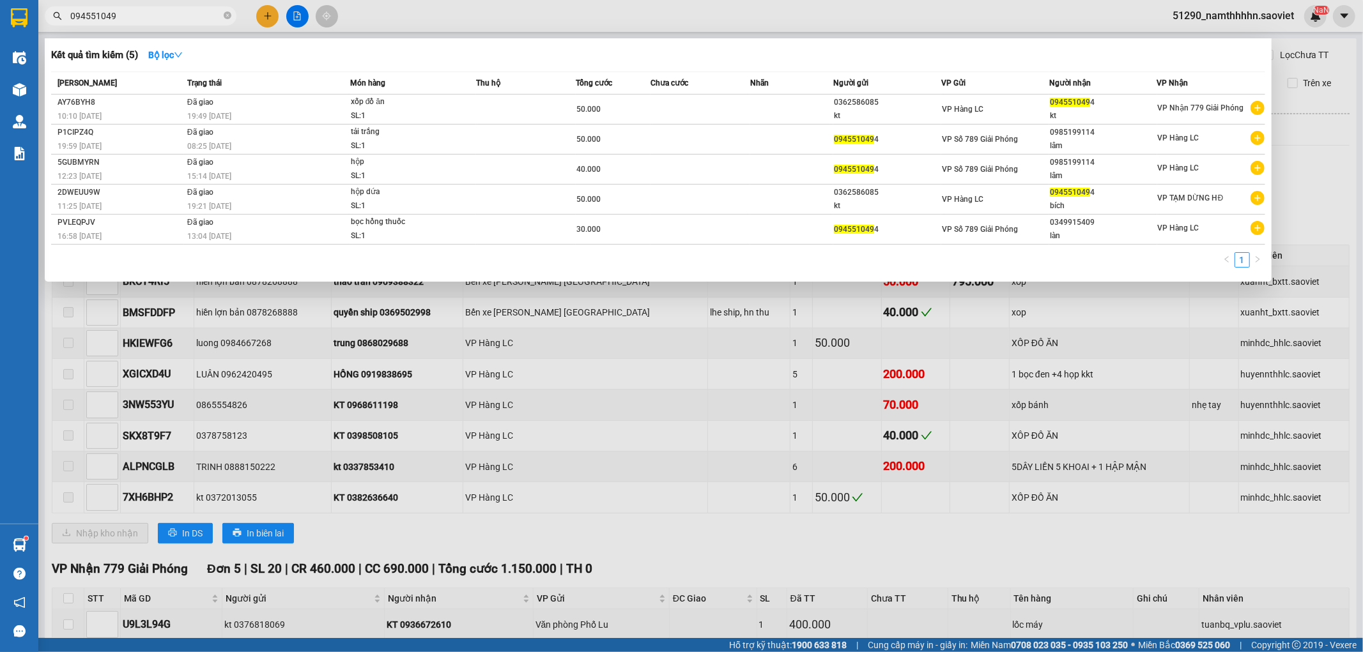
click at [161, 15] on input "094551049" at bounding box center [145, 16] width 151 height 14
click at [569, 30] on div at bounding box center [681, 326] width 1363 height 652
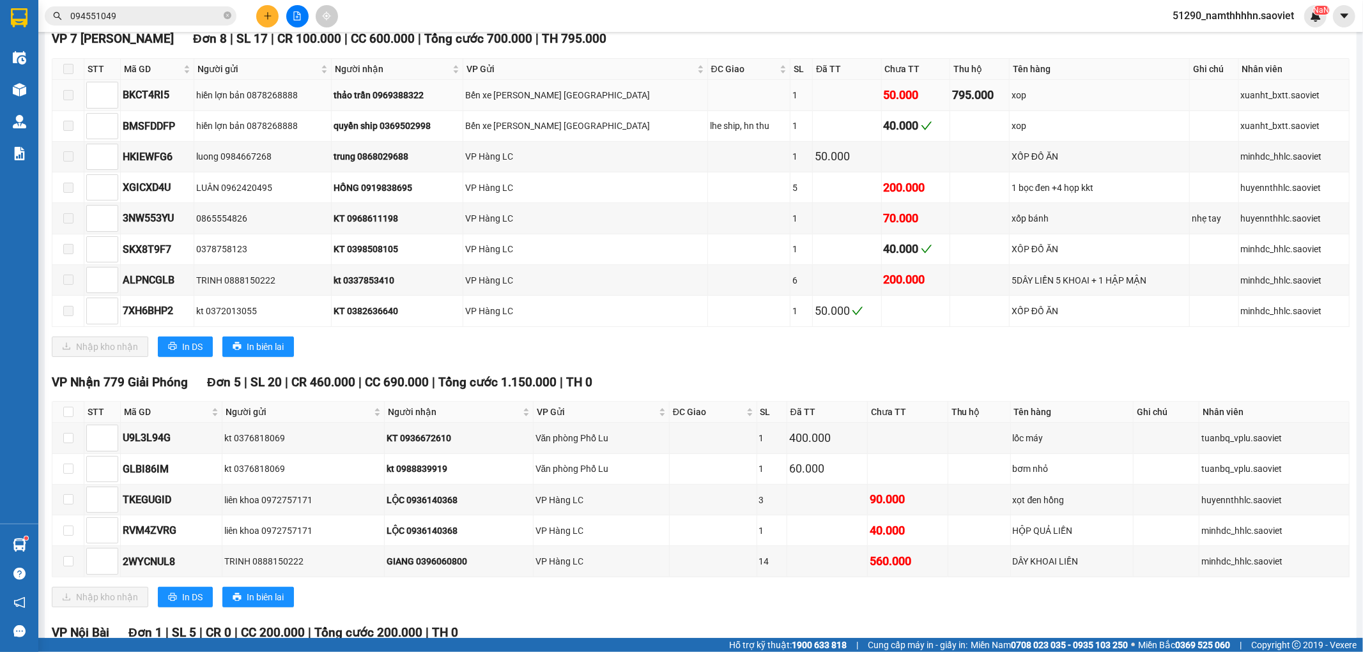
scroll to position [333, 0]
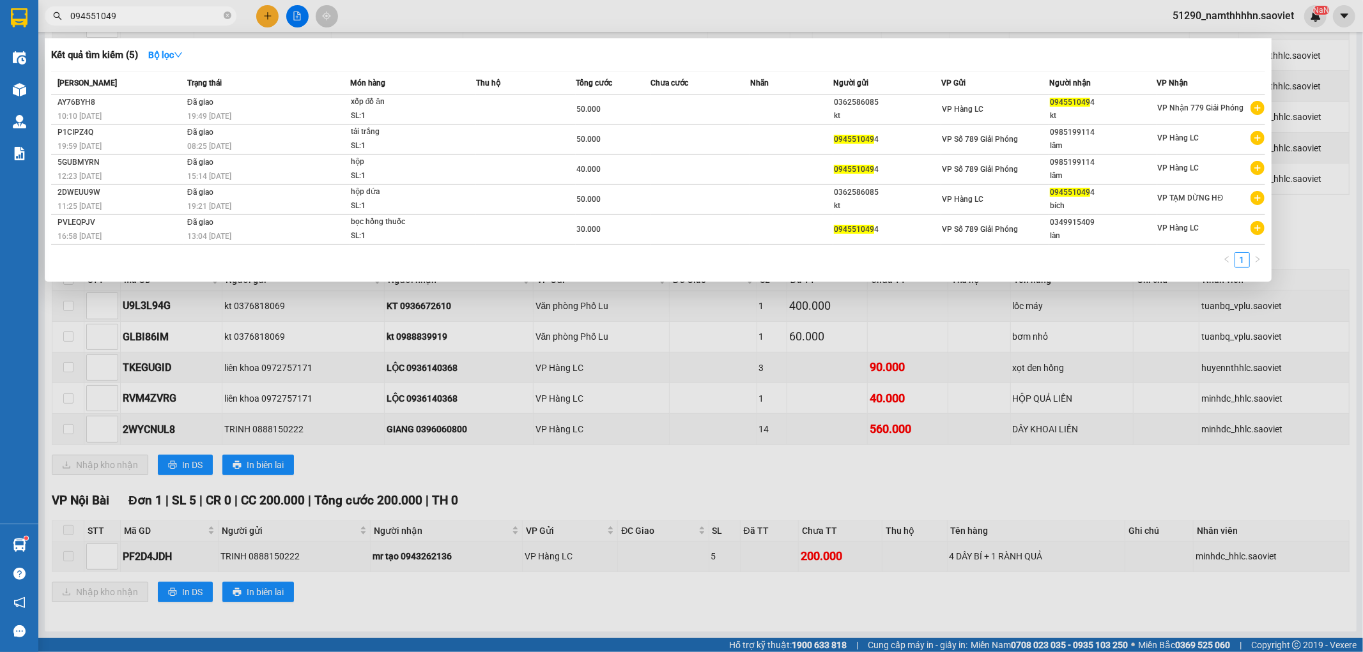
click at [141, 21] on input "094551049" at bounding box center [145, 16] width 151 height 14
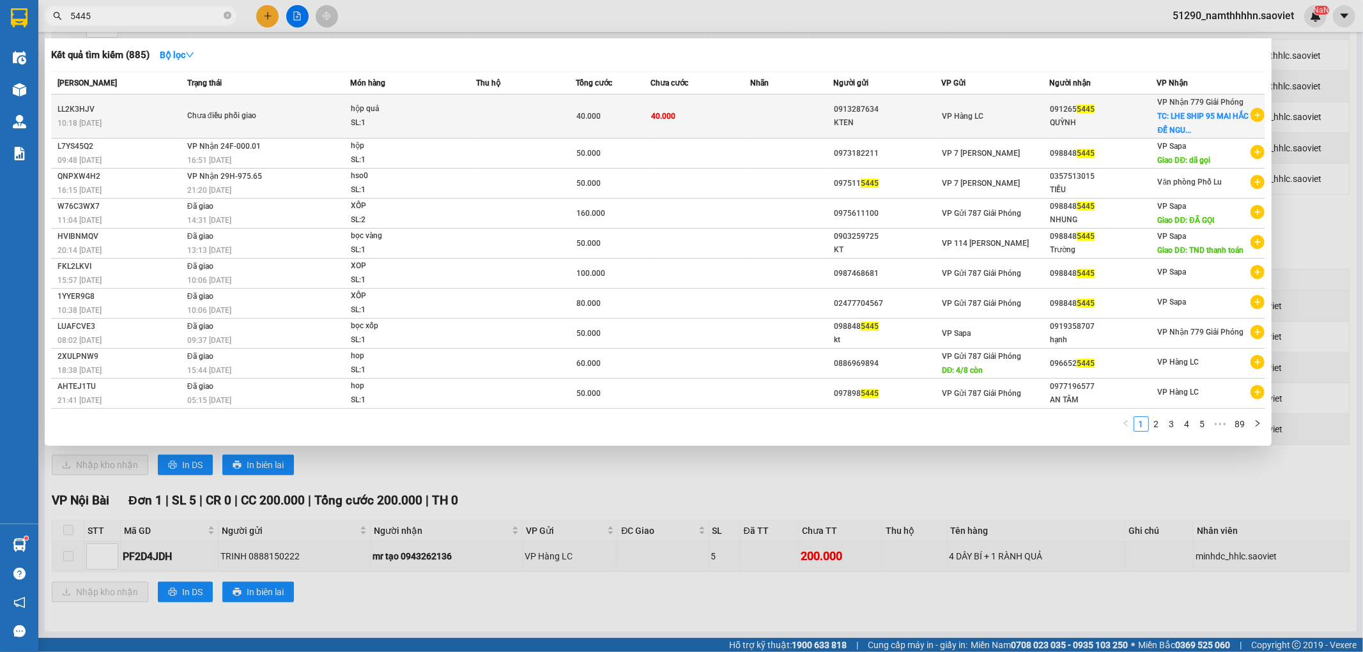
type input "5445"
click at [572, 125] on td at bounding box center [526, 117] width 100 height 44
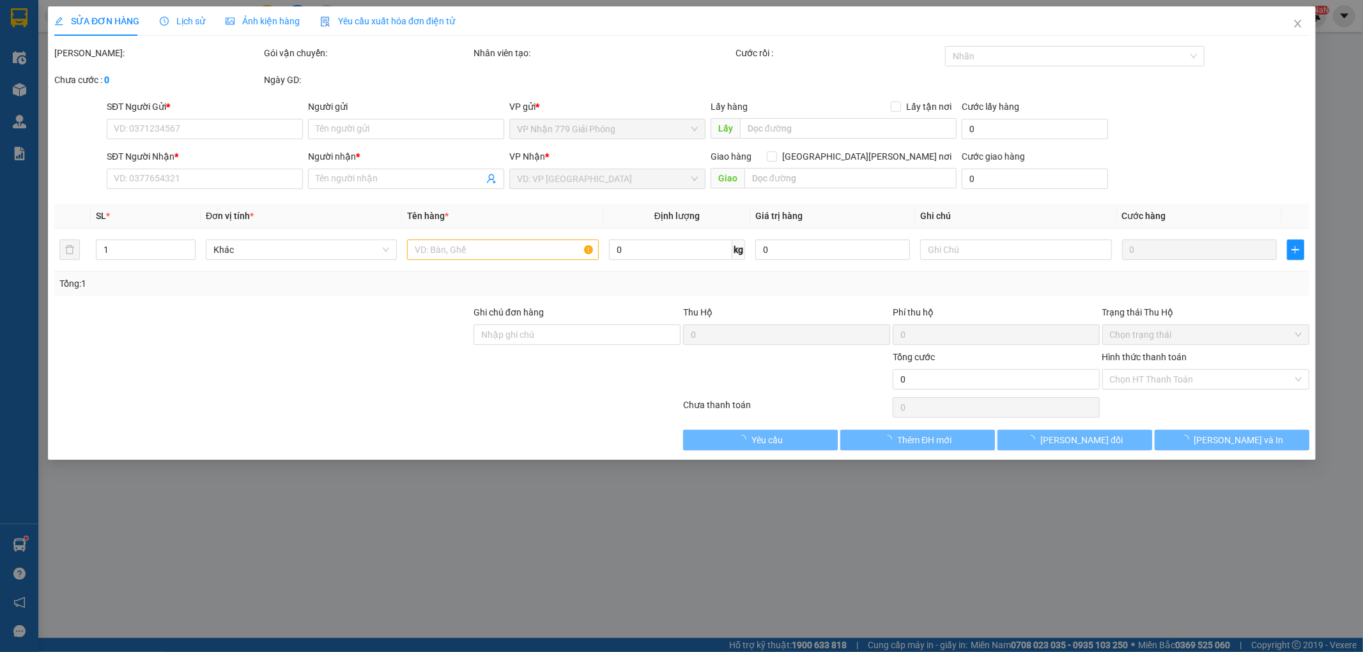
type input "0913287634"
type input "KTEN"
type input "0912655445"
type input "QUỲNH"
checkbox input "true"
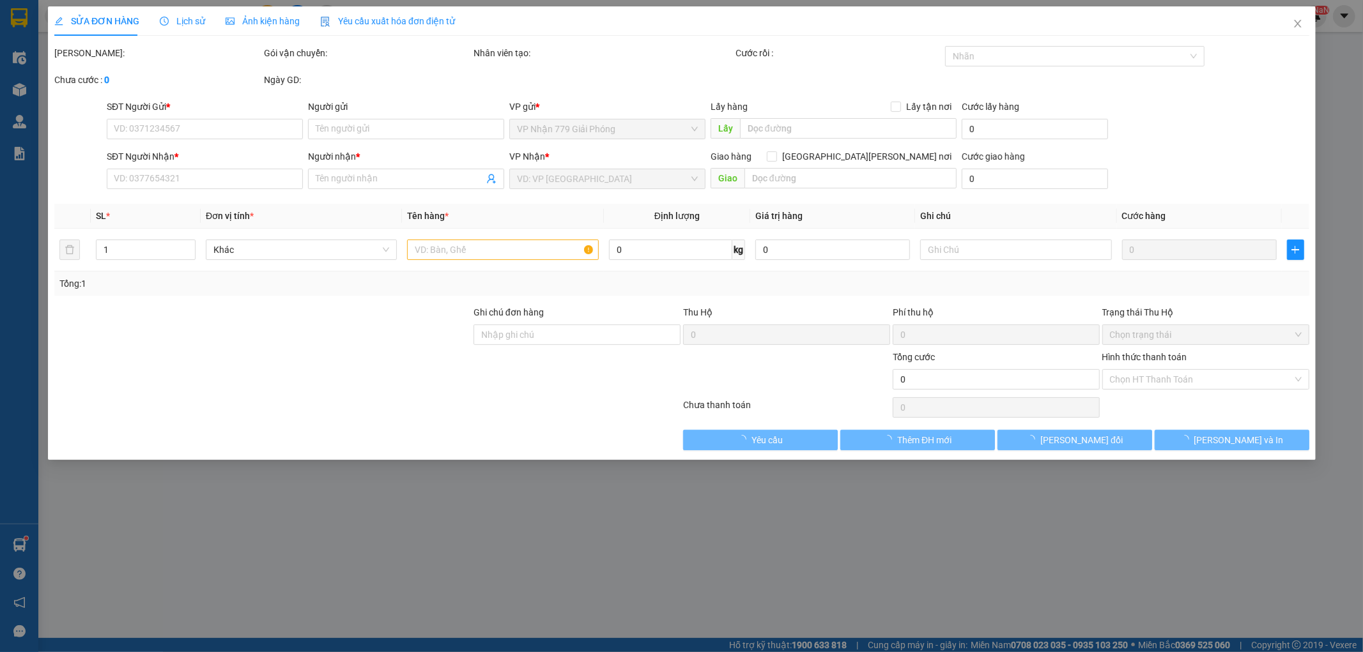
type input "LHE SHIP 95 MAI HẮC ĐẾ NGUYỄN DU HAI BÀ TRƯNG"
type input "40.000"
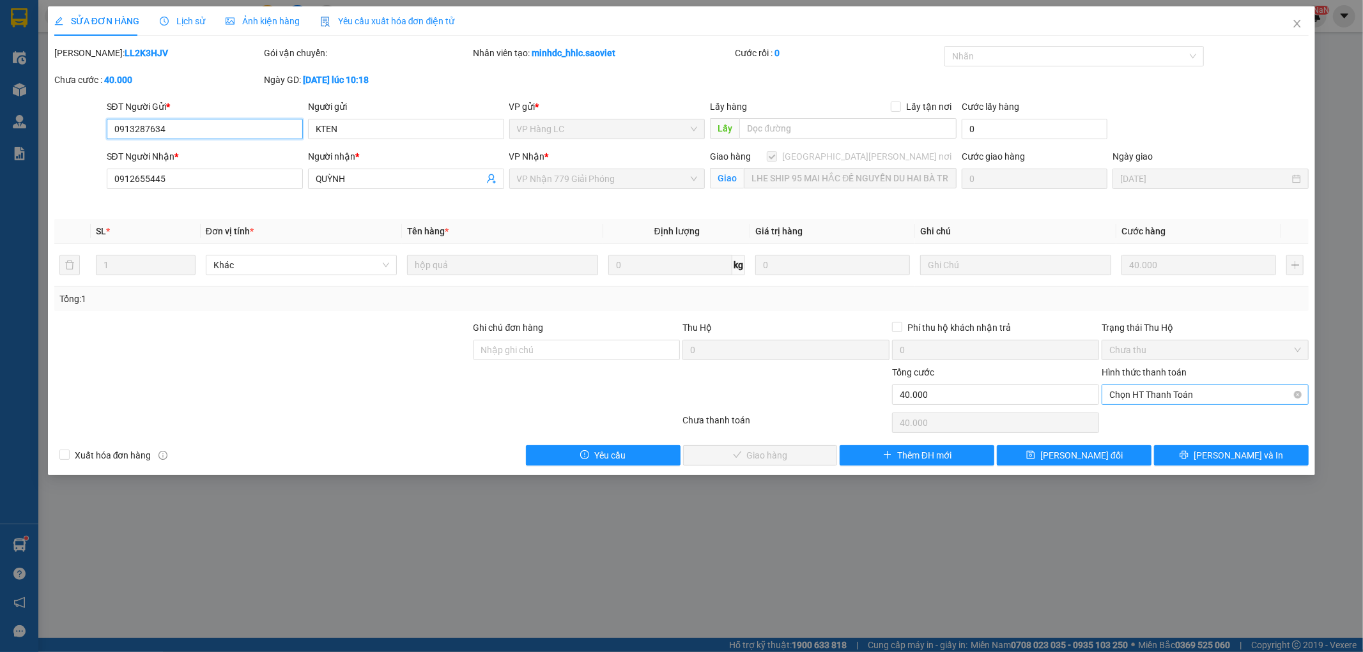
click at [1127, 394] on span "Chọn HT Thanh Toán" at bounding box center [1205, 394] width 192 height 19
click at [1149, 437] on div "Chuyển khoản" at bounding box center [1206, 441] width 192 height 14
type input "0"
click at [776, 451] on span "[PERSON_NAME] và [PERSON_NAME] hàng" at bounding box center [793, 455] width 172 height 14
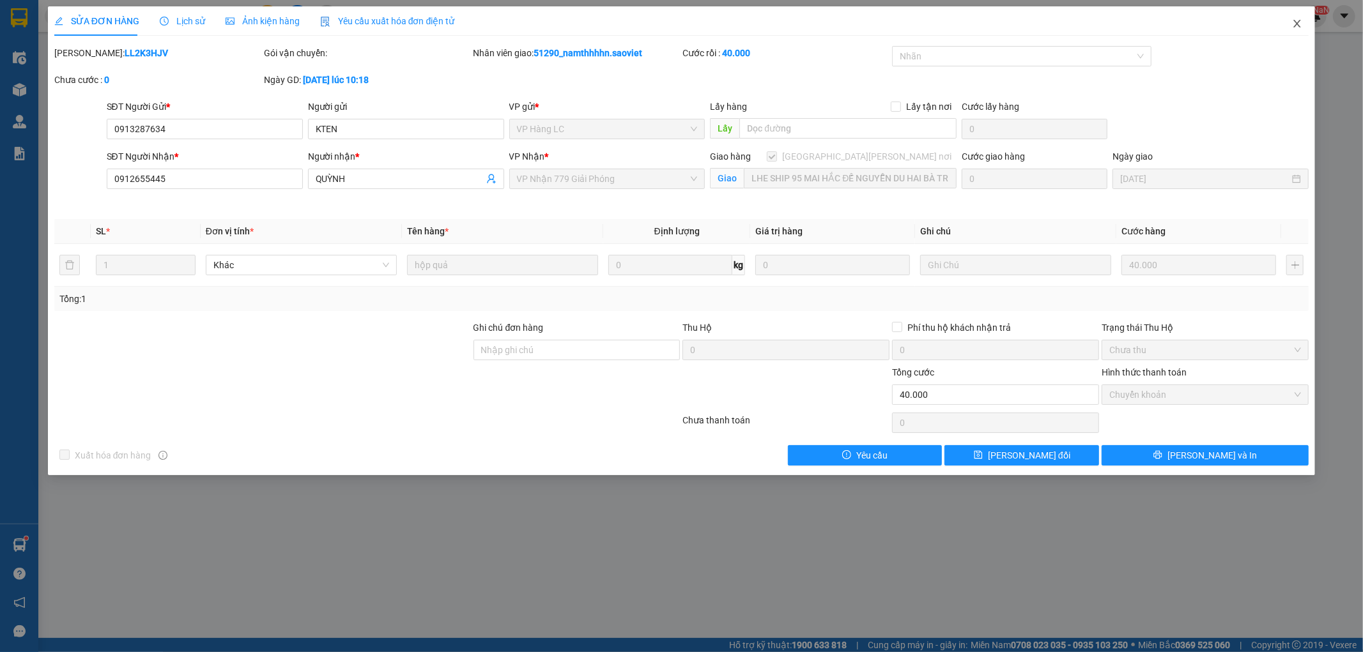
click at [1313, 24] on span "Close" at bounding box center [1297, 24] width 36 height 36
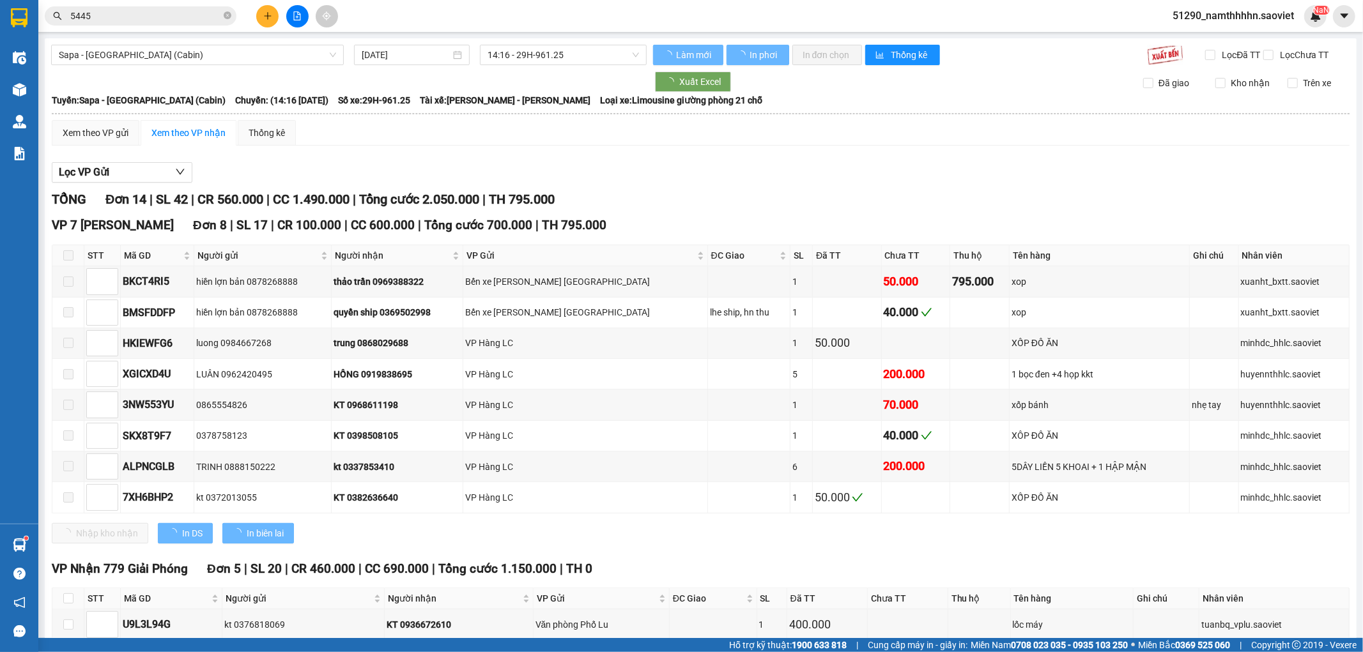
click at [149, 16] on input "5445" at bounding box center [145, 16] width 151 height 14
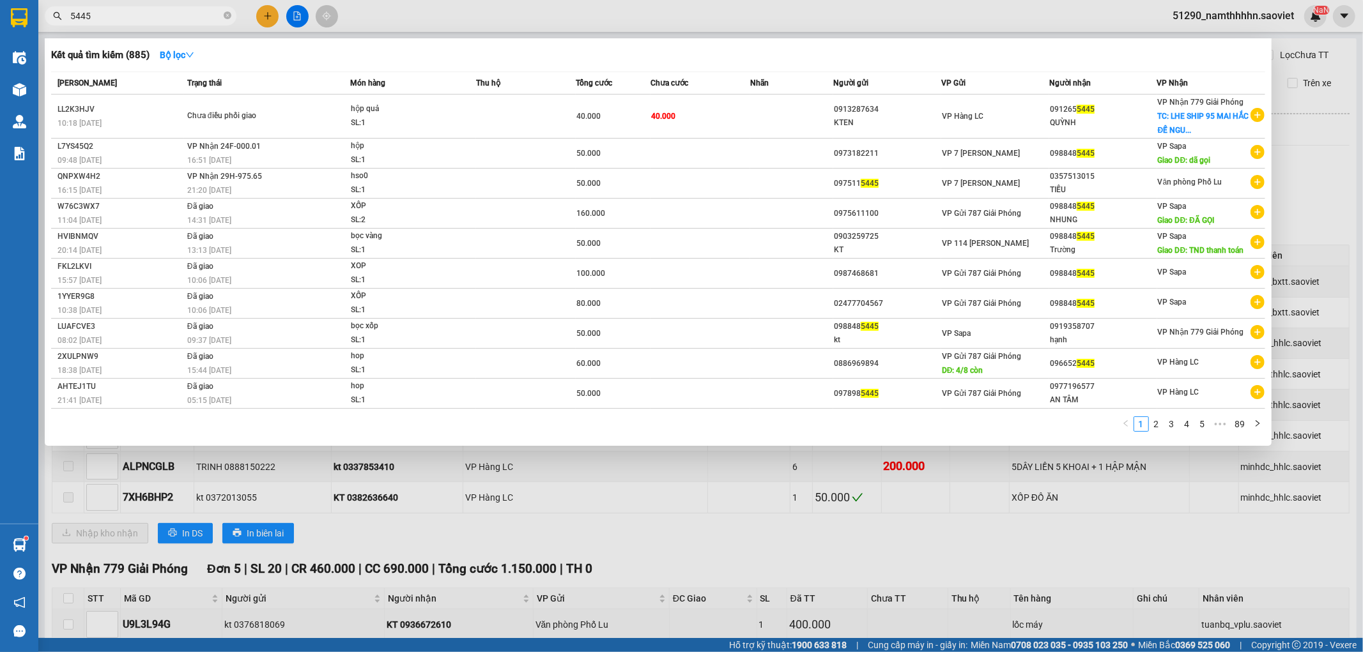
click at [149, 15] on input "5445" at bounding box center [145, 16] width 151 height 14
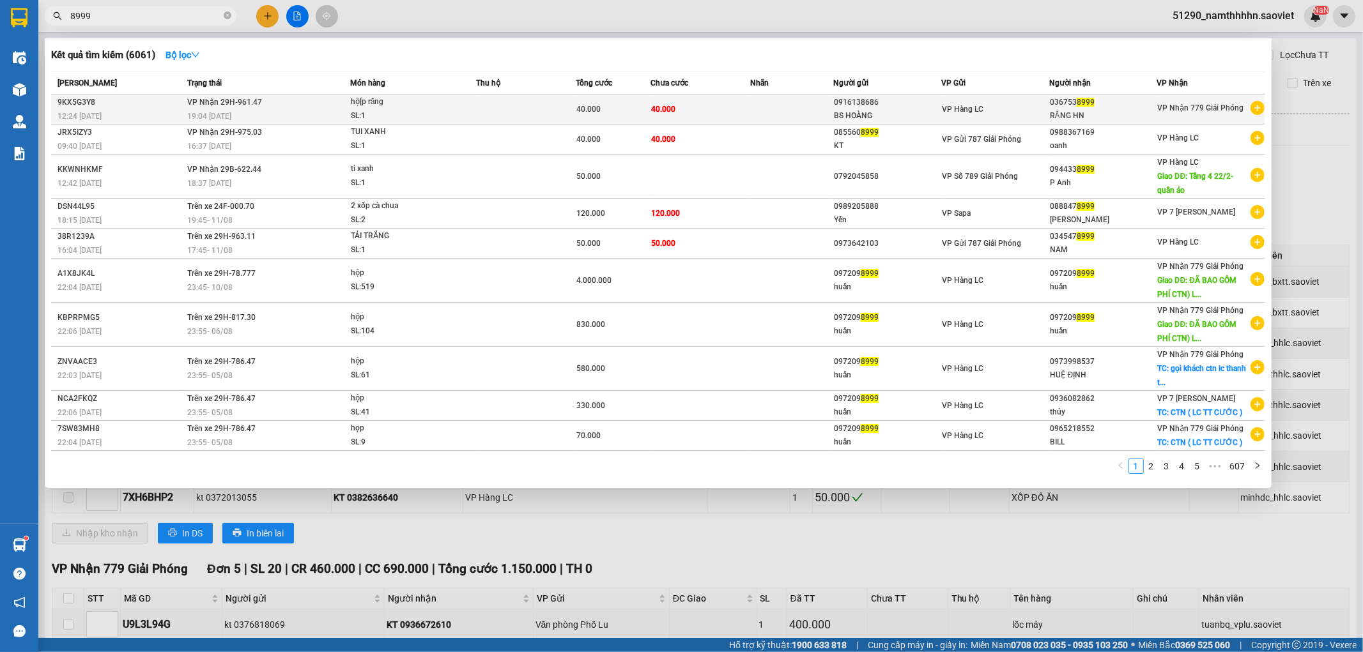
type input "8999"
click at [761, 116] on td at bounding box center [791, 110] width 83 height 30
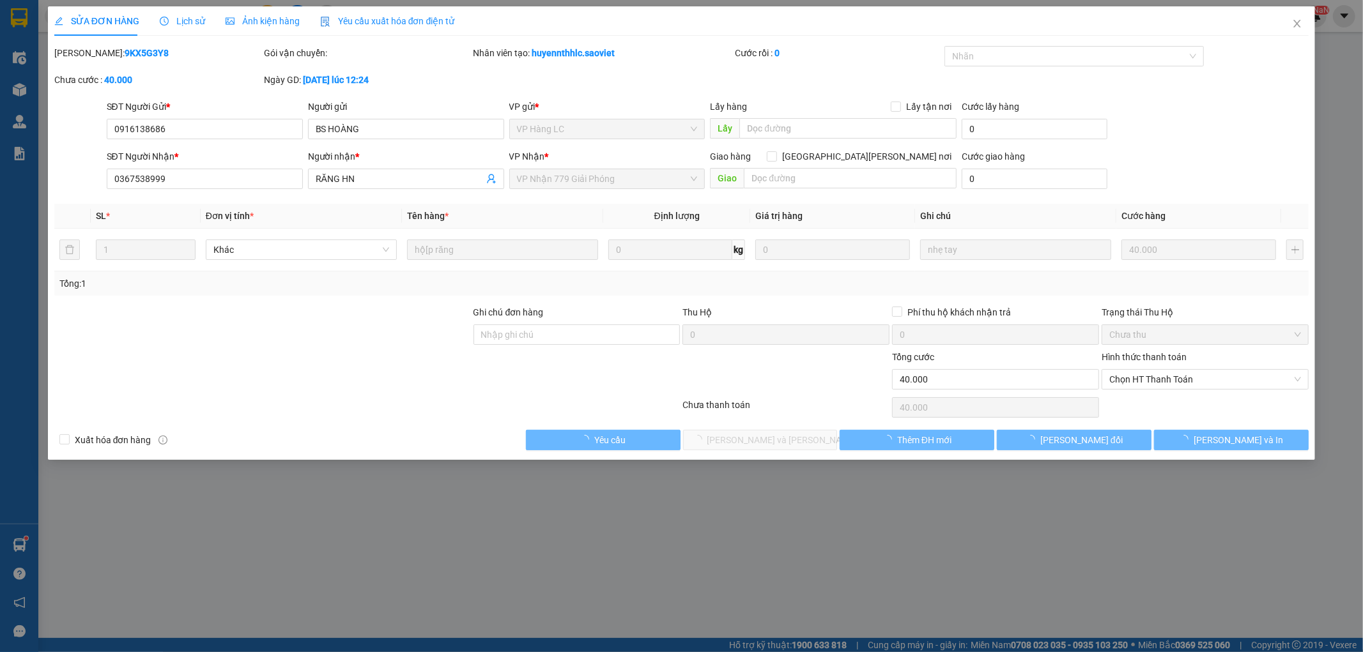
type input "0916138686"
type input "BS HOÀNG"
type input "0367538999"
type input "RĂNG HN"
type input "40.000"
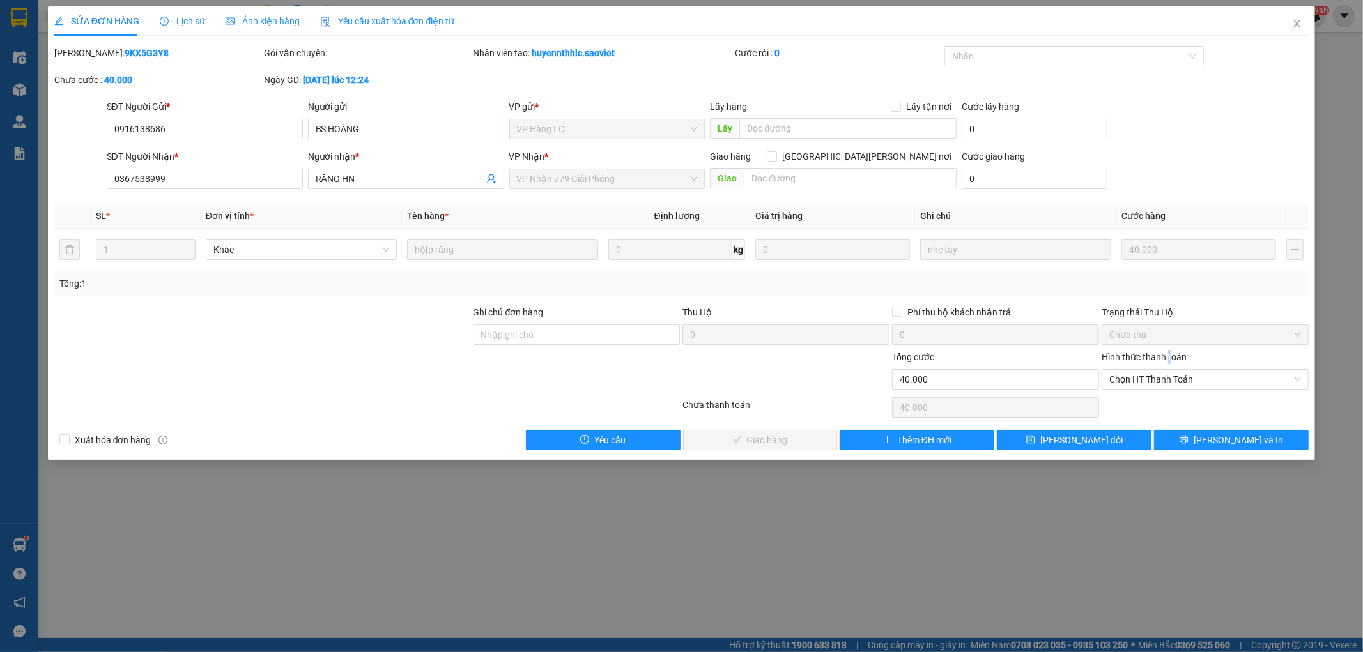
click at [1170, 350] on div "Hình thức thanh toán" at bounding box center [1204, 359] width 207 height 19
click at [1167, 374] on span "Chọn HT Thanh Toán" at bounding box center [1205, 379] width 192 height 19
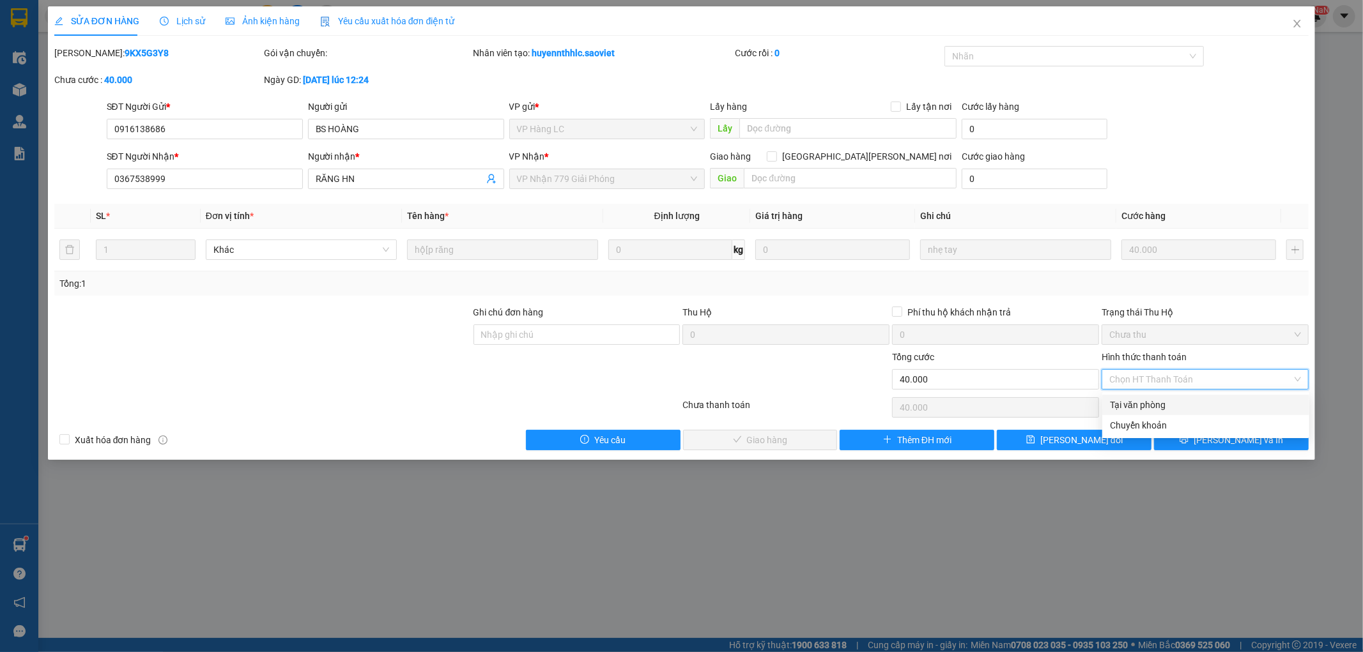
click at [1163, 399] on div "Tại văn phòng" at bounding box center [1205, 405] width 207 height 20
type input "0"
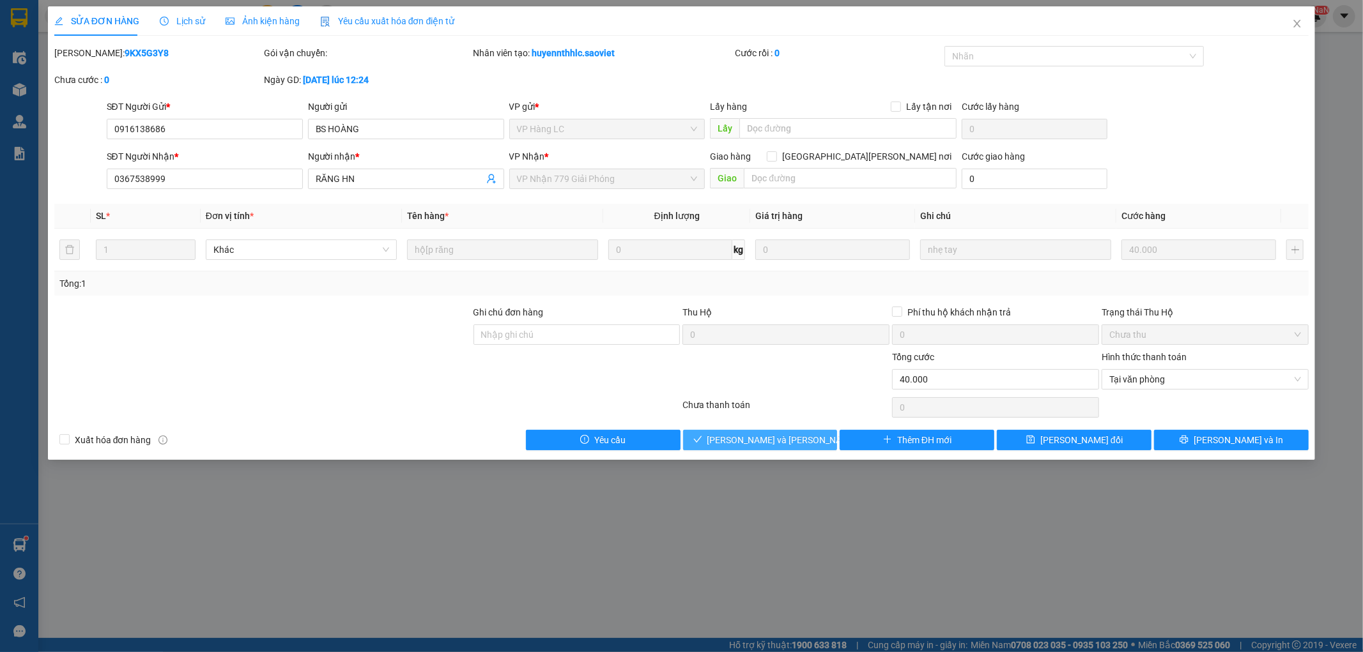
click at [809, 430] on button "[PERSON_NAME] và [PERSON_NAME] hàng" at bounding box center [760, 440] width 155 height 20
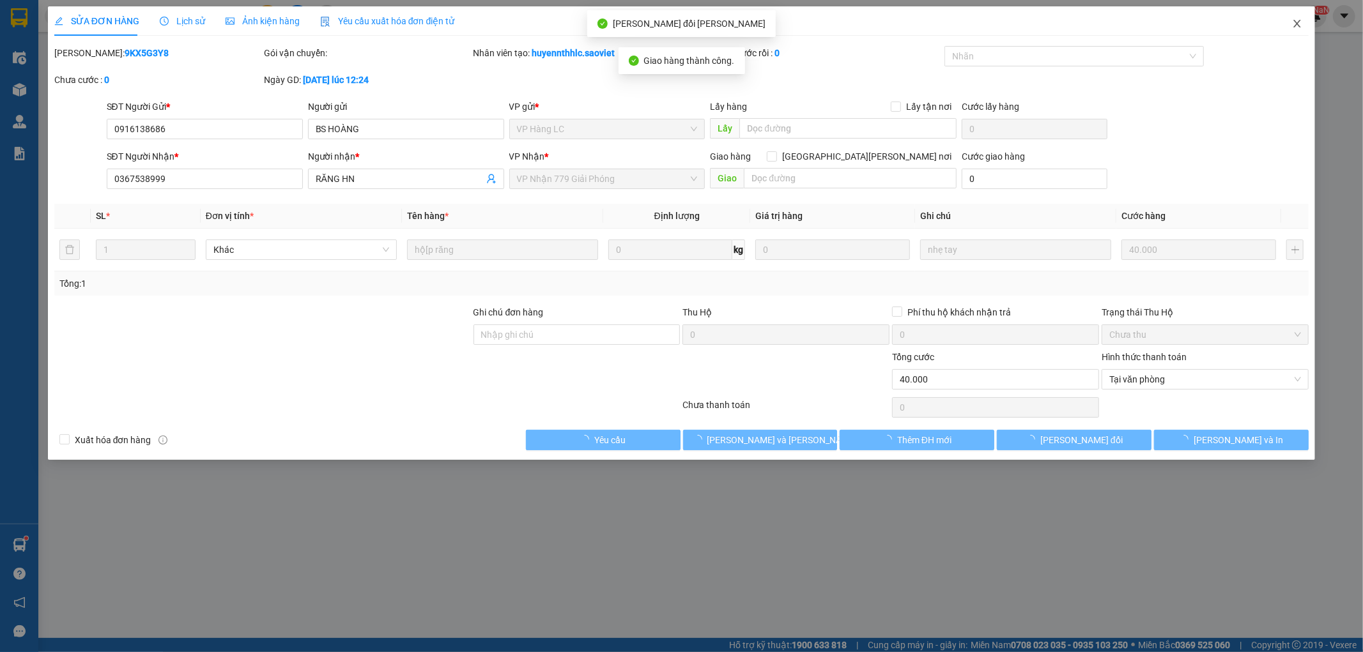
click at [1299, 24] on icon "close" at bounding box center [1297, 24] width 10 height 10
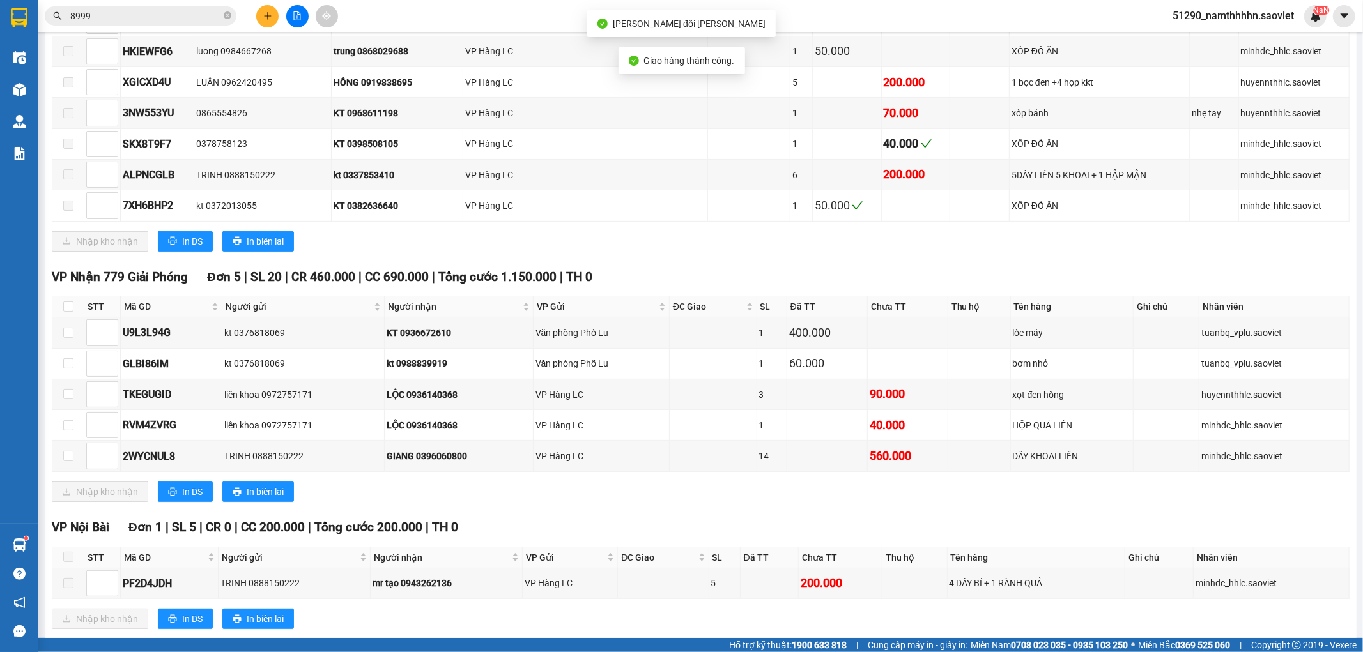
scroll to position [333, 0]
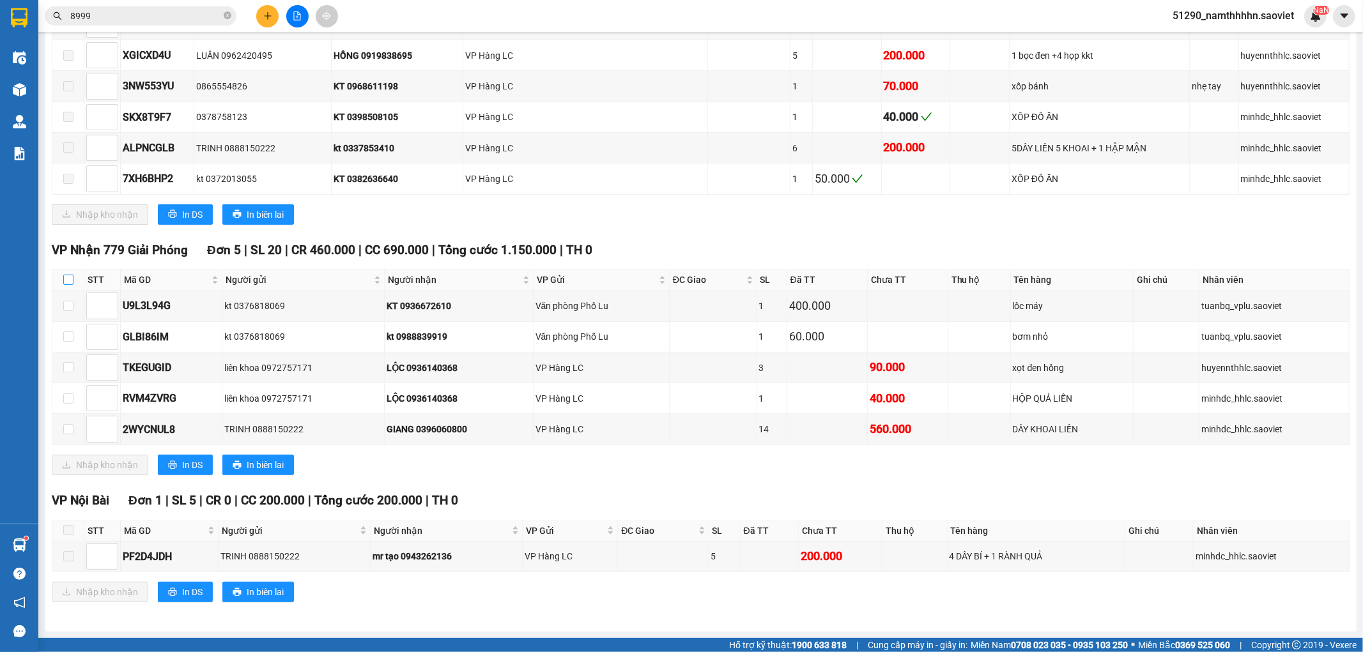
click at [69, 276] on input "checkbox" at bounding box center [68, 280] width 10 height 10
checkbox input "true"
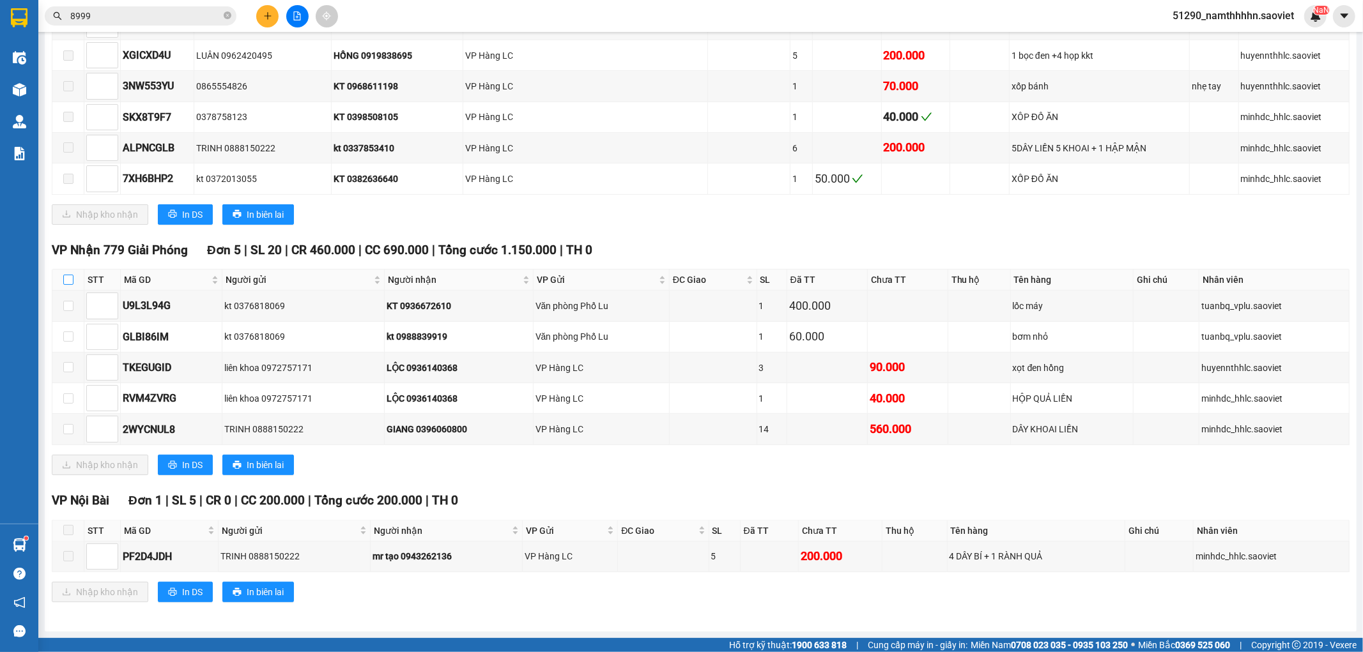
checkbox input "true"
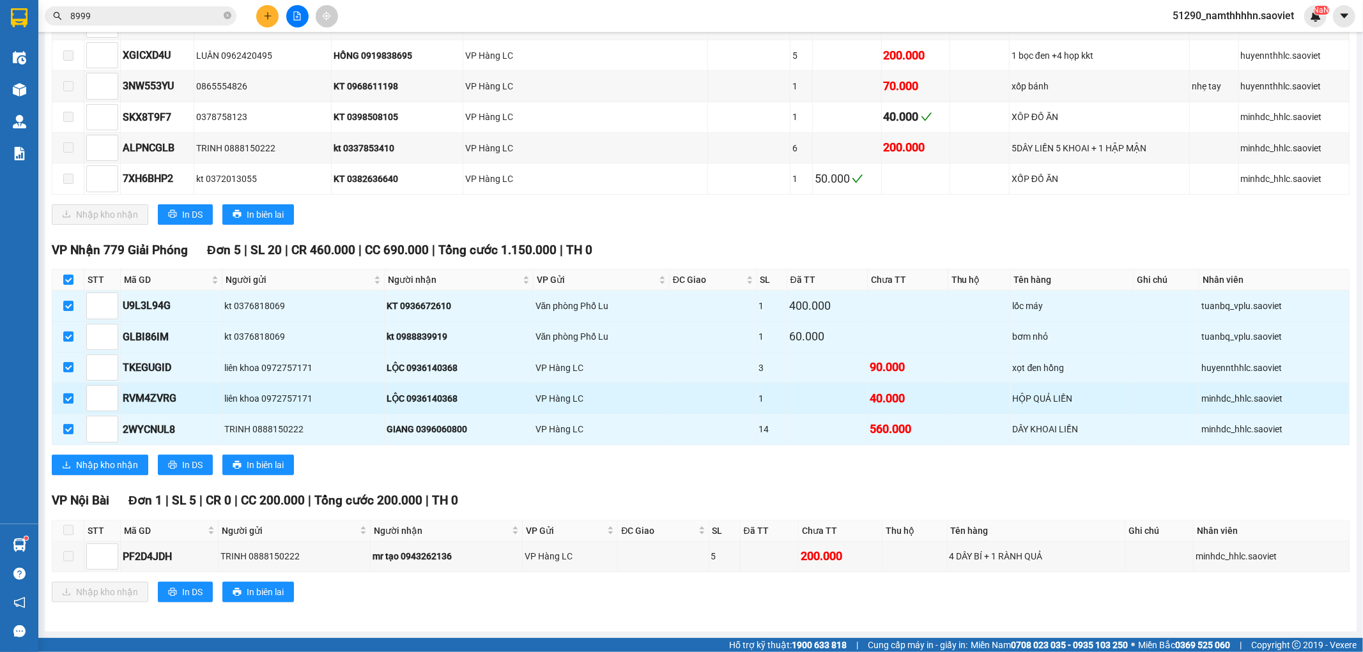
click at [69, 393] on input "checkbox" at bounding box center [68, 398] width 10 height 10
checkbox input "false"
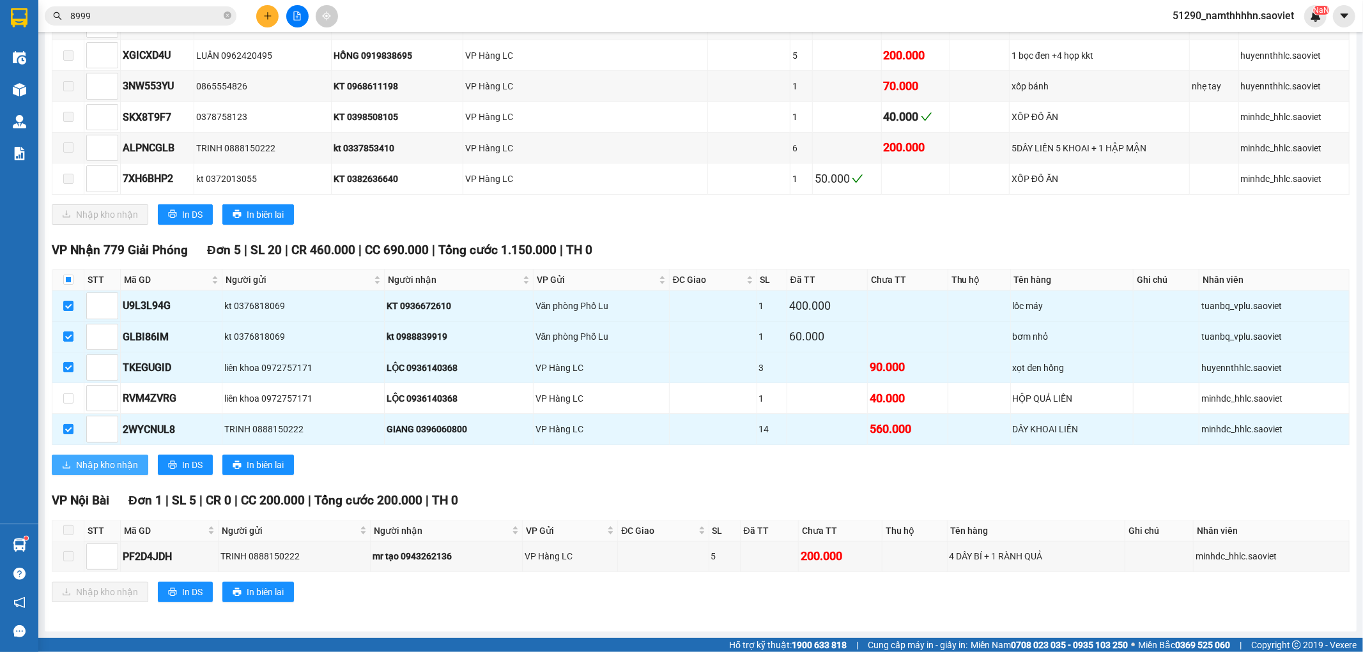
click at [110, 465] on span "Nhập kho nhận" at bounding box center [107, 465] width 62 height 14
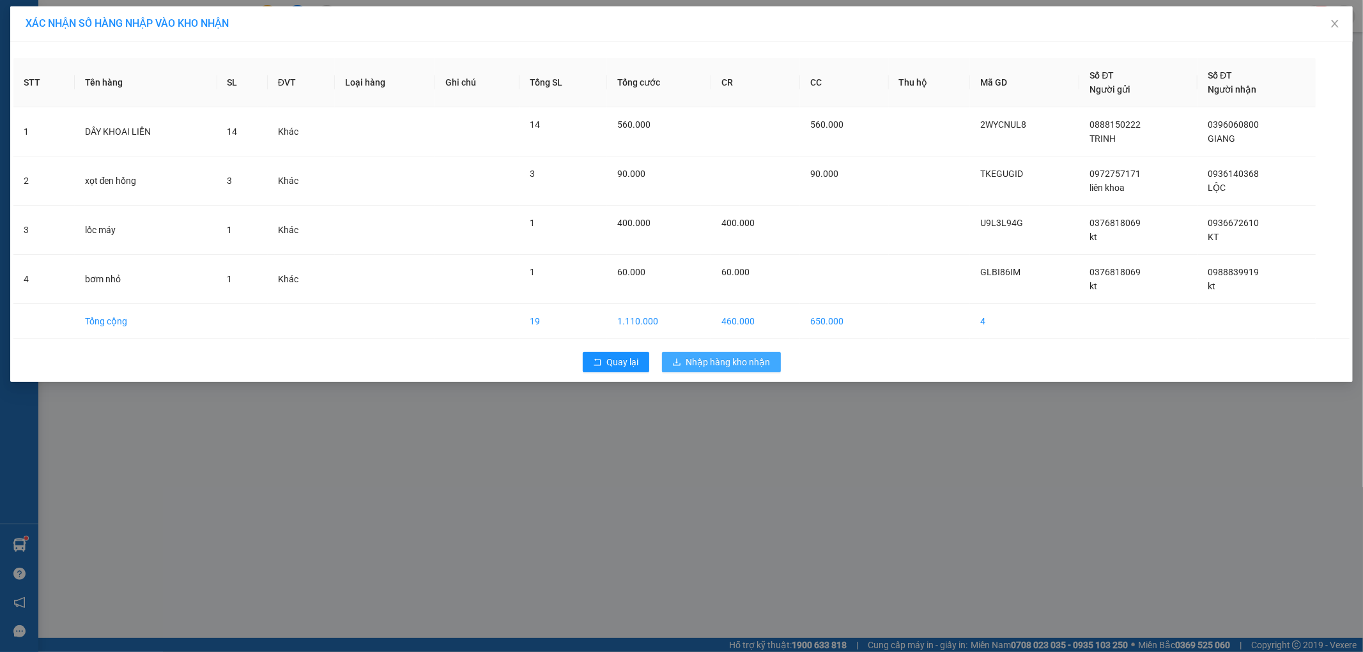
click at [713, 369] on button "Nhập hàng kho nhận" at bounding box center [721, 362] width 119 height 20
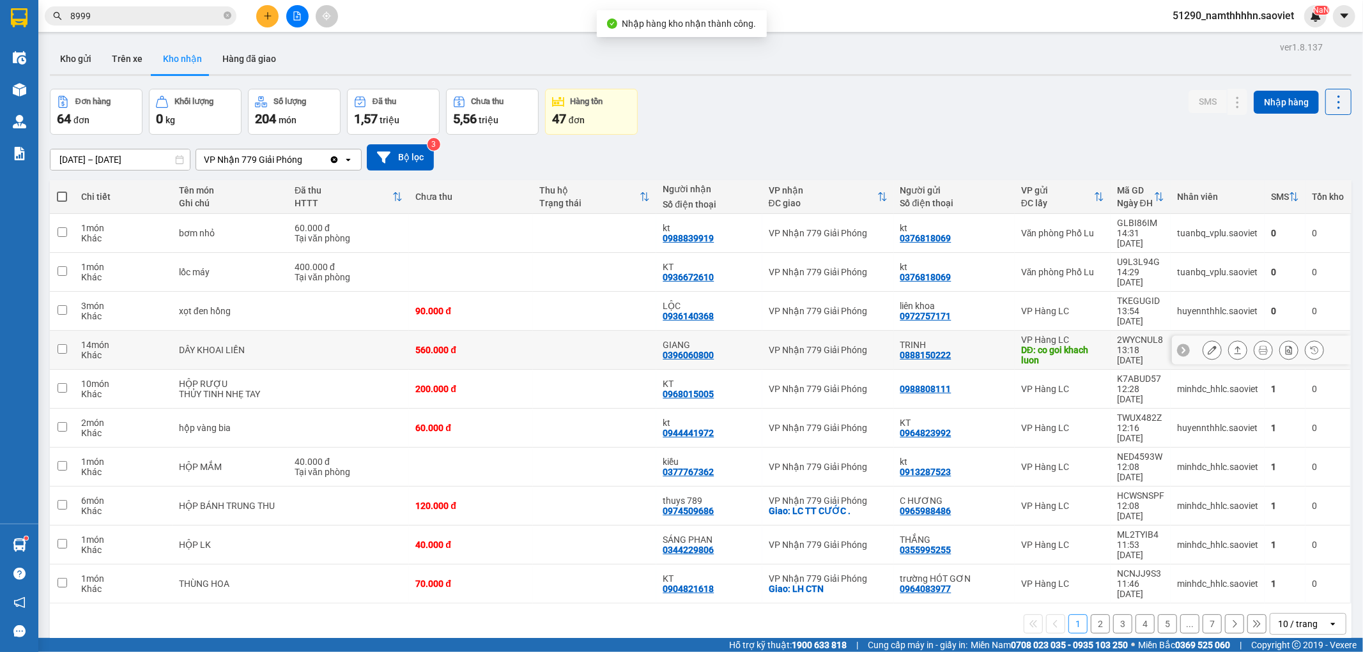
click at [980, 340] on div "TRINH" at bounding box center [954, 345] width 108 height 10
checkbox input "true"
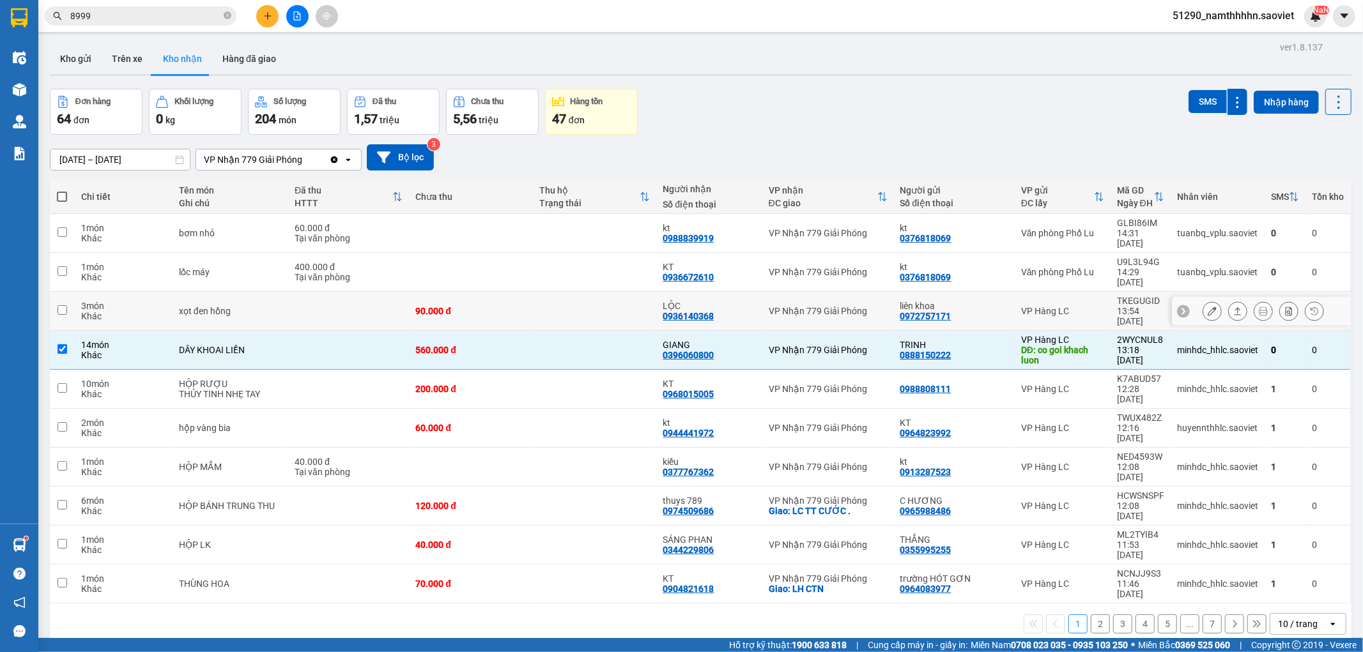
click at [981, 292] on td "liên khoa 0972757171" at bounding box center [954, 311] width 121 height 39
checkbox input "true"
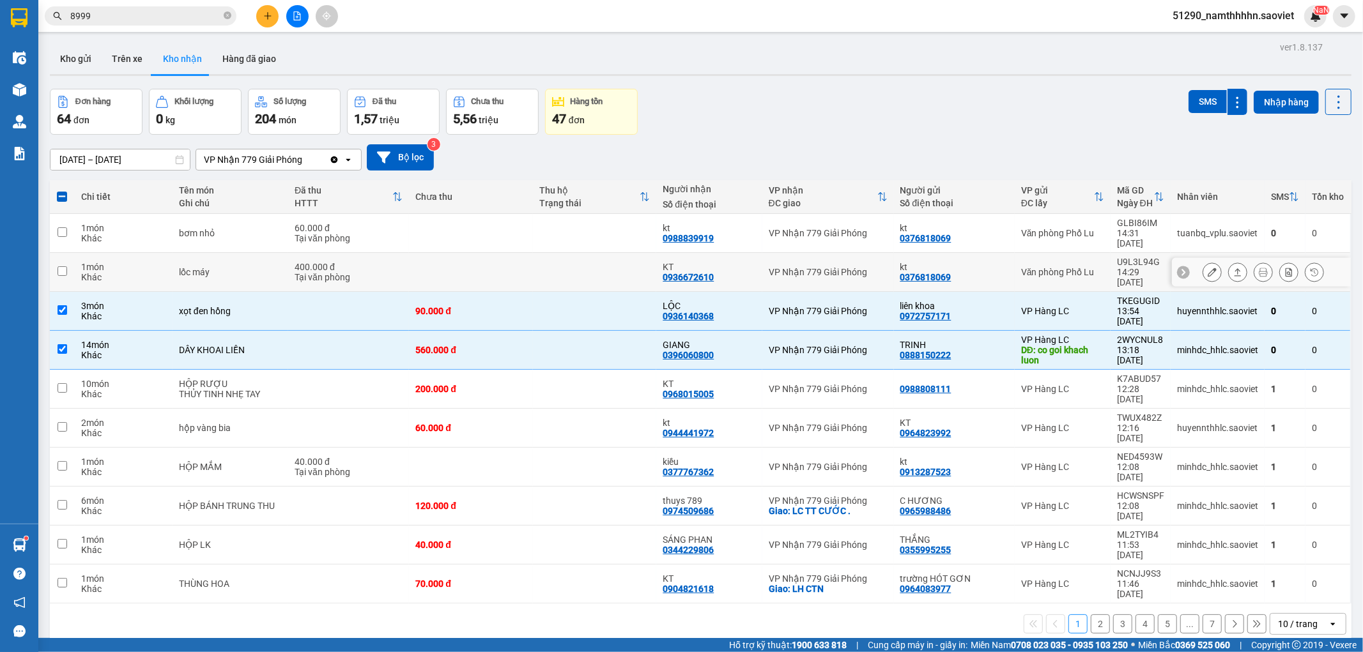
click at [974, 262] on div "kt" at bounding box center [954, 267] width 108 height 10
checkbox input "true"
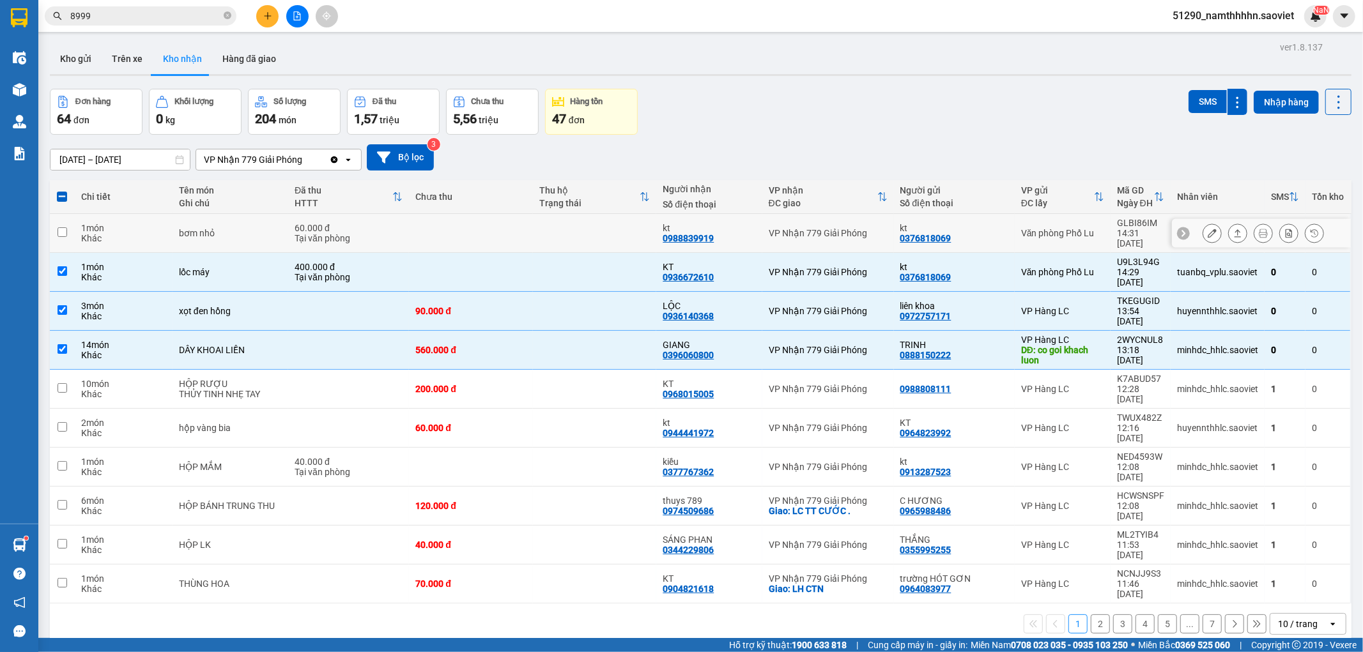
click at [989, 227] on div "kt 0376818069" at bounding box center [954, 233] width 108 height 20
checkbox input "true"
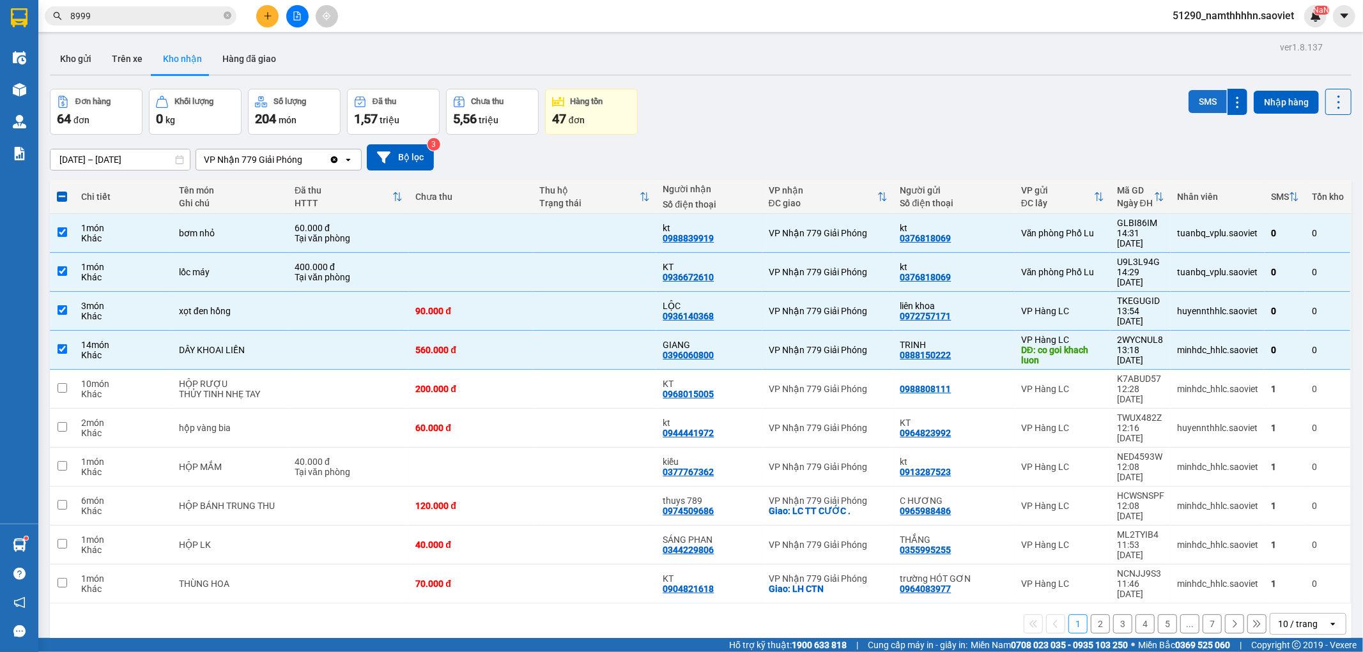
click at [1198, 100] on button "SMS" at bounding box center [1207, 101] width 38 height 23
click at [1329, 99] on icon at bounding box center [1338, 102] width 18 height 18
click at [1320, 154] on span "Làm mới" at bounding box center [1309, 159] width 35 height 13
click at [291, 13] on button at bounding box center [297, 16] width 22 height 22
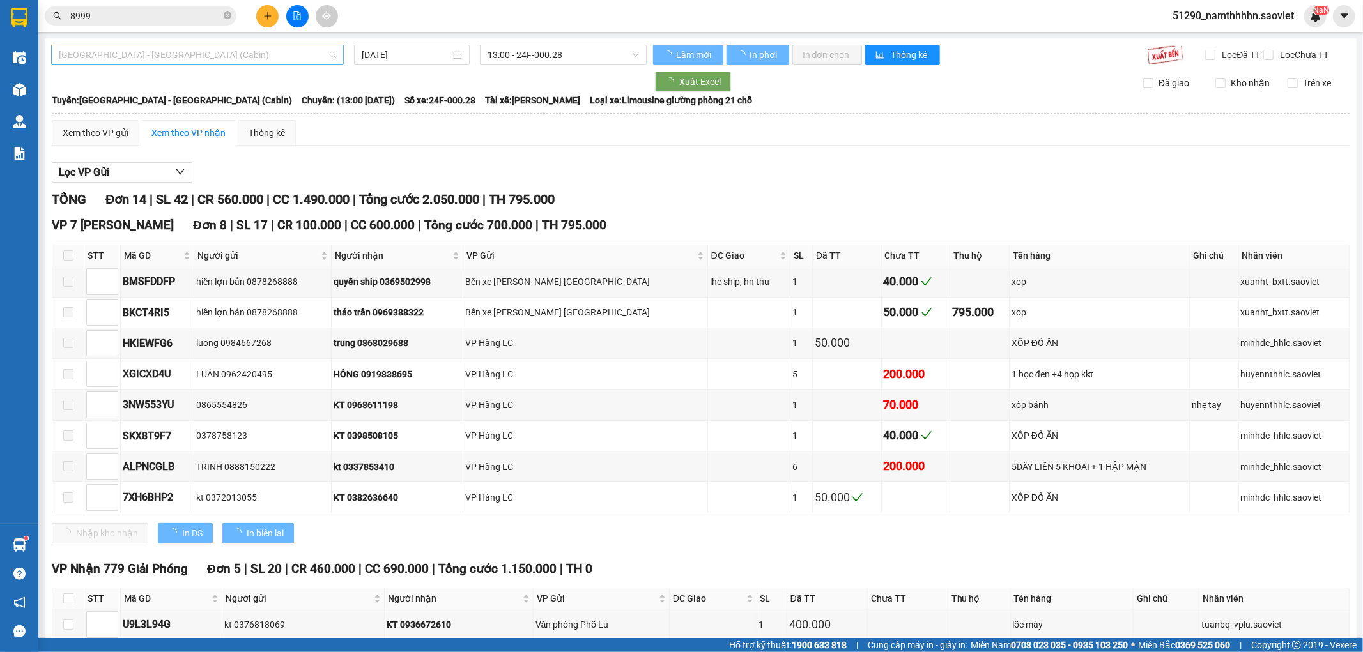
click at [139, 52] on span "[GEOGRAPHIC_DATA] - [GEOGRAPHIC_DATA] (Cabin)" at bounding box center [197, 54] width 277 height 19
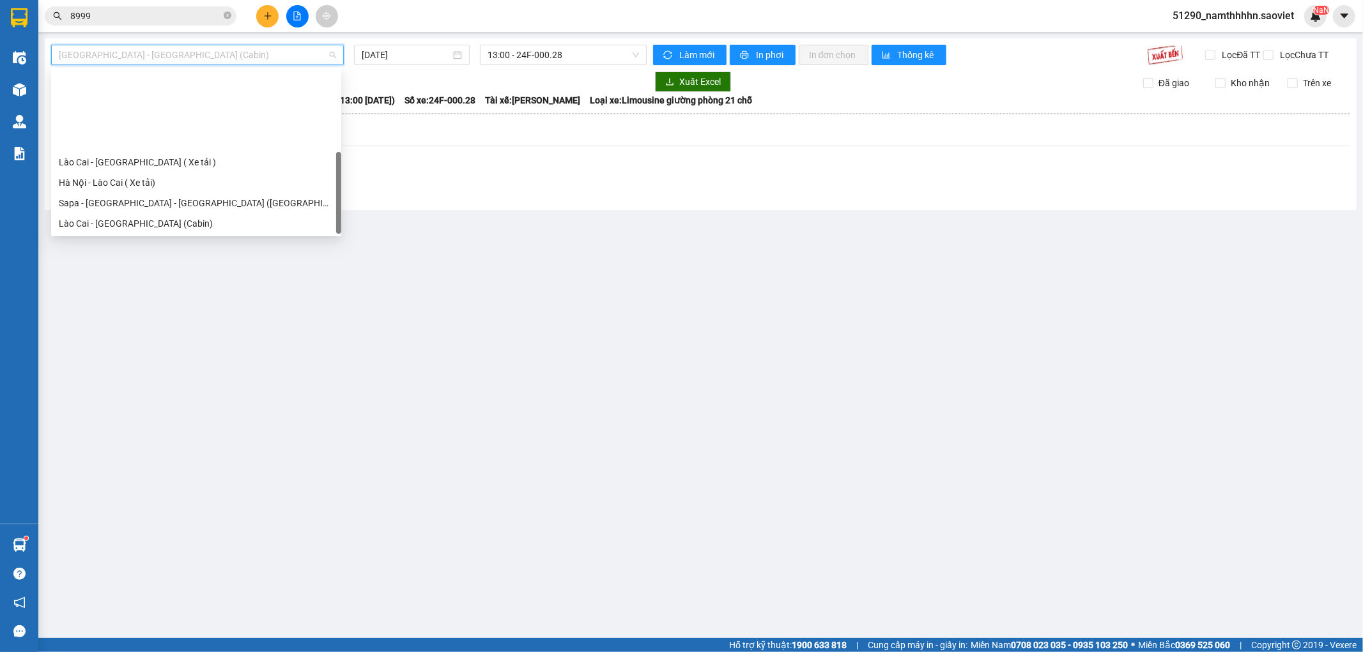
scroll to position [102, 0]
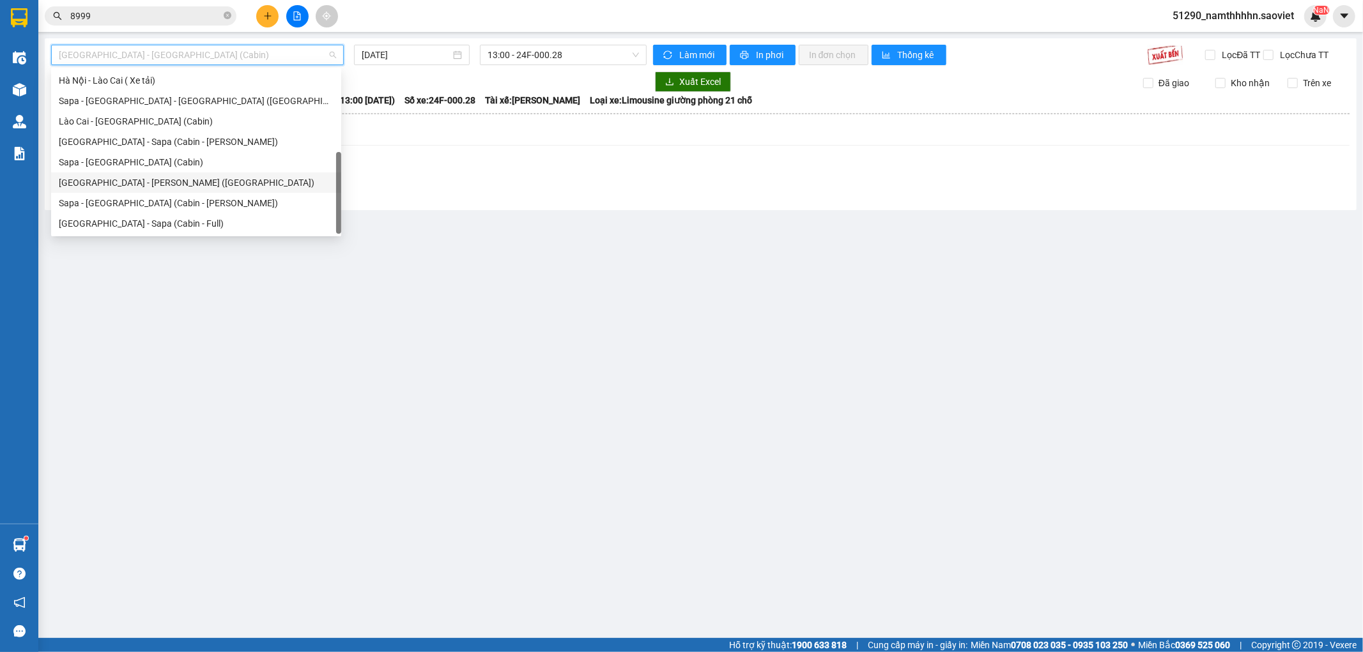
click at [119, 162] on div "Sapa - [GEOGRAPHIC_DATA] (Cabin)" at bounding box center [196, 162] width 275 height 14
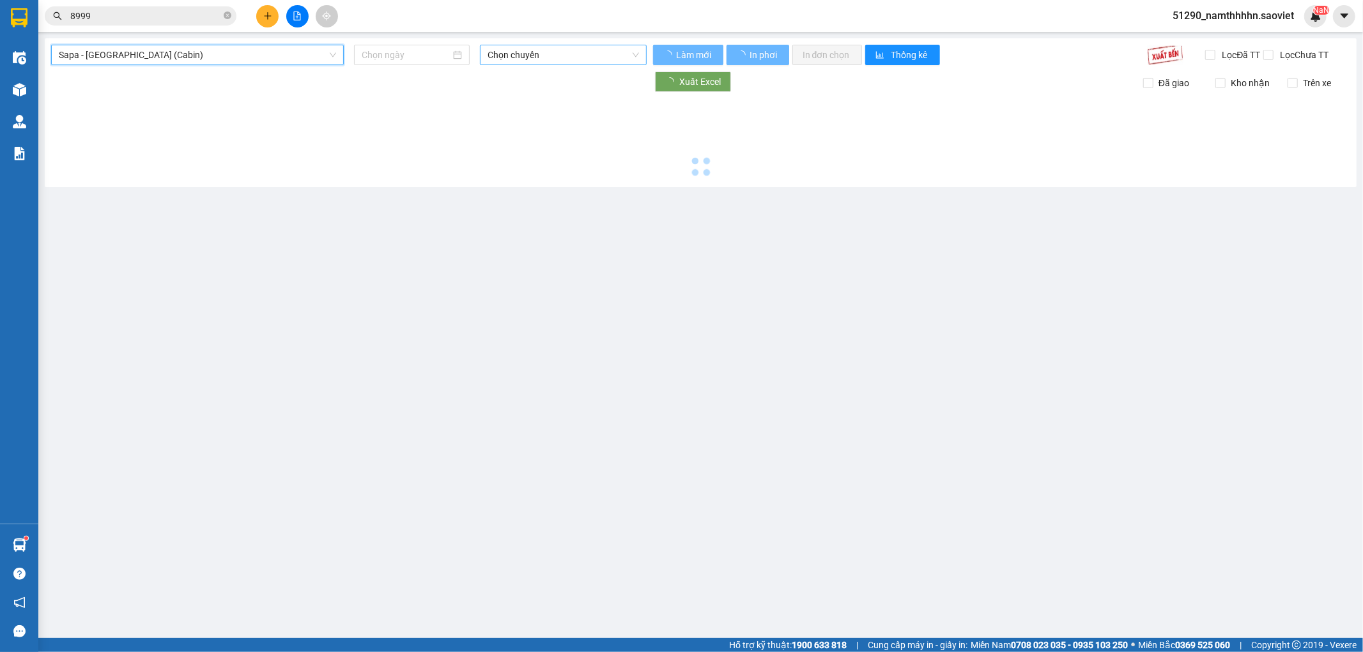
type input "[DATE]"
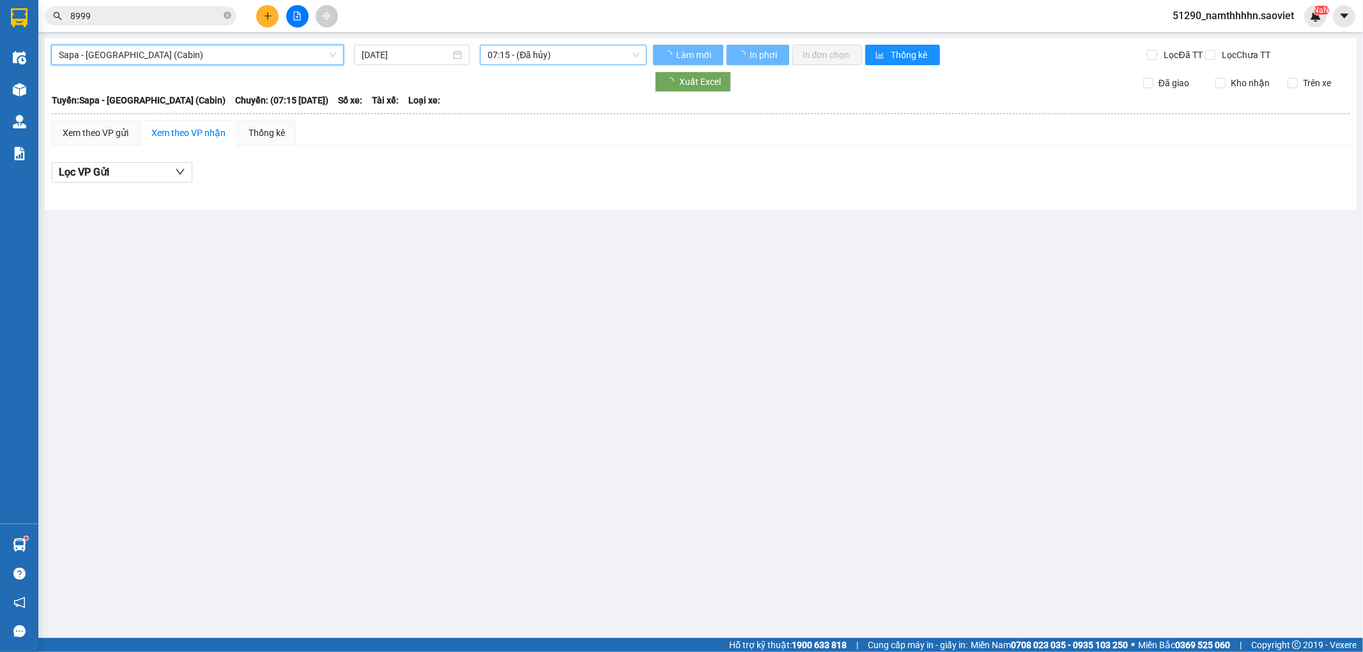
click at [506, 54] on span "07:15 - (Đã hủy)" at bounding box center [562, 54] width 151 height 19
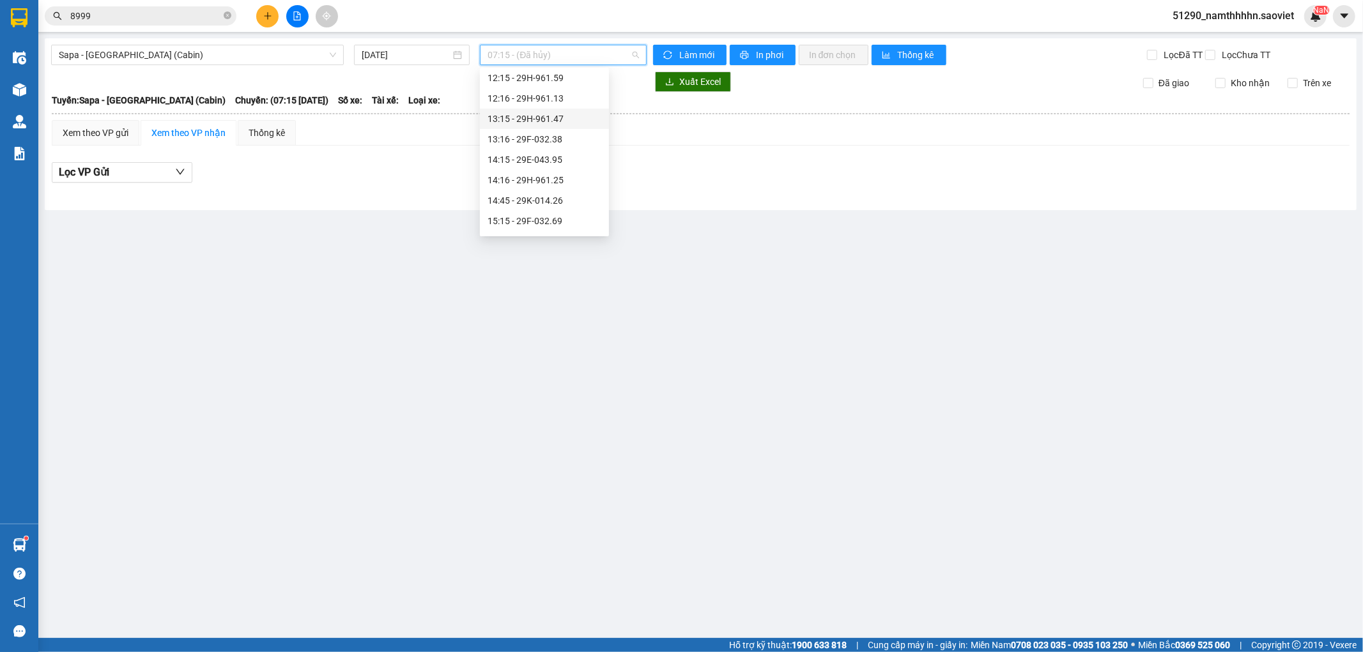
scroll to position [236, 0]
click at [571, 169] on div "14:45 - 29K-014.26" at bounding box center [544, 171] width 114 height 14
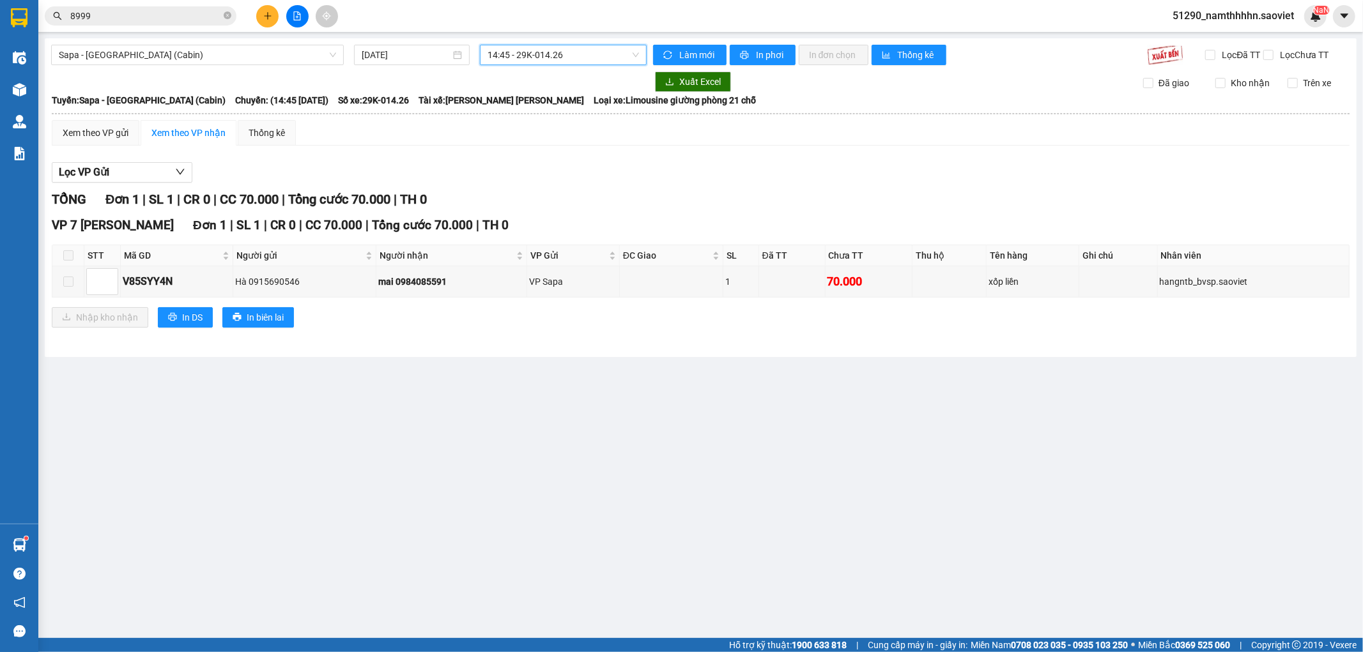
click at [538, 57] on span "14:45 - 29K-014.26" at bounding box center [562, 54] width 151 height 19
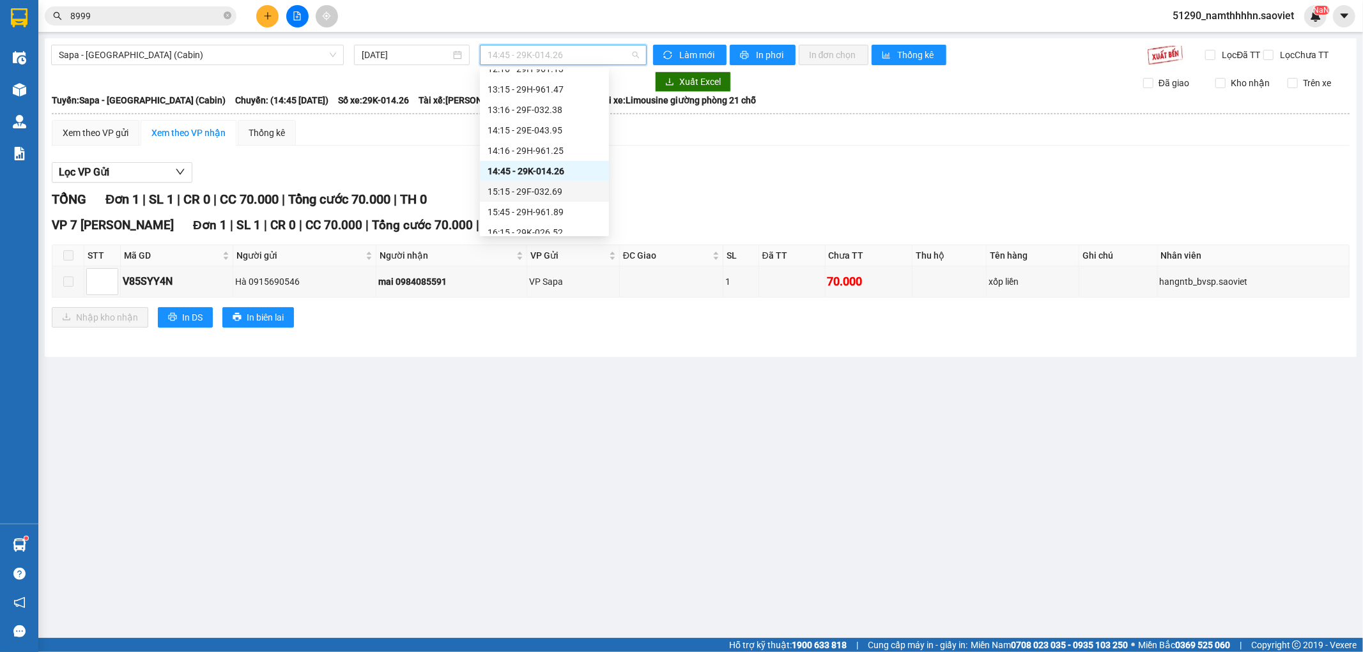
click at [532, 190] on div "15:15 - 29F-032.69" at bounding box center [544, 192] width 114 height 14
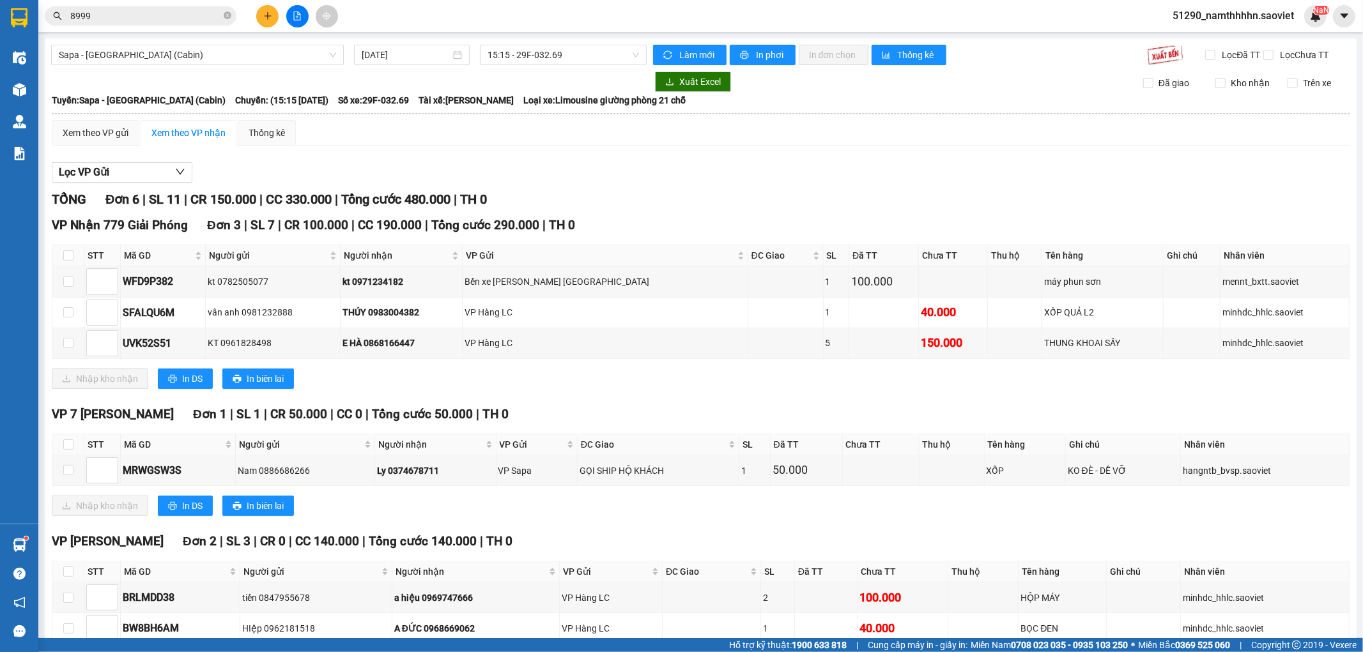
click at [538, 37] on main "Sapa - [GEOGRAPHIC_DATA] (Cabin) [DATE] 15:15 - 29F-032.69 [PERSON_NAME] mới In…" at bounding box center [681, 319] width 1363 height 638
click at [537, 51] on span "15:15 - 29F-032.69" at bounding box center [562, 54] width 151 height 19
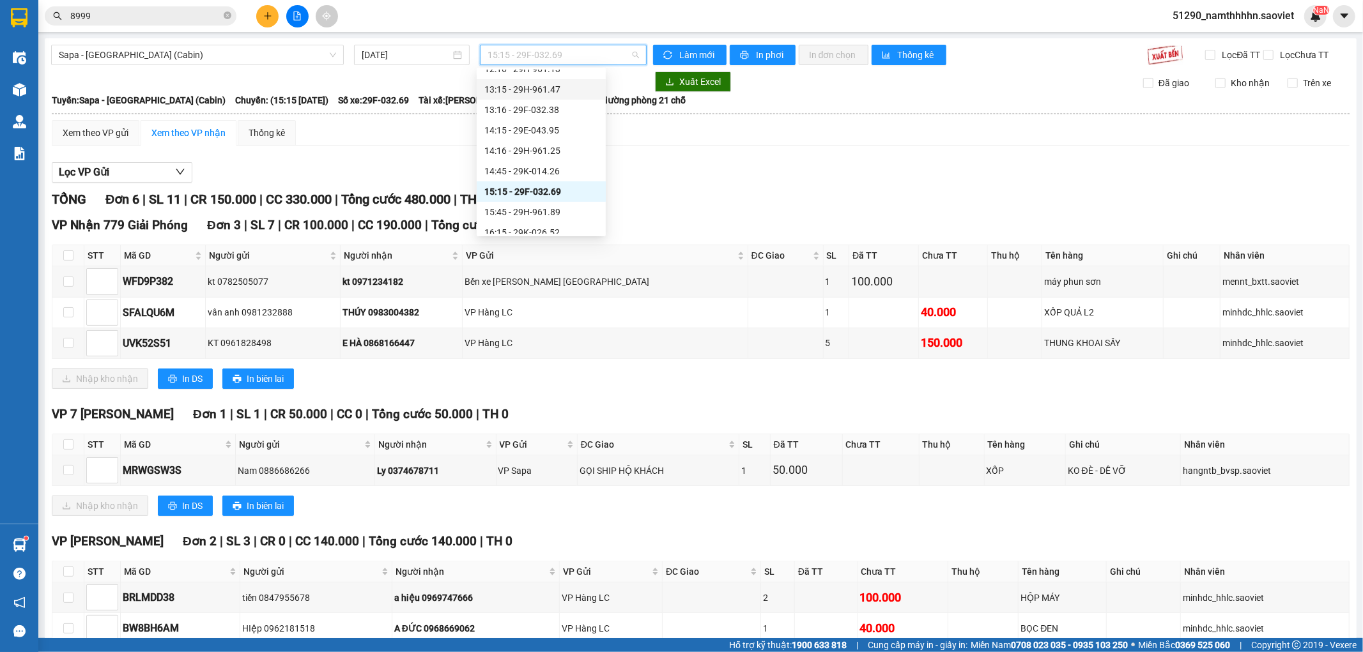
scroll to position [84, 0]
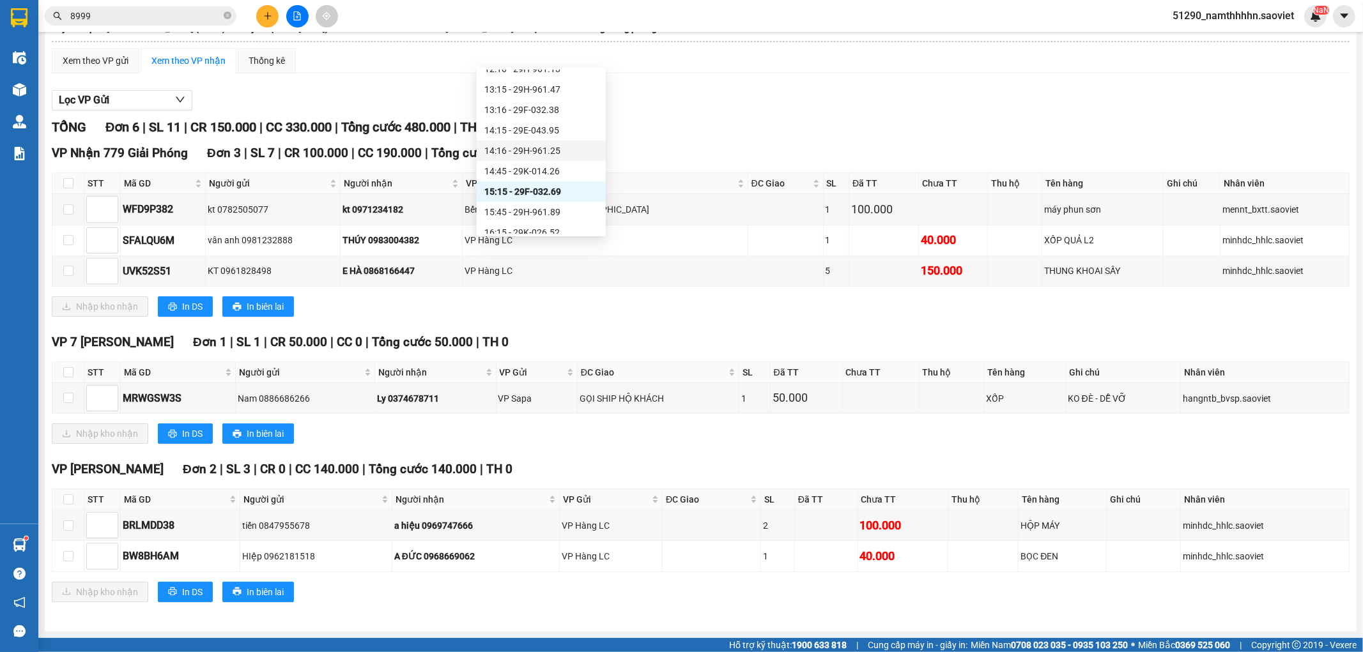
click at [545, 150] on div "14:16 - 29H-961.25" at bounding box center [541, 151] width 114 height 14
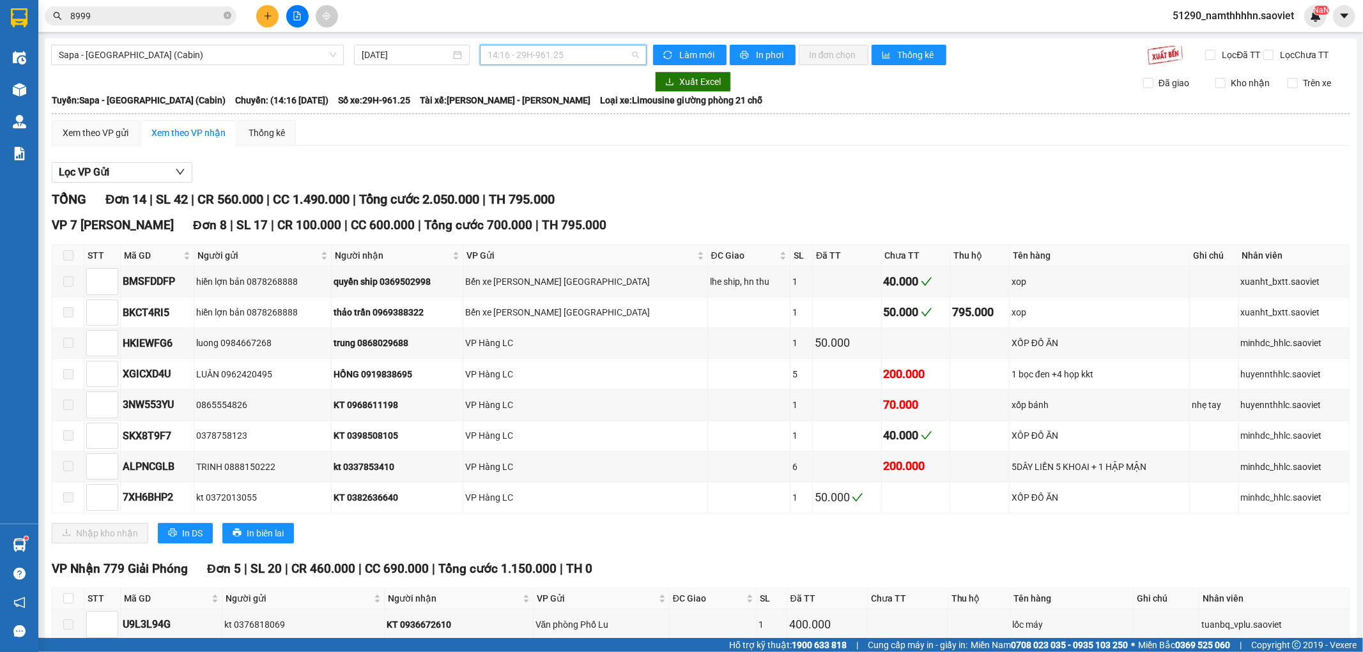
click at [518, 62] on span "14:16 - 29H-961.25" at bounding box center [562, 54] width 151 height 19
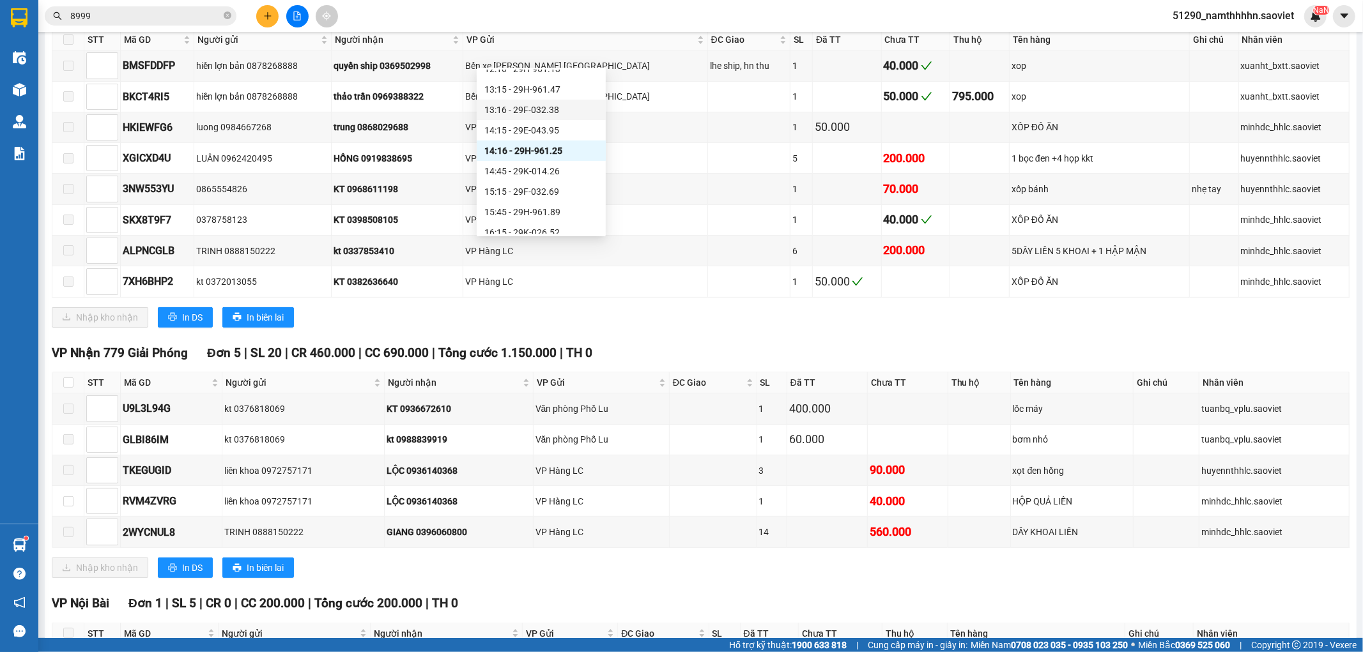
scroll to position [333, 0]
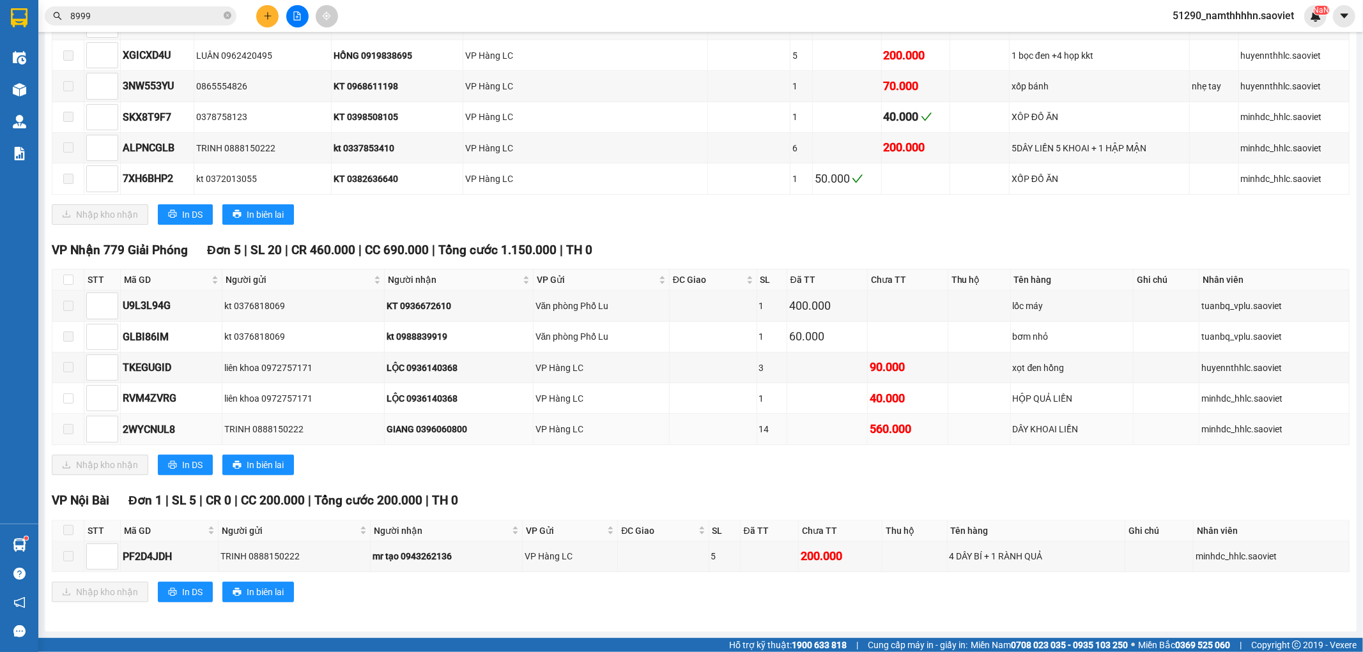
click at [914, 424] on div "560.000" at bounding box center [907, 429] width 76 height 18
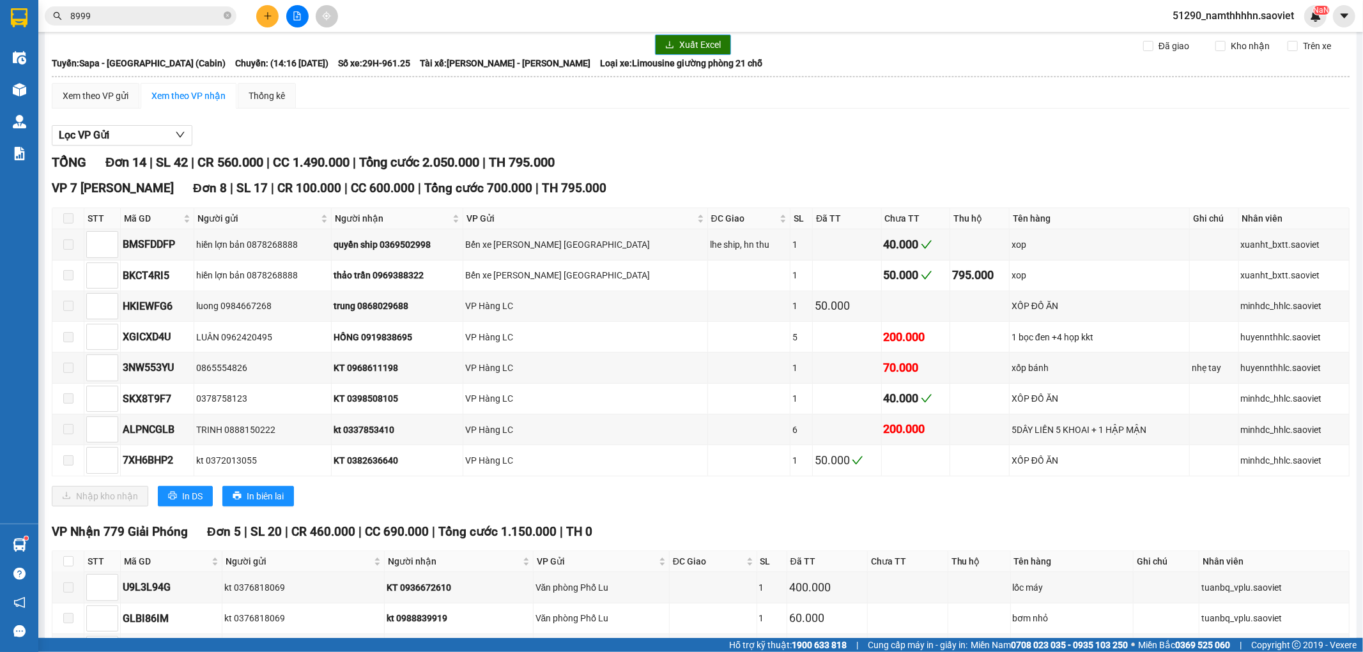
scroll to position [0, 0]
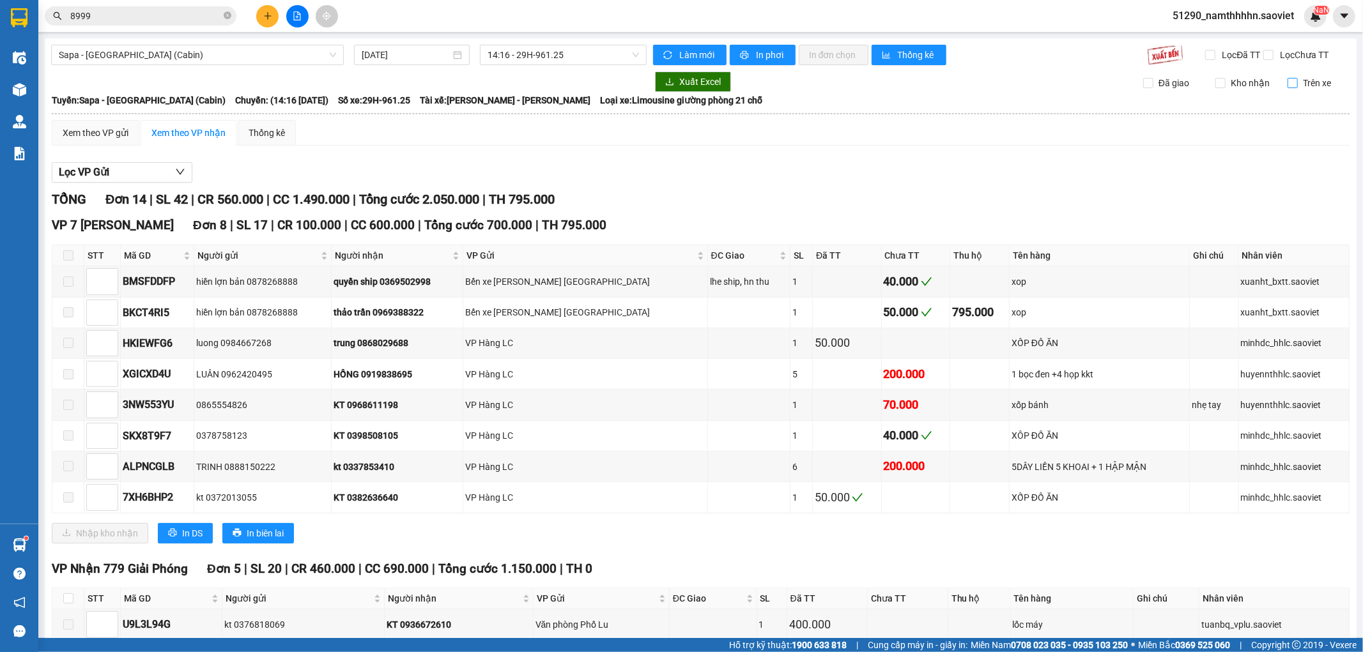
click at [1318, 90] on span "Trên xe" at bounding box center [1316, 83] width 38 height 14
click at [1297, 88] on input "Trên xe" at bounding box center [1292, 83] width 10 height 10
checkbox input "true"
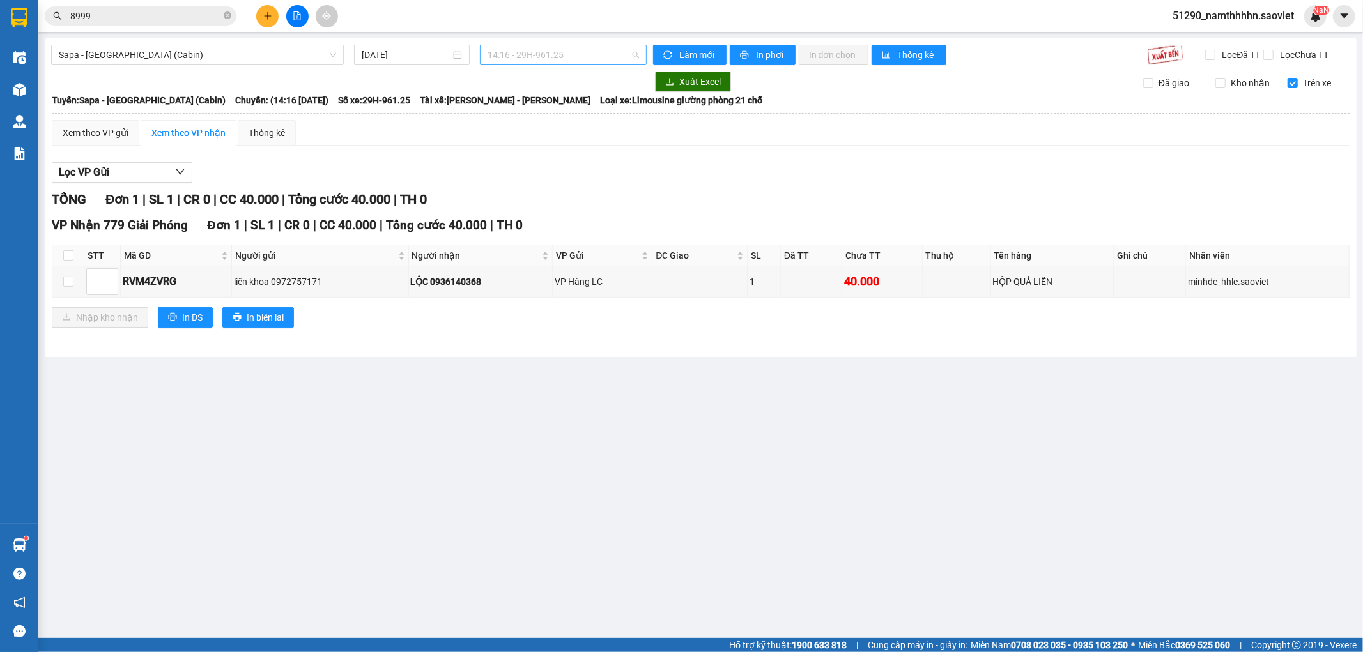
click at [580, 45] on div "14:16 - 29H-961.25" at bounding box center [563, 55] width 166 height 20
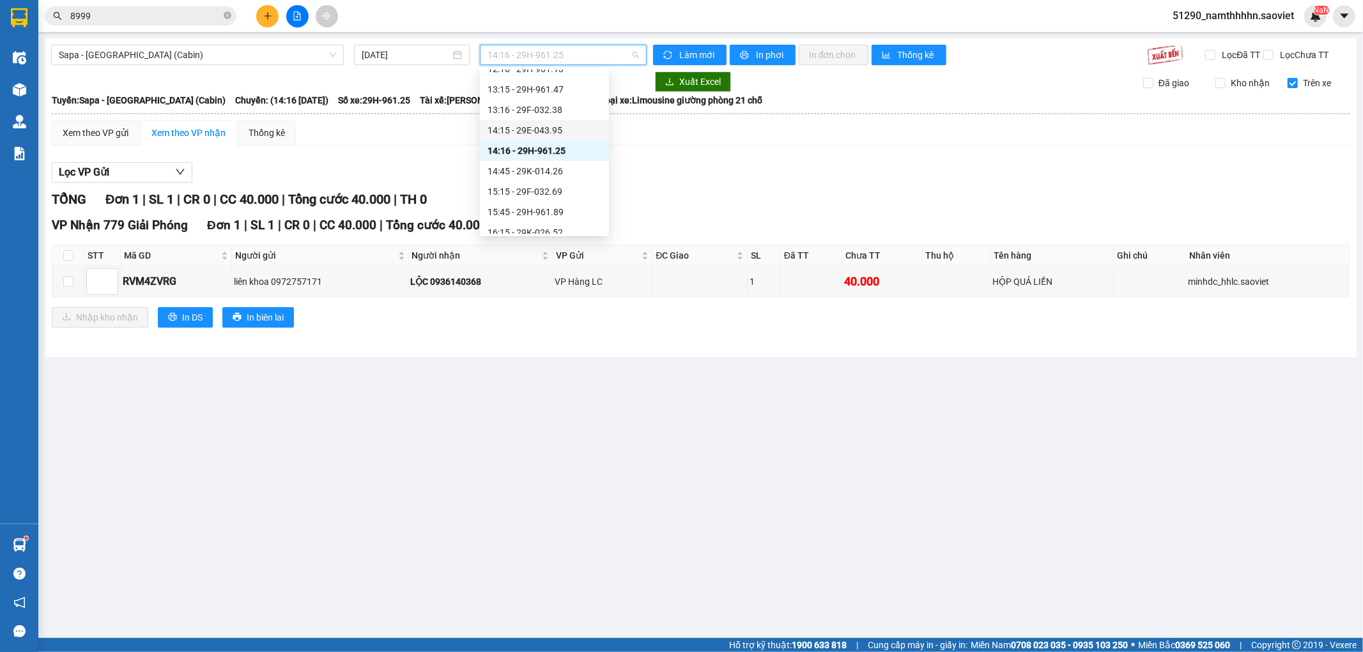
click at [537, 124] on div "14:15 - 29E-043.95" at bounding box center [544, 130] width 114 height 14
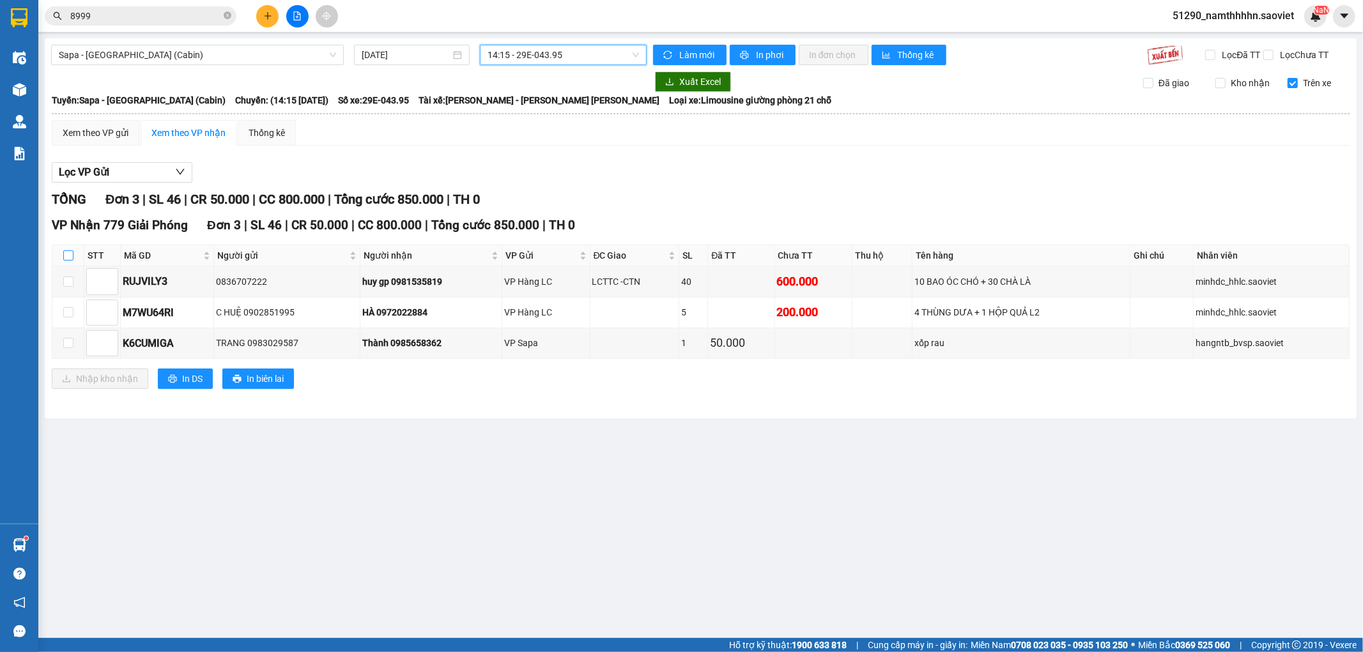
click at [66, 259] on input "checkbox" at bounding box center [68, 255] width 10 height 10
checkbox input "true"
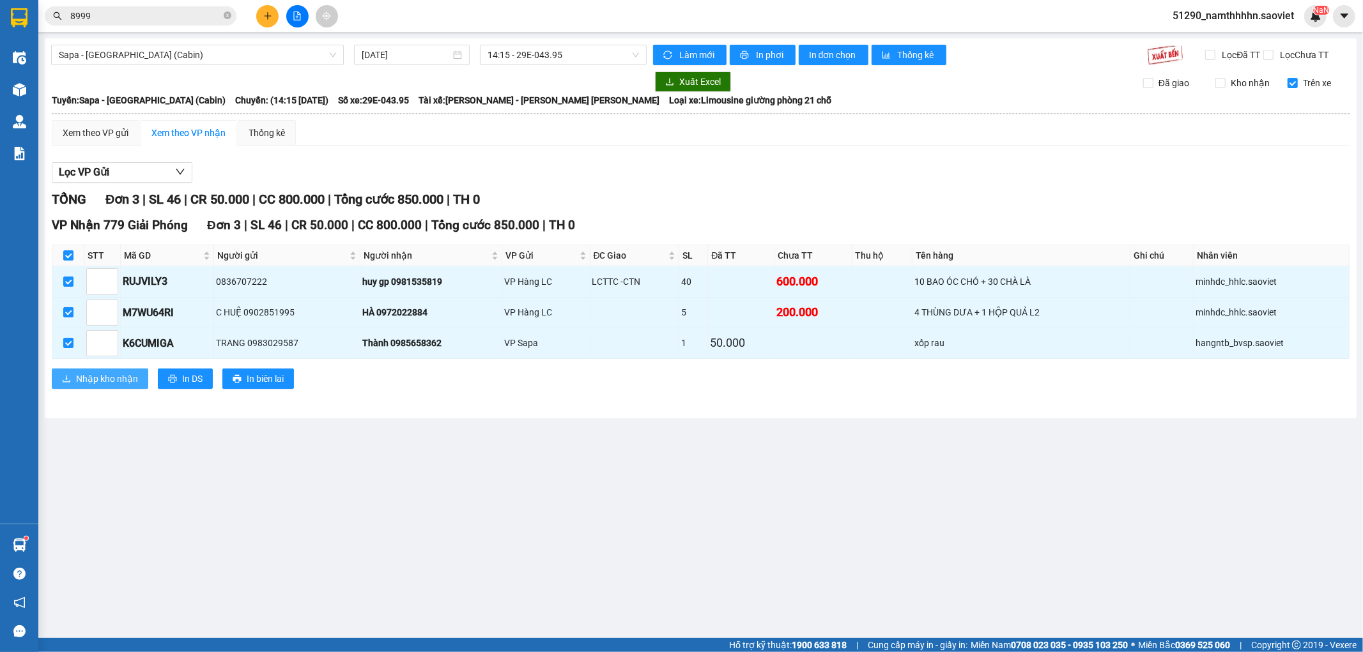
click at [100, 387] on button "Nhập kho nhận" at bounding box center [100, 379] width 96 height 20
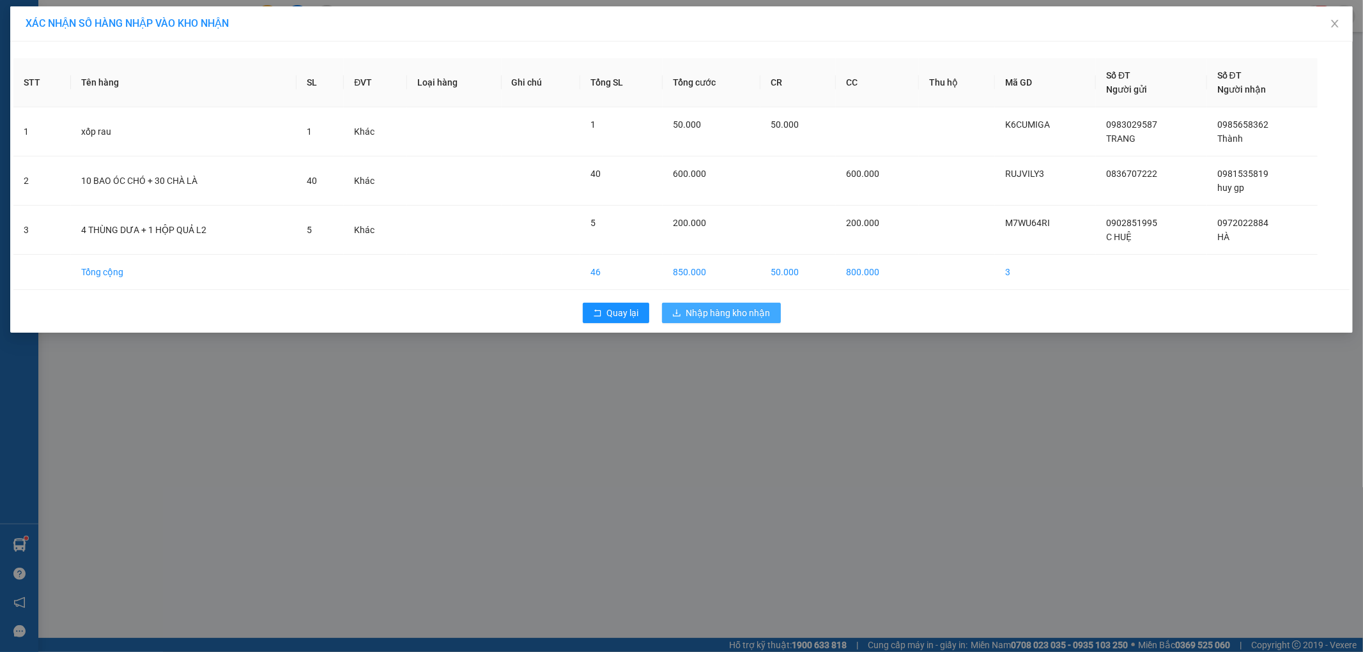
click at [693, 315] on span "Nhập hàng kho nhận" at bounding box center [728, 313] width 84 height 14
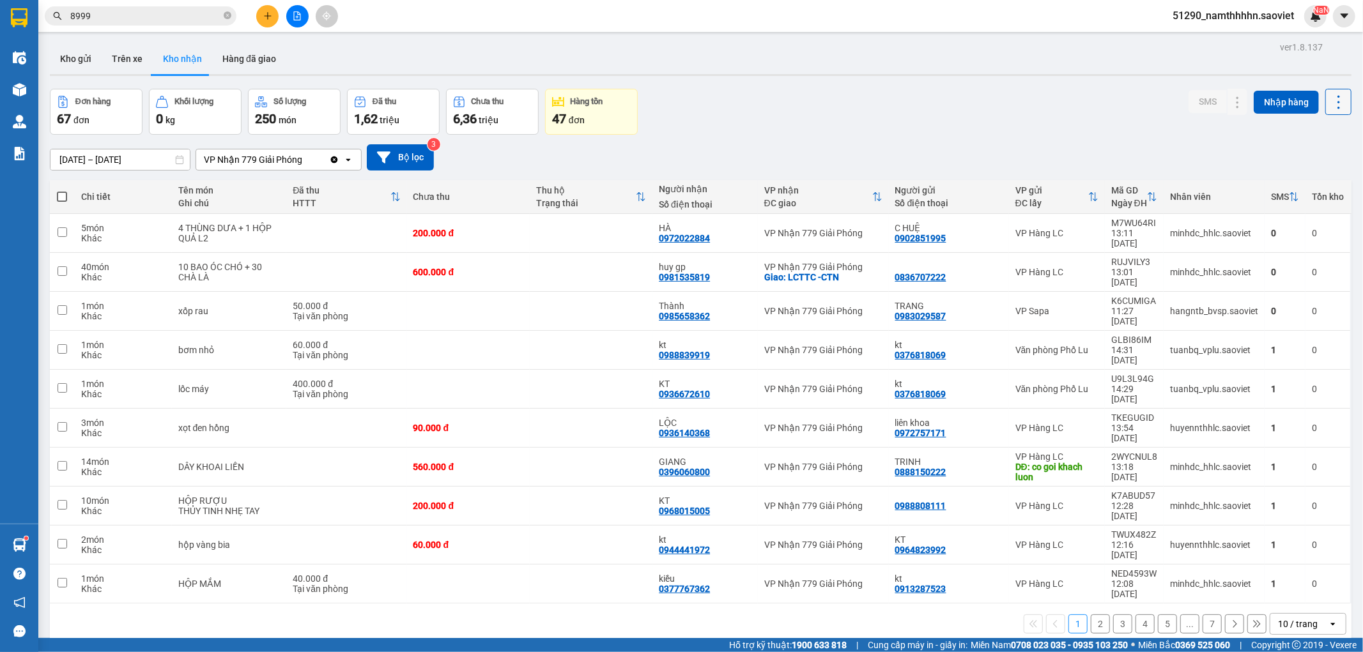
click at [1325, 111] on button at bounding box center [1338, 102] width 26 height 26
click at [1315, 156] on span "Làm mới" at bounding box center [1309, 159] width 35 height 13
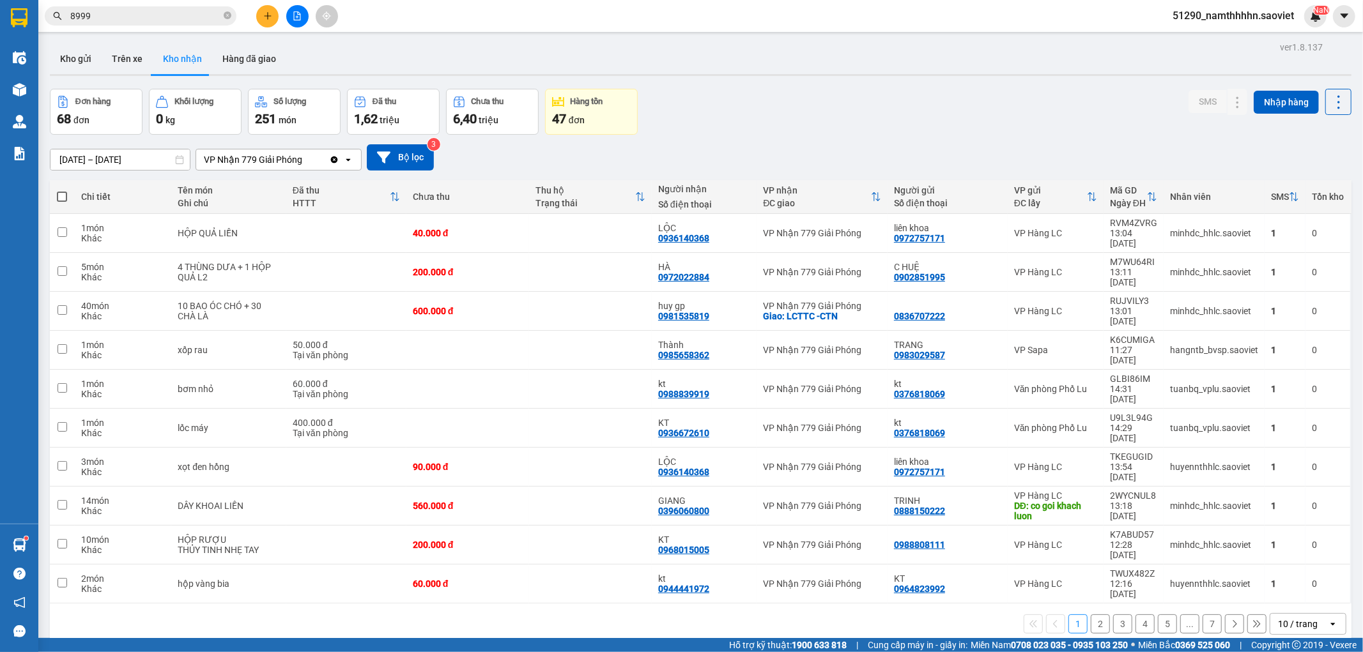
click at [298, 24] on button at bounding box center [297, 16] width 22 height 22
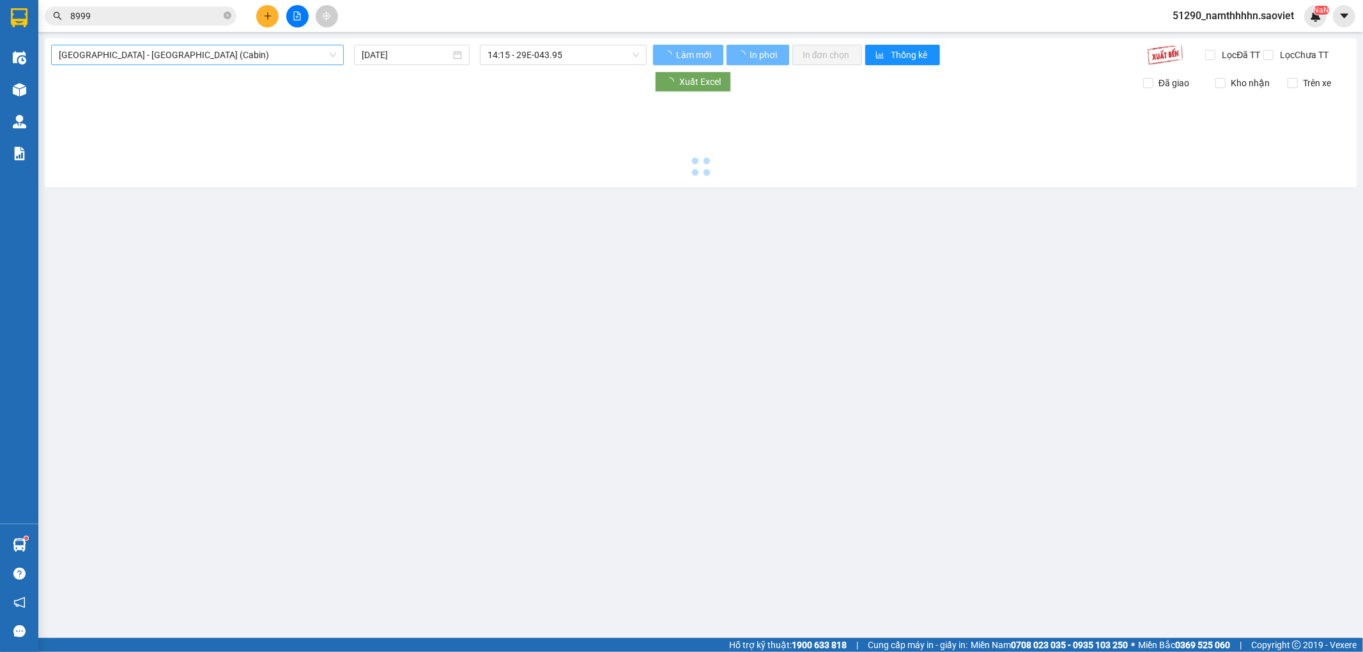
click at [189, 49] on span "[GEOGRAPHIC_DATA] - [GEOGRAPHIC_DATA] (Cabin)" at bounding box center [197, 54] width 277 height 19
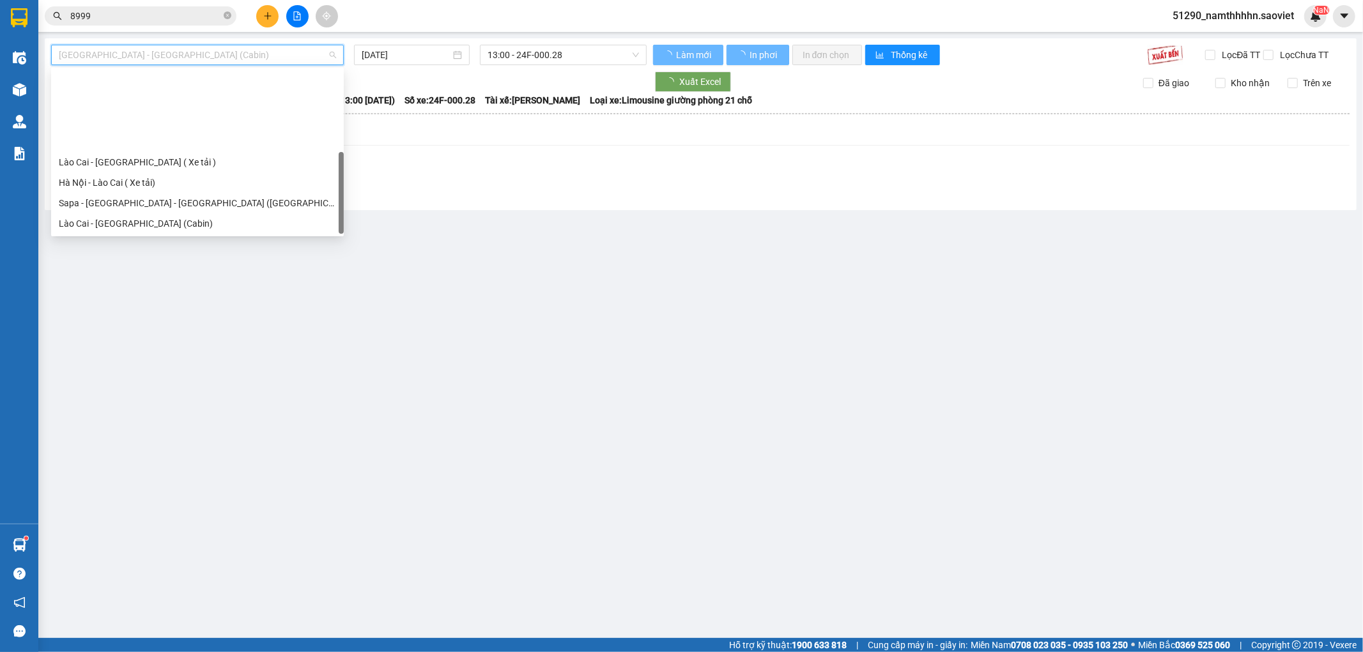
scroll to position [102, 0]
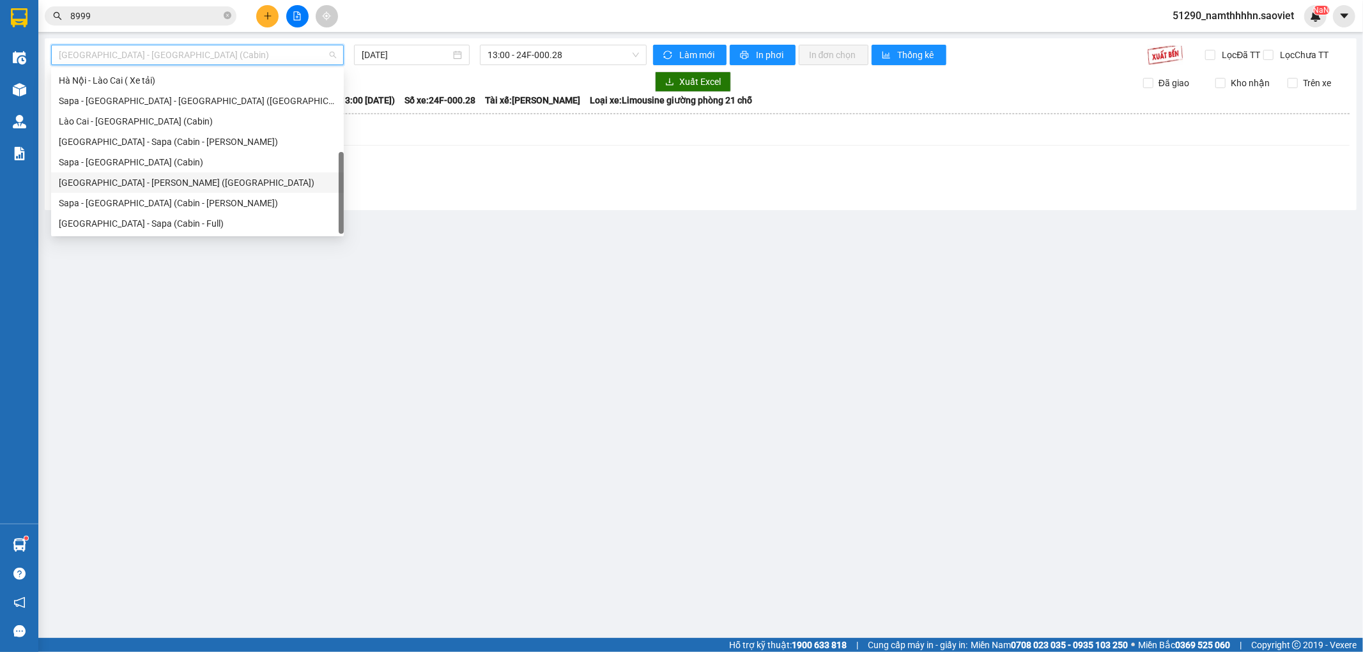
click at [148, 172] on div "[GEOGRAPHIC_DATA] - [PERSON_NAME] ([GEOGRAPHIC_DATA])" at bounding box center [197, 182] width 293 height 20
type input "[DATE]"
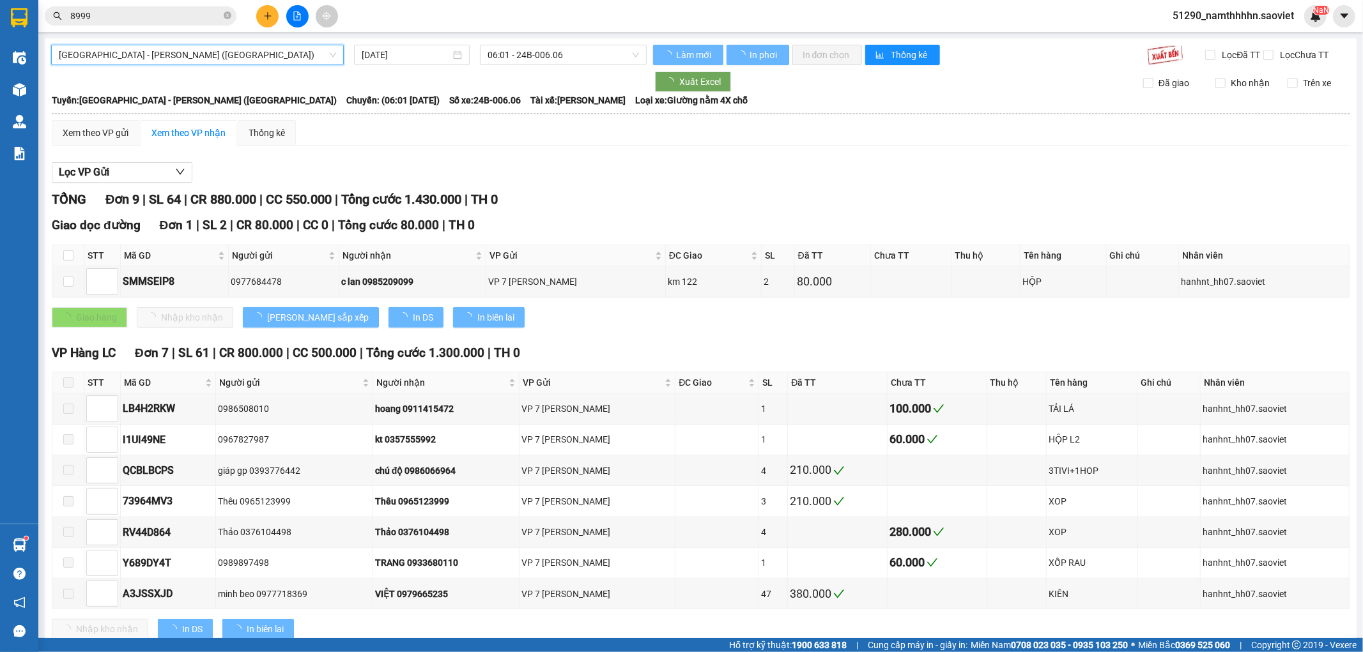
click at [184, 58] on span "[GEOGRAPHIC_DATA] - [PERSON_NAME] ([GEOGRAPHIC_DATA])" at bounding box center [197, 54] width 277 height 19
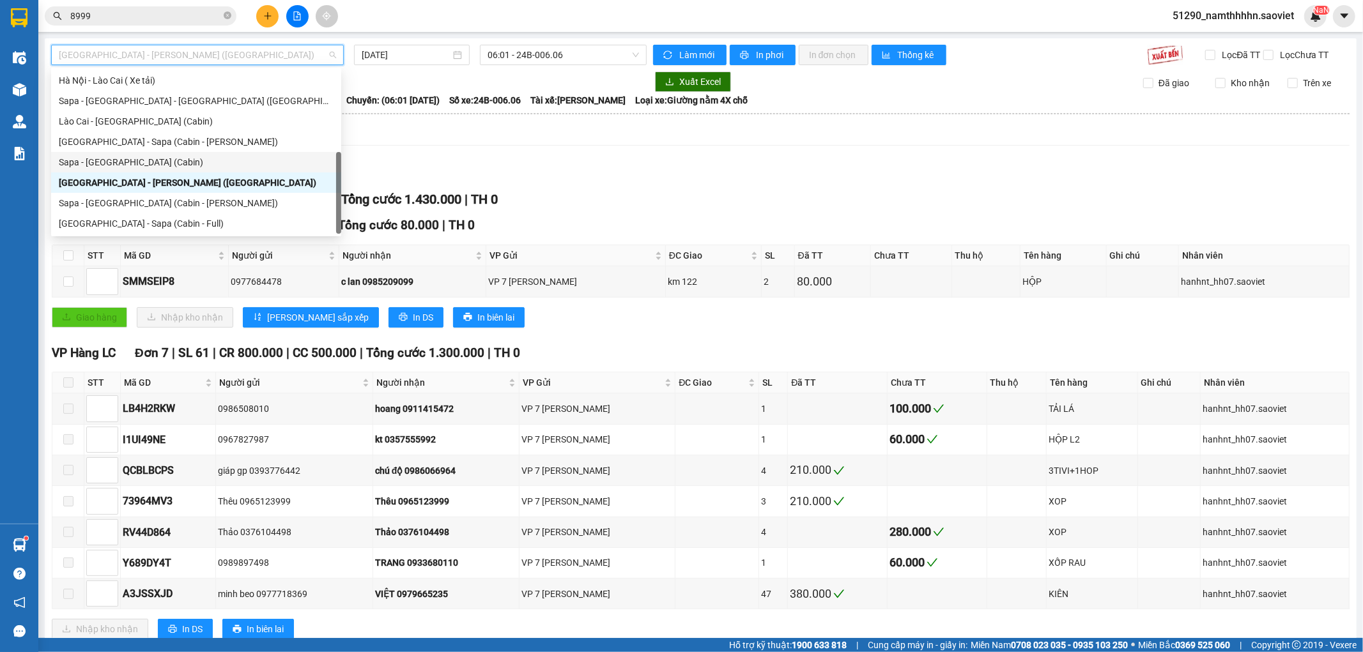
click at [156, 170] on div "Sapa - [GEOGRAPHIC_DATA] (Cabin)" at bounding box center [196, 162] width 290 height 20
type input "[DATE]"
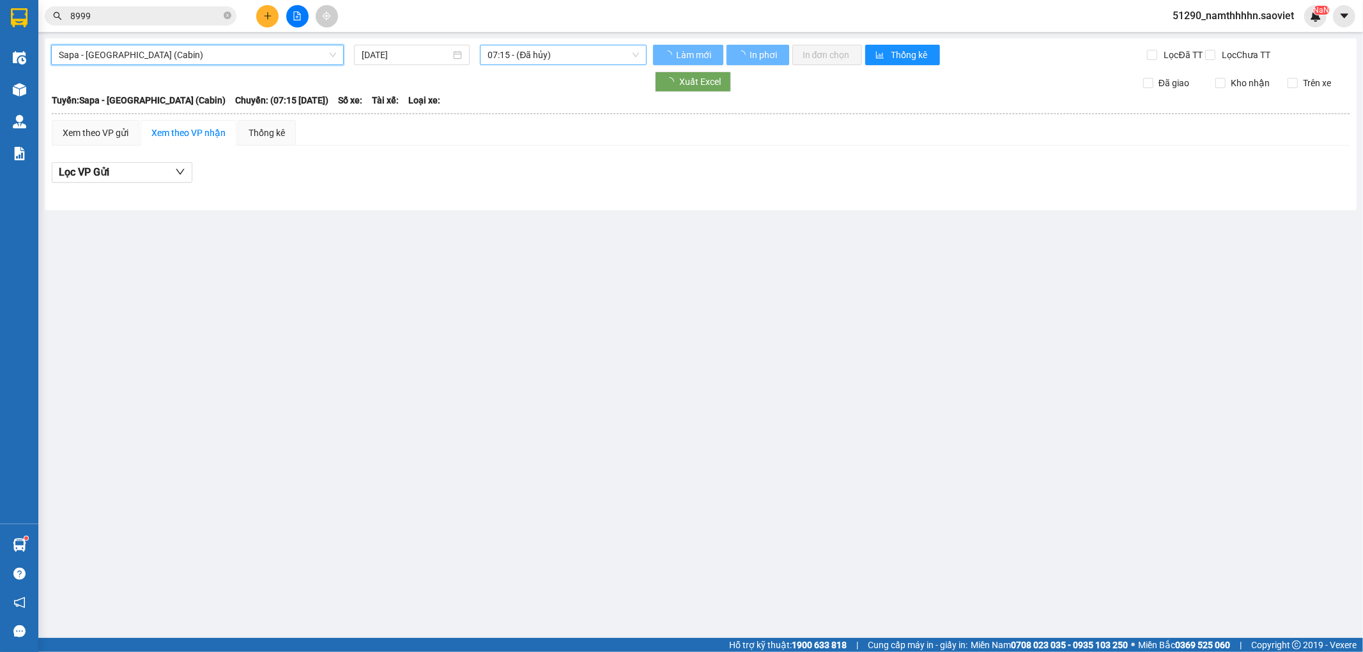
click at [585, 47] on span "07:15 - (Đã hủy)" at bounding box center [562, 54] width 151 height 19
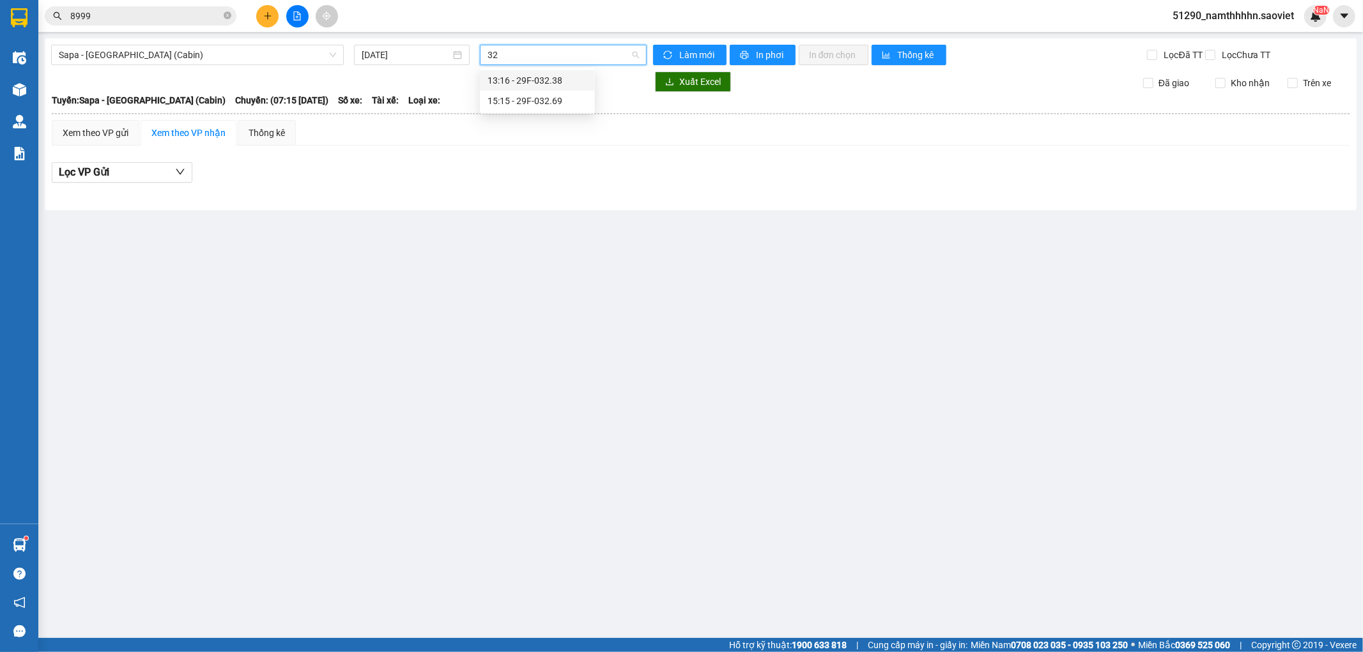
type input "326"
click at [562, 75] on div "15:15 - 29F-032.69" at bounding box center [537, 80] width 100 height 14
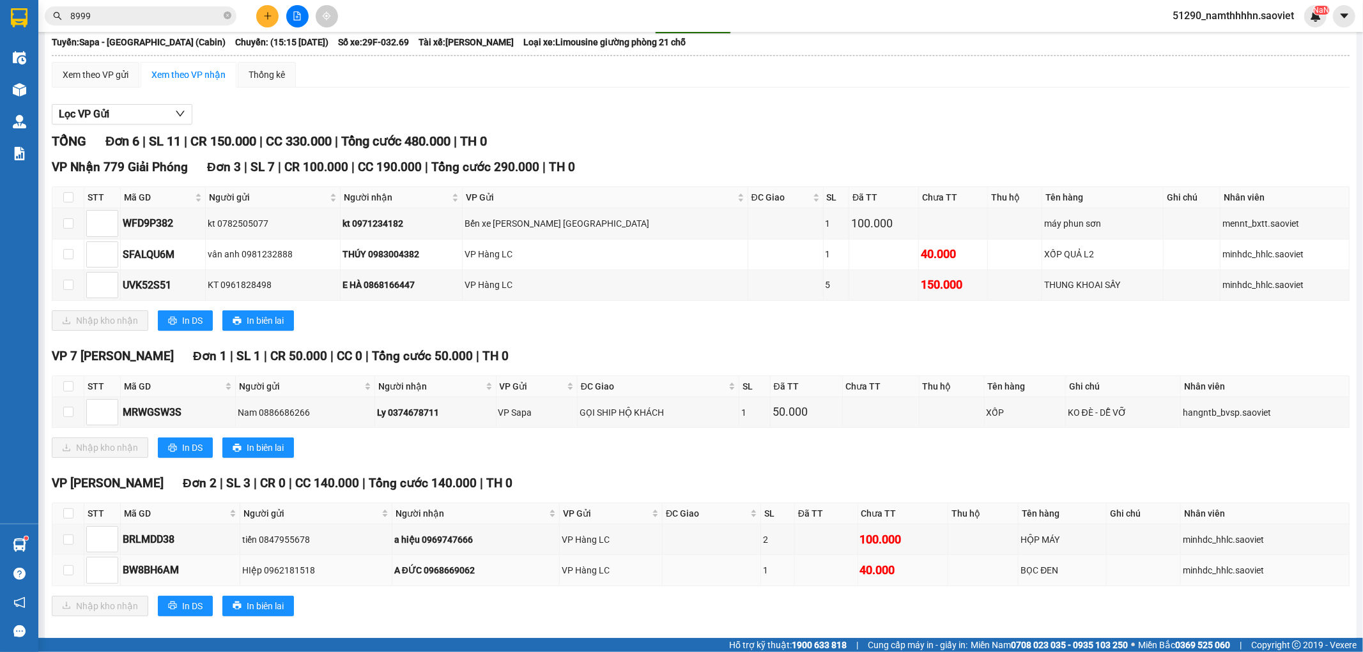
scroll to position [84, 0]
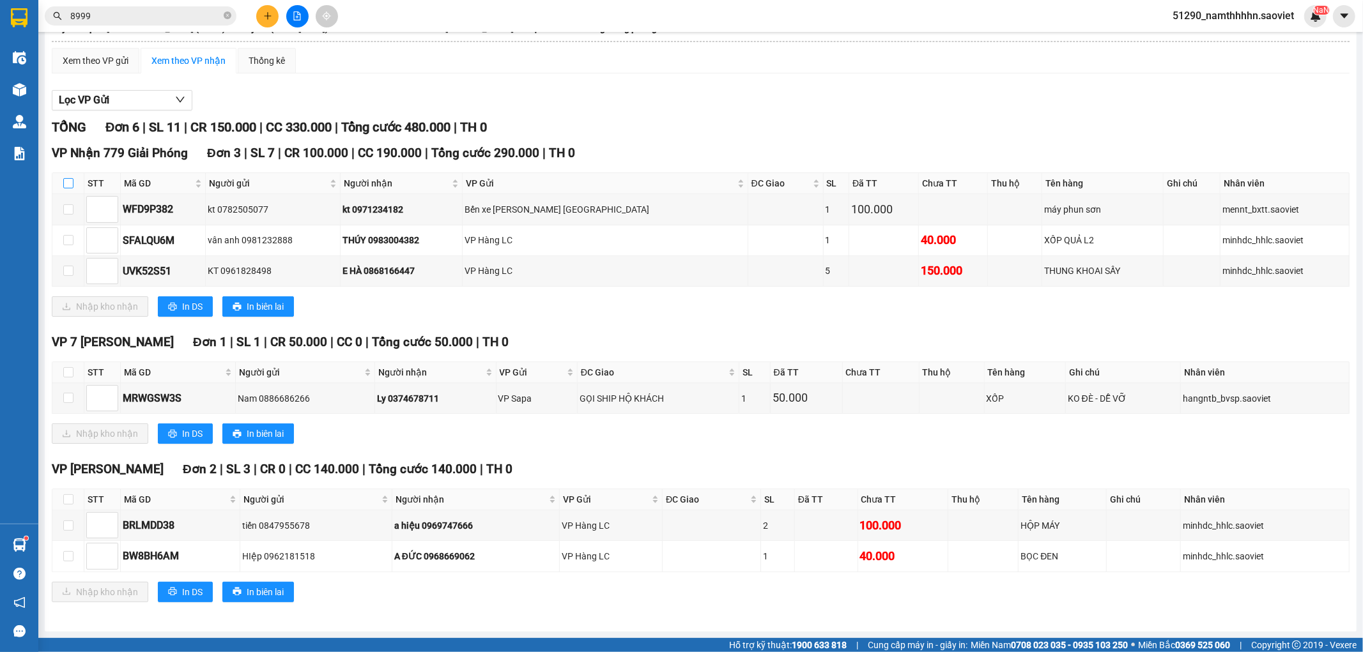
click at [65, 184] on input "checkbox" at bounding box center [68, 183] width 10 height 10
checkbox input "true"
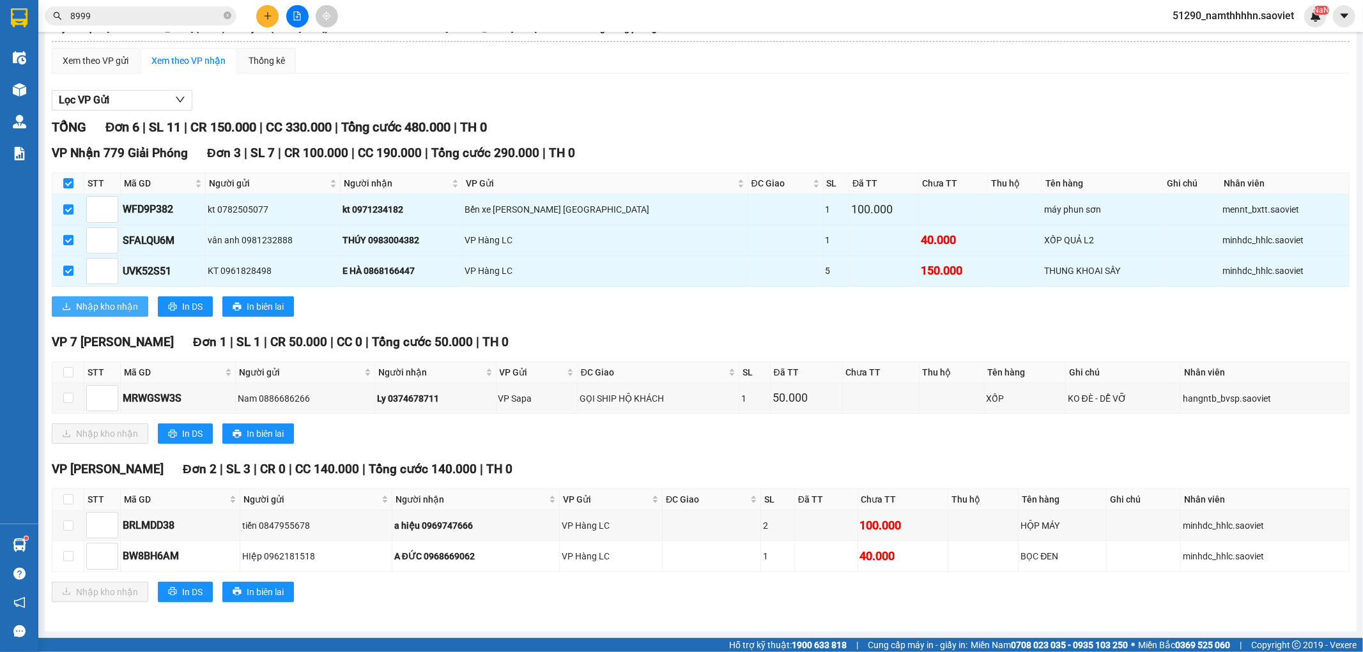
click at [107, 311] on span "Nhập kho nhận" at bounding box center [107, 307] width 62 height 14
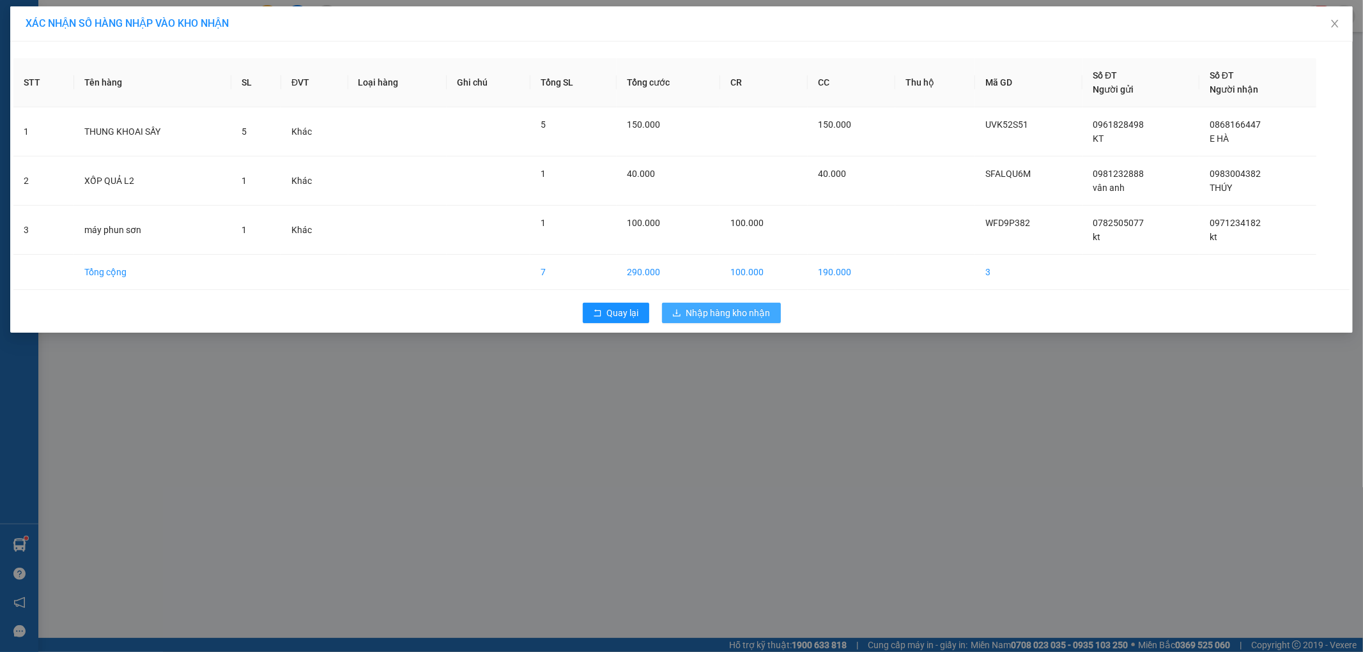
click at [744, 316] on span "Nhập hàng kho nhận" at bounding box center [728, 313] width 84 height 14
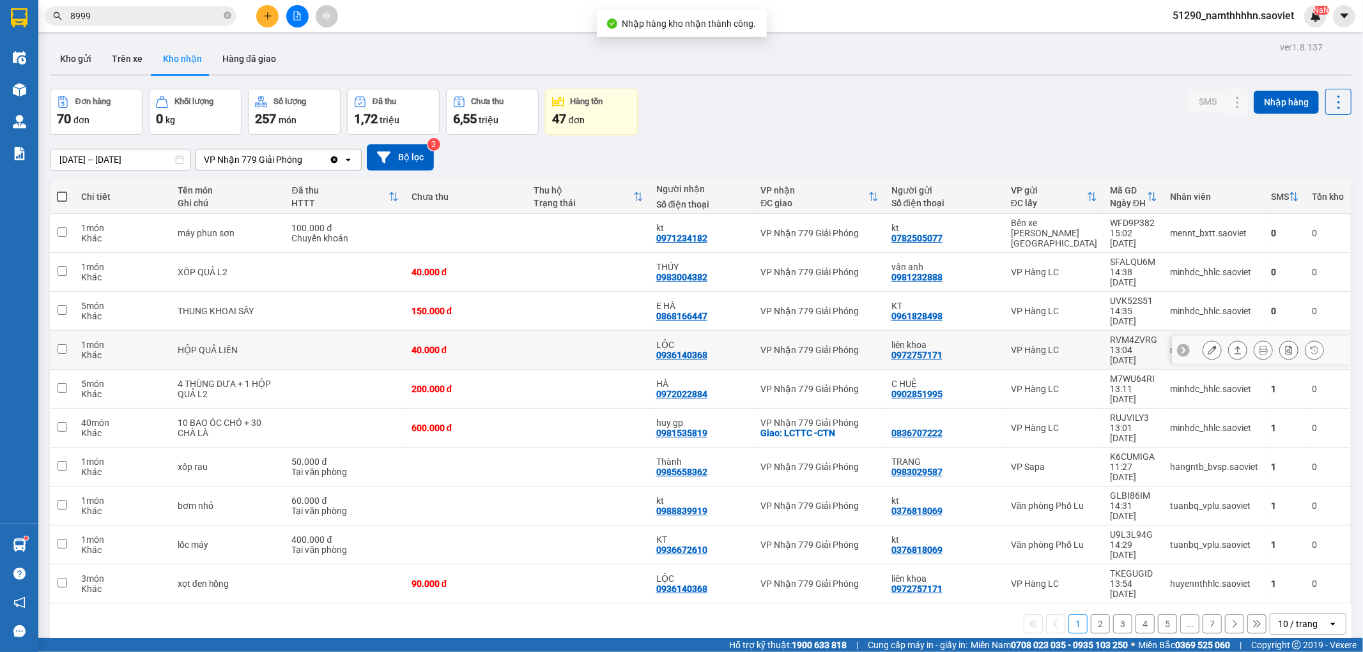
click at [574, 331] on td at bounding box center [588, 350] width 122 height 39
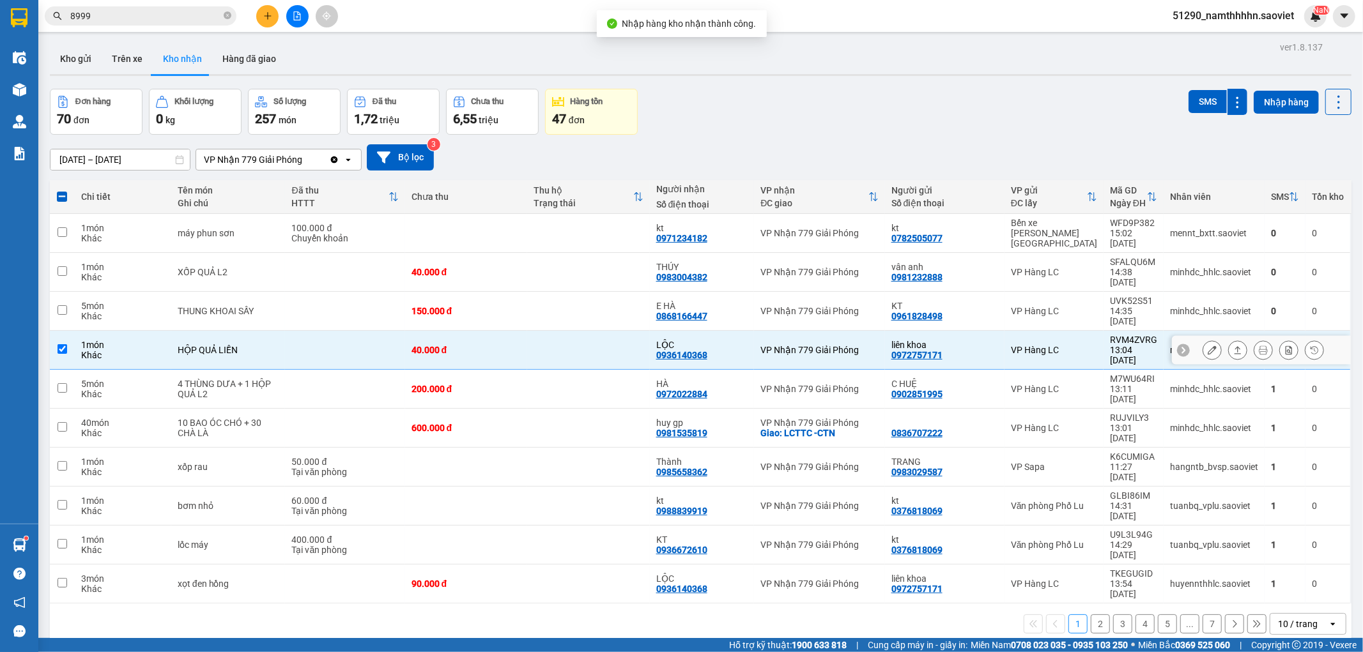
click at [576, 331] on td at bounding box center [588, 350] width 122 height 39
checkbox input "false"
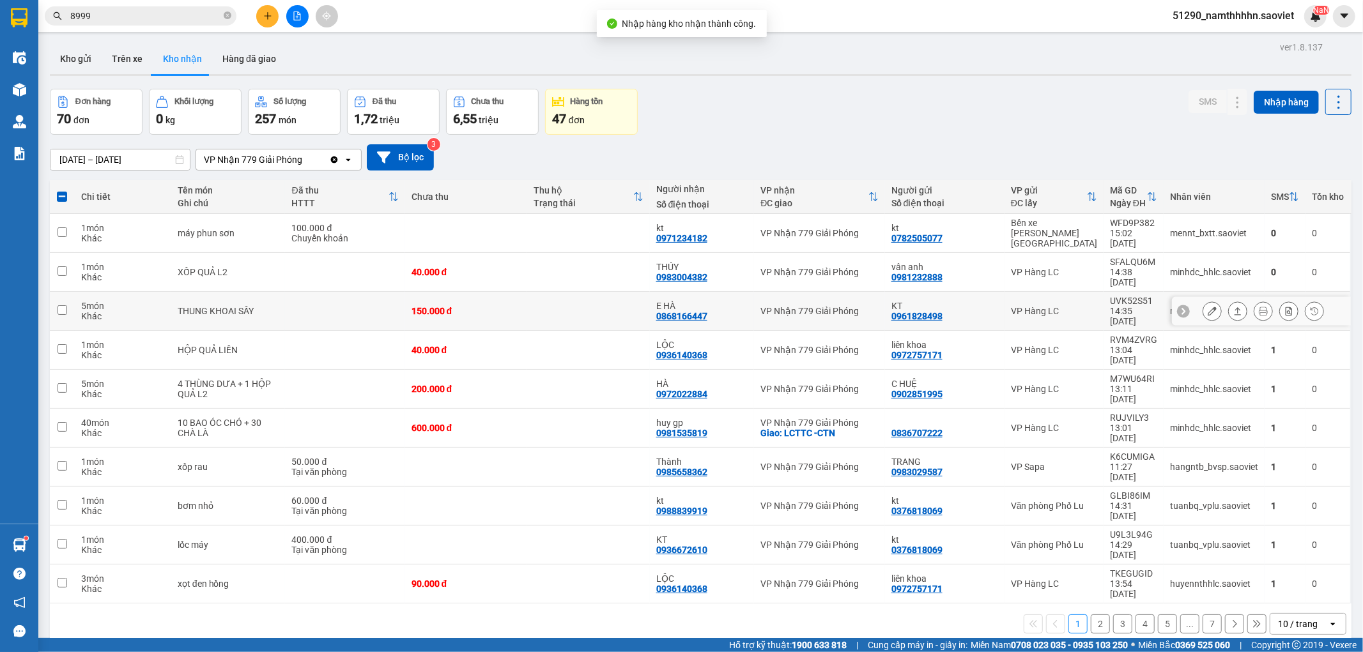
click at [562, 294] on td at bounding box center [588, 311] width 122 height 39
checkbox input "true"
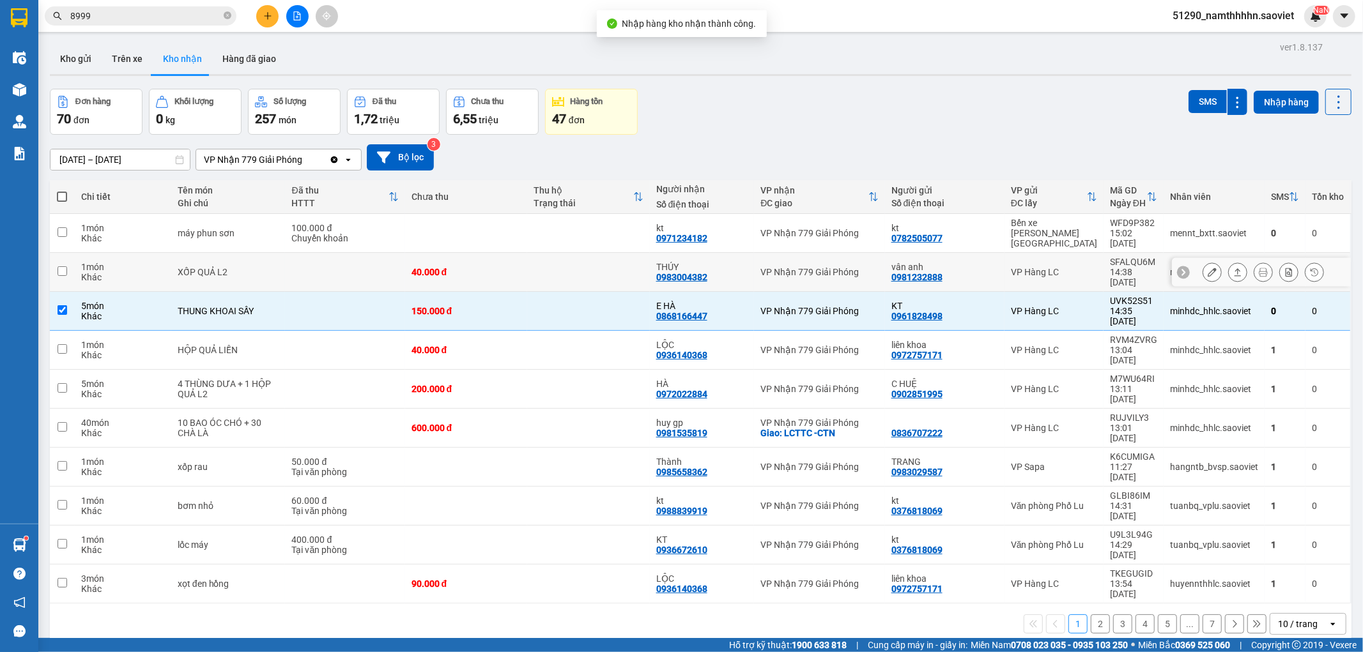
click at [556, 262] on td at bounding box center [588, 272] width 122 height 39
checkbox input "true"
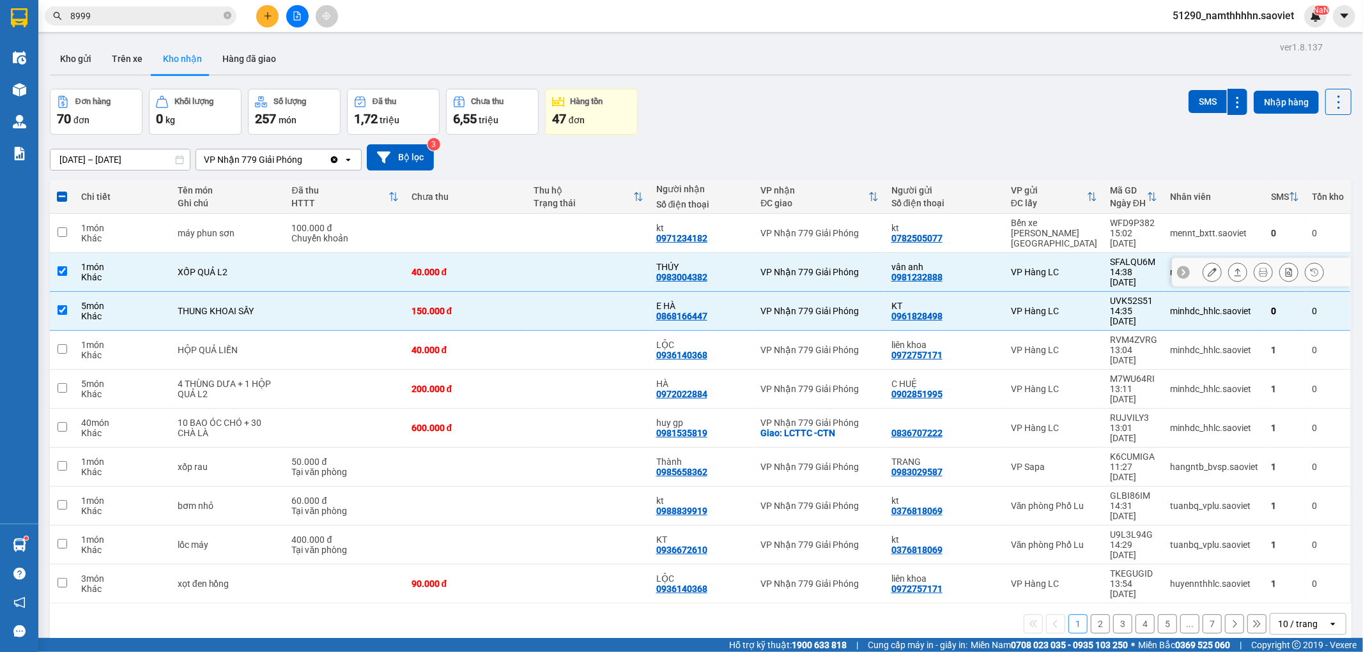
click at [561, 237] on td at bounding box center [588, 233] width 122 height 39
checkbox input "true"
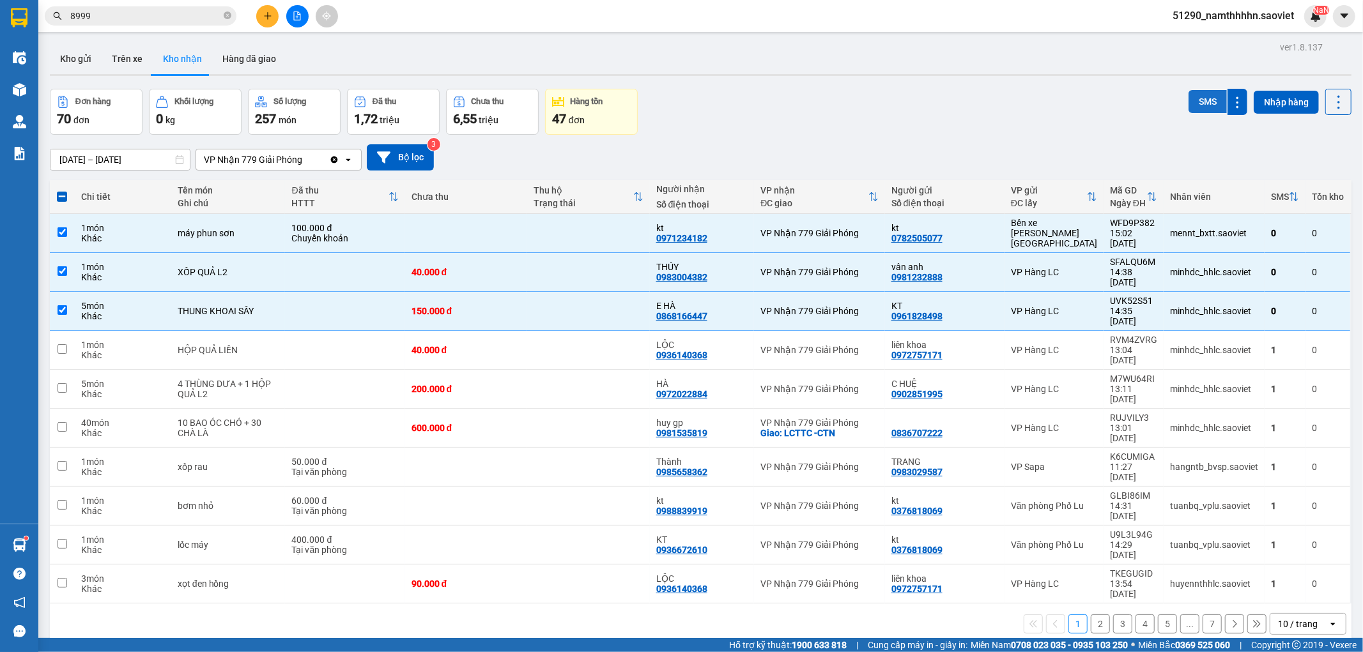
click at [1195, 98] on button "SMS" at bounding box center [1207, 101] width 38 height 23
click at [1332, 107] on icon at bounding box center [1338, 102] width 18 height 18
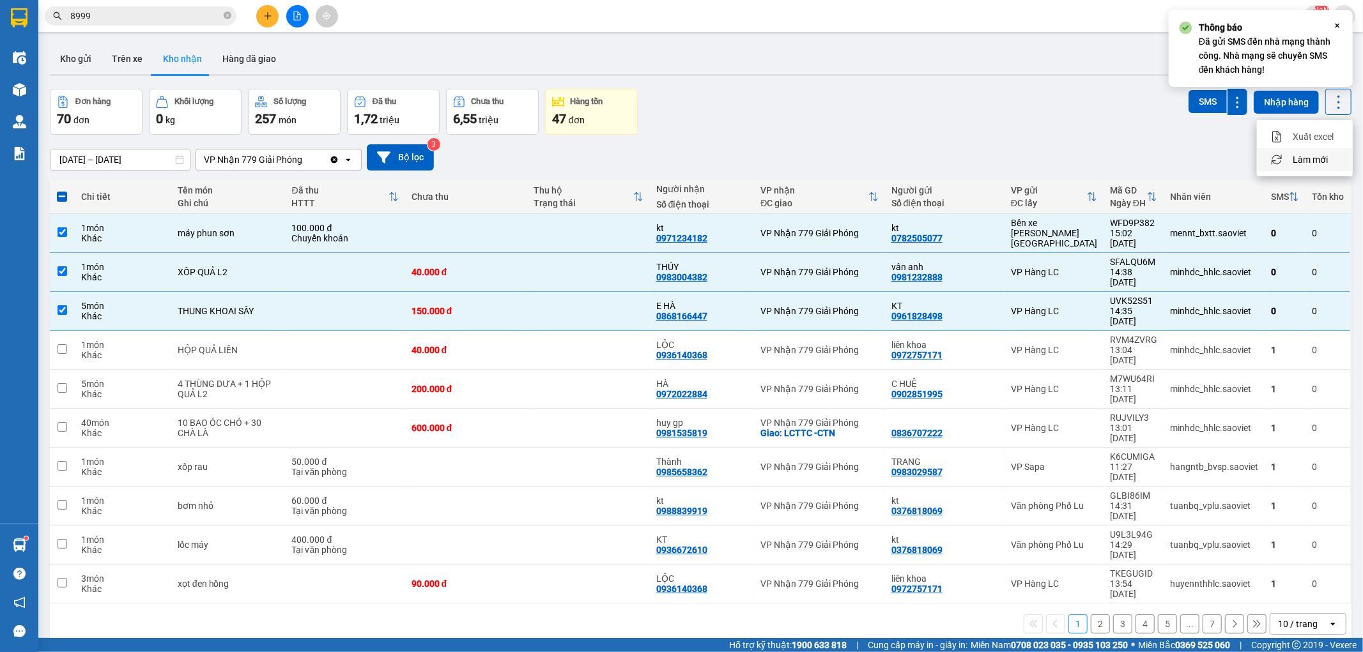
click at [1320, 162] on span "Làm mới" at bounding box center [1309, 159] width 35 height 13
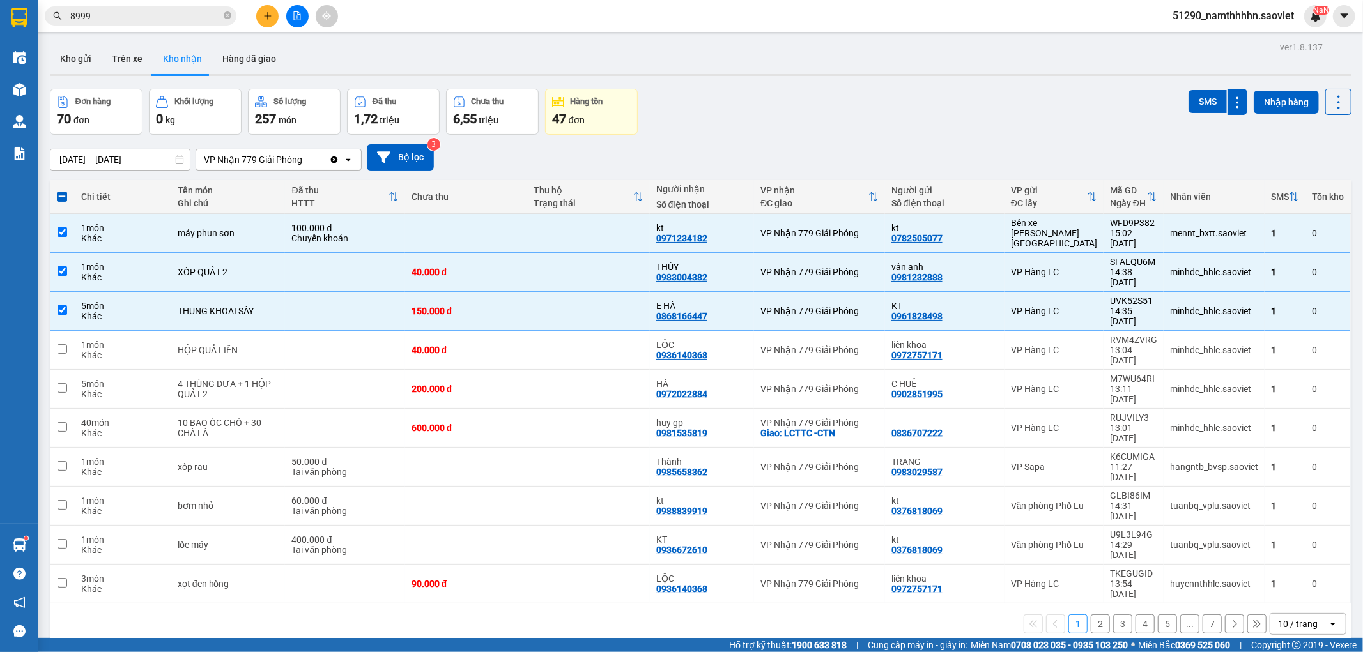
click at [147, 22] on input "8999" at bounding box center [145, 16] width 151 height 14
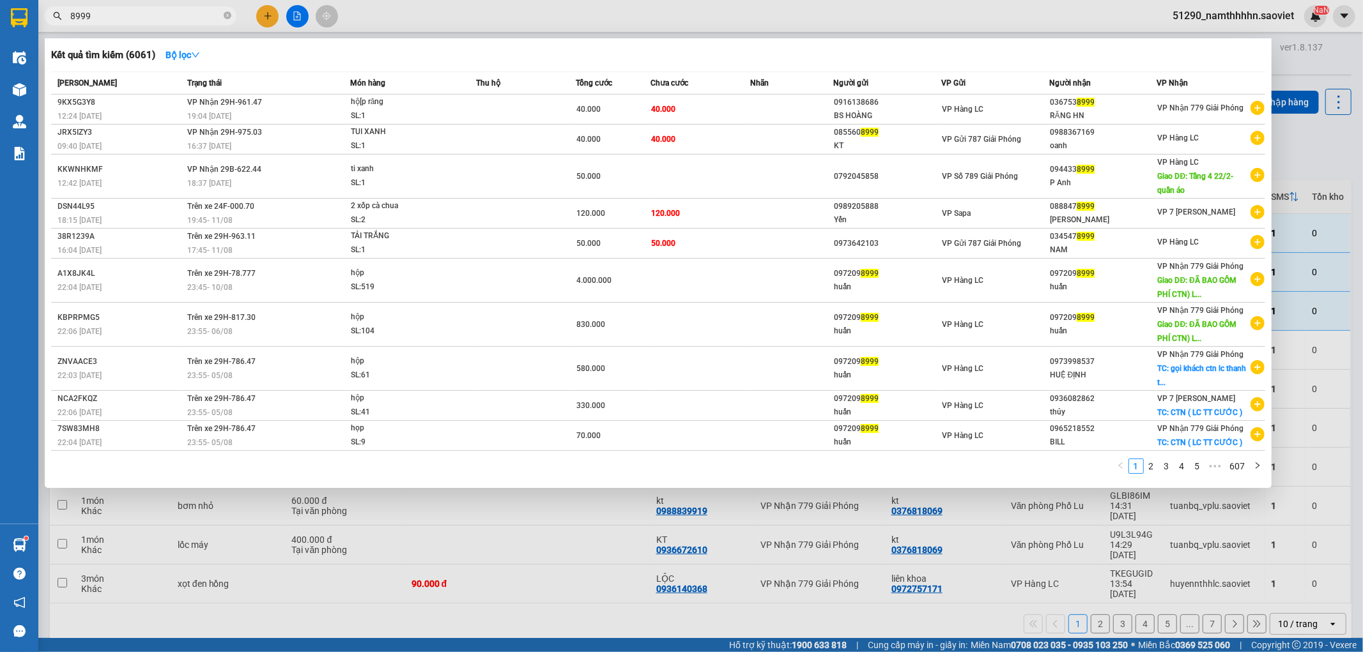
click at [147, 22] on input "8999" at bounding box center [145, 16] width 151 height 14
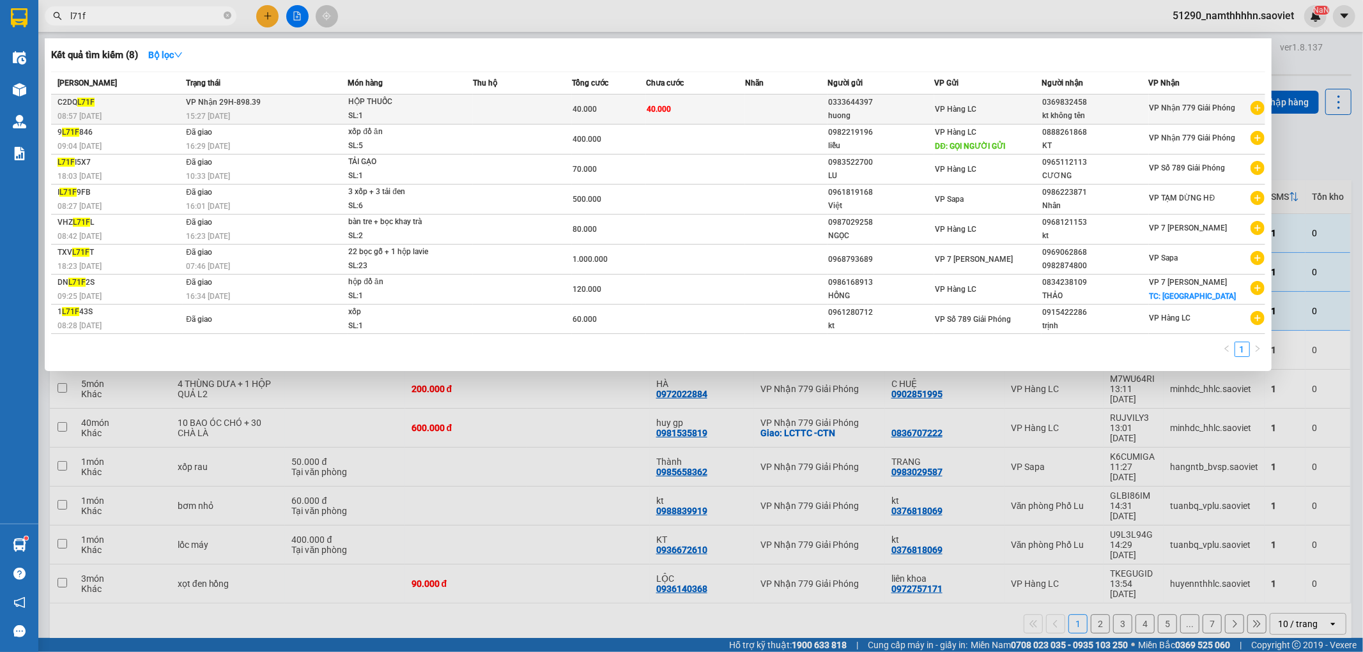
type input "l71f"
click at [284, 98] on td "[PERSON_NAME] 29H-898.39 15:27 [DATE]" at bounding box center [265, 110] width 165 height 30
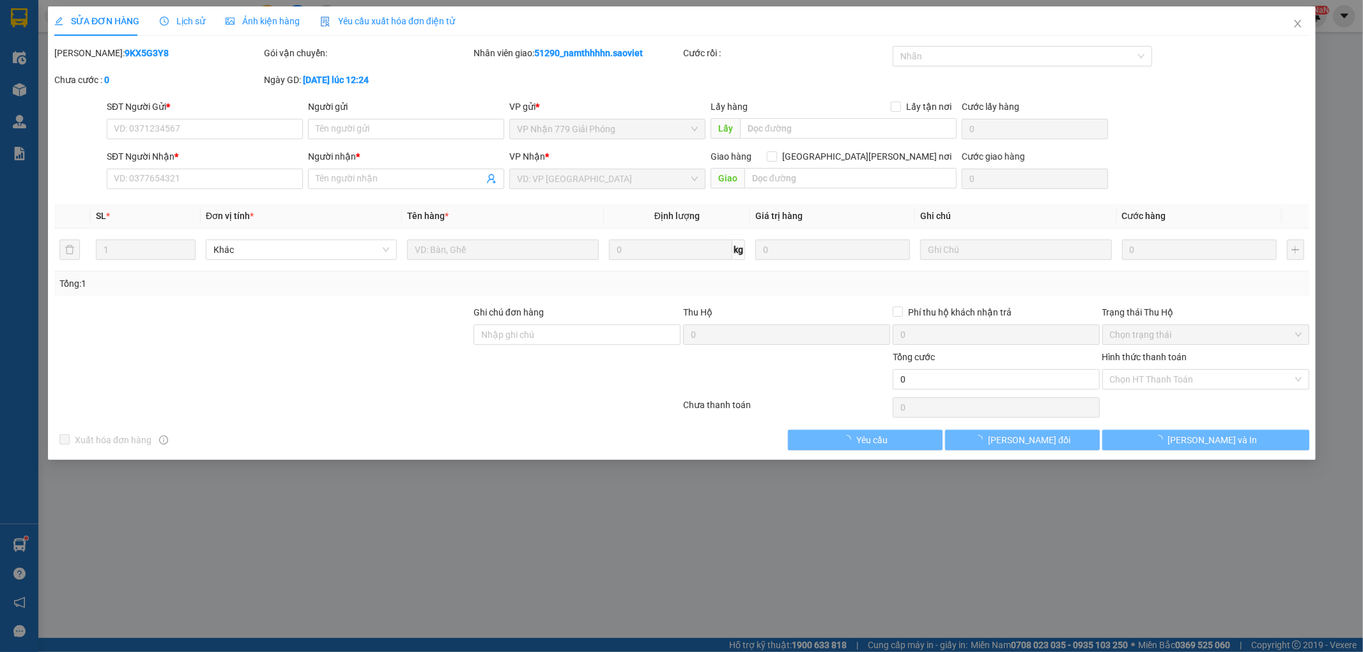
type input "0333644397"
type input "huong"
type input "0369832458"
type input "kt không tên"
type input "40.000"
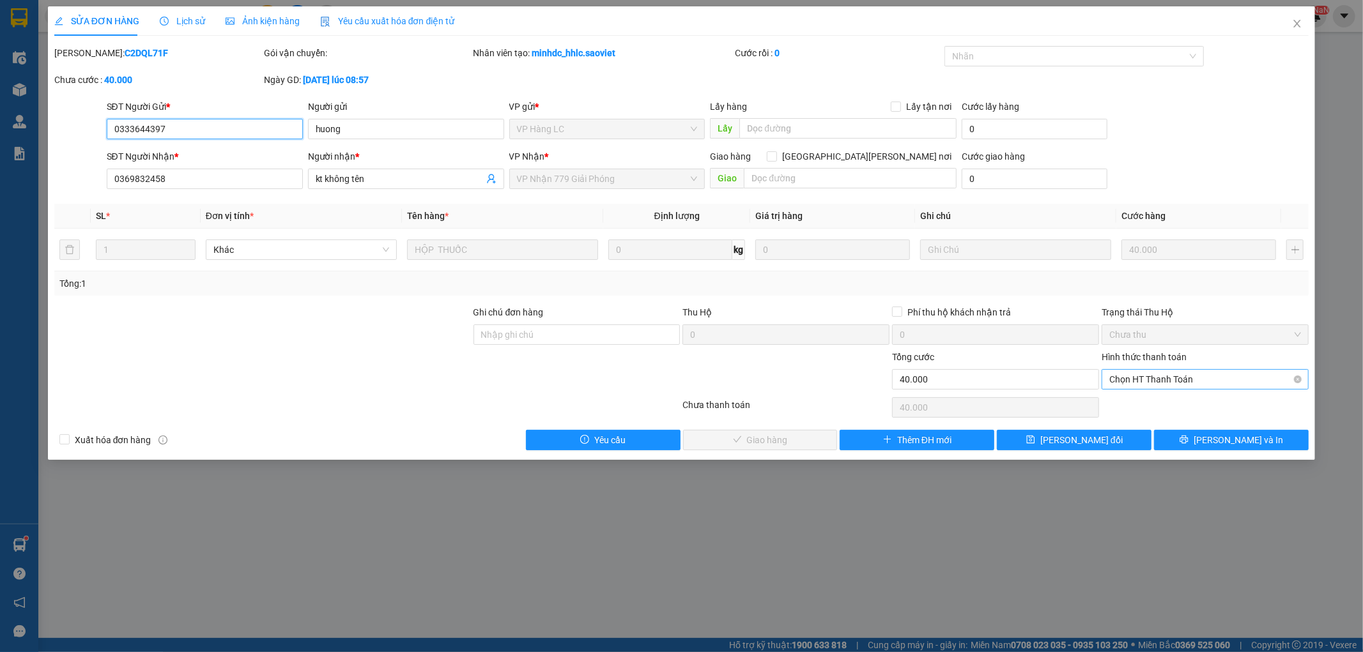
click at [1157, 372] on span "Chọn HT Thanh Toán" at bounding box center [1205, 379] width 192 height 19
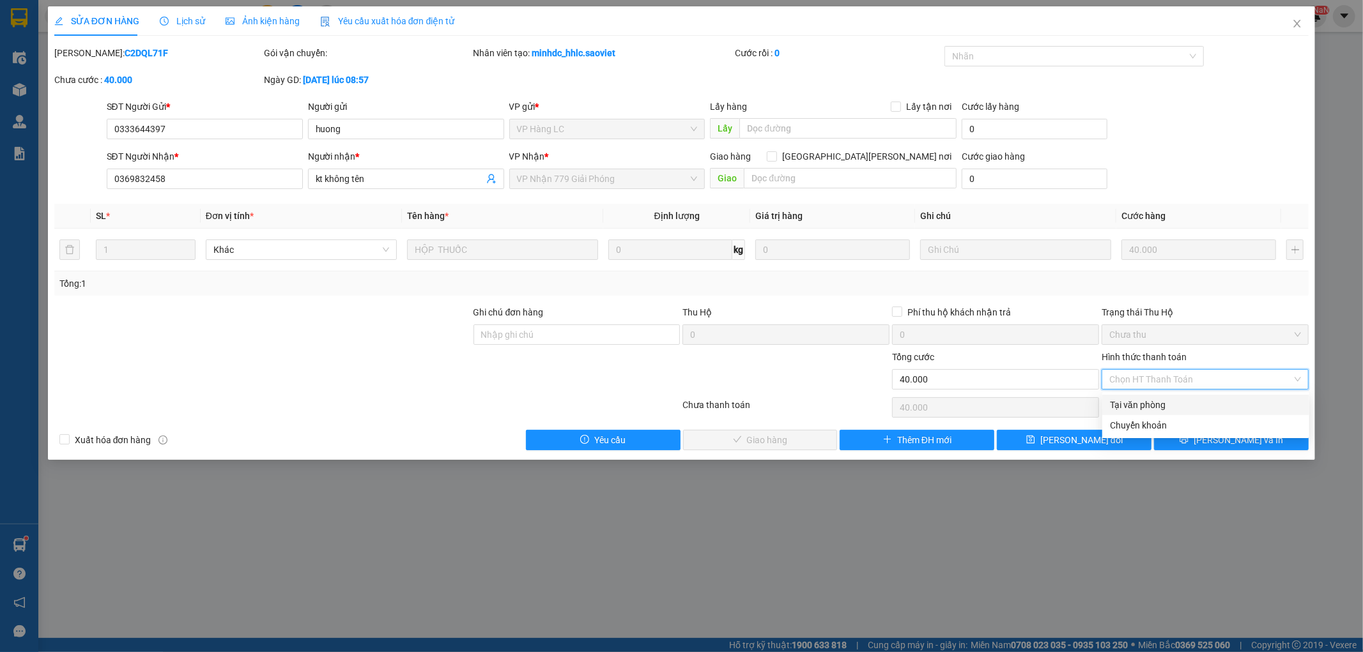
click at [1146, 392] on div "Total Paid Fee 0 Total UnPaid Fee 40.000 Cash Collection Total Fee Mã ĐH: C2DQL…" at bounding box center [681, 248] width 1255 height 404
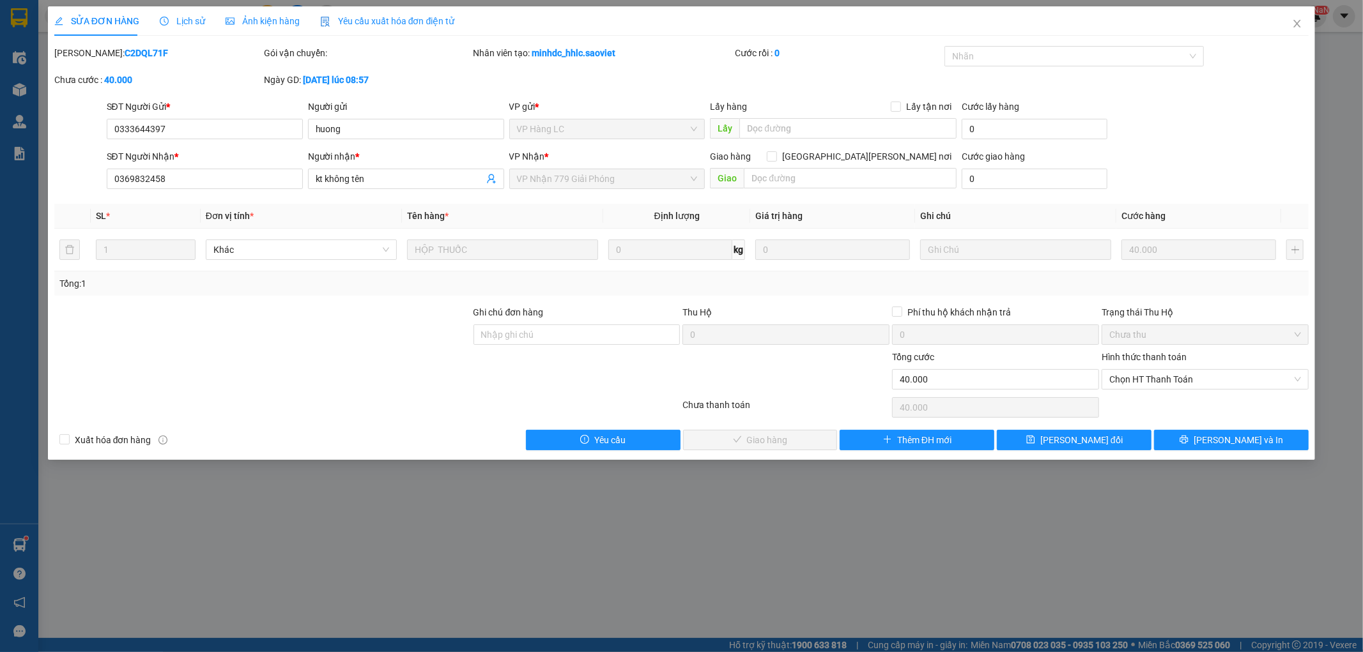
click at [1147, 390] on div "Hình thức thanh toán Chọn HT Thanh Toán" at bounding box center [1204, 372] width 207 height 45
click at [1152, 381] on span "Chọn HT Thanh Toán" at bounding box center [1205, 379] width 192 height 19
type input "0"
click at [793, 418] on div "Chưa thanh toán" at bounding box center [787, 409] width 210 height 22
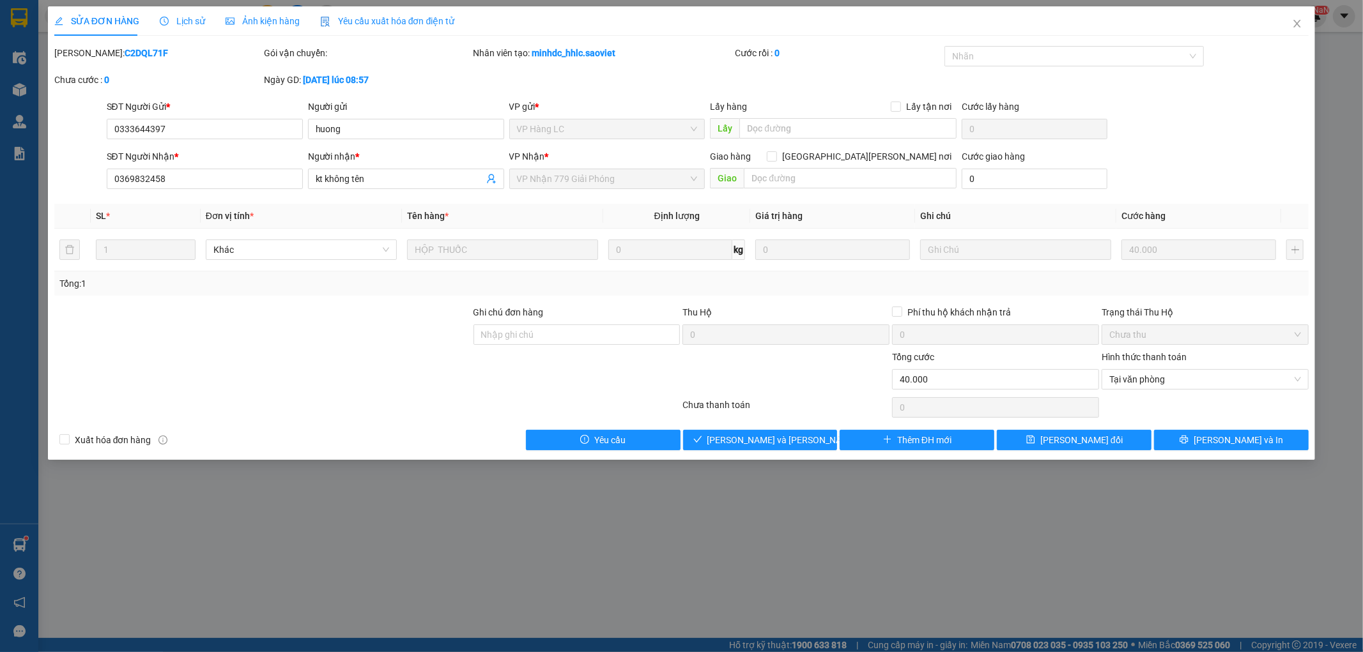
click at [790, 425] on div "Total Paid Fee 0 Total UnPaid Fee 40.000 Cash Collection Total Fee Mã ĐH: C2DQL…" at bounding box center [681, 248] width 1255 height 404
drag, startPoint x: 790, startPoint y: 425, endPoint x: 784, endPoint y: 433, distance: 10.0
click at [788, 431] on div "Total Paid Fee 0 Total UnPaid Fee 40.000 Cash Collection Total Fee Mã ĐH: C2DQL…" at bounding box center [681, 248] width 1255 height 404
click at [782, 441] on span "[PERSON_NAME] và [PERSON_NAME] hàng" at bounding box center [793, 440] width 172 height 14
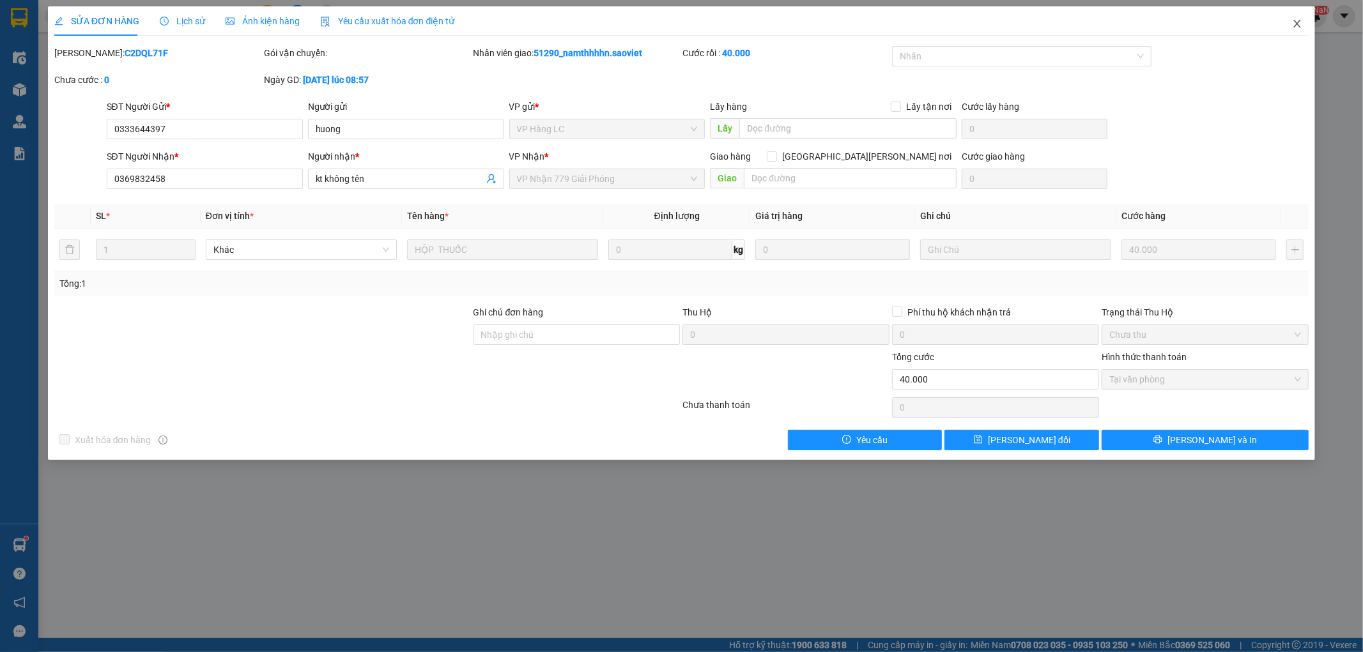
click at [1295, 24] on icon "close" at bounding box center [1297, 24] width 10 height 10
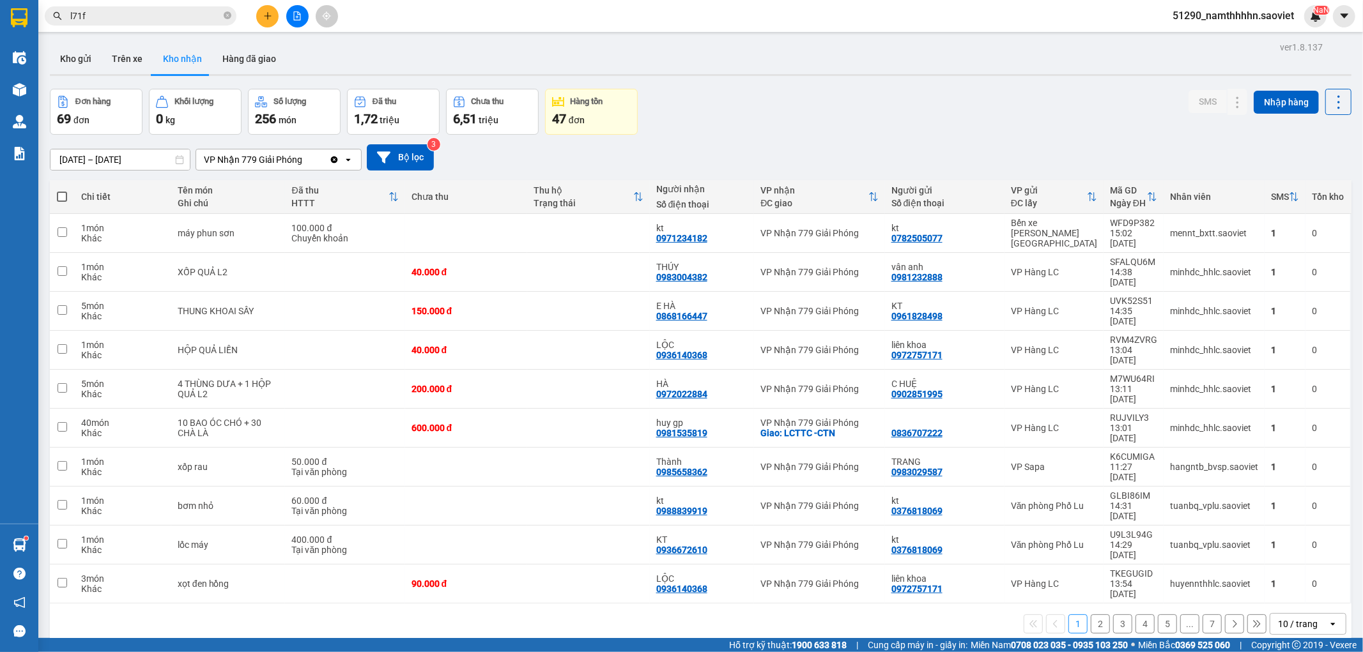
click at [174, 26] on div "Kết quả [PERSON_NAME] ( 8 ) Bộ lọc Mã ĐH Trạng thái Món hàng Thu hộ Tổng [PERSO…" at bounding box center [124, 16] width 249 height 22
click at [173, 17] on input "l71f" at bounding box center [145, 16] width 151 height 14
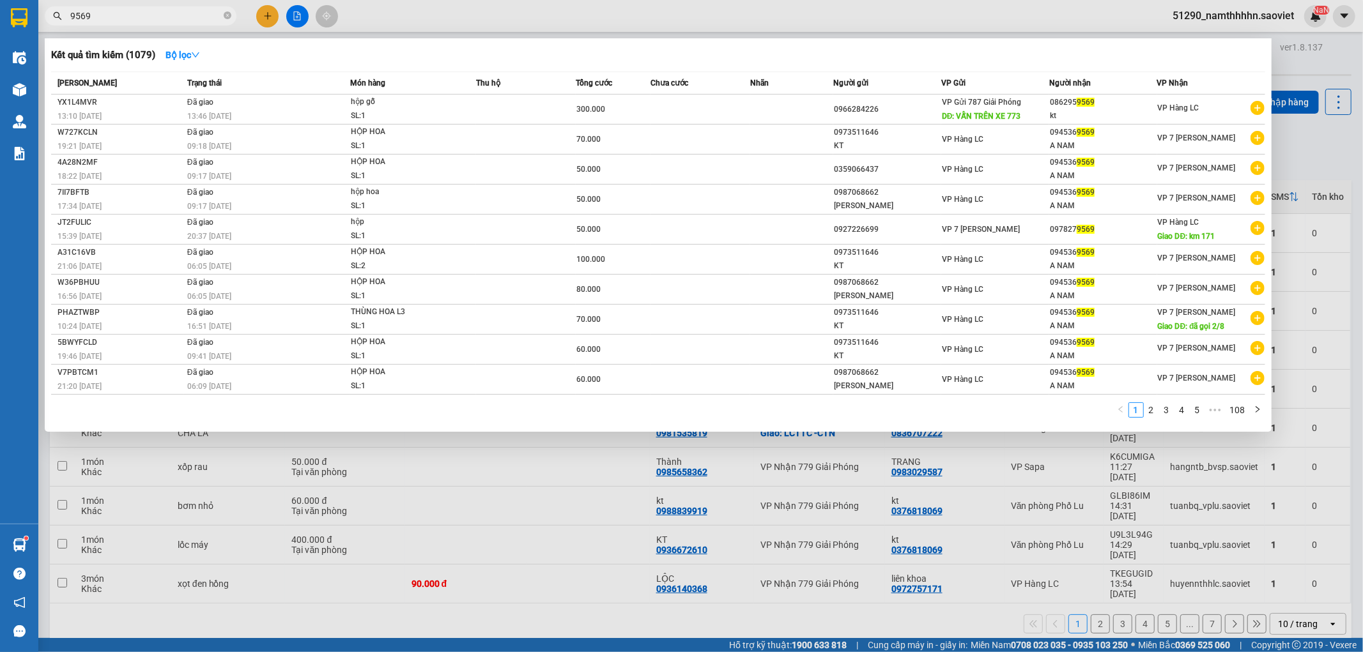
click at [172, 15] on input "9569" at bounding box center [145, 16] width 151 height 14
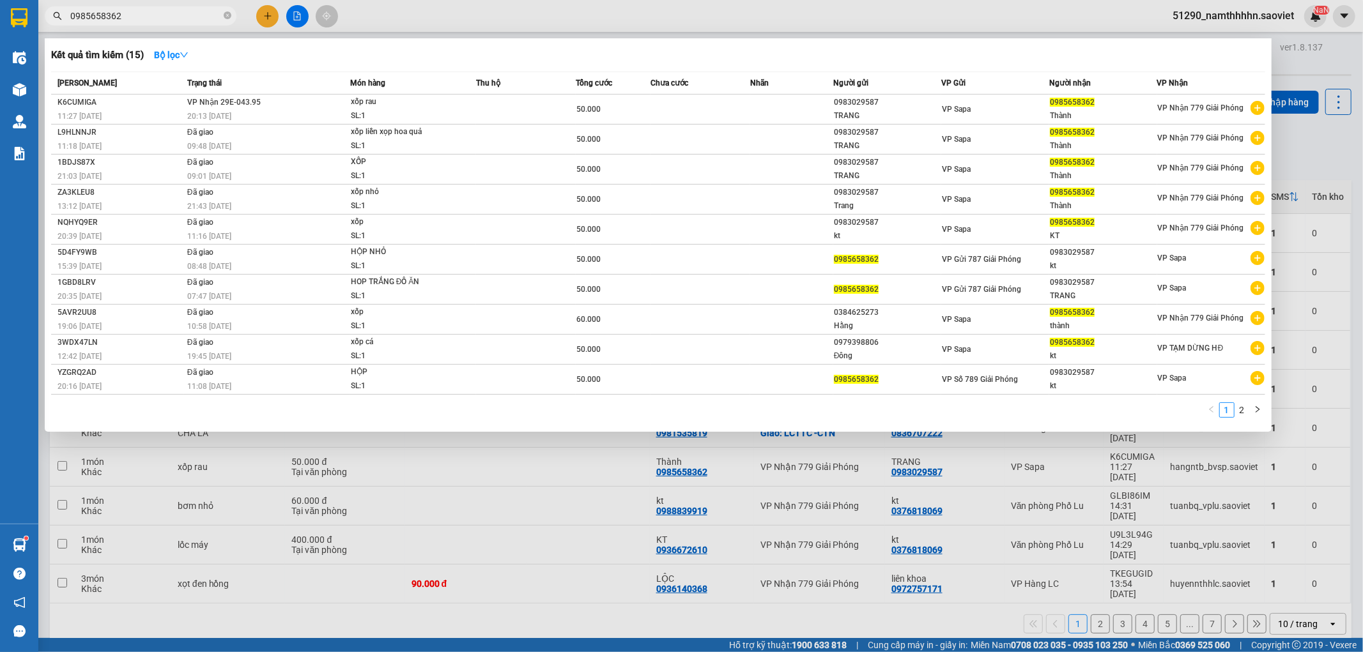
type input "0985658362"
click at [666, 98] on td at bounding box center [700, 110] width 100 height 30
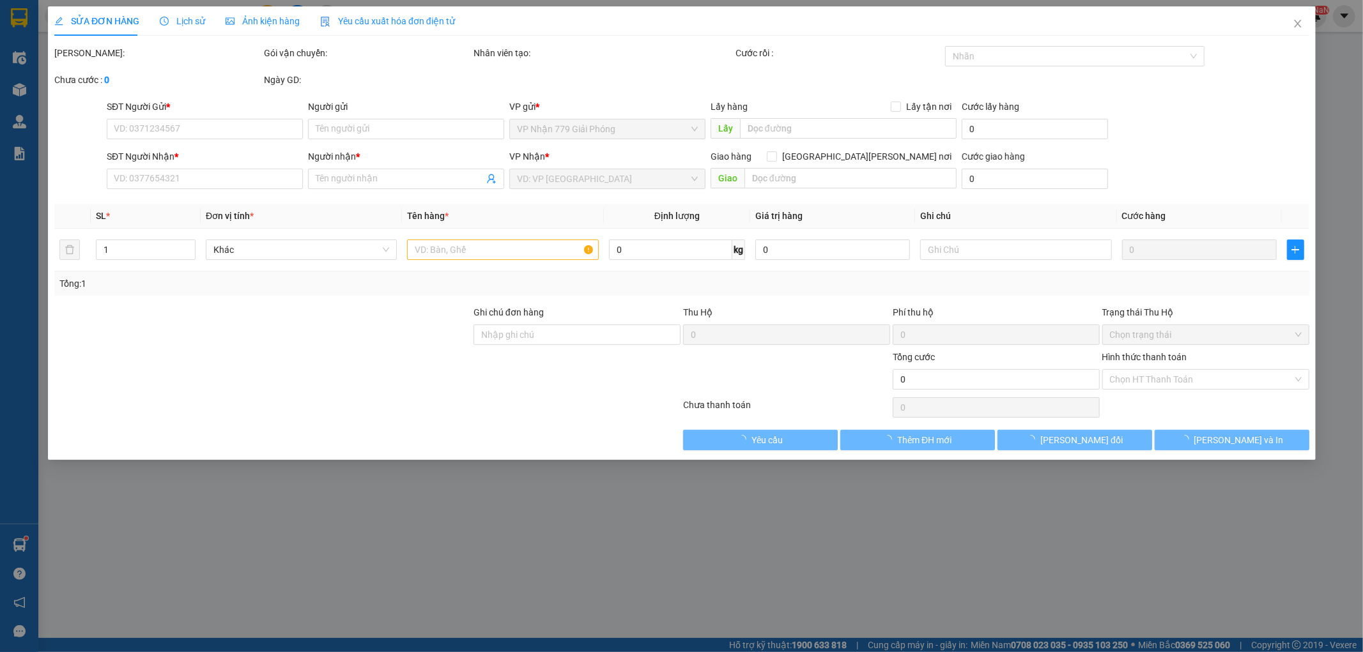
type input "0983029587"
type input "TRANG"
type input "0985658362"
type input "Thành"
type input "50.000"
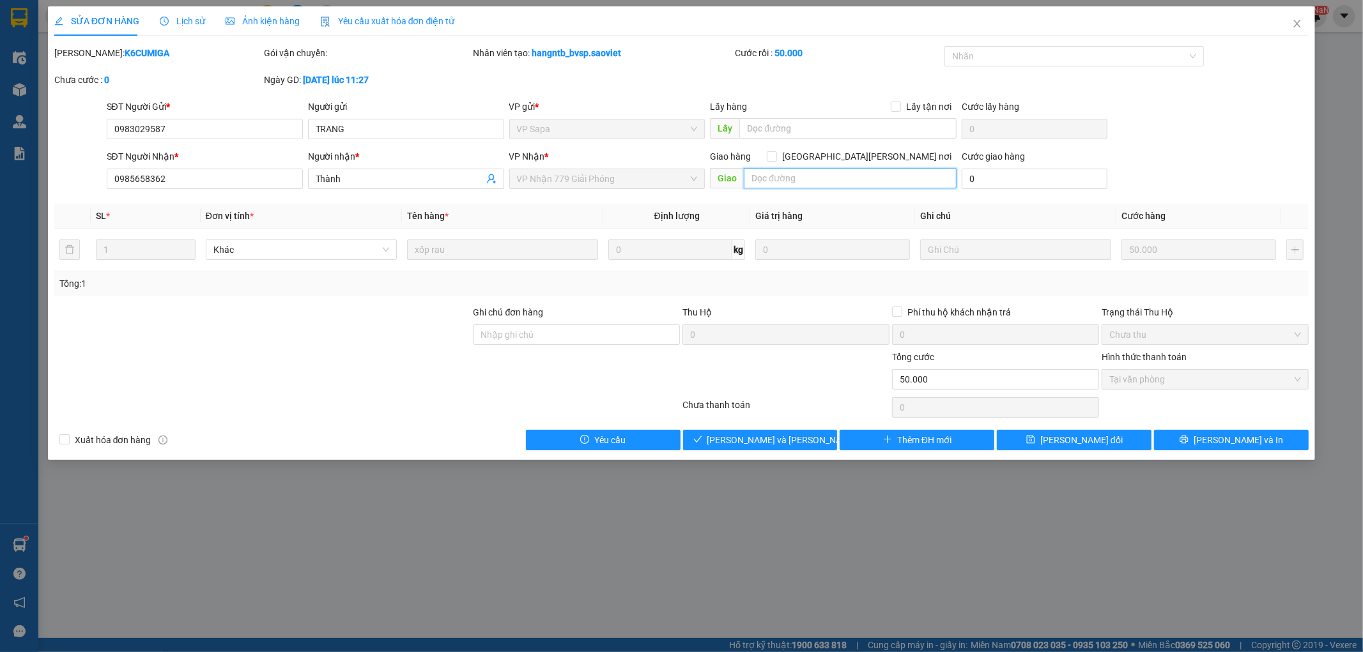
click at [876, 187] on input "text" at bounding box center [850, 178] width 213 height 20
type input "75 [PERSON_NAME]"
click at [1064, 437] on span "[PERSON_NAME] đổi" at bounding box center [1081, 440] width 82 height 14
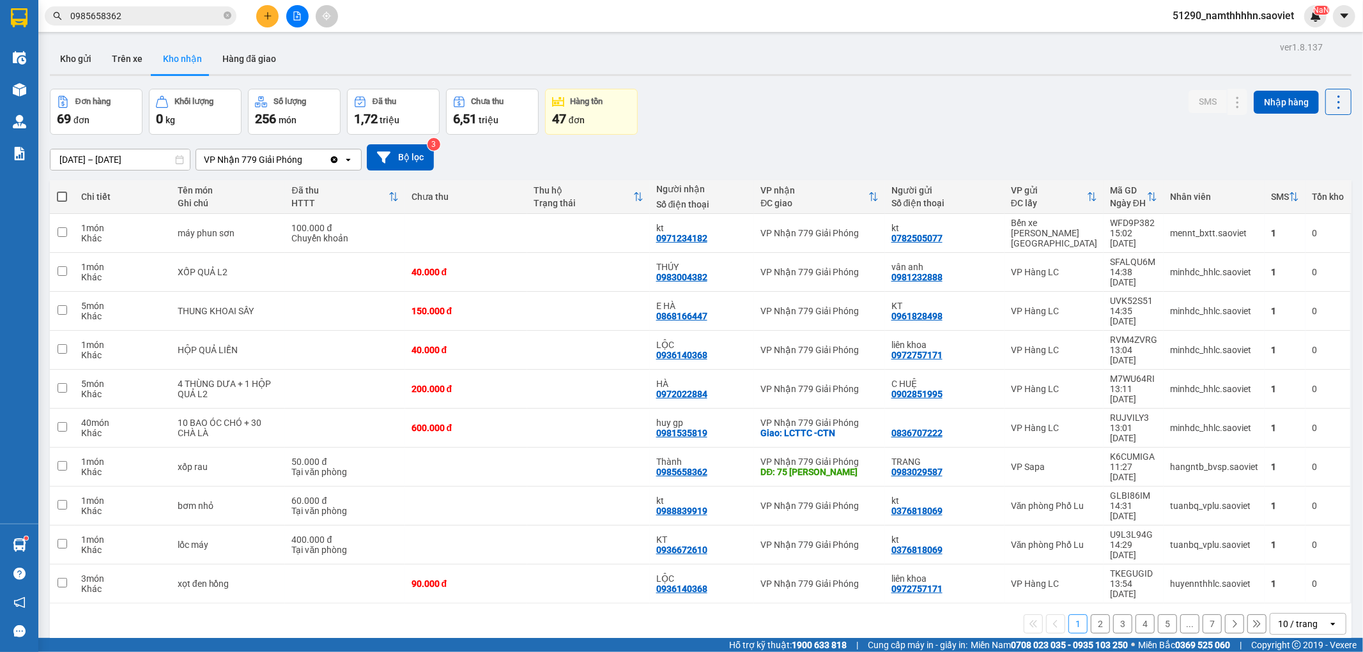
click at [142, 9] on input "0985658362" at bounding box center [145, 16] width 151 height 14
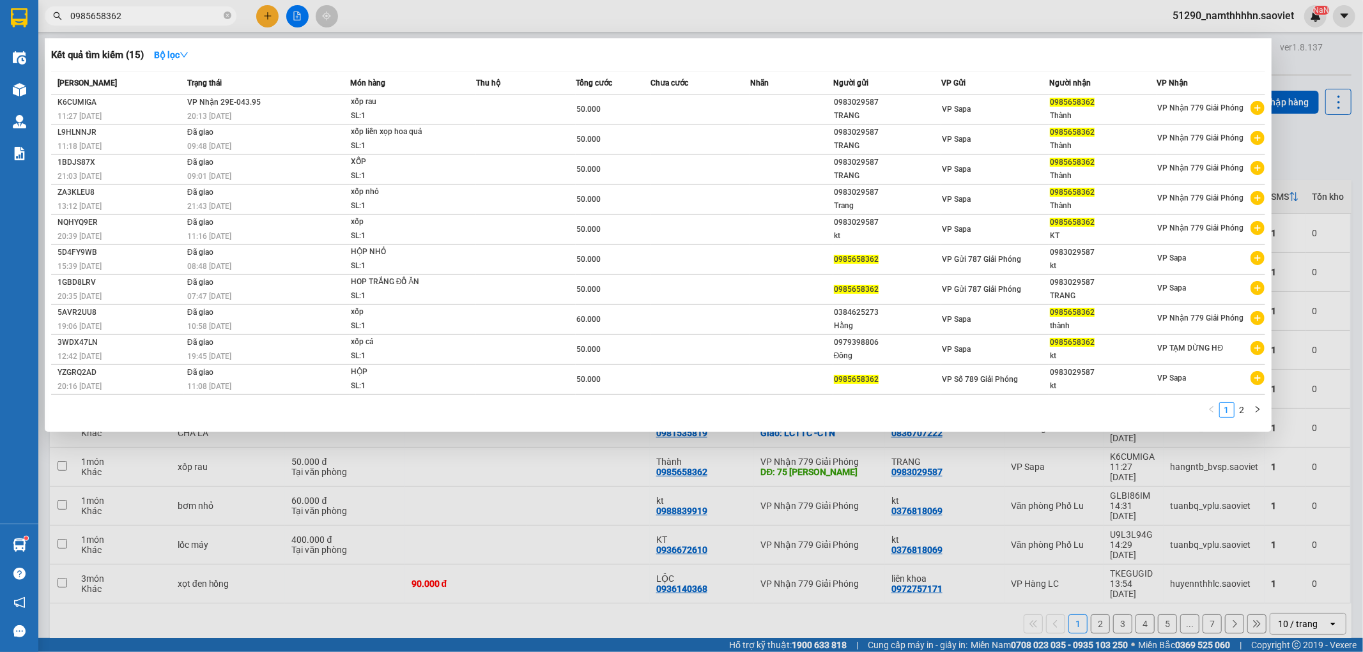
click at [142, 9] on input "0985658362" at bounding box center [145, 16] width 151 height 14
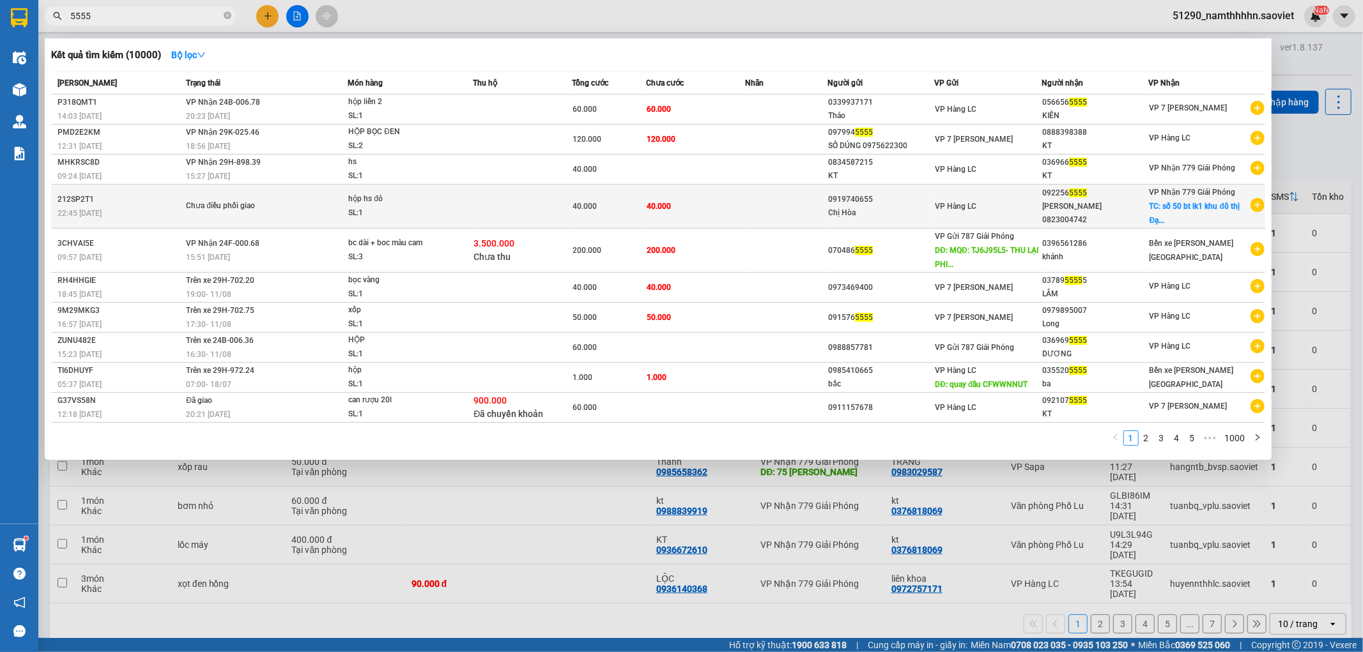
type input "5555"
click at [774, 212] on td at bounding box center [786, 207] width 82 height 44
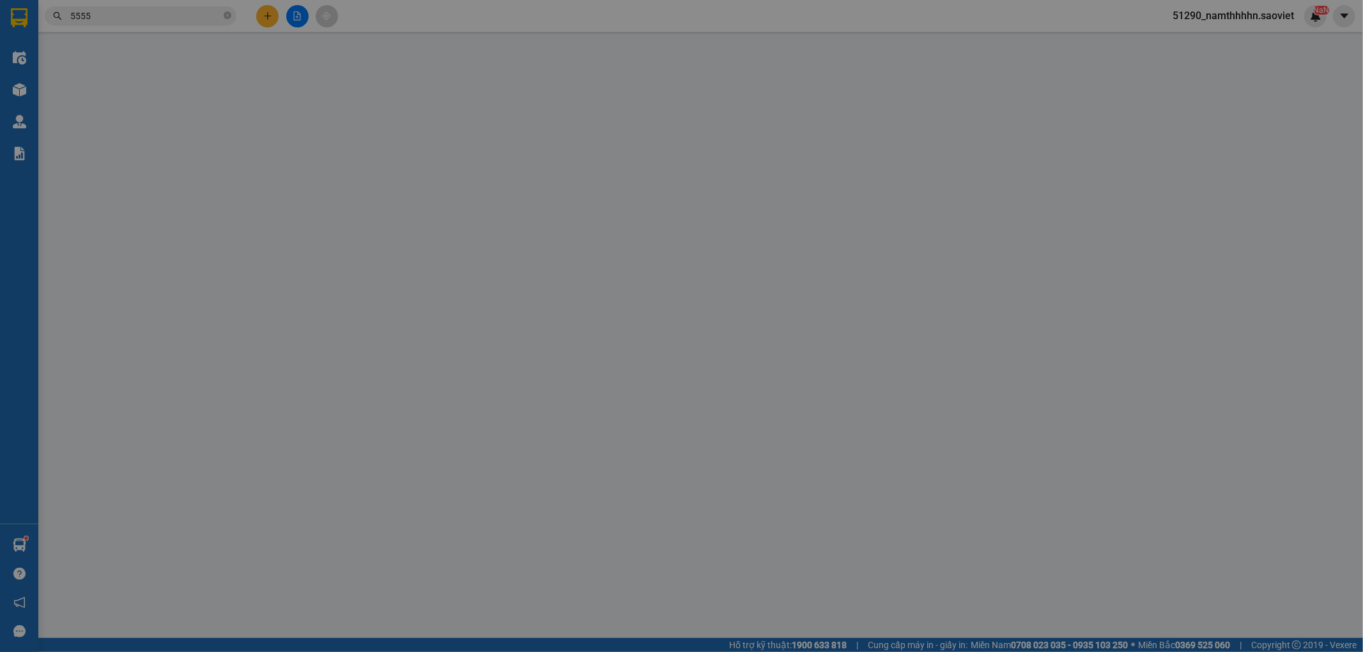
type input "0919740655"
type input "Chị Hòa"
type input "0922565555"
type input "[PERSON_NAME] 0823004742"
checkbox input "true"
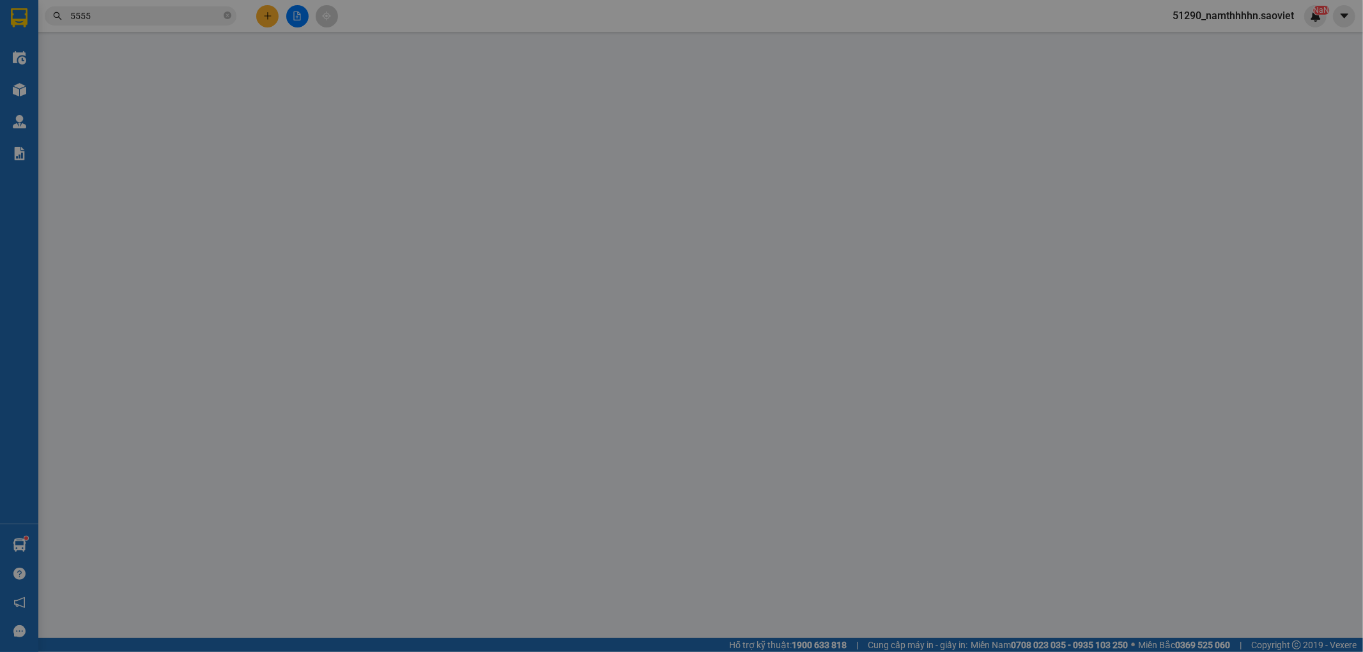
type input "số 50 bt lk1 khu đô thị [GEOGRAPHIC_DATA][PERSON_NAME][GEOGRAPHIC_DATA]"
type input "40.000"
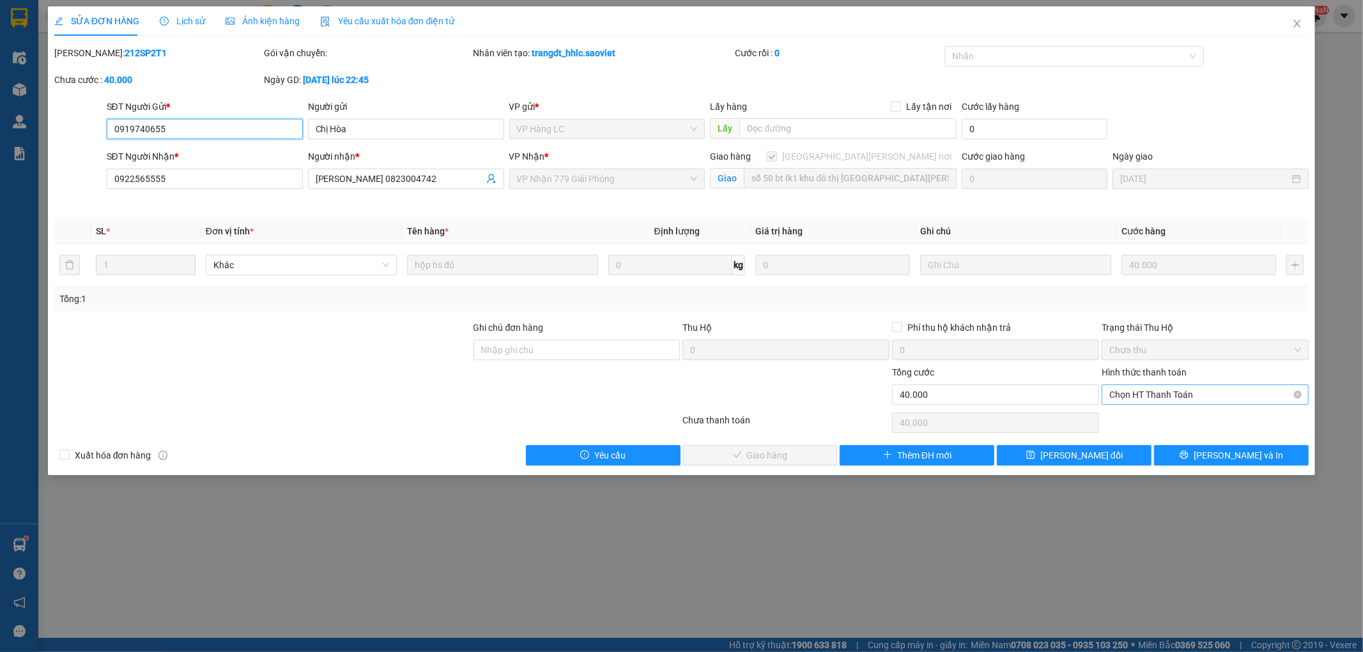
click at [1165, 393] on span "Chọn HT Thanh Toán" at bounding box center [1205, 394] width 192 height 19
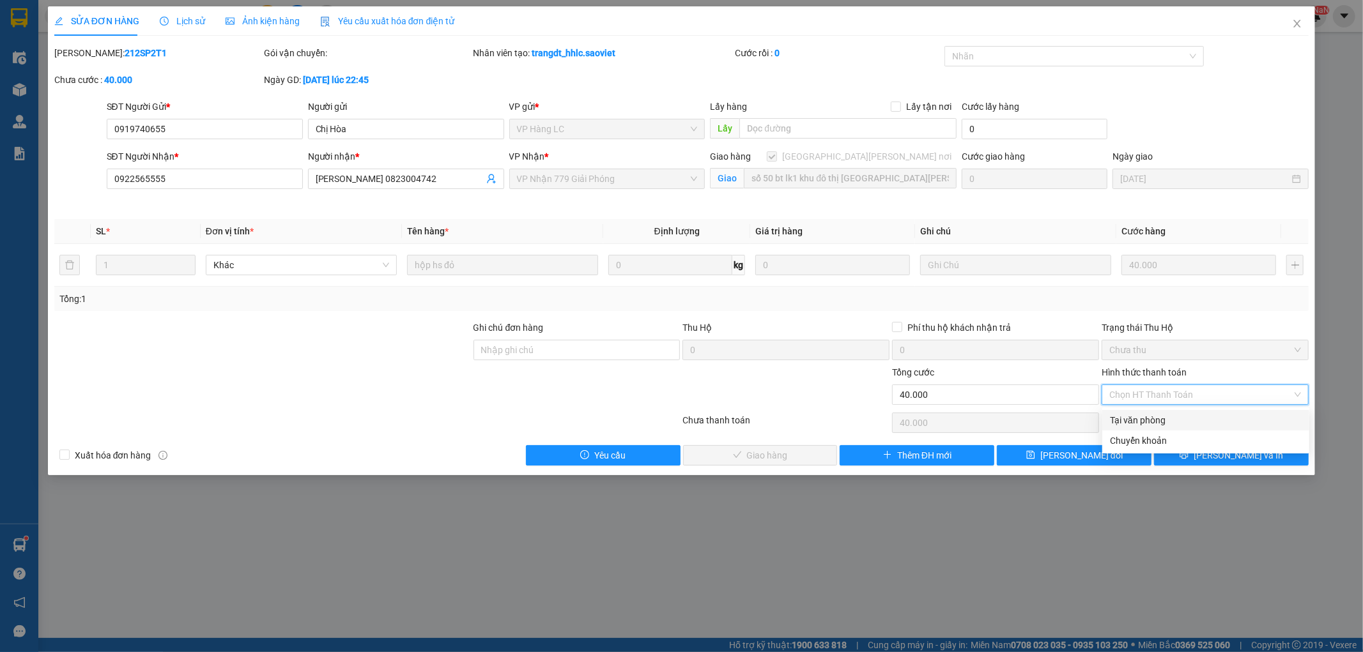
click at [1170, 406] on div "Hình thức thanh toán Chọn HT Thanh Toán" at bounding box center [1204, 387] width 207 height 45
click at [1158, 401] on span "Chọn HT Thanh Toán" at bounding box center [1205, 394] width 192 height 19
click at [1155, 422] on div "Tại văn phòng" at bounding box center [1206, 420] width 192 height 14
type input "0"
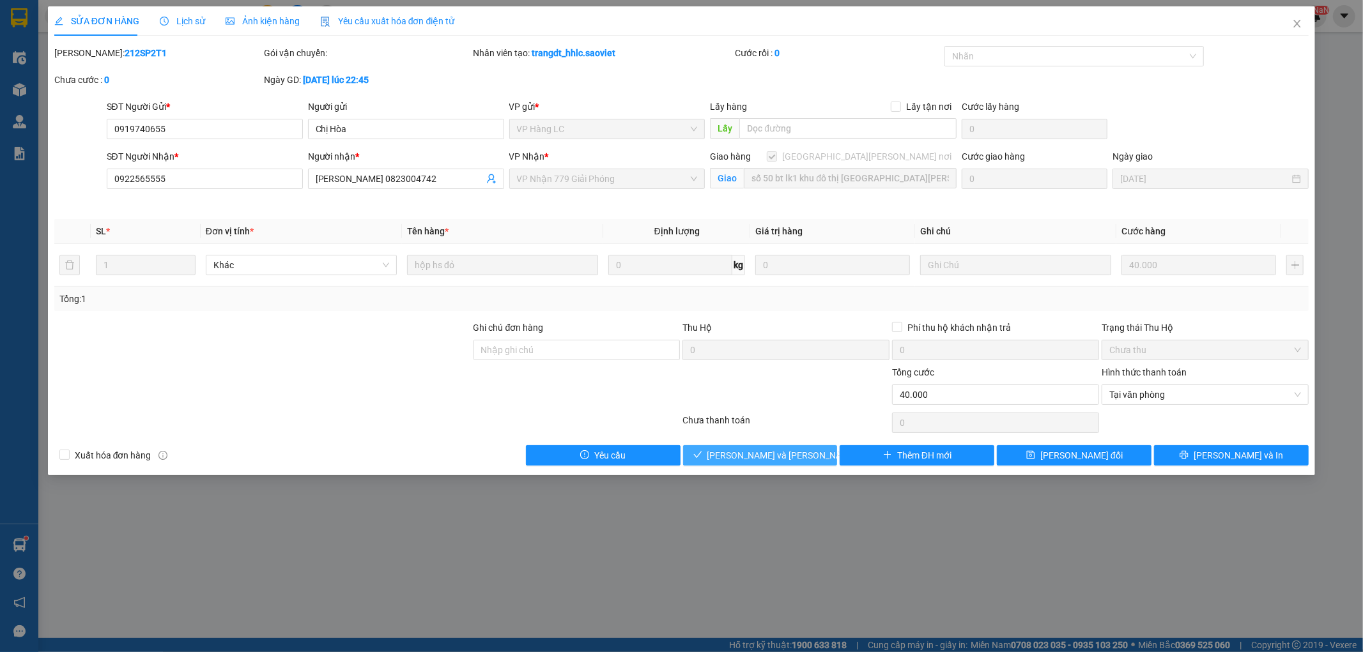
click at [764, 454] on span "[PERSON_NAME] và [PERSON_NAME] hàng" at bounding box center [793, 455] width 172 height 14
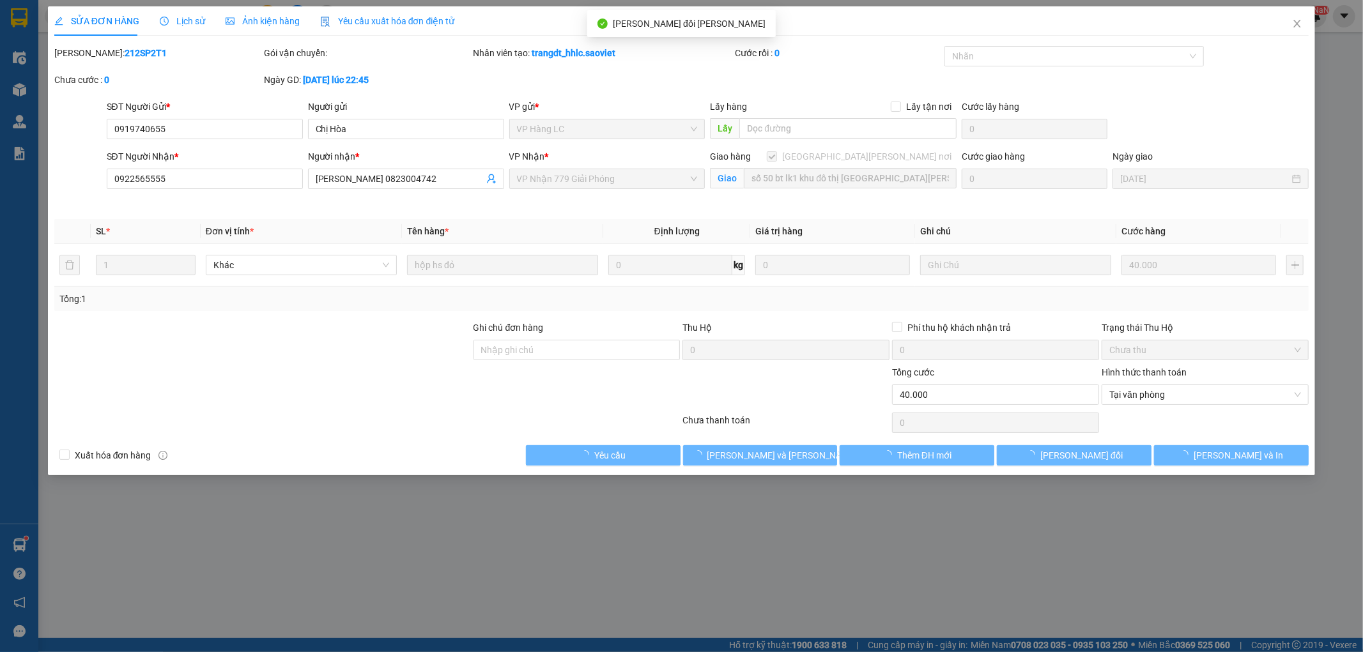
click at [1316, 22] on div "SỬA ĐƠN HÀNG Lịch sử [PERSON_NAME] hàng Yêu cầu xuất [PERSON_NAME] điện tử Tota…" at bounding box center [681, 326] width 1363 height 652
click at [1293, 26] on icon "close" at bounding box center [1297, 24] width 10 height 10
